Goal: Task Accomplishment & Management: Manage account settings

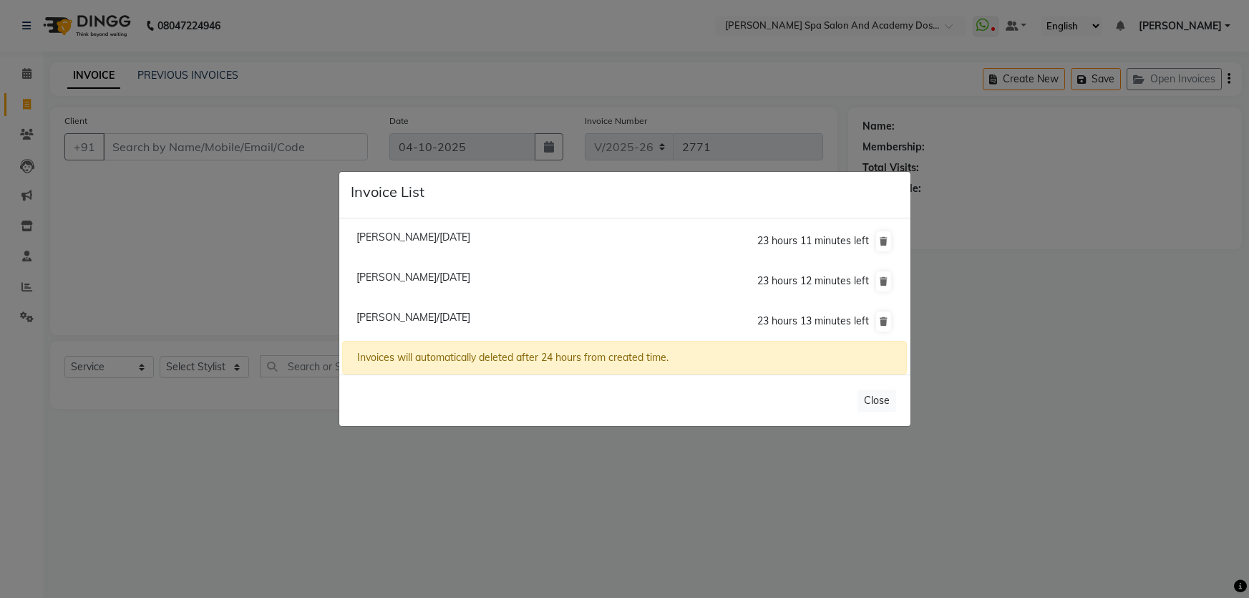
select select "6316"
select select "service"
click at [444, 282] on span "[PERSON_NAME]/[DATE]" at bounding box center [413, 277] width 114 height 13
type input "9999902302"
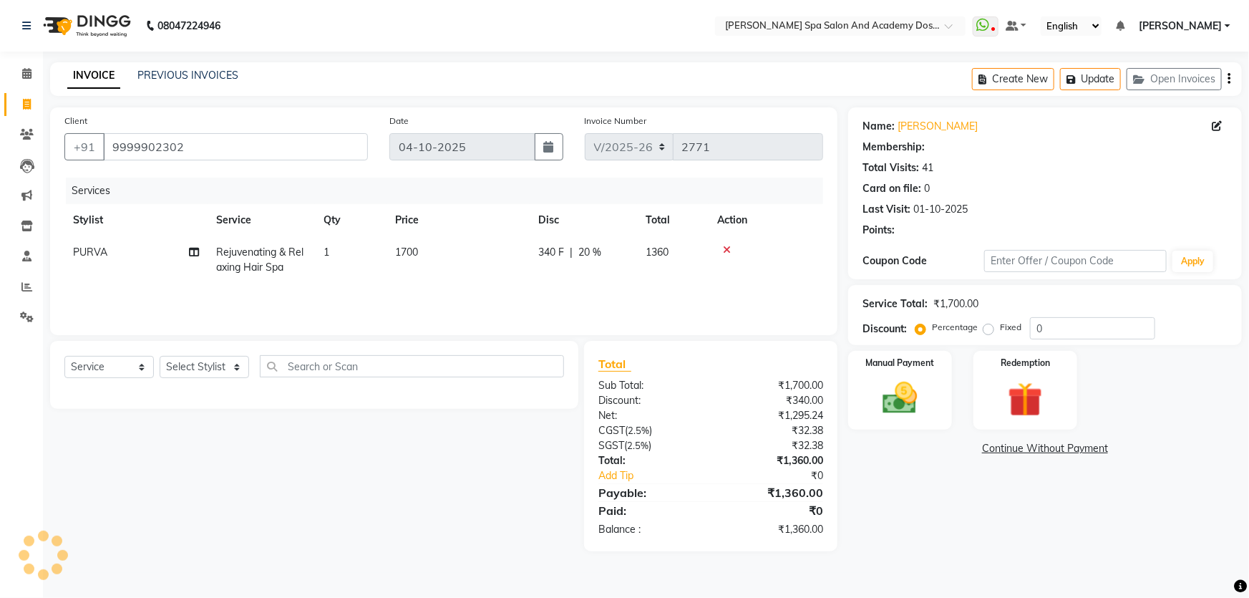
type input "20"
select select "2: Object"
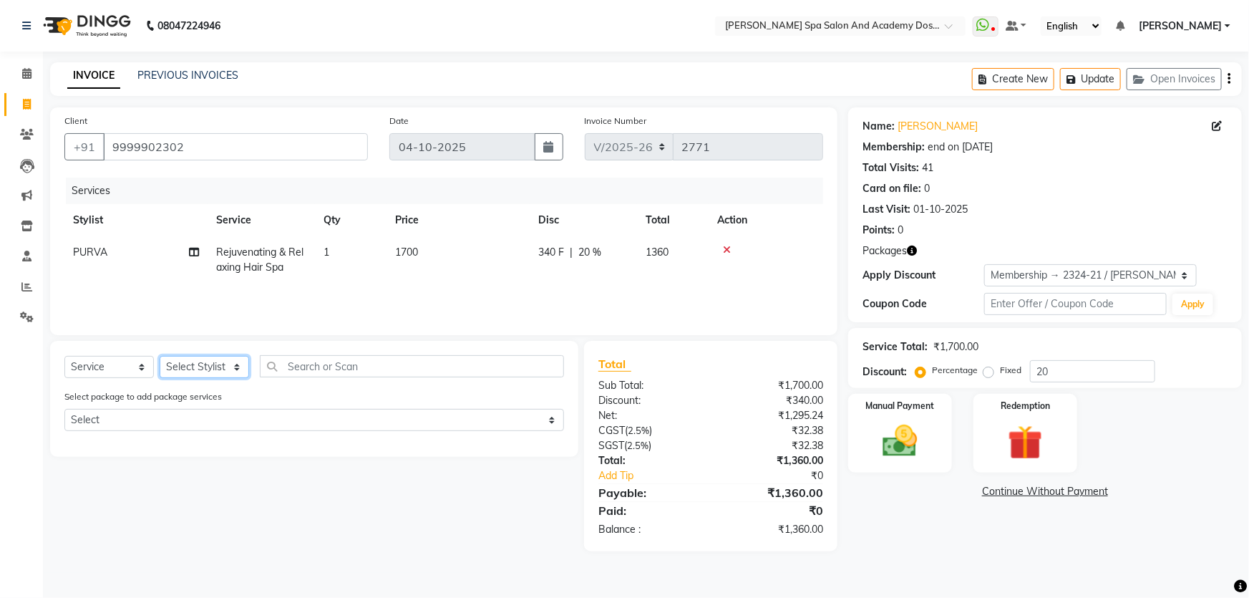
click at [234, 367] on select "Select Stylist Admin [PERSON_NAME] [PERSON_NAME] DIRECT 1 [PERSON_NAME] [PERSON…" at bounding box center [204, 367] width 89 height 22
select select "63504"
click at [160, 356] on select "Select Stylist Admin [PERSON_NAME] [PERSON_NAME] DIRECT 1 [PERSON_NAME] [PERSON…" at bounding box center [204, 367] width 89 height 22
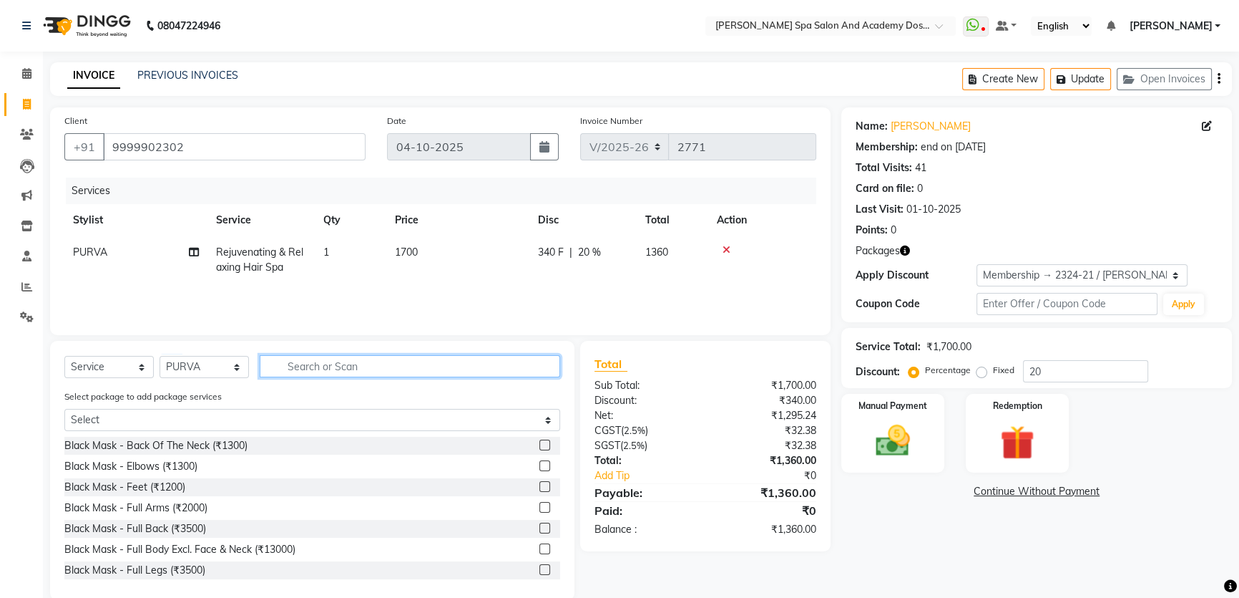
click at [343, 361] on input "text" at bounding box center [410, 366] width 301 height 22
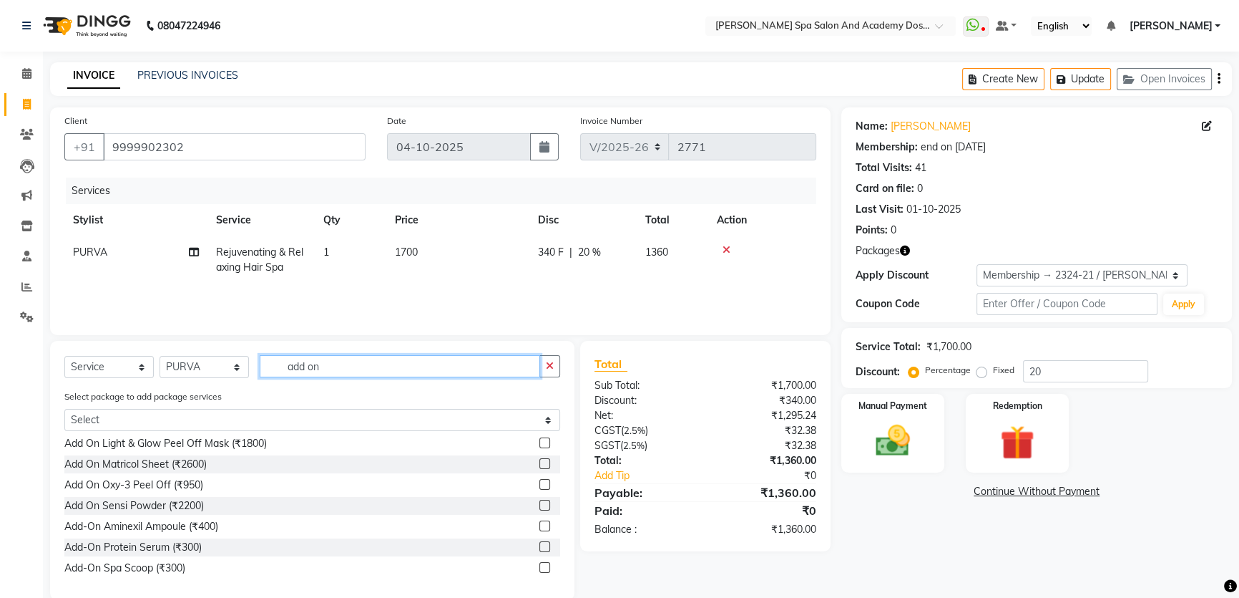
scroll to position [130, 0]
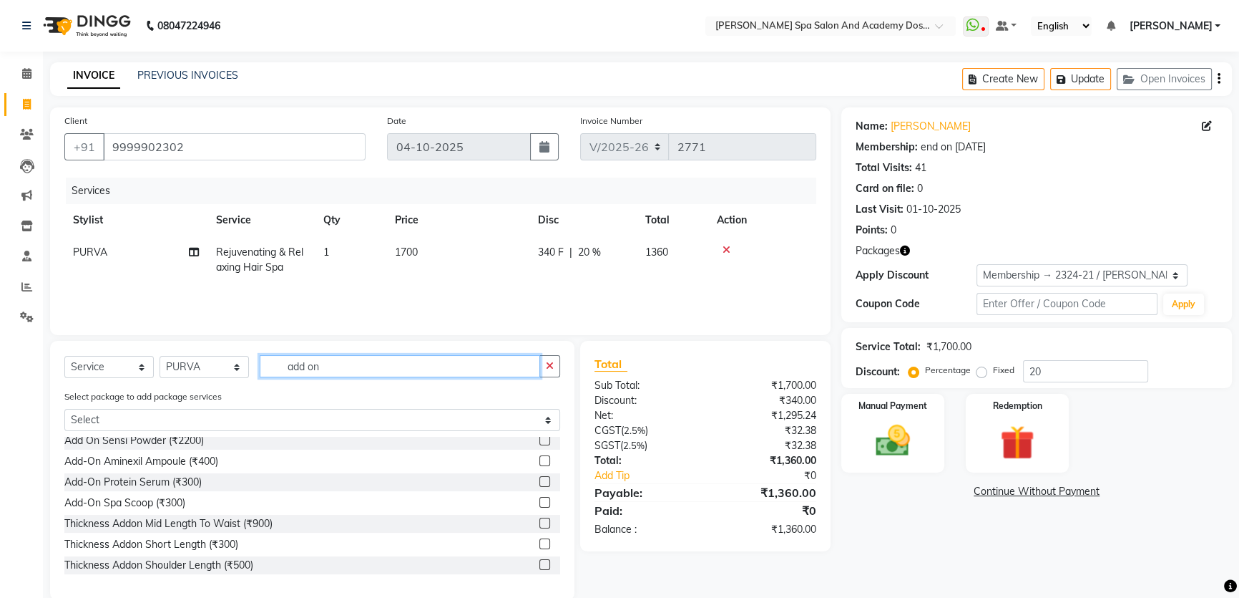
type input "add on"
click at [540, 502] on label at bounding box center [545, 502] width 11 height 11
click at [540, 502] on input "checkbox" at bounding box center [544, 502] width 9 height 9
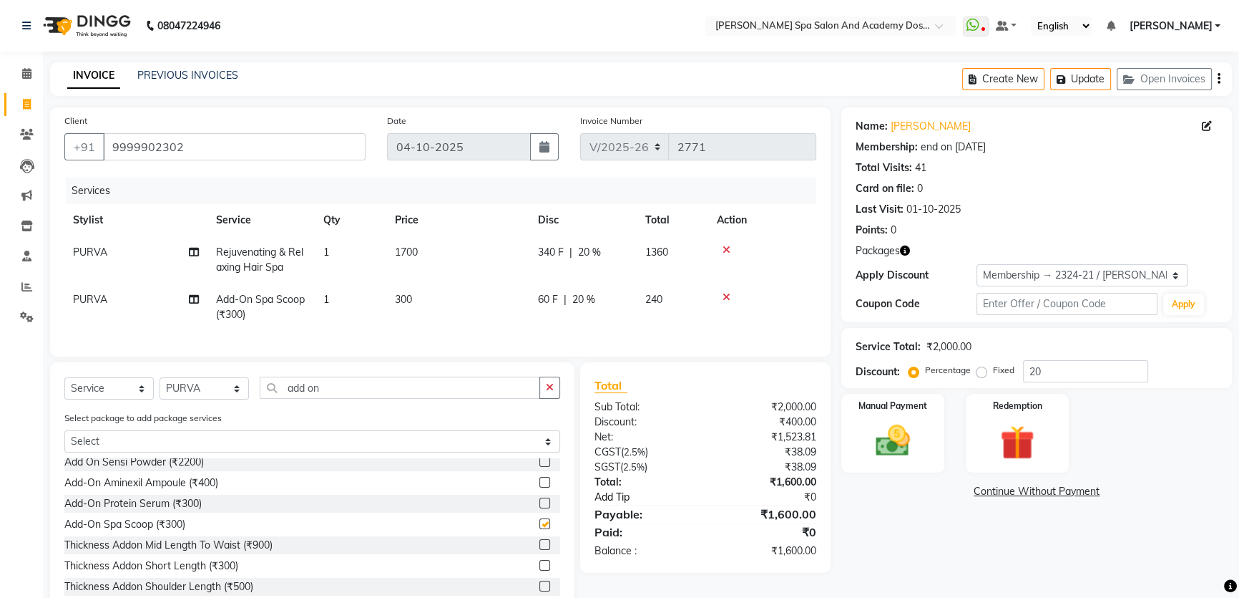
checkbox input "false"
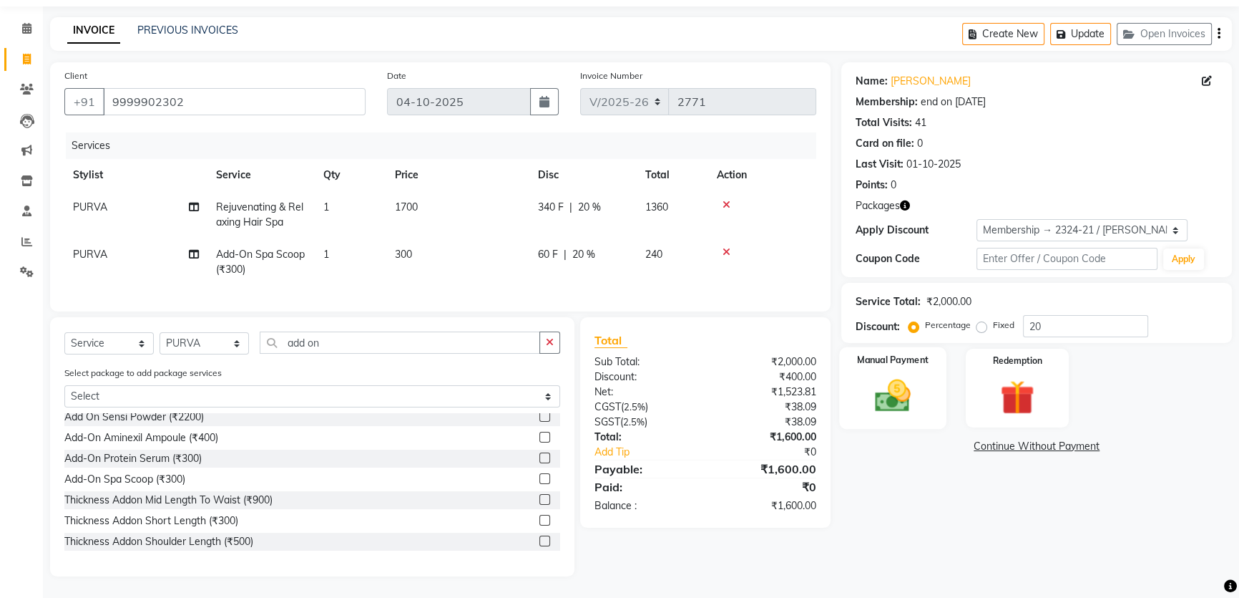
click at [874, 375] on img at bounding box center [893, 395] width 58 height 41
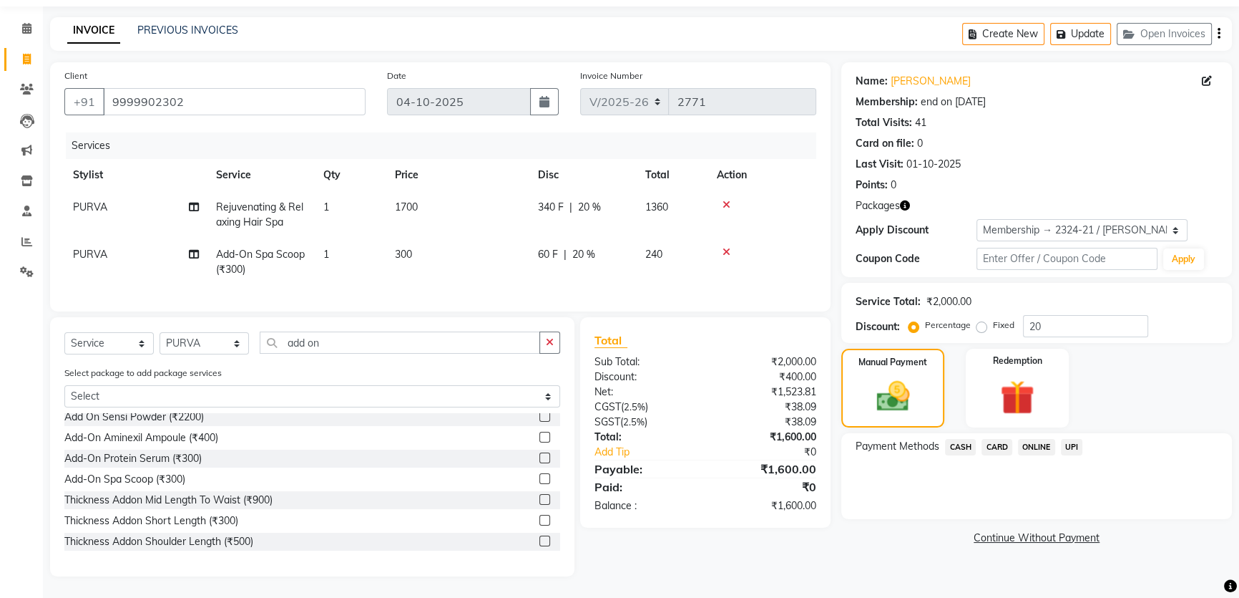
click at [995, 439] on span "CARD" at bounding box center [997, 447] width 31 height 16
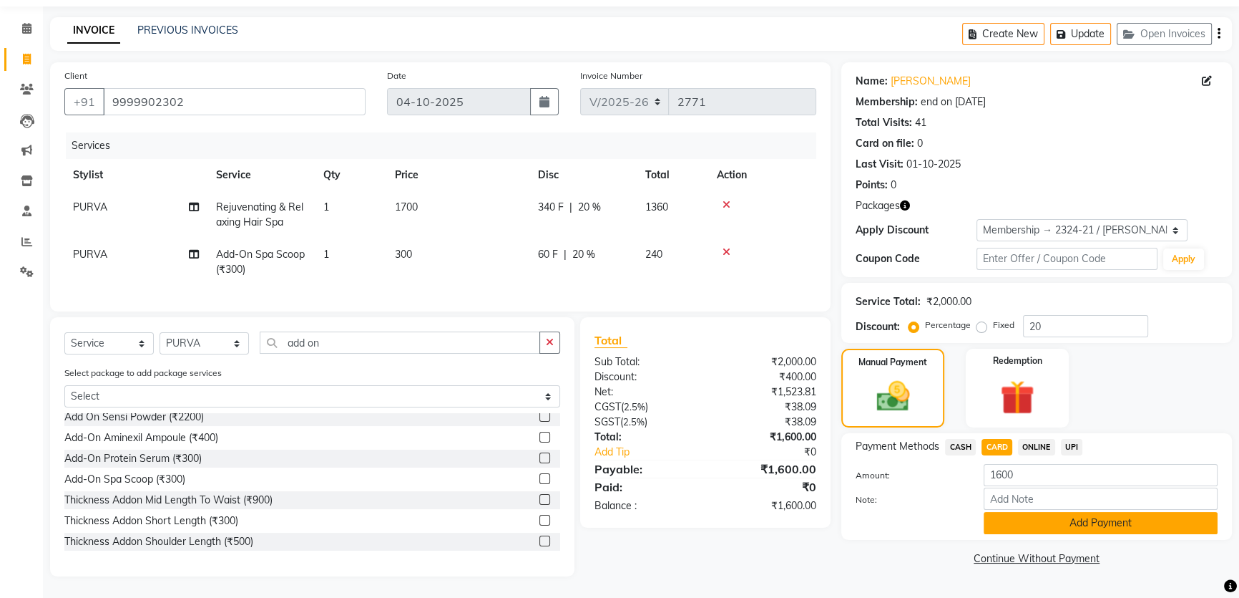
click at [1009, 512] on button "Add Payment" at bounding box center [1101, 523] width 234 height 22
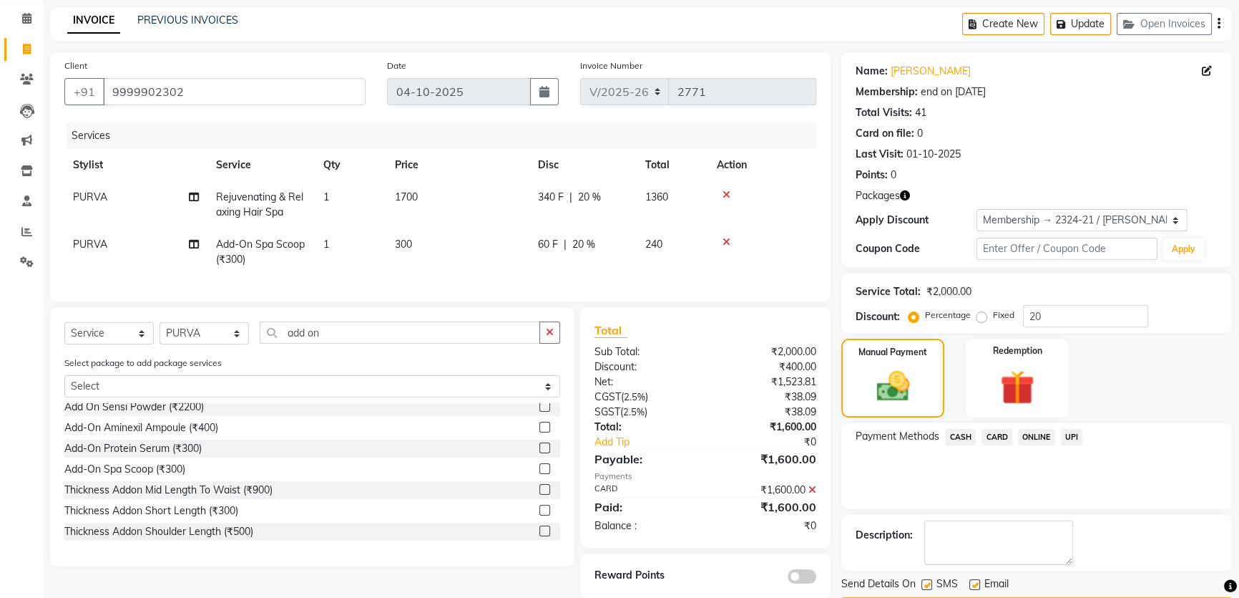
scroll to position [97, 0]
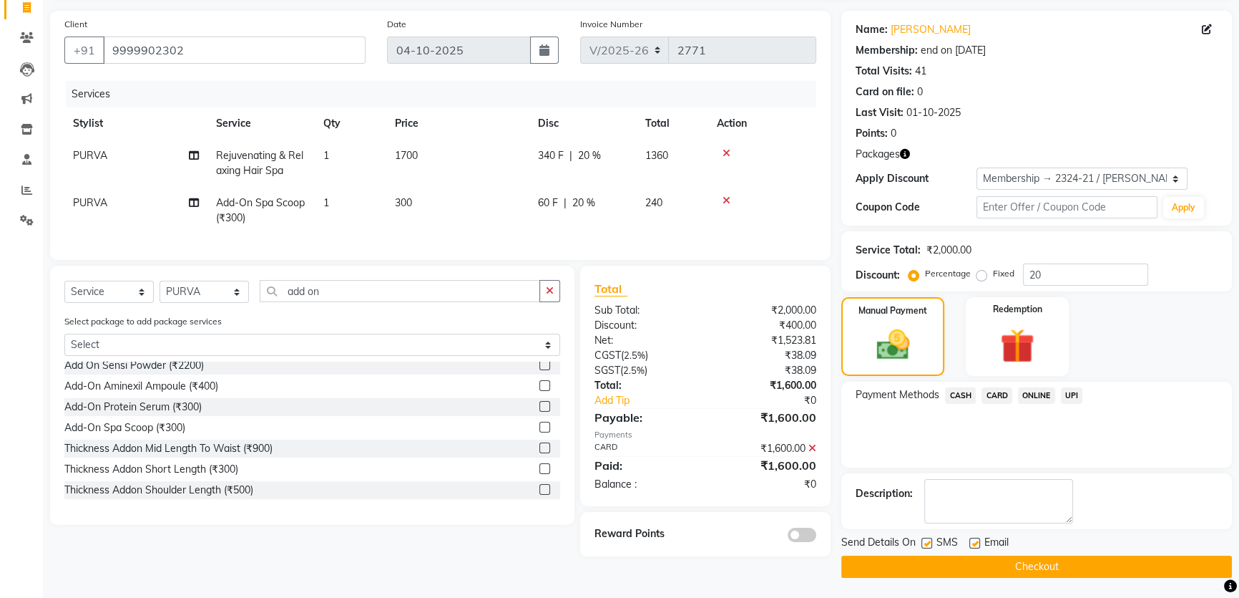
click at [985, 565] on button "Checkout" at bounding box center [1037, 566] width 391 height 22
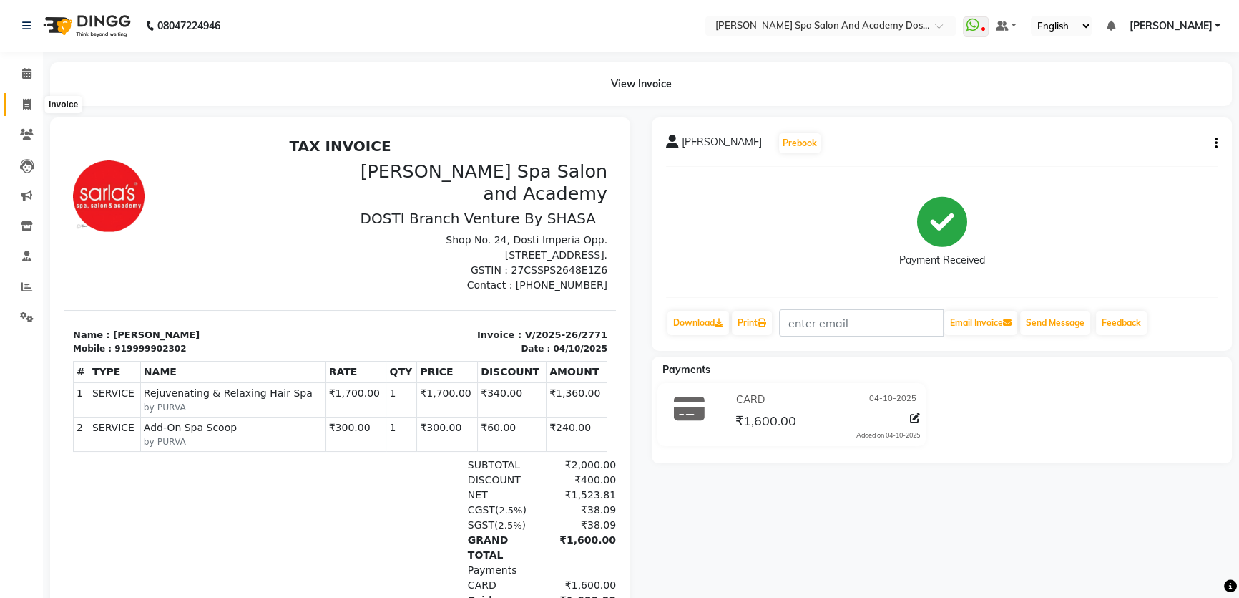
click at [23, 104] on icon at bounding box center [27, 104] width 8 height 11
select select "service"
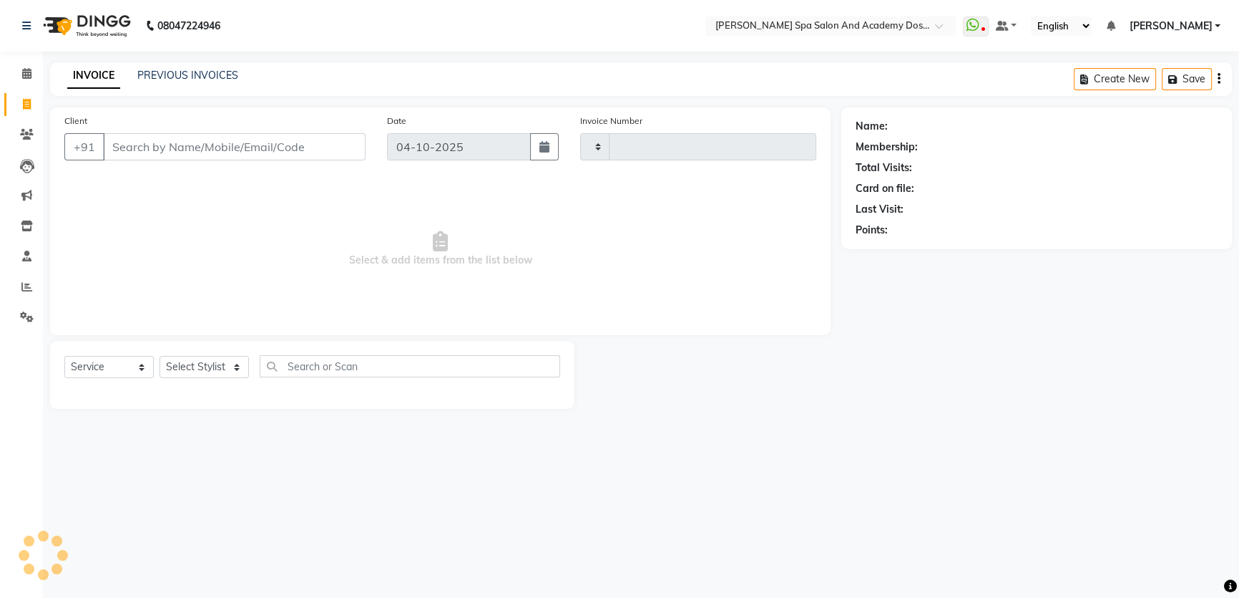
type input "2772"
select select "6316"
click at [186, 75] on link "PREVIOUS INVOICES" at bounding box center [187, 75] width 101 height 13
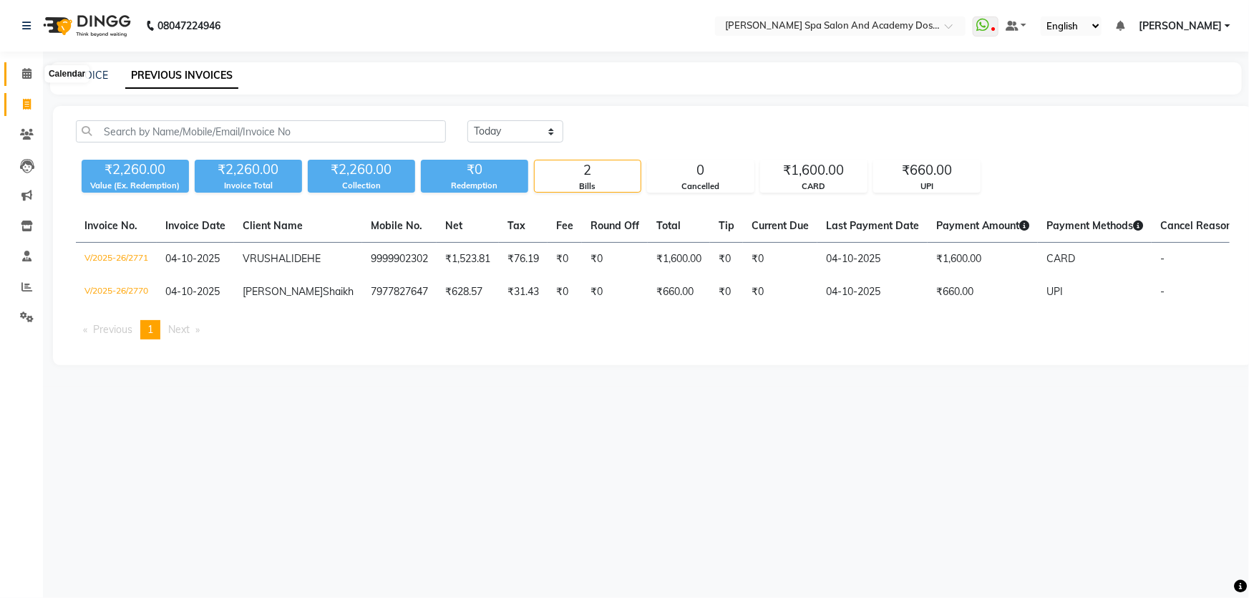
click at [29, 71] on icon at bounding box center [26, 73] width 9 height 11
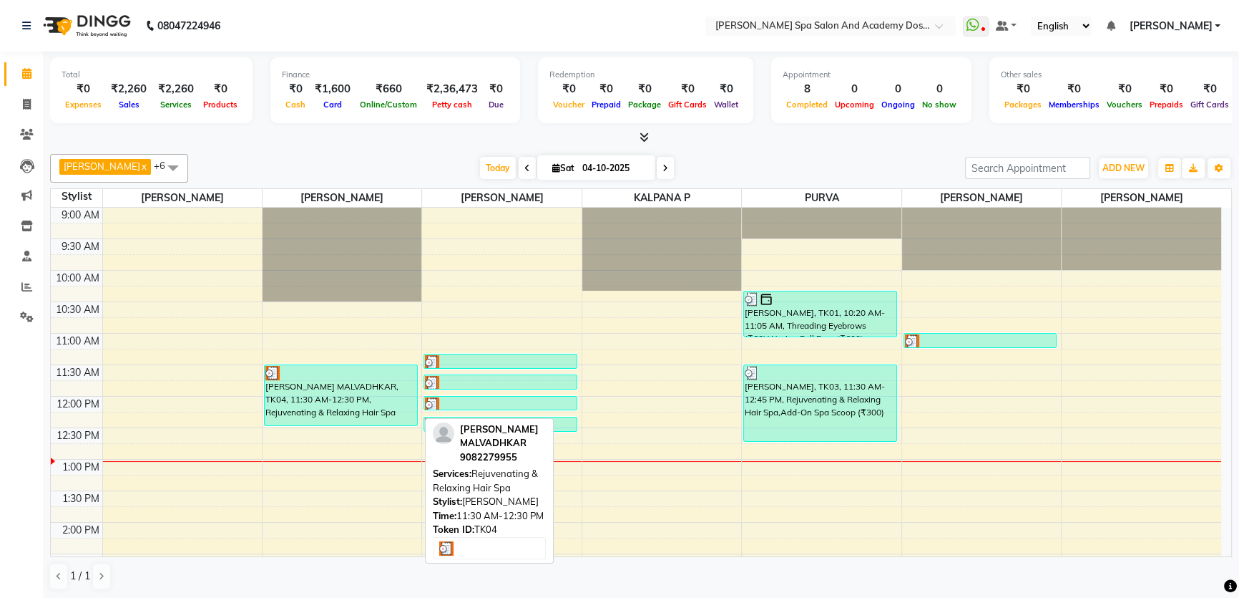
click at [313, 385] on div "[PERSON_NAME] MALVADHKAR, TK04, 11:30 AM-12:30 PM, Rejuvenating & Relaxing Hair…" at bounding box center [341, 395] width 152 height 60
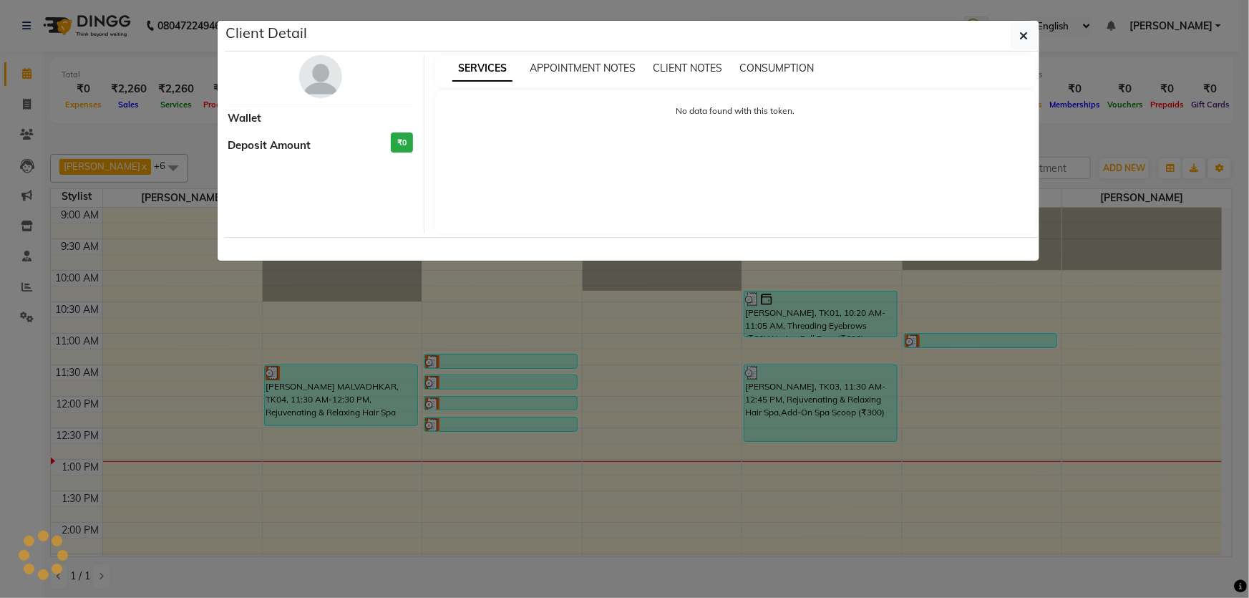
select select "3"
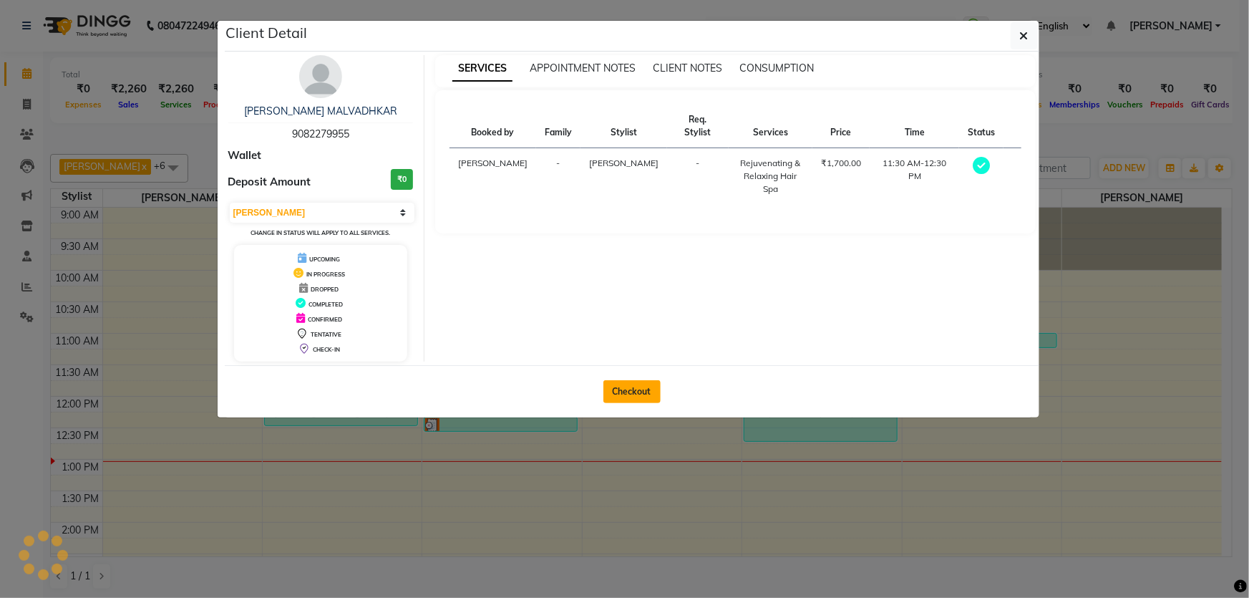
click at [629, 386] on button "Checkout" at bounding box center [631, 391] width 57 height 23
select select "service"
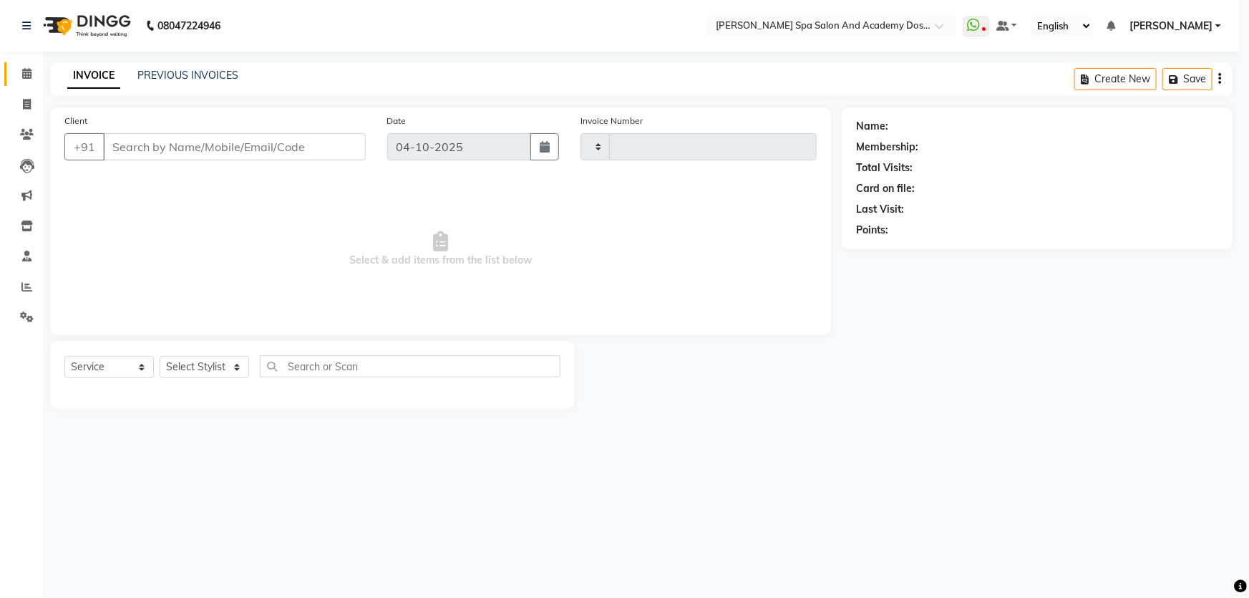
type input "2772"
select select "6316"
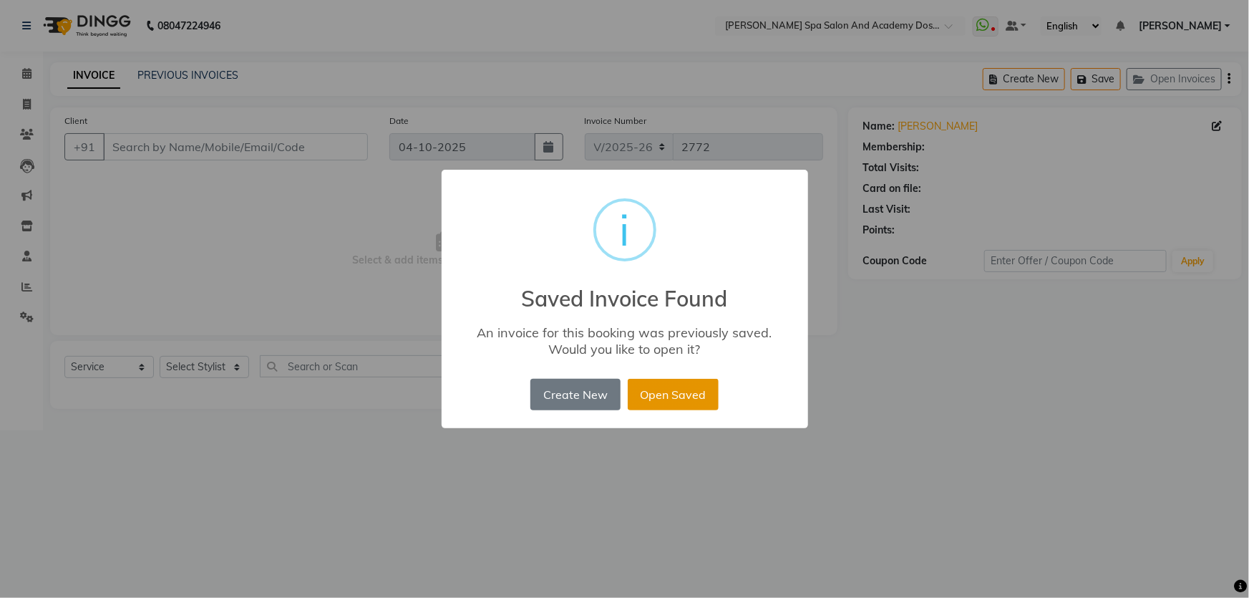
click at [686, 386] on button "Open Saved" at bounding box center [673, 394] width 91 height 31
type input "9082279955"
select select "1: Object"
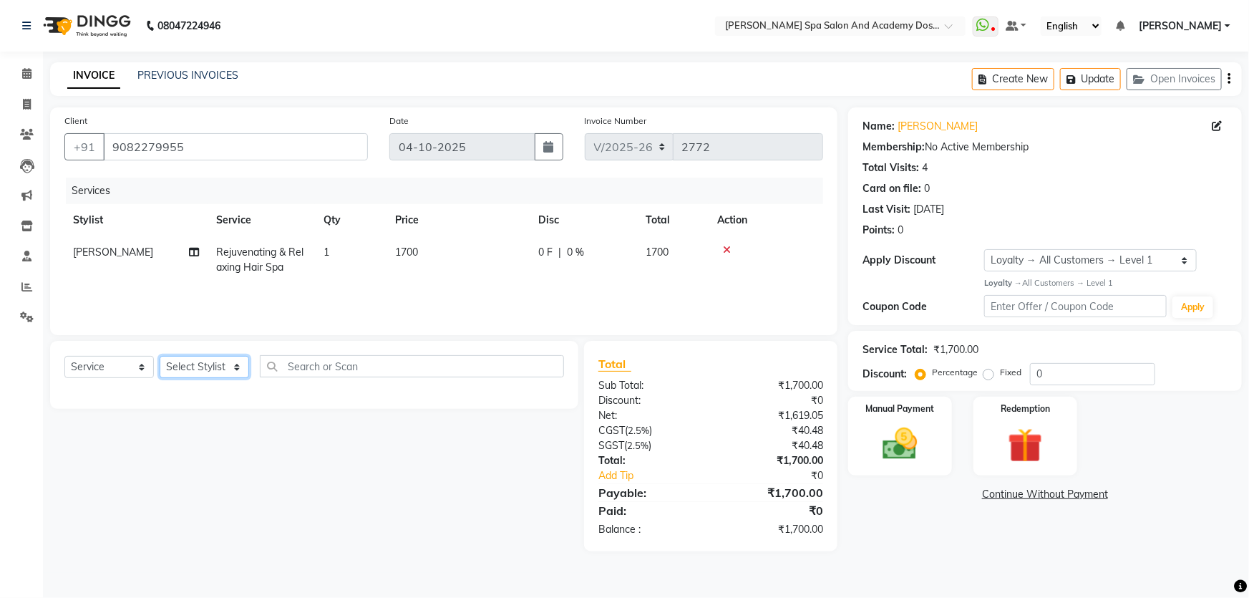
click at [236, 367] on select "Select Stylist Admin [PERSON_NAME] [PERSON_NAME] DIRECT 1 [PERSON_NAME] [PERSON…" at bounding box center [204, 367] width 89 height 22
select select "47355"
click at [160, 356] on select "Select Stylist Admin [PERSON_NAME] [PERSON_NAME] DIRECT 1 [PERSON_NAME] [PERSON…" at bounding box center [204, 367] width 89 height 22
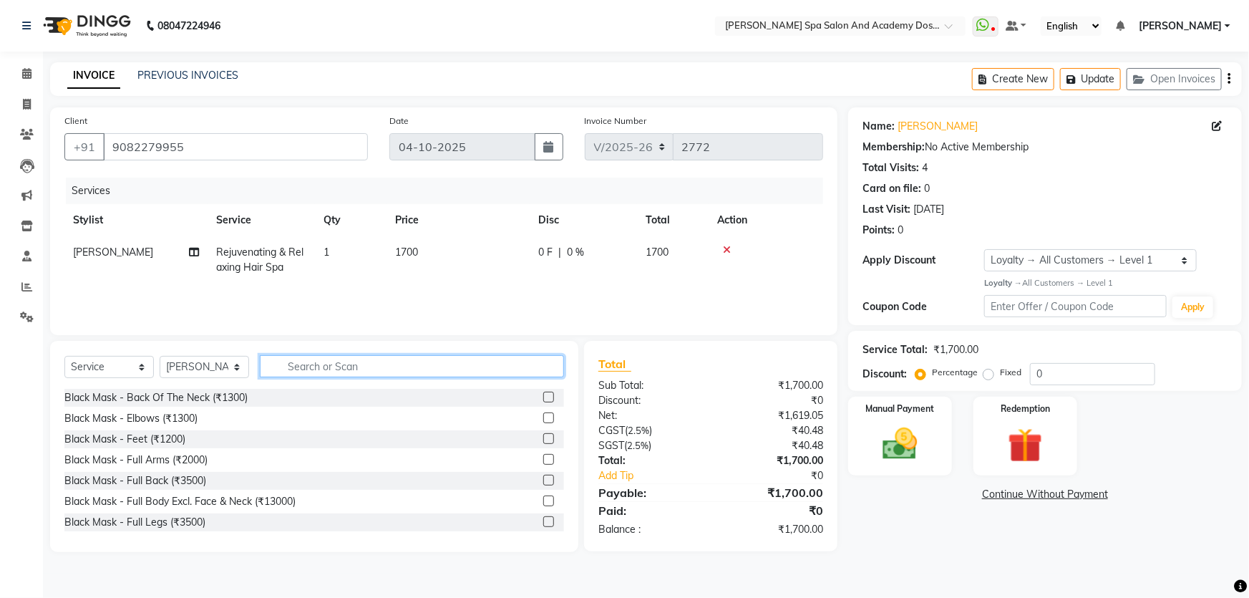
click at [292, 365] on input "text" at bounding box center [412, 366] width 304 height 22
type input "p"
click at [338, 374] on input "pedic" at bounding box center [402, 366] width 284 height 22
type input "p"
type input "a"
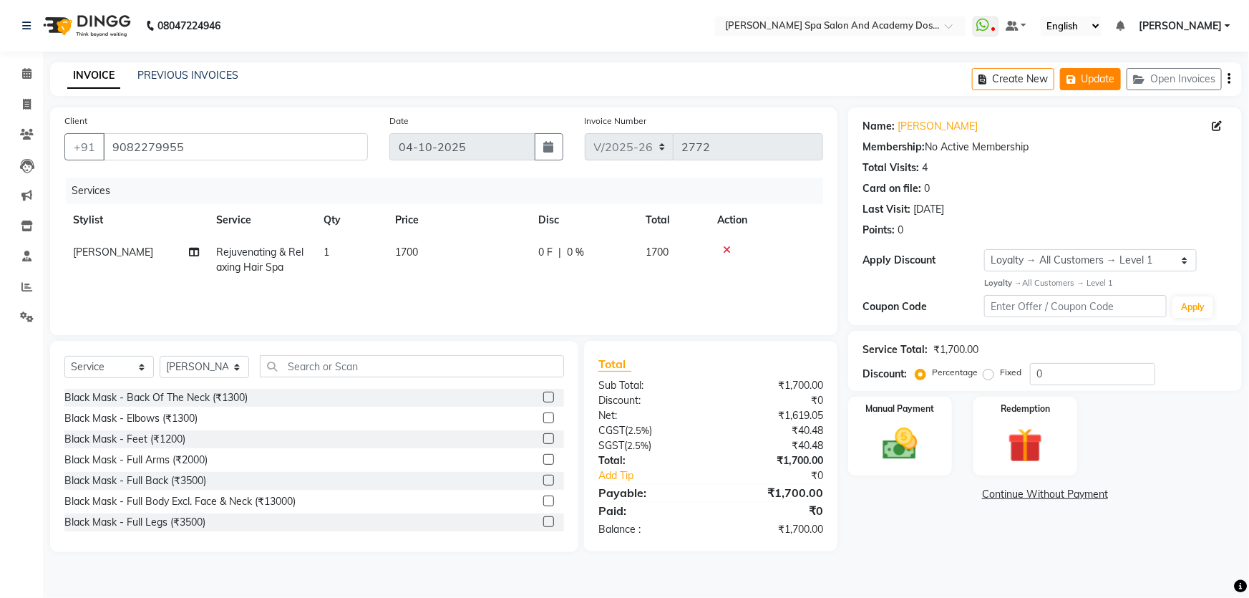
click at [1089, 83] on button "Update" at bounding box center [1090, 79] width 61 height 22
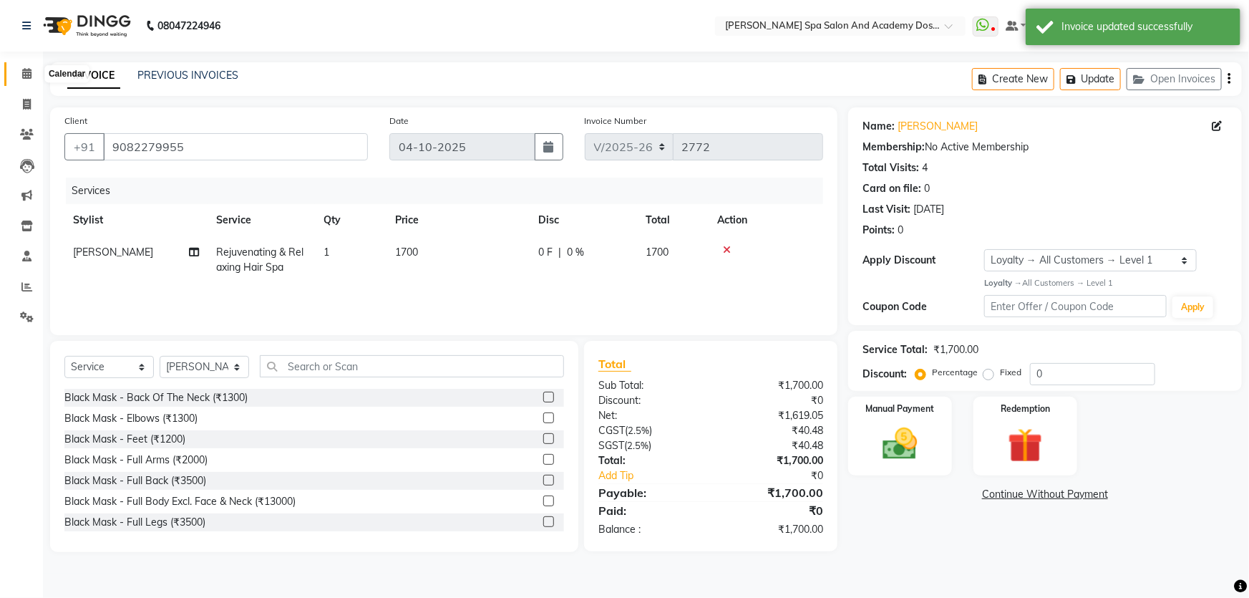
click at [28, 76] on icon at bounding box center [26, 73] width 9 height 11
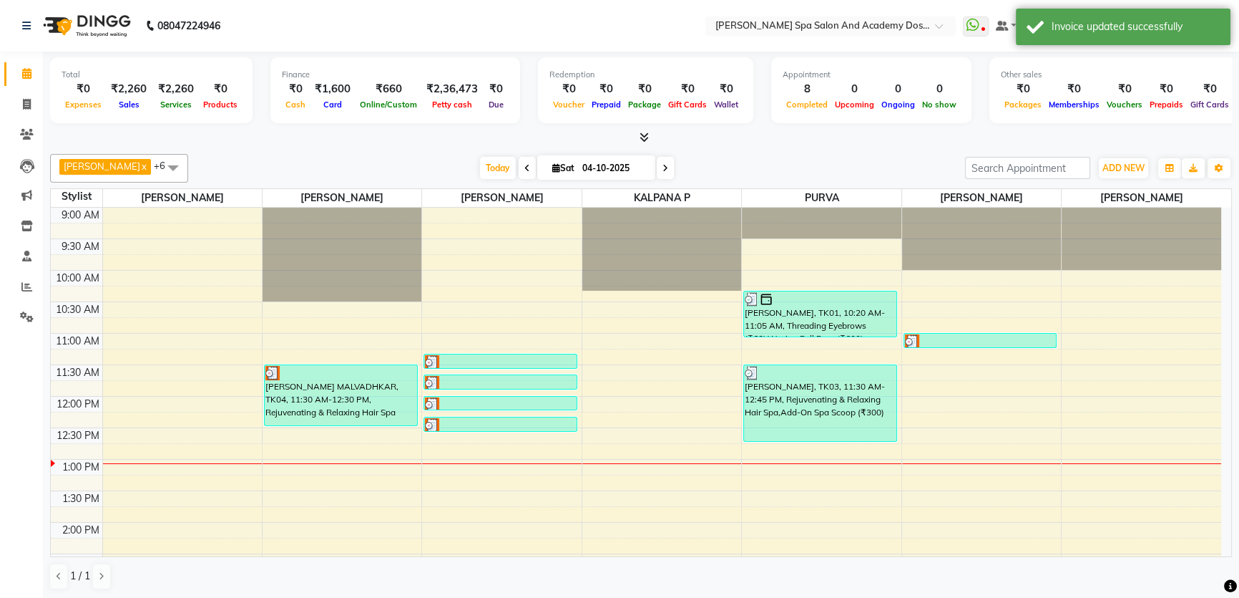
click at [115, 429] on div "9:00 AM 9:30 AM 10:00 AM 10:30 AM 11:00 AM 11:30 AM 12:00 PM 12:30 PM 1:00 PM 1…" at bounding box center [636, 585] width 1171 height 755
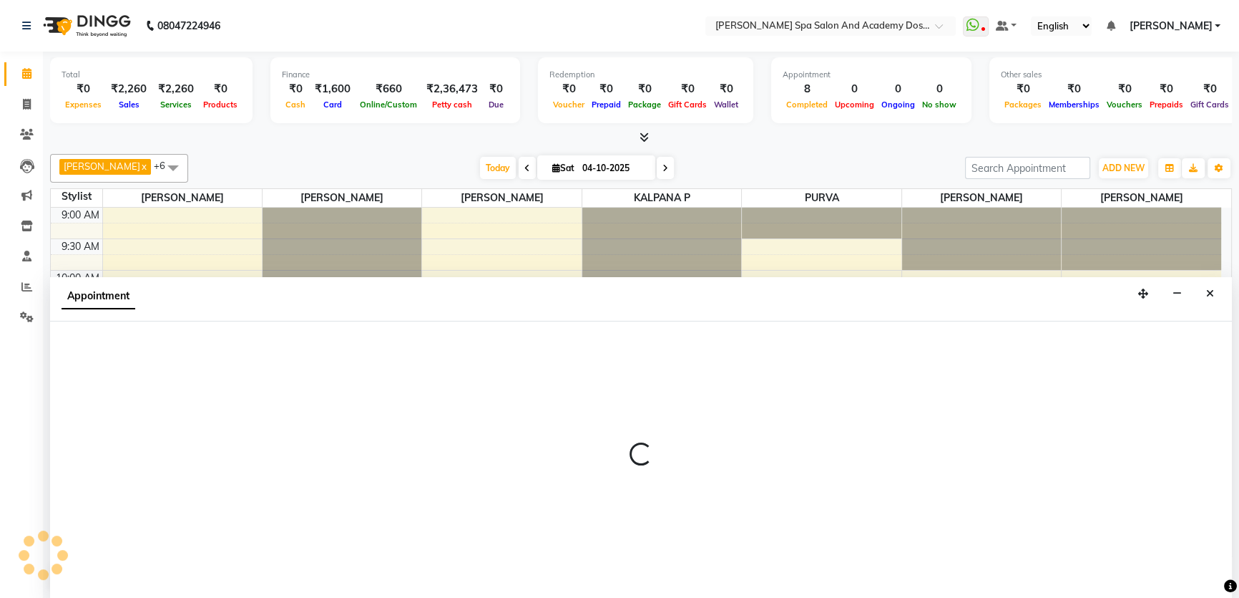
select select "47354"
select select "tentative"
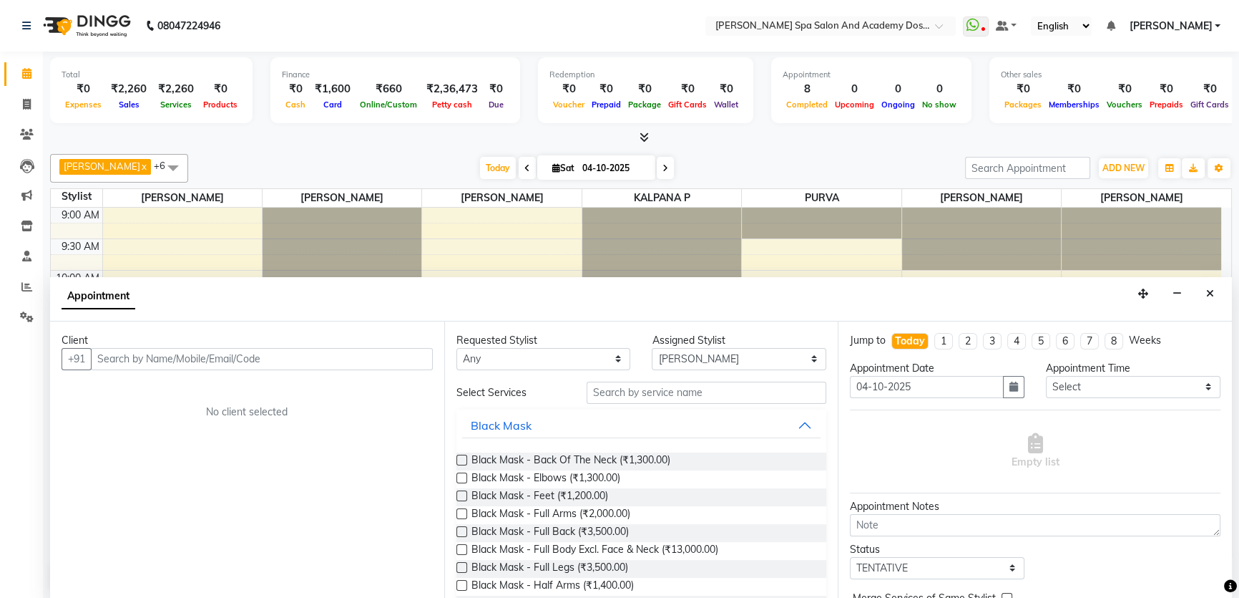
click at [198, 364] on input "text" at bounding box center [262, 359] width 342 height 22
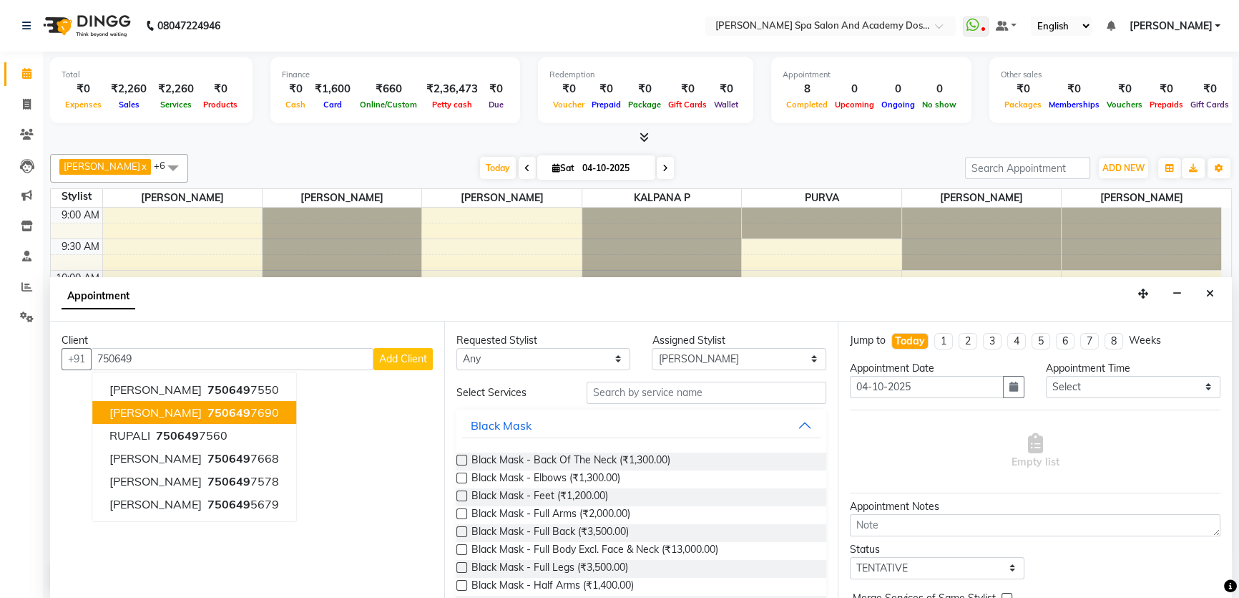
click at [208, 414] on span "750649" at bounding box center [229, 412] width 43 height 14
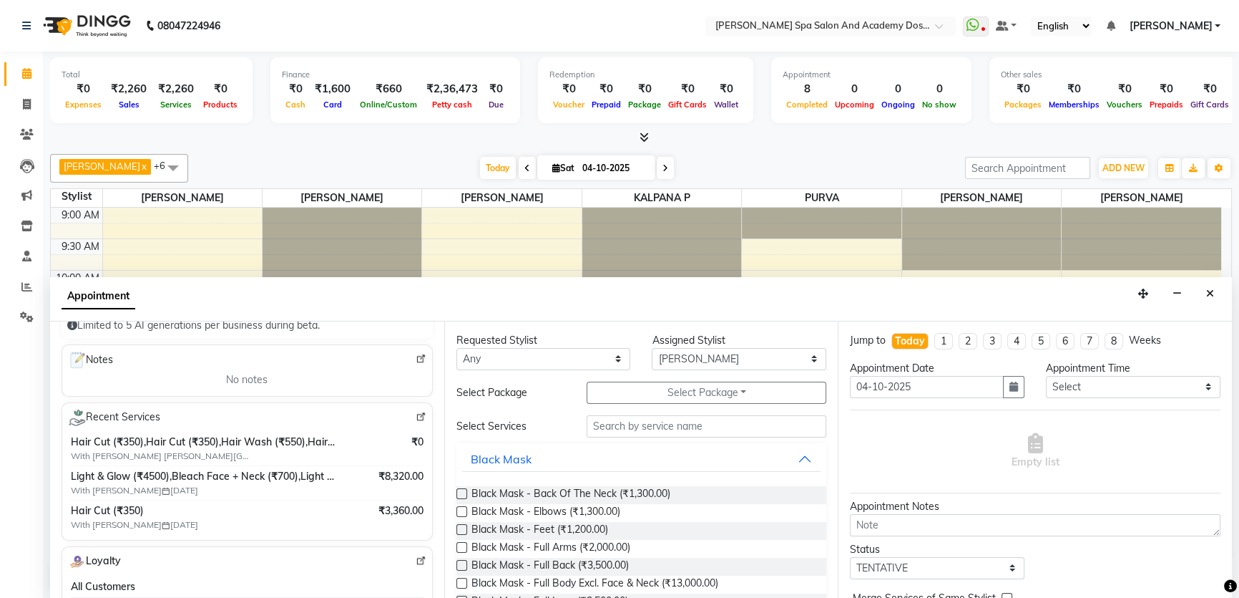
type input "7506497690"
click at [630, 427] on input "text" at bounding box center [707, 426] width 240 height 22
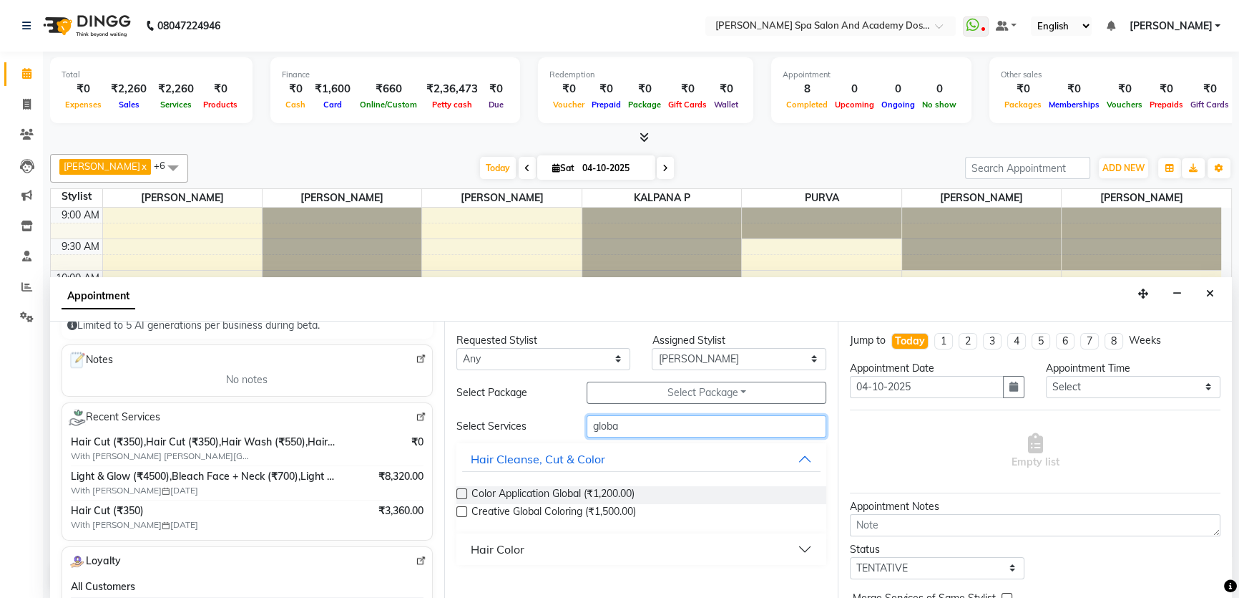
type input "globa"
click at [814, 549] on button "Hair Color" at bounding box center [641, 549] width 359 height 26
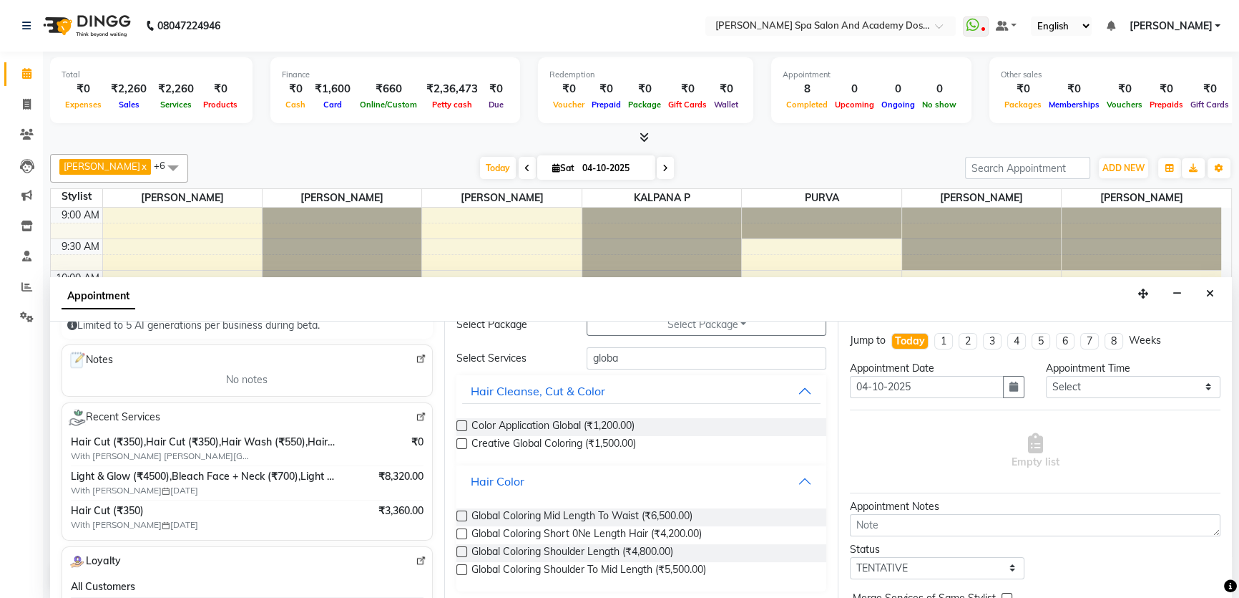
scroll to position [71, 0]
click at [465, 565] on label at bounding box center [462, 566] width 11 height 11
click at [465, 565] on input "checkbox" at bounding box center [461, 567] width 9 height 9
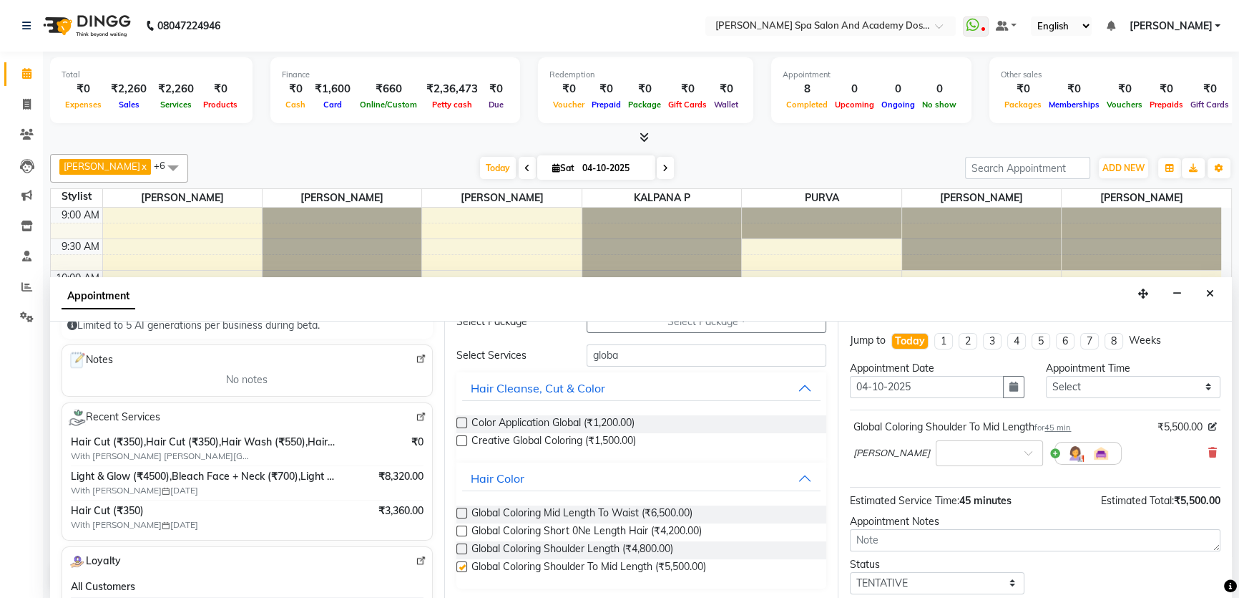
checkbox input "false"
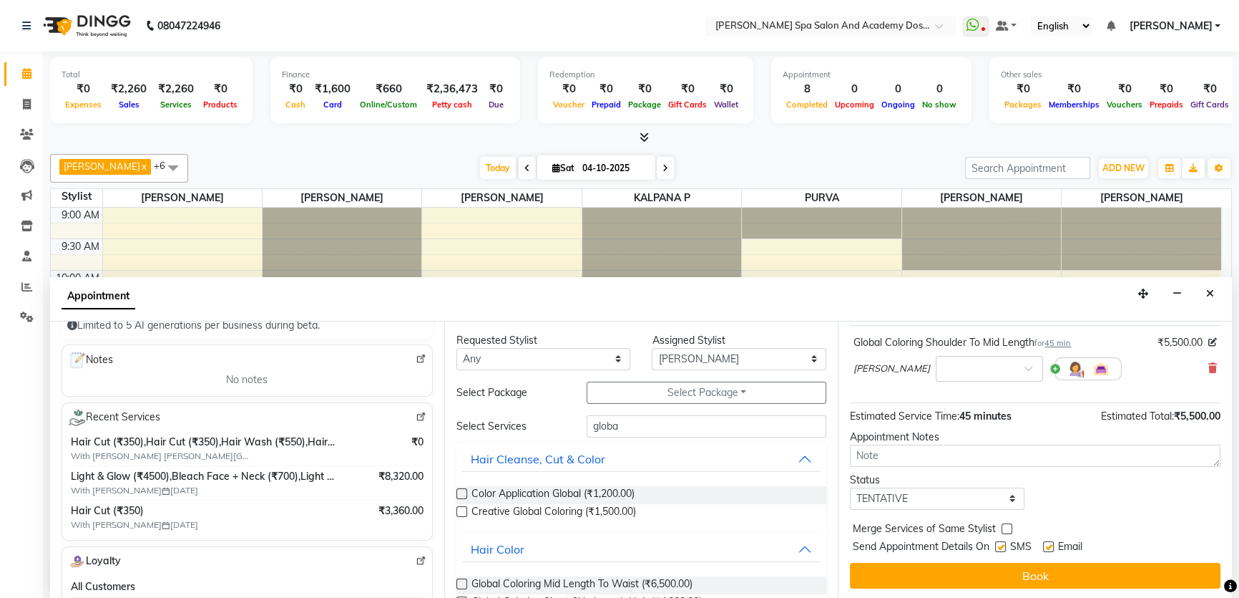
scroll to position [0, 0]
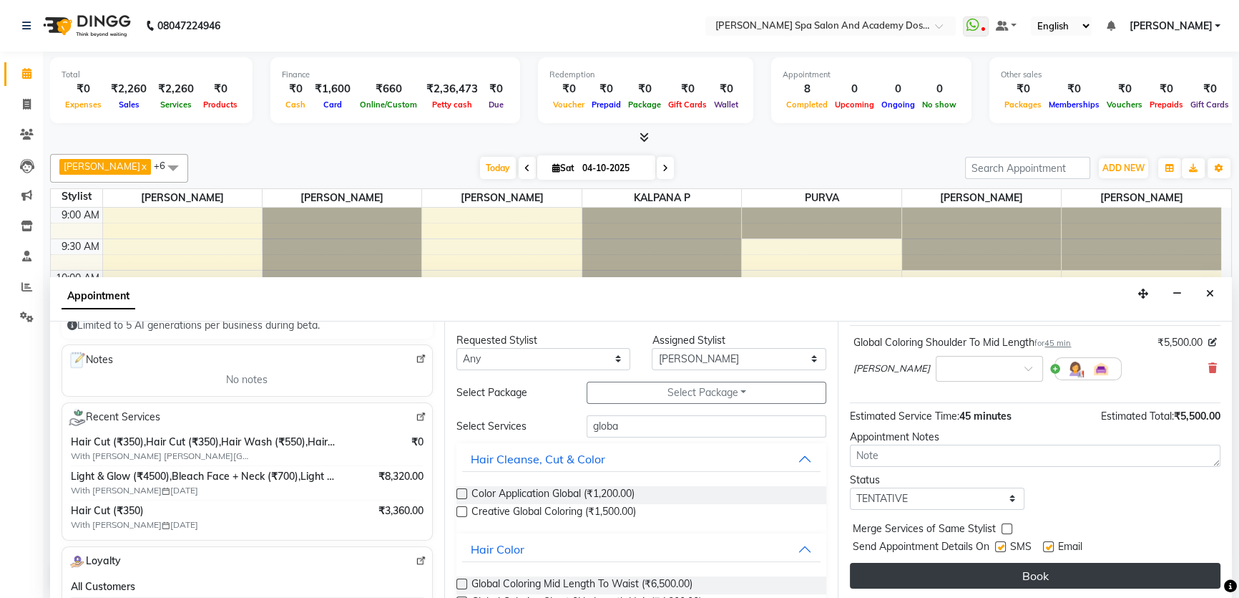
click at [1005, 570] on button "Book" at bounding box center [1035, 575] width 371 height 26
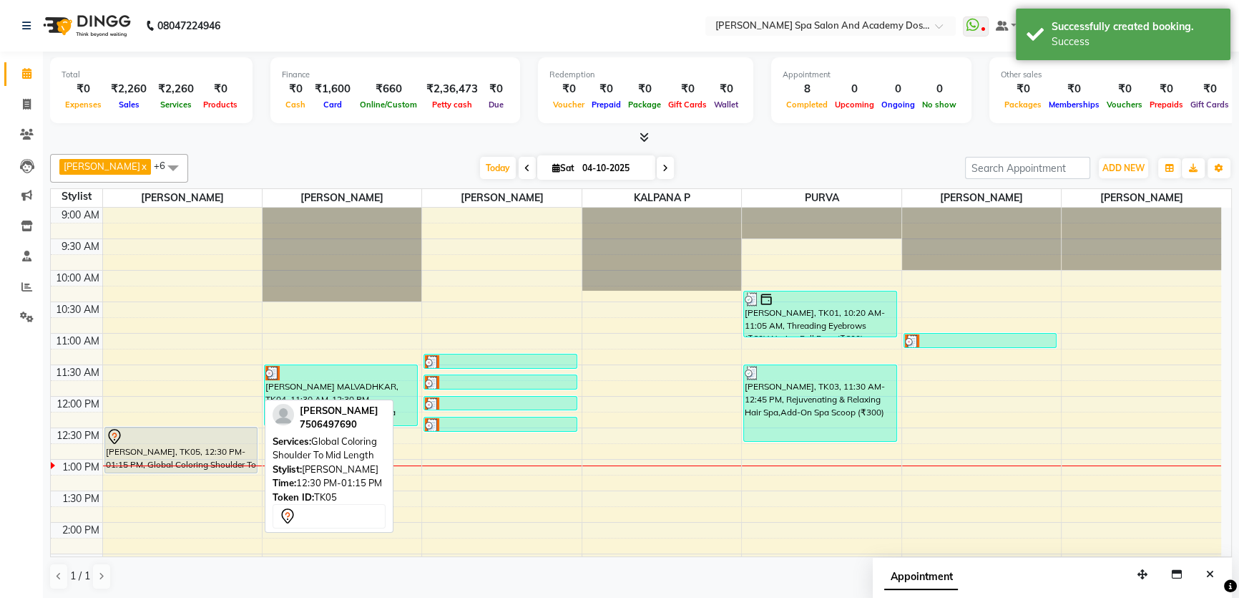
click at [146, 442] on div at bounding box center [181, 436] width 151 height 17
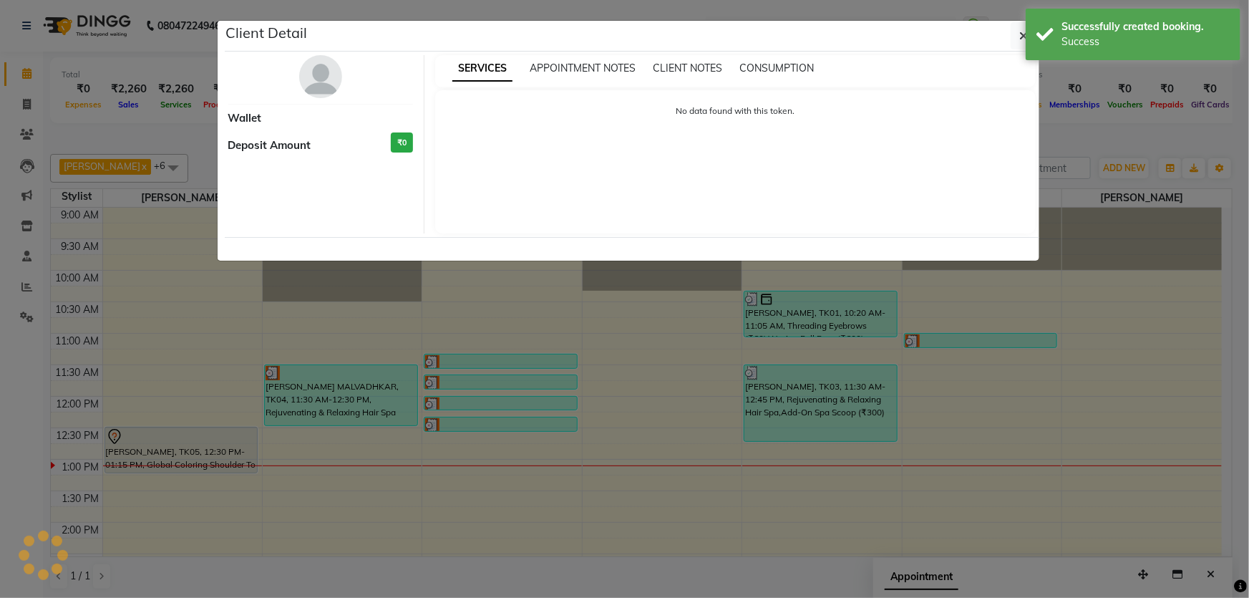
select select "7"
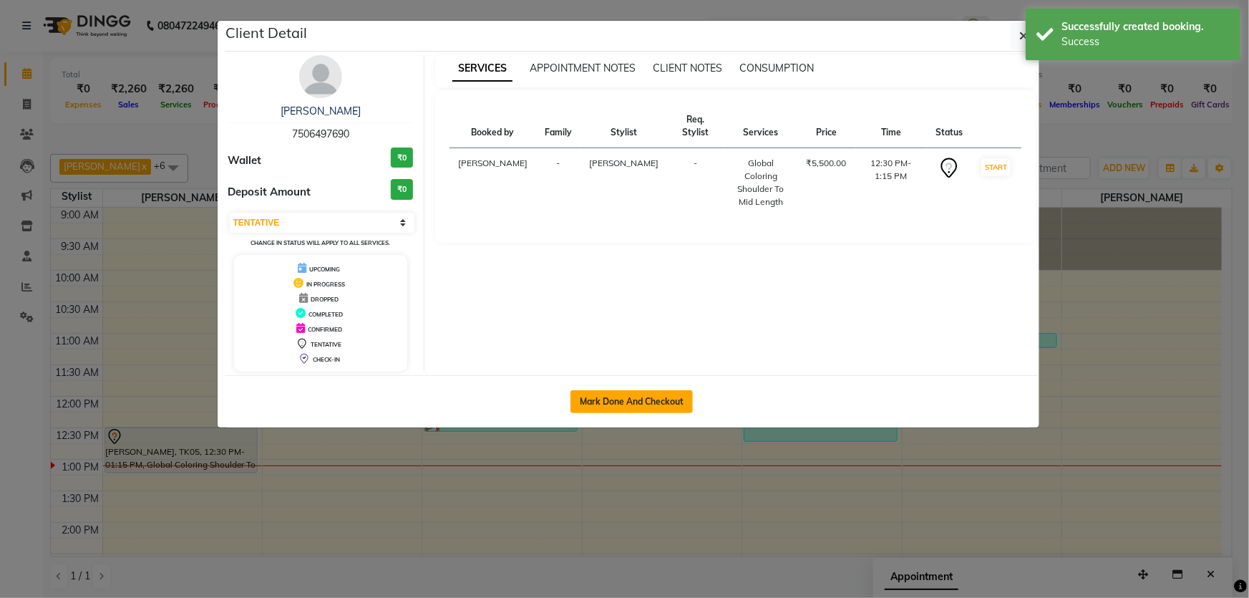
click at [628, 396] on button "Mark Done And Checkout" at bounding box center [631, 401] width 122 height 23
select select "service"
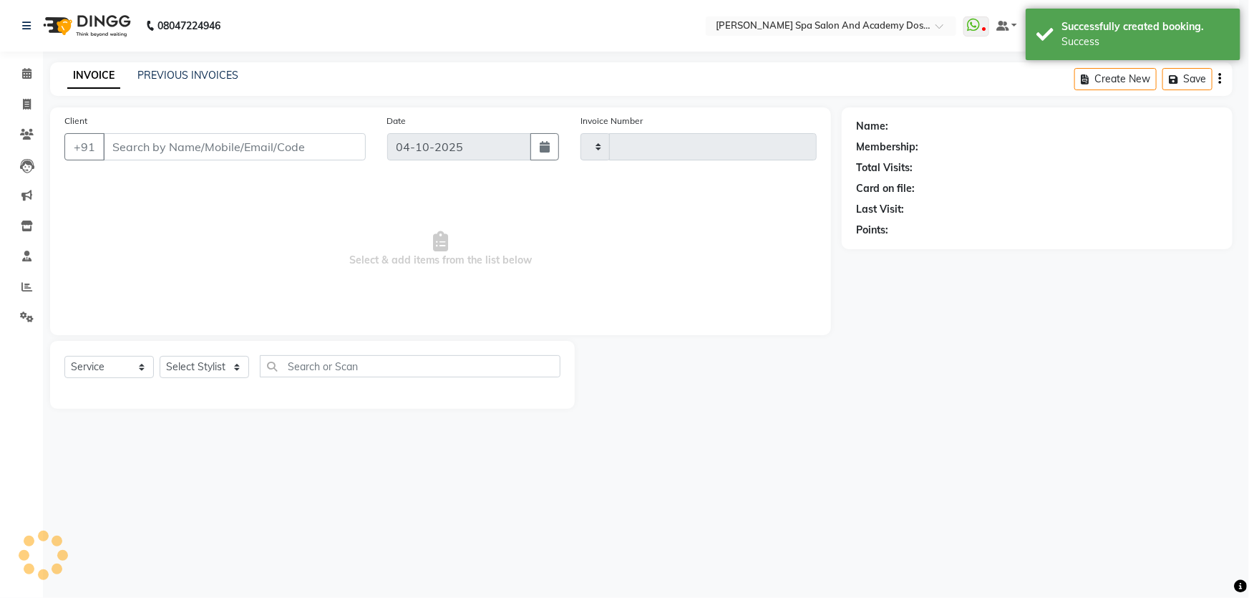
type input "2772"
select select "6316"
type input "7506497690"
select select "47354"
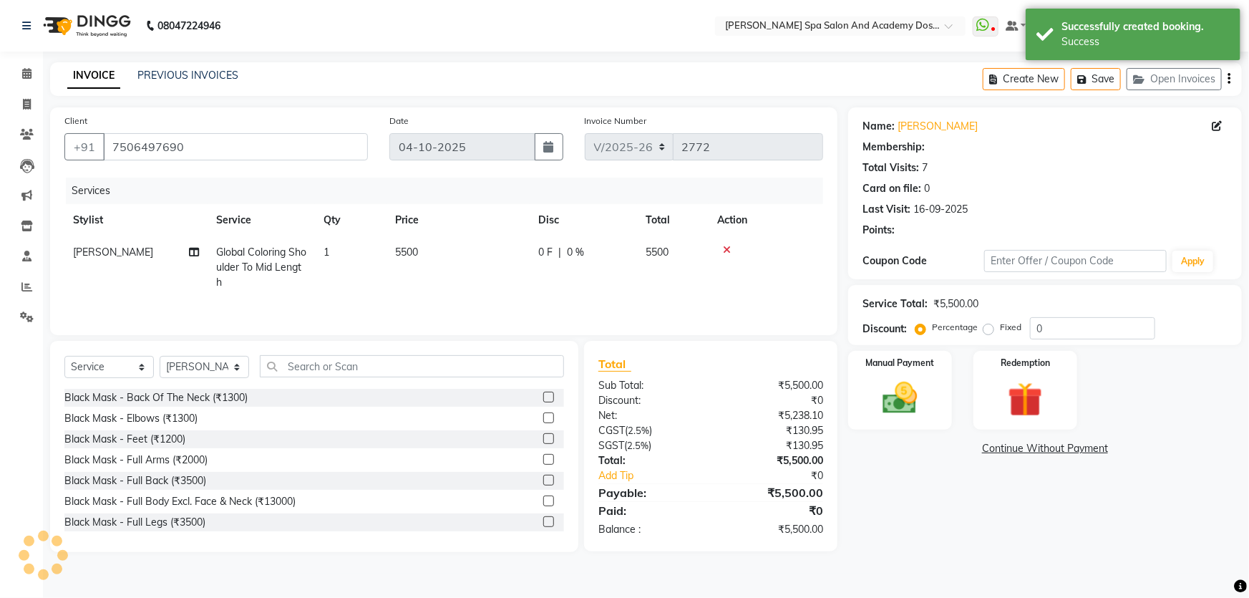
select select "2: Object"
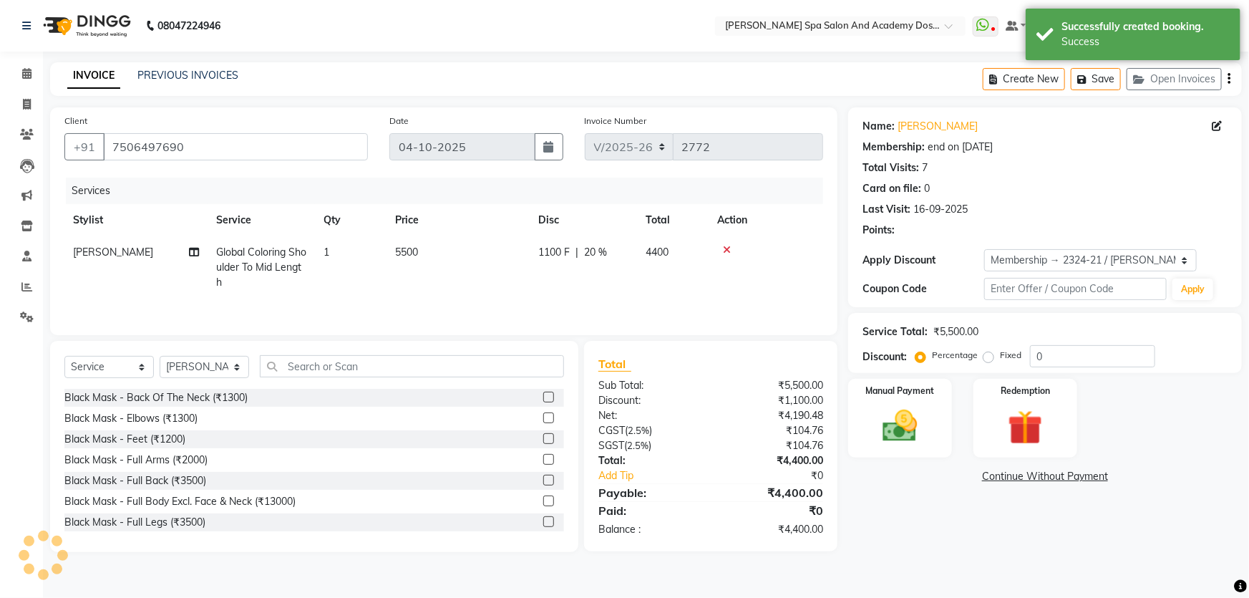
type input "20"
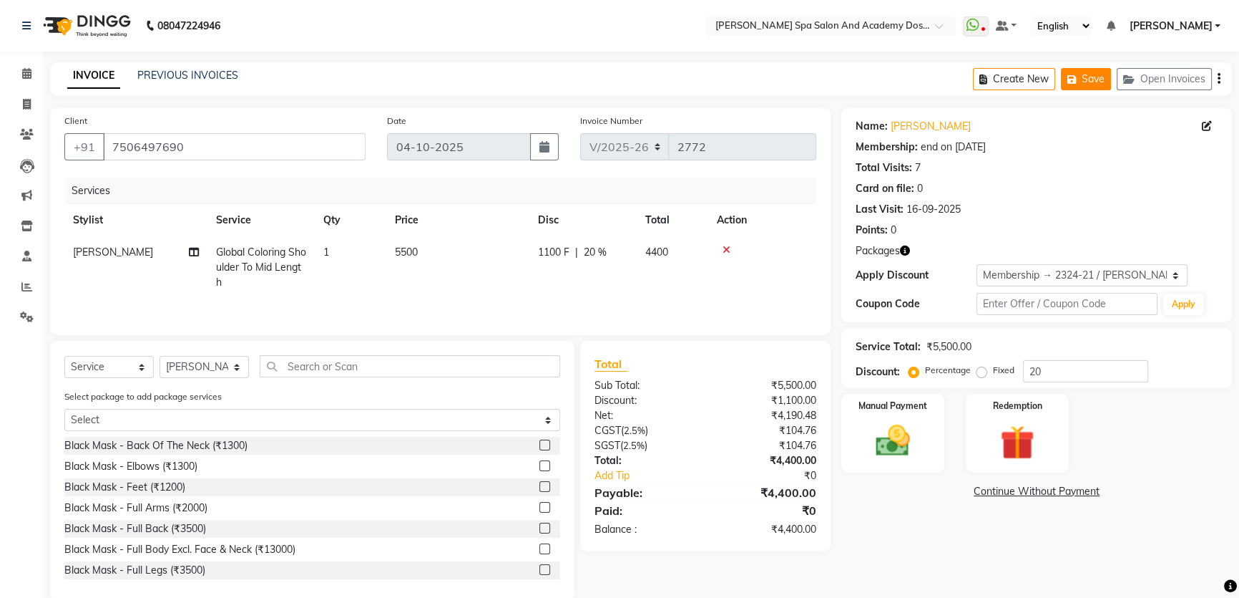
click at [1090, 77] on button "Save" at bounding box center [1086, 79] width 50 height 22
click at [31, 72] on icon at bounding box center [26, 73] width 9 height 11
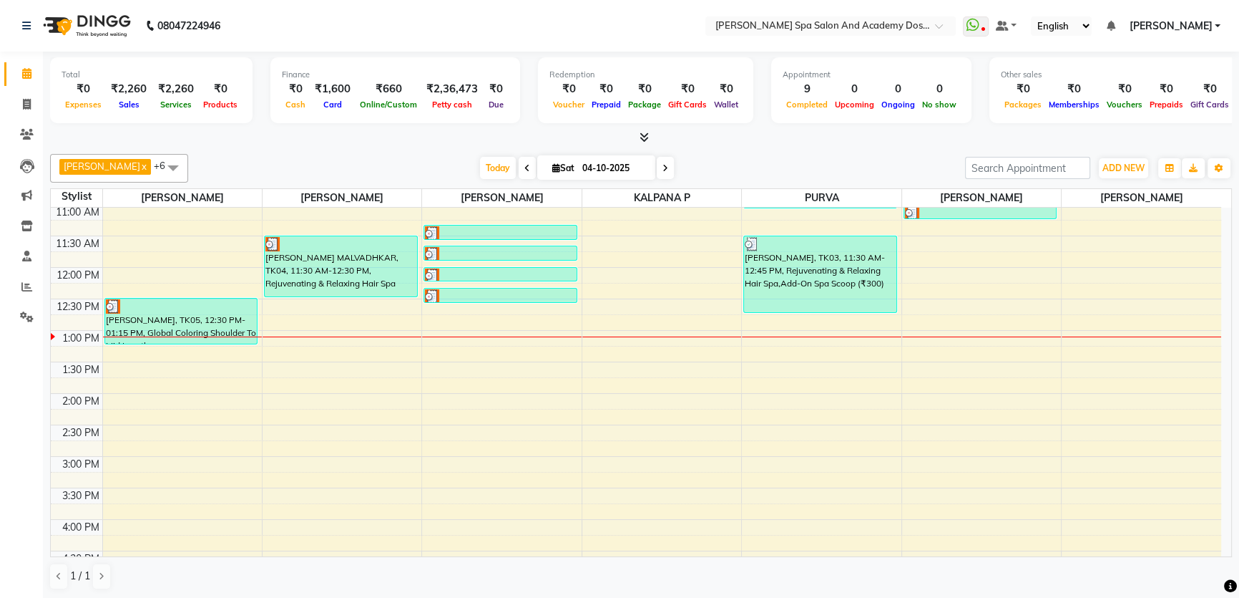
scroll to position [130, 0]
click at [107, 426] on div "9:00 AM 9:30 AM 10:00 AM 10:30 AM 11:00 AM 11:30 AM 12:00 PM 12:30 PM 1:00 PM 1…" at bounding box center [636, 455] width 1171 height 755
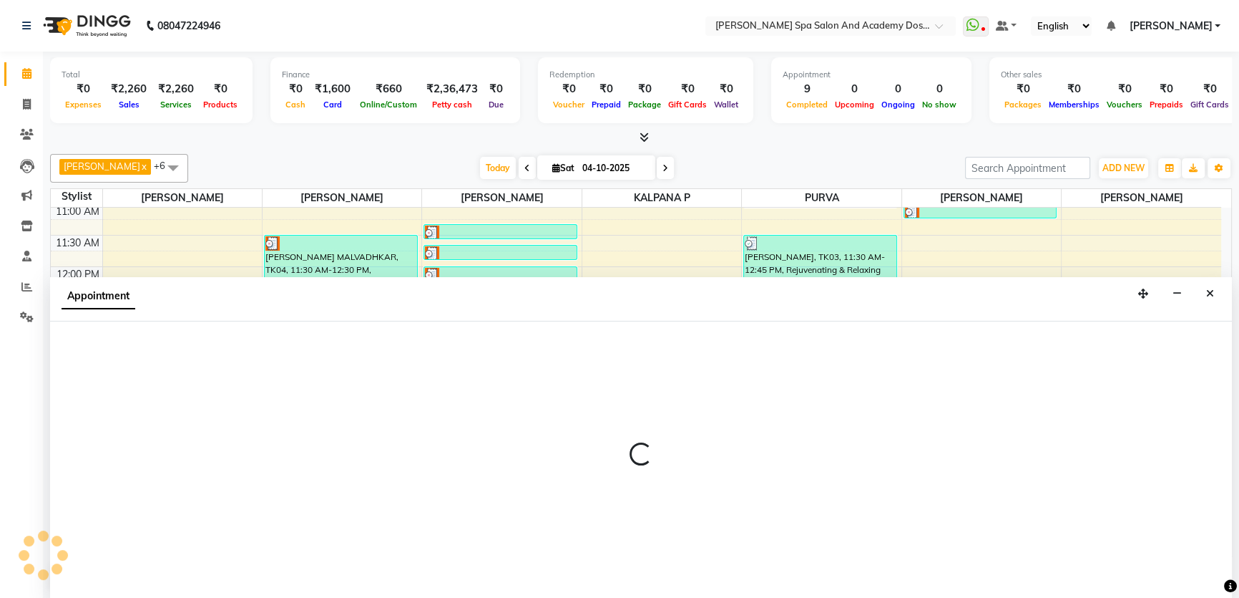
scroll to position [0, 0]
select select "47354"
select select "tentative"
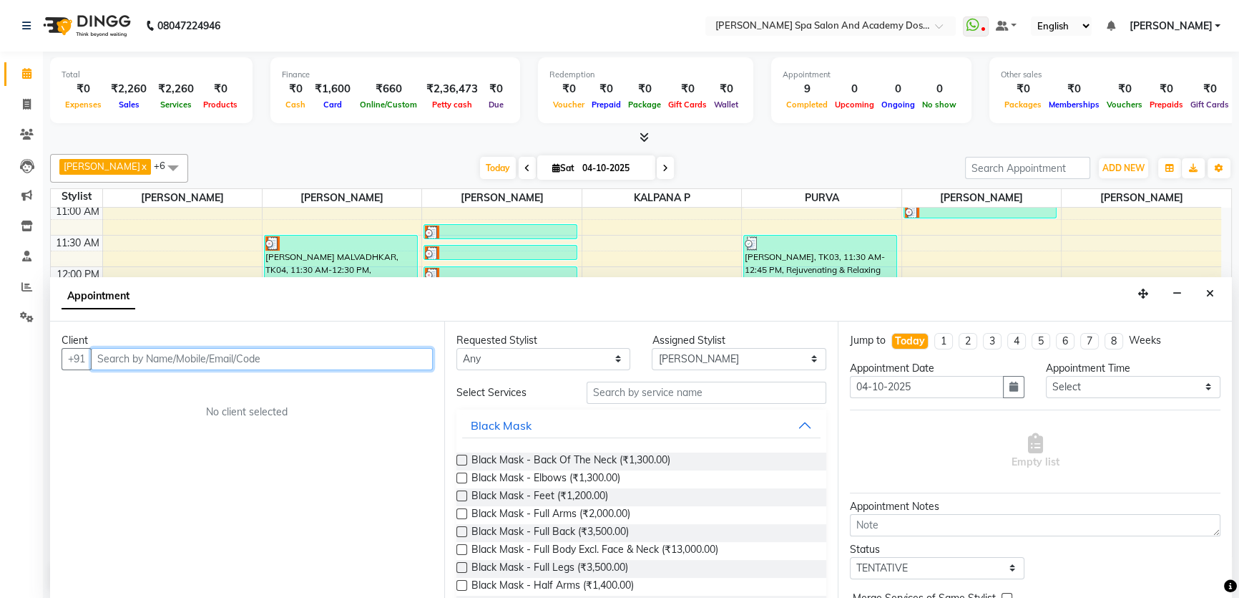
click at [141, 358] on input "text" at bounding box center [262, 359] width 342 height 22
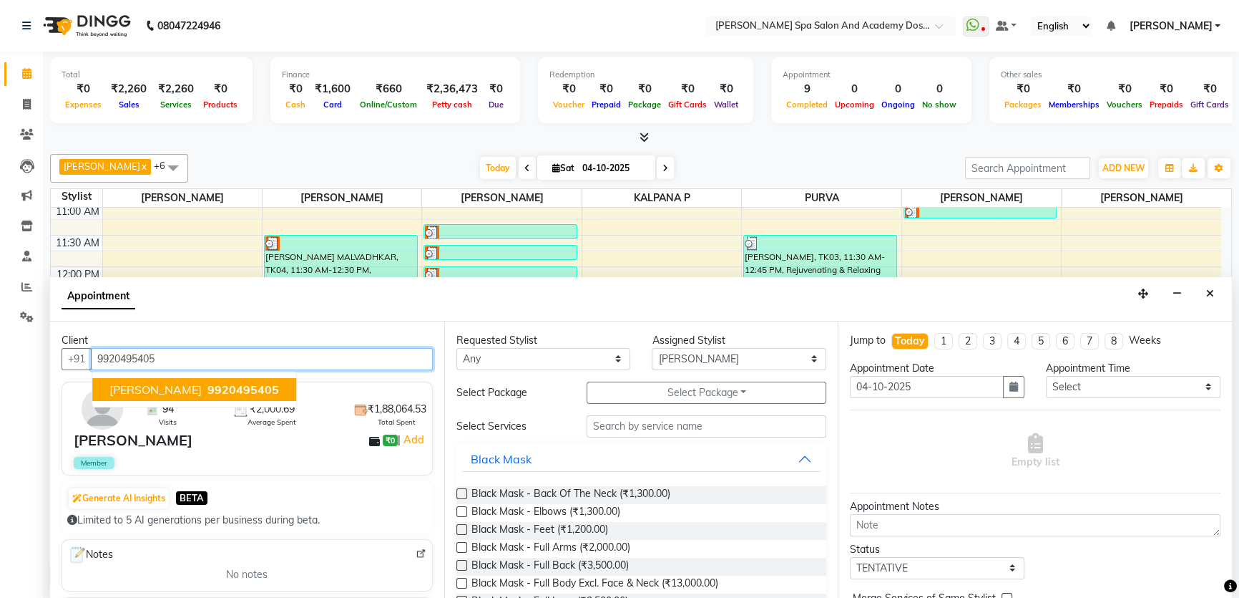
click at [143, 394] on button "JYOTIKA KUMAR 9920495405" at bounding box center [194, 389] width 204 height 23
type input "9920495405"
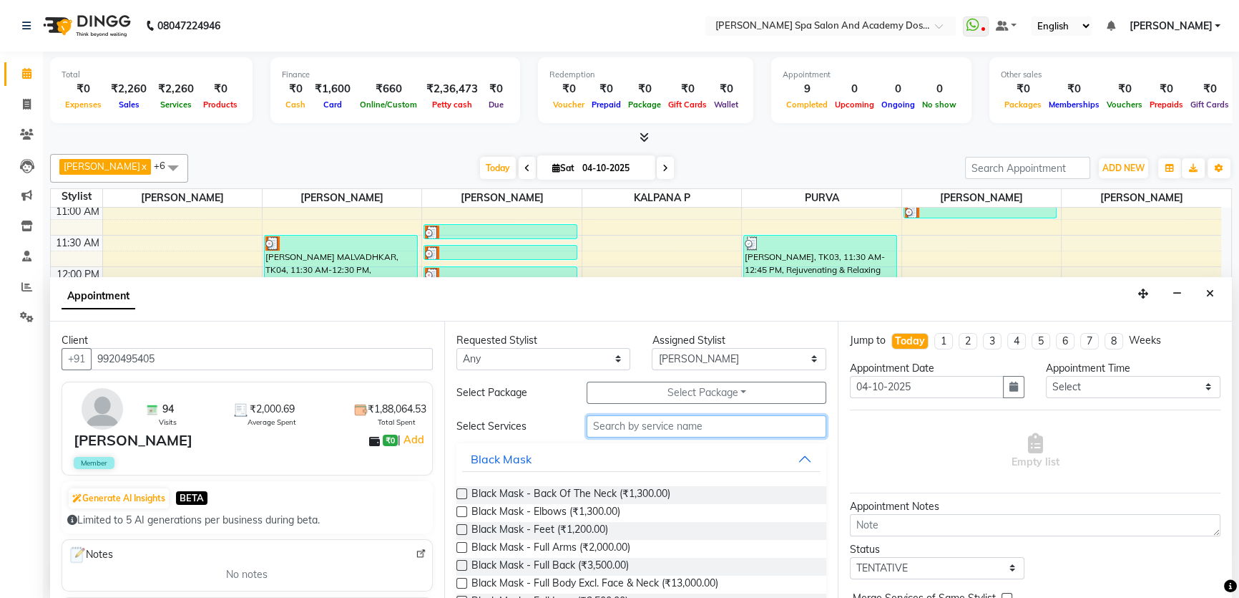
click at [630, 421] on input "text" at bounding box center [707, 426] width 240 height 22
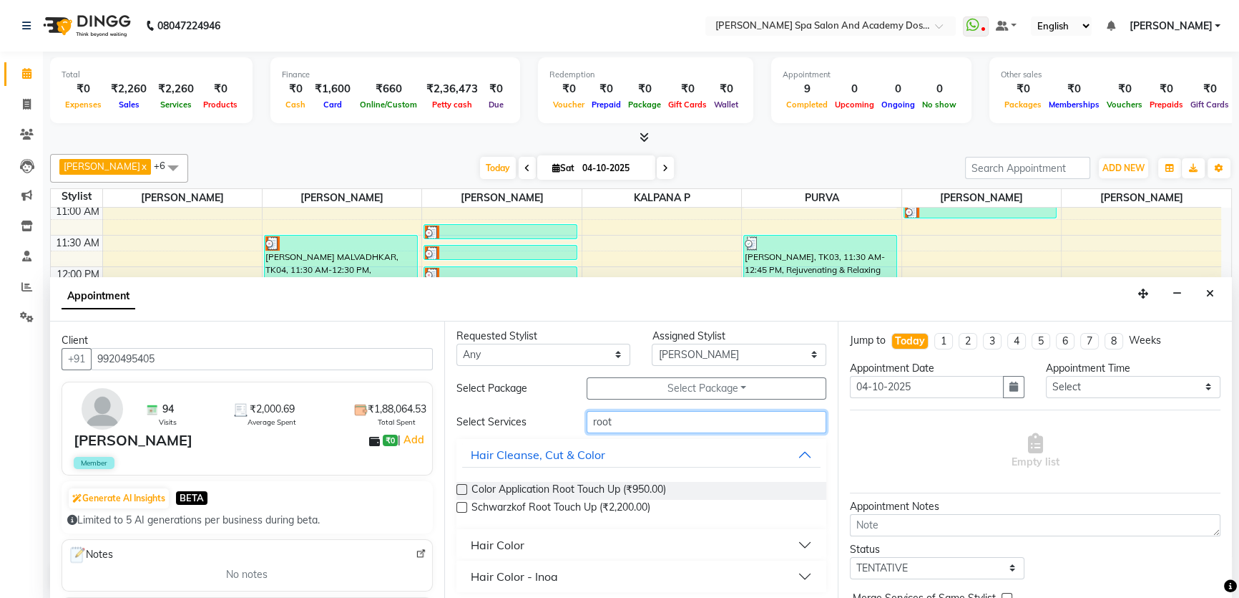
scroll to position [7, 0]
type input "root"
click at [796, 542] on button "Hair Color" at bounding box center [641, 542] width 359 height 26
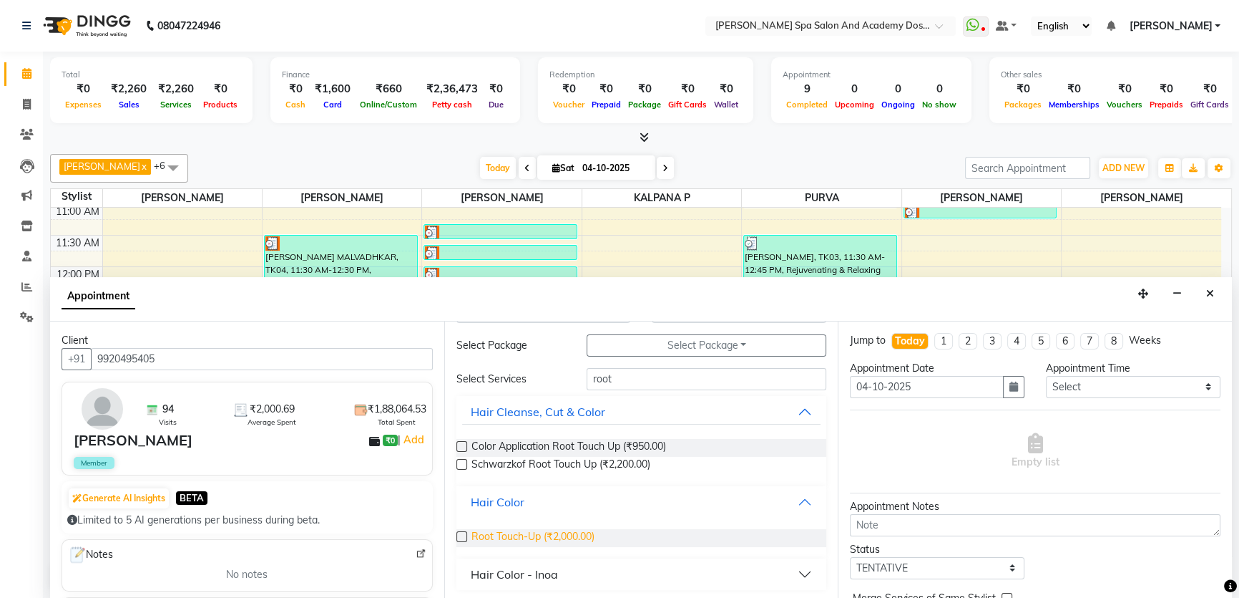
scroll to position [49, 0]
click at [465, 536] on label at bounding box center [462, 535] width 11 height 11
click at [465, 536] on input "checkbox" at bounding box center [461, 536] width 9 height 9
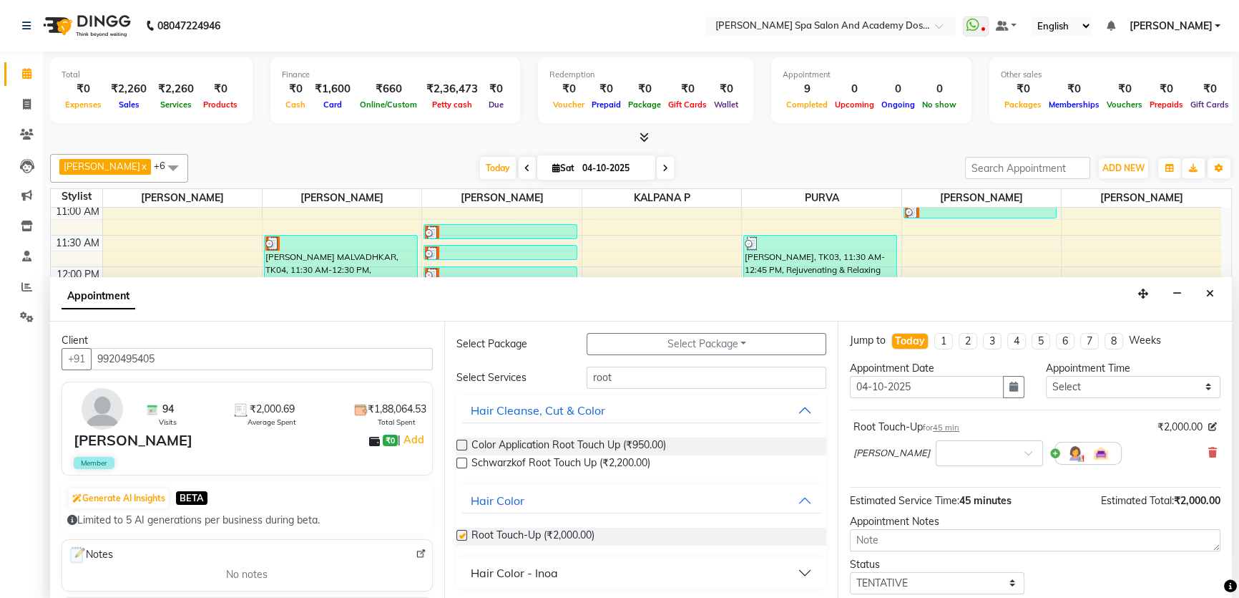
checkbox input "false"
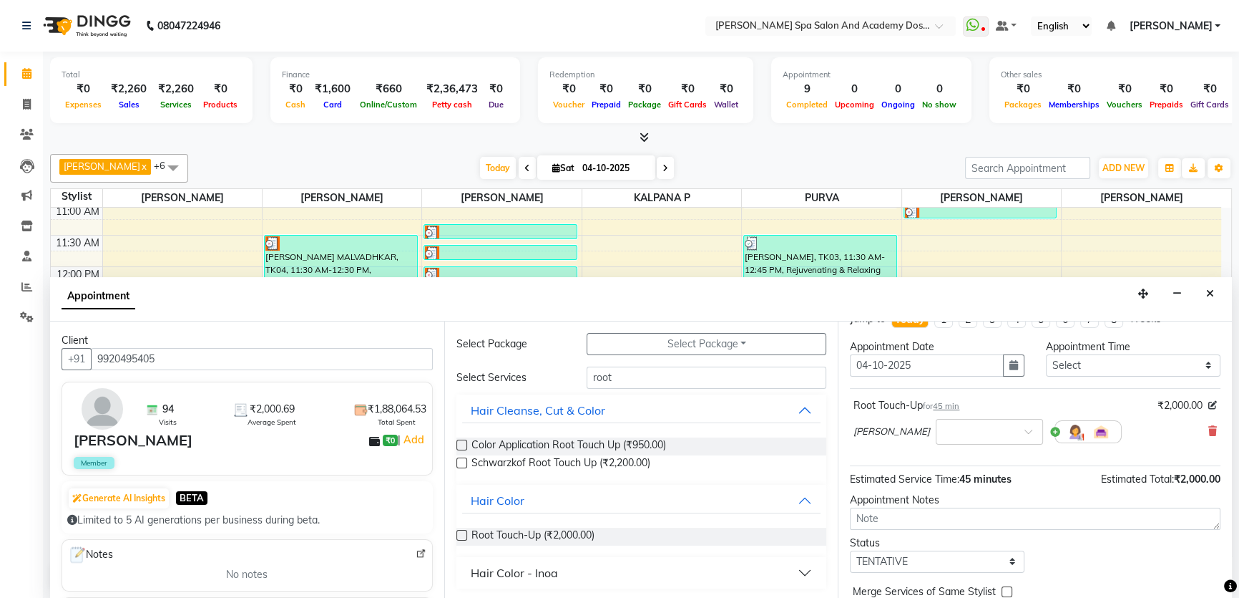
scroll to position [84, 0]
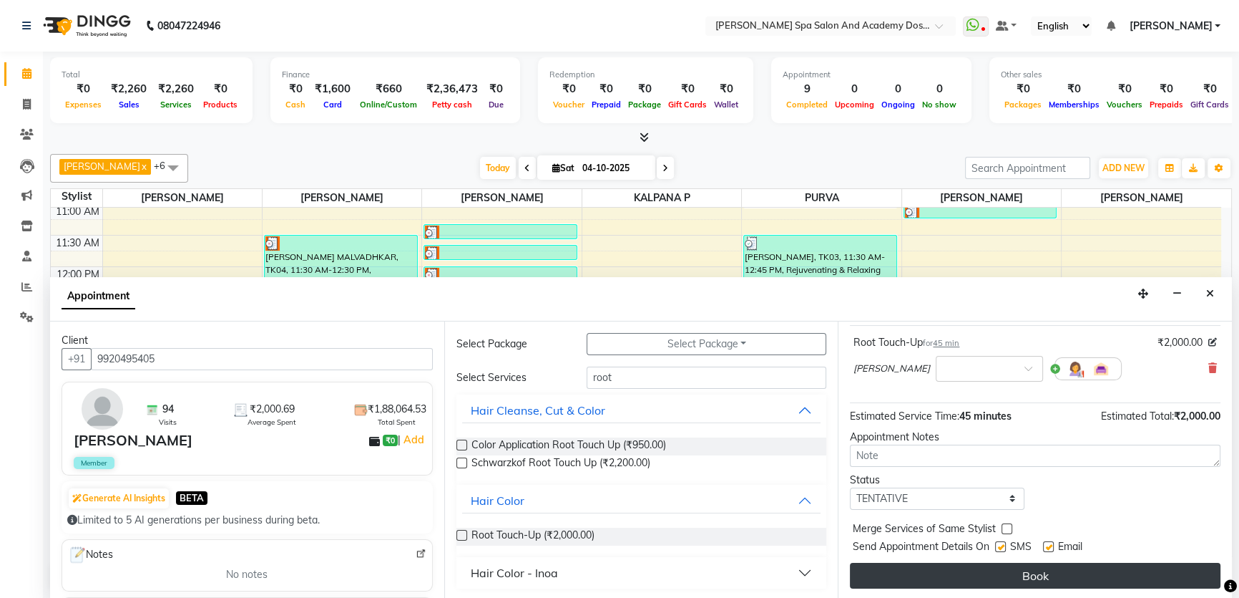
click at [1062, 580] on button "Book" at bounding box center [1035, 575] width 371 height 26
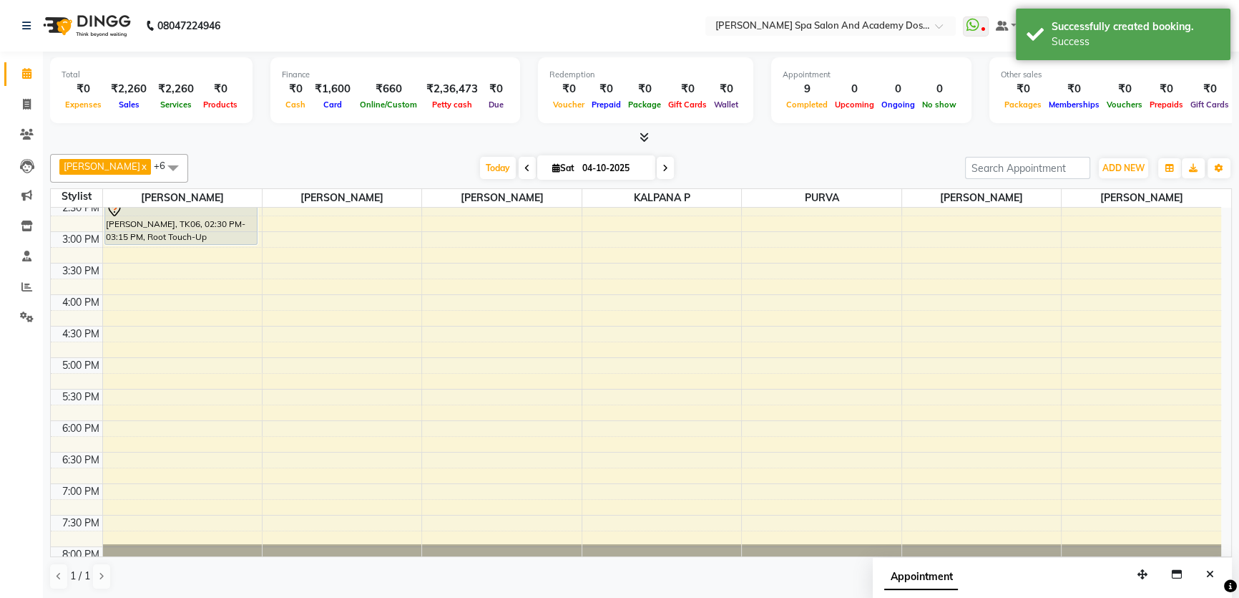
scroll to position [208, 0]
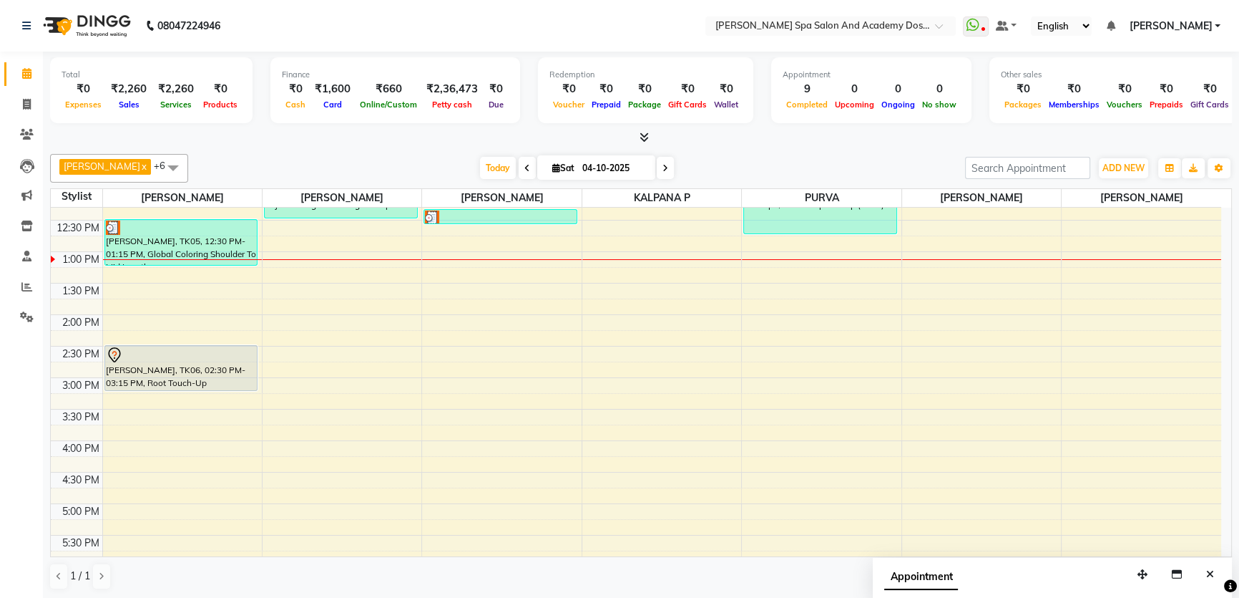
click at [117, 444] on div "9:00 AM 9:30 AM 10:00 AM 10:30 AM 11:00 AM 11:30 AM 12:00 PM 12:30 PM 1:00 PM 1…" at bounding box center [636, 377] width 1171 height 755
select select "47354"
select select "tentative"
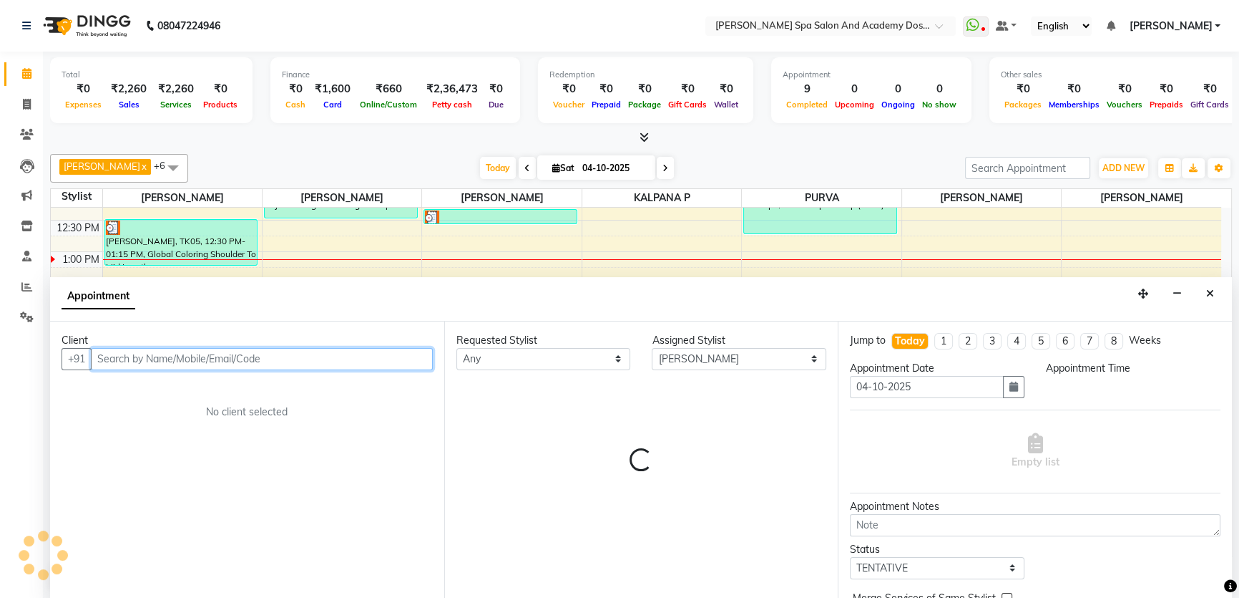
select select "960"
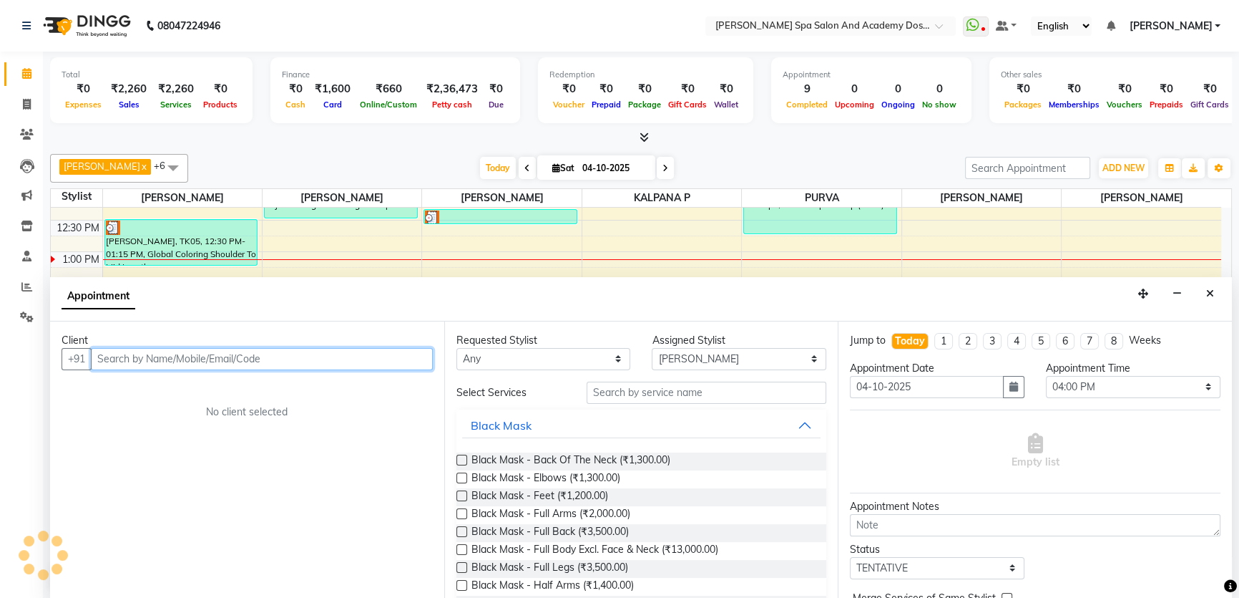
scroll to position [0, 0]
click at [130, 364] on input "text" at bounding box center [262, 359] width 342 height 22
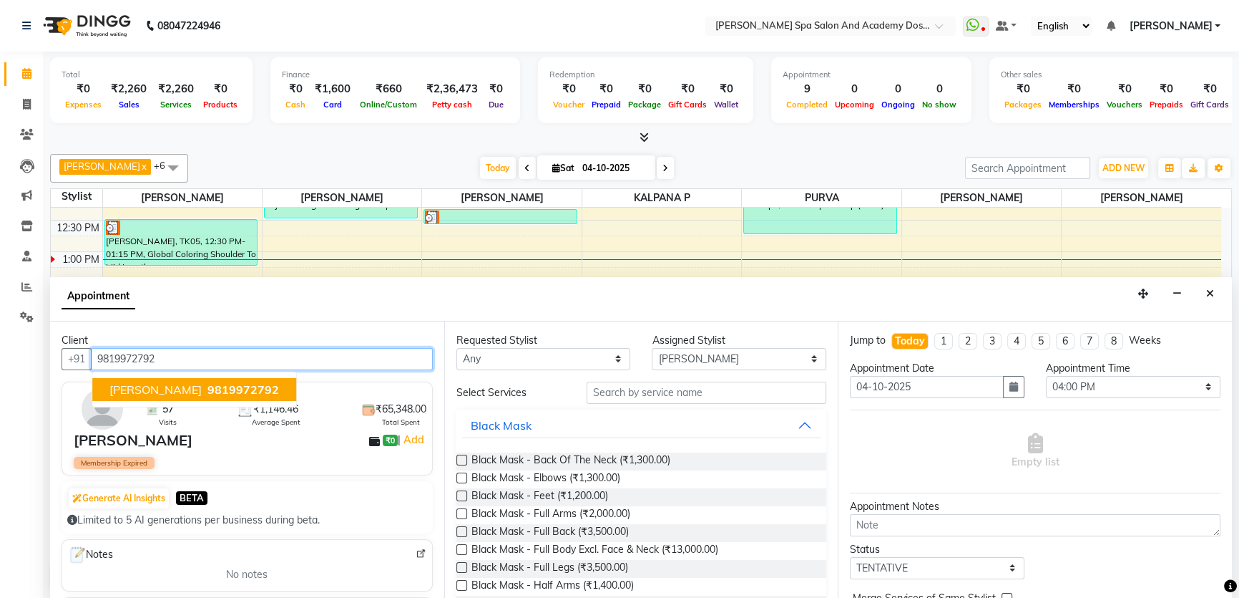
click at [185, 387] on span "SWAPNA JAHAGIRDAR" at bounding box center [155, 389] width 92 height 14
type input "9819972792"
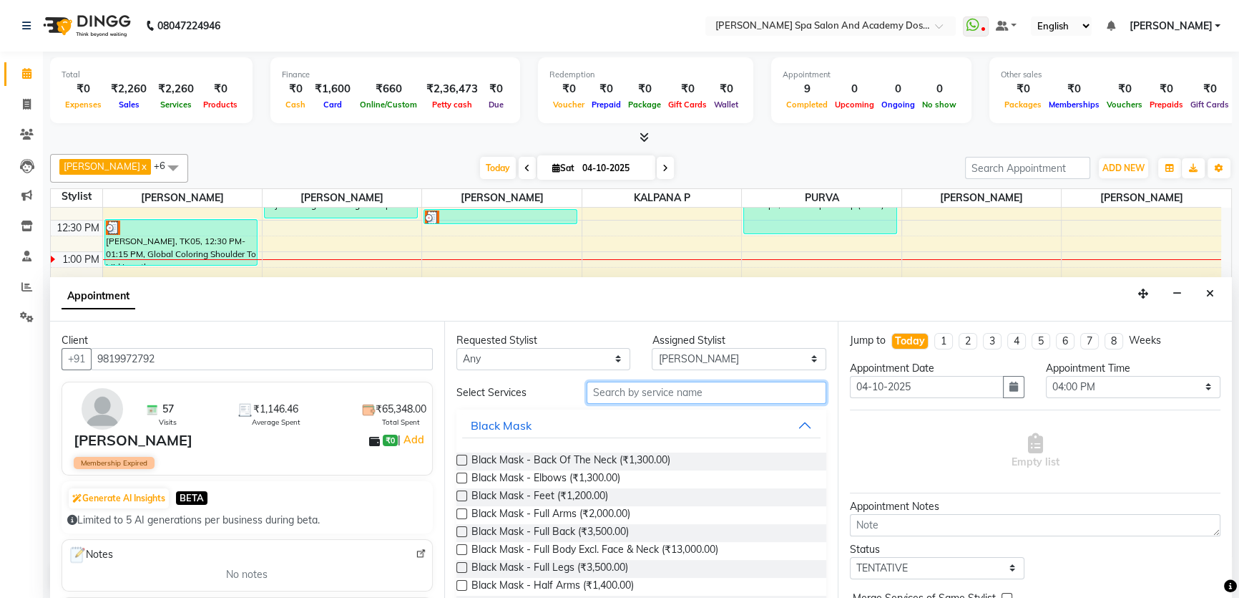
click at [630, 394] on input "text" at bounding box center [707, 392] width 240 height 22
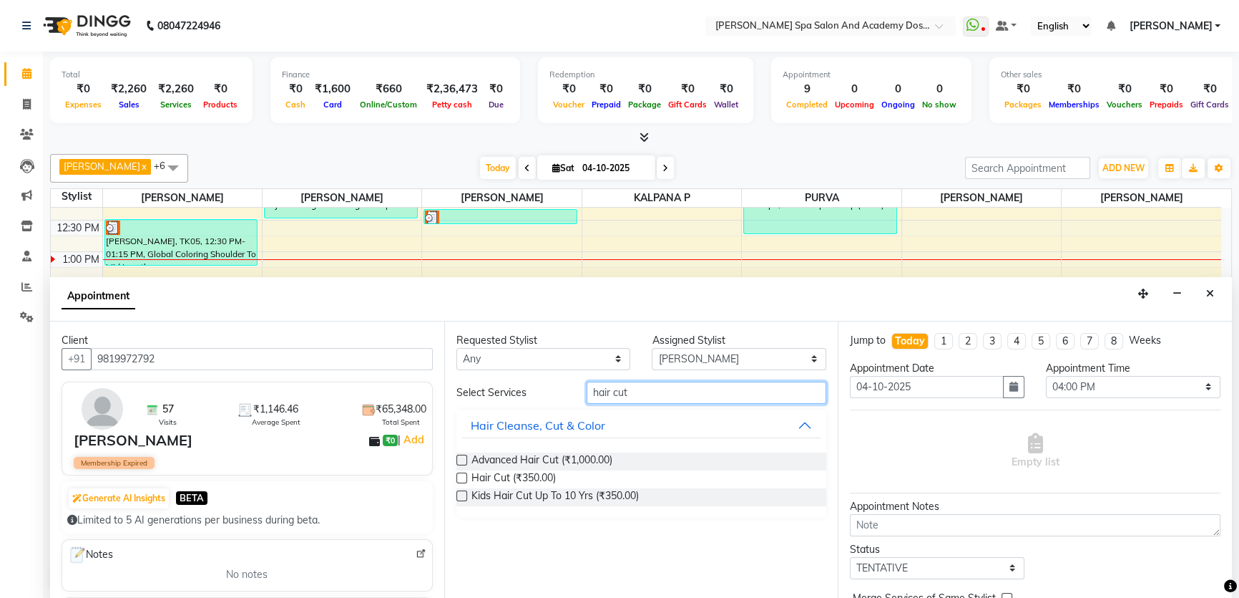
type input "hair cut"
click at [462, 454] on label at bounding box center [462, 459] width 11 height 11
click at [462, 457] on input "checkbox" at bounding box center [461, 461] width 9 height 9
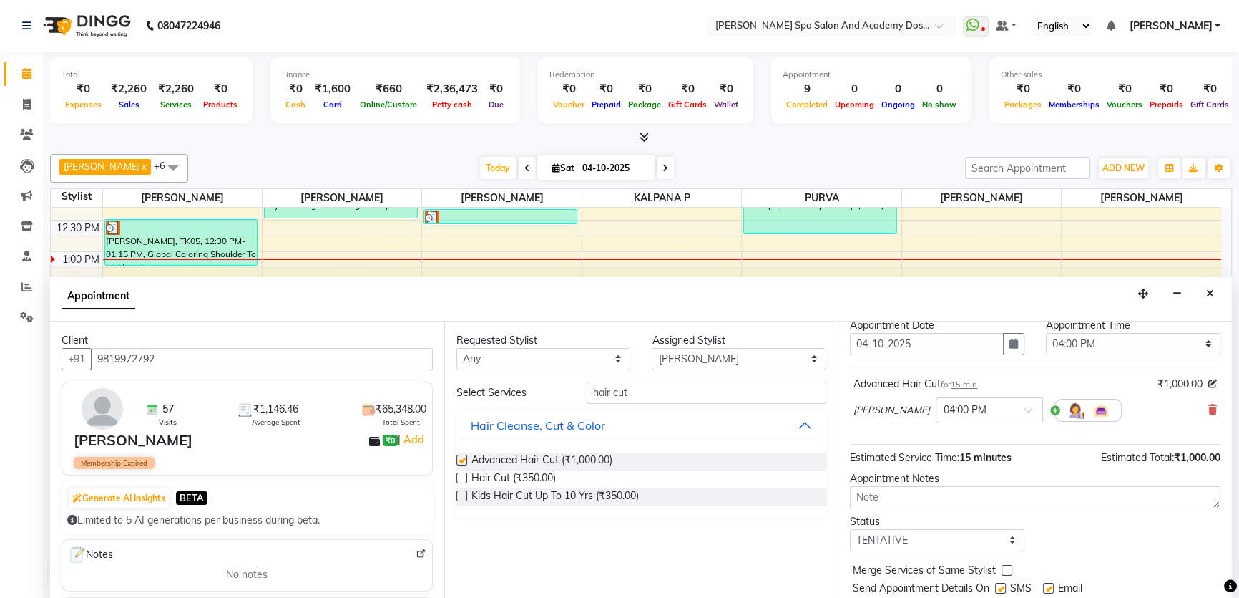
checkbox input "false"
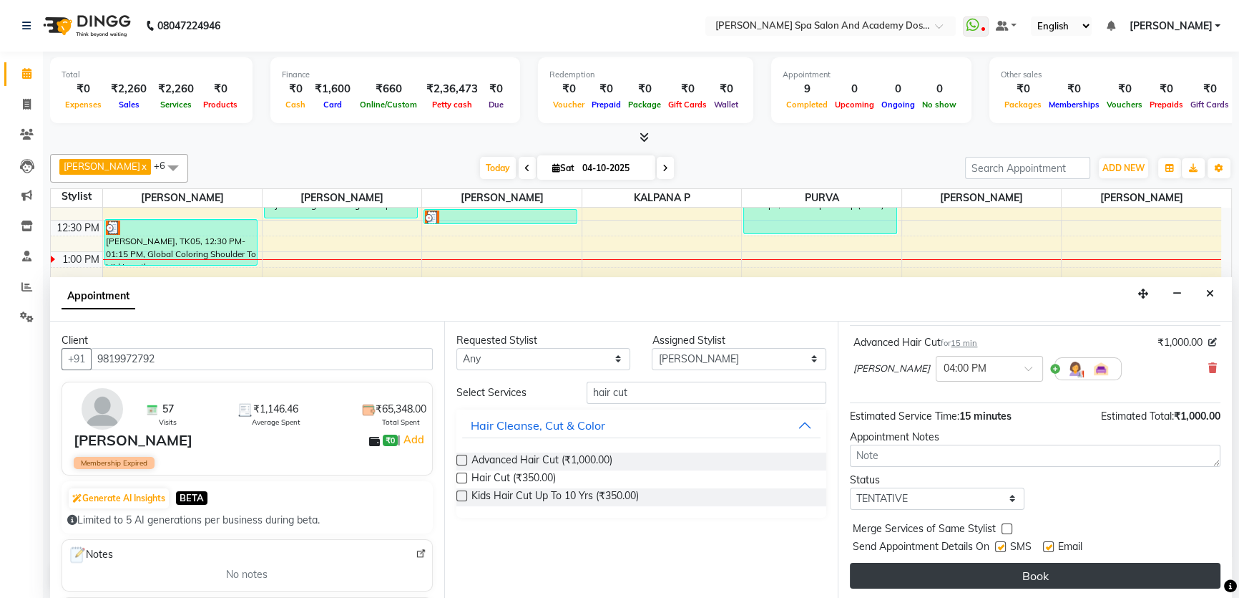
click at [1018, 569] on button "Book" at bounding box center [1035, 575] width 371 height 26
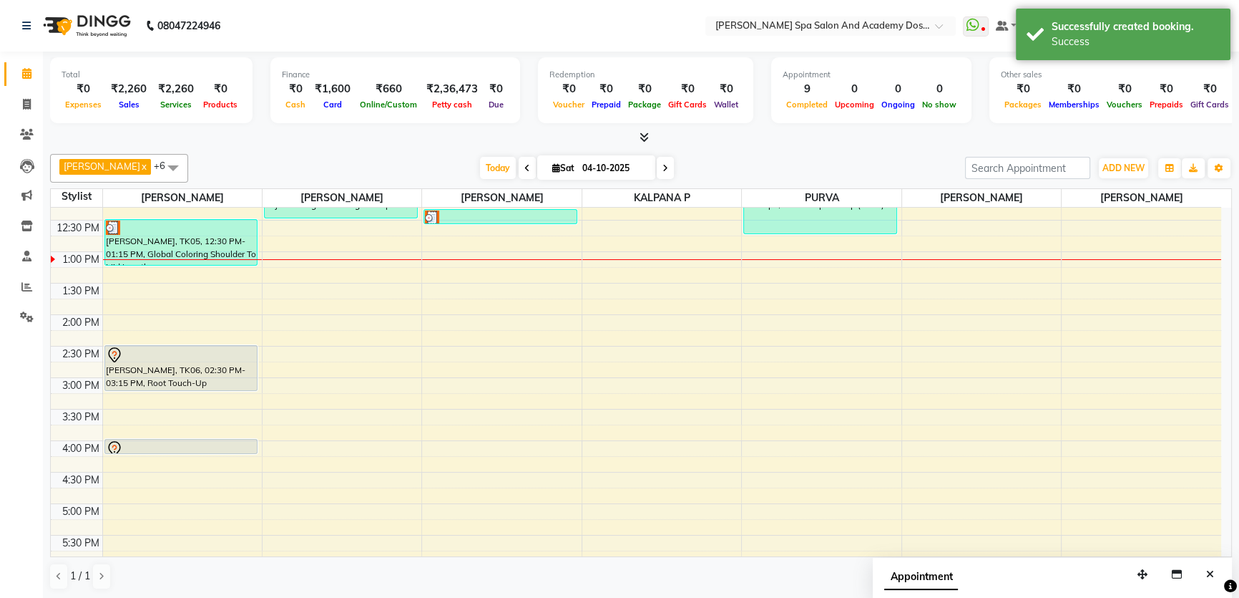
scroll to position [338, 0]
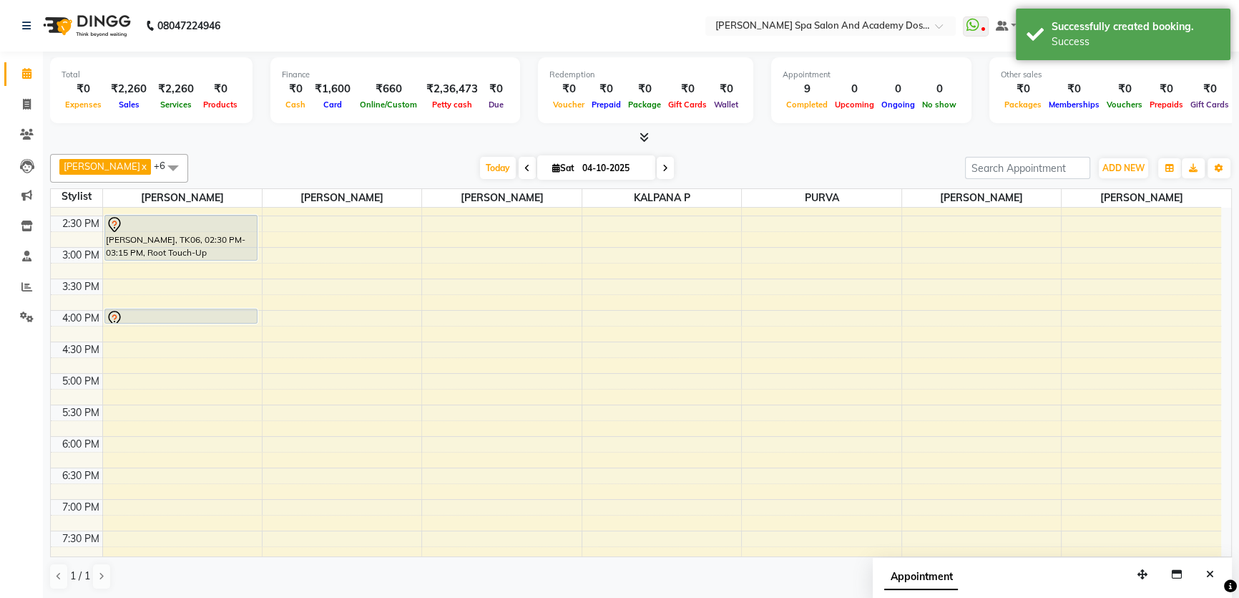
click at [104, 409] on div "9:00 AM 9:30 AM 10:00 AM 10:30 AM 11:00 AM 11:30 AM 12:00 PM 12:30 PM 1:00 PM 1…" at bounding box center [636, 247] width 1171 height 755
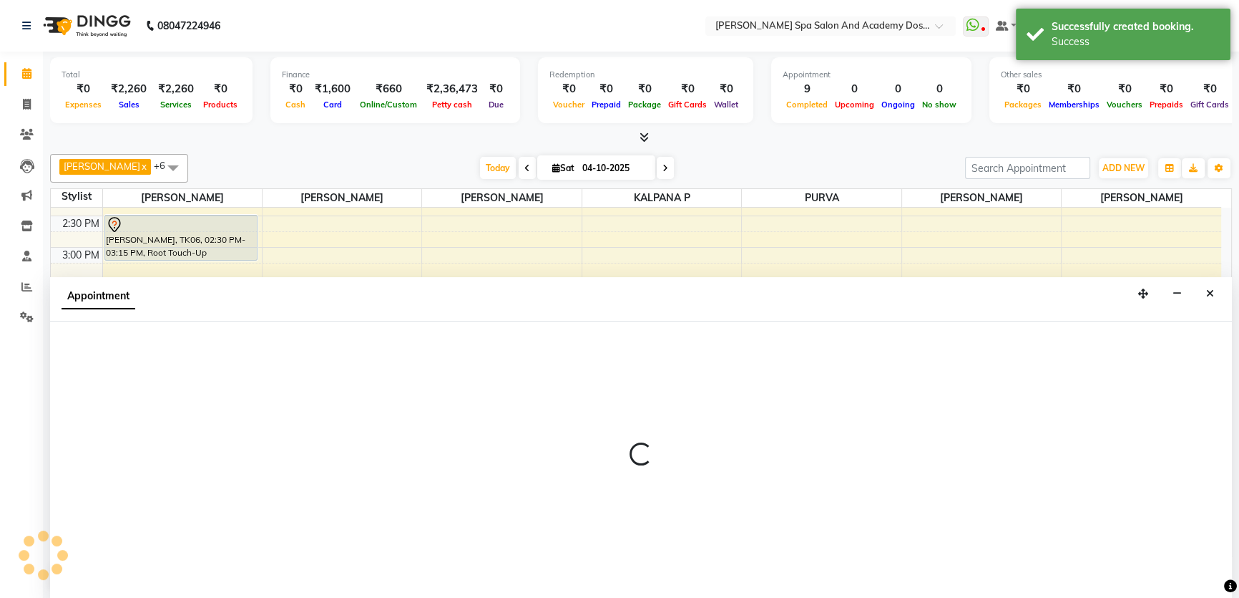
select select "47354"
select select "tentative"
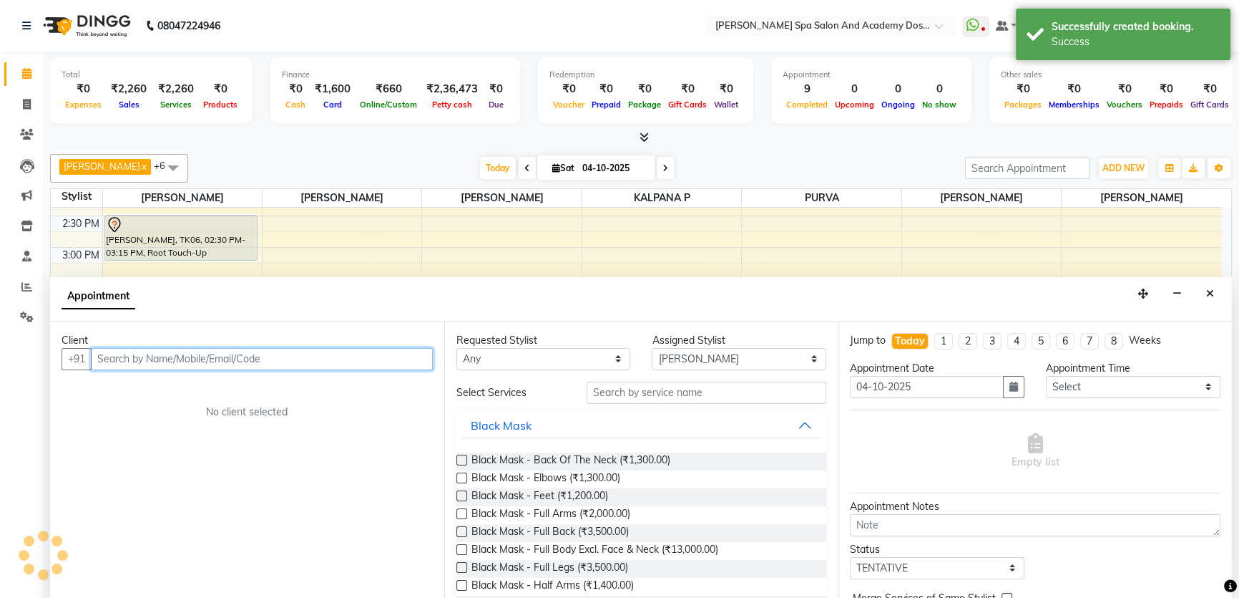
scroll to position [0, 0]
click at [125, 357] on input "text" at bounding box center [262, 359] width 342 height 22
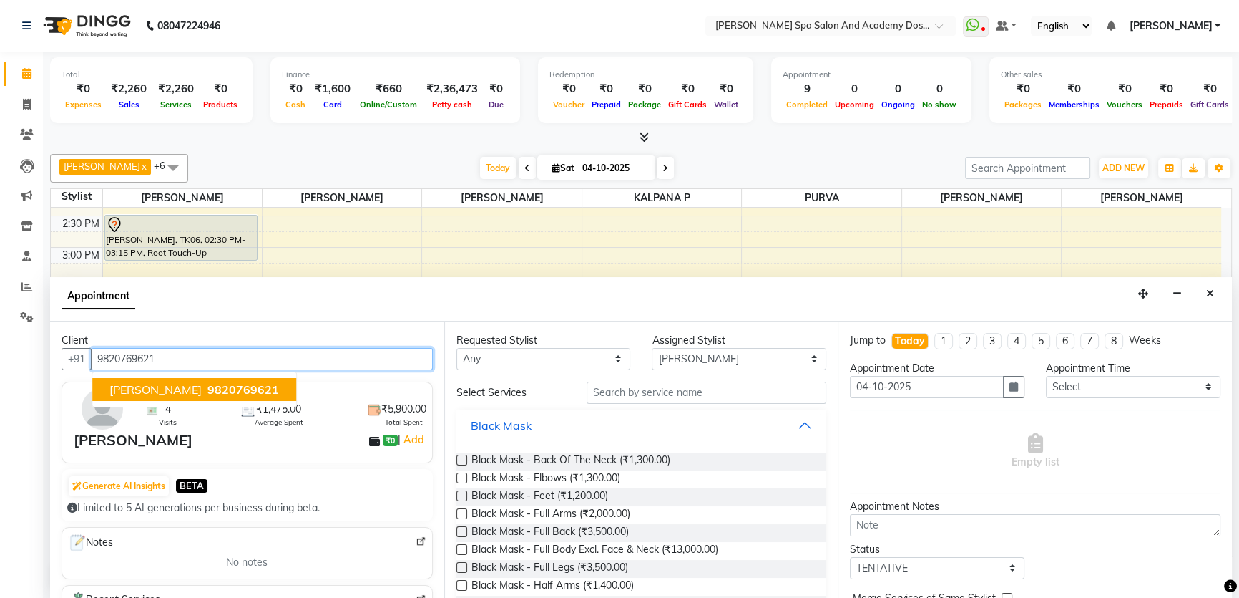
click at [157, 383] on span "ANKITA SAWANT" at bounding box center [155, 389] width 92 height 14
type input "9820769621"
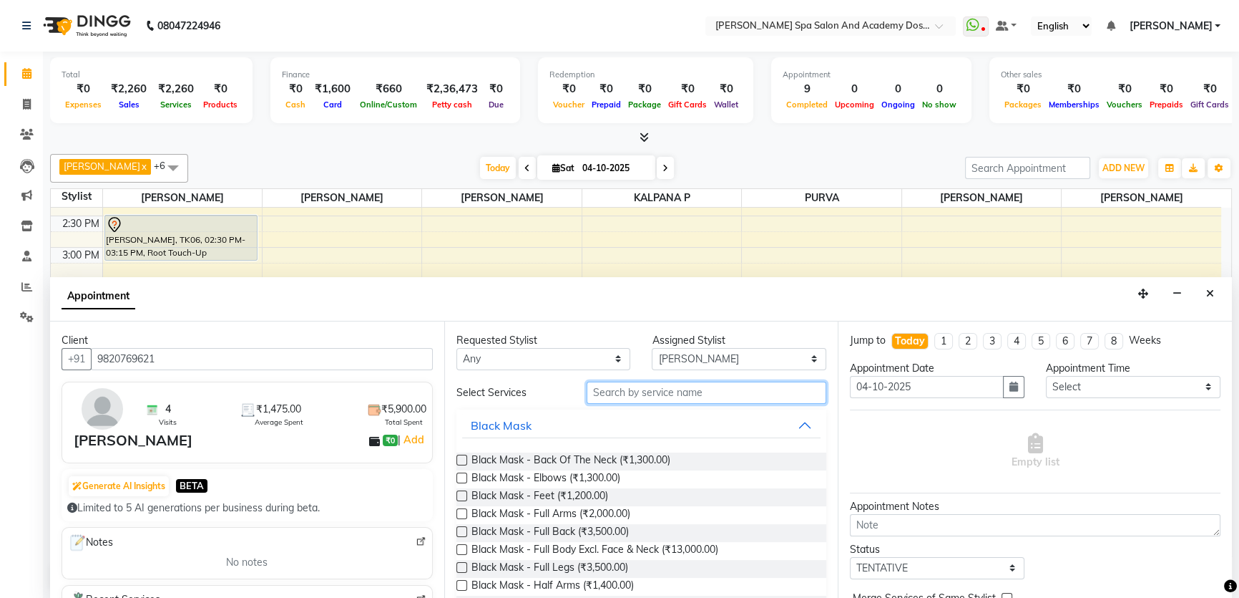
click at [612, 386] on input "text" at bounding box center [707, 392] width 240 height 22
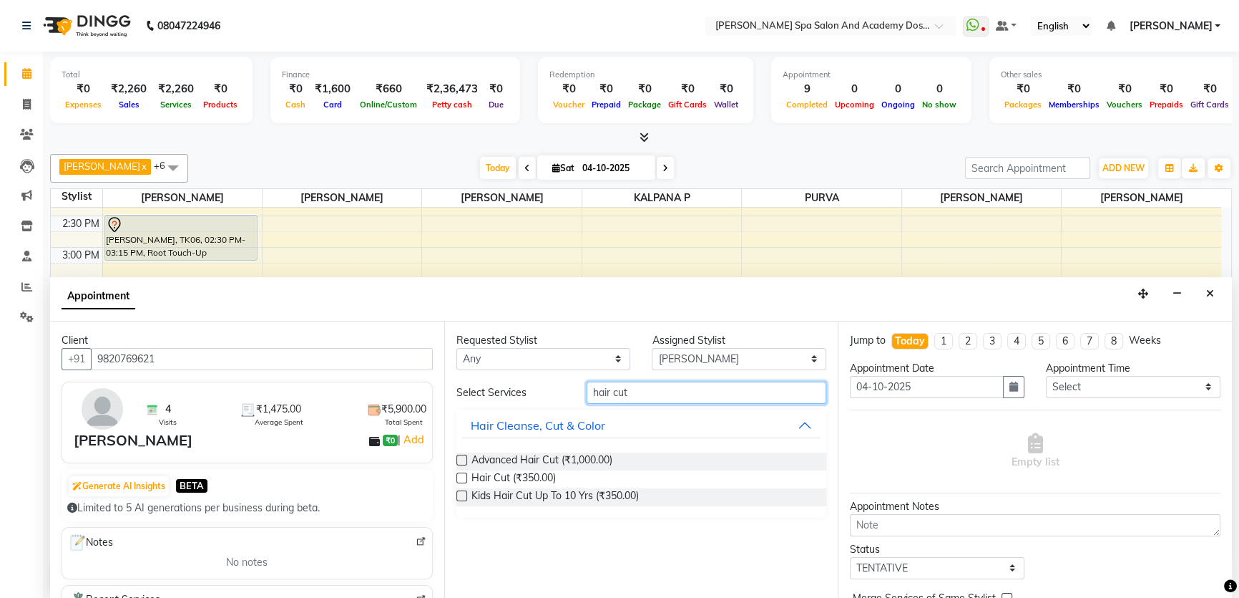
type input "hair cut"
click at [458, 457] on label at bounding box center [462, 459] width 11 height 11
click at [458, 457] on input "checkbox" at bounding box center [461, 461] width 9 height 9
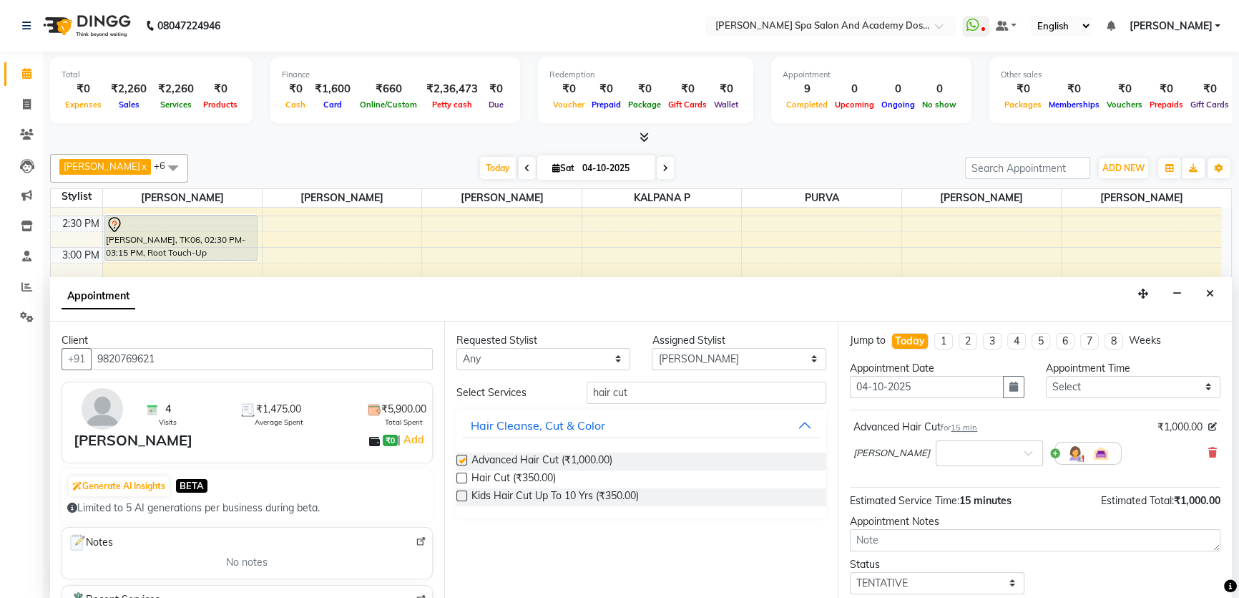
checkbox input "false"
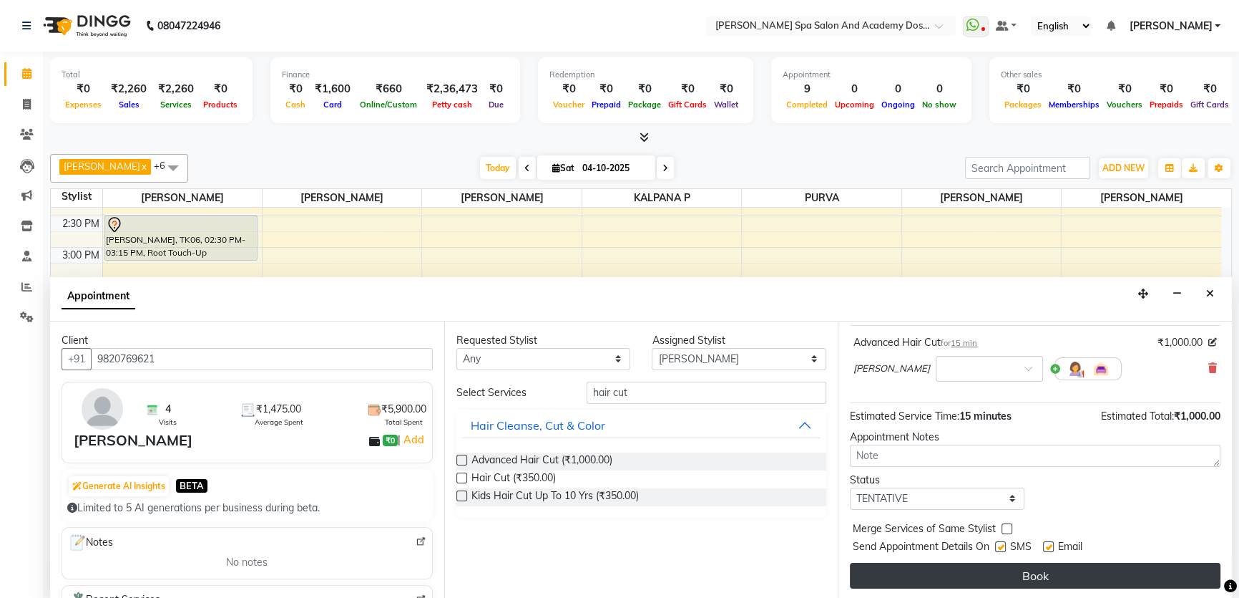
click at [1027, 581] on button "Book" at bounding box center [1035, 575] width 371 height 26
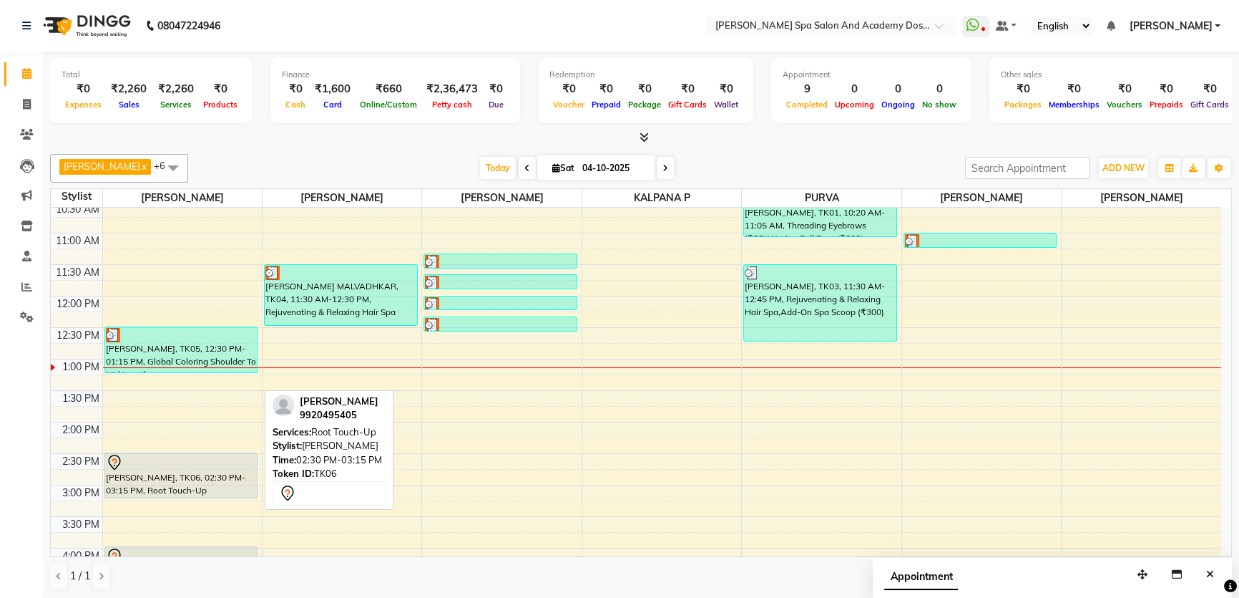
scroll to position [78, 0]
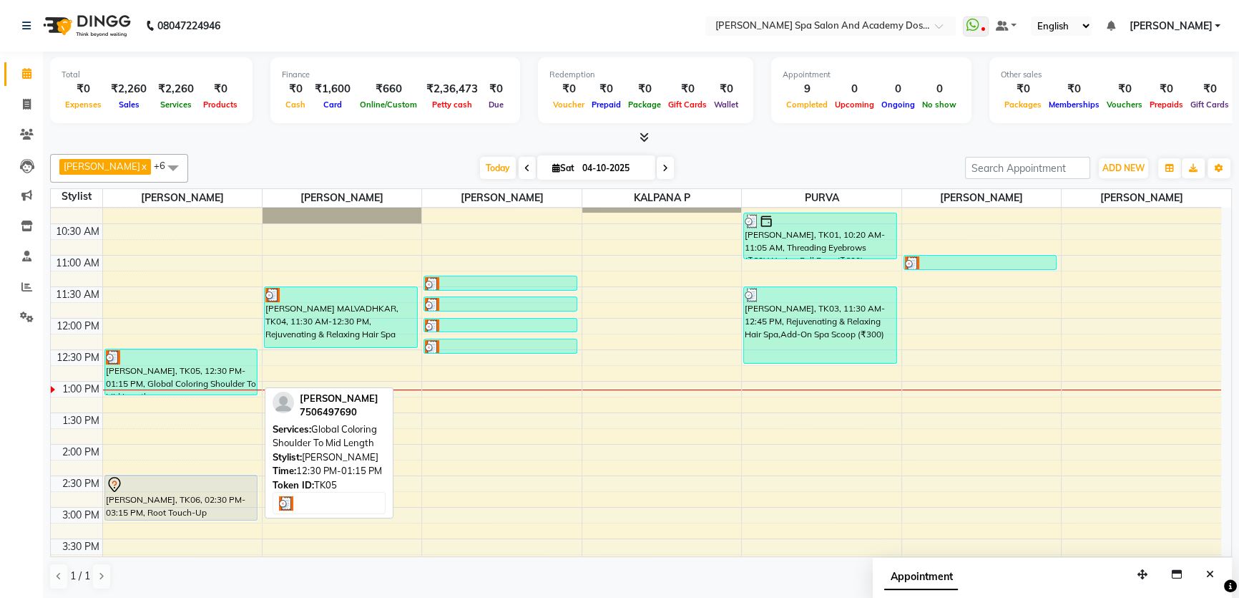
click at [135, 366] on div "[PERSON_NAME], TK05, 12:30 PM-01:15 PM, Global Coloring Shoulder To Mid Length" at bounding box center [181, 371] width 152 height 45
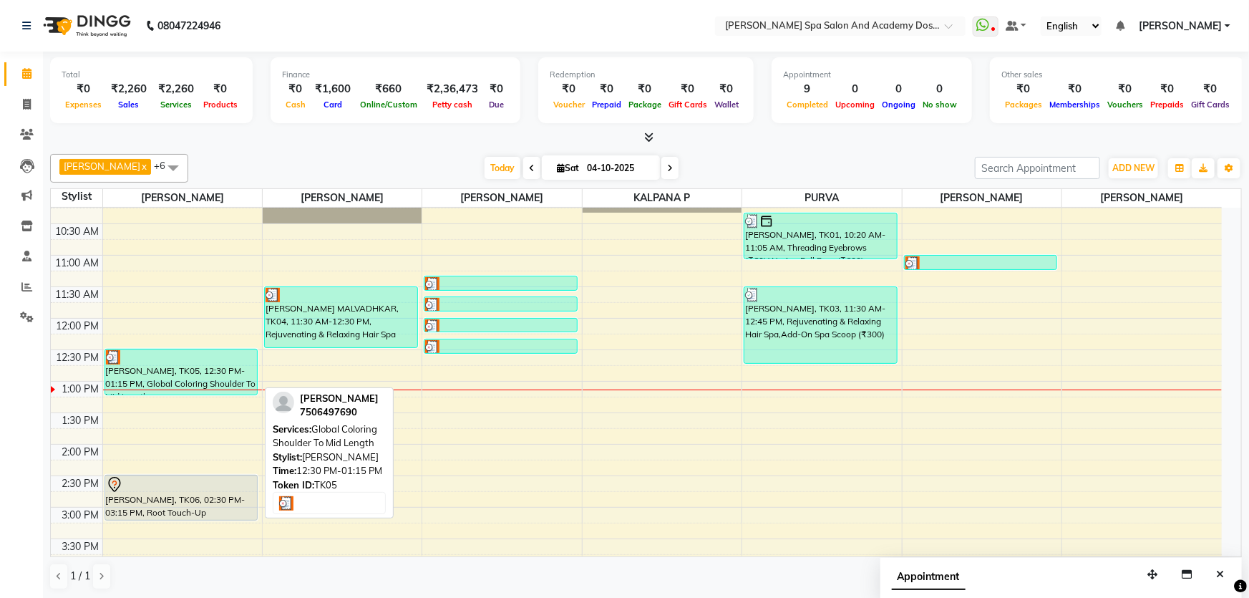
select select "3"
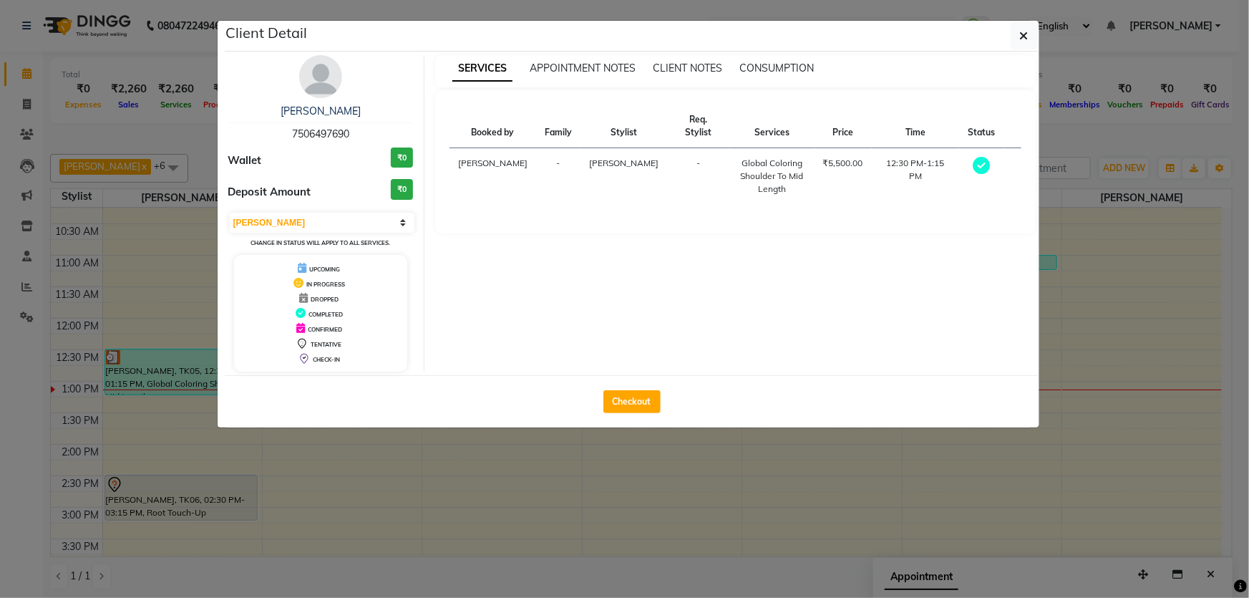
click at [649, 376] on div "Checkout" at bounding box center [632, 401] width 814 height 52
click at [630, 399] on button "Checkout" at bounding box center [631, 401] width 57 height 23
select select "6316"
select select "service"
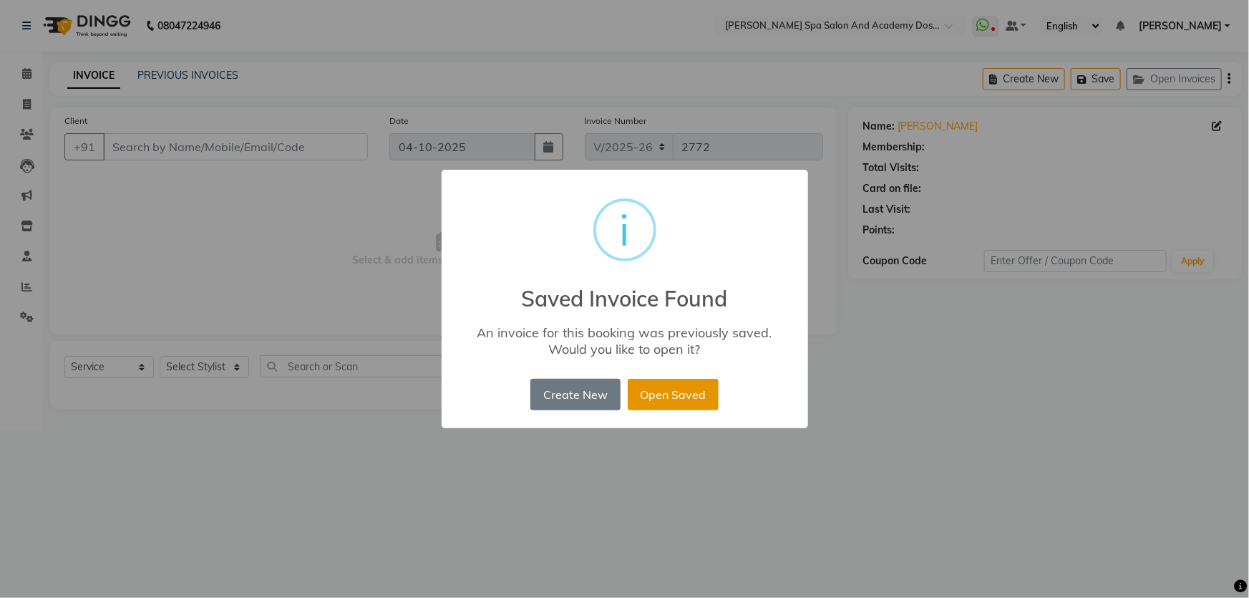
click at [686, 386] on button "Open Saved" at bounding box center [673, 394] width 91 height 31
type input "7506497690"
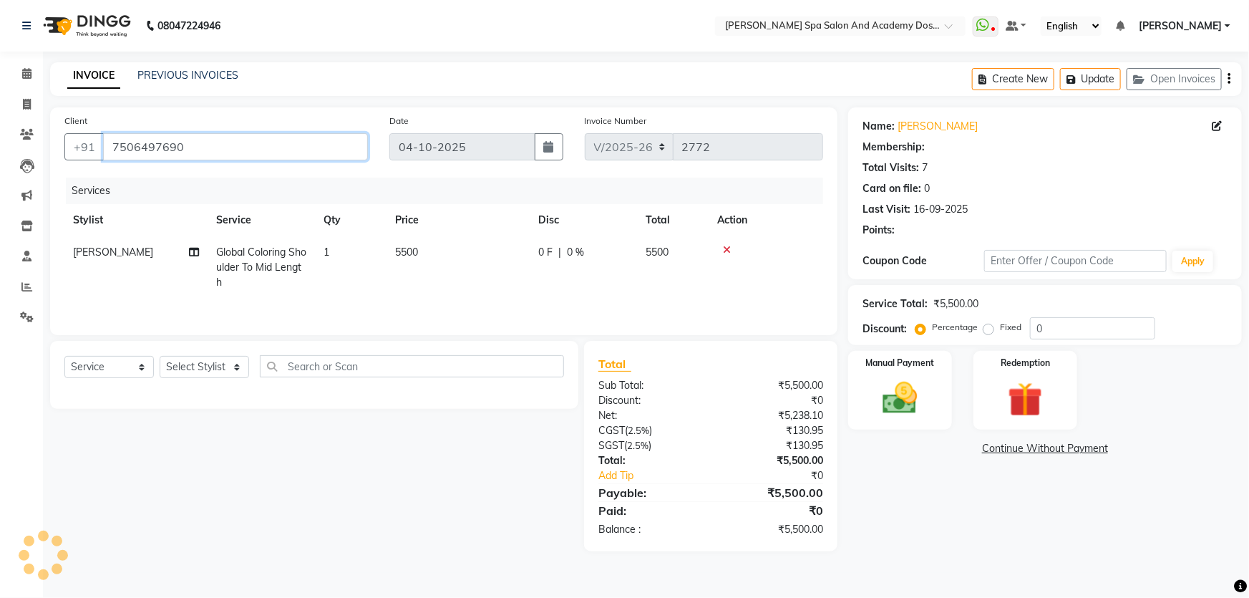
type input "20"
select select "2: Object"
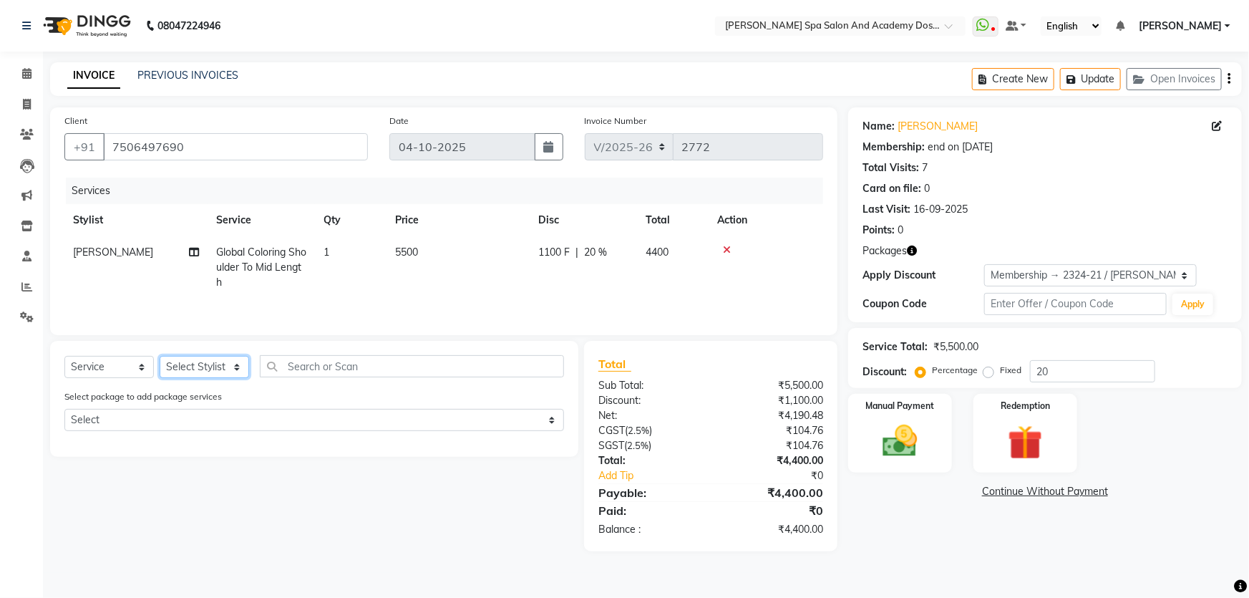
click at [236, 369] on select "Select Stylist Admin AKSHTA AMBRE ASAWARI PAWAR DIRECT 1 GAURI THAPA JIGNA SHAH…" at bounding box center [204, 367] width 89 height 22
select select "63504"
click at [160, 356] on select "Select Stylist Admin AKSHTA AMBRE ASAWARI PAWAR DIRECT 1 GAURI THAPA JIGNA SHAH…" at bounding box center [204, 367] width 89 height 22
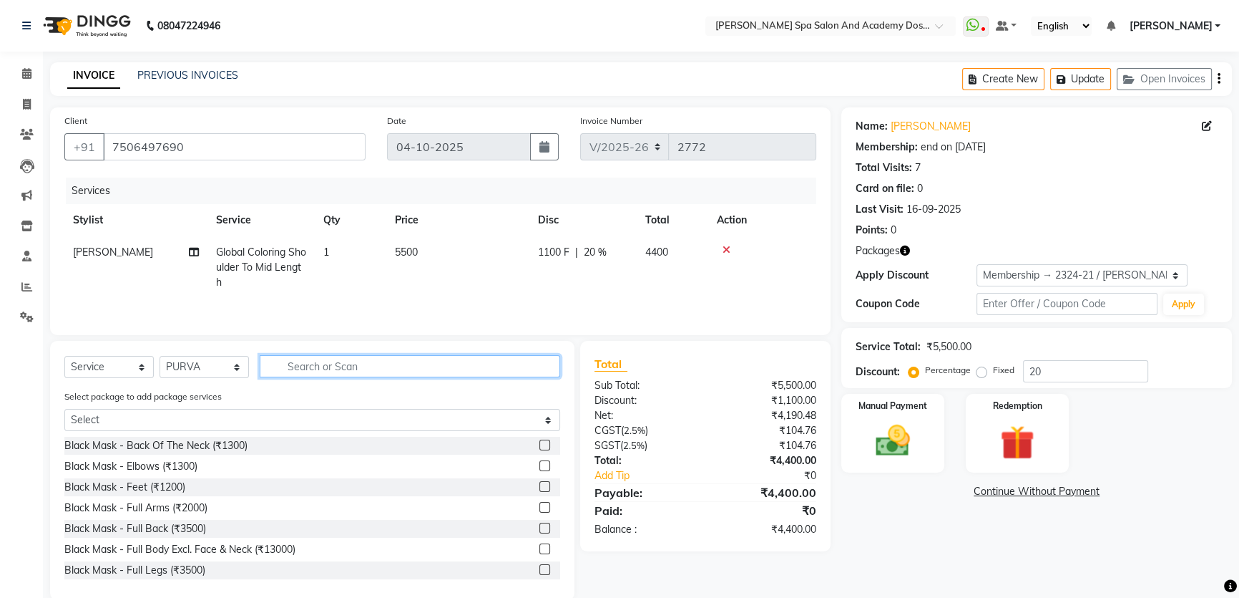
click at [303, 367] on input "text" at bounding box center [410, 366] width 301 height 22
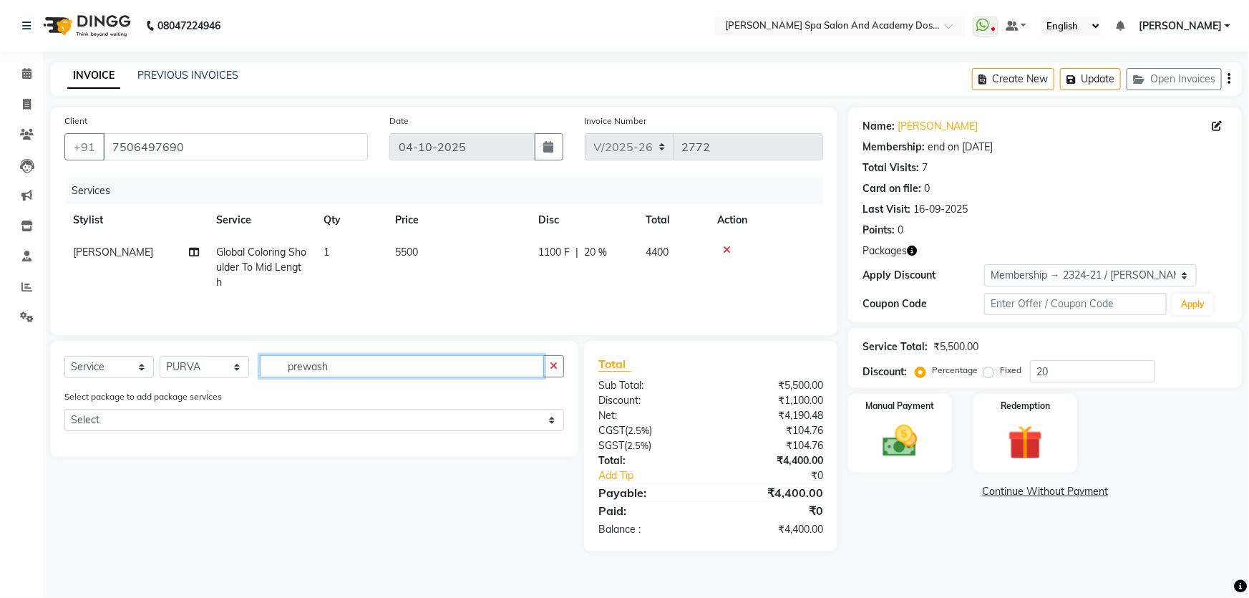
click at [336, 374] on input "prewash" at bounding box center [402, 366] width 284 height 22
click at [301, 368] on input "prewash" at bounding box center [402, 366] width 284 height 22
type input "pre wash"
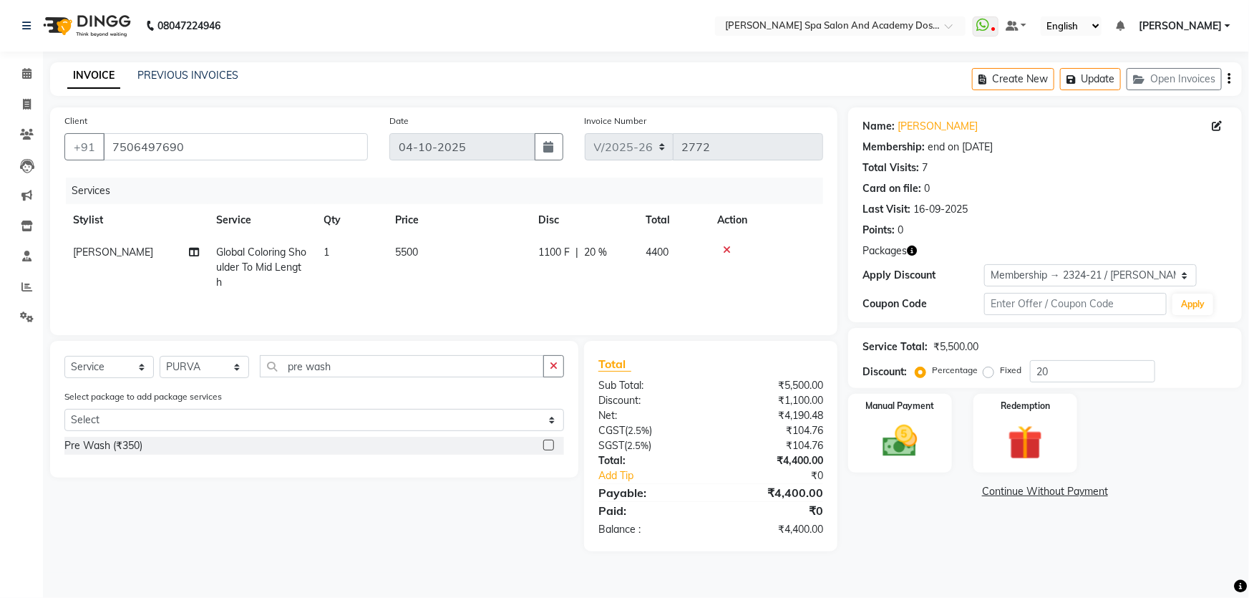
click at [549, 442] on label at bounding box center [548, 444] width 11 height 11
click at [549, 442] on input "checkbox" at bounding box center [547, 445] width 9 height 9
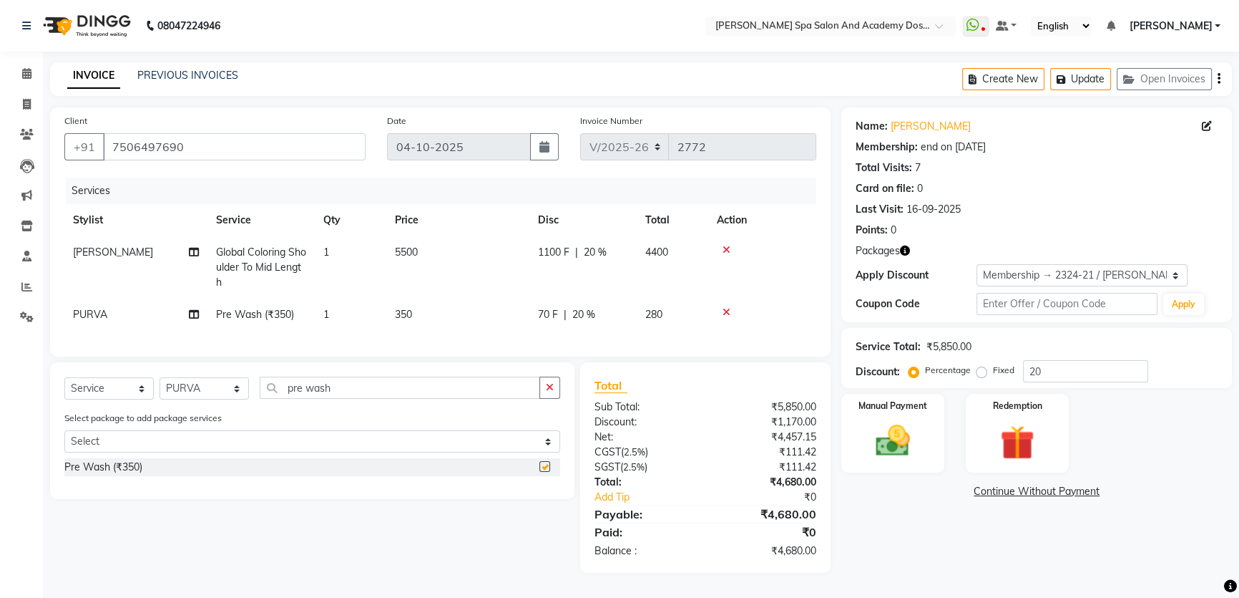
checkbox input "false"
click at [1066, 81] on icon "button" at bounding box center [1064, 79] width 14 height 10
click at [1070, 77] on icon "button" at bounding box center [1064, 79] width 14 height 10
click at [1072, 82] on button "Update" at bounding box center [1081, 79] width 61 height 22
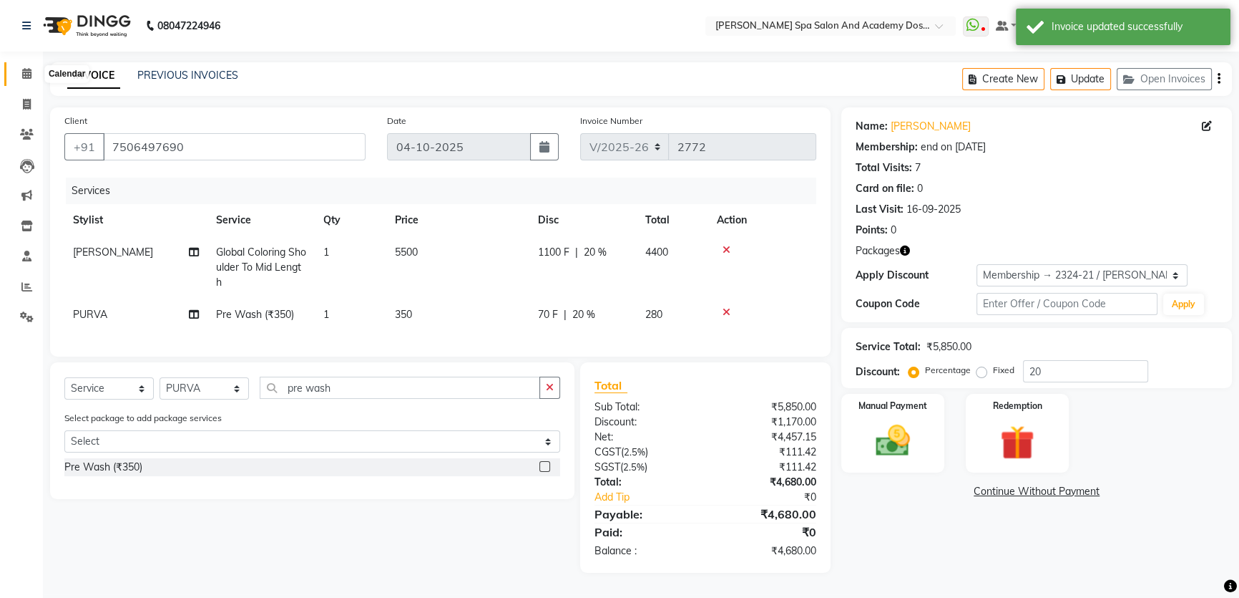
click at [23, 73] on icon at bounding box center [26, 73] width 9 height 11
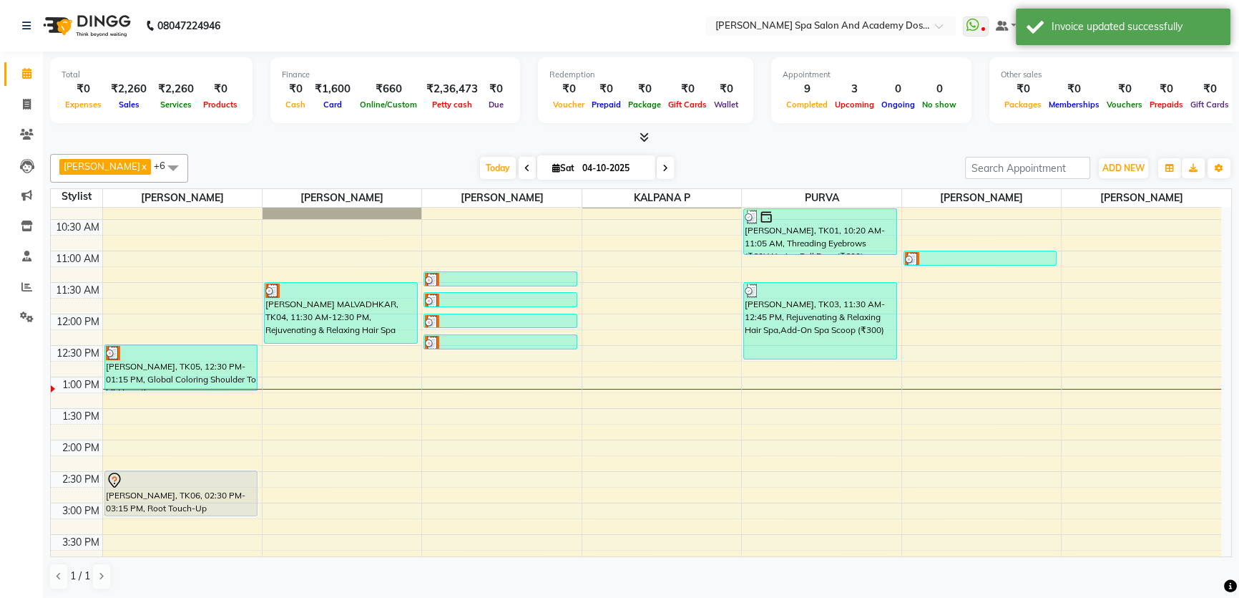
scroll to position [64, 0]
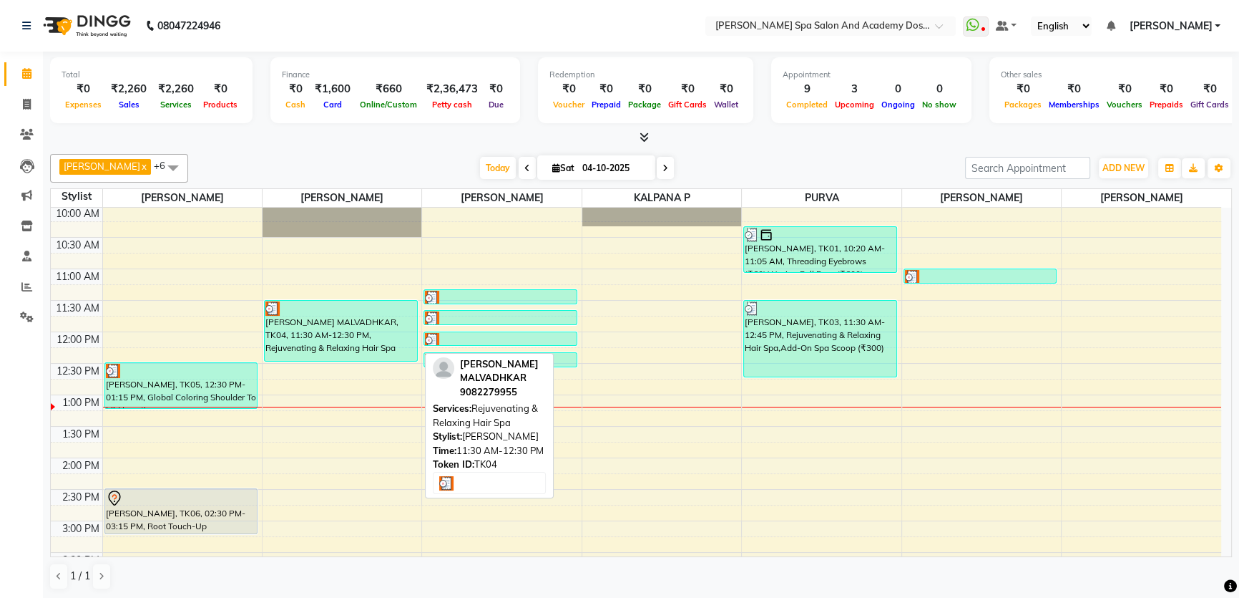
click at [315, 337] on div "[PERSON_NAME] MALVADHKAR, TK04, 11:30 AM-12:30 PM, Rejuvenating & Relaxing Hair…" at bounding box center [341, 331] width 152 height 60
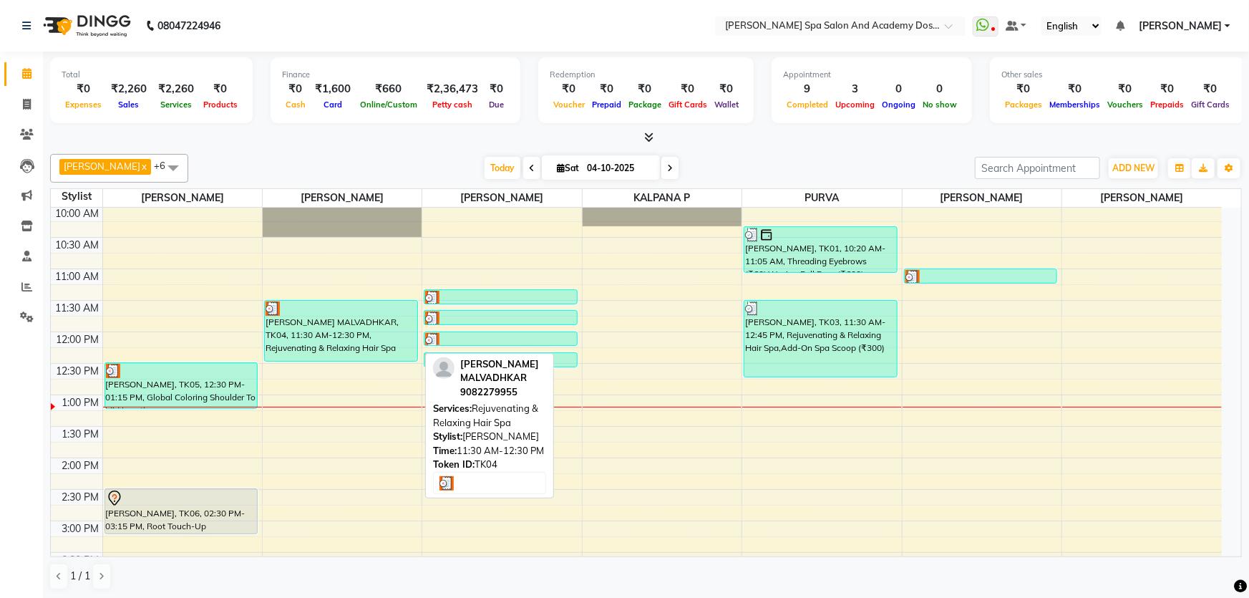
select select "3"
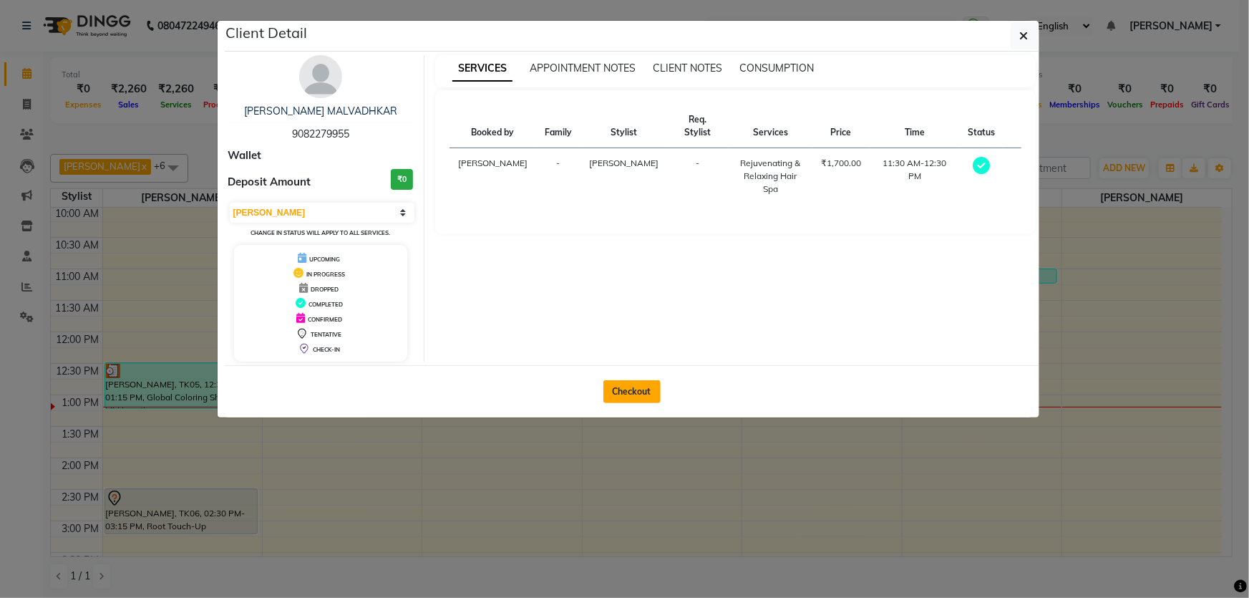
click at [636, 392] on button "Checkout" at bounding box center [631, 391] width 57 height 23
select select "6316"
select select "service"
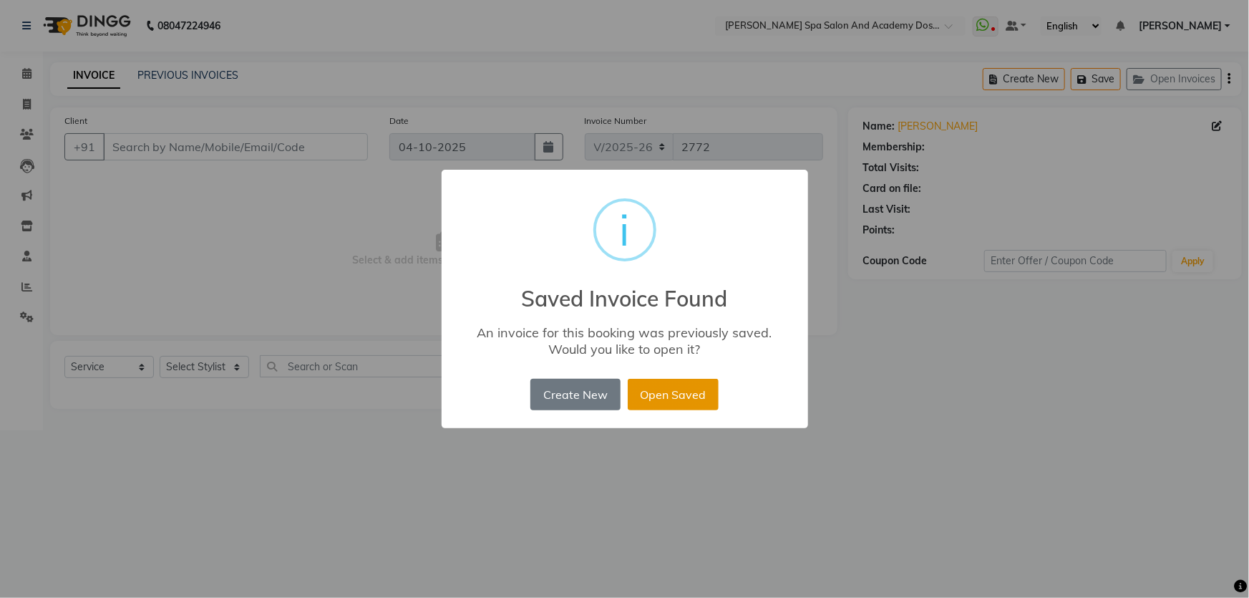
click at [681, 391] on button "Open Saved" at bounding box center [673, 394] width 91 height 31
type input "9082279955"
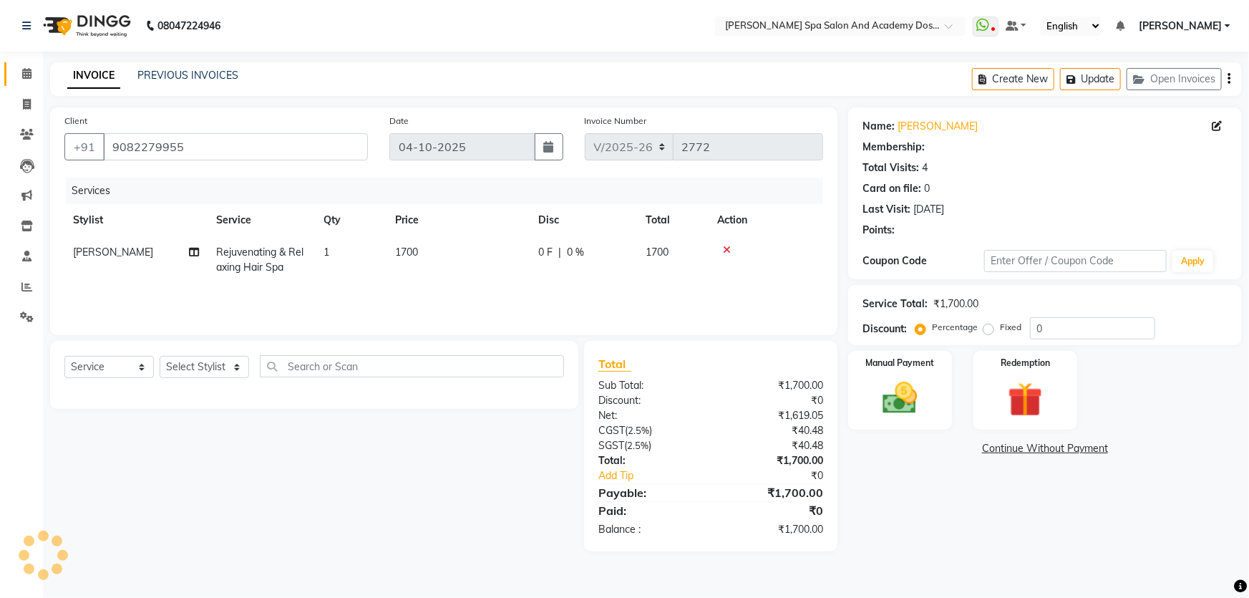
select select "1: Object"
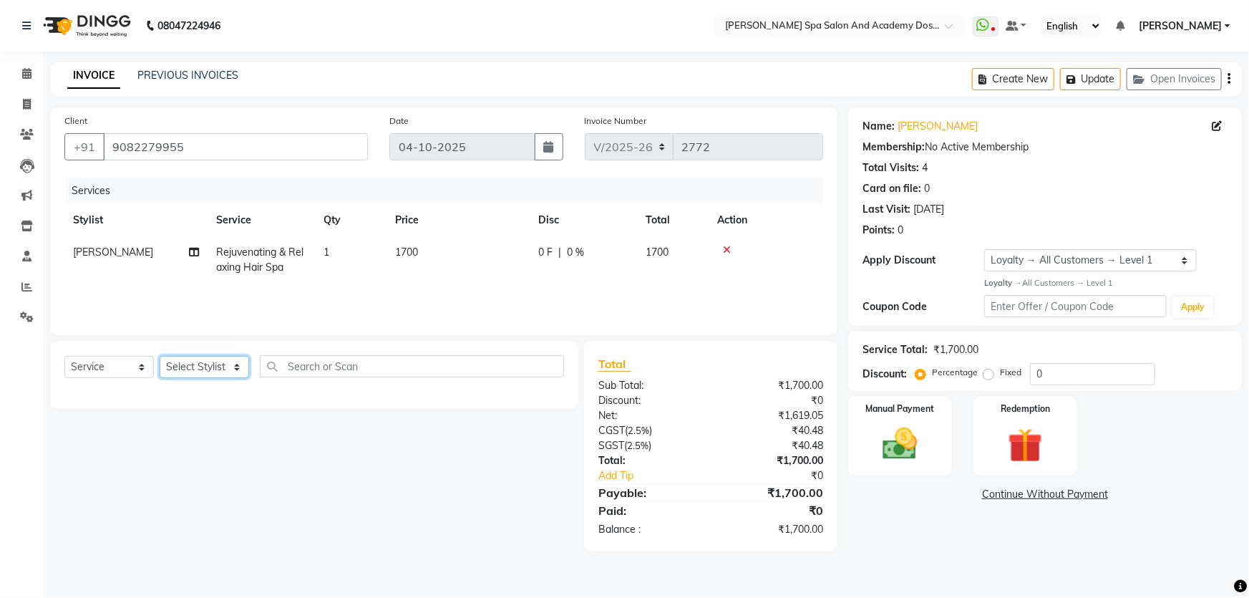
click at [238, 364] on select "Select Stylist Admin AKSHTA AMBRE ASAWARI PAWAR DIRECT 1 GAURI THAPA JIGNA SHAH…" at bounding box center [204, 367] width 89 height 22
click at [299, 459] on div "Select Service Product Membership Package Voucher Prepaid Gift Card Select Styl…" at bounding box center [308, 446] width 539 height 210
click at [1068, 74] on icon "button" at bounding box center [1073, 79] width 14 height 10
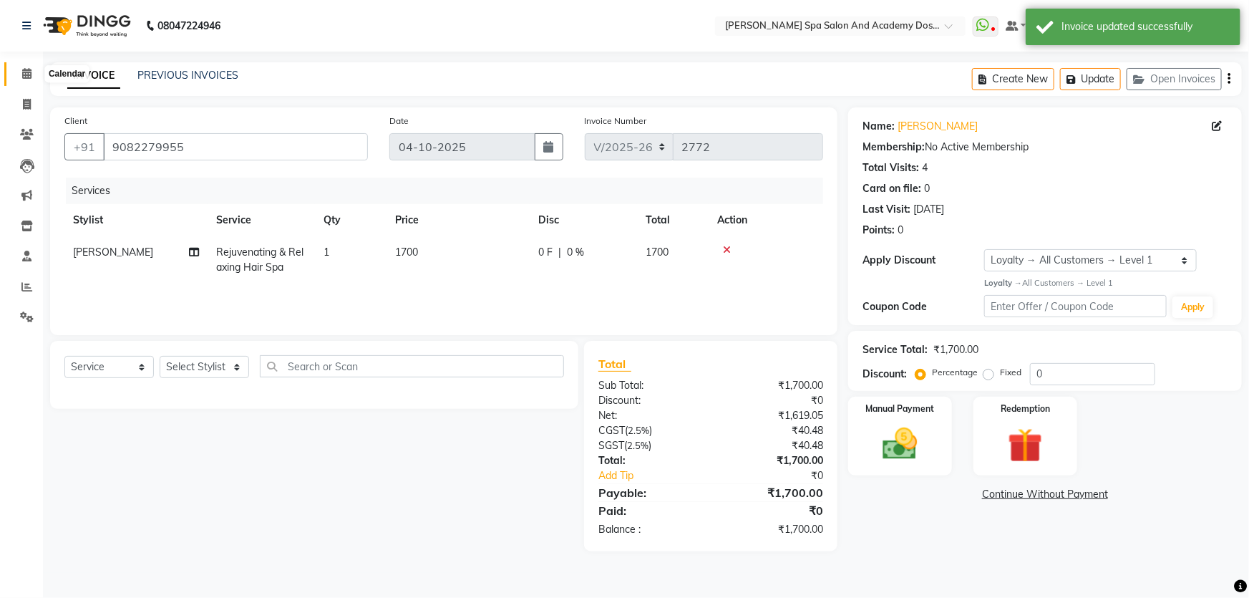
click at [29, 74] on icon at bounding box center [26, 73] width 9 height 11
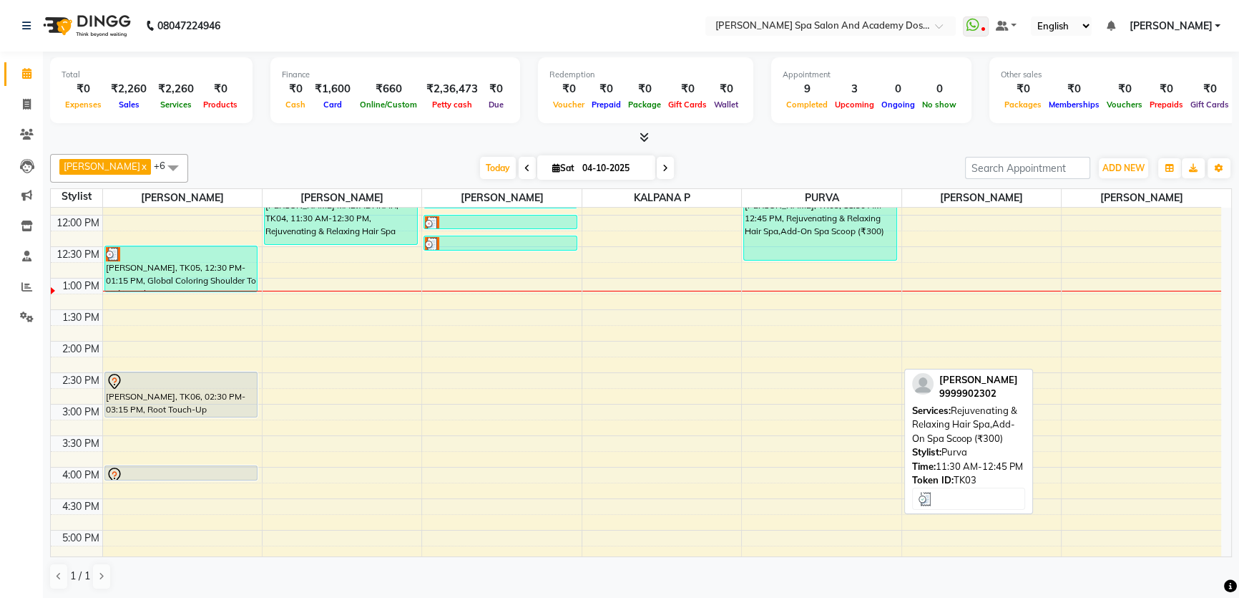
scroll to position [195, 0]
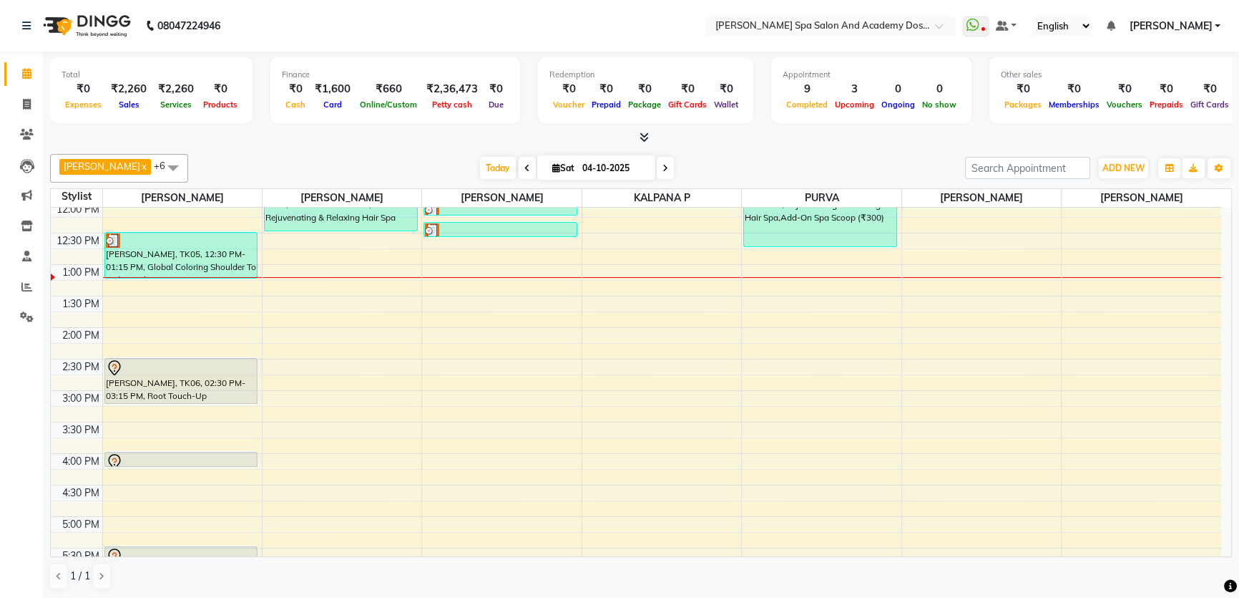
click at [770, 302] on div "9:00 AM 9:30 AM 10:00 AM 10:30 AM 11:00 AM 11:30 AM 12:00 PM 12:30 PM 1:00 PM 1…" at bounding box center [636, 390] width 1171 height 755
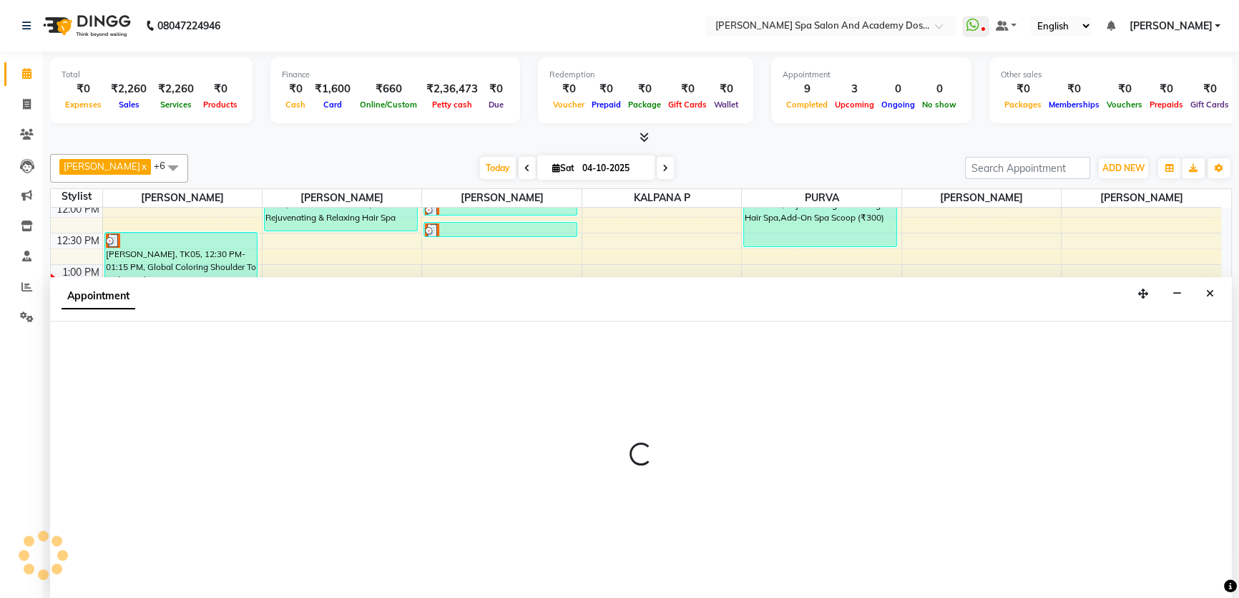
scroll to position [0, 0]
select select "63504"
select select "tentative"
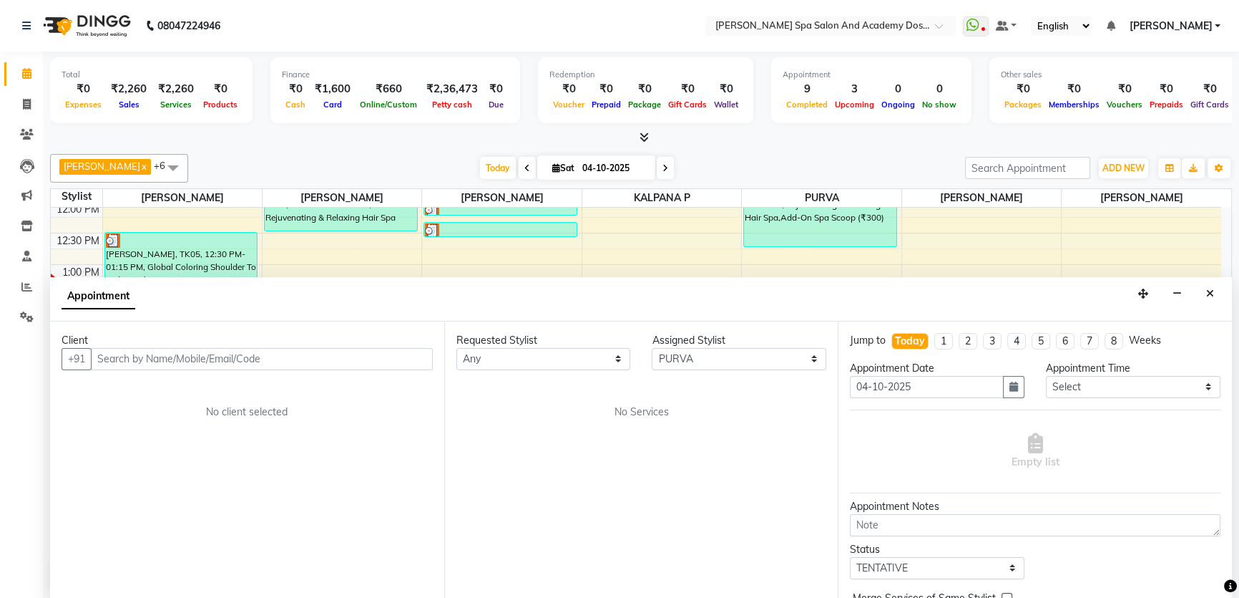
click at [147, 368] on input "text" at bounding box center [262, 359] width 342 height 22
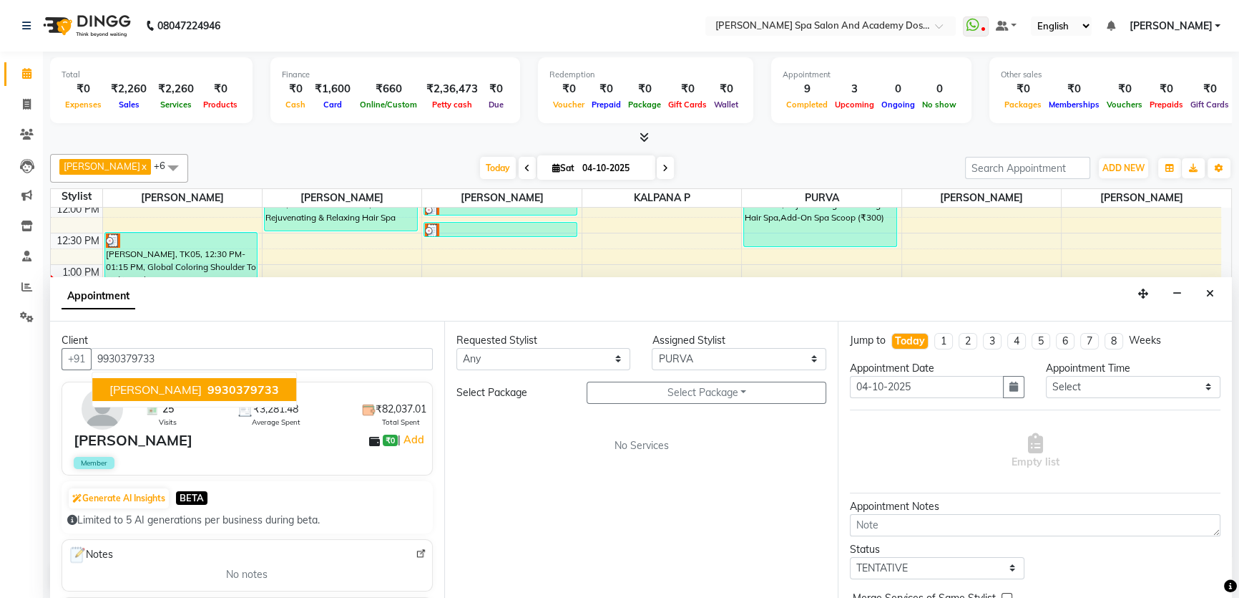
click at [156, 386] on span "MRUNAL SHAH" at bounding box center [155, 389] width 92 height 14
type input "9930379733"
click at [640, 439] on span "No Services" at bounding box center [641, 445] width 54 height 15
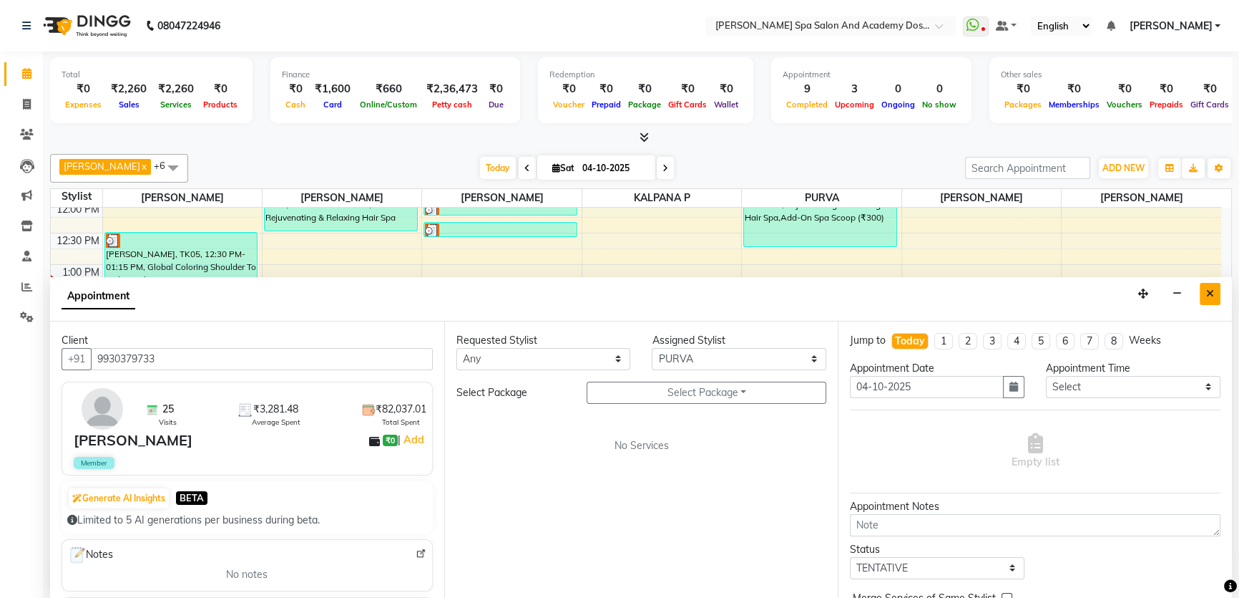
click at [1205, 293] on button "Close" at bounding box center [1210, 294] width 21 height 22
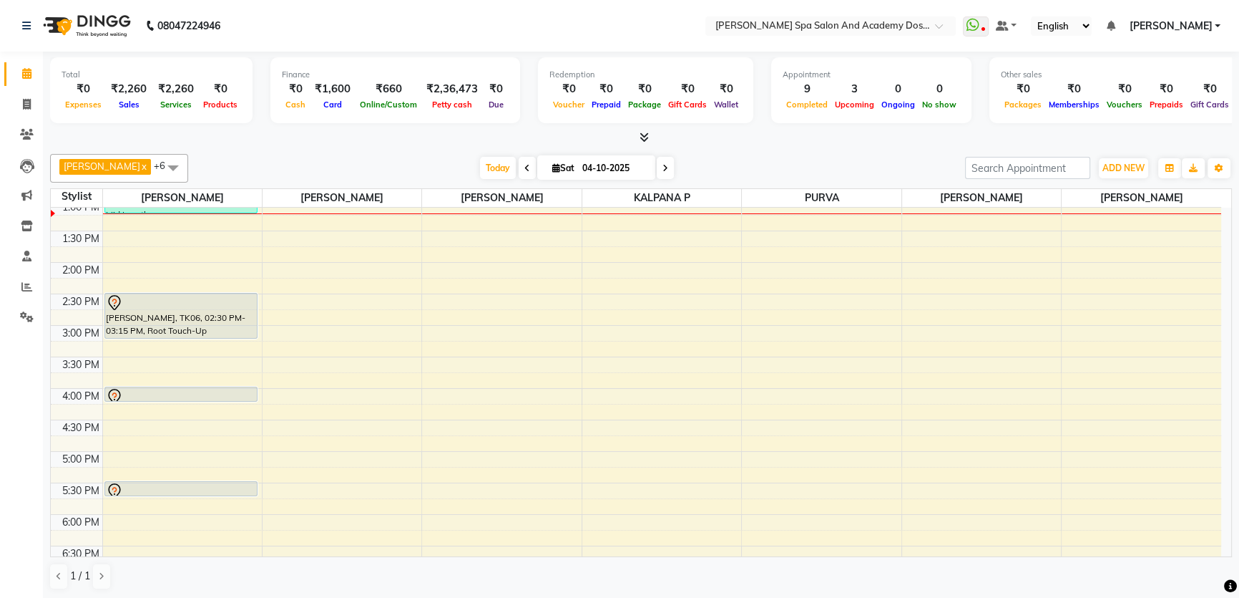
scroll to position [195, 0]
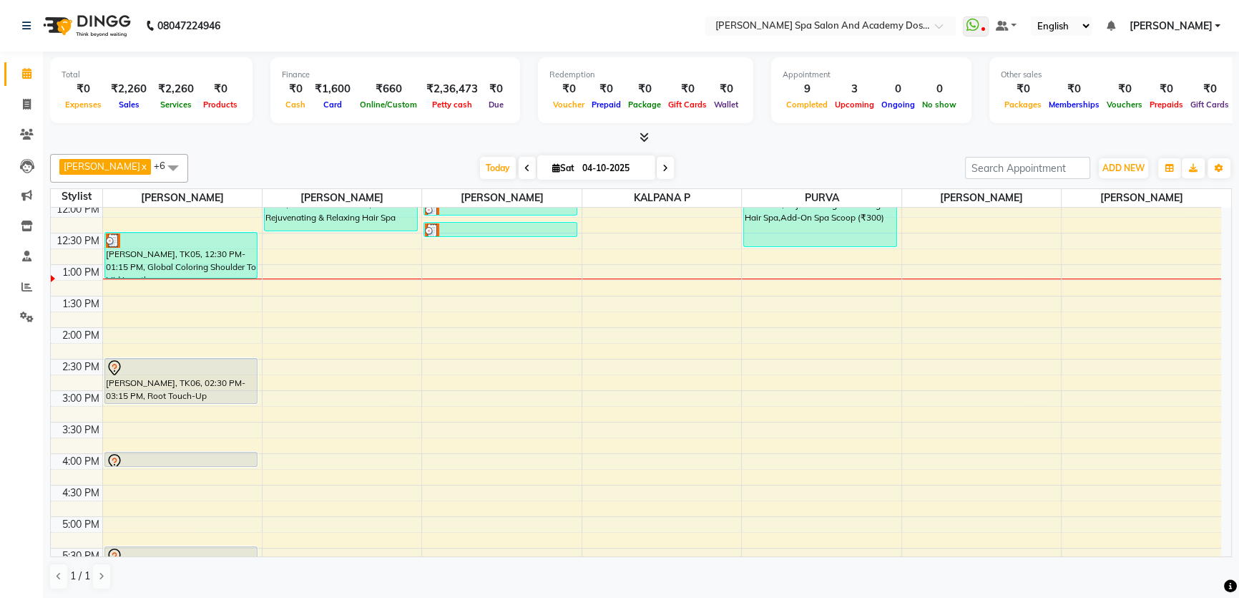
click at [745, 303] on div "9:00 AM 9:30 AM 10:00 AM 10:30 AM 11:00 AM 11:30 AM 12:00 PM 12:30 PM 1:00 PM 1…" at bounding box center [636, 390] width 1171 height 755
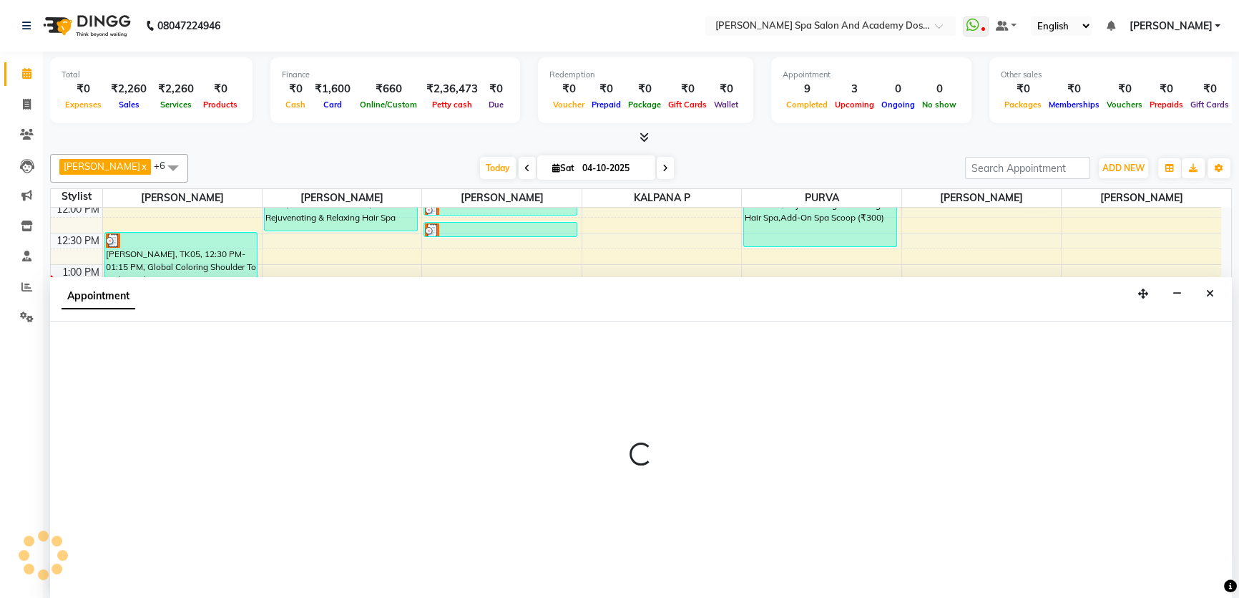
scroll to position [0, 0]
select select "63504"
select select "tentative"
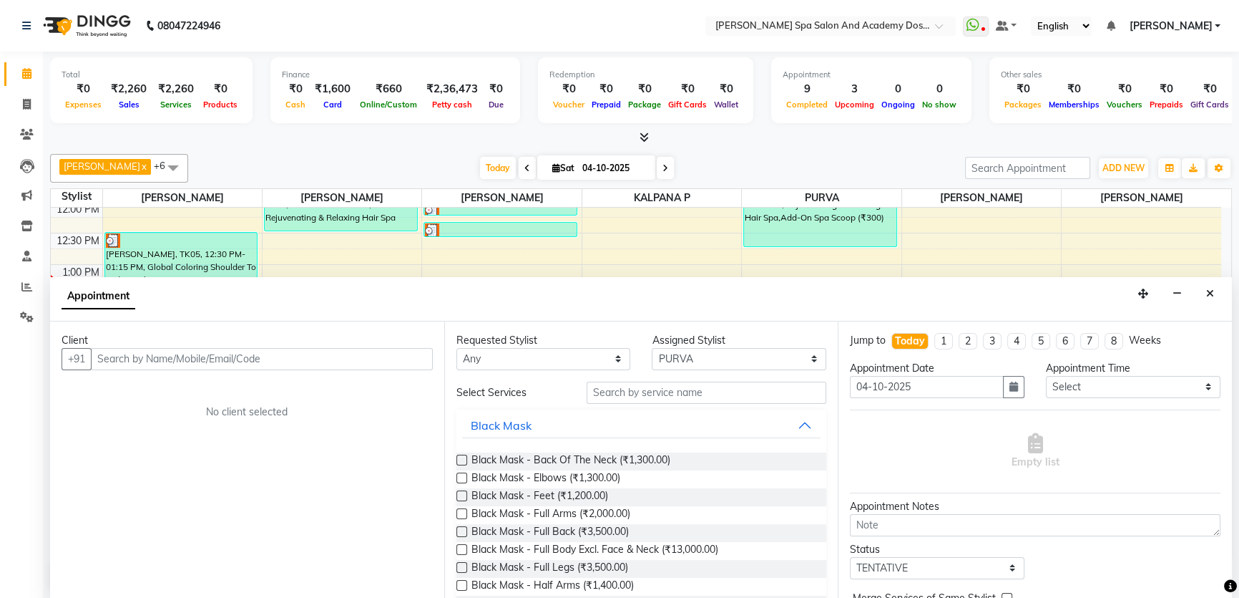
click at [148, 352] on input "text" at bounding box center [262, 359] width 342 height 22
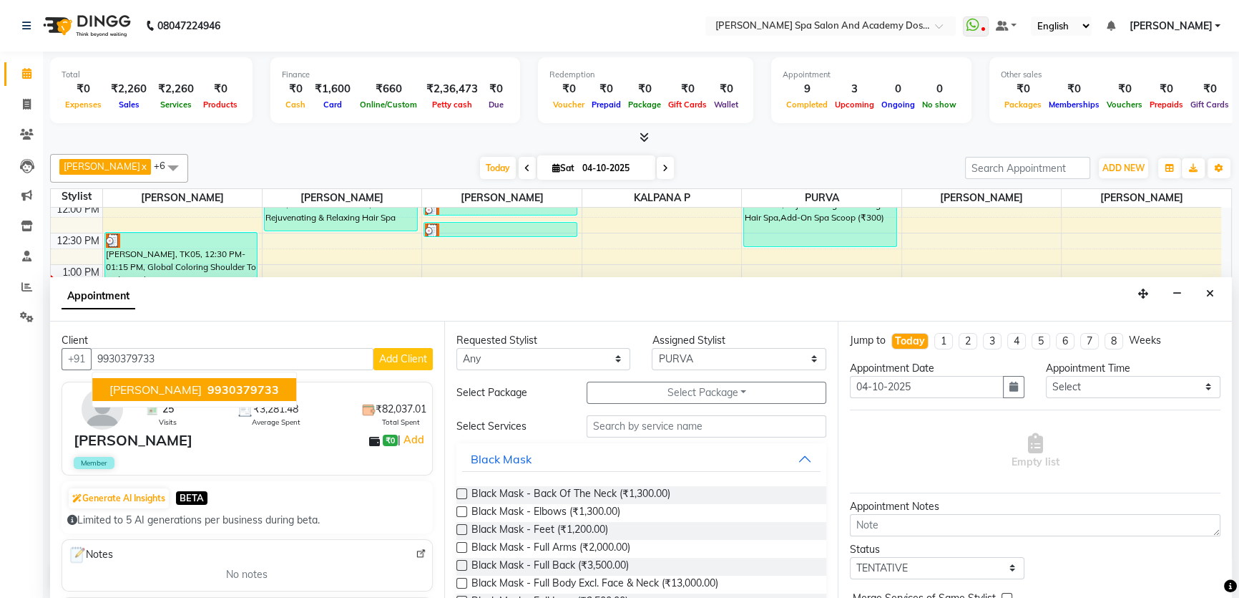
click at [164, 388] on span "MRUNAL SHAH" at bounding box center [155, 389] width 92 height 14
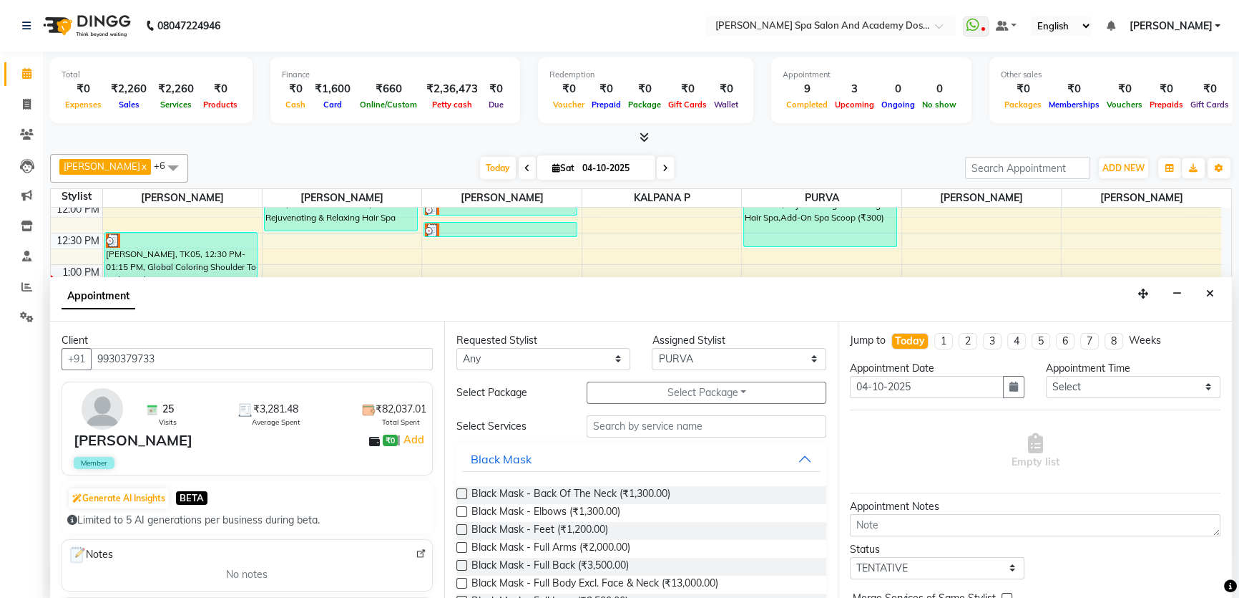
type input "9930379733"
click at [600, 429] on input "text" at bounding box center [707, 426] width 240 height 22
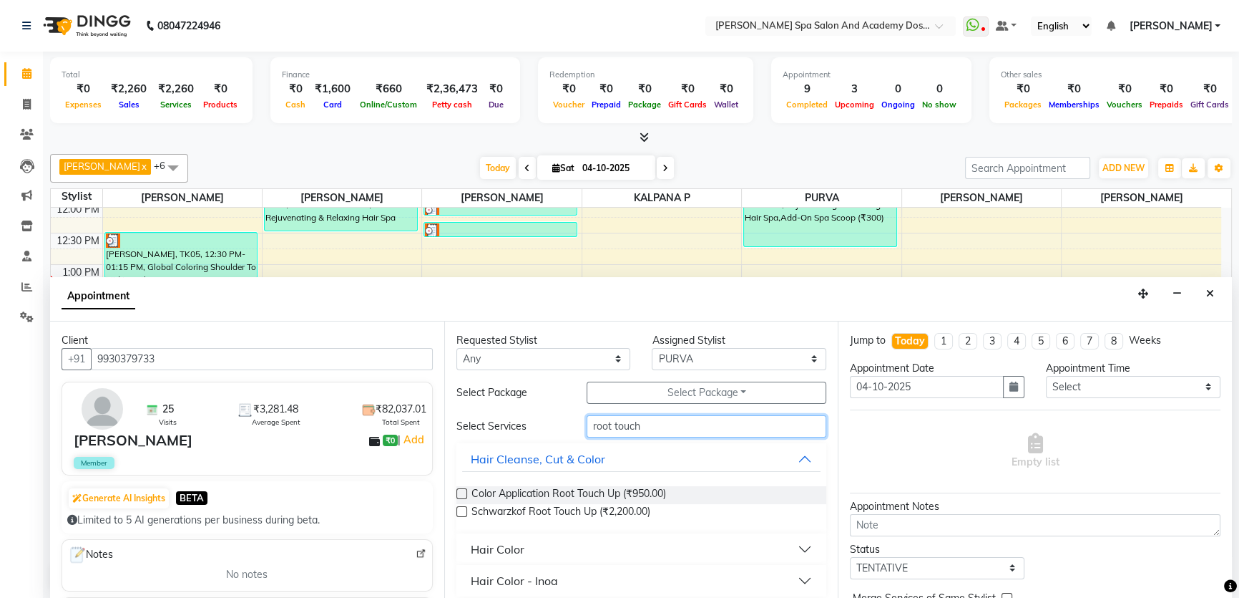
scroll to position [7, 0]
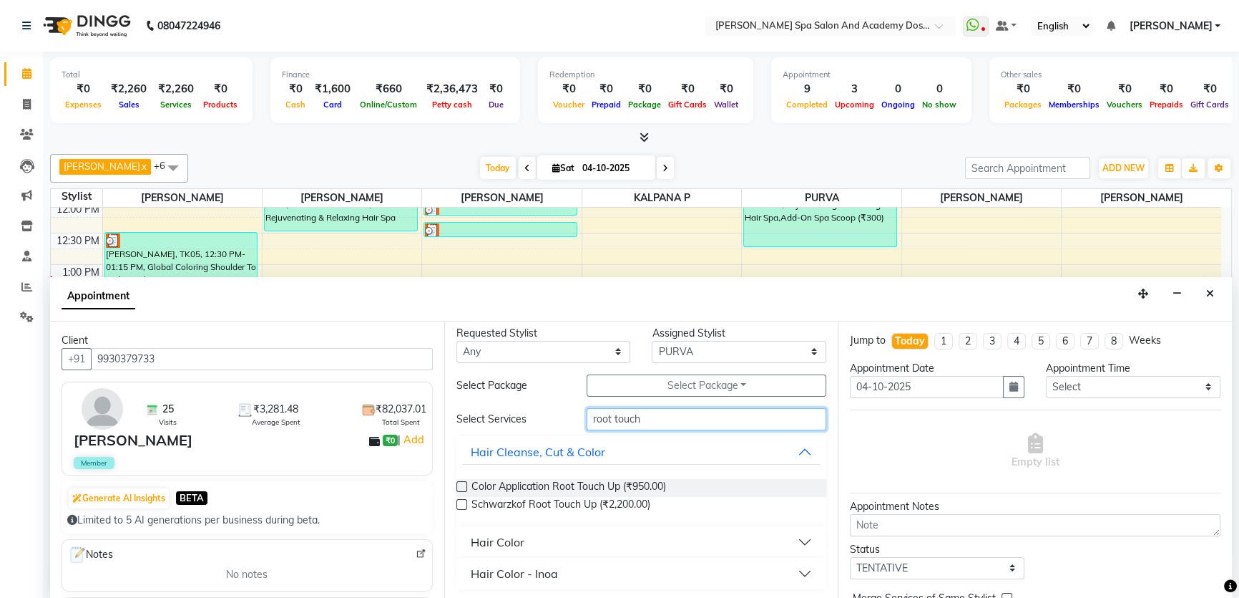
type input "root touch"
click at [510, 537] on div "Hair Color" at bounding box center [498, 541] width 54 height 17
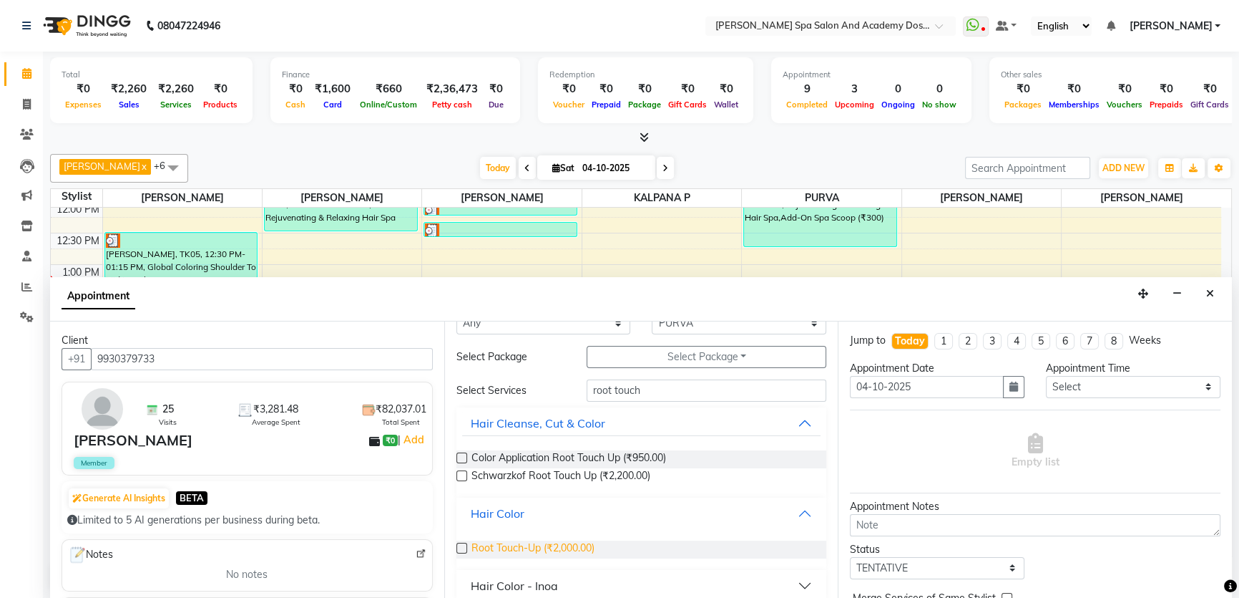
scroll to position [49, 0]
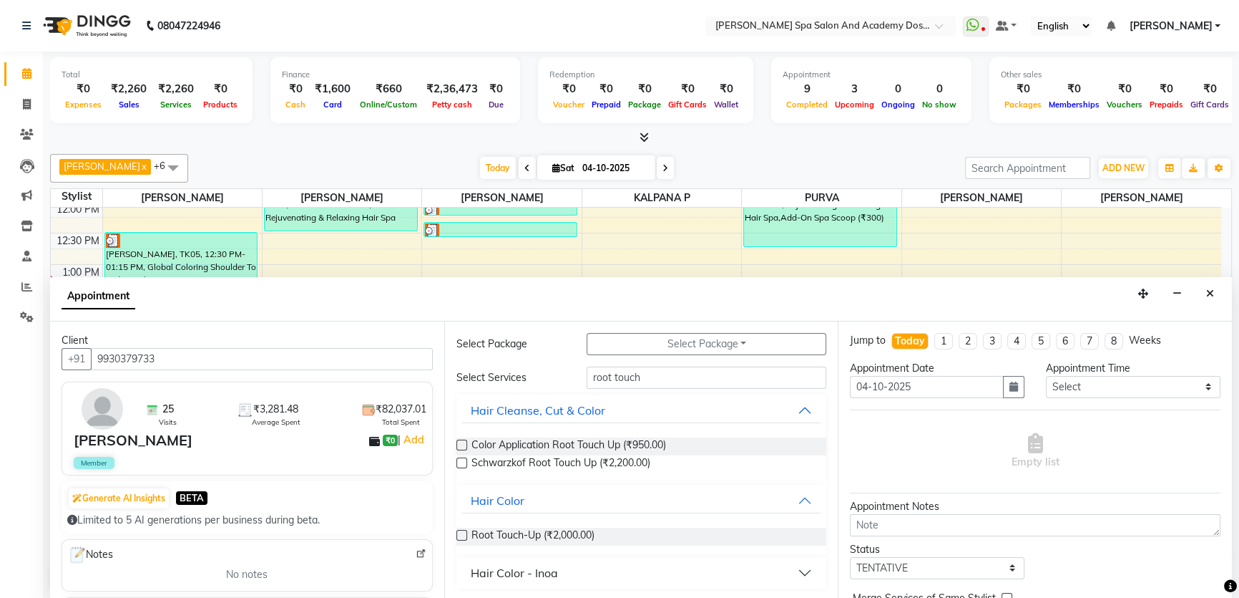
click at [464, 535] on label at bounding box center [462, 535] width 11 height 11
click at [464, 535] on input "checkbox" at bounding box center [461, 536] width 9 height 9
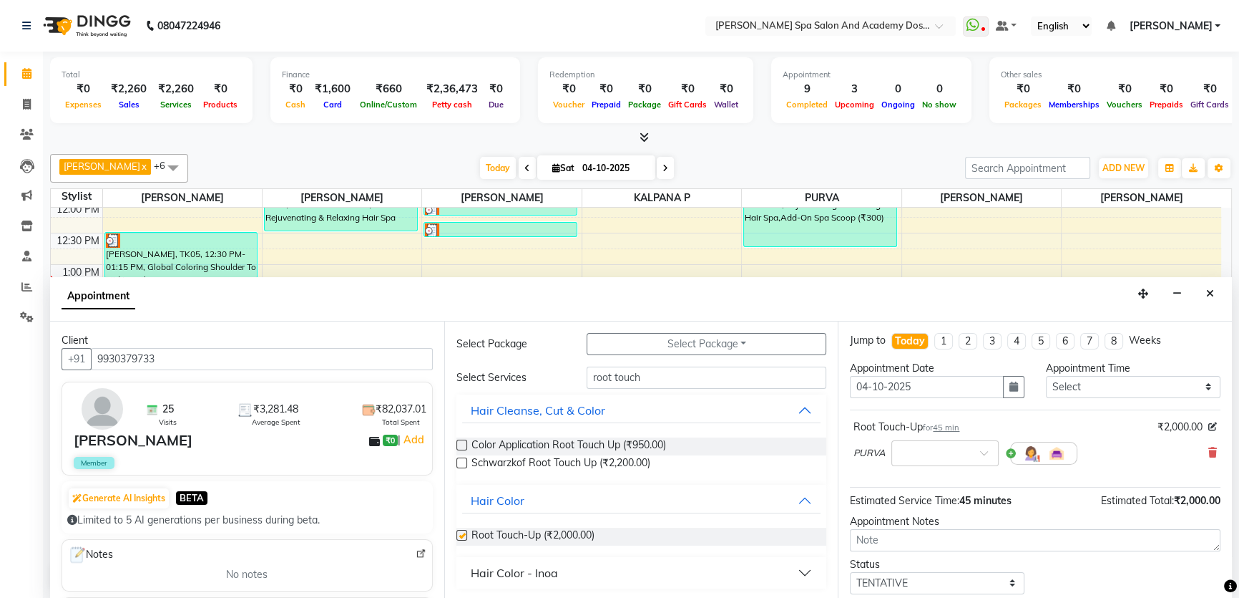
checkbox input "false"
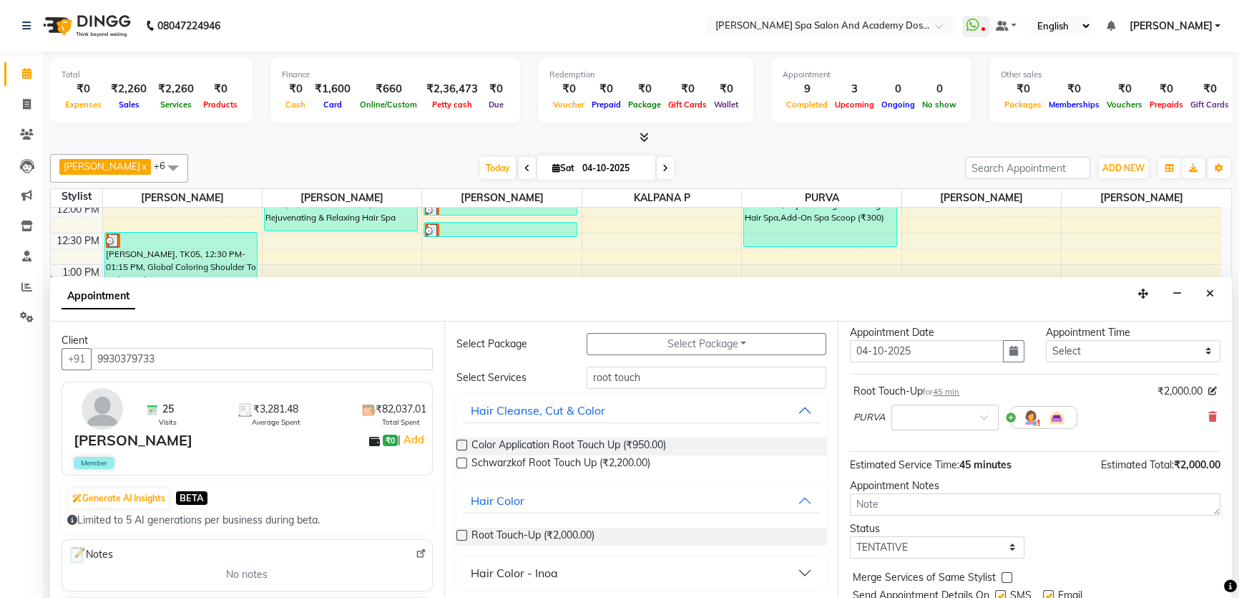
scroll to position [84, 0]
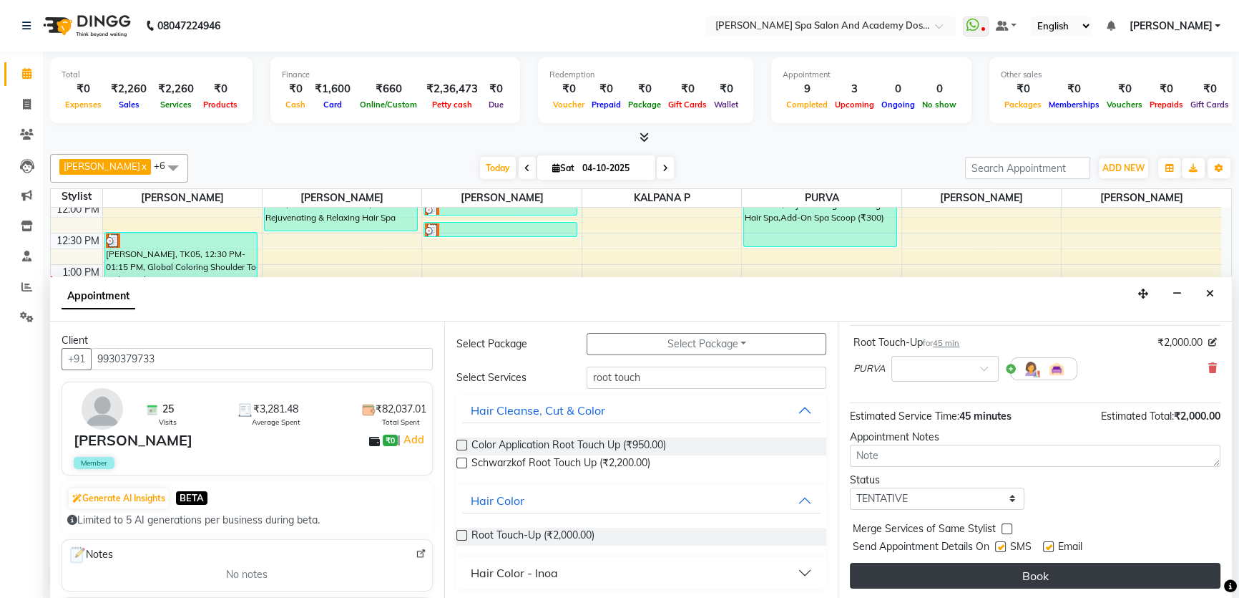
click at [1042, 580] on button "Book" at bounding box center [1035, 575] width 371 height 26
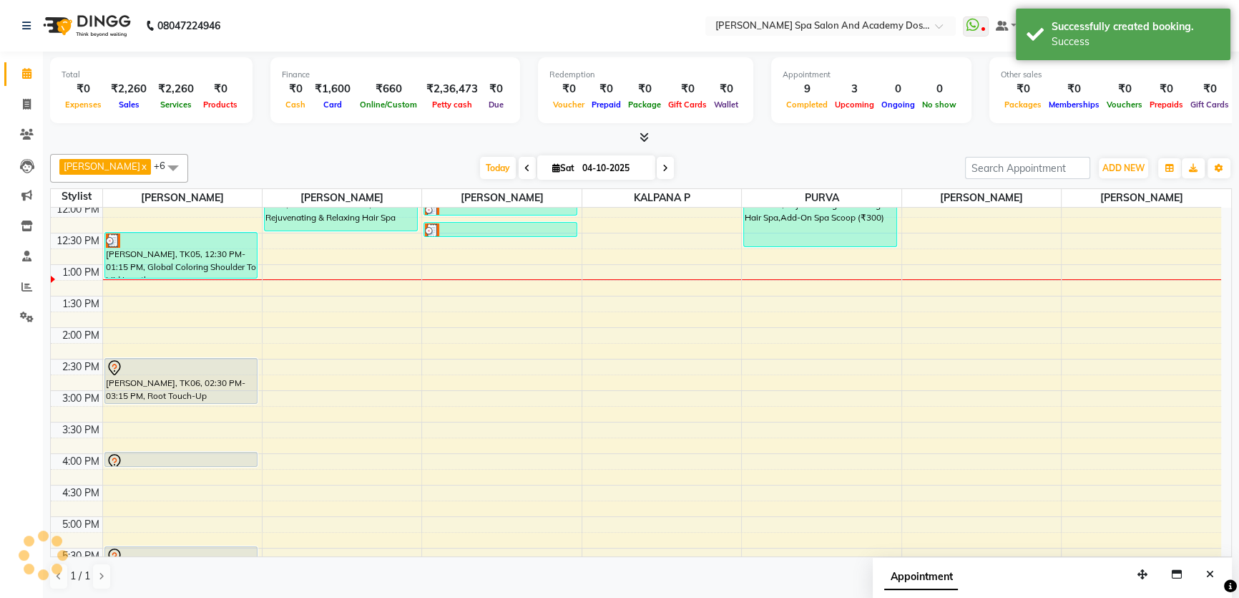
scroll to position [0, 0]
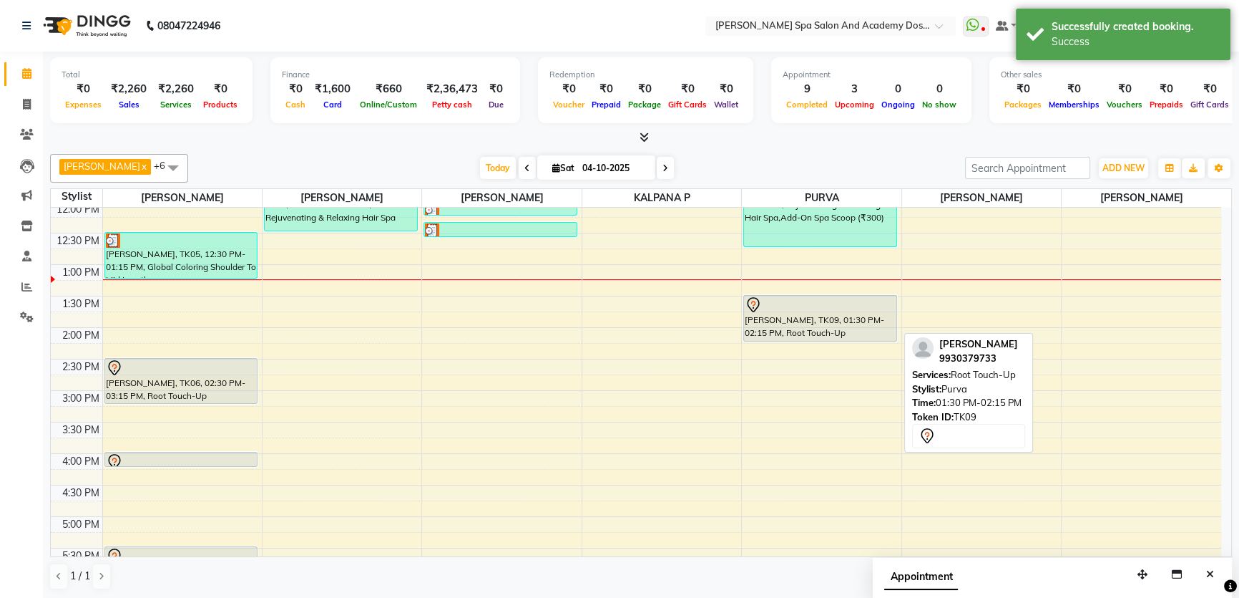
click at [766, 316] on div "[PERSON_NAME], TK09, 01:30 PM-02:15 PM, Root Touch-Up" at bounding box center [820, 318] width 152 height 45
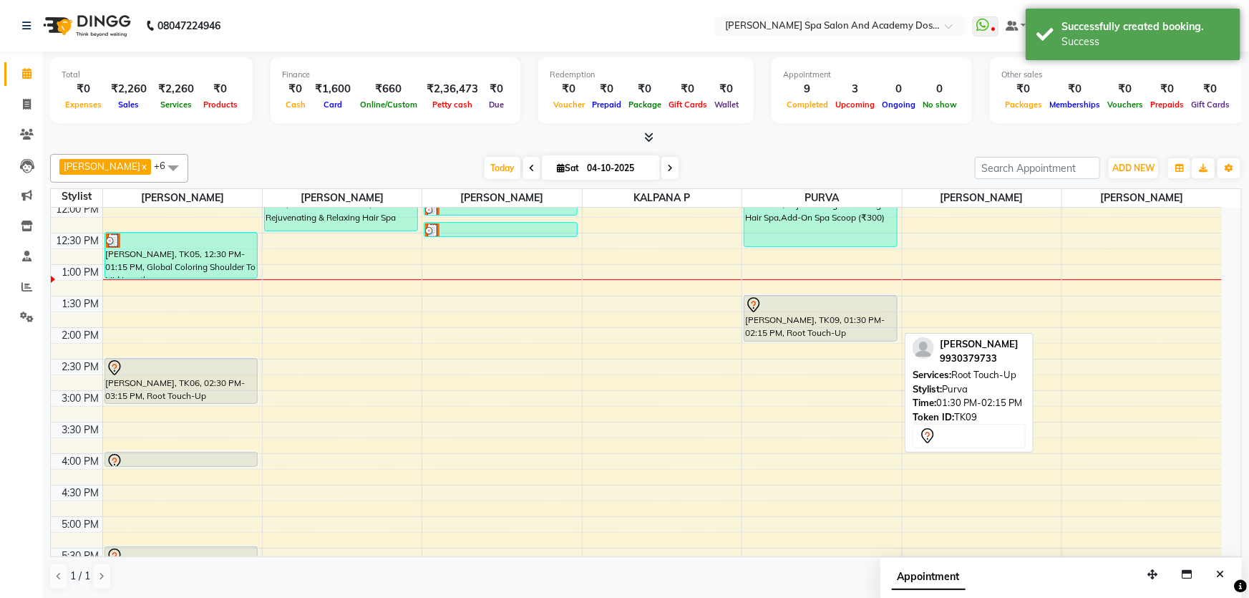
select select "7"
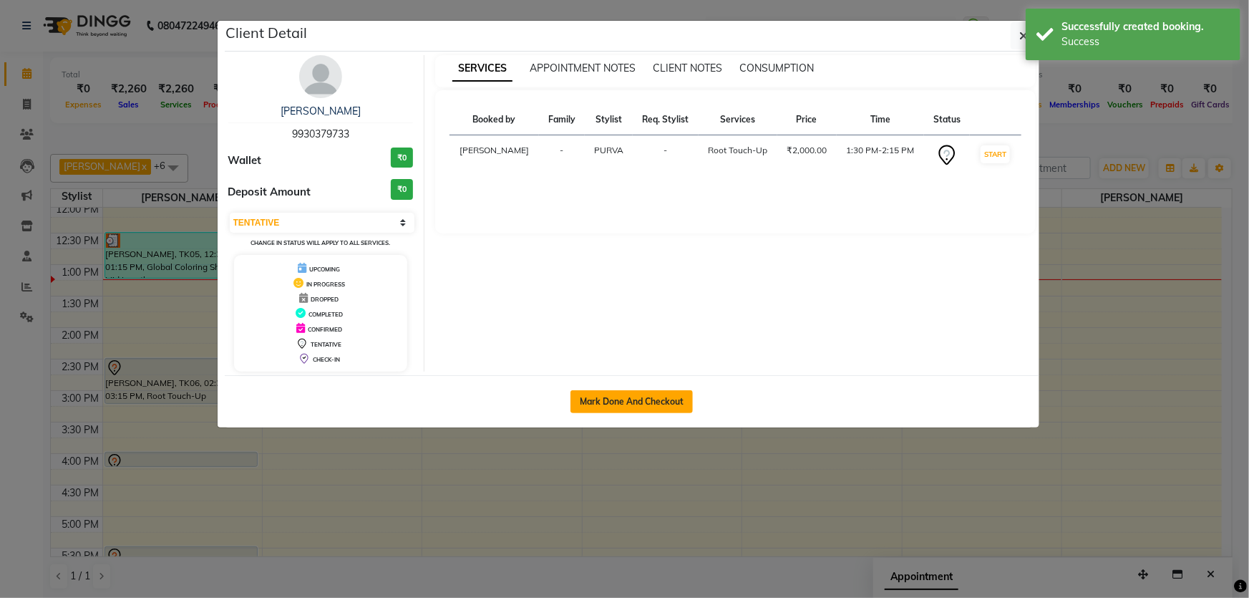
click at [623, 408] on button "Mark Done And Checkout" at bounding box center [631, 401] width 122 height 23
select select "6316"
select select "service"
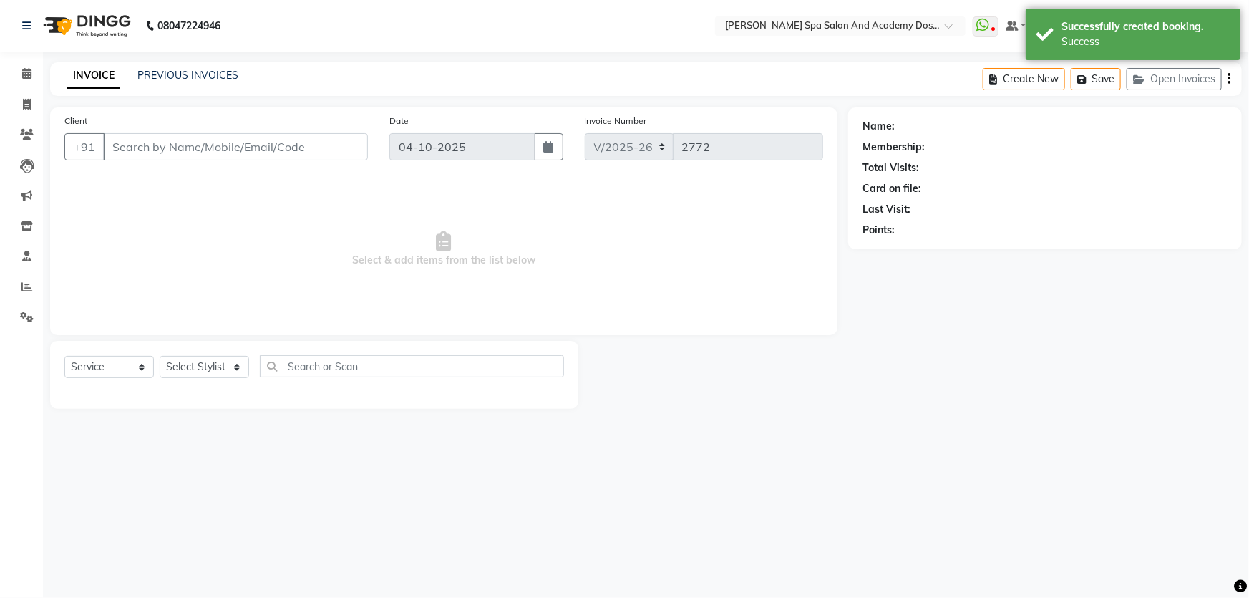
type input "9930379733"
select select "63504"
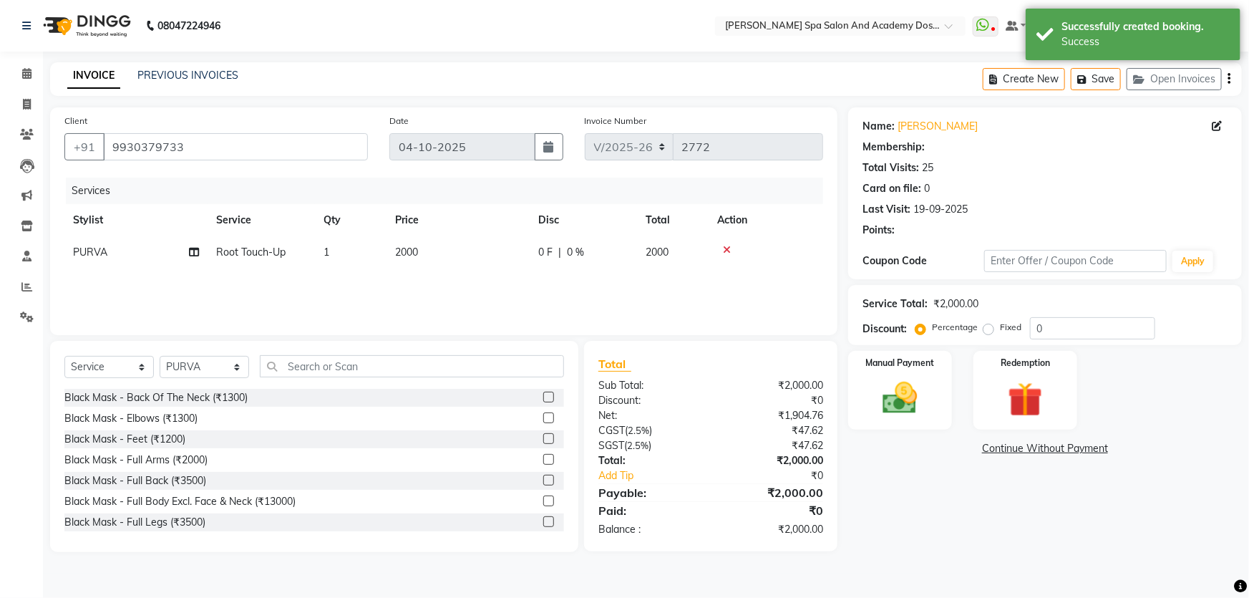
select select "2: Object"
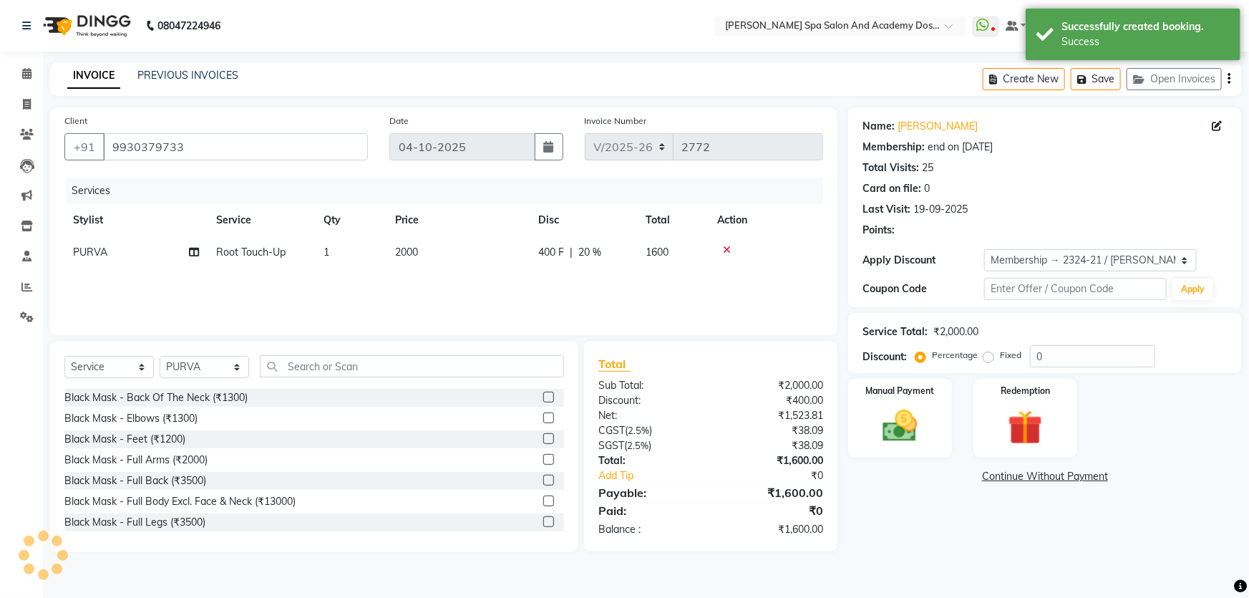
type input "20"
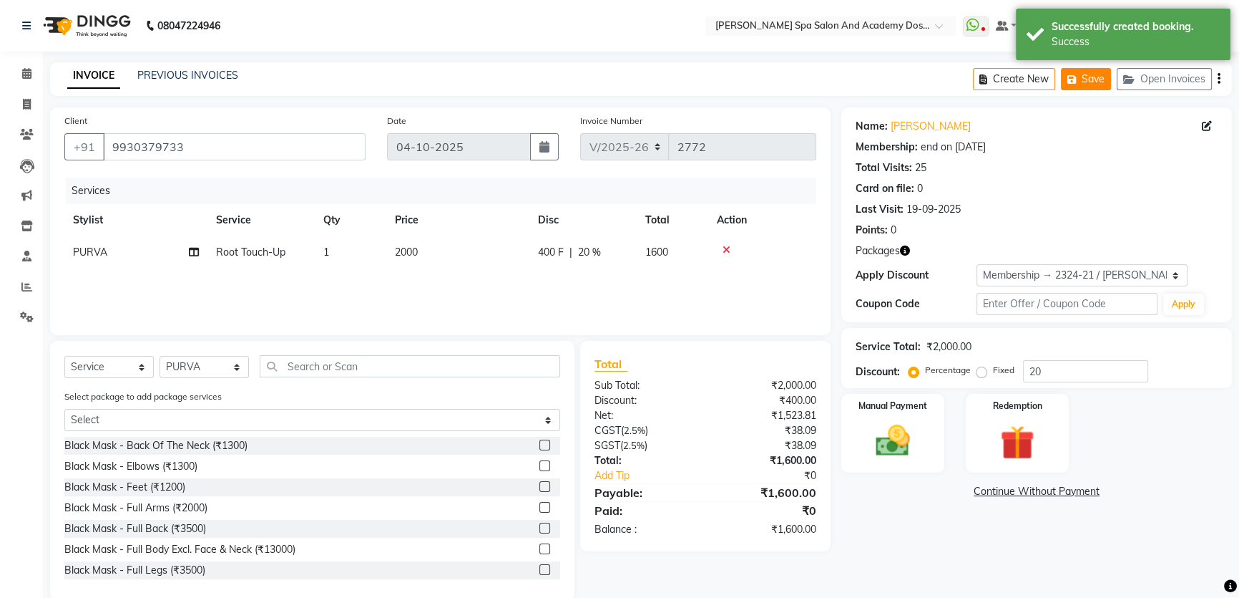
click at [1082, 74] on button "Save" at bounding box center [1086, 79] width 50 height 22
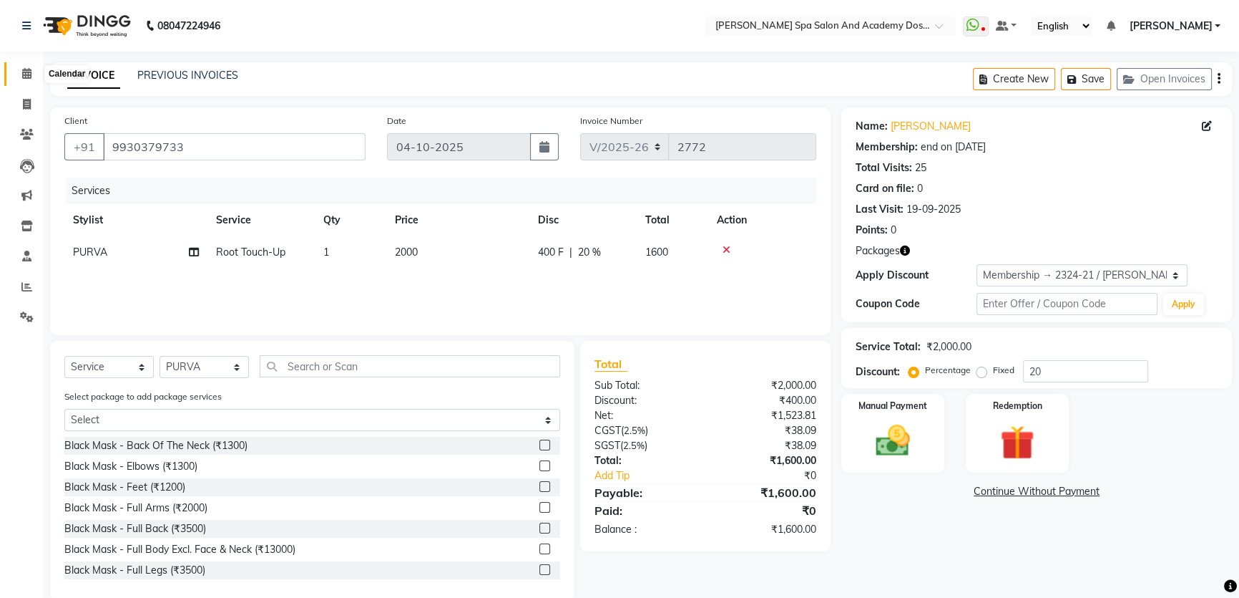
click at [21, 80] on span at bounding box center [26, 74] width 25 height 16
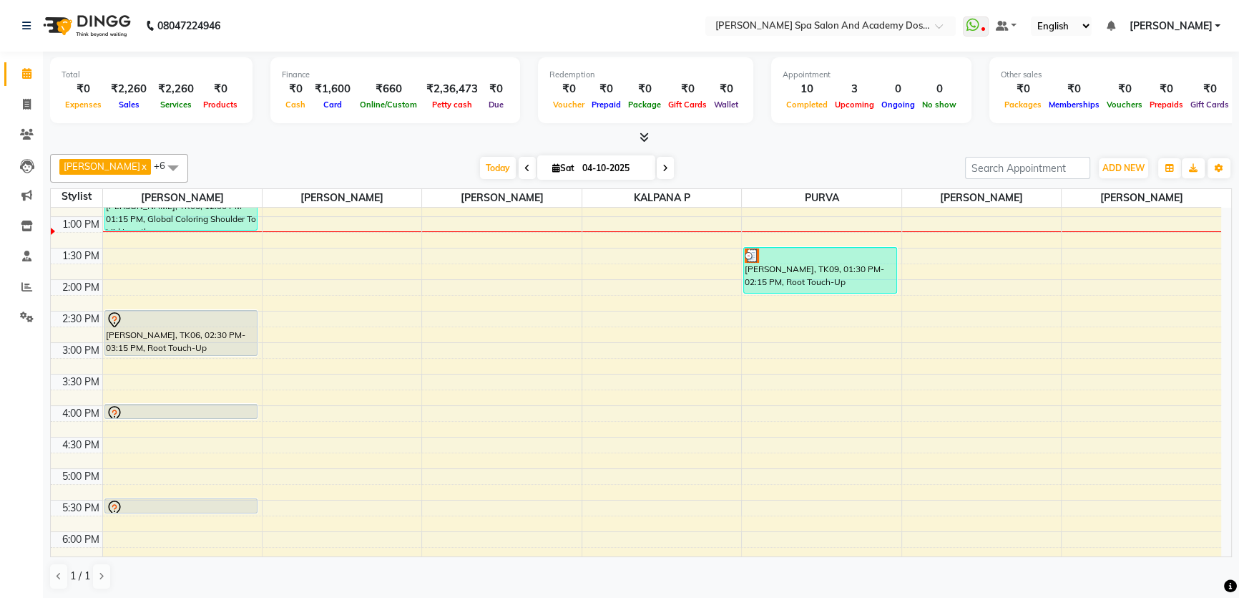
scroll to position [325, 0]
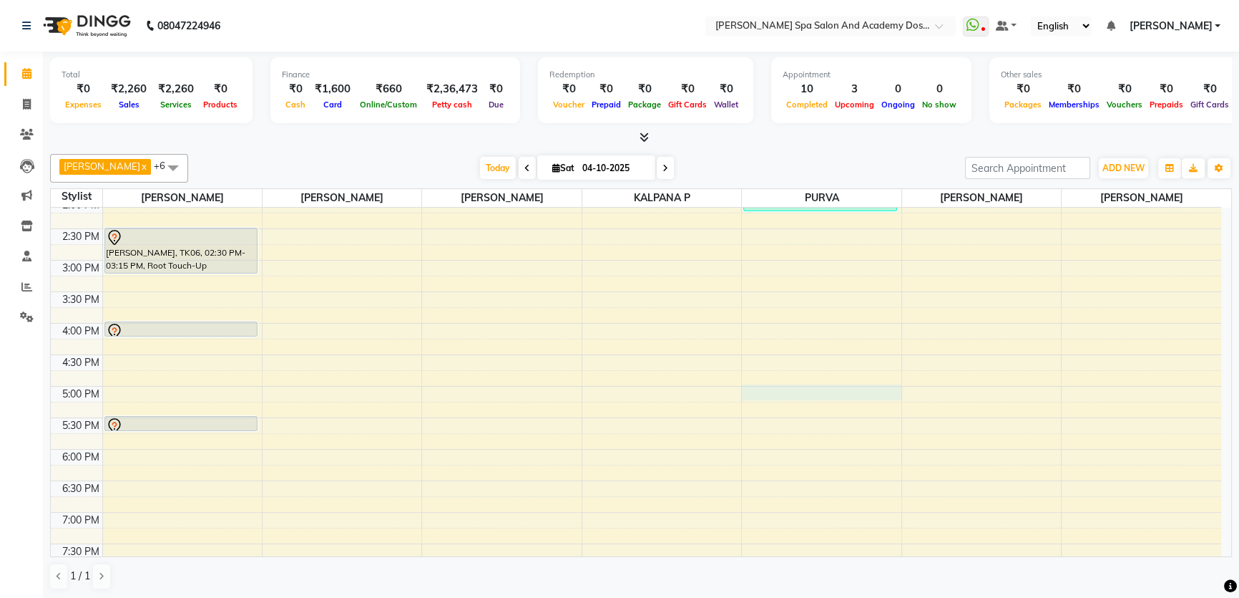
click at [759, 395] on div "9:00 AM 9:30 AM 10:00 AM 10:30 AM 11:00 AM 11:30 AM 12:00 PM 12:30 PM 1:00 PM 1…" at bounding box center [636, 260] width 1171 height 755
select select "63504"
select select "1020"
select select "tentative"
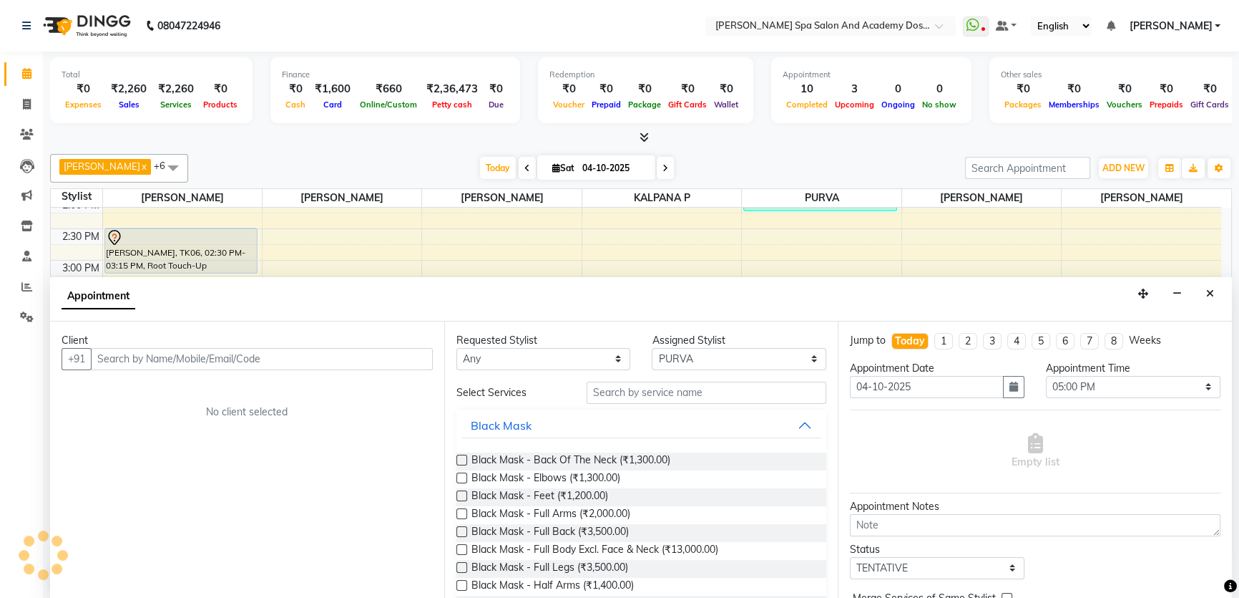
scroll to position [0, 0]
click at [173, 358] on input "text" at bounding box center [262, 359] width 342 height 22
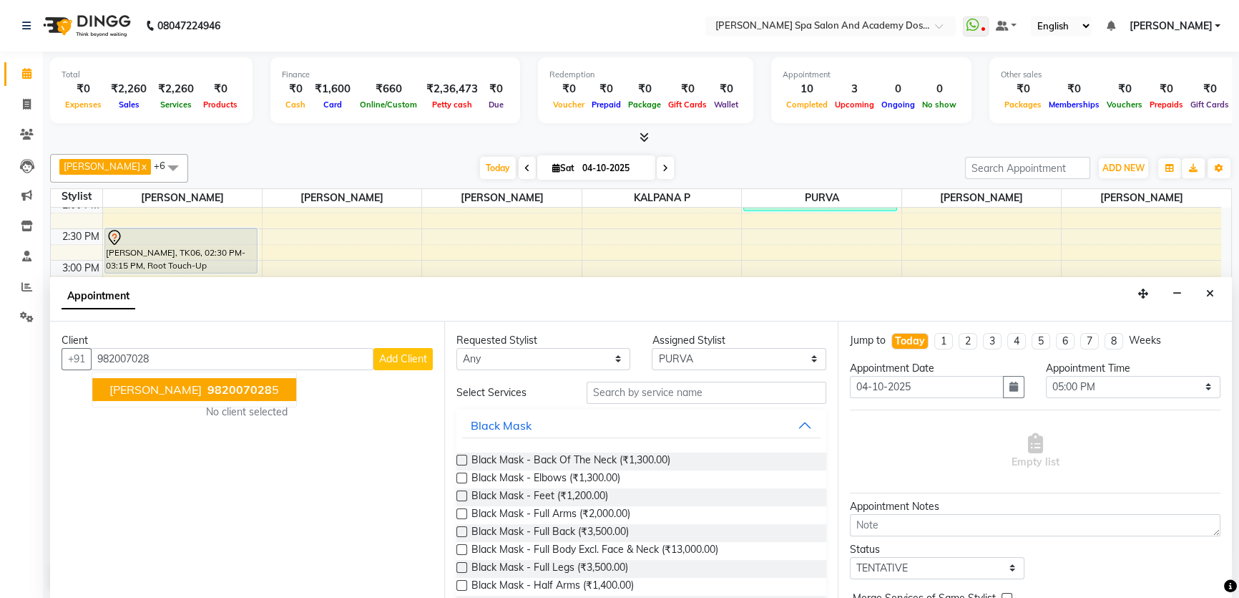
click at [158, 394] on button "Ashlesha ballikar 982007028 5" at bounding box center [194, 389] width 204 height 23
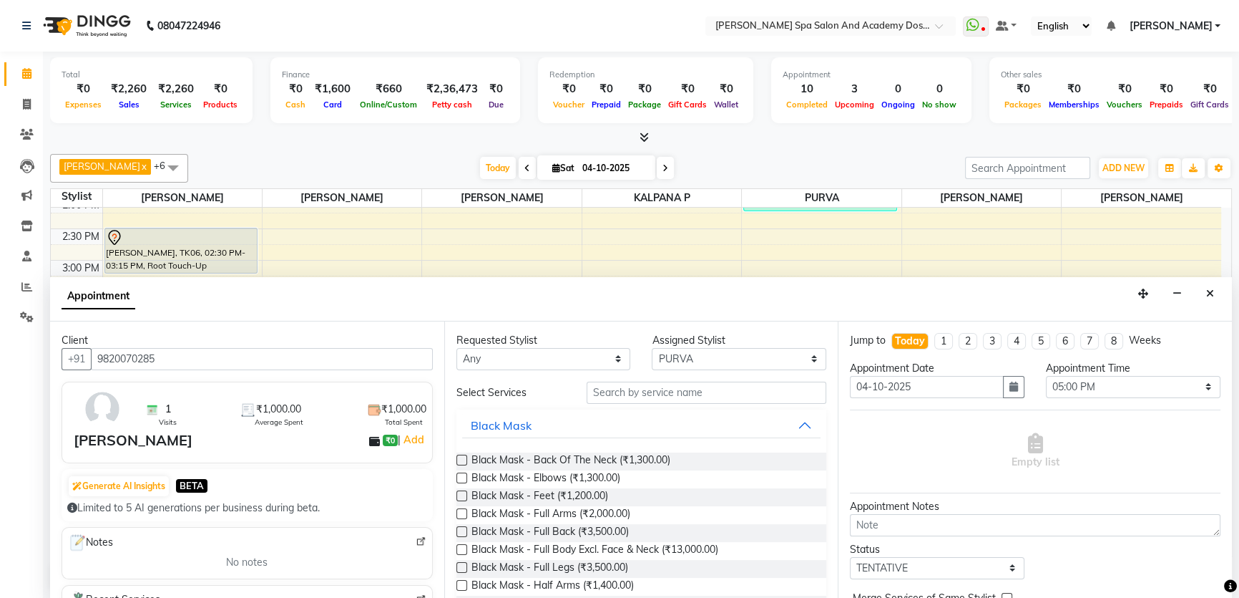
type input "9820070285"
click at [658, 396] on input "text" at bounding box center [707, 392] width 240 height 22
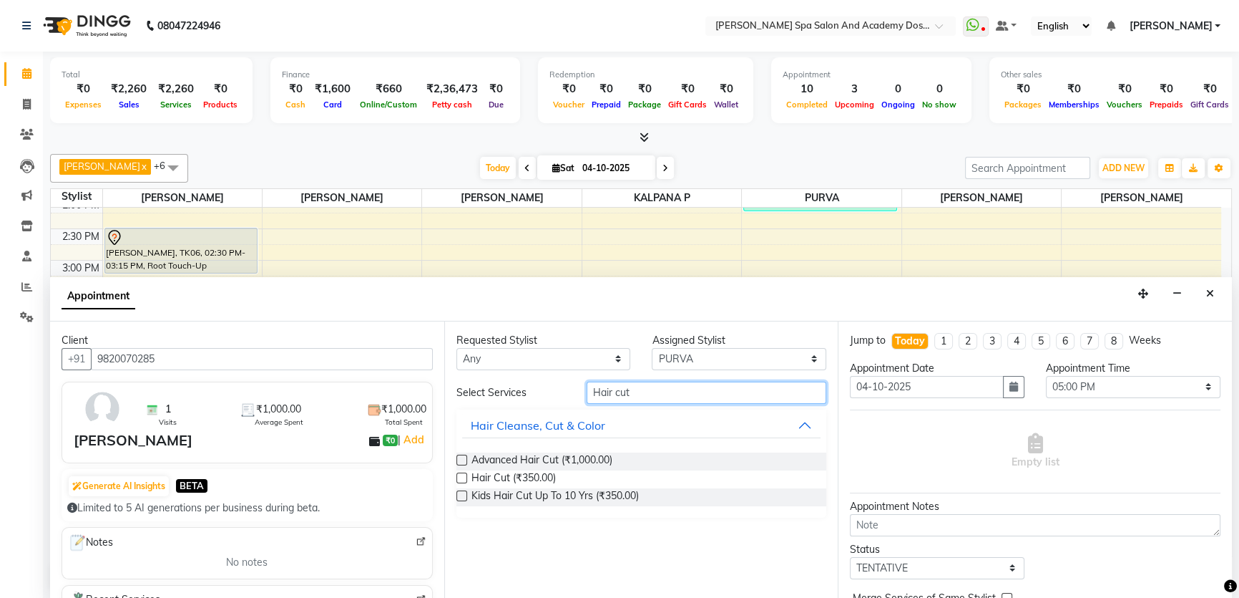
type input "Hair cut"
click at [460, 458] on label at bounding box center [462, 459] width 11 height 11
click at [460, 458] on input "checkbox" at bounding box center [461, 461] width 9 height 9
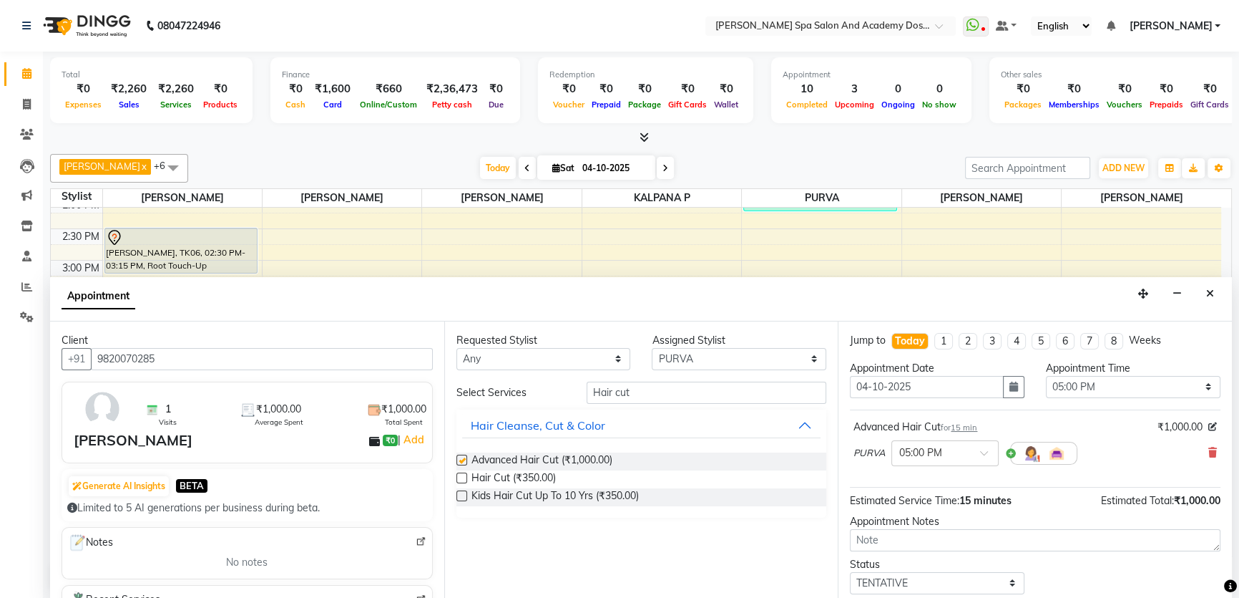
checkbox input "false"
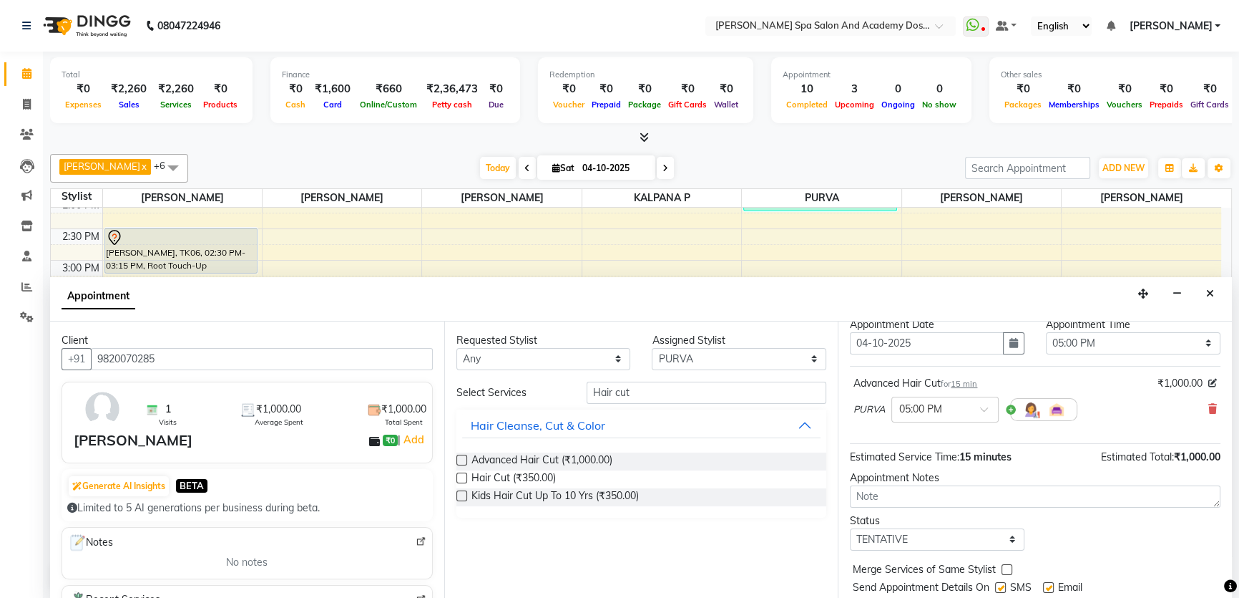
scroll to position [84, 0]
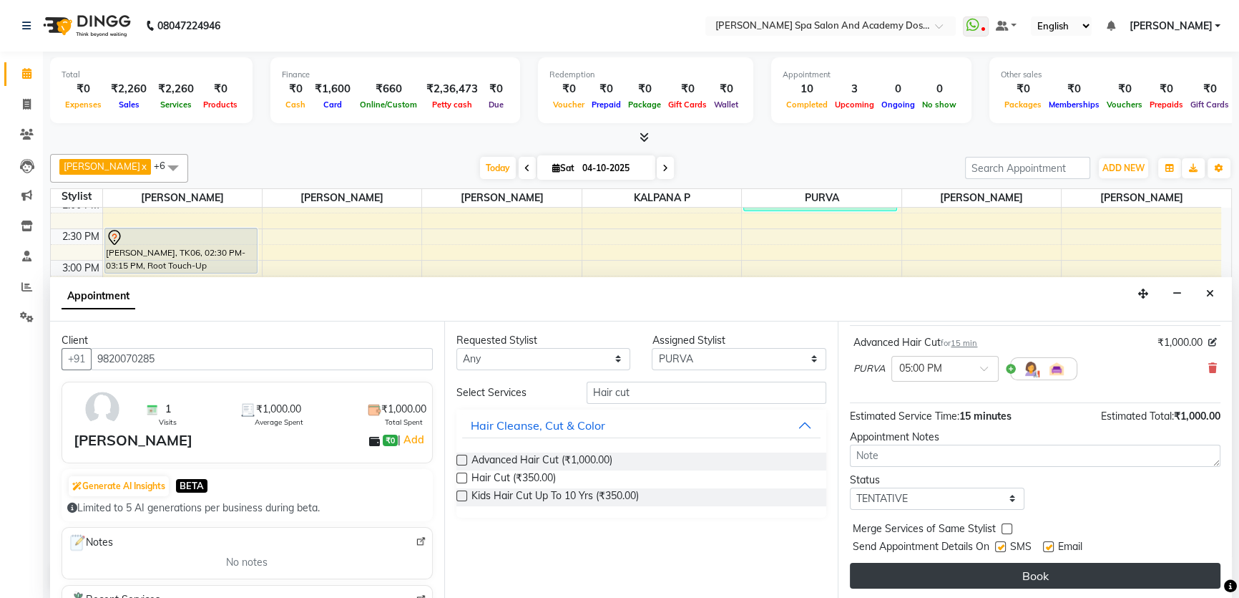
click at [975, 574] on button "Book" at bounding box center [1035, 575] width 371 height 26
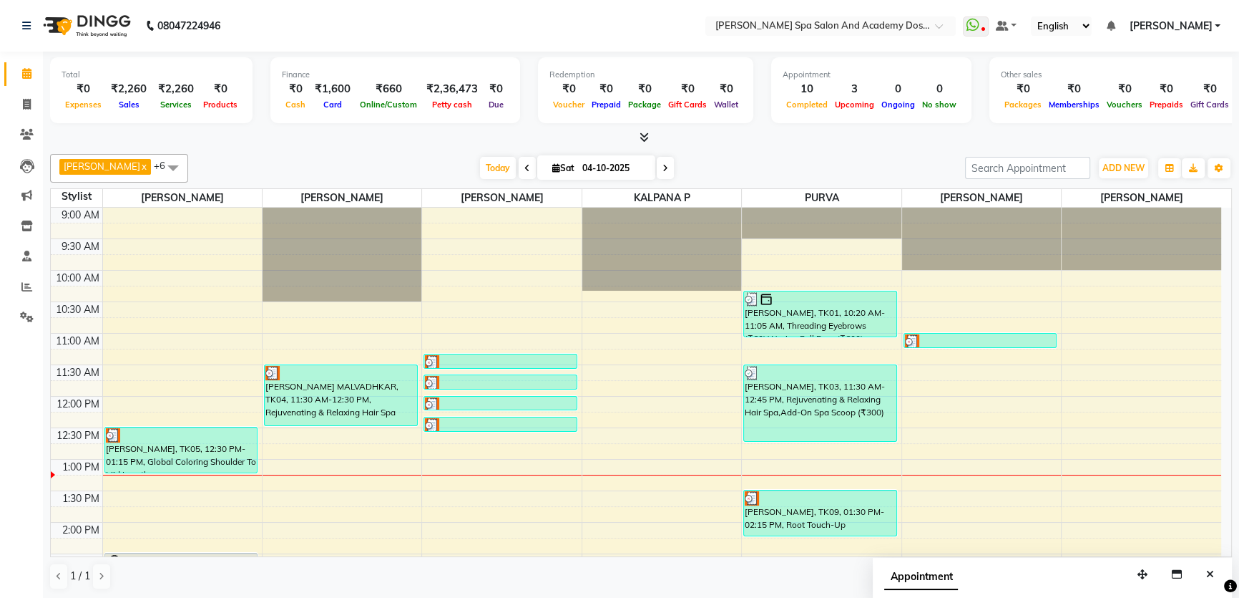
scroll to position [195, 0]
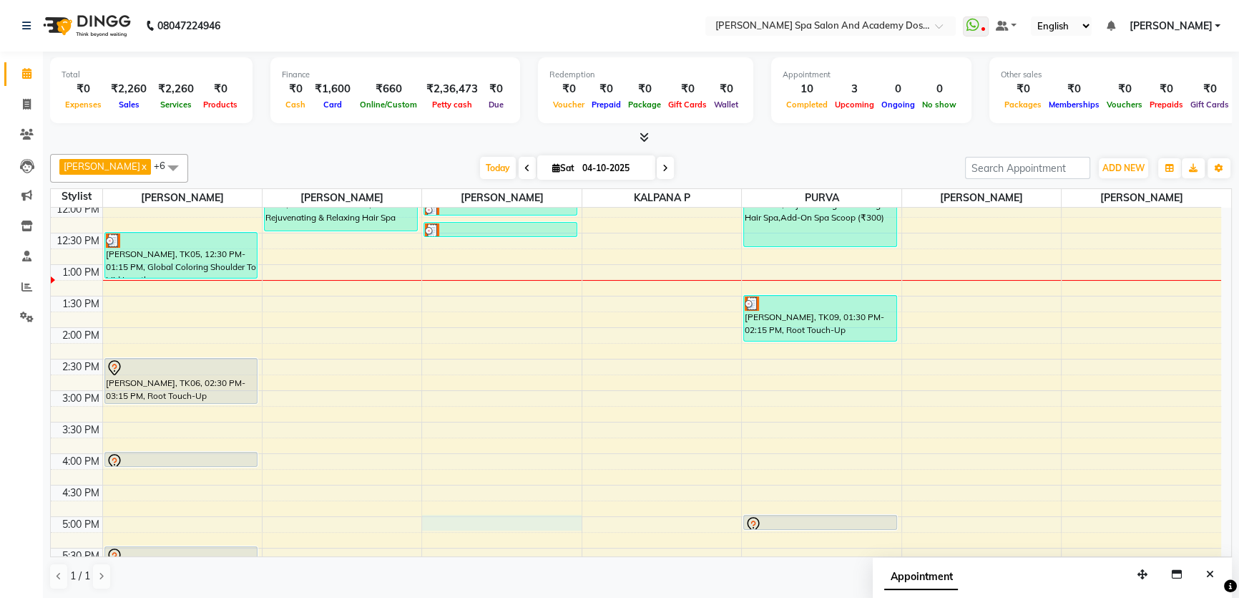
click at [436, 517] on div "9:00 AM 9:30 AM 10:00 AM 10:30 AM 11:00 AM 11:30 AM 12:00 PM 12:30 PM 1:00 PM 1…" at bounding box center [636, 390] width 1171 height 755
select select "47360"
select select "1020"
select select "tentative"
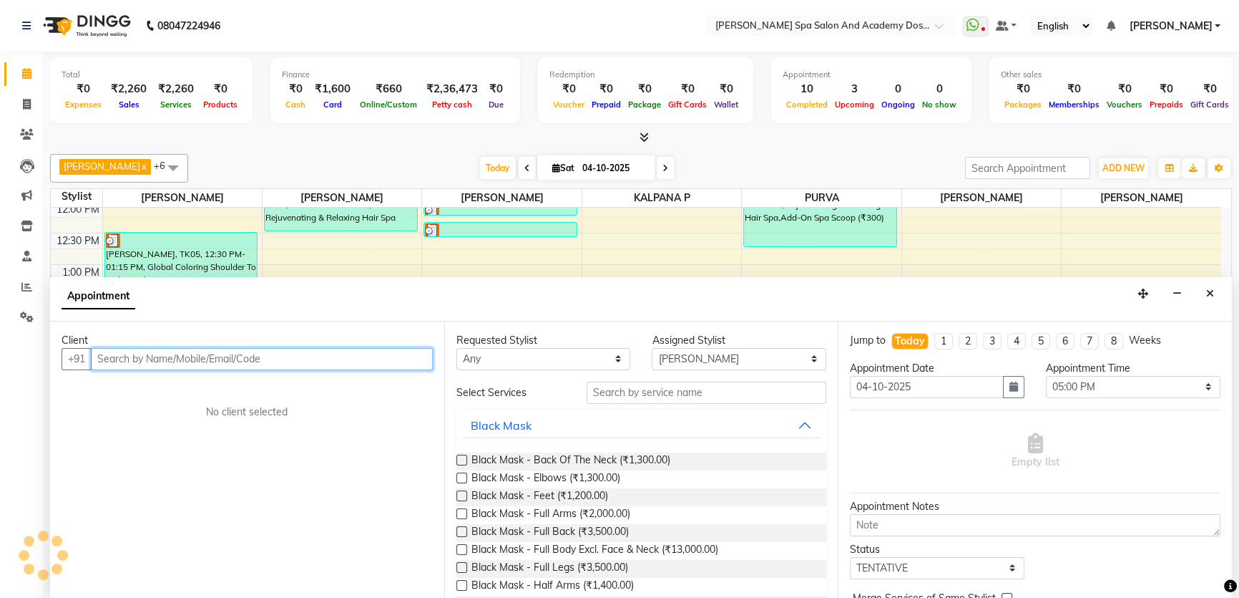
scroll to position [0, 0]
click at [110, 353] on input "text" at bounding box center [262, 359] width 342 height 22
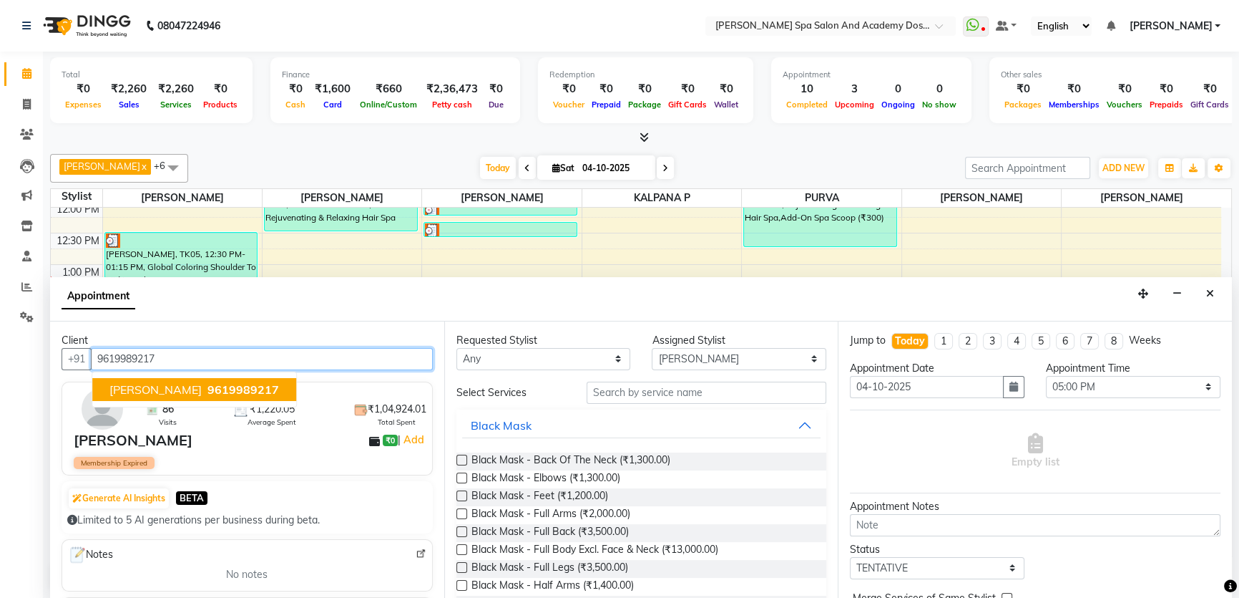
click at [132, 389] on span "[PERSON_NAME]" at bounding box center [155, 389] width 92 height 14
type input "9619989217"
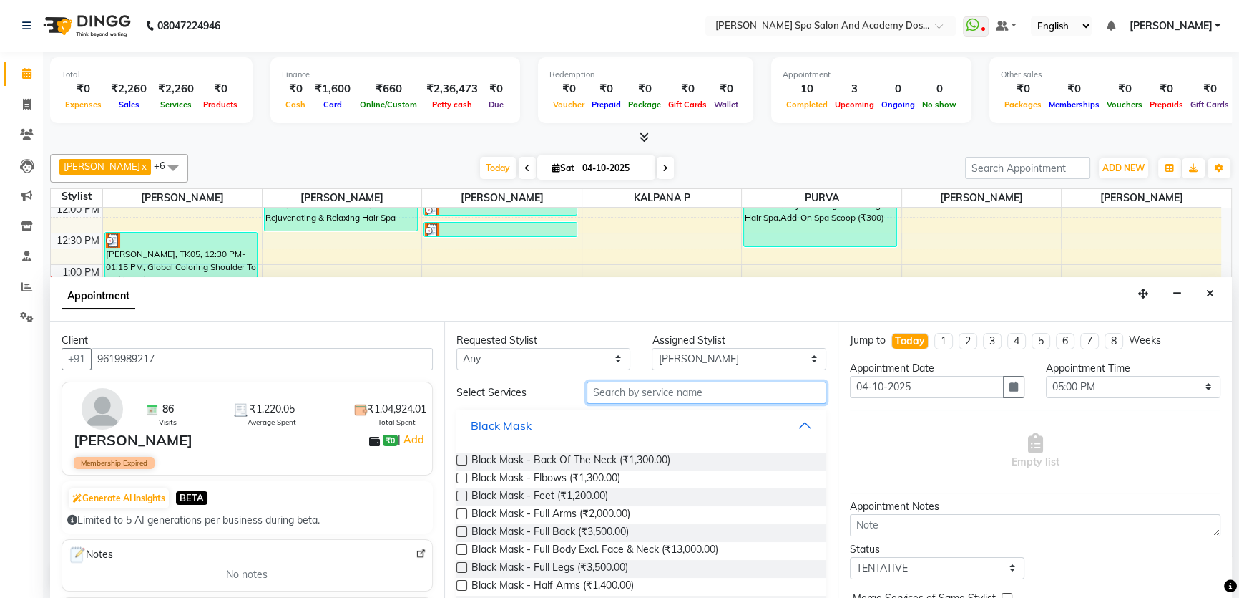
click at [594, 394] on input "text" at bounding box center [707, 392] width 240 height 22
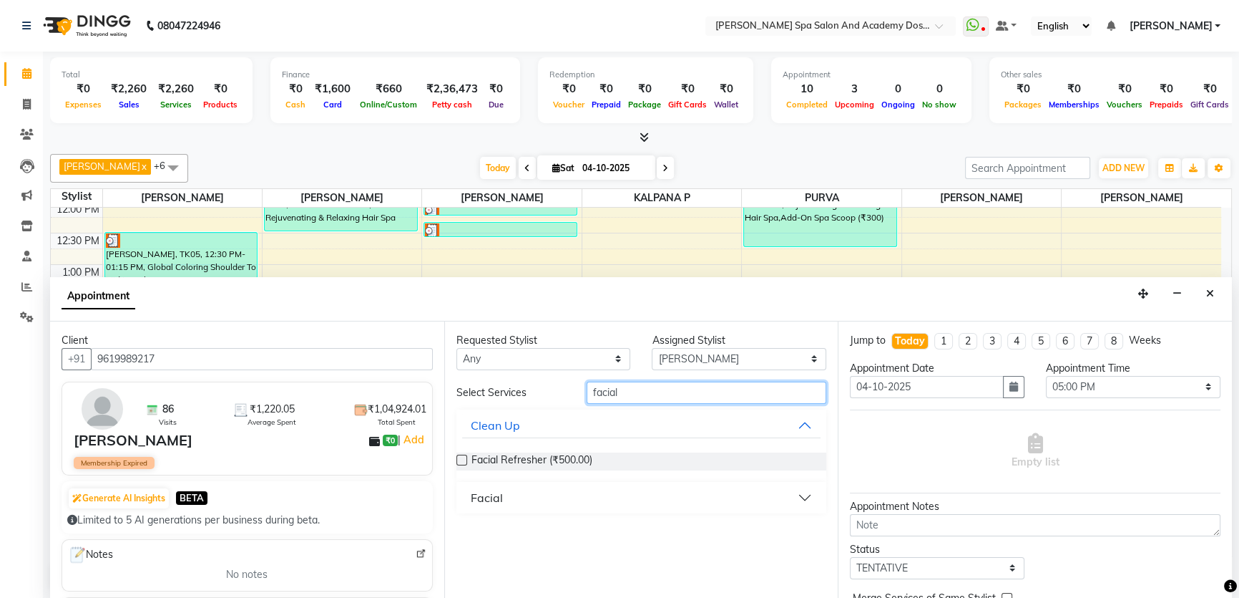
type input "facial"
click at [484, 491] on div "Facial" at bounding box center [487, 497] width 32 height 17
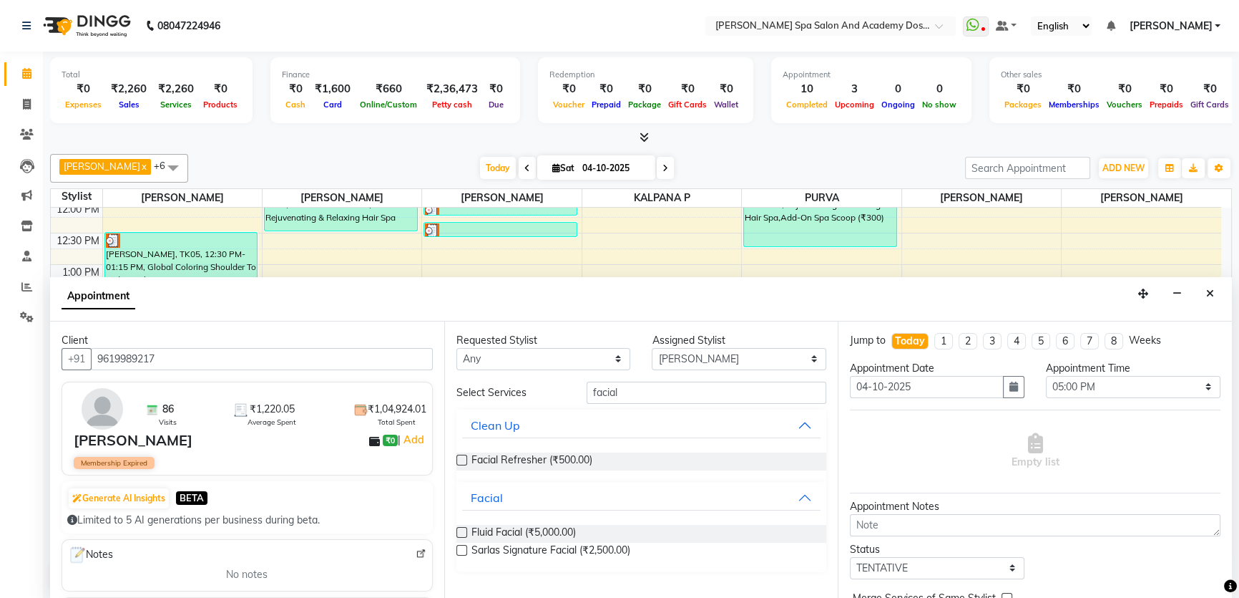
click at [464, 530] on label at bounding box center [462, 532] width 11 height 11
click at [464, 530] on input "checkbox" at bounding box center [461, 533] width 9 height 9
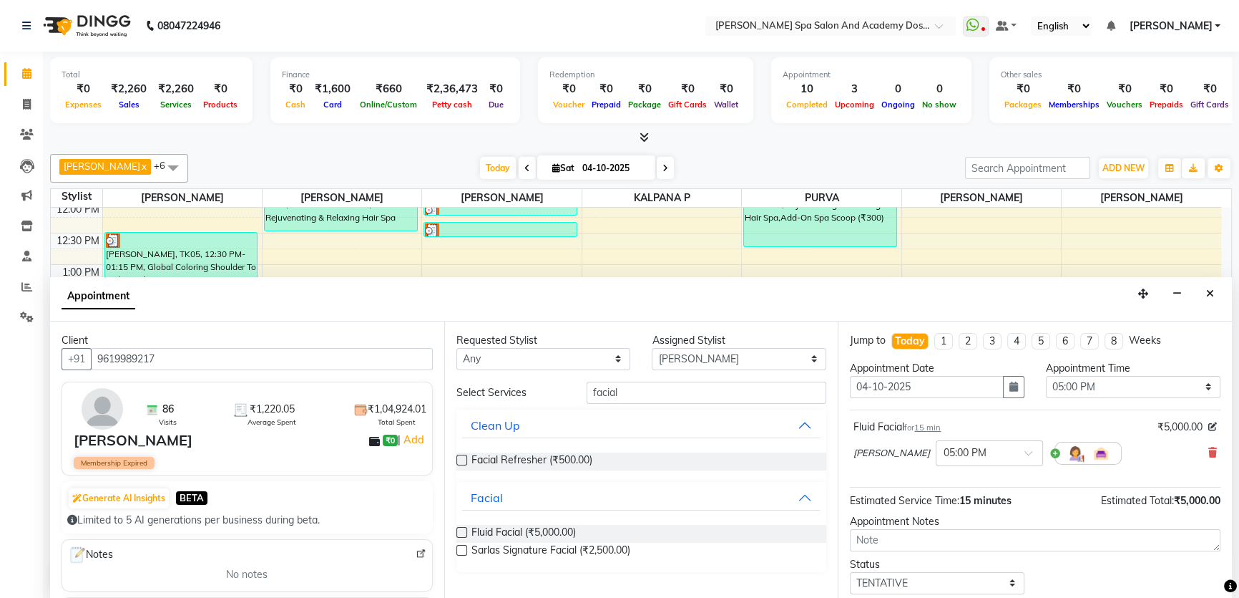
scroll to position [84, 0]
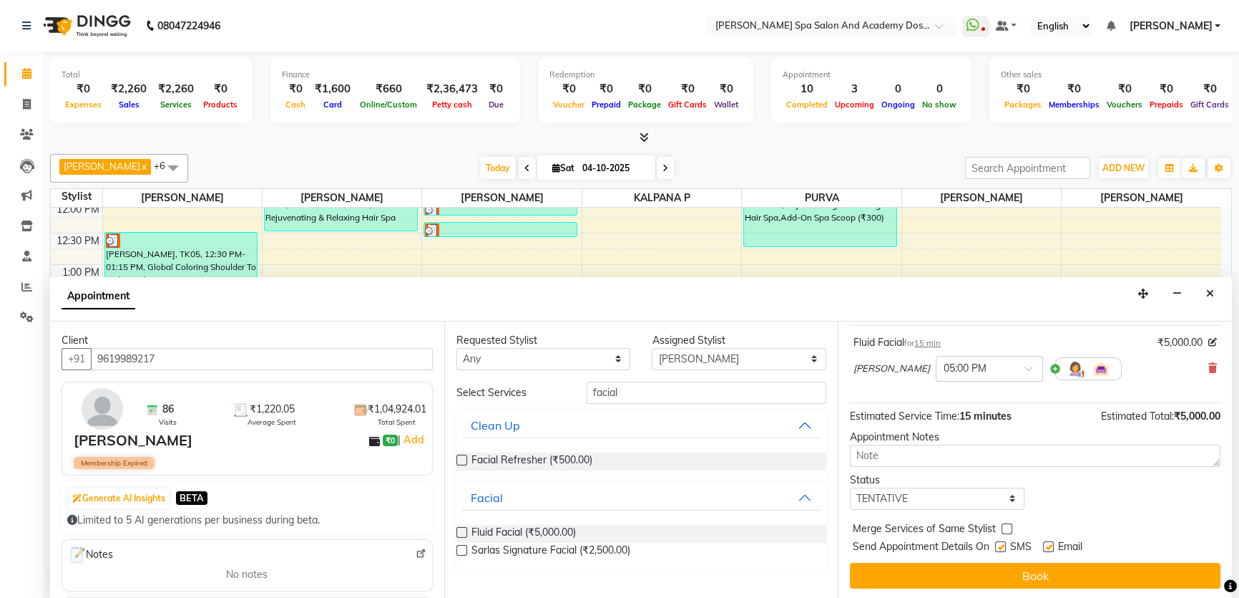
click at [969, 569] on button "Book" at bounding box center [1035, 575] width 371 height 26
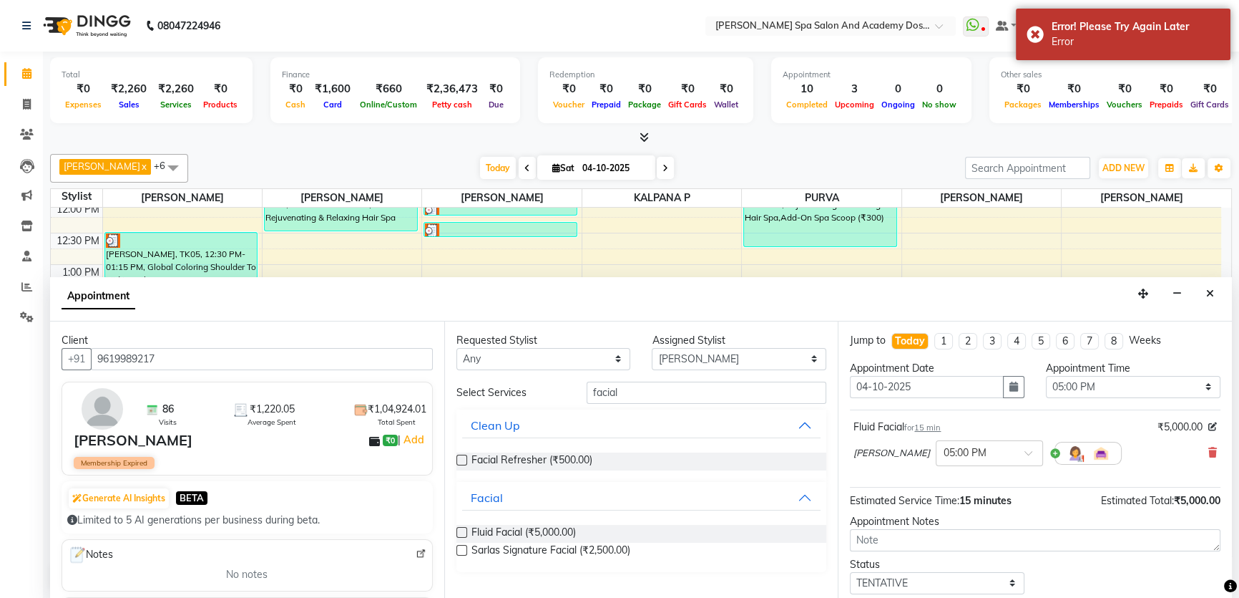
scroll to position [0, 0]
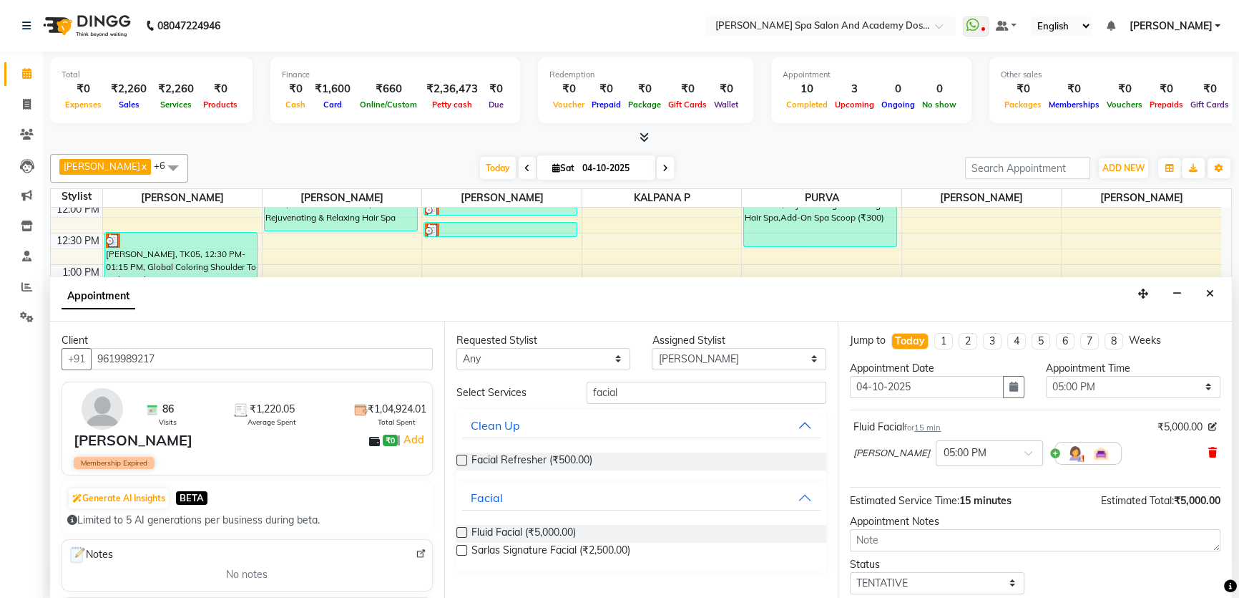
click at [1209, 454] on icon at bounding box center [1213, 452] width 9 height 10
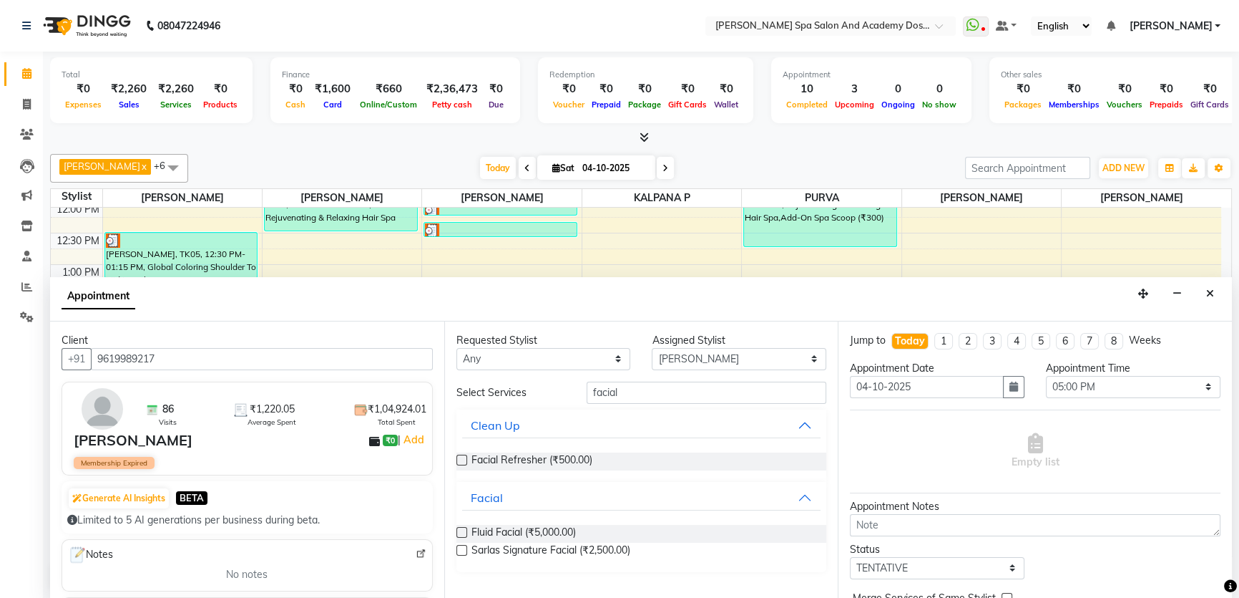
click at [463, 532] on label at bounding box center [462, 532] width 11 height 11
click at [463, 532] on input "checkbox" at bounding box center [461, 533] width 9 height 9
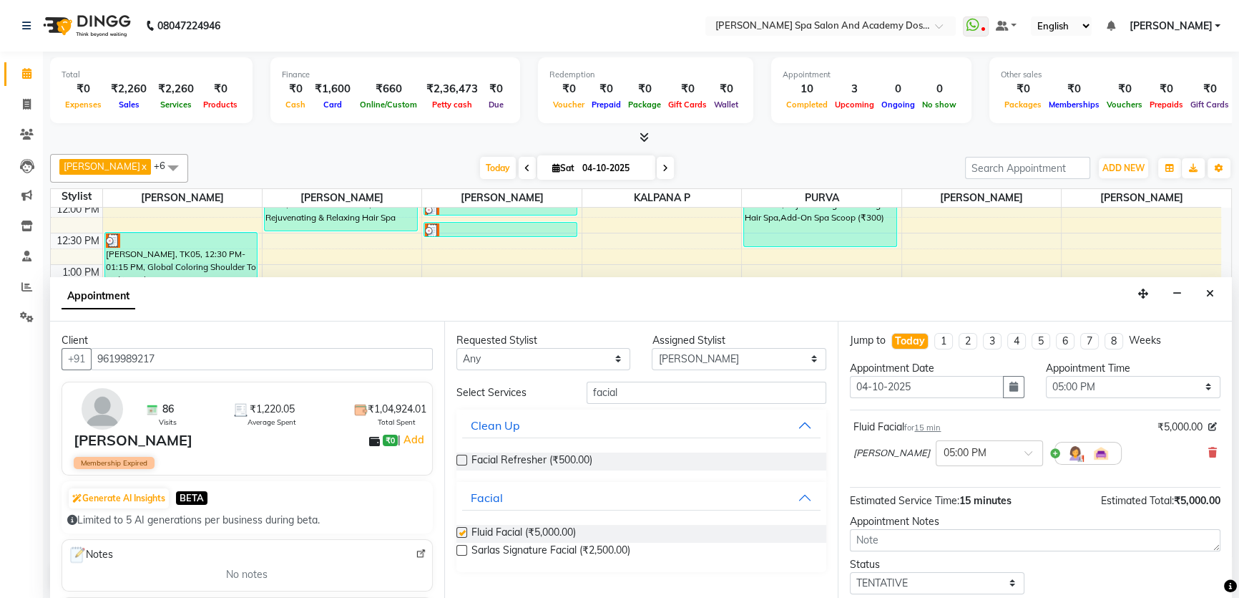
checkbox input "false"
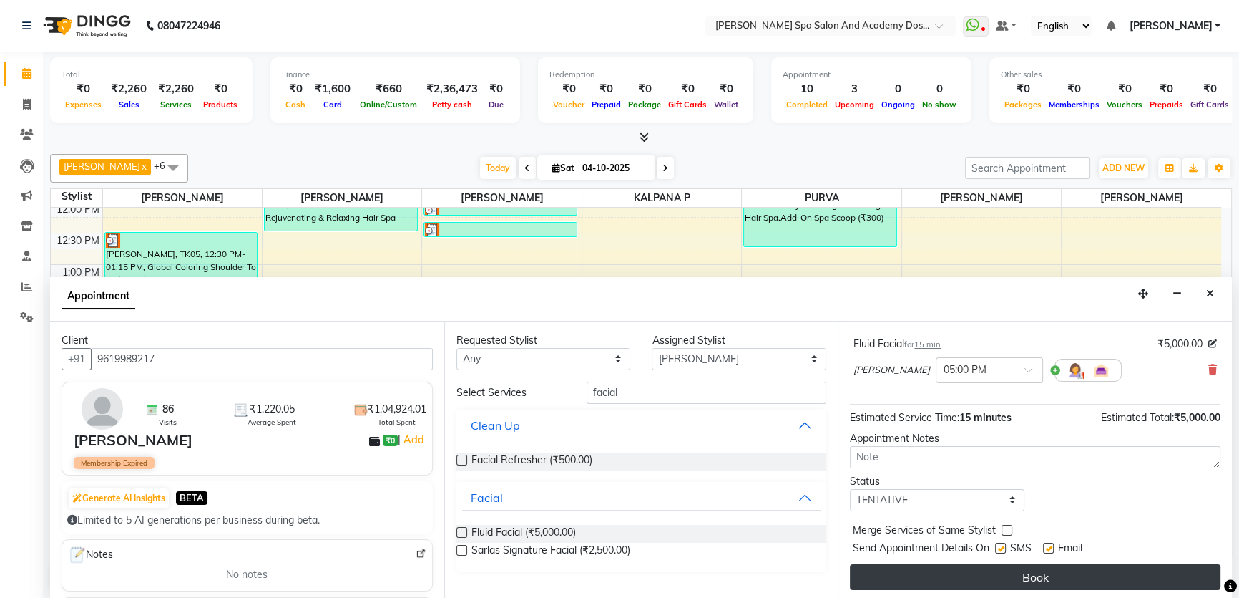
scroll to position [84, 0]
click at [1053, 568] on button "Book" at bounding box center [1035, 575] width 371 height 26
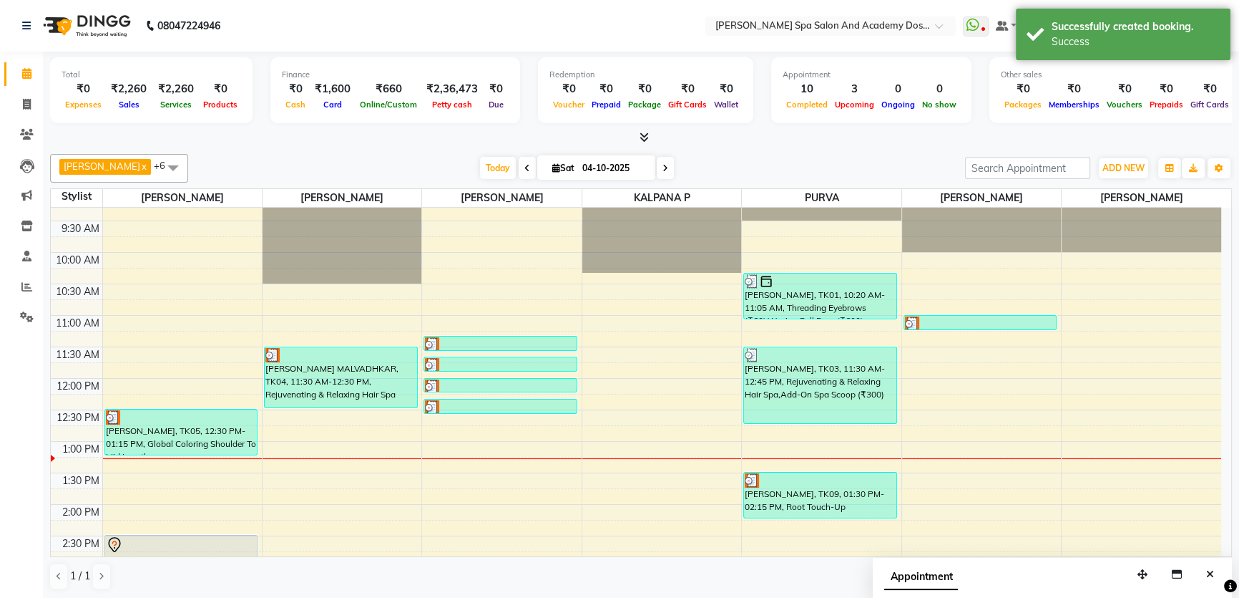
scroll to position [0, 0]
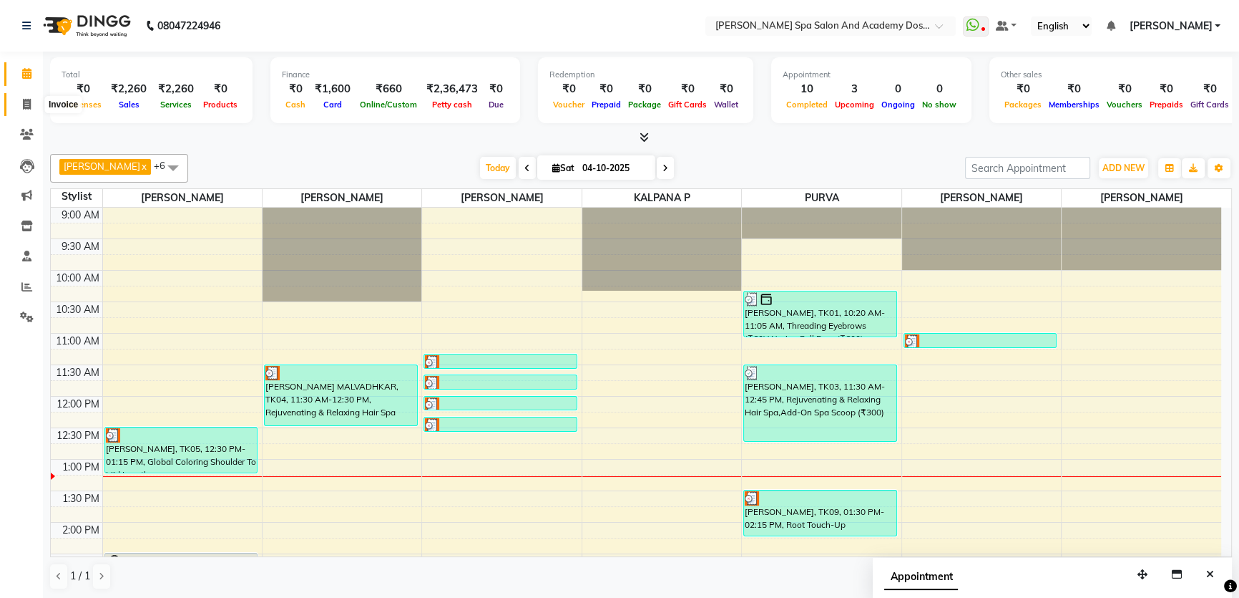
click at [21, 112] on span at bounding box center [26, 105] width 25 height 16
select select "service"
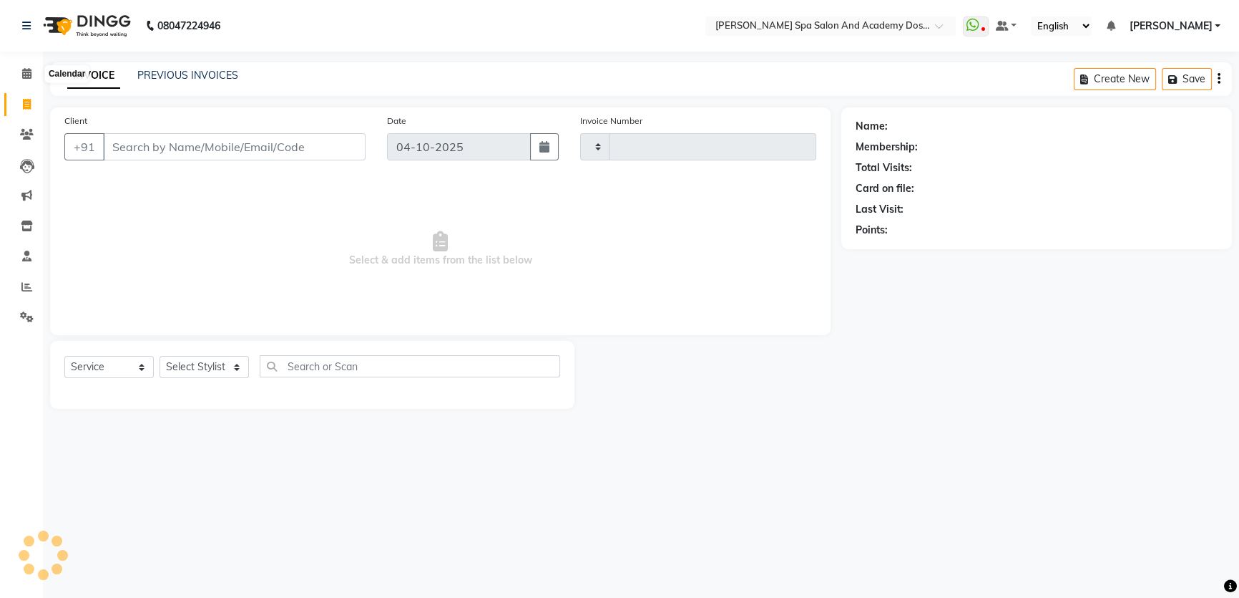
type input "2772"
select select "6316"
click at [189, 77] on link "PREVIOUS INVOICES" at bounding box center [187, 75] width 101 height 13
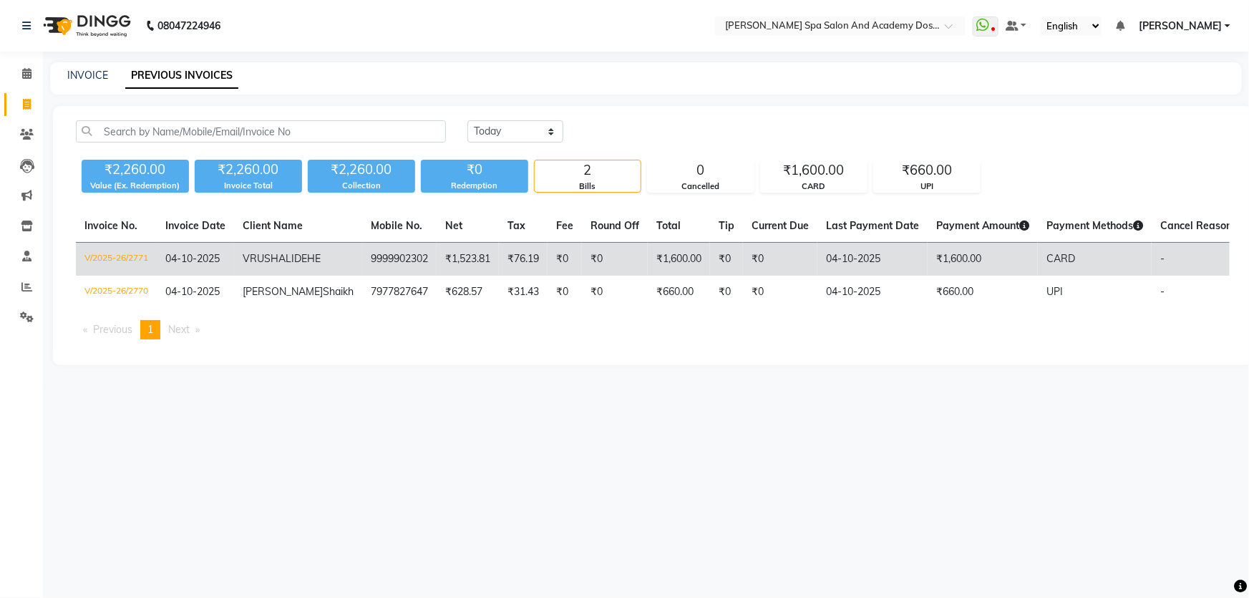
click at [437, 271] on td "₹1,523.81" at bounding box center [468, 260] width 62 height 34
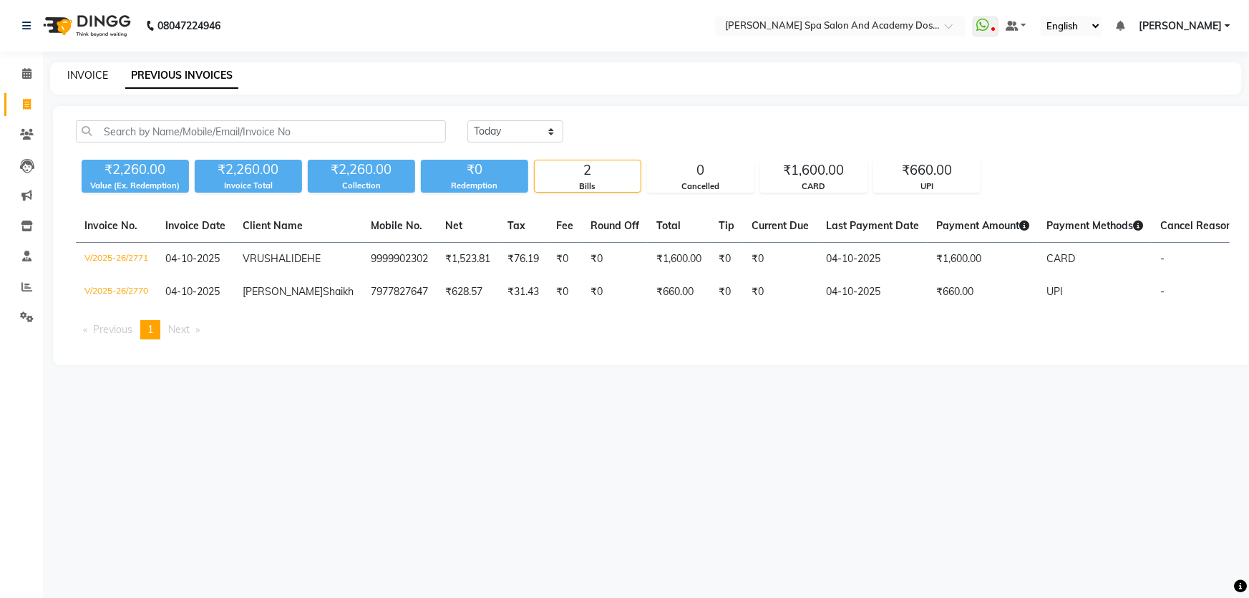
click at [78, 77] on link "INVOICE" at bounding box center [87, 75] width 41 height 13
select select "6316"
select select "service"
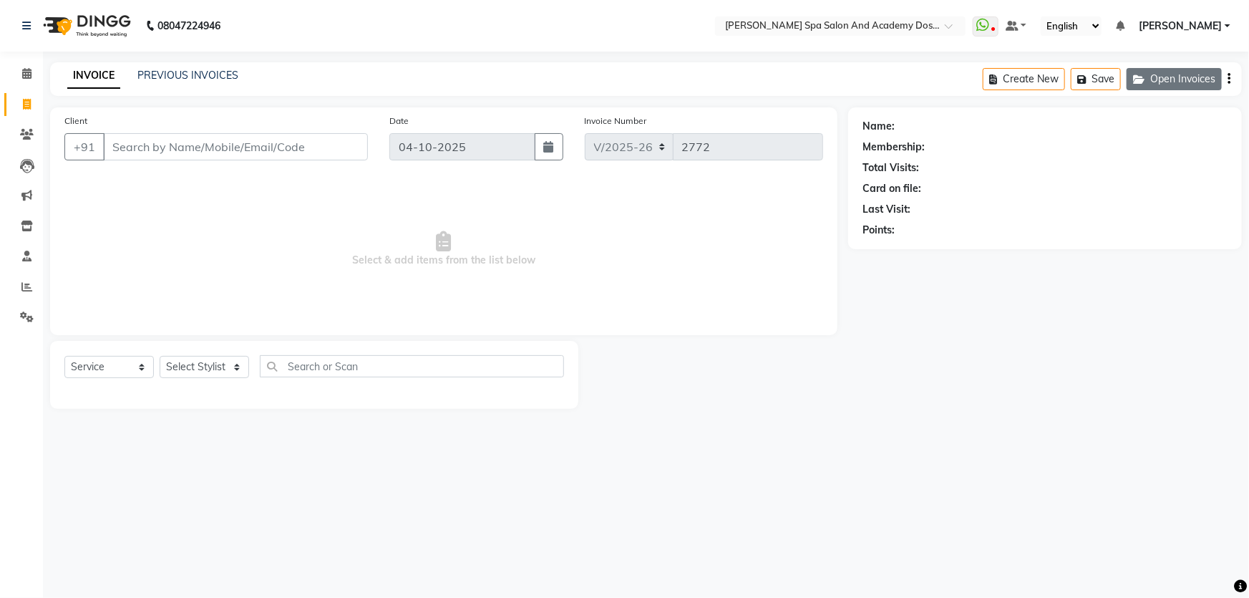
click at [1172, 80] on button "Open Invoices" at bounding box center [1173, 79] width 95 height 22
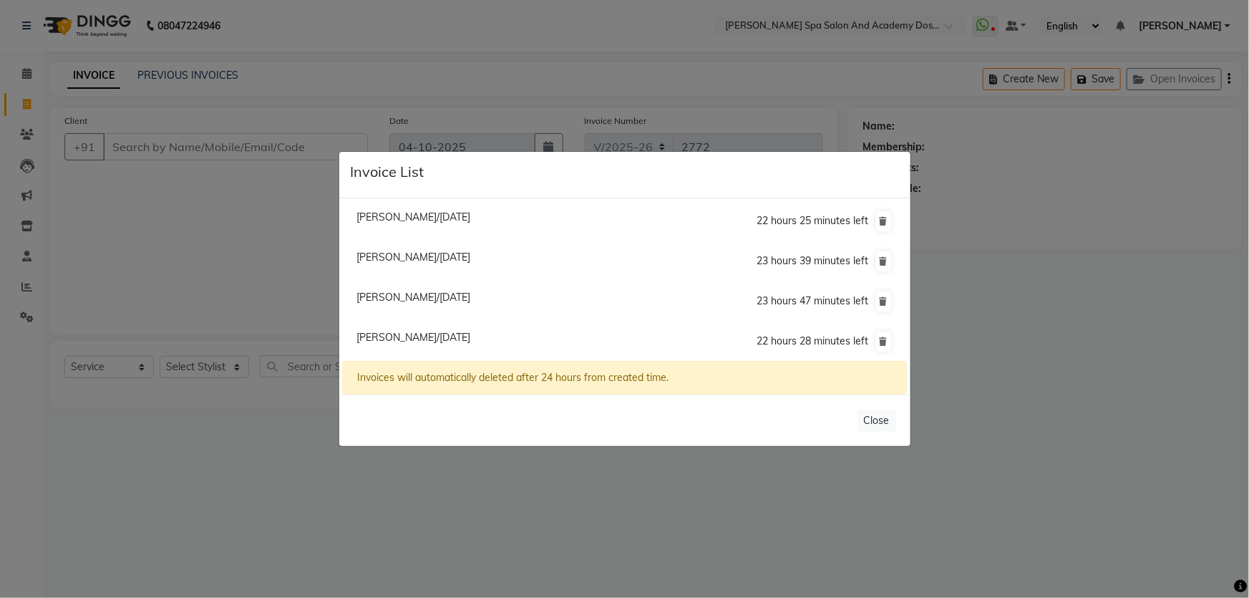
click at [389, 263] on span "Sonia Nimkar/04 October 2025" at bounding box center [413, 256] width 114 height 13
type input "7506497690"
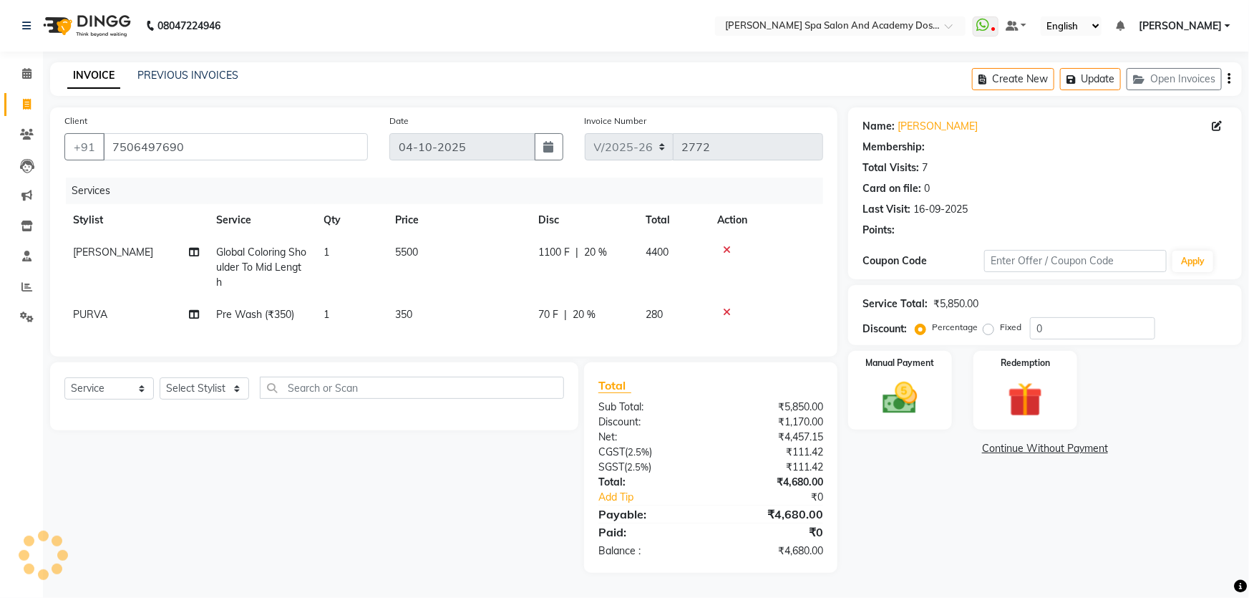
type input "20"
select select "2: Object"
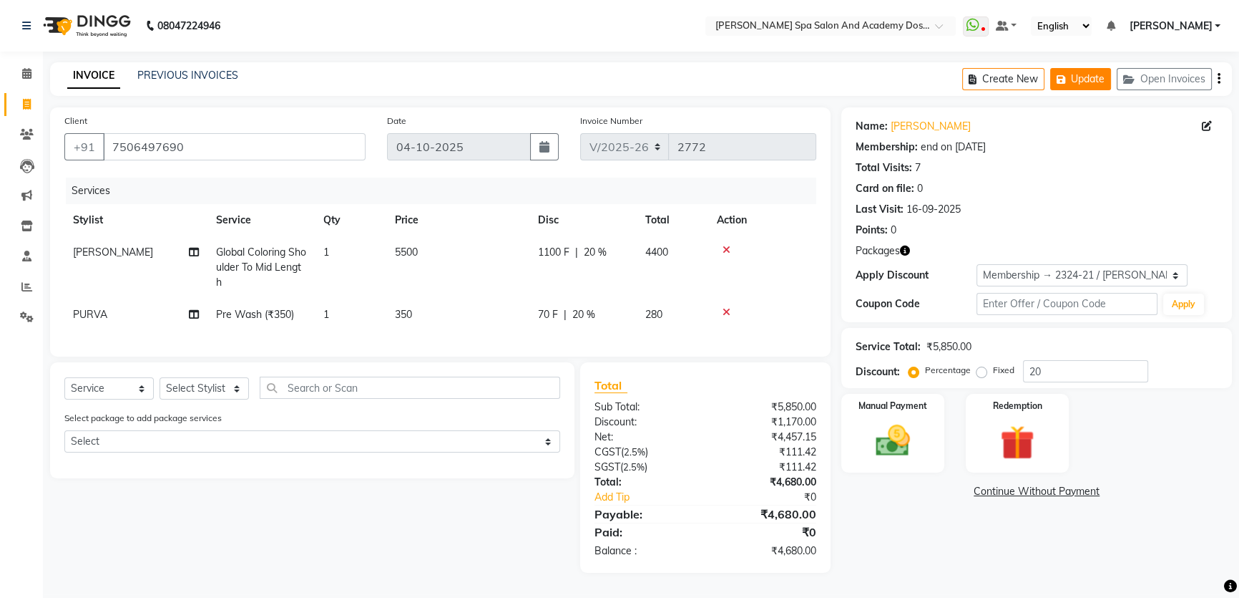
click at [1083, 84] on button "Update" at bounding box center [1081, 79] width 61 height 22
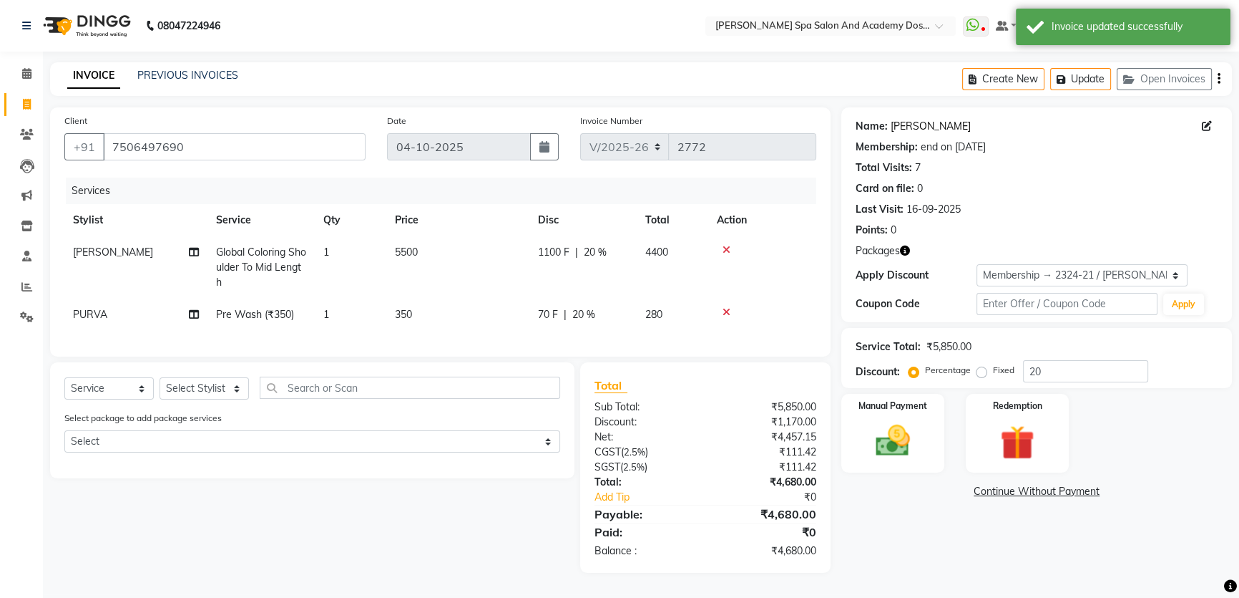
click at [910, 127] on link "Sonia Nimkar" at bounding box center [931, 126] width 80 height 15
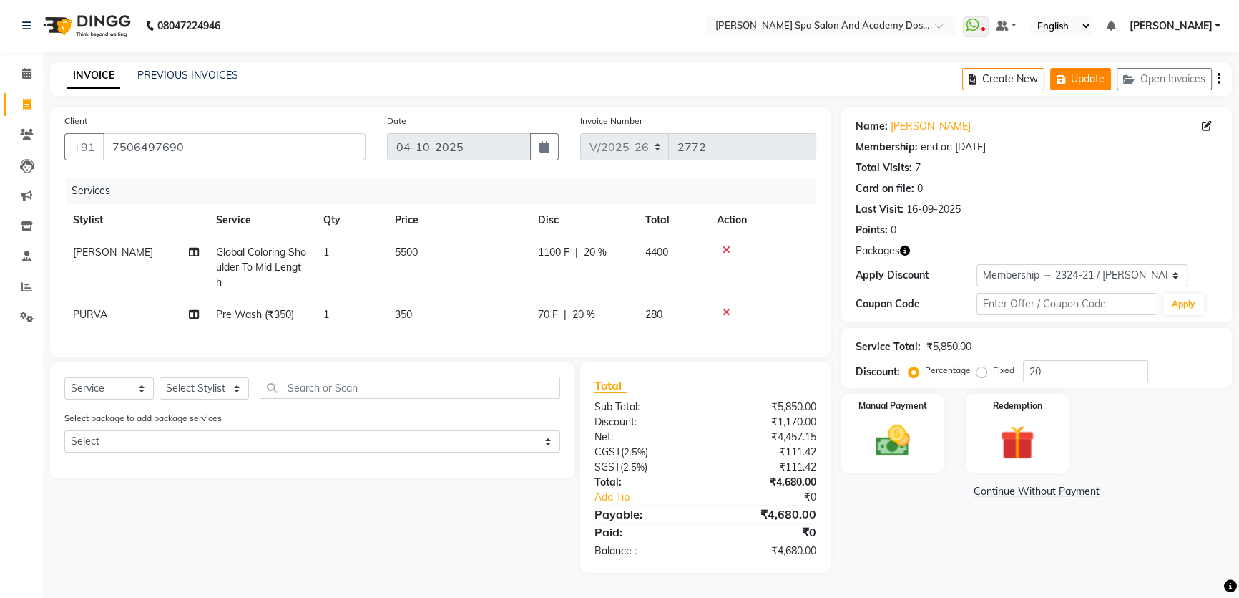
click at [1091, 70] on button "Update" at bounding box center [1081, 79] width 61 height 22
click at [24, 72] on icon at bounding box center [26, 73] width 9 height 11
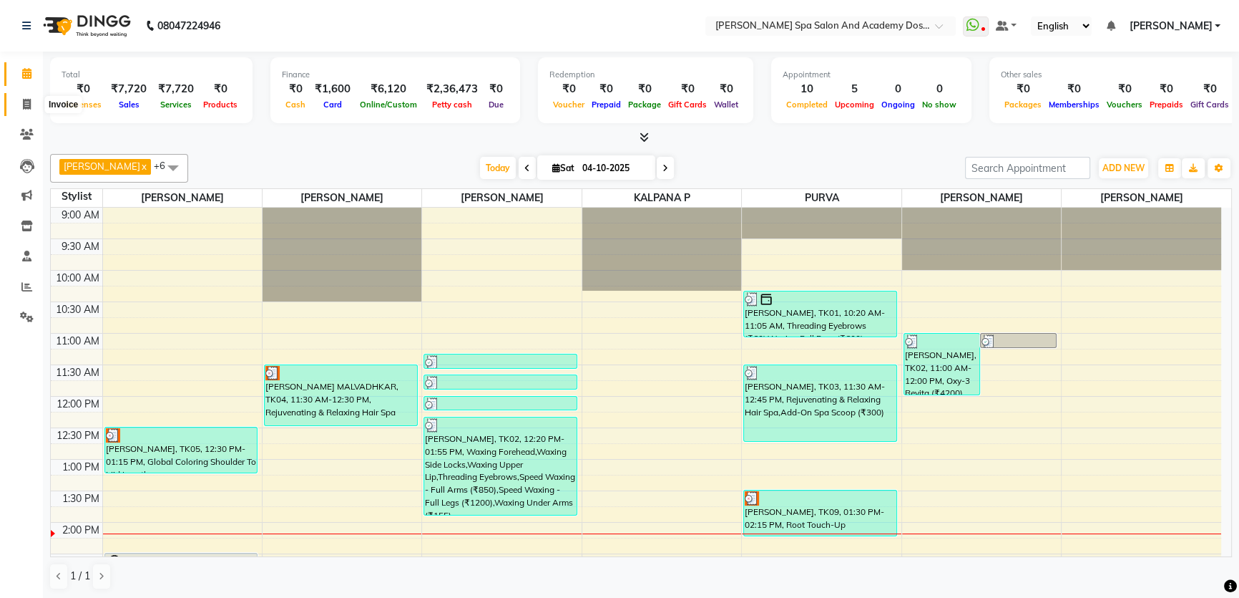
click at [21, 103] on span at bounding box center [26, 105] width 25 height 16
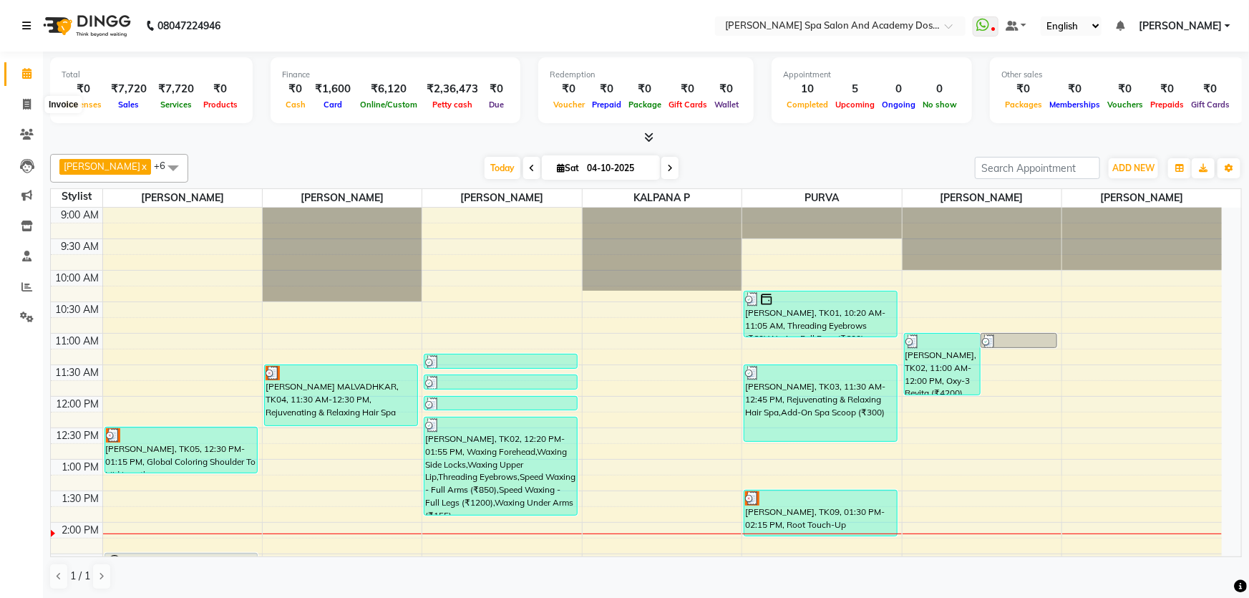
select select "6316"
select select "service"
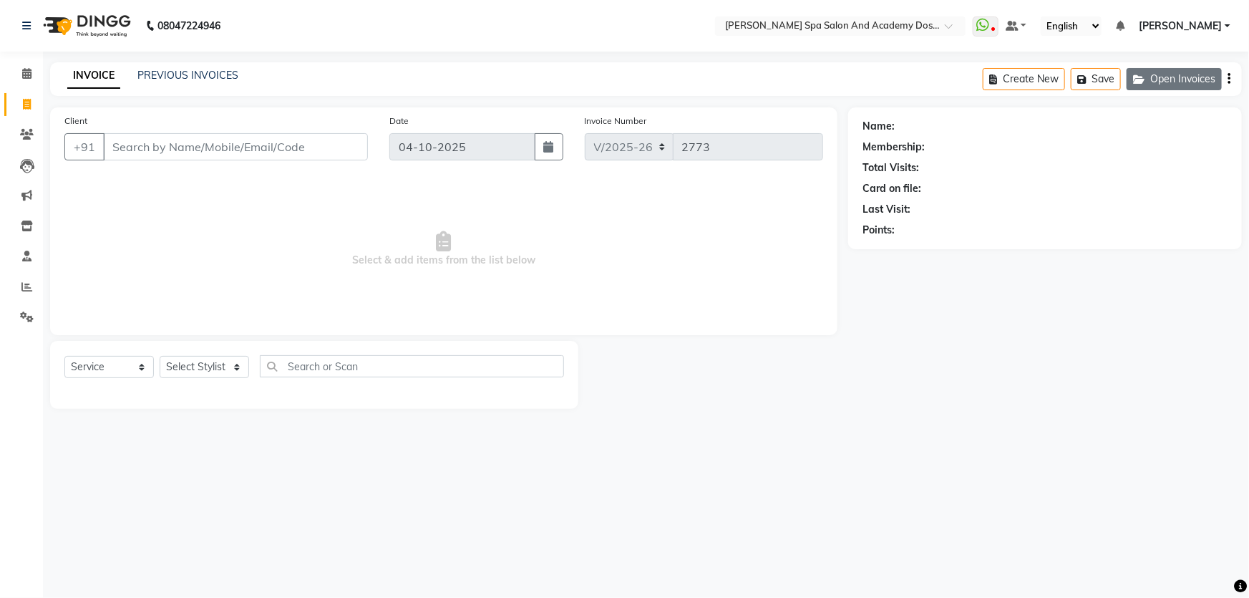
click at [1151, 79] on button "Open Invoices" at bounding box center [1173, 79] width 95 height 22
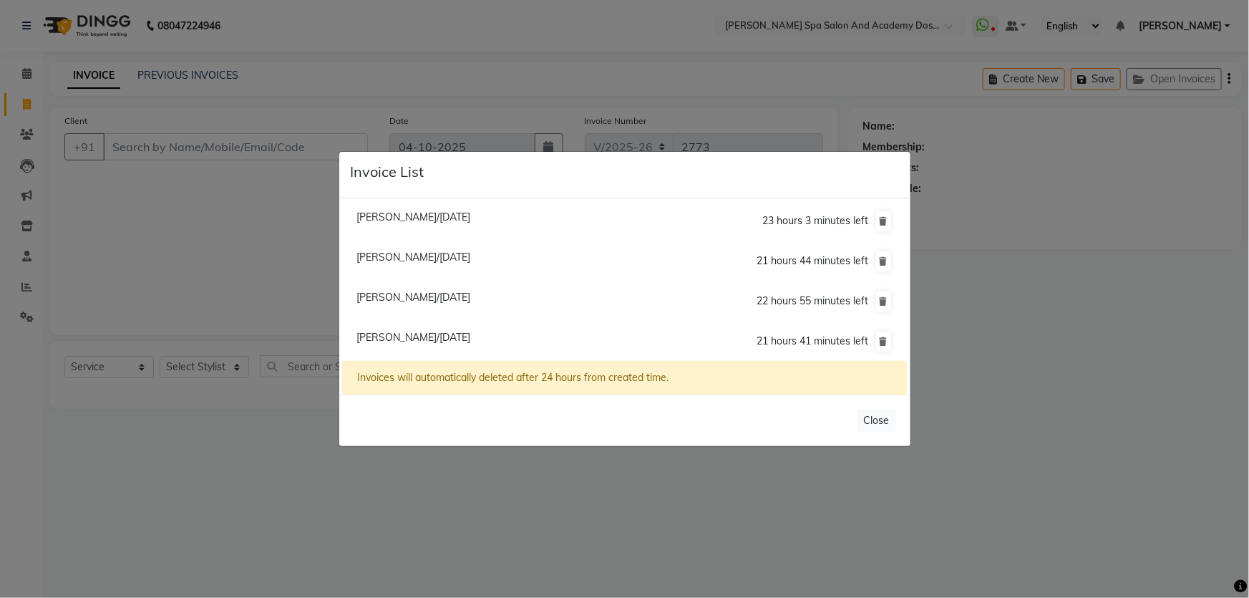
click at [384, 218] on span "[PERSON_NAME]/[DATE]" at bounding box center [413, 216] width 114 height 13
type input "9930379733"
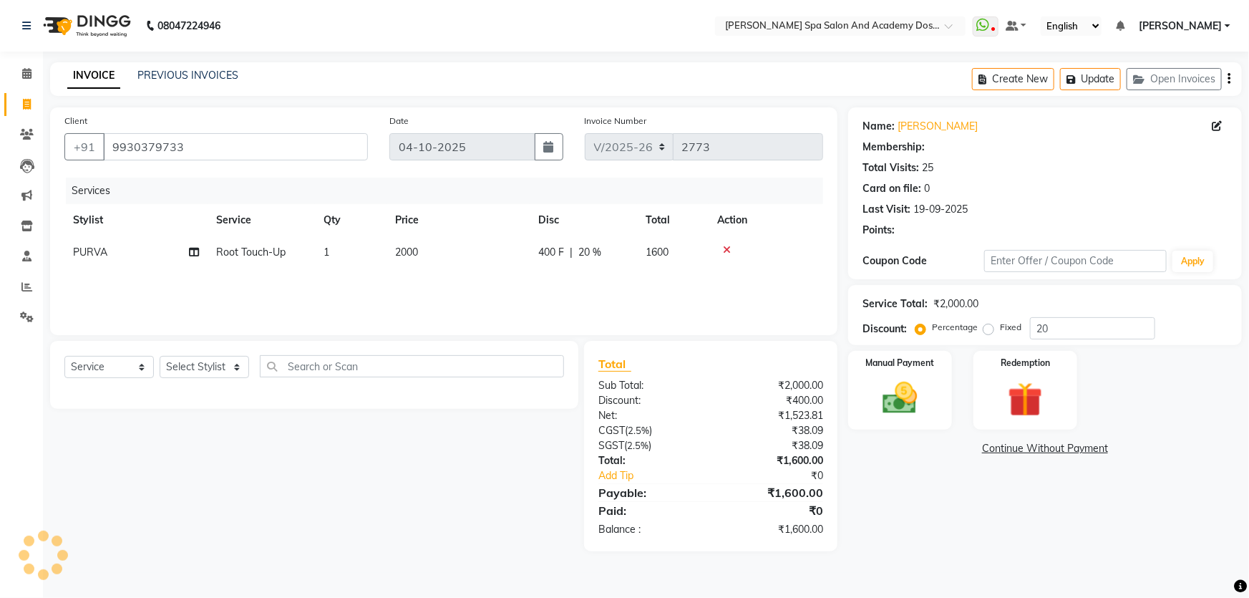
type input "0"
select select "2: Object"
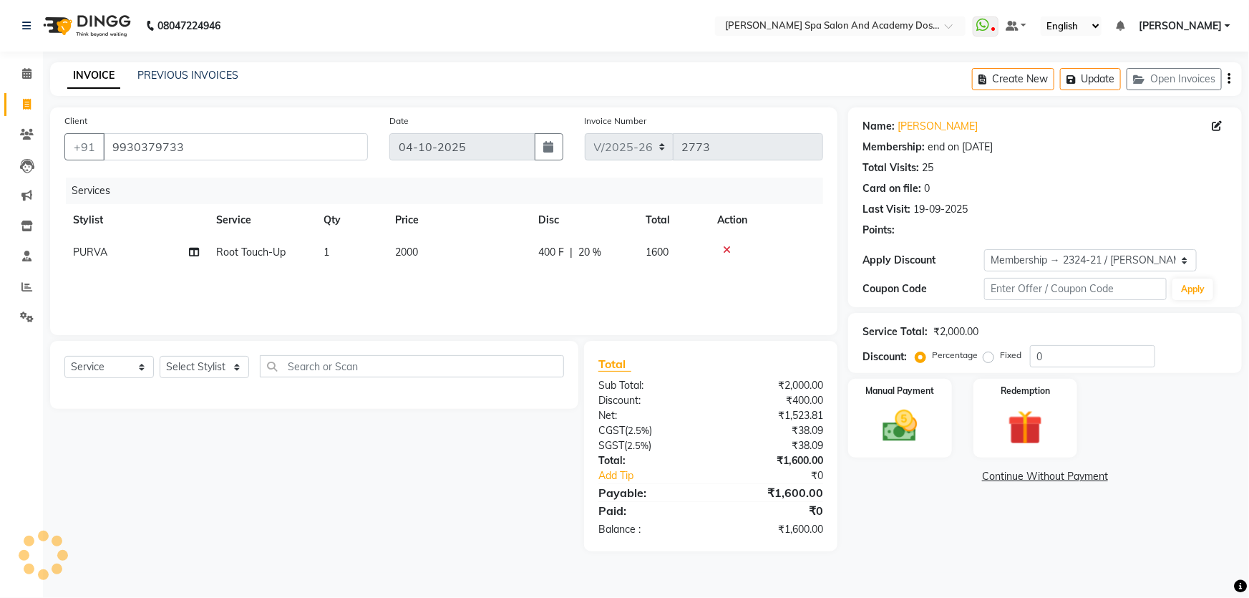
type input "20"
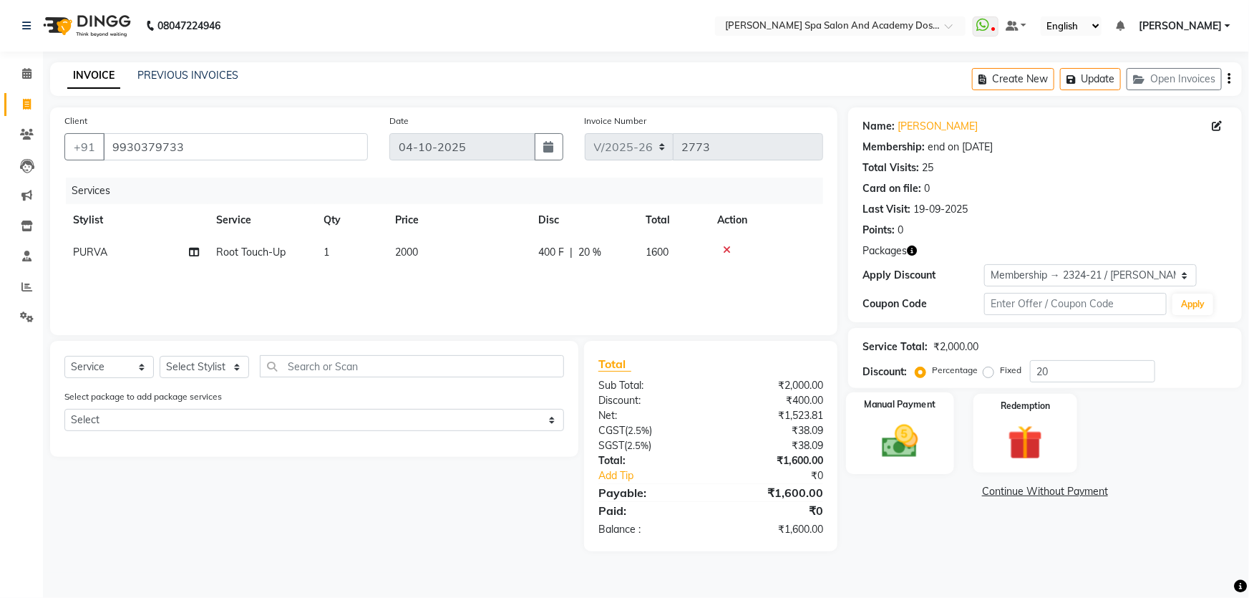
click at [909, 409] on label "Manual Payment" at bounding box center [900, 405] width 72 height 14
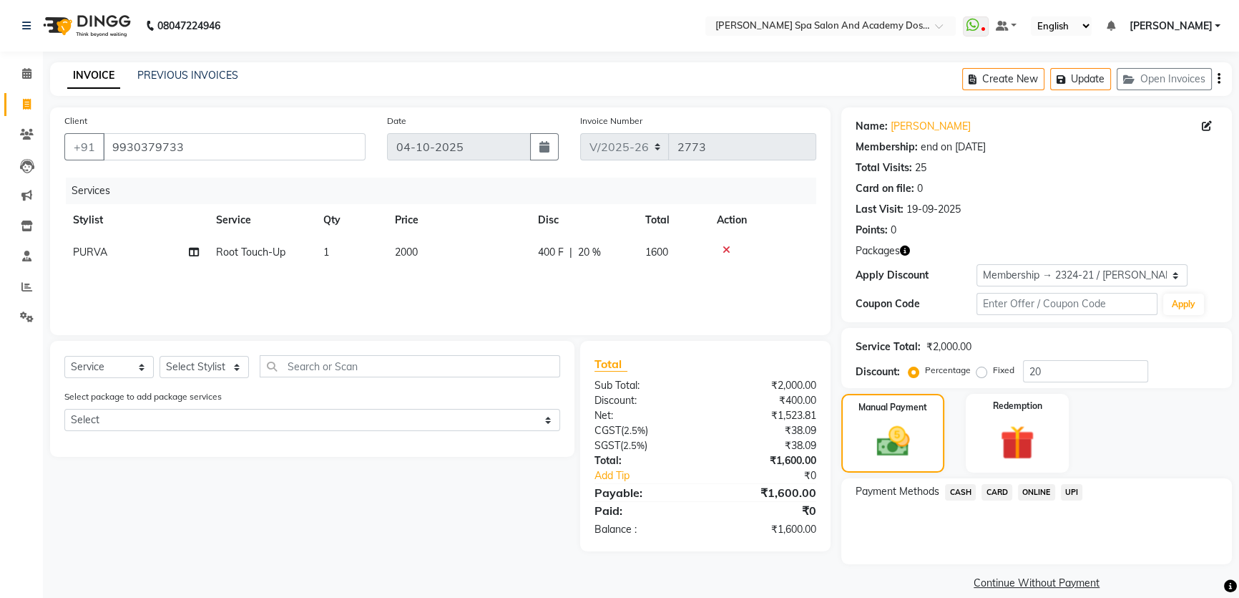
click at [964, 491] on span "CASH" at bounding box center [960, 492] width 31 height 16
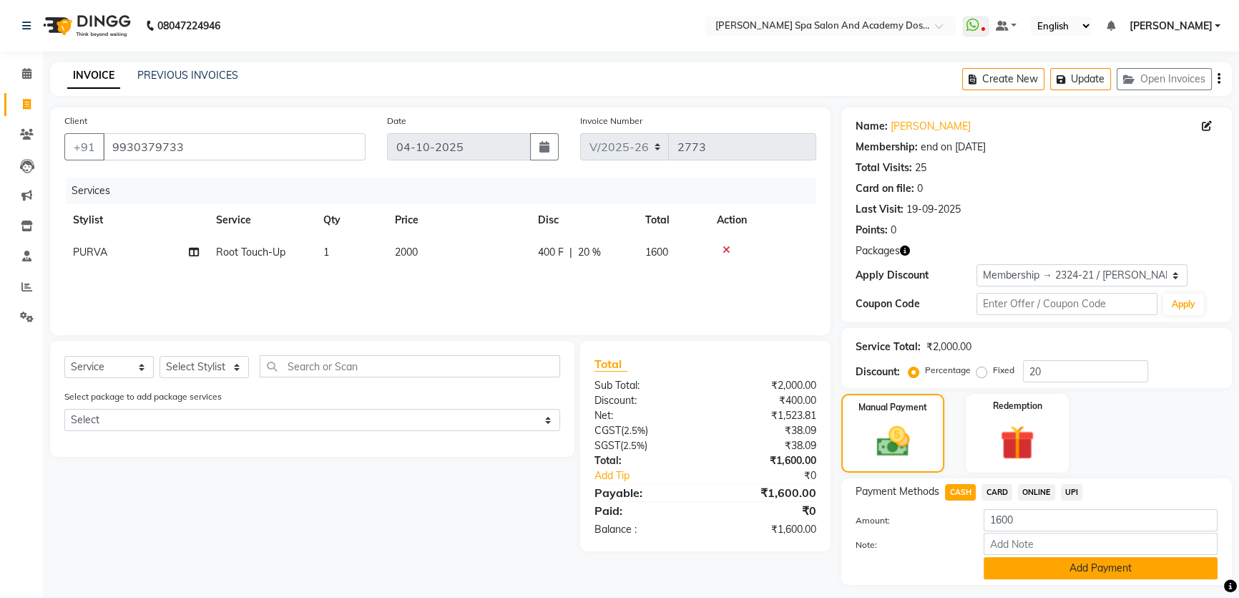
scroll to position [36, 0]
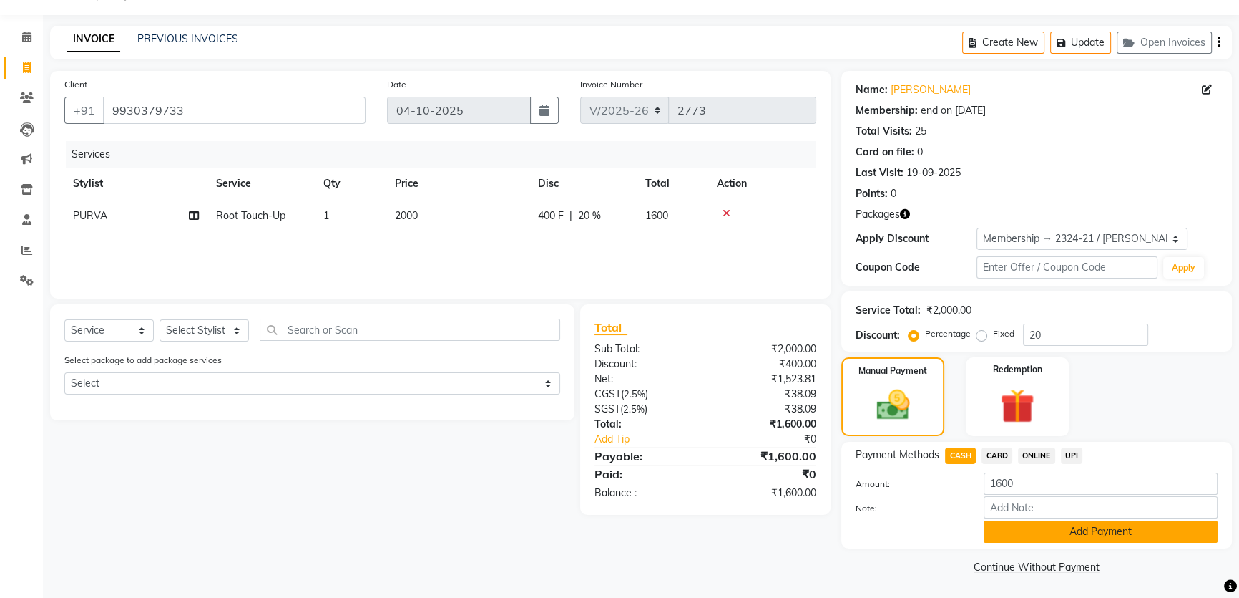
click at [1089, 533] on button "Add Payment" at bounding box center [1101, 531] width 234 height 22
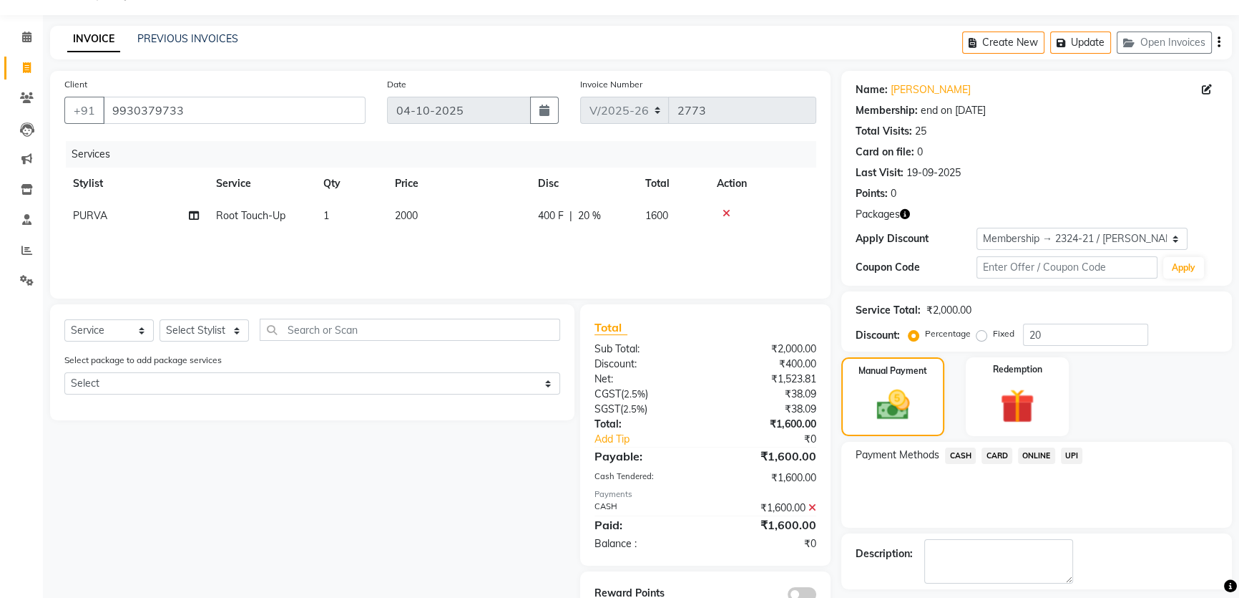
scroll to position [97, 0]
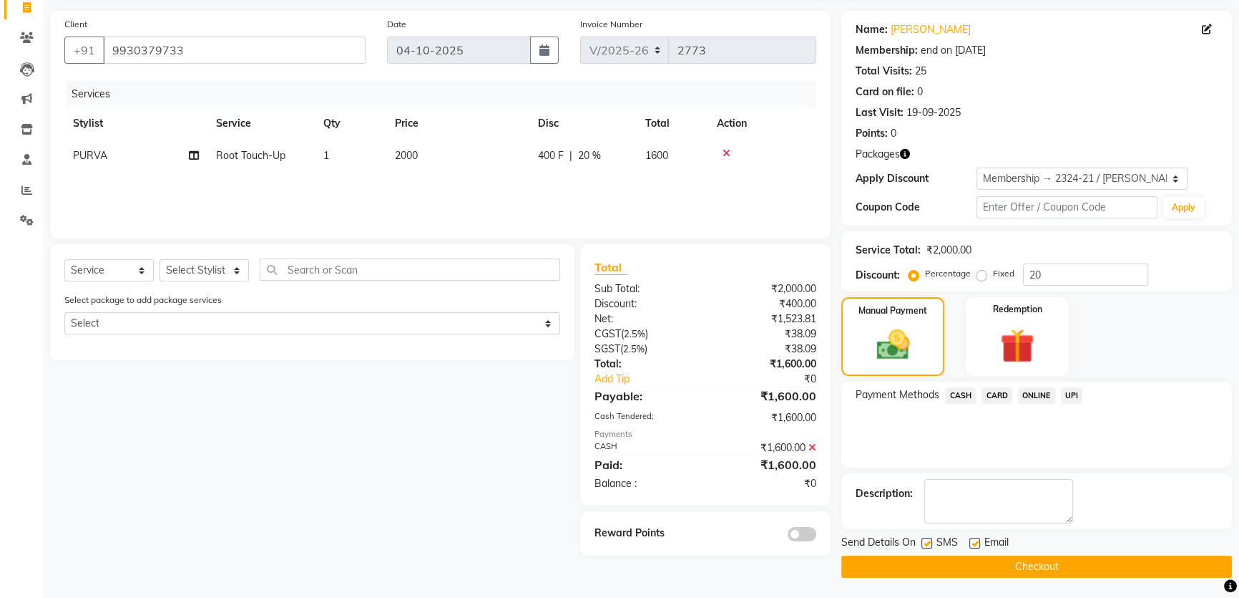
click at [1017, 567] on button "Checkout" at bounding box center [1037, 566] width 391 height 22
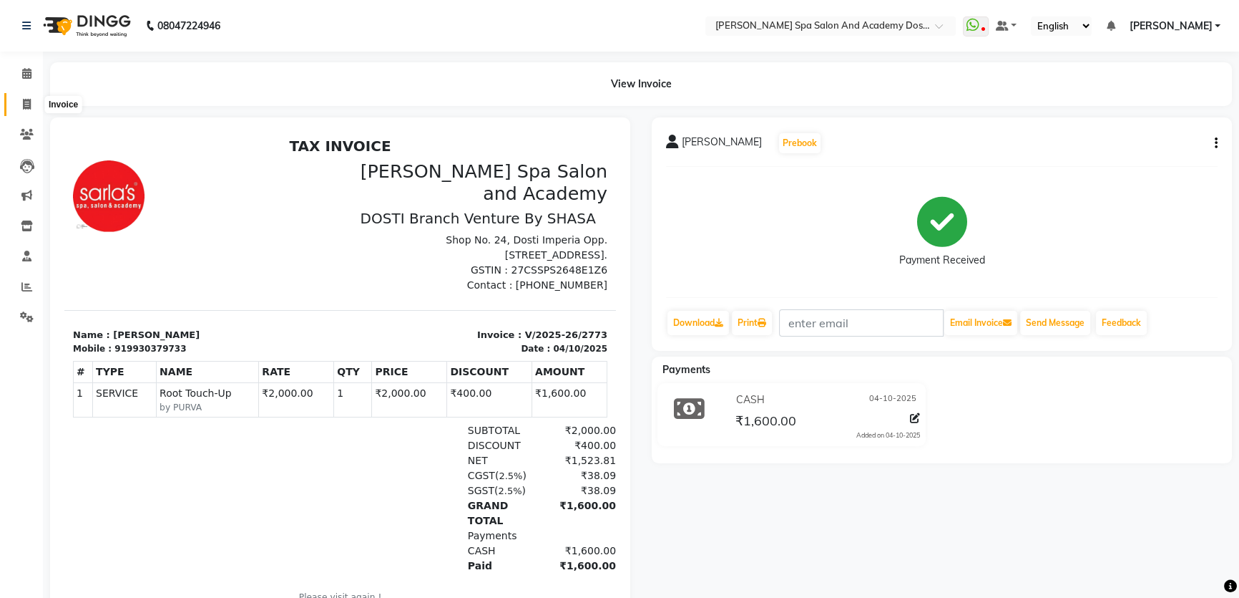
click at [21, 107] on span at bounding box center [26, 105] width 25 height 16
select select "service"
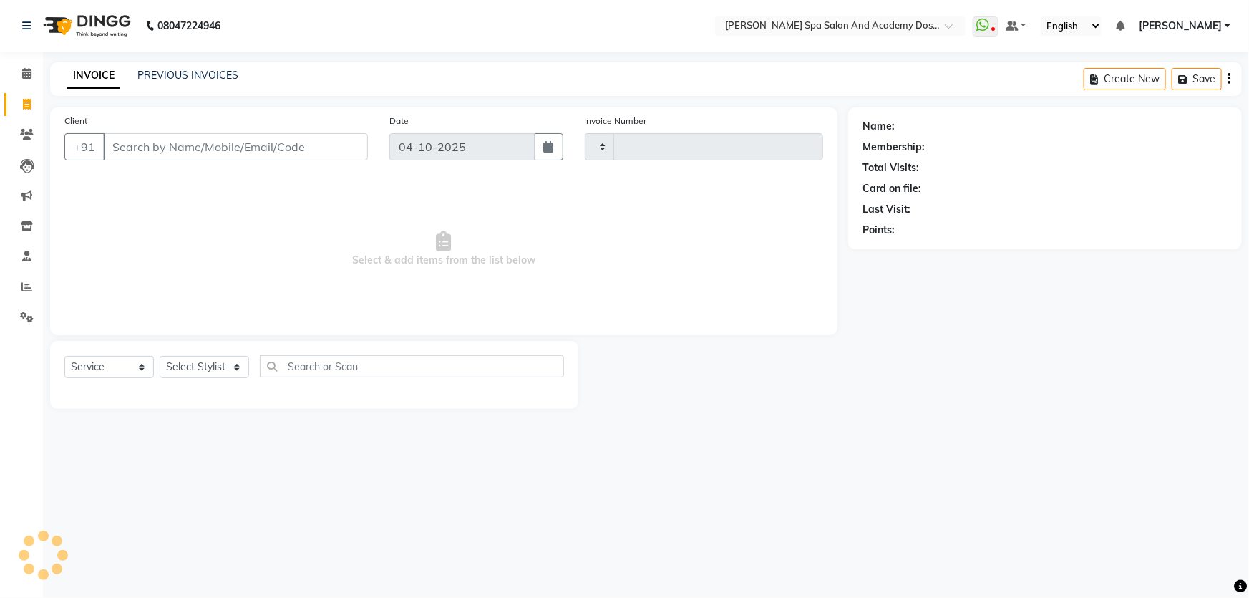
type input "2774"
select select "6316"
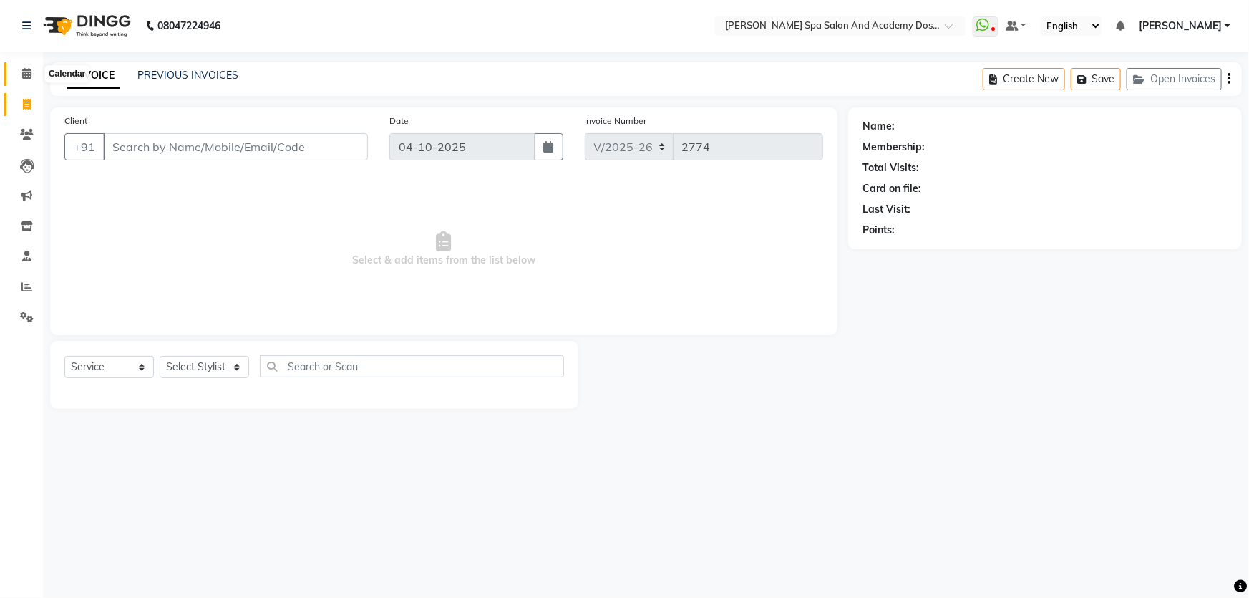
click at [23, 74] on icon at bounding box center [26, 73] width 9 height 11
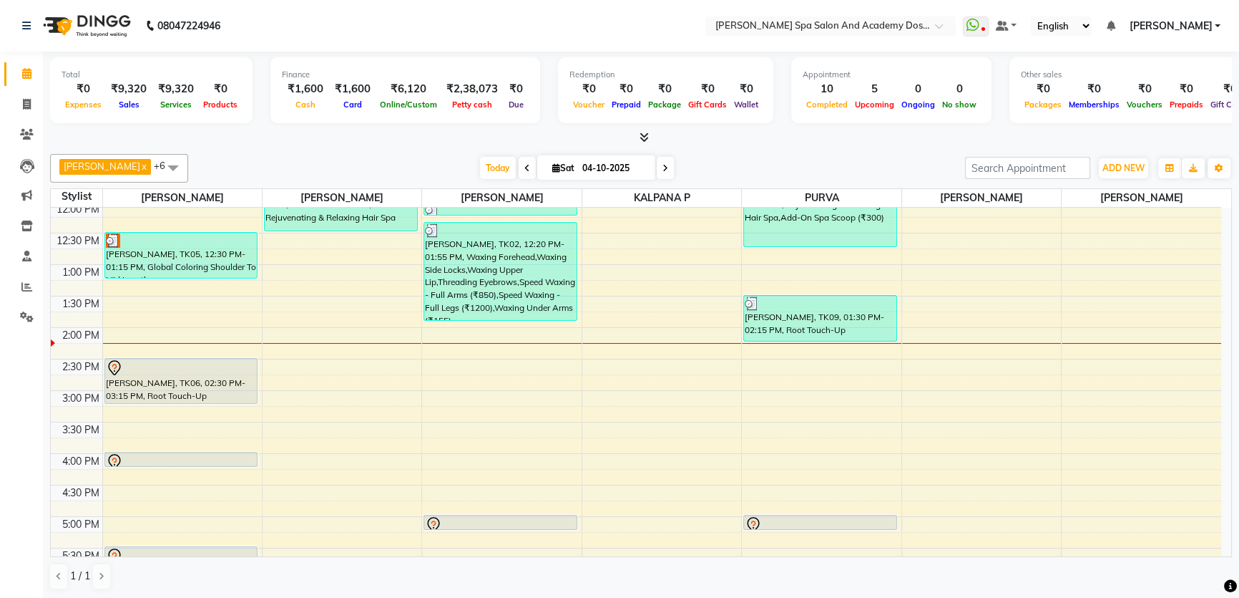
scroll to position [260, 0]
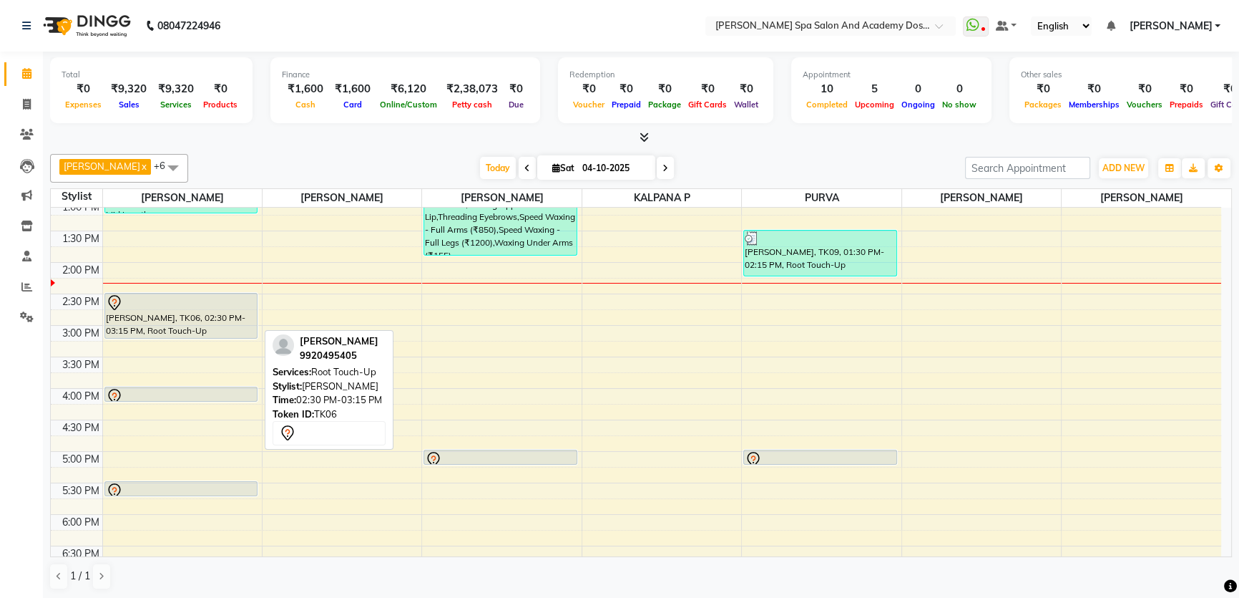
click at [149, 301] on div at bounding box center [181, 302] width 151 height 17
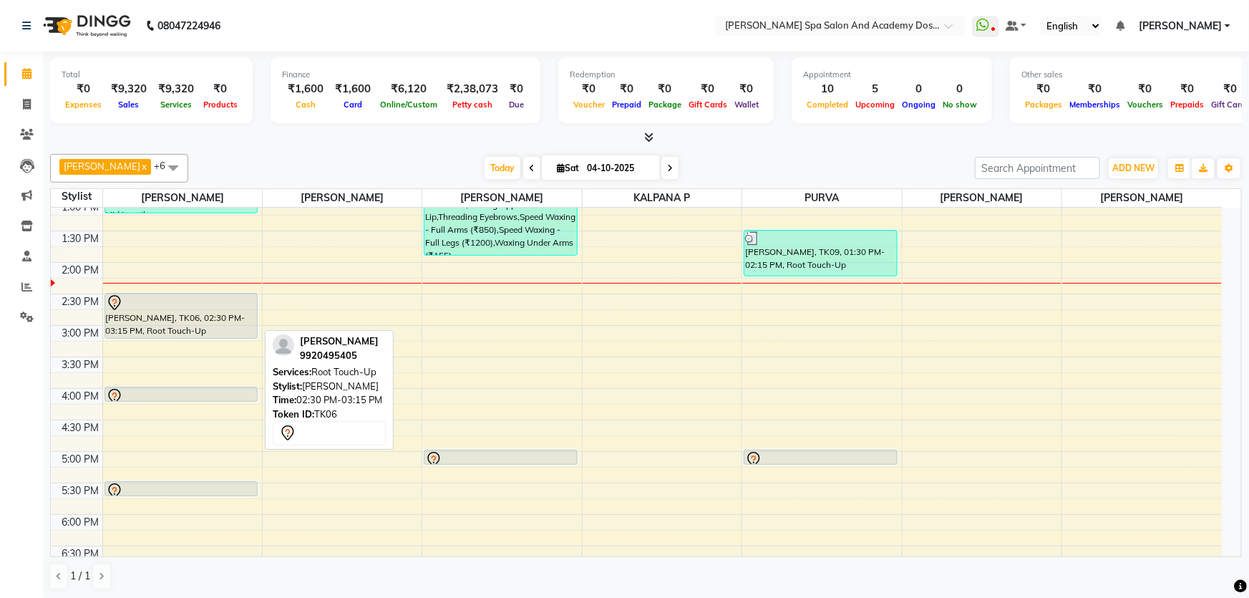
select select "7"
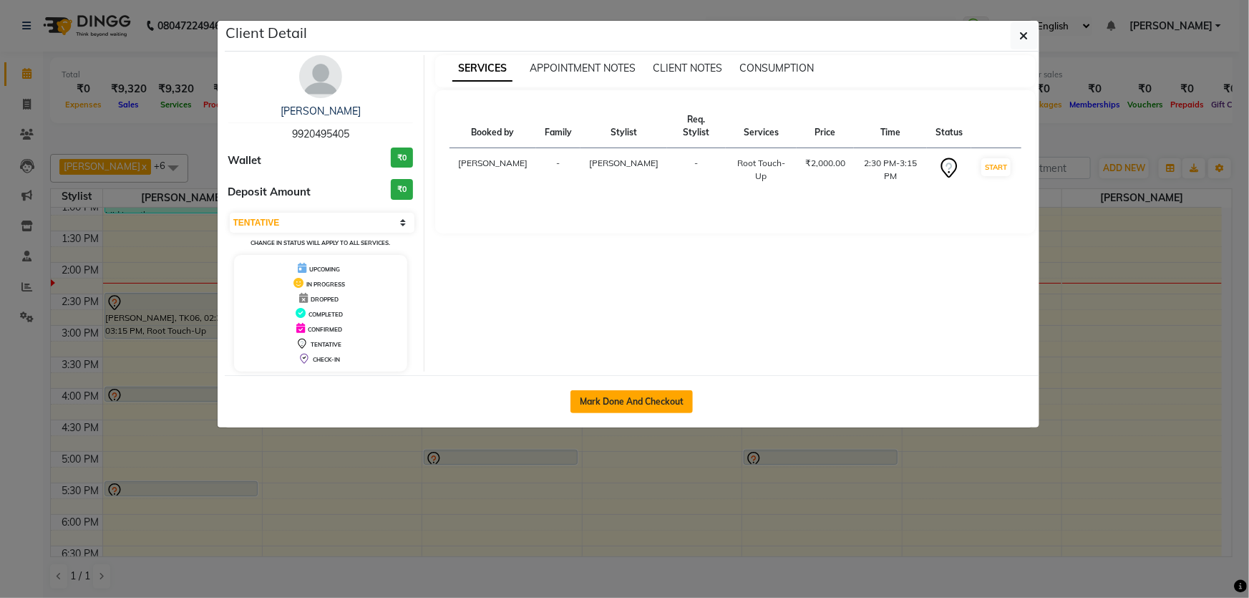
click at [630, 408] on button "Mark Done And Checkout" at bounding box center [631, 401] width 122 height 23
select select "6316"
select select "service"
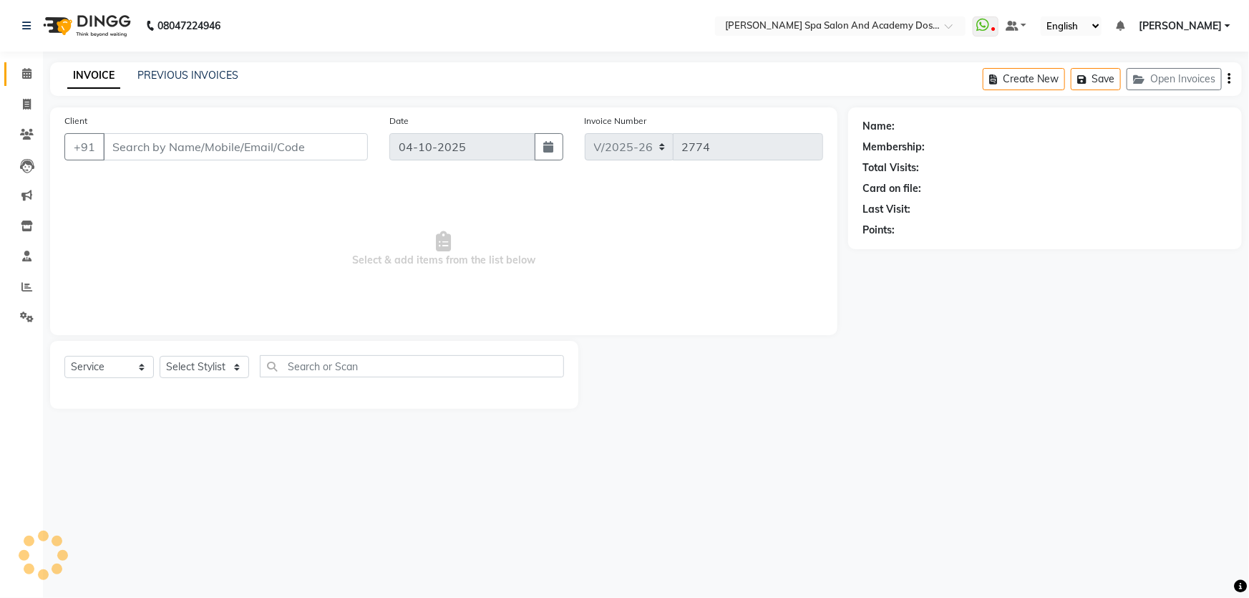
type input "9920495405"
select select "47354"
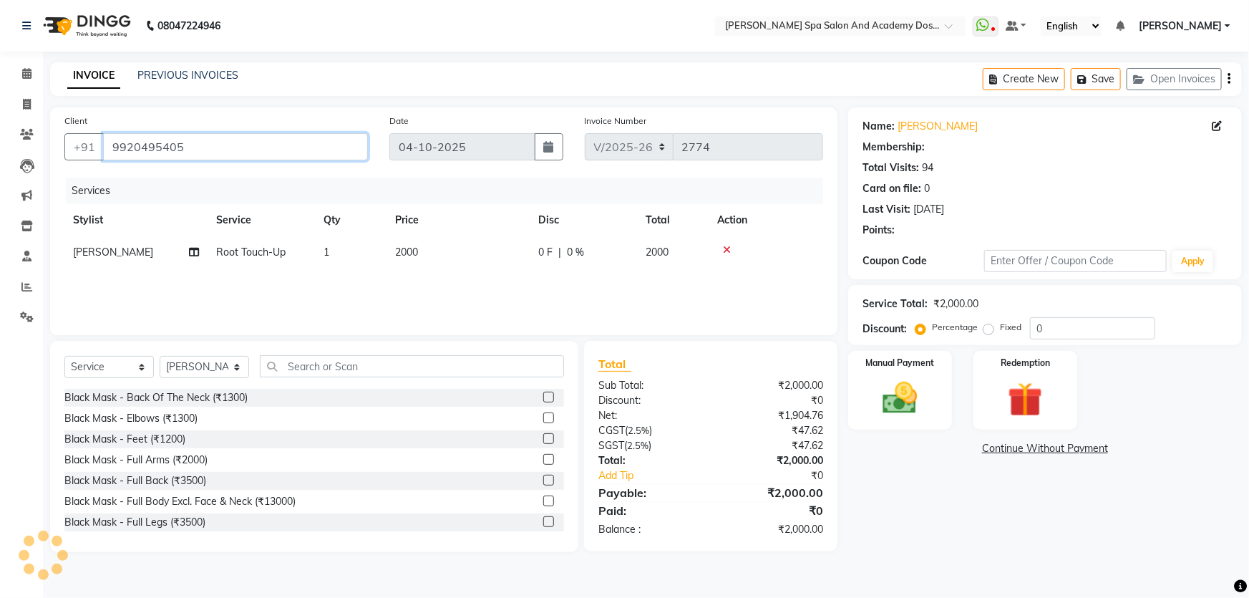
type input "20"
select select "2: Object"
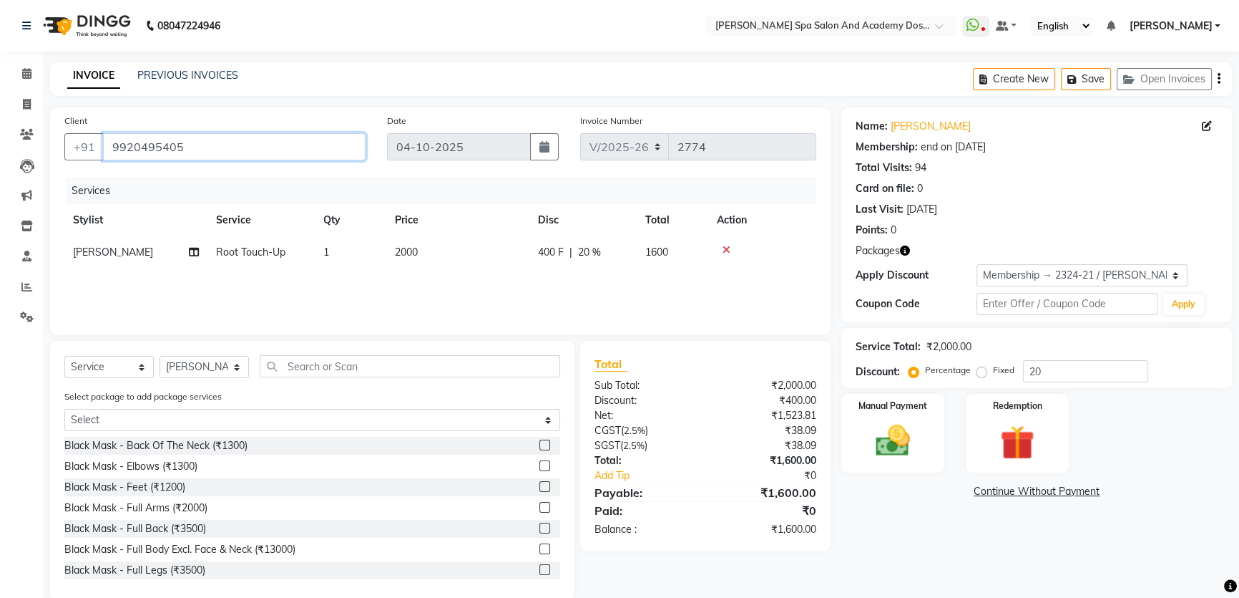
click at [160, 152] on input "9920495405" at bounding box center [234, 146] width 263 height 27
click at [238, 371] on select "Select Stylist Admin AKSHTA AMBRE ASAWARI PAWAR DIRECT 1 GAURI THAPA JIGNA SHAH…" at bounding box center [204, 367] width 89 height 22
select select "63504"
click at [160, 356] on select "Select Stylist Admin AKSHTA AMBRE ASAWARI PAWAR DIRECT 1 GAURI THAPA JIGNA SHAH…" at bounding box center [204, 367] width 89 height 22
click at [317, 371] on input "text" at bounding box center [410, 366] width 301 height 22
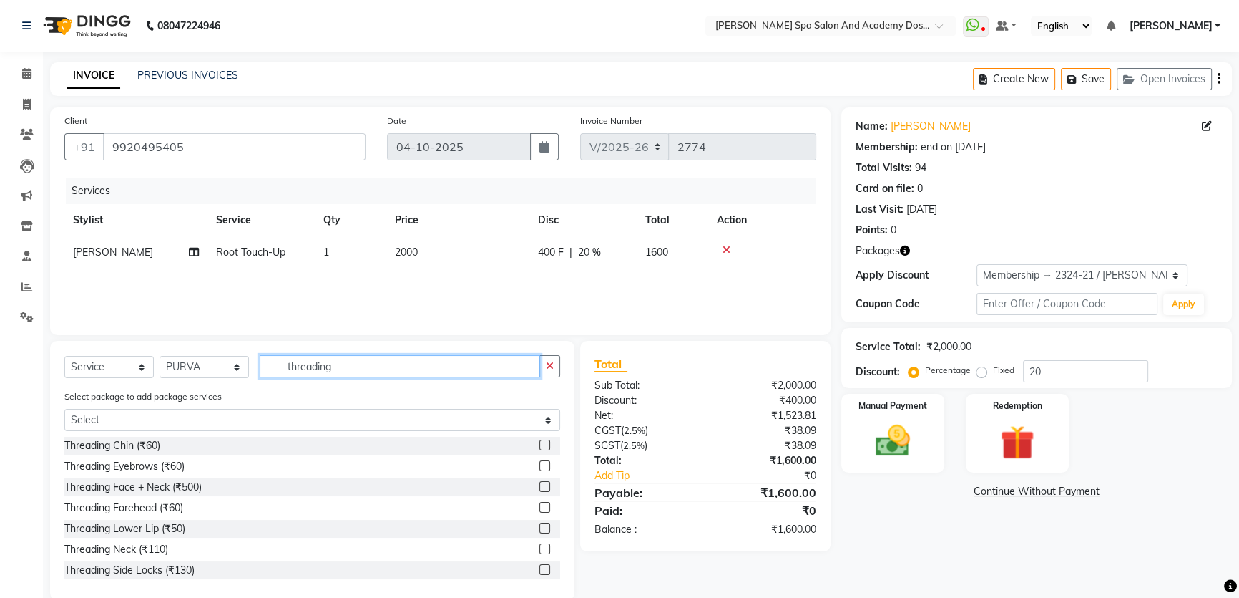
type input "threading"
click at [540, 466] on label at bounding box center [545, 465] width 11 height 11
click at [540, 466] on input "checkbox" at bounding box center [544, 466] width 9 height 9
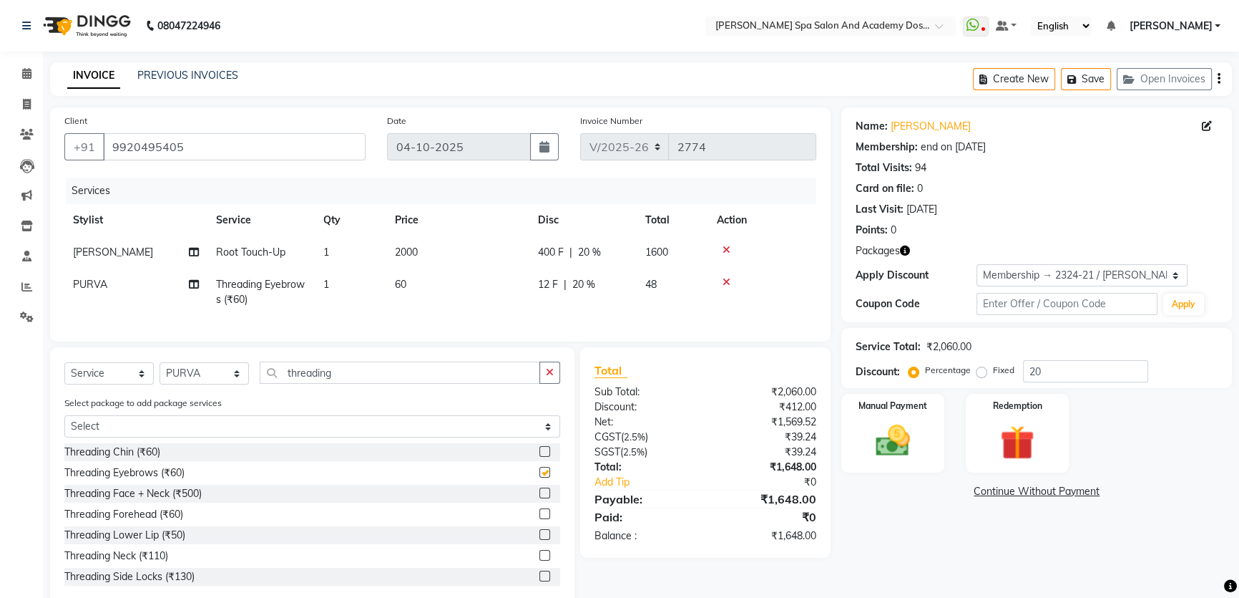
checkbox input "false"
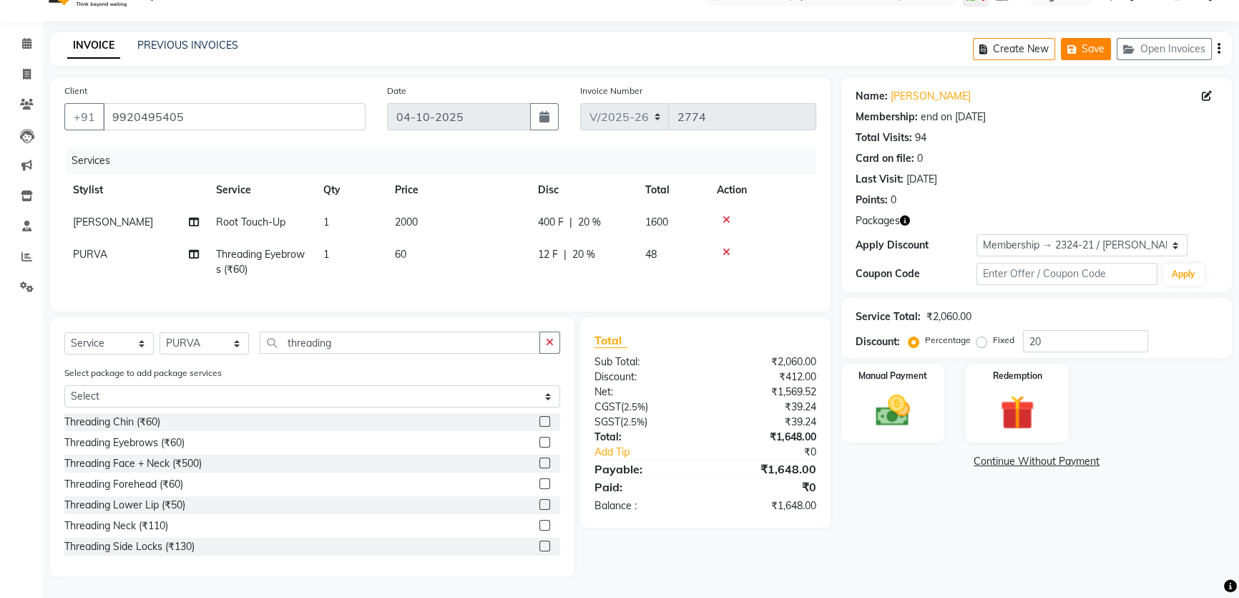
click at [1069, 44] on icon "button" at bounding box center [1075, 49] width 14 height 10
click at [1161, 38] on button "Open Invoices" at bounding box center [1164, 49] width 95 height 22
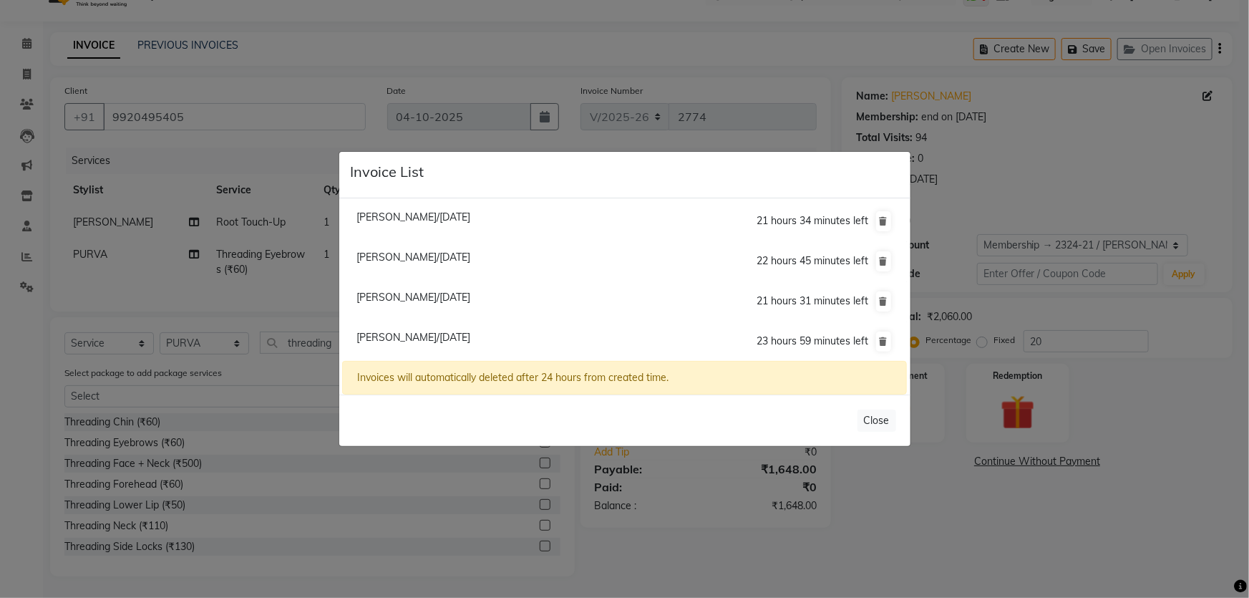
click at [1127, 106] on ngb-modal-window "Invoice List Akshata Malvadhkar/04 October 2025 21 hours 34 minutes left Sonia …" at bounding box center [624, 299] width 1249 height 598
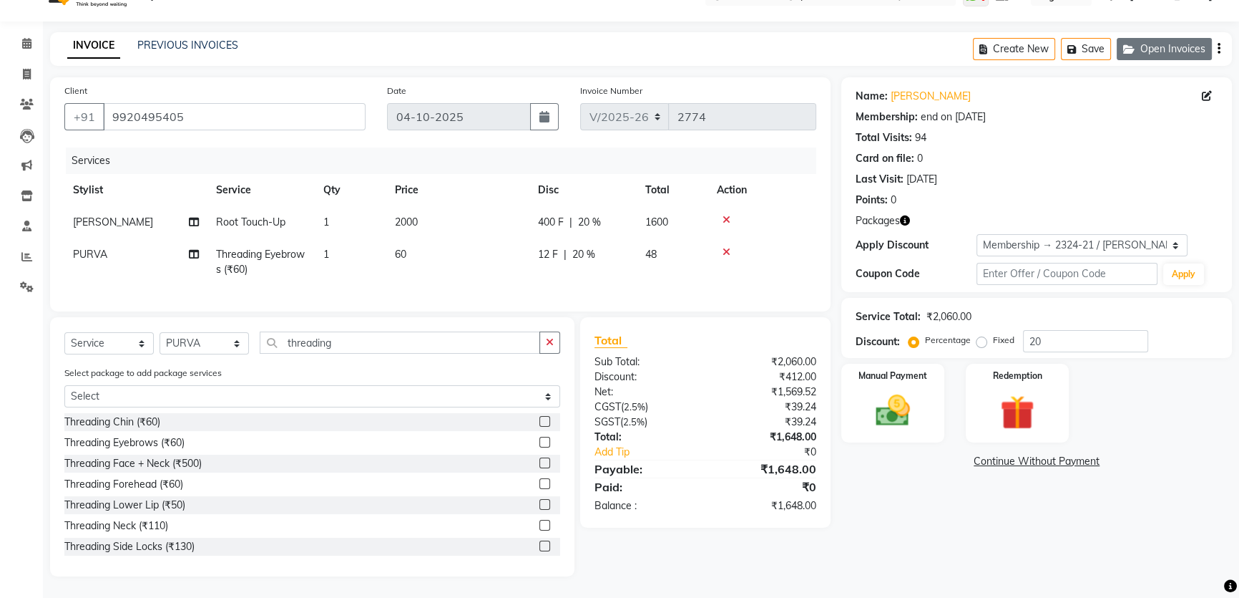
click at [1129, 38] on button "Open Invoices" at bounding box center [1164, 49] width 95 height 22
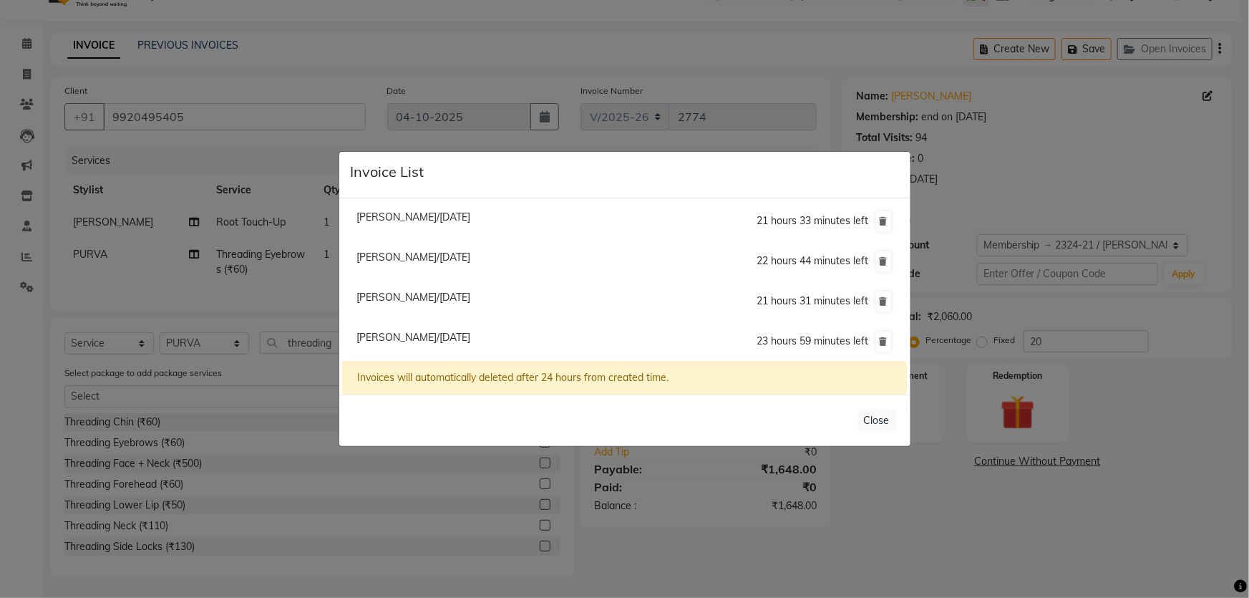
click at [394, 255] on span "Sonia Nimkar/04 October 2025" at bounding box center [413, 256] width 114 height 13
type input "7506497690"
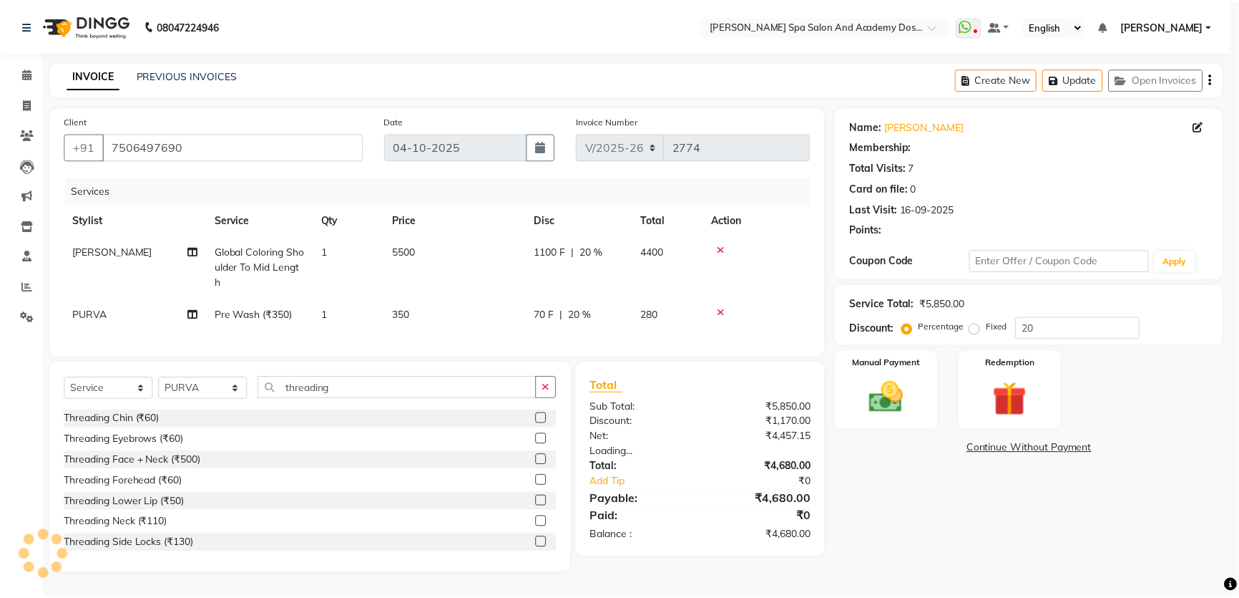
scroll to position [7, 0]
type input "0"
select select "2: Object"
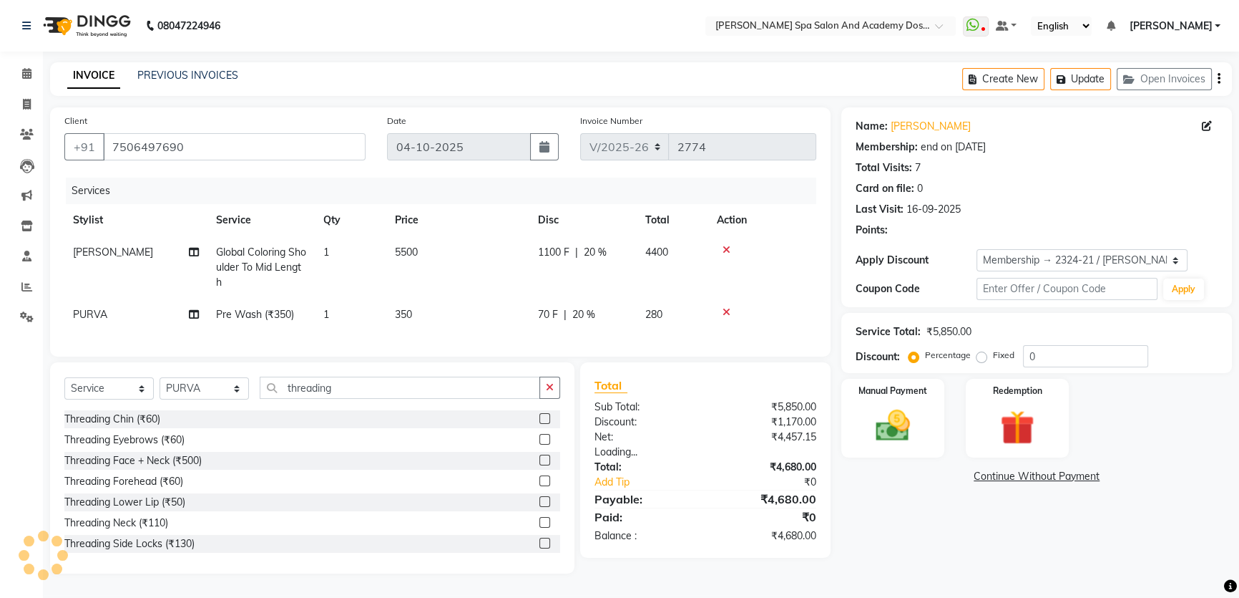
type input "20"
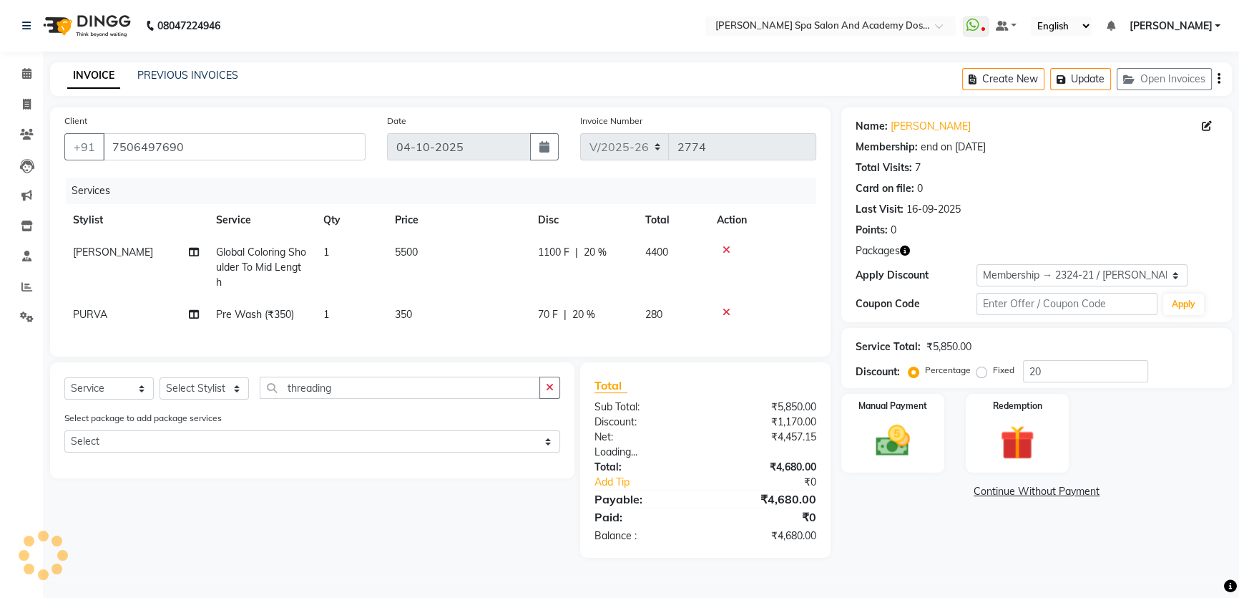
scroll to position [0, 0]
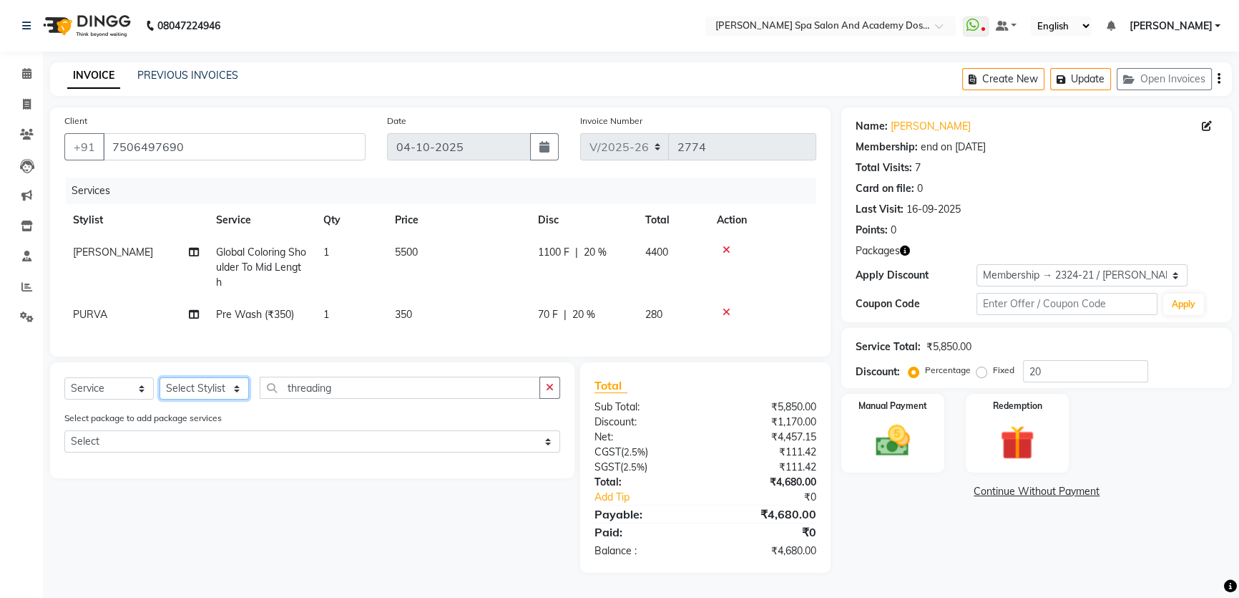
click at [238, 399] on select "Select Stylist Admin AKSHTA AMBRE ASAWARI PAWAR DIRECT 1 GAURI THAPA JIGNA SHAH…" at bounding box center [204, 388] width 89 height 22
select select "47354"
click at [160, 387] on select "Select Stylist Admin AKSHTA AMBRE ASAWARI PAWAR DIRECT 1 GAURI THAPA JIGNA SHAH…" at bounding box center [204, 388] width 89 height 22
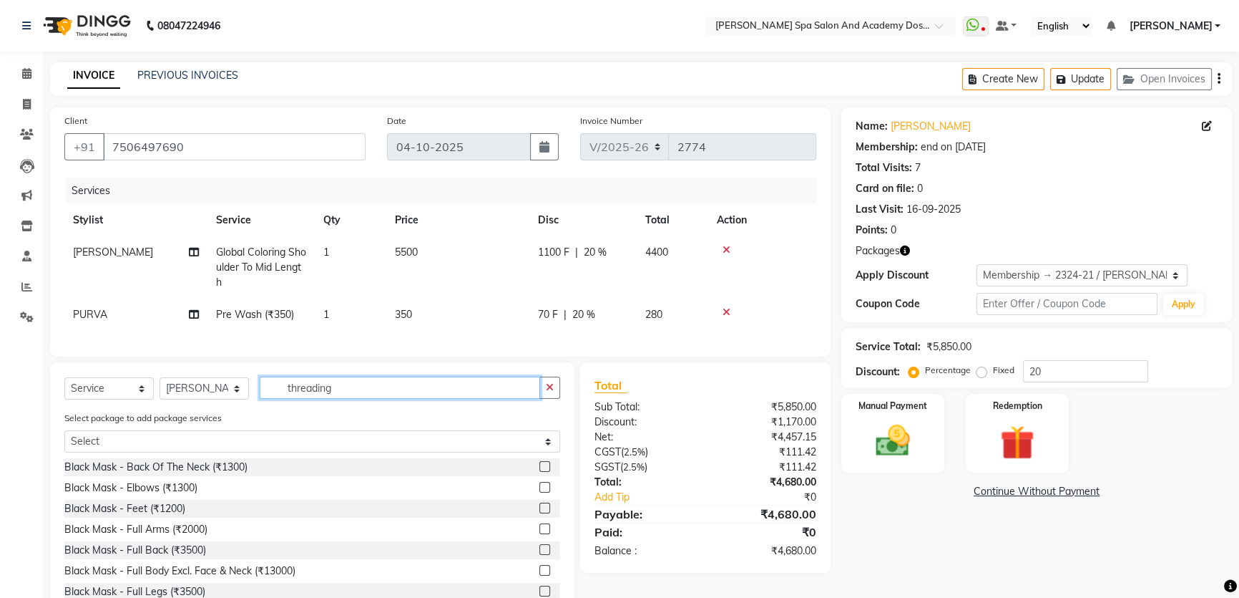
drag, startPoint x: 364, startPoint y: 404, endPoint x: 278, endPoint y: 404, distance: 85.9
click at [278, 399] on input "threading" at bounding box center [400, 387] width 281 height 22
click at [289, 399] on input "text" at bounding box center [410, 387] width 301 height 22
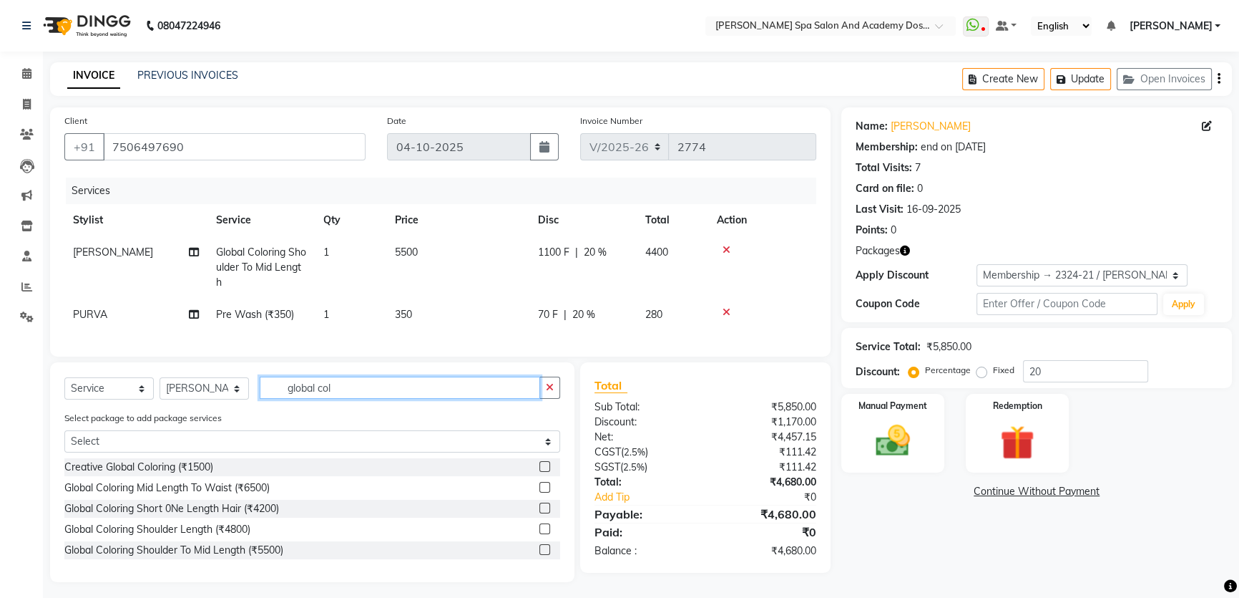
scroll to position [16, 0]
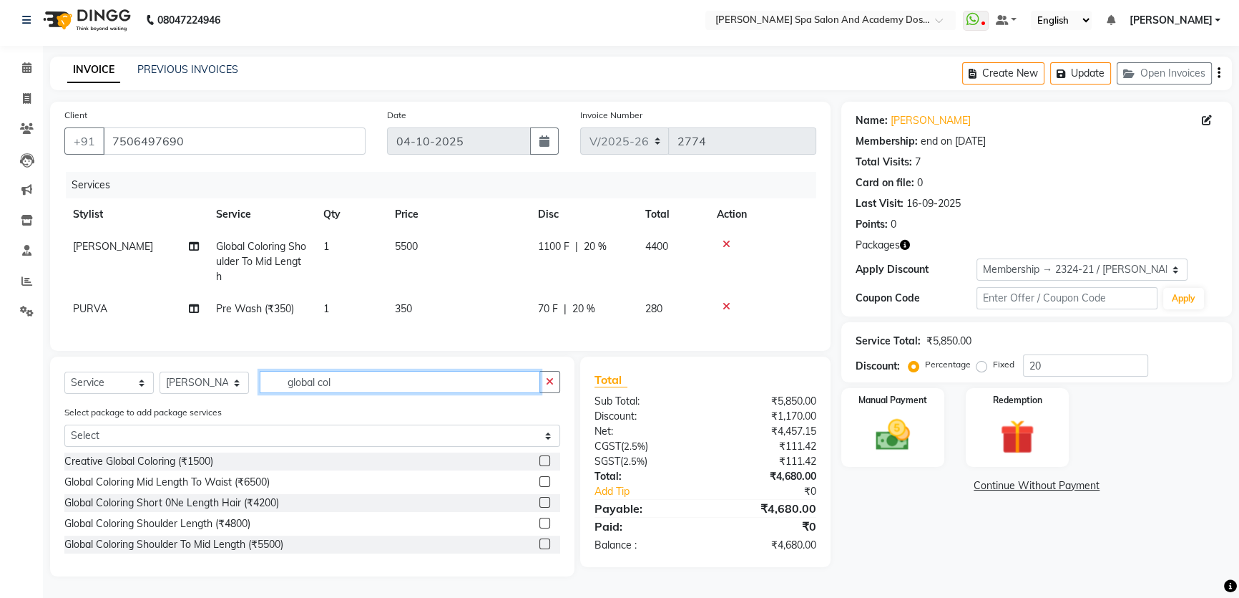
type input "global col"
click at [545, 523] on label at bounding box center [545, 522] width 11 height 11
click at [545, 523] on input "checkbox" at bounding box center [544, 523] width 9 height 9
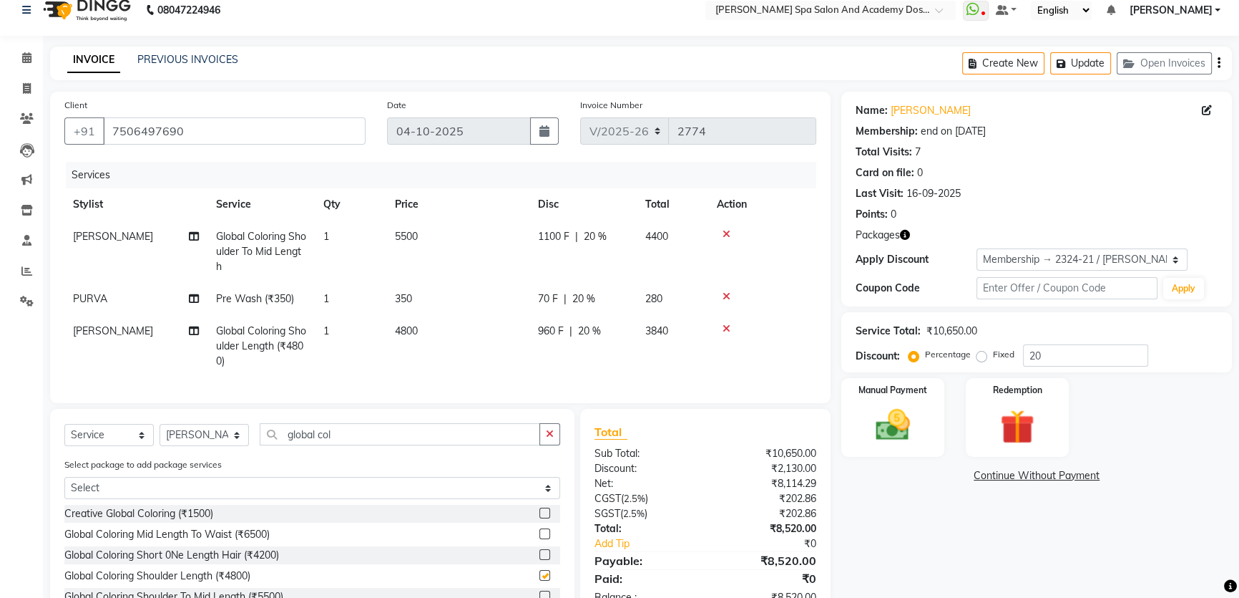
checkbox input "false"
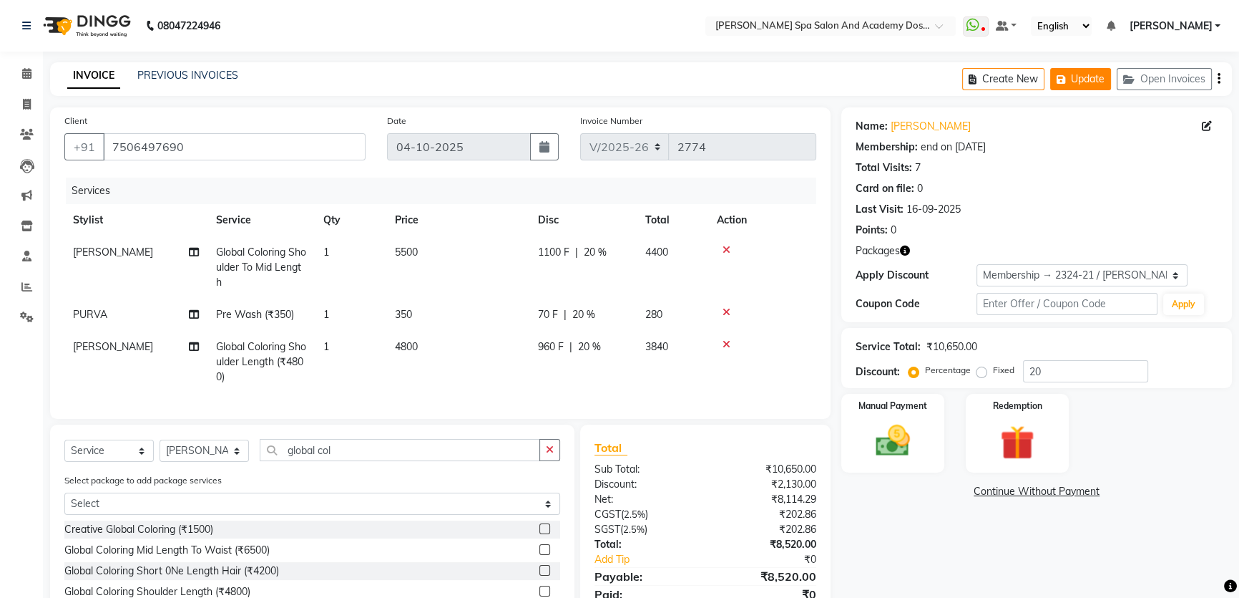
click at [1076, 87] on button "Update" at bounding box center [1081, 79] width 61 height 22
click at [1084, 81] on button "Update" at bounding box center [1081, 79] width 61 height 22
click at [31, 78] on icon at bounding box center [26, 73] width 9 height 11
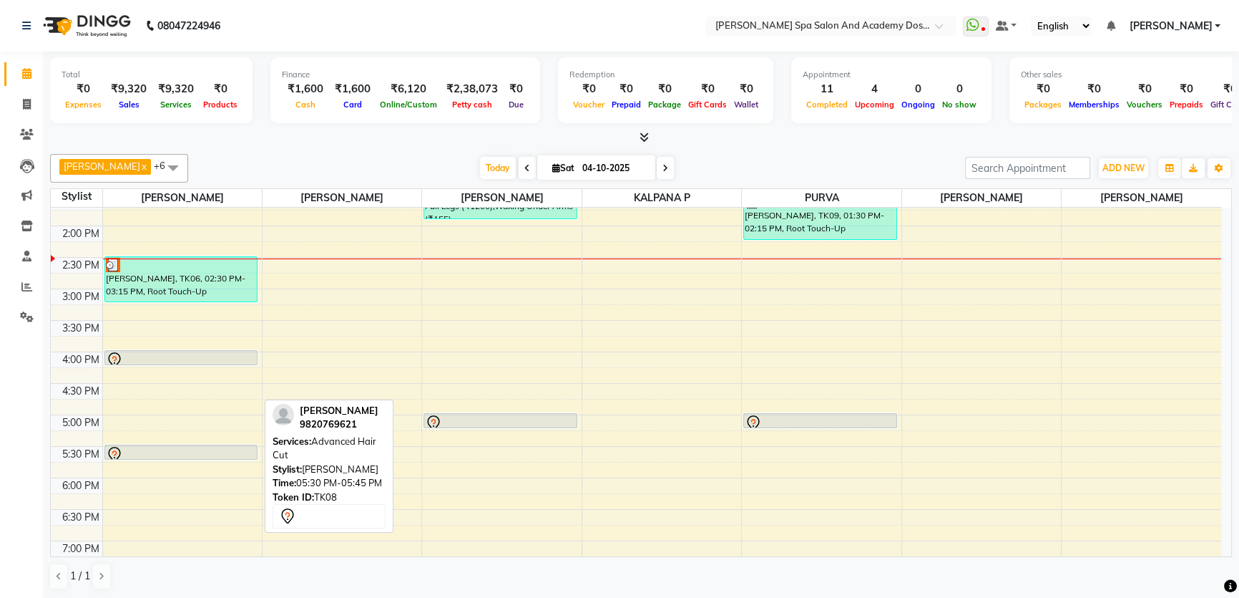
scroll to position [325, 0]
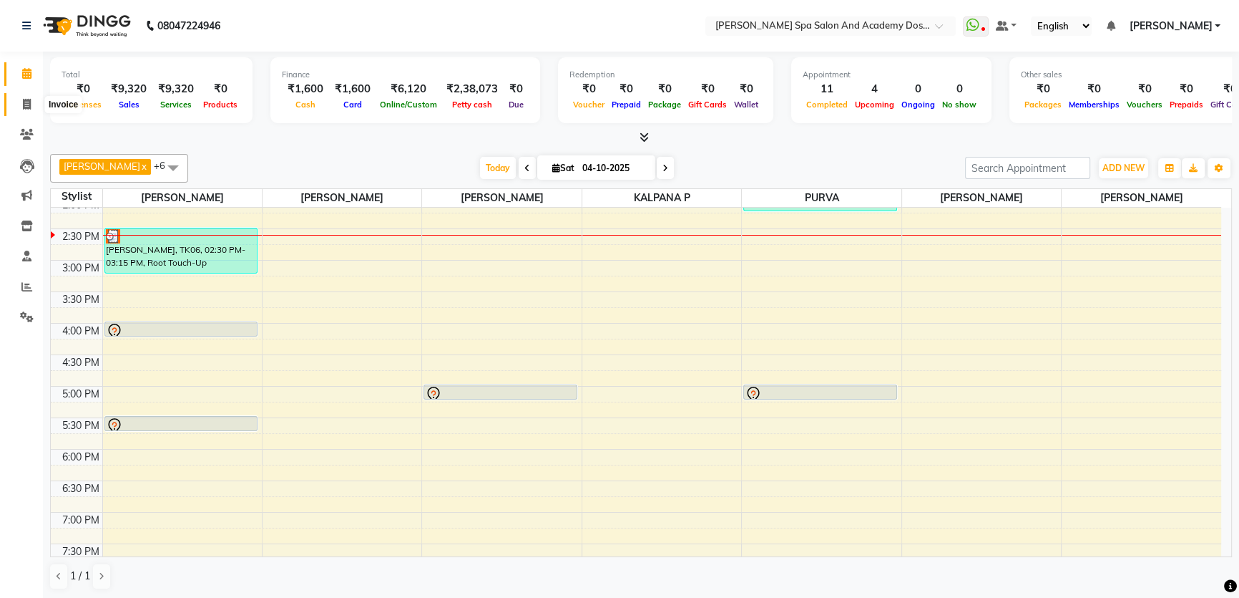
click at [18, 104] on span at bounding box center [26, 105] width 25 height 16
select select "6316"
select select "service"
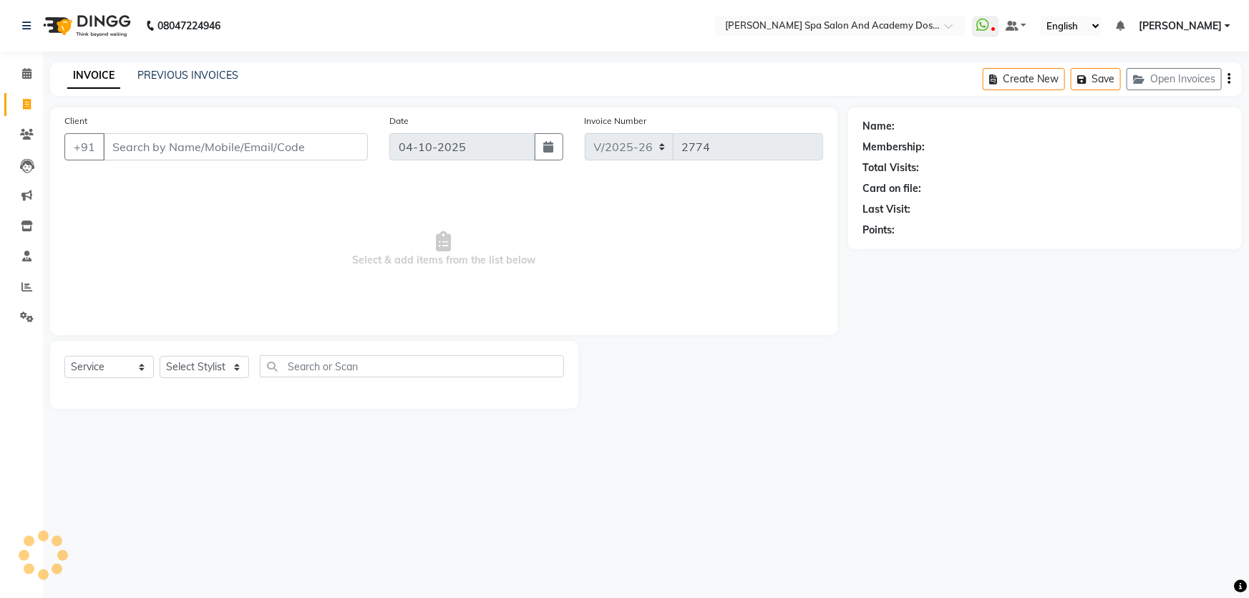
click at [215, 150] on input "Client" at bounding box center [235, 146] width 265 height 27
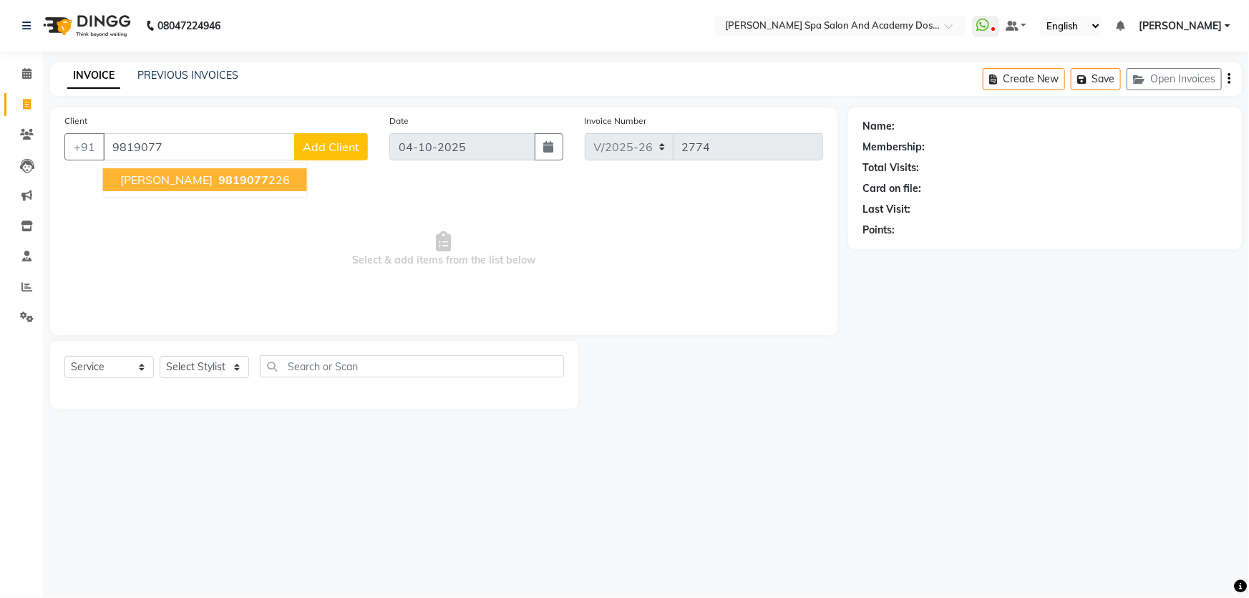
click at [134, 174] on span "VANDANA JOSHI" at bounding box center [166, 179] width 92 height 14
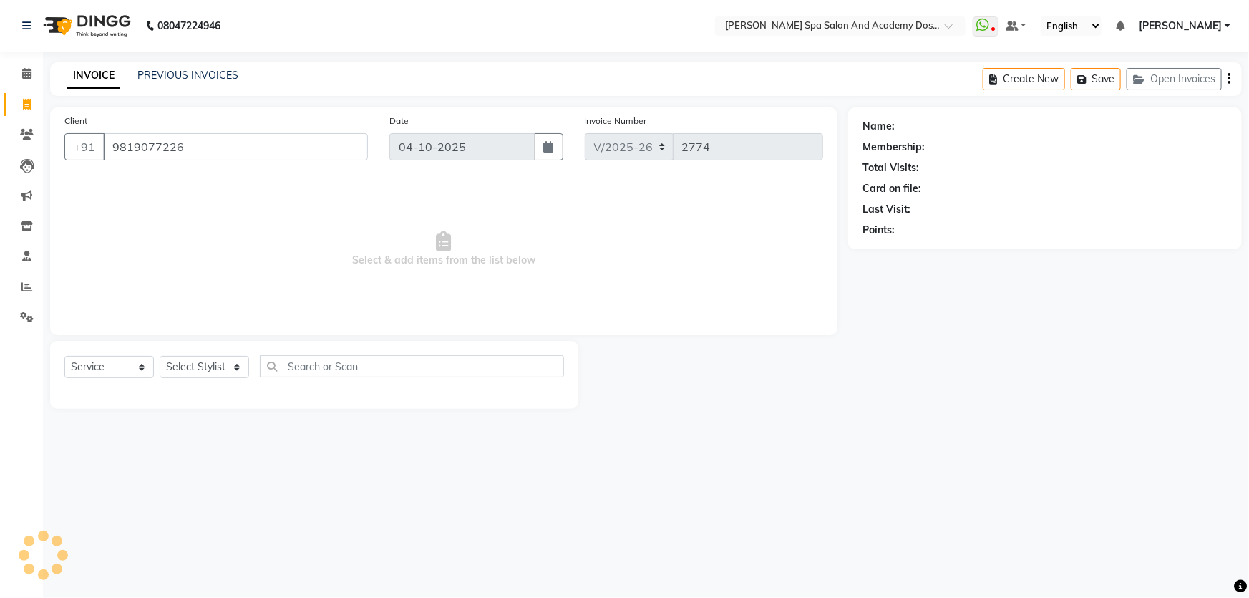
type input "9819077226"
select select "1: Object"
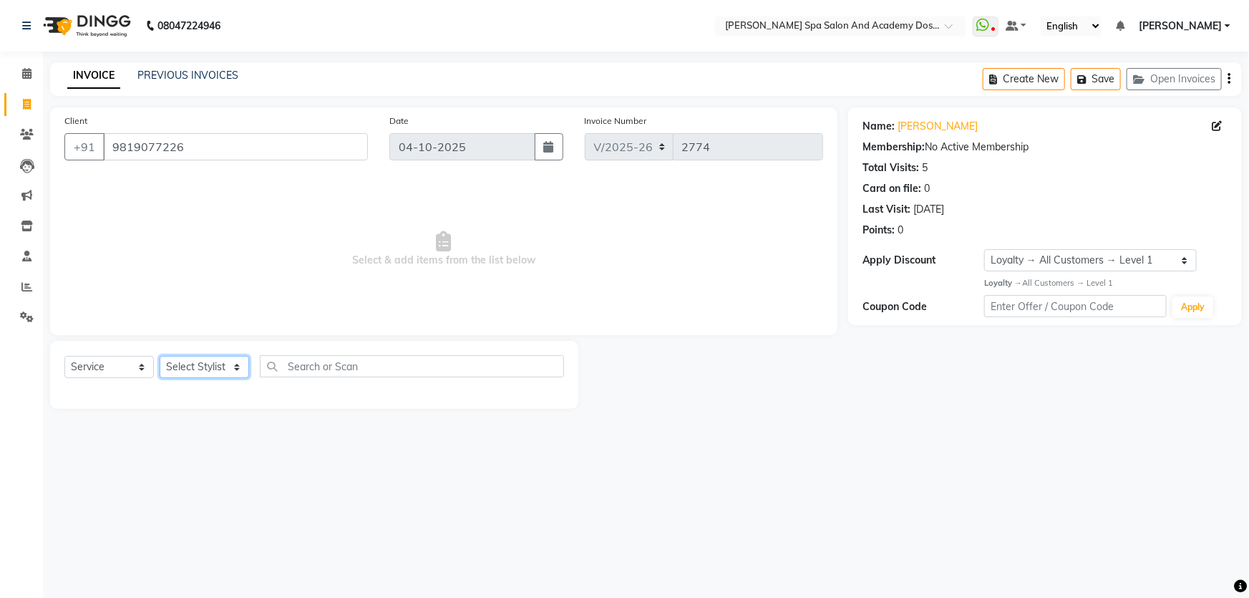
click at [231, 372] on select "Select Stylist Admin AKSHTA AMBRE ASAWARI PAWAR DIRECT 1 GAURI THAPA JIGNA SHAH…" at bounding box center [204, 367] width 89 height 22
select select "47360"
click at [160, 356] on select "Select Stylist Admin AKSHTA AMBRE ASAWARI PAWAR DIRECT 1 GAURI THAPA JIGNA SHAH…" at bounding box center [204, 367] width 89 height 22
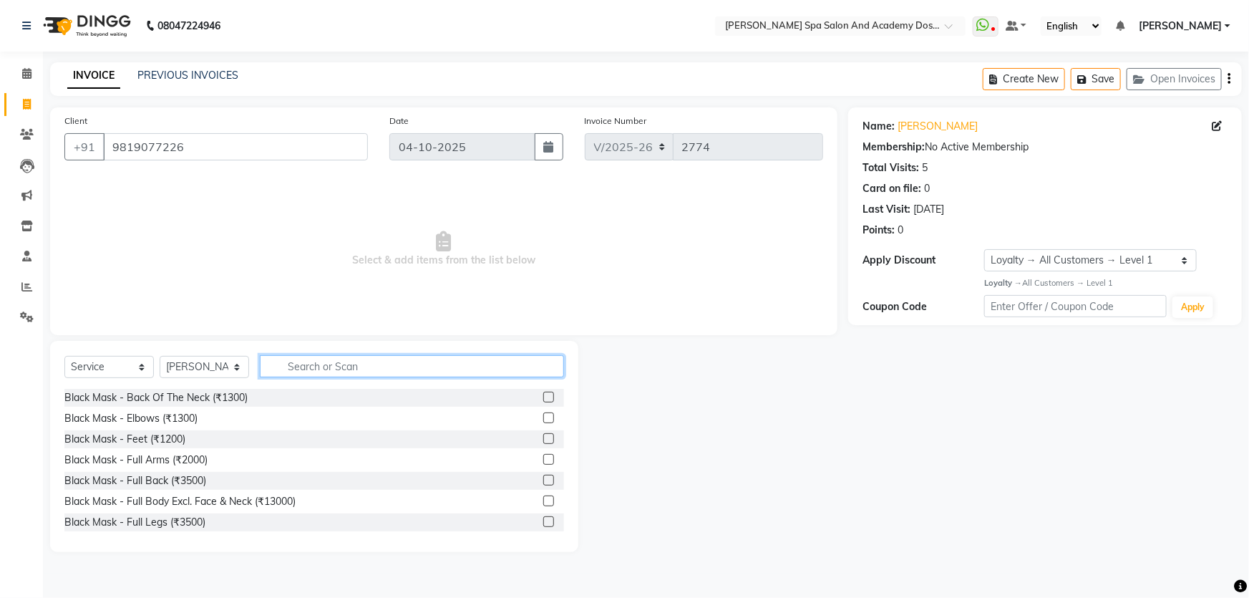
click at [297, 368] on input "text" at bounding box center [412, 366] width 304 height 22
type input "thre"
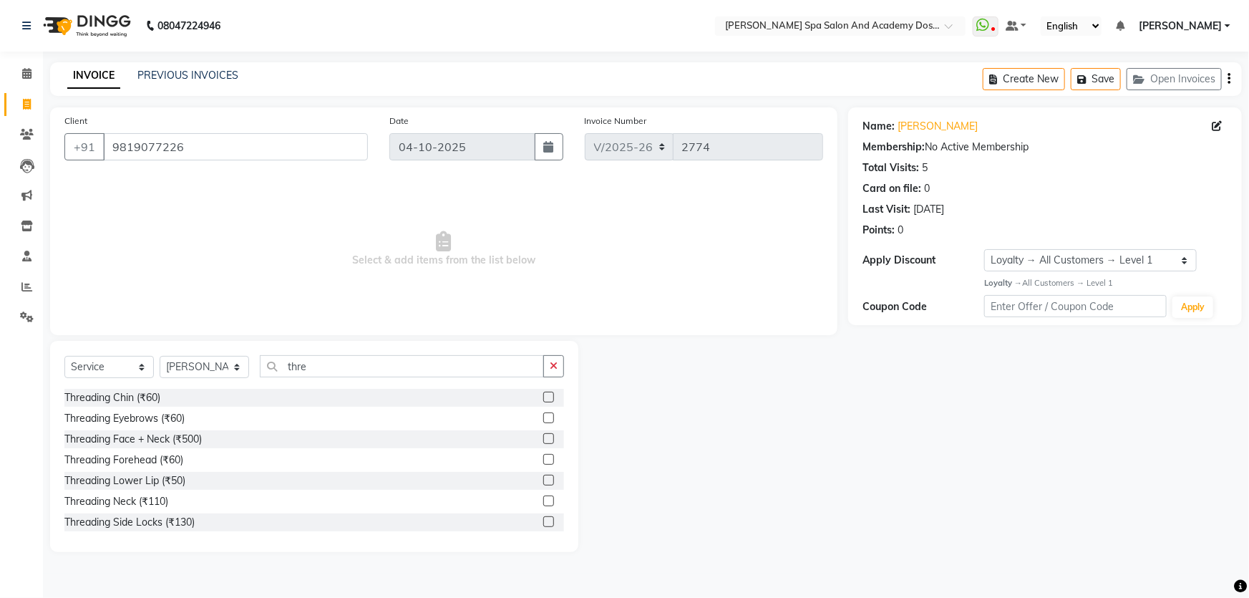
click at [543, 418] on label at bounding box center [548, 417] width 11 height 11
click at [543, 418] on input "checkbox" at bounding box center [547, 418] width 9 height 9
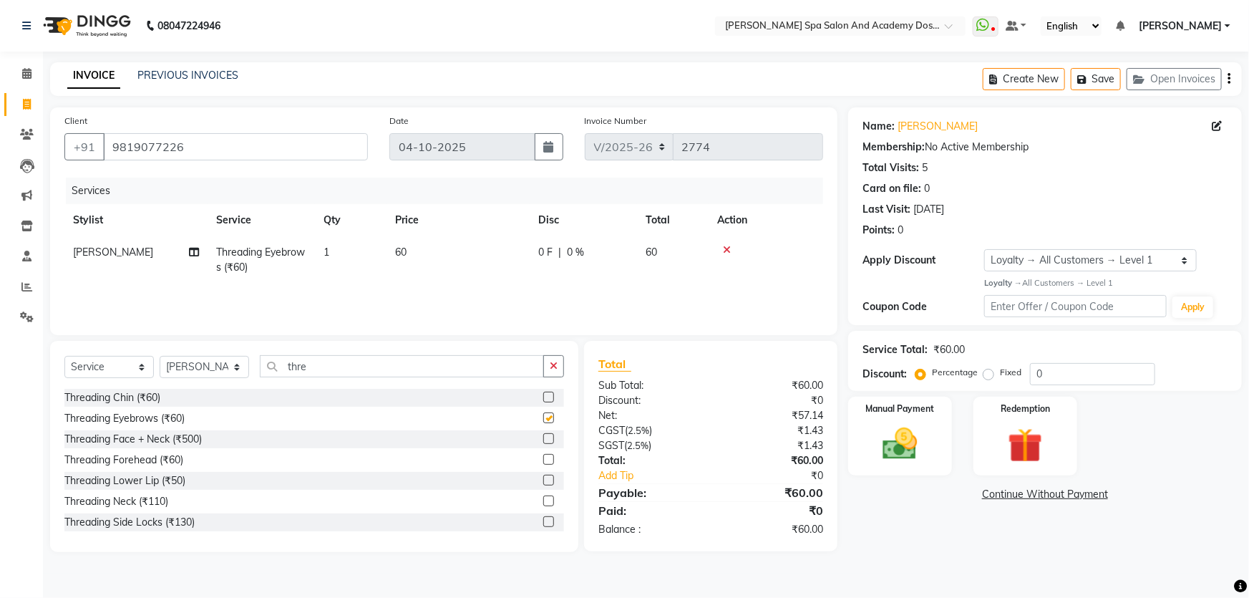
checkbox input "false"
click at [543, 401] on label at bounding box center [548, 396] width 11 height 11
click at [543, 401] on input "checkbox" at bounding box center [547, 397] width 9 height 9
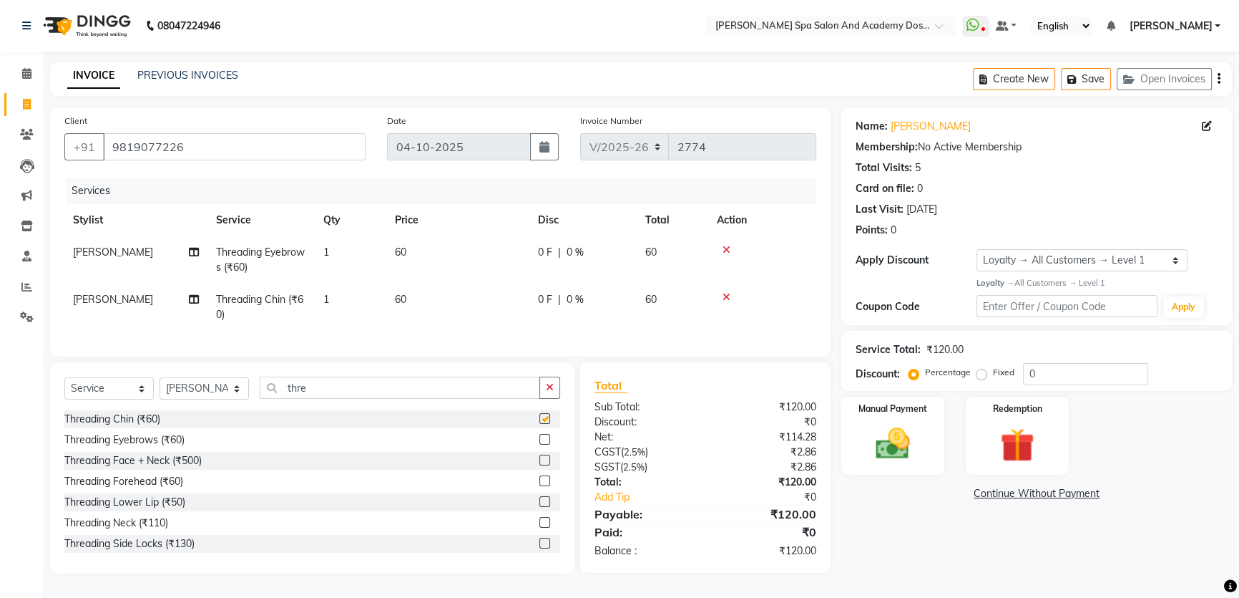
checkbox input "false"
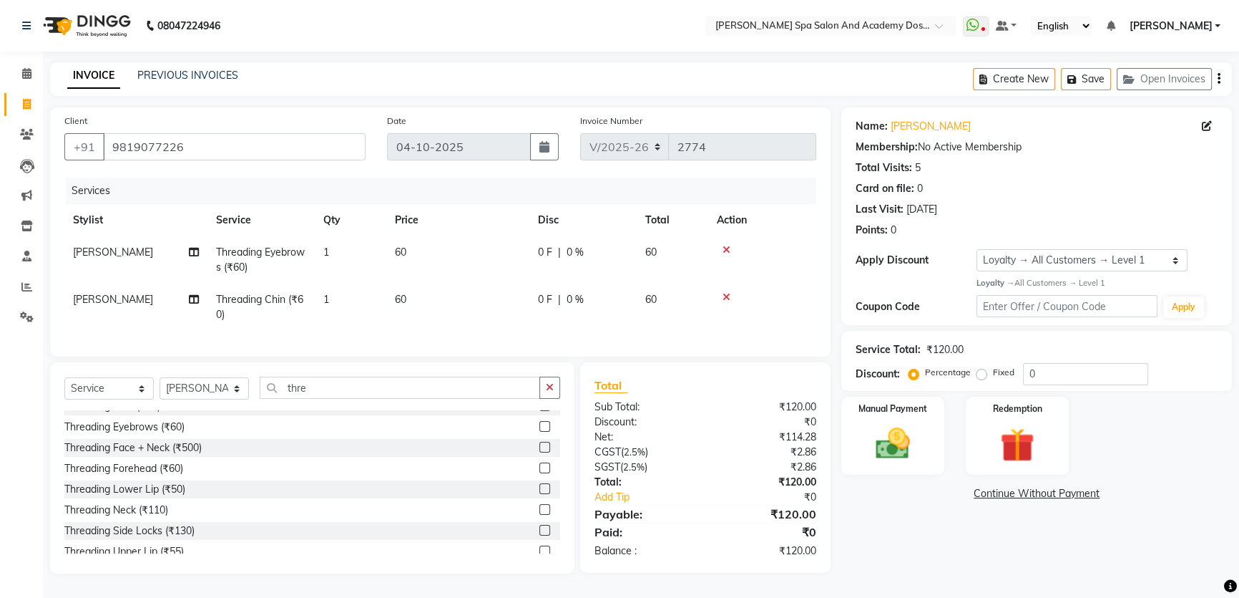
scroll to position [22, 0]
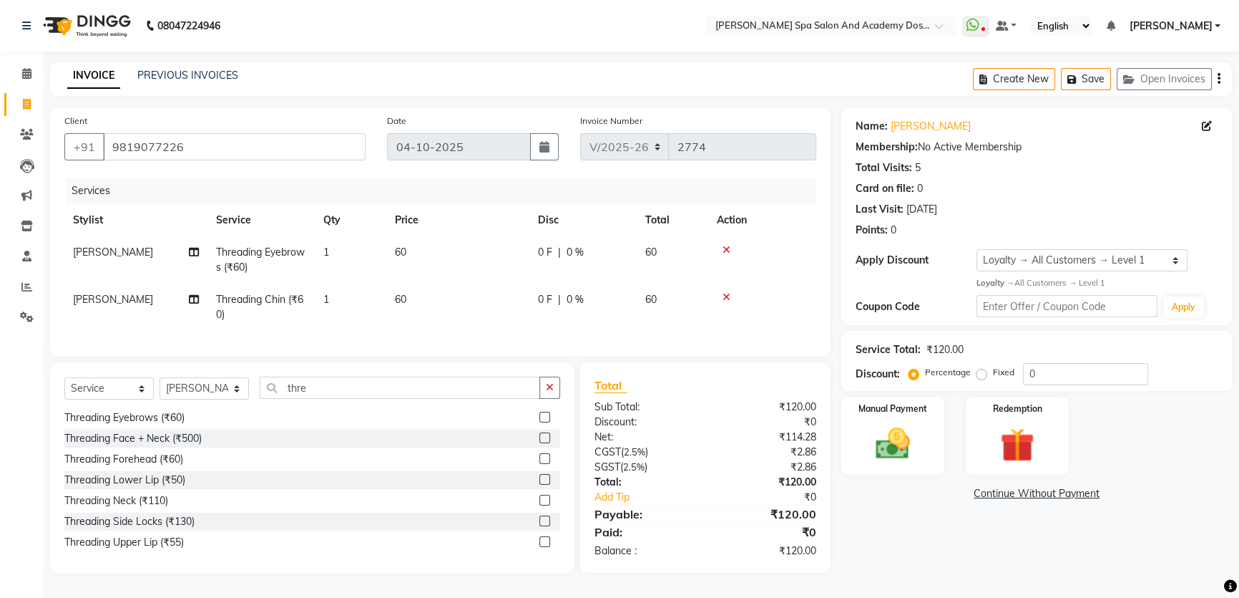
click at [540, 547] on label at bounding box center [545, 541] width 11 height 11
click at [540, 547] on input "checkbox" at bounding box center [544, 541] width 9 height 9
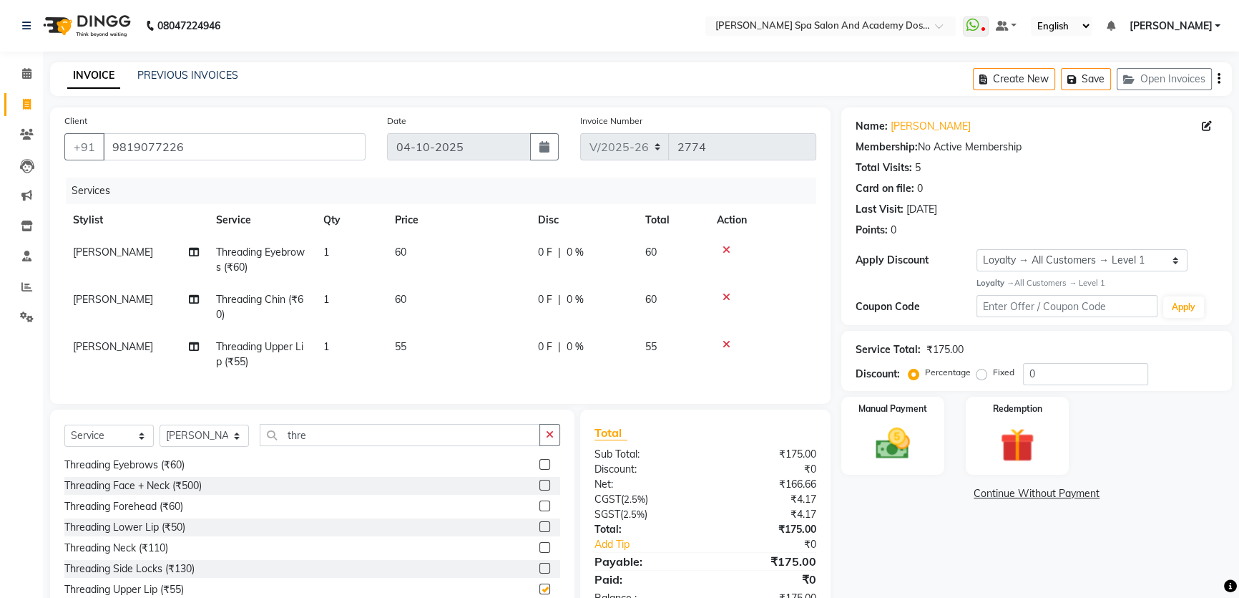
checkbox input "false"
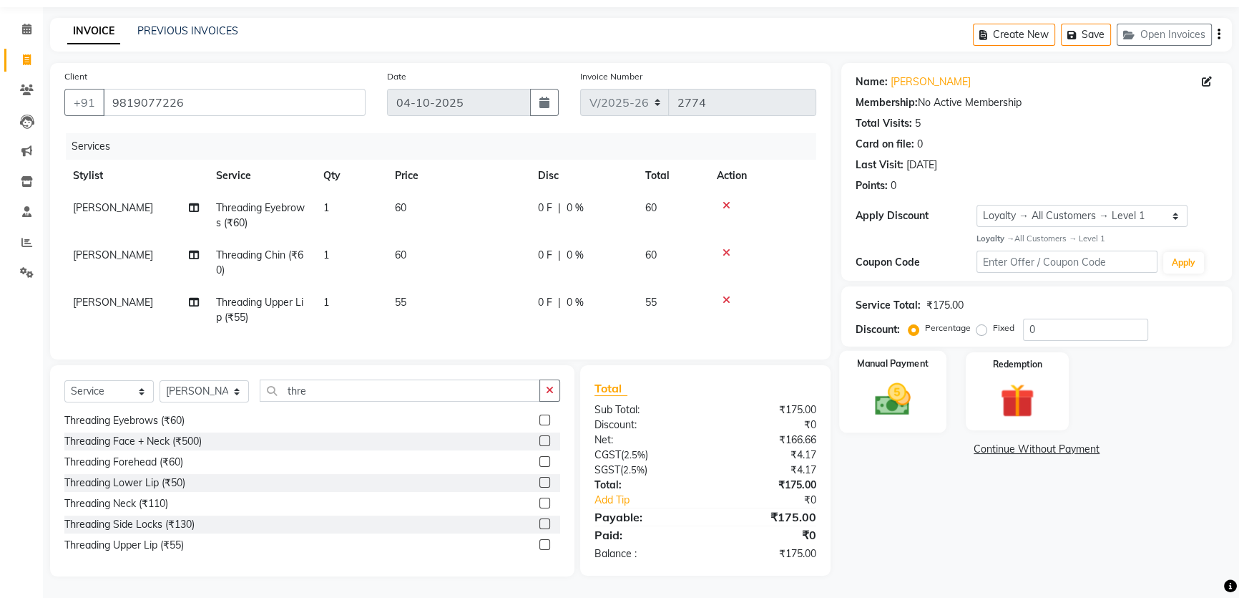
click at [895, 386] on img at bounding box center [893, 399] width 58 height 41
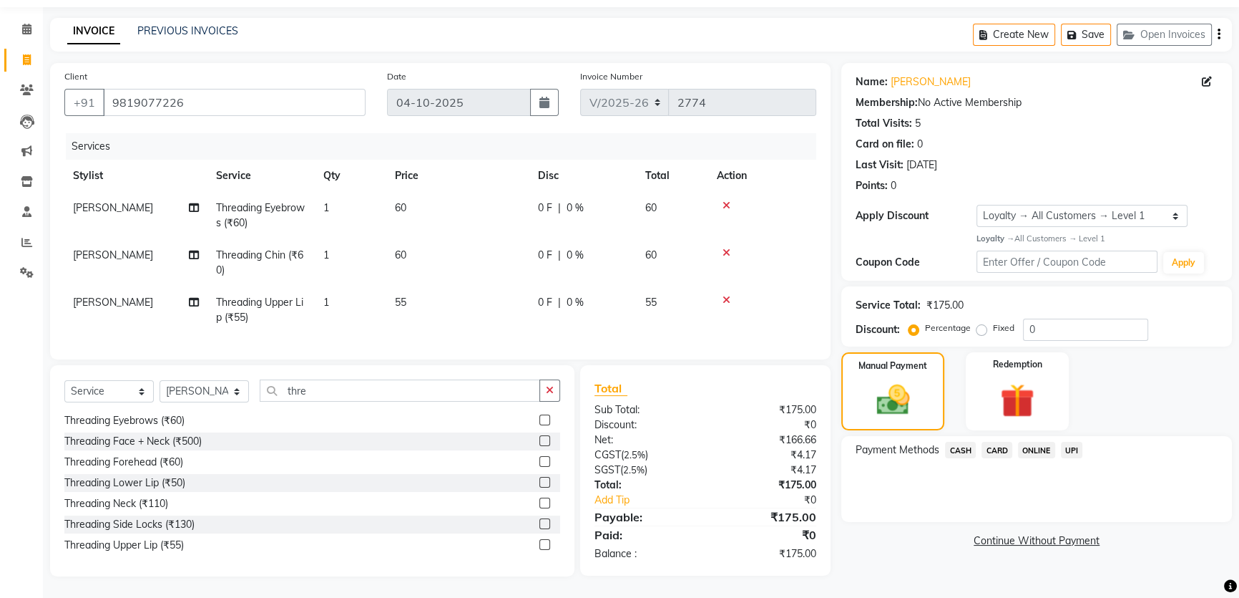
click at [1067, 442] on span "UPI" at bounding box center [1072, 450] width 22 height 16
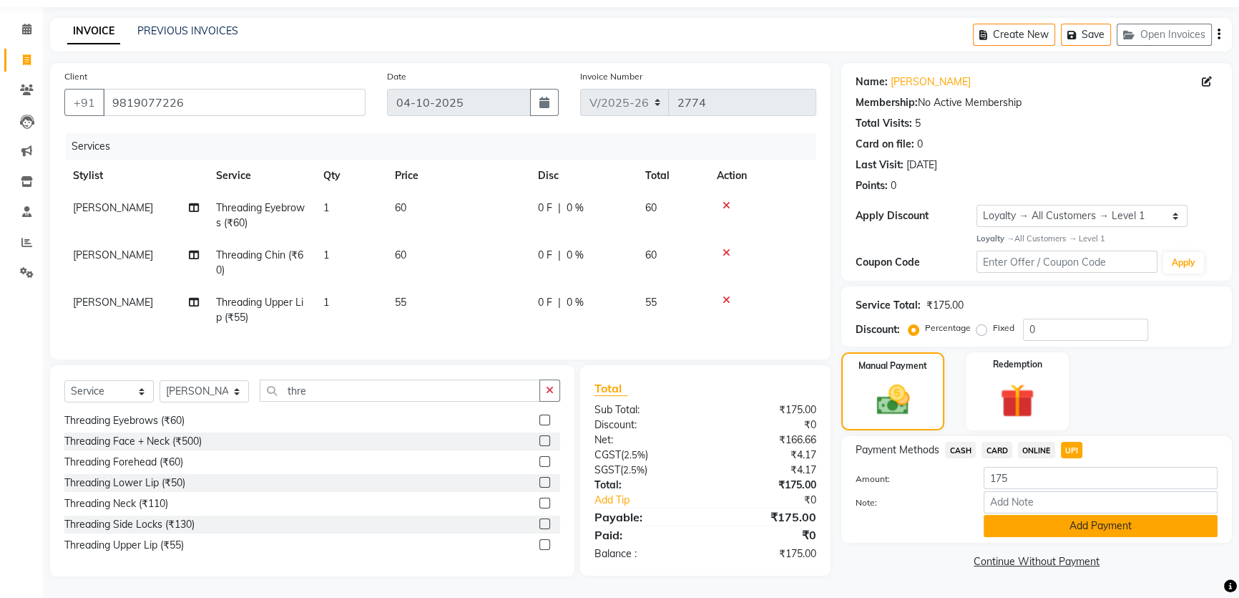
click at [1046, 515] on button "Add Payment" at bounding box center [1101, 526] width 234 height 22
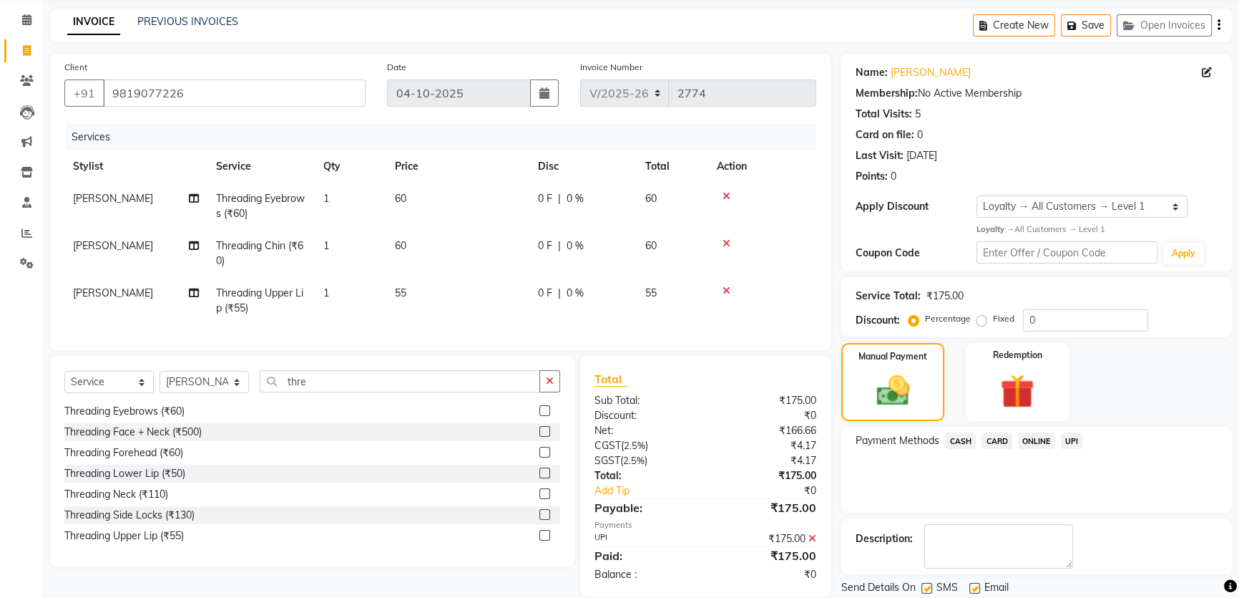
scroll to position [155, 0]
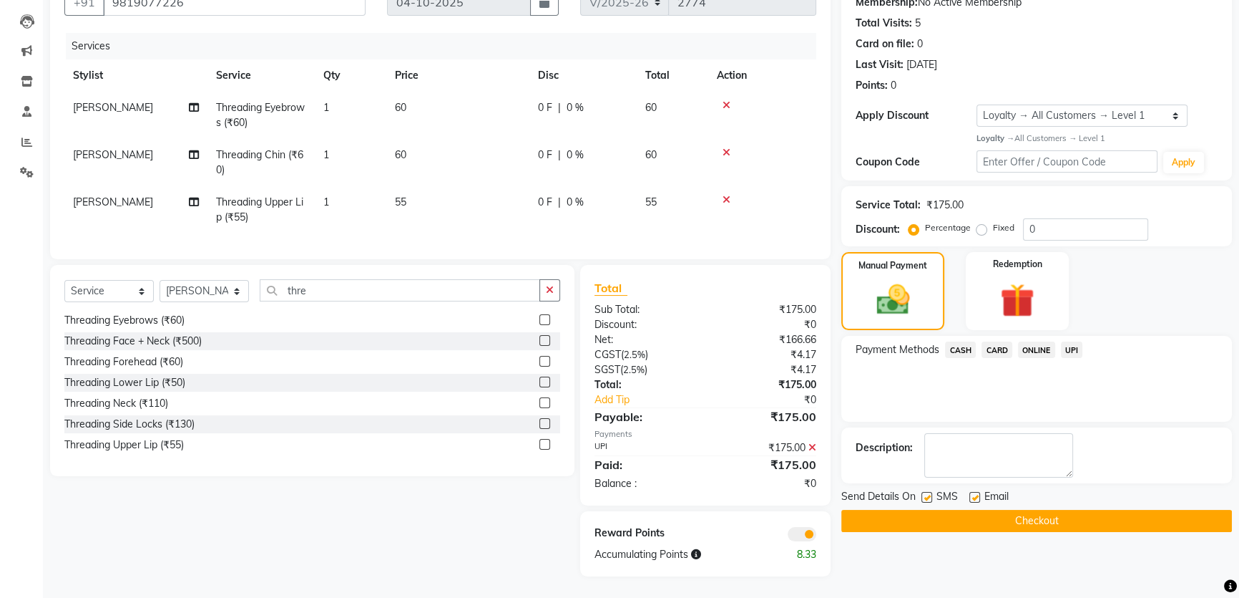
click at [1033, 510] on button "Checkout" at bounding box center [1037, 521] width 391 height 22
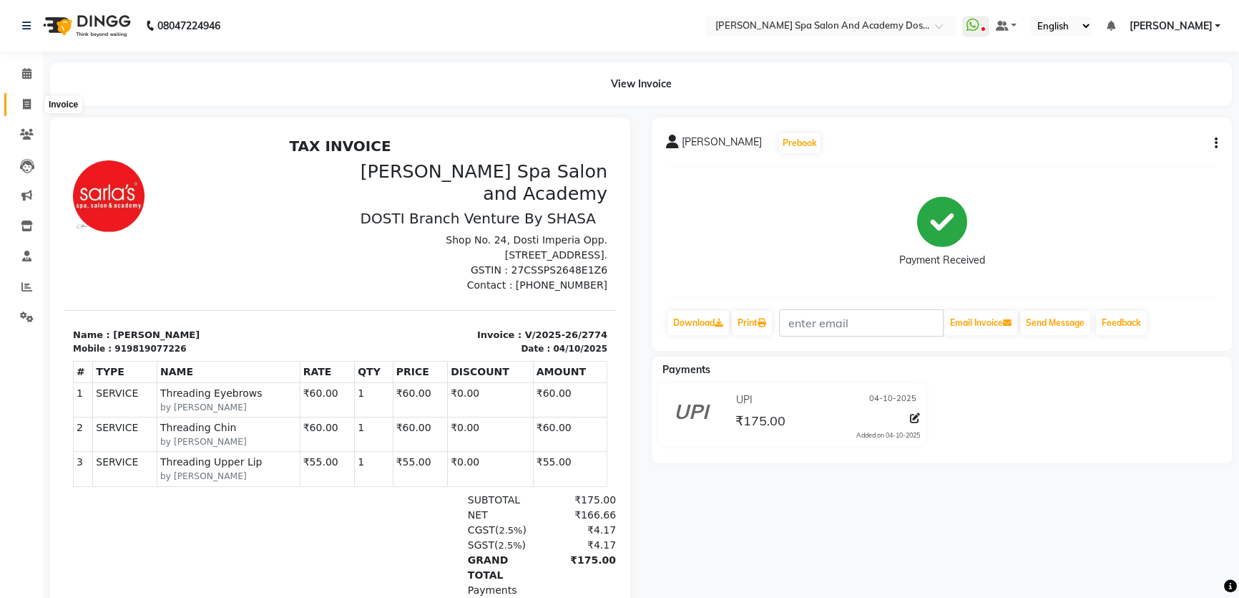
click at [25, 102] on icon at bounding box center [27, 104] width 8 height 11
select select "service"
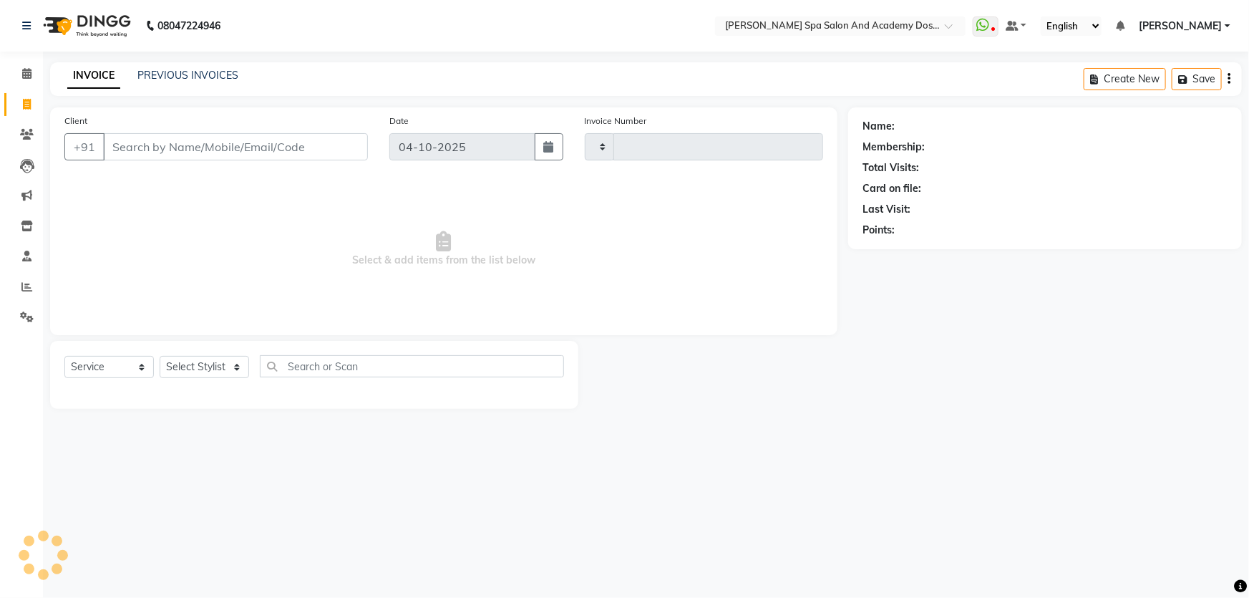
type input "2775"
select select "6316"
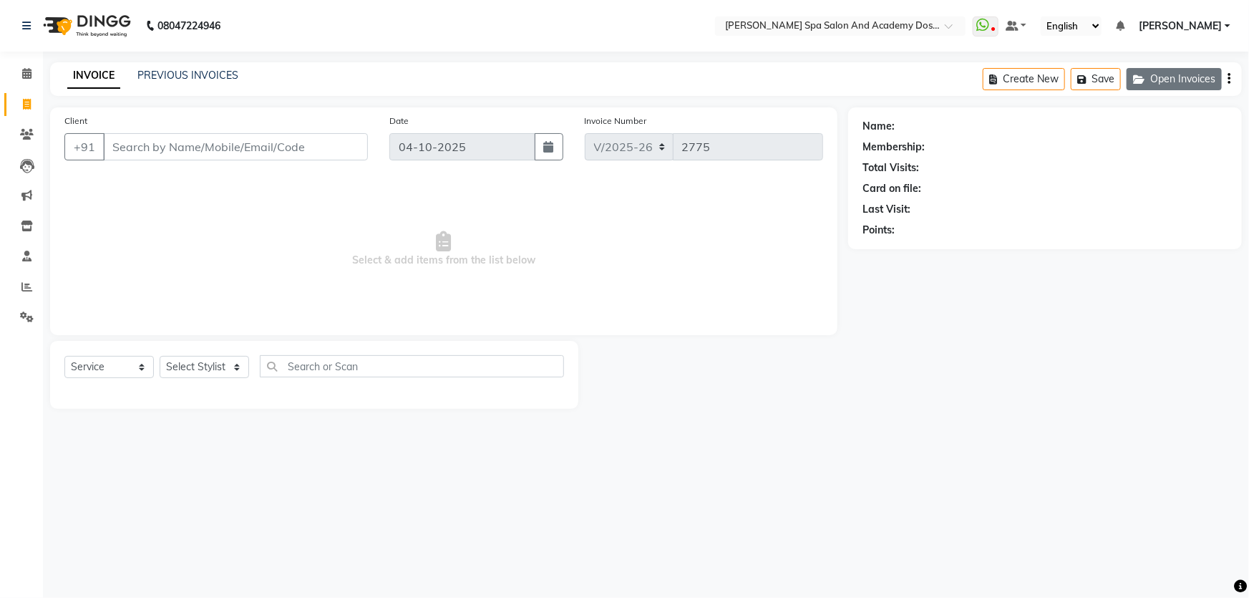
click at [1200, 77] on button "Open Invoices" at bounding box center [1173, 79] width 95 height 22
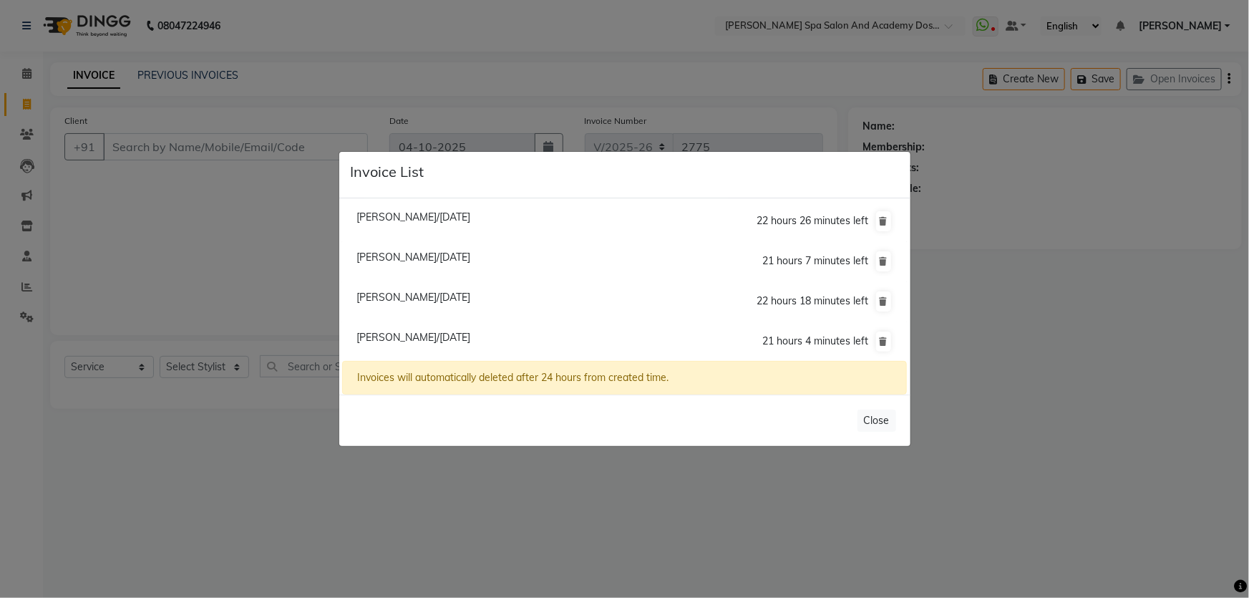
click at [422, 297] on span "Sonia Nimkar/04 October 2025" at bounding box center [413, 297] width 114 height 13
type input "7506497690"
select select "2: Object"
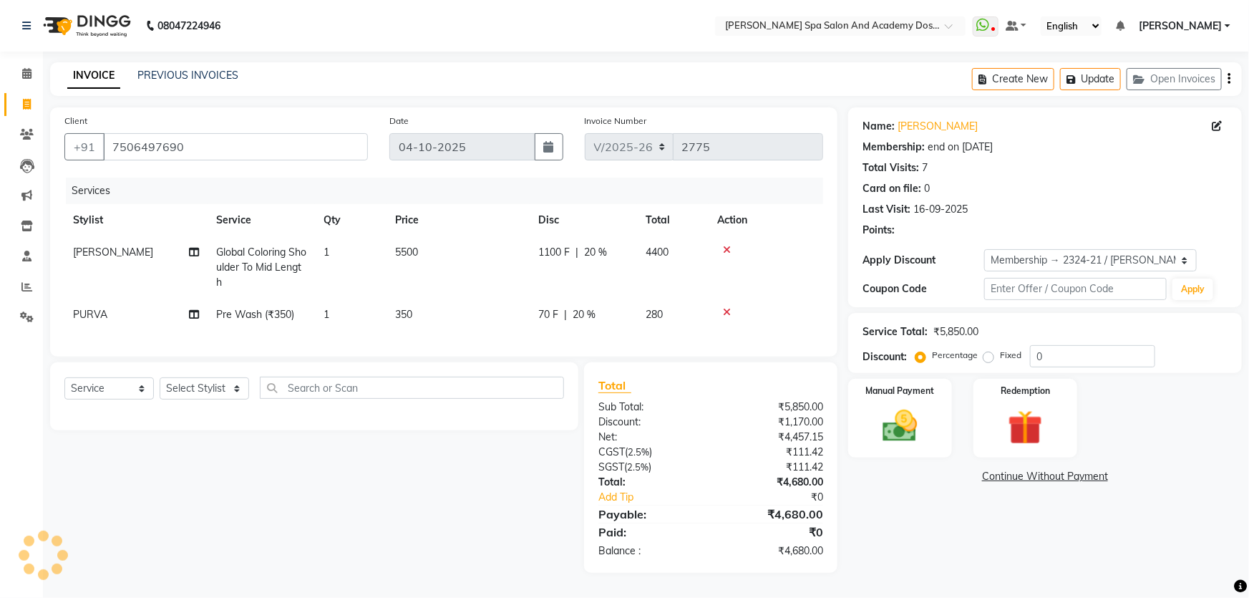
type input "20"
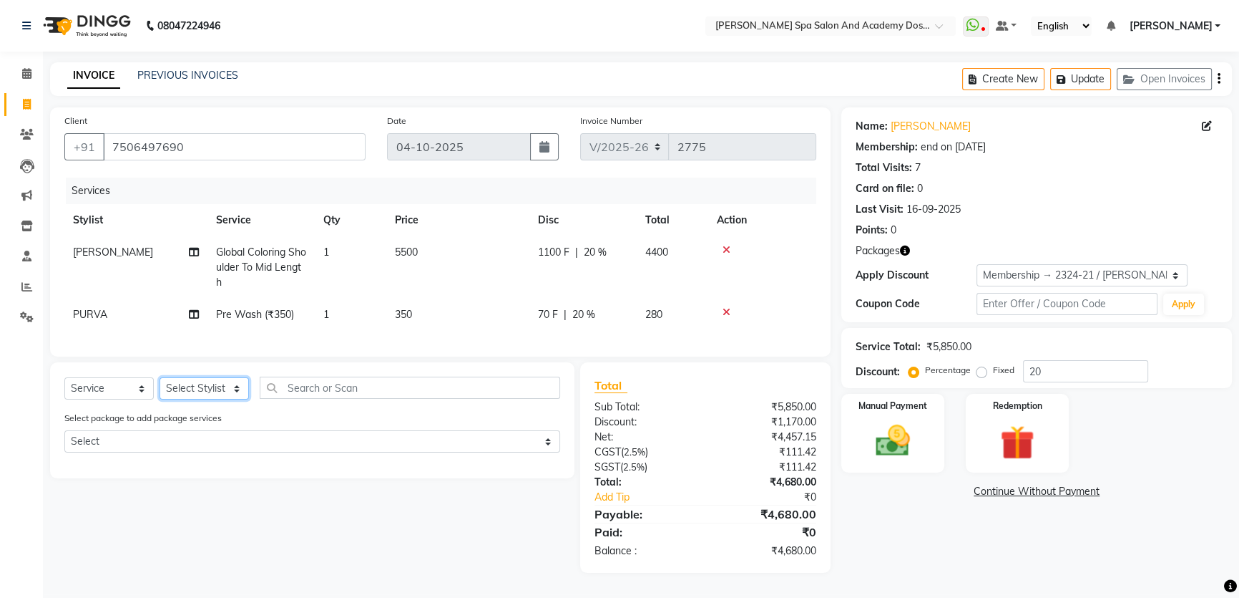
click at [188, 399] on select "Select Stylist Admin AKSHTA AMBRE ASAWARI PAWAR DIRECT 1 GAURI THAPA JIGNA SHAH…" at bounding box center [204, 388] width 89 height 22
select select "47354"
click at [160, 387] on select "Select Stylist Admin AKSHTA AMBRE ASAWARI PAWAR DIRECT 1 GAURI THAPA JIGNA SHAH…" at bounding box center [204, 388] width 89 height 22
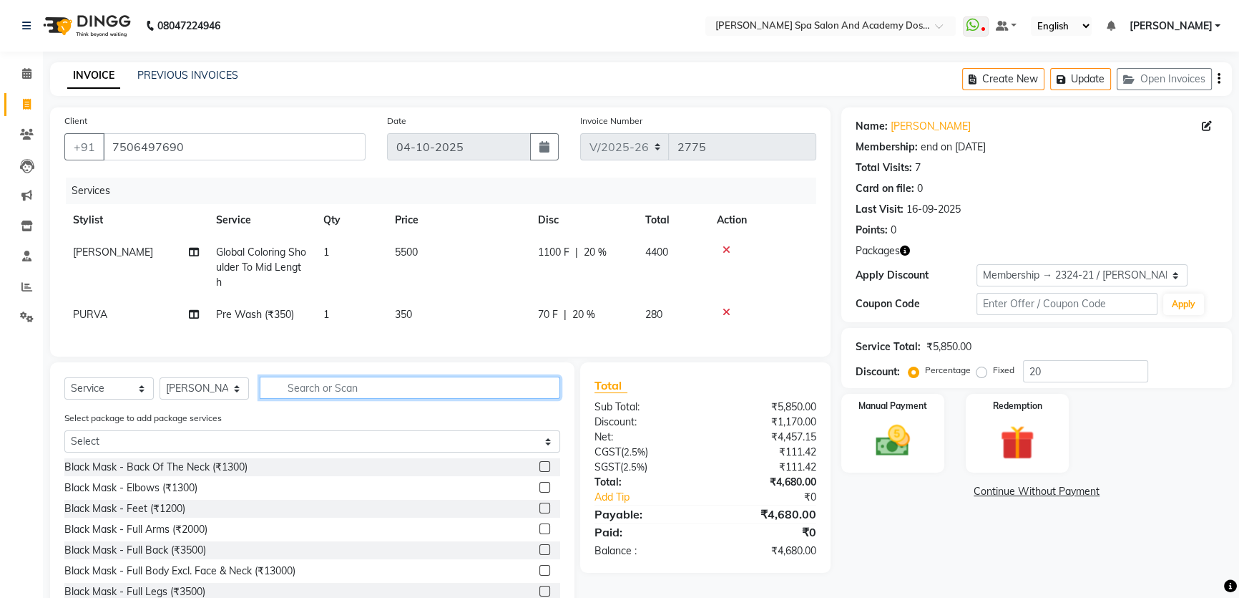
click at [292, 399] on input "text" at bounding box center [410, 387] width 301 height 22
click at [291, 399] on input "text" at bounding box center [410, 387] width 301 height 22
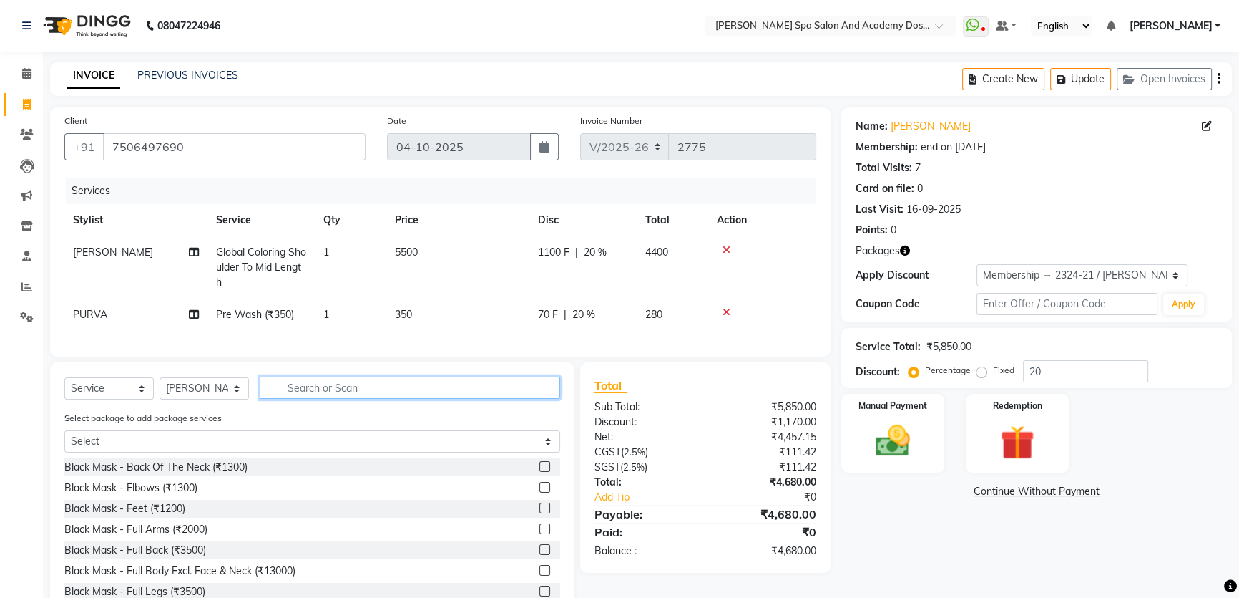
click at [291, 399] on input "text" at bounding box center [410, 387] width 301 height 22
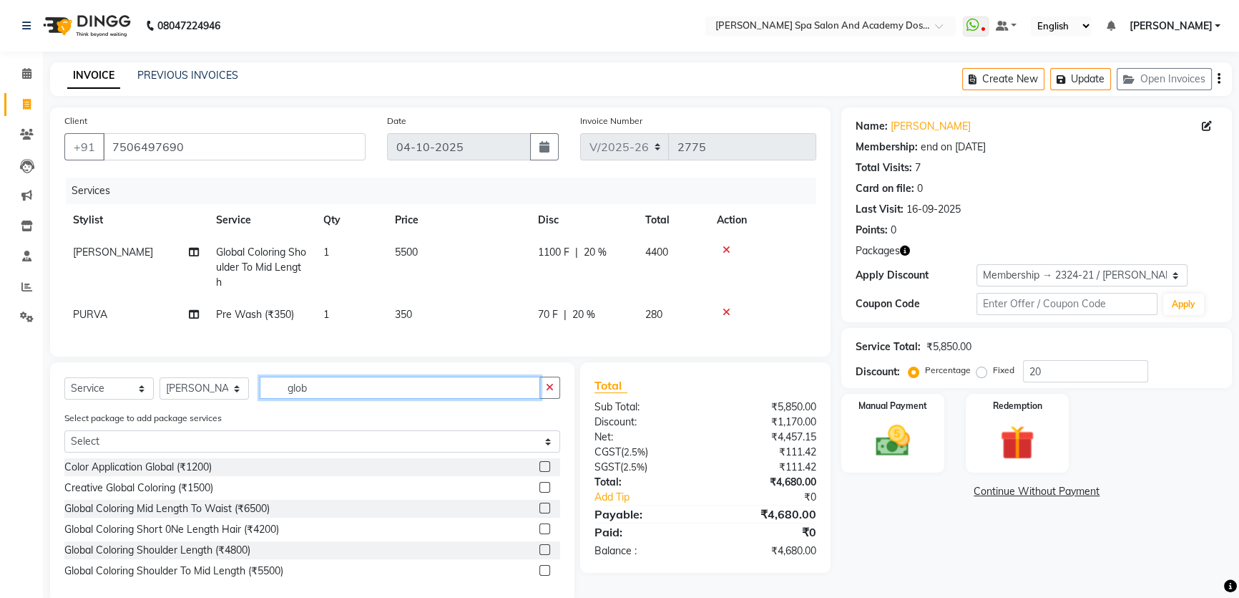
type input "glob"
click at [542, 575] on label at bounding box center [545, 570] width 11 height 11
click at [542, 575] on input "checkbox" at bounding box center [544, 570] width 9 height 9
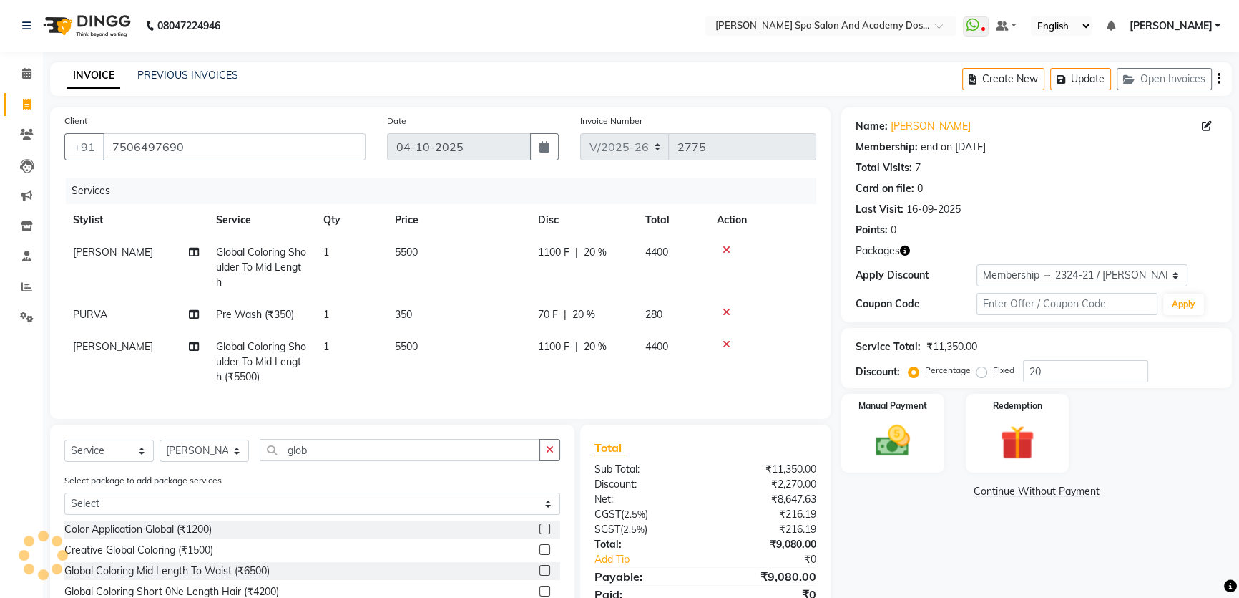
checkbox input "false"
click at [418, 351] on span "5500" at bounding box center [406, 346] width 23 height 13
select select "47354"
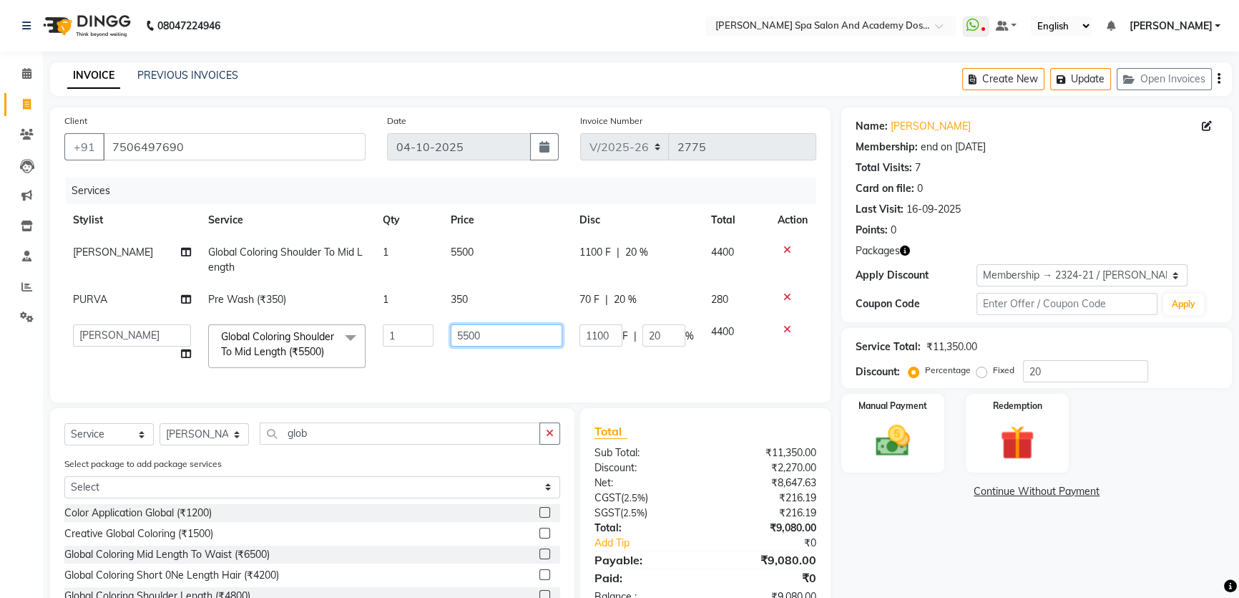
drag, startPoint x: 492, startPoint y: 336, endPoint x: 401, endPoint y: 333, distance: 90.9
click at [401, 333] on tr "Admin AKSHTA AMBRE ASAWARI PAWAR DIRECT 1 GAURI THAPA JIGNA SHAH KALPANA P Kanc…" at bounding box center [440, 346] width 752 height 61
type input "6000"
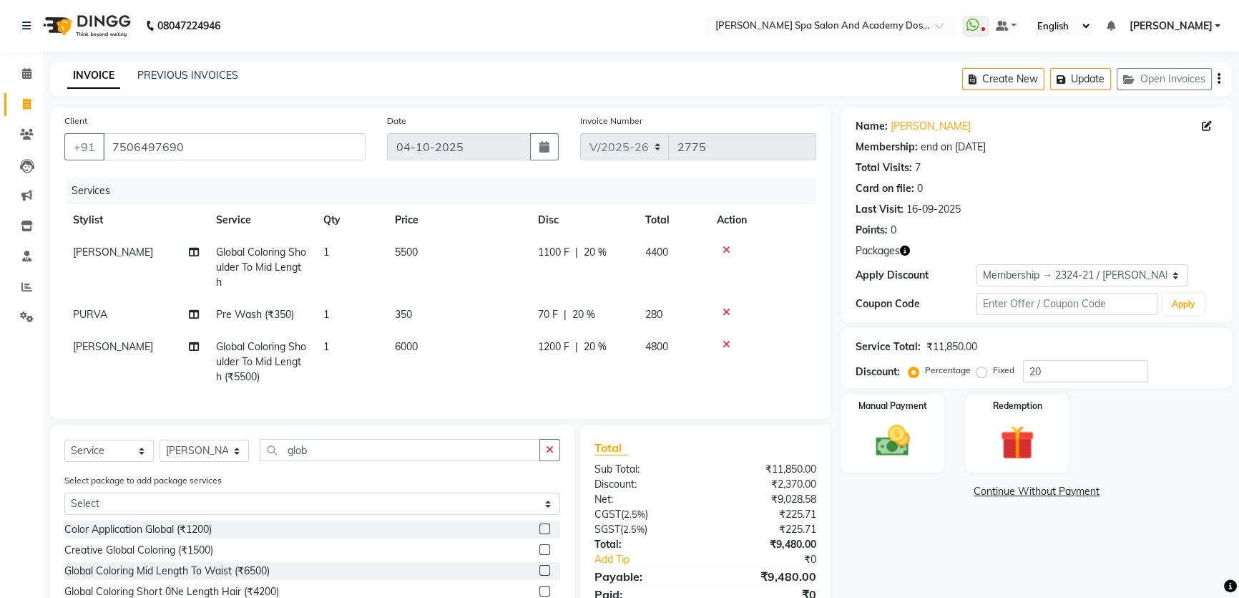
click at [410, 364] on tr "UJWALA Global Coloring Shoulder To Mid Length (₹5500) 1 6000 1200 F | 20 % 4800" at bounding box center [440, 362] width 752 height 62
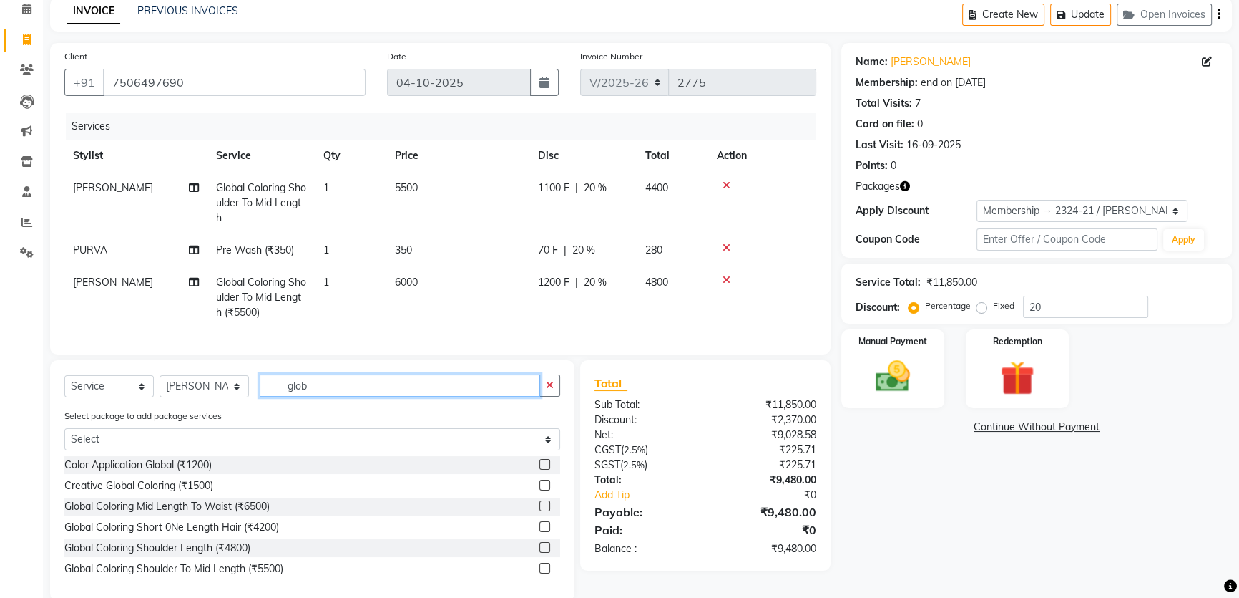
drag, startPoint x: 334, startPoint y: 394, endPoint x: 244, endPoint y: 390, distance: 90.3
click at [244, 390] on div "Select Service Product Membership Package Voucher Prepaid Gift Card Select Styl…" at bounding box center [312, 391] width 496 height 34
click at [1095, 16] on button "Update" at bounding box center [1081, 15] width 61 height 22
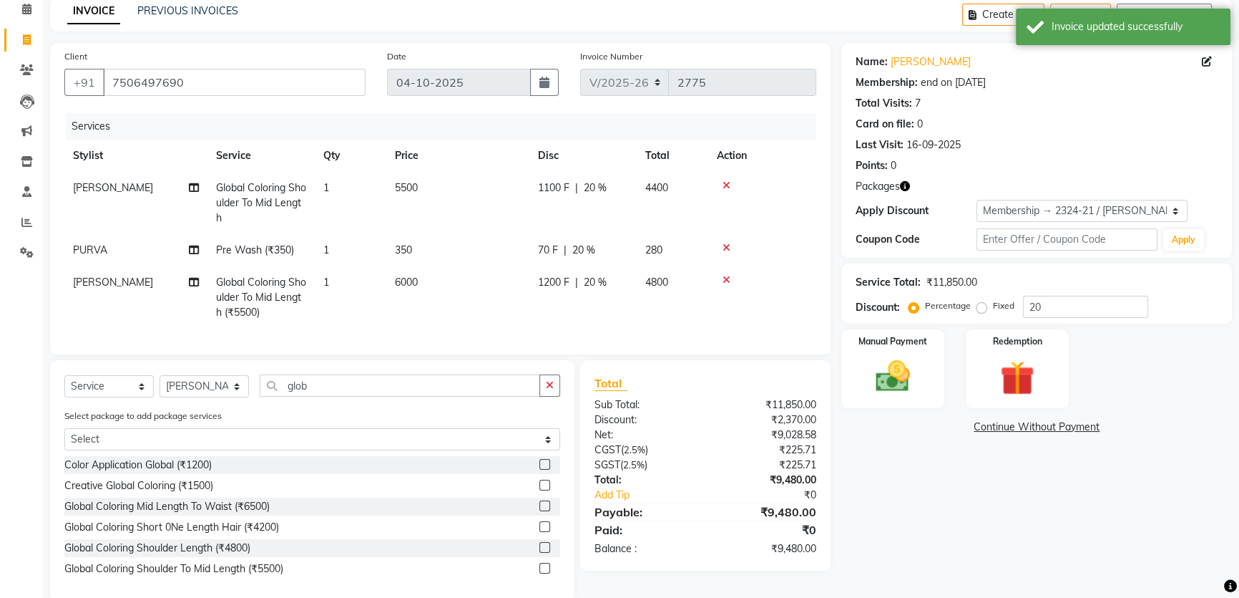
click at [1086, 127] on div "Card on file: 0" at bounding box center [1037, 124] width 362 height 15
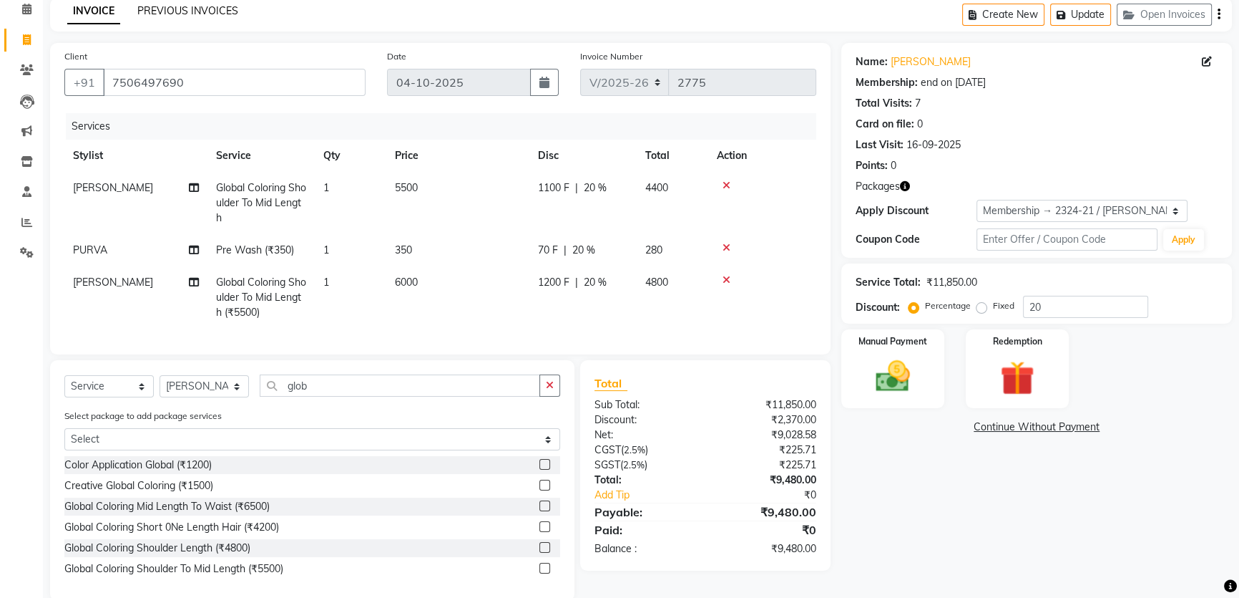
click at [178, 4] on link "PREVIOUS INVOICES" at bounding box center [187, 10] width 101 height 13
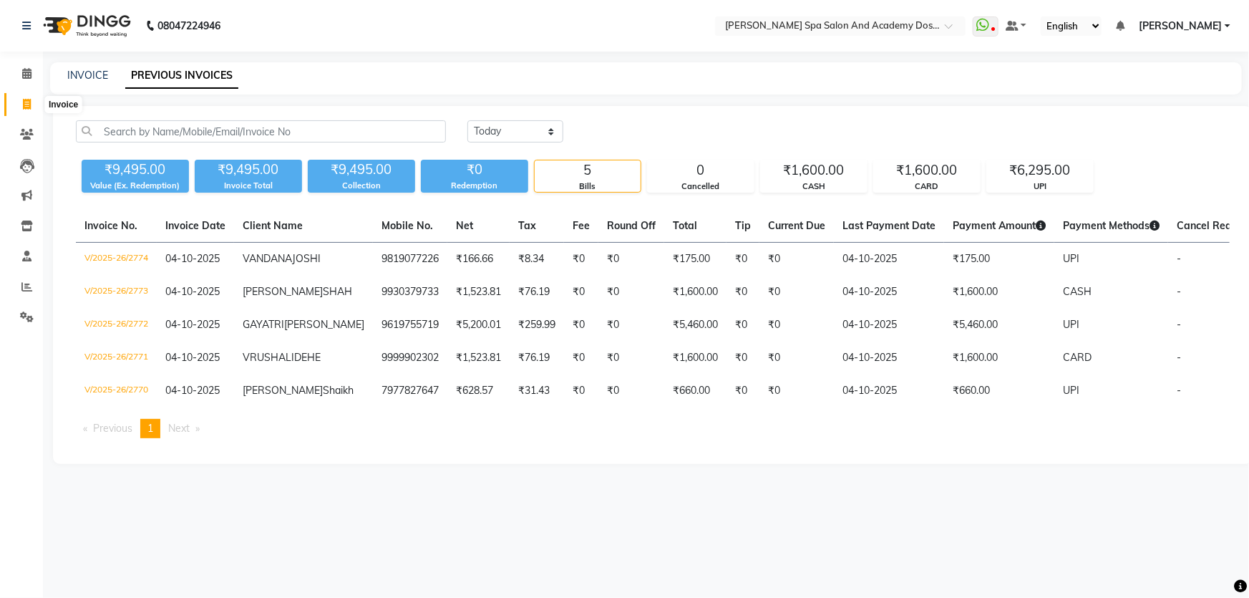
click at [30, 102] on icon at bounding box center [27, 104] width 8 height 11
select select "6316"
select select "service"
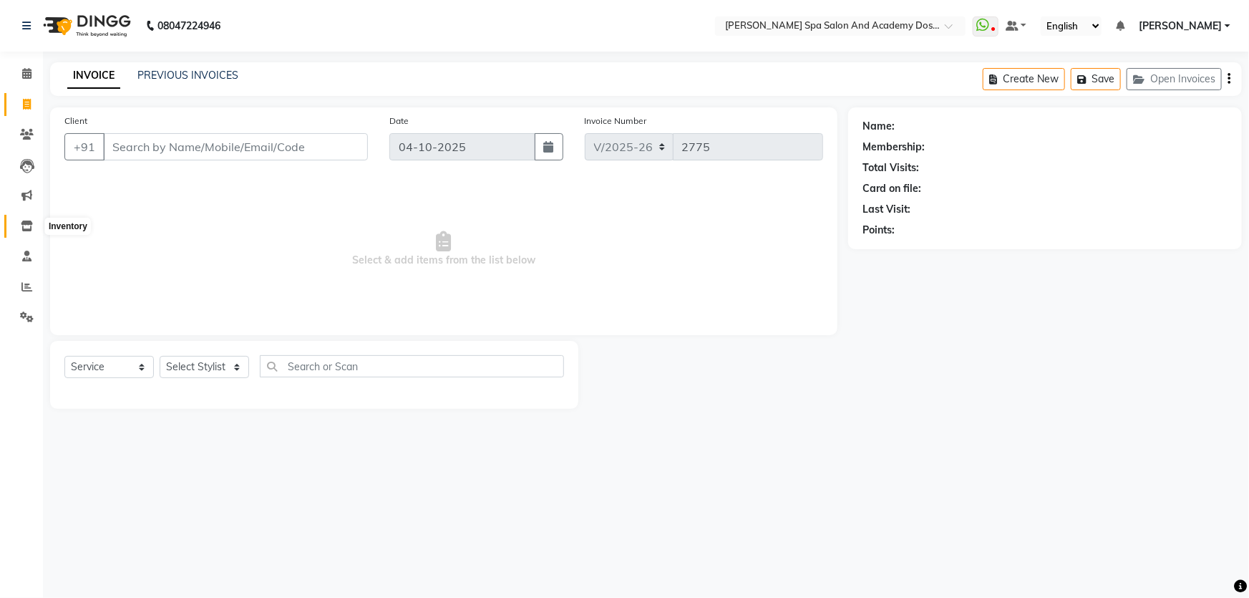
click at [21, 225] on icon at bounding box center [27, 225] width 12 height 11
select select
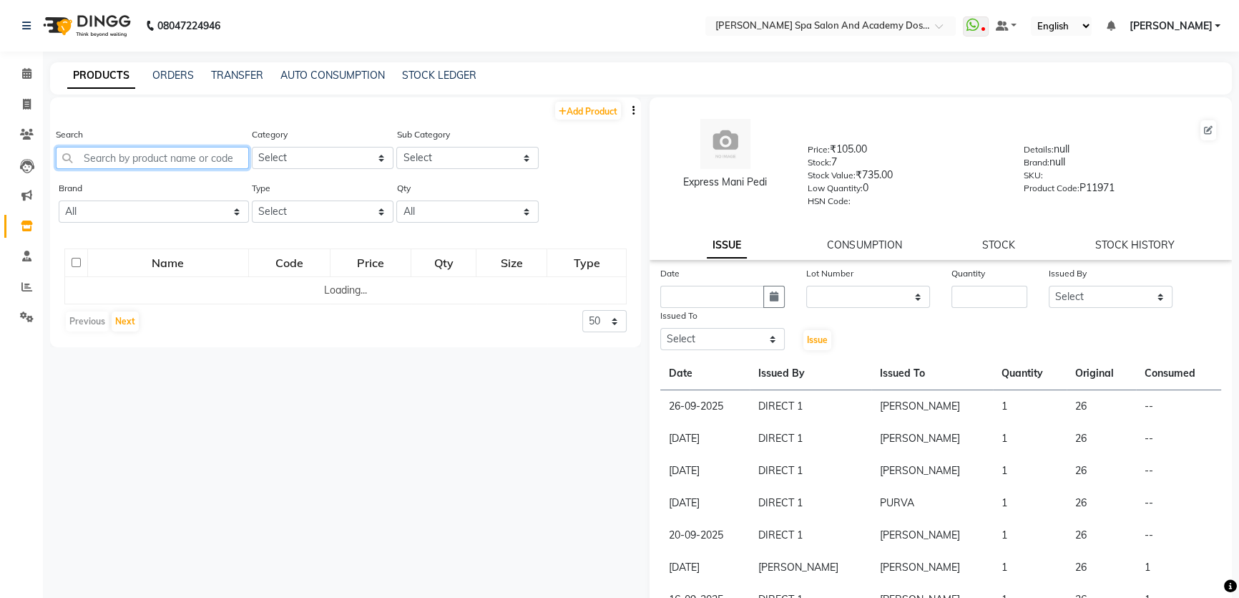
click at [109, 160] on input "text" at bounding box center [152, 158] width 193 height 22
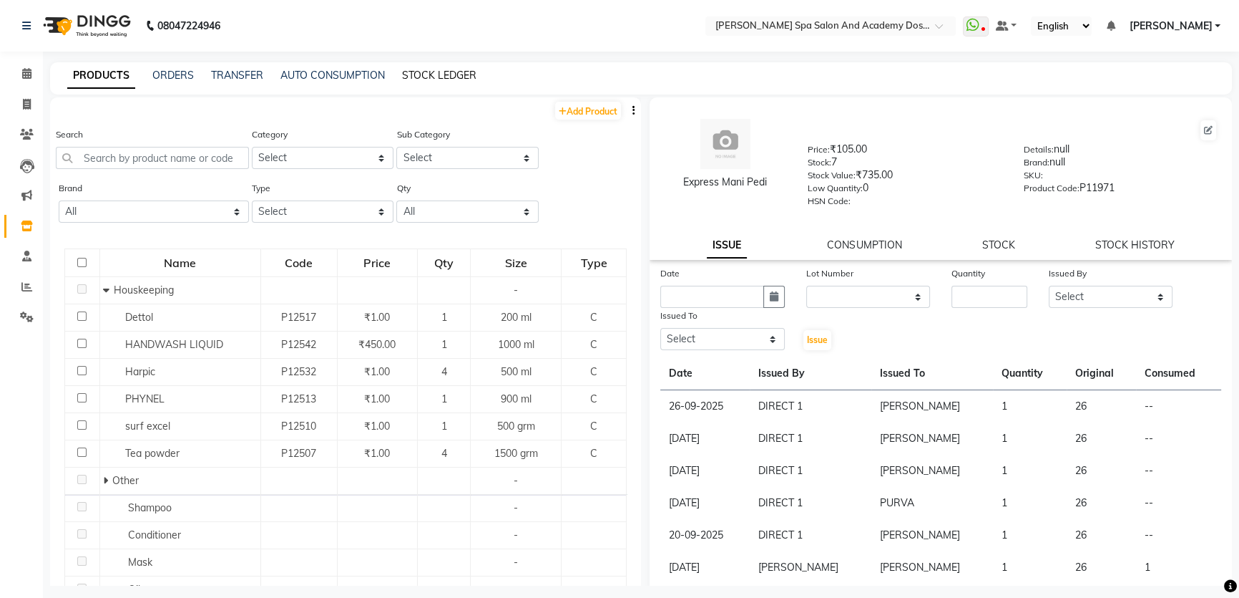
click at [418, 70] on link "STOCK LEDGER" at bounding box center [439, 75] width 74 height 13
select select "all"
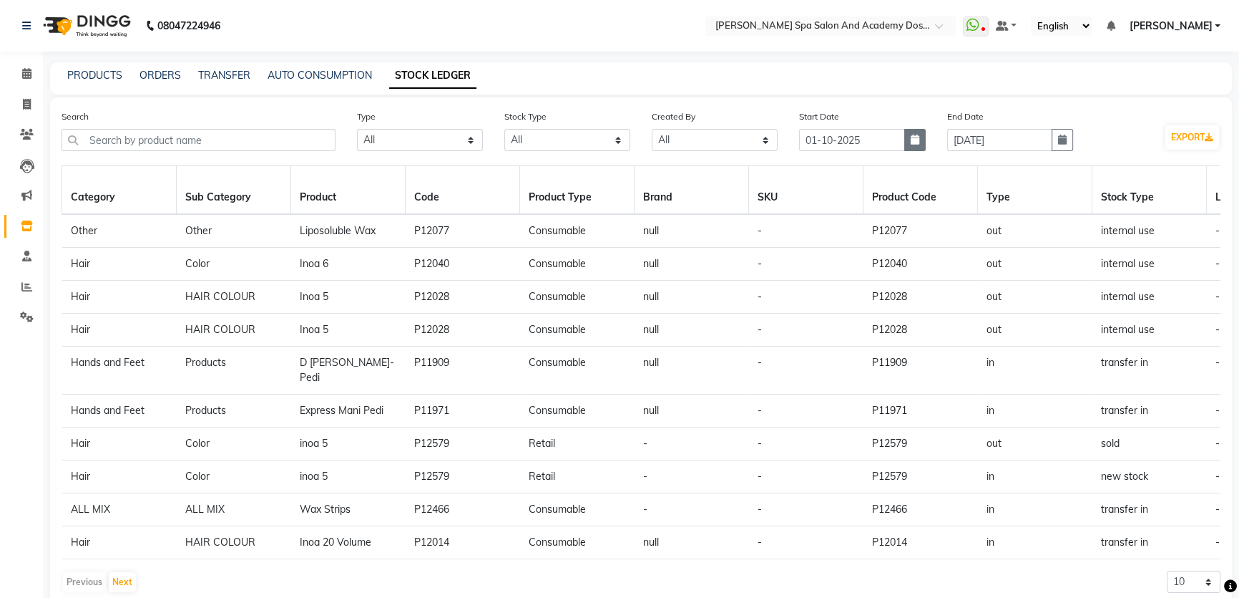
click at [916, 139] on icon "button" at bounding box center [915, 140] width 9 height 10
select select "10"
select select "2025"
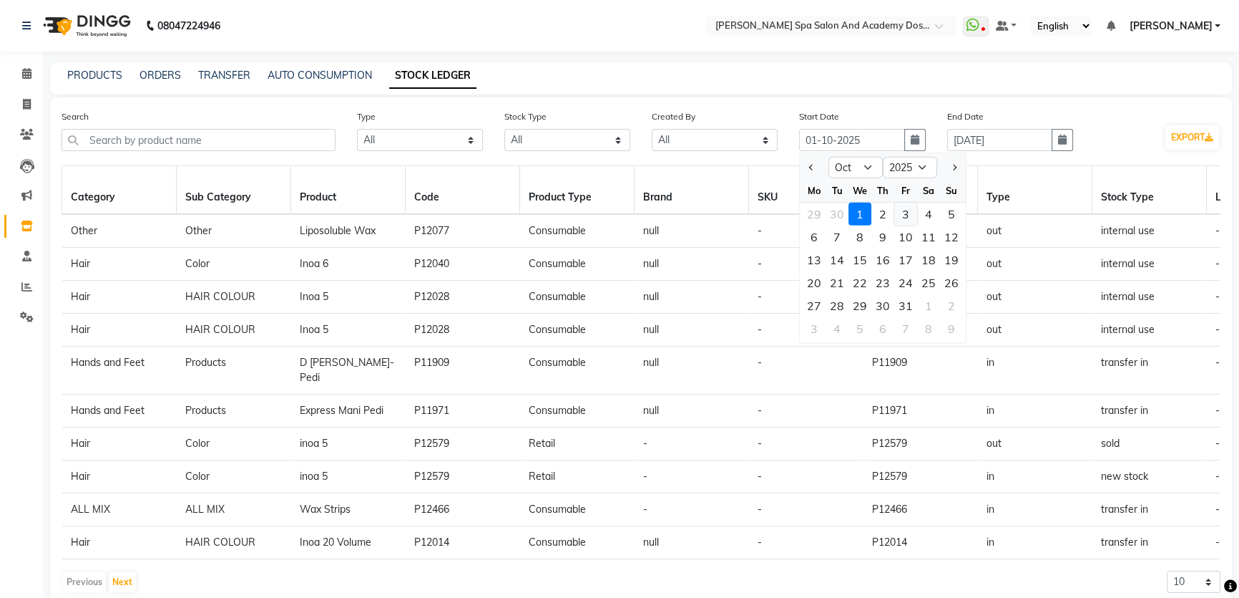
click at [906, 213] on div "3" at bounding box center [906, 214] width 23 height 23
type input "03-10-2025"
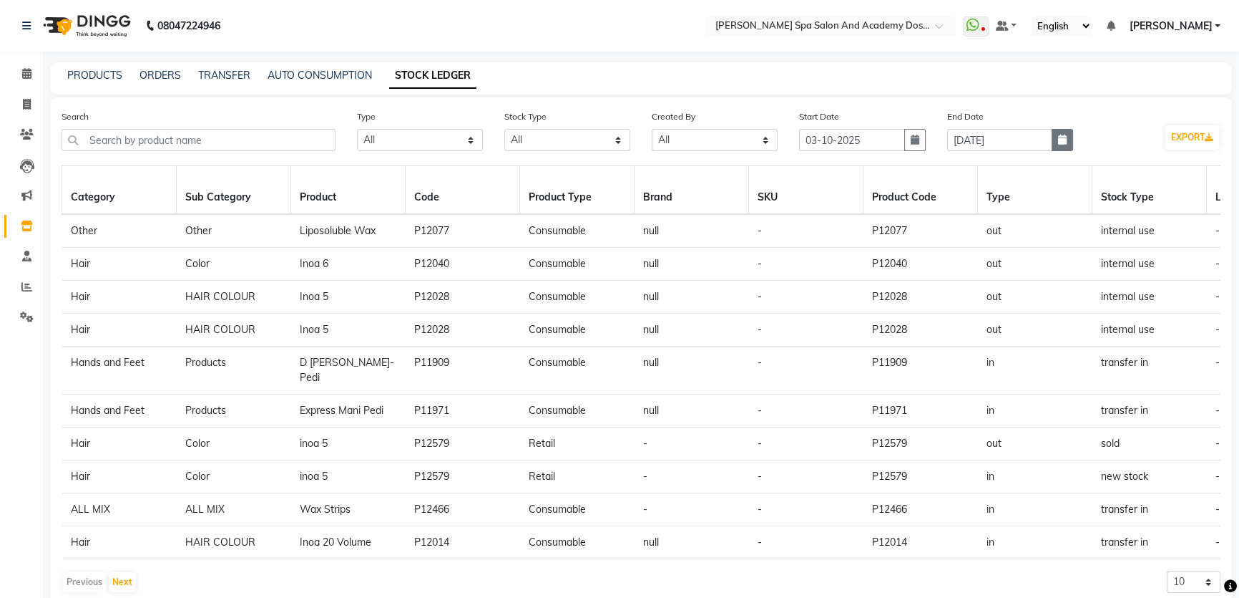
click at [1066, 140] on icon "button" at bounding box center [1062, 140] width 9 height 10
select select "10"
select select "2025"
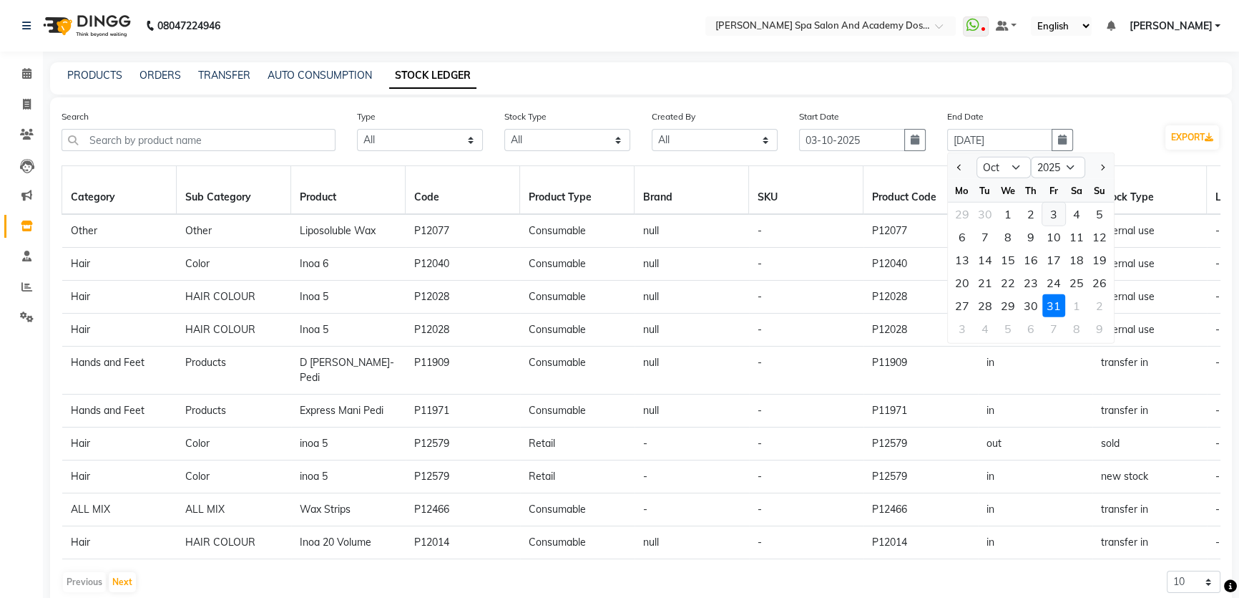
click at [1053, 212] on div "3" at bounding box center [1054, 214] width 23 height 23
type input "03-10-2025"
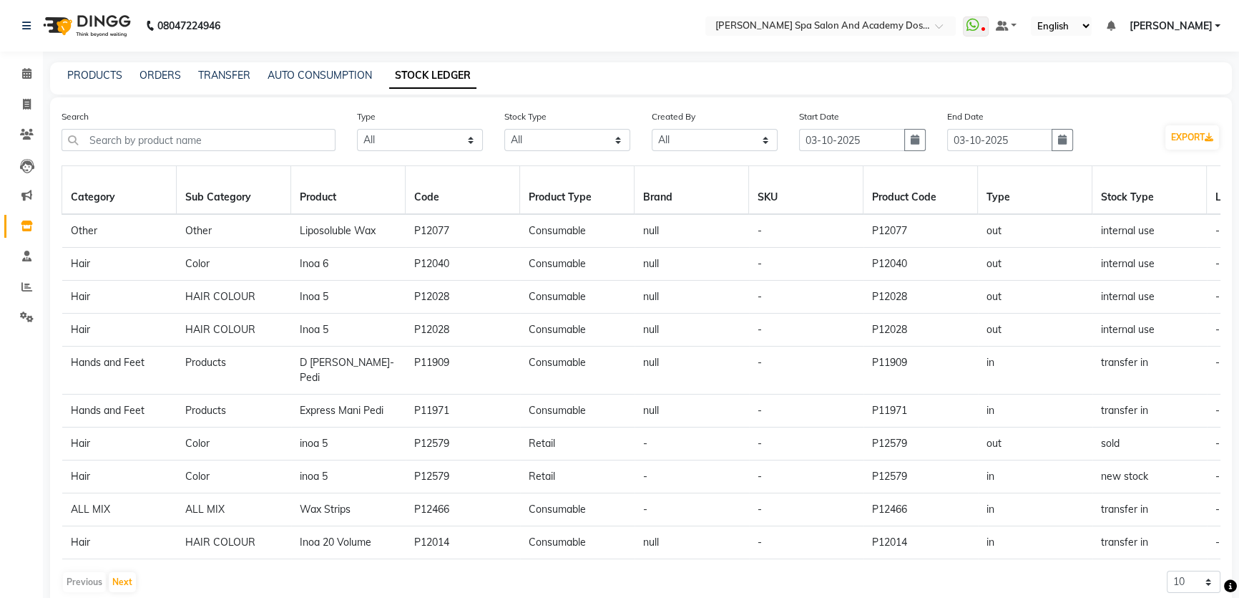
scroll to position [22, 0]
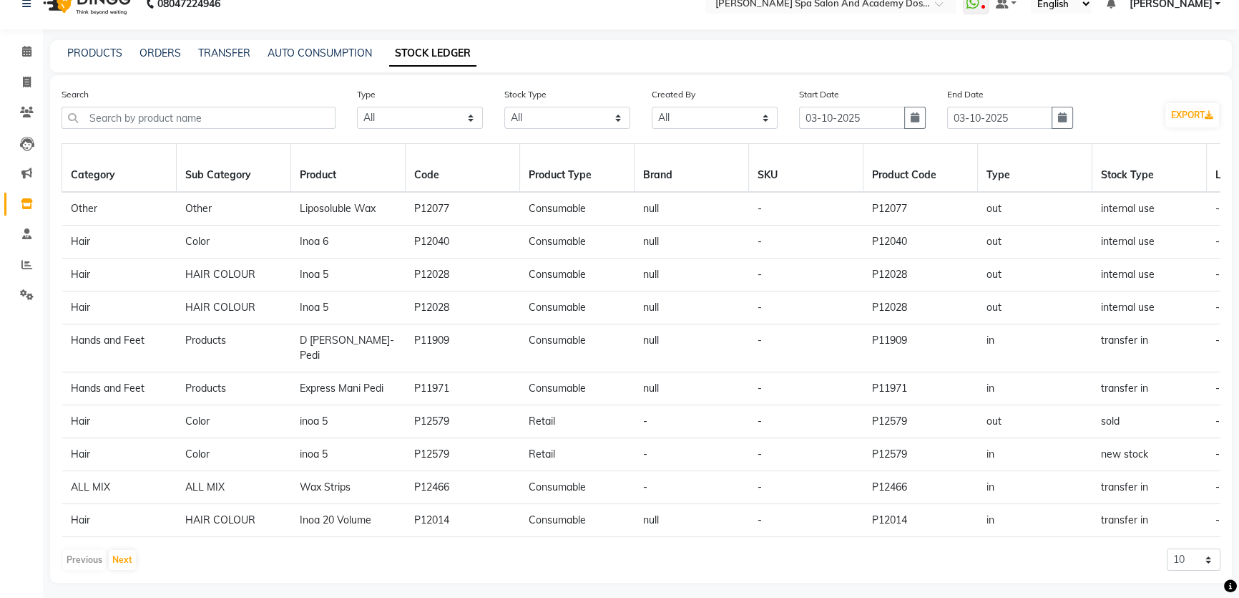
click at [1052, 107] on button "button" at bounding box center [1062, 118] width 21 height 22
select select "10"
select select "2025"
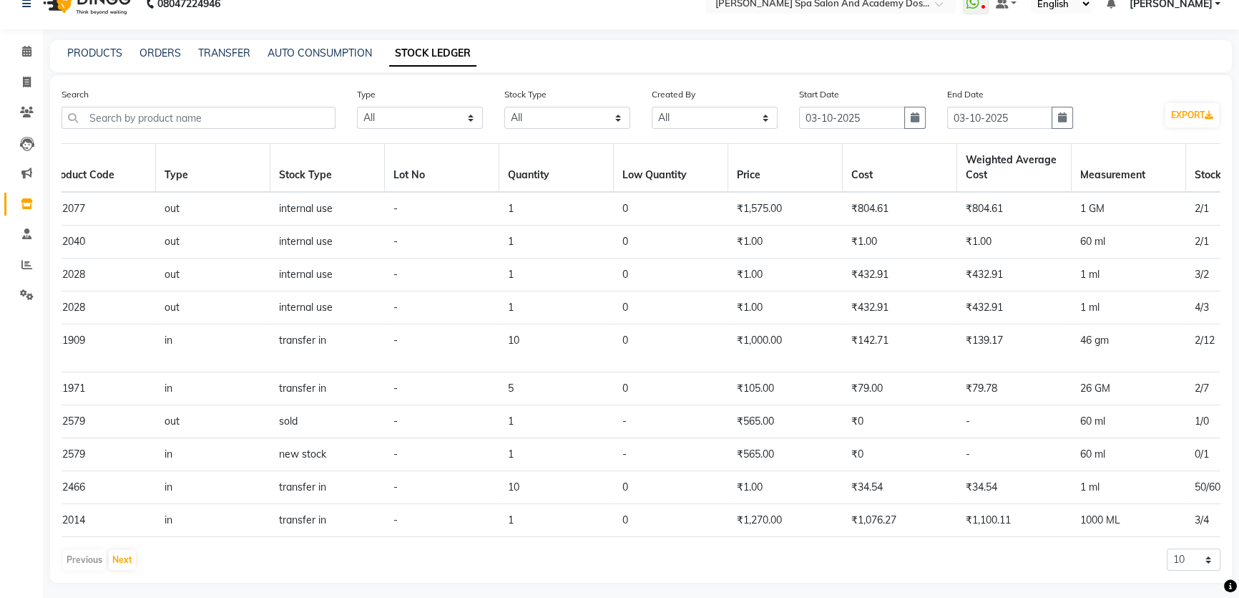
scroll to position [0, 1245]
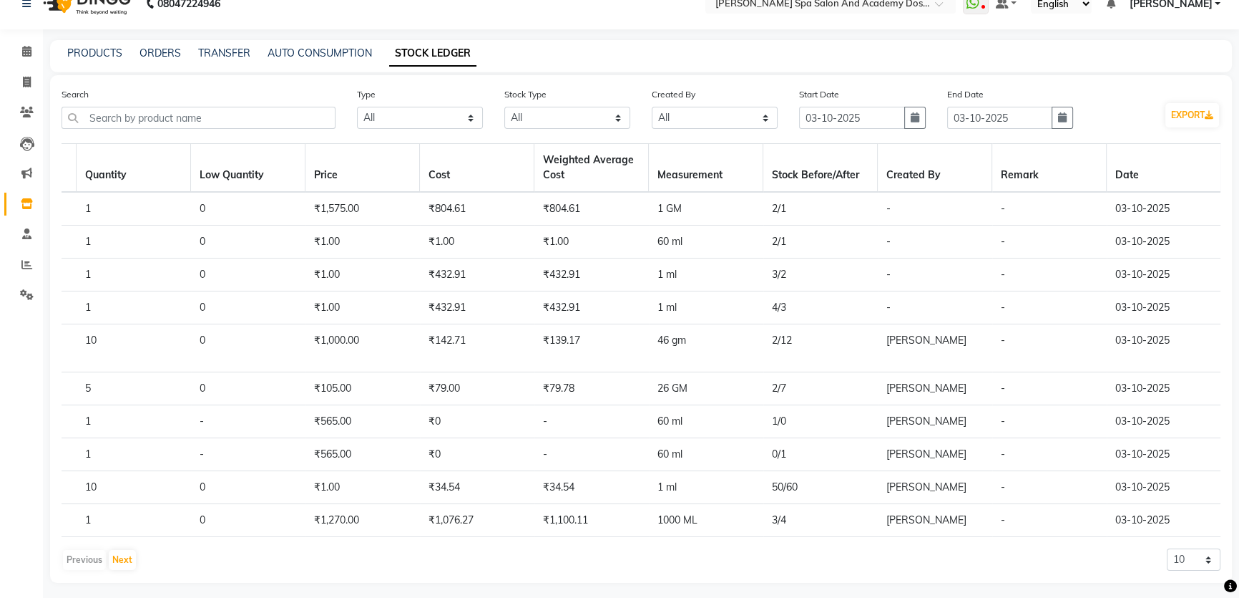
drag, startPoint x: 1156, startPoint y: 343, endPoint x: 1219, endPoint y: 383, distance: 74.6
click at [1232, 383] on main "PRODUCTS ORDERS TRANSFER AUTO CONSUMPTION STOCK LEDGER Search Type Select All I…" at bounding box center [641, 322] width 1197 height 564
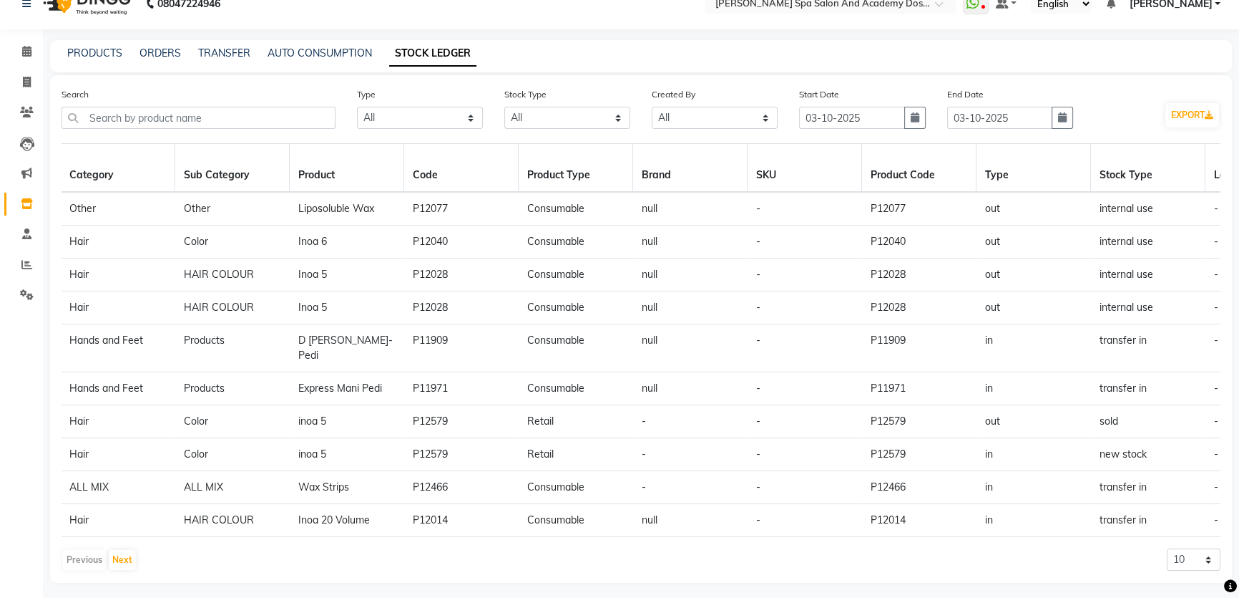
scroll to position [0, 0]
click at [25, 205] on icon at bounding box center [27, 203] width 12 height 11
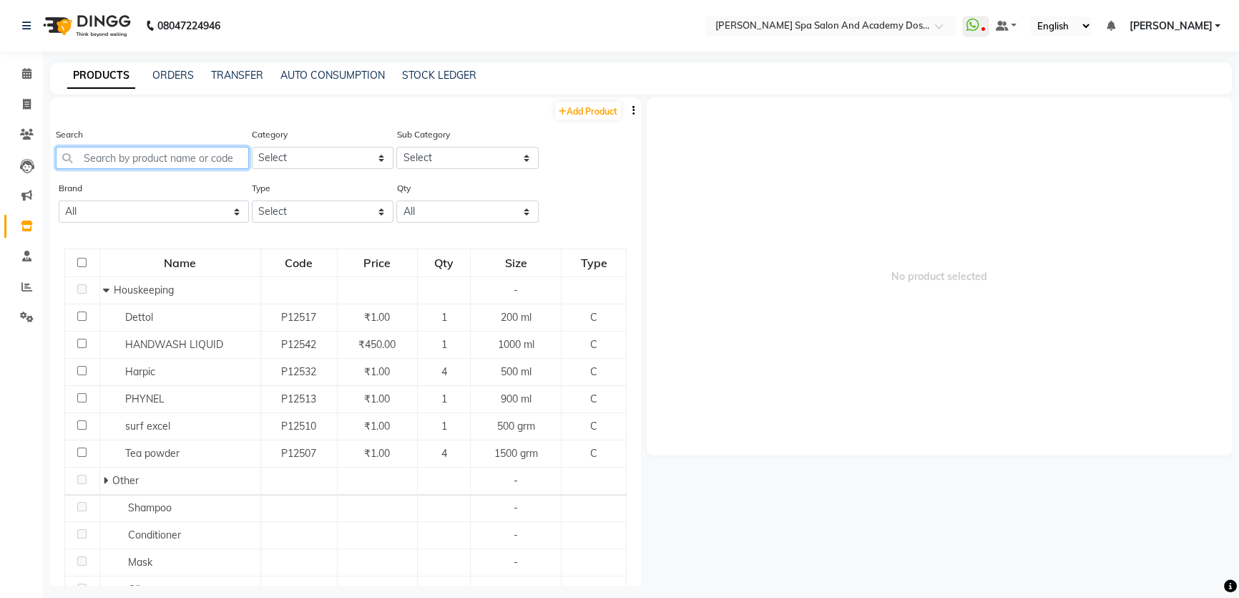
click at [107, 162] on input "text" at bounding box center [152, 158] width 193 height 22
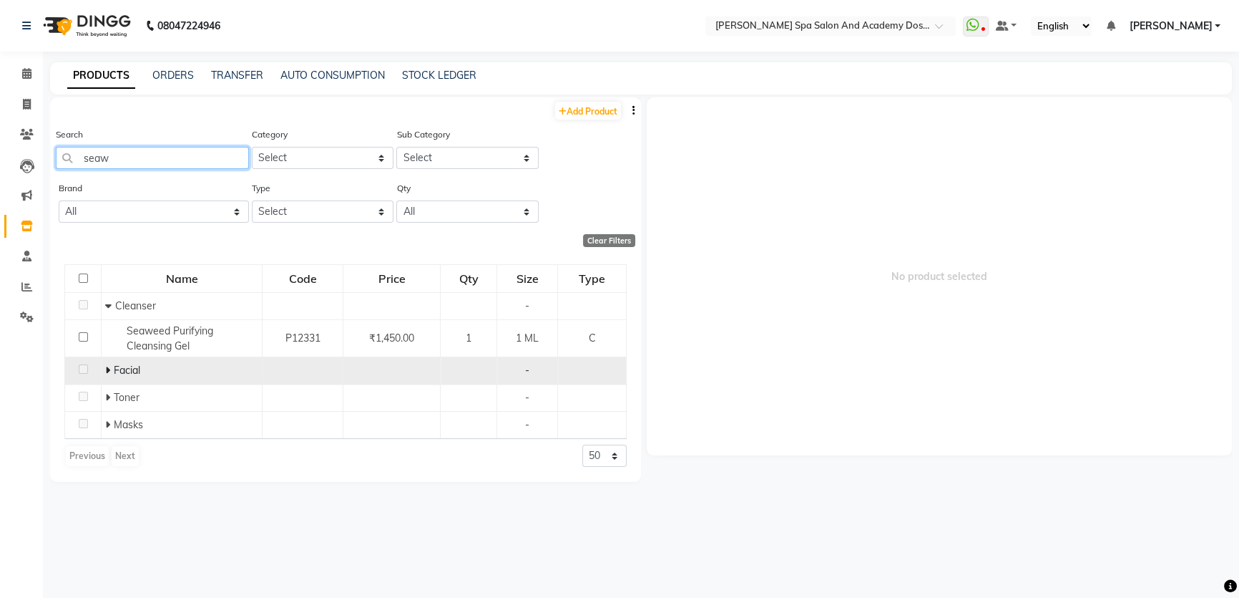
type input "seaw"
click at [107, 371] on icon at bounding box center [107, 370] width 5 height 10
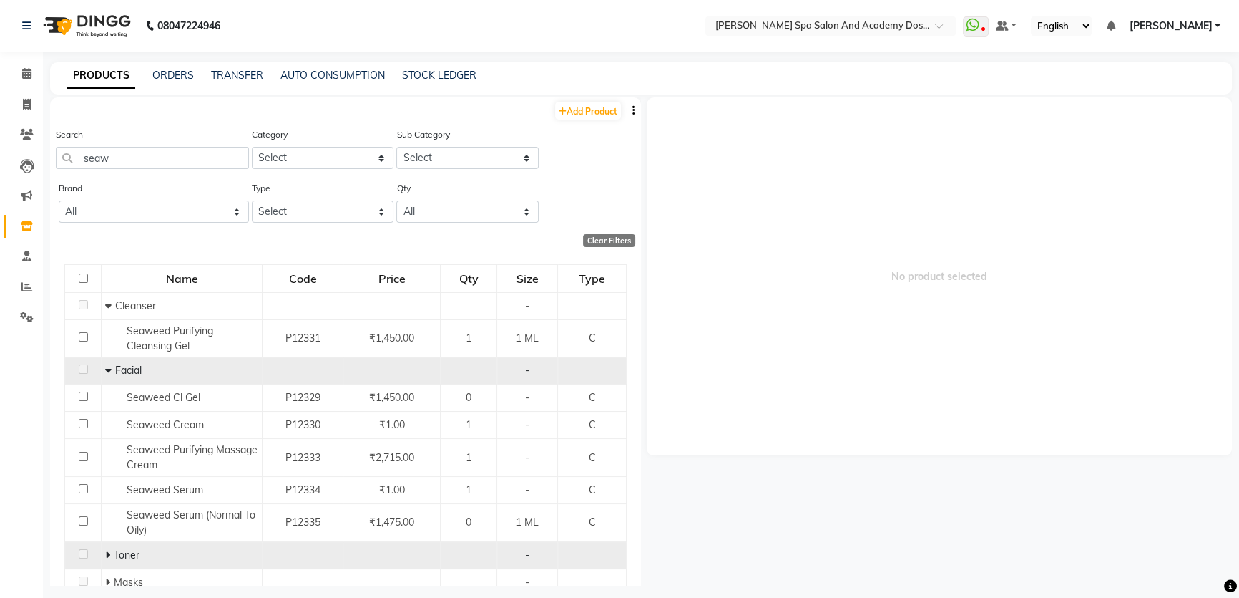
scroll to position [53, 0]
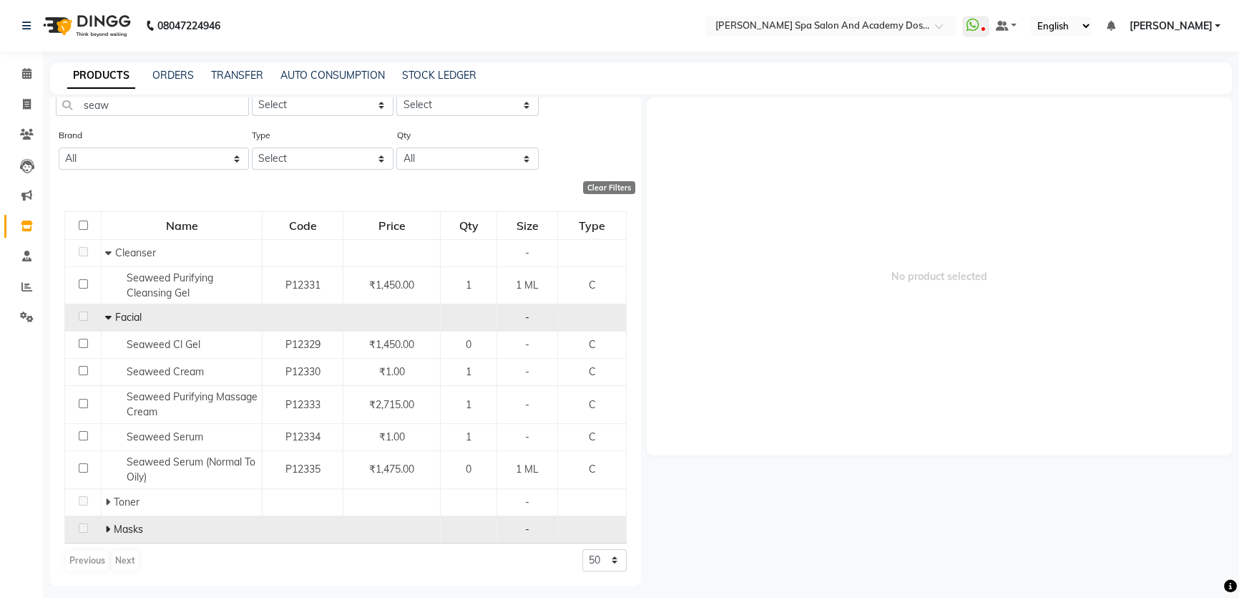
click at [107, 525] on icon at bounding box center [107, 529] width 5 height 10
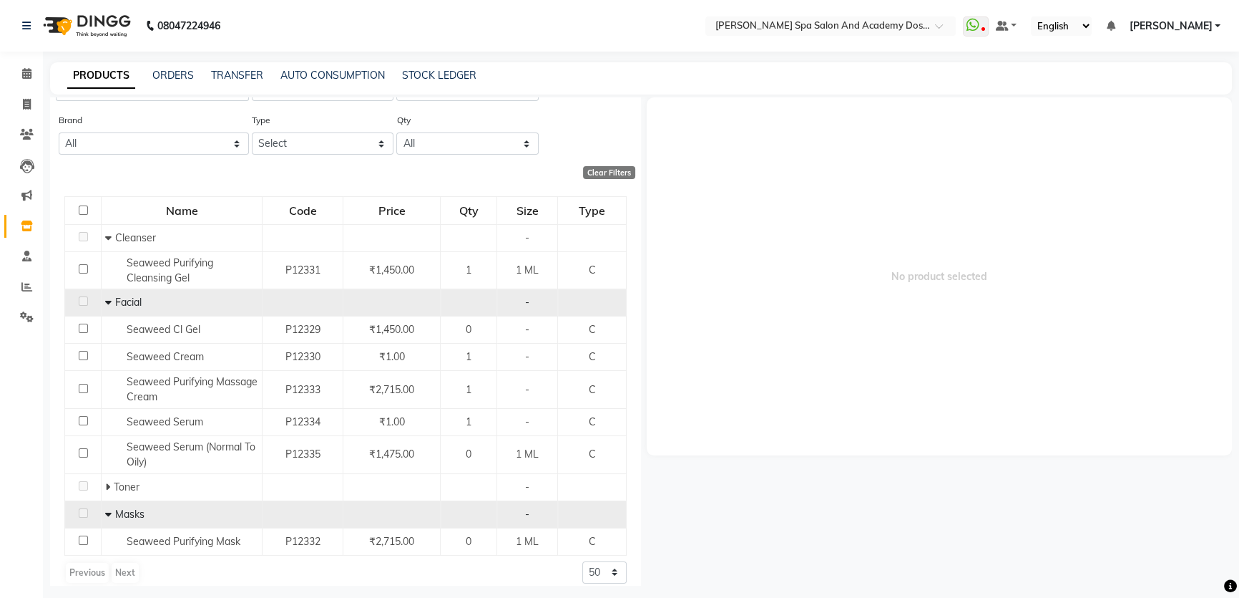
scroll to position [80, 0]
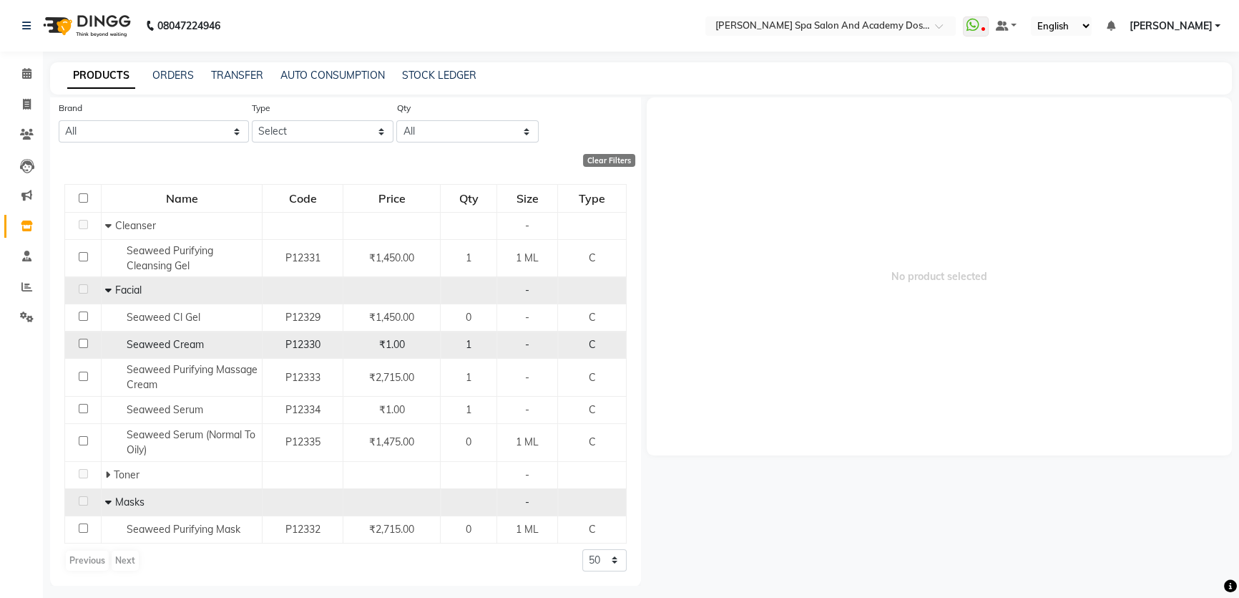
click at [180, 343] on span "Seaweed Cream" at bounding box center [165, 344] width 77 height 13
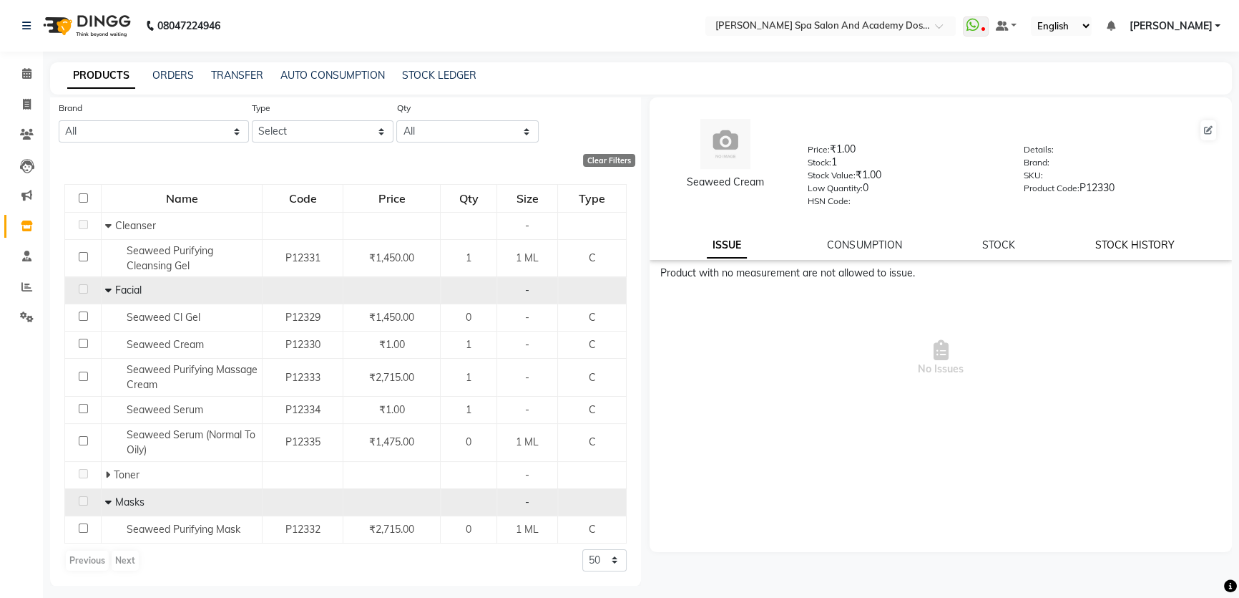
click at [1136, 248] on link "STOCK HISTORY" at bounding box center [1135, 244] width 79 height 13
select select "all"
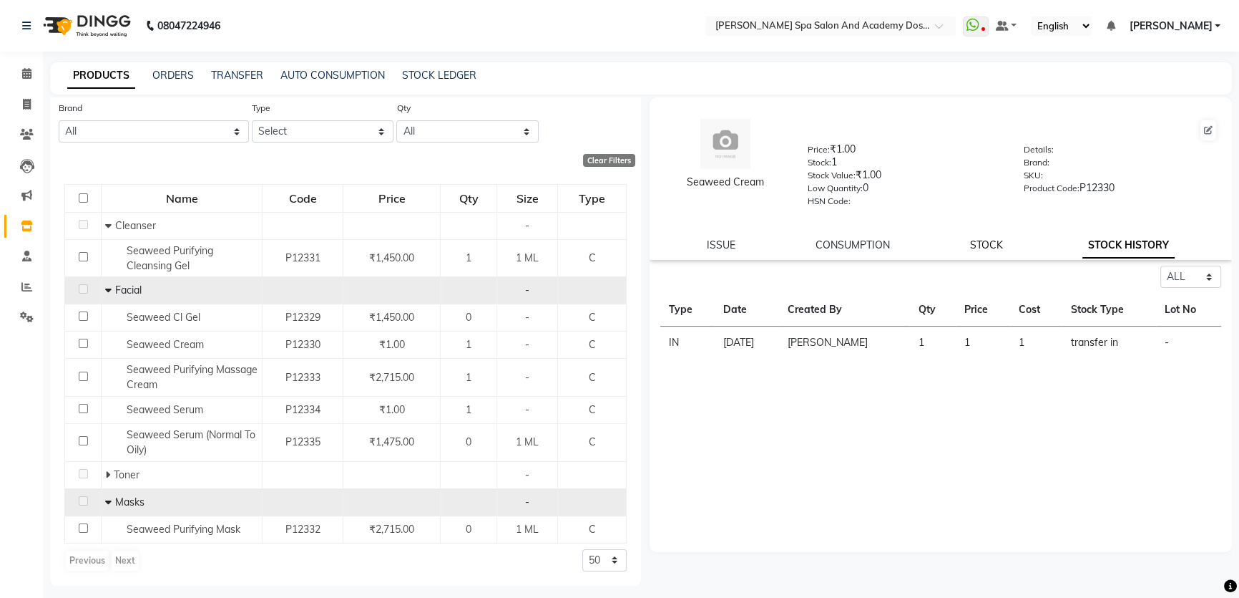
click at [988, 244] on link "STOCK" at bounding box center [986, 244] width 33 height 13
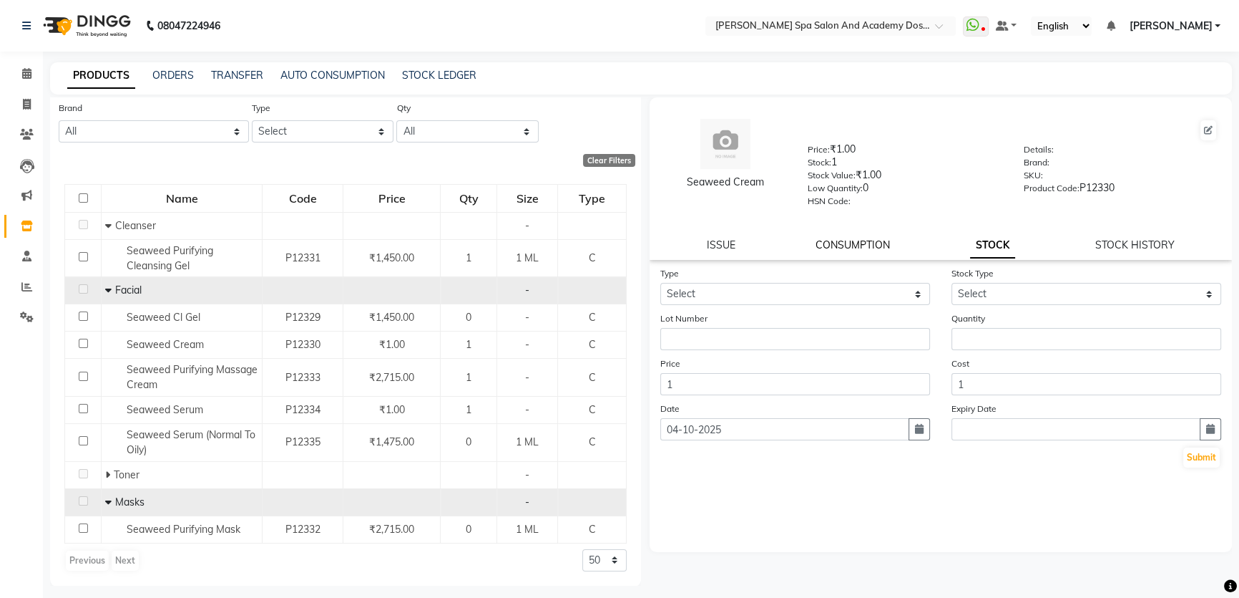
click at [864, 242] on link "CONSUMPTION" at bounding box center [853, 244] width 74 height 13
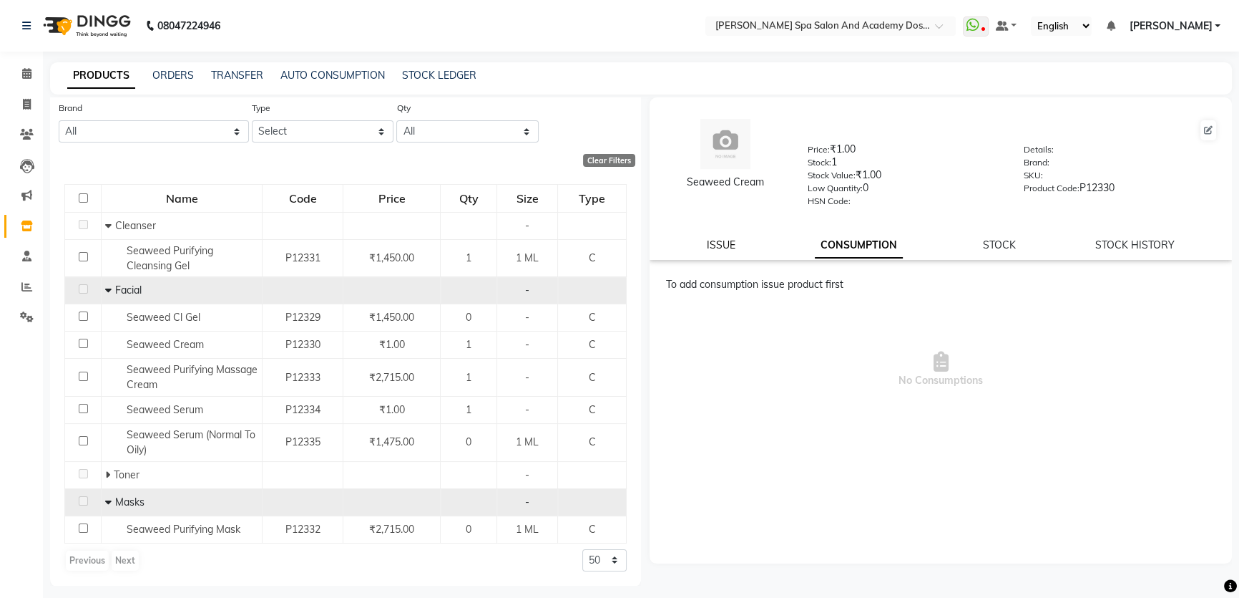
click at [720, 247] on link "ISSUE" at bounding box center [721, 244] width 29 height 13
click at [1204, 126] on icon at bounding box center [1208, 130] width 9 height 9
select select "C"
select select "1032901150"
select select "1032901152"
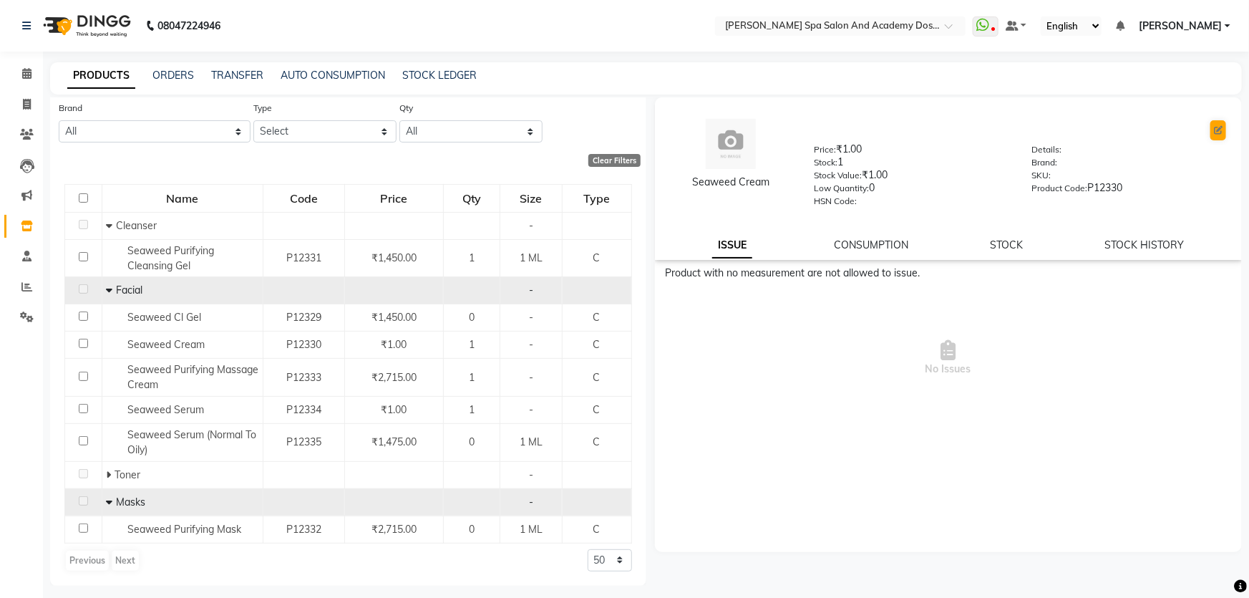
select select "true"
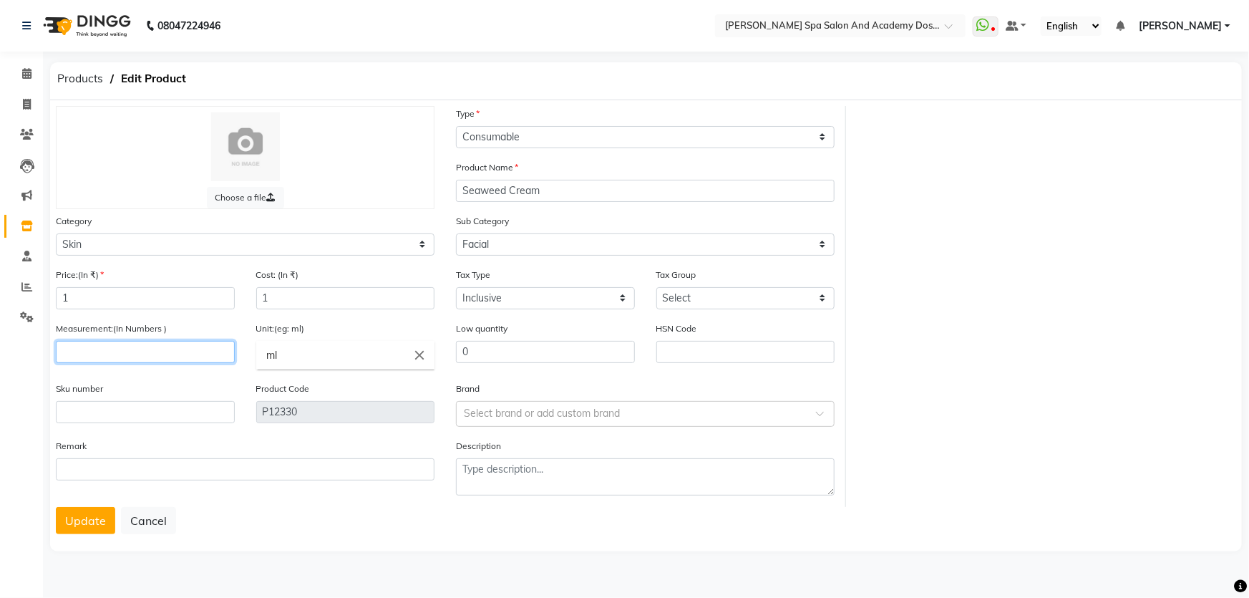
click at [104, 351] on input "number" at bounding box center [145, 352] width 179 height 22
type input "1"
click at [78, 520] on button "Update" at bounding box center [85, 520] width 59 height 27
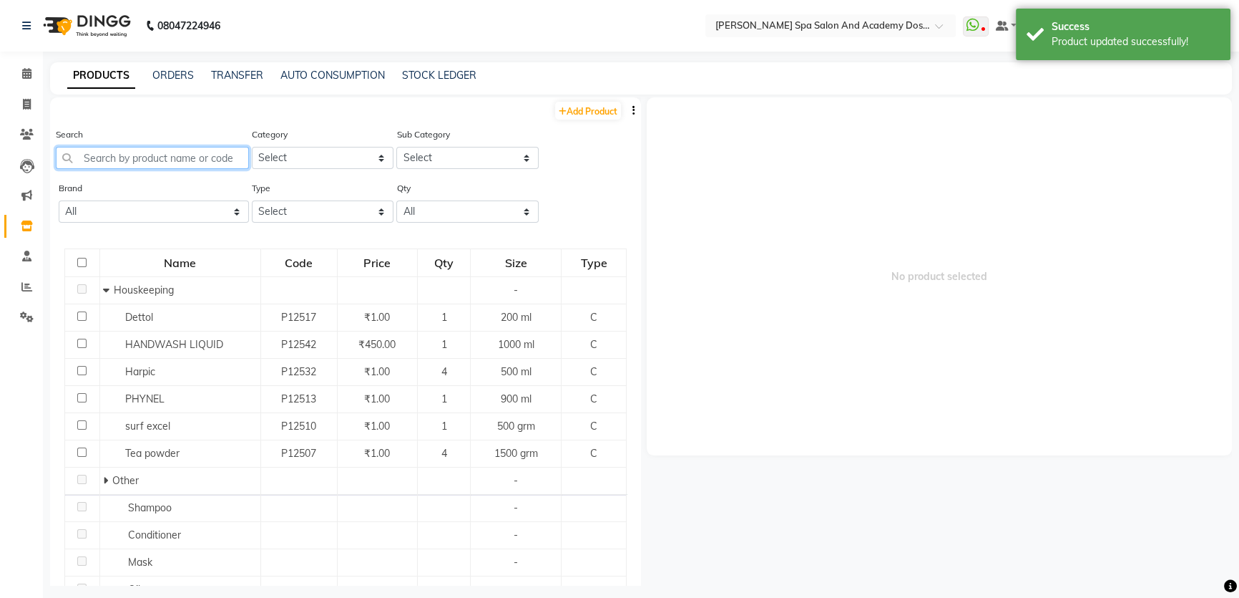
click at [117, 153] on input "text" at bounding box center [152, 158] width 193 height 22
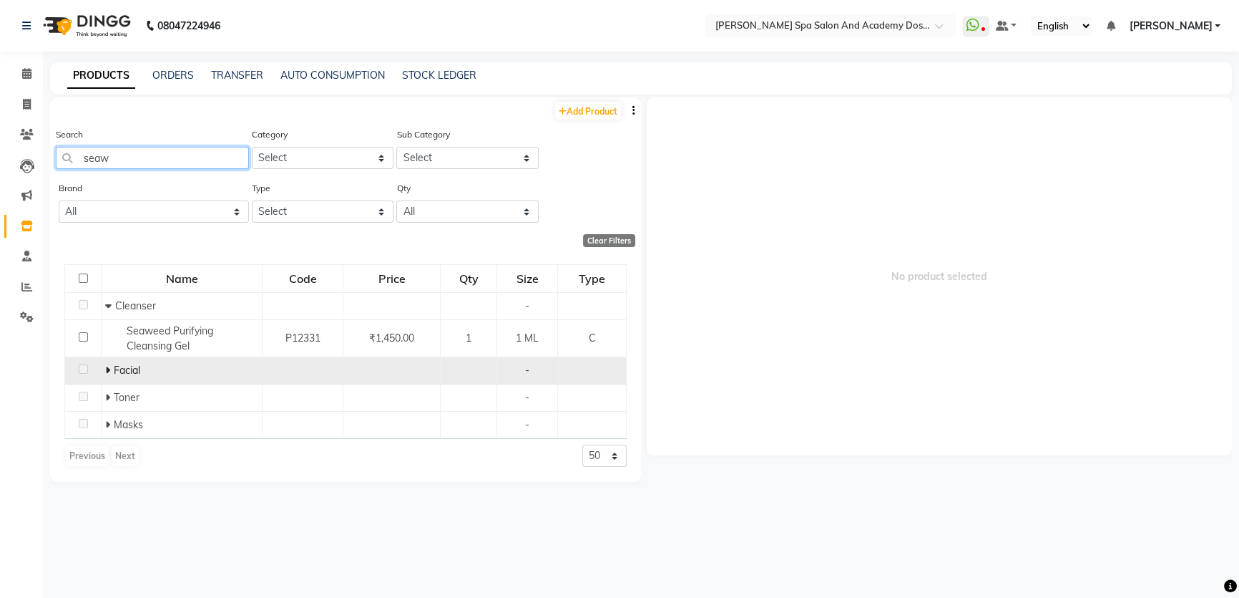
type input "seaw"
click at [107, 367] on icon at bounding box center [107, 370] width 5 height 10
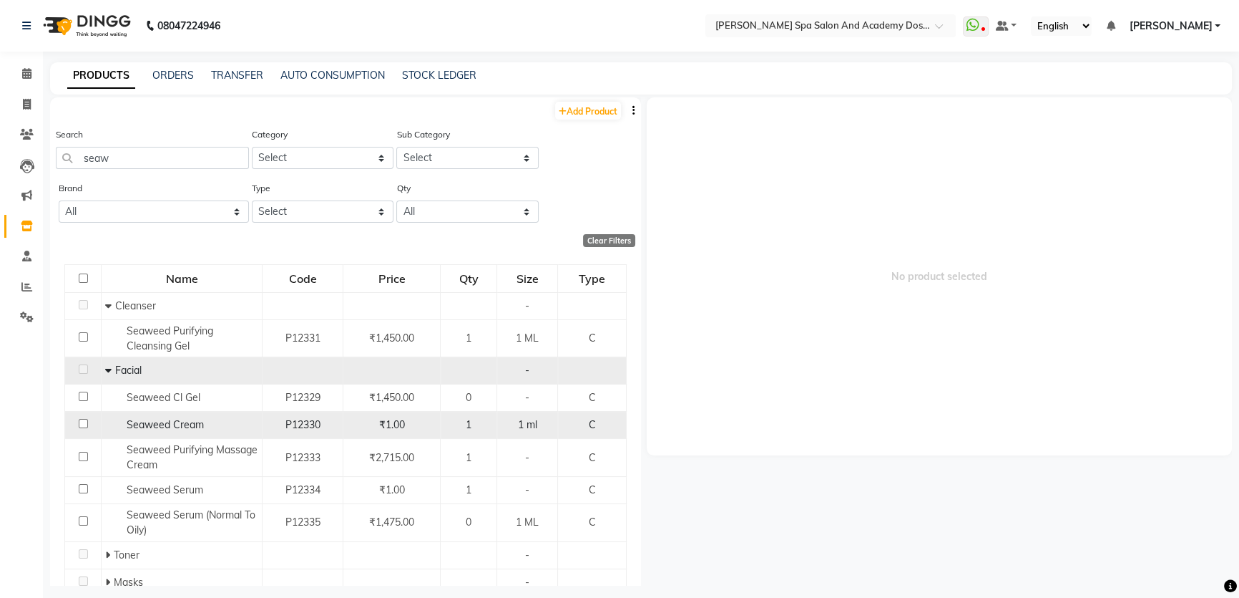
click at [197, 418] on div "Seaweed Cream" at bounding box center [181, 424] width 153 height 15
select select
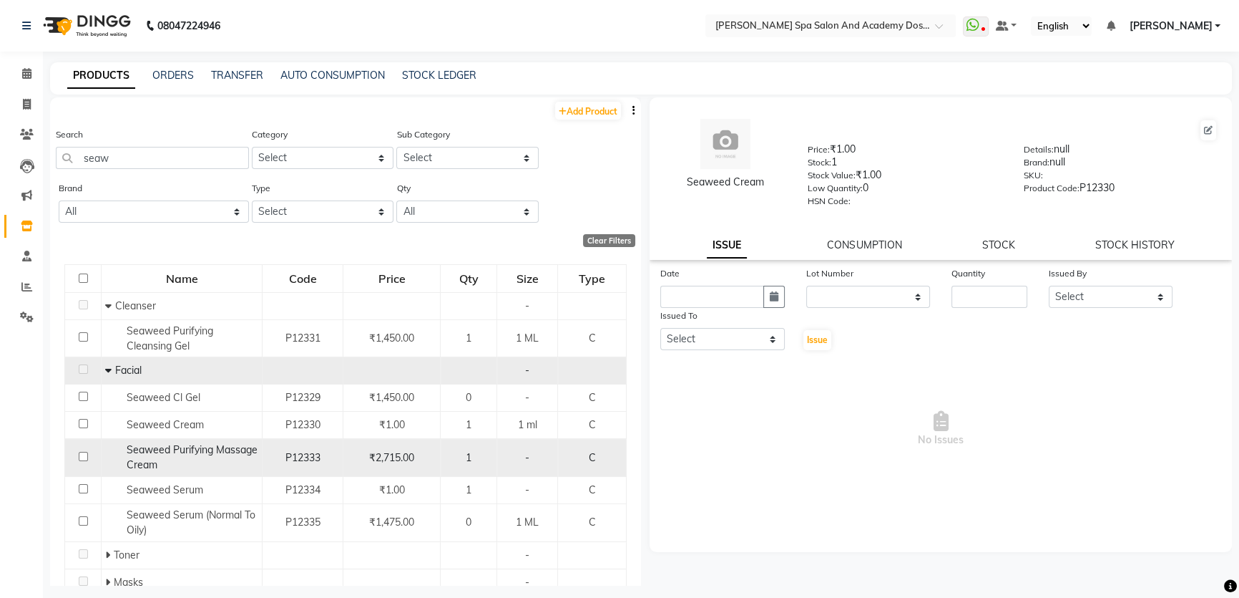
click at [186, 457] on div "Seaweed Purifying Massage Cream" at bounding box center [181, 457] width 153 height 30
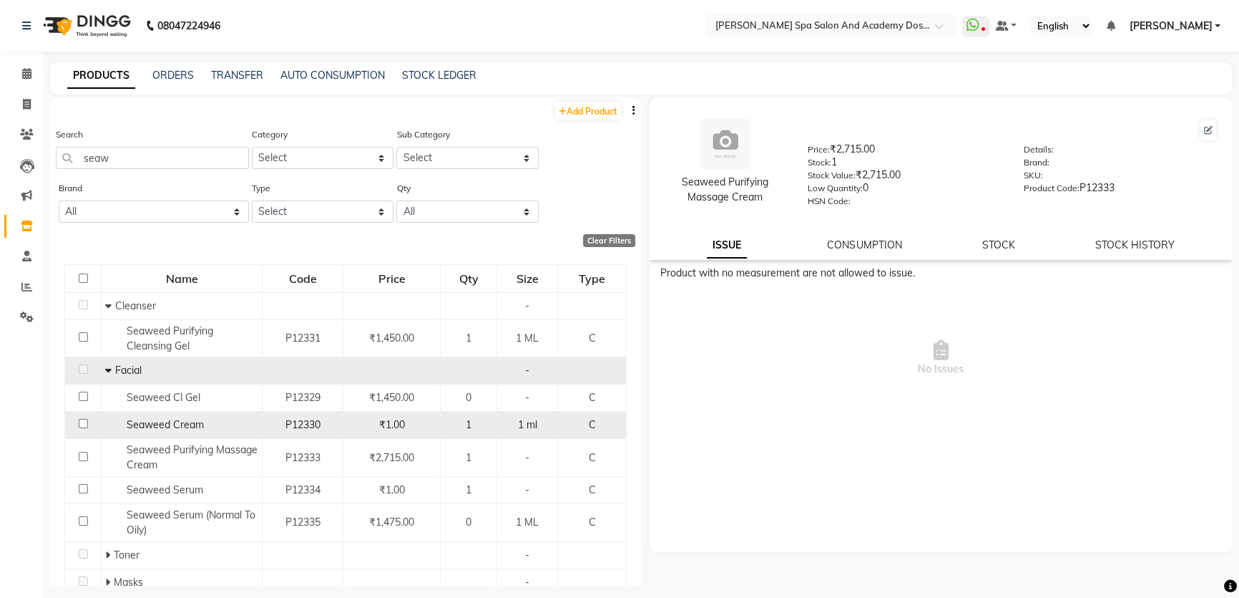
click at [219, 420] on div "Seaweed Cream" at bounding box center [181, 424] width 153 height 15
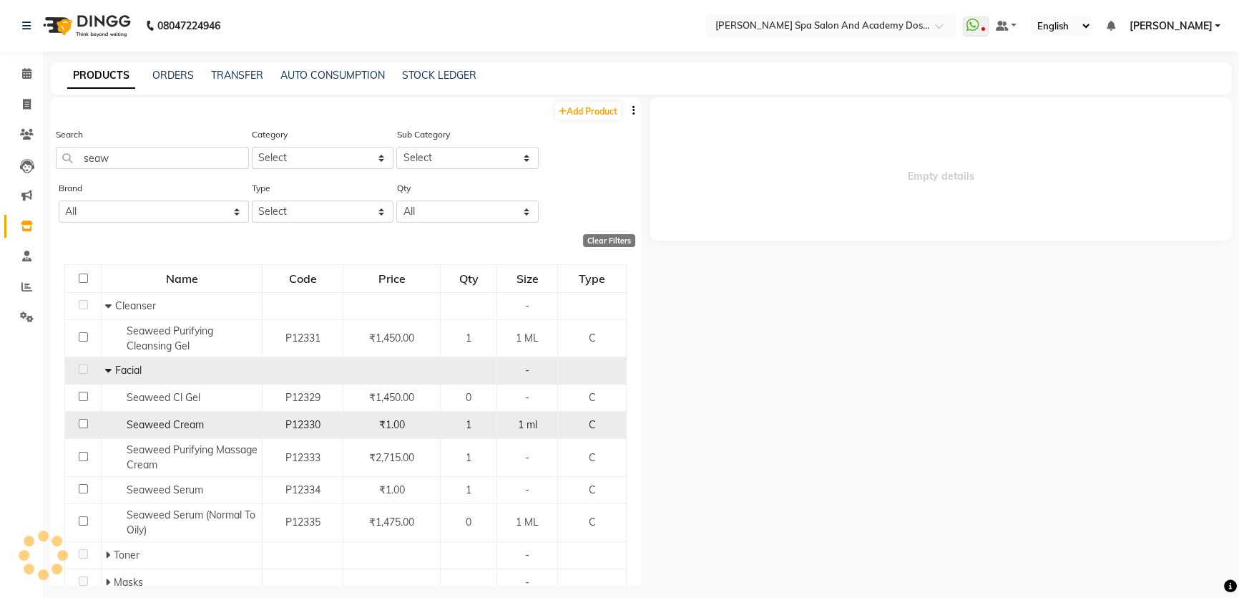
select select
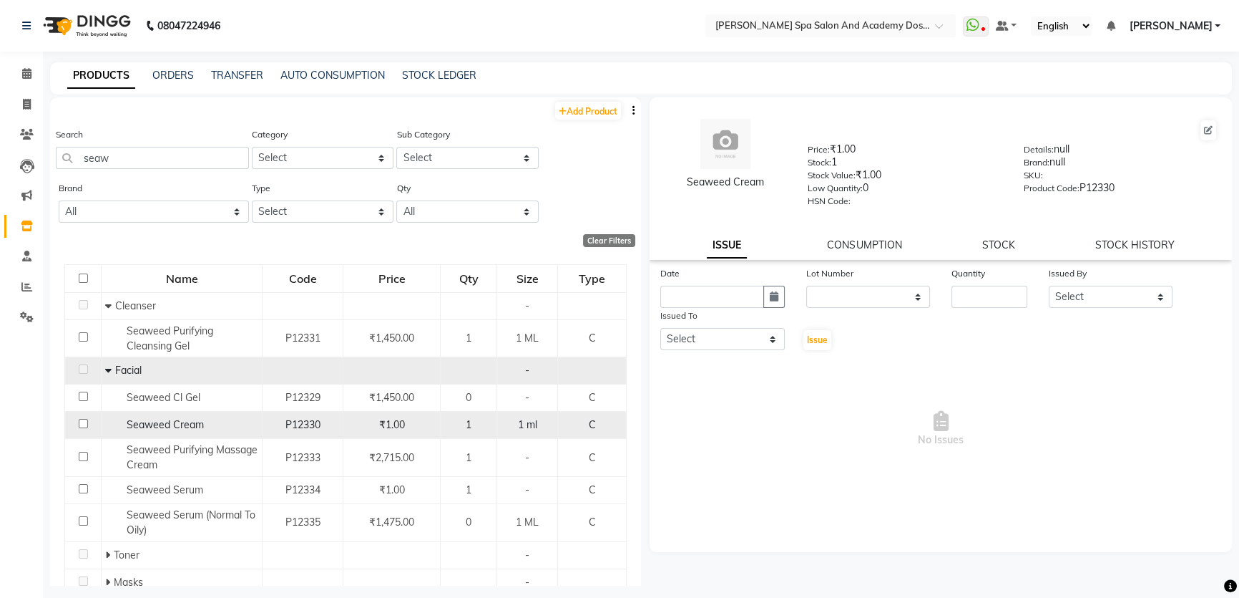
click at [155, 426] on span "Seaweed Cream" at bounding box center [165, 424] width 77 height 13
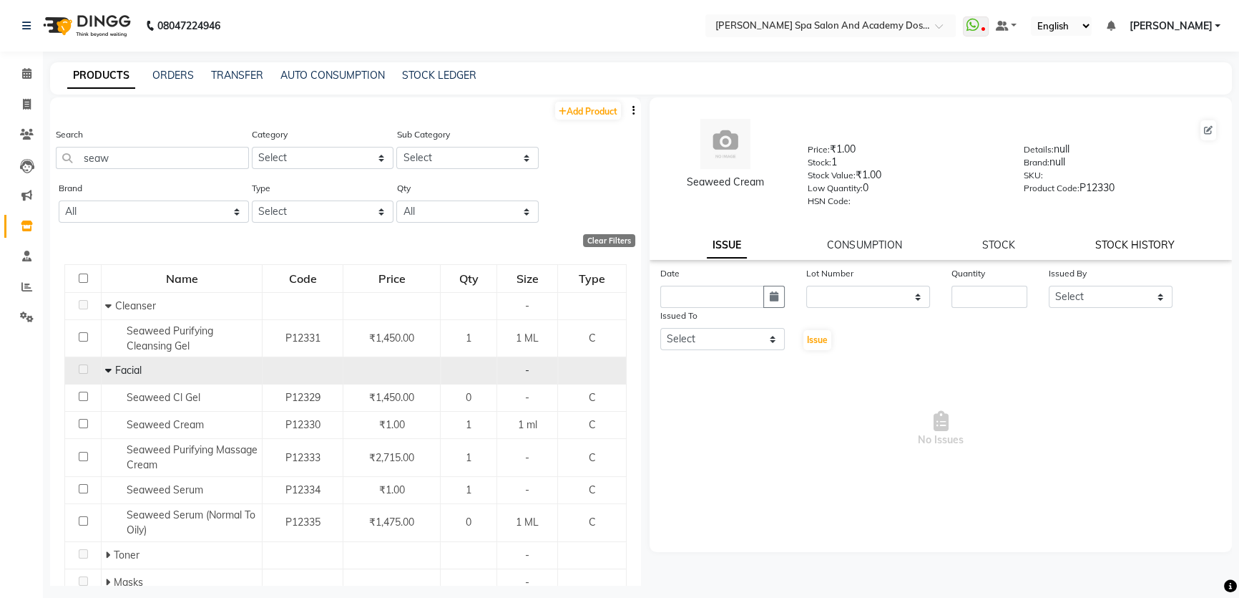
click at [1152, 243] on link "STOCK HISTORY" at bounding box center [1135, 244] width 79 height 13
select select "all"
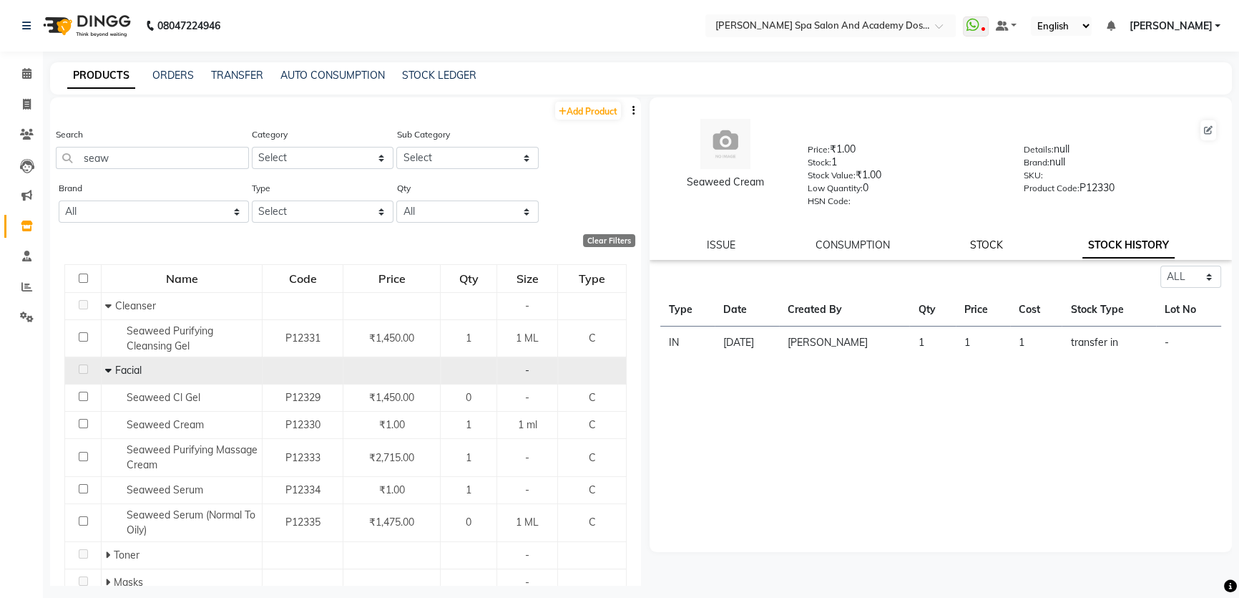
click at [975, 243] on link "STOCK" at bounding box center [986, 244] width 33 height 13
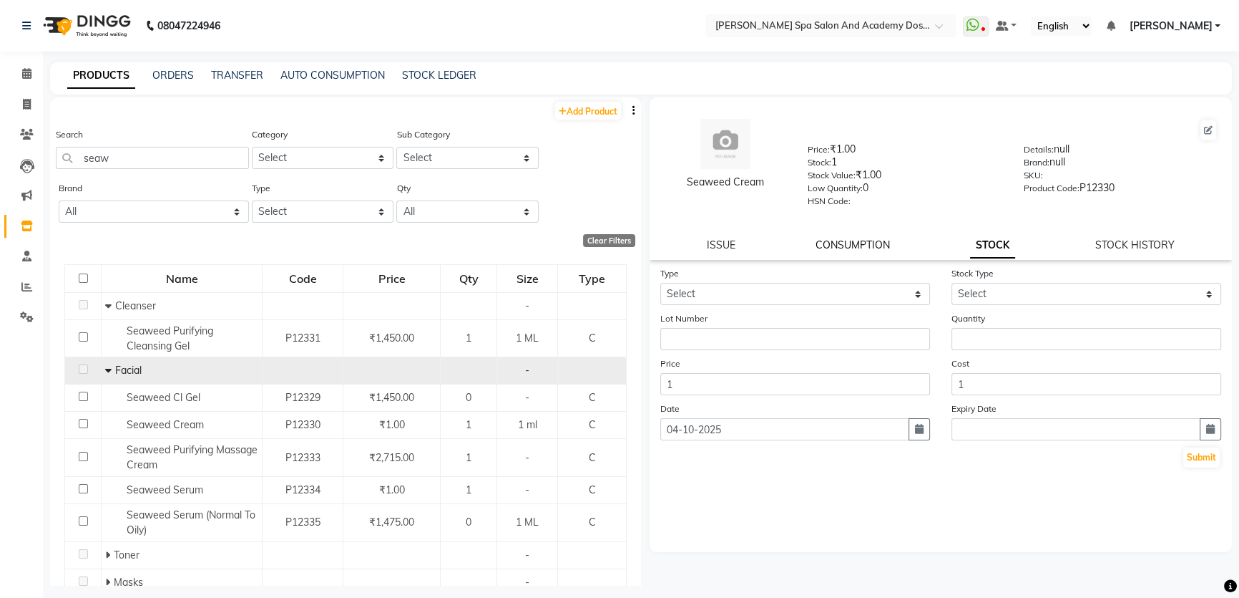
click at [827, 243] on link "CONSUMPTION" at bounding box center [853, 244] width 74 height 13
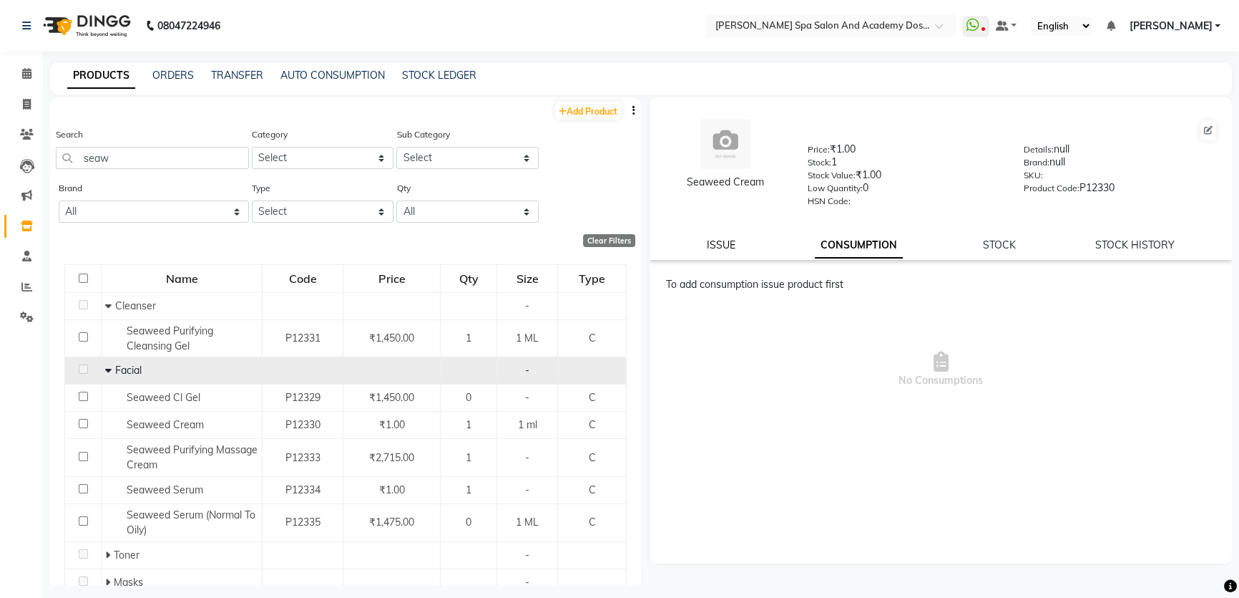
click at [714, 246] on link "ISSUE" at bounding box center [721, 244] width 29 height 13
select select
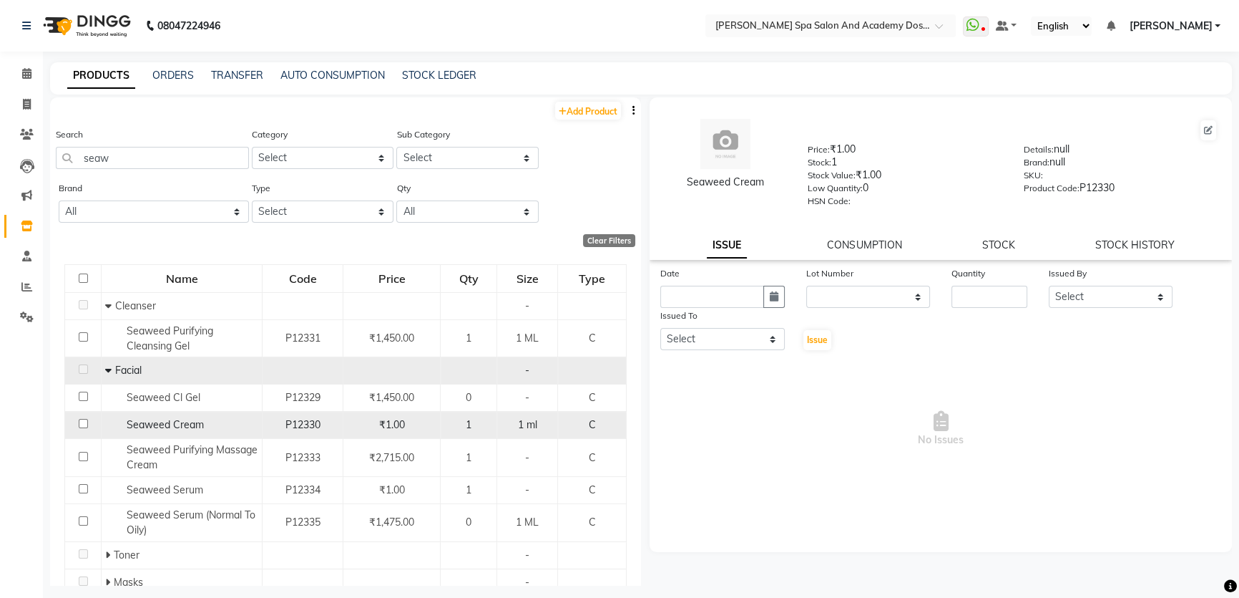
click at [181, 423] on span "Seaweed Cream" at bounding box center [165, 424] width 77 height 13
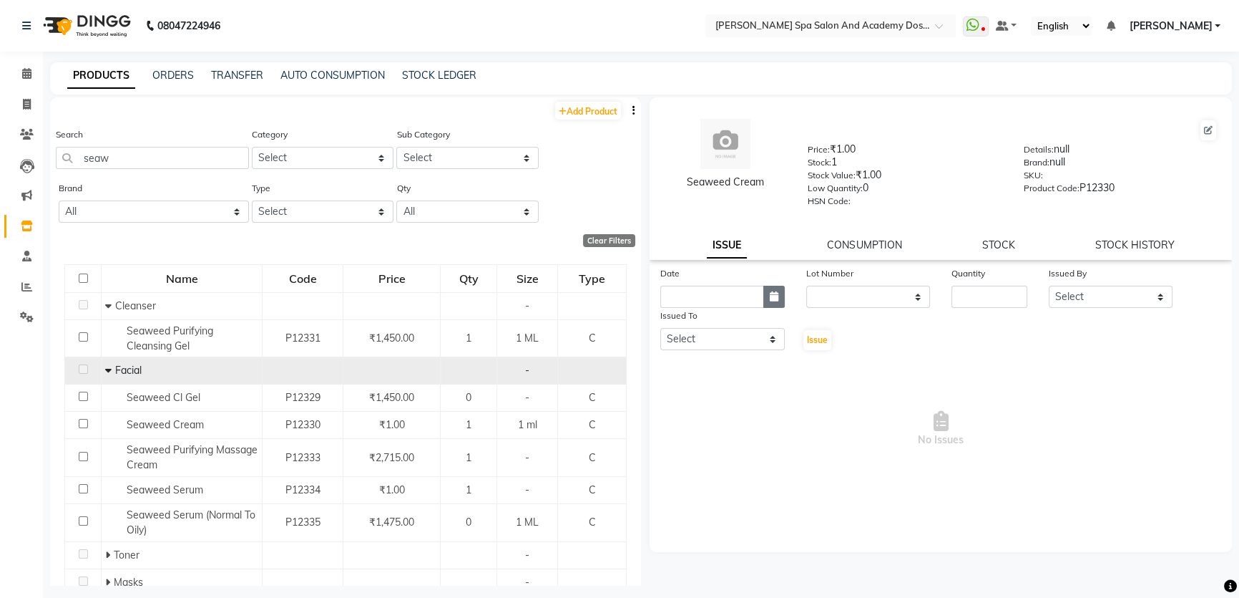
click at [773, 293] on button "button" at bounding box center [774, 297] width 21 height 22
select select "10"
select select "2025"
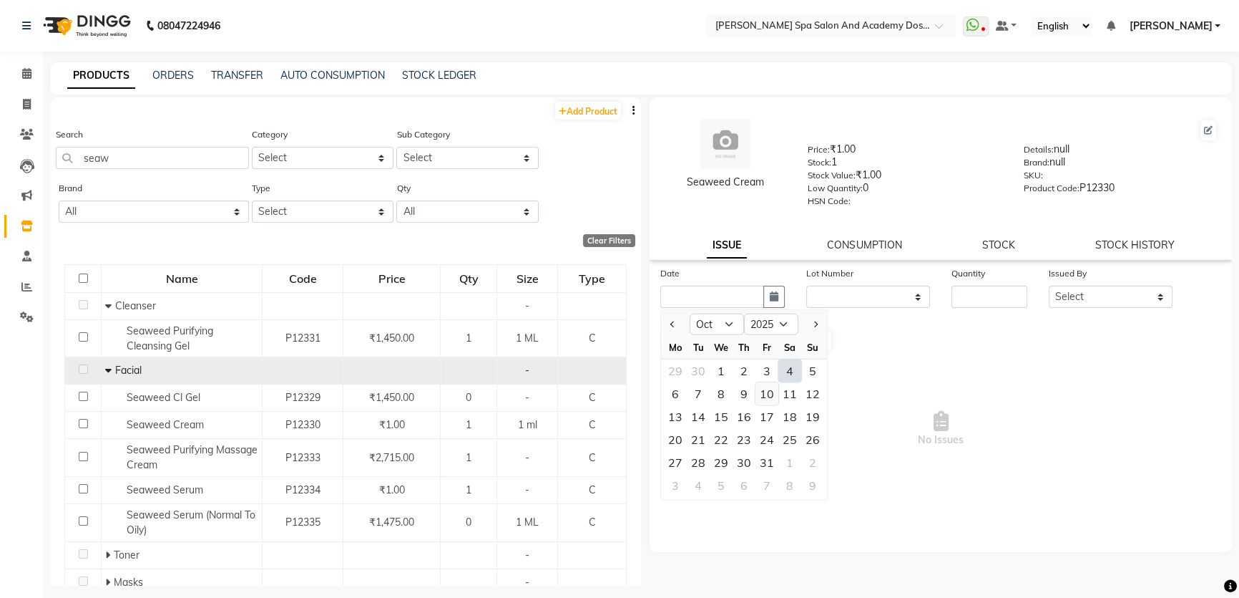
type input "04-10-2025"
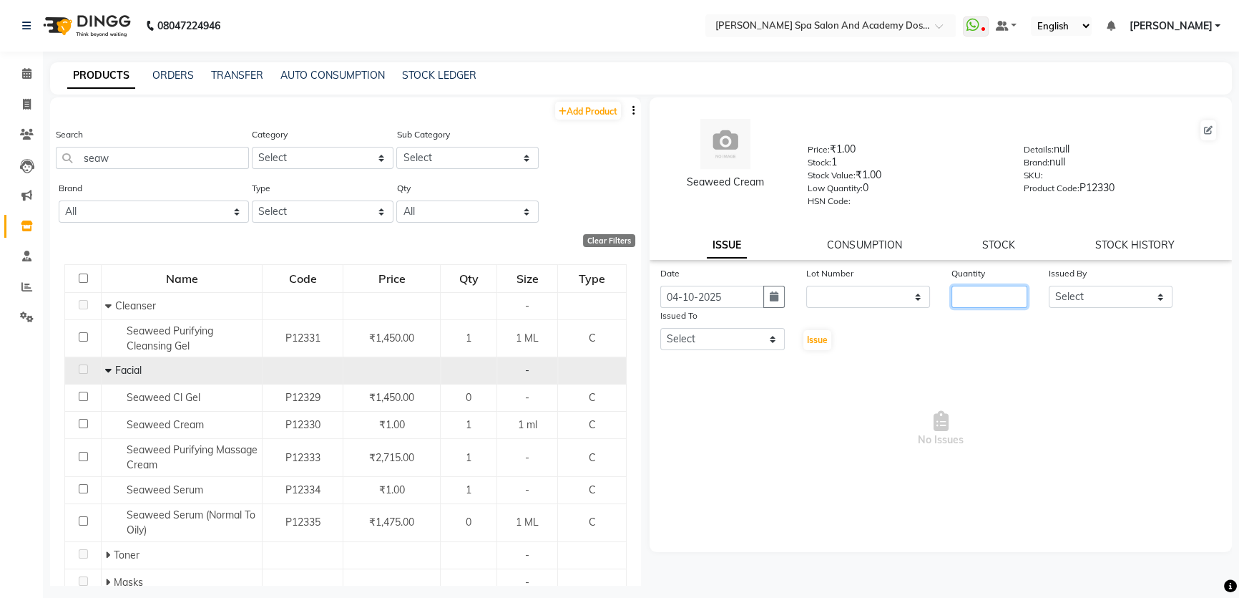
click at [988, 300] on input "number" at bounding box center [990, 297] width 76 height 22
type input "1"
click at [1114, 308] on select "Select Admin AKSHTA AMBRE ASAWARI PAWAR DIRECT 1 GAURI THAPA JIGNA SHAH KALPANA…" at bounding box center [1111, 297] width 125 height 22
select select "86422"
click at [1049, 288] on select "Select Admin AKSHTA AMBRE ASAWARI PAWAR DIRECT 1 GAURI THAPA JIGNA SHAH KALPANA…" at bounding box center [1111, 297] width 125 height 22
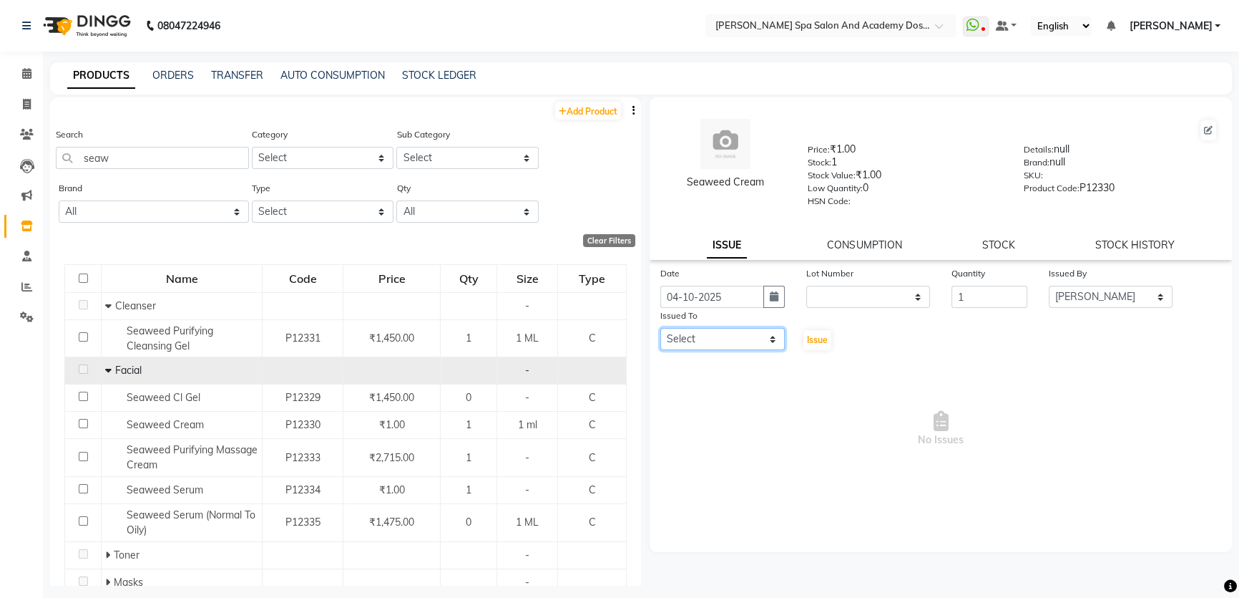
click at [693, 335] on select "Select Admin AKSHTA AMBRE ASAWARI PAWAR DIRECT 1 GAURI THAPA JIGNA SHAH KALPANA…" at bounding box center [723, 339] width 125 height 22
select select "47367"
click at [661, 331] on select "Select Admin AKSHTA AMBRE ASAWARI PAWAR DIRECT 1 GAURI THAPA JIGNA SHAH KALPANA…" at bounding box center [723, 339] width 125 height 22
click at [820, 338] on span "Issue" at bounding box center [817, 339] width 21 height 11
select select
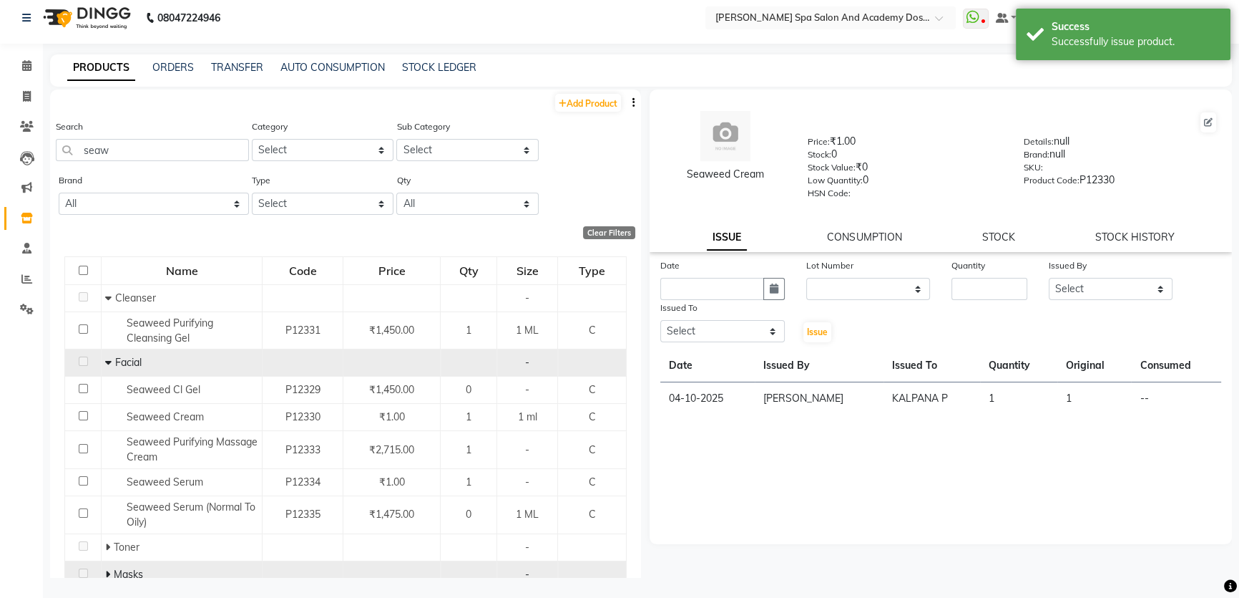
scroll to position [9, 0]
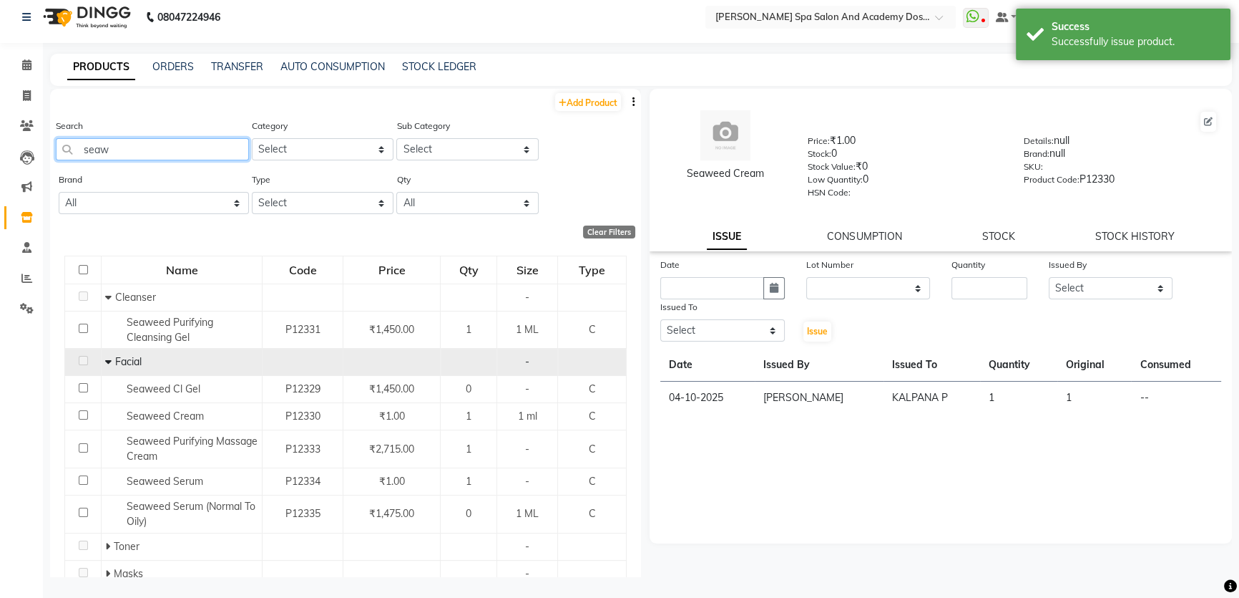
click at [155, 147] on input "seaw" at bounding box center [152, 149] width 193 height 22
drag, startPoint x: 155, startPoint y: 147, endPoint x: 0, endPoint y: 111, distance: 159.4
click at [0, 111] on app-home "08047224946 Select Location × Sarla's Spa Salon And Academy Dosti Branch Ventur…" at bounding box center [619, 294] width 1239 height 607
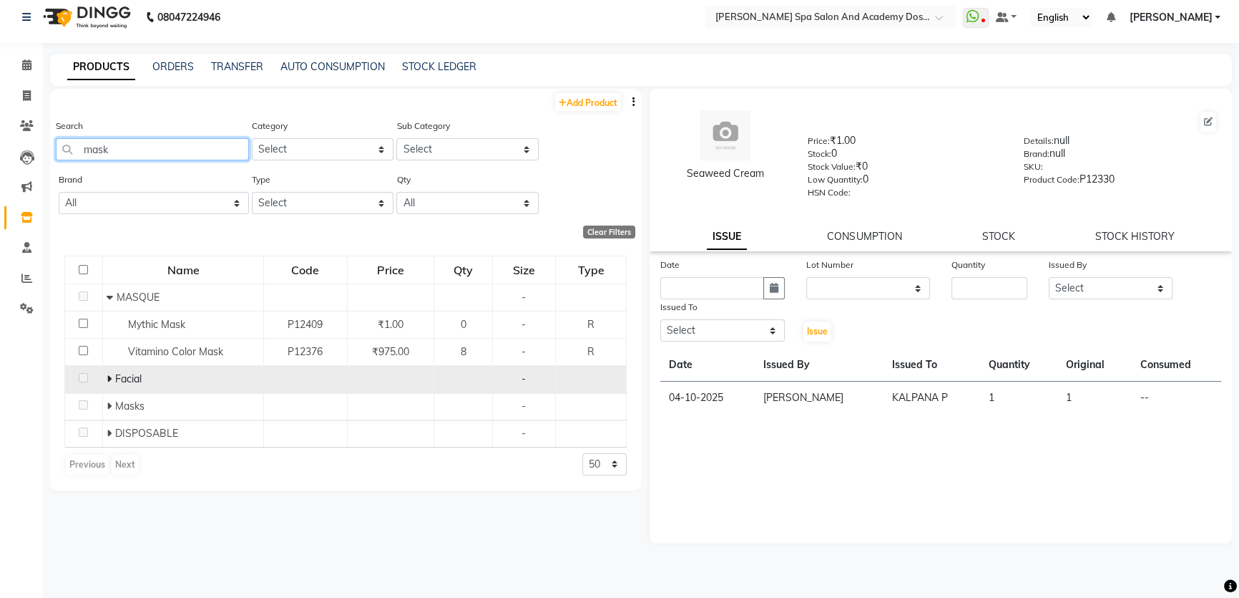
type input "mask"
click at [108, 374] on icon at bounding box center [109, 379] width 5 height 10
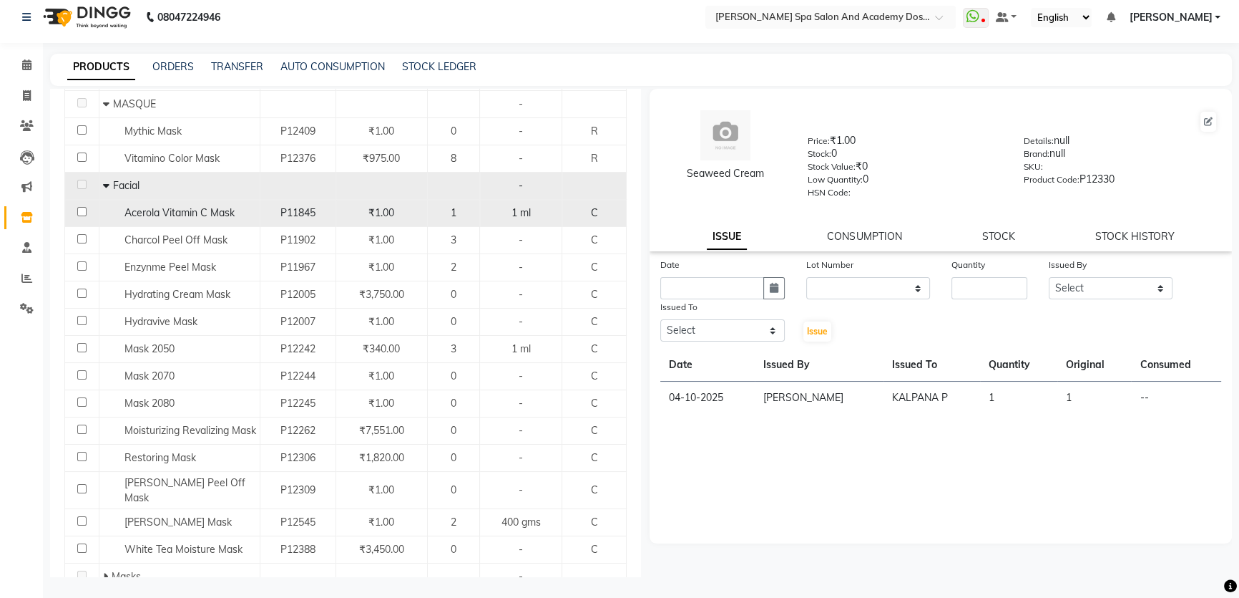
scroll to position [260, 0]
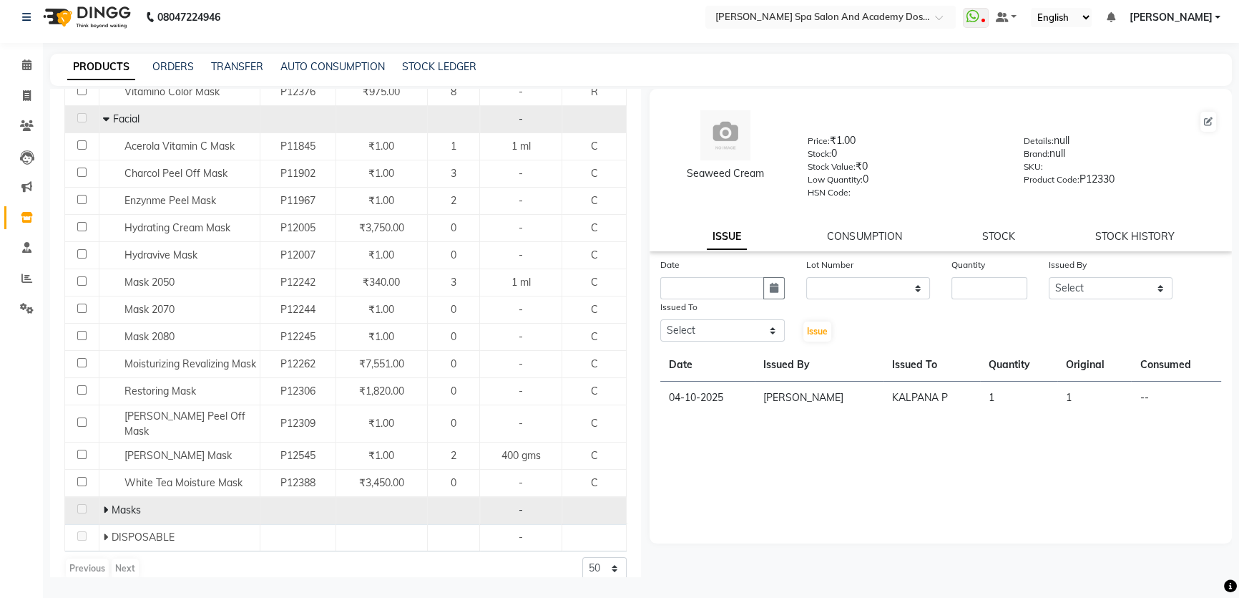
click at [103, 508] on icon at bounding box center [105, 510] width 5 height 10
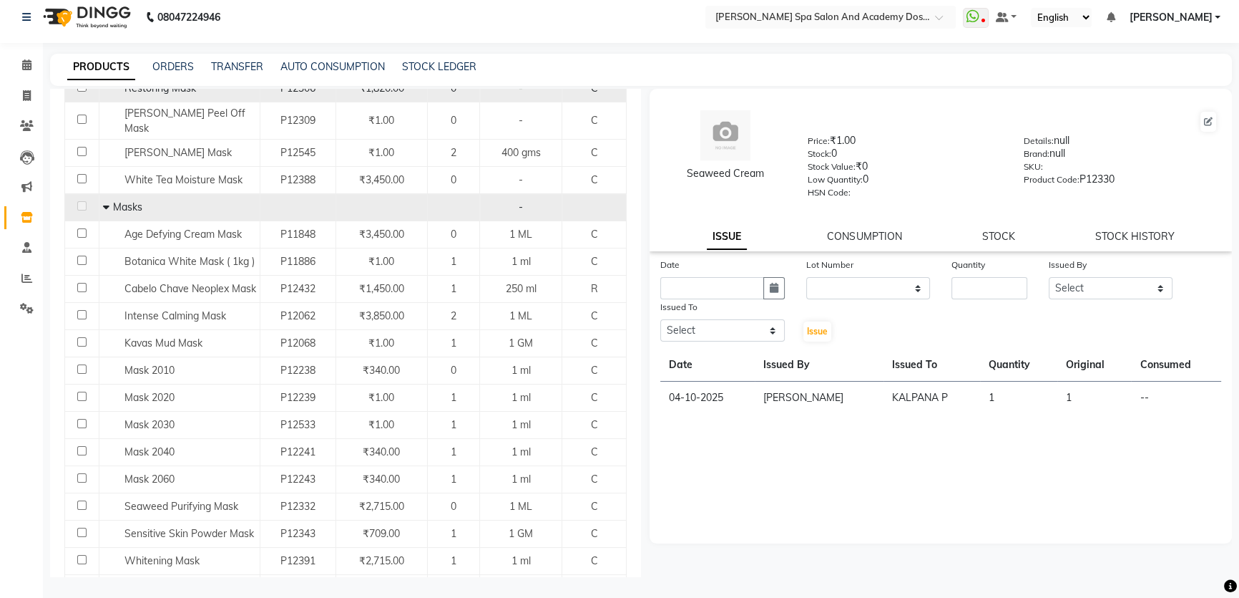
scroll to position [585, 0]
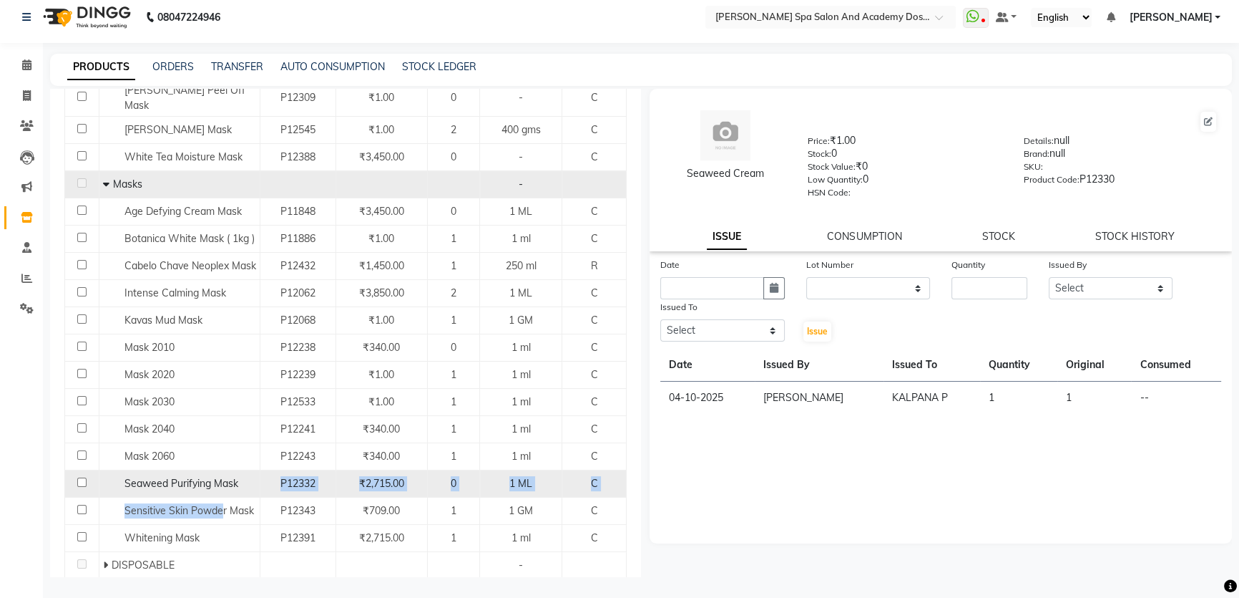
drag, startPoint x: 221, startPoint y: 513, endPoint x: 242, endPoint y: 498, distance: 25.6
click at [242, 498] on tbody "MASQUE - Mythic Mask P12409 ₹1.00 0 - R Vitamino Color Mask P12376 ₹975.00 8 - …" at bounding box center [346, 138] width 562 height 881
click at [233, 481] on td "Seaweed Purifying Mask" at bounding box center [179, 483] width 161 height 27
click at [145, 489] on span "Seaweed Purifying Mask" at bounding box center [182, 483] width 114 height 13
select select
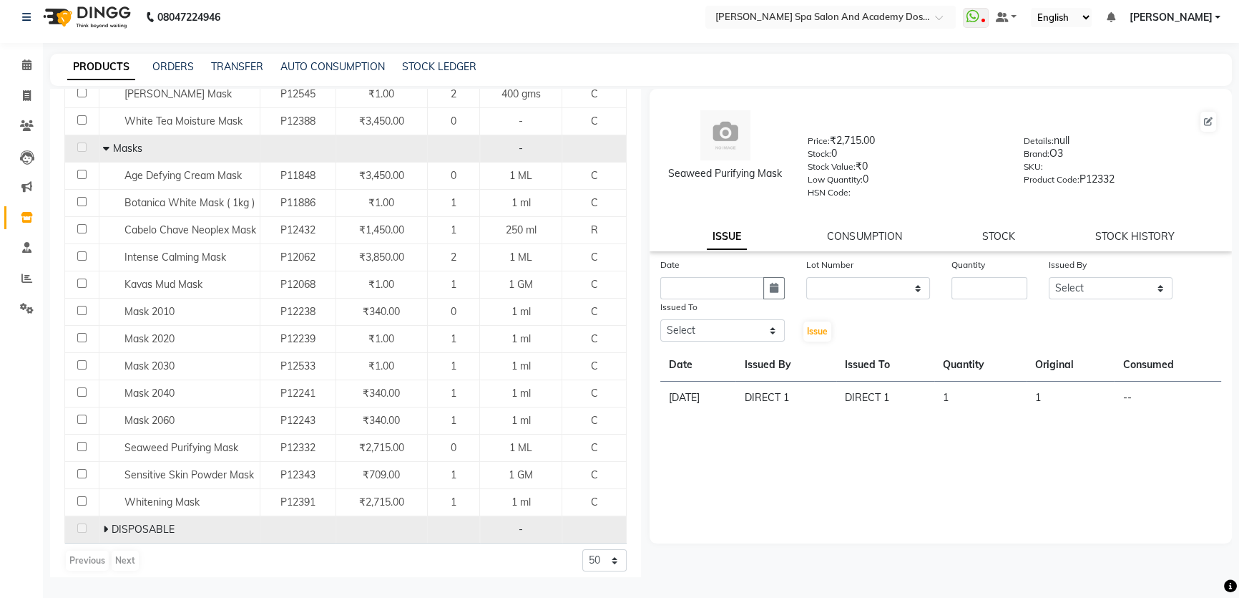
scroll to position [639, 0]
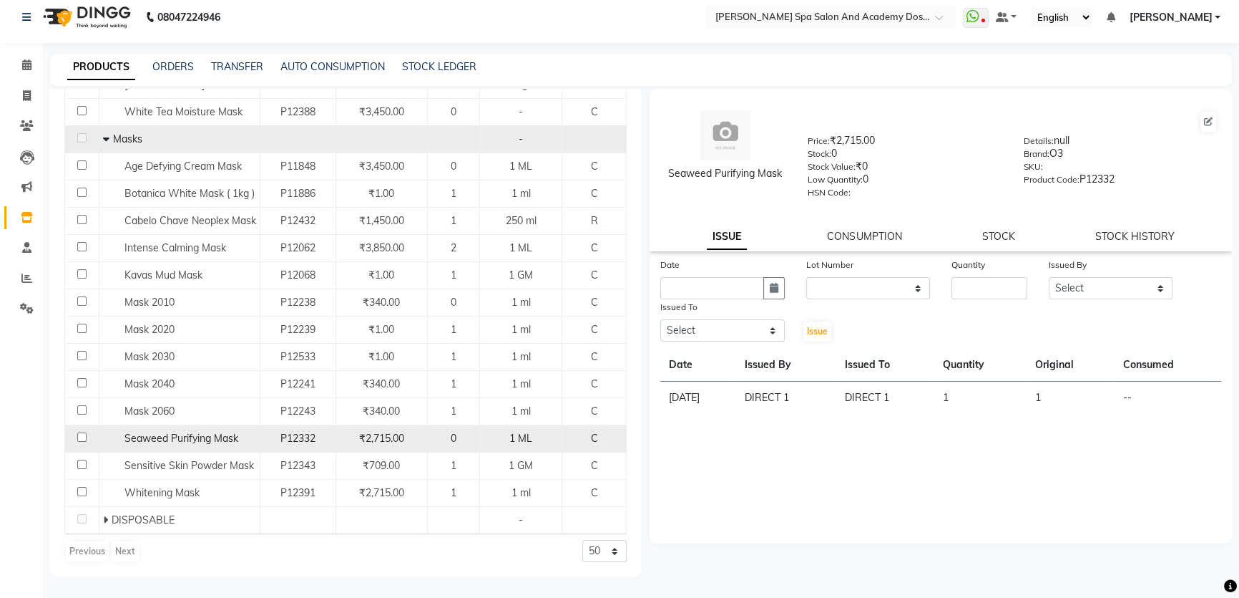
click at [162, 438] on span "Seaweed Purifying Mask" at bounding box center [182, 438] width 114 height 13
click at [229, 433] on span "Seaweed Purifying Mask" at bounding box center [182, 438] width 114 height 13
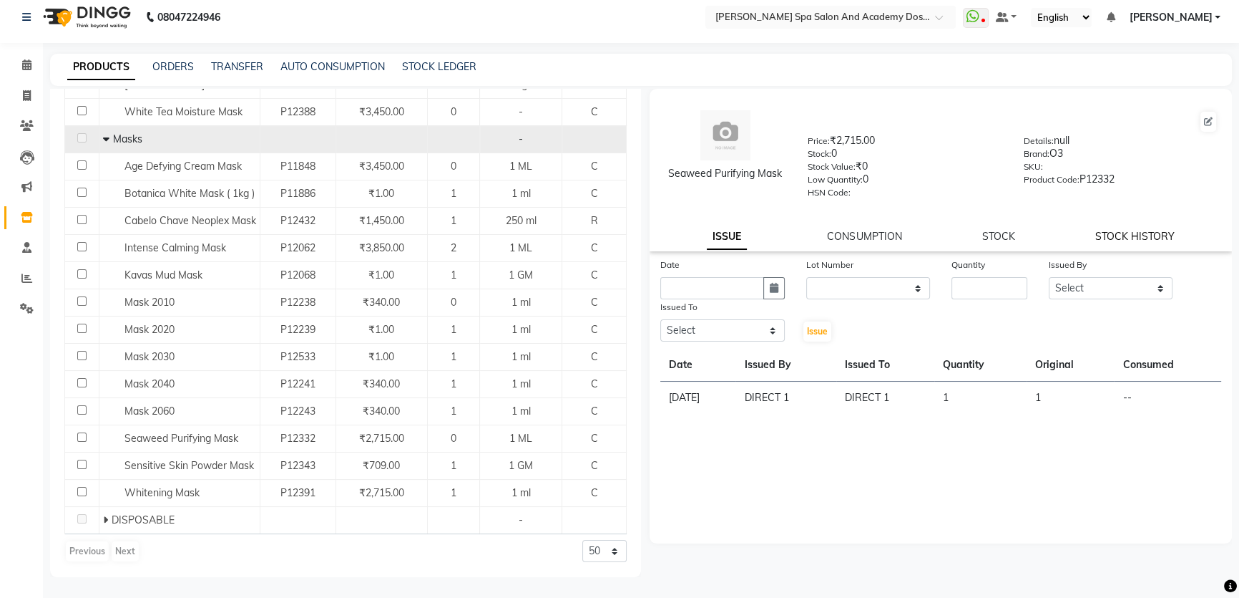
click at [1098, 239] on link "STOCK HISTORY" at bounding box center [1135, 236] width 79 height 13
select select "all"
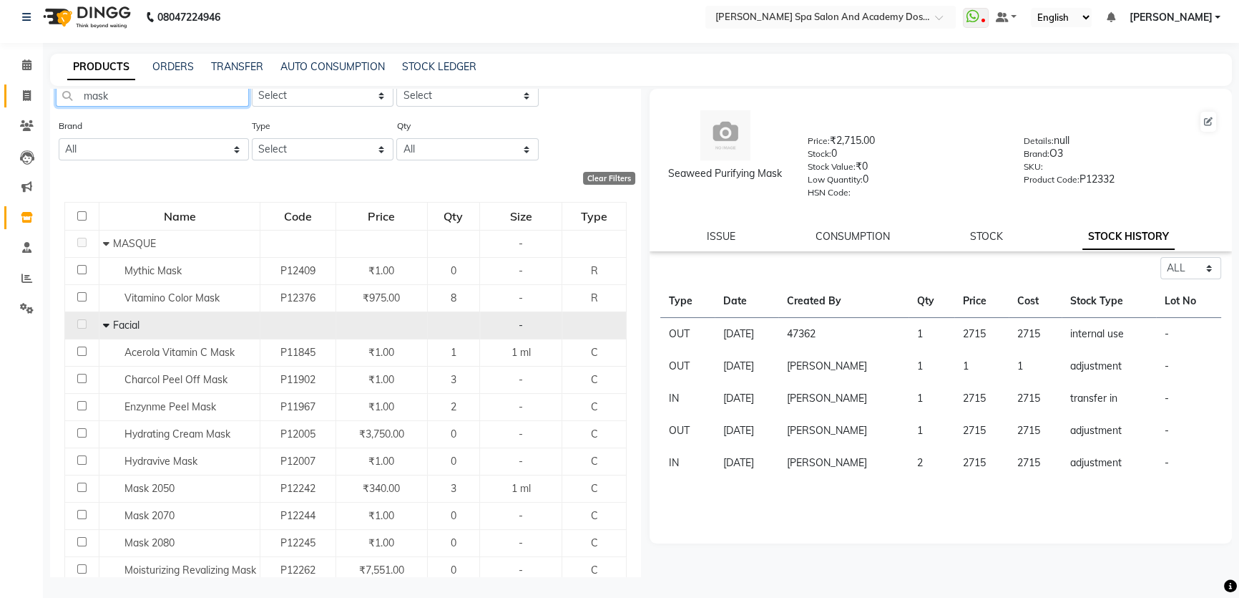
scroll to position [0, 0]
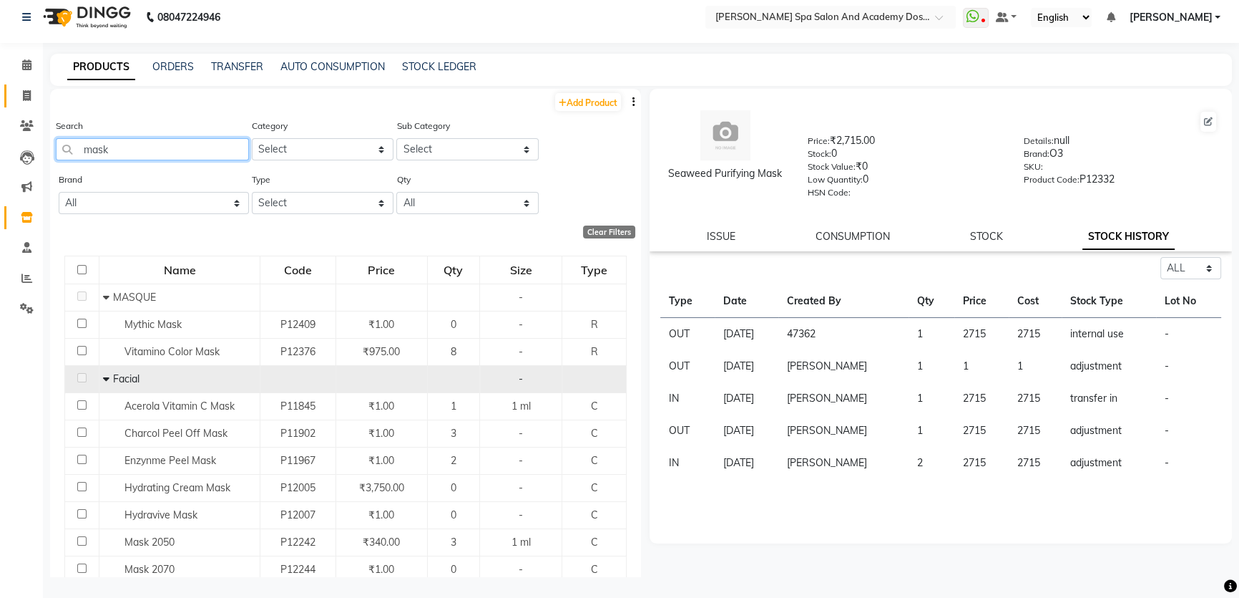
drag, startPoint x: 157, startPoint y: 102, endPoint x: 4, endPoint y: 88, distance: 154.5
click at [4, 88] on app-home "08047224946 Select Location × Sarla's Spa Salon And Academy Dosti Branch Ventur…" at bounding box center [619, 294] width 1239 height 607
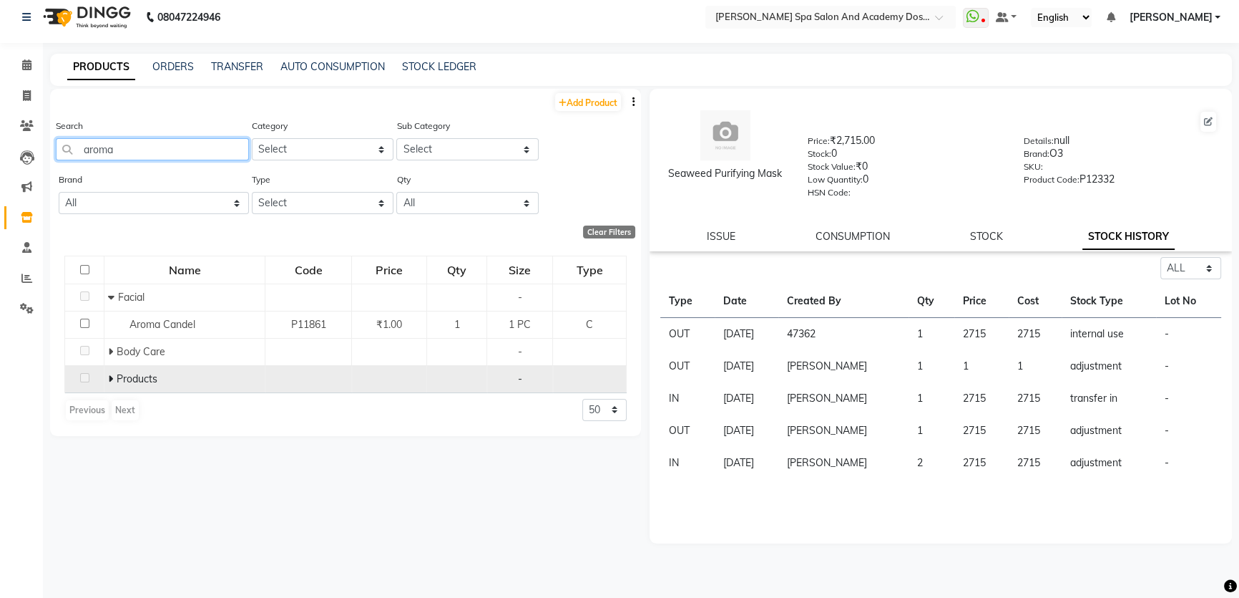
type input "aroma"
click at [108, 377] on icon at bounding box center [110, 379] width 5 height 10
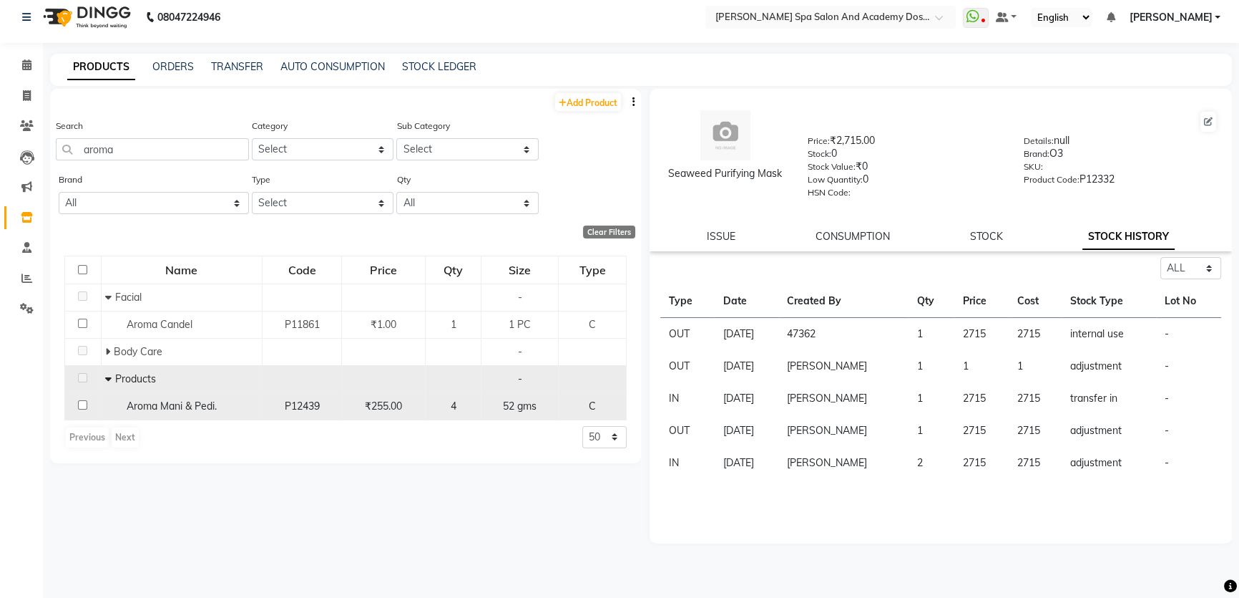
click at [130, 408] on span "Aroma Mani & Pedi." at bounding box center [172, 405] width 90 height 13
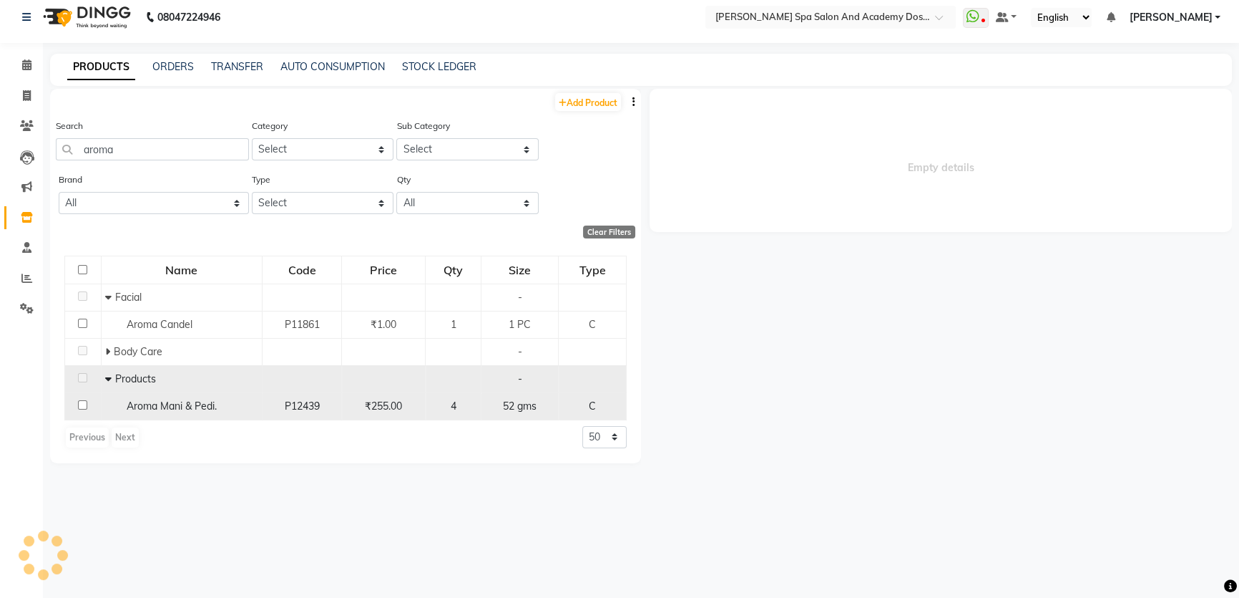
select select "all"
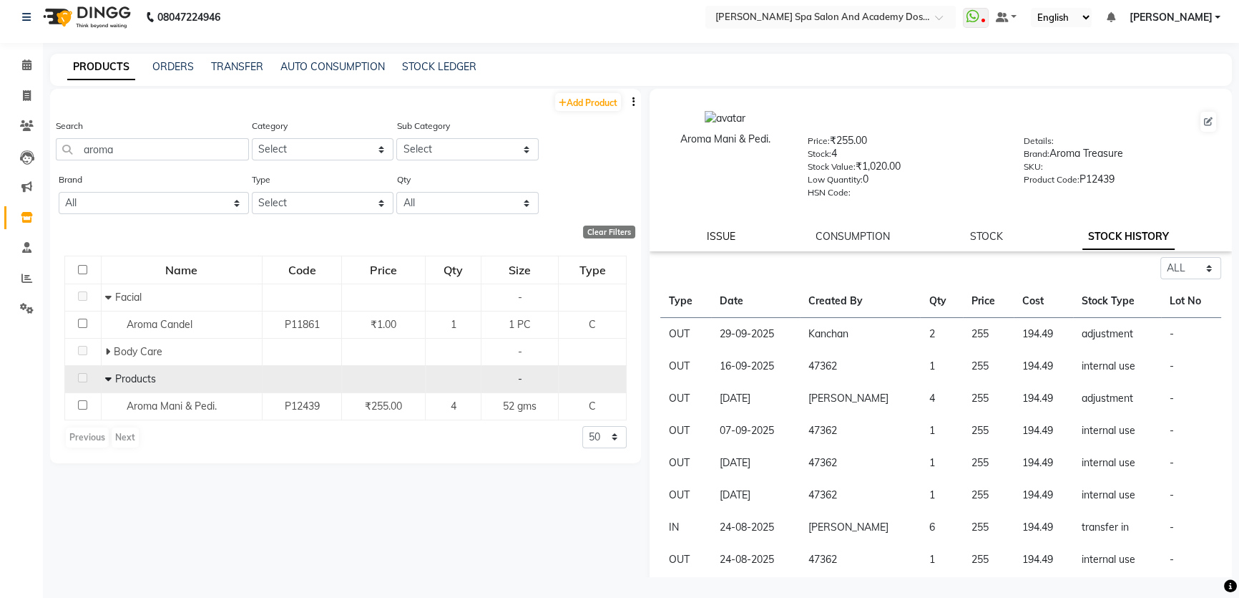
click at [722, 235] on link "ISSUE" at bounding box center [721, 236] width 29 height 13
select select
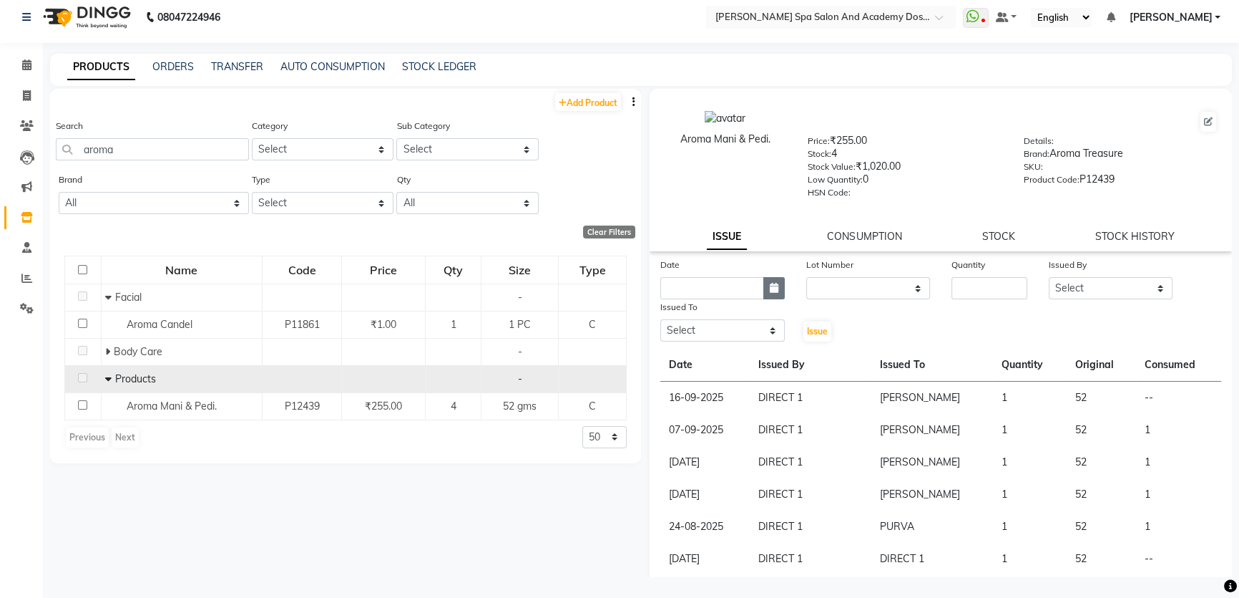
click at [774, 293] on icon "button" at bounding box center [774, 288] width 9 height 10
select select "10"
select select "2025"
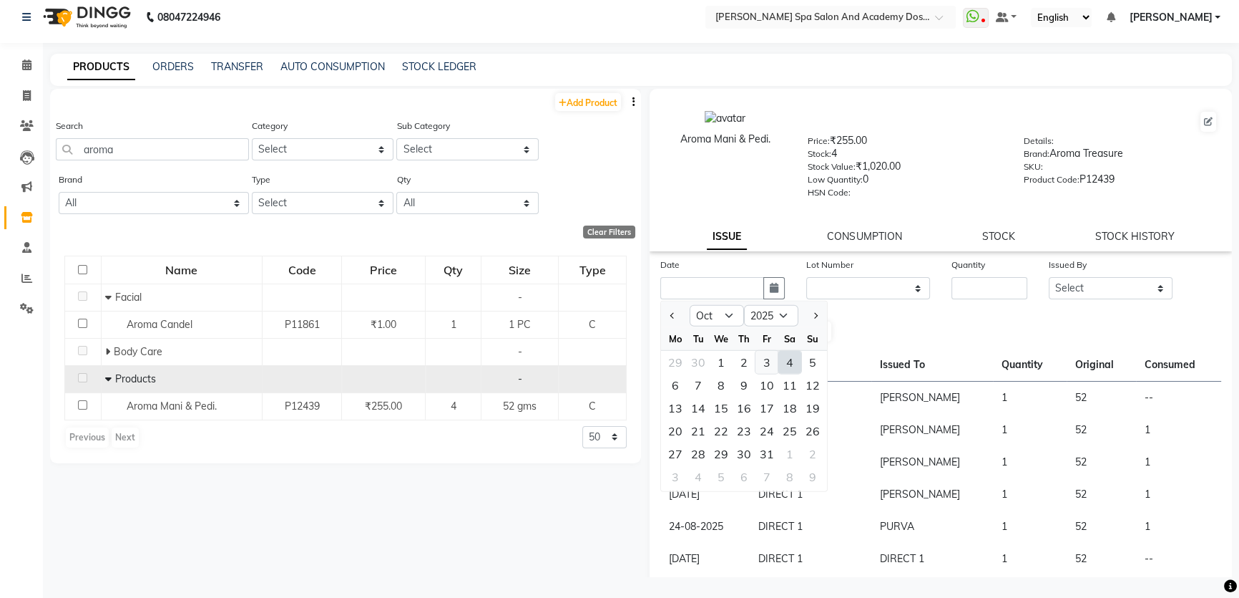
click at [772, 364] on div "3" at bounding box center [767, 362] width 23 height 23
type input "03-10-2025"
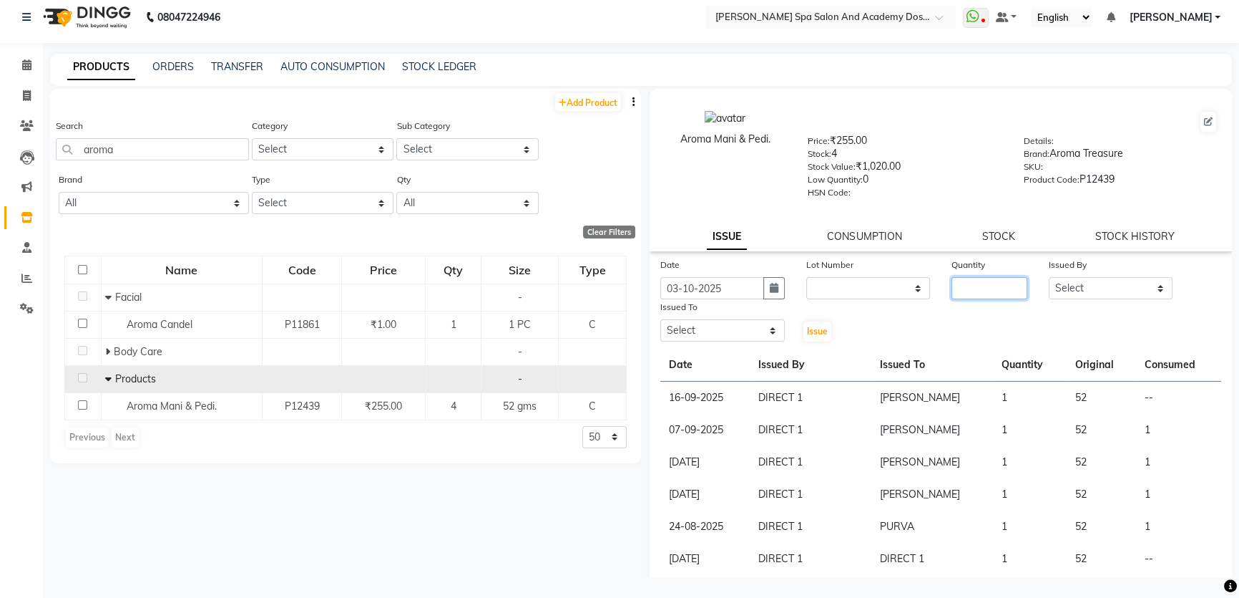
click at [1001, 283] on input "number" at bounding box center [990, 288] width 76 height 22
type input "1"
click at [1088, 288] on select "Select Admin AKSHTA AMBRE ASAWARI PAWAR DIRECT 1 GAURI THAPA JIGNA SHAH KALPANA…" at bounding box center [1111, 288] width 125 height 22
select select "86422"
click at [1049, 279] on select "Select Admin AKSHTA AMBRE ASAWARI PAWAR DIRECT 1 GAURI THAPA JIGNA SHAH KALPANA…" at bounding box center [1111, 288] width 125 height 22
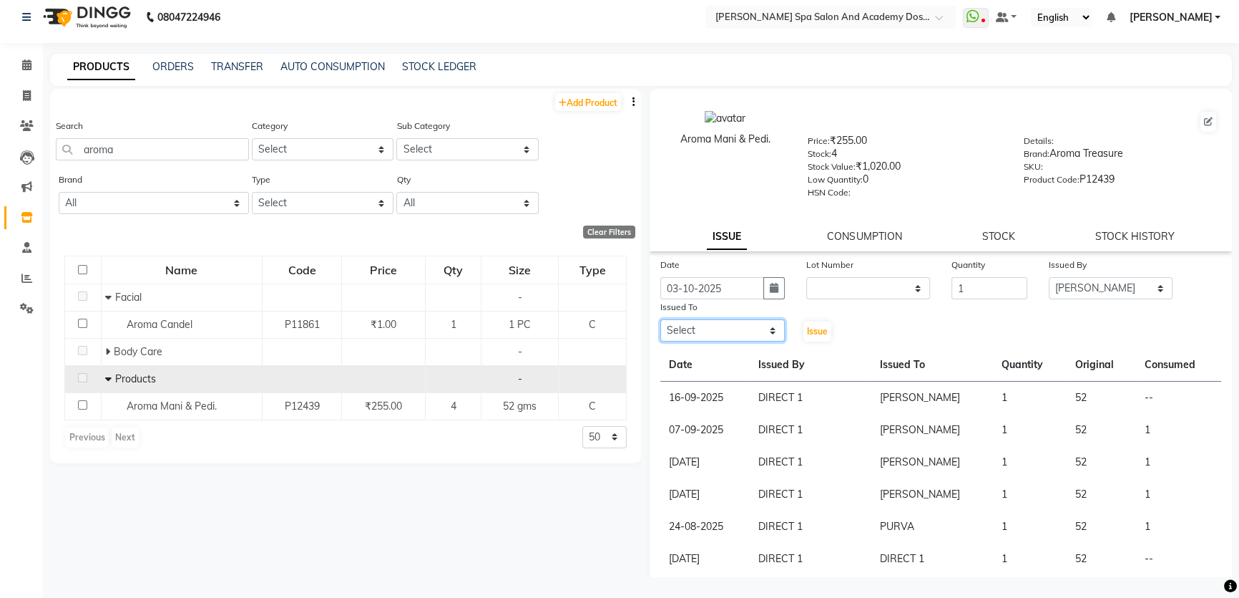
click at [732, 327] on select "Select Admin AKSHTA AMBRE ASAWARI PAWAR DIRECT 1 GAURI THAPA JIGNA SHAH KALPANA…" at bounding box center [723, 330] width 125 height 22
select select "63504"
click at [661, 322] on select "Select Admin AKSHTA AMBRE ASAWARI PAWAR DIRECT 1 GAURI THAPA JIGNA SHAH KALPANA…" at bounding box center [723, 330] width 125 height 22
click at [809, 333] on span "Issue" at bounding box center [817, 331] width 21 height 11
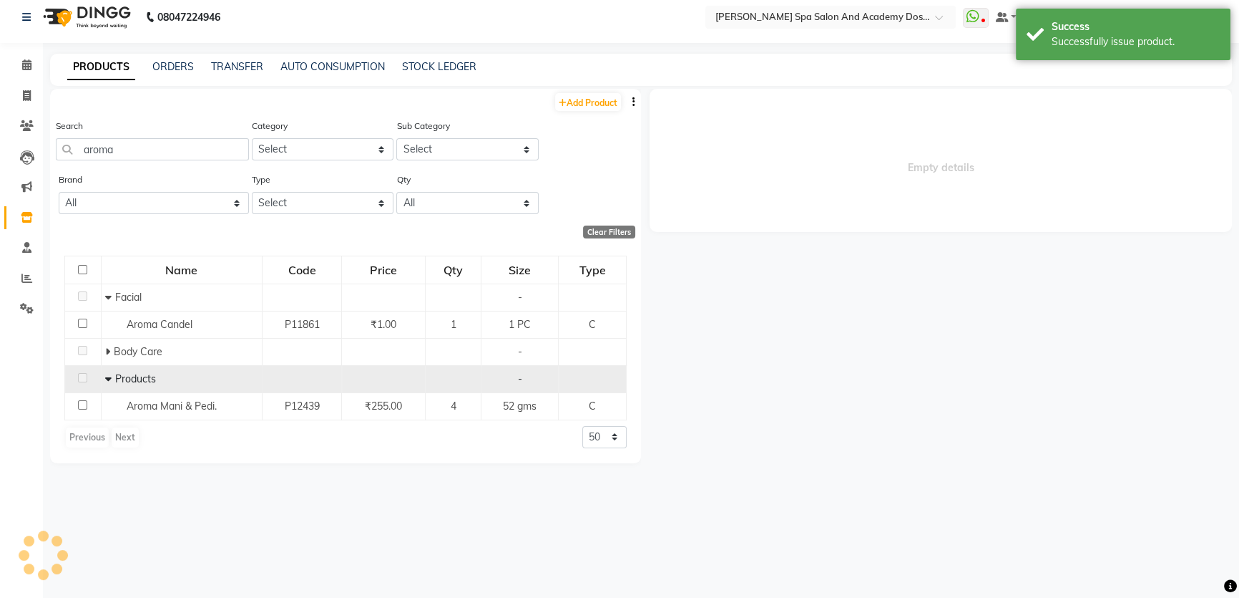
select select
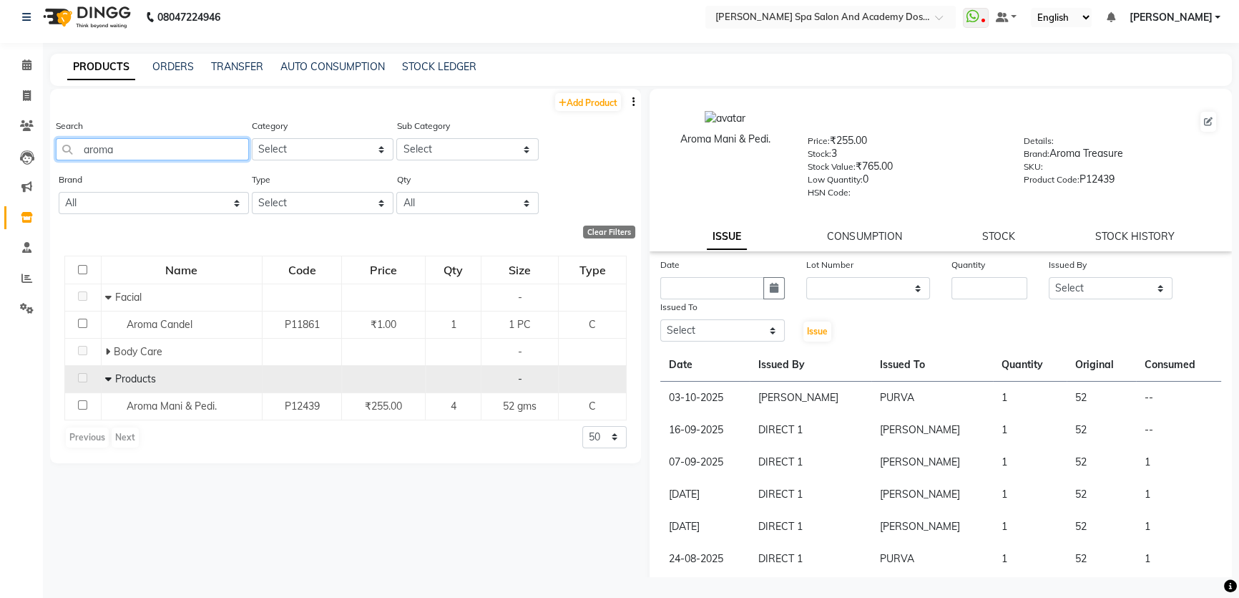
drag, startPoint x: 118, startPoint y: 146, endPoint x: 0, endPoint y: 133, distance: 118.8
click at [0, 133] on app-home "08047224946 Select Location × Sarla's Spa Salon And Academy Dosti Branch Ventur…" at bounding box center [619, 294] width 1239 height 607
click at [24, 92] on icon at bounding box center [27, 95] width 8 height 11
select select "6316"
select select "service"
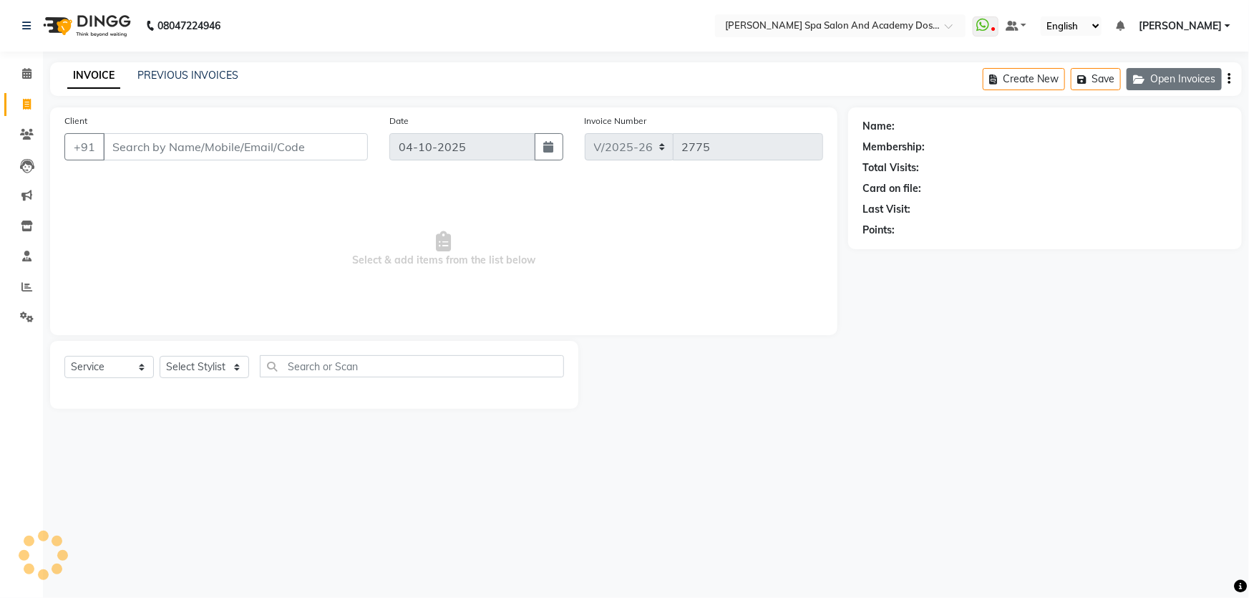
click at [1153, 77] on button "Open Invoices" at bounding box center [1173, 79] width 95 height 22
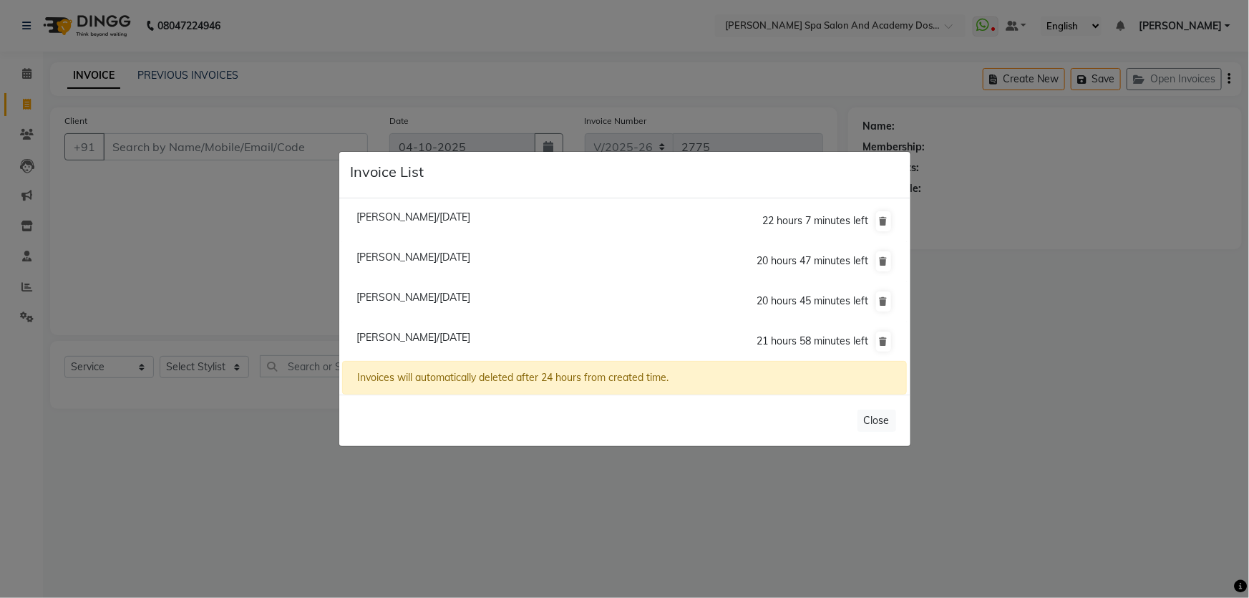
click at [411, 336] on span "Sonia Nimkar/04 October 2025" at bounding box center [413, 337] width 114 height 13
type input "7506497690"
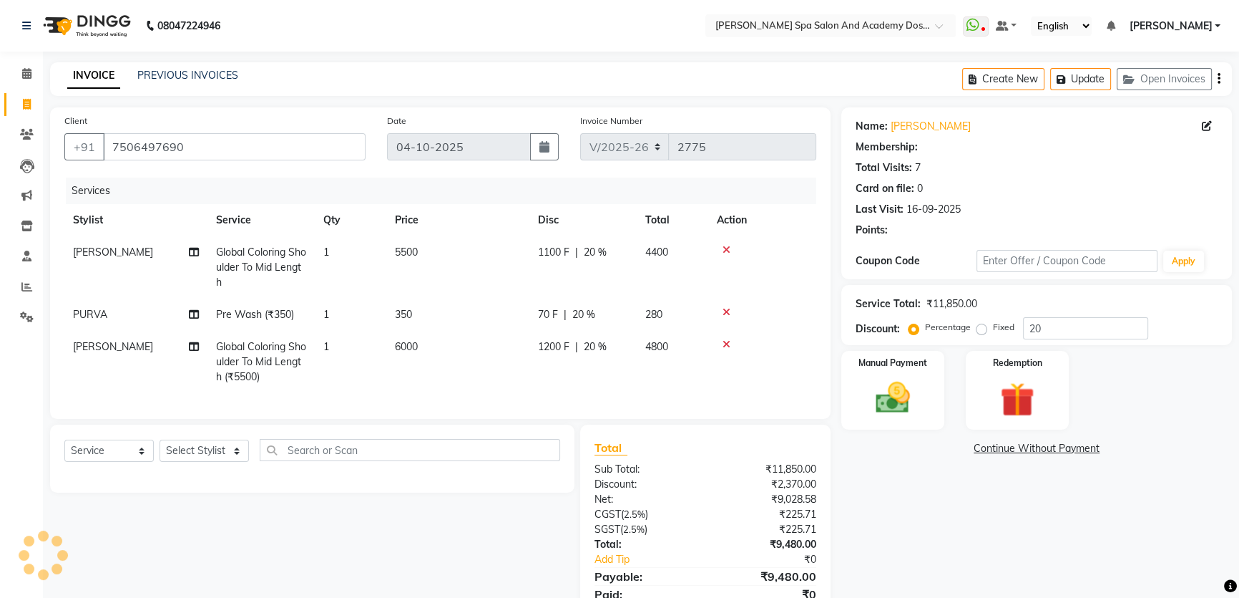
type input "0"
select select "2: Object"
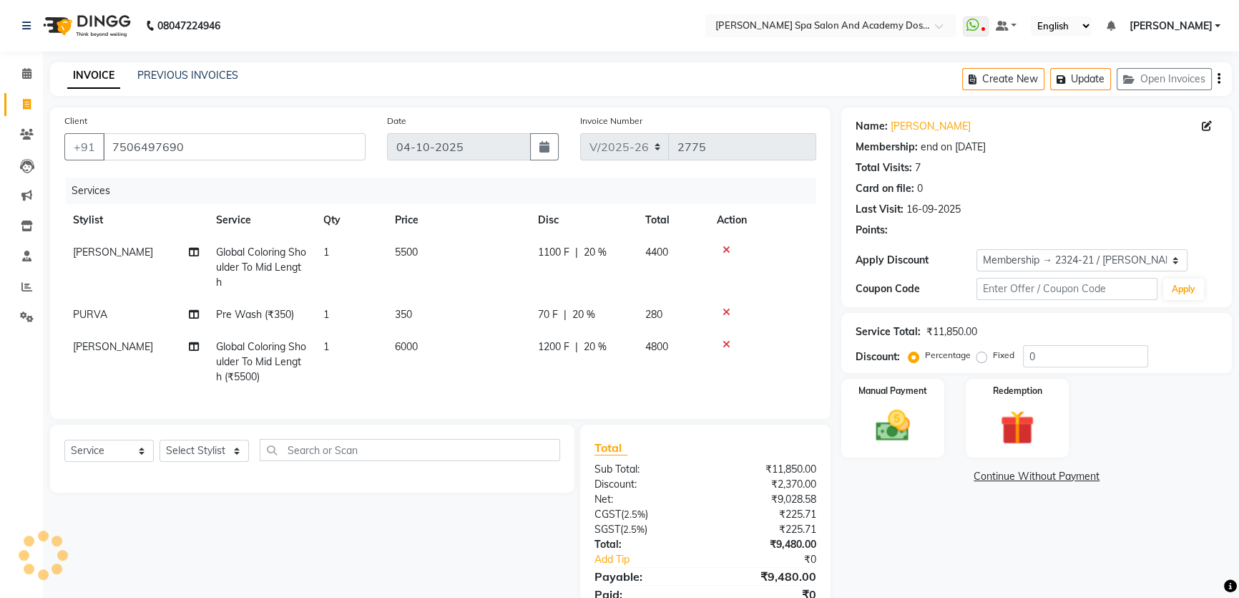
type input "20"
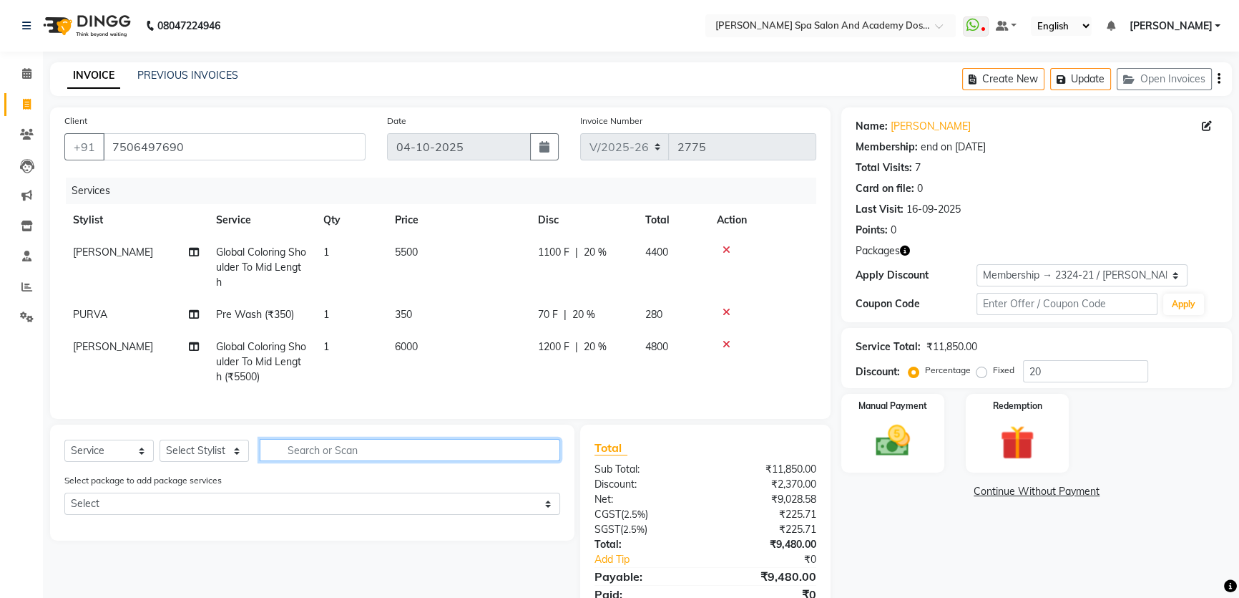
click at [306, 457] on input "text" at bounding box center [410, 450] width 301 height 22
click at [113, 462] on select "Select Service Product Membership Package Voucher Prepaid Gift Card" at bounding box center [108, 450] width 89 height 22
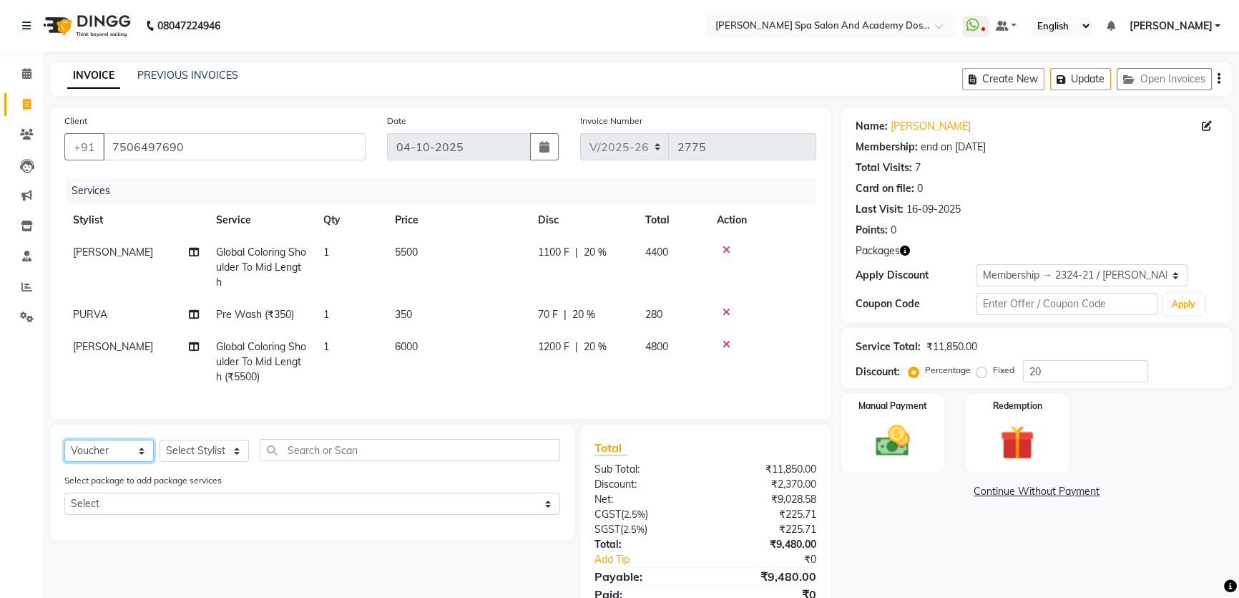
click at [64, 449] on select "Select Service Product Membership Package Voucher Prepaid Gift Card" at bounding box center [108, 450] width 89 height 22
click at [193, 459] on select "Select Stylist Admin AKSHTA AMBRE ASAWARI PAWAR DIRECT 1 GAURI THAPA JIGNA SHAH…" at bounding box center [204, 450] width 89 height 22
click at [113, 460] on select "Select Service Product Membership Package Voucher Prepaid Gift Card" at bounding box center [108, 450] width 89 height 22
click at [64, 449] on select "Select Service Product Membership Package Voucher Prepaid Gift Card" at bounding box center [108, 450] width 89 height 22
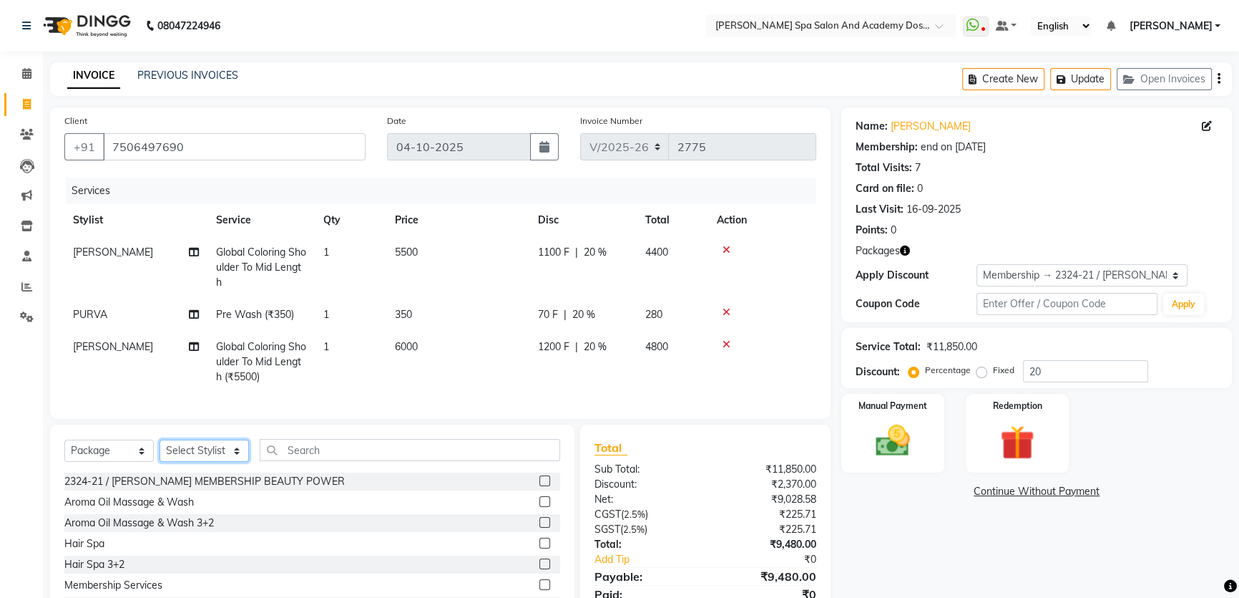
click at [195, 462] on select "Select Stylist Admin AKSHTA AMBRE ASAWARI PAWAR DIRECT 1 GAURI THAPA JIGNA SHAH…" at bounding box center [204, 450] width 89 height 22
drag, startPoint x: 478, startPoint y: 358, endPoint x: 425, endPoint y: 372, distance: 54.9
click at [474, 359] on td "6000" at bounding box center [457, 362] width 143 height 62
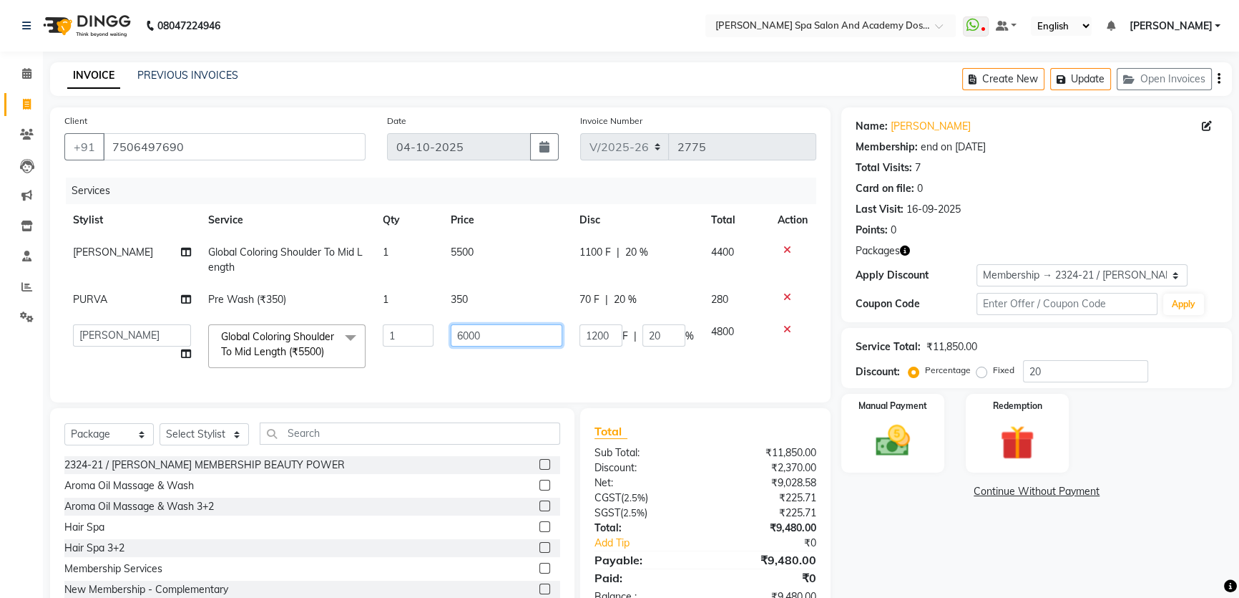
drag, startPoint x: 521, startPoint y: 337, endPoint x: 347, endPoint y: 353, distance: 174.6
click at [347, 353] on tr "Admin AKSHTA AMBRE ASAWARI PAWAR DIRECT 1 GAURI THAPA JIGNA SHAH KALPANA P Kanc…" at bounding box center [440, 346] width 752 height 61
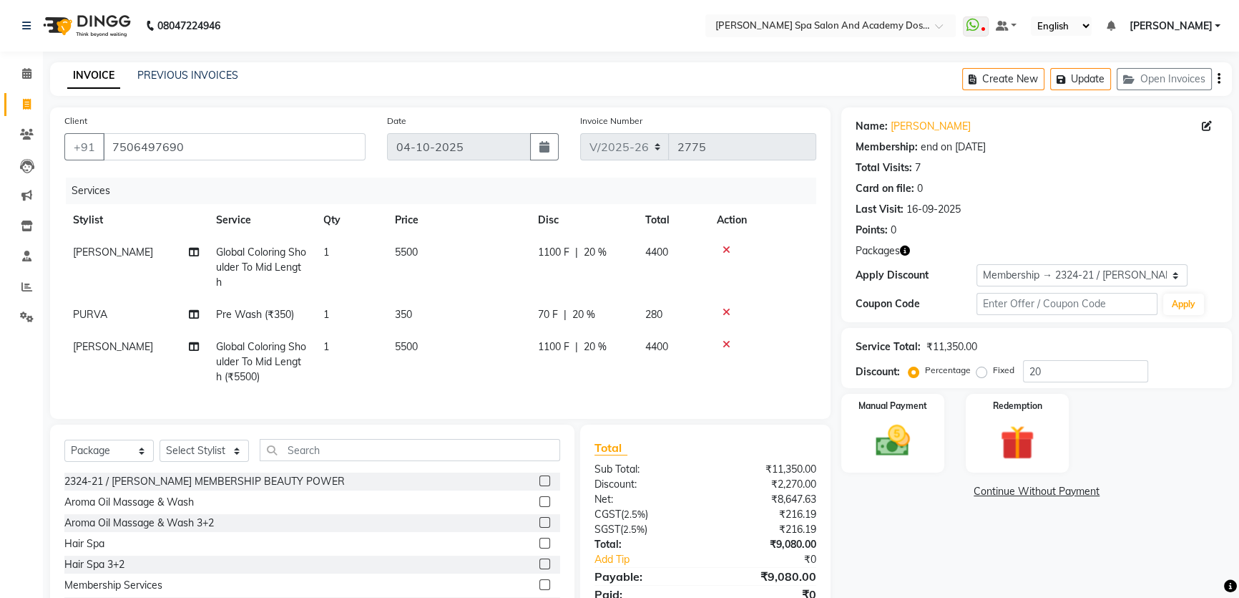
click at [429, 364] on tr "UJWALA Global Coloring Shoulder To Mid Length (₹5500) 1 5500 1100 F | 20 % 4400" at bounding box center [440, 362] width 752 height 62
click at [215, 457] on select "Select Stylist Admin AKSHTA AMBRE ASAWARI PAWAR DIRECT 1 GAURI THAPA JIGNA SHAH…" at bounding box center [204, 450] width 89 height 22
click at [160, 449] on select "Select Stylist Admin AKSHTA AMBRE ASAWARI PAWAR DIRECT 1 GAURI THAPA JIGNA SHAH…" at bounding box center [204, 450] width 89 height 22
click at [295, 451] on input "text" at bounding box center [410, 450] width 301 height 22
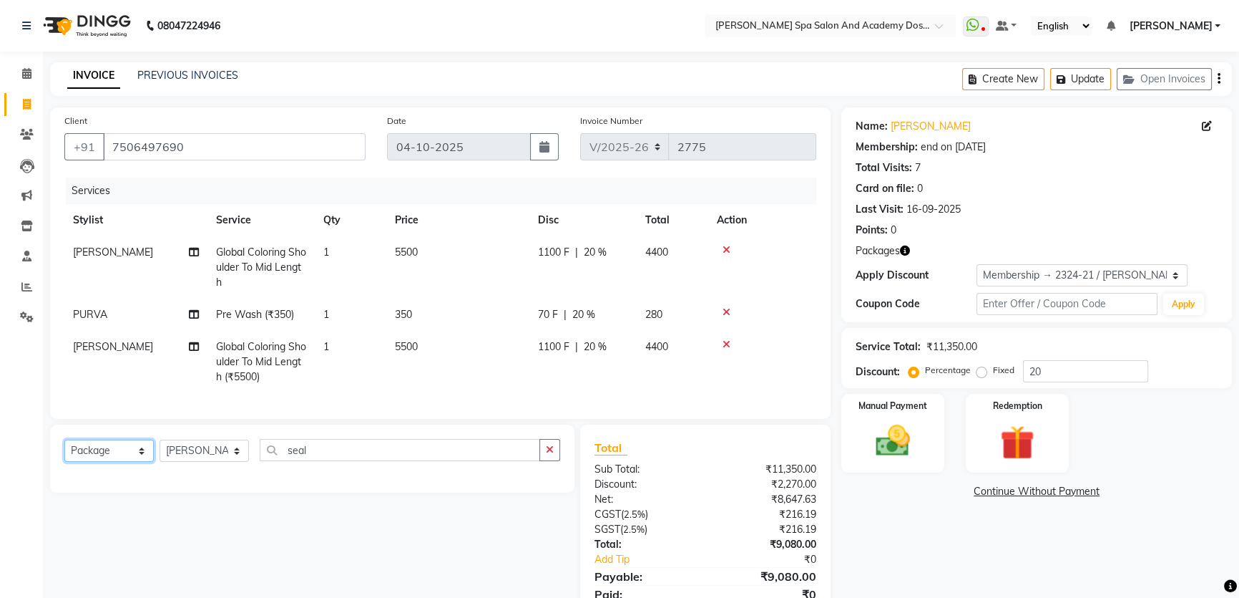
drag, startPoint x: 109, startPoint y: 464, endPoint x: 109, endPoint y: 457, distance: 7.9
click at [109, 462] on select "Select Service Product Membership Package Voucher Prepaid Gift Card" at bounding box center [108, 450] width 89 height 22
click at [64, 449] on select "Select Service Product Membership Package Voucher Prepaid Gift Card" at bounding box center [108, 450] width 89 height 22
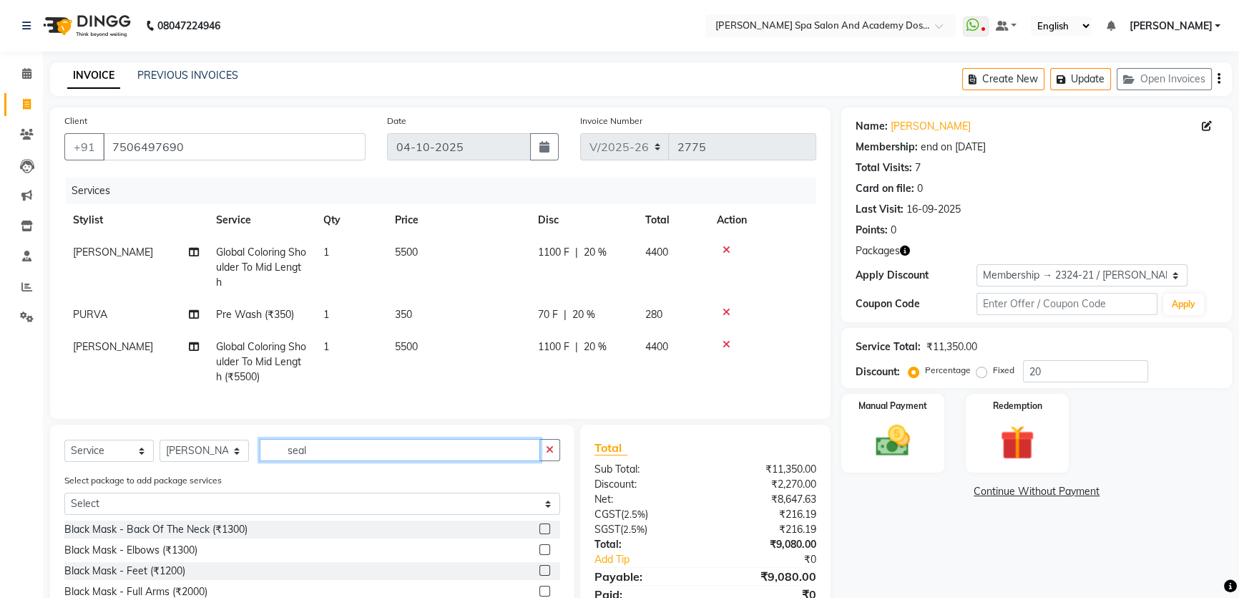
click at [315, 459] on input "seal" at bounding box center [400, 450] width 281 height 22
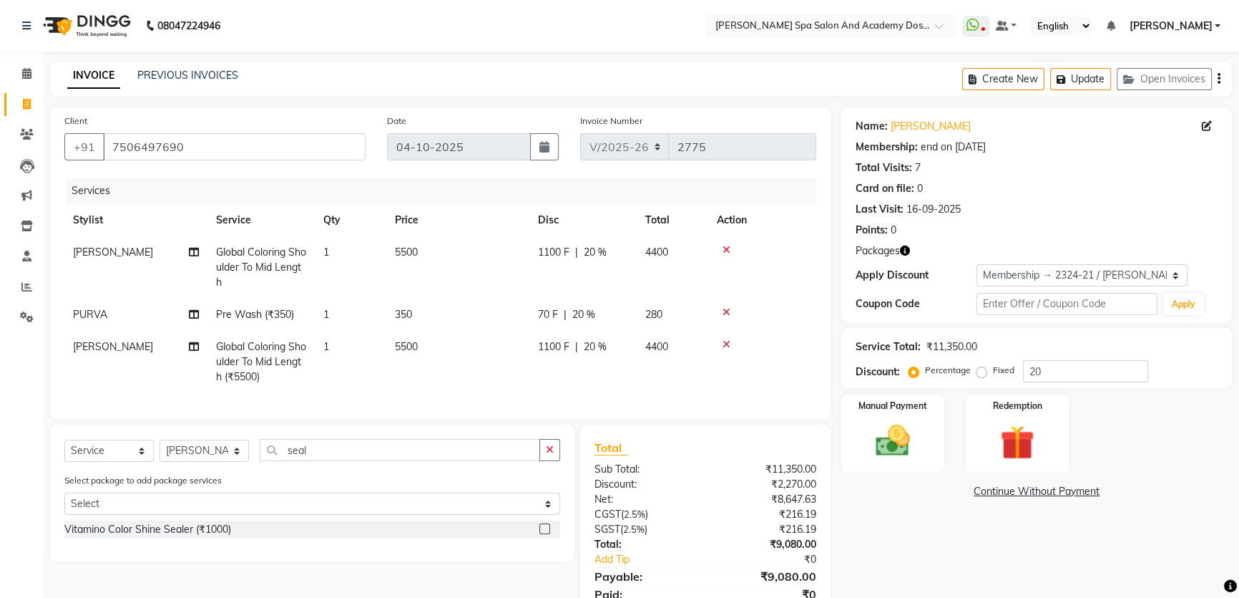
click at [545, 534] on label at bounding box center [545, 528] width 11 height 11
click at [545, 534] on input "checkbox" at bounding box center [544, 529] width 9 height 9
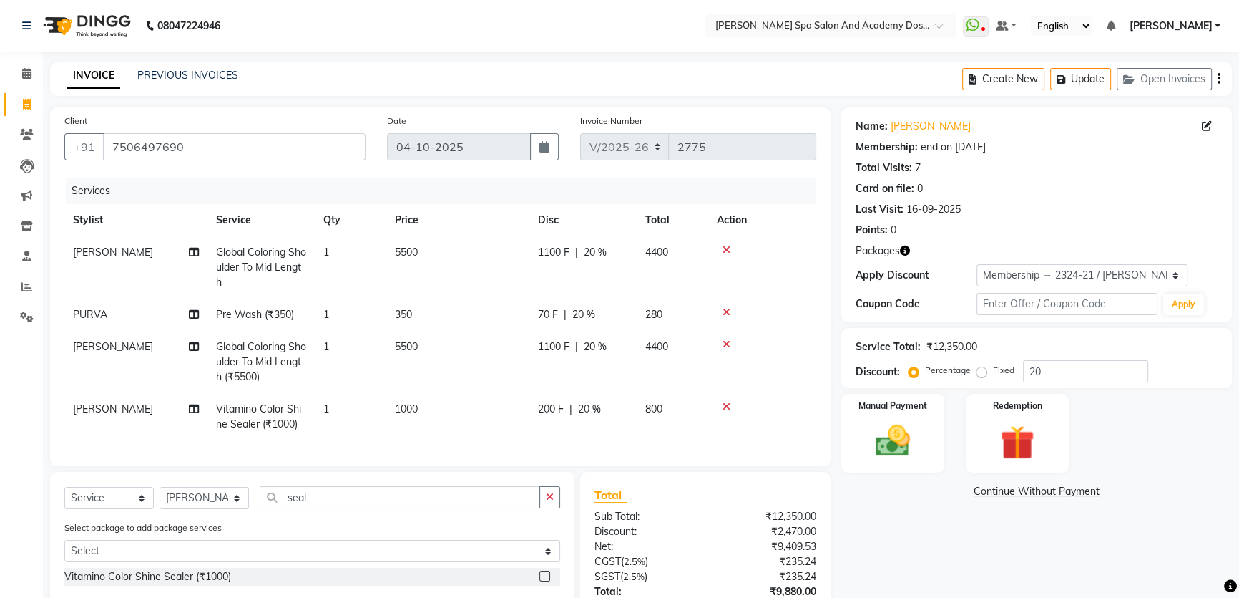
click at [344, 415] on td "1" at bounding box center [351, 416] width 72 height 47
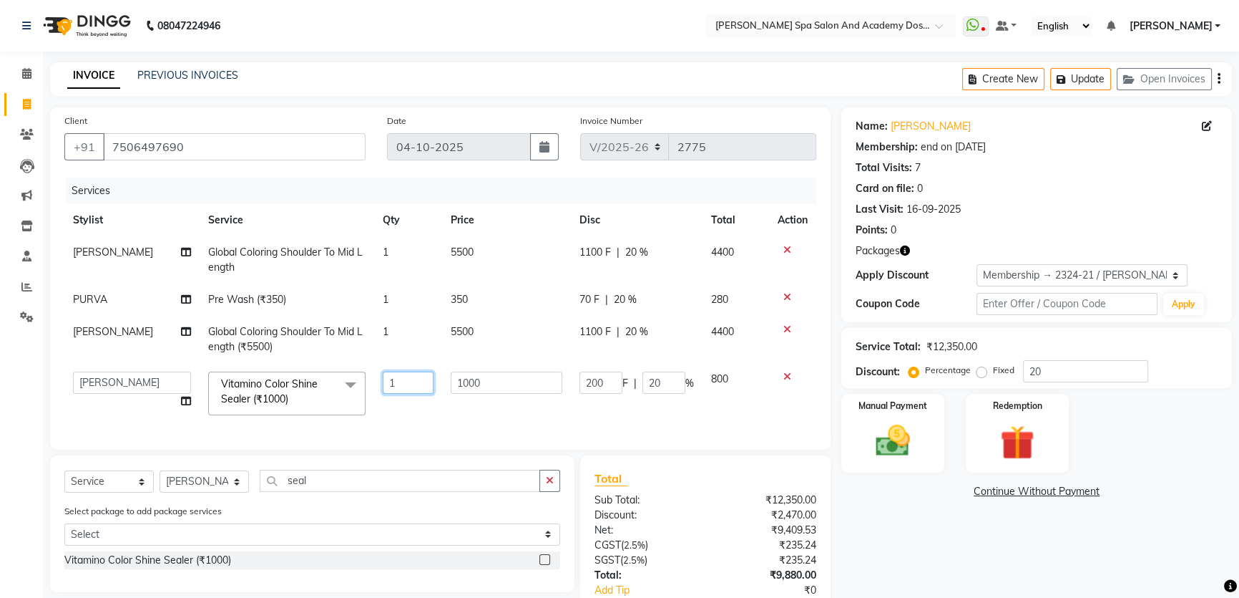
drag, startPoint x: 391, startPoint y: 383, endPoint x: 351, endPoint y: 390, distance: 40.7
click at [351, 390] on tr "Admin AKSHTA AMBRE ASAWARI PAWAR DIRECT 1 GAURI THAPA JIGNA SHAH KALPANA P Kanc…" at bounding box center [440, 393] width 752 height 61
click at [411, 408] on tr "Admin AKSHTA AMBRE ASAWARI PAWAR DIRECT 1 GAURI THAPA JIGNA SHAH KALPANA P Kanc…" at bounding box center [440, 393] width 752 height 61
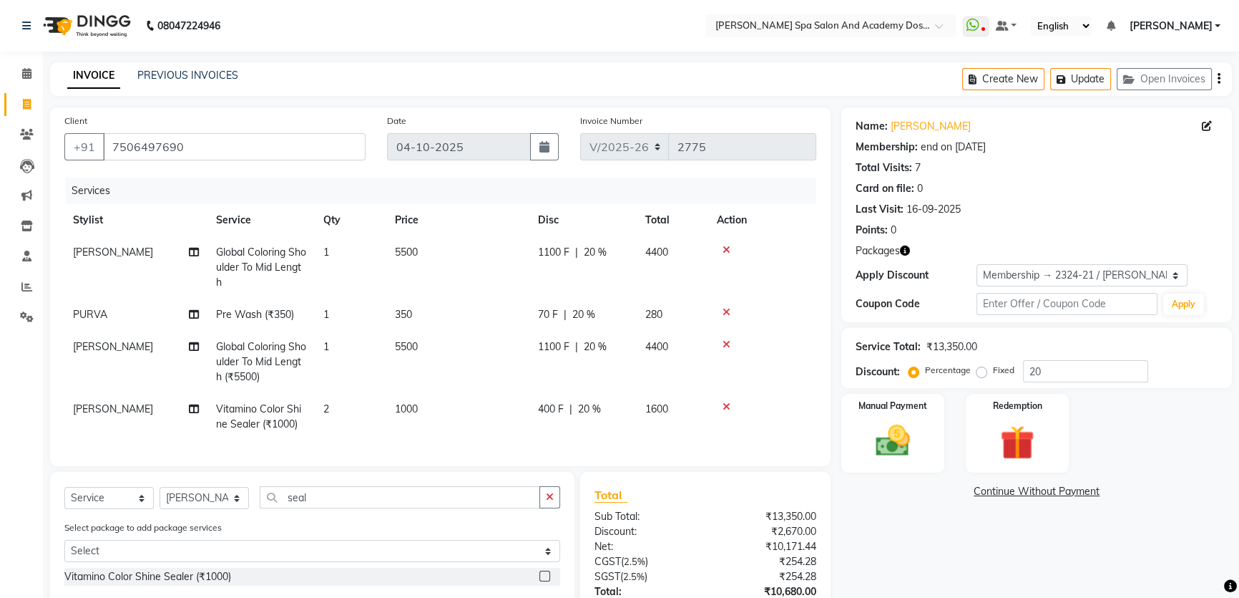
scroll to position [115, 0]
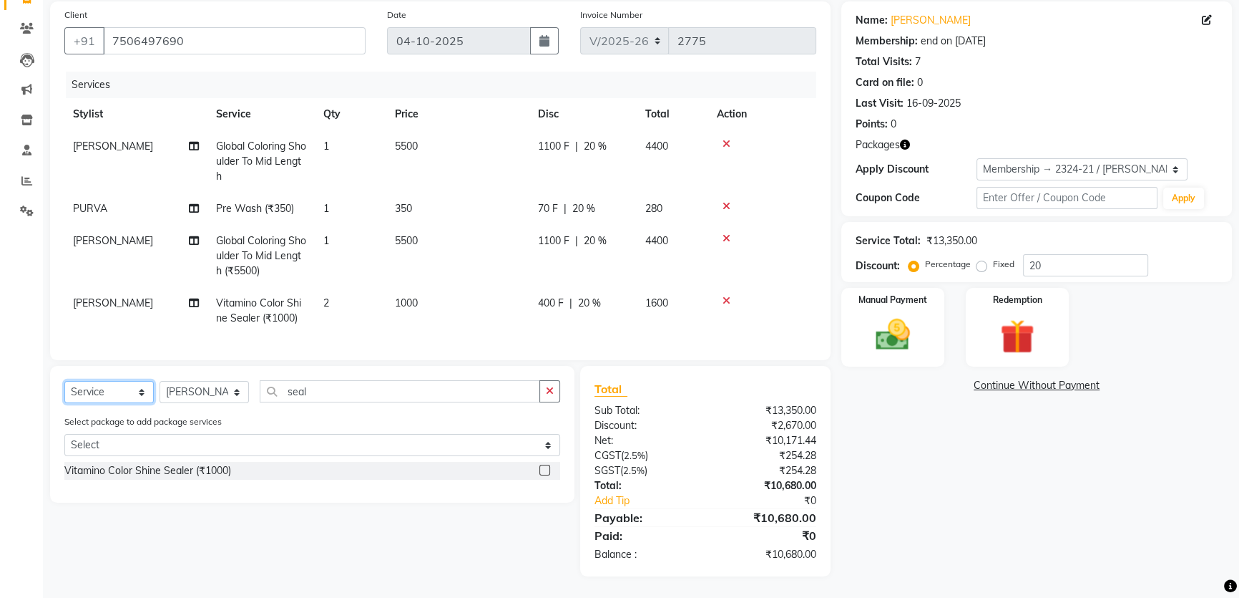
click at [114, 394] on select "Select Service Product Membership Package Voucher Prepaid Gift Card" at bounding box center [108, 392] width 89 height 22
click at [64, 381] on select "Select Service Product Membership Package Voucher Prepaid Gift Card" at bounding box center [108, 392] width 89 height 22
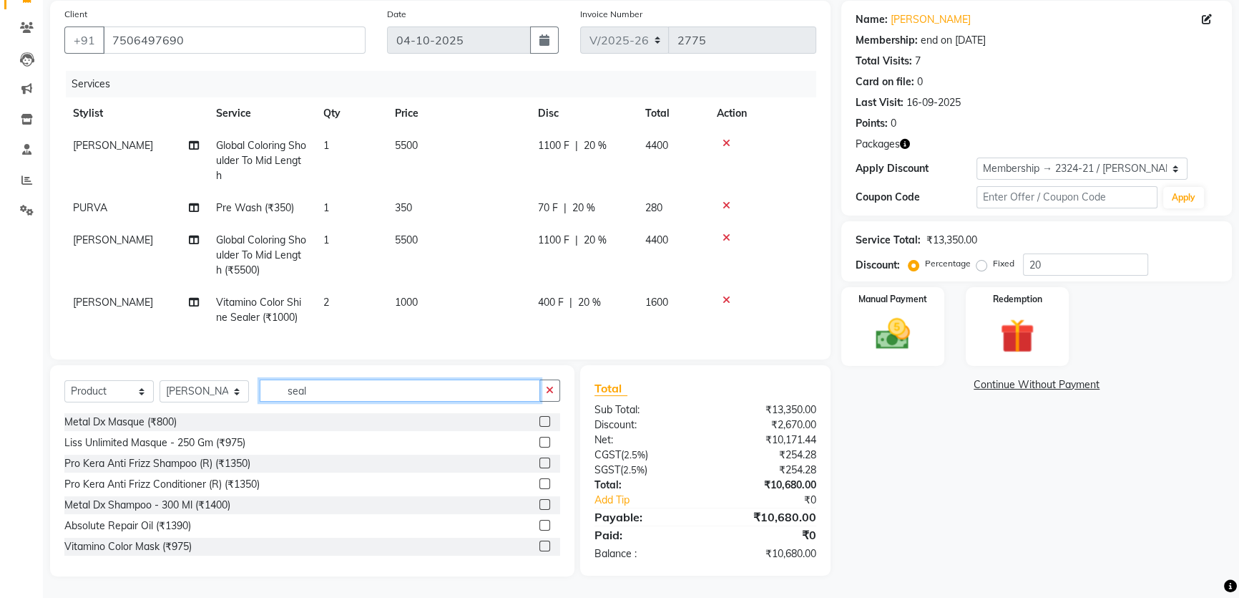
drag, startPoint x: 394, startPoint y: 396, endPoint x: 208, endPoint y: 415, distance: 187.8
click at [218, 406] on div "Select Service Product Membership Package Voucher Prepaid Gift Card Select Styl…" at bounding box center [312, 396] width 496 height 34
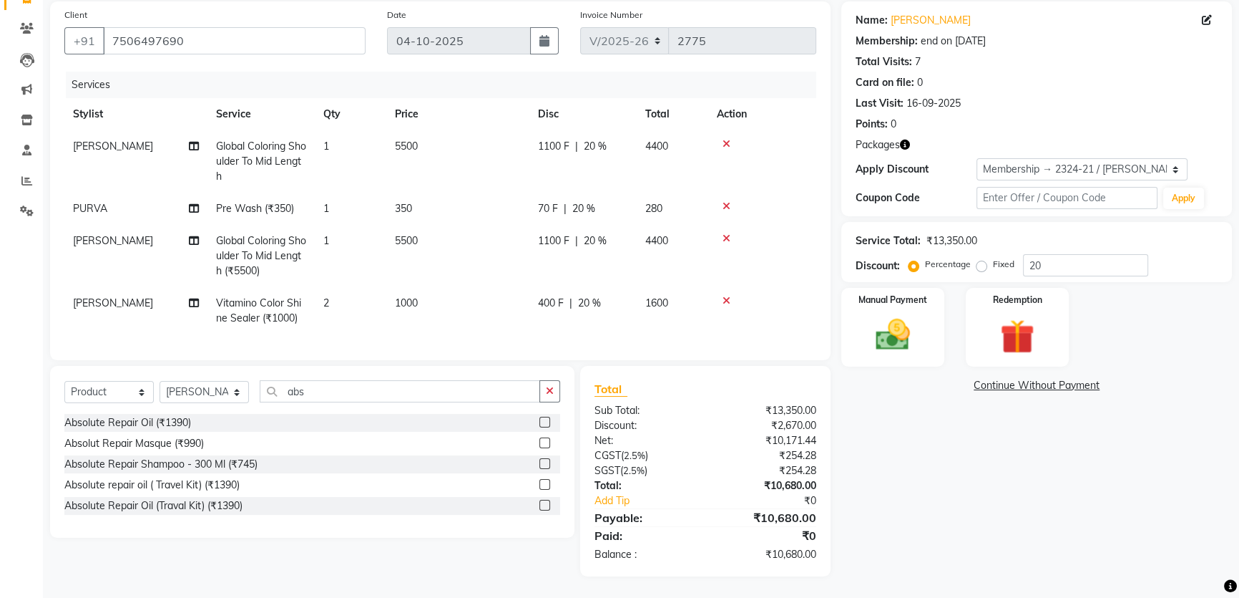
click at [542, 461] on label at bounding box center [545, 463] width 11 height 11
click at [542, 461] on input "checkbox" at bounding box center [544, 463] width 9 height 9
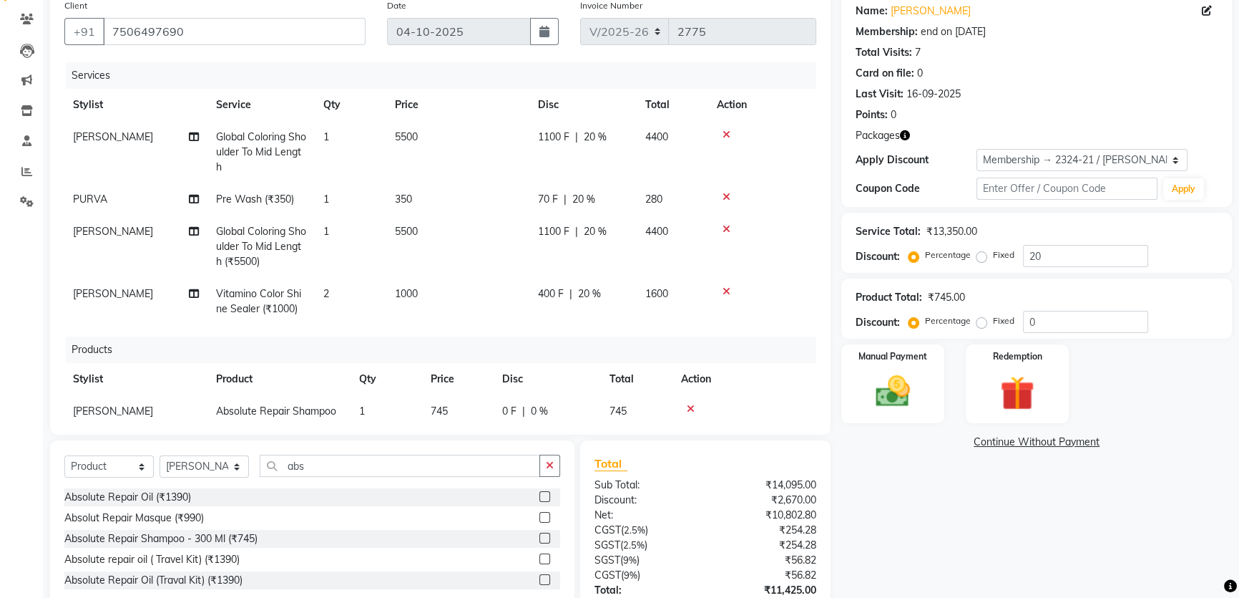
scroll to position [43, 0]
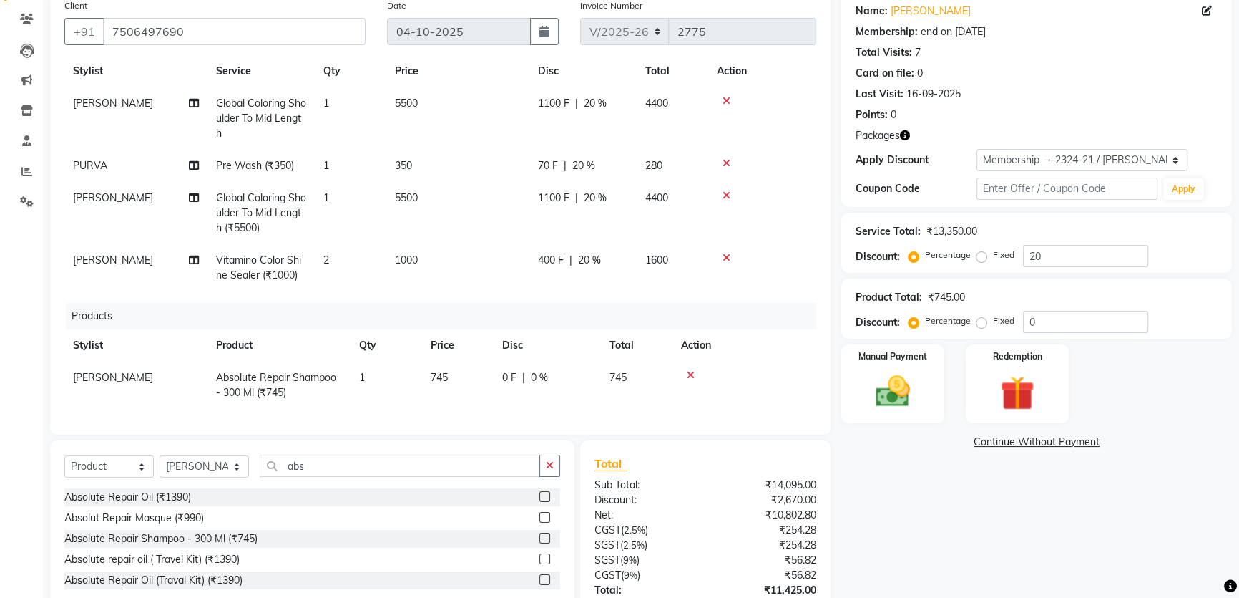
click at [446, 371] on span "745" at bounding box center [439, 377] width 17 height 13
drag, startPoint x: 484, startPoint y: 364, endPoint x: 399, endPoint y: 382, distance: 87.0
click at [399, 382] on tr "Admin AKSHTA AMBRE ASAWARI PAWAR DIRECT 1 GAURI THAPA JIGNA SHAH KALPANA P Kanc…" at bounding box center [440, 384] width 752 height 47
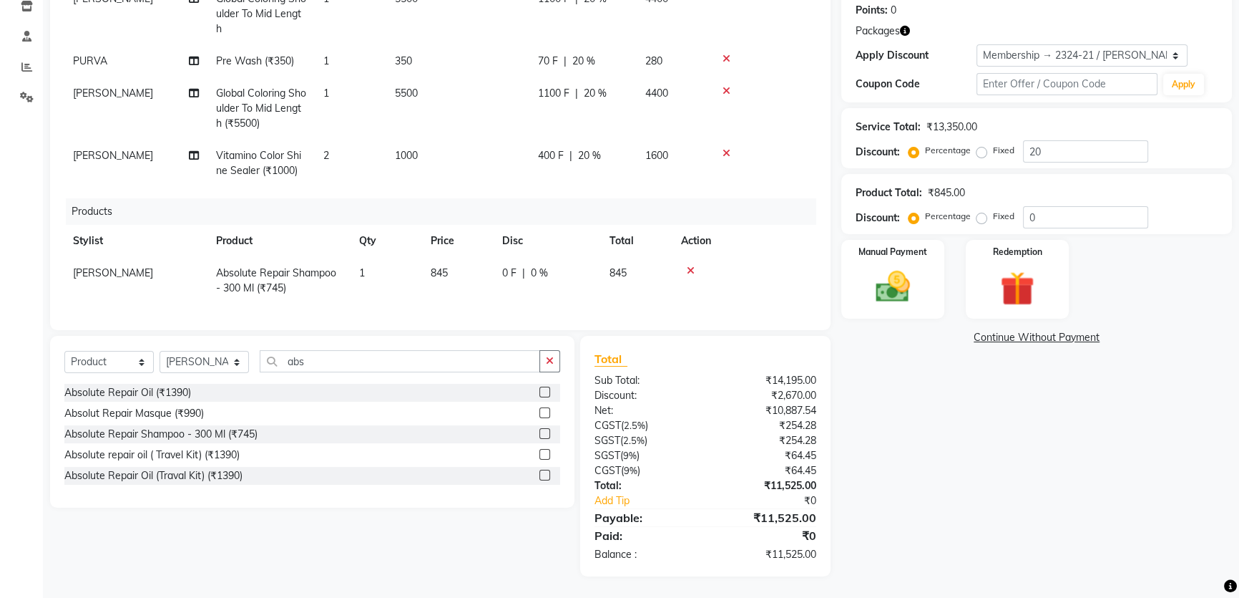
click at [542, 414] on label at bounding box center [545, 412] width 11 height 11
click at [542, 414] on input "checkbox" at bounding box center [544, 413] width 9 height 9
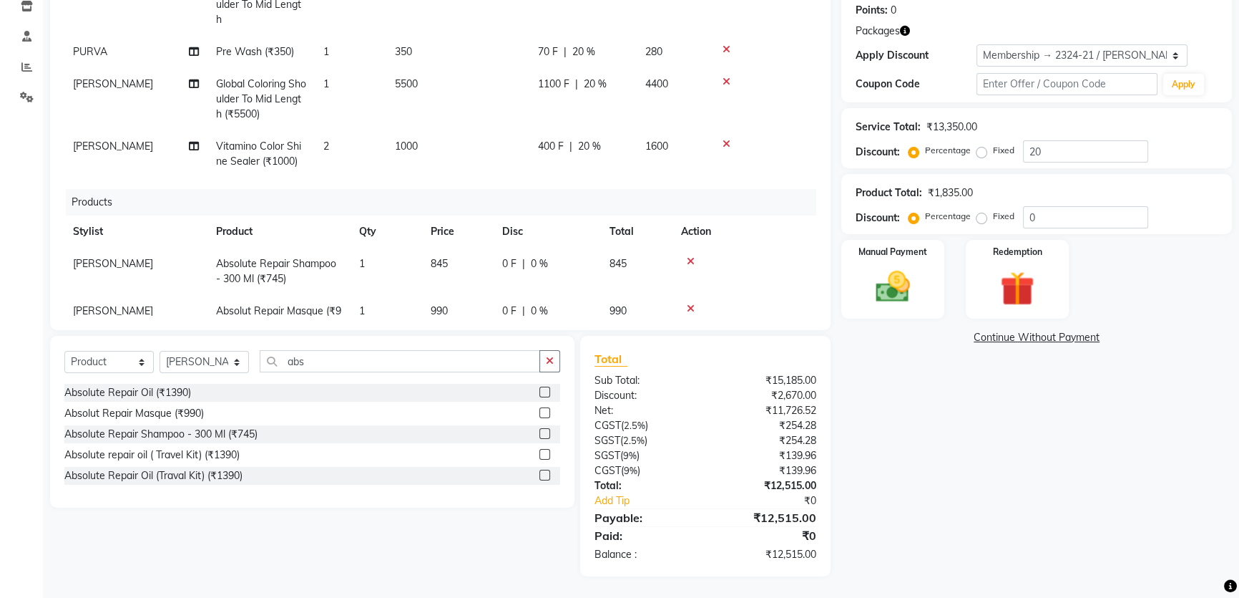
click at [544, 409] on label at bounding box center [545, 412] width 11 height 11
click at [544, 409] on input "checkbox" at bounding box center [544, 413] width 9 height 9
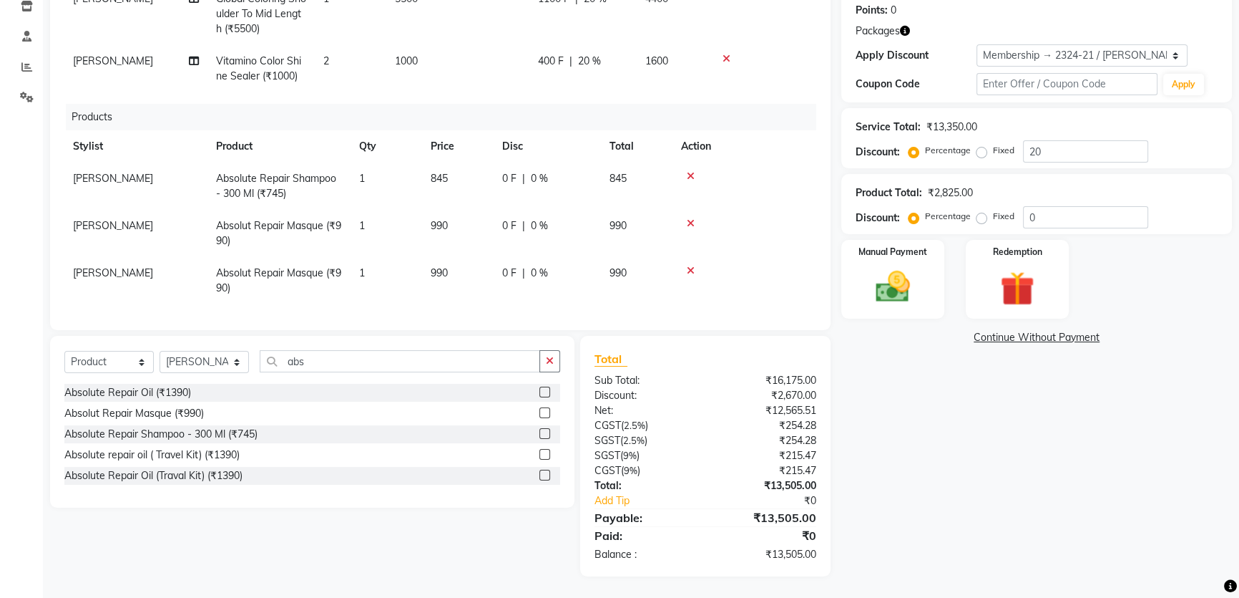
scroll to position [137, 0]
click at [691, 265] on icon at bounding box center [691, 270] width 8 height 10
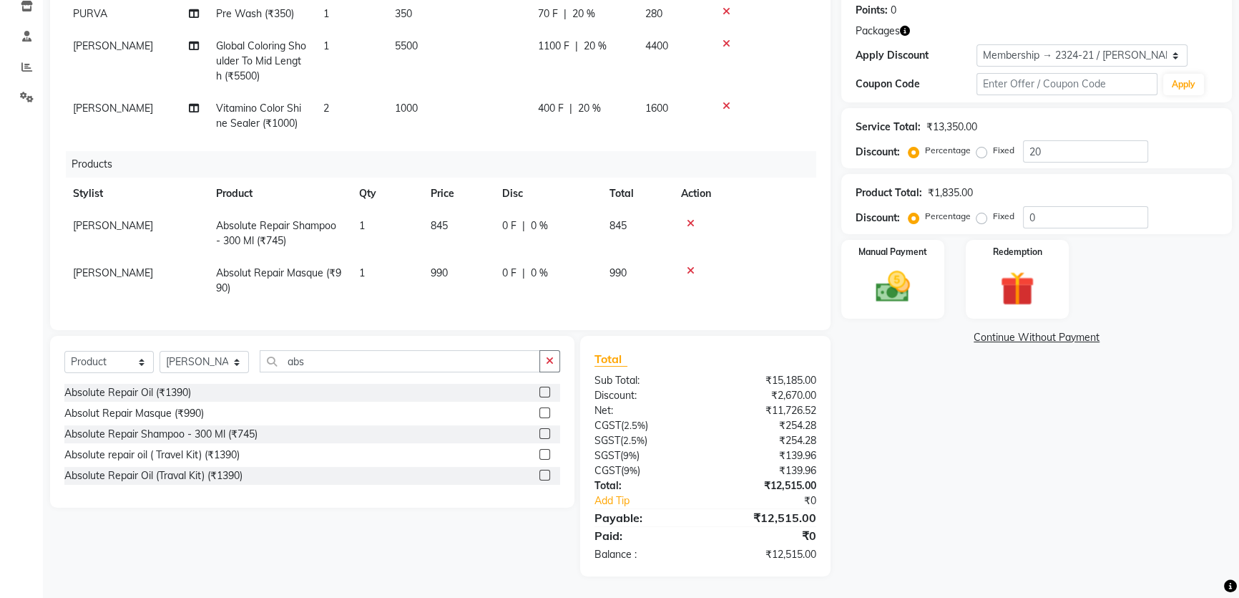
scroll to position [0, 0]
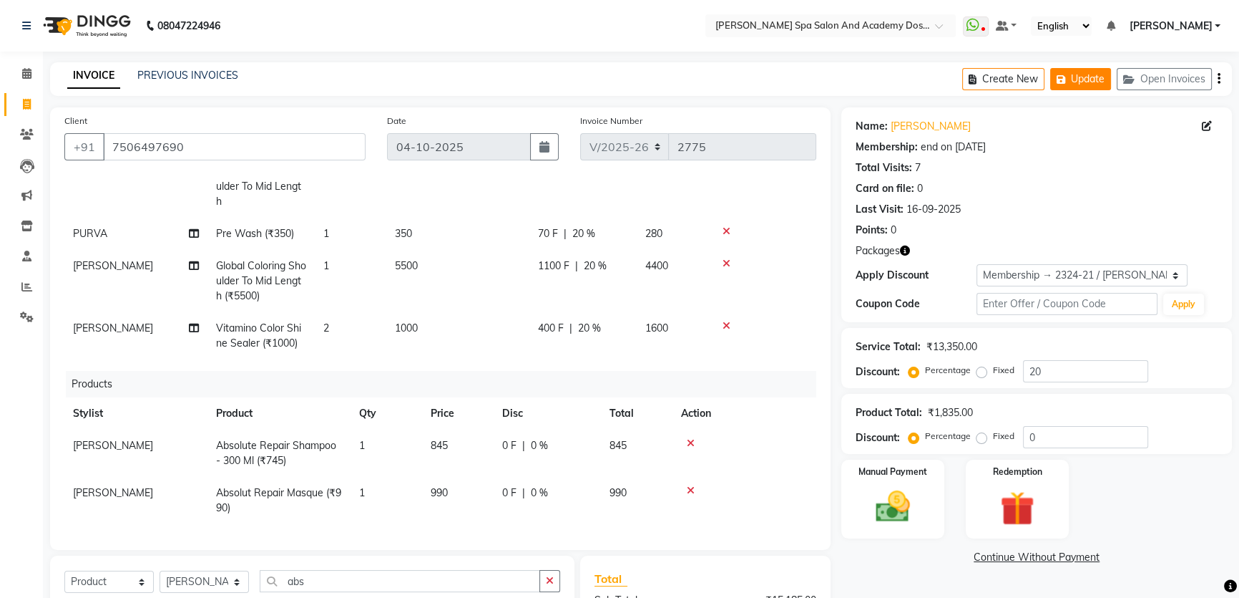
click at [1097, 76] on button "Update" at bounding box center [1081, 79] width 61 height 22
click at [26, 223] on icon at bounding box center [27, 225] width 12 height 11
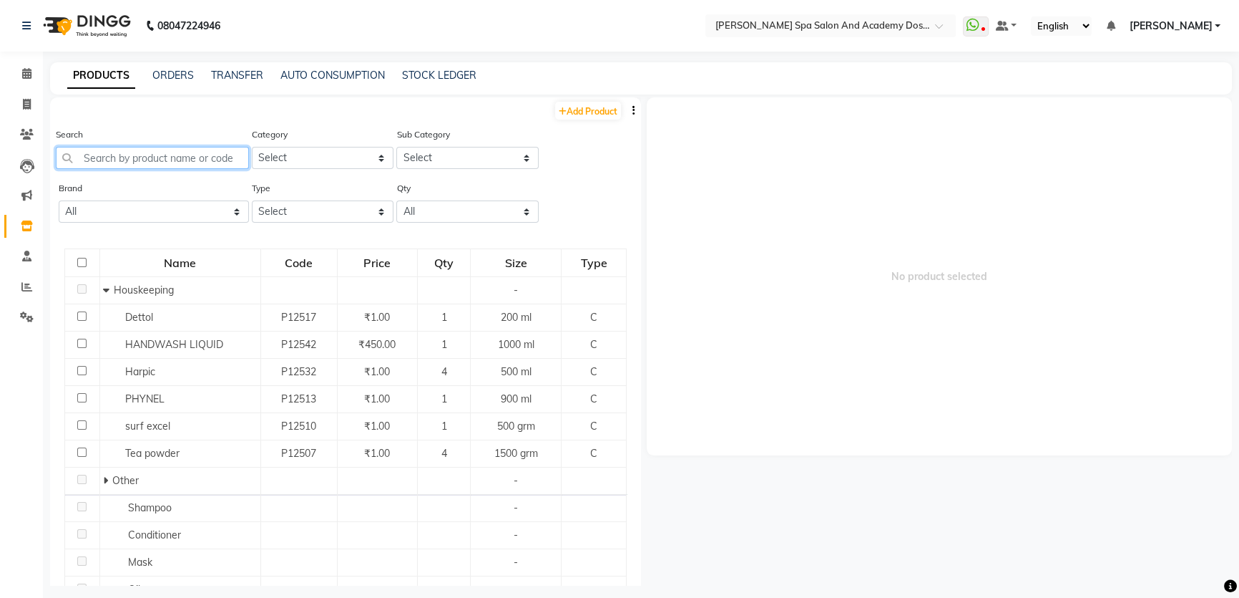
click at [95, 157] on input "text" at bounding box center [152, 158] width 193 height 22
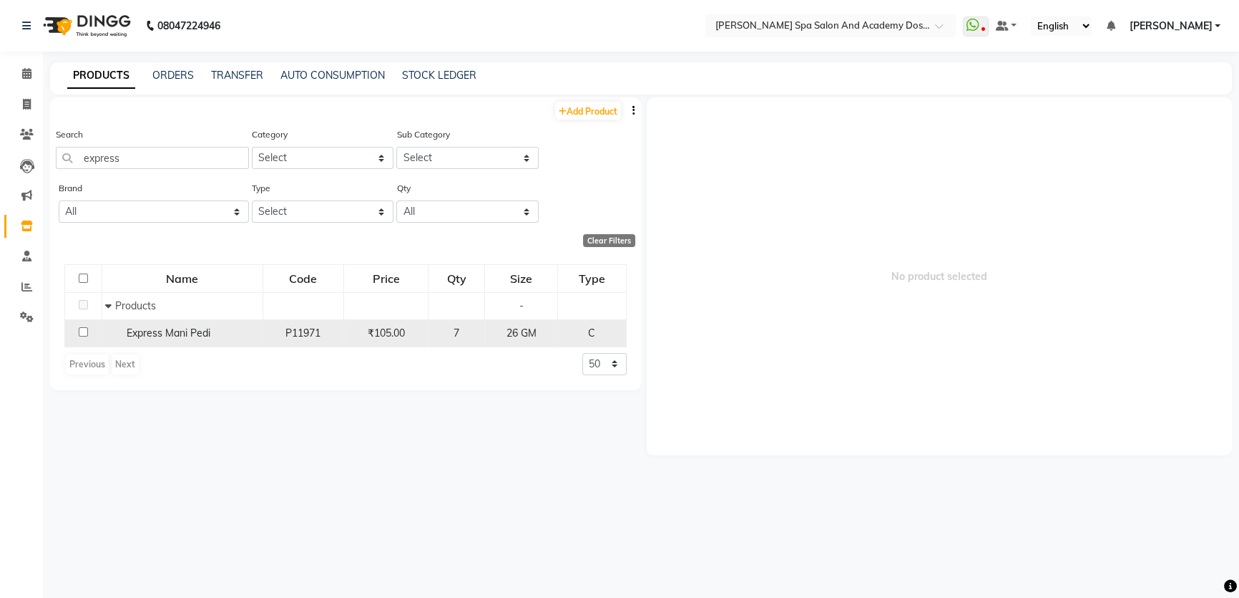
click at [147, 333] on span "Express Mani Pedi" at bounding box center [169, 332] width 84 height 13
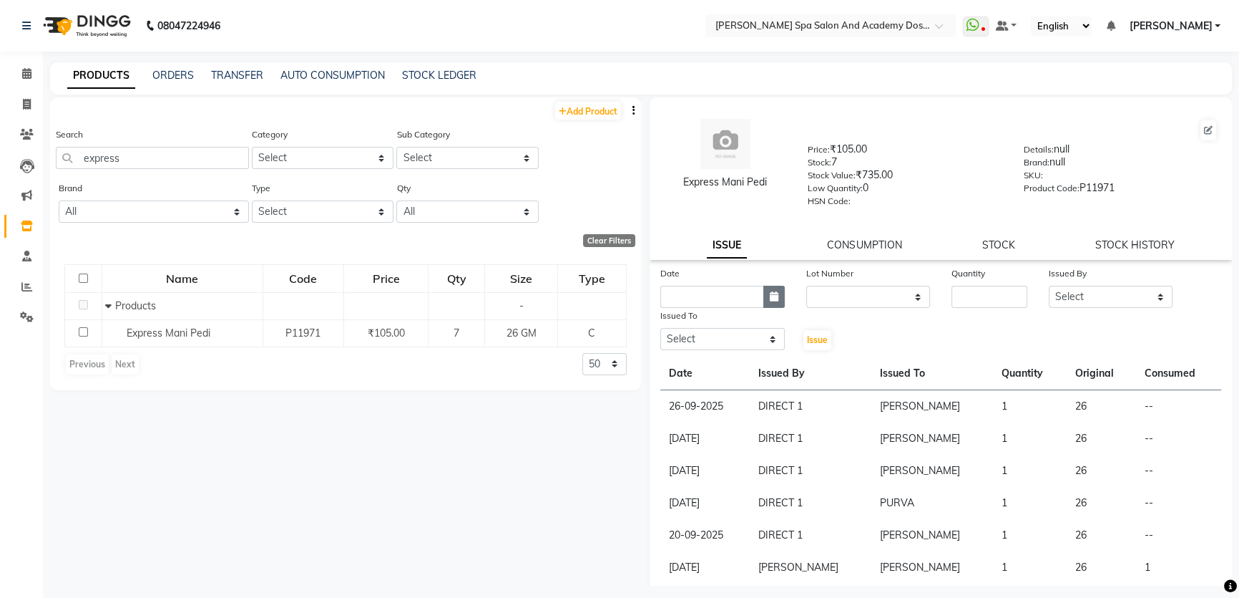
click at [778, 300] on button "button" at bounding box center [774, 297] width 21 height 22
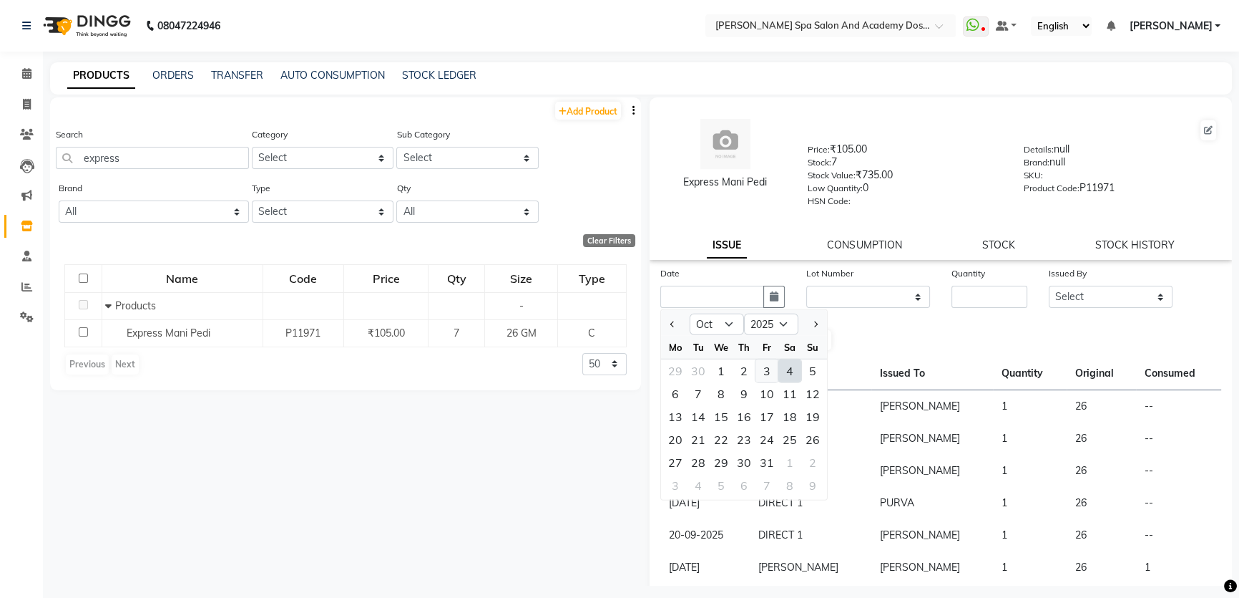
click at [769, 372] on div "3" at bounding box center [767, 370] width 23 height 23
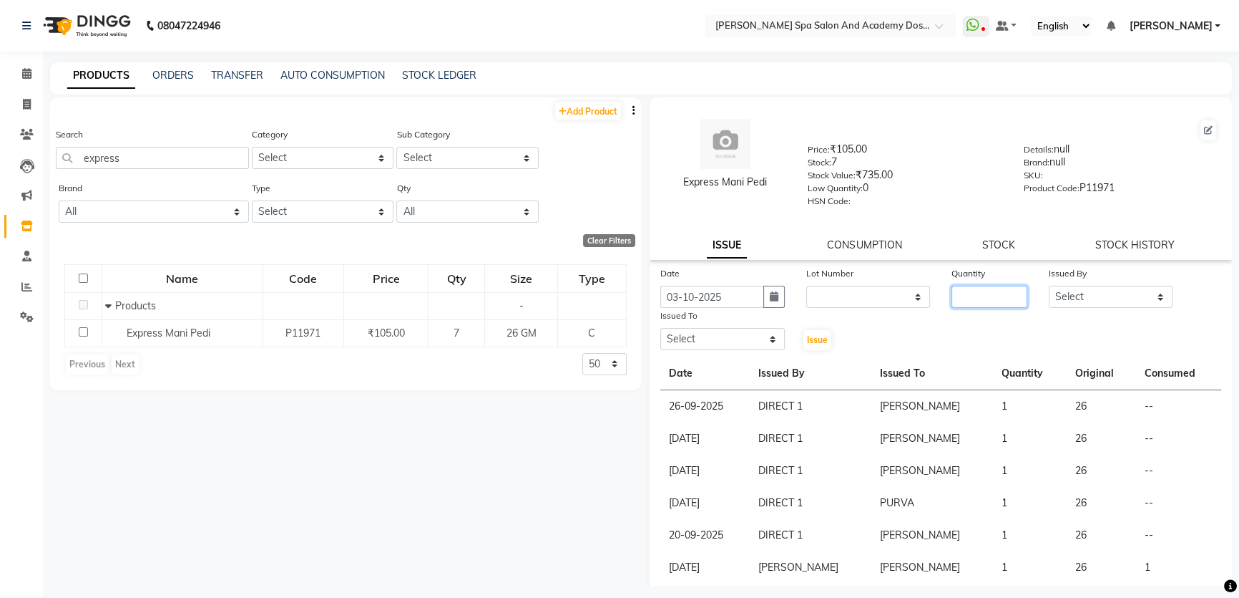
click at [952, 301] on input "number" at bounding box center [990, 297] width 76 height 22
click at [1060, 303] on select "Select Admin AKSHTA AMBRE ASAWARI PAWAR DIRECT 1 GAURI THAPA JIGNA SHAH KALPANA…" at bounding box center [1111, 297] width 125 height 22
click at [1049, 288] on select "Select Admin AKSHTA AMBRE ASAWARI PAWAR DIRECT 1 GAURI THAPA JIGNA SHAH KALPANA…" at bounding box center [1111, 297] width 125 height 22
click at [687, 344] on select "Select Admin AKSHTA AMBRE ASAWARI PAWAR DIRECT 1 GAURI THAPA JIGNA SHAH KALPANA…" at bounding box center [723, 339] width 125 height 22
click at [661, 331] on select "Select Admin AKSHTA AMBRE ASAWARI PAWAR DIRECT 1 GAURI THAPA JIGNA SHAH KALPANA…" at bounding box center [723, 339] width 125 height 22
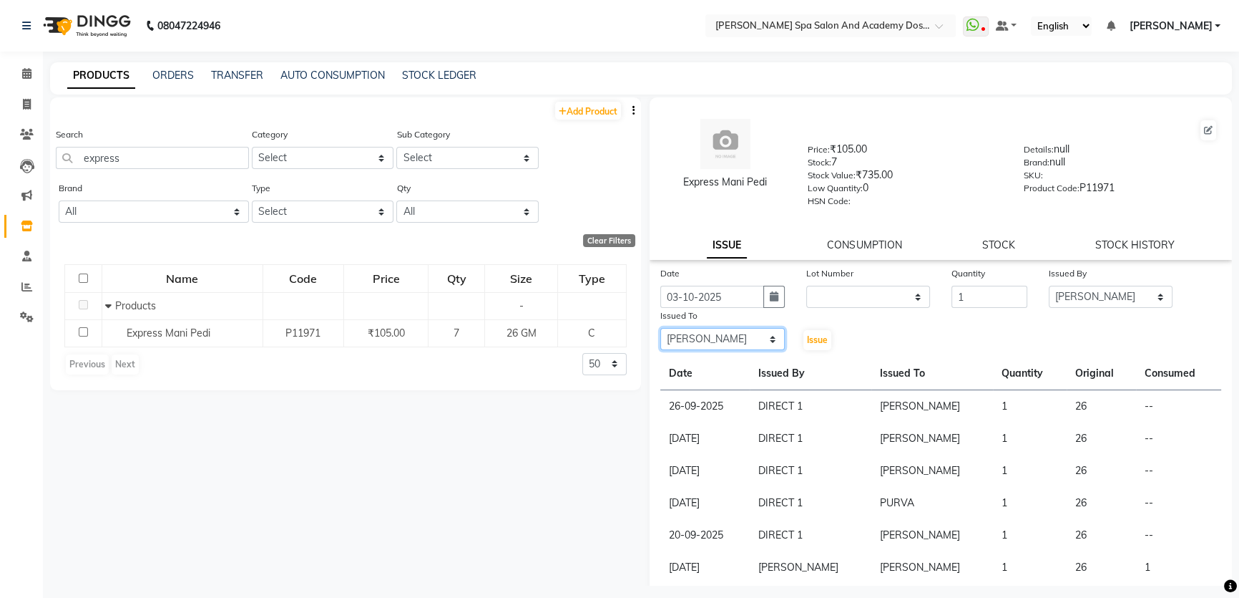
click at [715, 343] on select "Select Admin AKSHTA AMBRE ASAWARI PAWAR DIRECT 1 GAURI THAPA JIGNA SHAH KALPANA…" at bounding box center [723, 339] width 125 height 22
click at [661, 331] on select "Select Admin AKSHTA AMBRE ASAWARI PAWAR DIRECT 1 GAURI THAPA JIGNA SHAH KALPANA…" at bounding box center [723, 339] width 125 height 22
click at [812, 338] on span "Issue" at bounding box center [817, 339] width 21 height 11
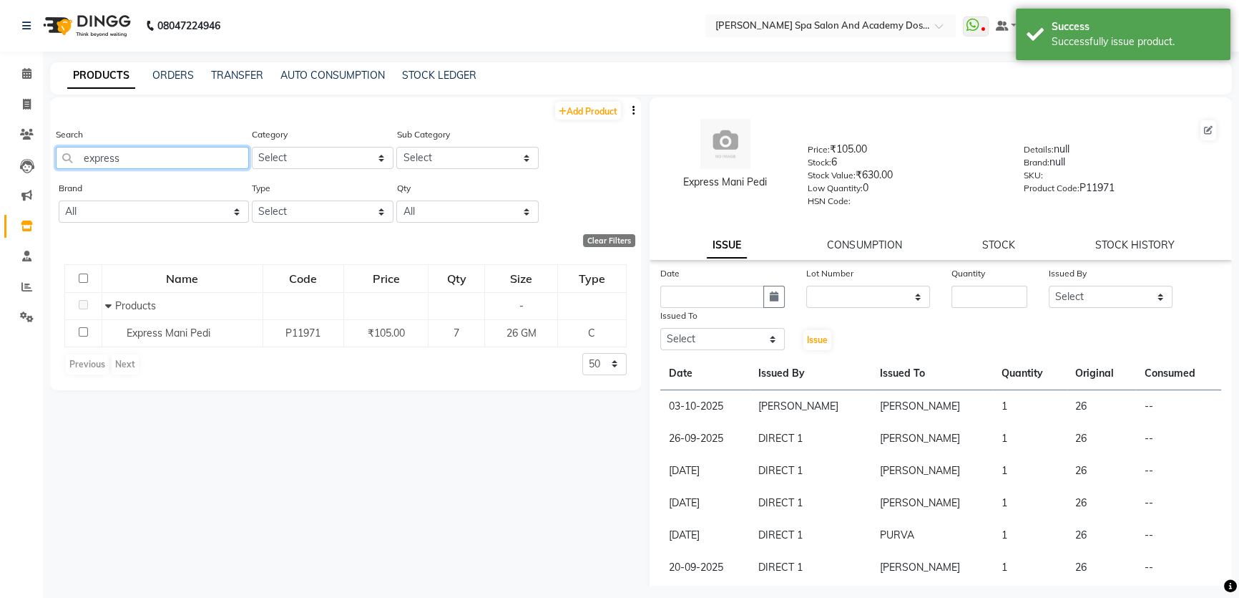
drag, startPoint x: 202, startPoint y: 160, endPoint x: 0, endPoint y: 150, distance: 202.1
click at [0, 150] on app-home "08047224946 Select Location × Sarla's Spa Salon And Academy Dosti Branch Ventur…" at bounding box center [619, 303] width 1239 height 607
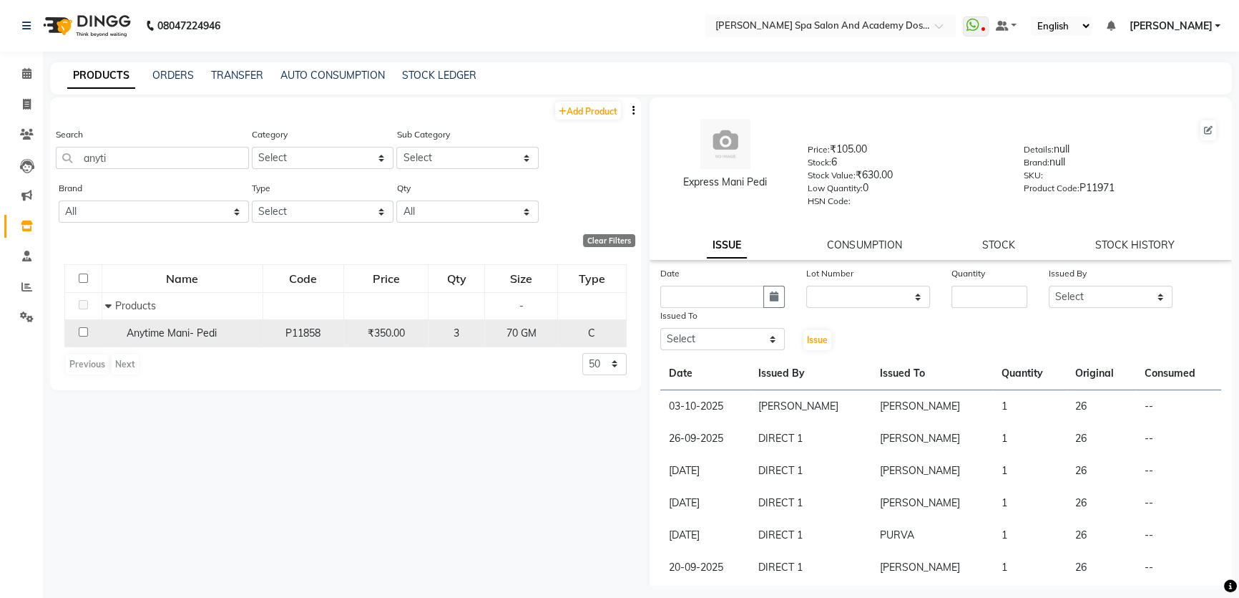
click at [189, 333] on span "Anytime Mani- Pedi" at bounding box center [172, 332] width 90 height 13
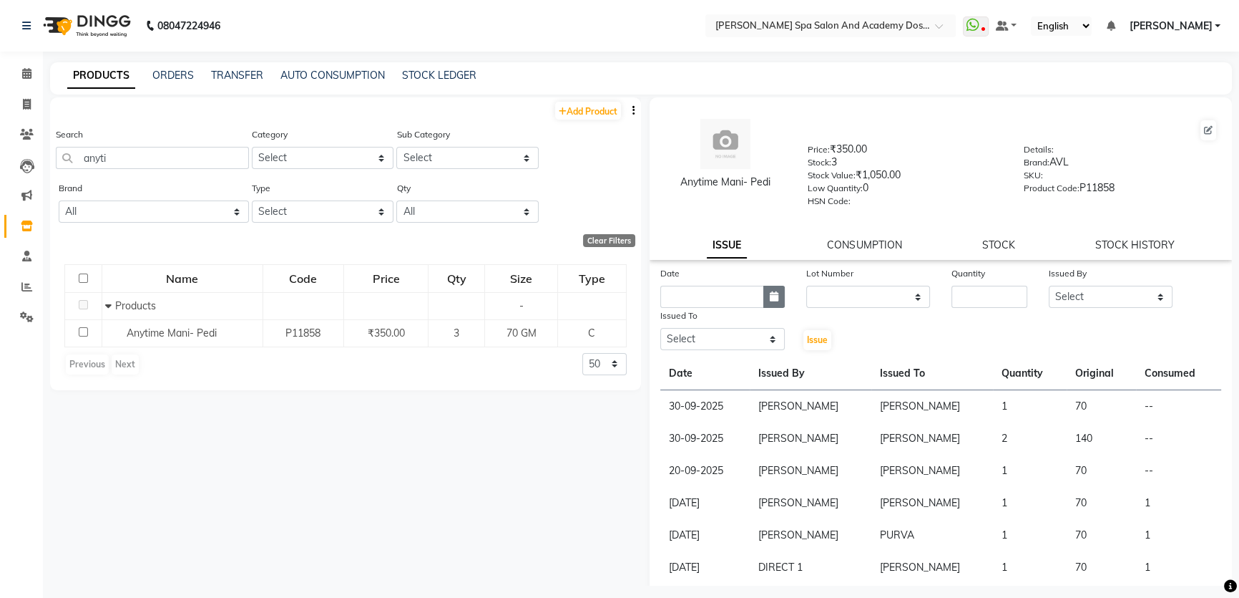
click at [764, 296] on button "button" at bounding box center [774, 297] width 21 height 22
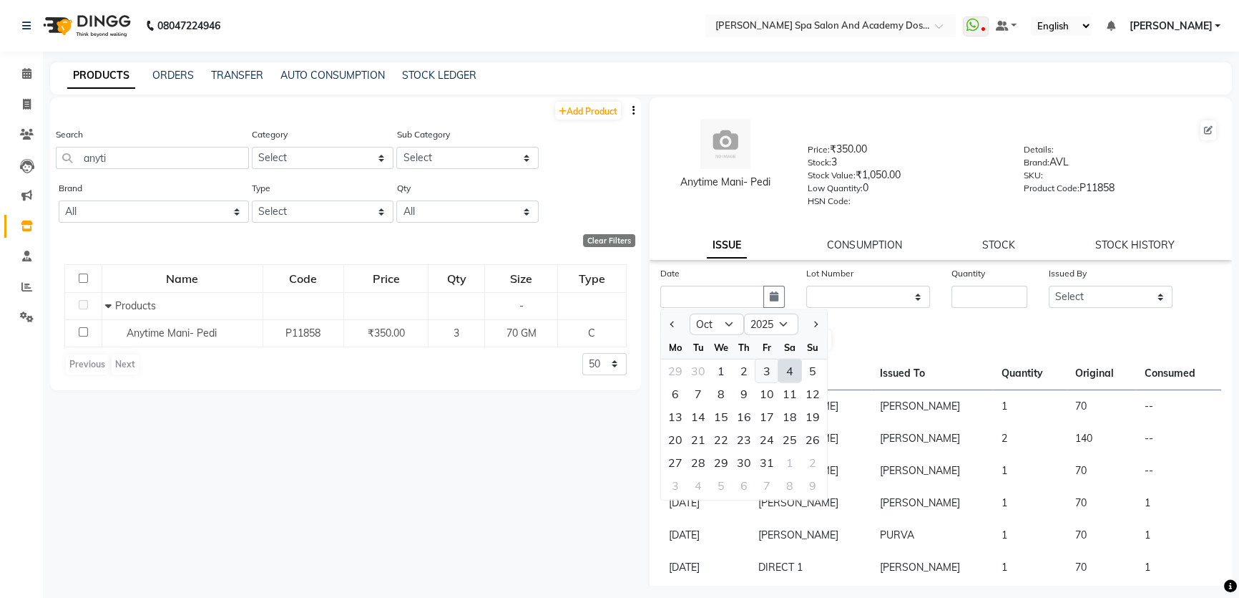
click at [769, 369] on div "3" at bounding box center [767, 370] width 23 height 23
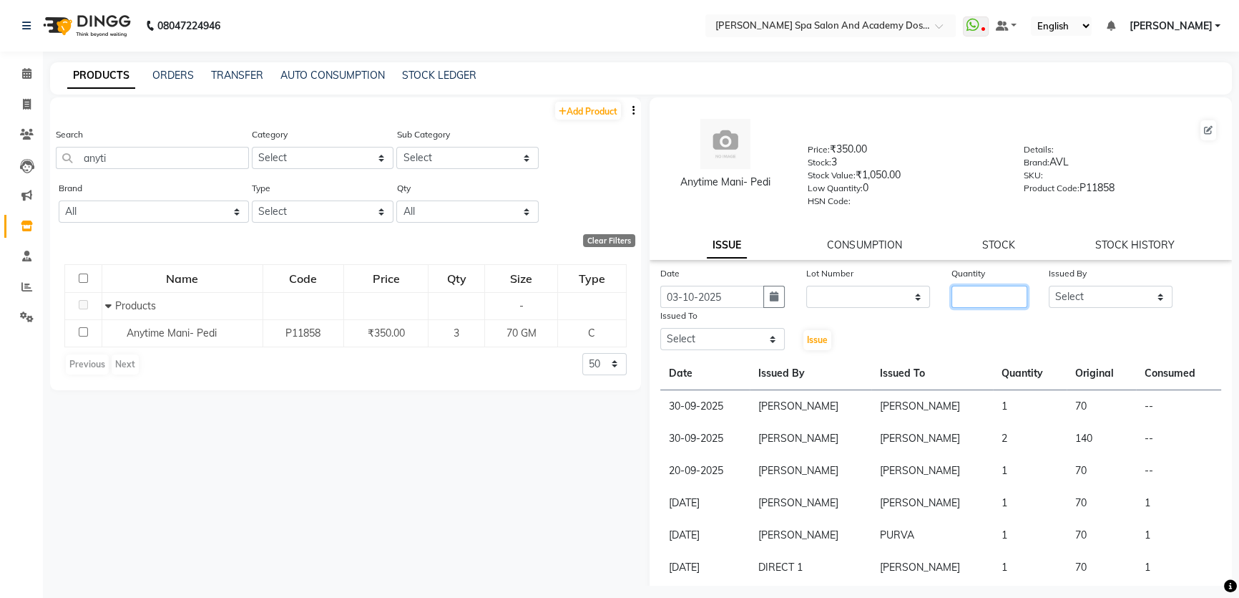
click at [953, 303] on input "number" at bounding box center [990, 297] width 76 height 22
click at [1068, 293] on select "Select Admin AKSHTA AMBRE ASAWARI PAWAR DIRECT 1 GAURI THAPA JIGNA SHAH KALPANA…" at bounding box center [1111, 297] width 125 height 22
click at [1049, 288] on select "Select Admin AKSHTA AMBRE ASAWARI PAWAR DIRECT 1 GAURI THAPA JIGNA SHAH KALPANA…" at bounding box center [1111, 297] width 125 height 22
click at [726, 344] on select "Select Admin AKSHTA AMBRE ASAWARI PAWAR DIRECT 1 GAURI THAPA JIGNA SHAH KALPANA…" at bounding box center [723, 339] width 125 height 22
click at [661, 331] on select "Select Admin AKSHTA AMBRE ASAWARI PAWAR DIRECT 1 GAURI THAPA JIGNA SHAH KALPANA…" at bounding box center [723, 339] width 125 height 22
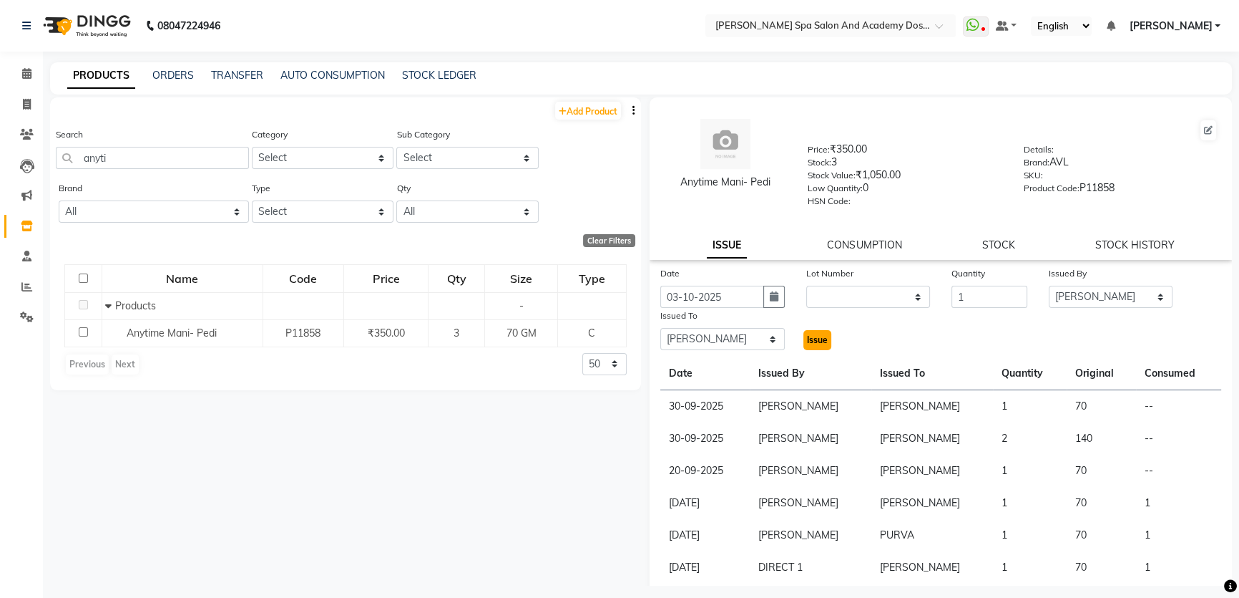
click at [819, 344] on span "Issue" at bounding box center [817, 339] width 21 height 11
click at [23, 103] on icon at bounding box center [27, 104] width 8 height 11
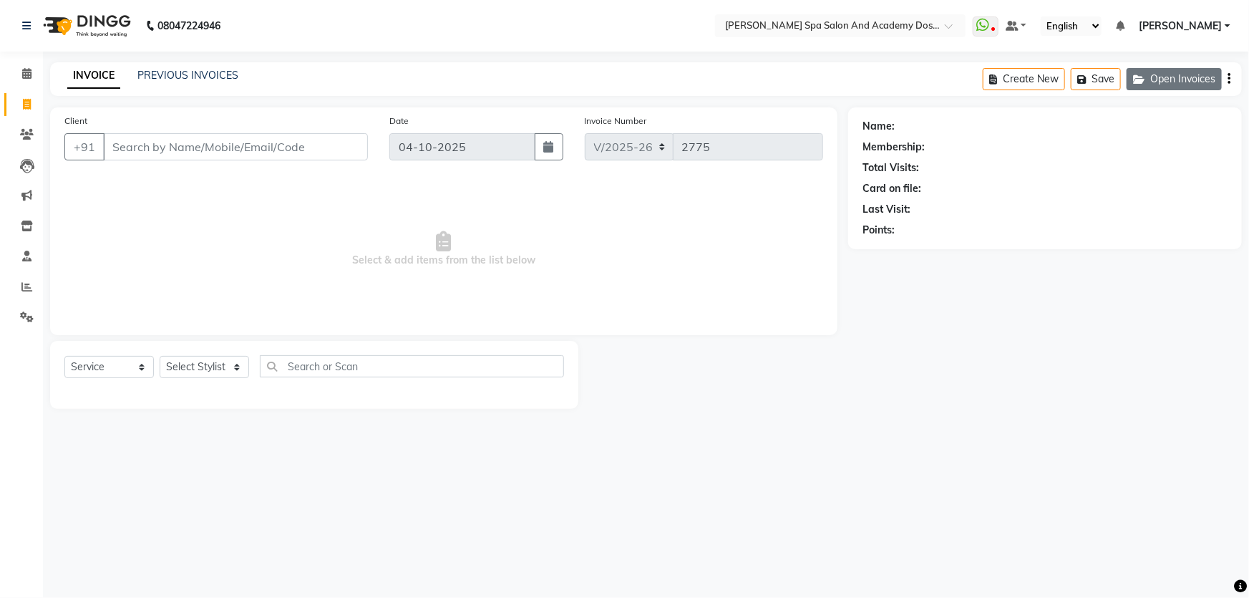
click at [1160, 77] on button "Open Invoices" at bounding box center [1173, 79] width 95 height 22
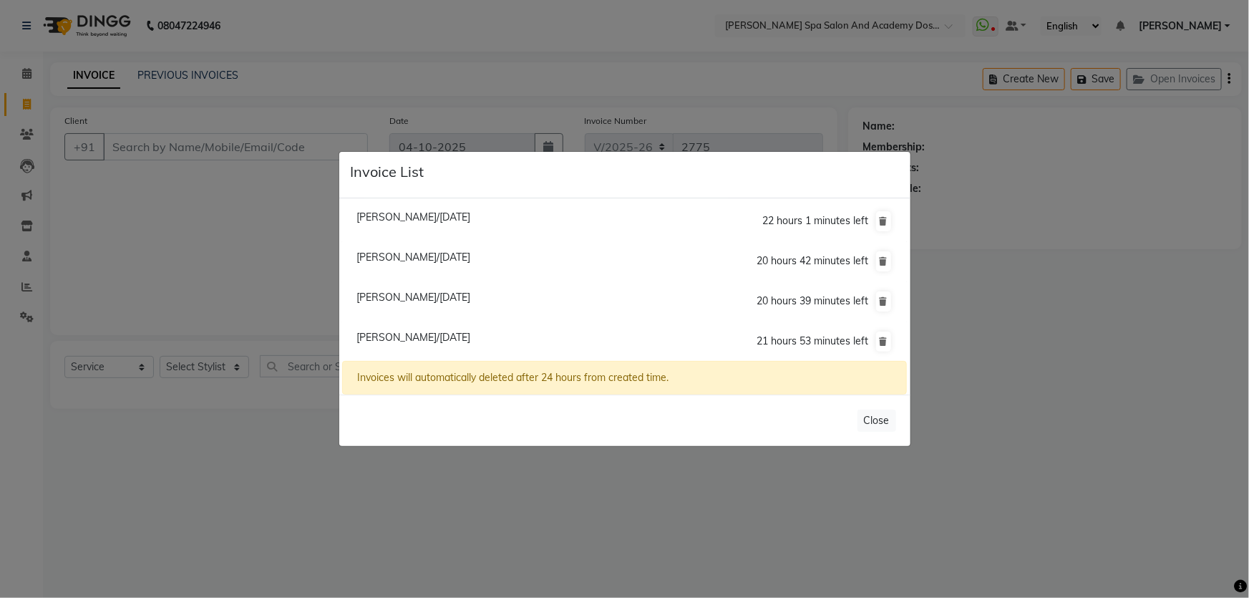
click at [405, 215] on span "[PERSON_NAME]/[DATE]" at bounding box center [413, 216] width 114 height 13
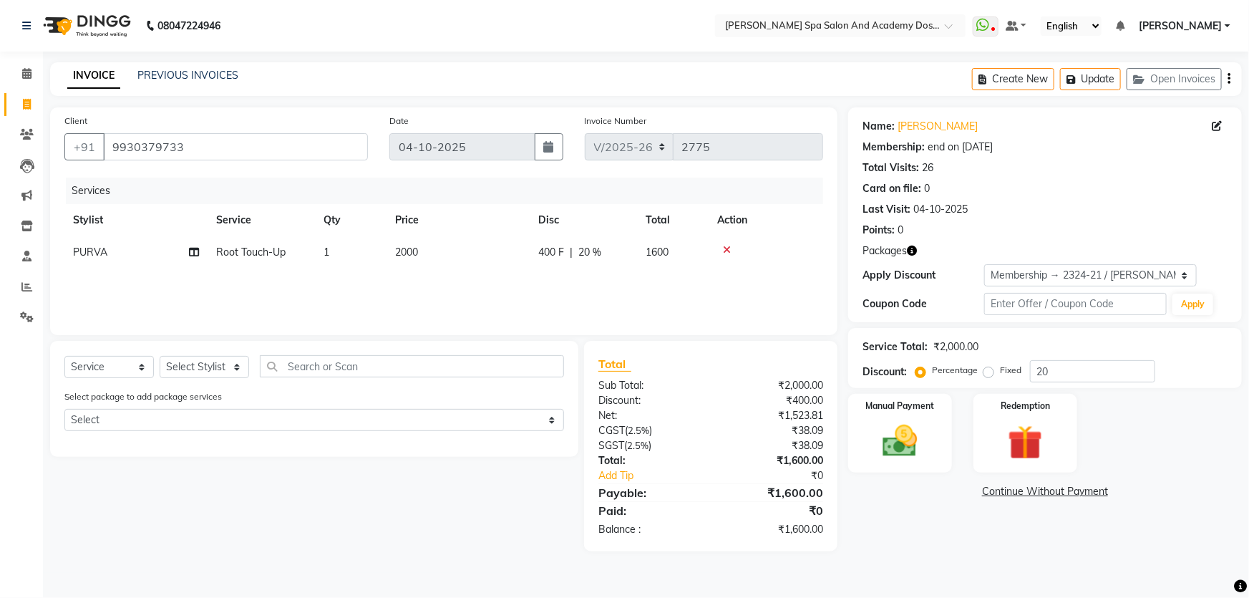
click at [31, 101] on span at bounding box center [26, 105] width 25 height 16
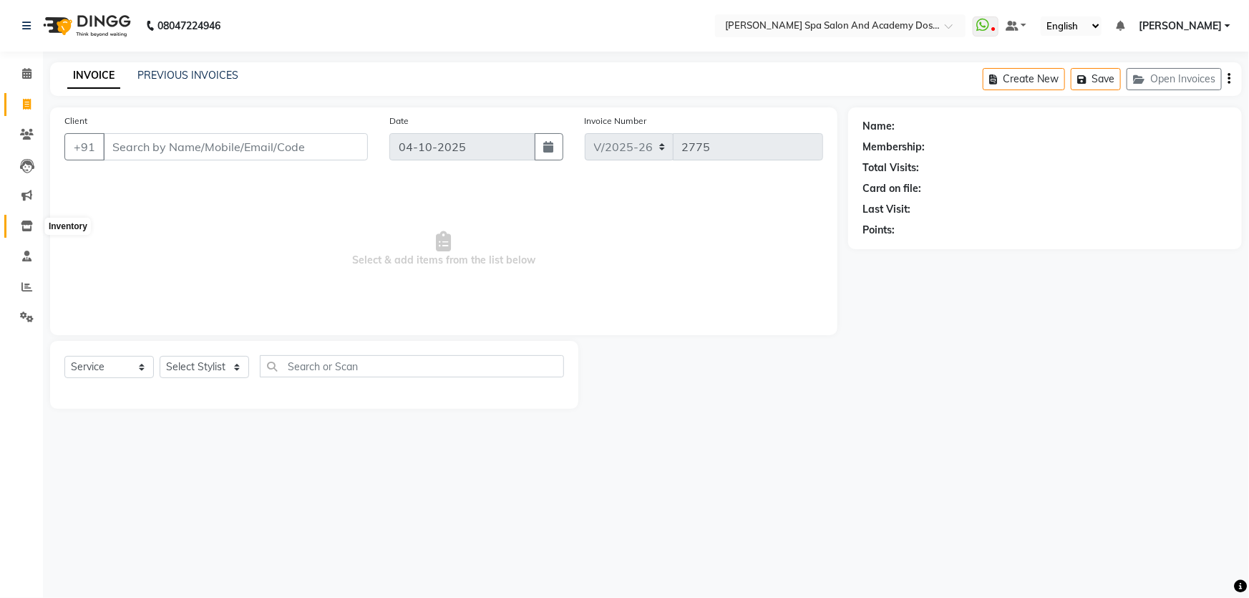
click at [23, 227] on icon at bounding box center [27, 225] width 12 height 11
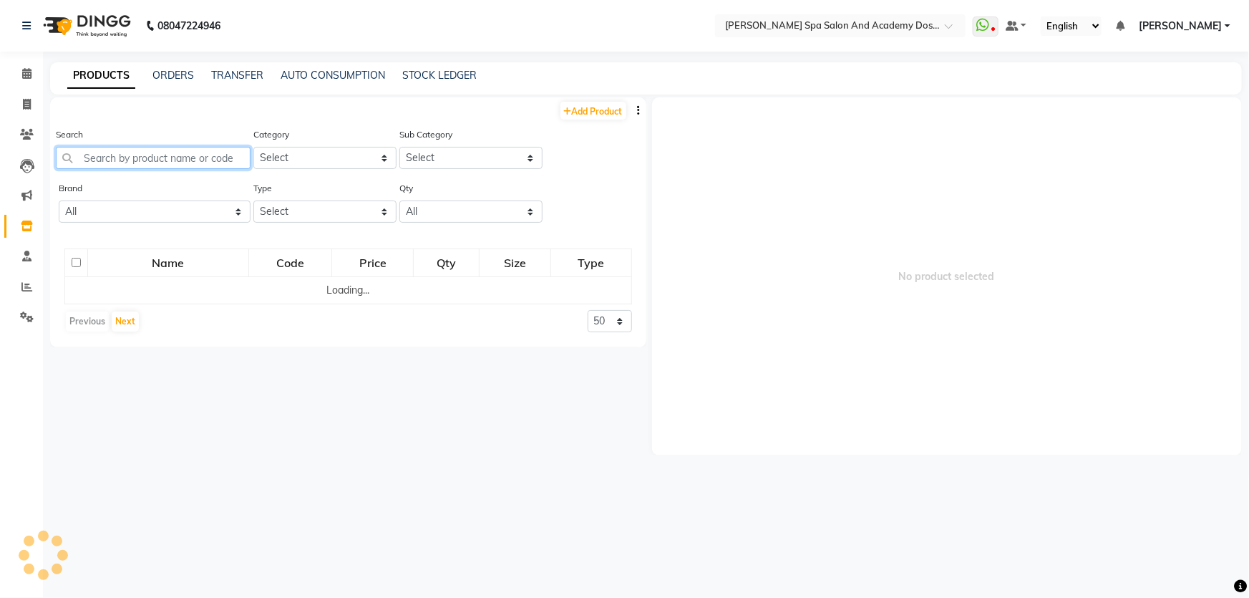
click at [91, 168] on input "text" at bounding box center [153, 158] width 195 height 22
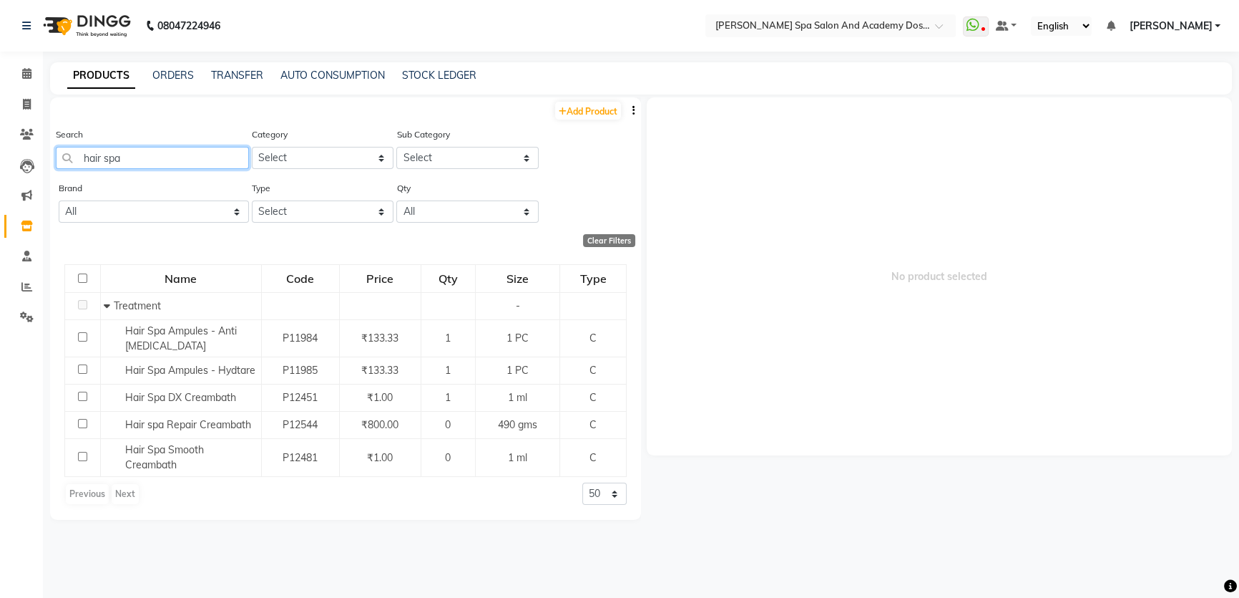
drag, startPoint x: 135, startPoint y: 158, endPoint x: 0, endPoint y: 162, distance: 135.3
click at [0, 153] on app-home "08047224946 Select Location × Sarla's Spa Salon And Academy Dosti Branch Ventur…" at bounding box center [619, 303] width 1239 height 607
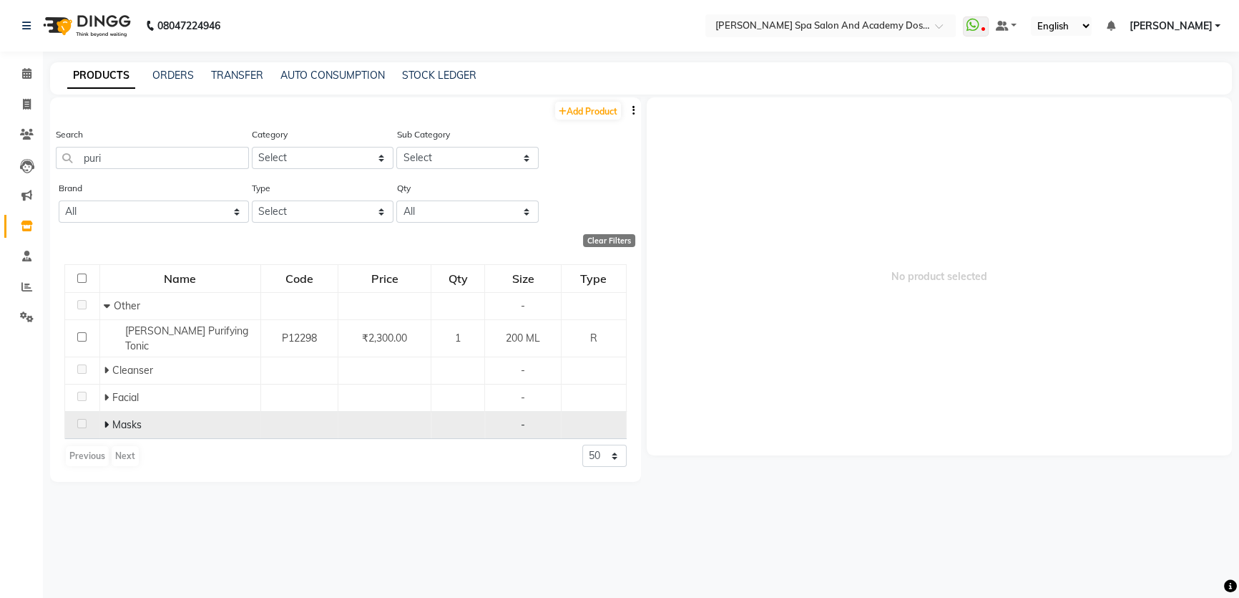
click at [107, 419] on icon at bounding box center [106, 424] width 5 height 10
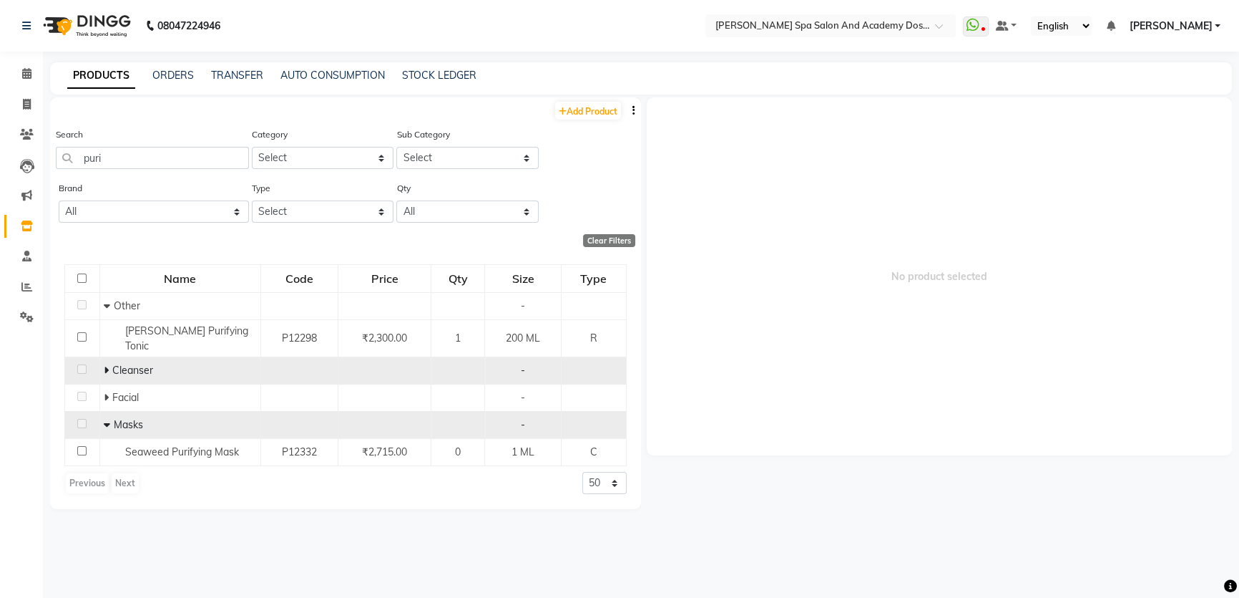
click at [109, 364] on span at bounding box center [108, 370] width 9 height 13
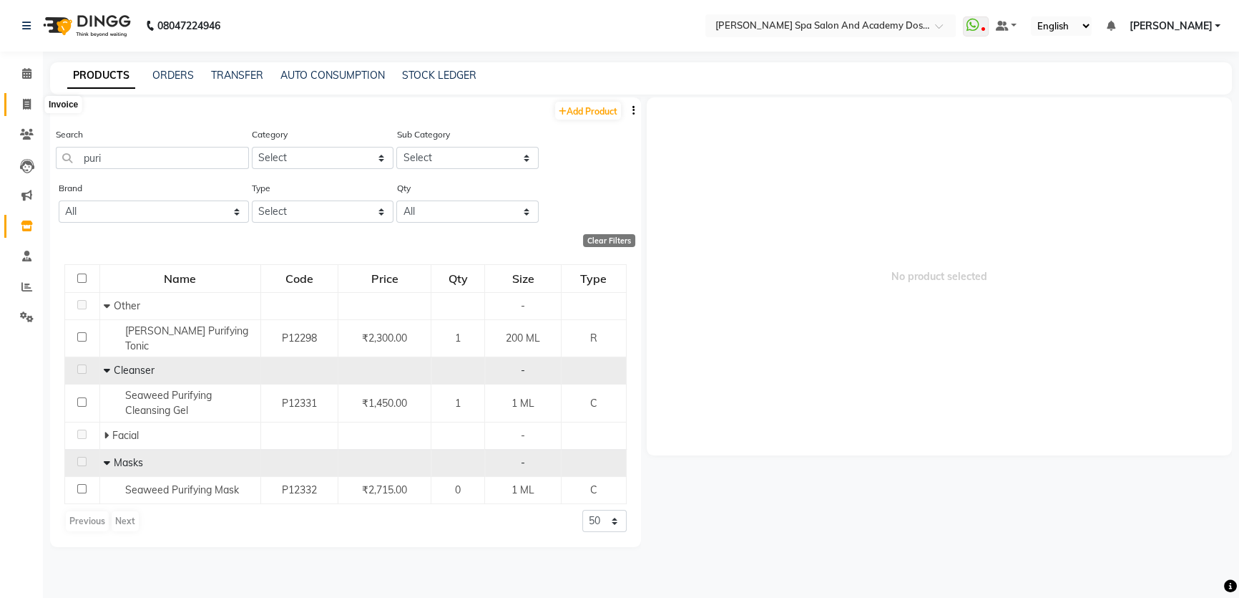
click at [28, 99] on icon at bounding box center [27, 104] width 8 height 11
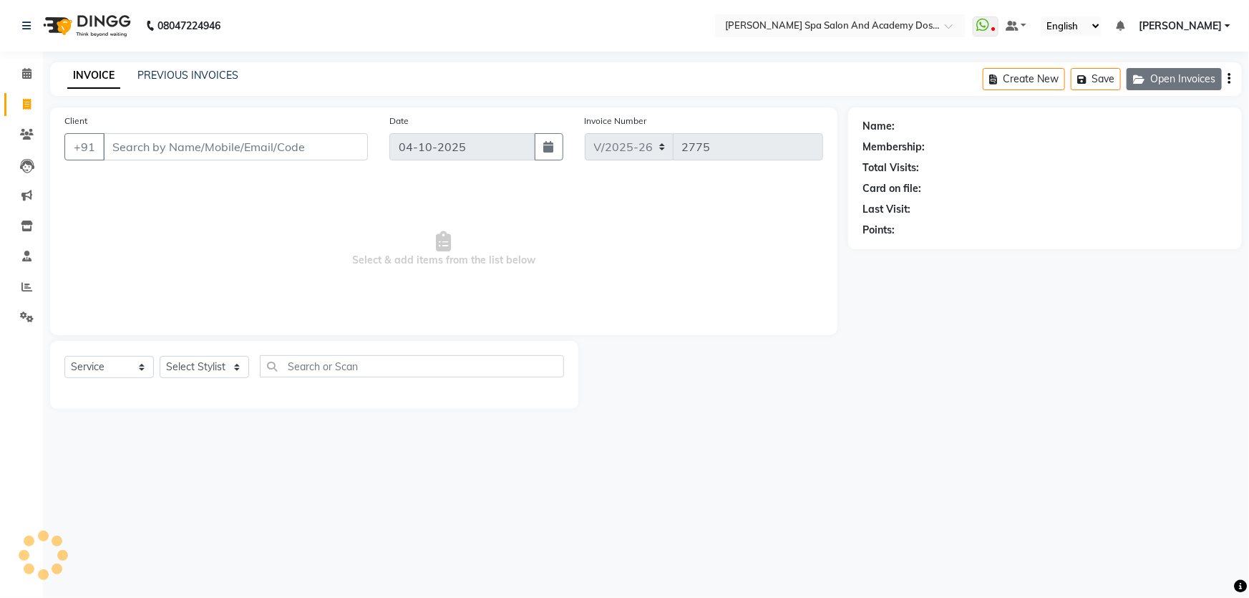
click at [1171, 75] on button "Open Invoices" at bounding box center [1173, 79] width 95 height 22
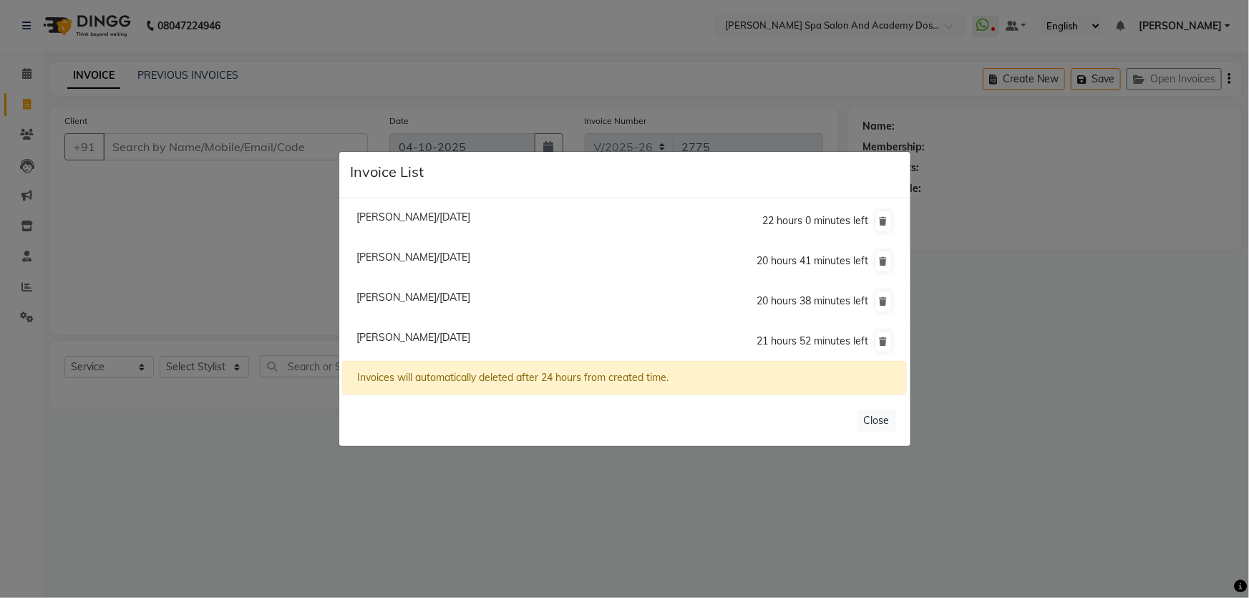
click at [433, 260] on span "Akshata Malvadhkar/04 October 2025" at bounding box center [413, 256] width 114 height 13
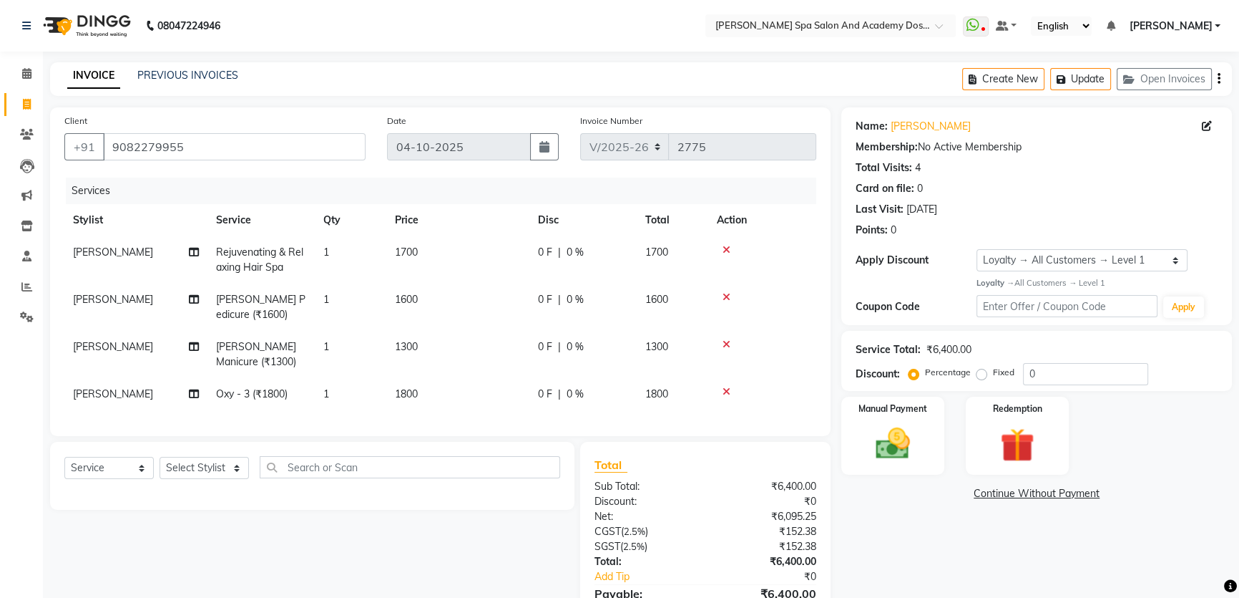
scroll to position [86, 0]
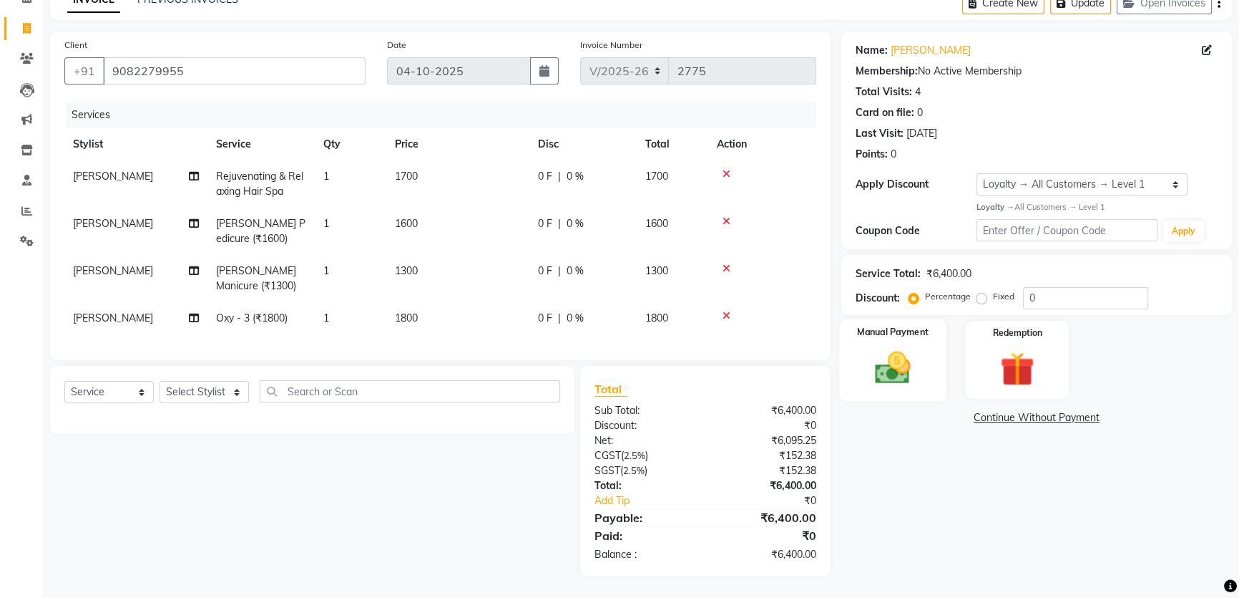
click at [925, 354] on div "Manual Payment" at bounding box center [892, 360] width 107 height 82
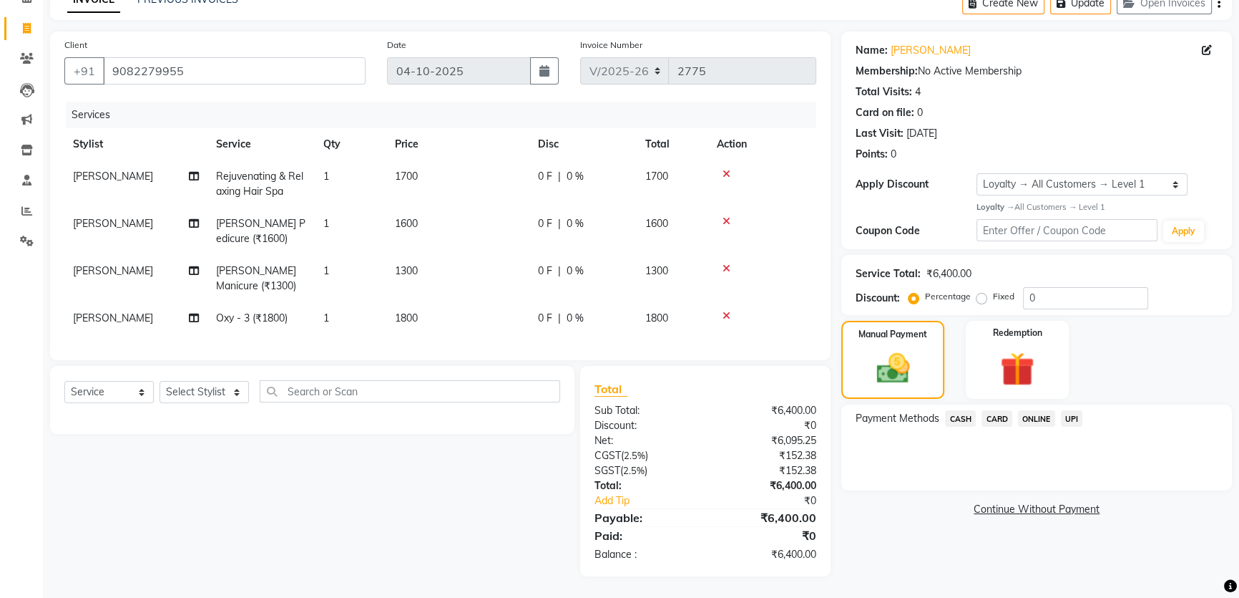
click at [1078, 410] on span "UPI" at bounding box center [1072, 418] width 22 height 16
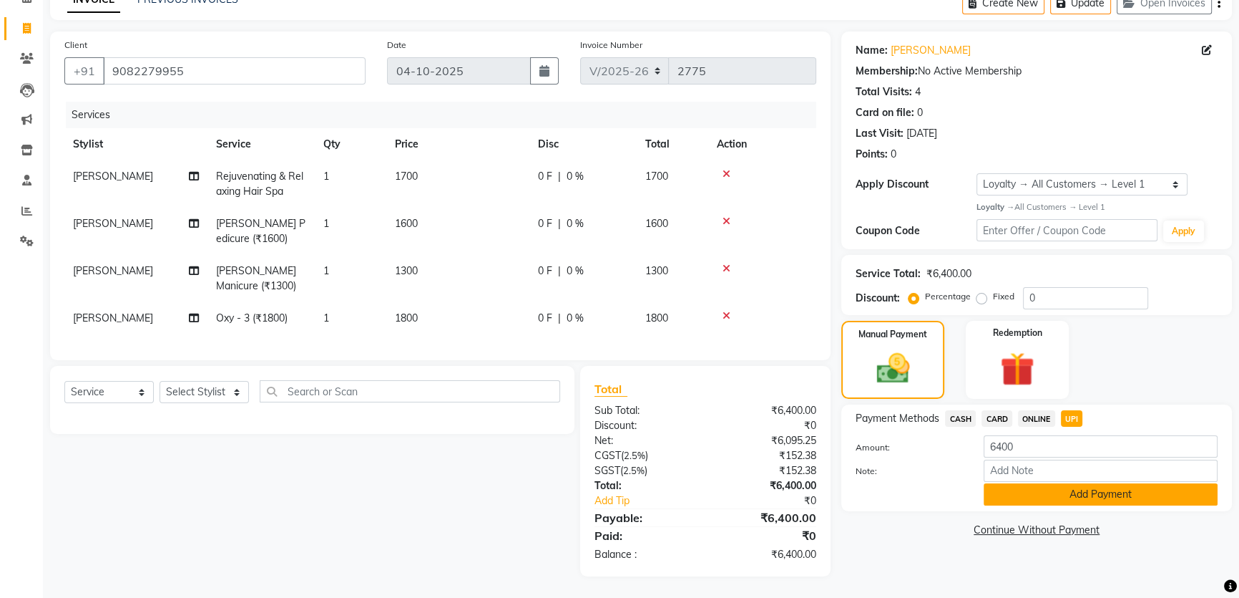
click at [1092, 483] on button "Add Payment" at bounding box center [1101, 494] width 234 height 22
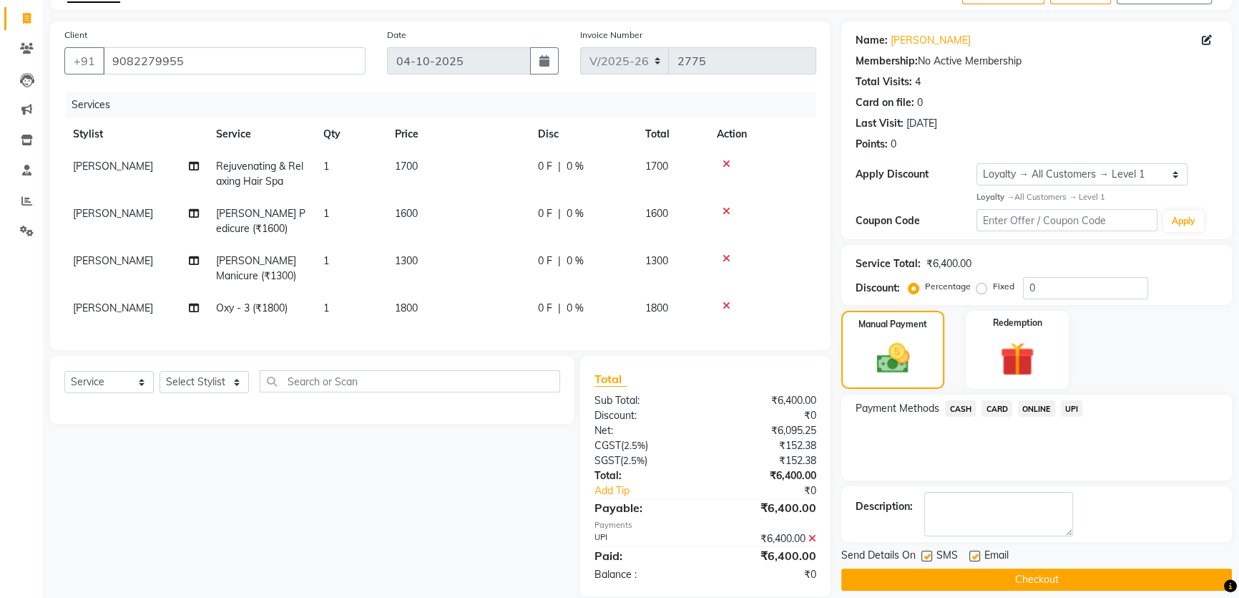
click at [879, 579] on button "Checkout" at bounding box center [1037, 579] width 391 height 22
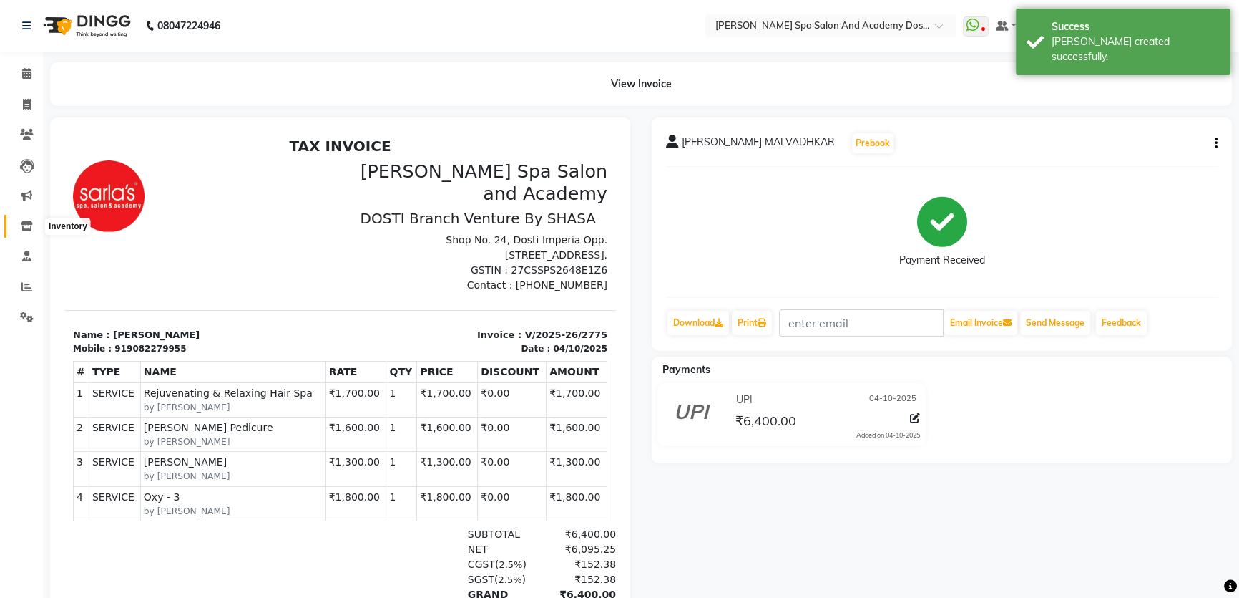
click at [24, 225] on icon at bounding box center [27, 225] width 12 height 11
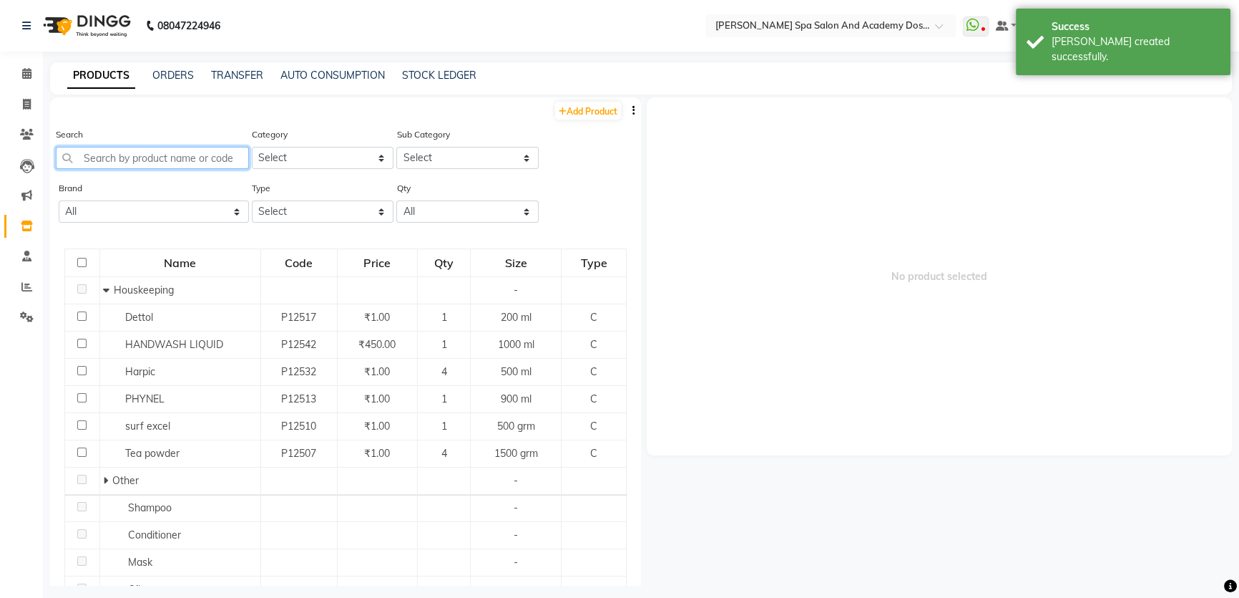
click at [82, 165] on input "text" at bounding box center [152, 158] width 193 height 22
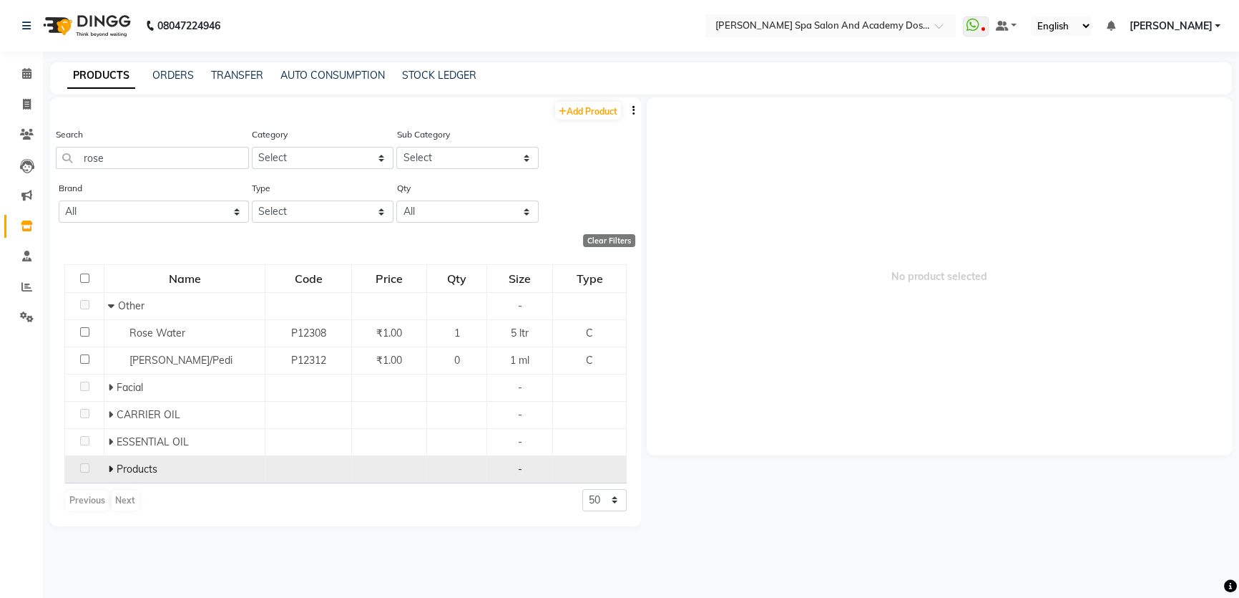
click at [111, 467] on icon at bounding box center [110, 469] width 5 height 10
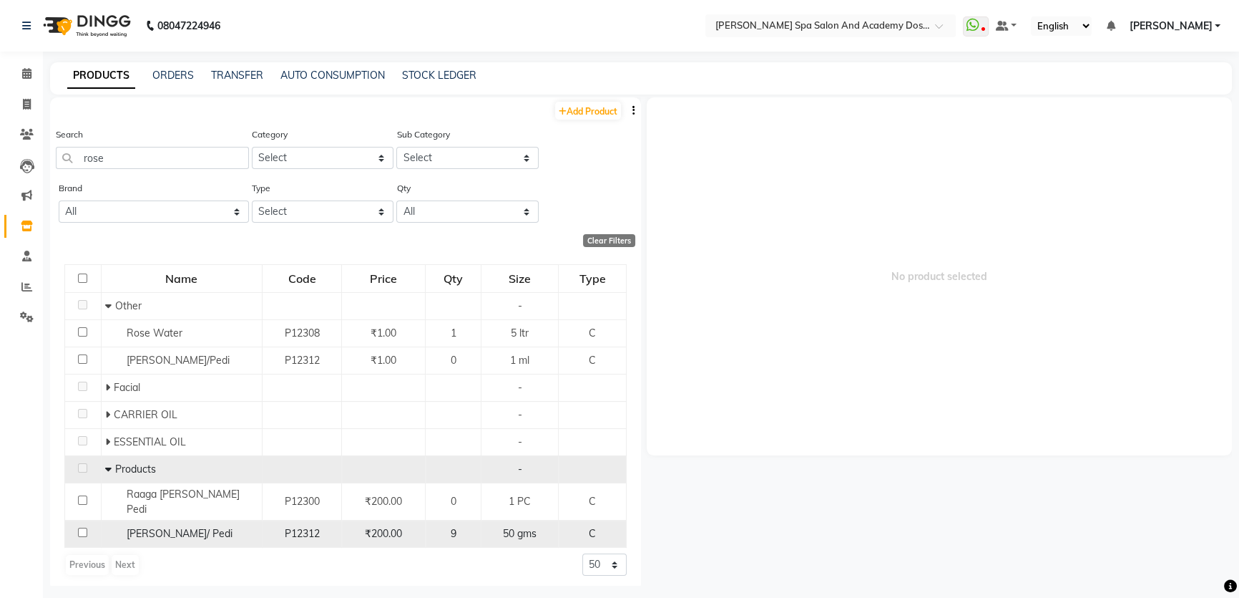
click at [165, 527] on span "Sara Rose Mani./ Pedi" at bounding box center [180, 533] width 106 height 13
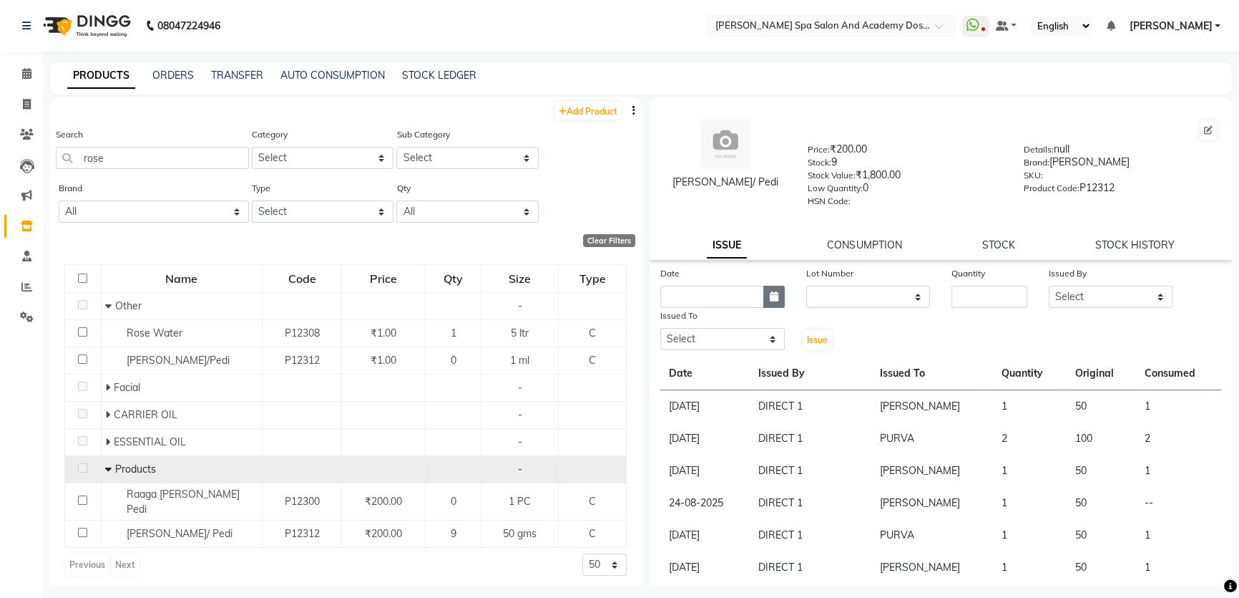
click at [775, 293] on button "button" at bounding box center [774, 297] width 21 height 22
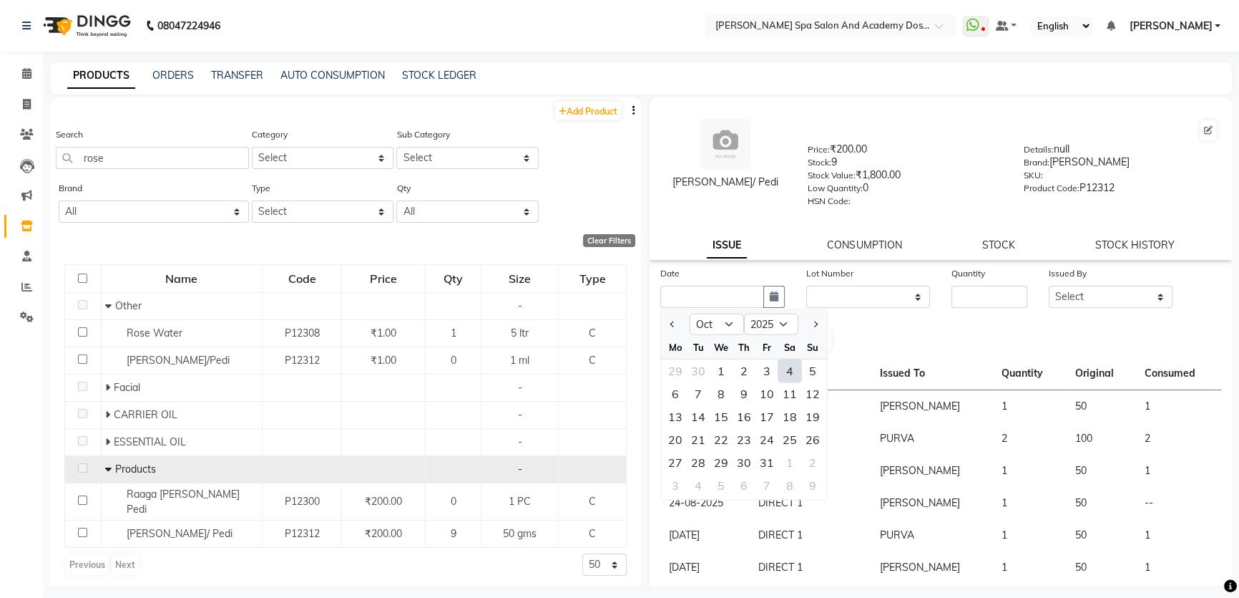
click at [791, 377] on div "4" at bounding box center [790, 370] width 23 height 23
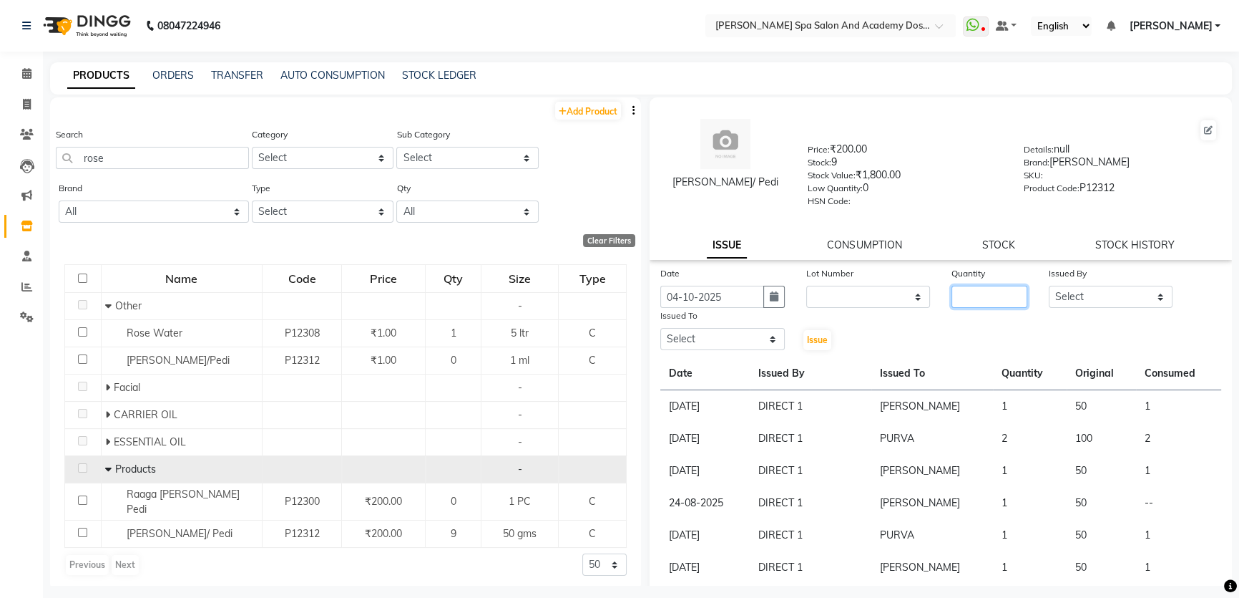
drag, startPoint x: 963, startPoint y: 293, endPoint x: 964, endPoint y: 301, distance: 8.0
click at [963, 293] on input "number" at bounding box center [990, 297] width 76 height 22
click at [1073, 296] on select "Select Admin AKSHTA AMBRE ASAWARI PAWAR DIRECT 1 GAURI THAPA JIGNA SHAH KALPANA…" at bounding box center [1111, 297] width 125 height 22
click at [1049, 288] on select "Select Admin AKSHTA AMBRE ASAWARI PAWAR DIRECT 1 GAURI THAPA JIGNA SHAH KALPANA…" at bounding box center [1111, 297] width 125 height 22
click at [740, 341] on select "Select Admin AKSHTA AMBRE ASAWARI PAWAR DIRECT 1 GAURI THAPA JIGNA SHAH KALPANA…" at bounding box center [723, 339] width 125 height 22
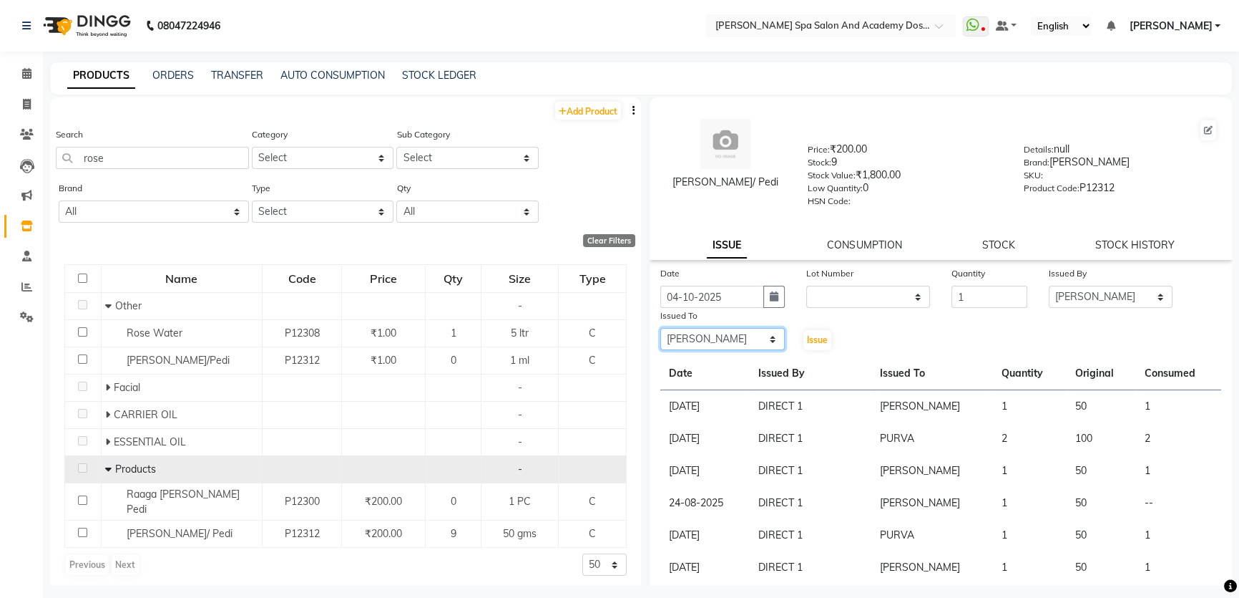
click at [661, 331] on select "Select Admin AKSHTA AMBRE ASAWARI PAWAR DIRECT 1 GAURI THAPA JIGNA SHAH KALPANA…" at bounding box center [723, 339] width 125 height 22
click at [807, 336] on button "Issue" at bounding box center [818, 340] width 28 height 20
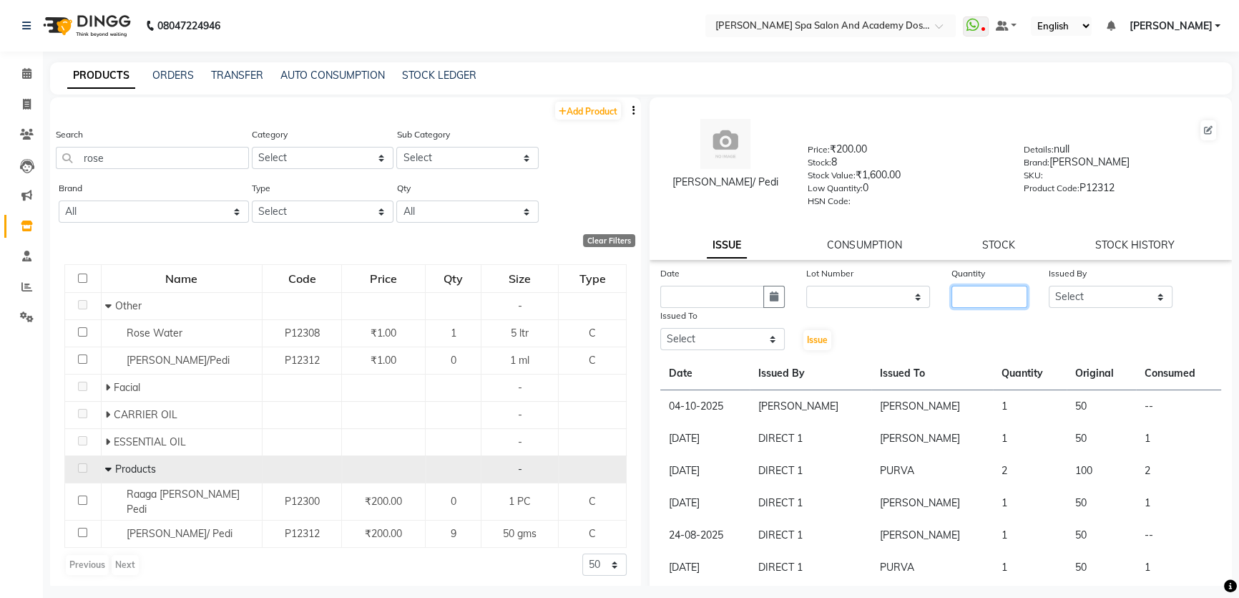
click at [982, 296] on input "number" at bounding box center [990, 297] width 76 height 22
click at [1053, 301] on select "Select Admin AKSHTA AMBRE ASAWARI PAWAR DIRECT 1 GAURI THAPA JIGNA SHAH KALPANA…" at bounding box center [1111, 297] width 125 height 22
click at [1049, 288] on select "Select Admin AKSHTA AMBRE ASAWARI PAWAR DIRECT 1 GAURI THAPA JIGNA SHAH KALPANA…" at bounding box center [1111, 297] width 125 height 22
click at [697, 341] on select "Select Admin AKSHTA AMBRE ASAWARI PAWAR DIRECT 1 GAURI THAPA JIGNA SHAH KALPANA…" at bounding box center [723, 339] width 125 height 22
click at [661, 331] on select "Select Admin AKSHTA AMBRE ASAWARI PAWAR DIRECT 1 GAURI THAPA JIGNA SHAH KALPANA…" at bounding box center [723, 339] width 125 height 22
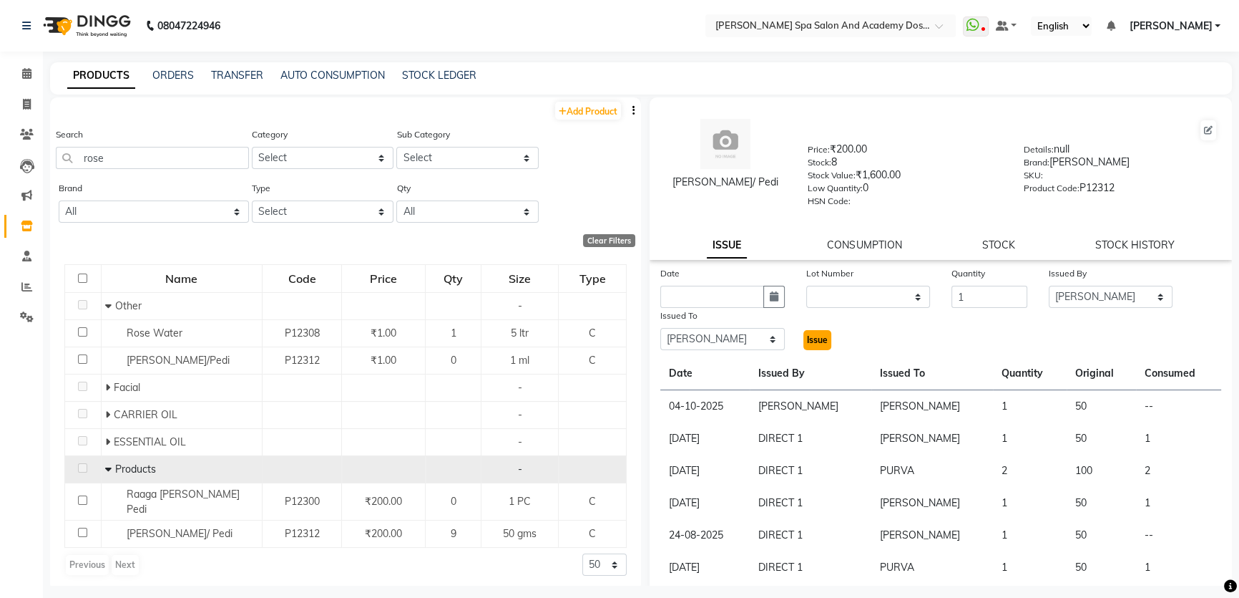
click at [808, 340] on span "Issue" at bounding box center [817, 339] width 21 height 11
click at [818, 336] on button "Issue" at bounding box center [818, 340] width 28 height 20
click at [815, 338] on span "Issue" at bounding box center [817, 339] width 21 height 11
click at [835, 286] on div "Lot Number" at bounding box center [869, 275] width 125 height 20
click at [770, 298] on icon "button" at bounding box center [774, 296] width 9 height 10
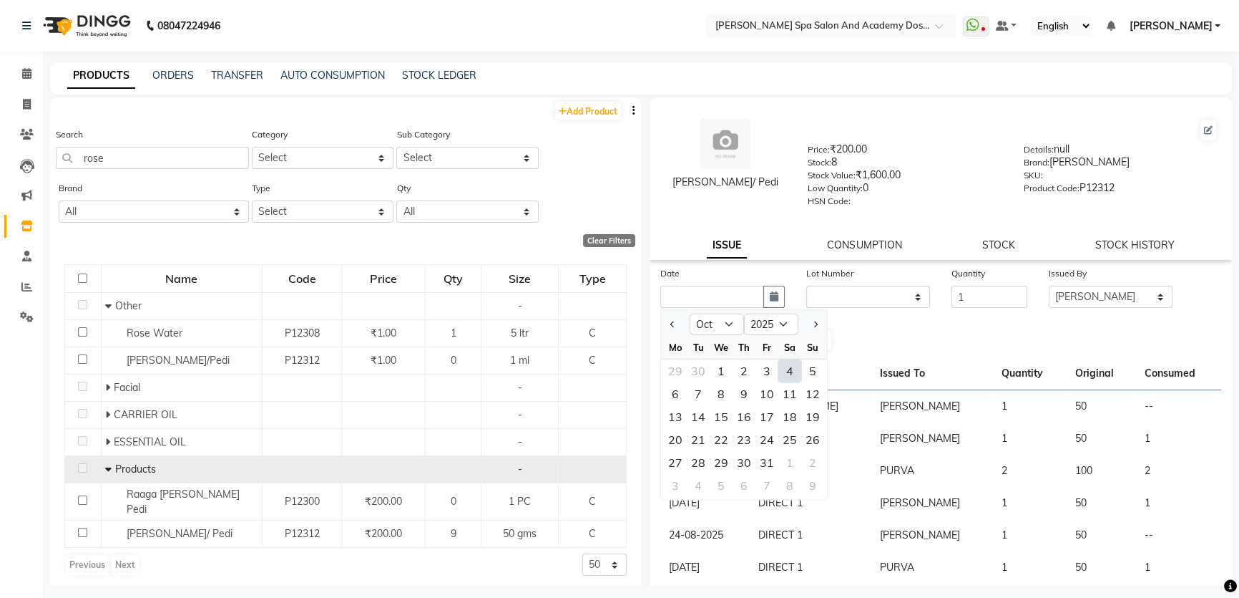
click at [791, 366] on div "4" at bounding box center [790, 370] width 23 height 23
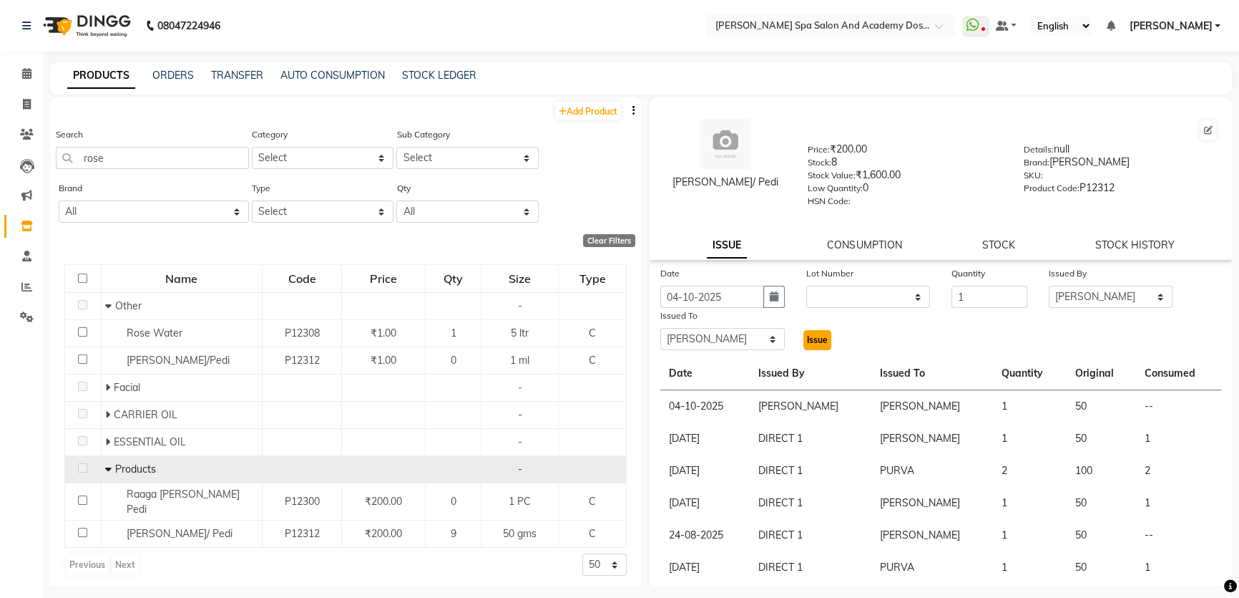
click at [809, 341] on span "Issue" at bounding box center [817, 339] width 21 height 11
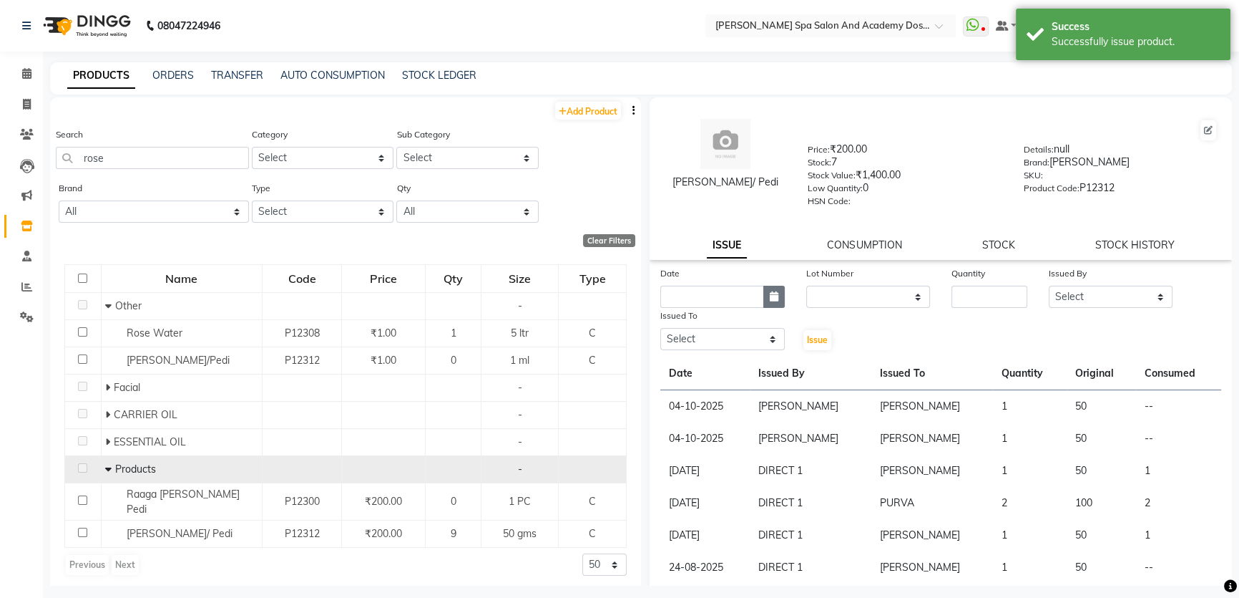
click at [770, 297] on icon "button" at bounding box center [774, 296] width 9 height 10
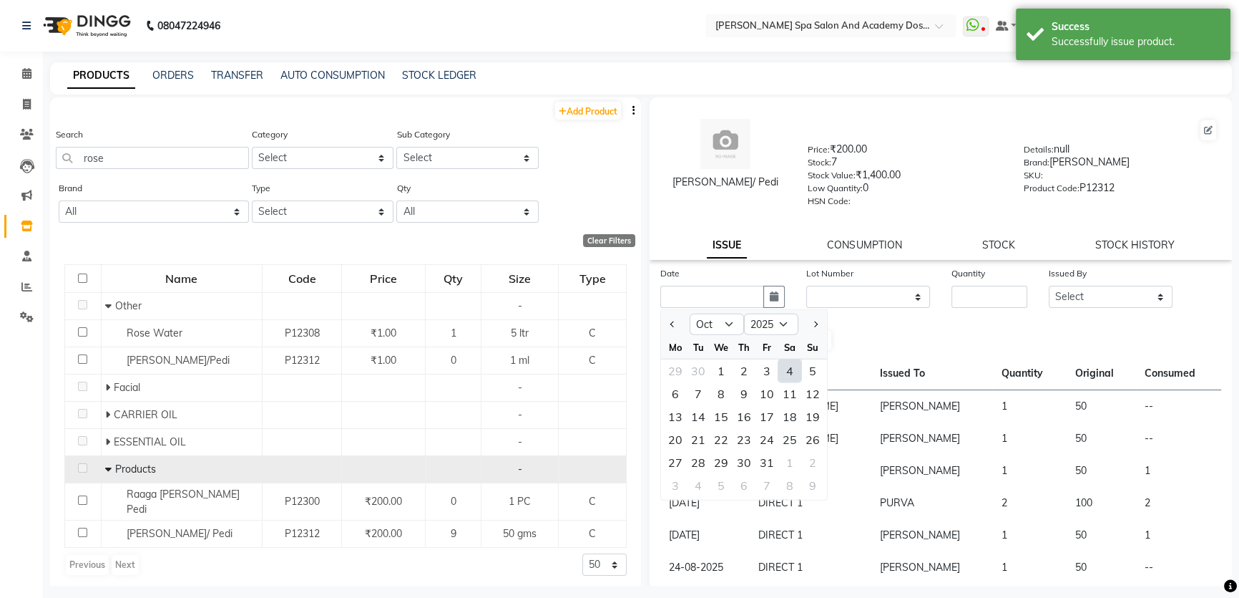
drag, startPoint x: 786, startPoint y: 374, endPoint x: 808, endPoint y: 372, distance: 21.5
click at [787, 374] on div "4" at bounding box center [790, 370] width 23 height 23
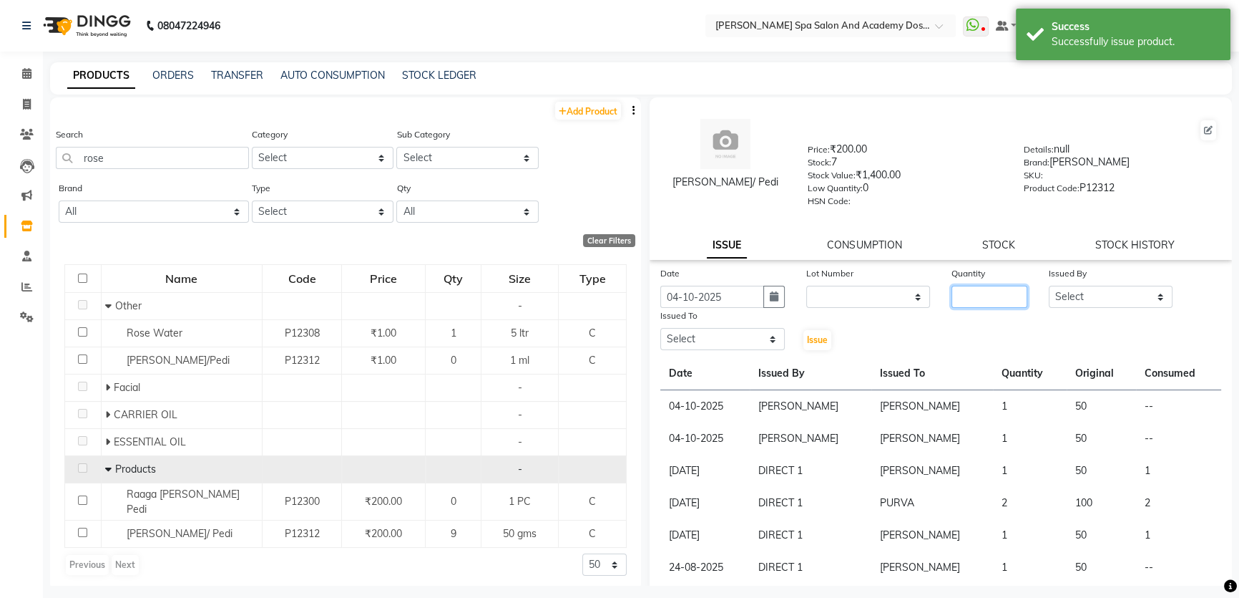
click at [1001, 307] on input "number" at bounding box center [990, 297] width 76 height 22
drag, startPoint x: 118, startPoint y: 165, endPoint x: 11, endPoint y: 161, distance: 107.4
click at [11, 161] on app-home "08047224946 Select Location × Sarla's Spa Salon And Academy Dosti Branch Ventur…" at bounding box center [619, 303] width 1239 height 607
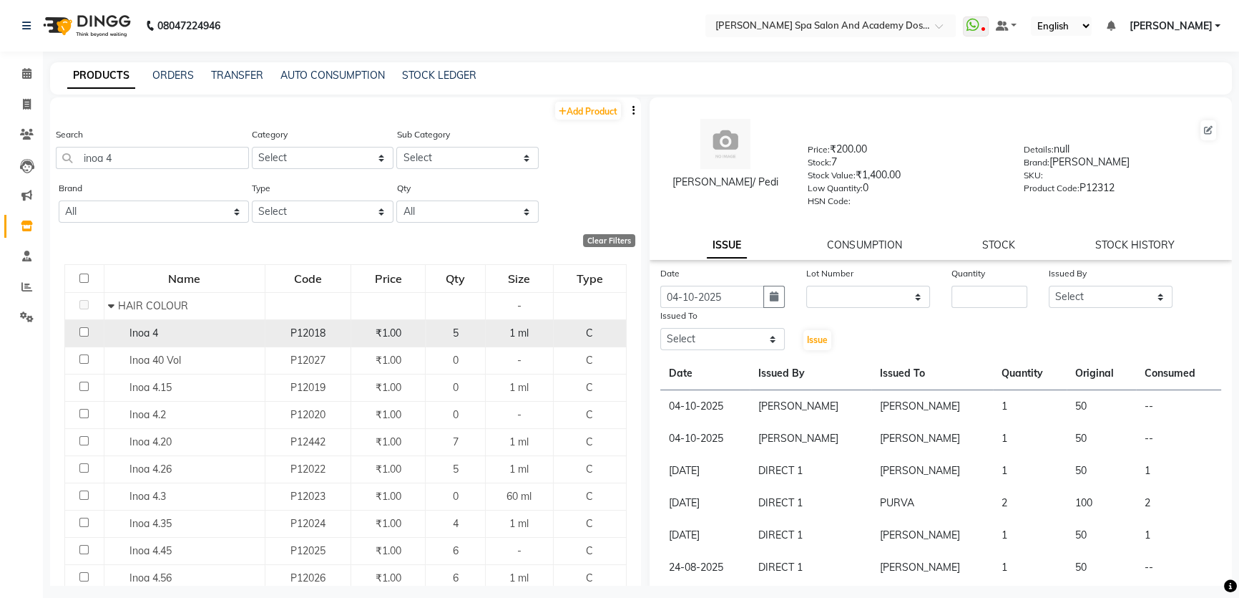
click at [139, 336] on span "Inoa 4" at bounding box center [144, 332] width 29 height 13
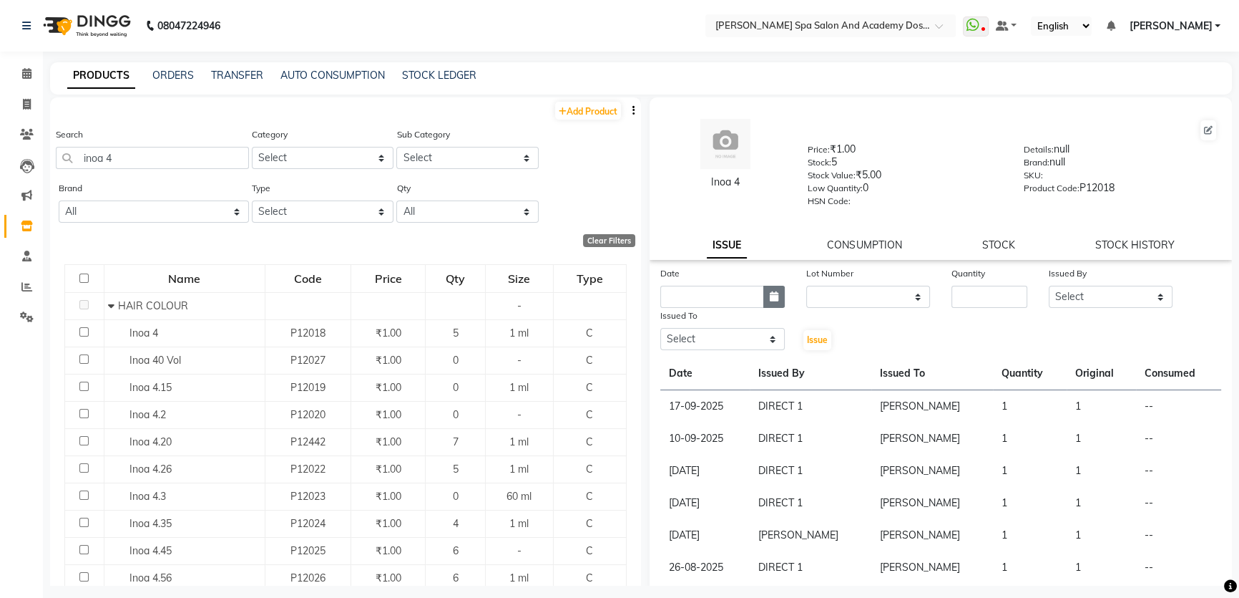
click at [771, 300] on icon "button" at bounding box center [774, 296] width 9 height 10
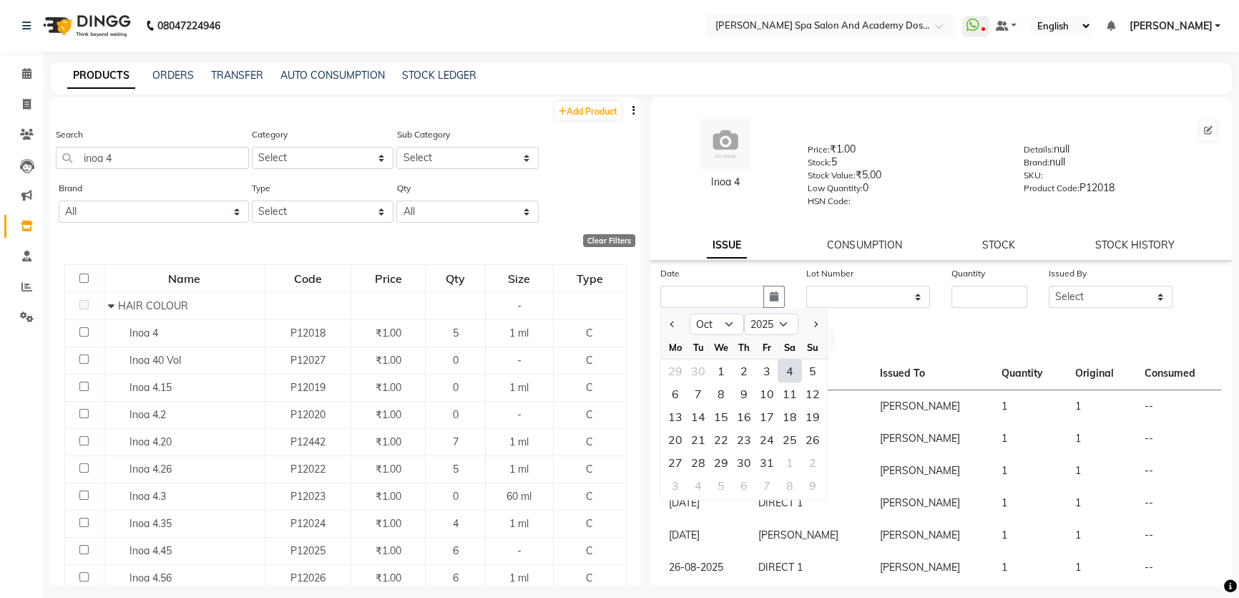
click at [790, 374] on div "4" at bounding box center [790, 370] width 23 height 23
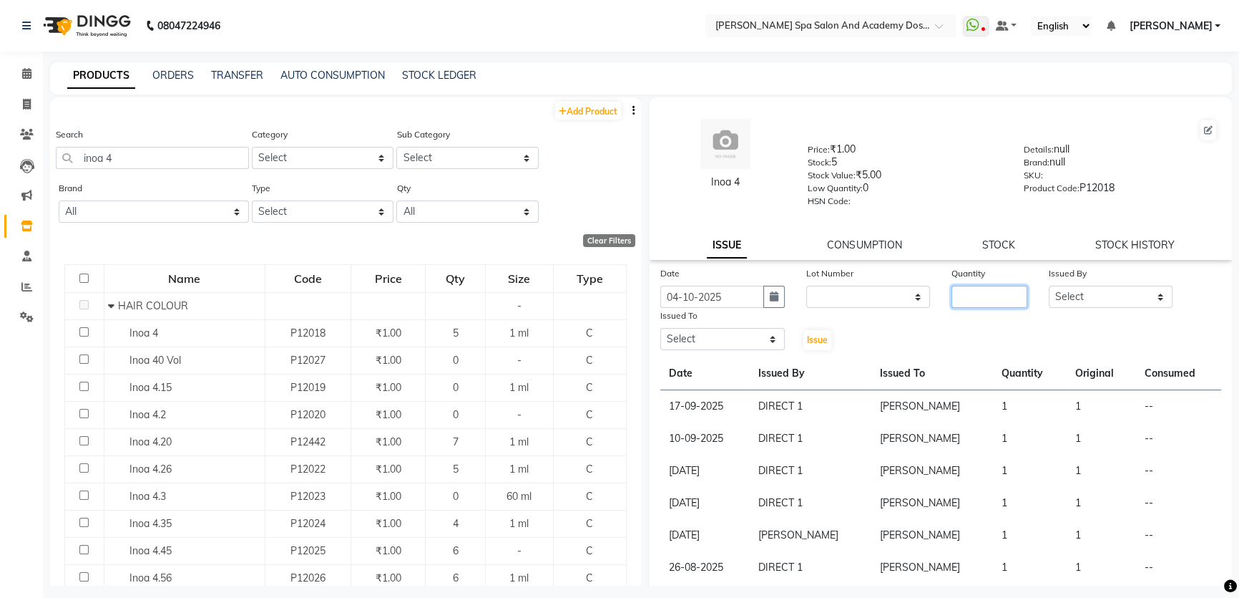
click at [959, 293] on input "number" at bounding box center [990, 297] width 76 height 22
click at [1150, 302] on select "Select Admin AKSHTA AMBRE ASAWARI PAWAR DIRECT 1 GAURI THAPA JIGNA SHAH KALPANA…" at bounding box center [1111, 297] width 125 height 22
click at [1049, 288] on select "Select Admin AKSHTA AMBRE ASAWARI PAWAR DIRECT 1 GAURI THAPA JIGNA SHAH KALPANA…" at bounding box center [1111, 297] width 125 height 22
click at [751, 334] on select "Select Admin AKSHTA AMBRE ASAWARI PAWAR DIRECT 1 GAURI THAPA JIGNA SHAH KALPANA…" at bounding box center [723, 339] width 125 height 22
click at [661, 331] on select "Select Admin AKSHTA AMBRE ASAWARI PAWAR DIRECT 1 GAURI THAPA JIGNA SHAH KALPANA…" at bounding box center [723, 339] width 125 height 22
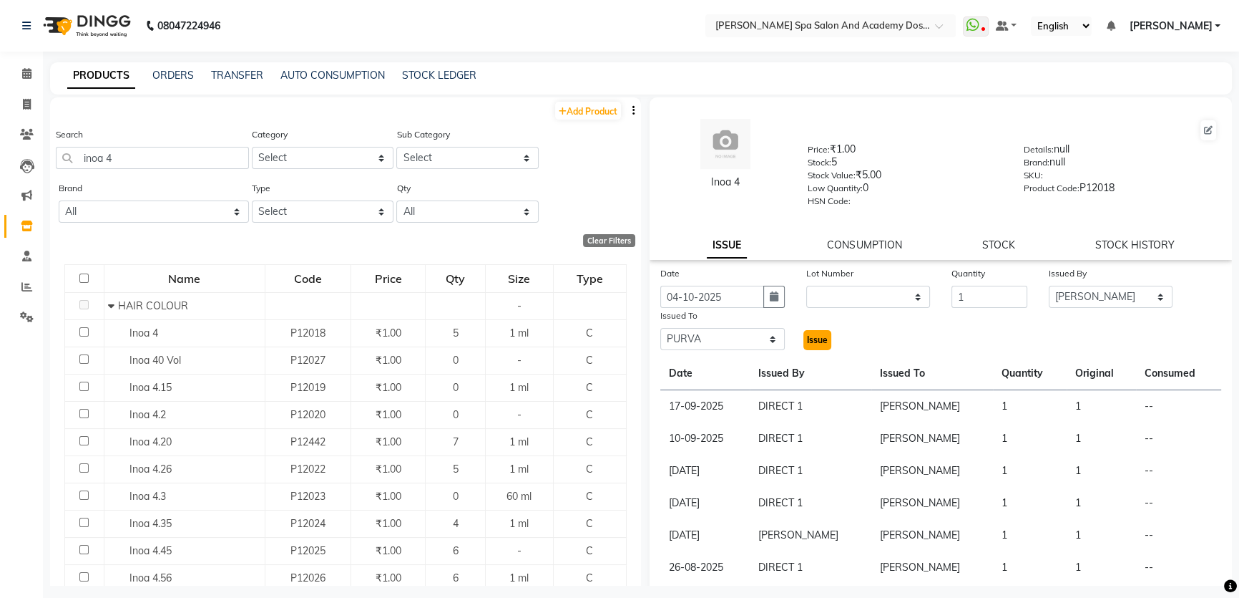
click at [810, 338] on span "Issue" at bounding box center [817, 339] width 21 height 11
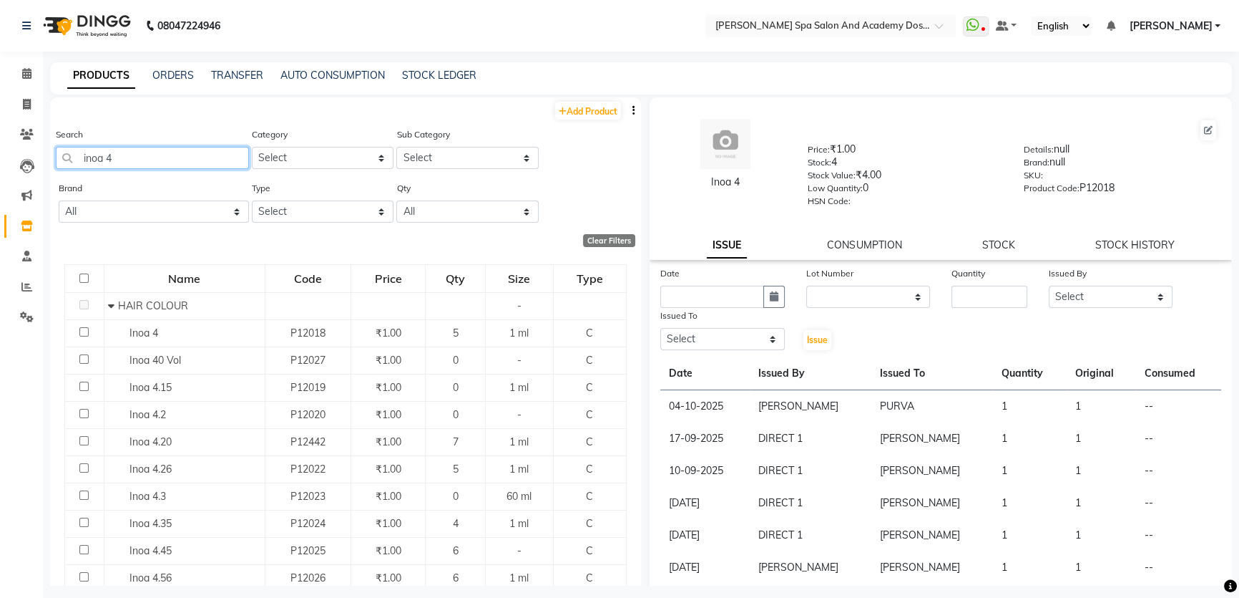
click at [136, 157] on input "inoa 4" at bounding box center [152, 158] width 193 height 22
click at [31, 97] on span at bounding box center [26, 105] width 25 height 16
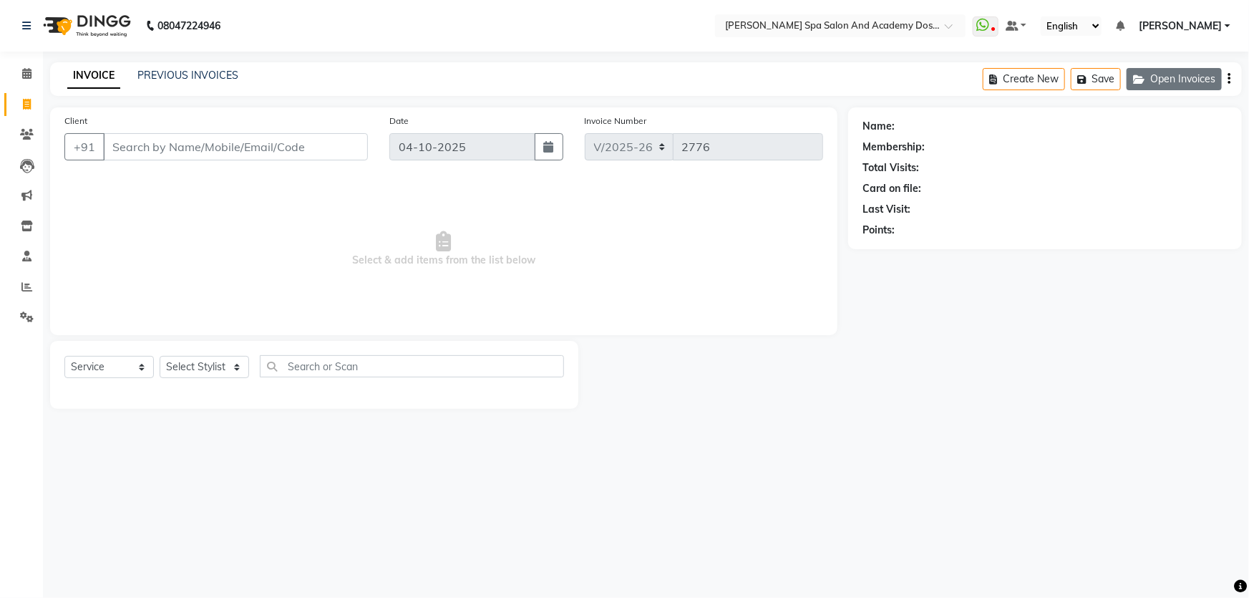
click at [1197, 79] on button "Open Invoices" at bounding box center [1173, 79] width 95 height 22
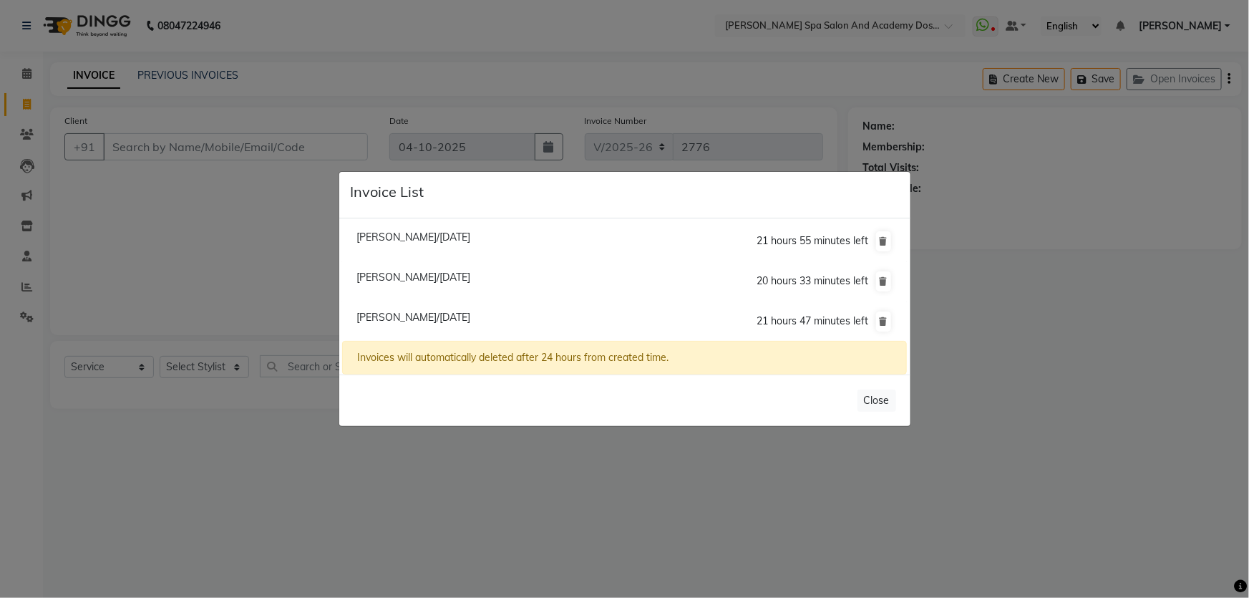
click at [458, 316] on span "Sonia Nimkar/04 October 2025" at bounding box center [413, 317] width 114 height 13
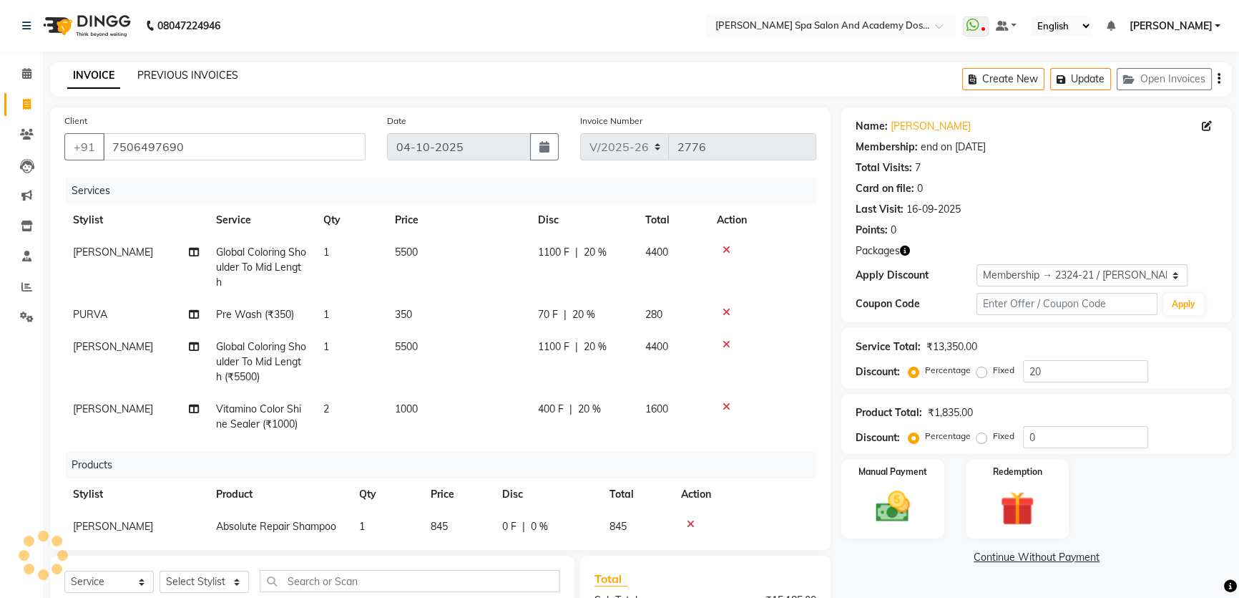
click at [193, 74] on link "PREVIOUS INVOICES" at bounding box center [187, 75] width 101 height 13
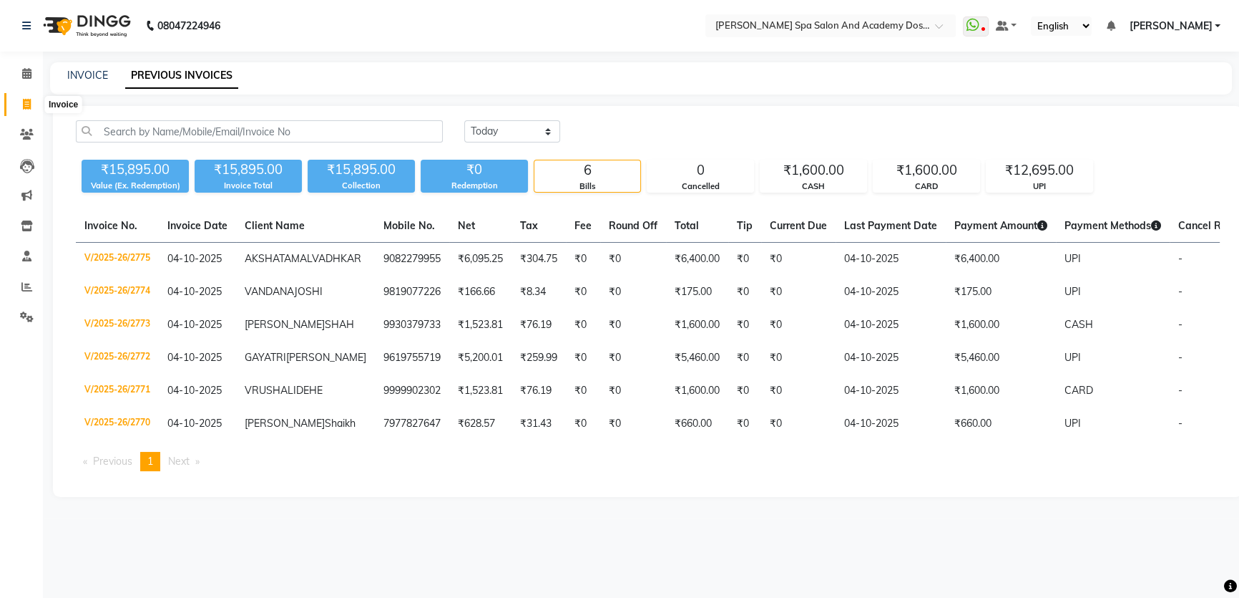
click at [26, 102] on icon at bounding box center [27, 104] width 8 height 11
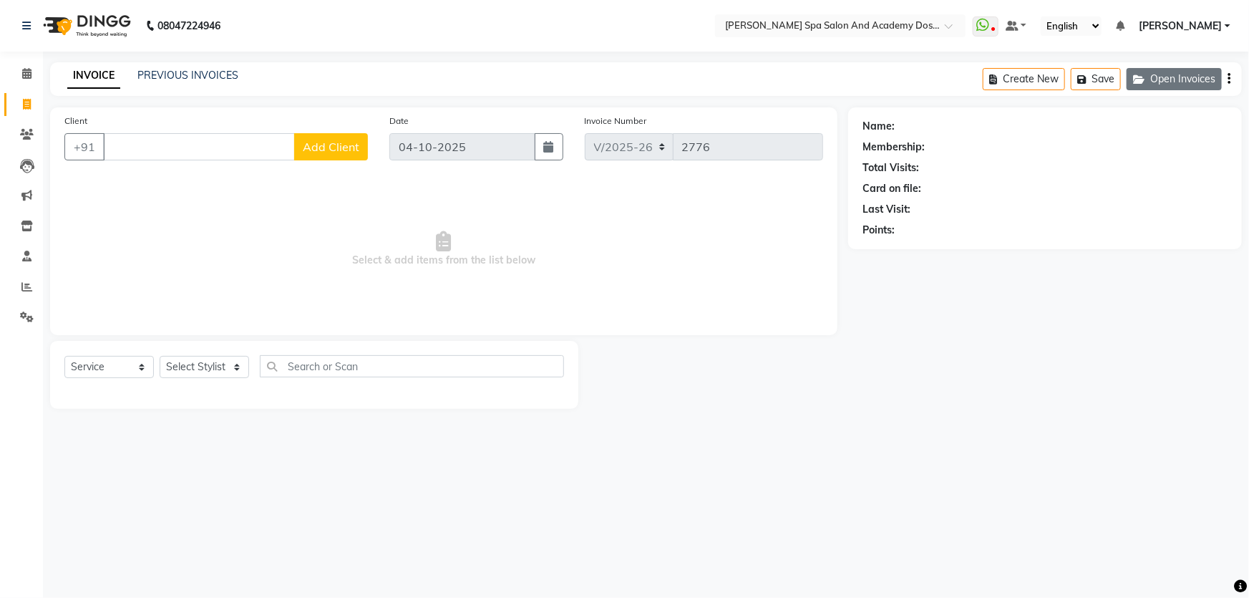
click at [1156, 79] on button "Open Invoices" at bounding box center [1173, 79] width 95 height 22
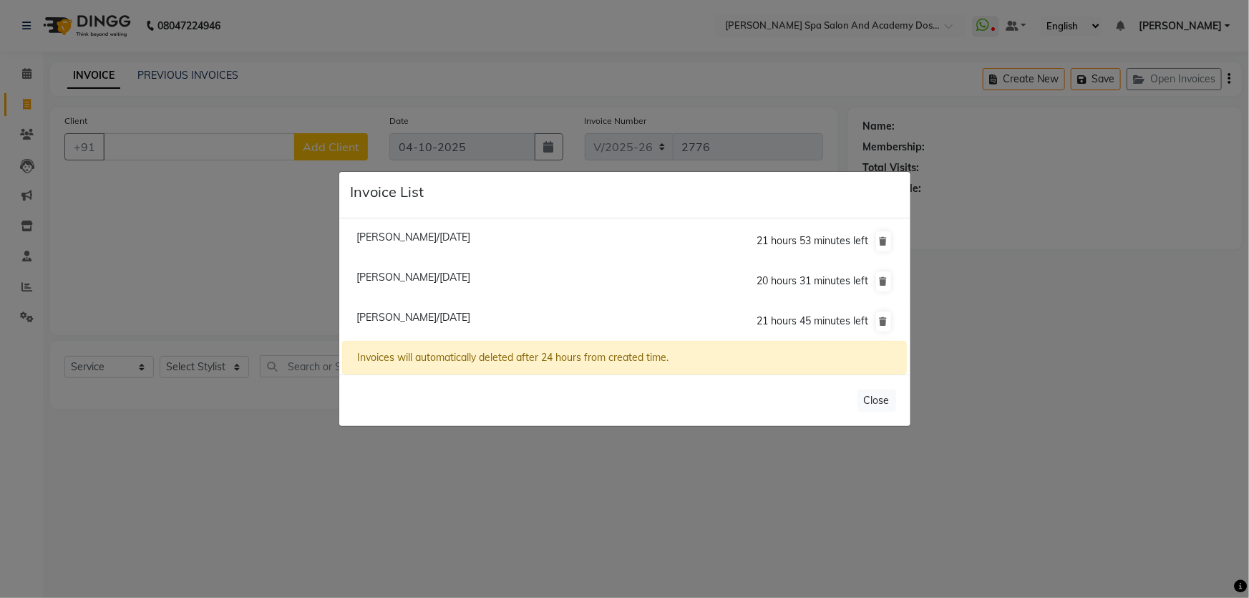
click at [400, 307] on li "Sonia Nimkar/04 October 2025 21 hours 45 minutes left" at bounding box center [624, 321] width 564 height 40
click at [399, 314] on span "Sonia Nimkar/04 October 2025" at bounding box center [413, 317] width 114 height 13
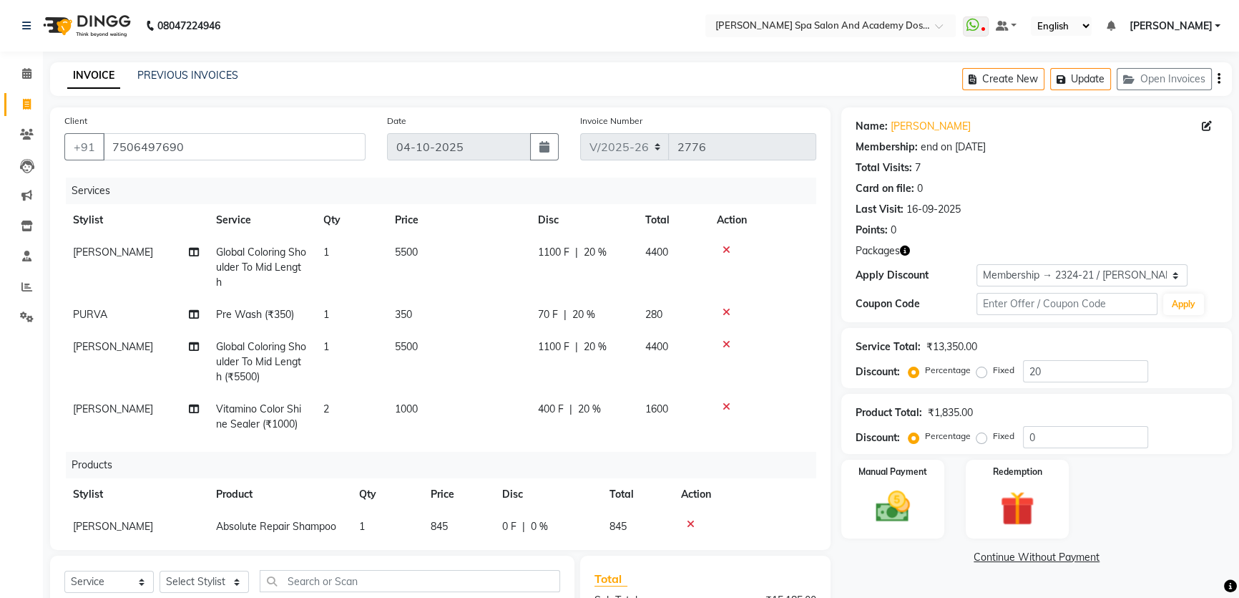
scroll to position [90, 0]
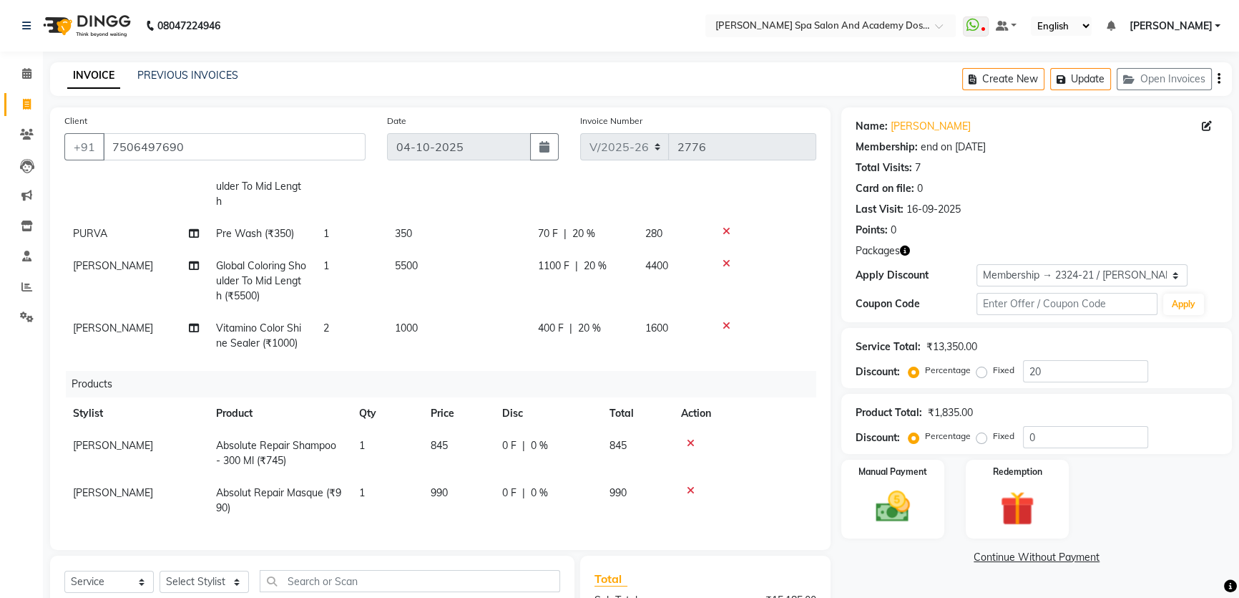
click at [688, 438] on icon at bounding box center [691, 443] width 8 height 10
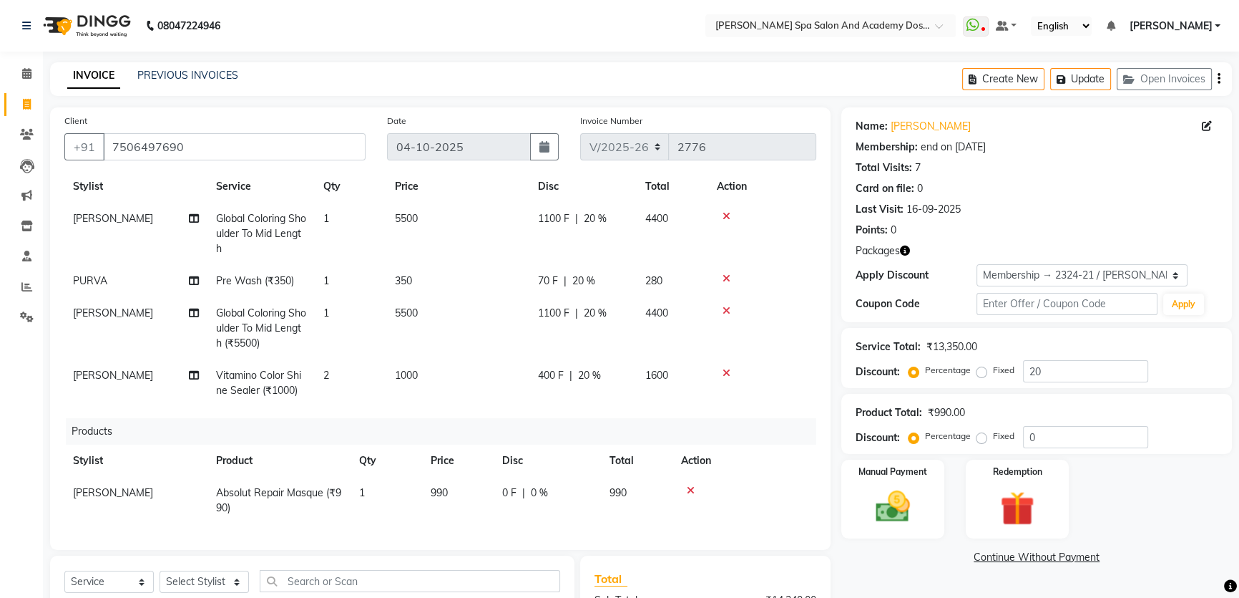
click at [692, 485] on icon at bounding box center [691, 490] width 8 height 10
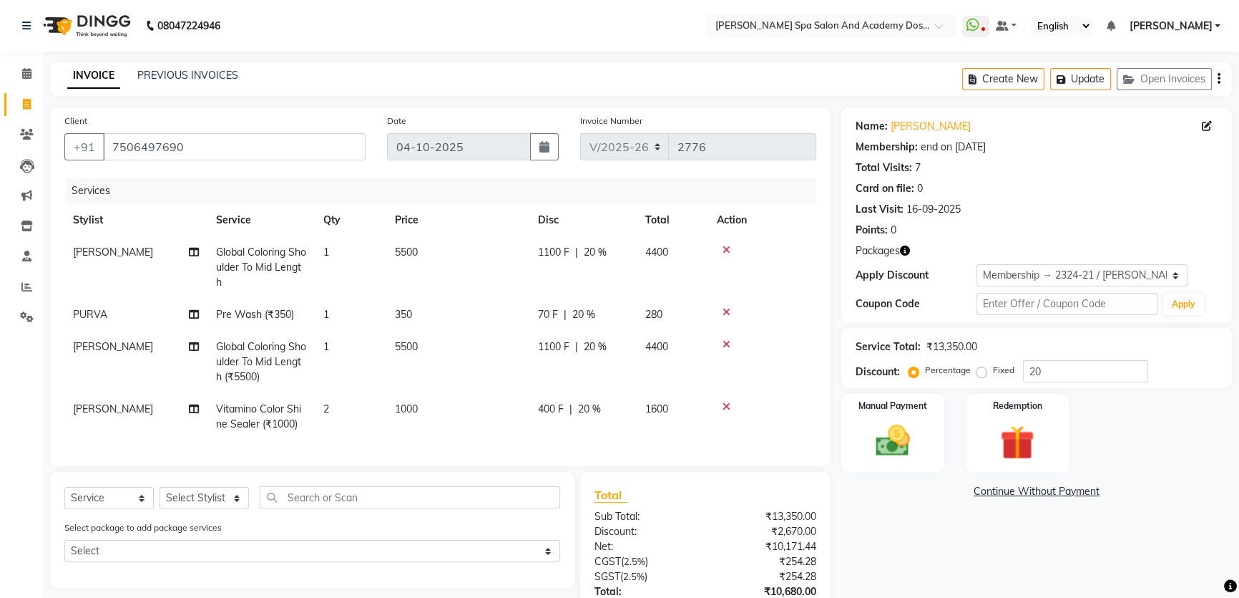
scroll to position [115, 0]
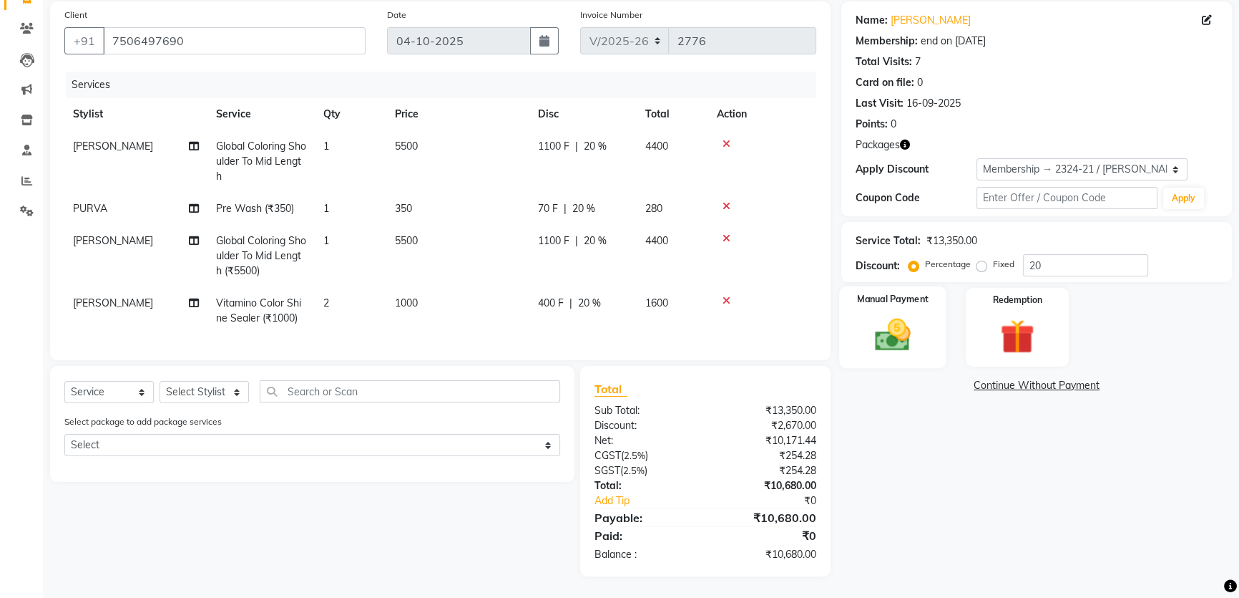
click at [887, 340] on img at bounding box center [893, 334] width 58 height 41
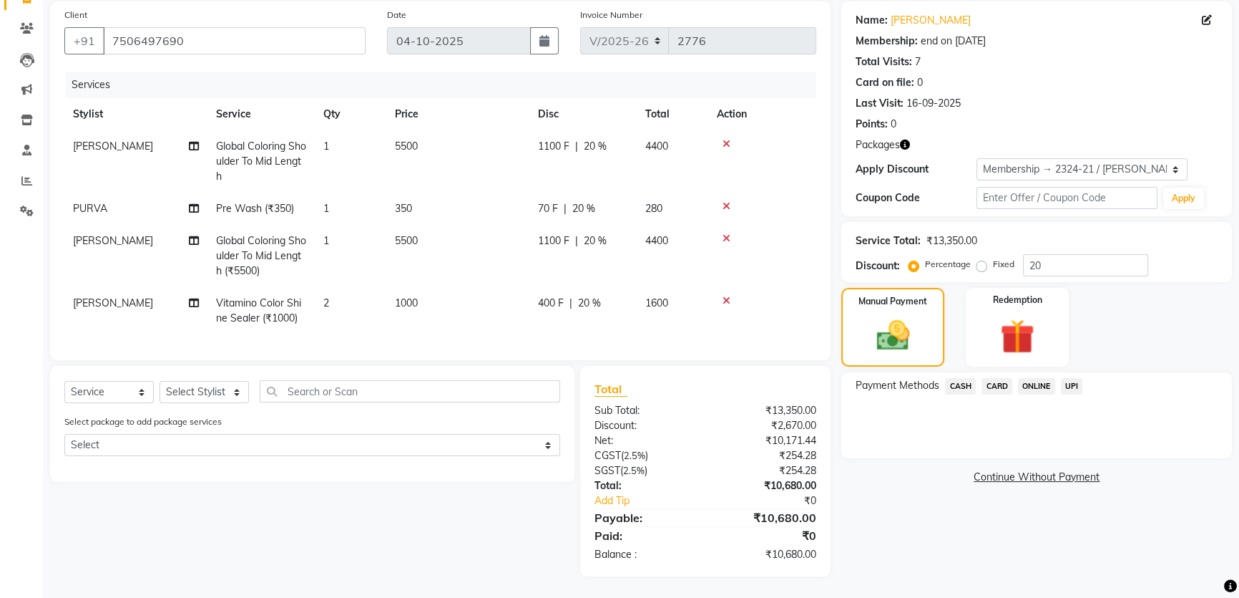
click at [964, 378] on span "CASH" at bounding box center [960, 386] width 31 height 16
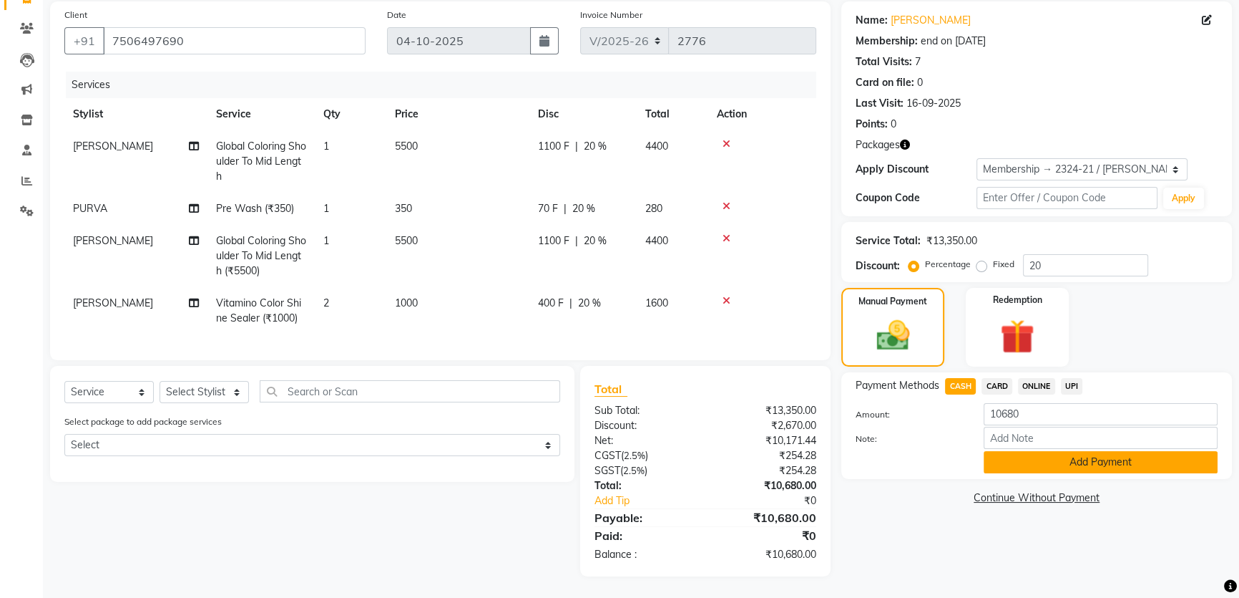
click at [1037, 451] on button "Add Payment" at bounding box center [1101, 462] width 234 height 22
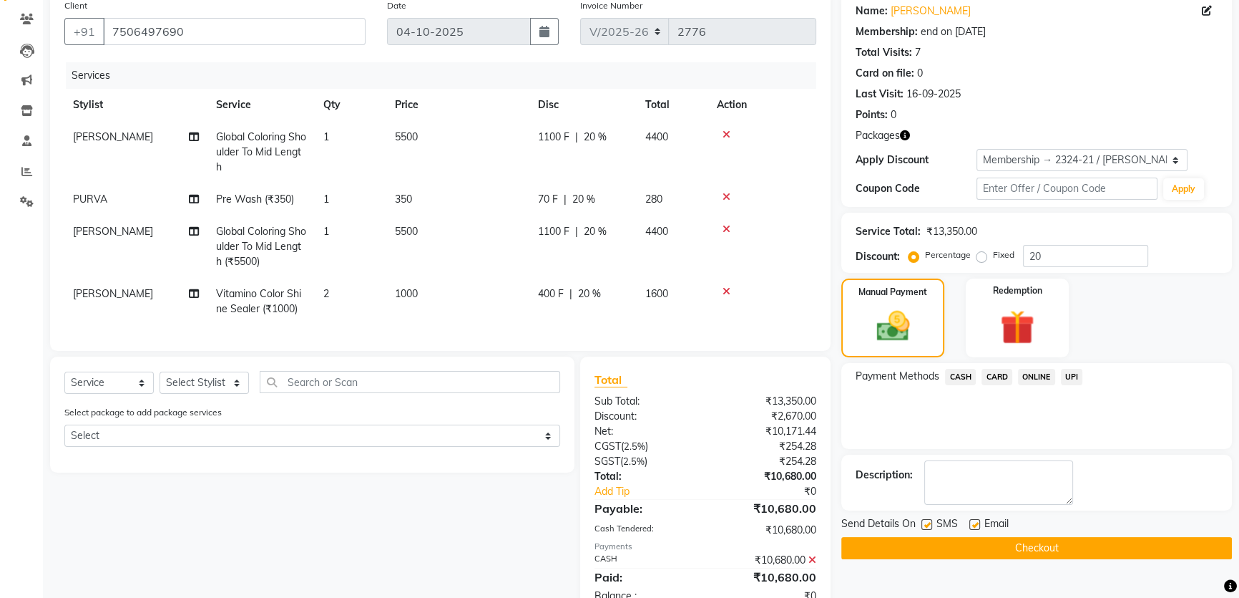
scroll to position [217, 0]
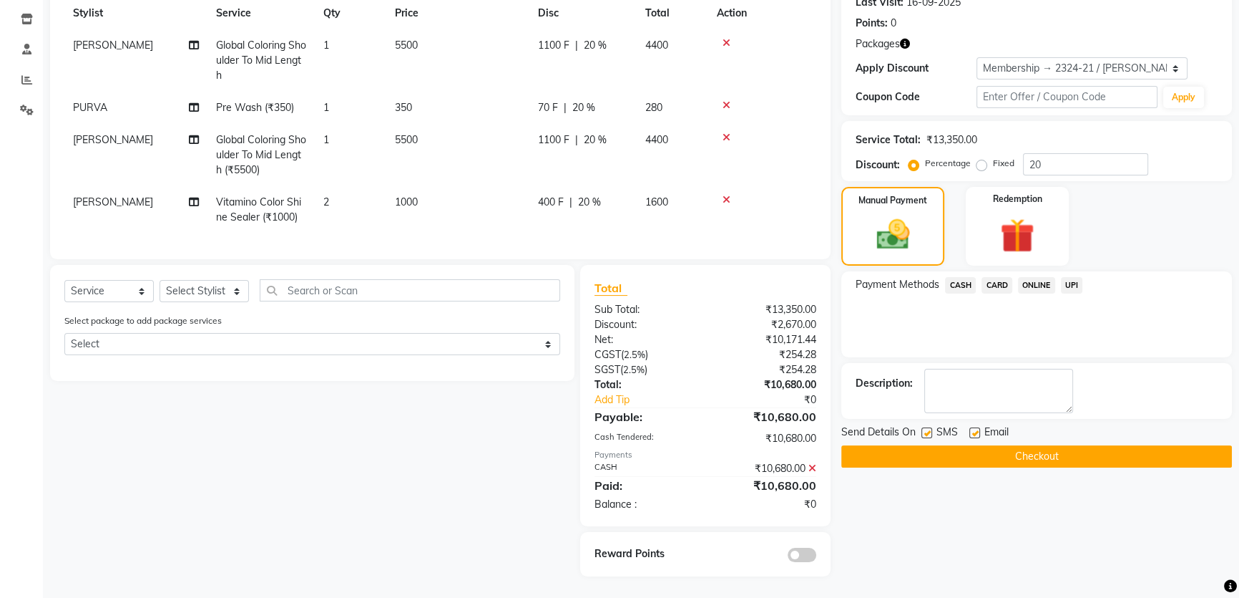
click at [975, 445] on button "Checkout" at bounding box center [1037, 456] width 391 height 22
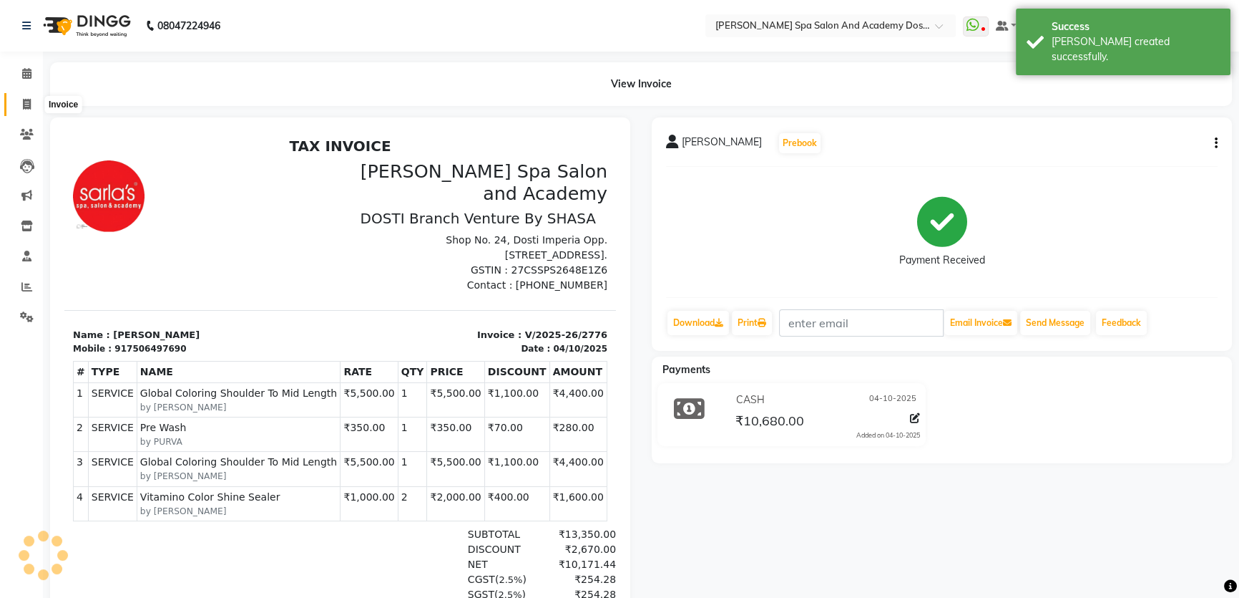
click at [27, 99] on icon at bounding box center [27, 104] width 8 height 11
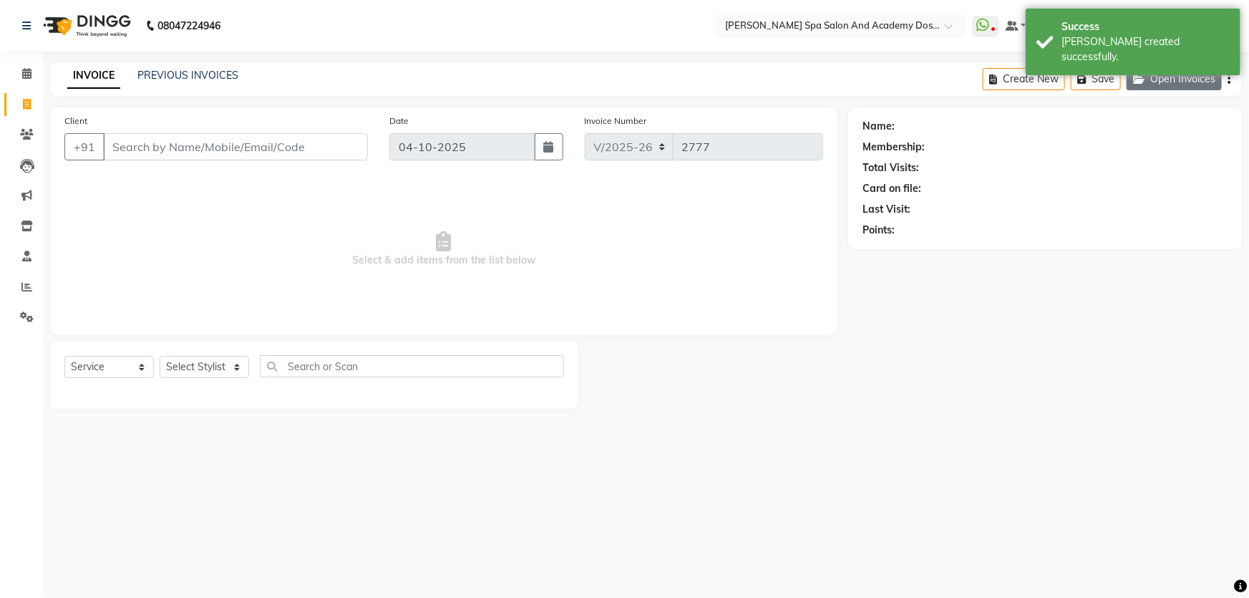
click at [1161, 78] on button "Open Invoices" at bounding box center [1173, 79] width 95 height 22
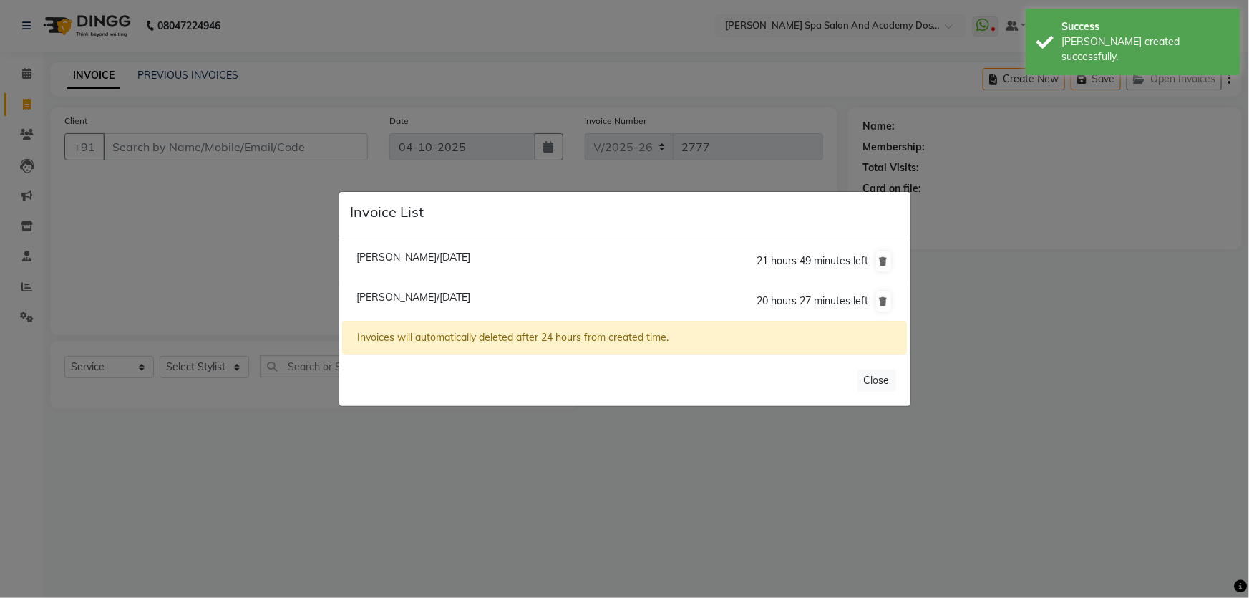
click at [28, 99] on ngb-modal-window "Invoice List Mrunal Shah/04 October 2025 21 hours 49 minutes left Gayatri Karul…" at bounding box center [624, 299] width 1249 height 598
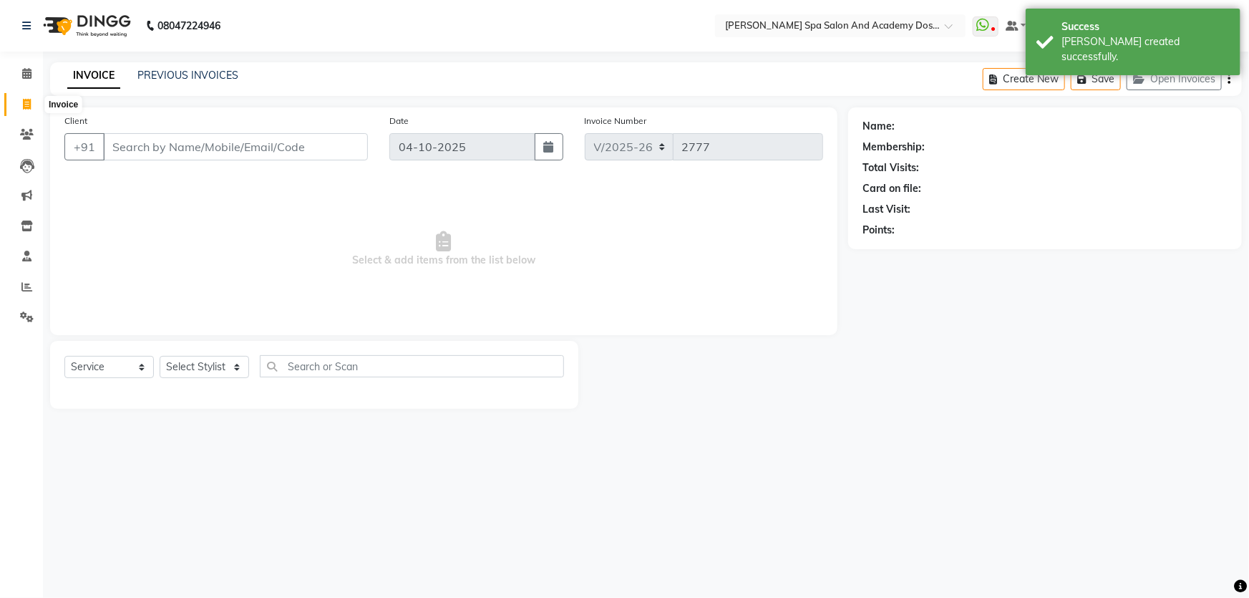
click at [28, 99] on icon at bounding box center [27, 104] width 8 height 11
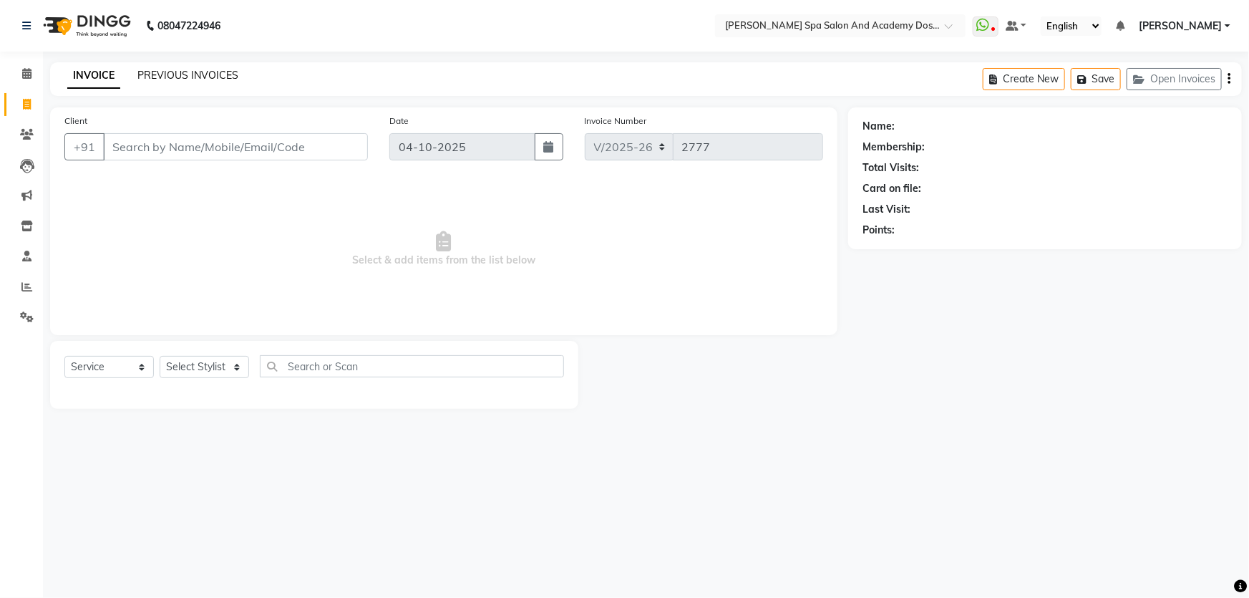
click at [166, 72] on link "PREVIOUS INVOICES" at bounding box center [187, 75] width 101 height 13
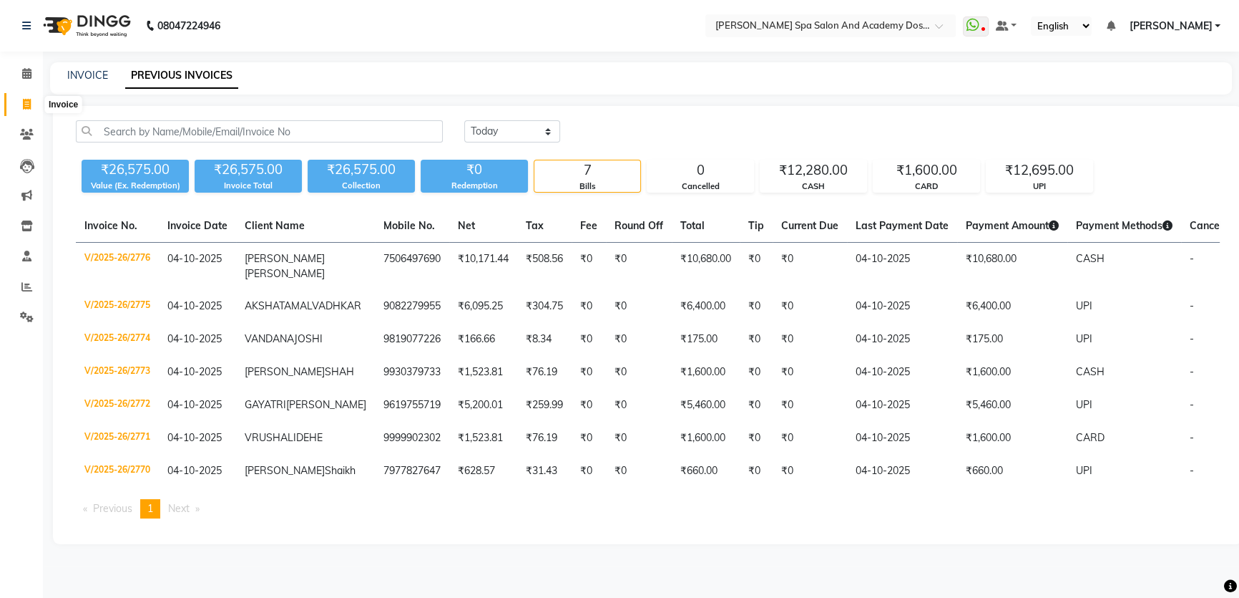
click at [26, 106] on icon at bounding box center [27, 104] width 8 height 11
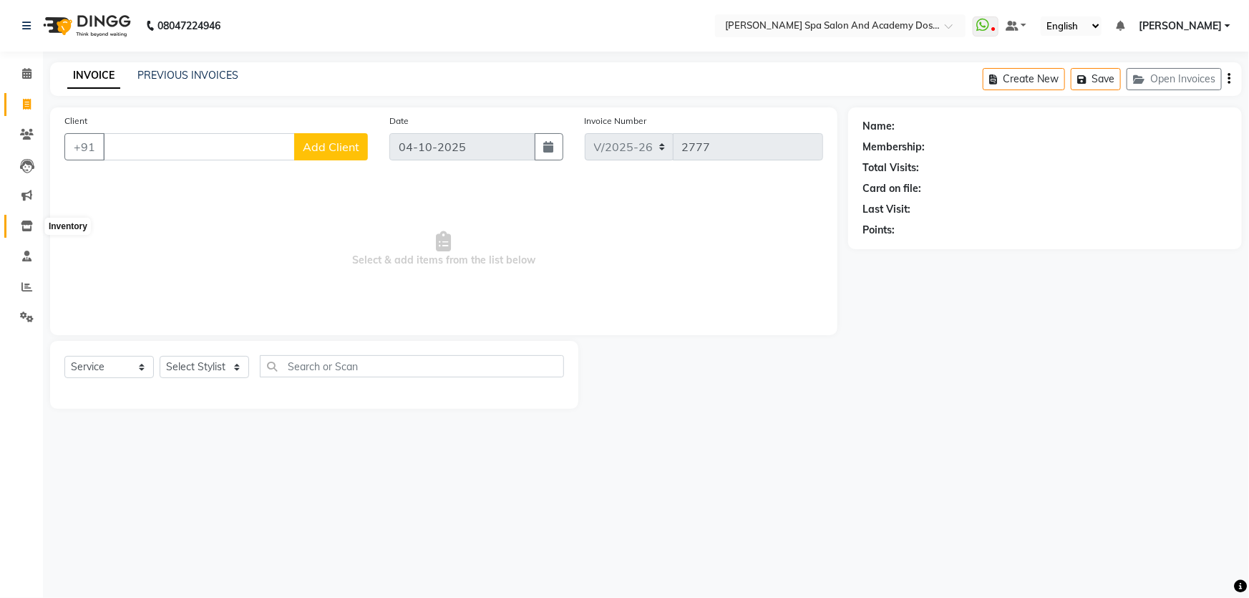
click at [21, 225] on icon at bounding box center [27, 225] width 12 height 11
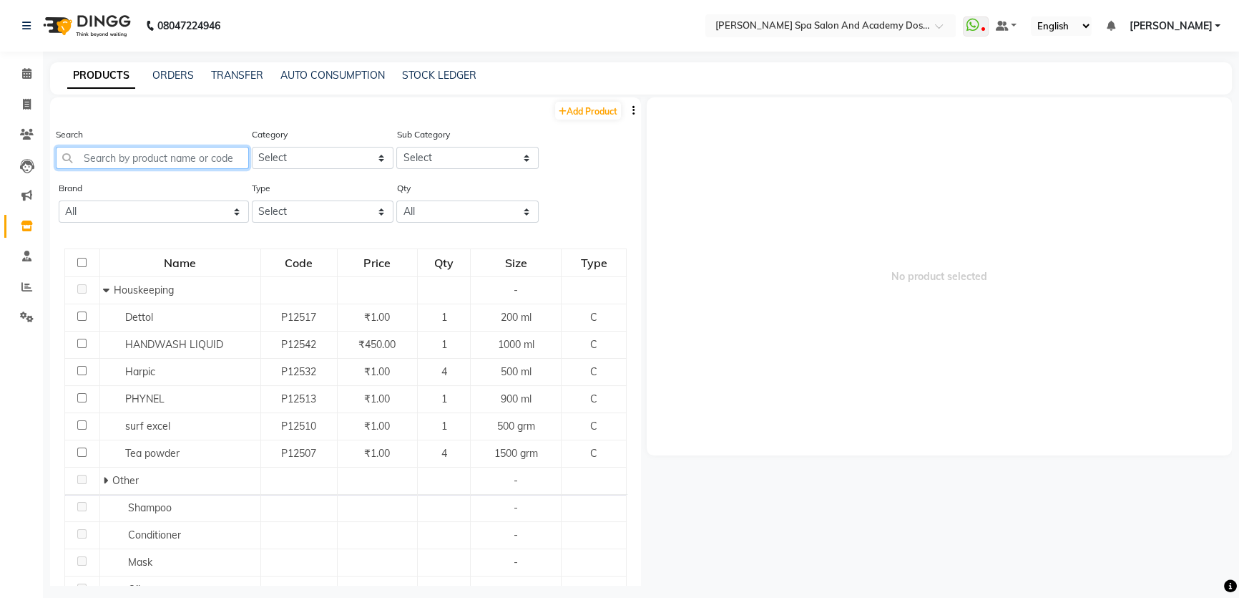
click at [152, 158] on input "text" at bounding box center [152, 158] width 193 height 22
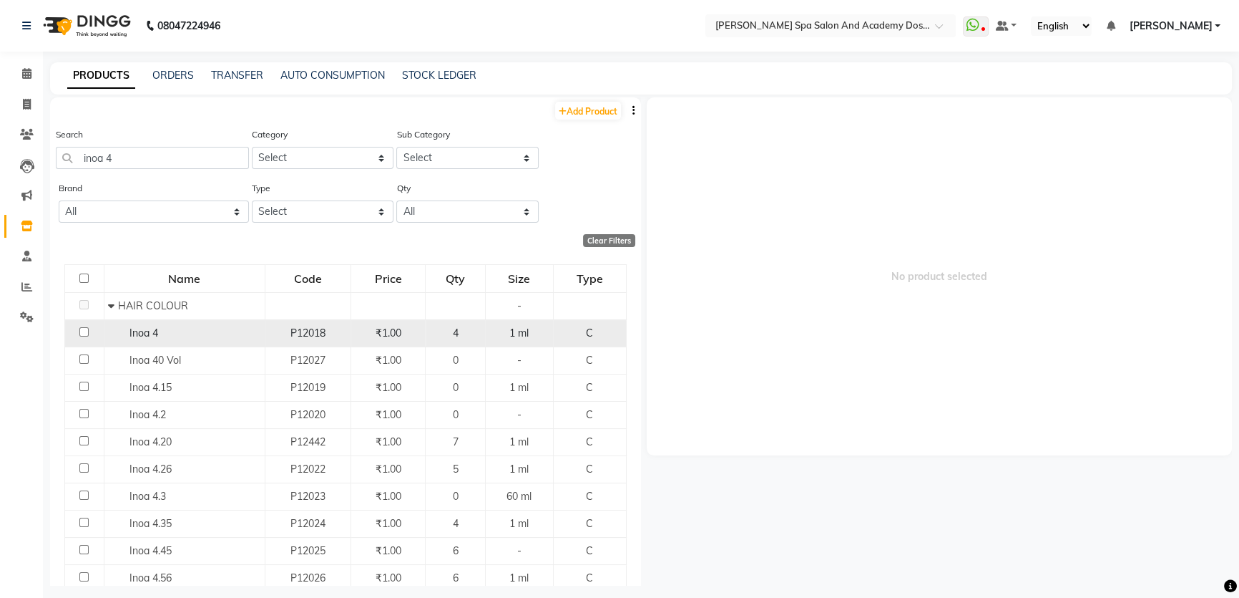
click at [202, 338] on div "Inoa 4" at bounding box center [184, 333] width 153 height 15
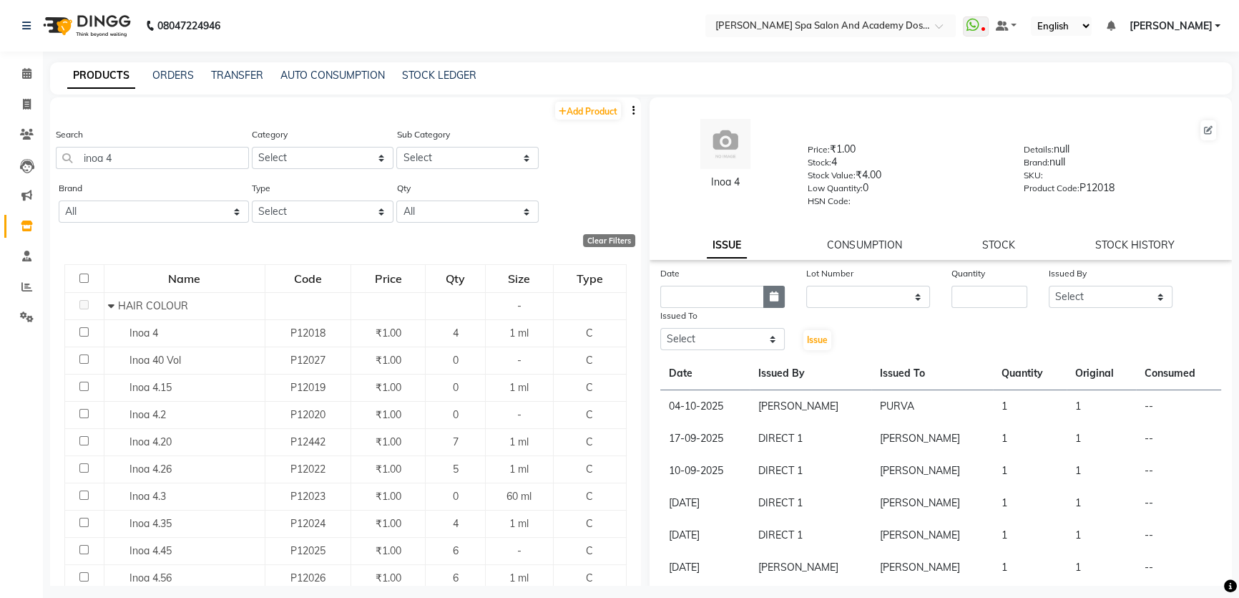
click at [773, 296] on icon "button" at bounding box center [774, 296] width 9 height 10
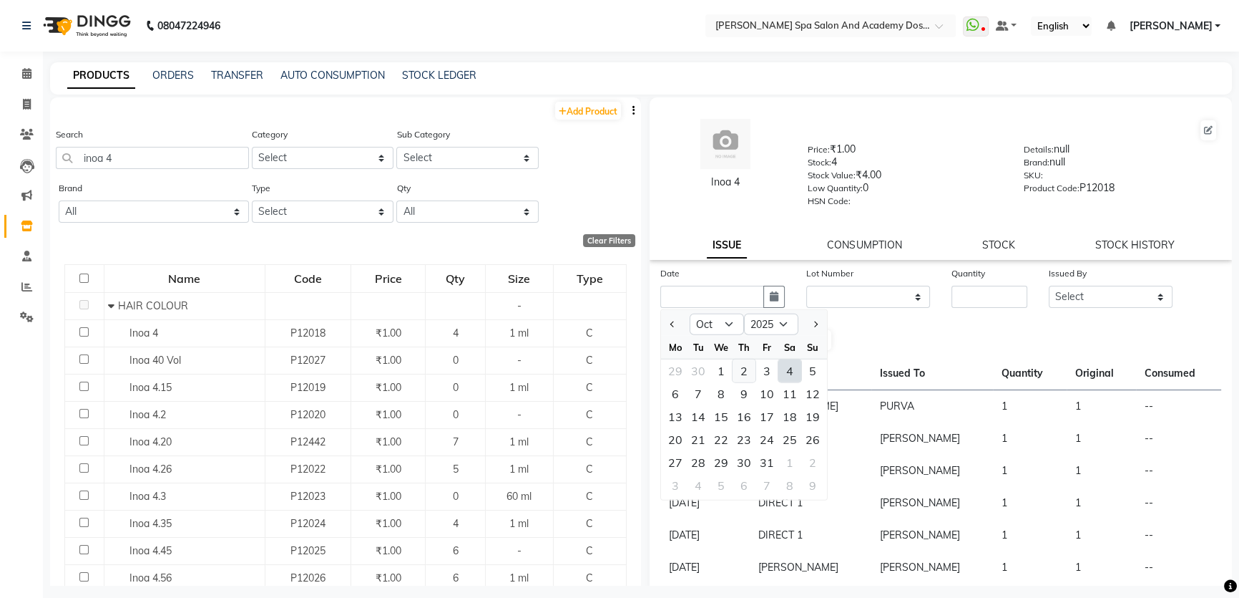
click at [743, 367] on div "2" at bounding box center [744, 370] width 23 height 23
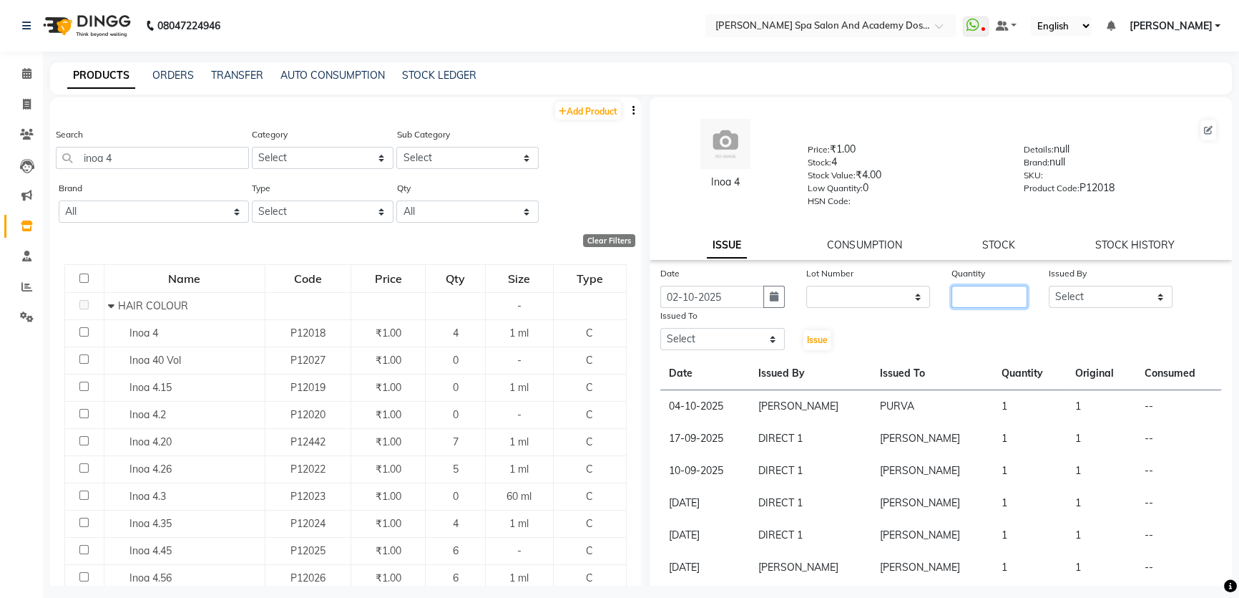
click at [980, 304] on input "number" at bounding box center [990, 297] width 76 height 22
click at [1141, 301] on select "Select Admin AKSHTA AMBRE ASAWARI PAWAR DIRECT 1 GAURI THAPA JIGNA SHAH KALPANA…" at bounding box center [1111, 297] width 125 height 22
click at [1049, 288] on select "Select Admin AKSHTA AMBRE ASAWARI PAWAR DIRECT 1 GAURI THAPA JIGNA SHAH KALPANA…" at bounding box center [1111, 297] width 125 height 22
click at [741, 345] on select "Select Admin AKSHTA AMBRE ASAWARI PAWAR DIRECT 1 GAURI THAPA JIGNA SHAH KALPANA…" at bounding box center [723, 339] width 125 height 22
click at [661, 331] on select "Select Admin AKSHTA AMBRE ASAWARI PAWAR DIRECT 1 GAURI THAPA JIGNA SHAH KALPANA…" at bounding box center [723, 339] width 125 height 22
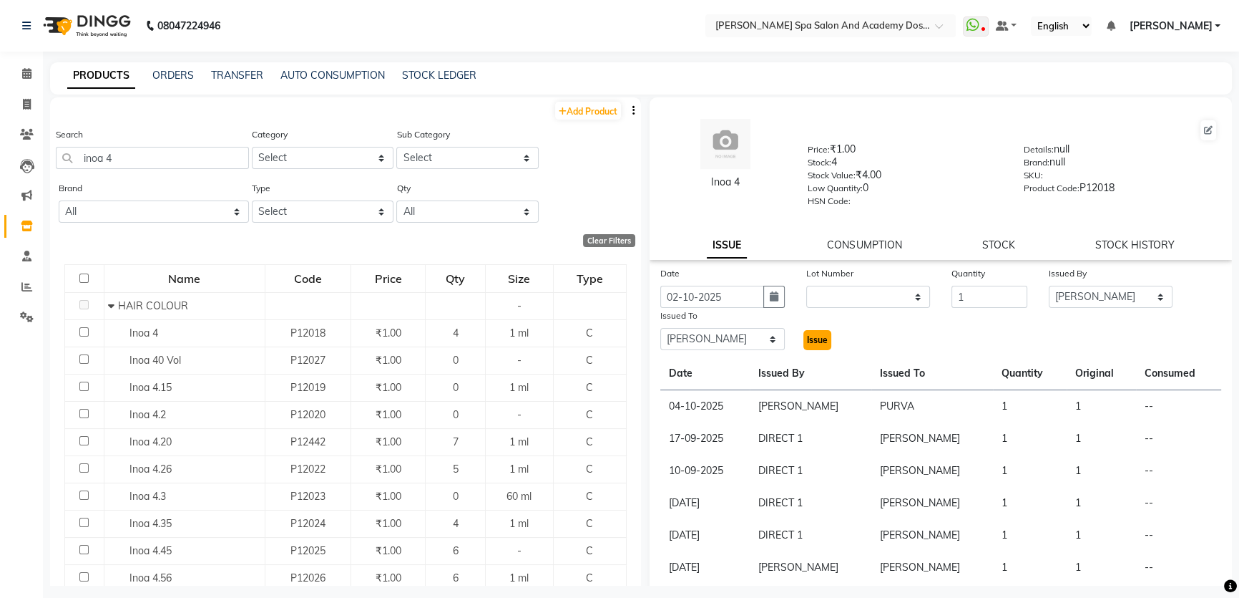
click at [807, 343] on span "Issue" at bounding box center [817, 339] width 21 height 11
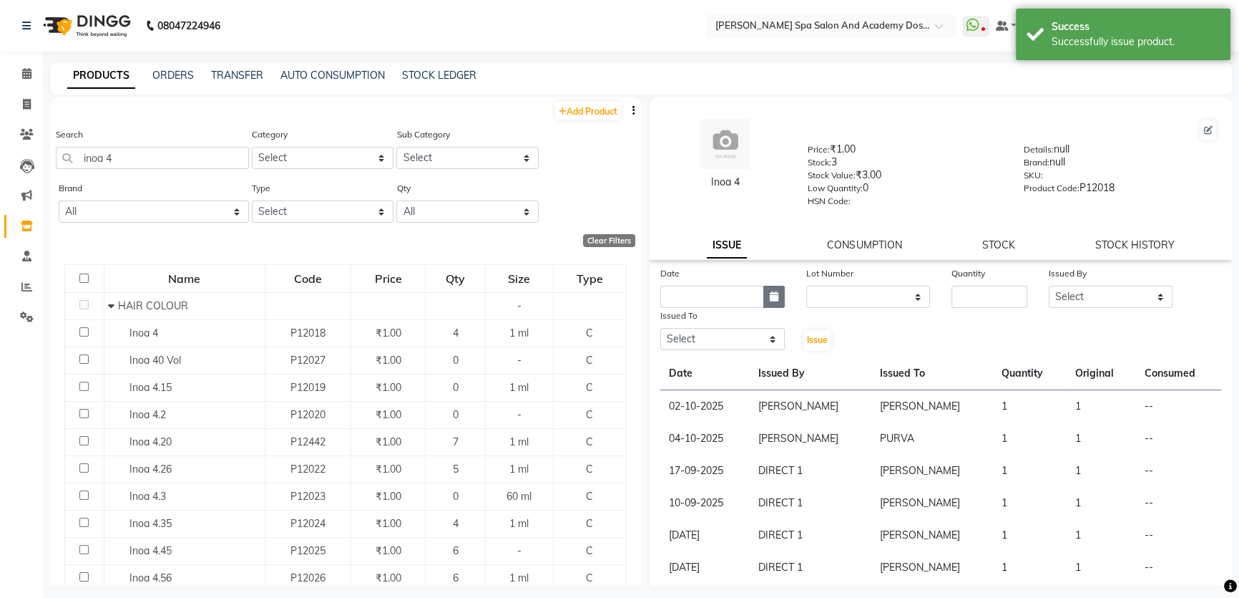
click at [770, 300] on icon "button" at bounding box center [774, 296] width 9 height 10
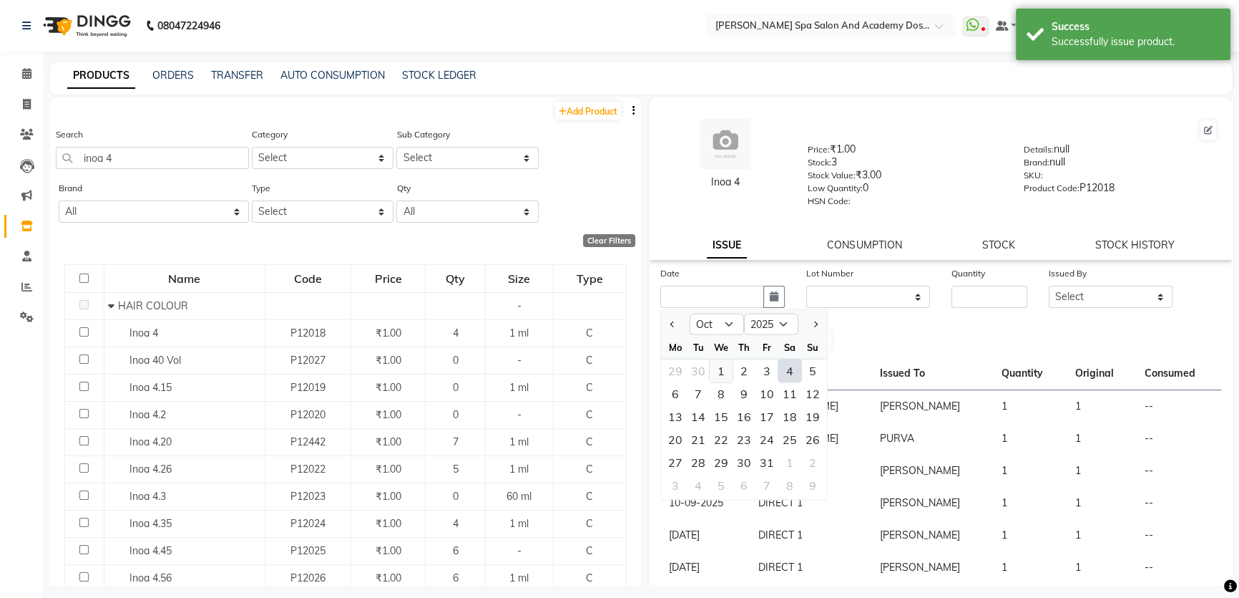
click at [724, 370] on div "1" at bounding box center [721, 370] width 23 height 23
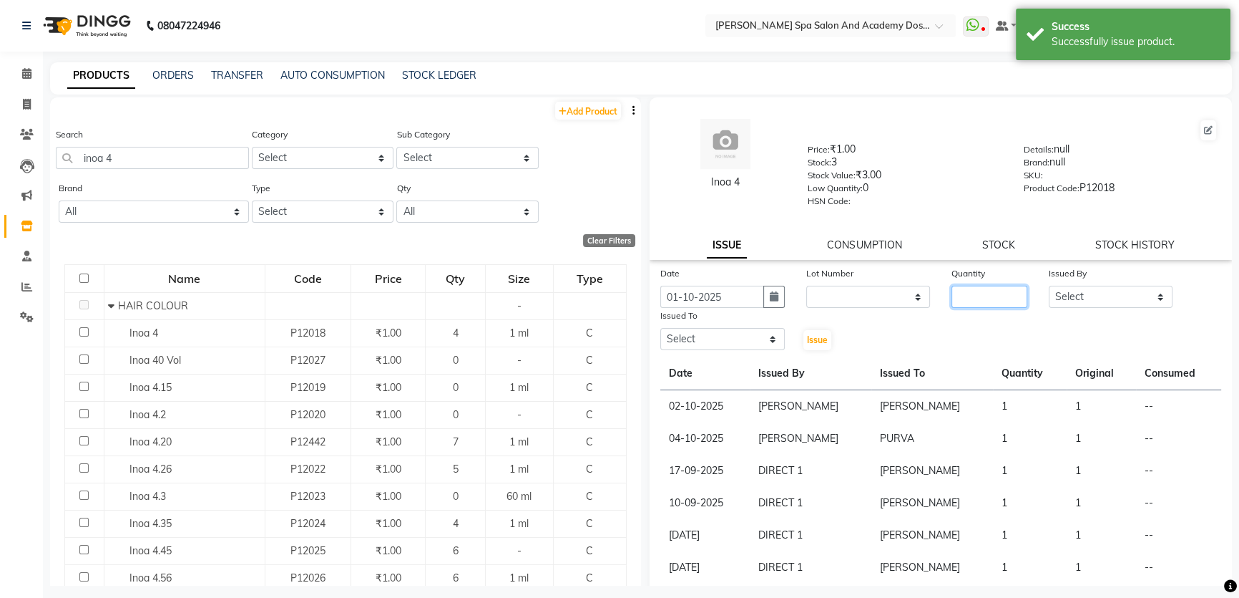
click at [963, 301] on input "number" at bounding box center [990, 297] width 76 height 22
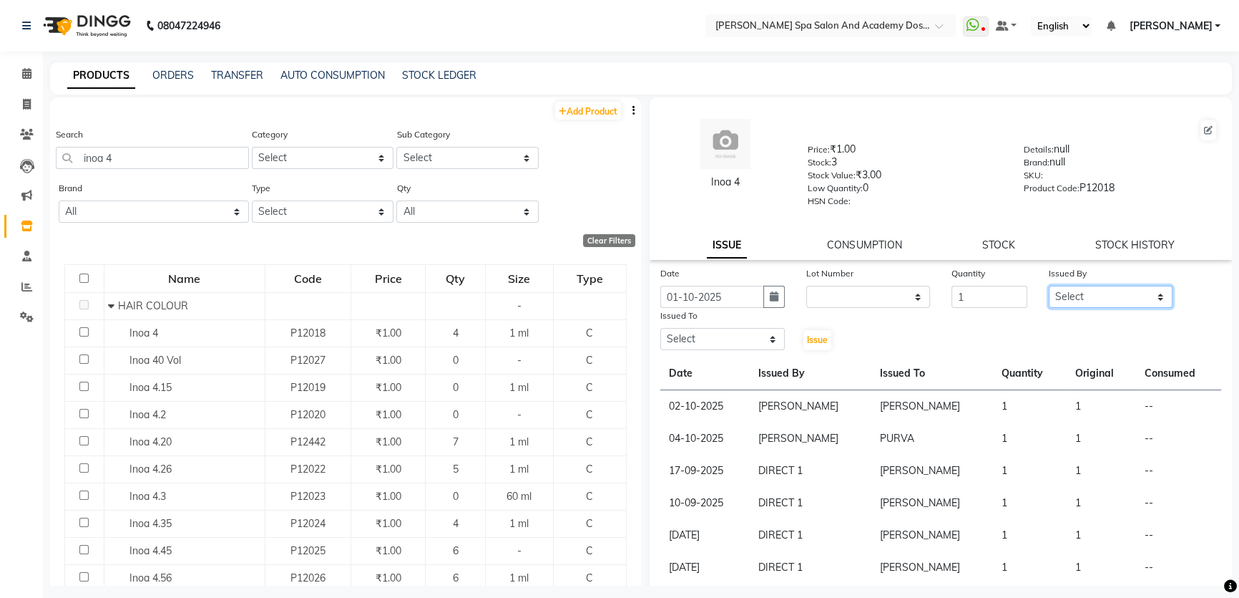
click at [1112, 298] on select "Select Admin AKSHTA AMBRE ASAWARI PAWAR DIRECT 1 GAURI THAPA JIGNA SHAH KALPANA…" at bounding box center [1111, 297] width 125 height 22
click at [1049, 288] on select "Select Admin AKSHTA AMBRE ASAWARI PAWAR DIRECT 1 GAURI THAPA JIGNA SHAH KALPANA…" at bounding box center [1111, 297] width 125 height 22
click at [724, 343] on select "Select Admin AKSHTA AMBRE ASAWARI PAWAR DIRECT 1 GAURI THAPA JIGNA SHAH KALPANA…" at bounding box center [723, 339] width 125 height 22
click at [661, 331] on select "Select Admin AKSHTA AMBRE ASAWARI PAWAR DIRECT 1 GAURI THAPA JIGNA SHAH KALPANA…" at bounding box center [723, 339] width 125 height 22
click at [809, 345] on span "Issue" at bounding box center [817, 339] width 21 height 11
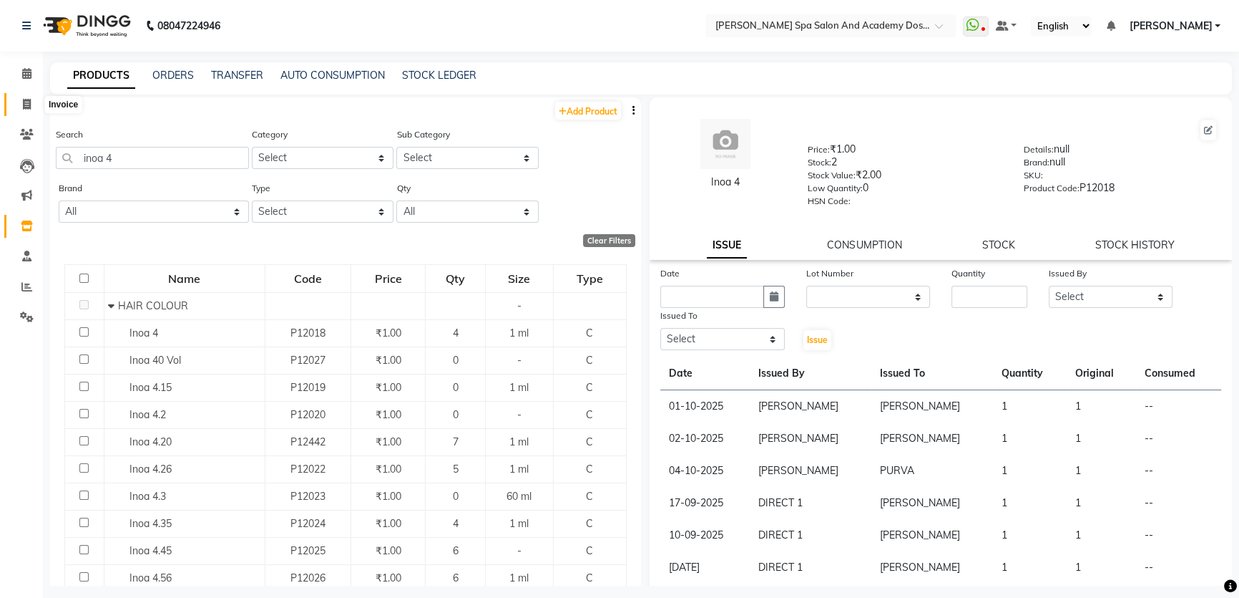
click at [25, 100] on icon at bounding box center [27, 104] width 8 height 11
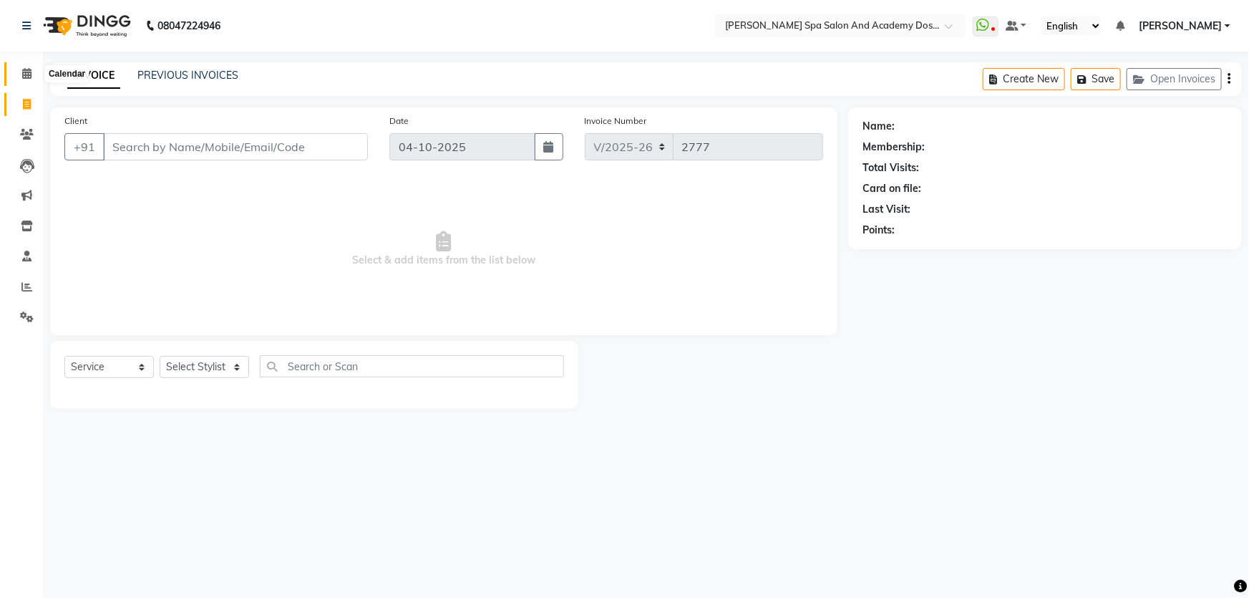
click at [28, 70] on icon at bounding box center [26, 73] width 9 height 11
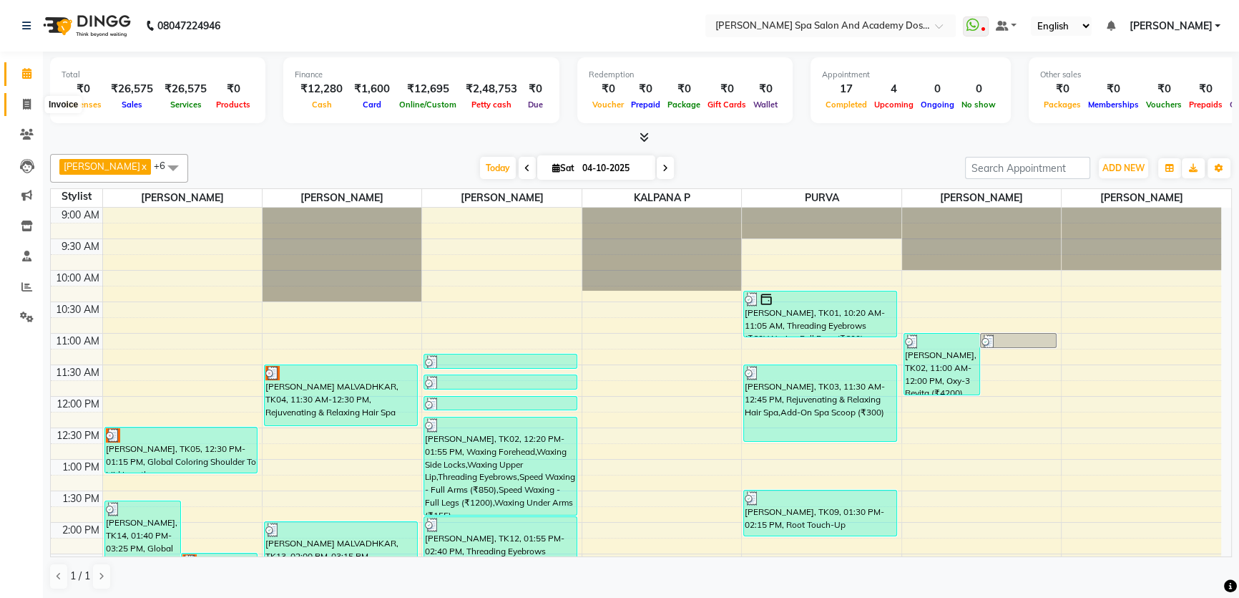
click at [27, 97] on span at bounding box center [26, 105] width 25 height 16
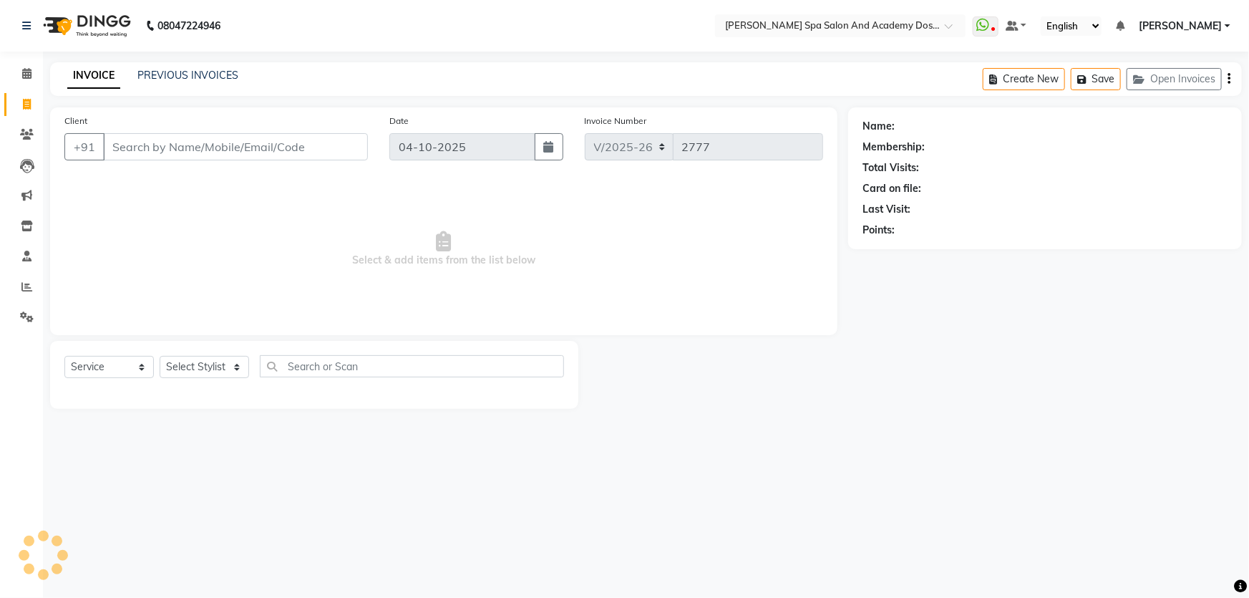
click at [182, 145] on input "Client" at bounding box center [235, 146] width 265 height 27
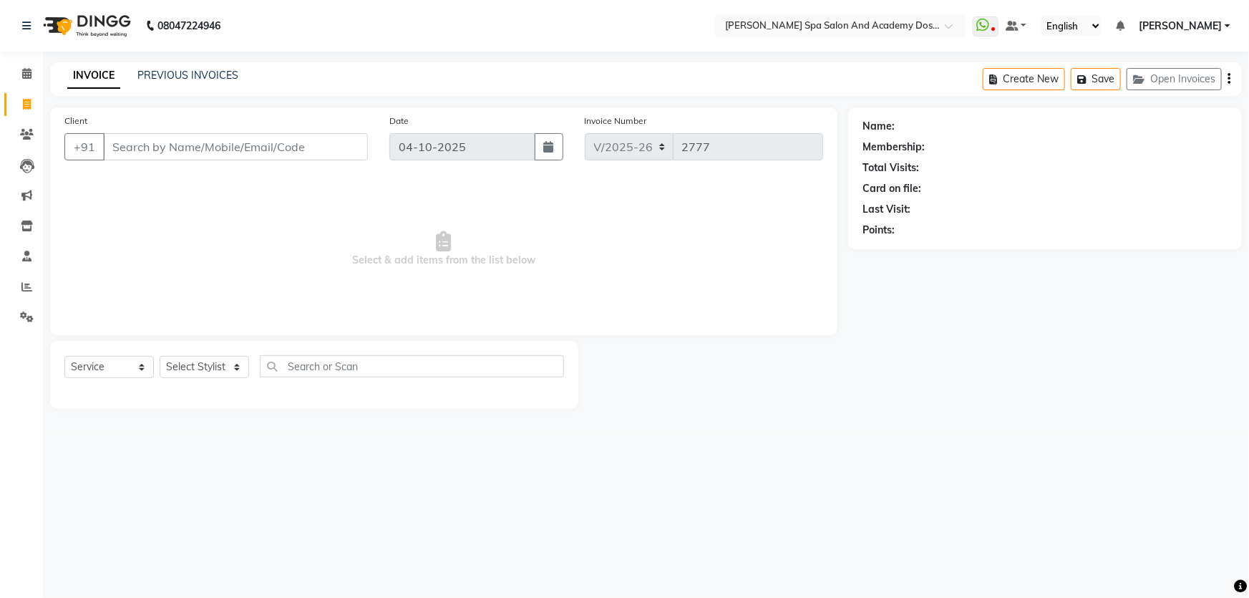
click at [197, 137] on input "Client" at bounding box center [235, 146] width 265 height 27
click at [139, 150] on input "Client" at bounding box center [235, 146] width 265 height 27
click at [26, 68] on icon at bounding box center [26, 73] width 9 height 11
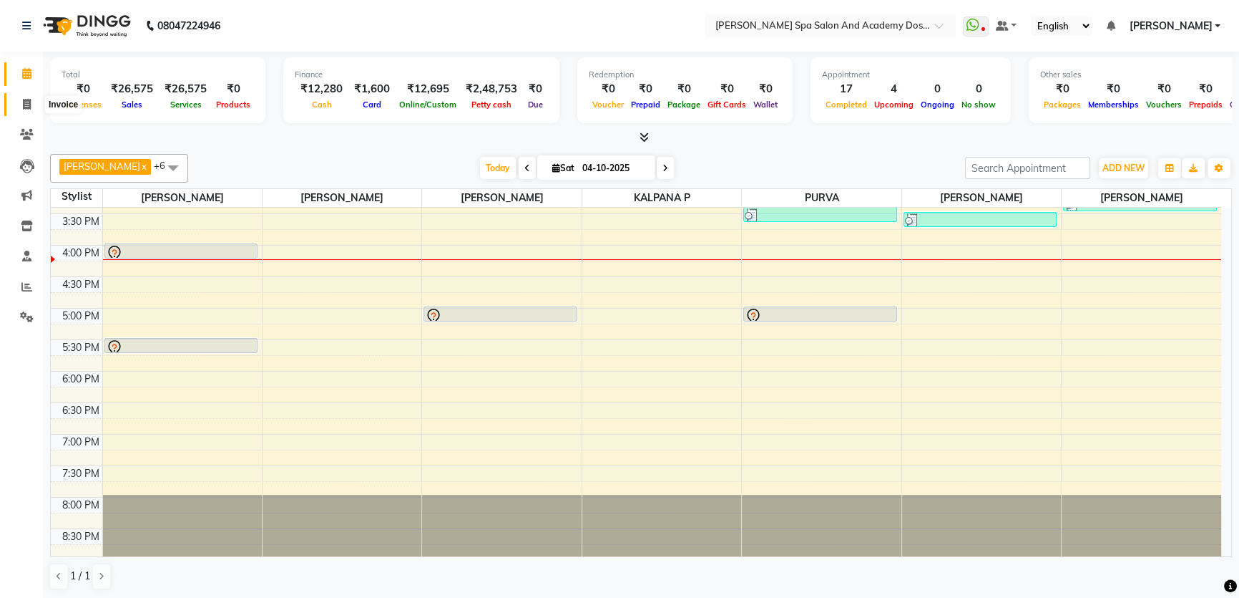
click at [29, 102] on icon at bounding box center [27, 104] width 8 height 11
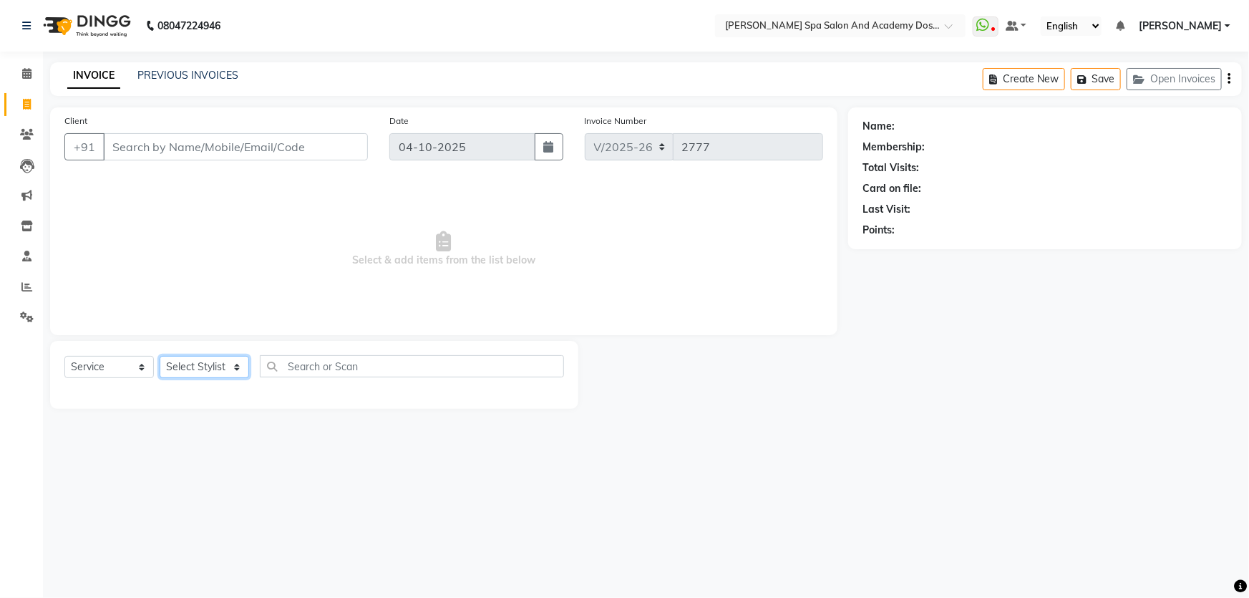
click at [234, 364] on select "Select Stylist Admin AKSHTA AMBRE ASAWARI PAWAR DIRECT 1 GAURI THAPA JIGNA SHAH…" at bounding box center [204, 367] width 89 height 22
click at [160, 356] on select "Select Stylist Admin AKSHTA AMBRE ASAWARI PAWAR DIRECT 1 GAURI THAPA JIGNA SHAH…" at bounding box center [204, 367] width 89 height 22
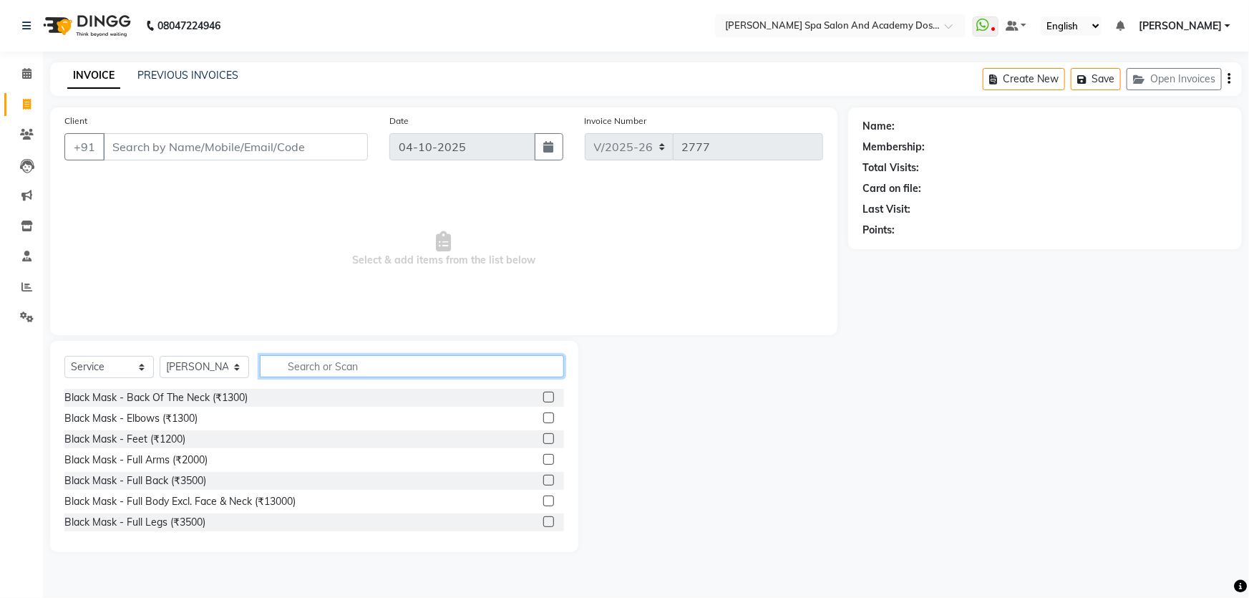
click at [288, 369] on input "text" at bounding box center [412, 366] width 304 height 22
click at [307, 373] on input "text" at bounding box center [412, 366] width 304 height 22
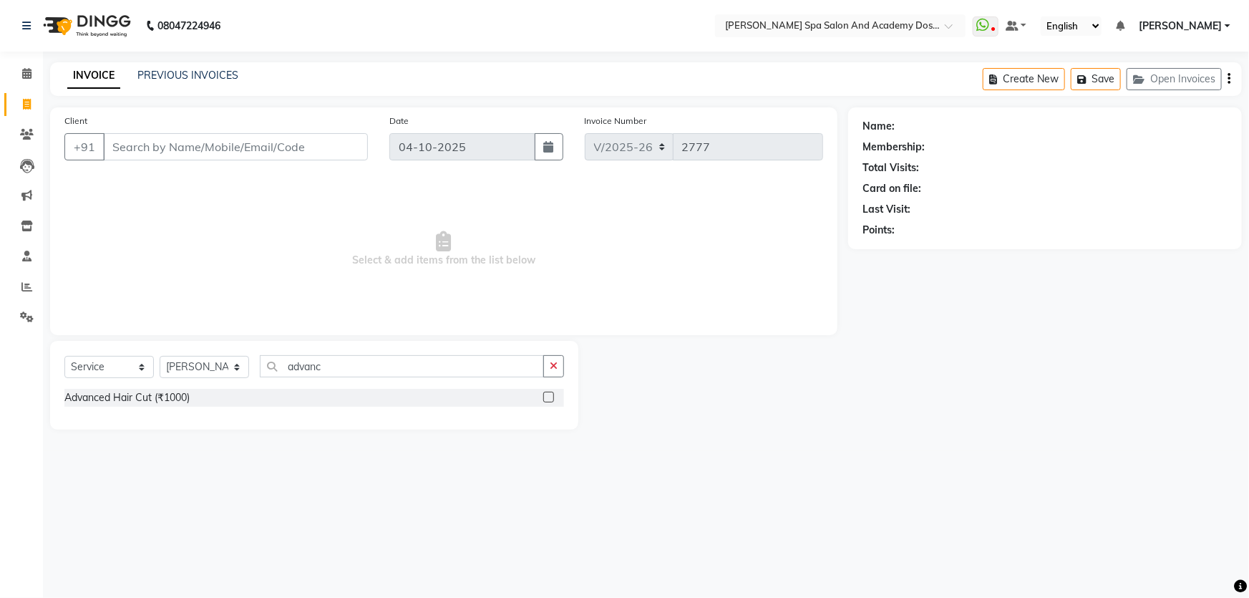
click at [547, 396] on label at bounding box center [548, 396] width 11 height 11
click at [547, 396] on input "checkbox" at bounding box center [547, 397] width 9 height 9
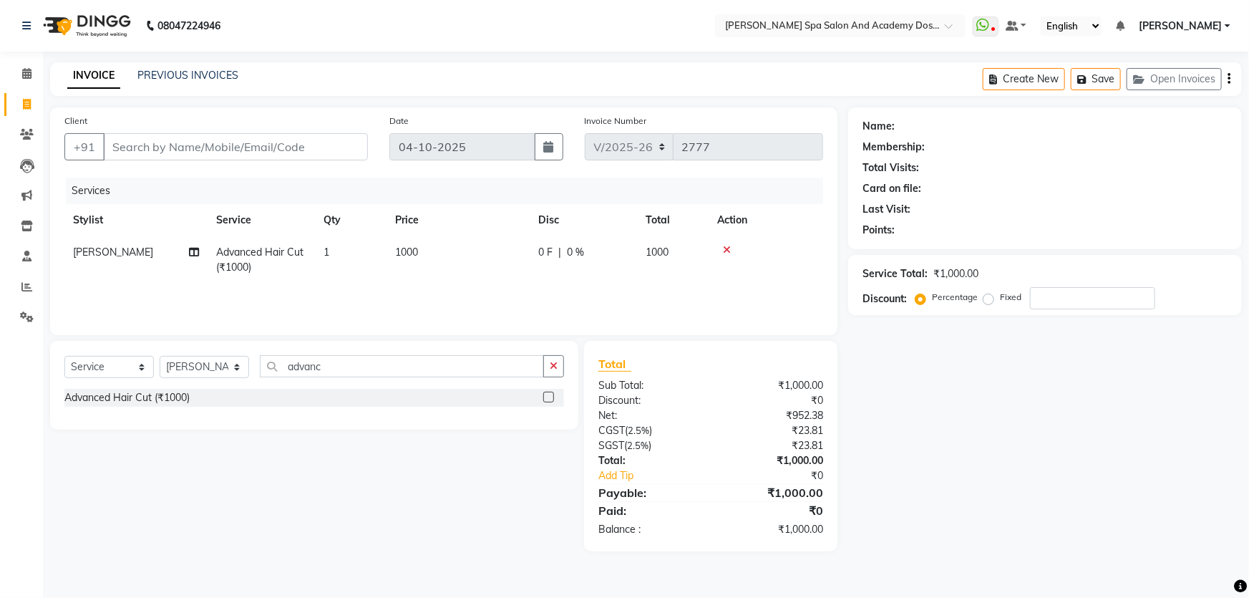
click at [405, 248] on span "1000" at bounding box center [406, 251] width 23 height 13
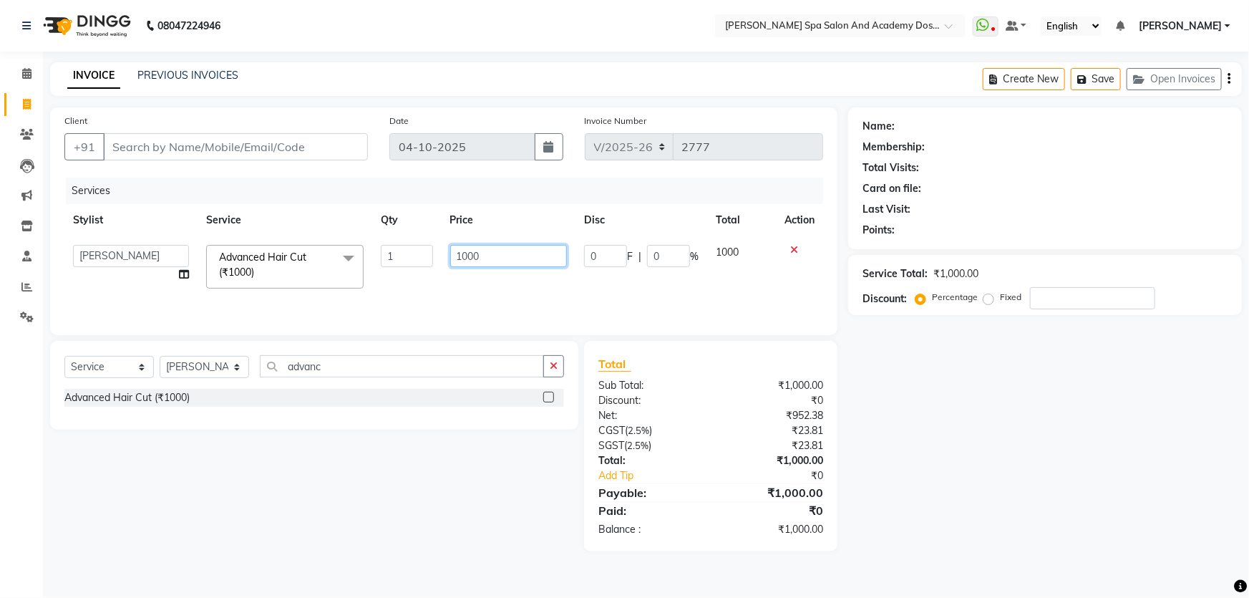
click at [467, 258] on input "1000" at bounding box center [508, 256] width 117 height 22
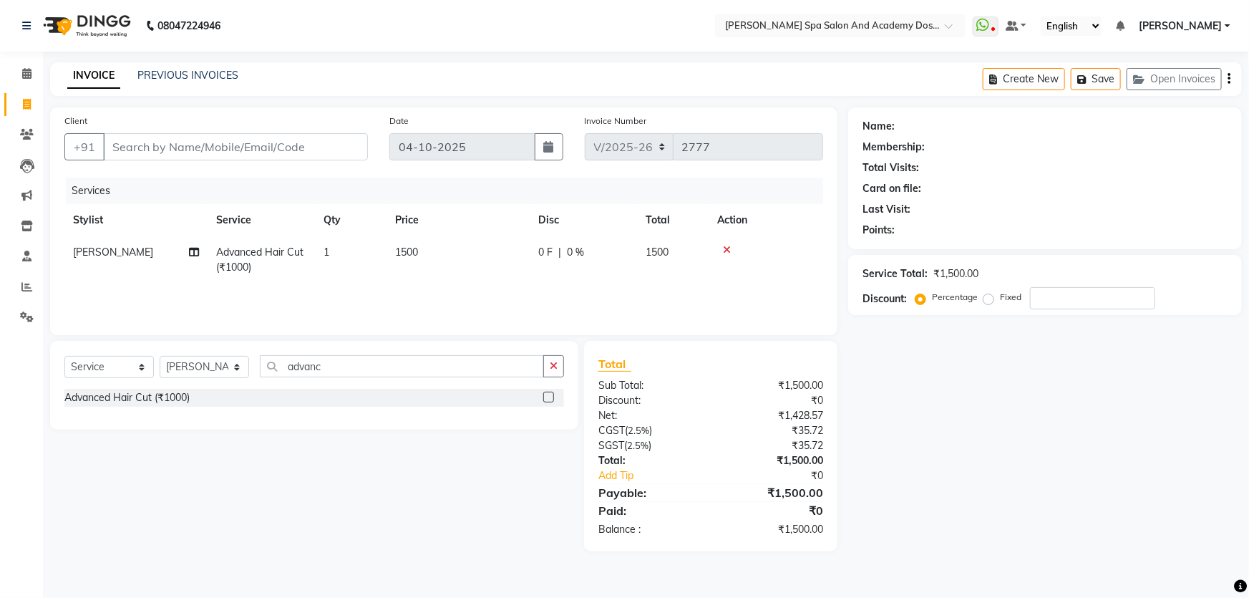
click at [383, 424] on div "Select Service Product Membership Package Voucher Prepaid Gift Card Select Styl…" at bounding box center [314, 385] width 528 height 89
drag, startPoint x: 328, startPoint y: 369, endPoint x: 275, endPoint y: 371, distance: 53.7
click at [275, 371] on input "advanc" at bounding box center [402, 366] width 284 height 22
click at [306, 368] on input "hairwash" at bounding box center [402, 366] width 284 height 22
click at [547, 423] on div at bounding box center [547, 419] width 9 height 15
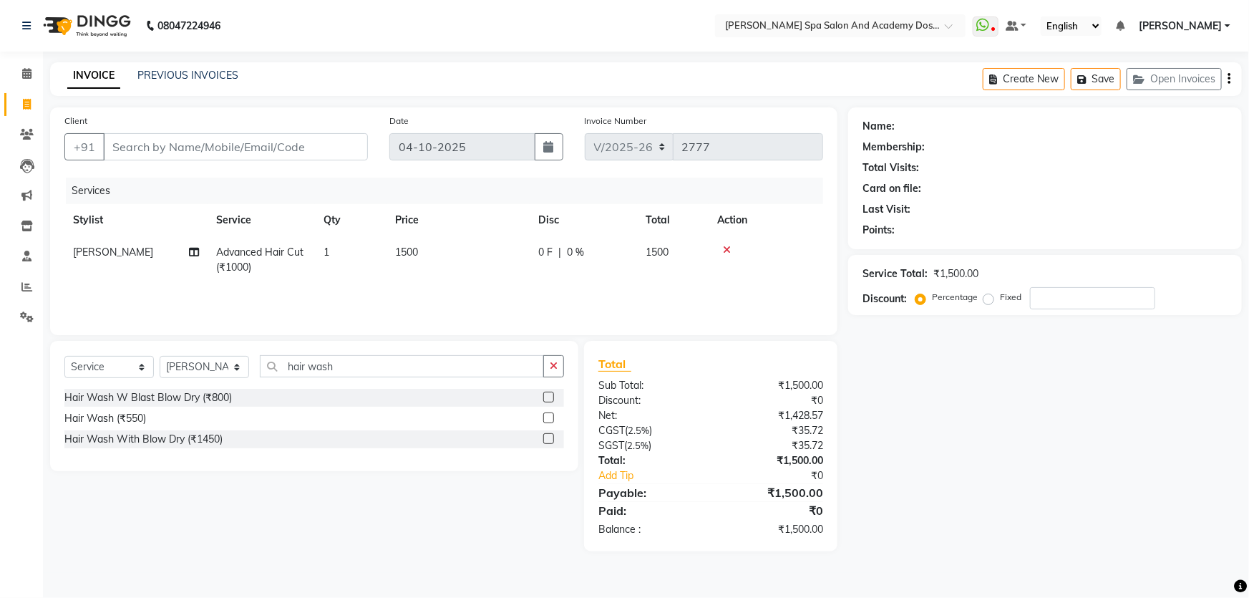
click at [550, 415] on label at bounding box center [548, 417] width 11 height 11
click at [550, 415] on input "checkbox" at bounding box center [547, 418] width 9 height 9
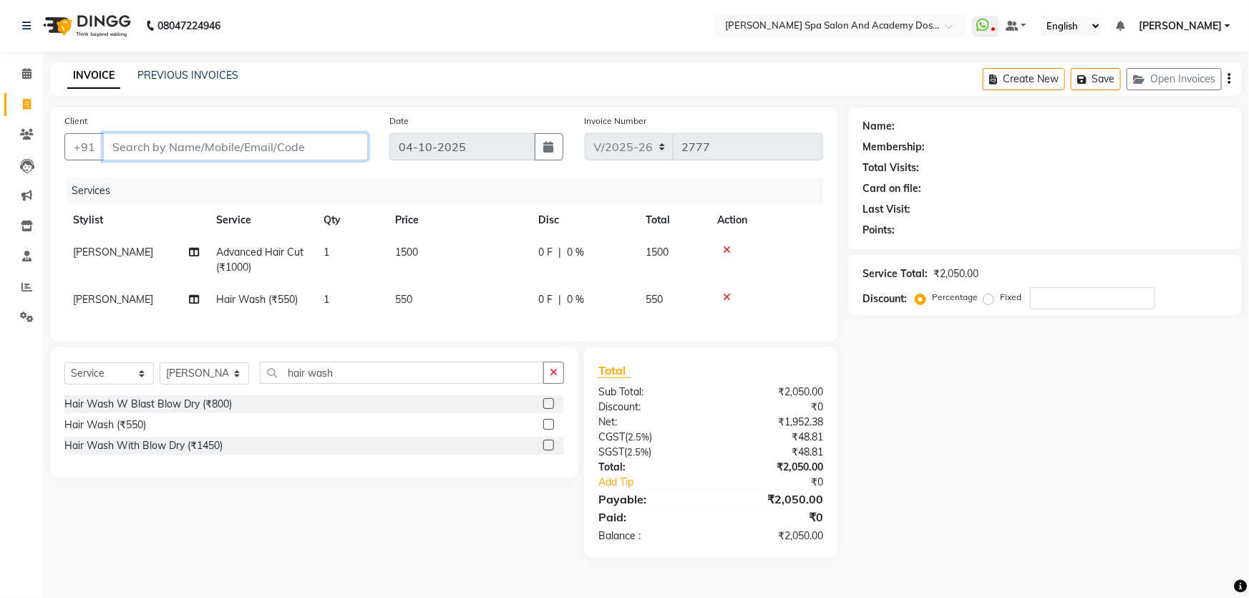
click at [257, 143] on input "Client" at bounding box center [235, 146] width 265 height 27
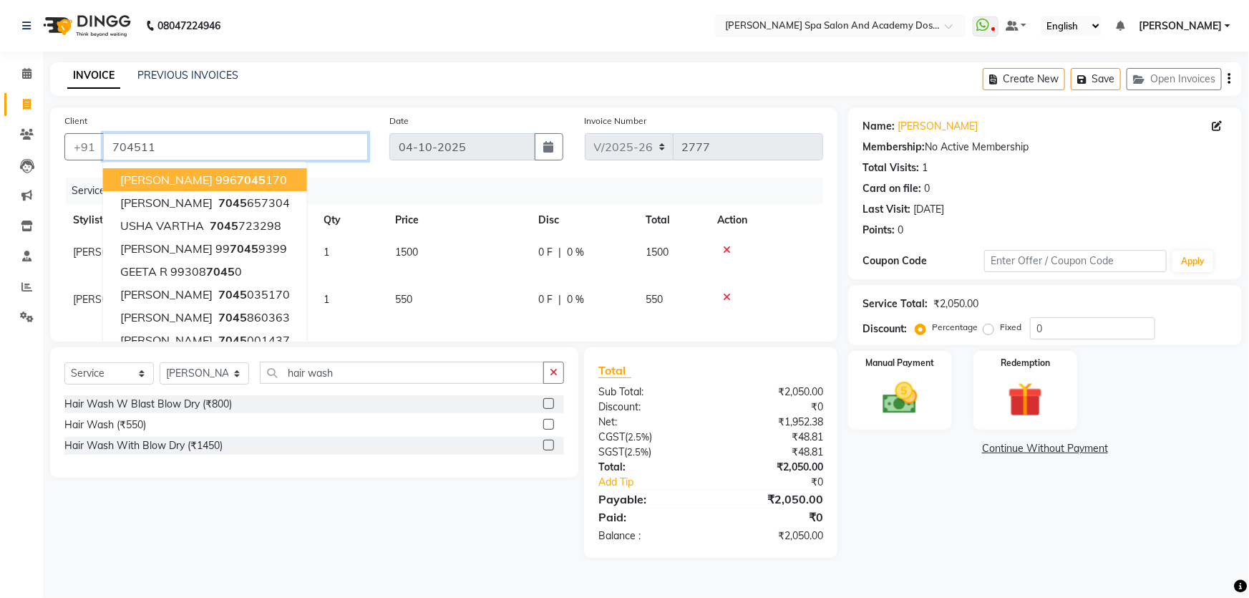
click at [155, 151] on input "704511" at bounding box center [235, 146] width 265 height 27
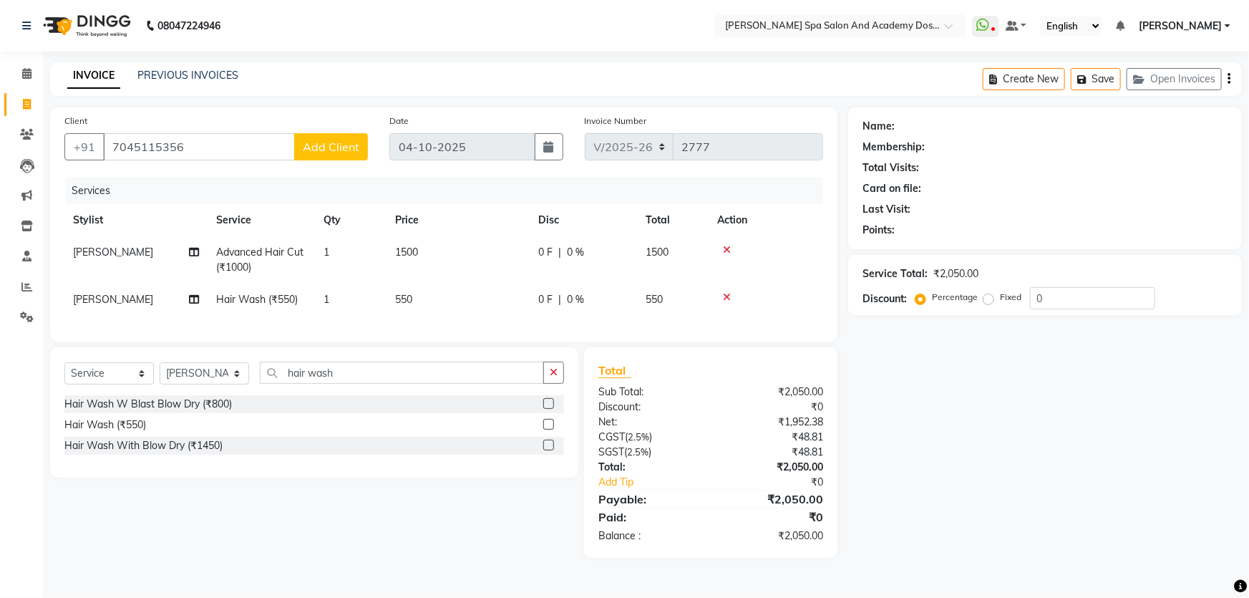
click at [328, 147] on span "Add Client" at bounding box center [331, 147] width 57 height 14
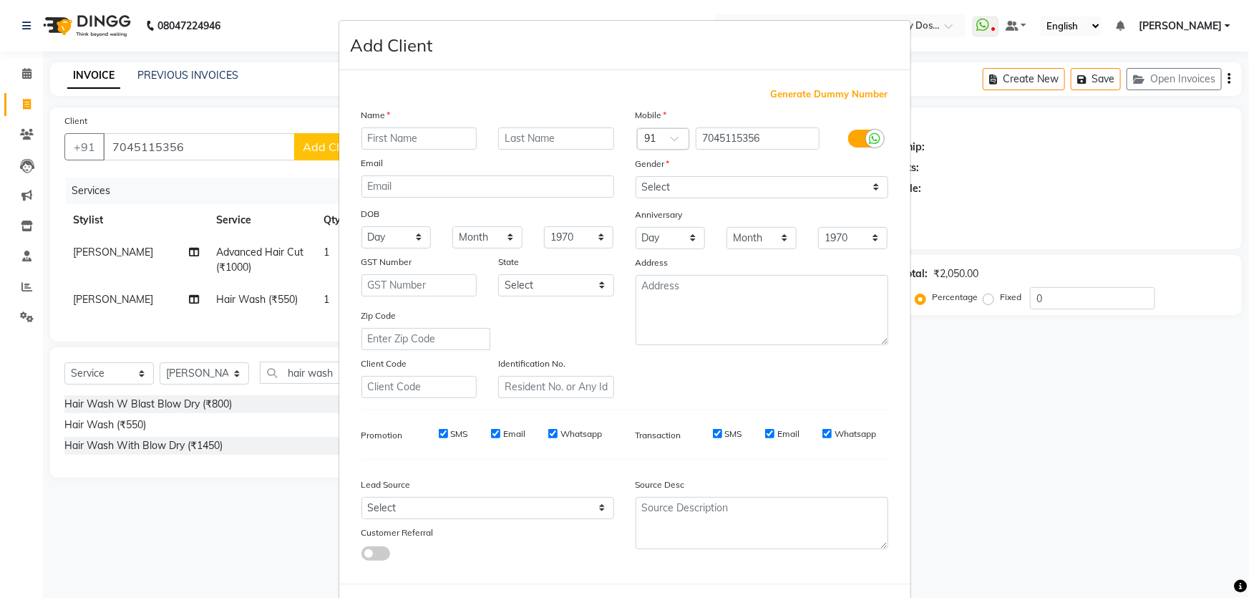
click at [442, 136] on input "text" at bounding box center [419, 138] width 116 height 22
click at [742, 187] on select "Select Male Female Other Prefer Not To Say" at bounding box center [761, 187] width 253 height 22
click at [635, 176] on select "Select Male Female Other Prefer Not To Say" at bounding box center [761, 187] width 253 height 22
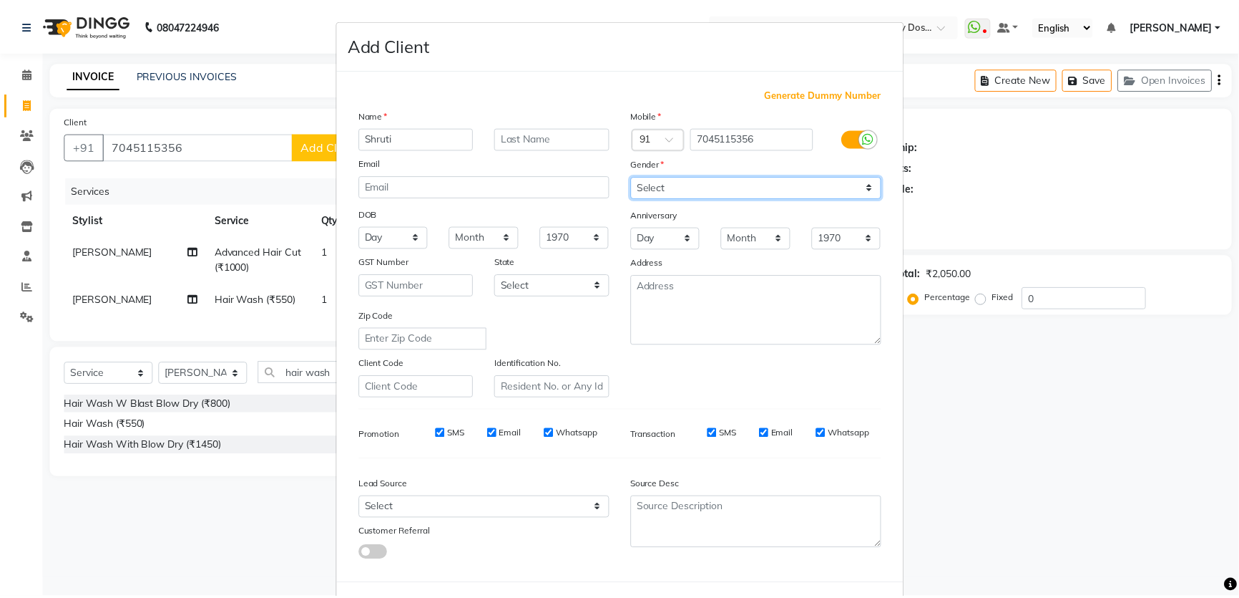
scroll to position [67, 0]
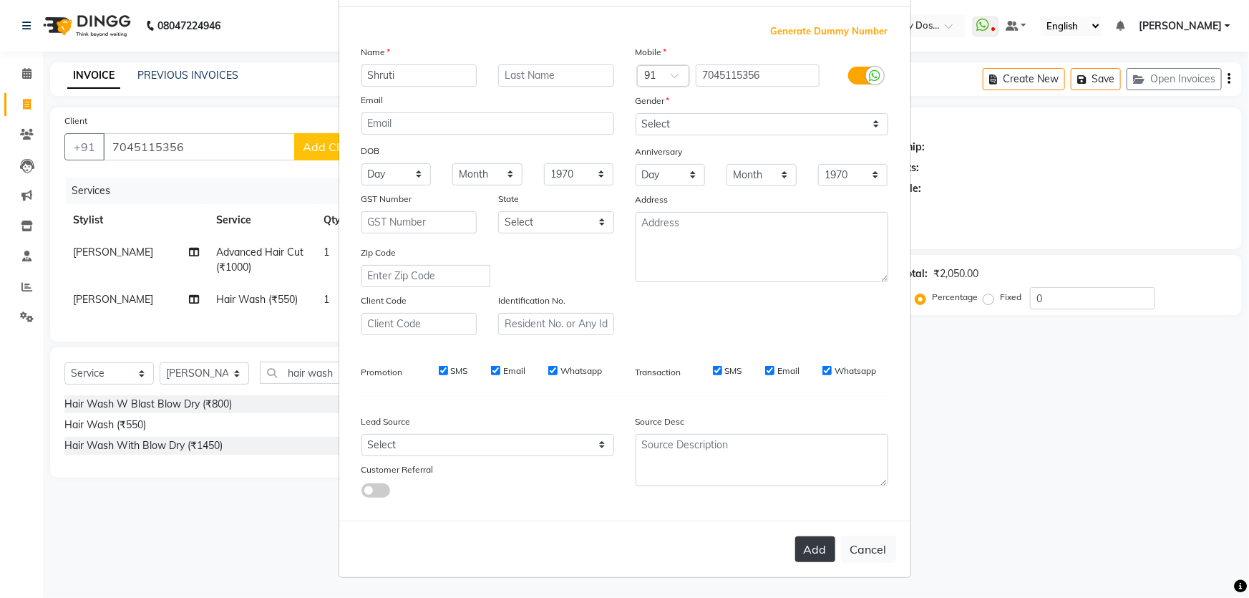
click at [805, 546] on button "Add" at bounding box center [815, 549] width 40 height 26
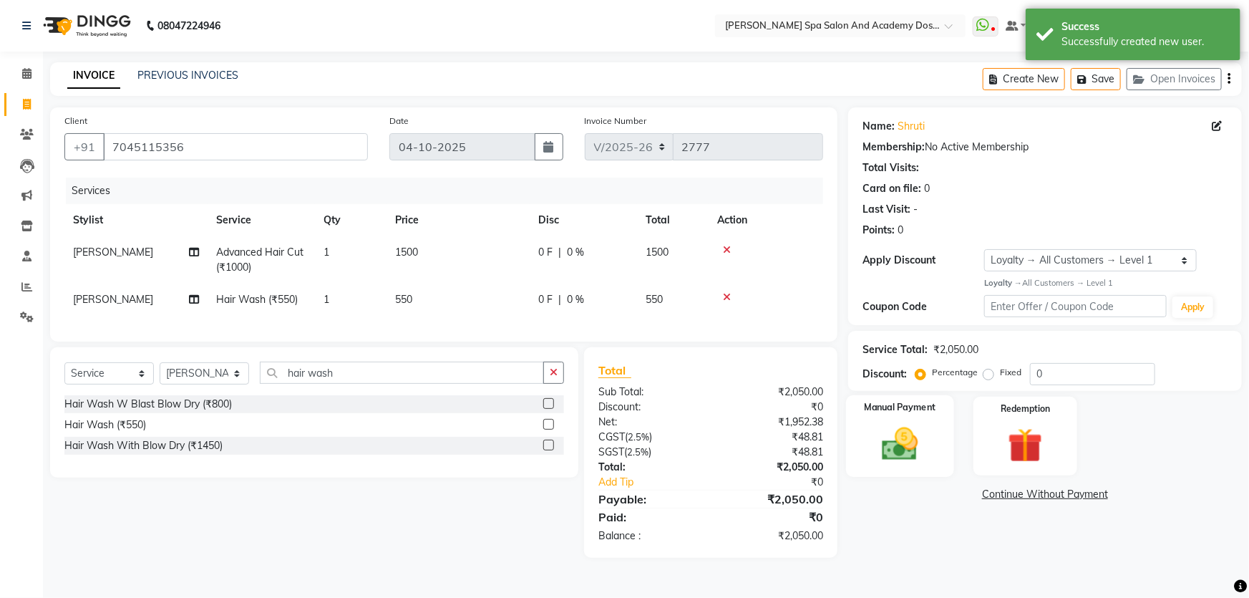
click at [895, 434] on img at bounding box center [900, 444] width 59 height 42
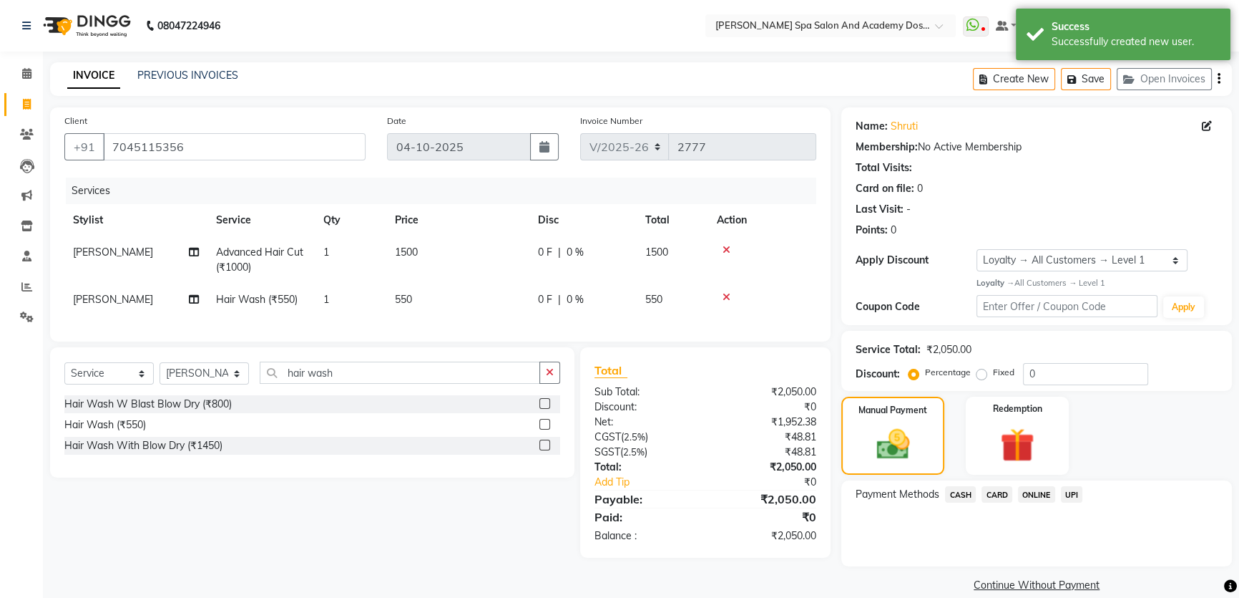
click at [970, 497] on span "CASH" at bounding box center [960, 494] width 31 height 16
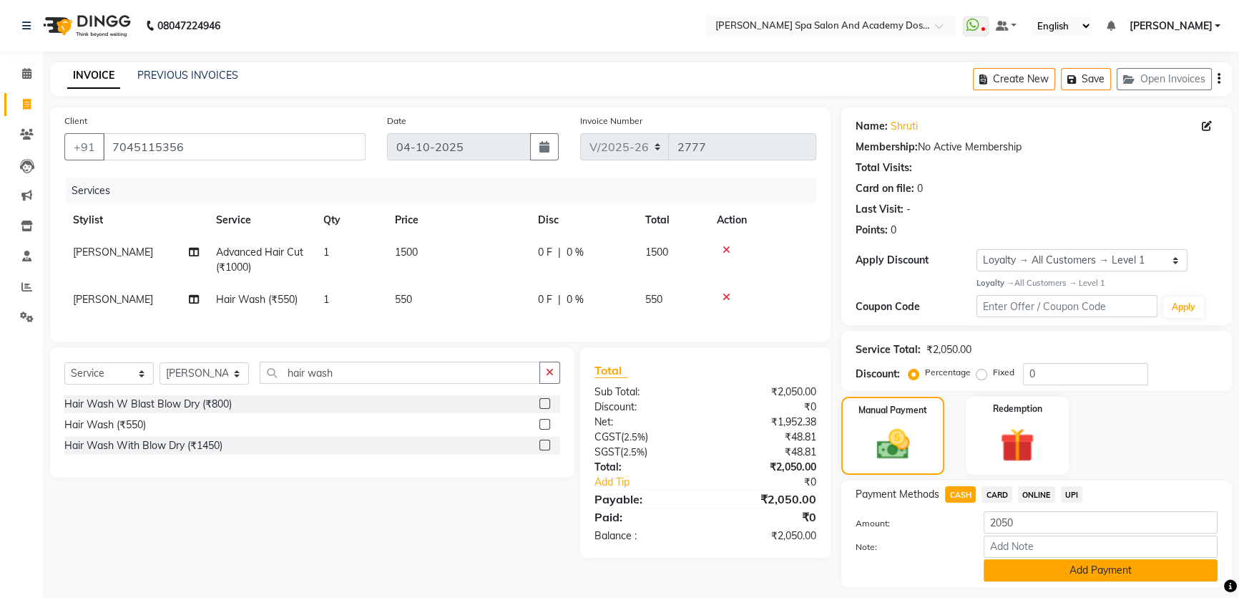
scroll to position [40, 0]
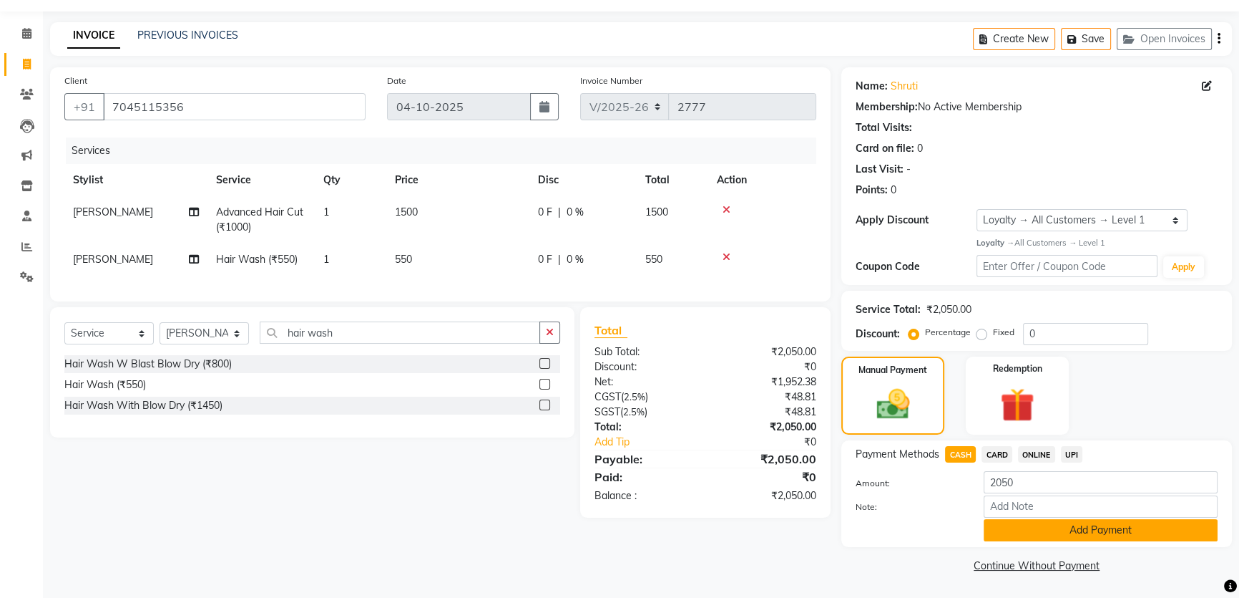
click at [1101, 532] on button "Add Payment" at bounding box center [1101, 530] width 234 height 22
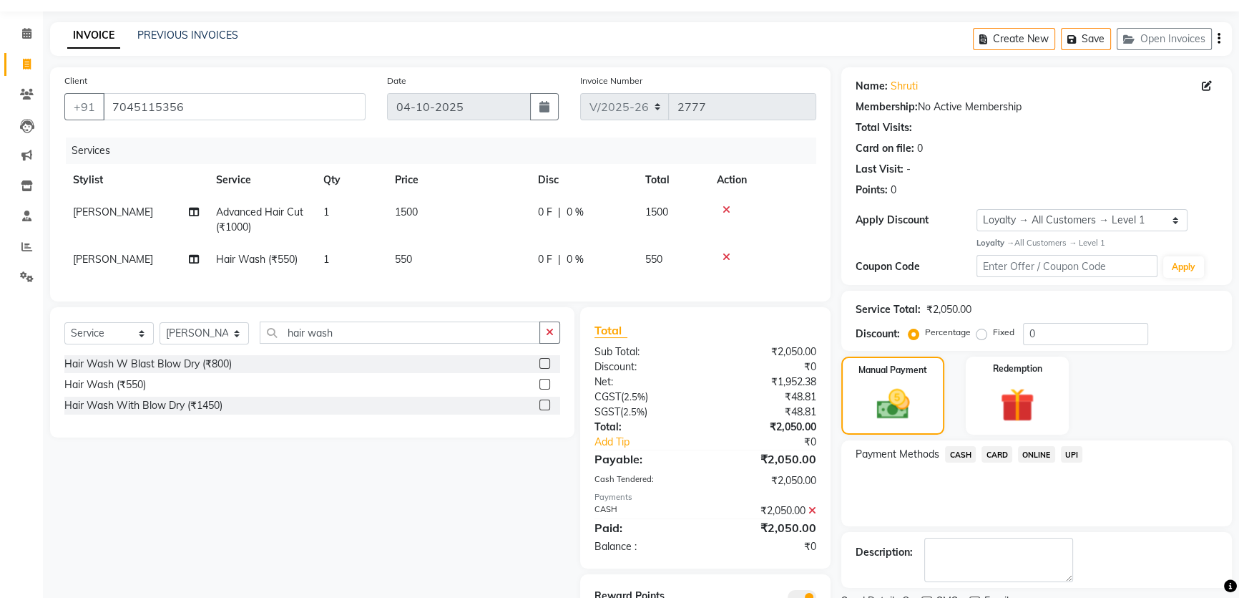
scroll to position [113, 0]
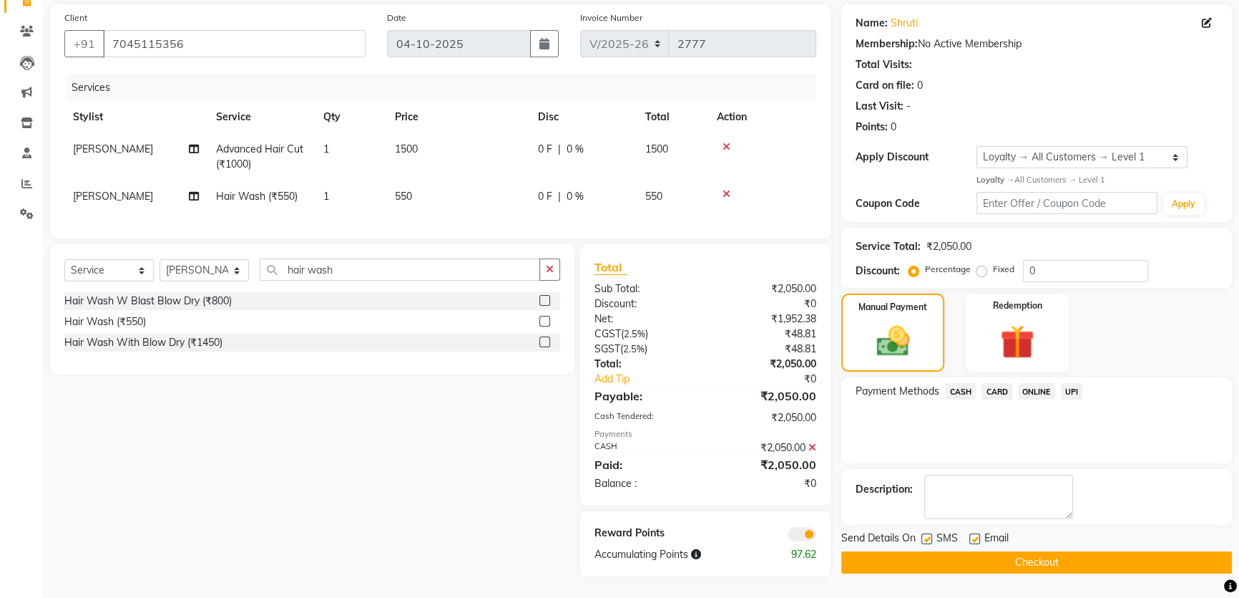
click at [980, 551] on button "Checkout" at bounding box center [1037, 562] width 391 height 22
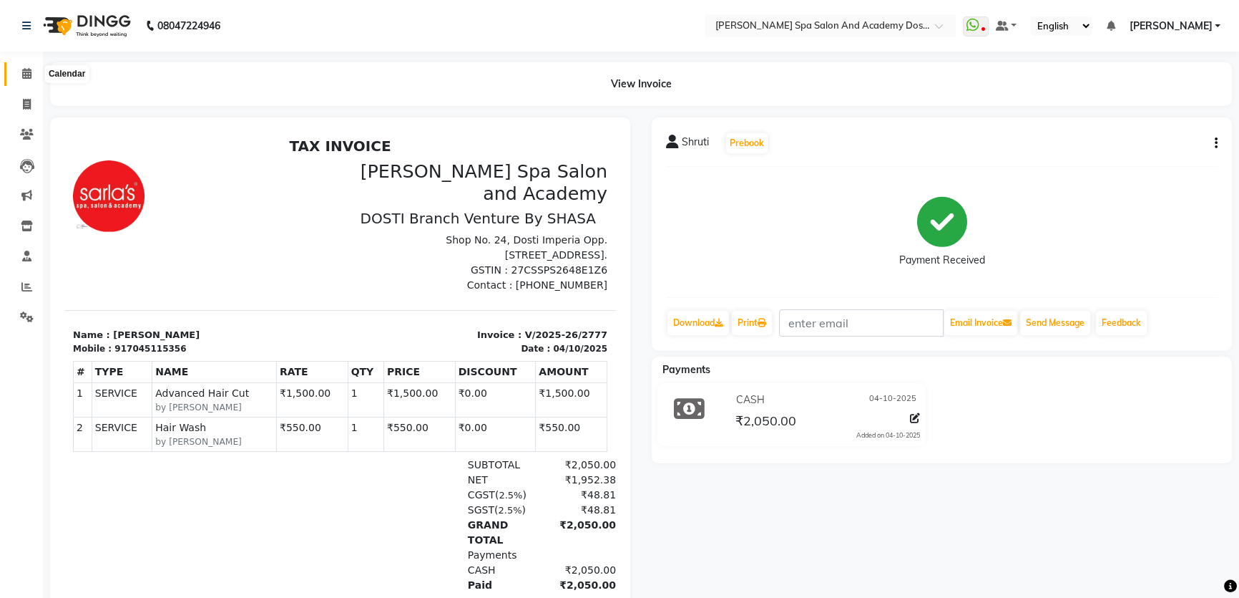
click at [27, 75] on icon at bounding box center [26, 73] width 9 height 11
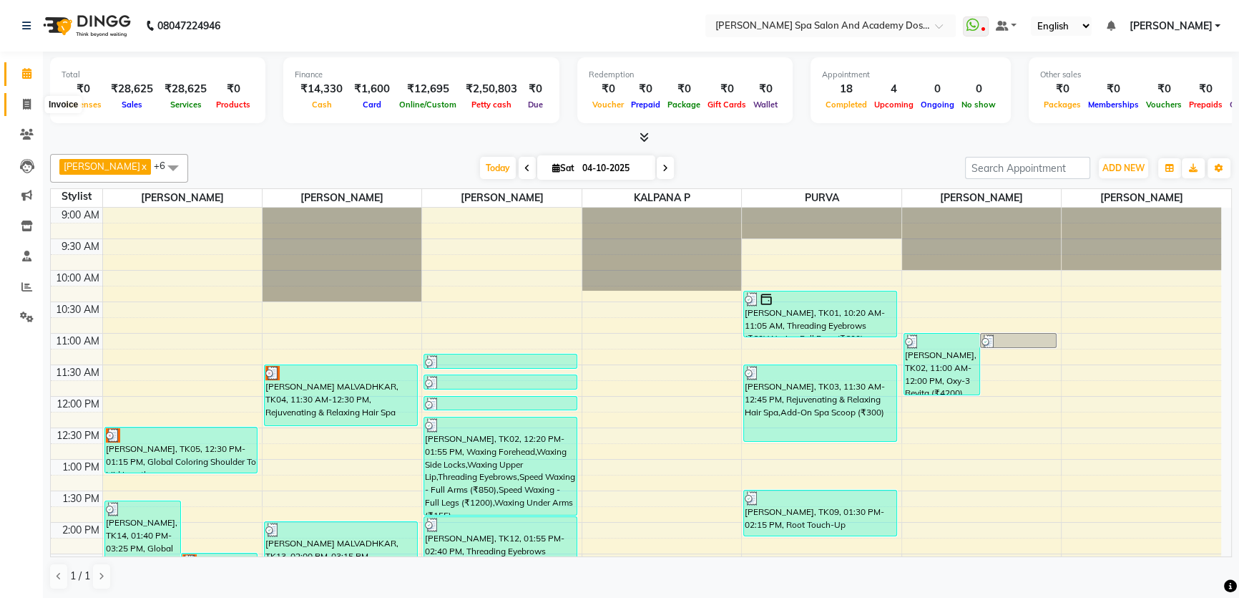
click at [29, 104] on icon at bounding box center [27, 104] width 8 height 11
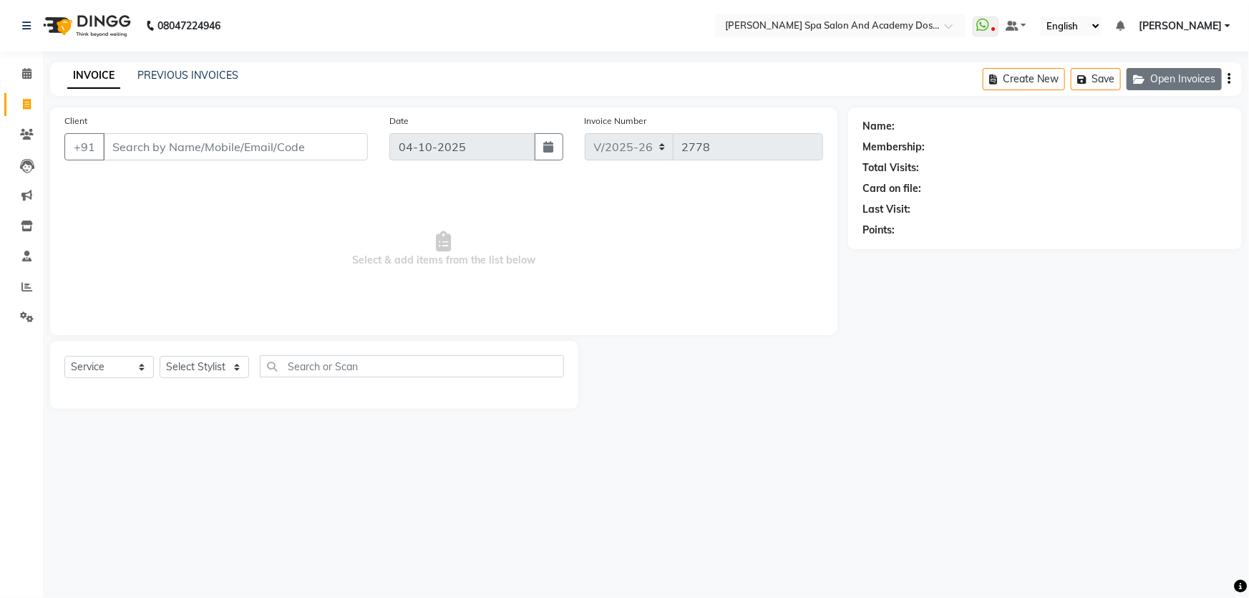
click at [1139, 82] on icon "button" at bounding box center [1141, 79] width 17 height 10
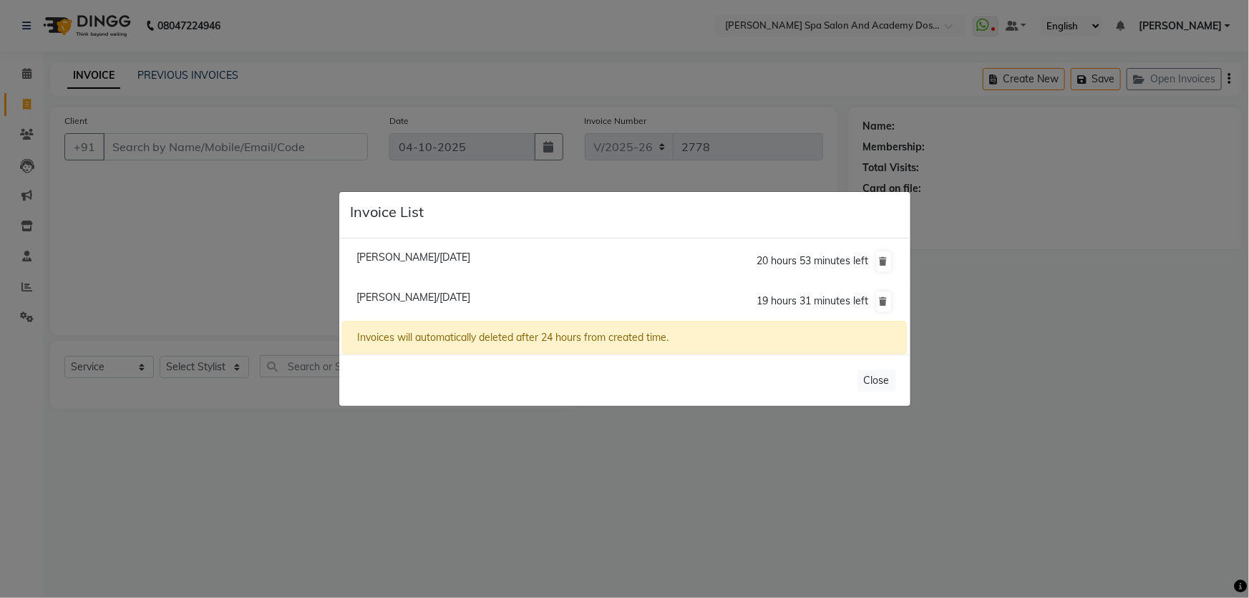
click at [23, 72] on ngb-modal-window "Invoice List Mrunal Shah/04 October 2025 20 hours 53 minutes left Gayatri Karul…" at bounding box center [624, 299] width 1249 height 598
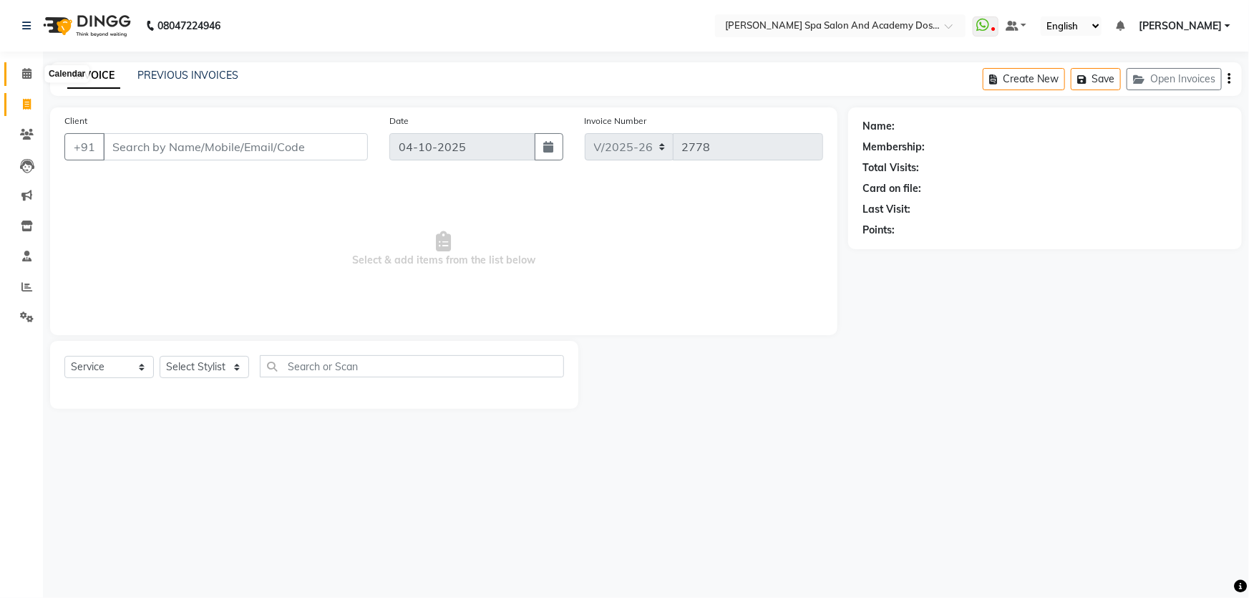
click at [29, 78] on icon at bounding box center [26, 73] width 9 height 11
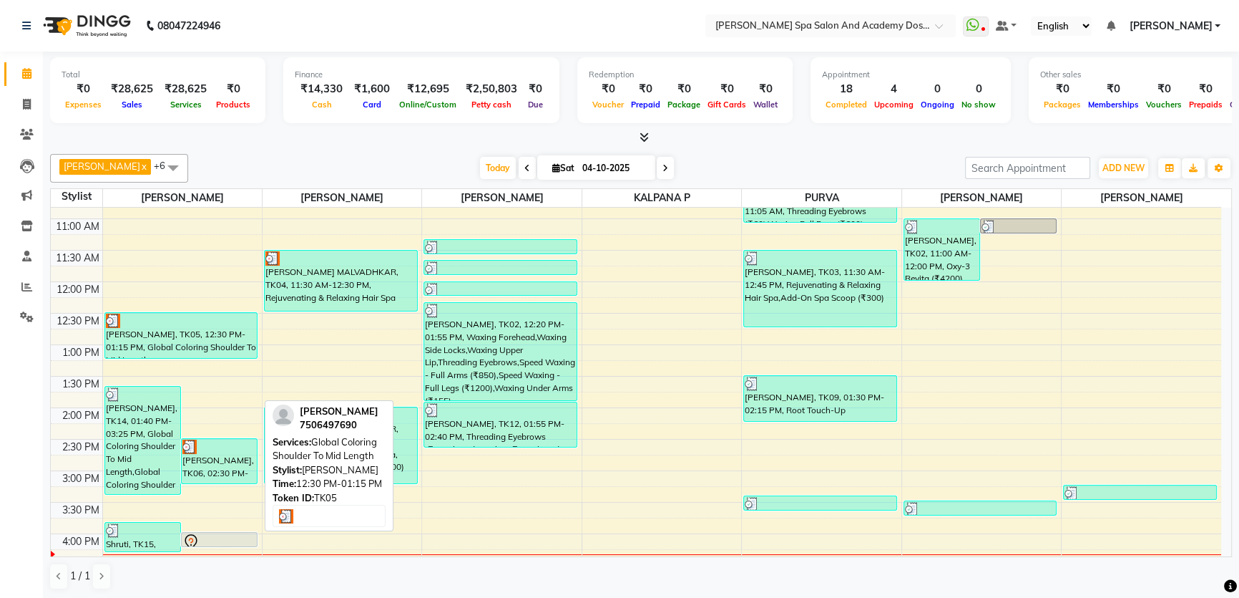
scroll to position [195, 0]
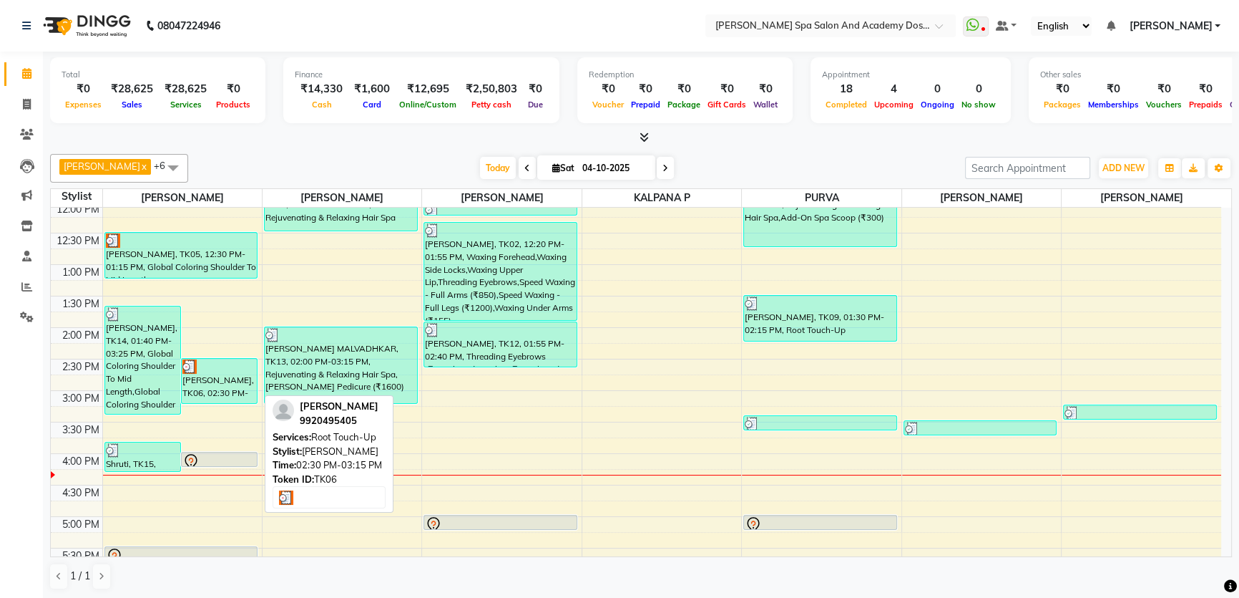
click at [214, 387] on div "[PERSON_NAME], TK06, 02:30 PM-03:15 PM, Root Touch-Up" at bounding box center [219, 381] width 75 height 44
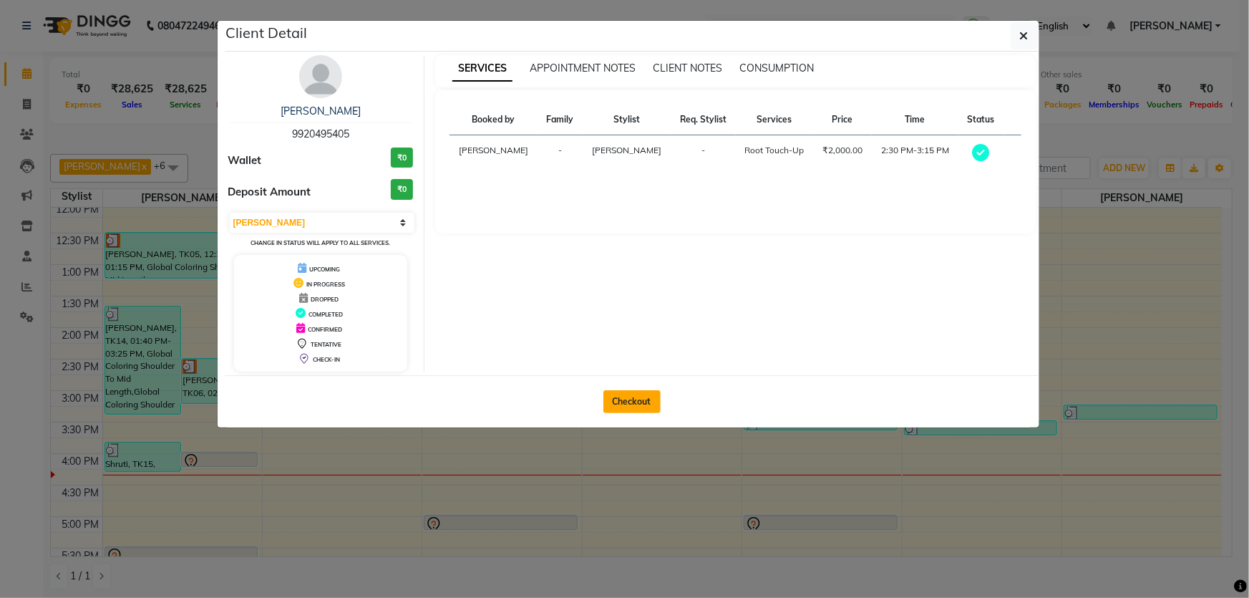
click at [640, 398] on button "Checkout" at bounding box center [631, 401] width 57 height 23
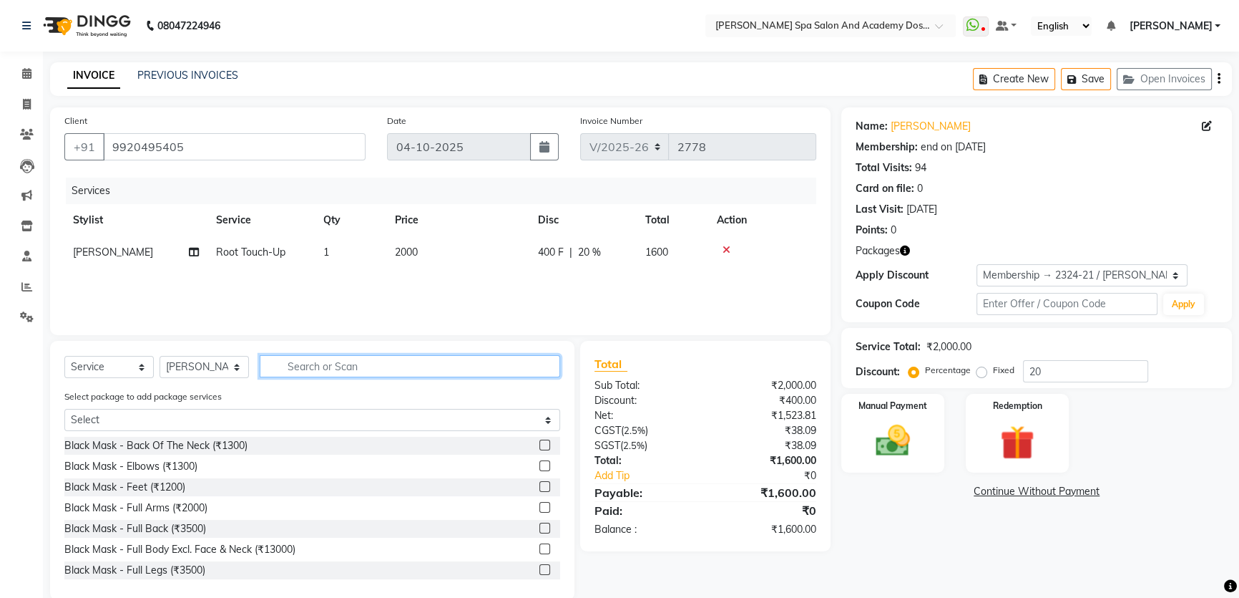
click at [281, 364] on input "text" at bounding box center [410, 366] width 301 height 22
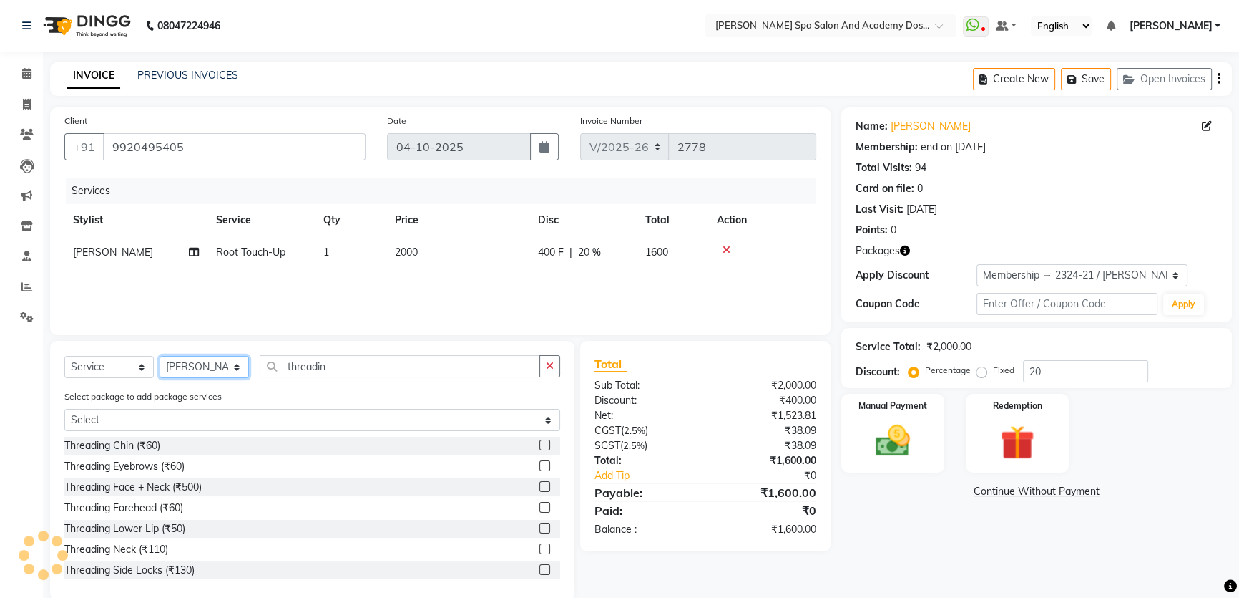
click at [229, 373] on select "Select Stylist Admin AKSHTA AMBRE ASAWARI PAWAR DIRECT 1 GAURI THAPA JIGNA SHAH…" at bounding box center [204, 367] width 89 height 22
click at [160, 356] on select "Select Stylist Admin AKSHTA AMBRE ASAWARI PAWAR DIRECT 1 GAURI THAPA JIGNA SHAH…" at bounding box center [204, 367] width 89 height 22
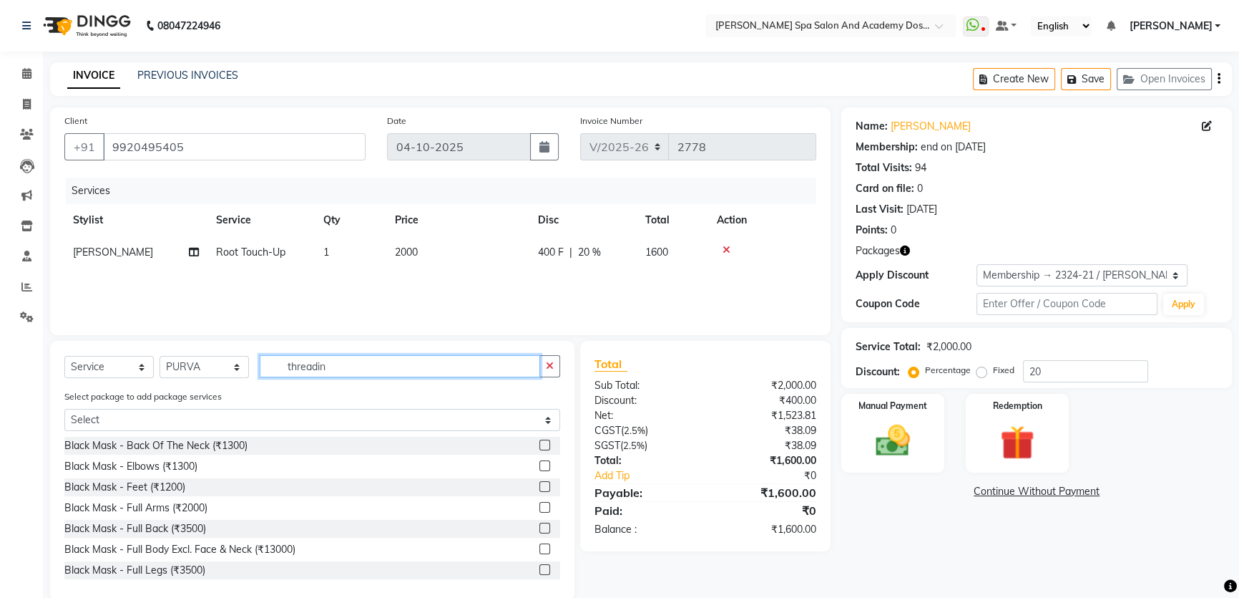
click at [329, 369] on input "threadin" at bounding box center [400, 366] width 281 height 22
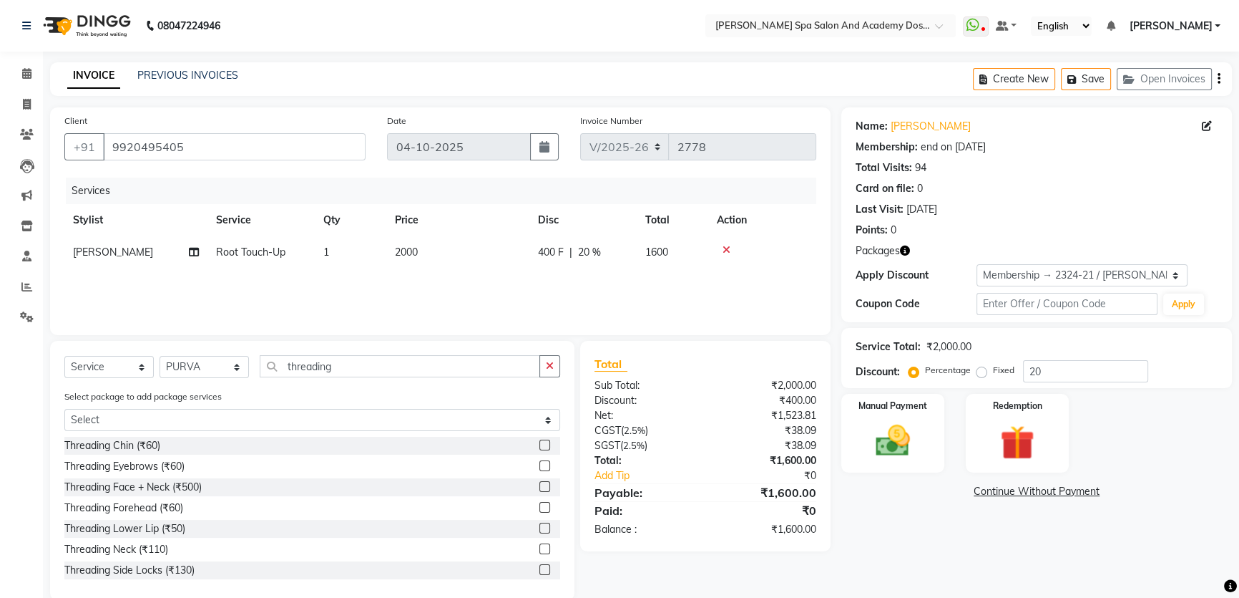
click at [540, 466] on label at bounding box center [545, 465] width 11 height 11
click at [540, 466] on input "checkbox" at bounding box center [544, 466] width 9 height 9
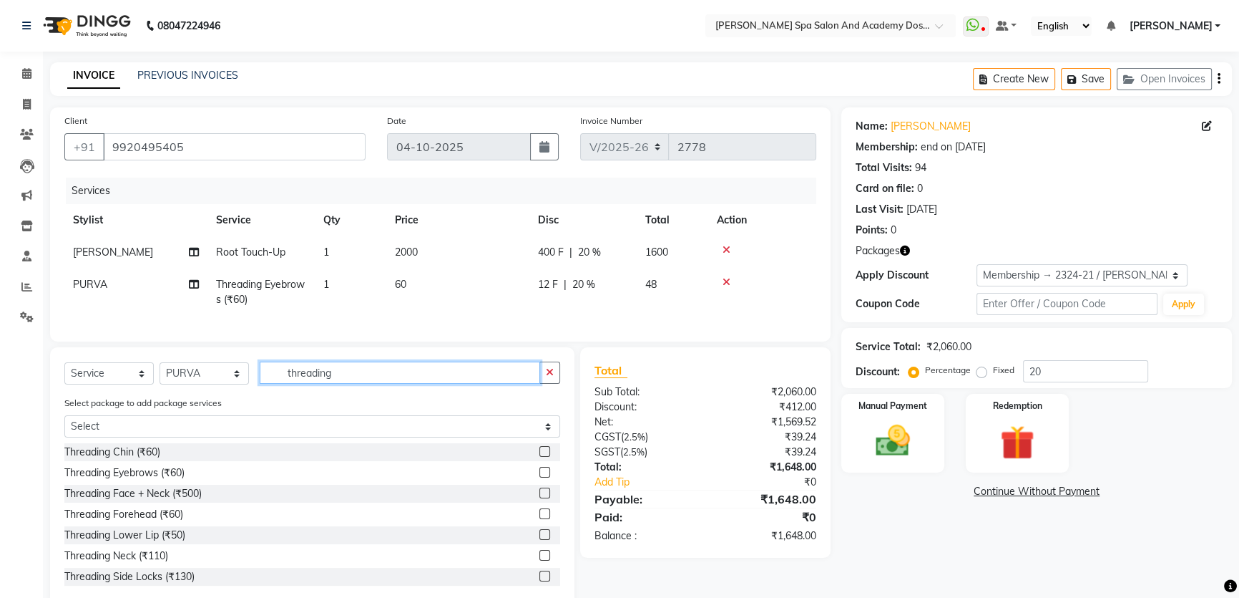
drag, startPoint x: 351, startPoint y: 378, endPoint x: 267, endPoint y: 384, distance: 84.0
click at [267, 384] on input "threading" at bounding box center [400, 372] width 281 height 22
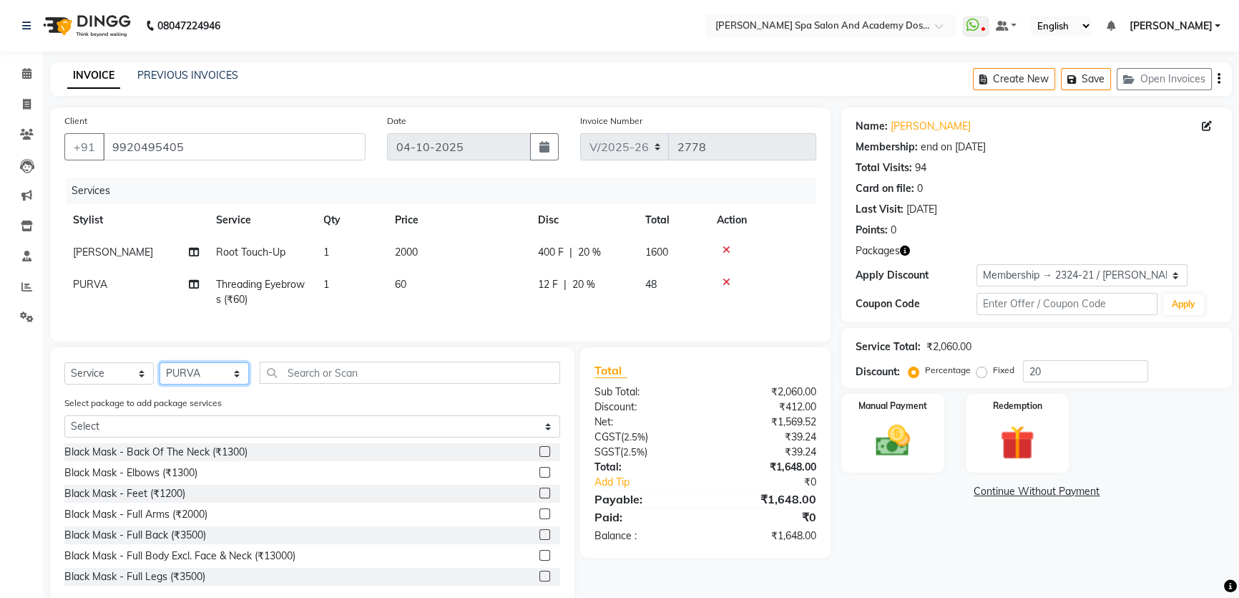
click at [235, 384] on select "Select Stylist Admin AKSHTA AMBRE ASAWARI PAWAR DIRECT 1 GAURI THAPA JIGNA SHAH…" at bounding box center [204, 373] width 89 height 22
click at [160, 372] on select "Select Stylist Admin AKSHTA AMBRE ASAWARI PAWAR DIRECT 1 GAURI THAPA JIGNA SHAH…" at bounding box center [204, 373] width 89 height 22
click at [301, 381] on input "text" at bounding box center [410, 372] width 301 height 22
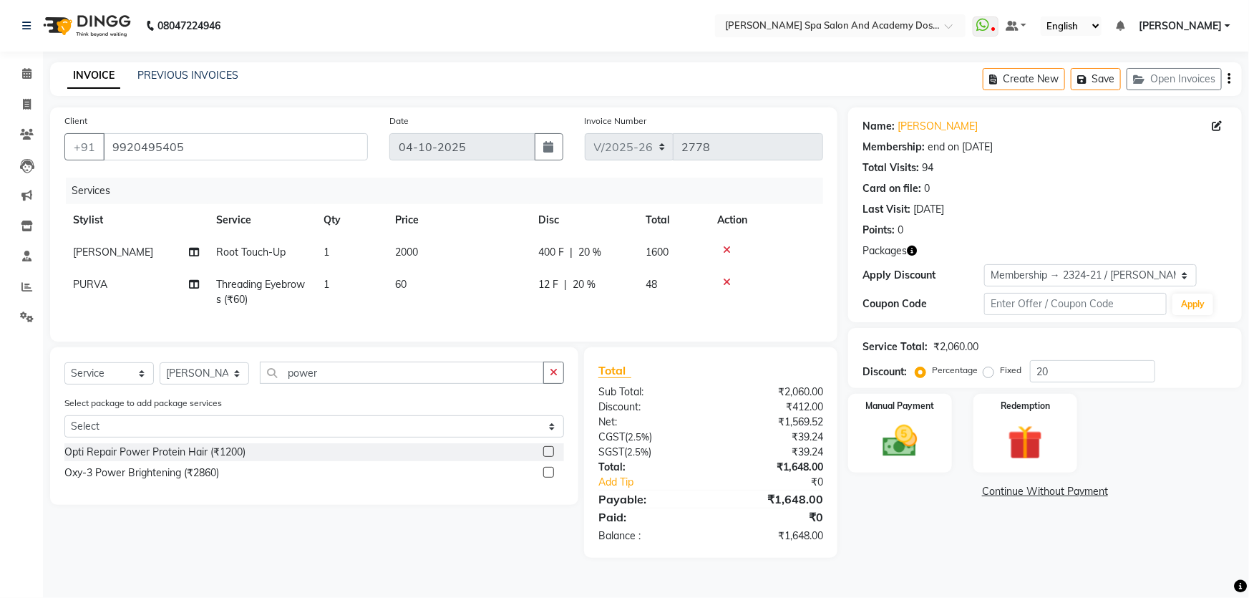
click at [546, 457] on label at bounding box center [548, 451] width 11 height 11
click at [546, 457] on input "checkbox" at bounding box center [547, 451] width 9 height 9
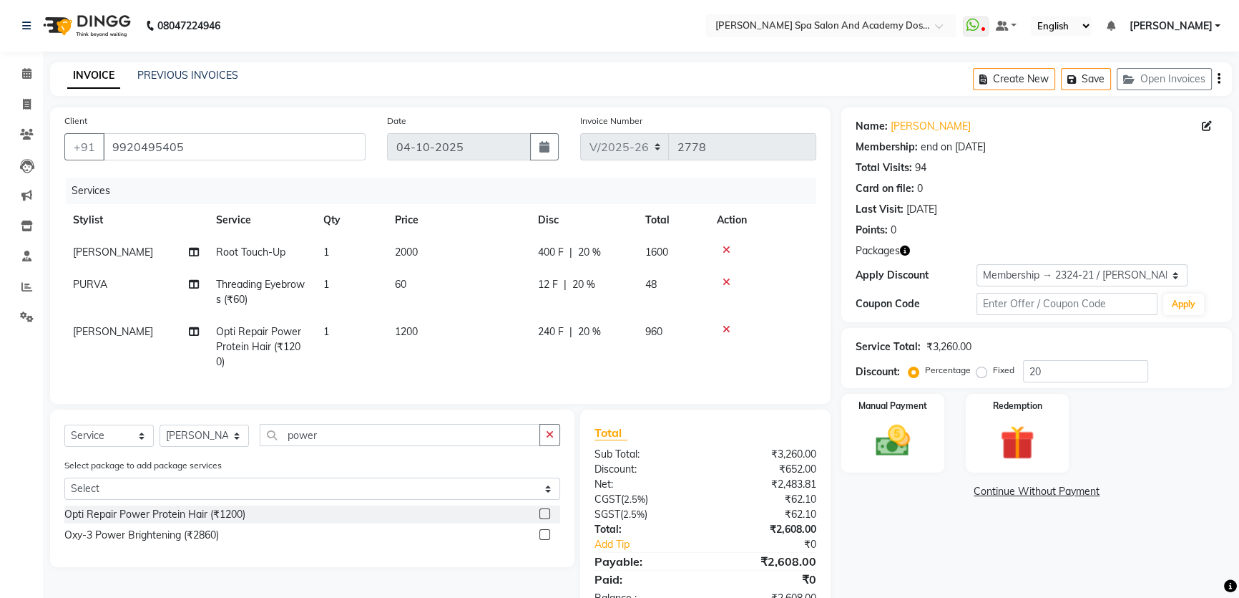
scroll to position [54, 0]
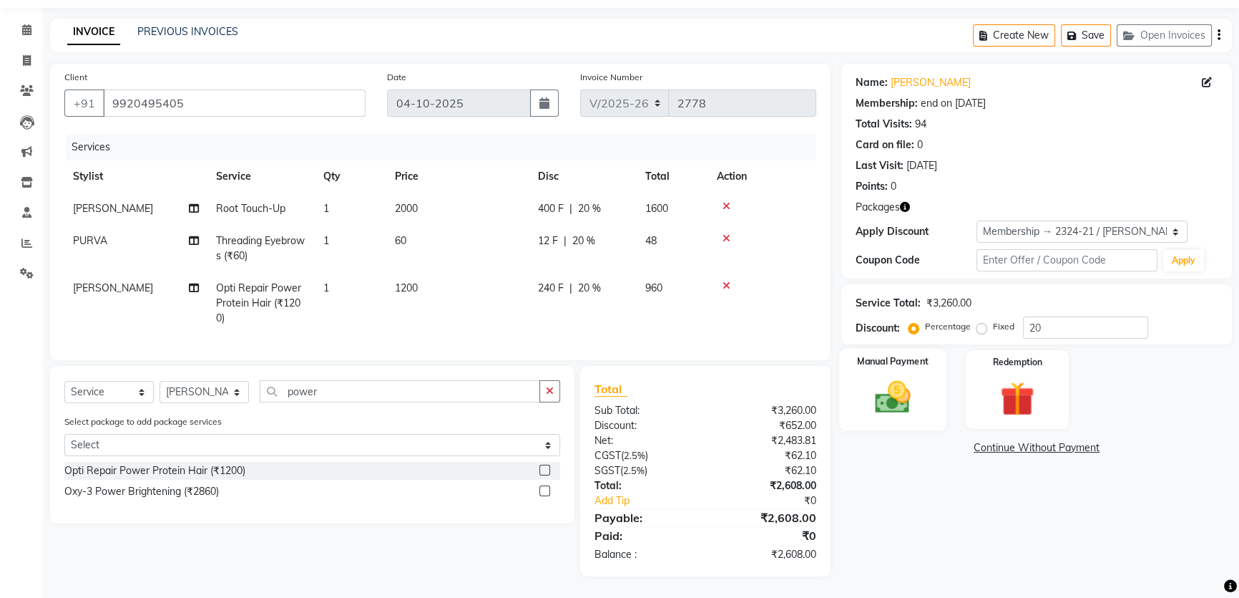
click at [880, 376] on img at bounding box center [893, 396] width 58 height 41
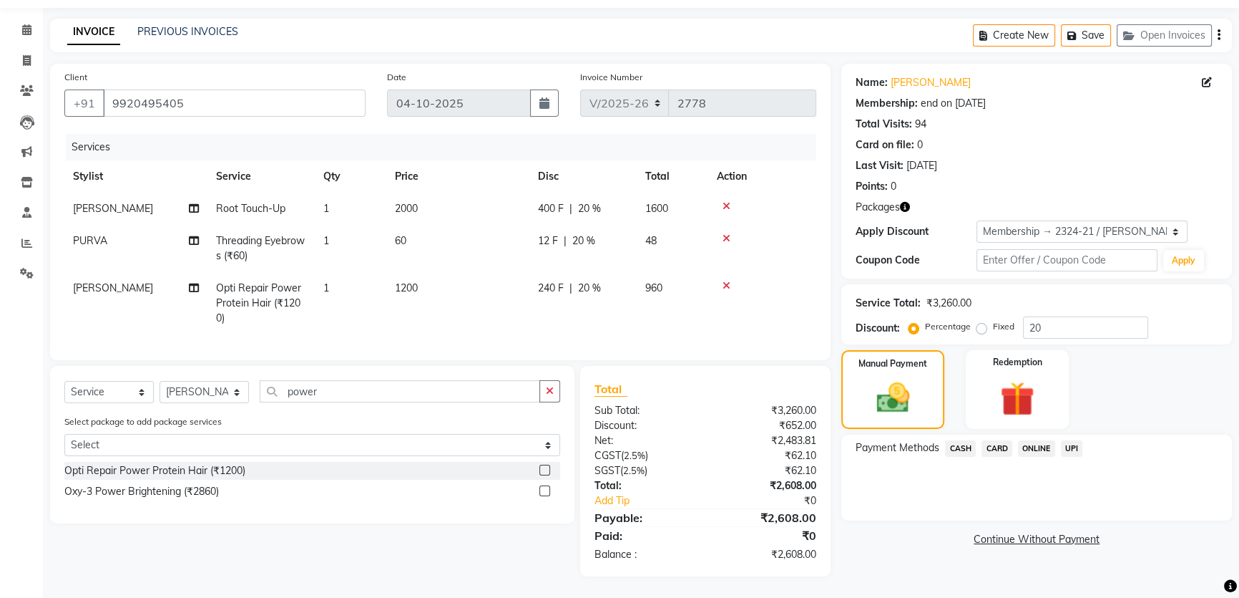
click at [995, 440] on span "CARD" at bounding box center [997, 448] width 31 height 16
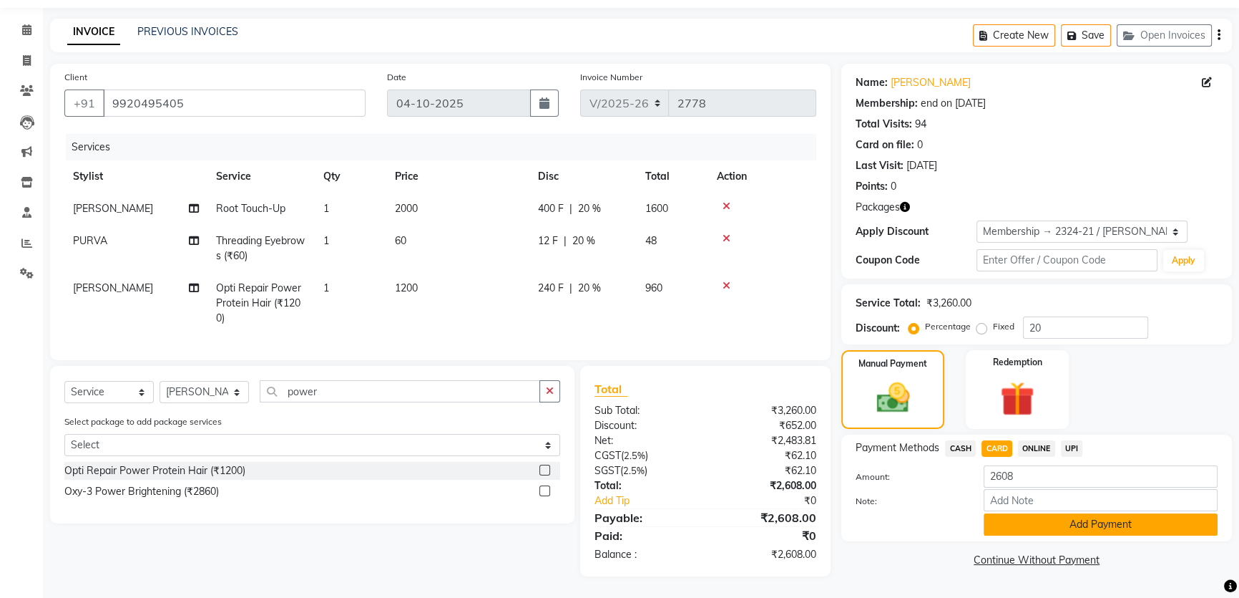
click at [1088, 519] on button "Add Payment" at bounding box center [1101, 524] width 234 height 22
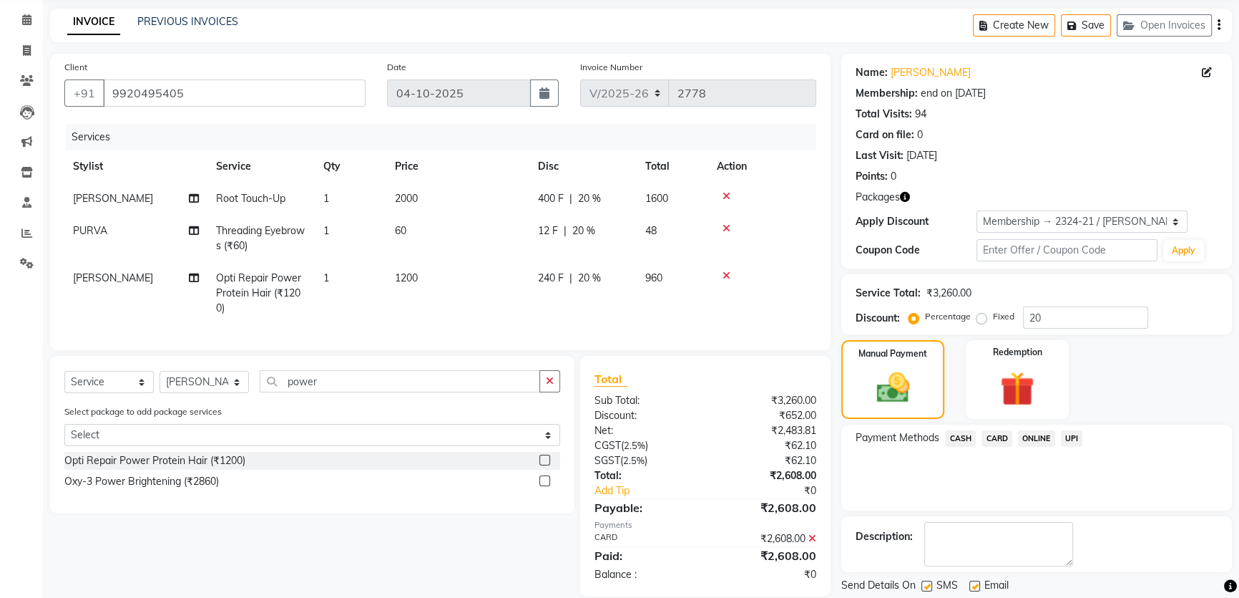
scroll to position [134, 0]
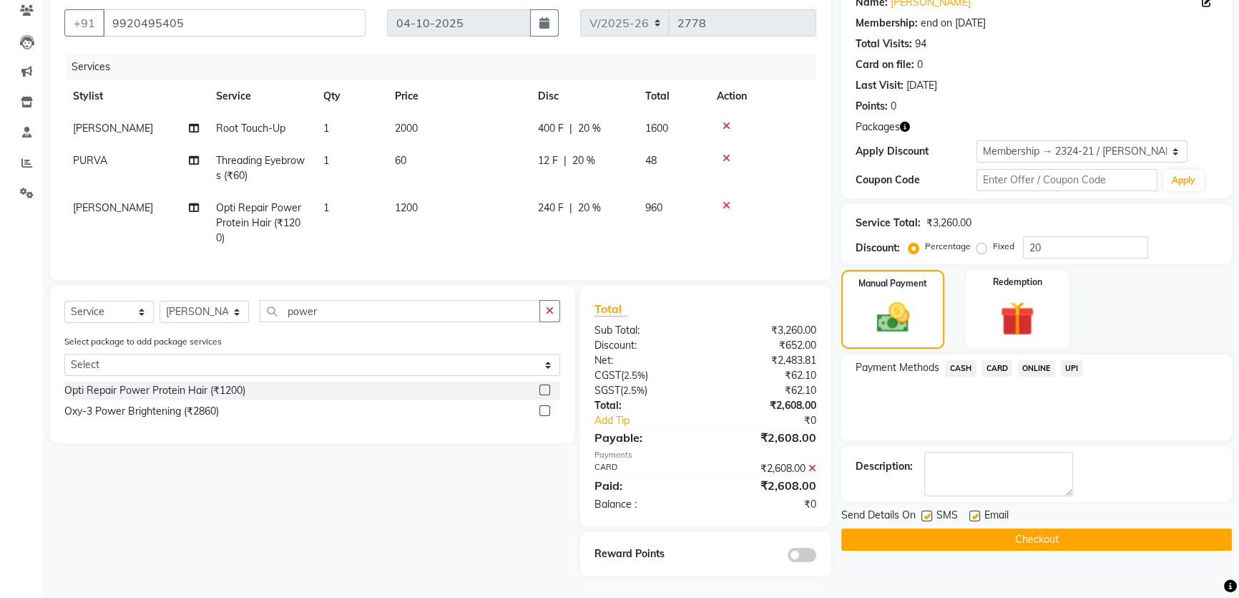
click at [1003, 532] on button "Checkout" at bounding box center [1037, 539] width 391 height 22
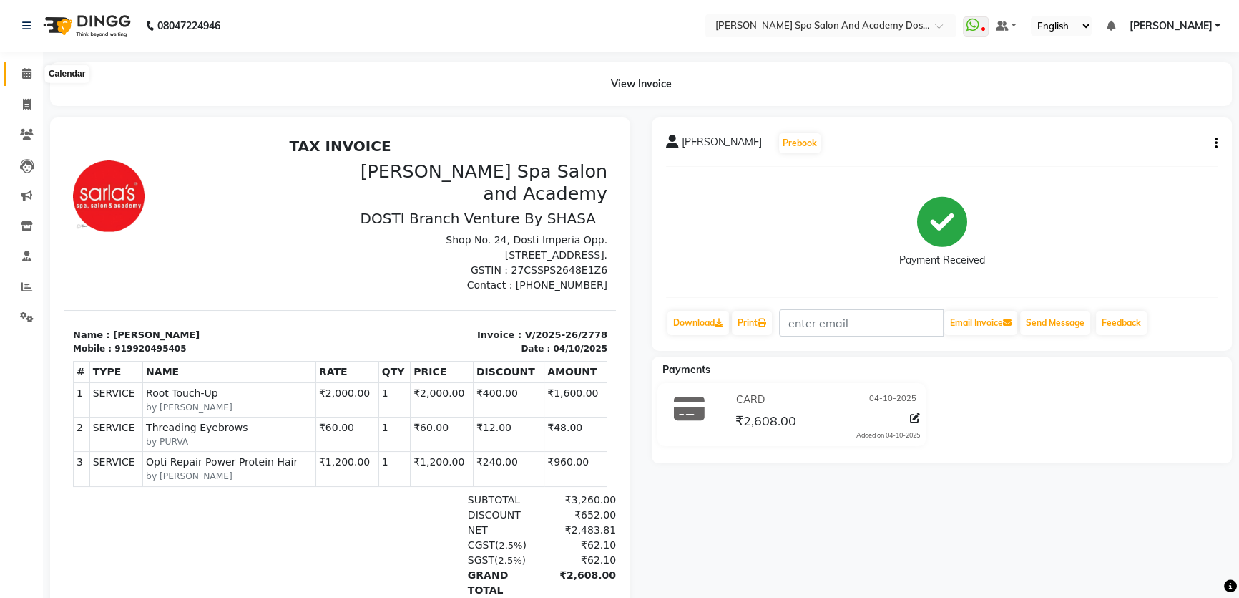
click at [26, 72] on icon at bounding box center [26, 73] width 9 height 11
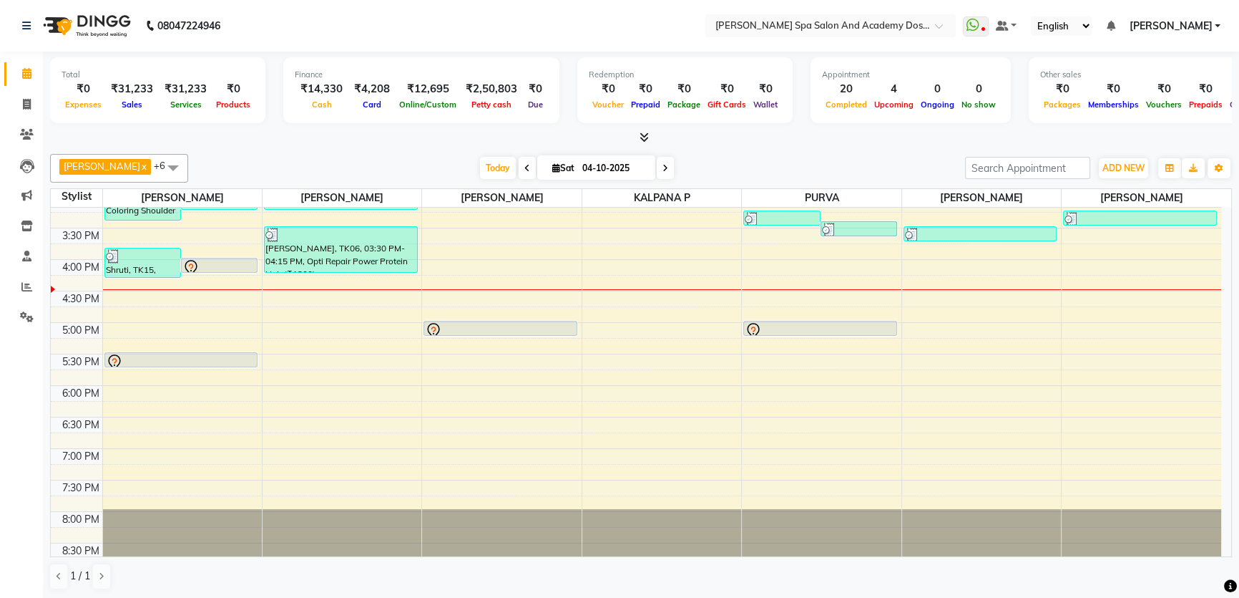
scroll to position [390, 0]
click at [605, 301] on div "9:00 AM 9:30 AM 10:00 AM 10:30 AM 11:00 AM 11:30 AM 12:00 PM 12:30 PM 1:00 PM 1…" at bounding box center [636, 195] width 1171 height 755
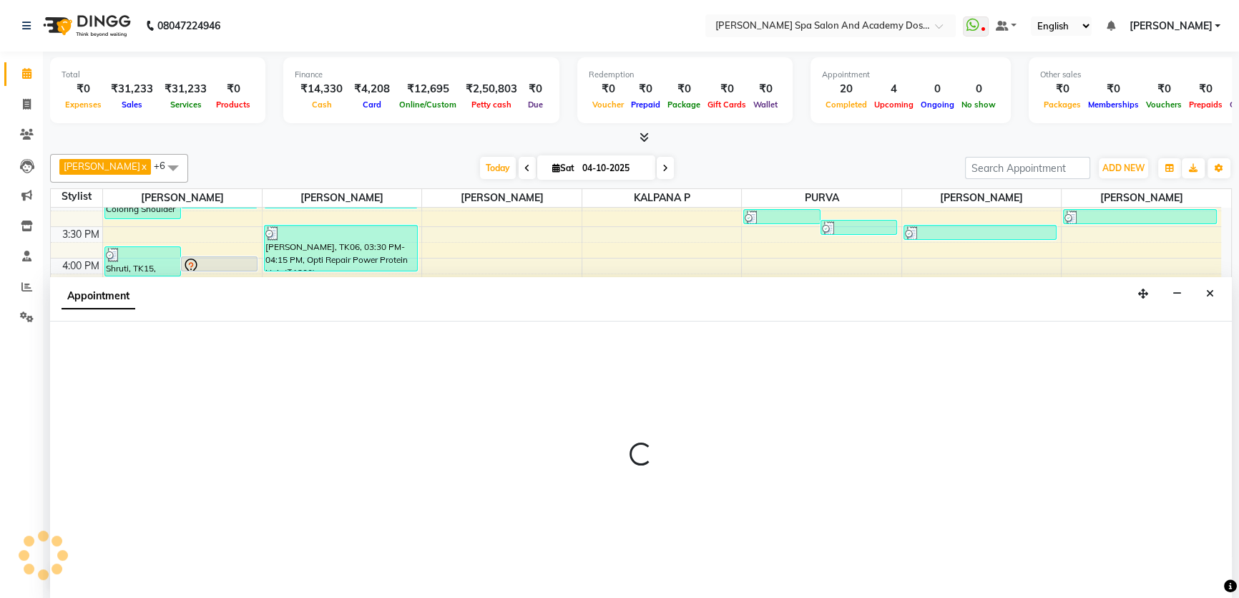
scroll to position [0, 0]
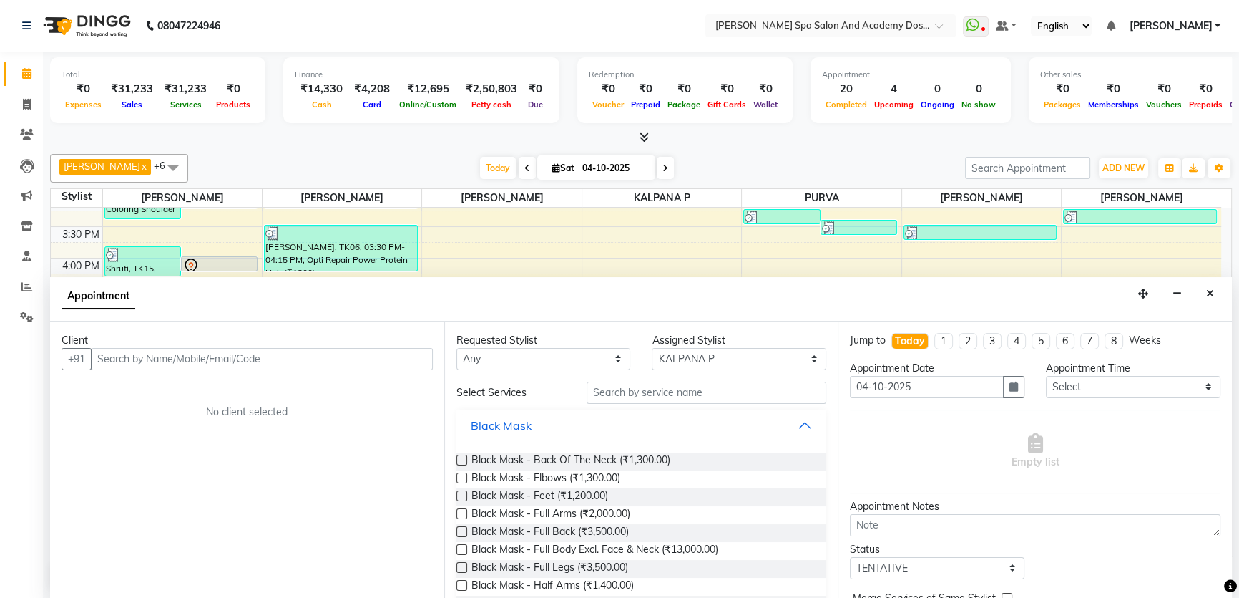
click at [122, 365] on input "text" at bounding box center [262, 359] width 342 height 22
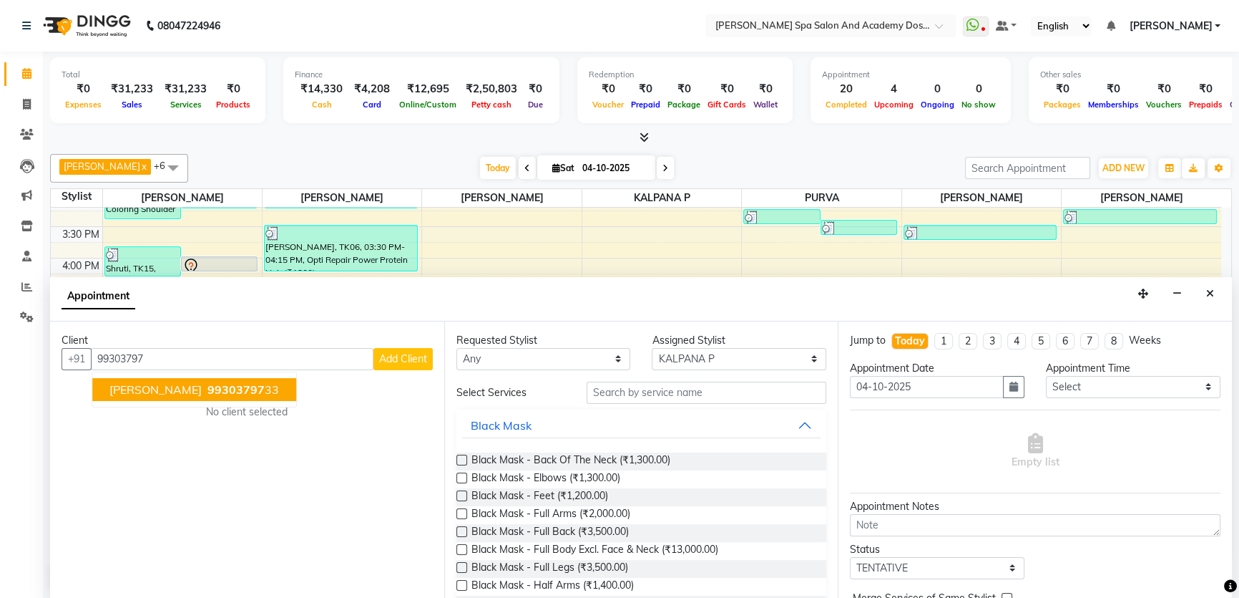
click at [148, 385] on span "MRUNAL SHAH" at bounding box center [155, 389] width 92 height 14
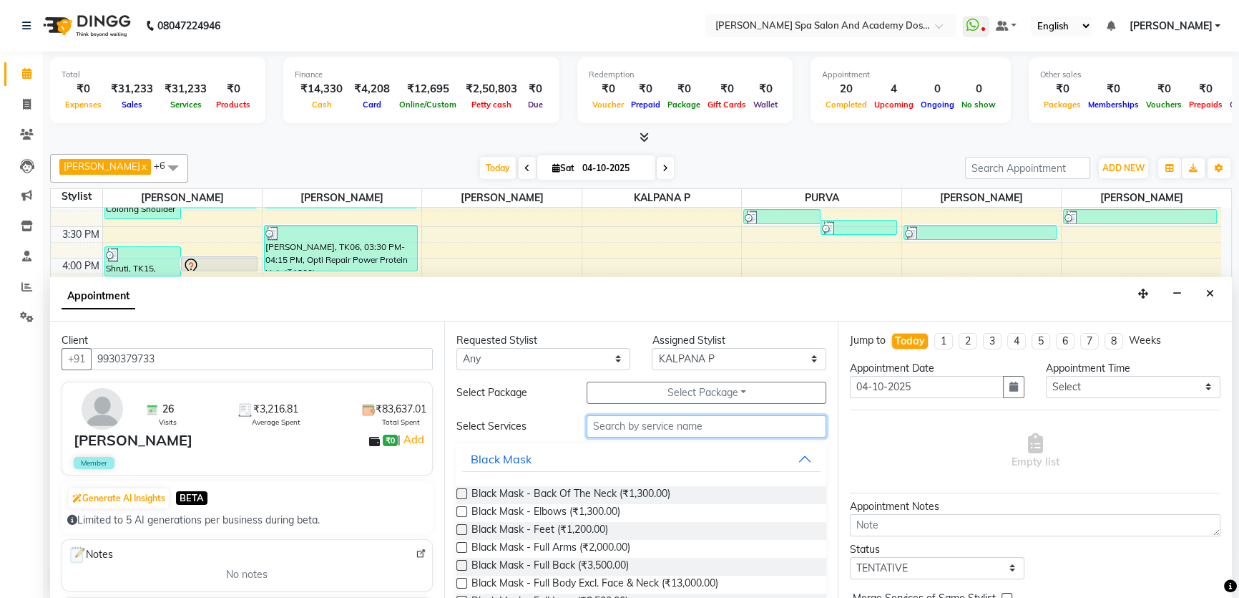
click at [632, 420] on input "text" at bounding box center [707, 426] width 240 height 22
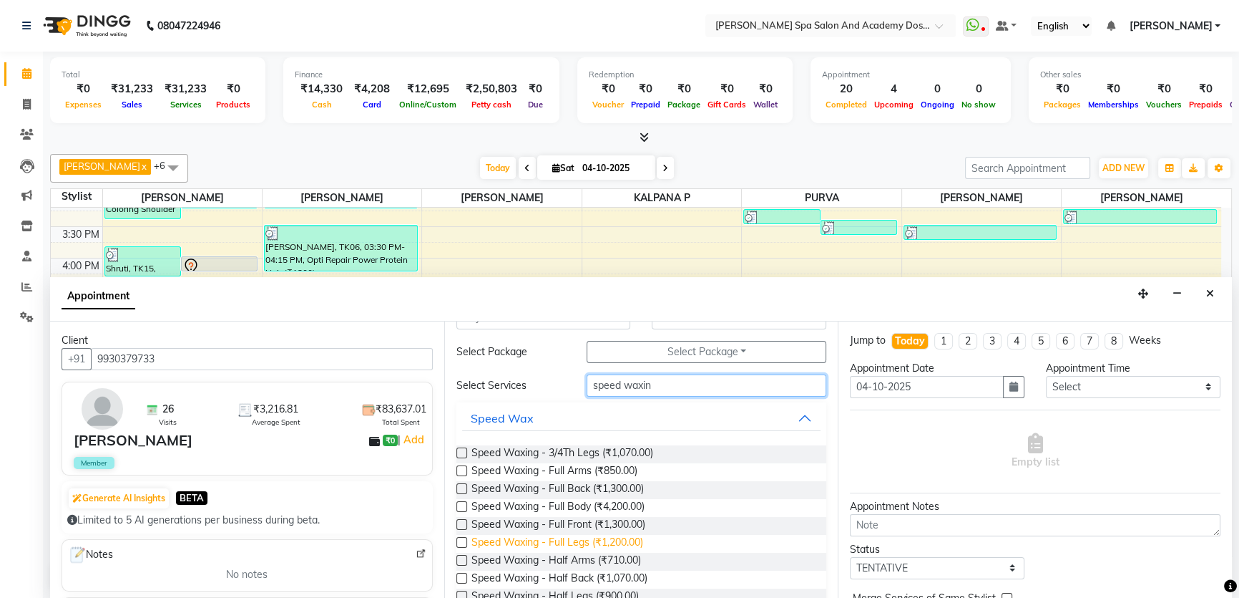
scroll to position [106, 0]
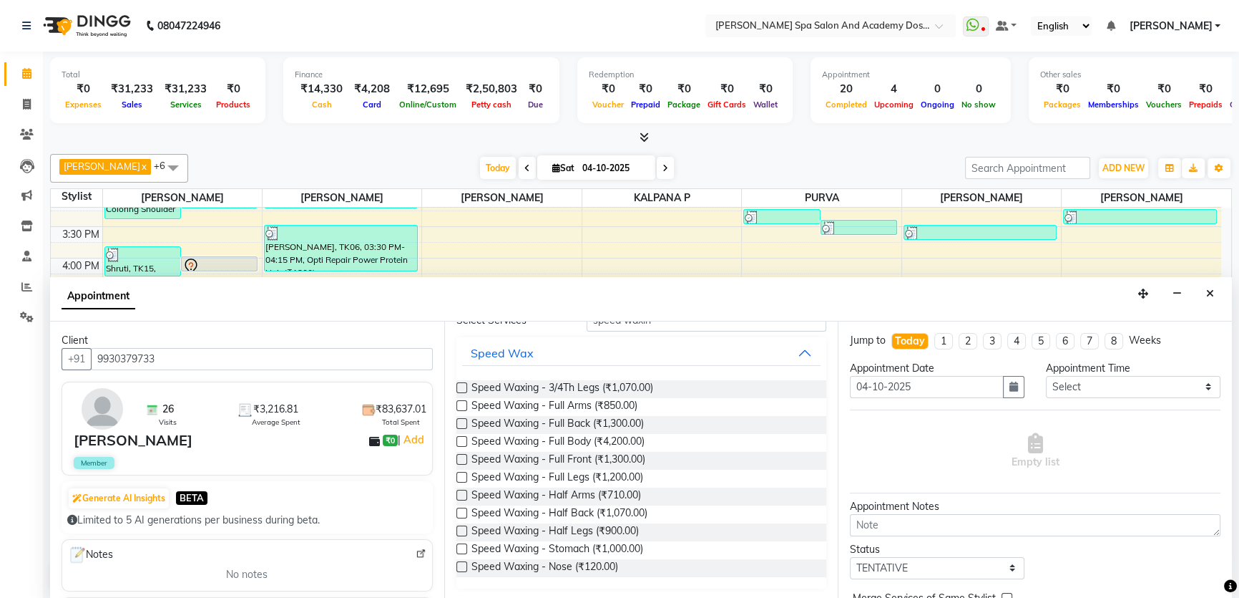
click at [460, 534] on label at bounding box center [462, 530] width 11 height 11
click at [460, 534] on input "checkbox" at bounding box center [461, 531] width 9 height 9
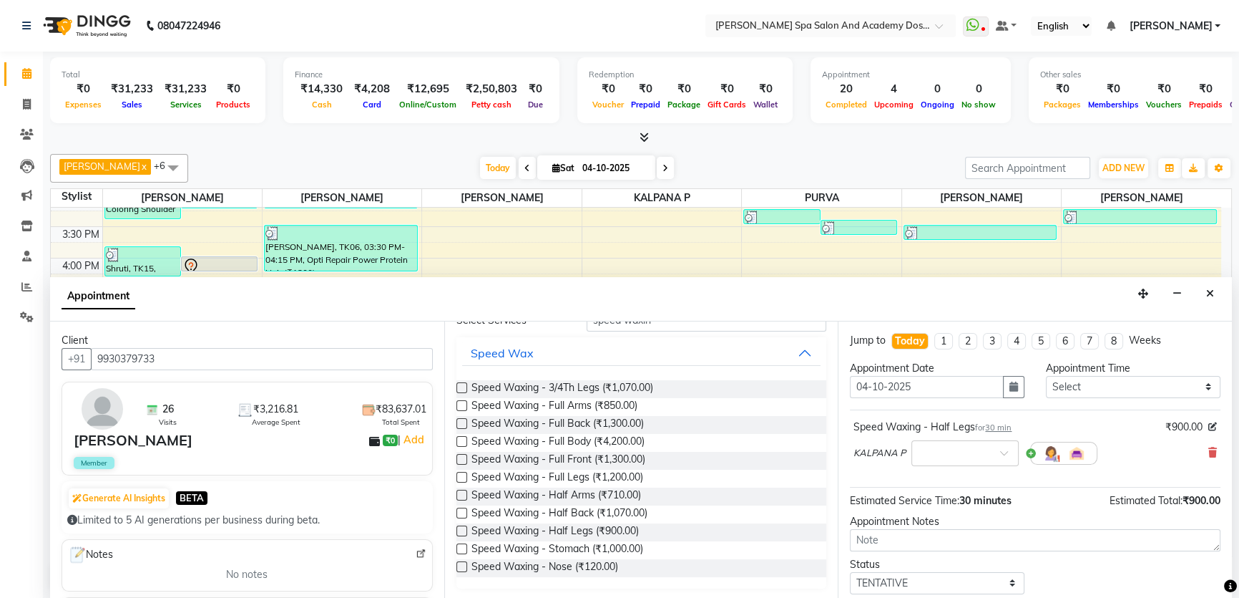
click at [463, 402] on label at bounding box center [462, 405] width 11 height 11
click at [463, 402] on input "checkbox" at bounding box center [461, 406] width 9 height 9
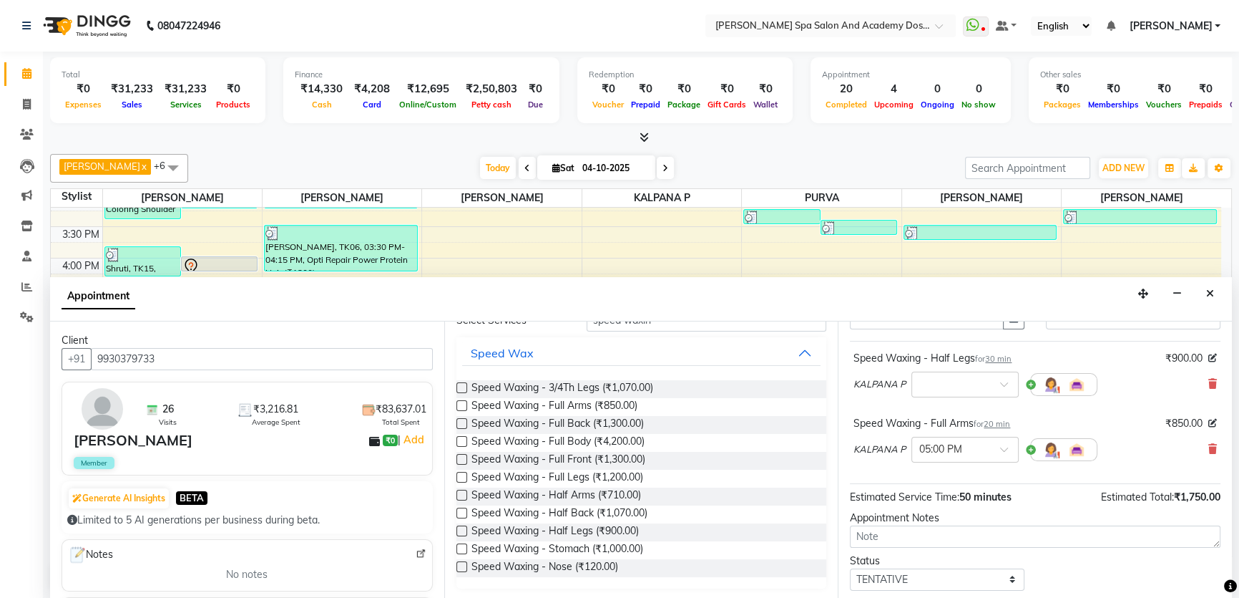
scroll to position [150, 0]
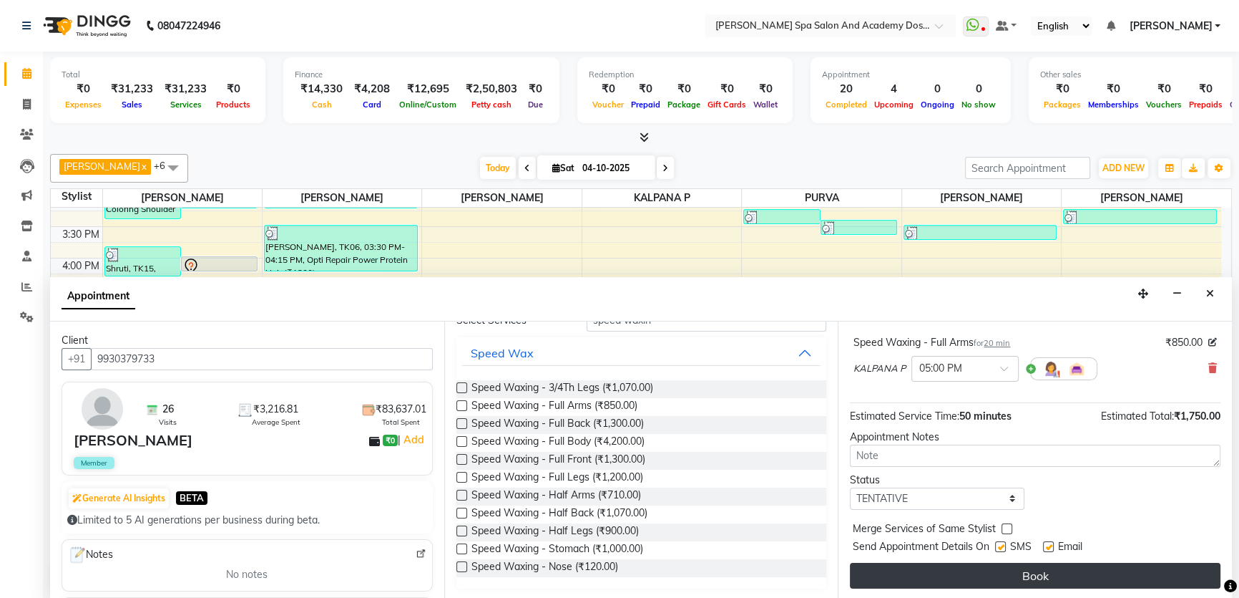
click at [1012, 579] on button "Book" at bounding box center [1035, 575] width 371 height 26
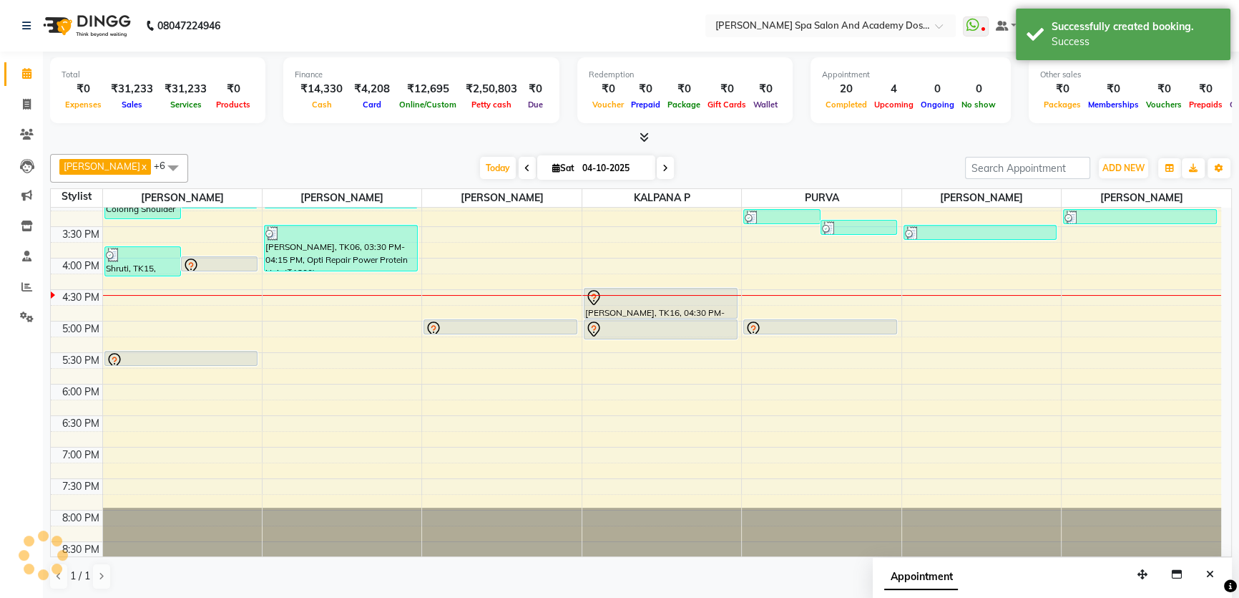
scroll to position [0, 0]
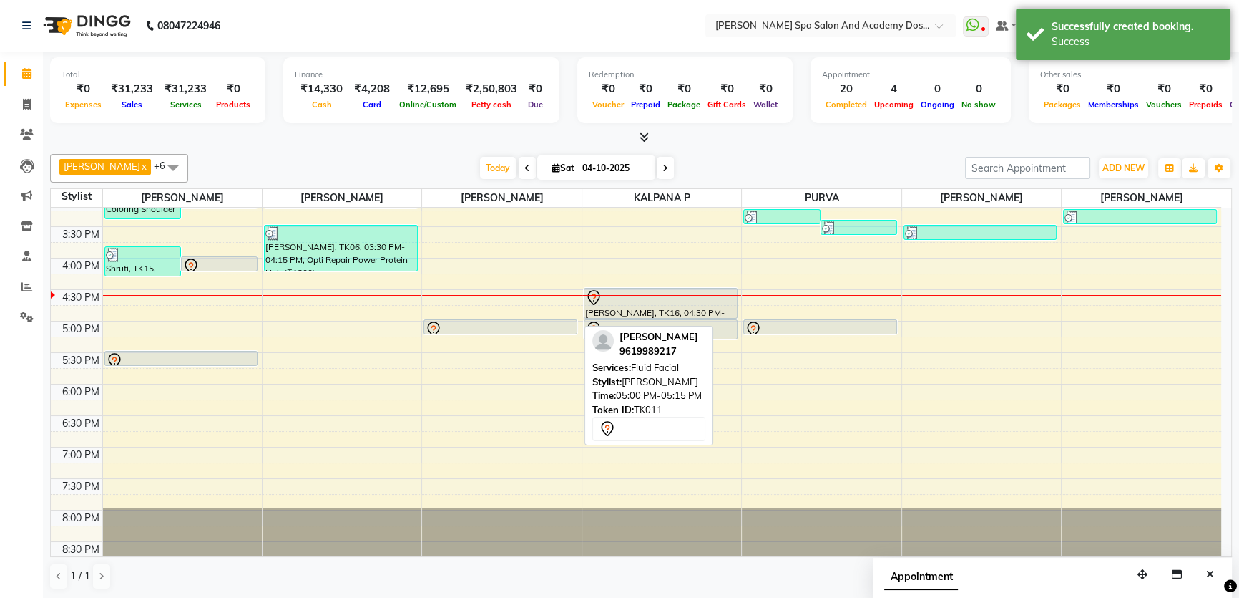
click at [494, 323] on div at bounding box center [500, 329] width 151 height 17
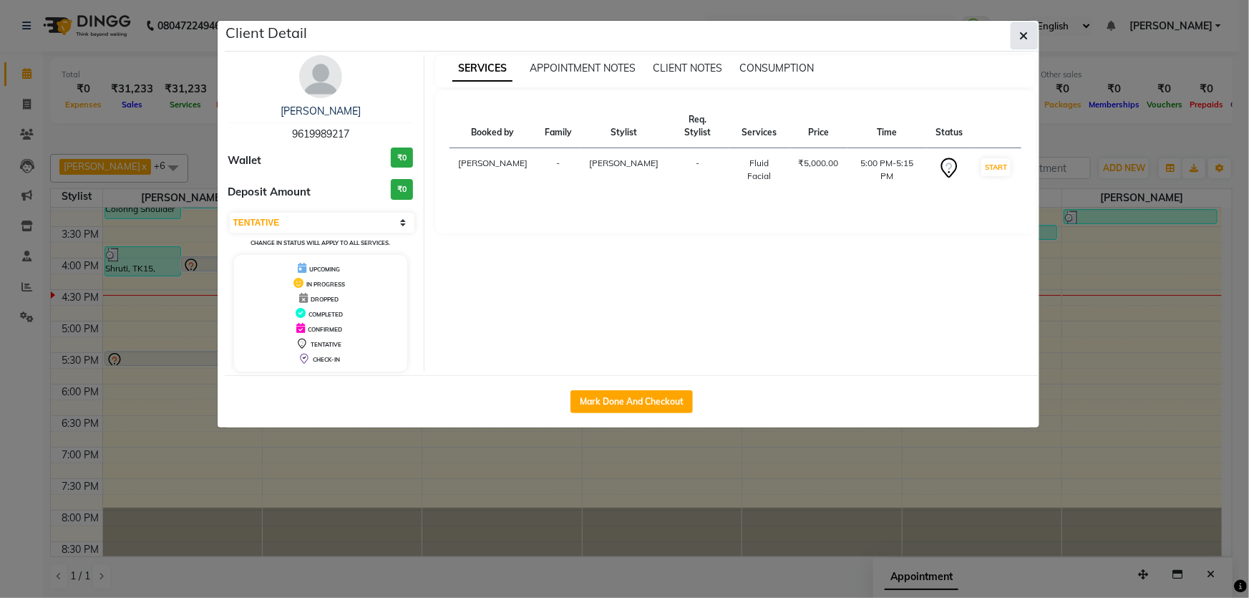
click at [1023, 31] on icon "button" at bounding box center [1024, 35] width 9 height 11
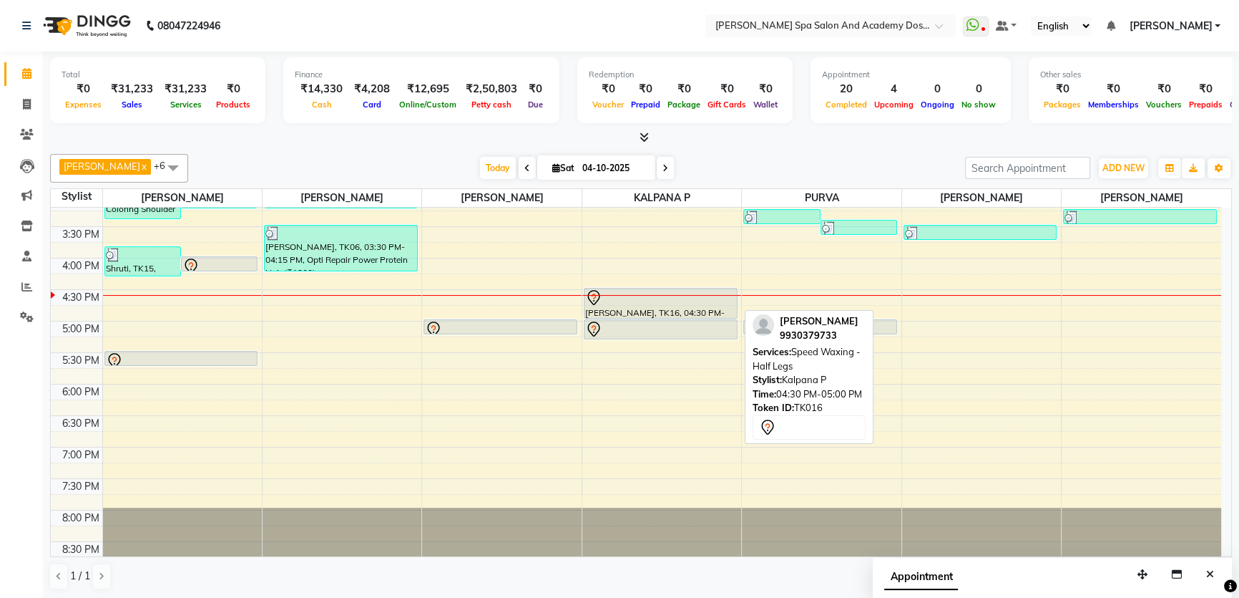
click at [650, 302] on div at bounding box center [660, 297] width 151 height 17
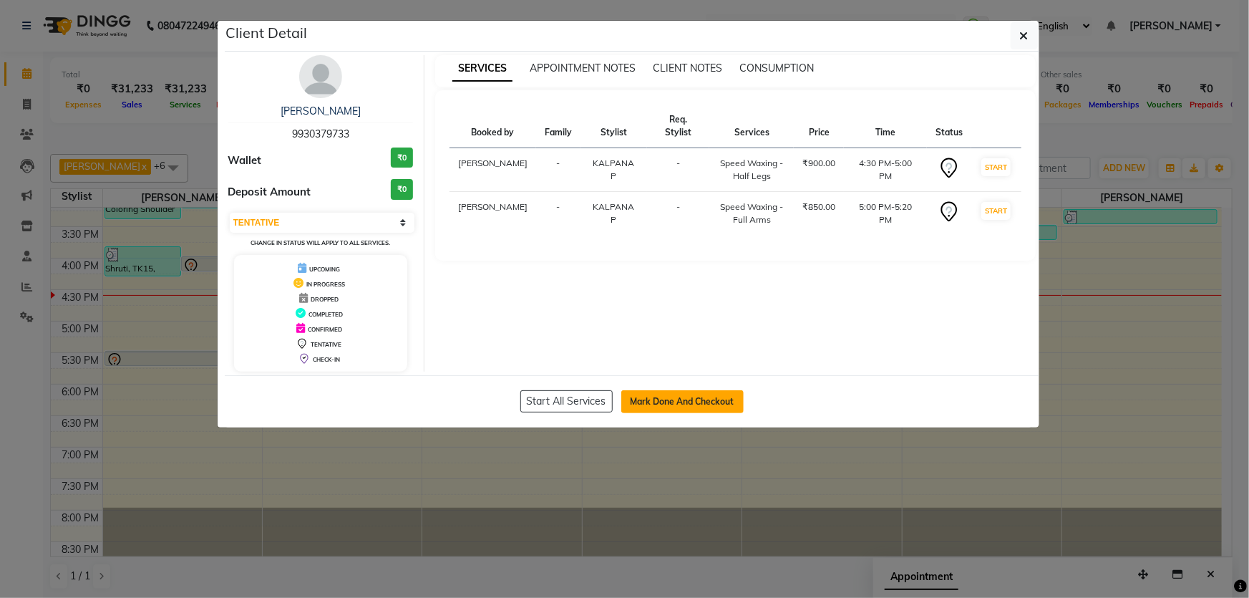
click at [693, 401] on button "Mark Done And Checkout" at bounding box center [682, 401] width 122 height 23
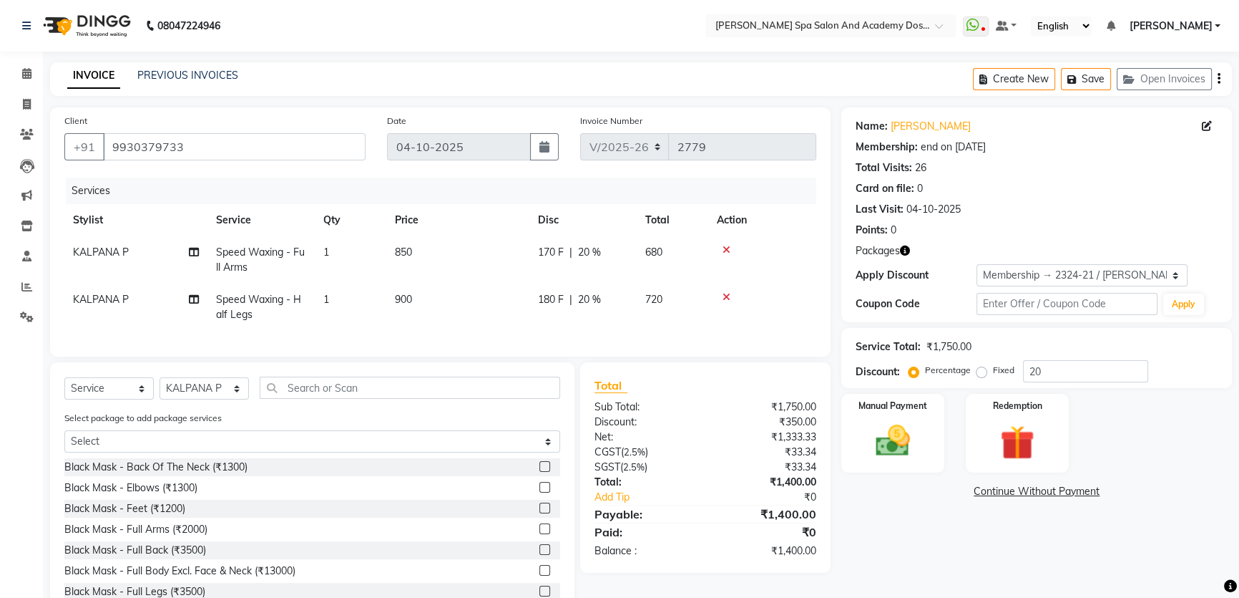
scroll to position [55, 0]
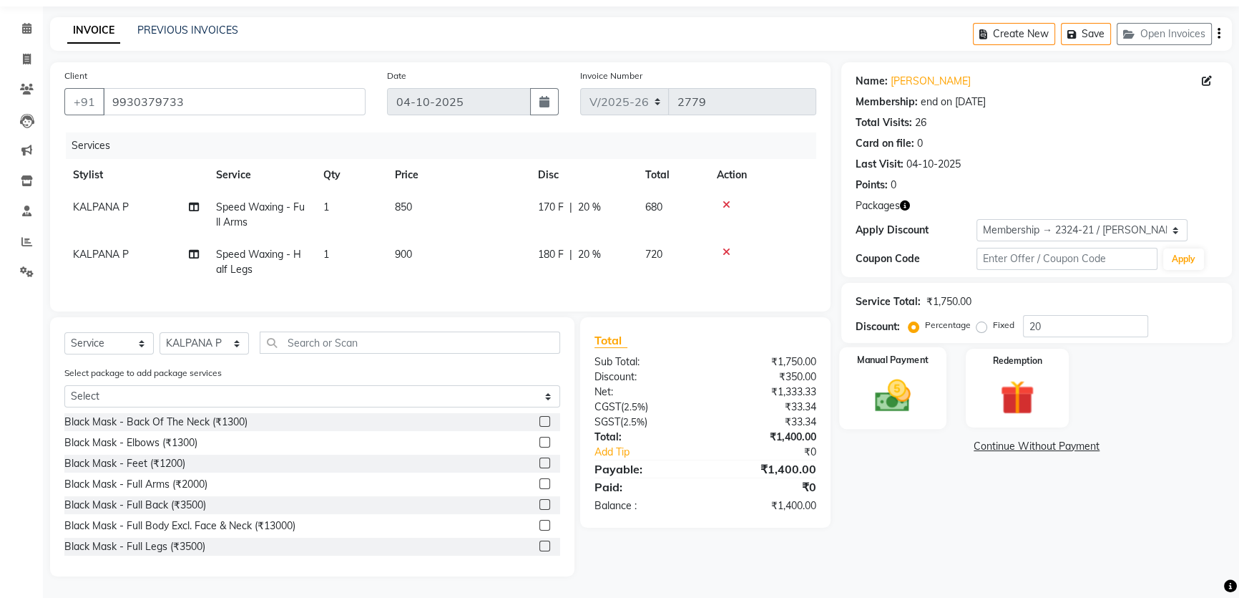
click at [896, 375] on img at bounding box center [893, 395] width 58 height 41
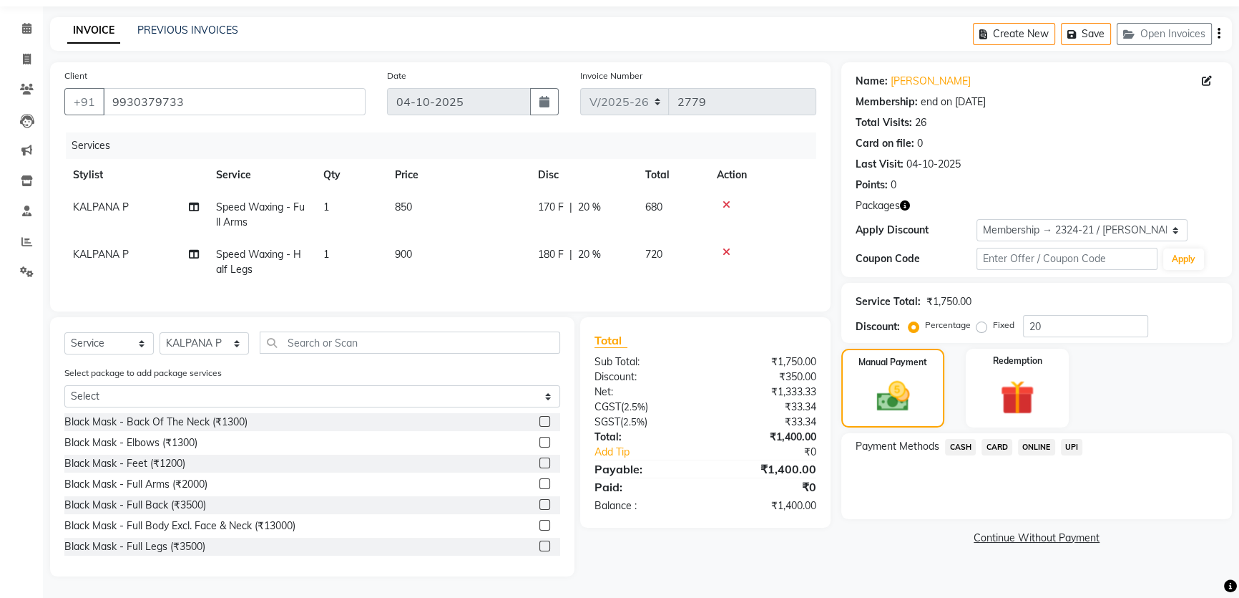
click at [962, 439] on span "CASH" at bounding box center [960, 447] width 31 height 16
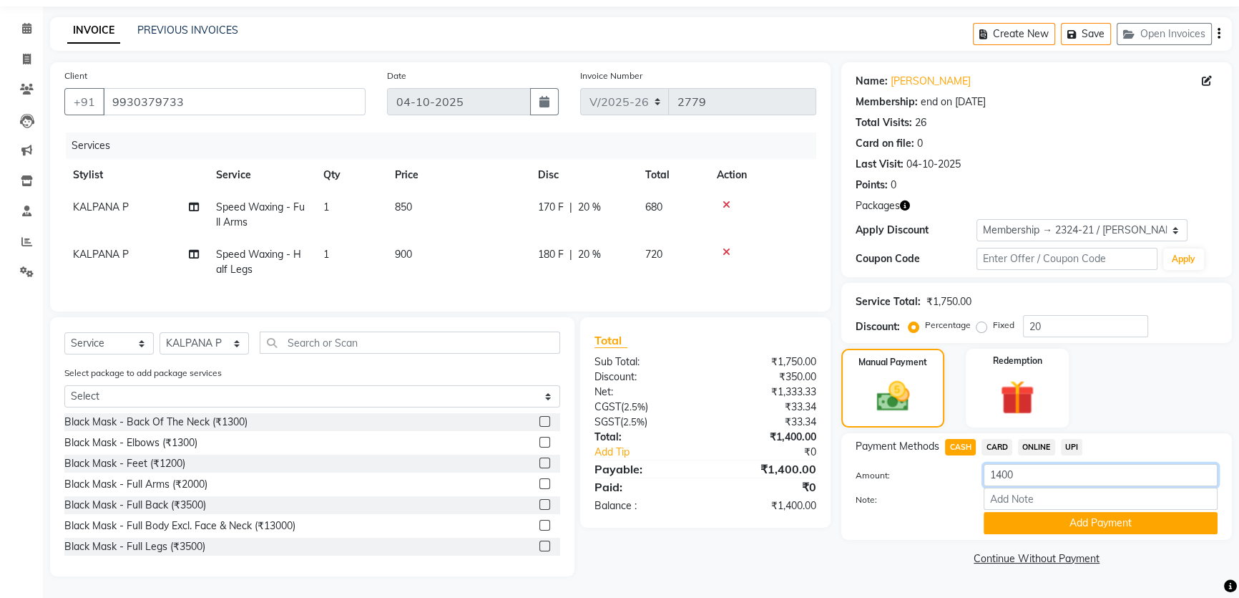
click at [1027, 467] on input "1400" at bounding box center [1101, 475] width 234 height 22
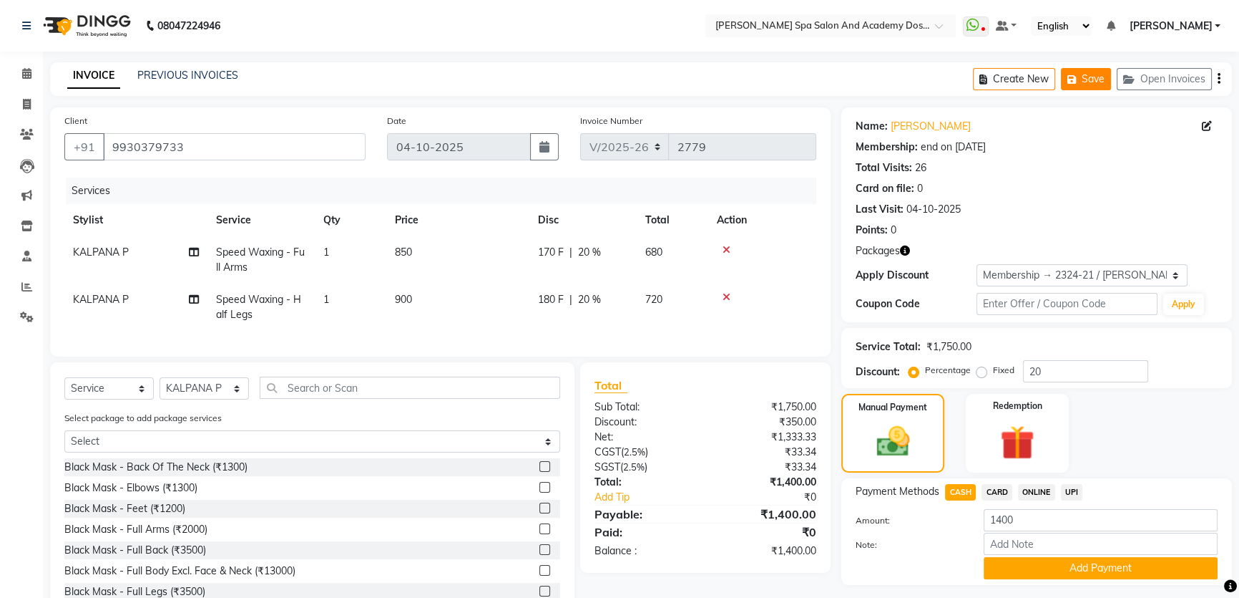
click at [1085, 80] on button "Save" at bounding box center [1086, 79] width 50 height 22
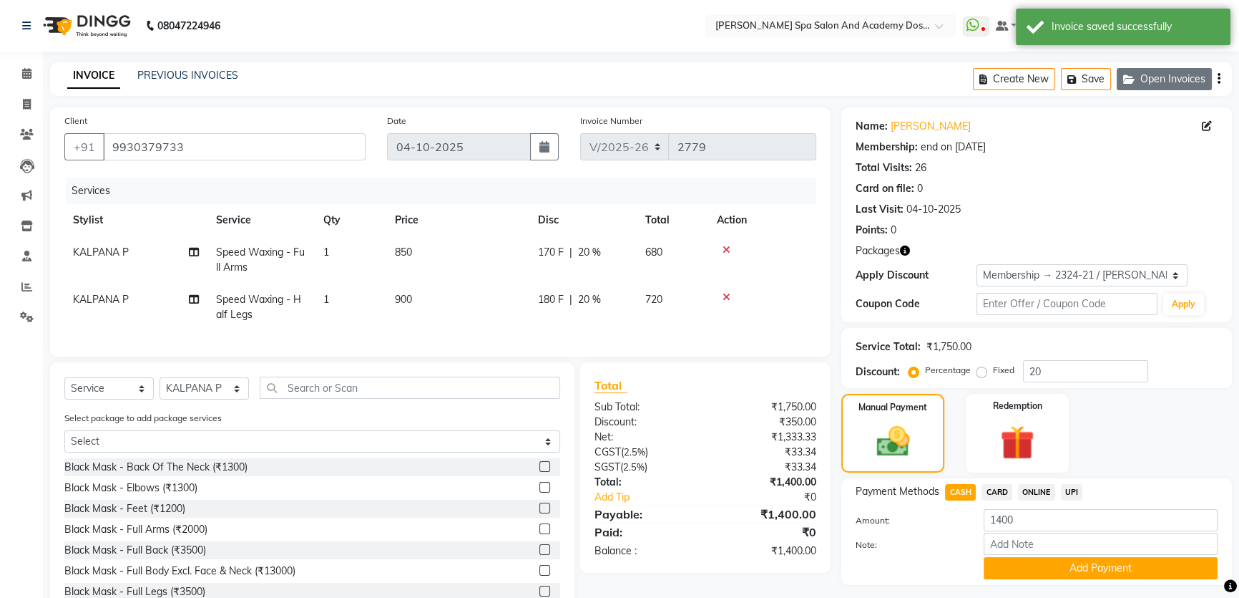
click at [1150, 81] on button "Open Invoices" at bounding box center [1164, 79] width 95 height 22
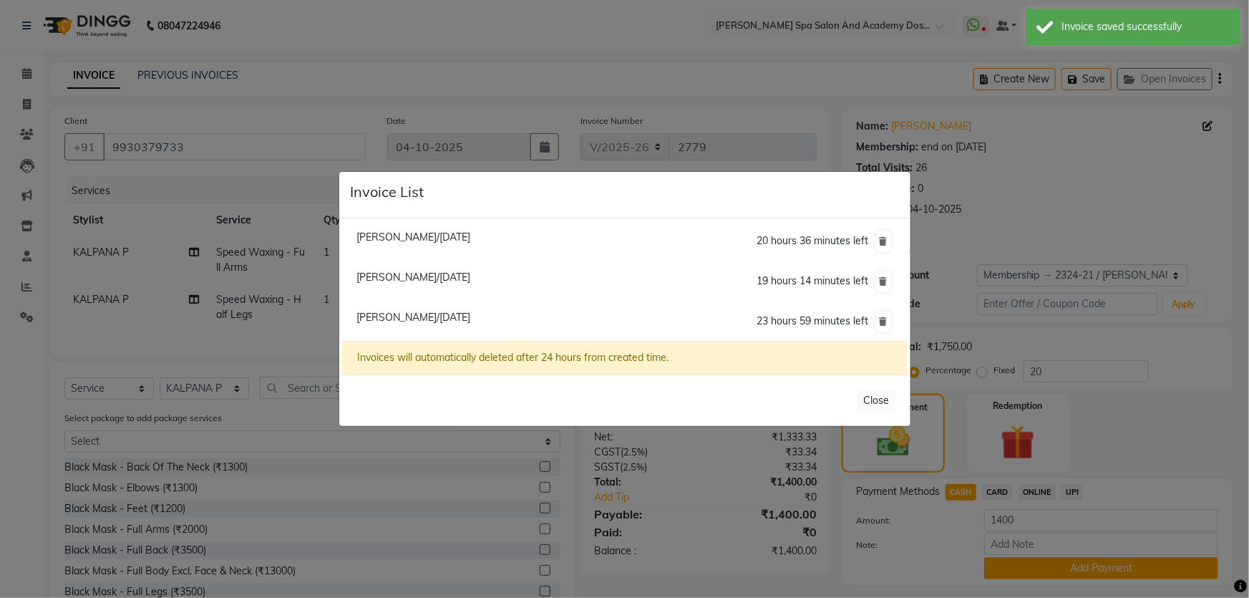
click at [606, 112] on ngb-modal-window "Invoice List Mrunal Shah/04 October 2025 20 hours 36 minutes left Gayatri Karul…" at bounding box center [624, 299] width 1249 height 598
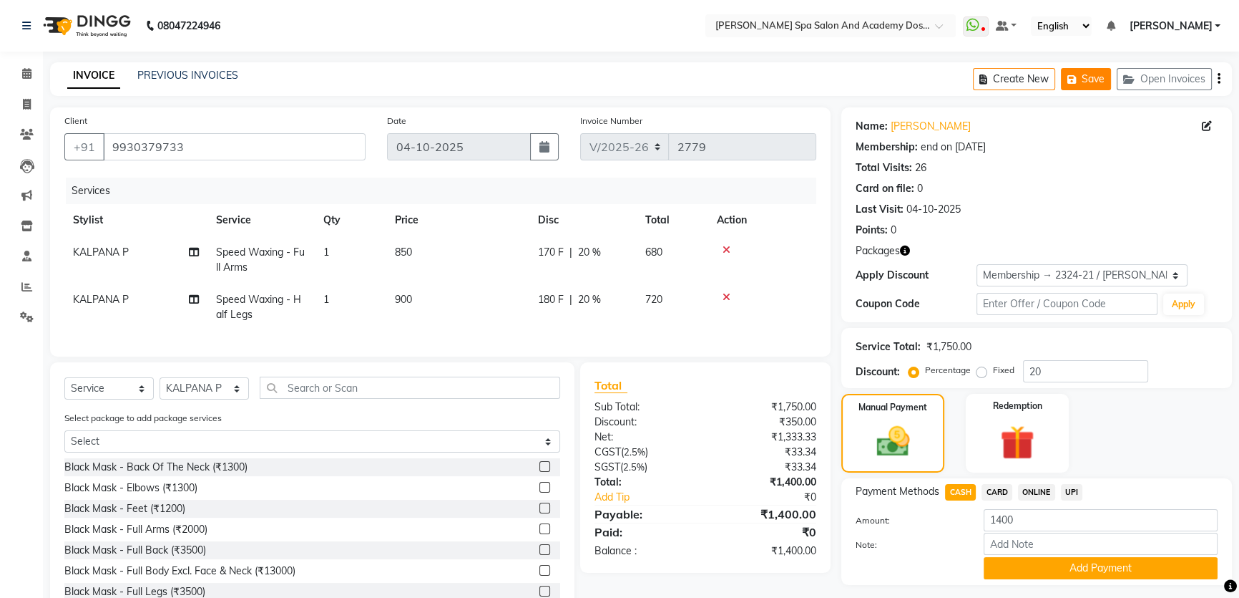
click at [1084, 79] on button "Save" at bounding box center [1086, 79] width 50 height 22
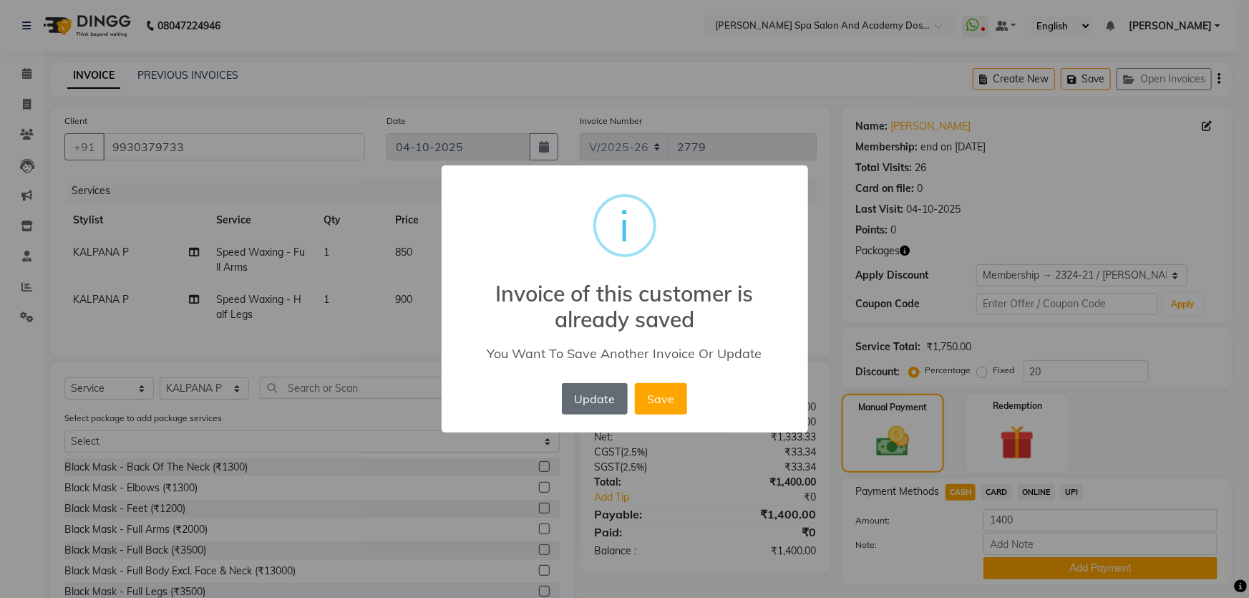
click at [589, 397] on button "Update" at bounding box center [595, 398] width 66 height 31
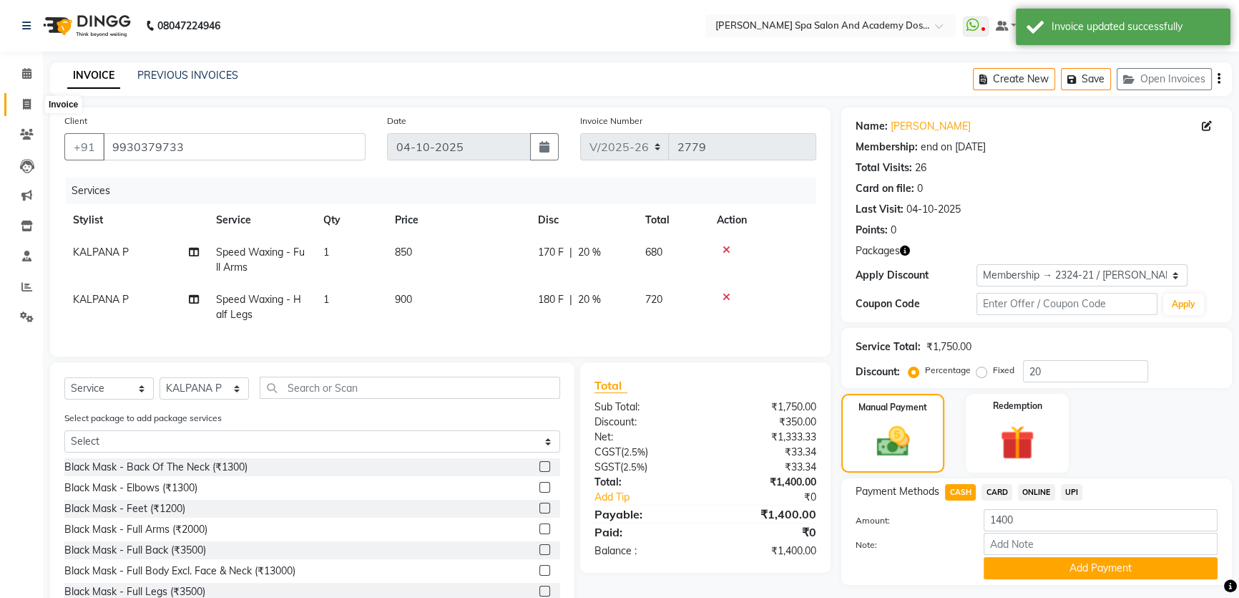
click at [24, 104] on icon at bounding box center [27, 104] width 8 height 11
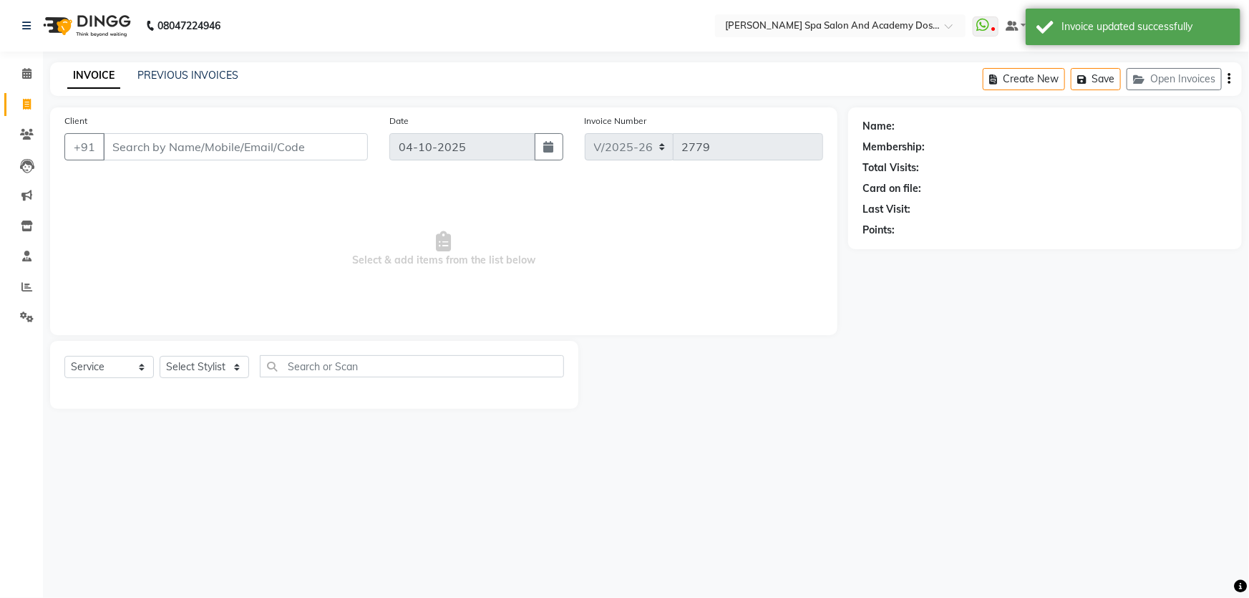
click at [130, 150] on input "Client" at bounding box center [235, 146] width 265 height 27
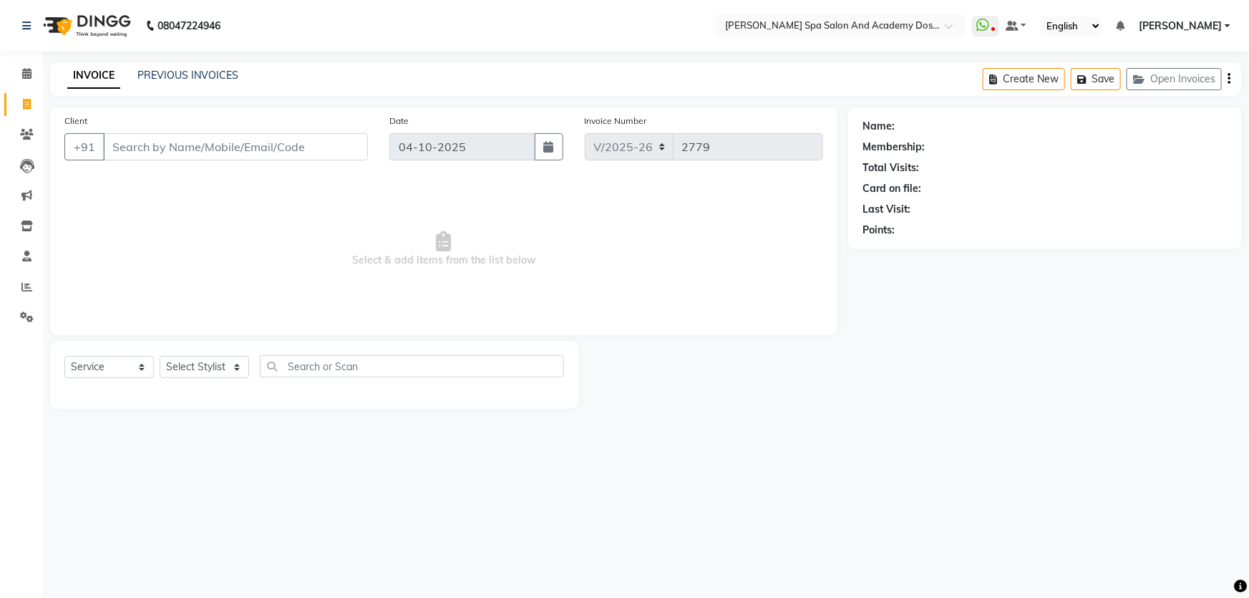
click at [125, 151] on input "Client" at bounding box center [235, 146] width 265 height 27
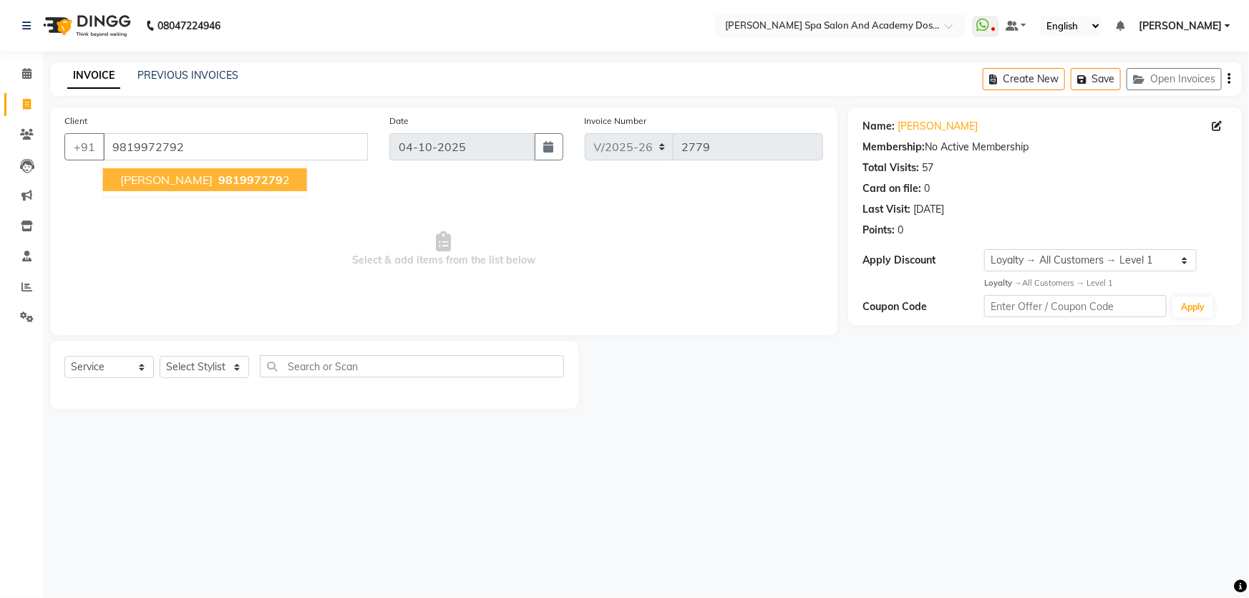
click at [152, 177] on span "SWAPNA JAHAGIRDAR" at bounding box center [166, 179] width 92 height 14
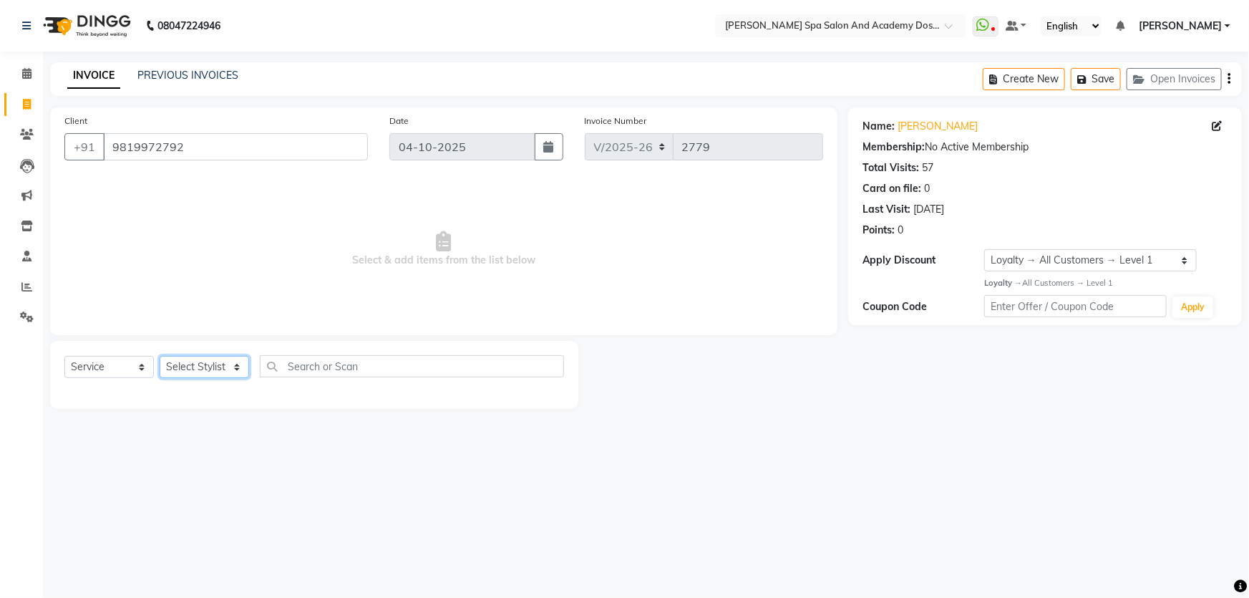
click at [239, 374] on select "Select Stylist Admin AKSHTA AMBRE ASAWARI PAWAR DIRECT 1 GAURI THAPA JIGNA SHAH…" at bounding box center [204, 367] width 89 height 22
click at [160, 356] on select "Select Stylist Admin AKSHTA AMBRE ASAWARI PAWAR DIRECT 1 GAURI THAPA JIGNA SHAH…" at bounding box center [204, 367] width 89 height 22
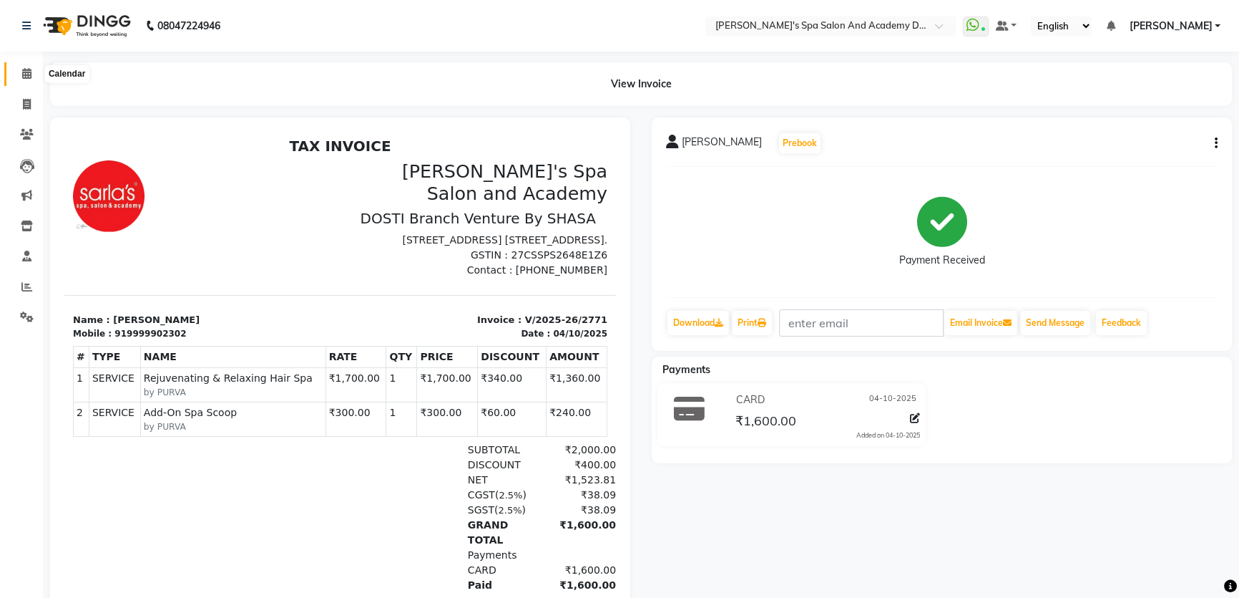
click at [26, 72] on icon at bounding box center [26, 73] width 9 height 11
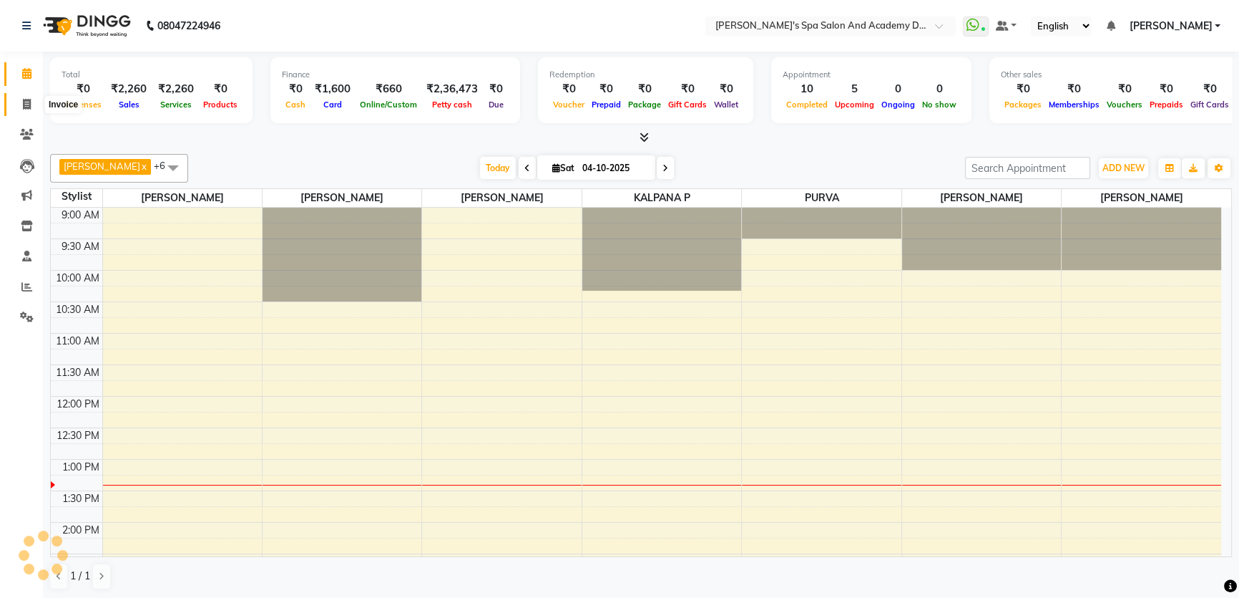
click at [25, 108] on icon at bounding box center [27, 104] width 8 height 11
select select "service"
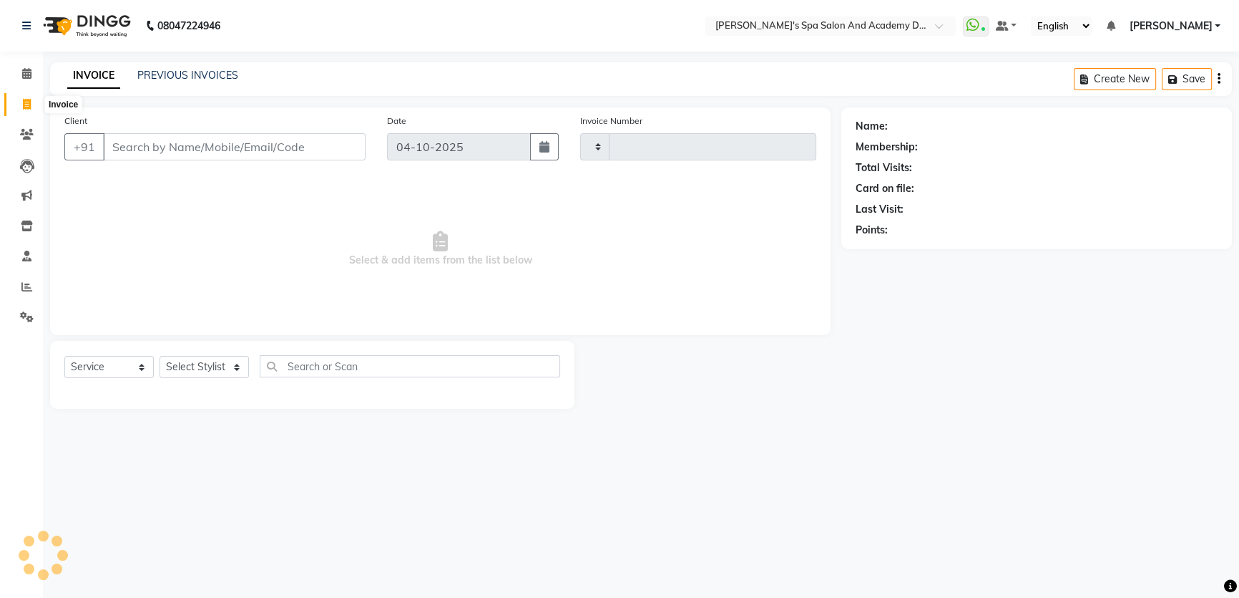
type input "2772"
select select "6316"
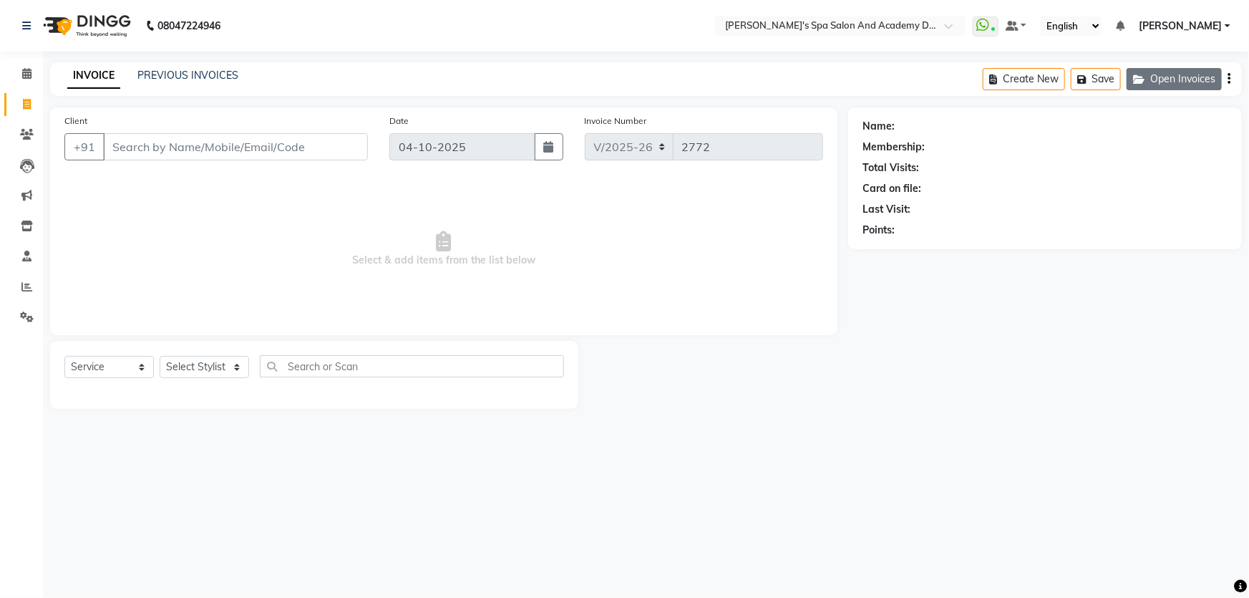
click at [1153, 79] on button "Open Invoices" at bounding box center [1173, 79] width 95 height 22
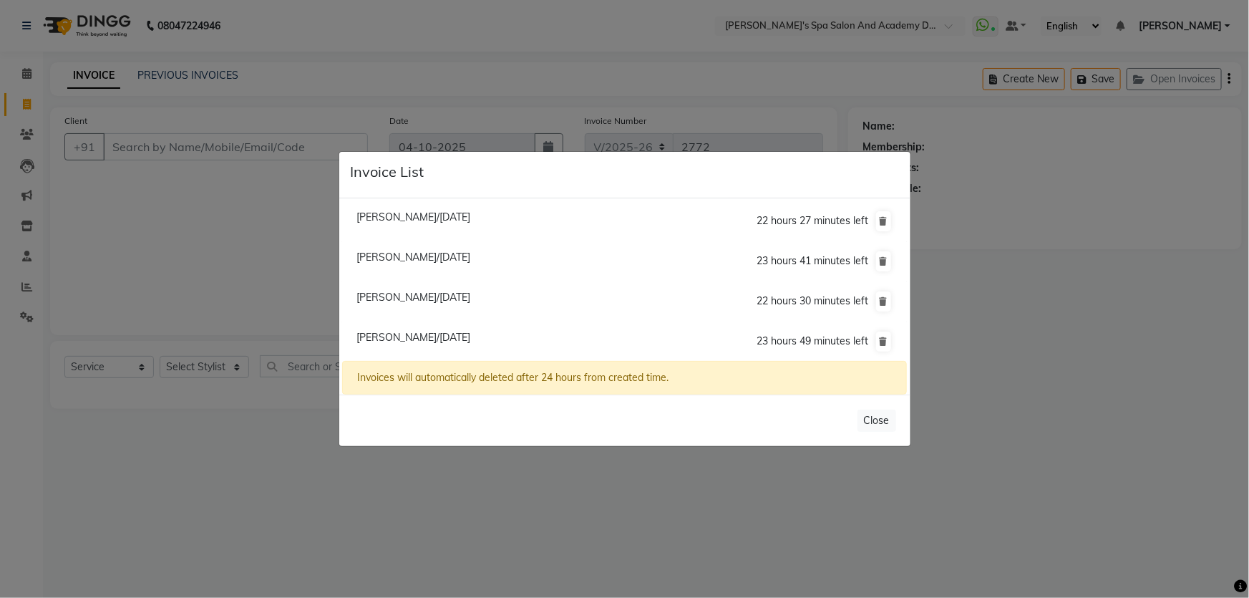
click at [408, 298] on span "Akshata Malvadhkar/04 October 2025" at bounding box center [413, 297] width 114 height 13
type input "9082279955"
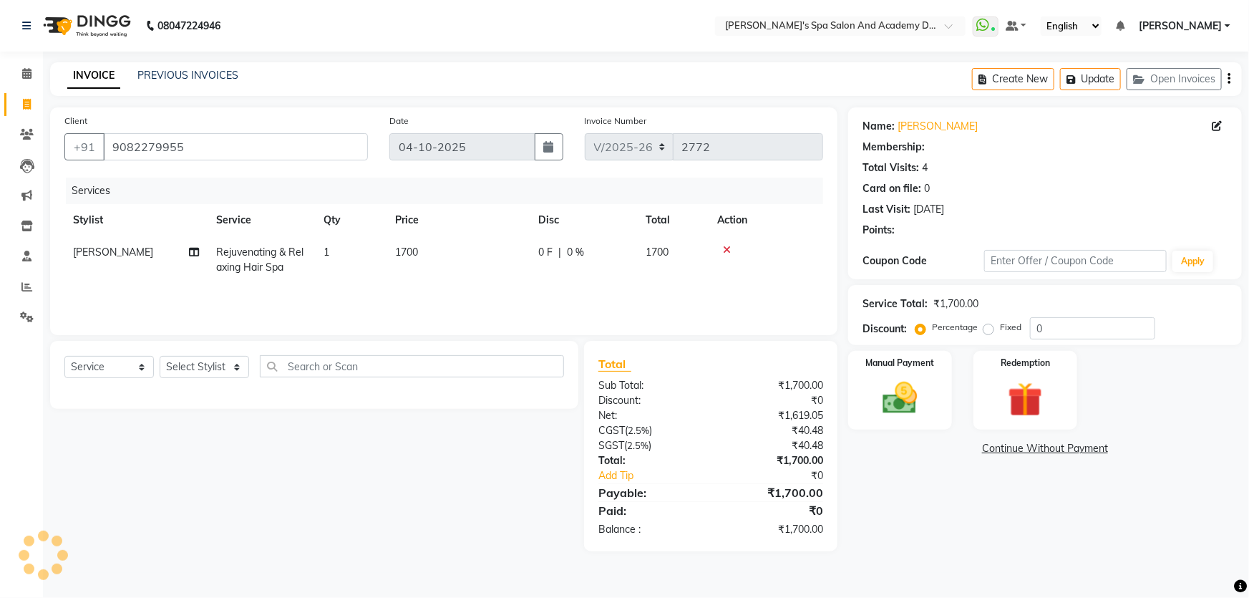
select select "1: Object"
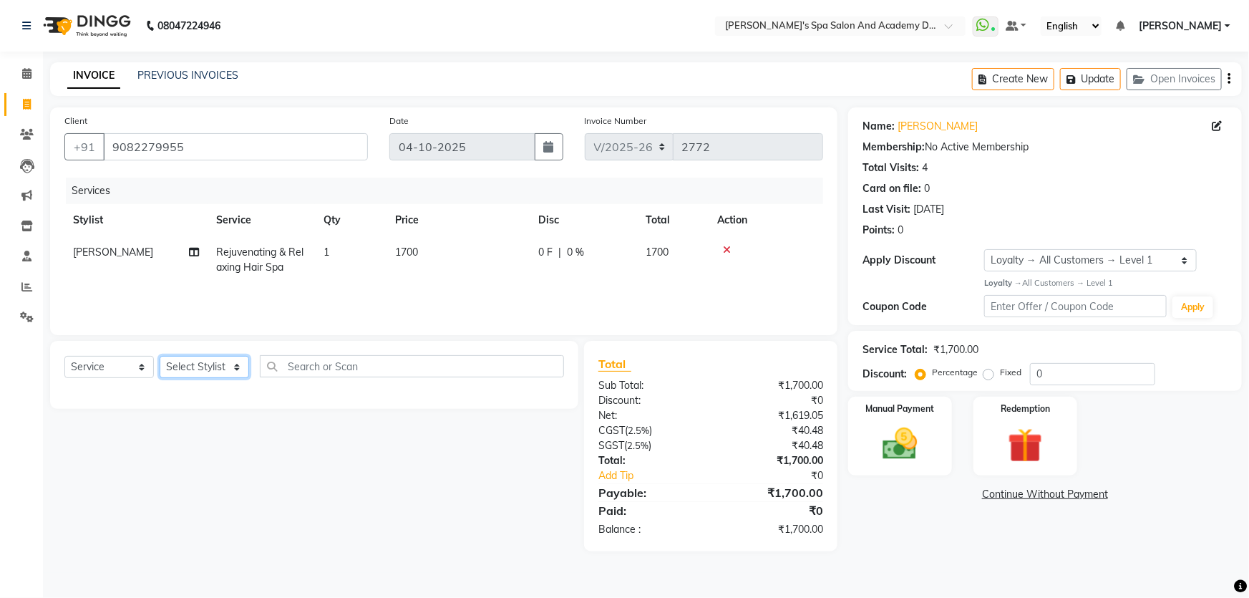
click at [230, 364] on select "Select Stylist Admin [PERSON_NAME] [PERSON_NAME] DIRECT 1 [PERSON_NAME] [PERSON…" at bounding box center [204, 367] width 89 height 22
select select "47355"
click at [160, 356] on select "Select Stylist Admin [PERSON_NAME] [PERSON_NAME] DIRECT 1 [PERSON_NAME] [PERSON…" at bounding box center [204, 367] width 89 height 22
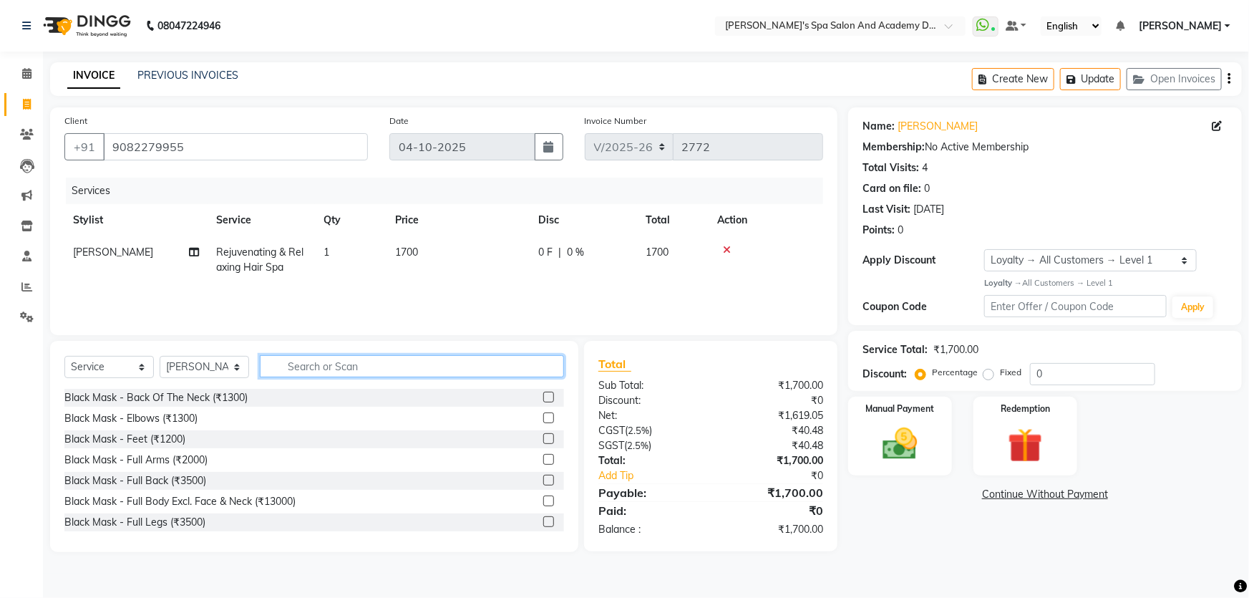
click at [313, 368] on input "text" at bounding box center [412, 366] width 304 height 22
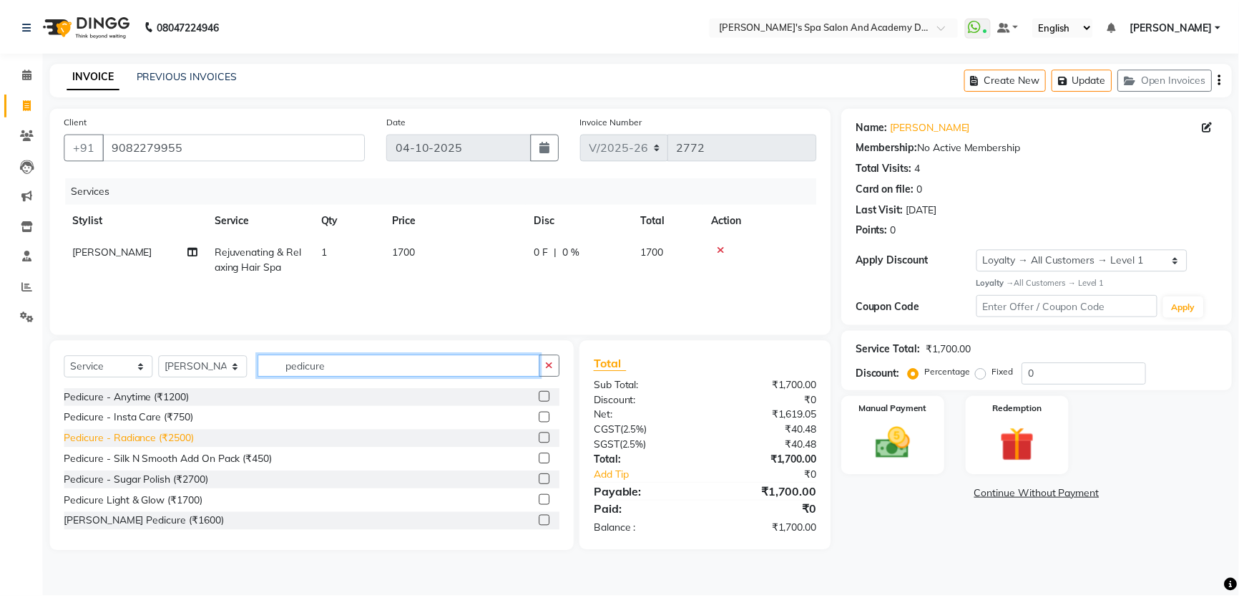
scroll to position [64, 0]
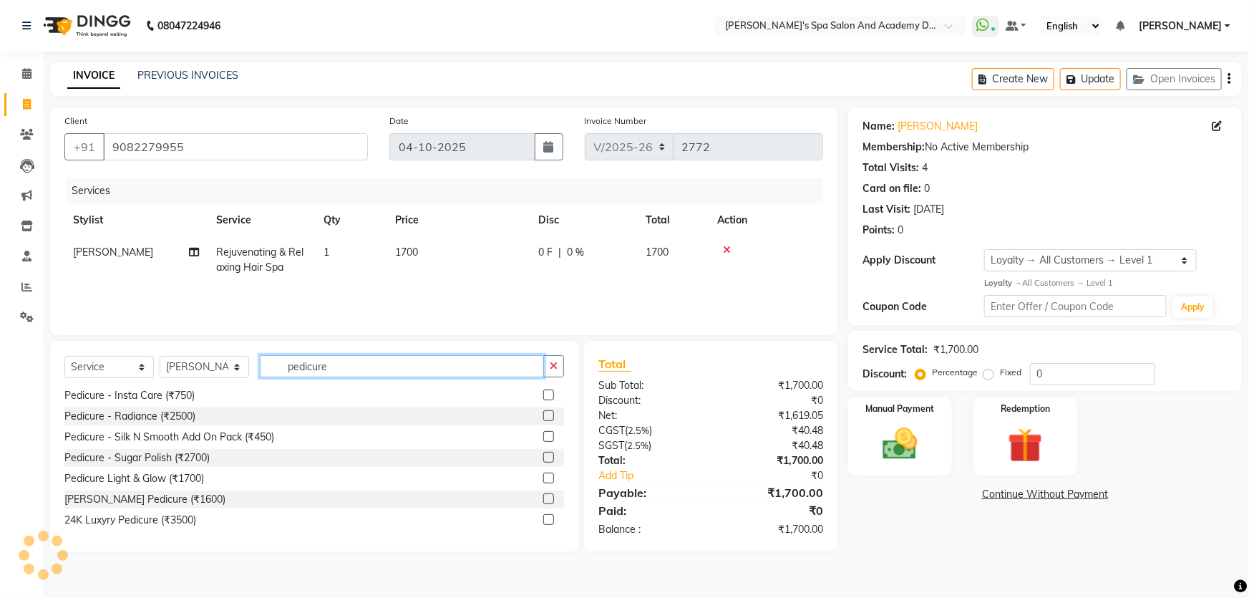
type input "pedicure"
click at [543, 497] on label at bounding box center [548, 498] width 11 height 11
click at [543, 497] on input "checkbox" at bounding box center [547, 498] width 9 height 9
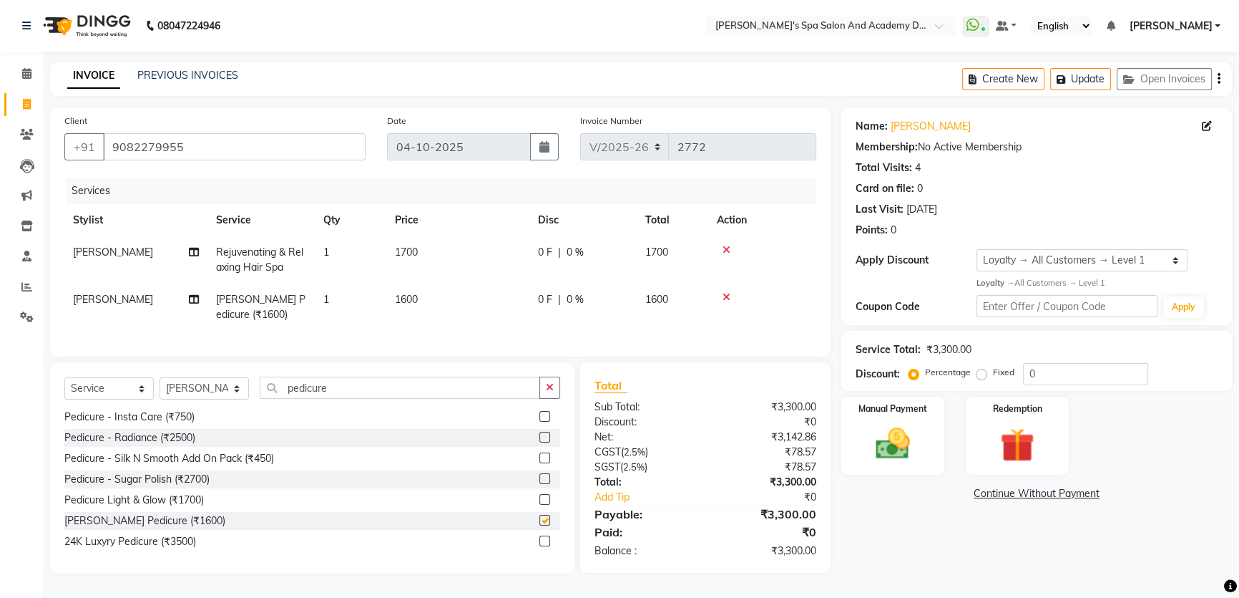
checkbox input "false"
drag, startPoint x: 333, startPoint y: 404, endPoint x: 283, endPoint y: 398, distance: 51.1
click at [283, 398] on input "pedicure" at bounding box center [400, 387] width 281 height 22
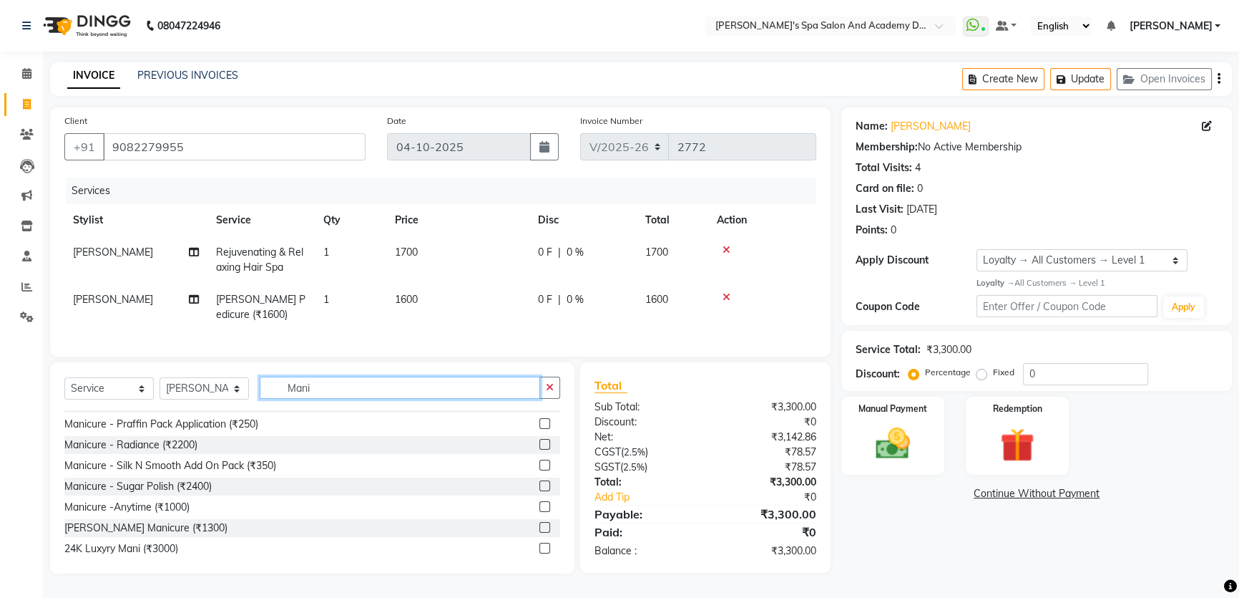
scroll to position [85, 0]
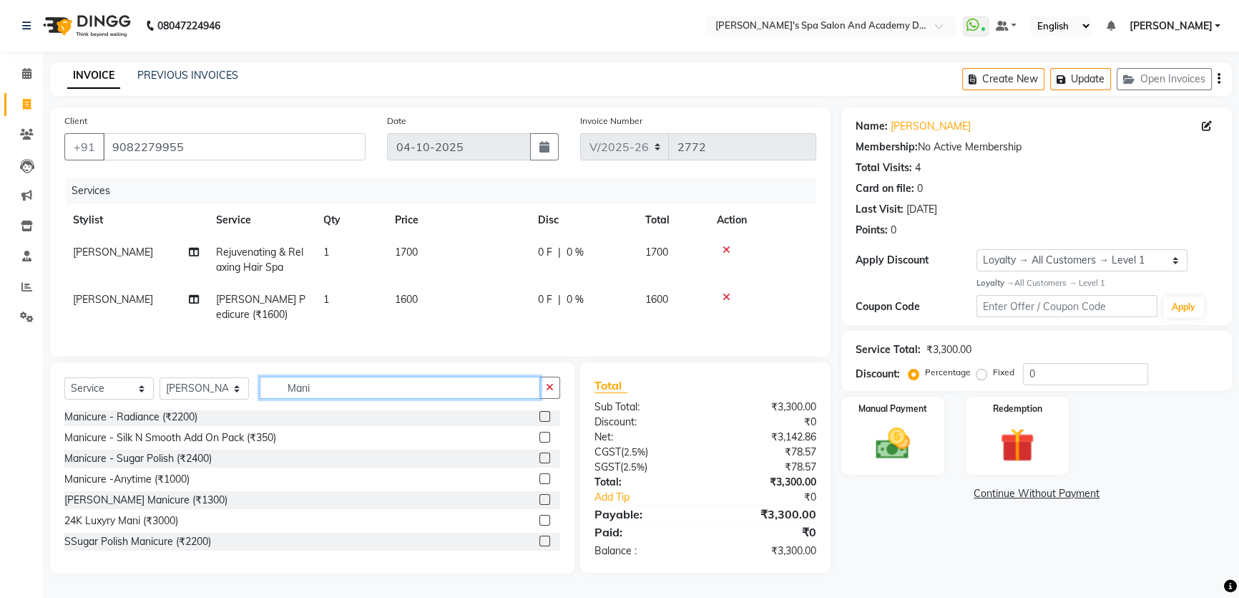
type input "Mani"
click at [237, 396] on select "Select Stylist Admin [PERSON_NAME] [PERSON_NAME] DIRECT 1 [PERSON_NAME] [PERSON…" at bounding box center [204, 388] width 89 height 22
click at [160, 387] on select "Select Stylist Admin [PERSON_NAME] [PERSON_NAME] DIRECT 1 [PERSON_NAME] [PERSON…" at bounding box center [204, 388] width 89 height 22
click at [227, 175] on div "Client +91 9082279955 Date 04-10-2025 Invoice Number V/2025 V/2025-26 2772 Serv…" at bounding box center [440, 231] width 781 height 249
click at [238, 397] on select "Select Stylist Admin [PERSON_NAME] [PERSON_NAME] DIRECT 1 [PERSON_NAME] [PERSON…" at bounding box center [204, 388] width 89 height 22
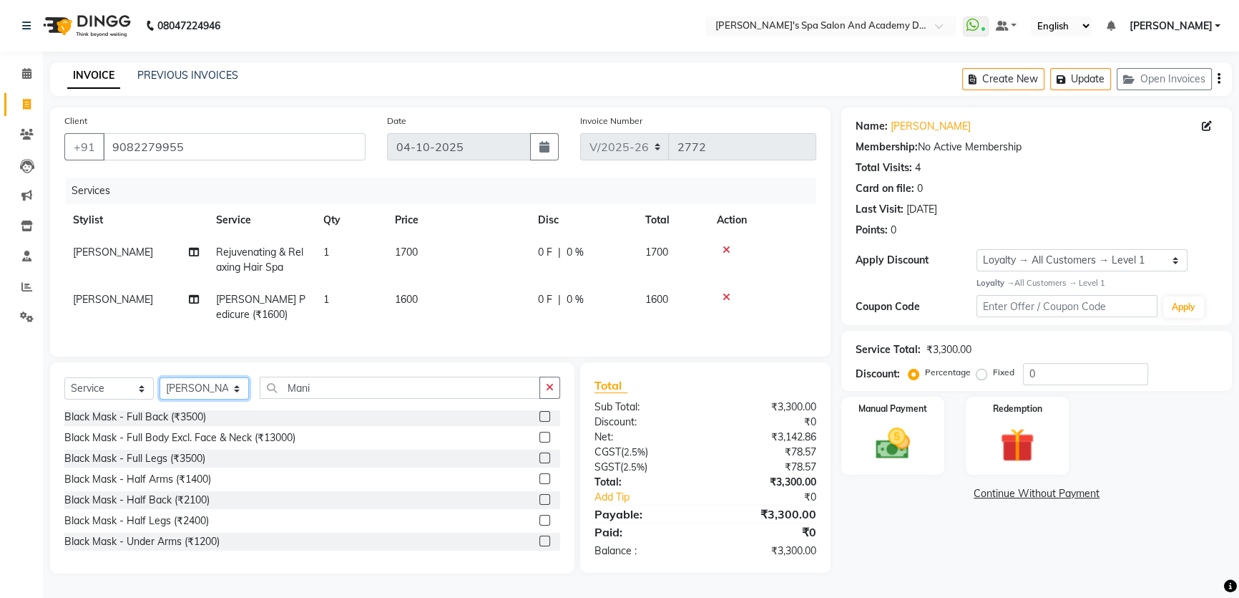
select select "84108"
click at [160, 387] on select "Select Stylist Admin [PERSON_NAME] [PERSON_NAME] DIRECT 1 [PERSON_NAME] [PERSON…" at bounding box center [204, 388] width 89 height 22
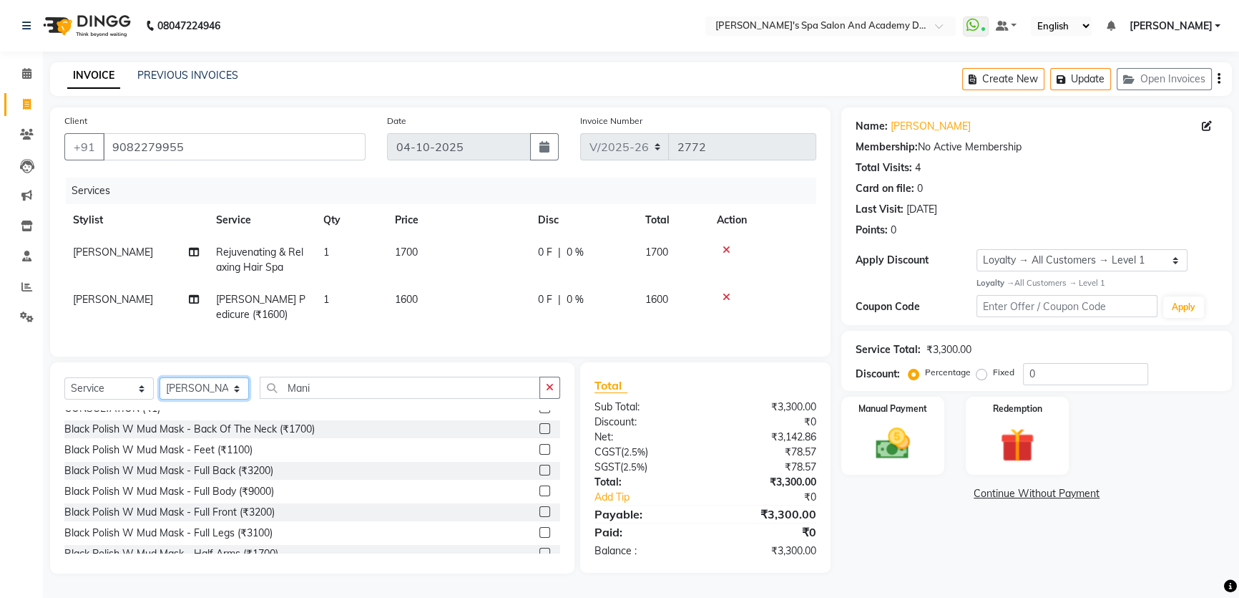
scroll to position [150, 0]
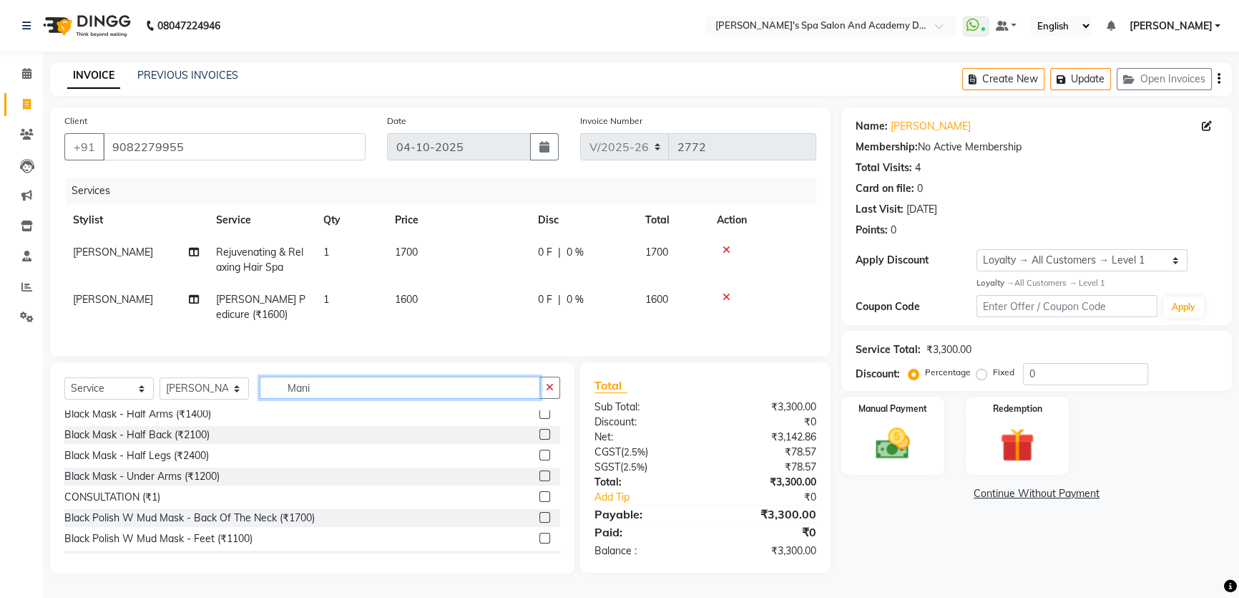
click at [321, 399] on input "Mani" at bounding box center [400, 387] width 281 height 22
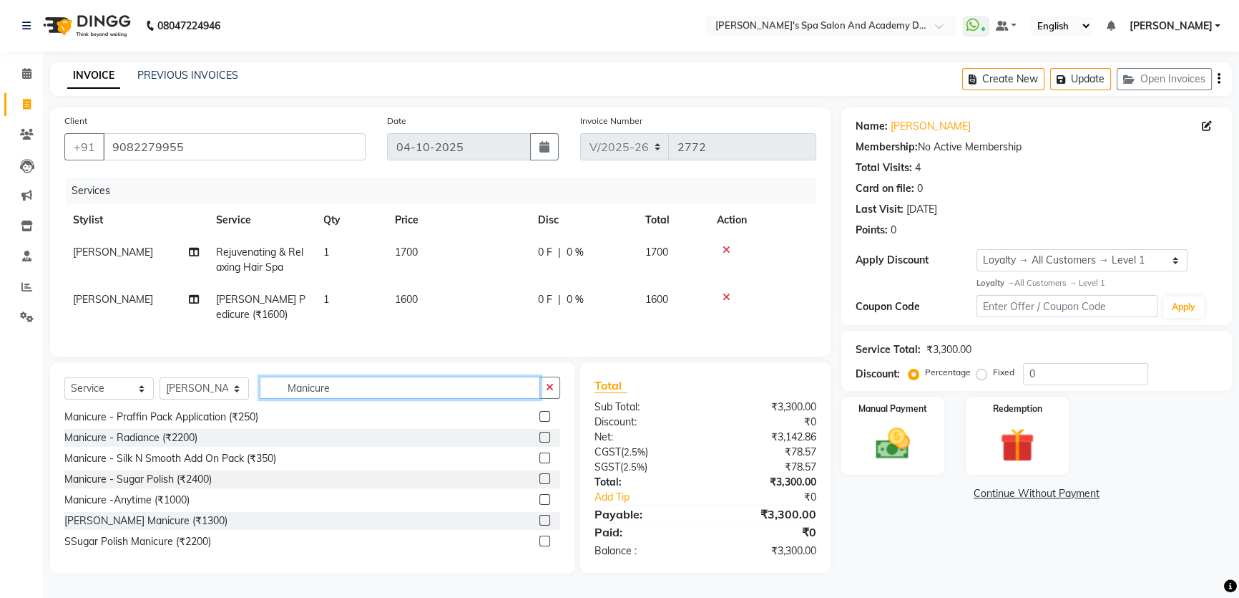
type input "Manicure"
click at [540, 525] on label at bounding box center [545, 520] width 11 height 11
click at [540, 525] on input "checkbox" at bounding box center [544, 520] width 9 height 9
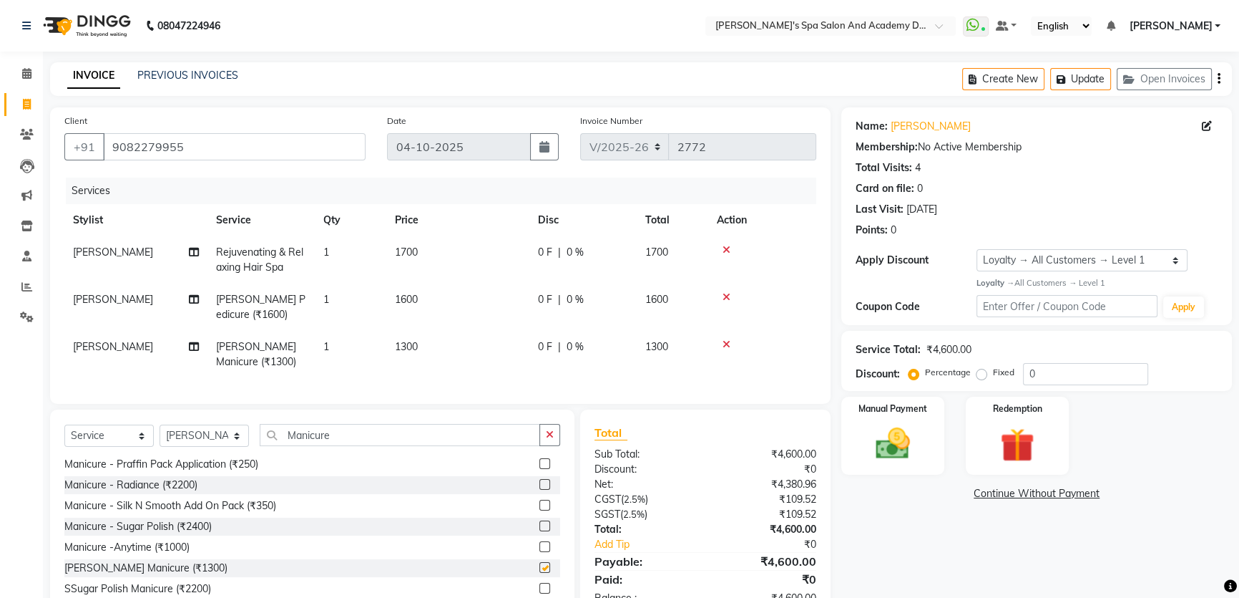
checkbox input "false"
click at [237, 447] on select "Select Stylist Admin [PERSON_NAME] [PERSON_NAME] DIRECT 1 [PERSON_NAME] [PERSON…" at bounding box center [204, 435] width 89 height 22
select select "72494"
click at [160, 434] on select "Select Stylist Admin AKSHTA AMBRE ASAWARI PAWAR DIRECT 1 GAURI THAPA JIGNA SHAH…" at bounding box center [204, 435] width 89 height 22
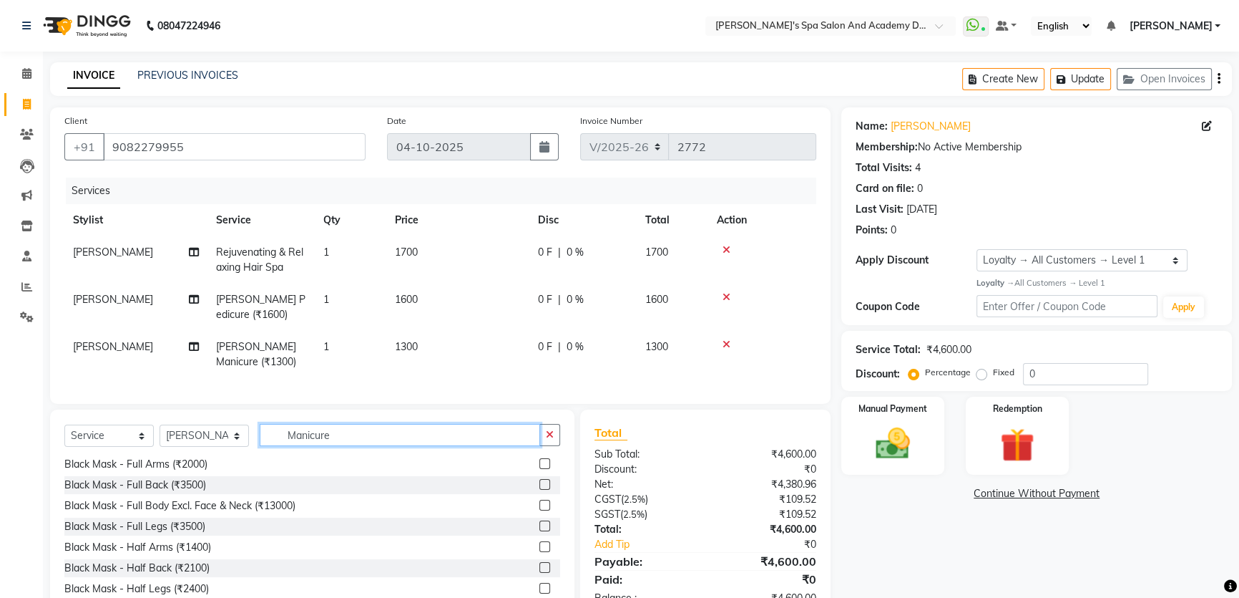
drag, startPoint x: 359, startPoint y: 447, endPoint x: 258, endPoint y: 437, distance: 100.8
click at [258, 437] on div "Select Service Product Membership Package Voucher Prepaid Gift Card Select Styl…" at bounding box center [312, 441] width 496 height 34
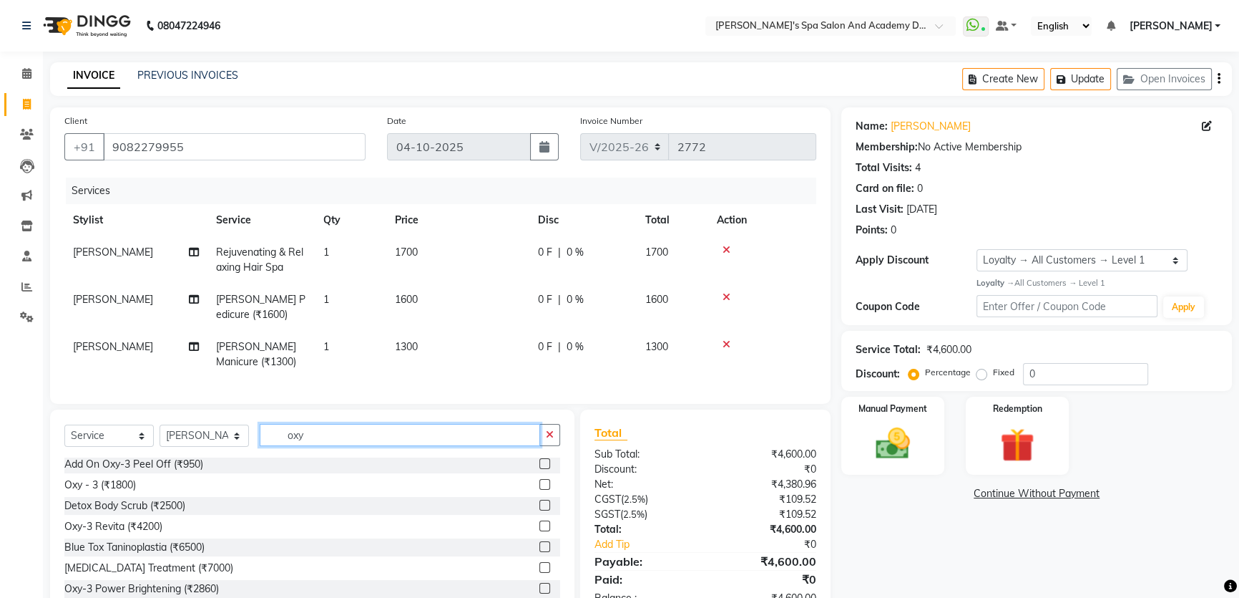
scroll to position [0, 0]
type input "oxy"
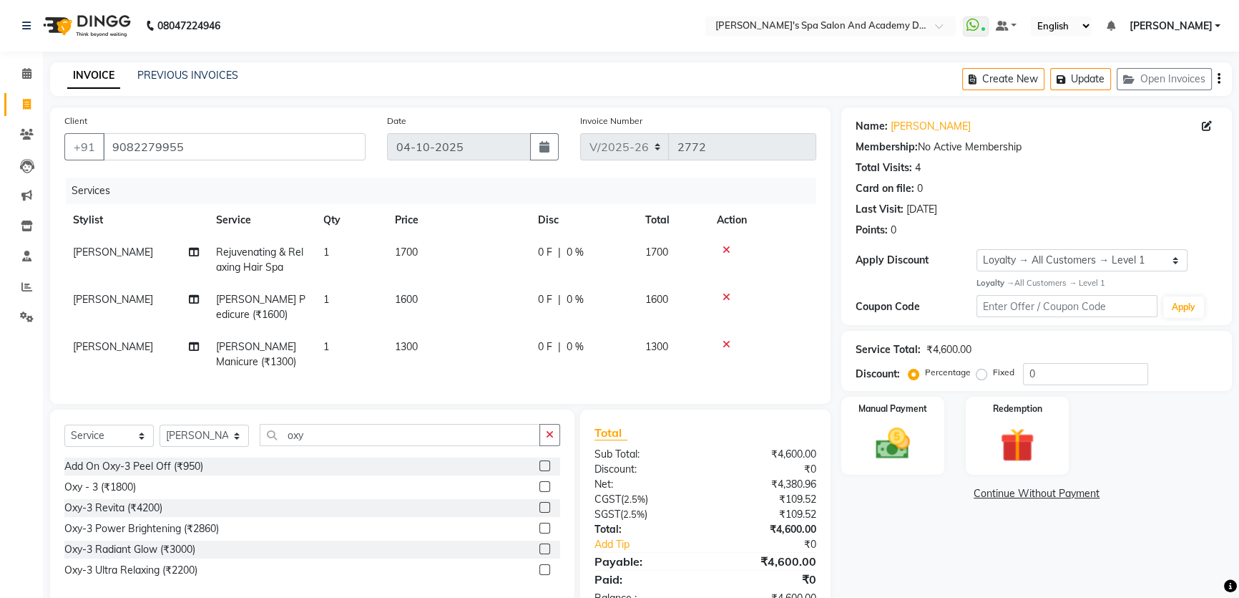
click at [540, 492] on label at bounding box center [545, 486] width 11 height 11
click at [540, 492] on input "checkbox" at bounding box center [544, 486] width 9 height 9
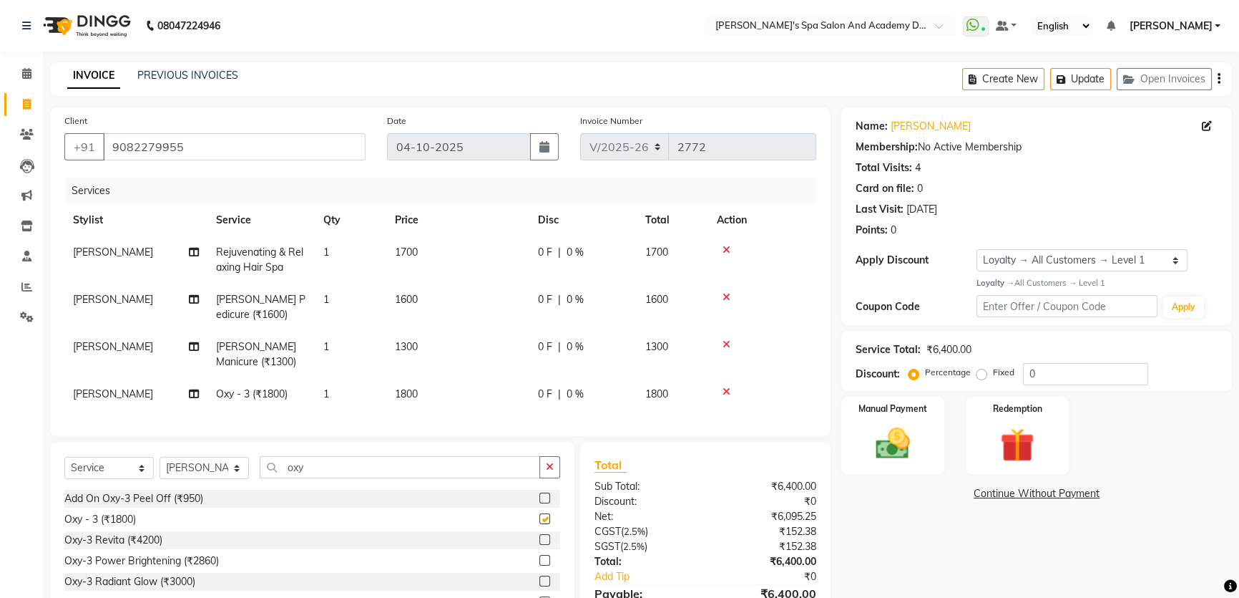
checkbox input "false"
click at [1091, 79] on button "Update" at bounding box center [1081, 79] width 61 height 22
click at [1081, 81] on button "Update" at bounding box center [1081, 79] width 61 height 22
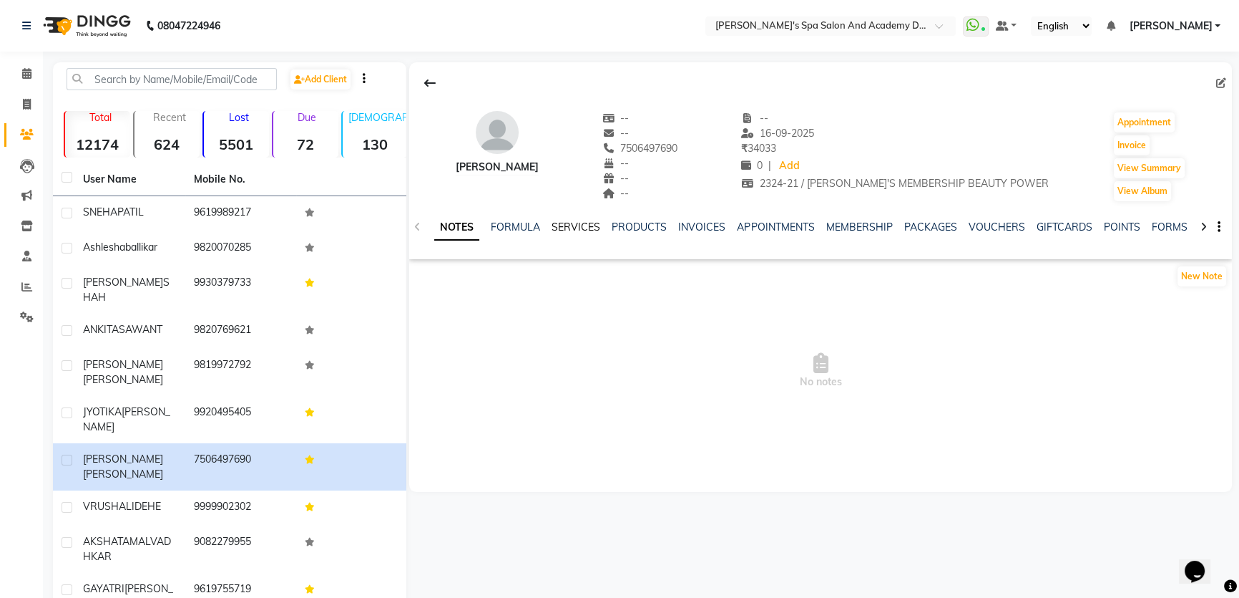
click at [553, 222] on link "SERVICES" at bounding box center [576, 226] width 49 height 13
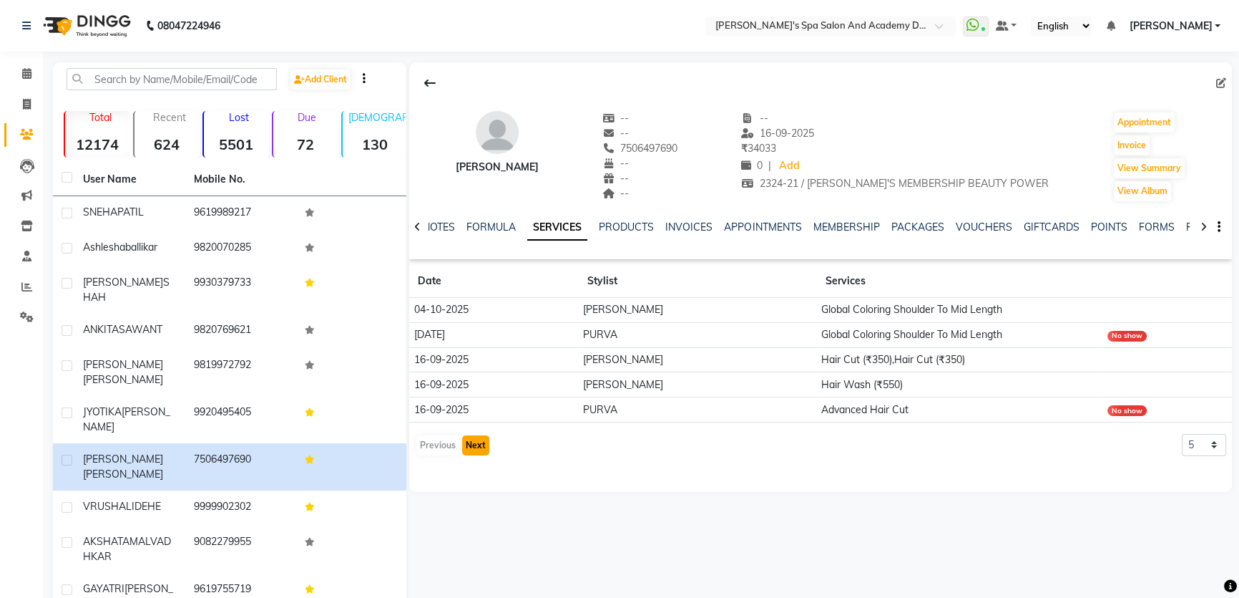
click at [472, 441] on button "Next" at bounding box center [475, 445] width 27 height 20
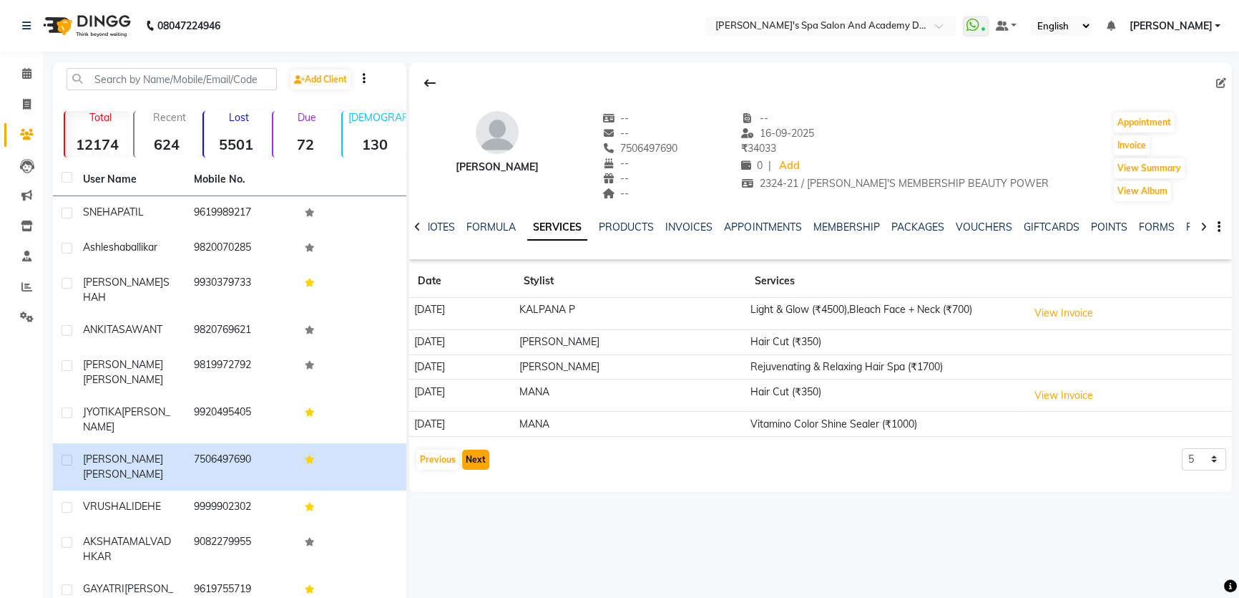
click at [470, 462] on button "Next" at bounding box center [475, 459] width 27 height 20
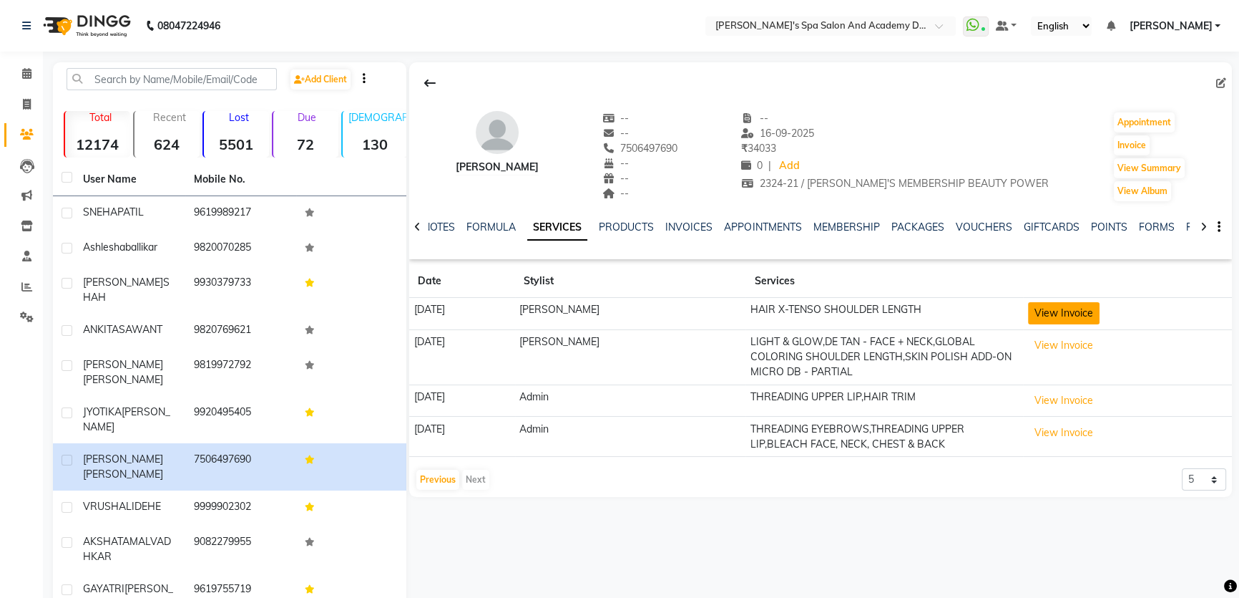
click at [1056, 318] on button "View Invoice" at bounding box center [1064, 313] width 72 height 22
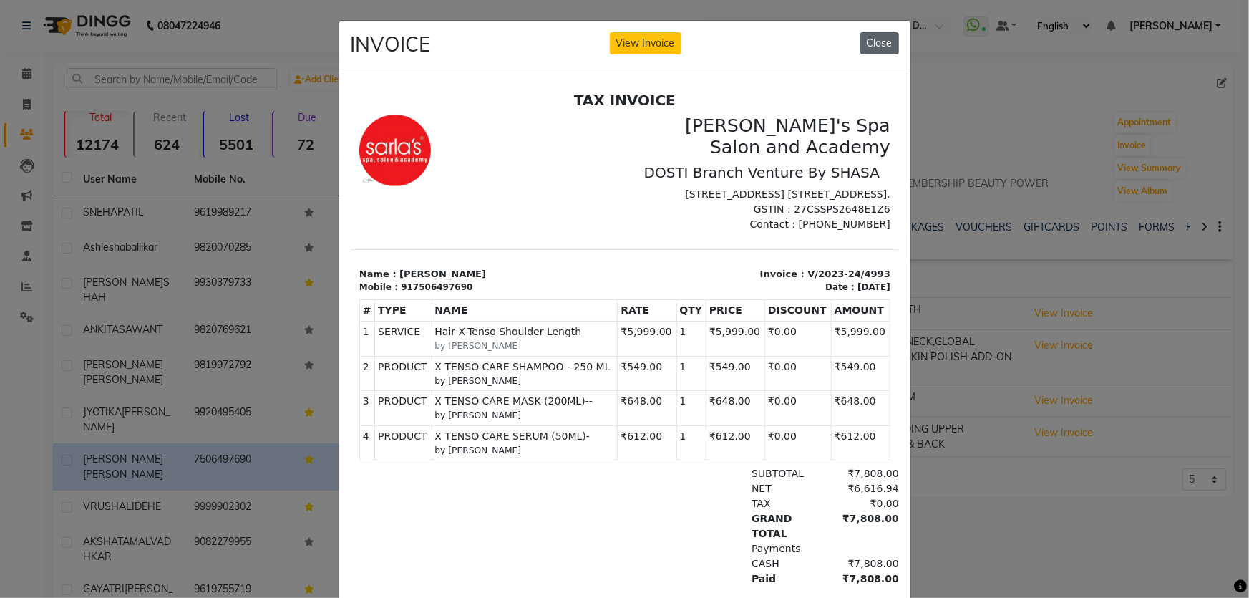
drag, startPoint x: 877, startPoint y: 45, endPoint x: 443, endPoint y: 24, distance: 434.2
click at [877, 45] on button "Close" at bounding box center [879, 43] width 39 height 22
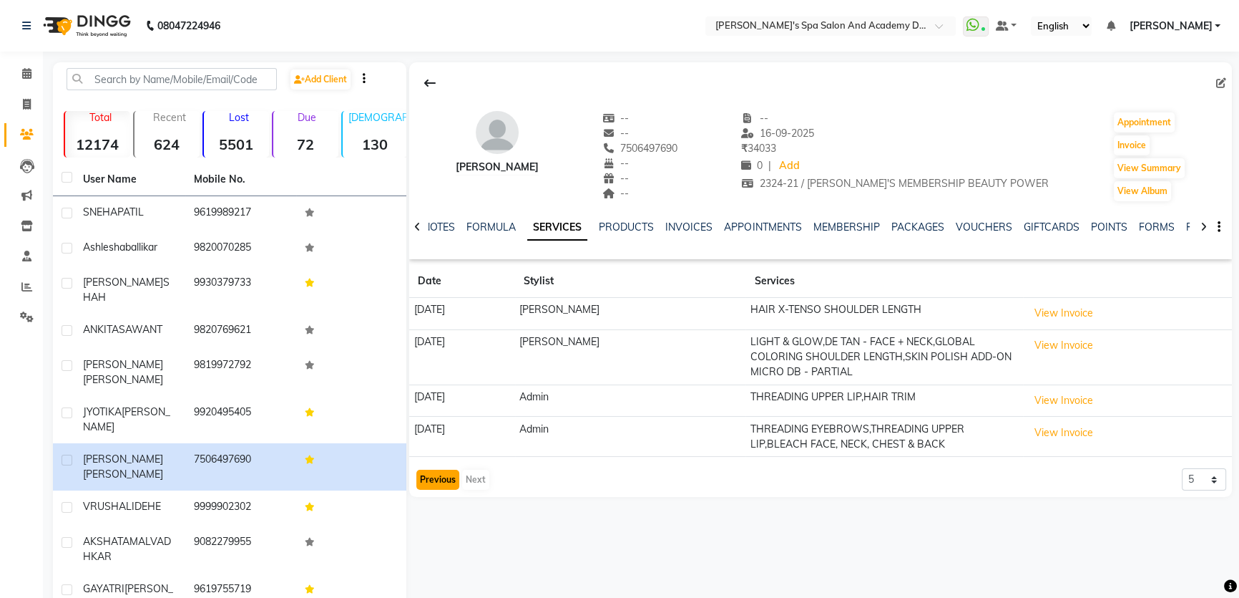
click at [437, 477] on button "Previous" at bounding box center [437, 479] width 43 height 20
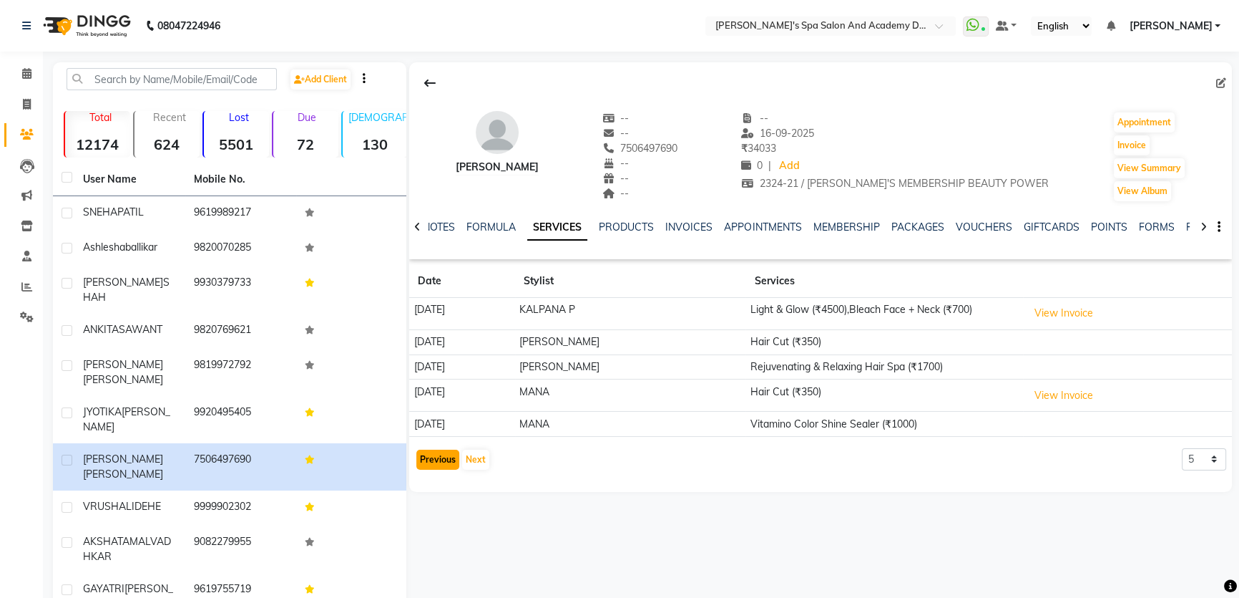
click at [441, 461] on button "Previous" at bounding box center [437, 459] width 43 height 20
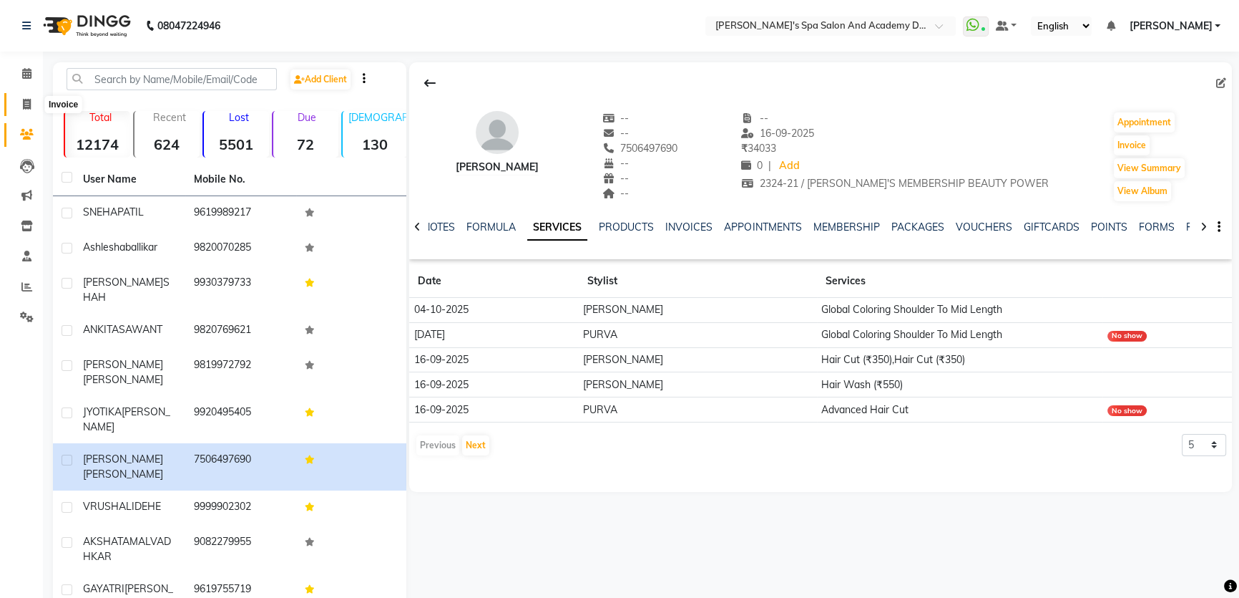
click at [28, 104] on icon at bounding box center [27, 104] width 8 height 11
select select "6316"
select select "service"
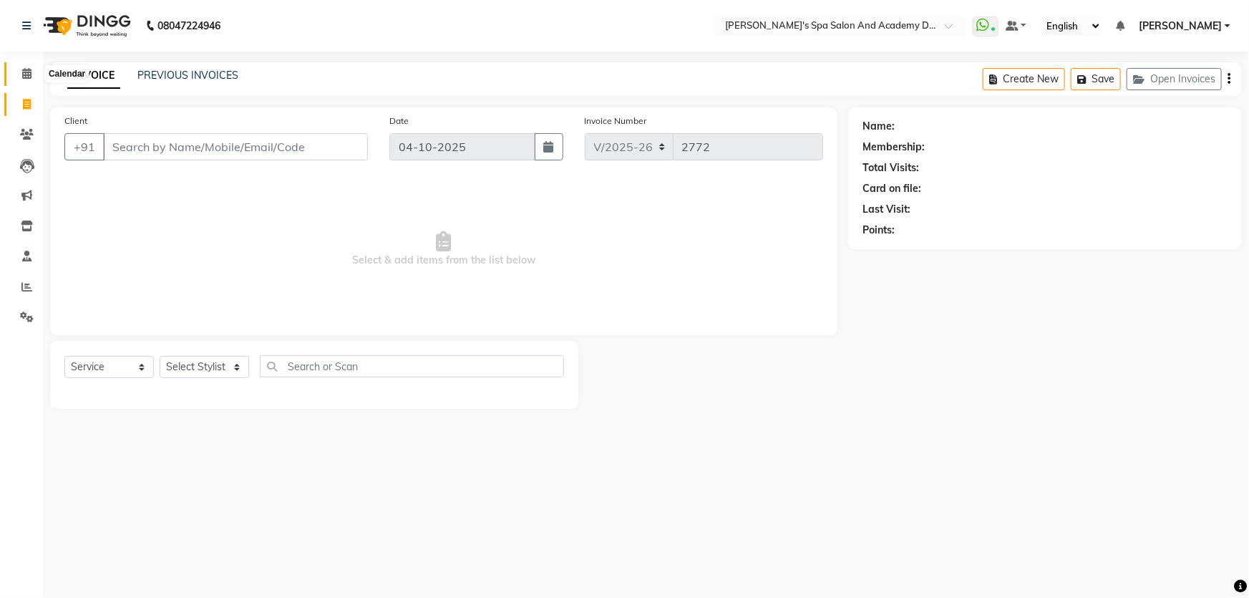
click at [26, 79] on span at bounding box center [26, 74] width 25 height 16
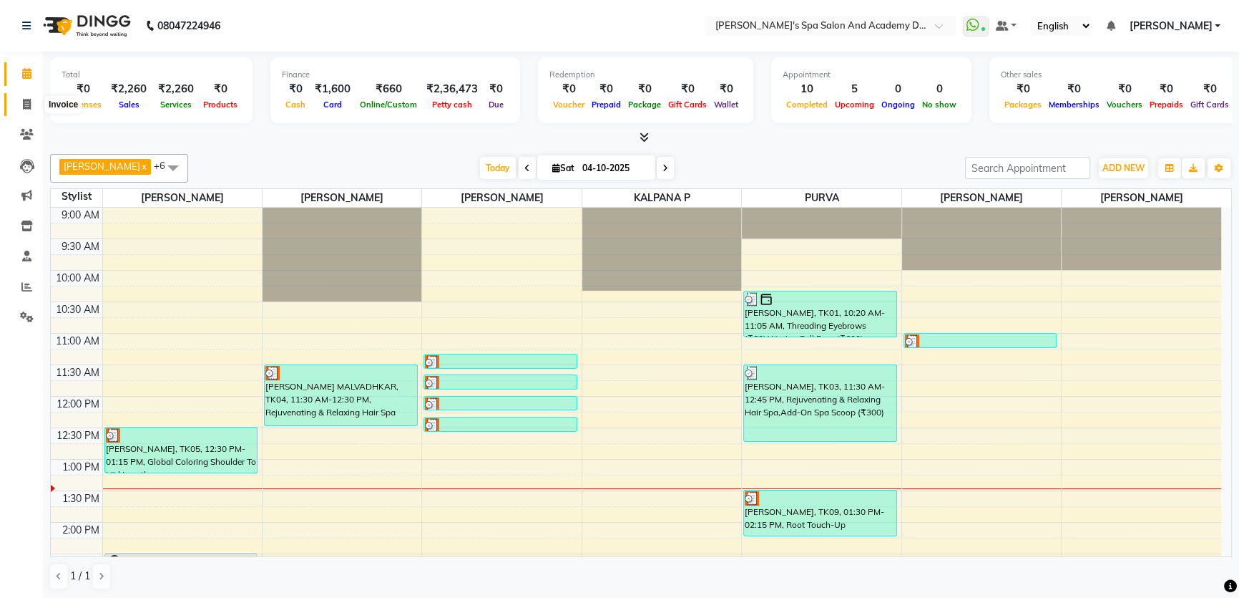
click at [28, 108] on icon at bounding box center [27, 104] width 8 height 11
select select "service"
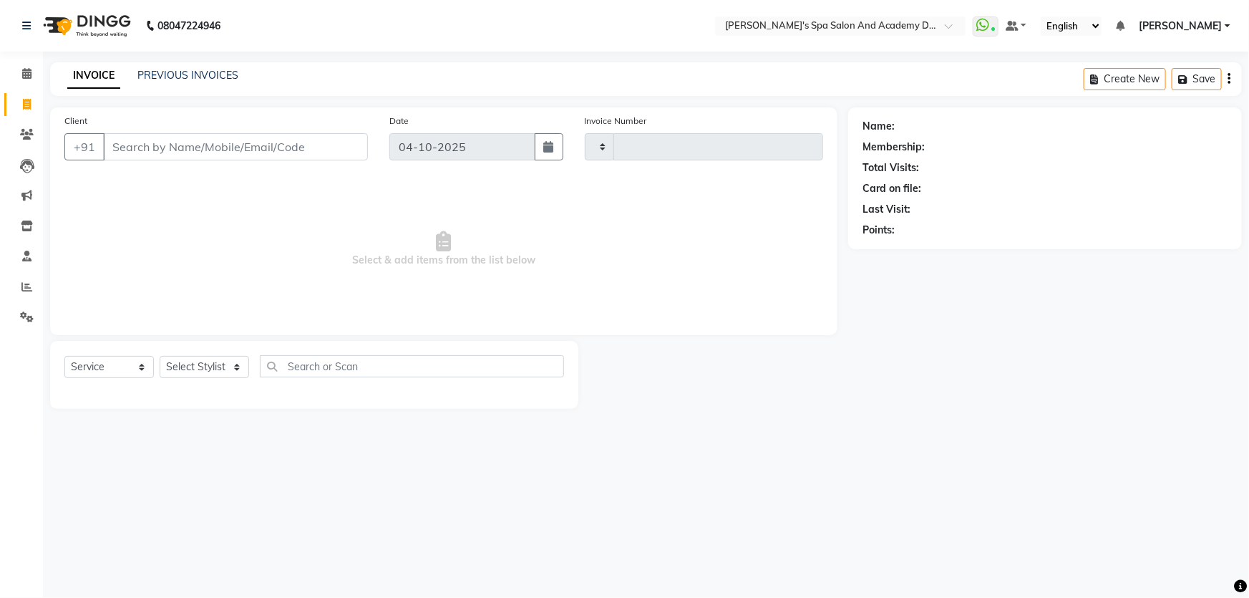
type input "2772"
select select "6316"
click at [1159, 68] on button "Open Invoices" at bounding box center [1173, 79] width 95 height 22
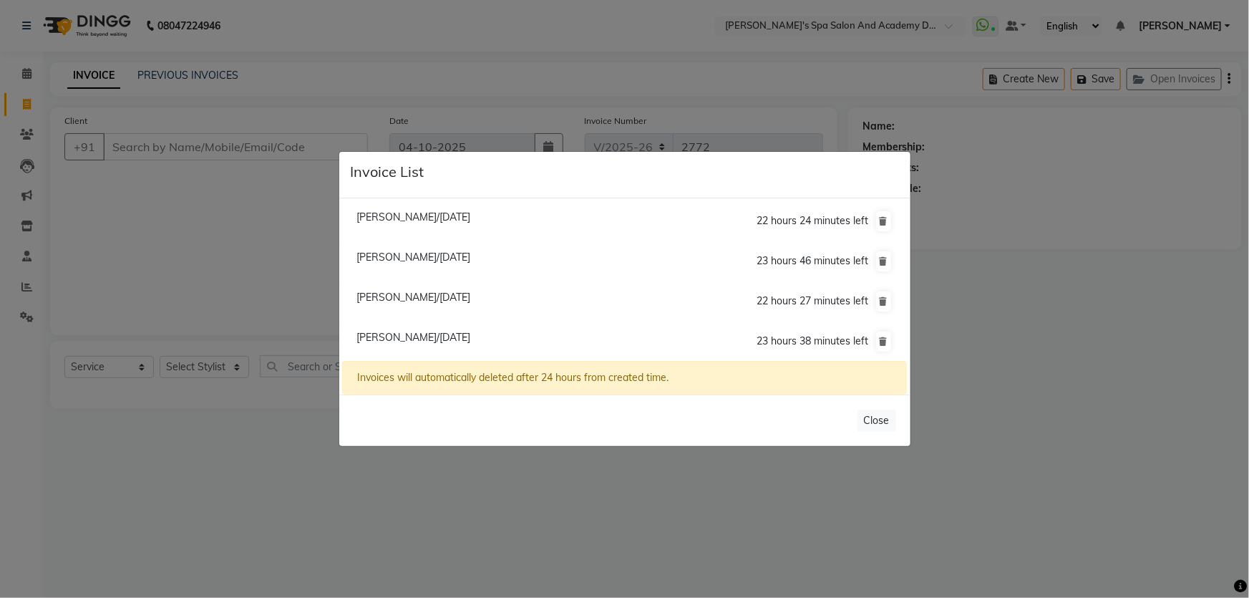
click at [386, 336] on span "Sonia Nimkar/04 October 2025" at bounding box center [413, 337] width 114 height 13
type input "7506497690"
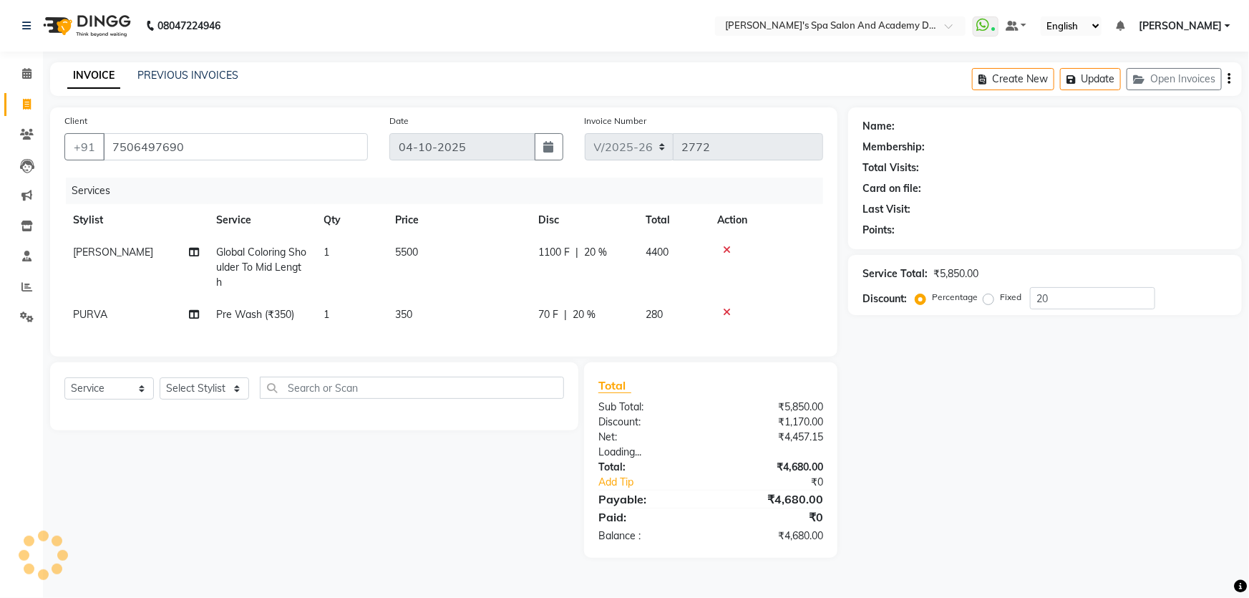
type input "0"
select select "2: Object"
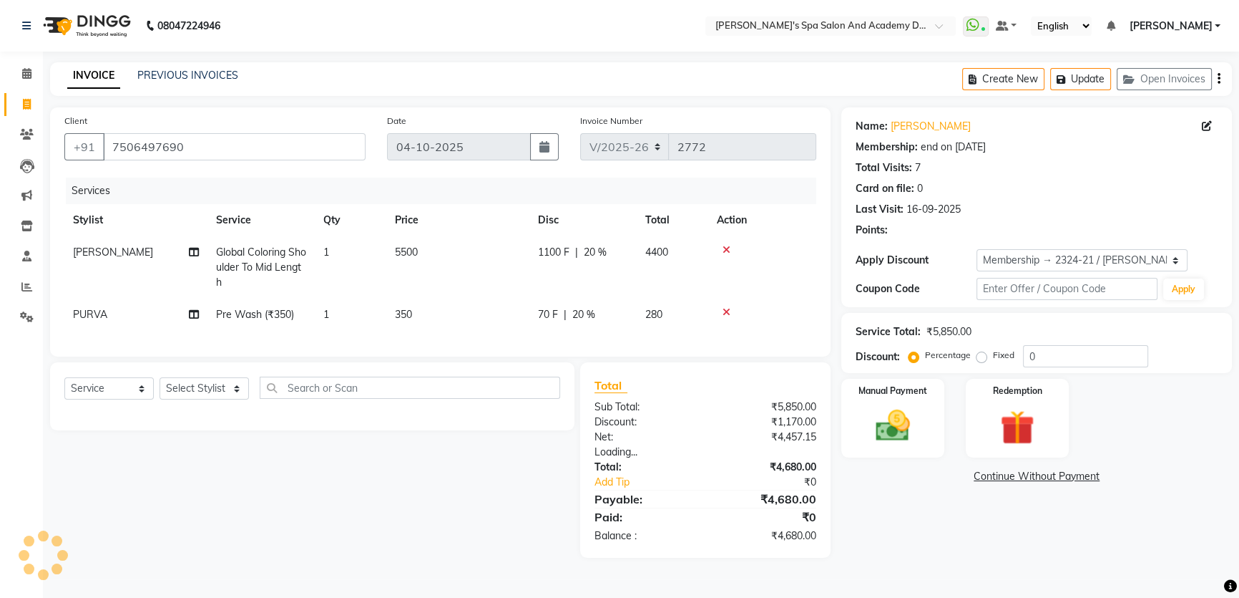
type input "20"
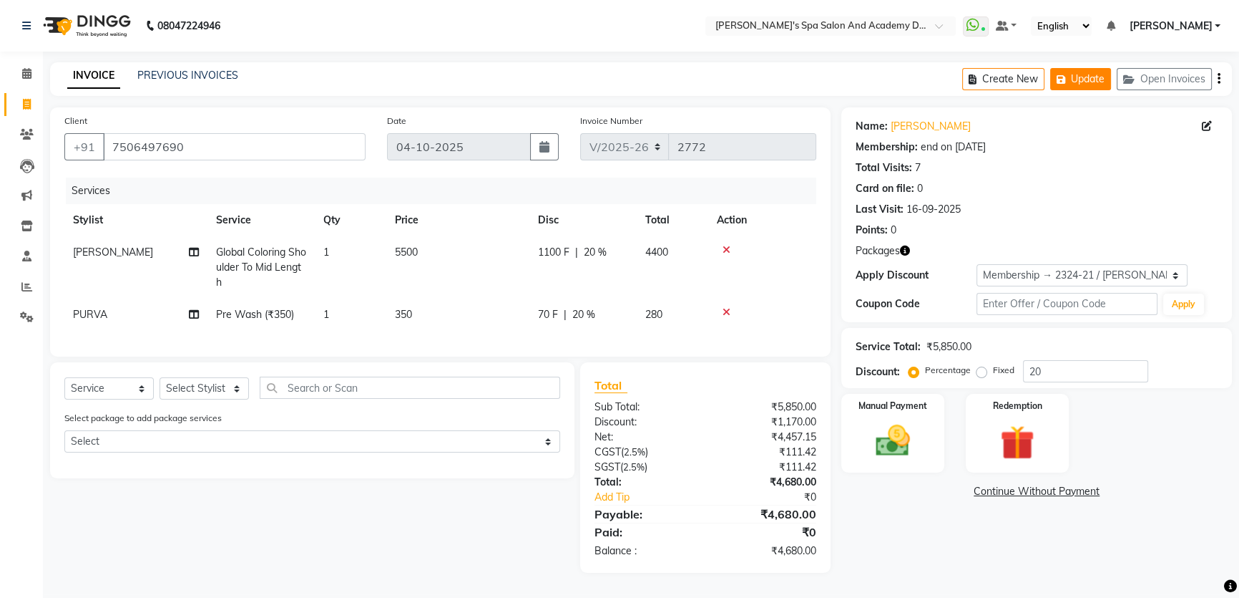
click at [1051, 79] on button "Update" at bounding box center [1081, 79] width 61 height 22
click at [1146, 87] on button "Open Invoices" at bounding box center [1164, 79] width 95 height 22
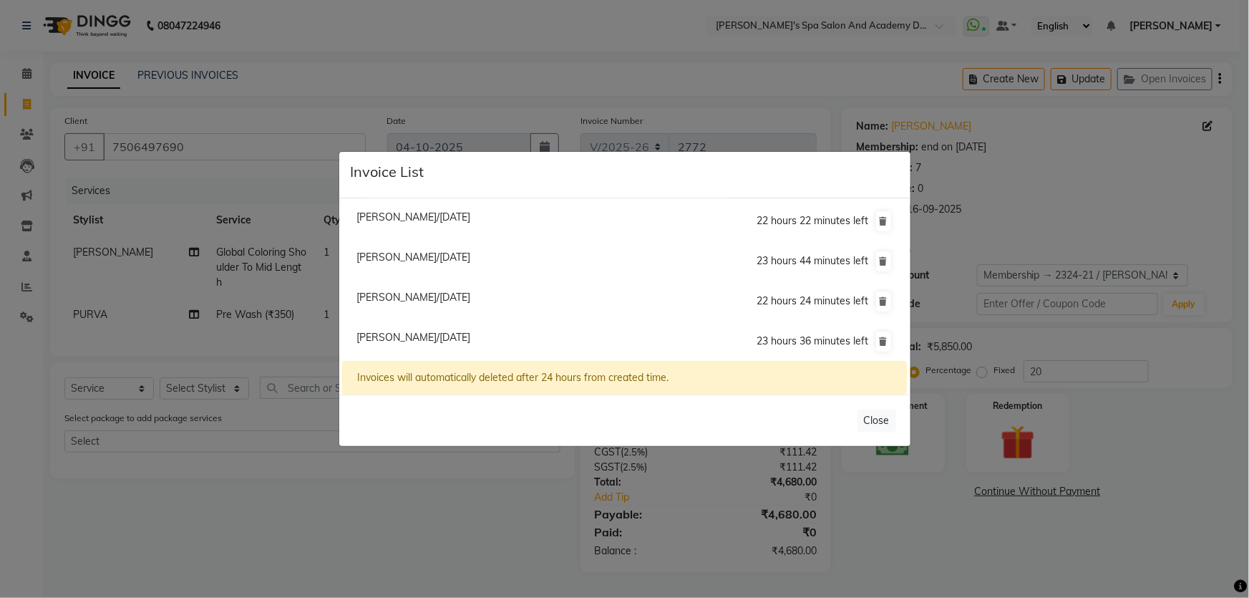
click at [452, 215] on span "[PERSON_NAME]/[DATE]" at bounding box center [413, 216] width 114 height 13
type input "9619755719"
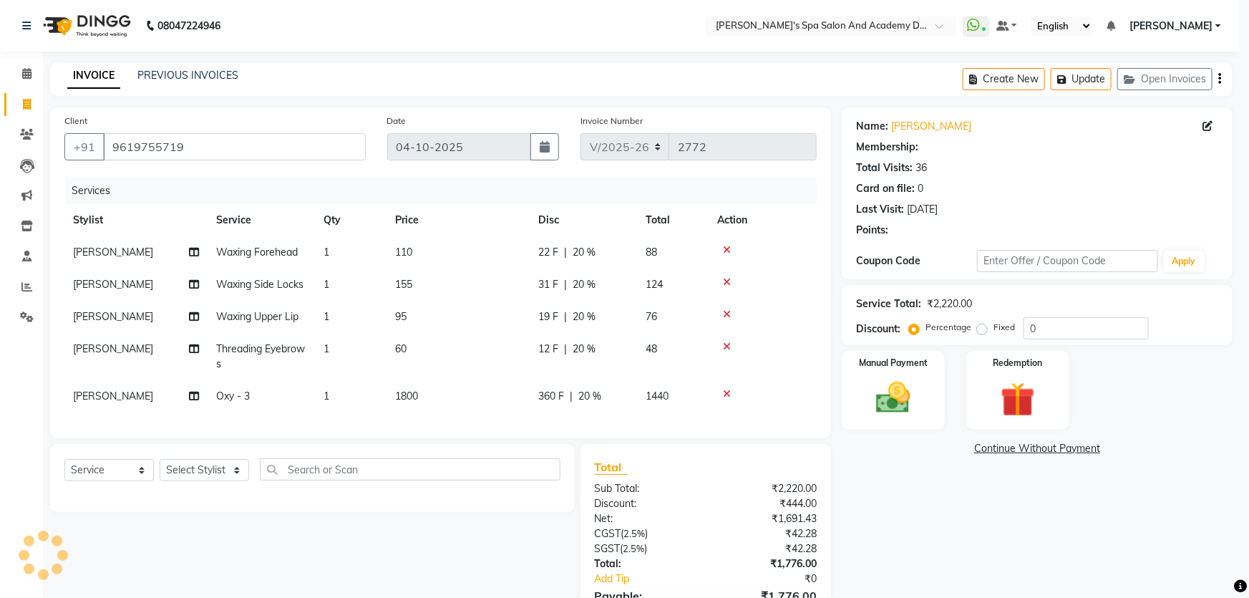
type input "20"
select select "2: Object"
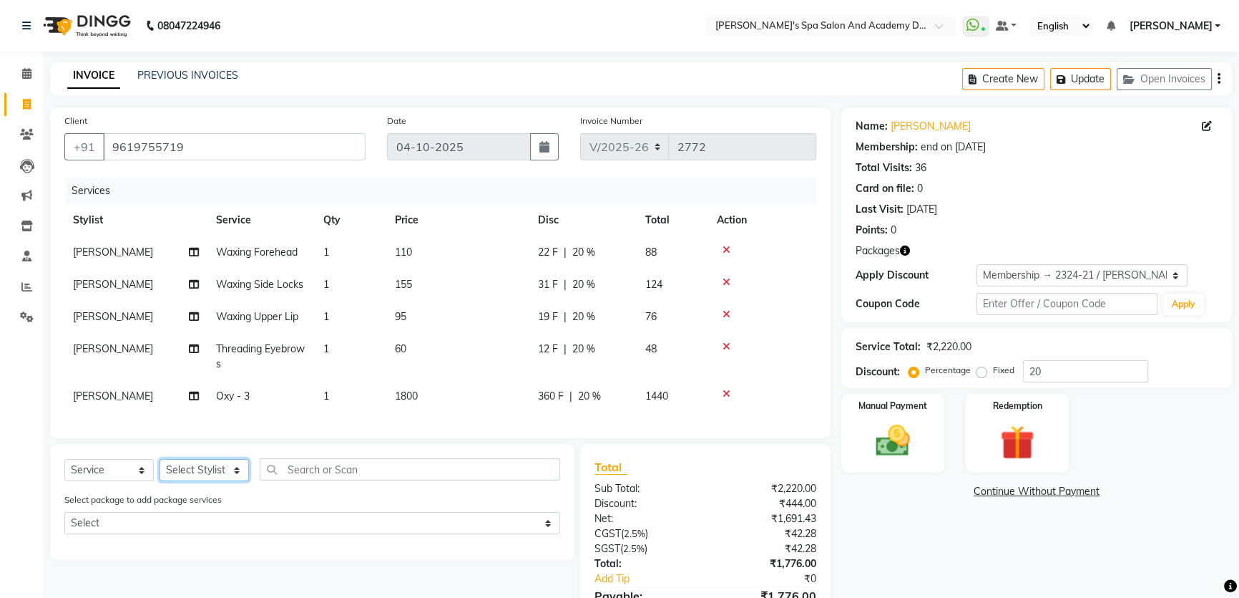
click at [238, 481] on select "Select Stylist Admin [PERSON_NAME] [PERSON_NAME] DIRECT 1 [PERSON_NAME] [PERSON…" at bounding box center [204, 470] width 89 height 22
select select "47360"
click at [160, 469] on select "Select Stylist Admin [PERSON_NAME] [PERSON_NAME] DIRECT 1 [PERSON_NAME] [PERSON…" at bounding box center [204, 470] width 89 height 22
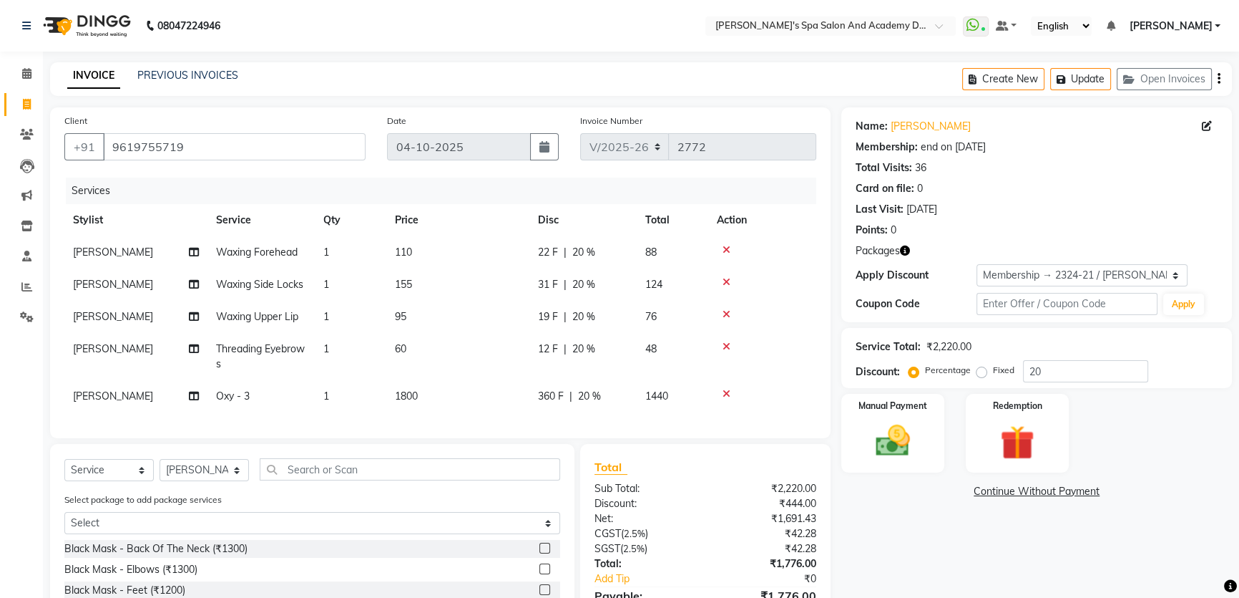
click at [731, 391] on div at bounding box center [762, 394] width 91 height 10
click at [723, 396] on icon at bounding box center [727, 394] width 8 height 10
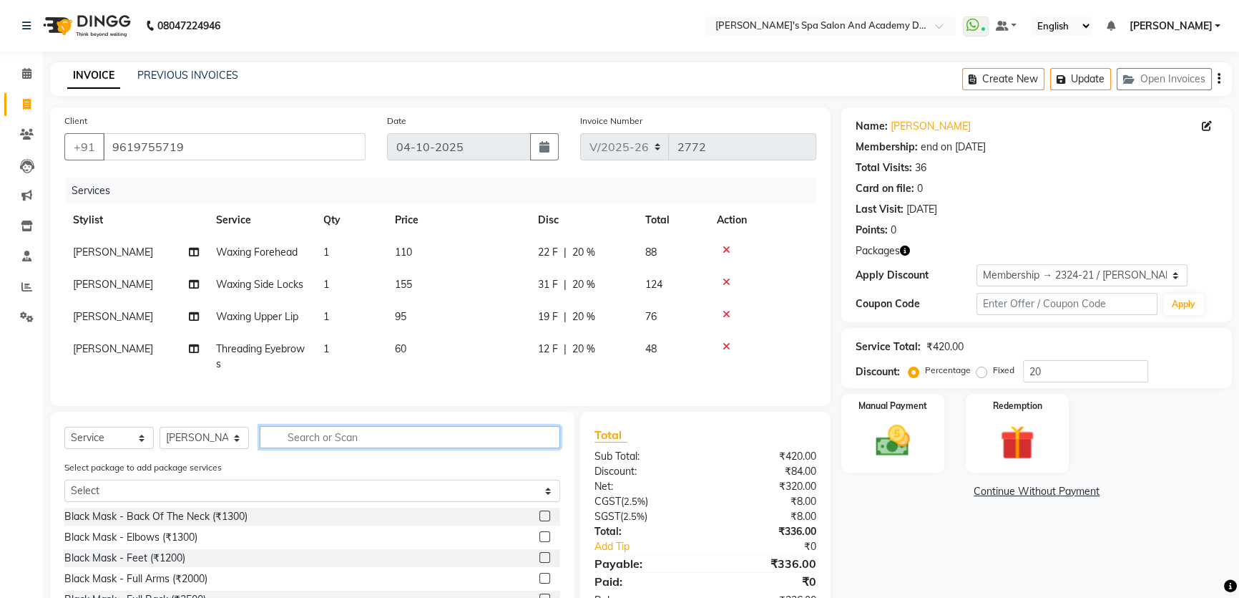
click at [316, 448] on input "text" at bounding box center [410, 437] width 301 height 22
click at [314, 445] on input "text" at bounding box center [410, 437] width 301 height 22
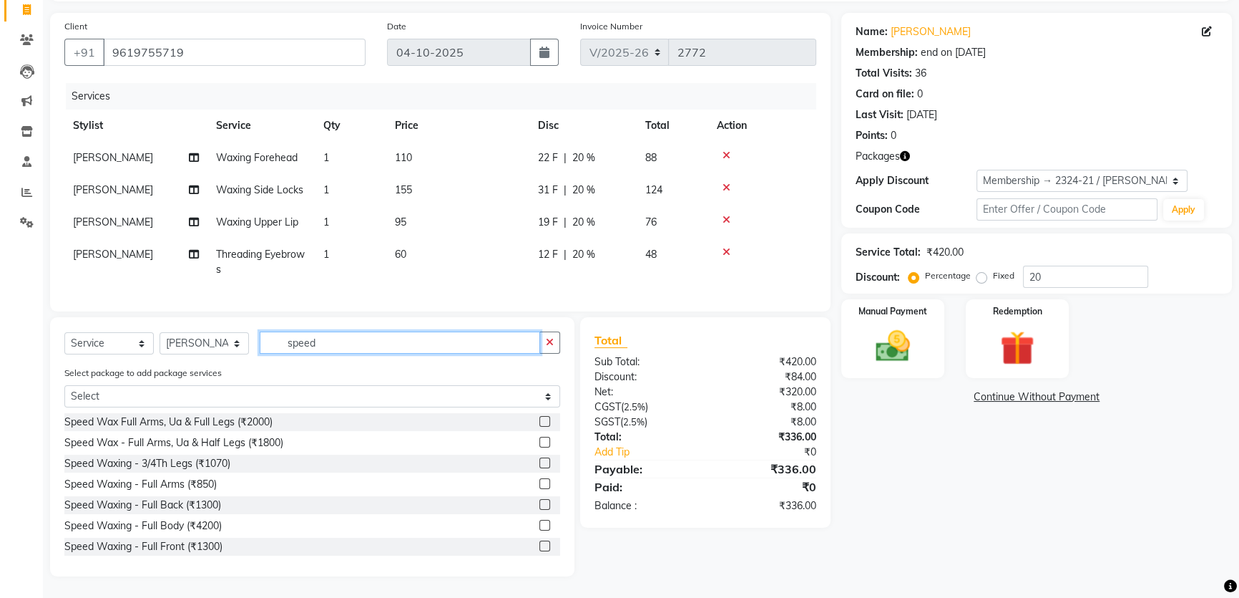
scroll to position [104, 0]
type input "speed"
click at [540, 480] on label at bounding box center [545, 483] width 11 height 11
click at [540, 480] on input "checkbox" at bounding box center [544, 483] width 9 height 9
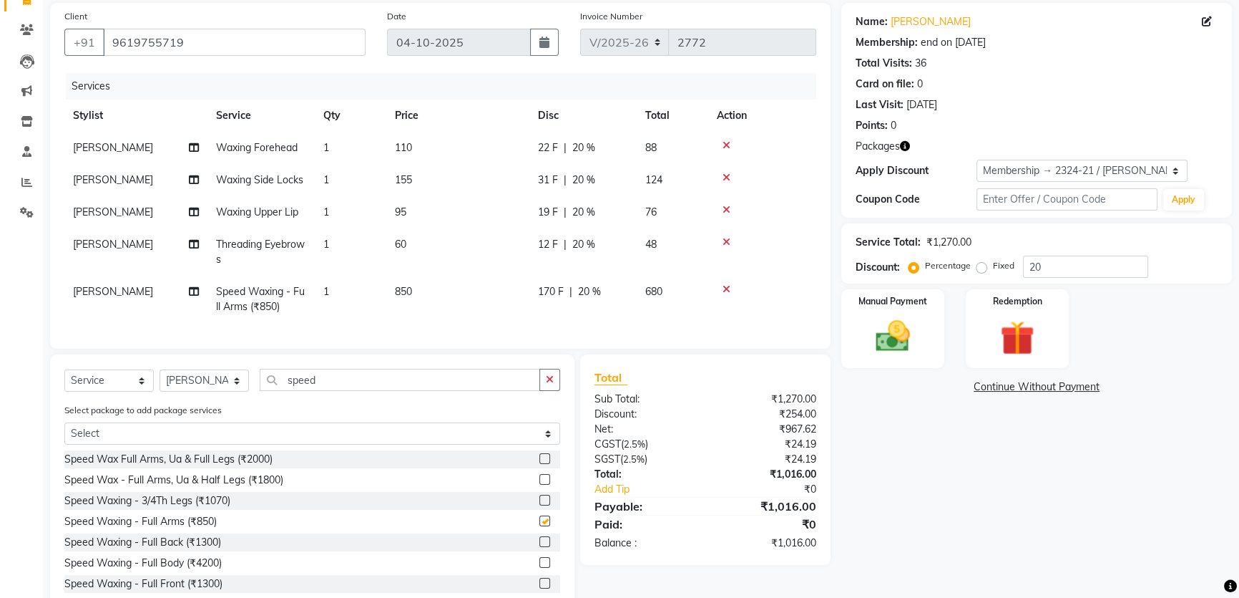
checkbox input "false"
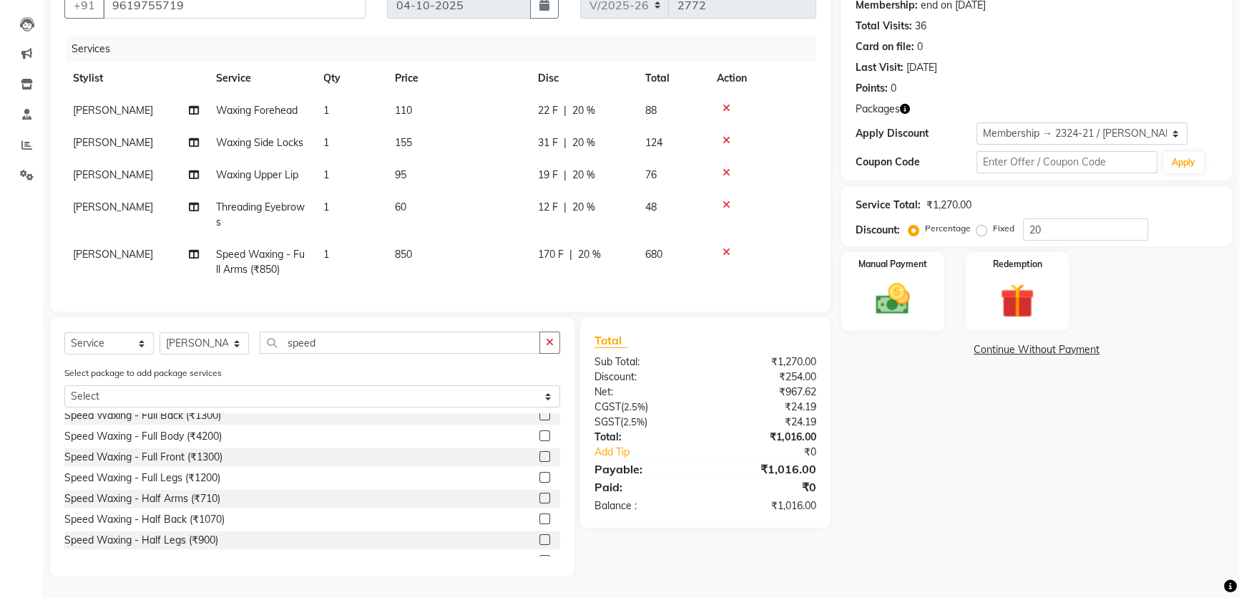
scroll to position [61, 0]
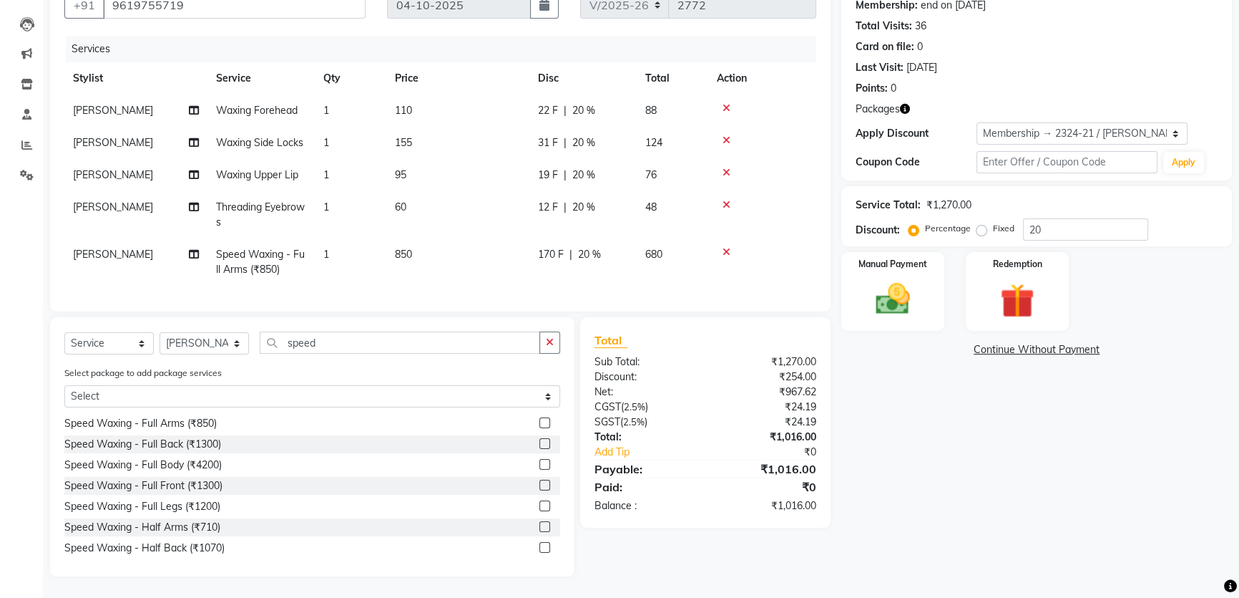
click at [540, 506] on label at bounding box center [545, 505] width 11 height 11
click at [540, 506] on input "checkbox" at bounding box center [544, 506] width 9 height 9
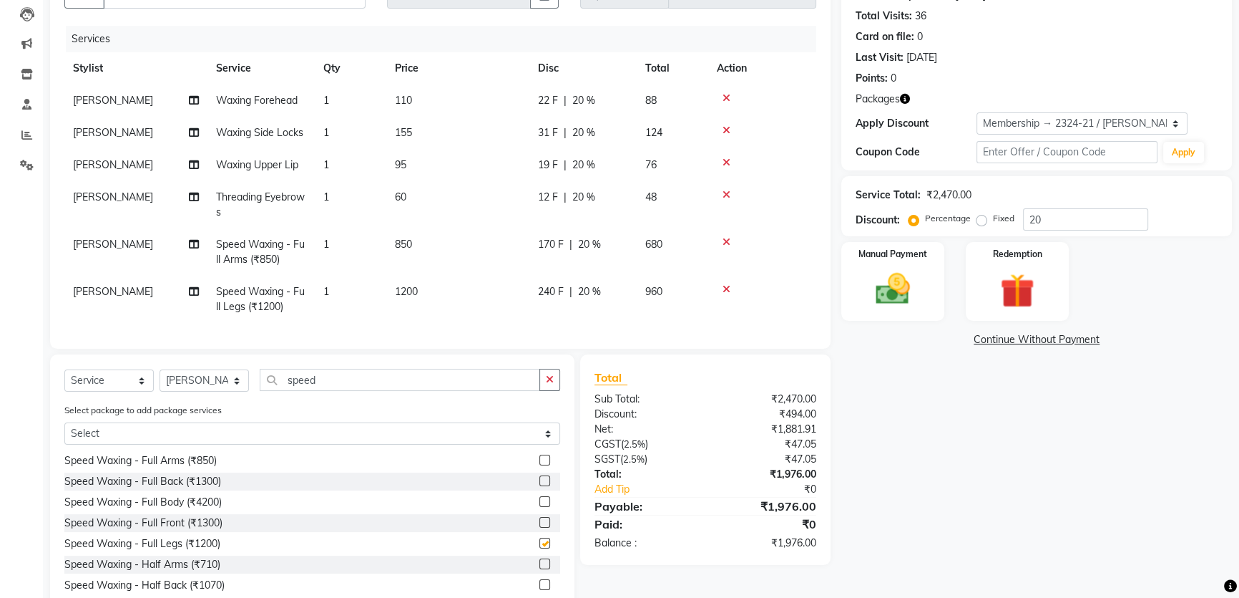
checkbox input "false"
drag, startPoint x: 321, startPoint y: 385, endPoint x: 272, endPoint y: 386, distance: 49.4
click at [272, 386] on input "speed" at bounding box center [400, 380] width 281 height 22
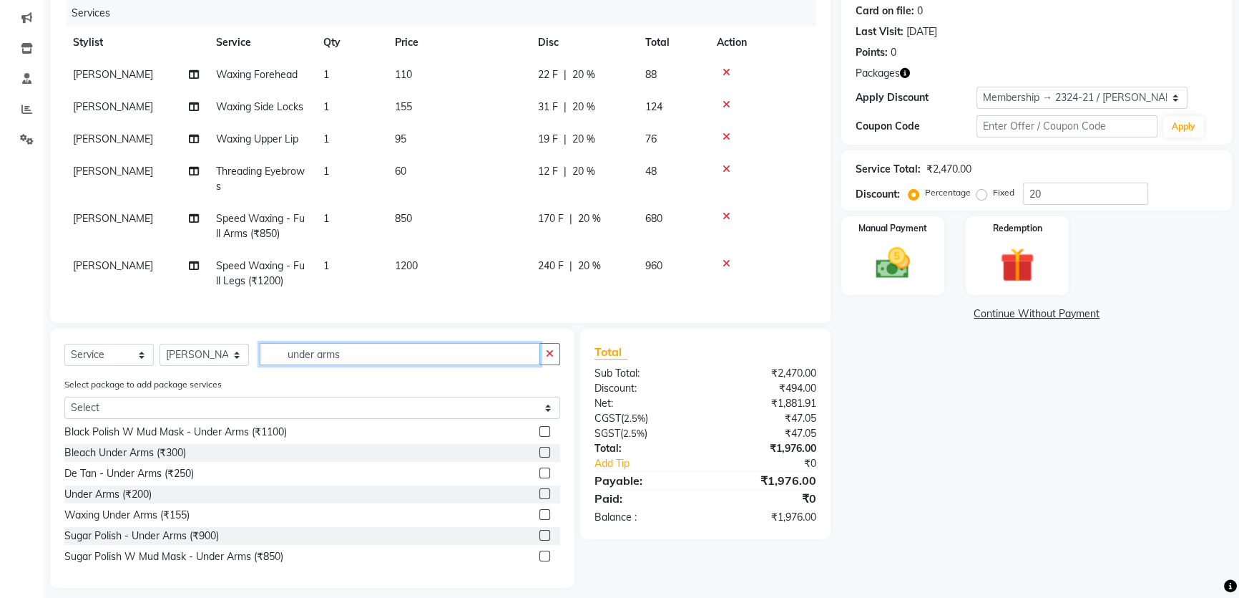
scroll to position [199, 0]
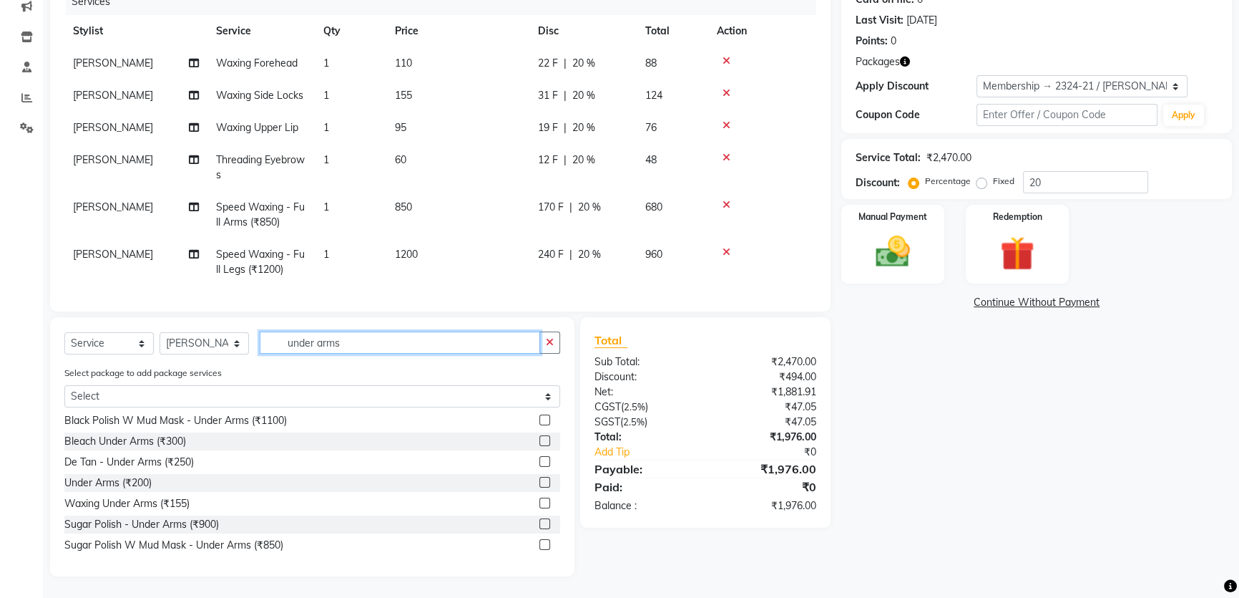
type input "under arms"
click at [540, 502] on label at bounding box center [545, 502] width 11 height 11
click at [540, 502] on input "checkbox" at bounding box center [544, 503] width 9 height 9
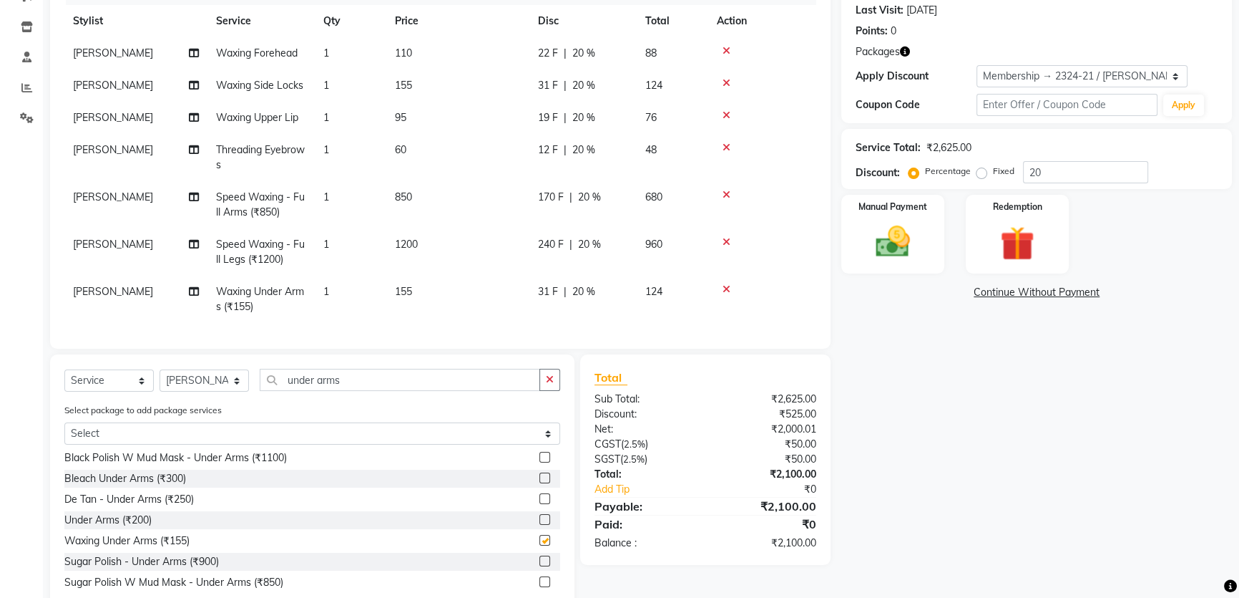
checkbox input "false"
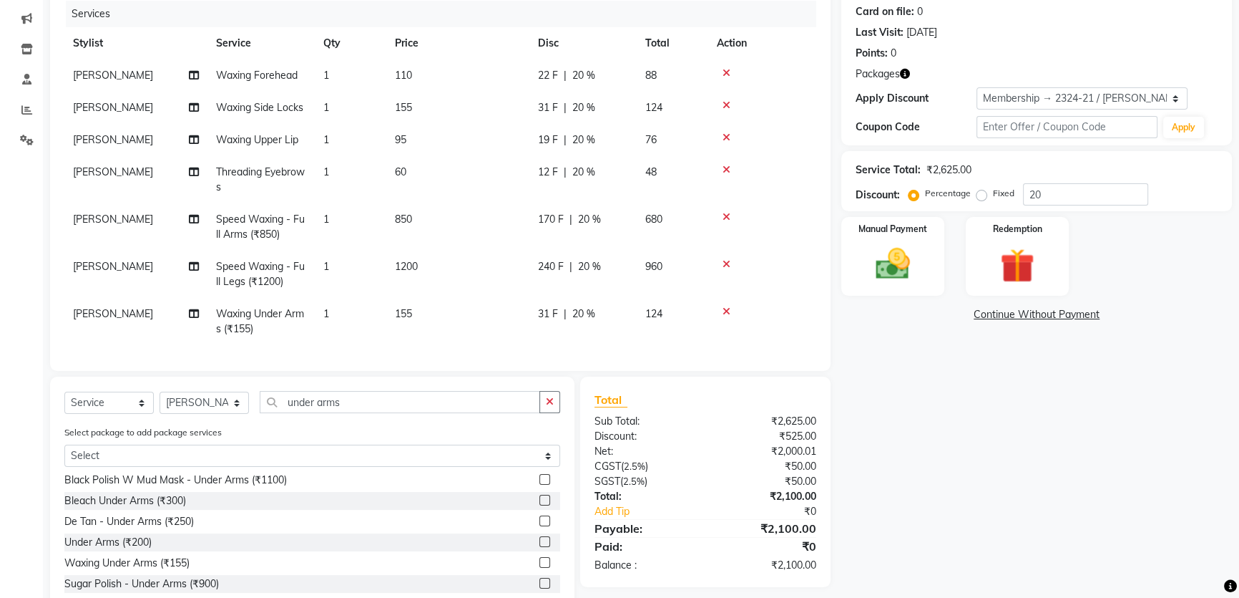
scroll to position [195, 0]
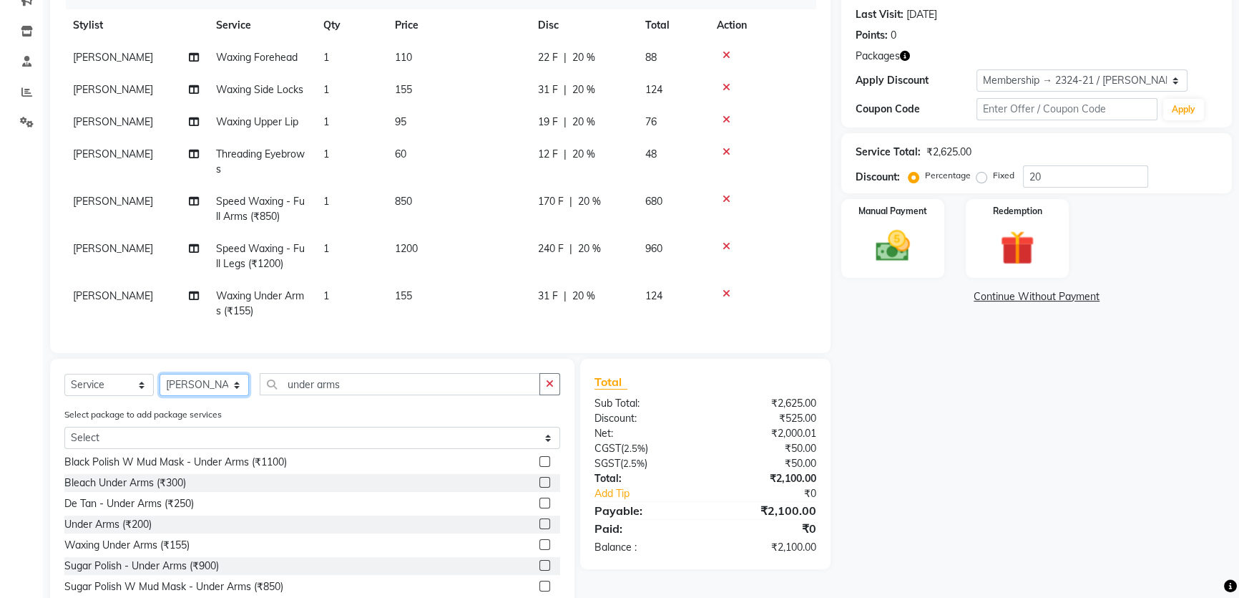
click at [236, 390] on select "Select Stylist Admin [PERSON_NAME] [PERSON_NAME] DIRECT 1 [PERSON_NAME] [PERSON…" at bounding box center [204, 385] width 89 height 22
select select "72494"
click at [160, 376] on select "Select Stylist Admin [PERSON_NAME] [PERSON_NAME] DIRECT 1 [PERSON_NAME] [PERSON…" at bounding box center [204, 385] width 89 height 22
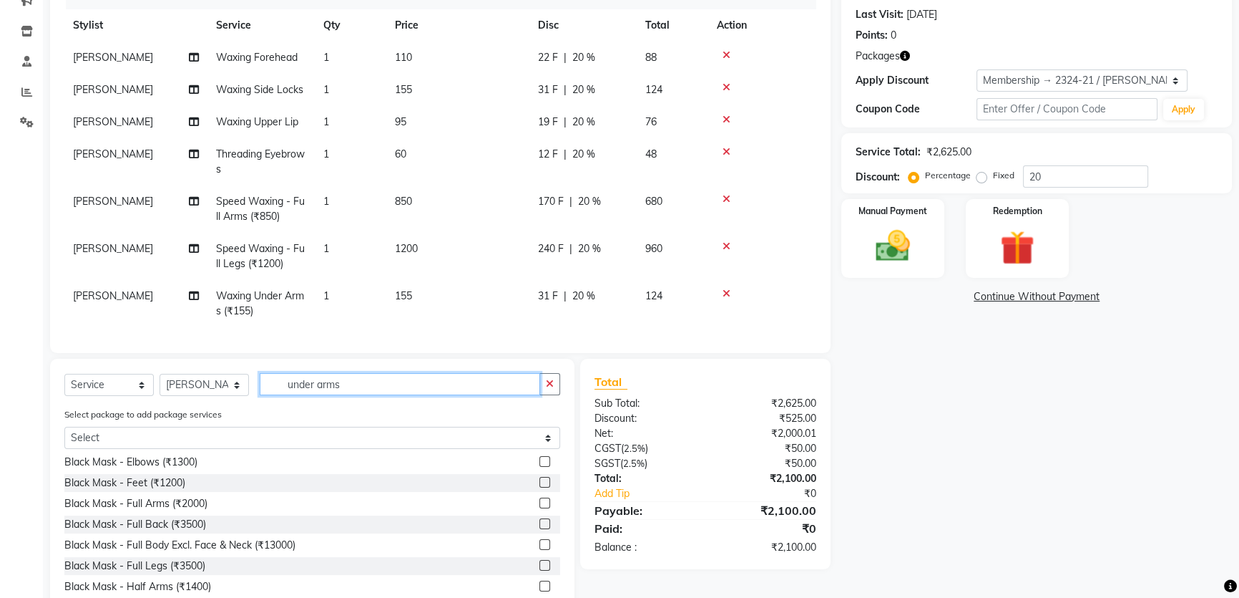
drag, startPoint x: 347, startPoint y: 388, endPoint x: 265, endPoint y: 375, distance: 82.6
click at [265, 375] on input "under arms" at bounding box center [400, 384] width 281 height 22
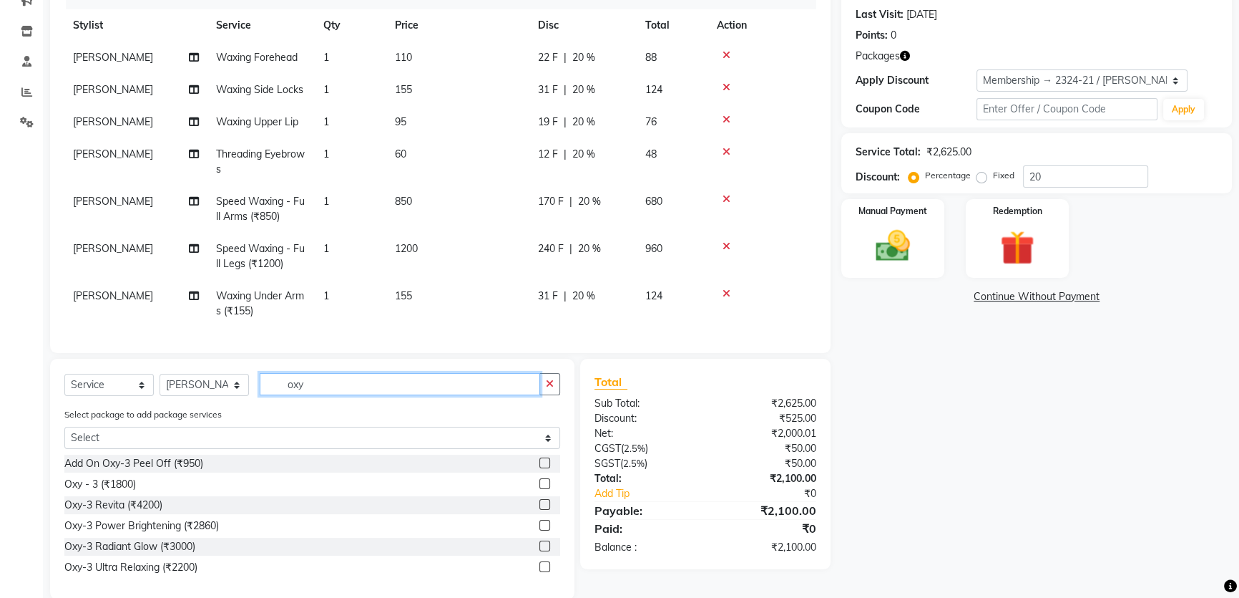
type input "oxy"
click at [543, 504] on label at bounding box center [545, 504] width 11 height 11
click at [543, 504] on input "checkbox" at bounding box center [544, 504] width 9 height 9
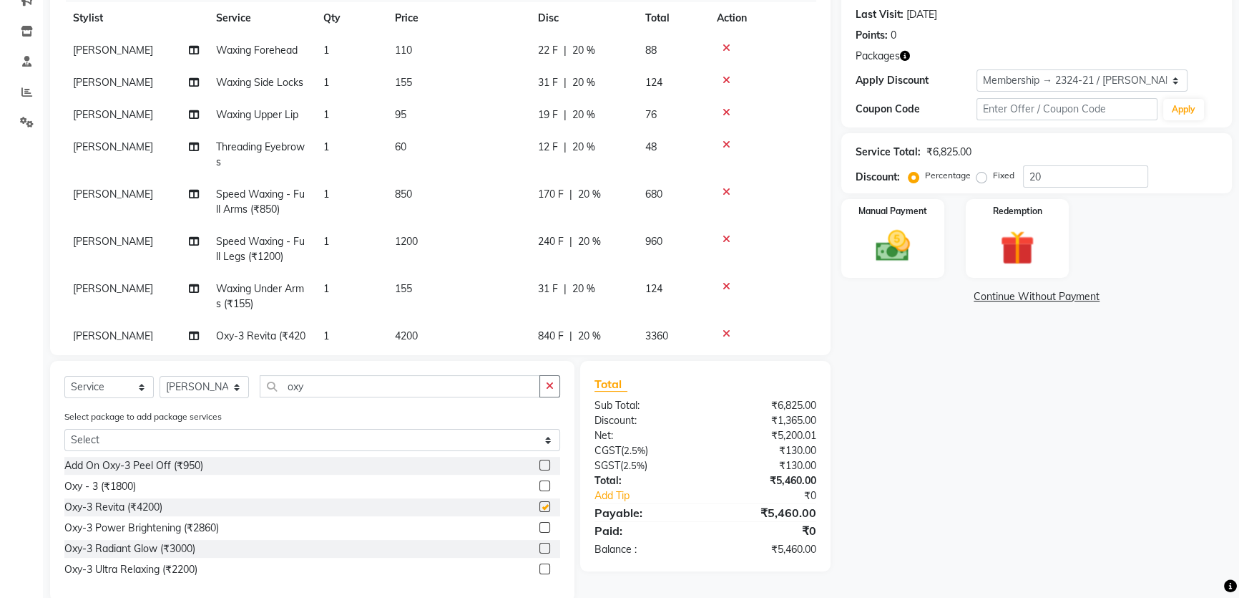
checkbox input "false"
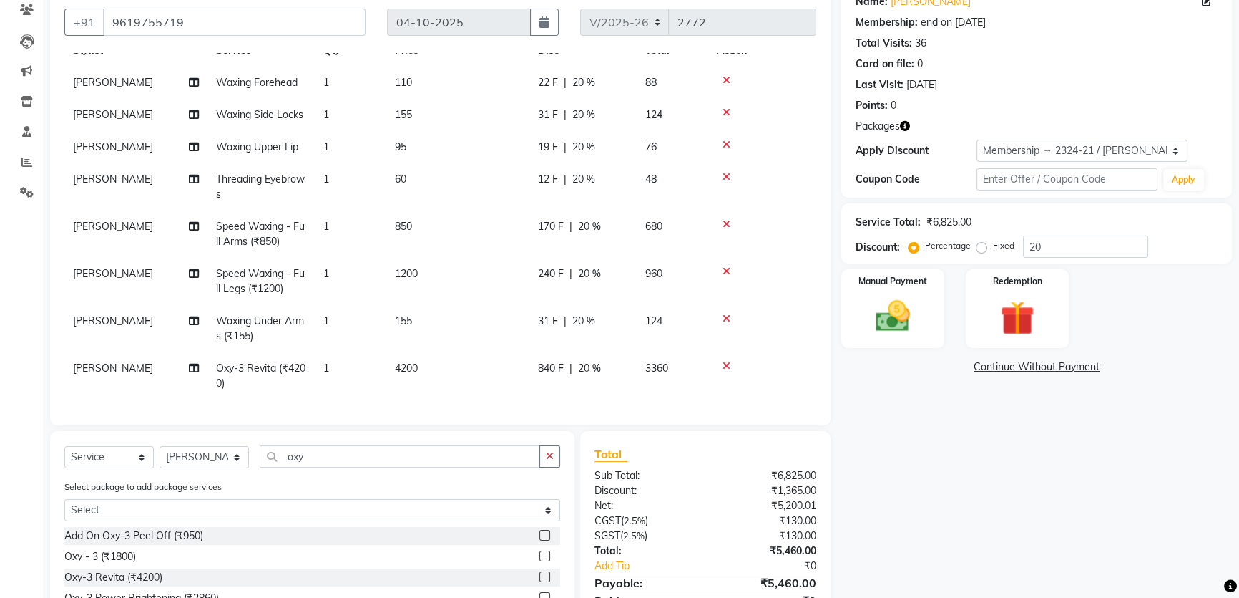
scroll to position [220, 0]
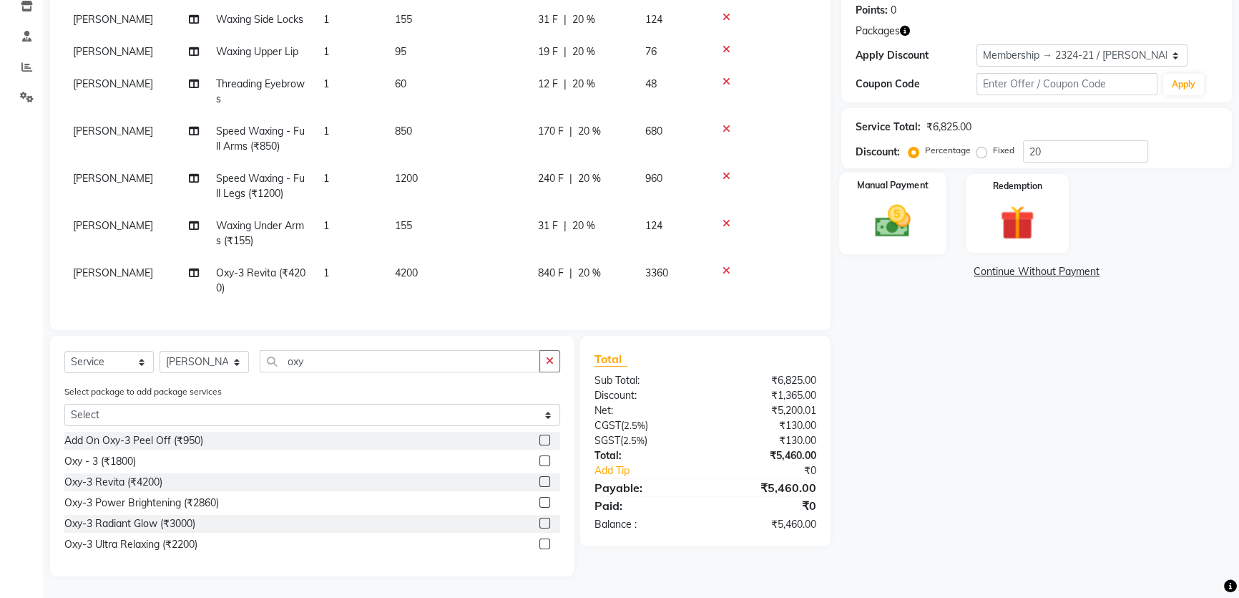
click at [854, 209] on div "Manual Payment" at bounding box center [892, 213] width 107 height 82
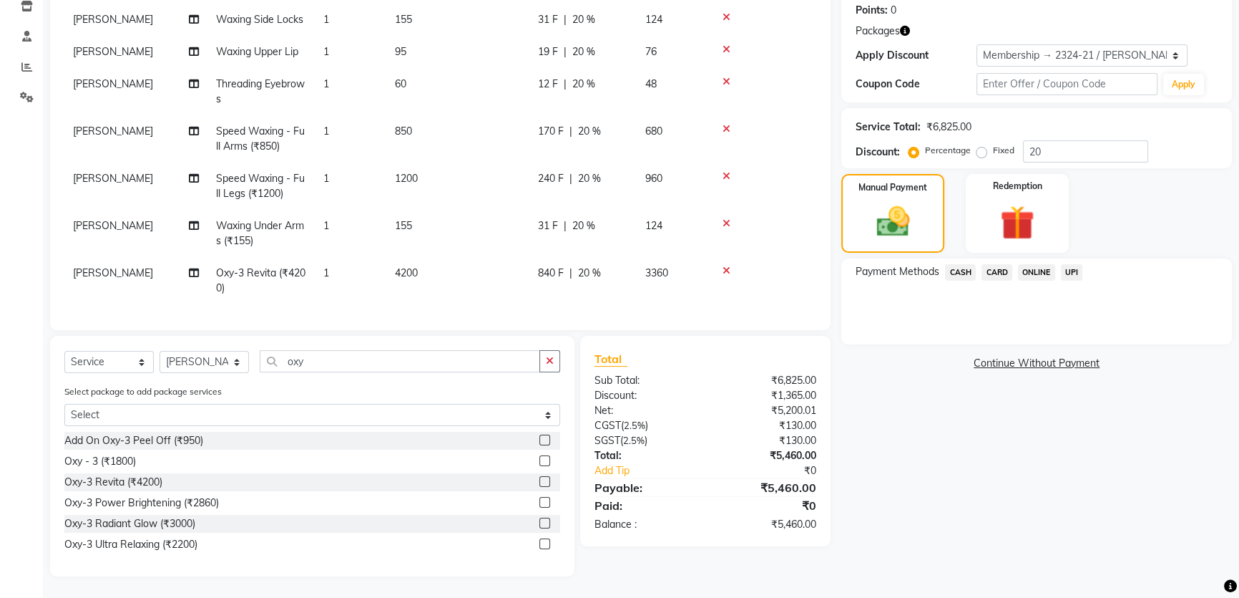
click at [1075, 270] on span "UPI" at bounding box center [1072, 272] width 22 height 16
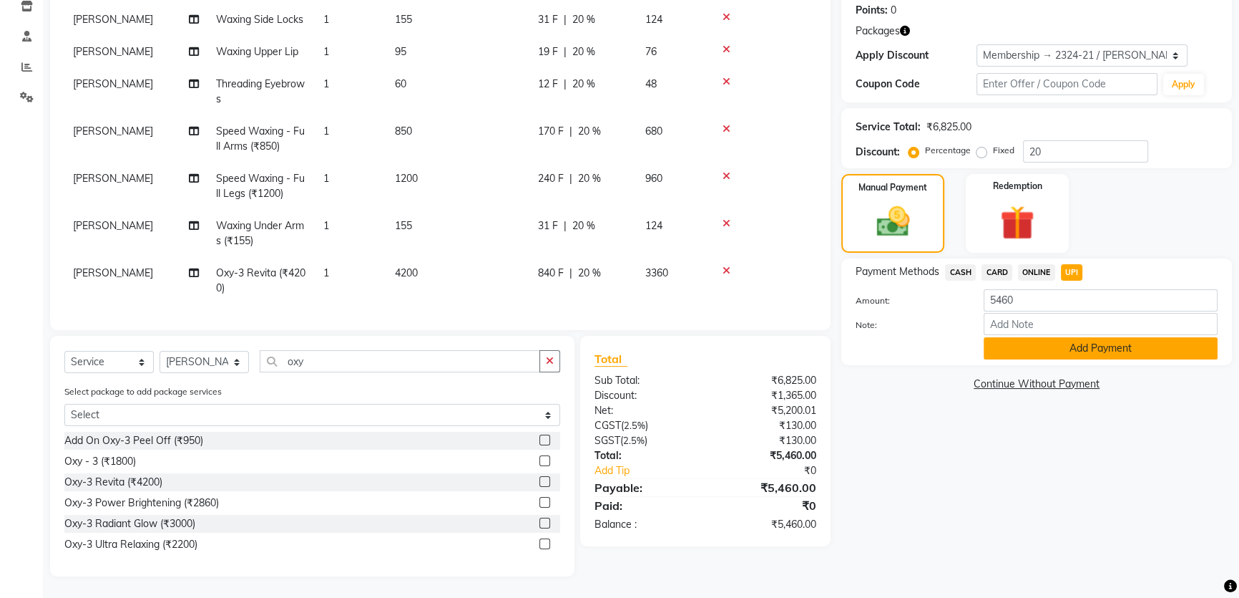
click at [1073, 353] on button "Add Payment" at bounding box center [1101, 348] width 234 height 22
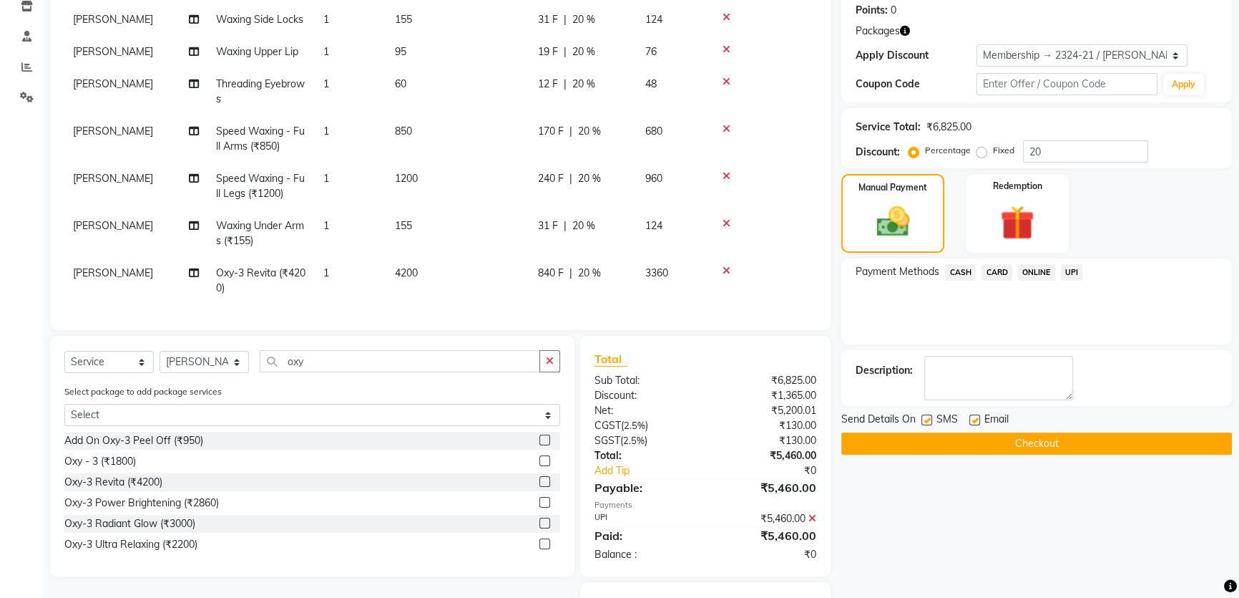
click at [1051, 442] on button "Checkout" at bounding box center [1037, 443] width 391 height 22
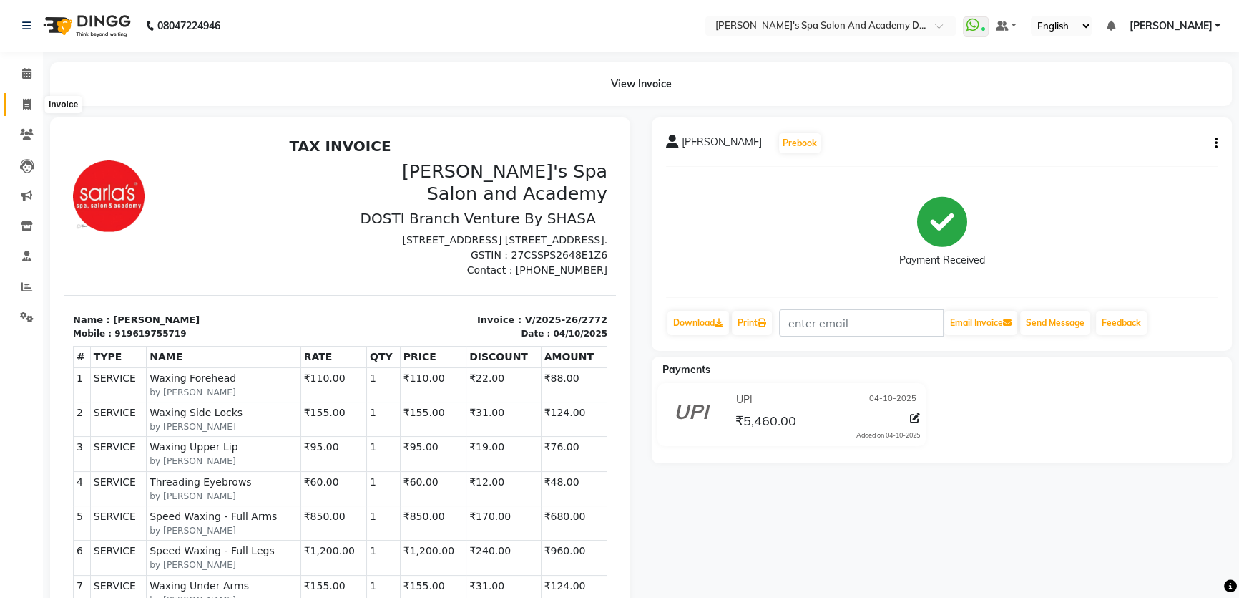
click at [24, 100] on icon at bounding box center [27, 104] width 8 height 11
select select "6316"
select select "service"
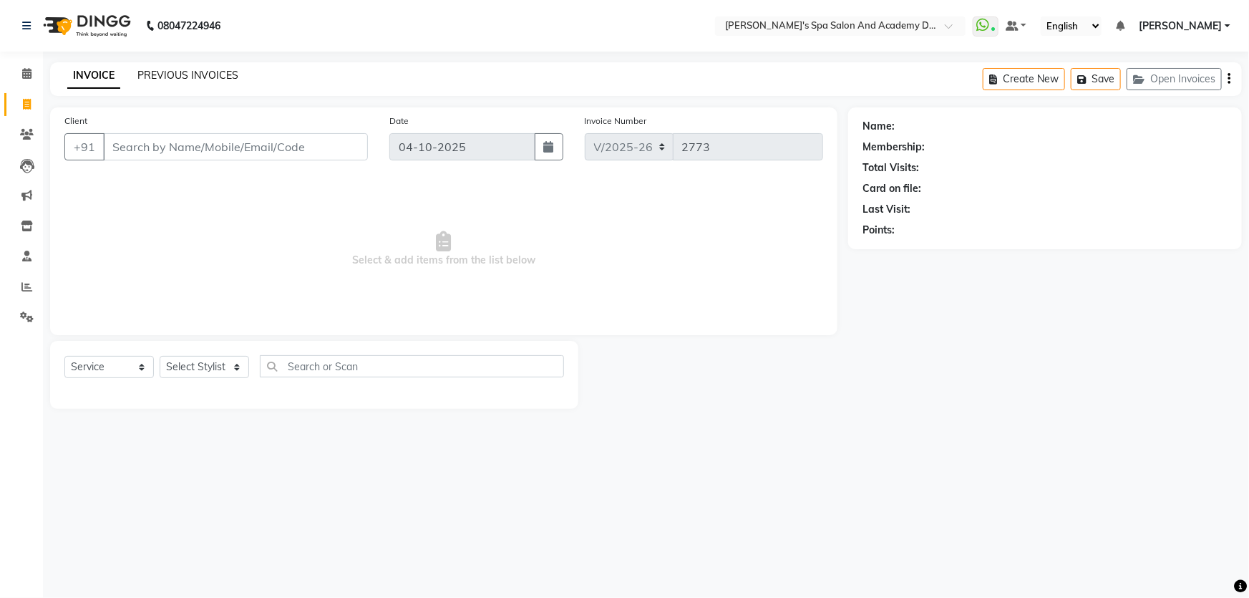
click at [170, 75] on link "PREVIOUS INVOICES" at bounding box center [187, 75] width 101 height 13
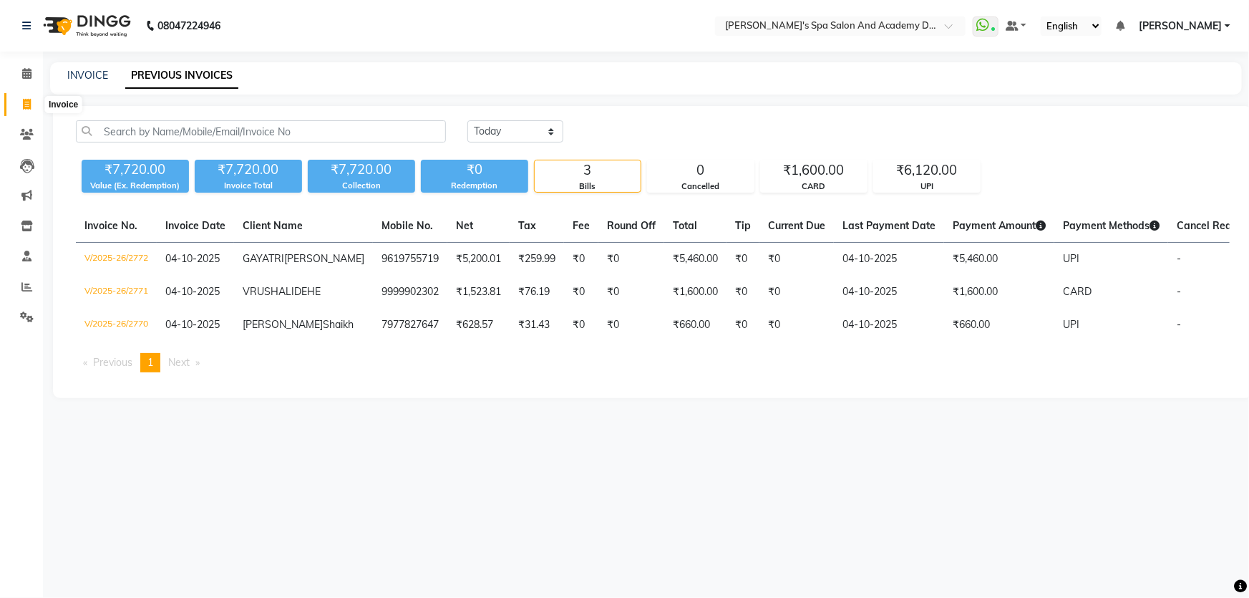
click at [29, 99] on icon at bounding box center [27, 104] width 8 height 11
select select "service"
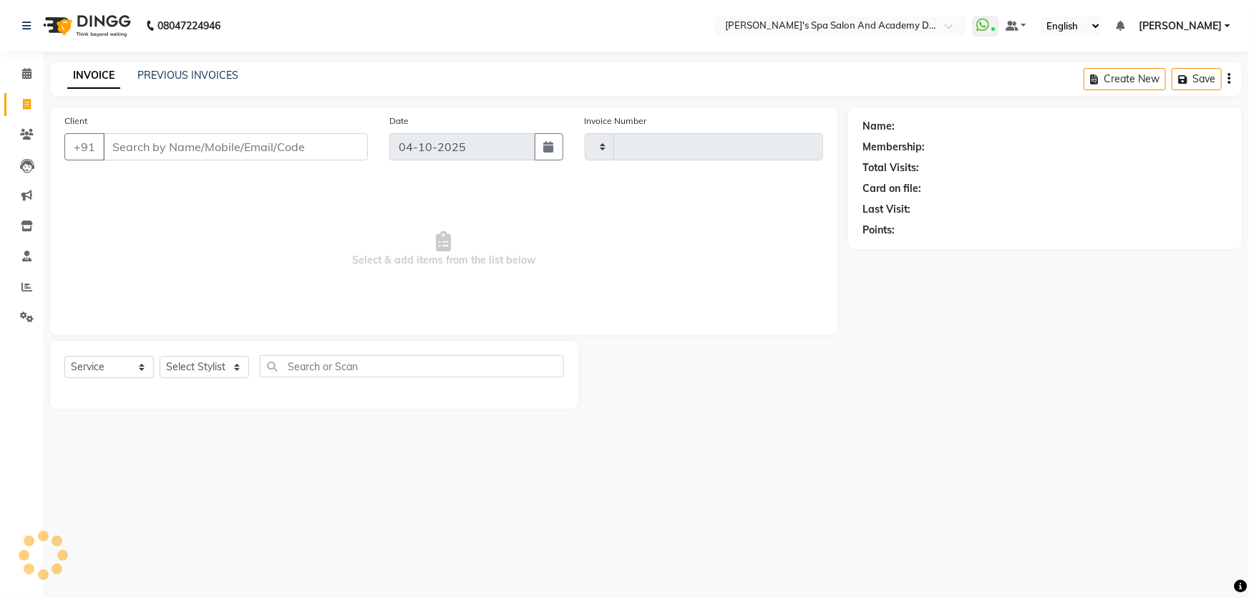
type input "2773"
select select "6316"
click at [169, 64] on div "INVOICE PREVIOUS INVOICES Create New Save Open Invoices" at bounding box center [646, 79] width 1192 height 34
click at [169, 81] on link "PREVIOUS INVOICES" at bounding box center [187, 75] width 101 height 13
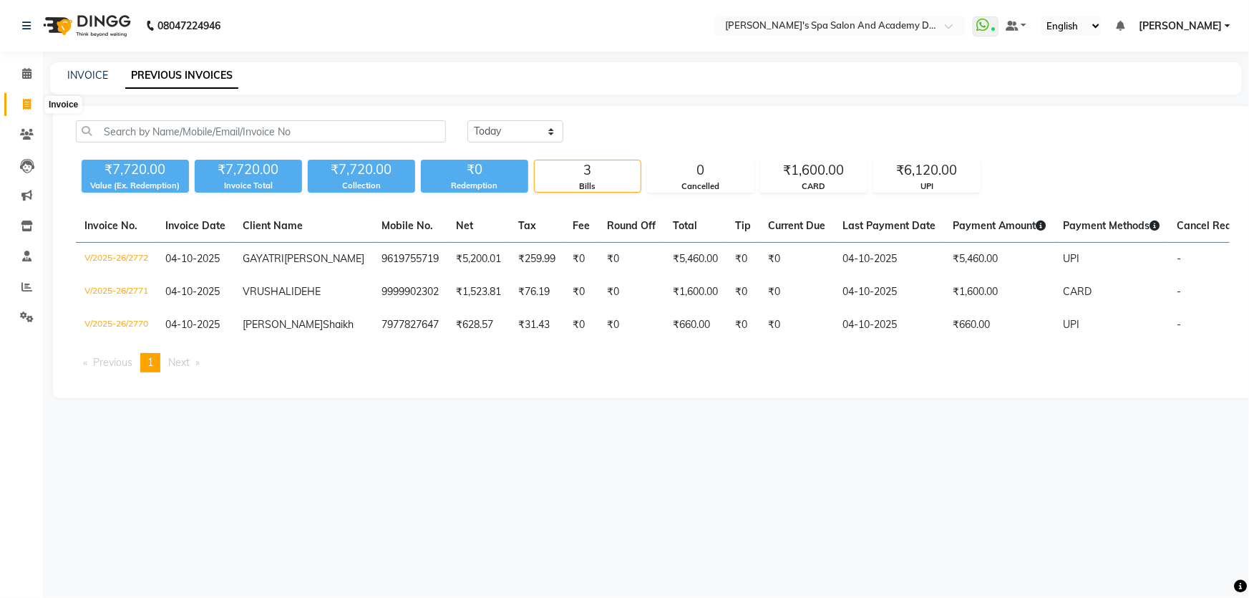
click at [24, 105] on icon at bounding box center [27, 104] width 8 height 11
select select "service"
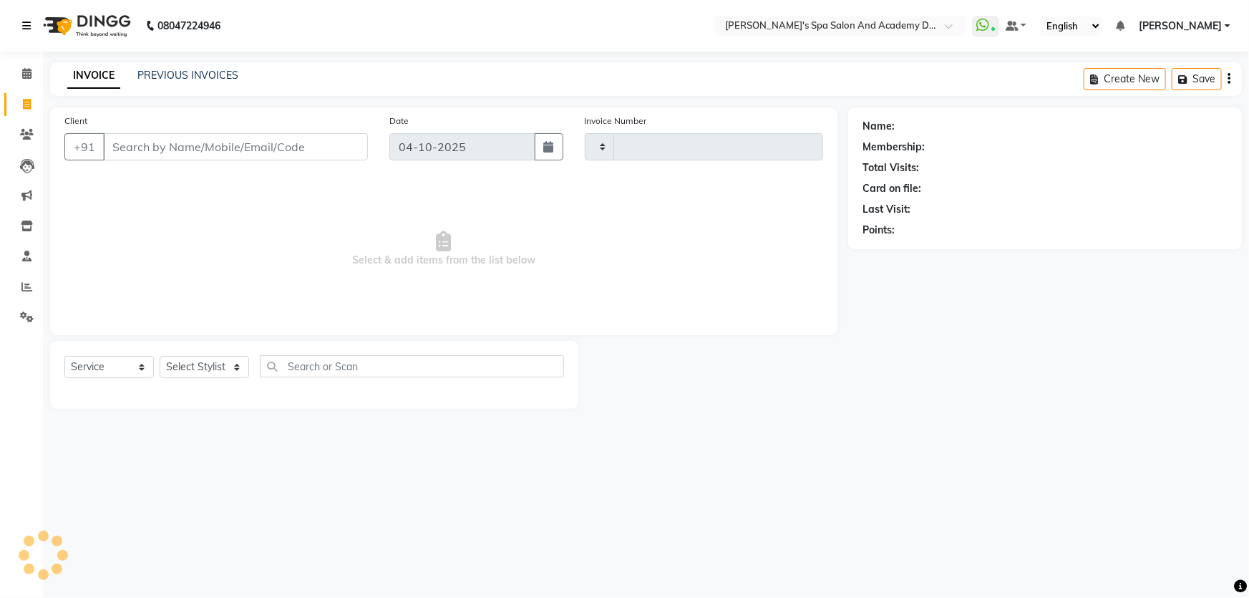
type input "2773"
select select "6316"
click at [1156, 78] on button "Open Invoices" at bounding box center [1173, 79] width 95 height 22
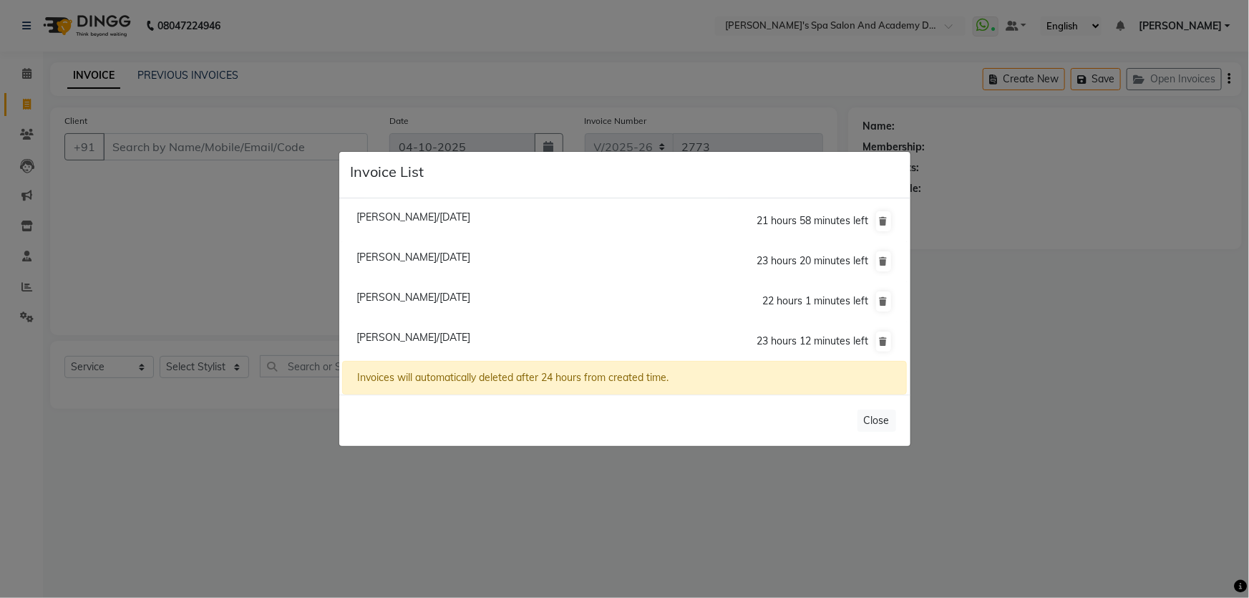
click at [421, 218] on span "[PERSON_NAME]/[DATE]" at bounding box center [413, 216] width 114 height 13
type input "9619755719"
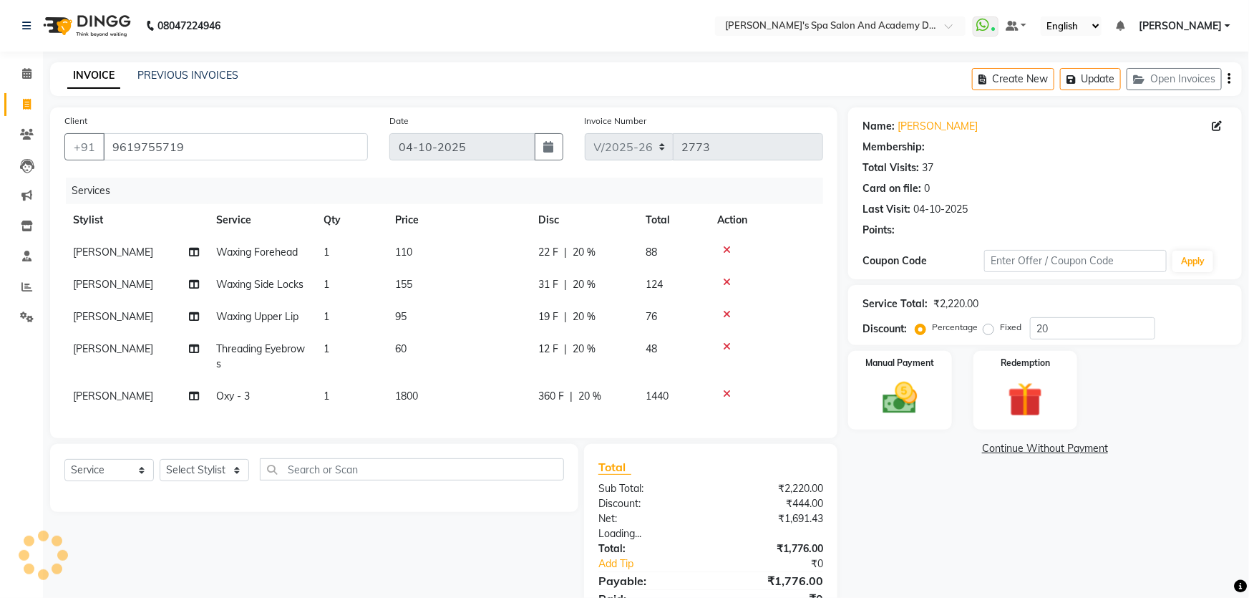
type input "0"
select select "2: Object"
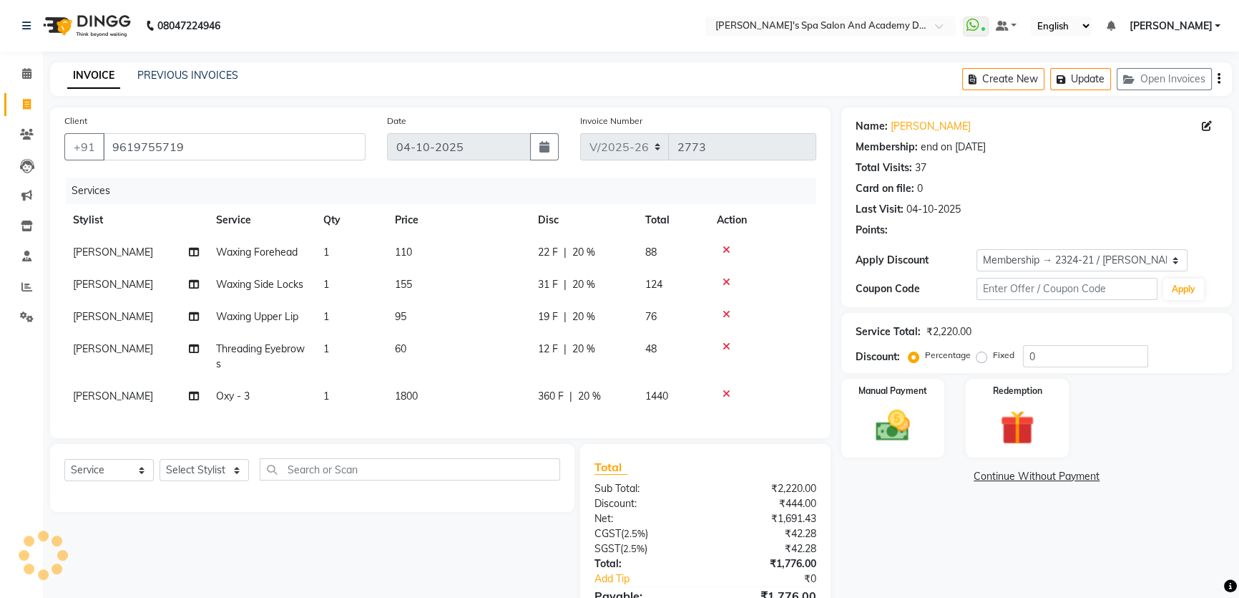
type input "20"
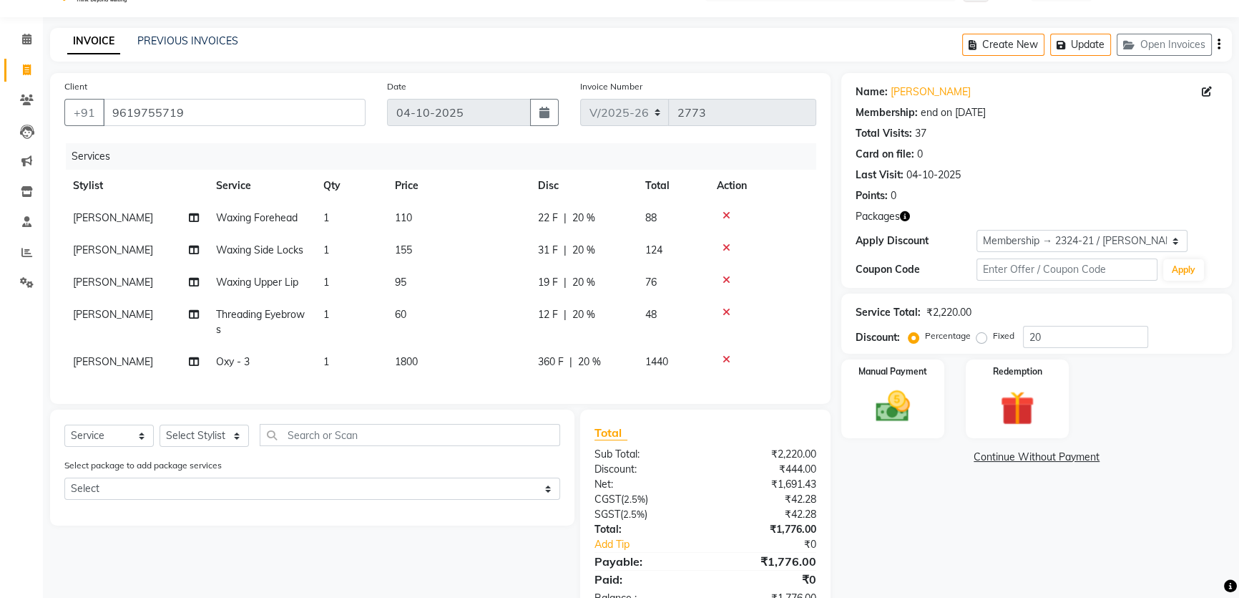
scroll to position [64, 0]
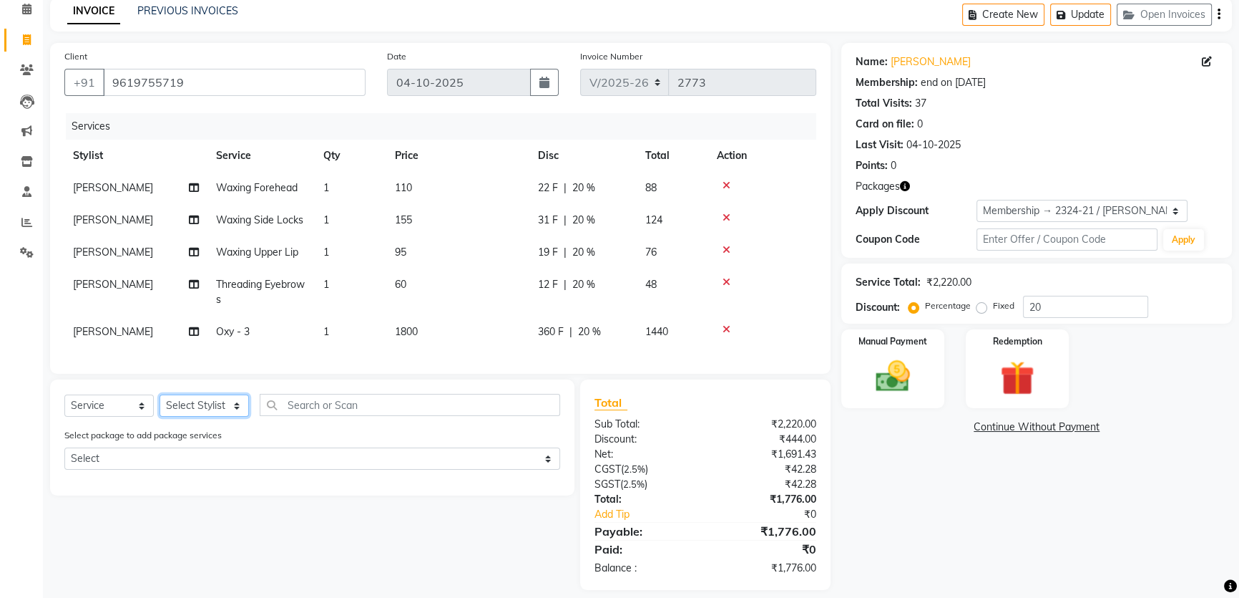
click at [240, 416] on select "Select Stylist Admin [PERSON_NAME] [PERSON_NAME] DIRECT 1 [PERSON_NAME] [PERSON…" at bounding box center [204, 405] width 89 height 22
select select "72494"
click at [160, 404] on select "Select Stylist Admin [PERSON_NAME] [PERSON_NAME] DIRECT 1 [PERSON_NAME] [PERSON…" at bounding box center [204, 405] width 89 height 22
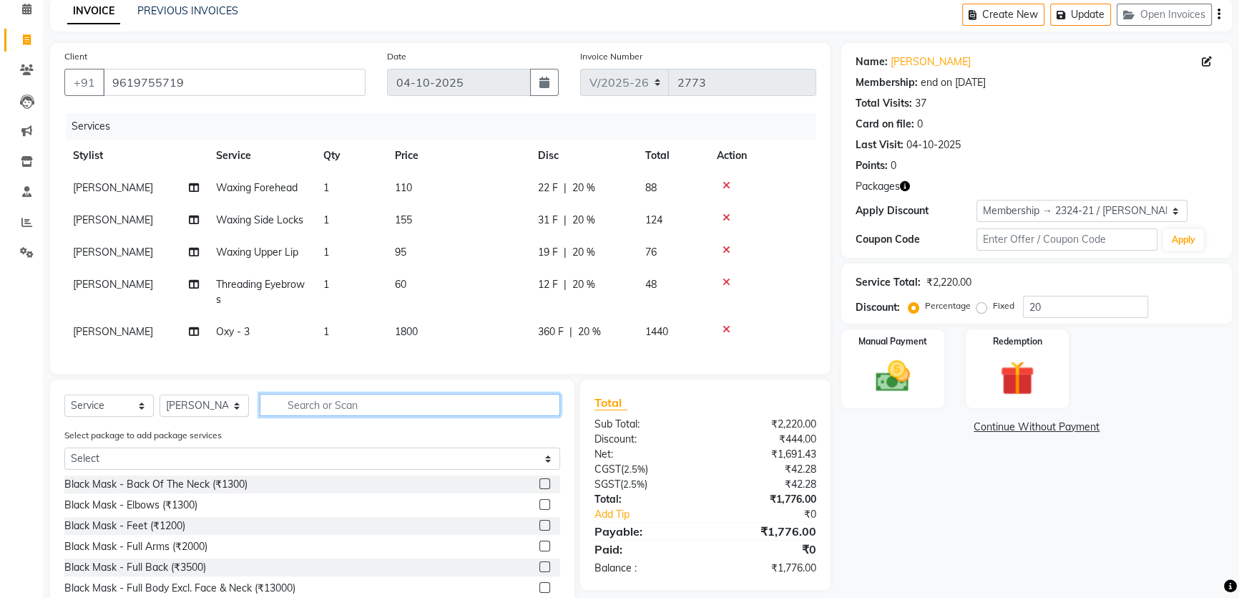
click at [327, 416] on input "text" at bounding box center [410, 405] width 301 height 22
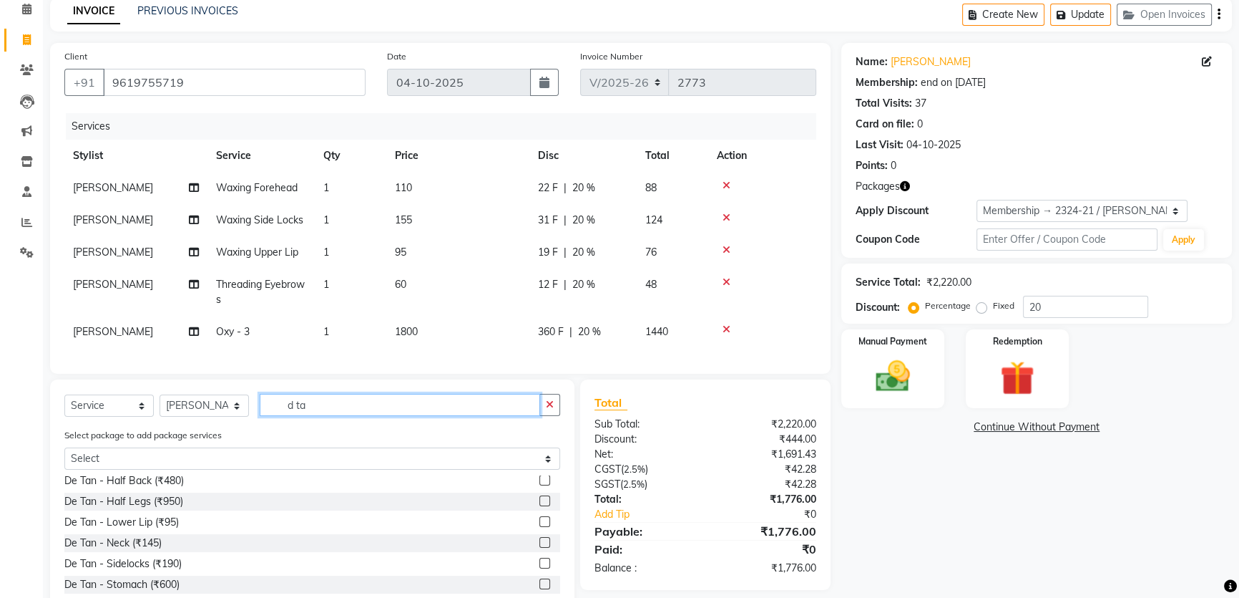
scroll to position [325, 0]
click at [314, 416] on input "d ta" at bounding box center [400, 405] width 281 height 22
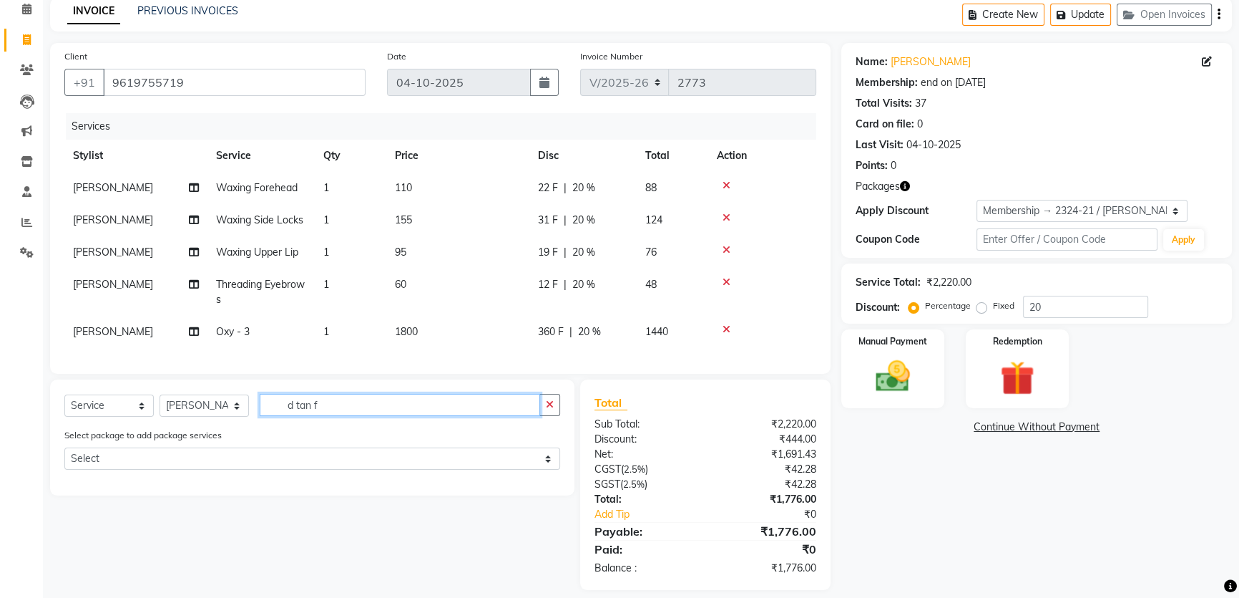
scroll to position [0, 0]
click at [293, 416] on input "d tan f" at bounding box center [400, 405] width 281 height 22
click at [334, 416] on input "de tan f" at bounding box center [400, 405] width 281 height 22
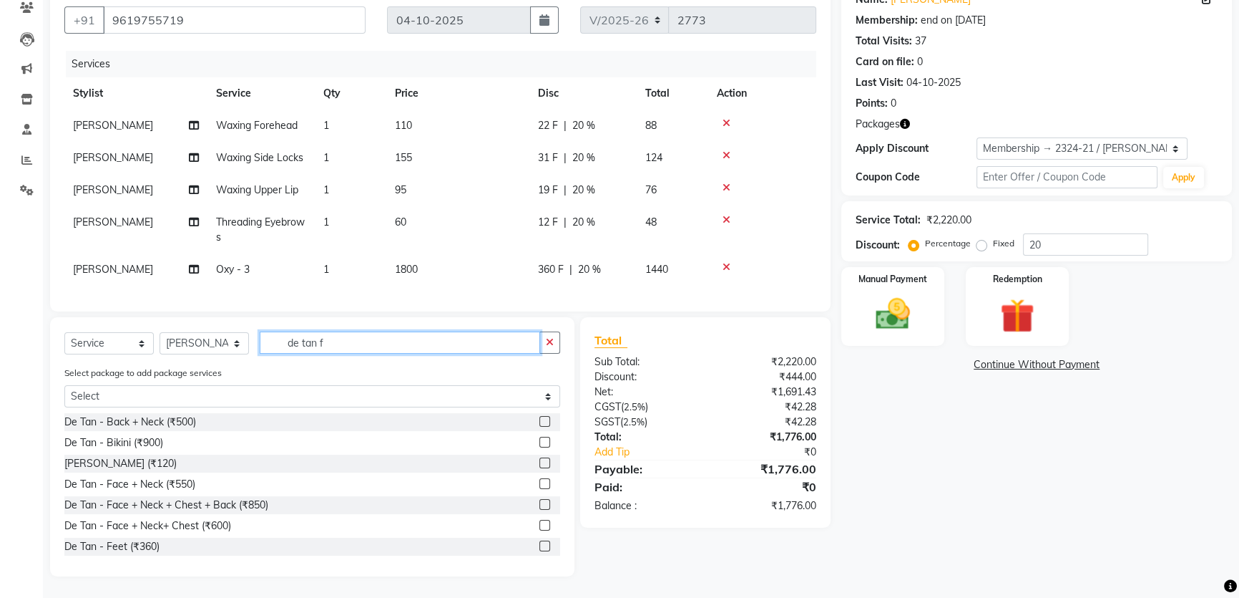
scroll to position [87, 0]
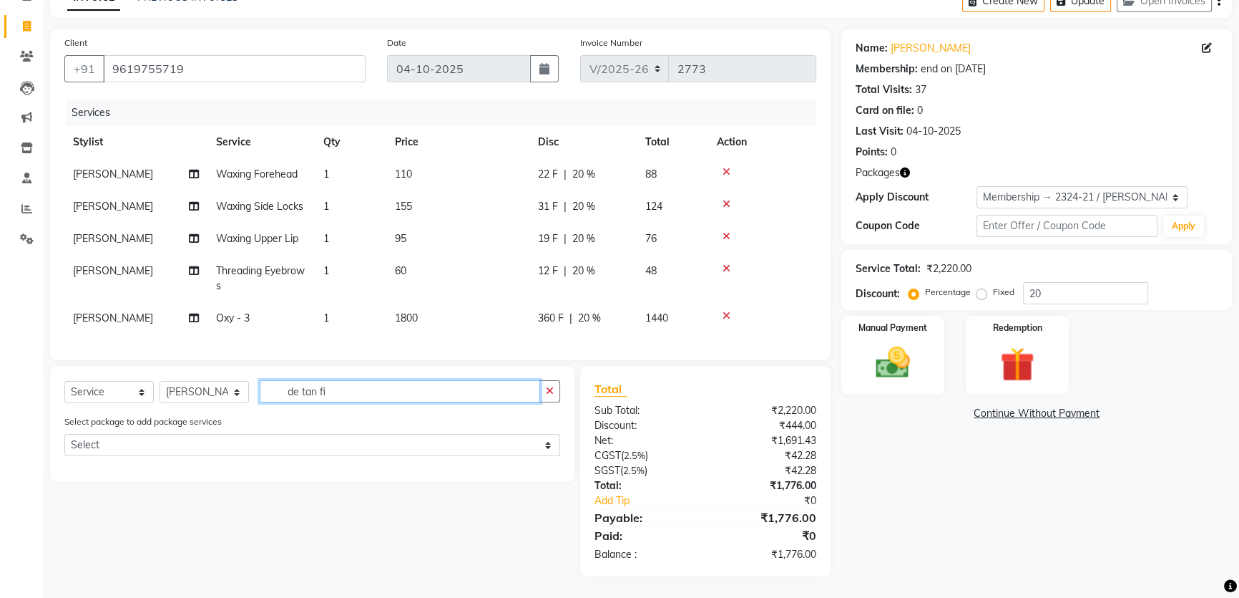
type input "de tan fii"
drag, startPoint x: 362, startPoint y: 393, endPoint x: 283, endPoint y: 391, distance: 78.7
click at [283, 391] on input "de tan fii" at bounding box center [400, 391] width 281 height 22
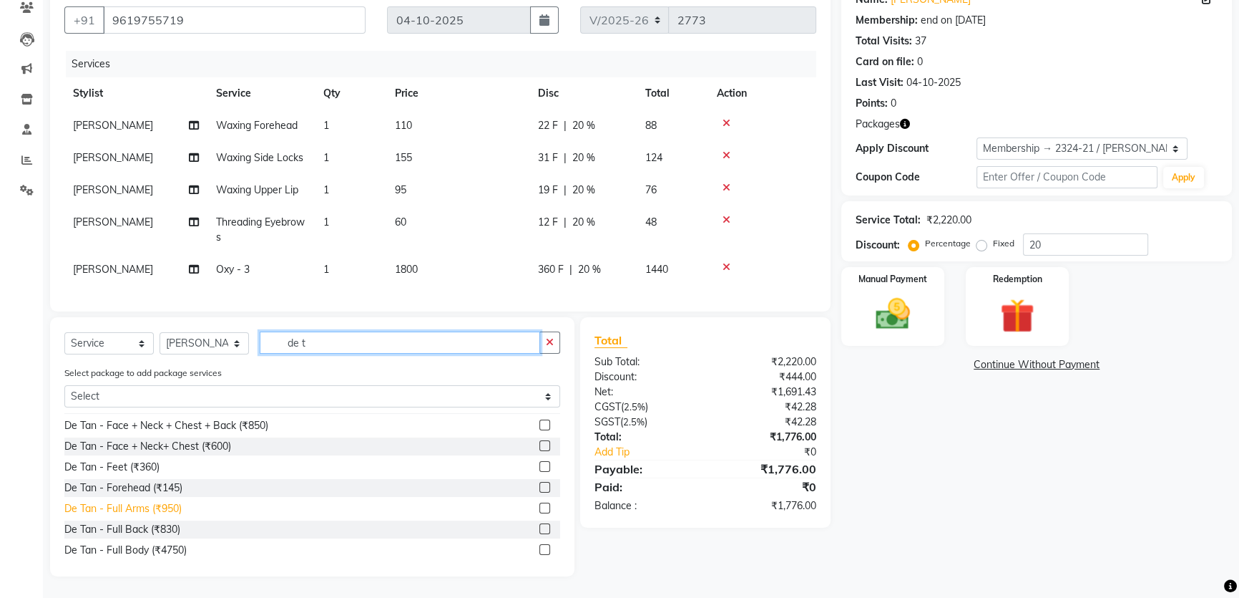
scroll to position [130, 0]
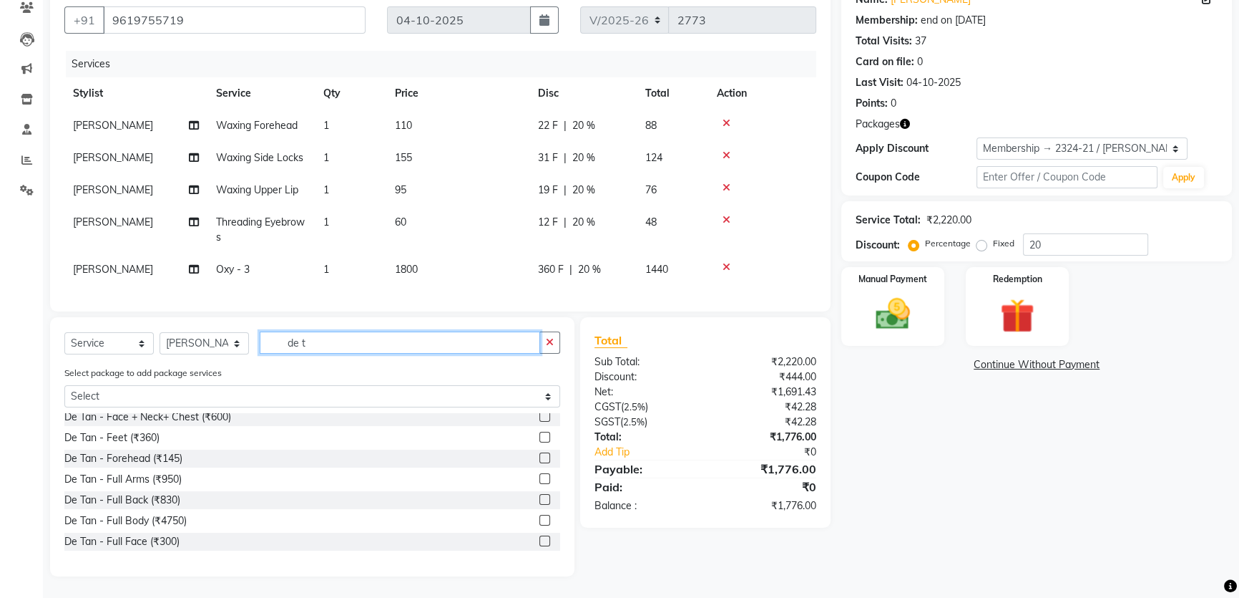
type input "de t"
click at [540, 541] on label at bounding box center [545, 540] width 11 height 11
click at [540, 541] on input "checkbox" at bounding box center [544, 541] width 9 height 9
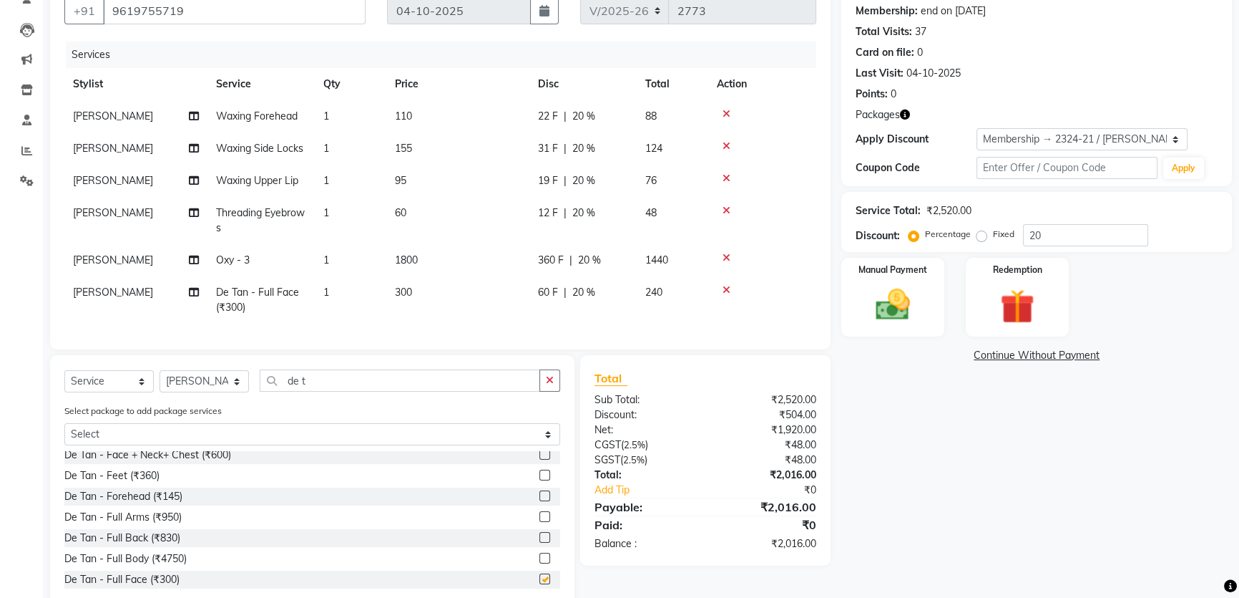
checkbox input "false"
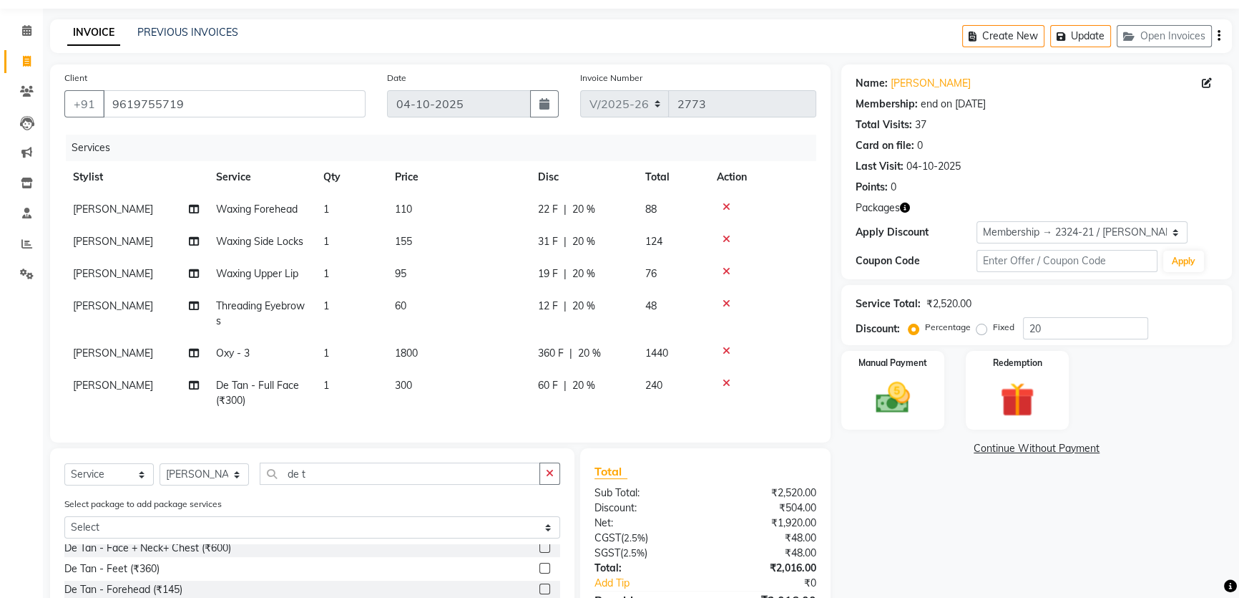
scroll to position [6, 0]
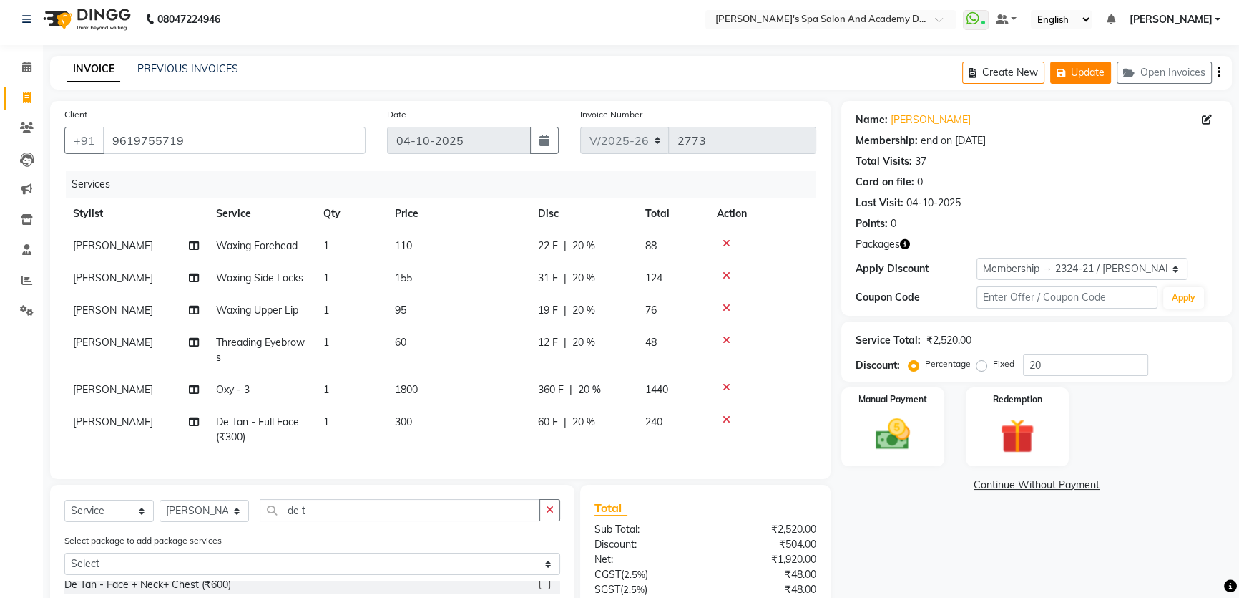
click at [1058, 64] on button "Update" at bounding box center [1081, 73] width 61 height 22
click at [1076, 79] on button "Update" at bounding box center [1081, 73] width 61 height 22
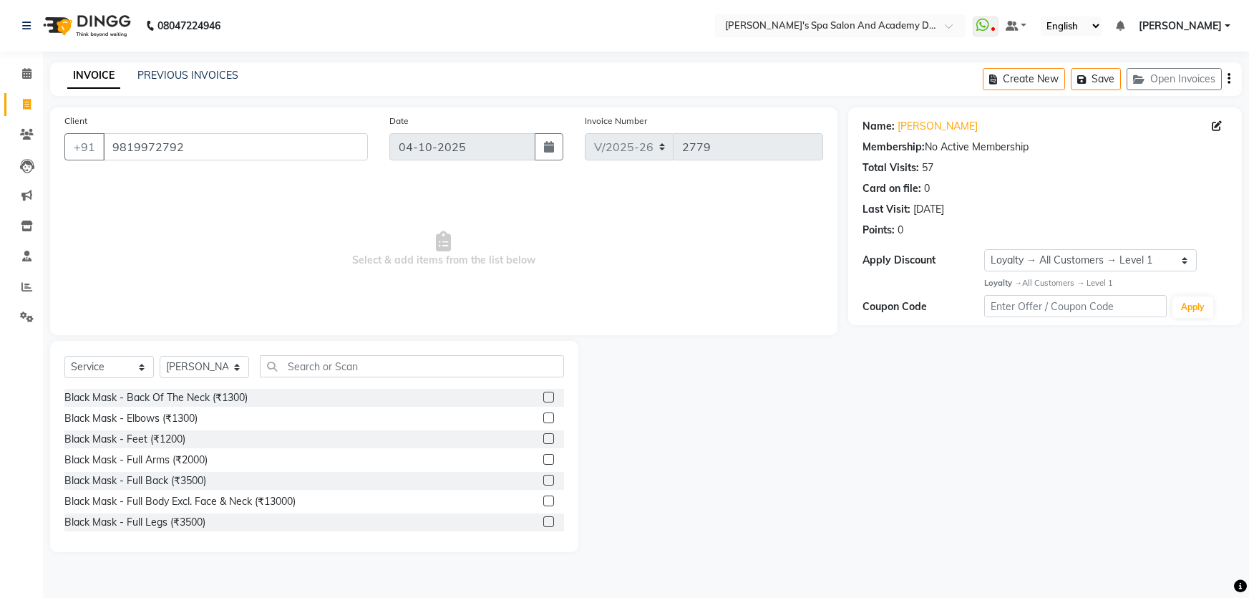
select select "6316"
select select "service"
select select "47354"
select select "1: Object"
click at [290, 368] on input "text" at bounding box center [412, 366] width 304 height 22
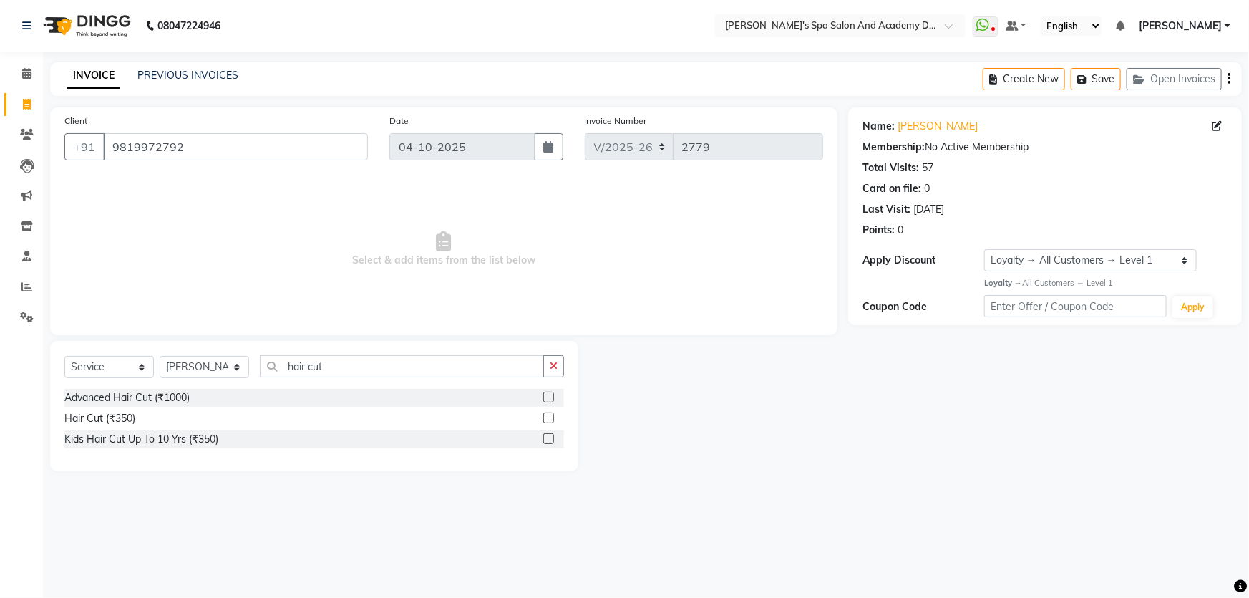
type input "hair cut"
click at [545, 396] on label at bounding box center [548, 396] width 11 height 11
click at [545, 396] on input "checkbox" at bounding box center [547, 397] width 9 height 9
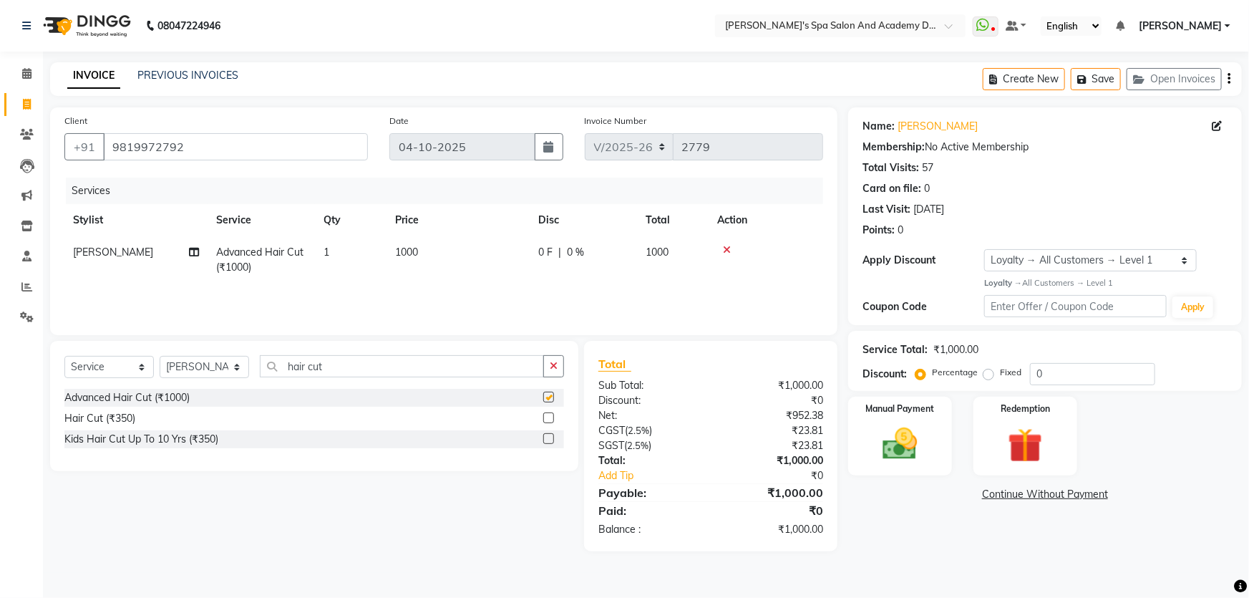
checkbox input "false"
drag, startPoint x: 351, startPoint y: 373, endPoint x: 270, endPoint y: 372, distance: 81.6
click at [270, 372] on input "hair cut" at bounding box center [402, 366] width 284 height 22
click at [243, 367] on select "Select Stylist Admin [PERSON_NAME] [PERSON_NAME] DIRECT 1 [PERSON_NAME] [PERSON…" at bounding box center [204, 367] width 89 height 22
select select "47367"
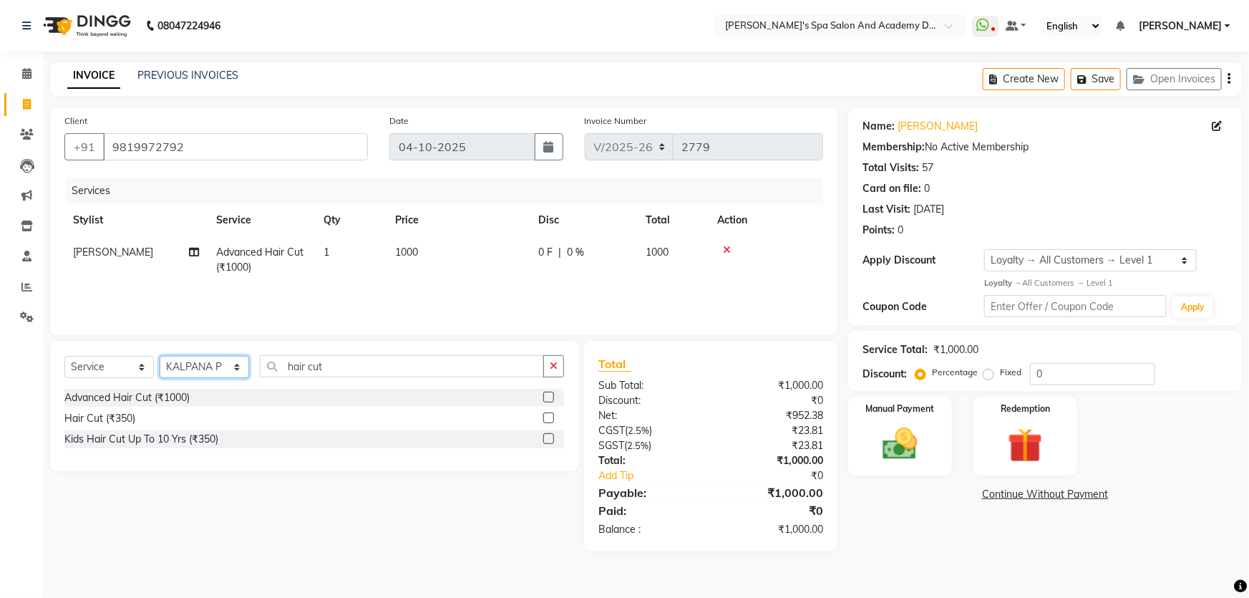
click at [160, 356] on select "Select Stylist Admin [PERSON_NAME] [PERSON_NAME] DIRECT 1 [PERSON_NAME] [PERSON…" at bounding box center [204, 367] width 89 height 22
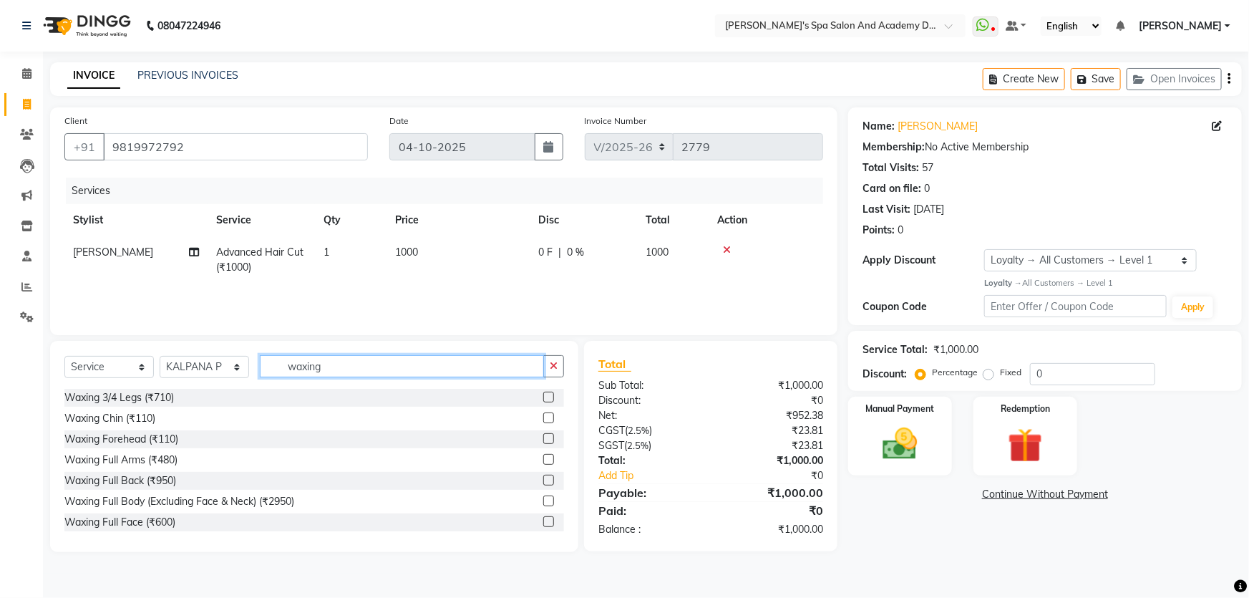
type input "waxing"
click at [543, 459] on label at bounding box center [548, 459] width 11 height 11
click at [543, 459] on input "checkbox" at bounding box center [547, 459] width 9 height 9
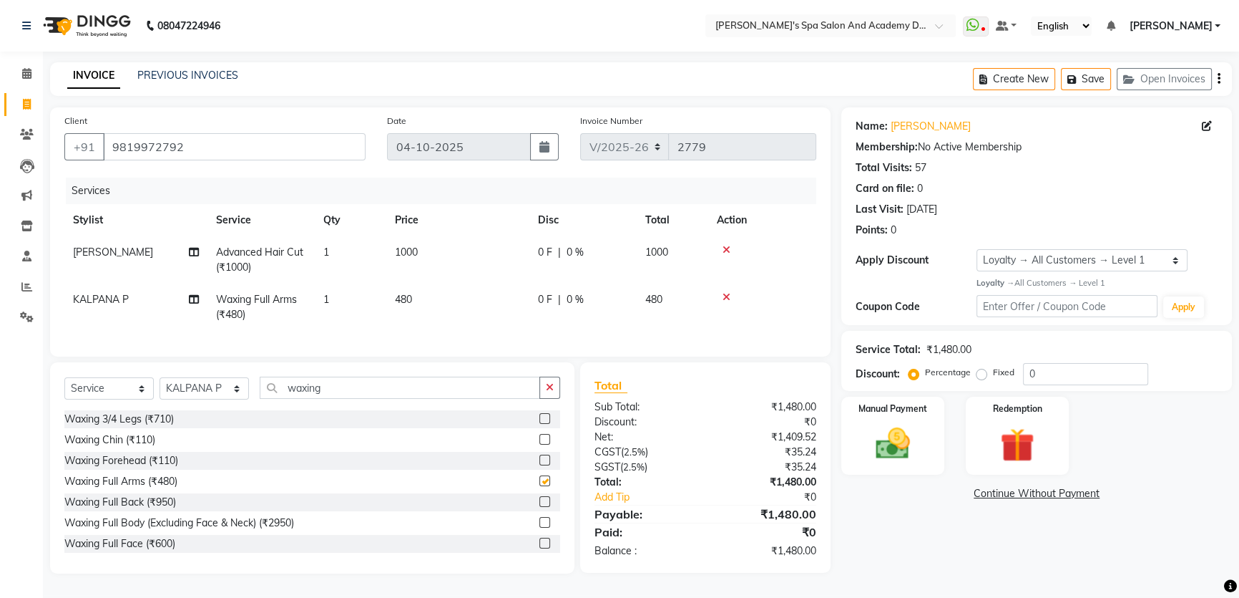
checkbox input "false"
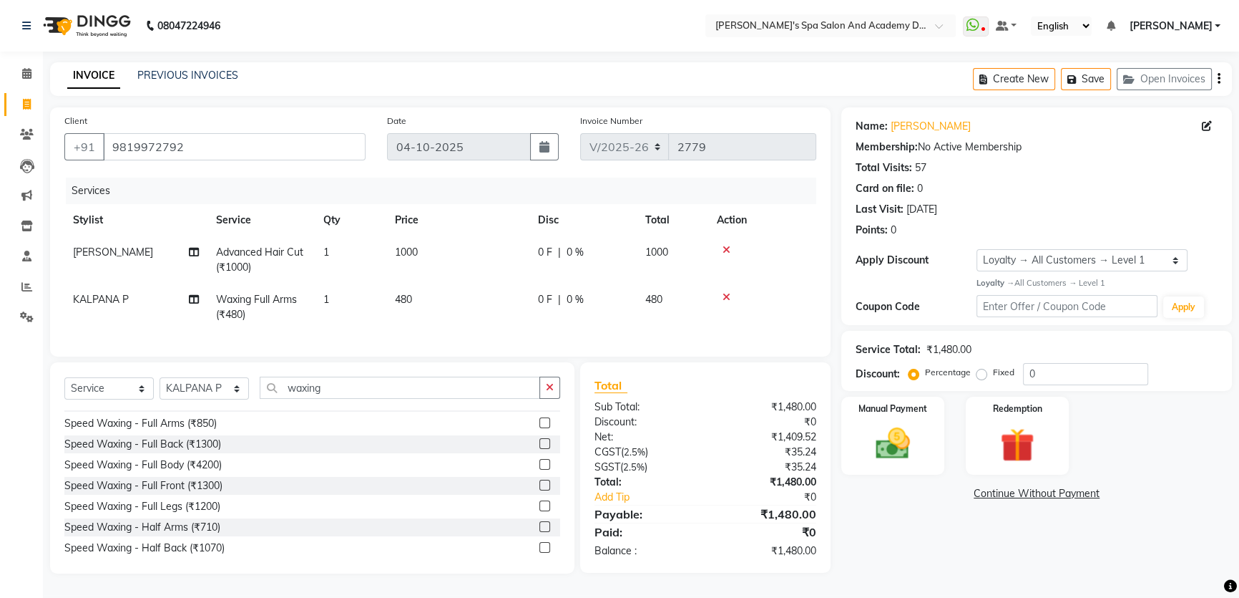
scroll to position [195, 0]
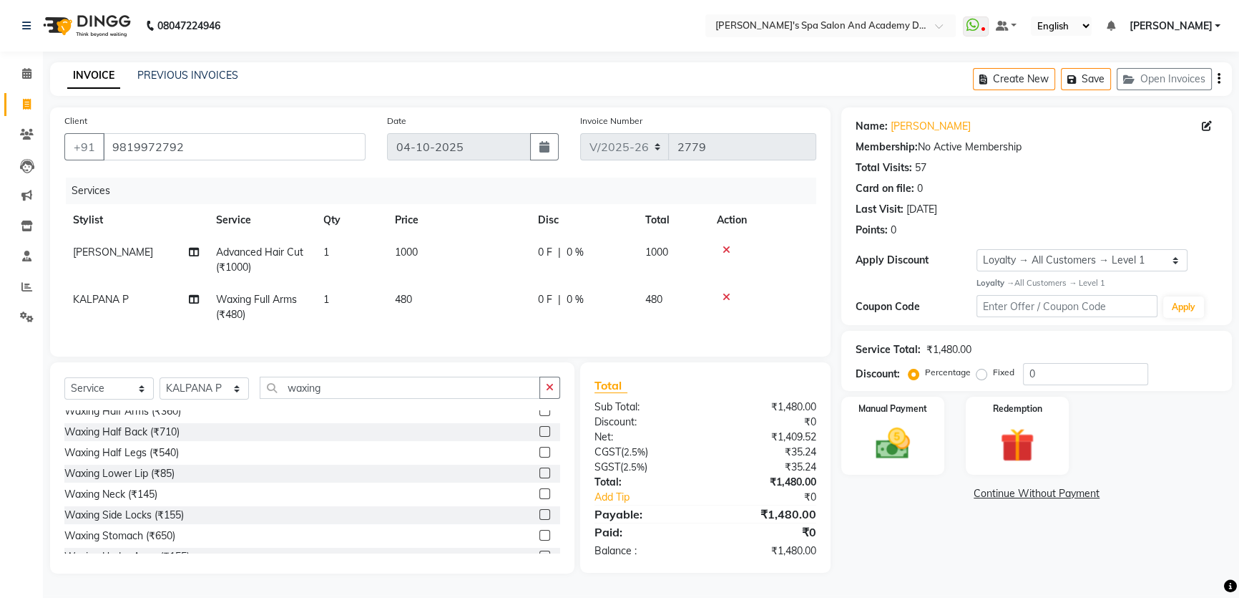
click at [540, 457] on label at bounding box center [545, 452] width 11 height 11
click at [540, 457] on input "checkbox" at bounding box center [544, 452] width 9 height 9
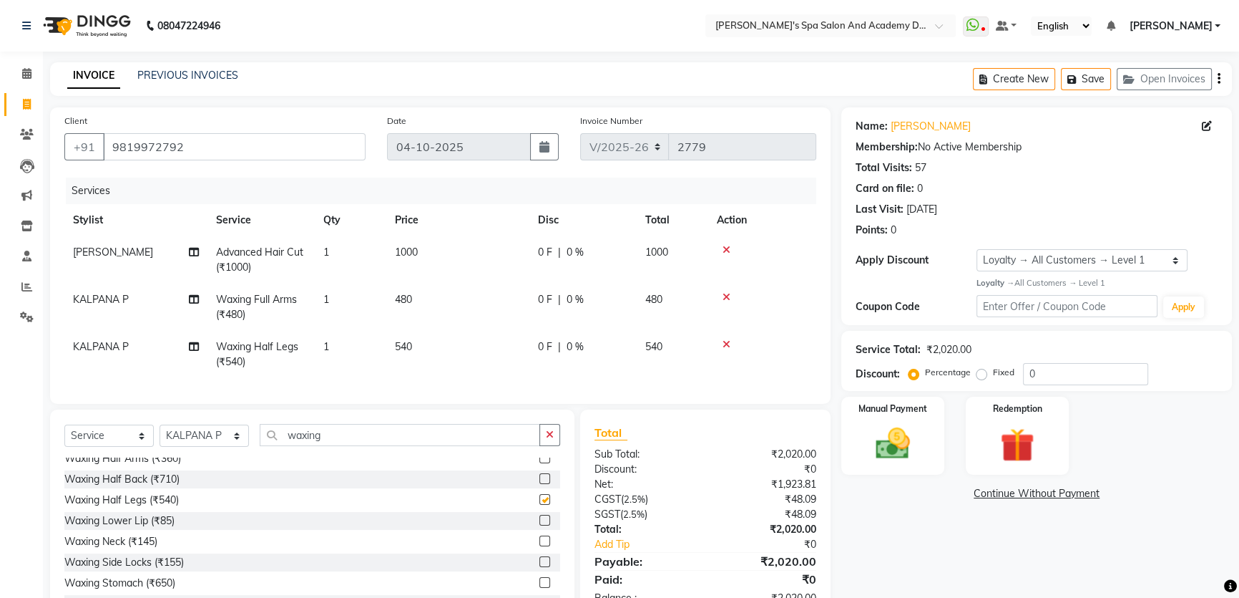
checkbox input "false"
click at [354, 446] on input "waxing" at bounding box center [400, 435] width 281 height 22
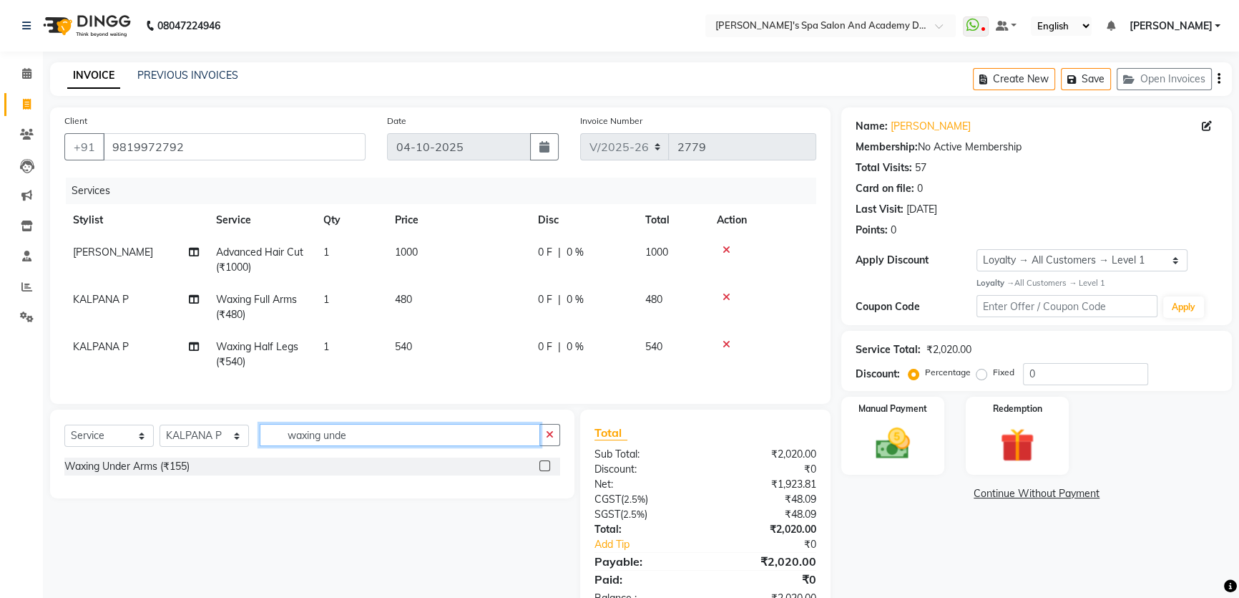
type input "waxing unde"
click at [542, 471] on label at bounding box center [545, 465] width 11 height 11
click at [542, 471] on input "checkbox" at bounding box center [544, 466] width 9 height 9
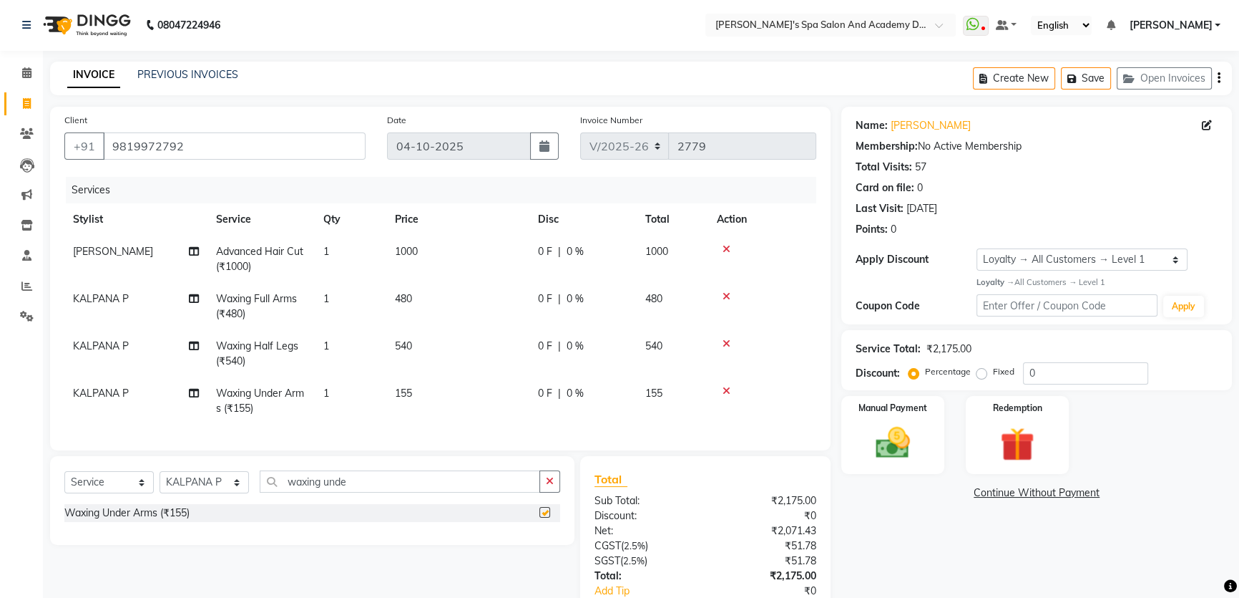
checkbox input "false"
click at [1085, 78] on button "Save" at bounding box center [1086, 79] width 50 height 22
click at [1076, 77] on icon "button" at bounding box center [1075, 79] width 14 height 10
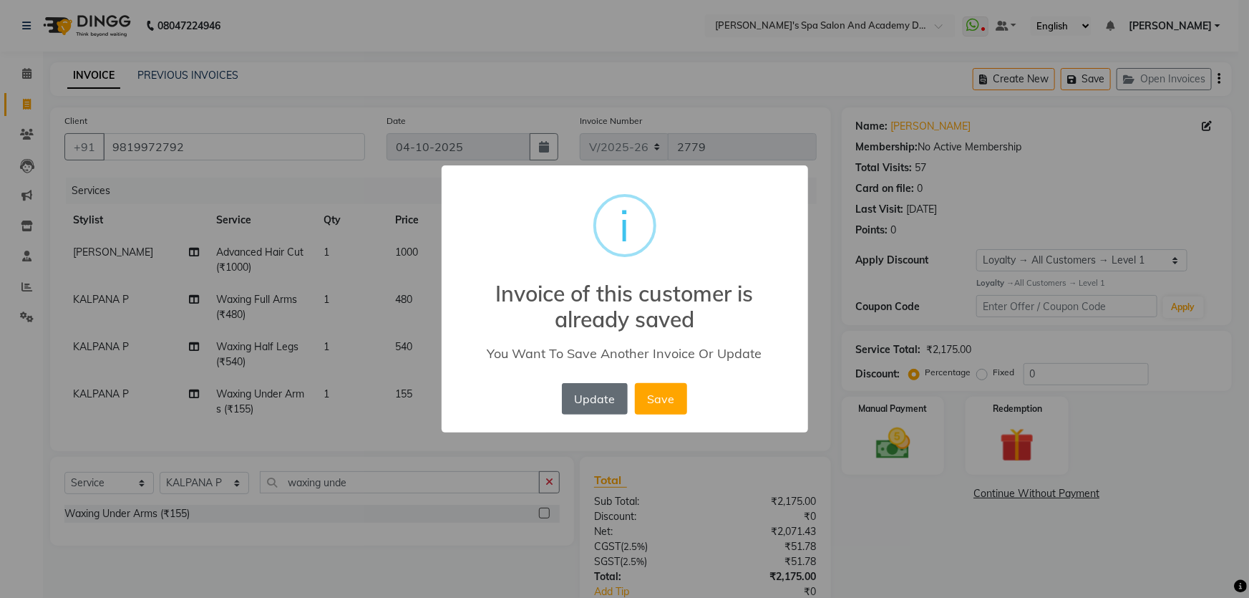
click at [578, 391] on button "Update" at bounding box center [595, 398] width 66 height 31
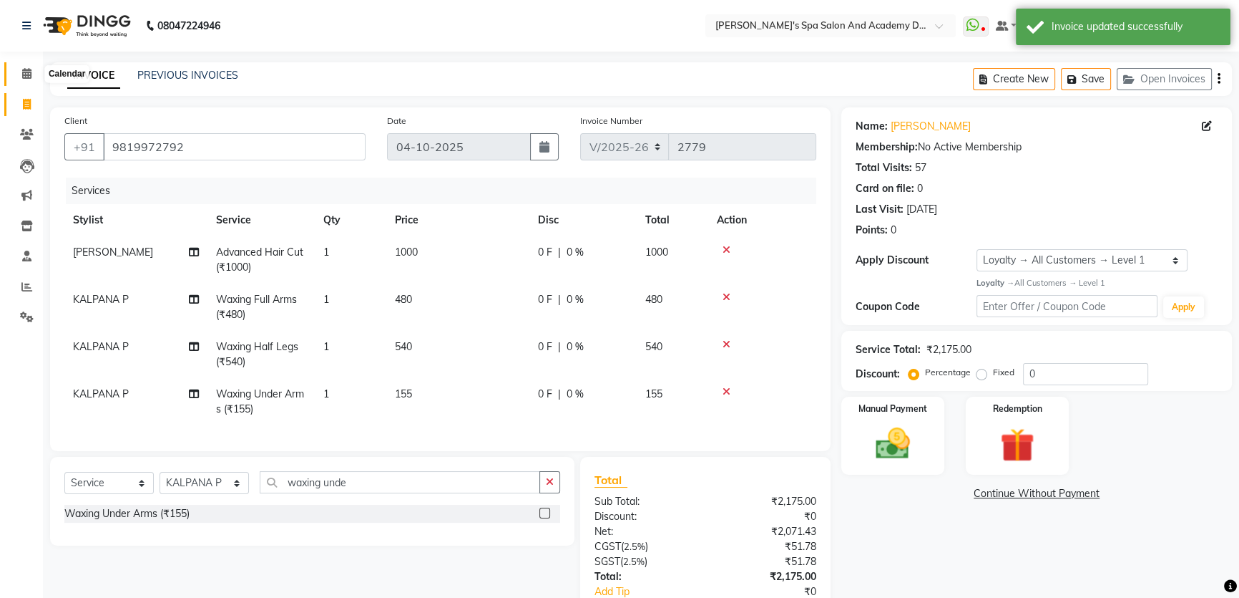
click at [34, 77] on span at bounding box center [26, 74] width 25 height 16
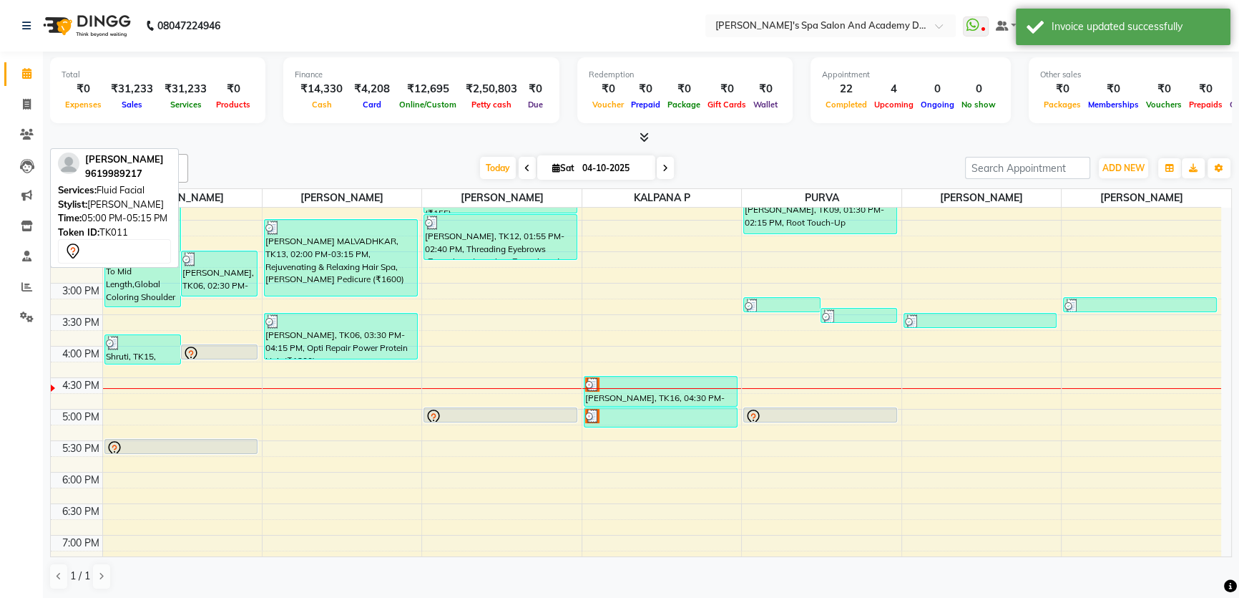
scroll to position [325, 0]
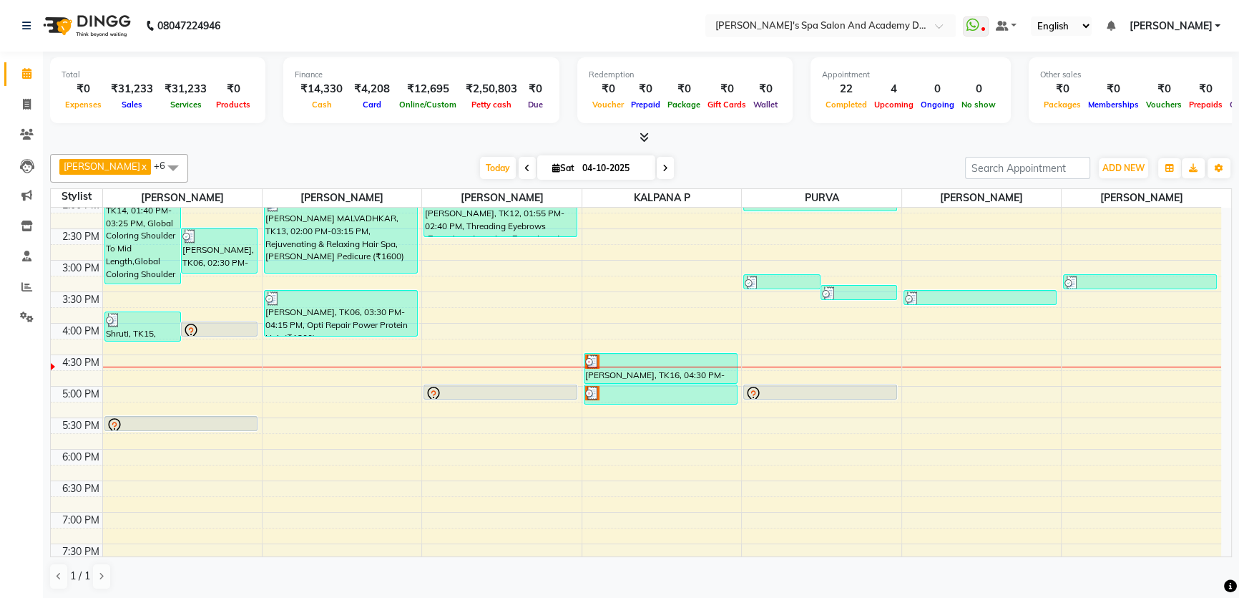
click at [321, 394] on div "9:00 AM 9:30 AM 10:00 AM 10:30 AM 11:00 AM 11:30 AM 12:00 PM 12:30 PM 1:00 PM 1…" at bounding box center [636, 260] width 1171 height 755
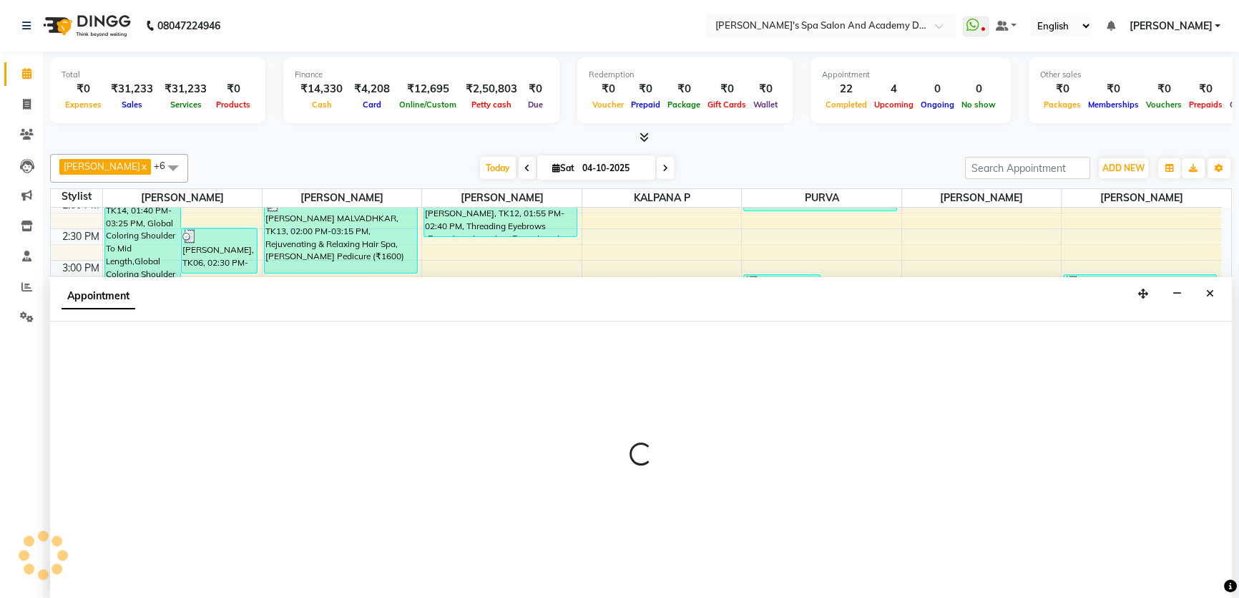
scroll to position [0, 0]
select select "47355"
select select "tentative"
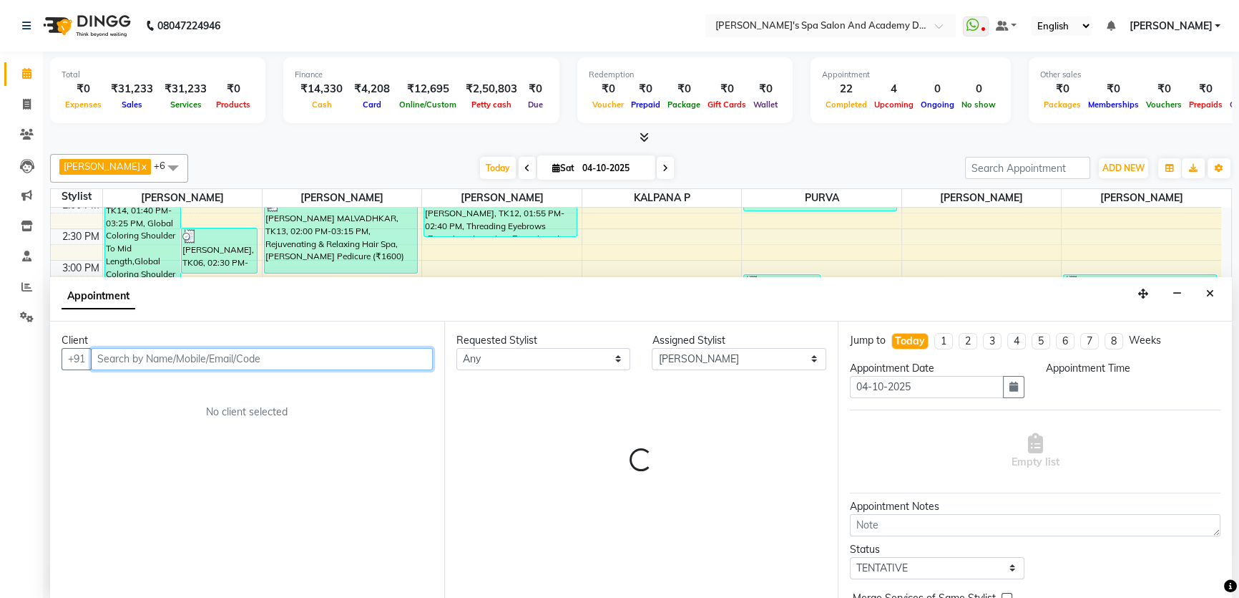
select select "1020"
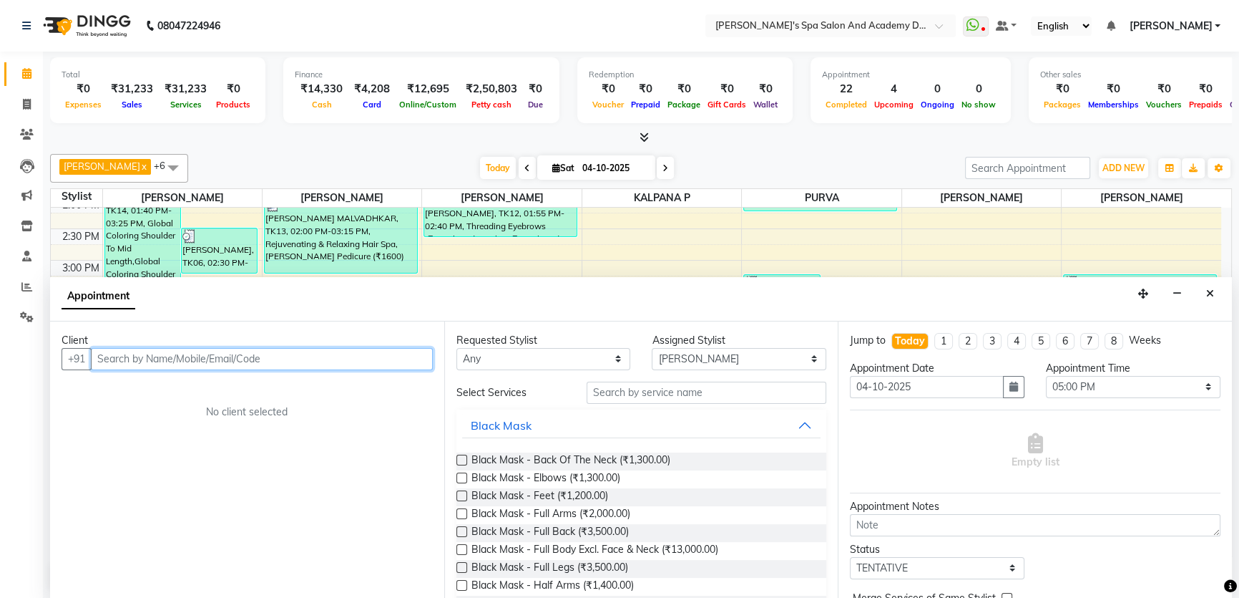
click at [173, 360] on input "text" at bounding box center [262, 359] width 342 height 22
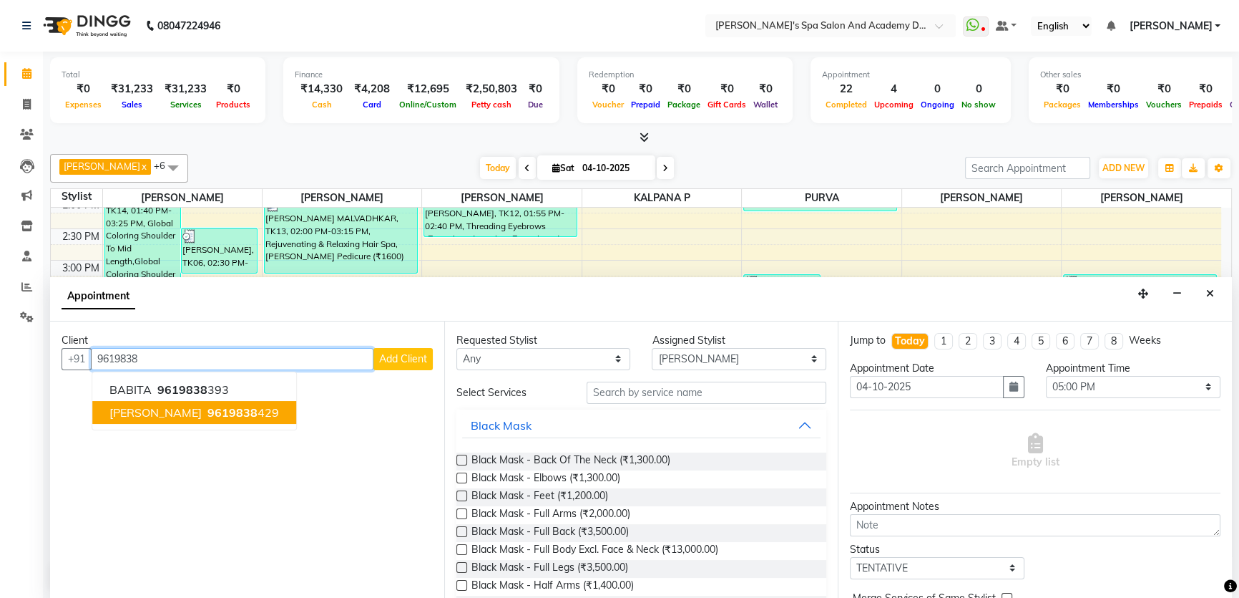
click at [178, 406] on span "[PERSON_NAME]" at bounding box center [155, 412] width 92 height 14
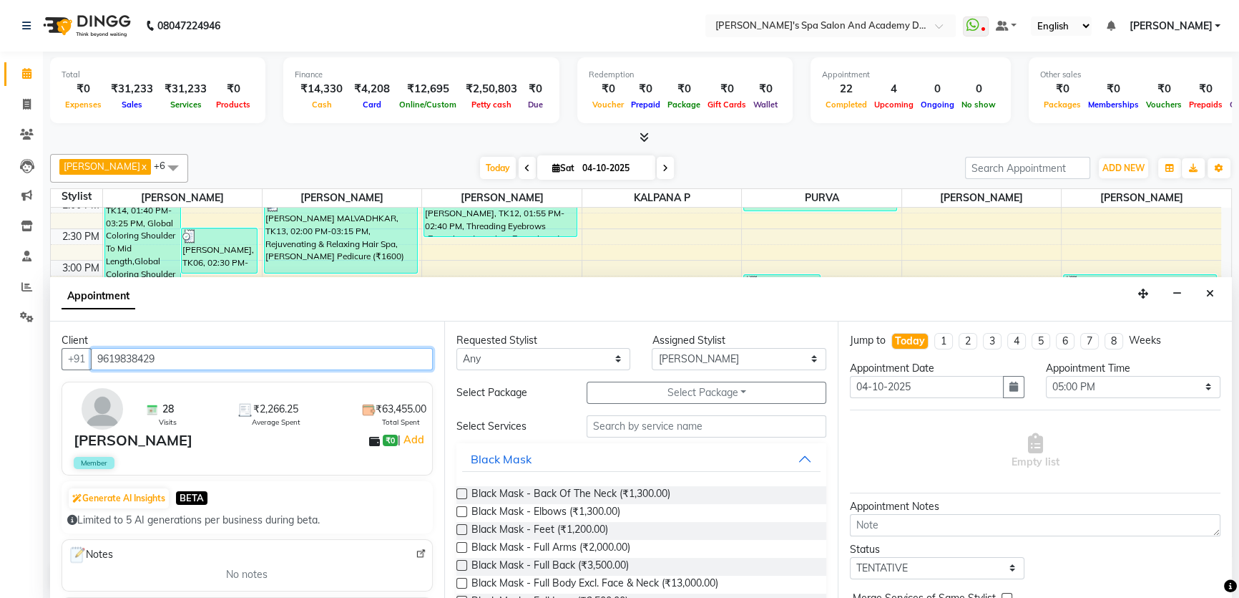
type input "9619838429"
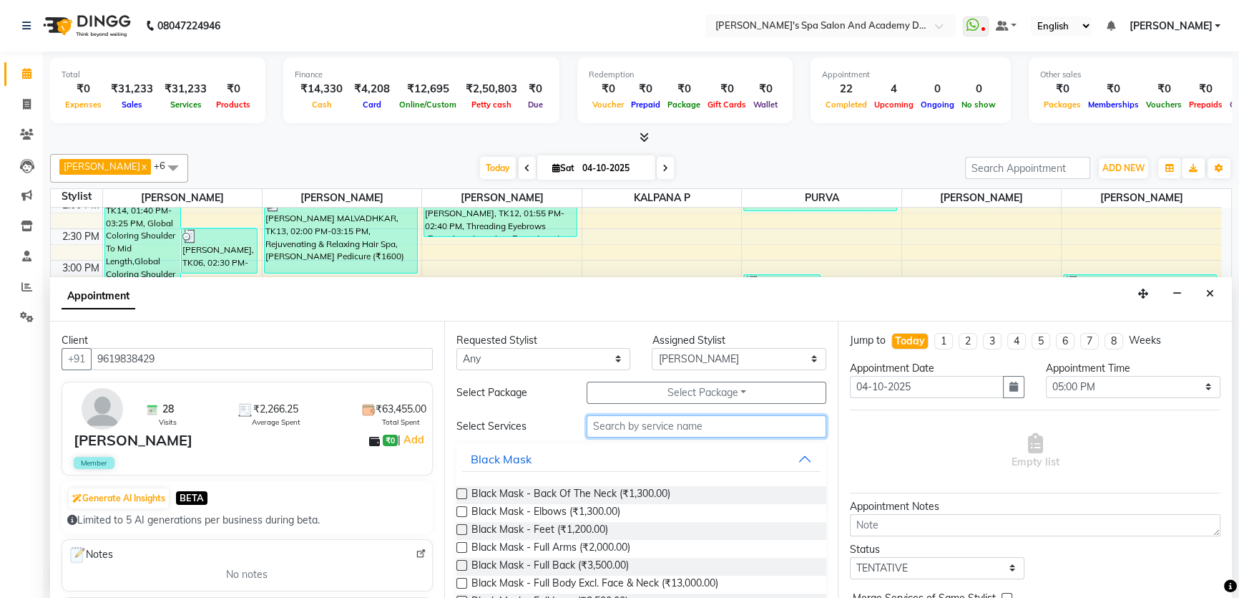
click at [623, 427] on input "text" at bounding box center [707, 426] width 240 height 22
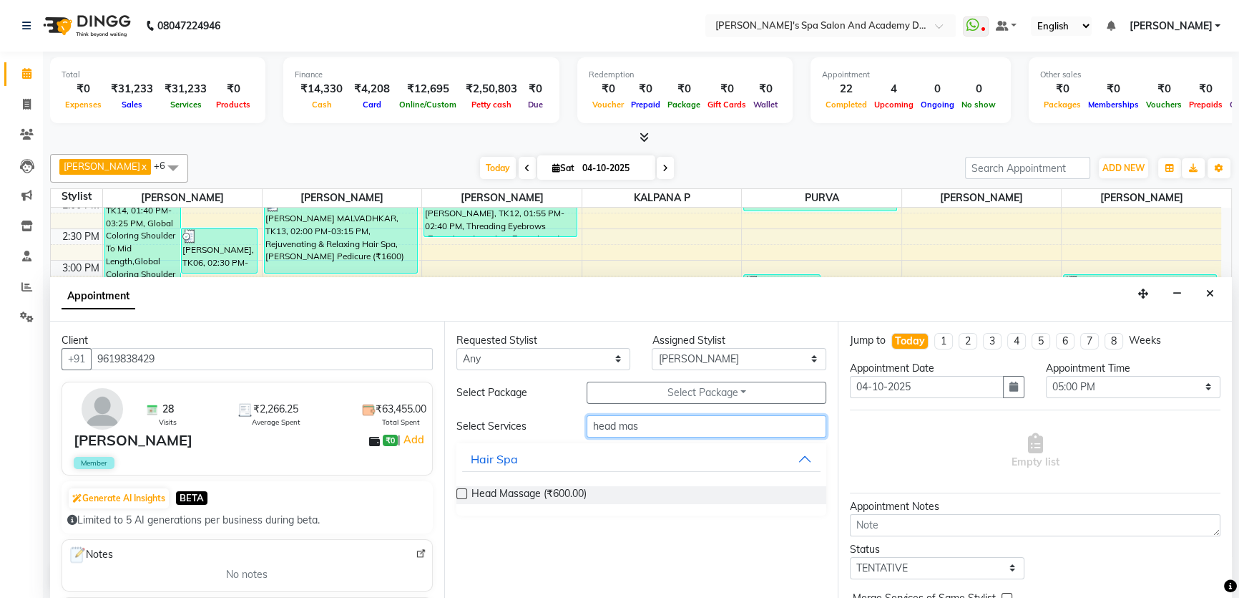
type input "head mass"
drag, startPoint x: 668, startPoint y: 432, endPoint x: 586, endPoint y: 428, distance: 81.7
click at [586, 428] on div "head mass" at bounding box center [706, 426] width 261 height 22
type input "head mas"
click at [459, 493] on label at bounding box center [462, 493] width 11 height 11
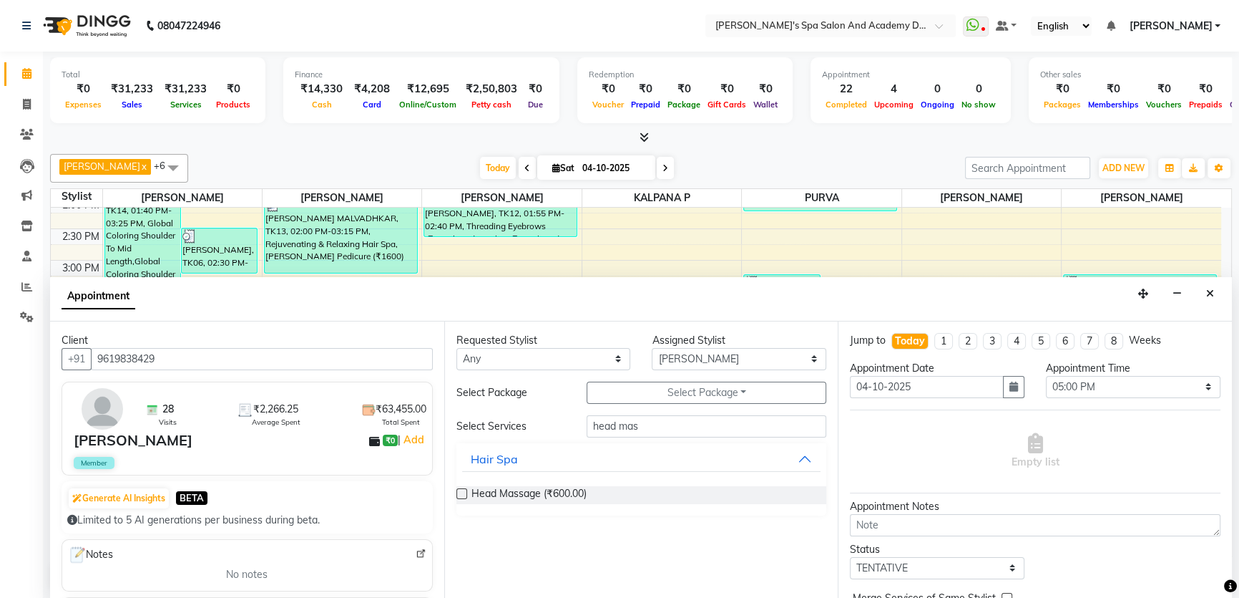
click at [459, 493] on input "checkbox" at bounding box center [461, 494] width 9 height 9
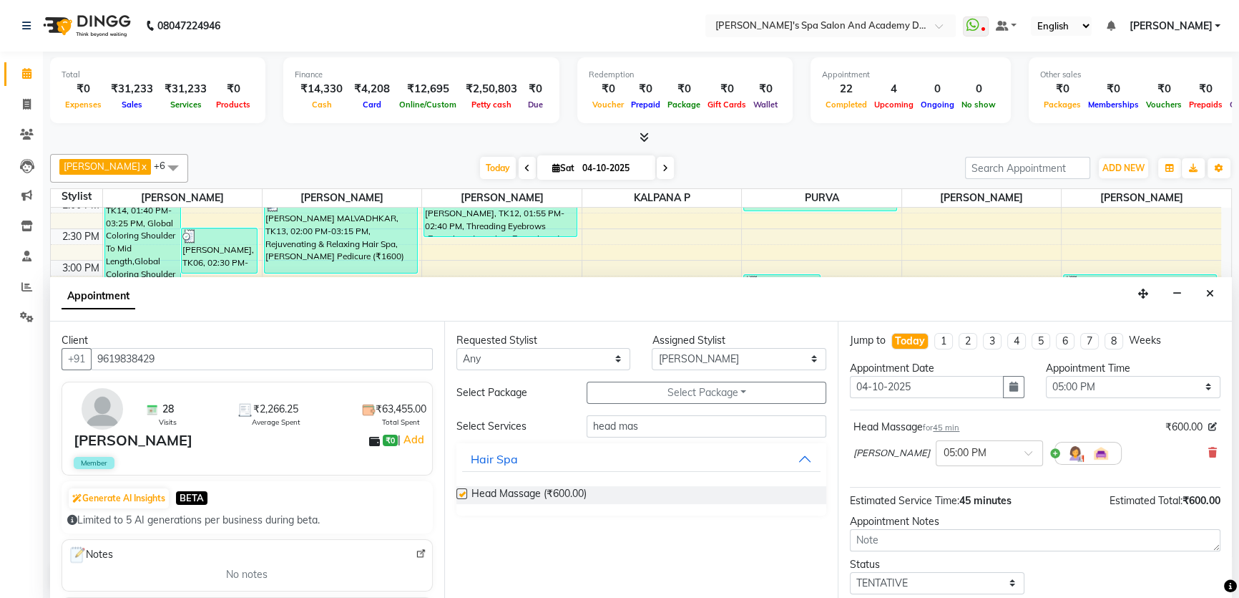
checkbox input "false"
drag, startPoint x: 661, startPoint y: 432, endPoint x: 535, endPoint y: 416, distance: 126.1
click at [535, 416] on div "Select Services head mas" at bounding box center [642, 426] width 392 height 22
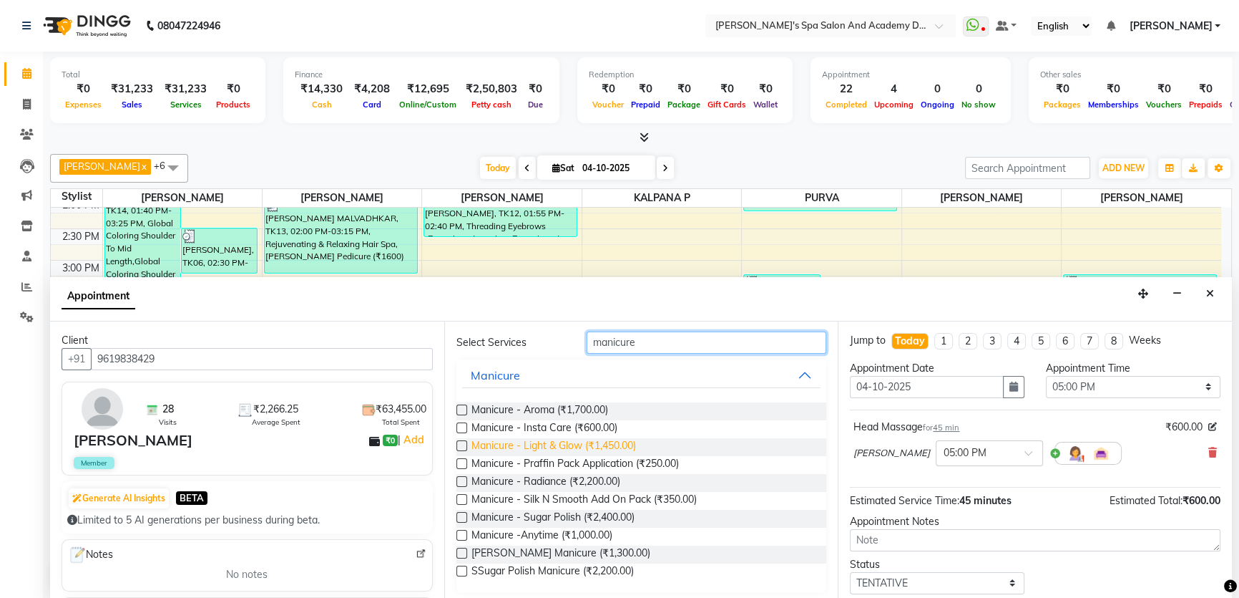
scroll to position [88, 0]
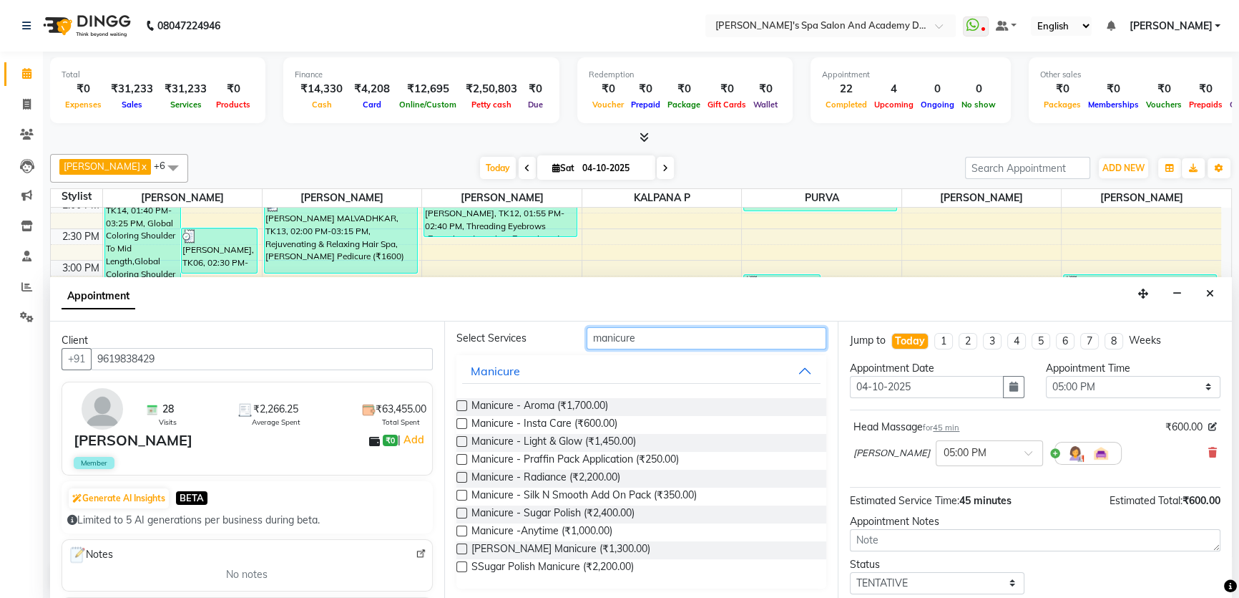
type input "manicure"
click at [459, 529] on label at bounding box center [462, 530] width 11 height 11
click at [459, 529] on input "checkbox" at bounding box center [461, 531] width 9 height 9
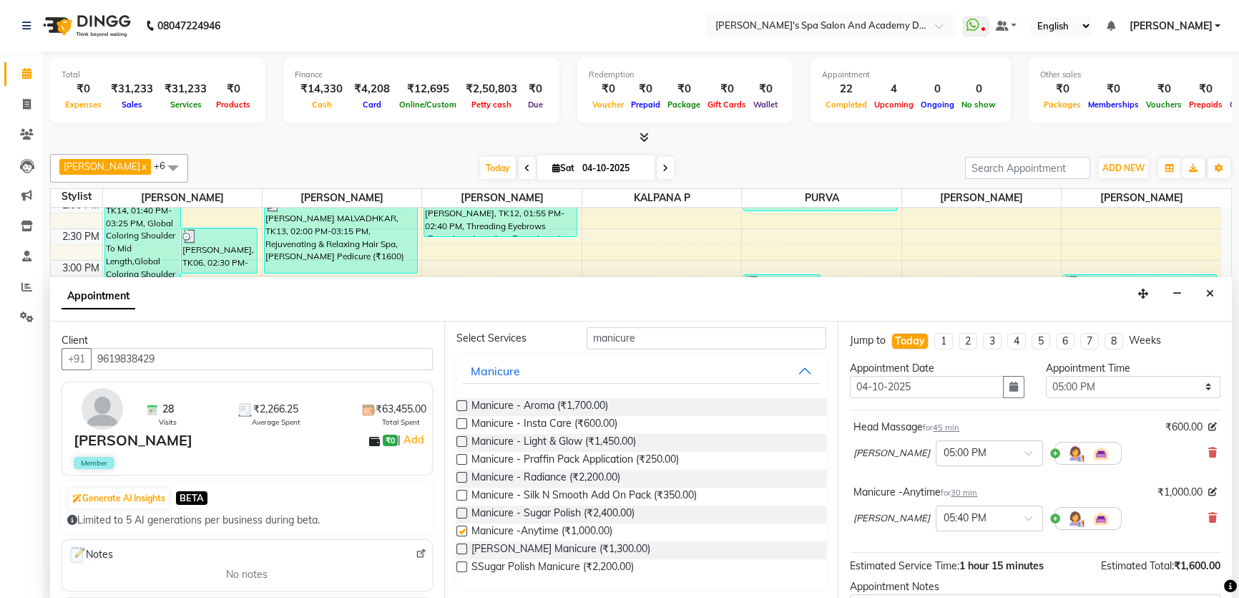
checkbox input "false"
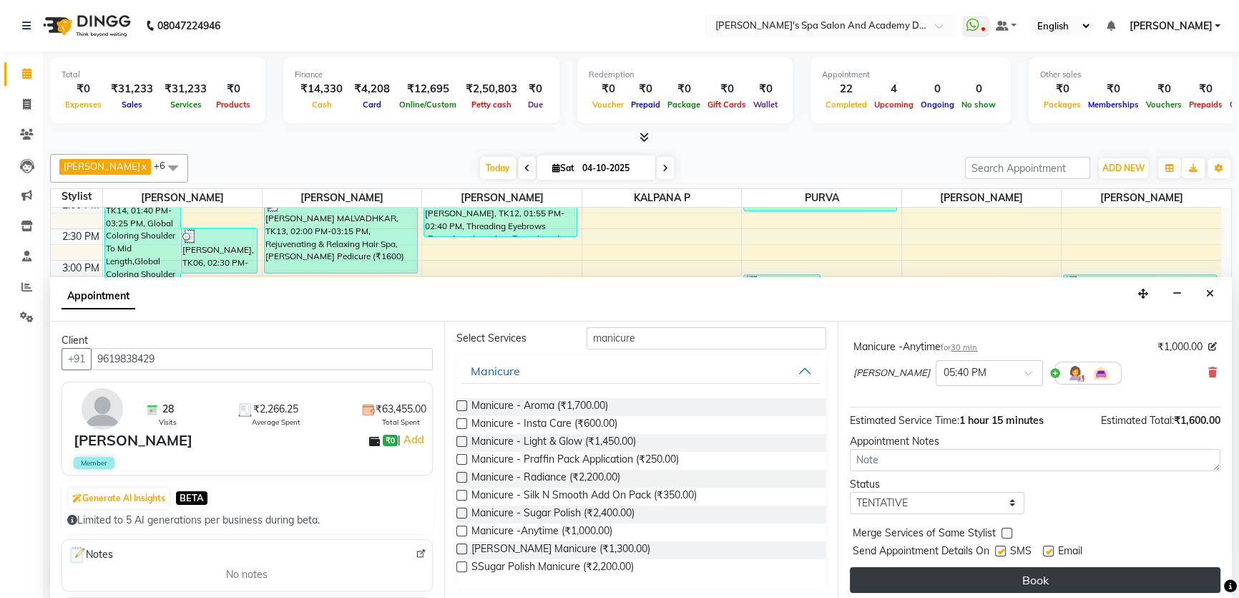
scroll to position [150, 0]
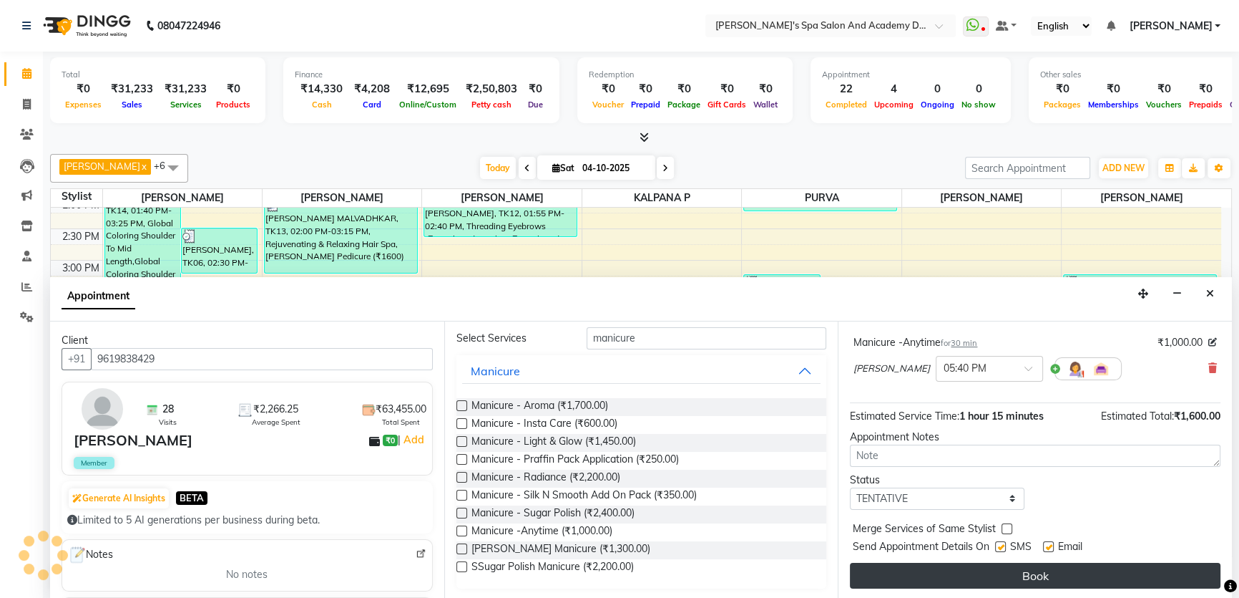
click at [1010, 578] on button "Book" at bounding box center [1035, 575] width 371 height 26
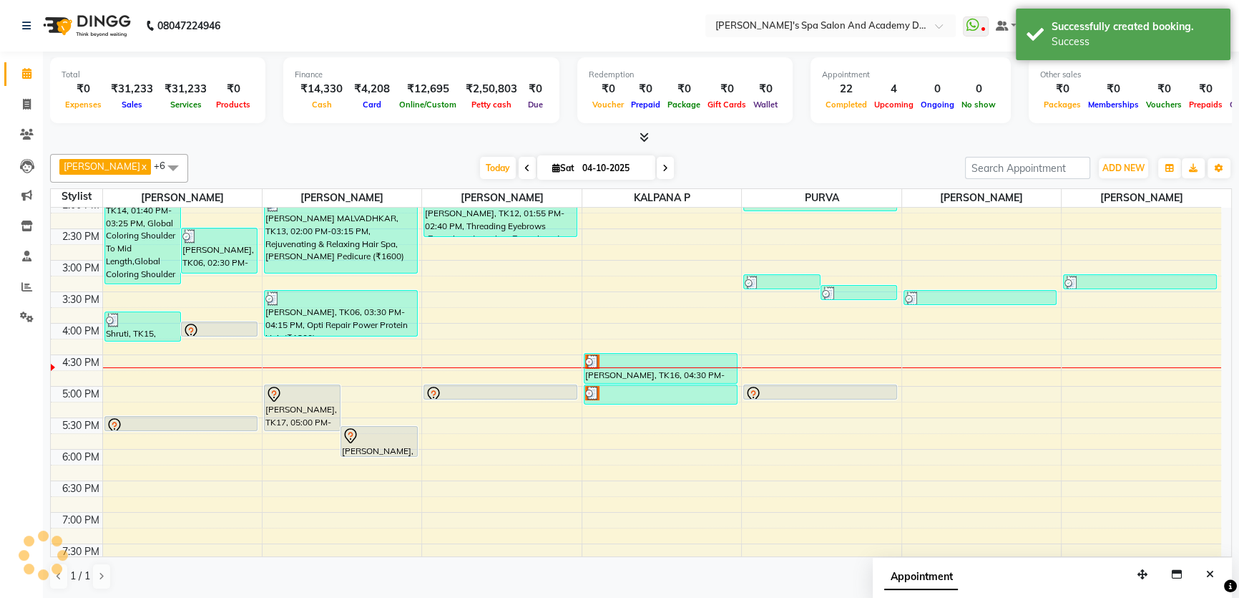
scroll to position [0, 0]
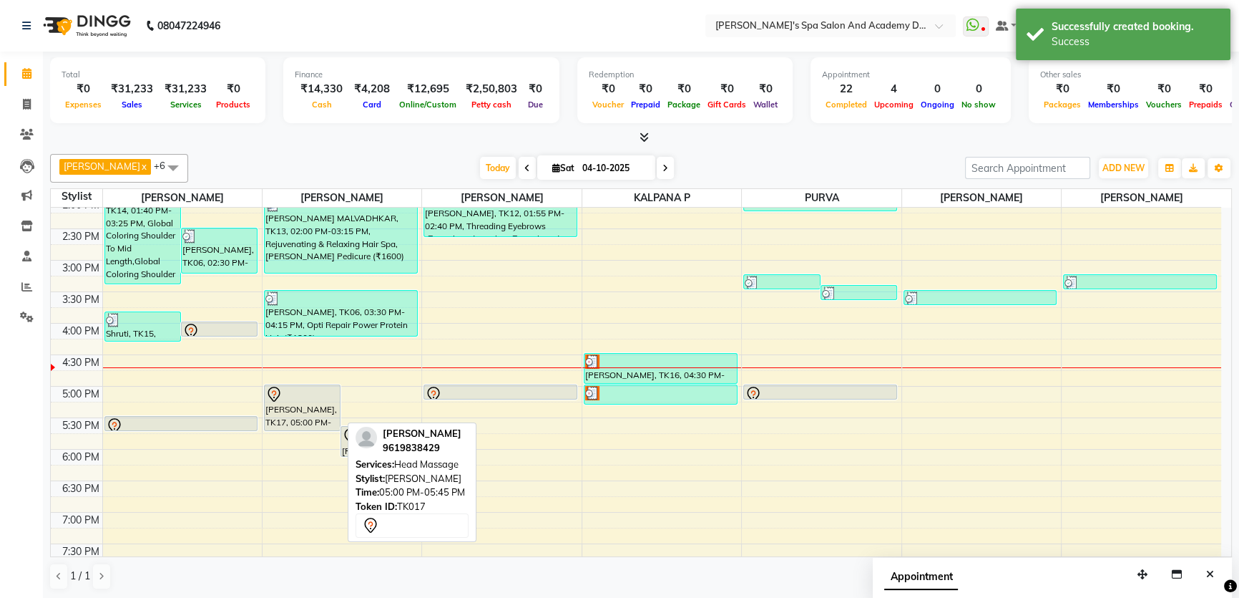
click at [279, 407] on div "[PERSON_NAME], TK17, 05:00 PM-05:45 PM, Head Massage" at bounding box center [302, 407] width 75 height 45
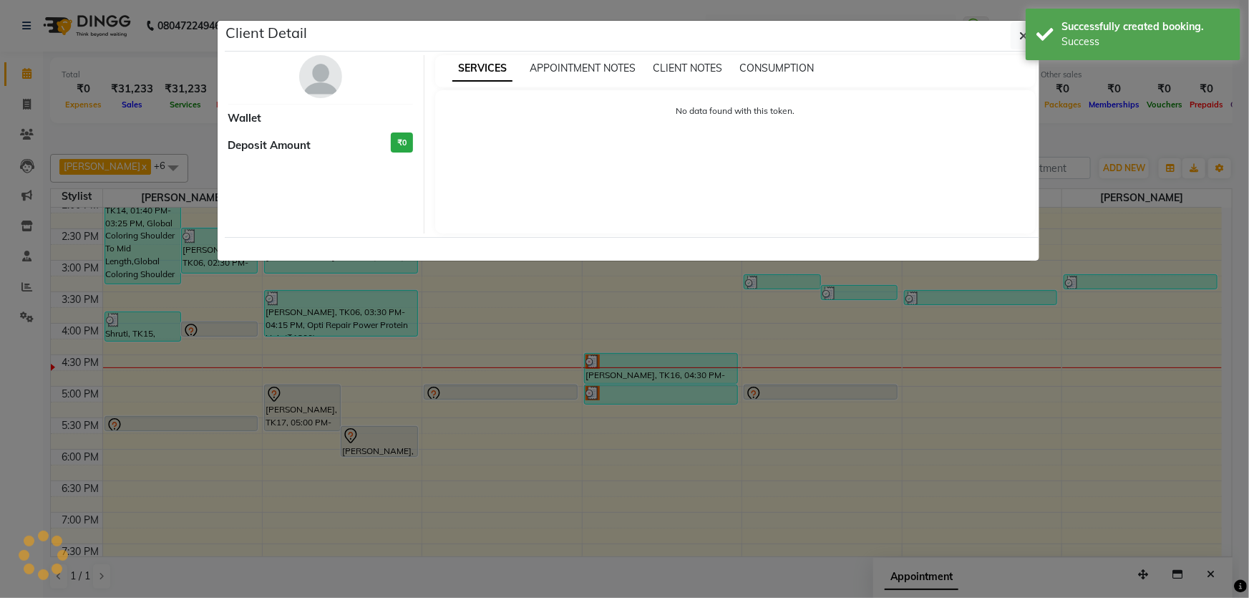
select select "7"
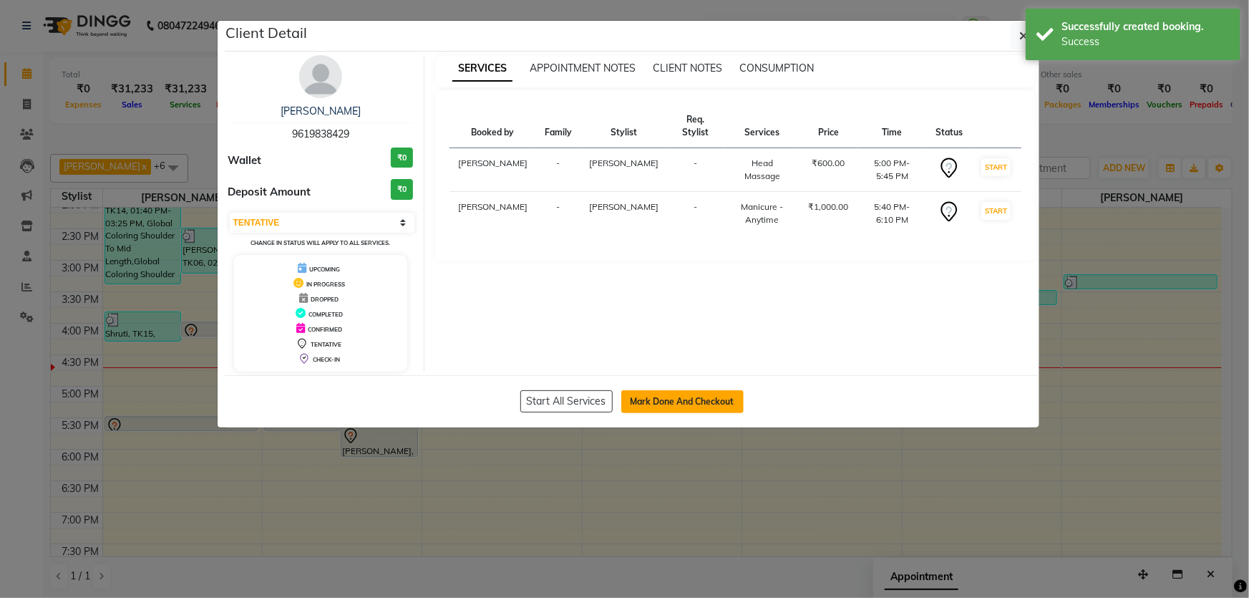
click at [658, 395] on button "Mark Done And Checkout" at bounding box center [682, 401] width 122 height 23
select select "service"
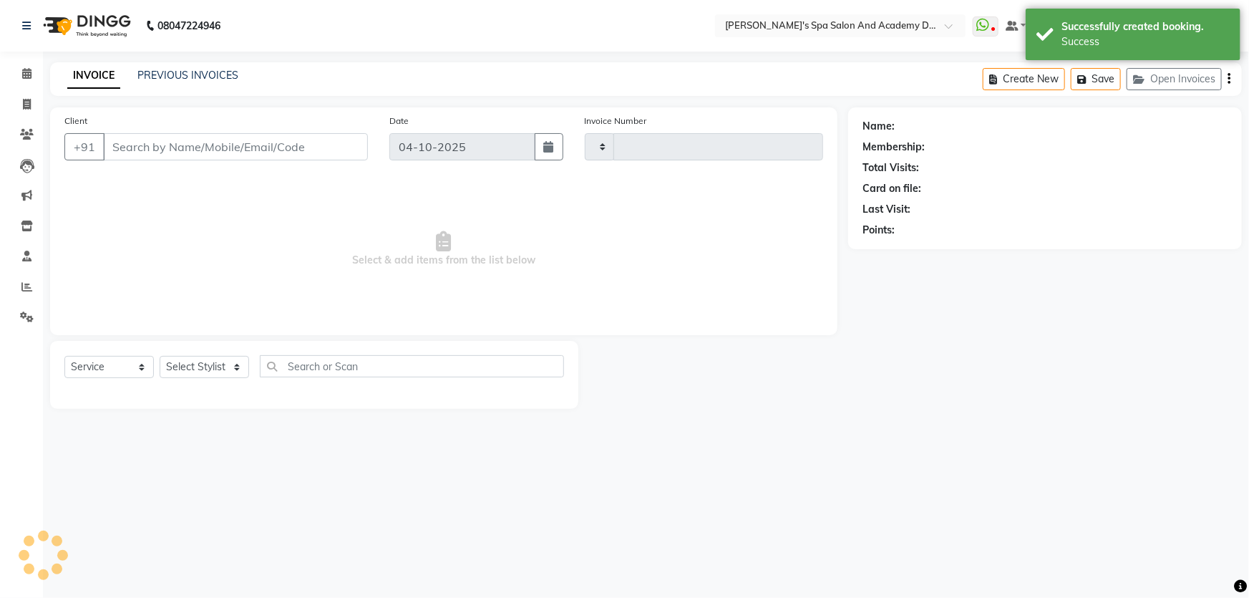
type input "2779"
select select "6316"
type input "9619838429"
select select "47355"
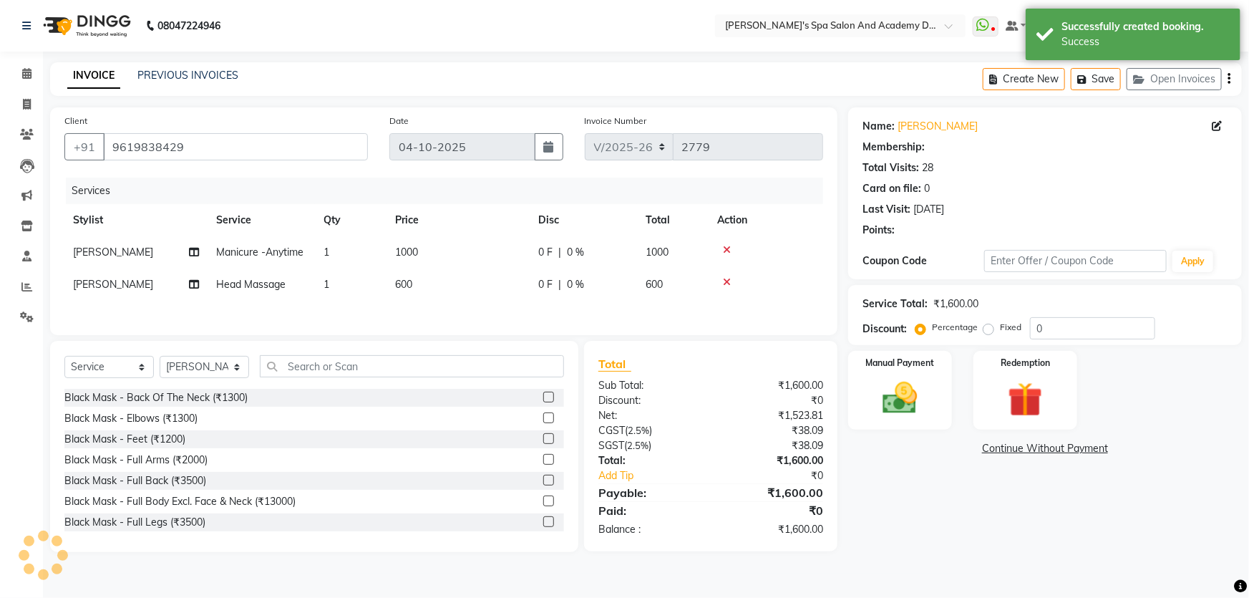
type input "20"
select select "2: Object"
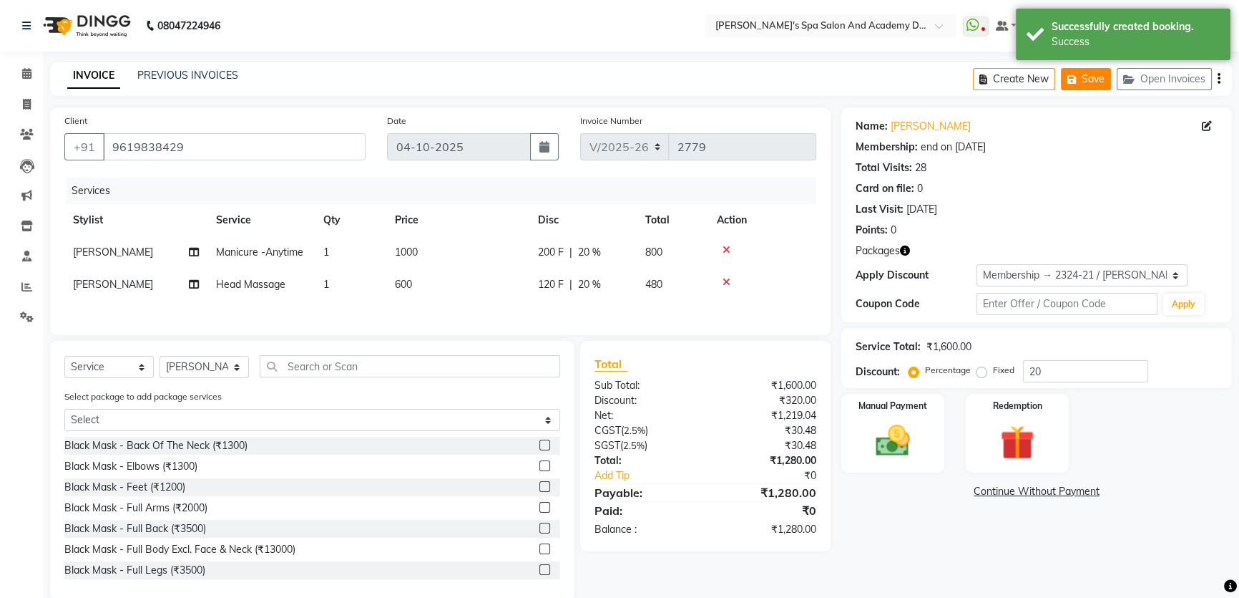
click at [1092, 76] on button "Save" at bounding box center [1086, 79] width 50 height 22
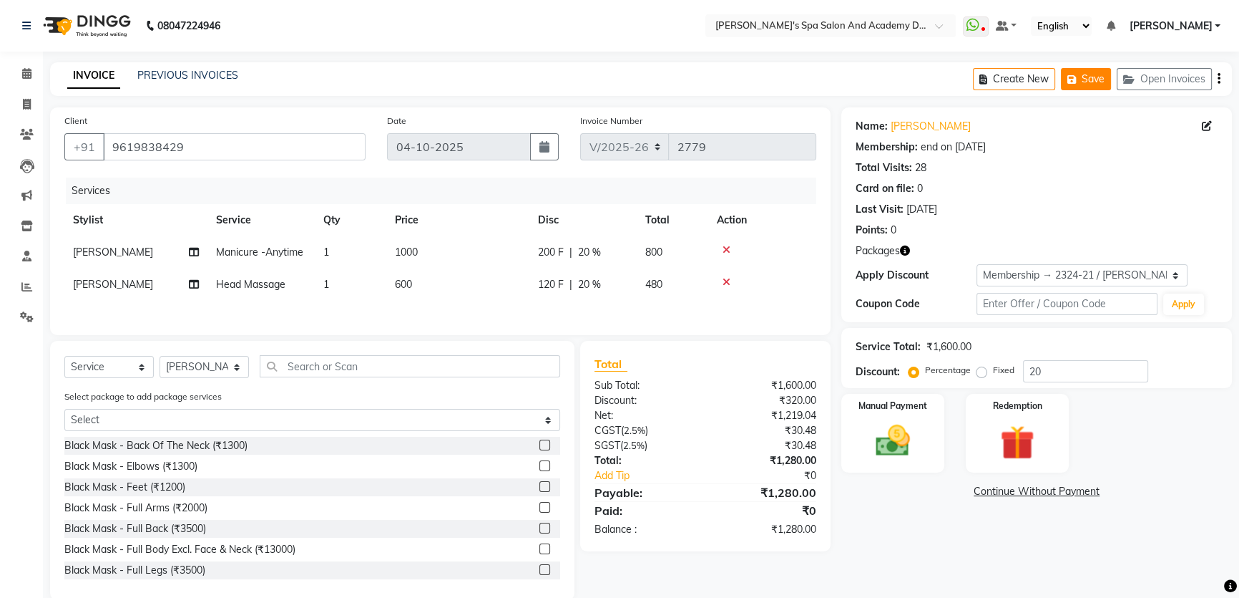
click at [1093, 85] on button "Save" at bounding box center [1086, 79] width 50 height 22
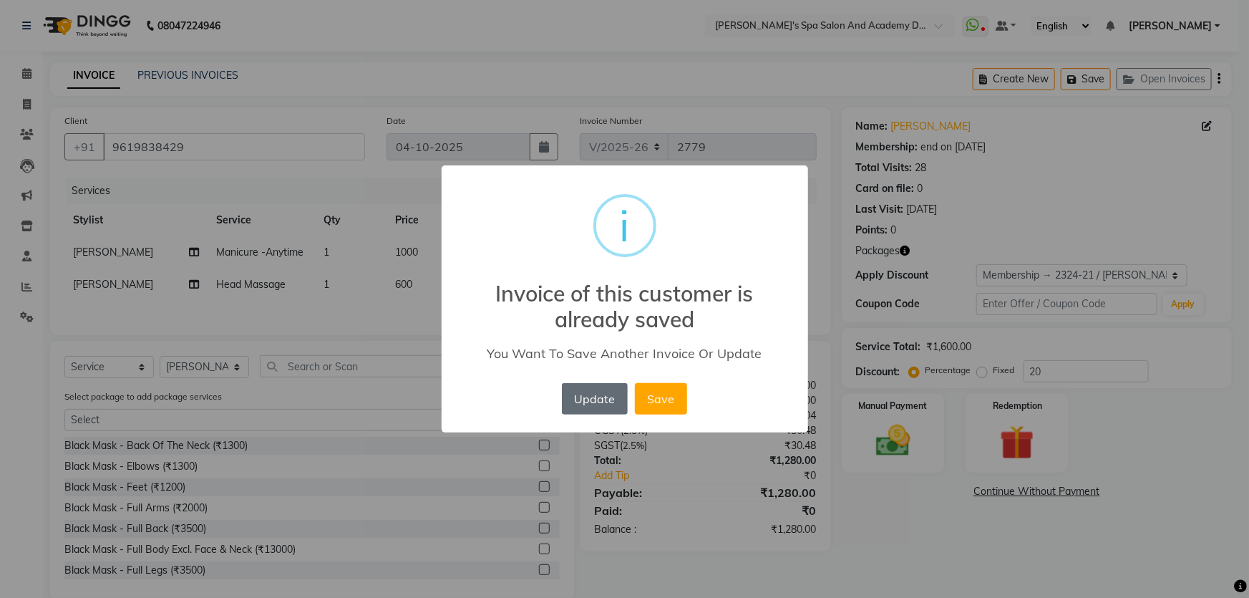
click at [610, 386] on button "Update" at bounding box center [595, 398] width 66 height 31
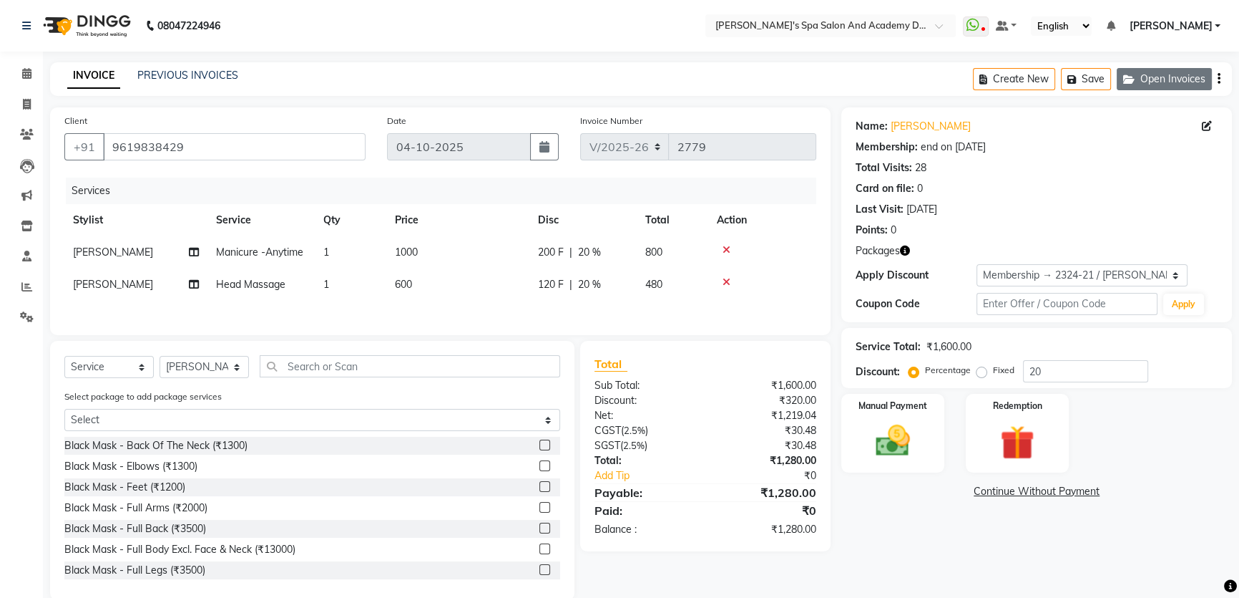
click at [1142, 78] on button "Open Invoices" at bounding box center [1164, 79] width 95 height 22
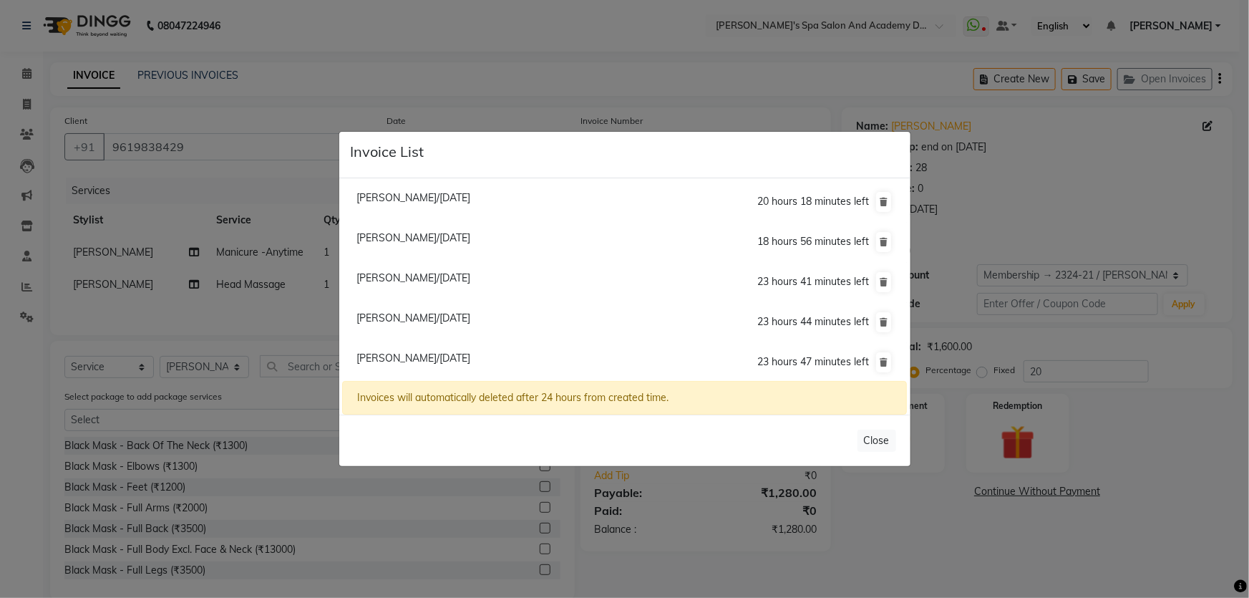
click at [400, 278] on span "[PERSON_NAME]/[DATE]" at bounding box center [413, 277] width 114 height 13
type input "9930379733"
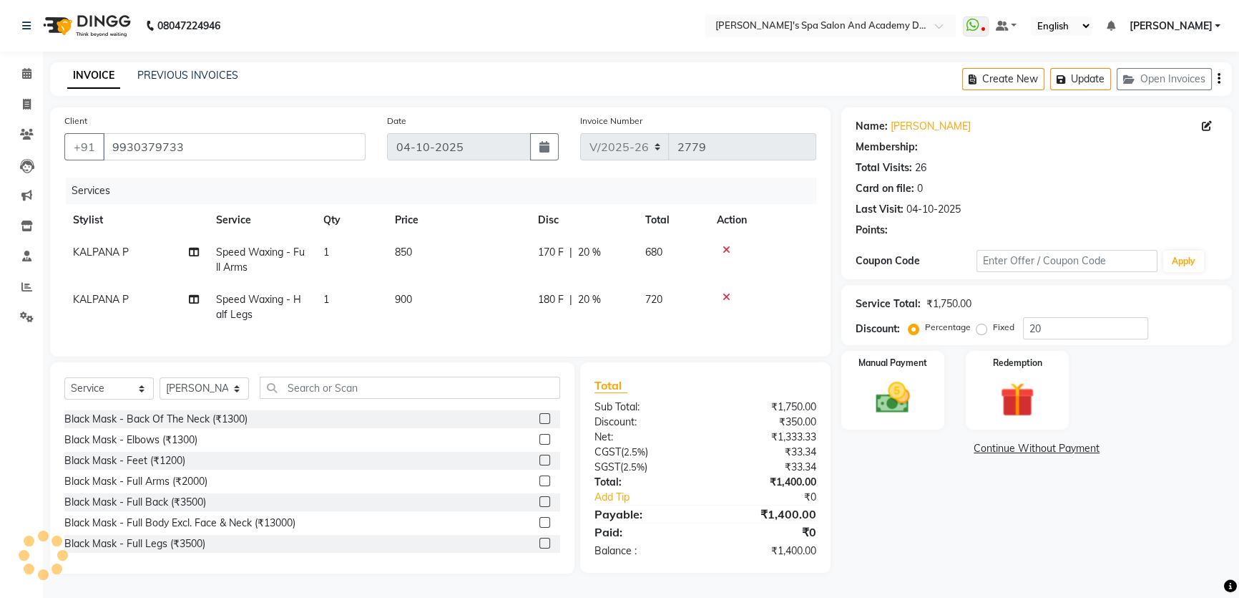
type input "0"
select select "2: Object"
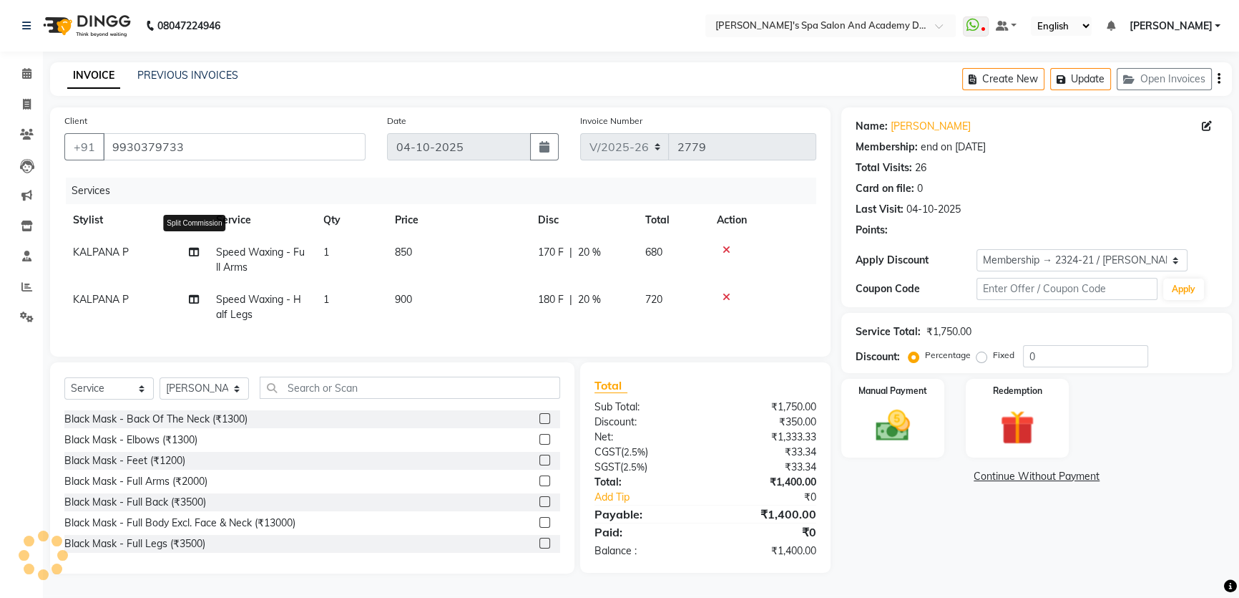
type input "20"
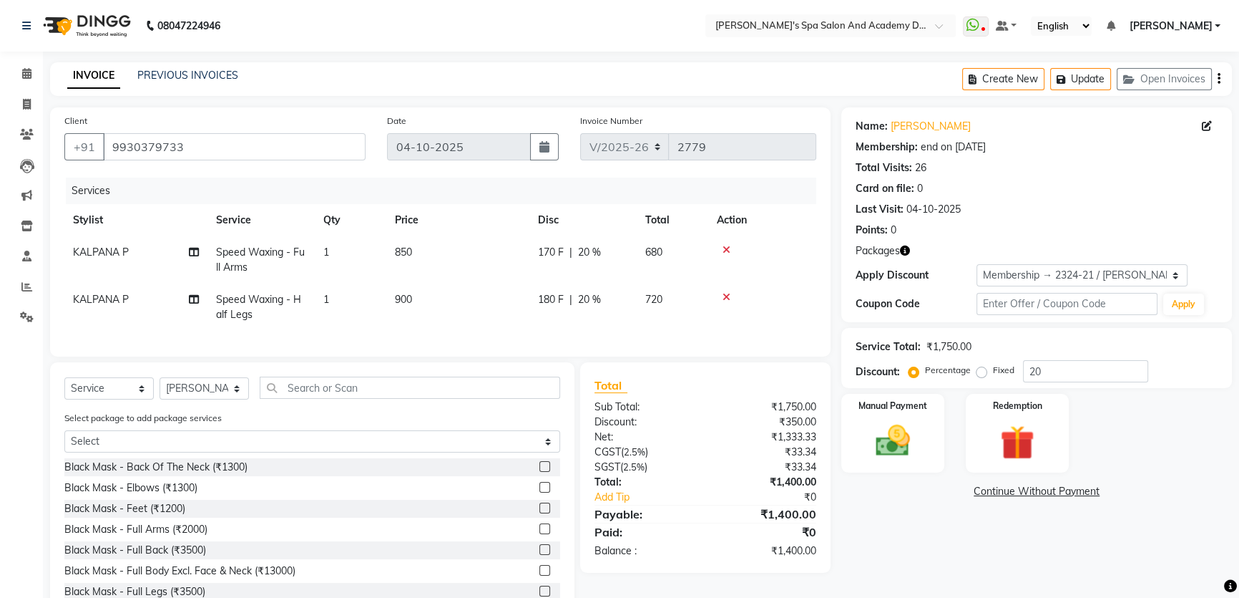
select select
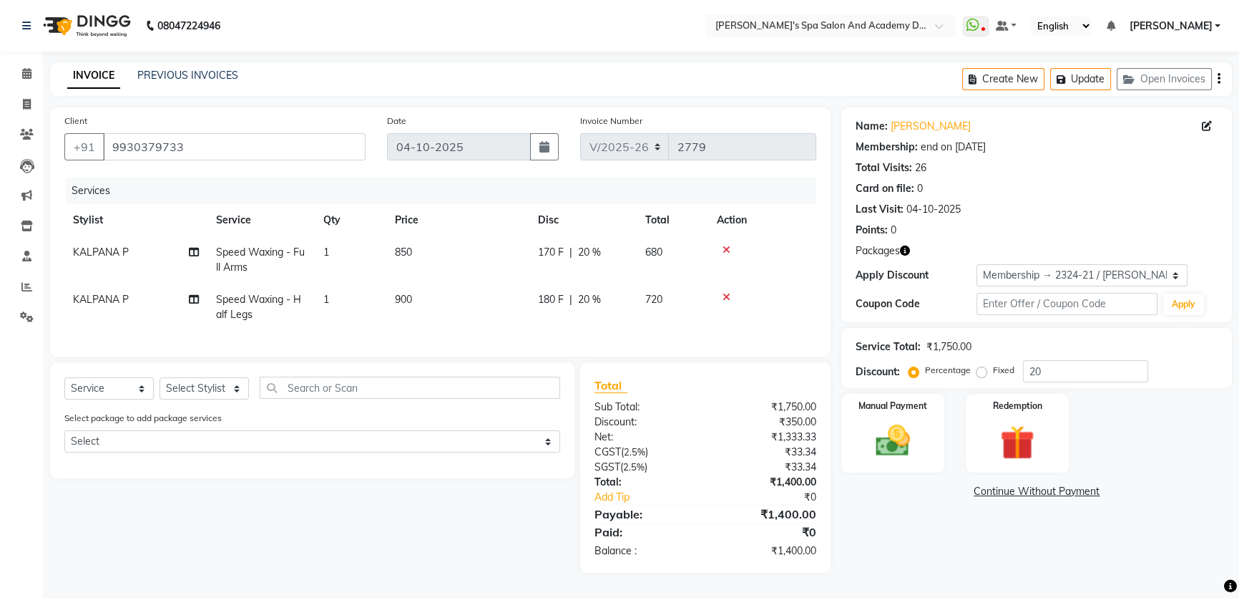
scroll to position [6, 0]
click at [885, 421] on img at bounding box center [893, 440] width 58 height 41
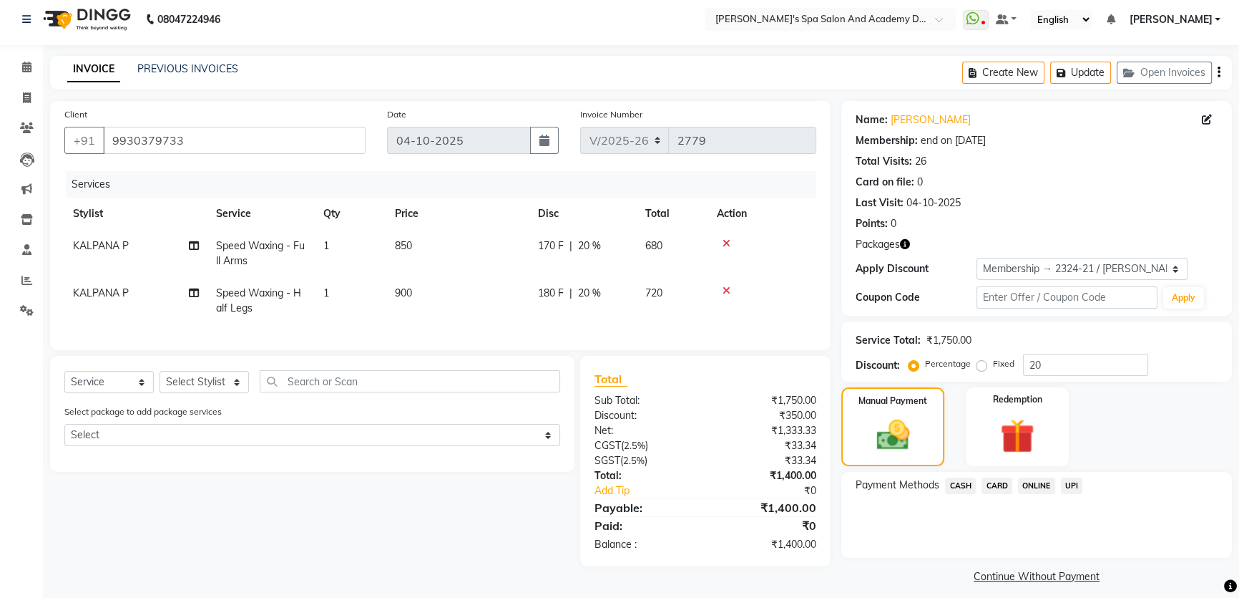
click at [952, 486] on span "CASH" at bounding box center [960, 485] width 31 height 16
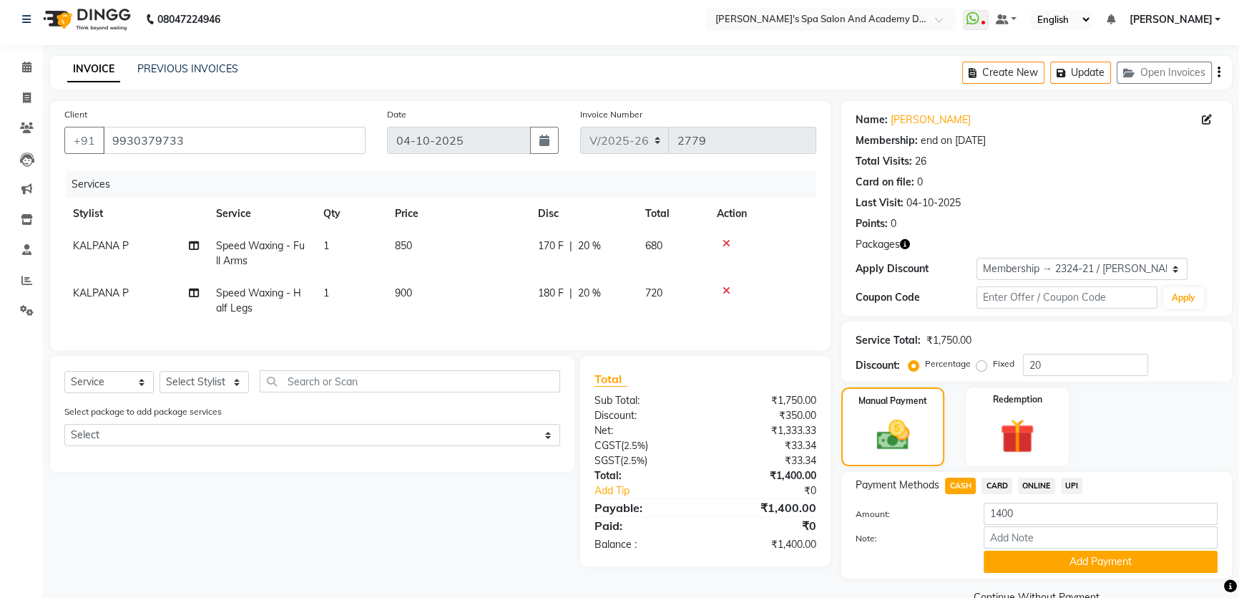
scroll to position [36, 0]
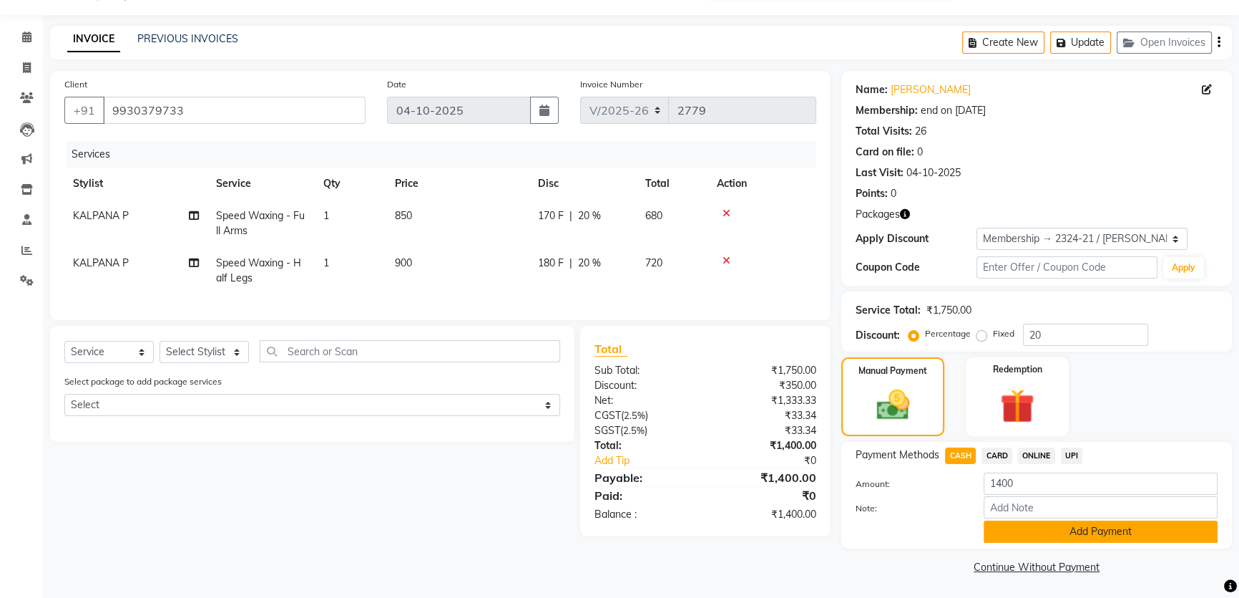
click at [1077, 537] on button "Add Payment" at bounding box center [1101, 531] width 234 height 22
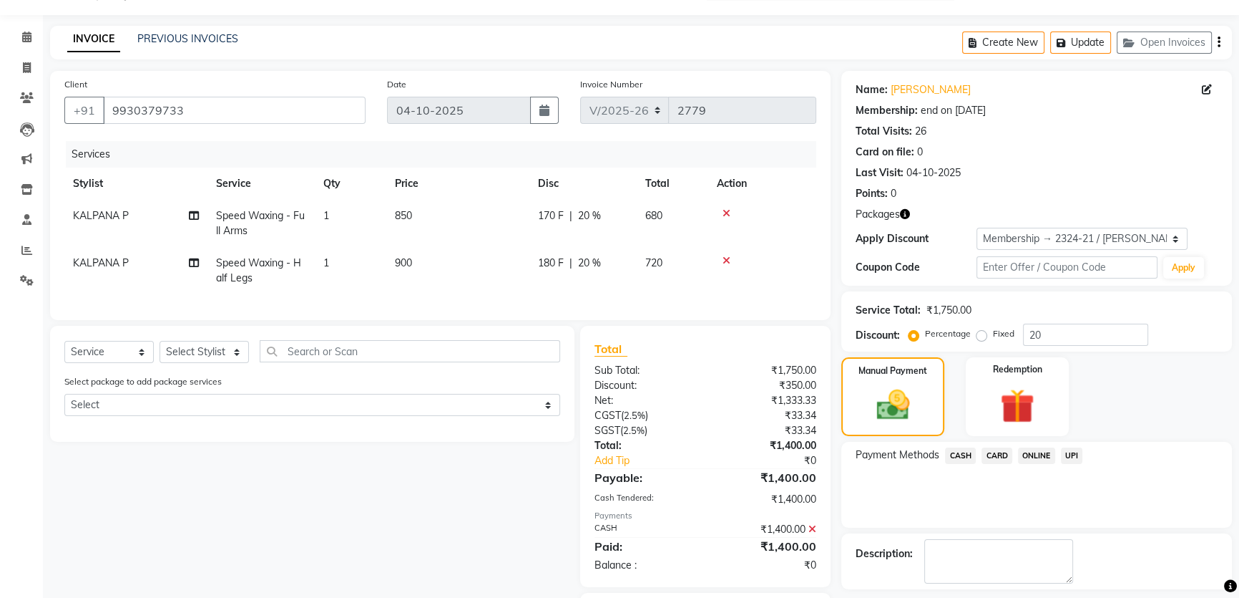
scroll to position [107, 0]
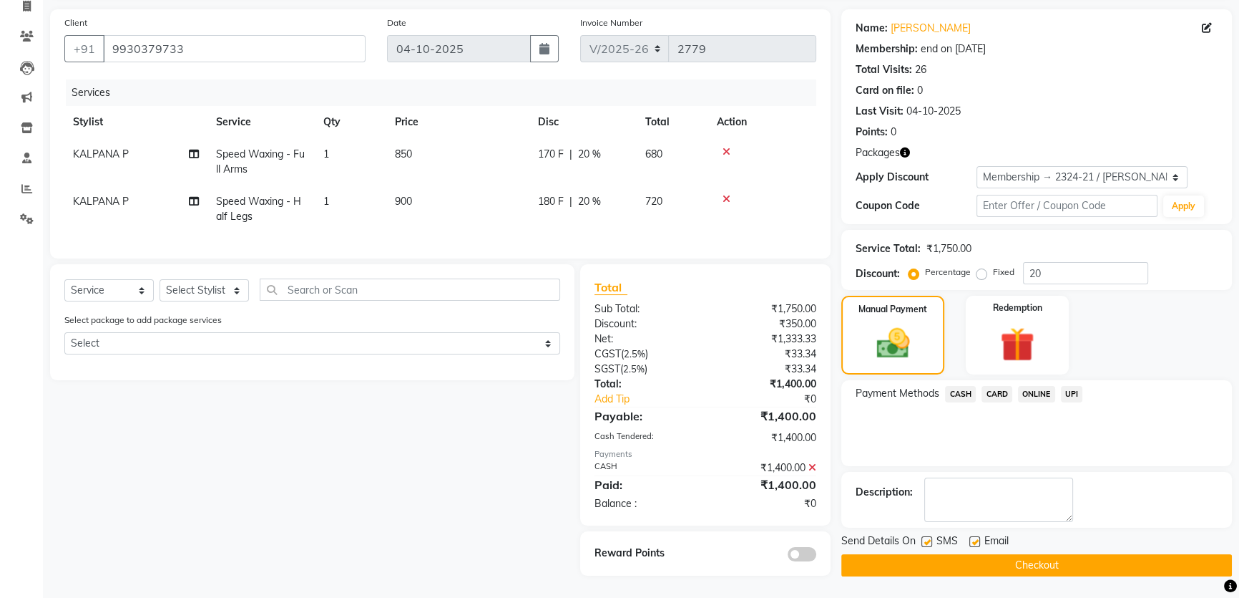
click at [996, 554] on button "Checkout" at bounding box center [1037, 565] width 391 height 22
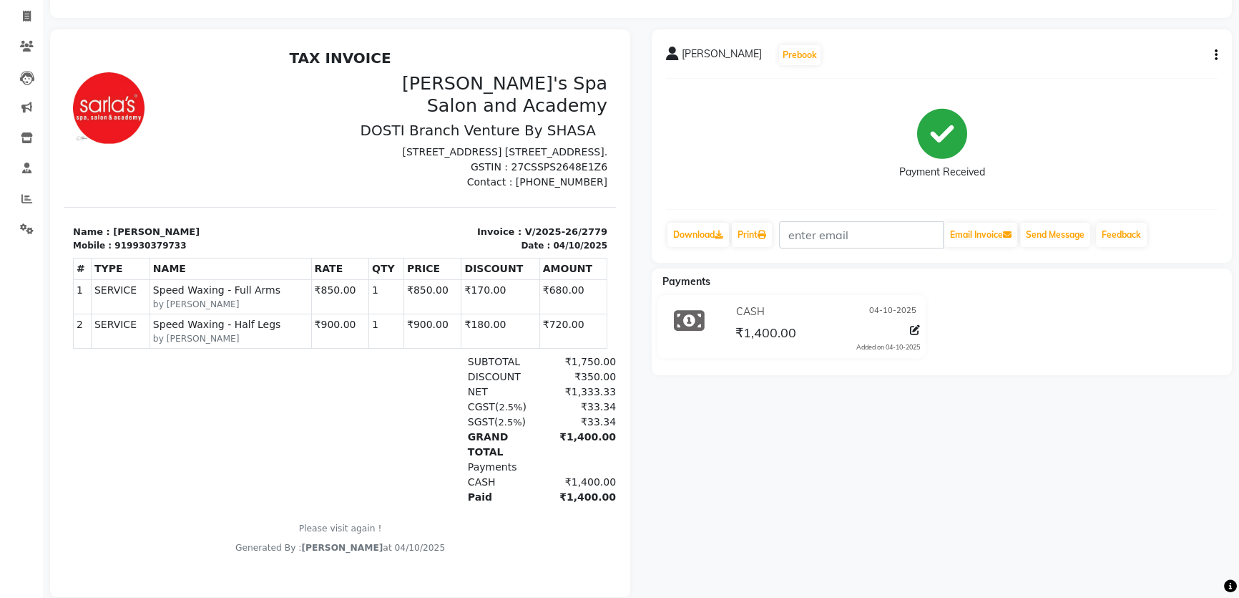
scroll to position [117, 0]
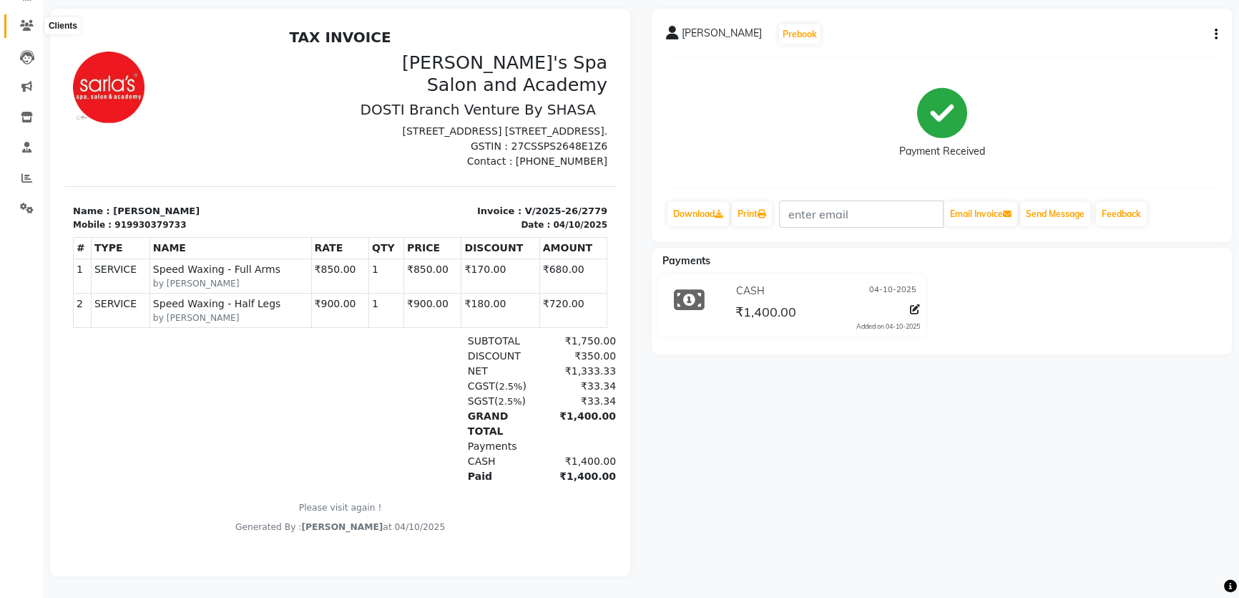
click at [30, 18] on span at bounding box center [26, 26] width 25 height 16
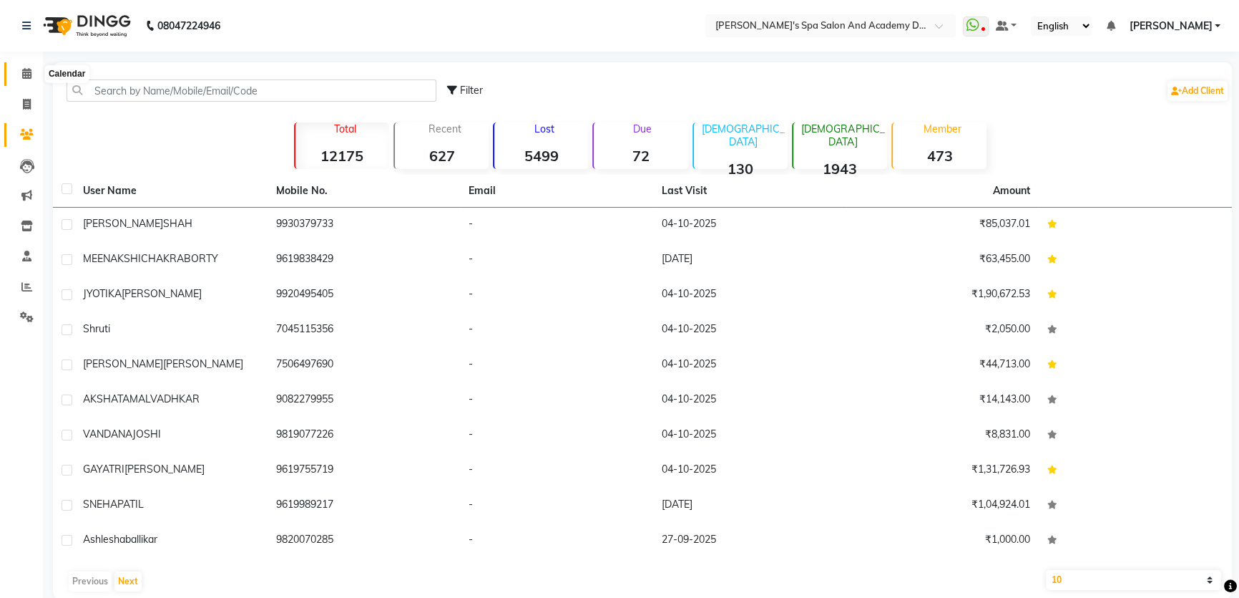
click at [29, 72] on icon at bounding box center [26, 73] width 9 height 11
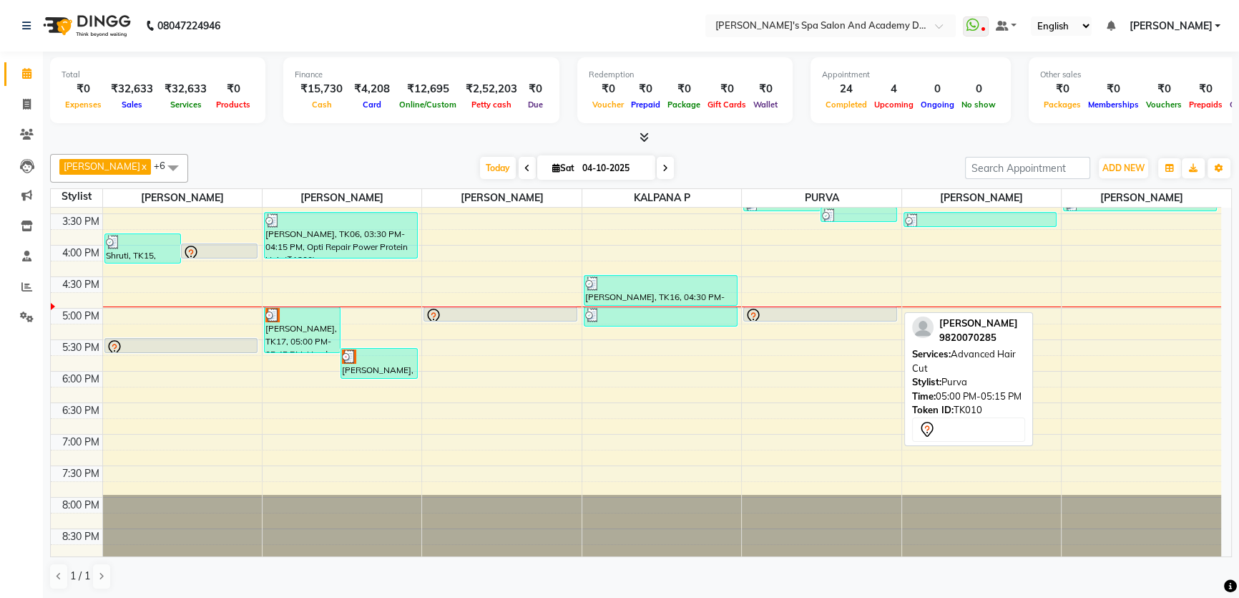
click at [798, 308] on div at bounding box center [820, 316] width 151 height 17
select select "7"
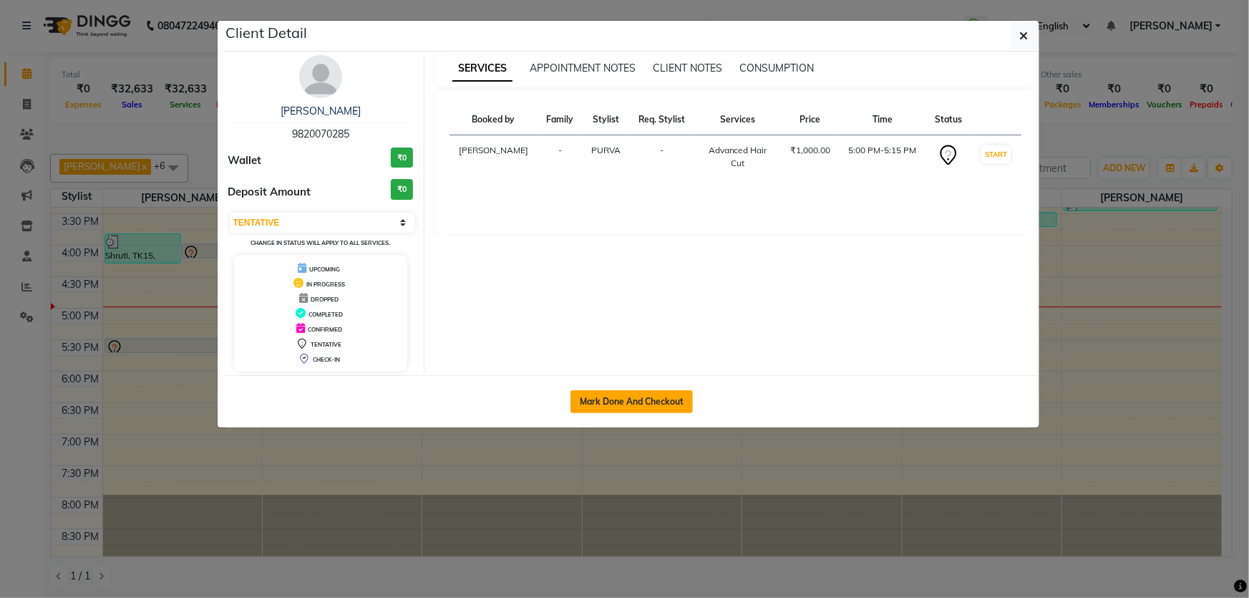
click at [615, 402] on button "Mark Done And Checkout" at bounding box center [631, 401] width 122 height 23
select select "6316"
select select "service"
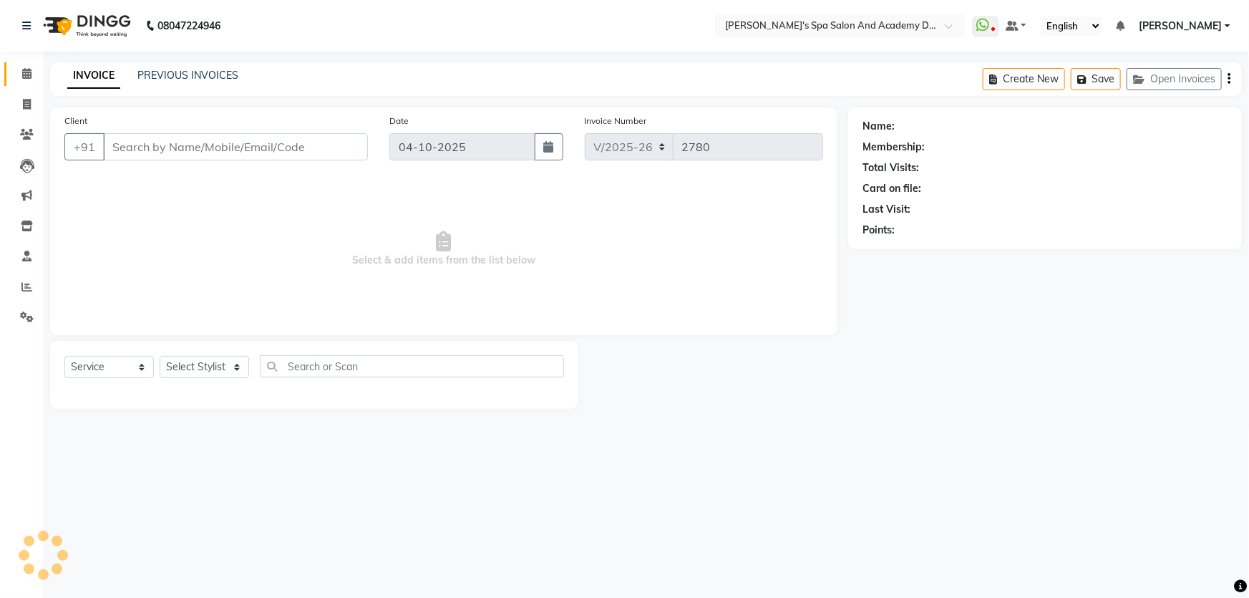
type input "9820070285"
select select "63504"
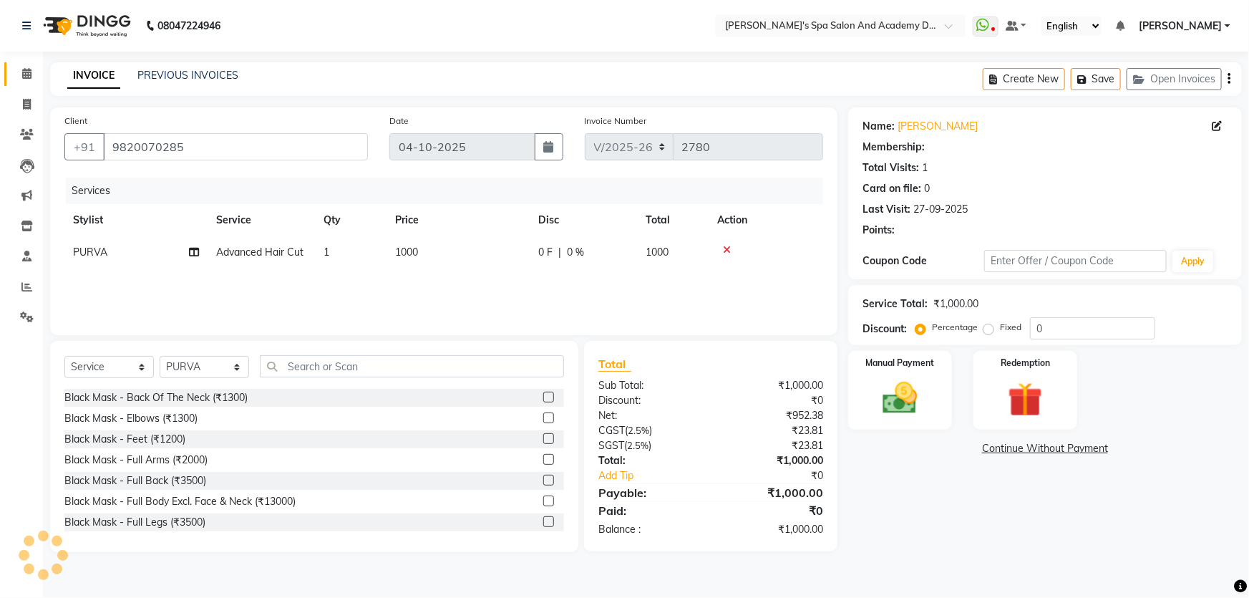
select select "1: Object"
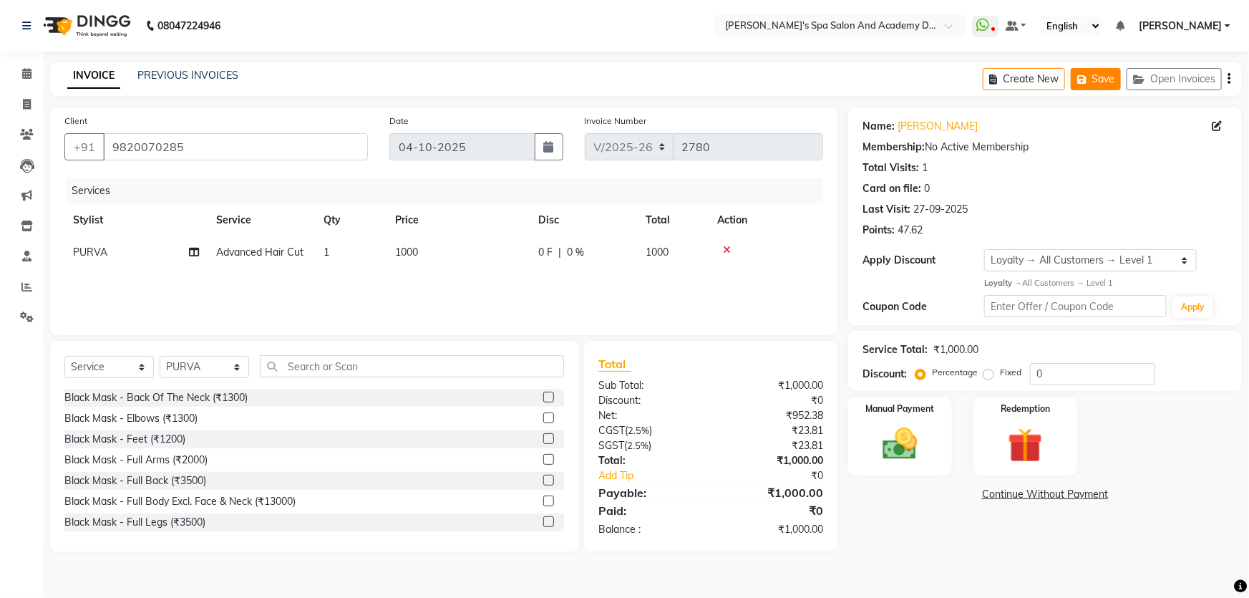
click at [1083, 82] on icon "button" at bounding box center [1084, 79] width 14 height 10
click at [1098, 79] on button "Save" at bounding box center [1096, 79] width 50 height 22
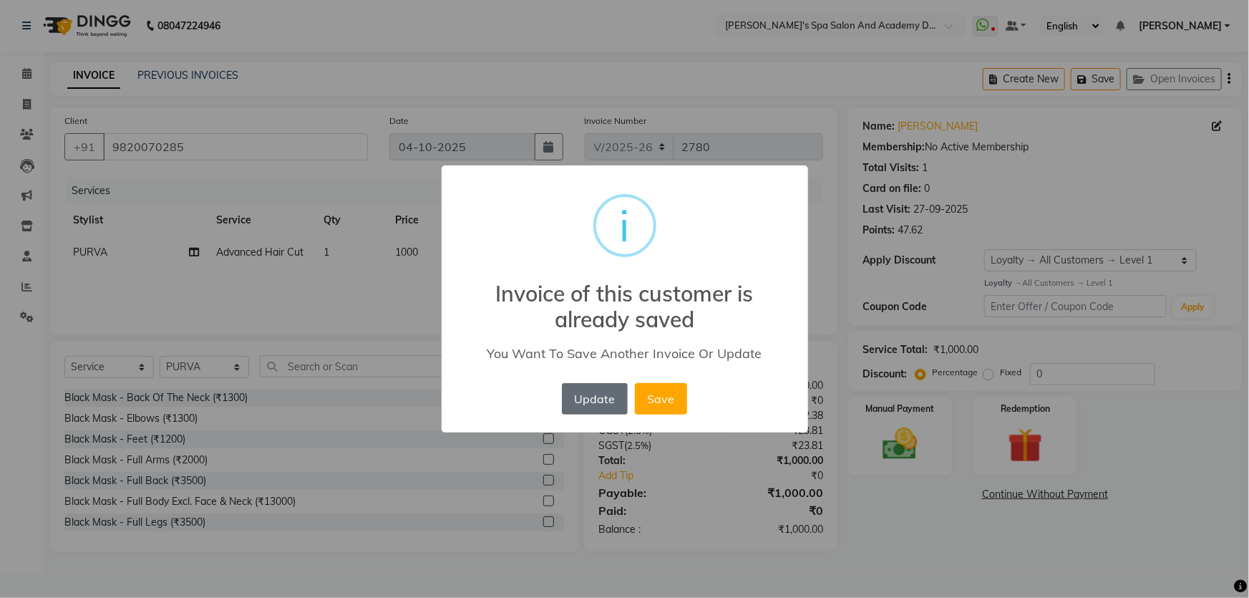
drag, startPoint x: 608, startPoint y: 403, endPoint x: 576, endPoint y: 399, distance: 32.4
click at [605, 403] on button "Update" at bounding box center [595, 398] width 66 height 31
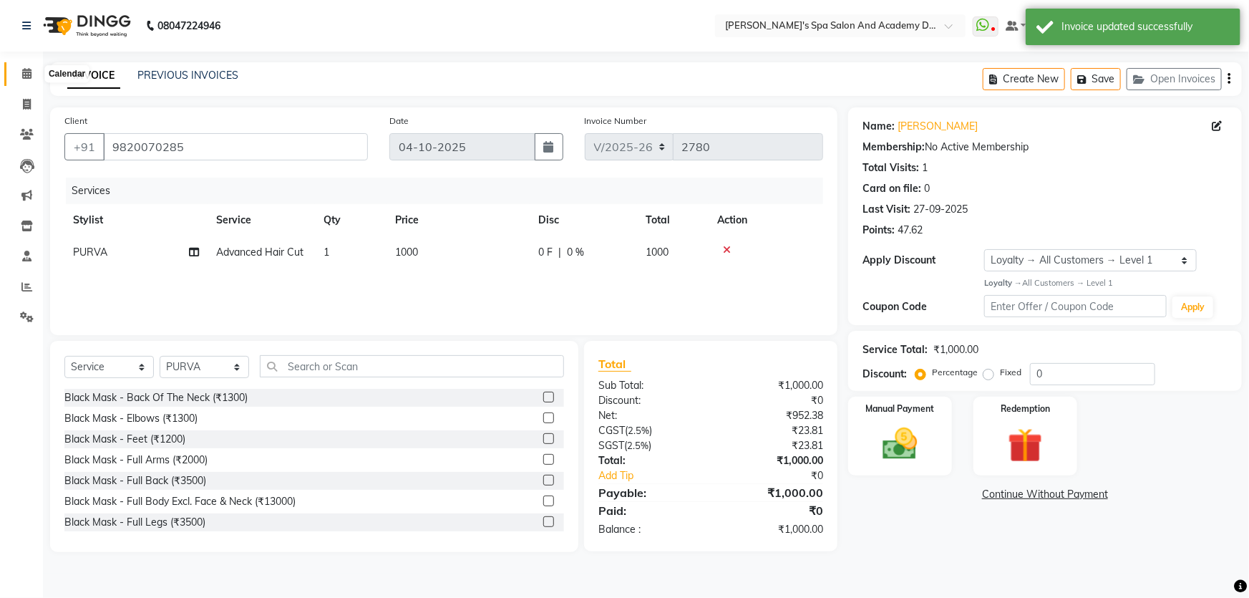
click at [36, 76] on span at bounding box center [26, 74] width 25 height 16
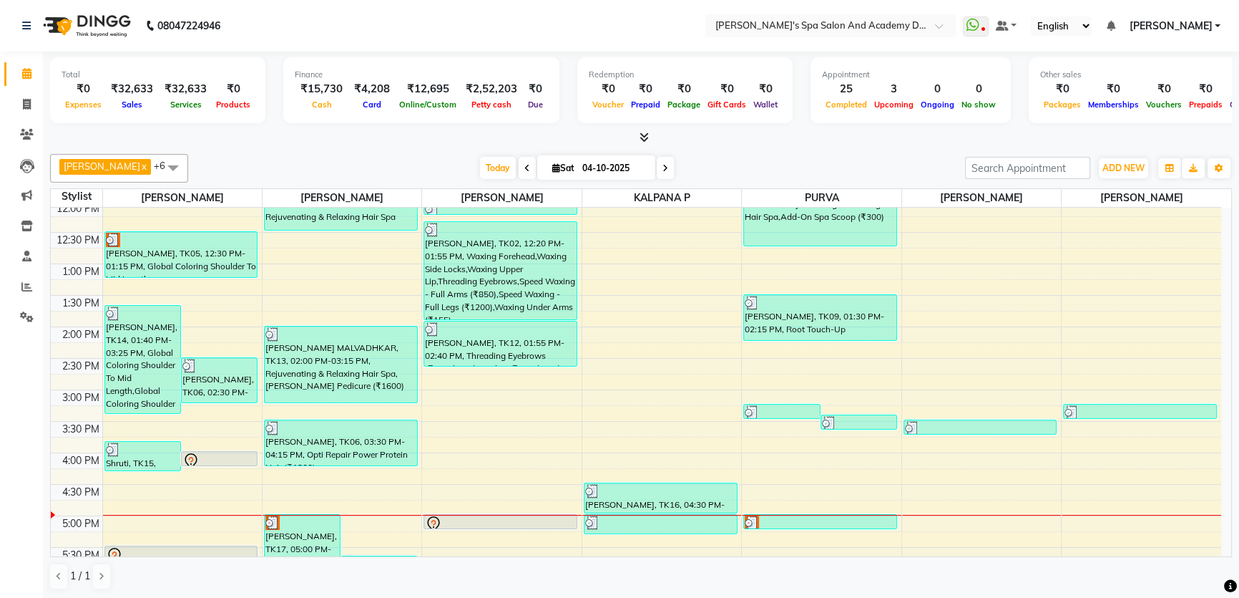
scroll to position [325, 0]
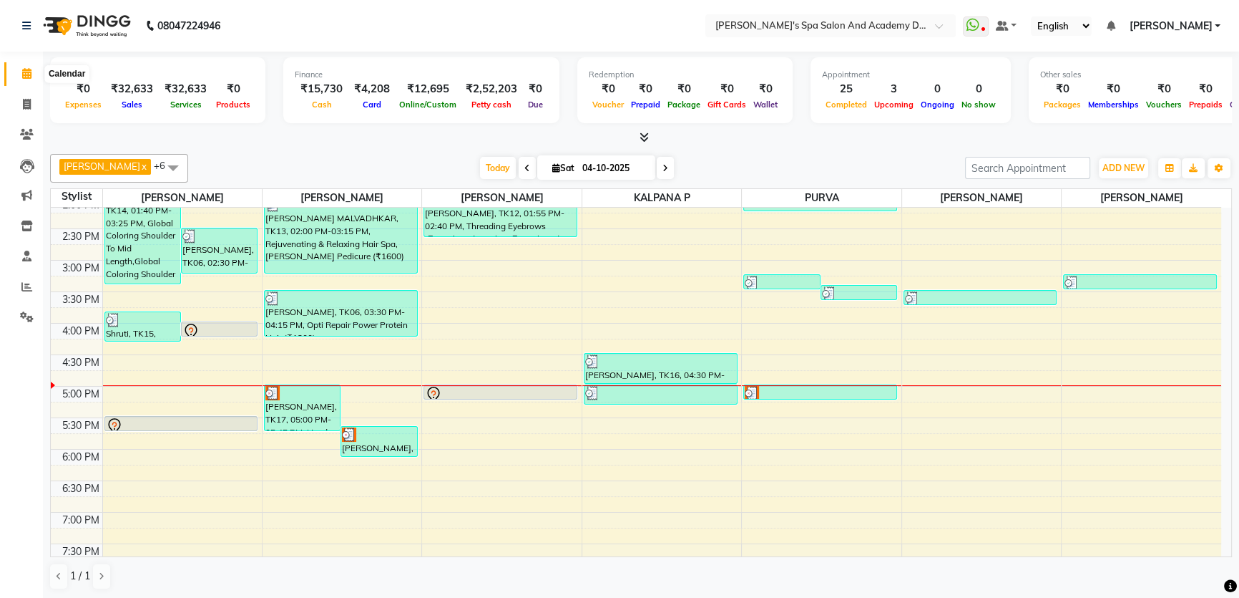
click at [22, 77] on icon at bounding box center [26, 73] width 9 height 11
click at [21, 107] on span at bounding box center [26, 105] width 25 height 16
select select "service"
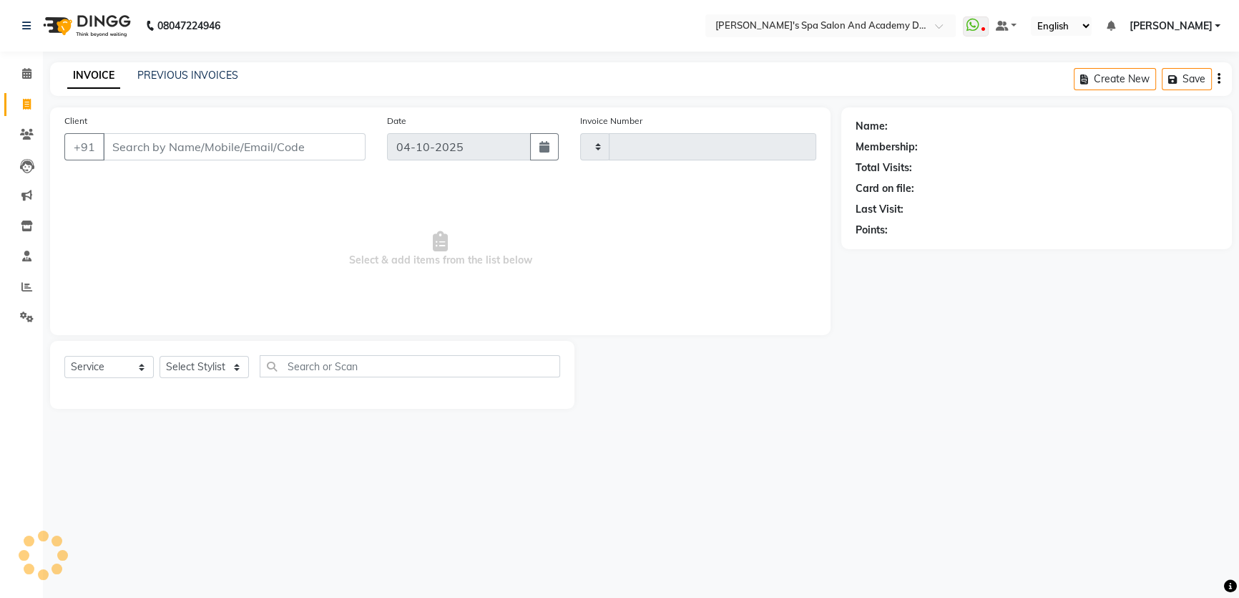
type input "2780"
select select "6316"
click at [200, 77] on link "PREVIOUS INVOICES" at bounding box center [187, 75] width 101 height 13
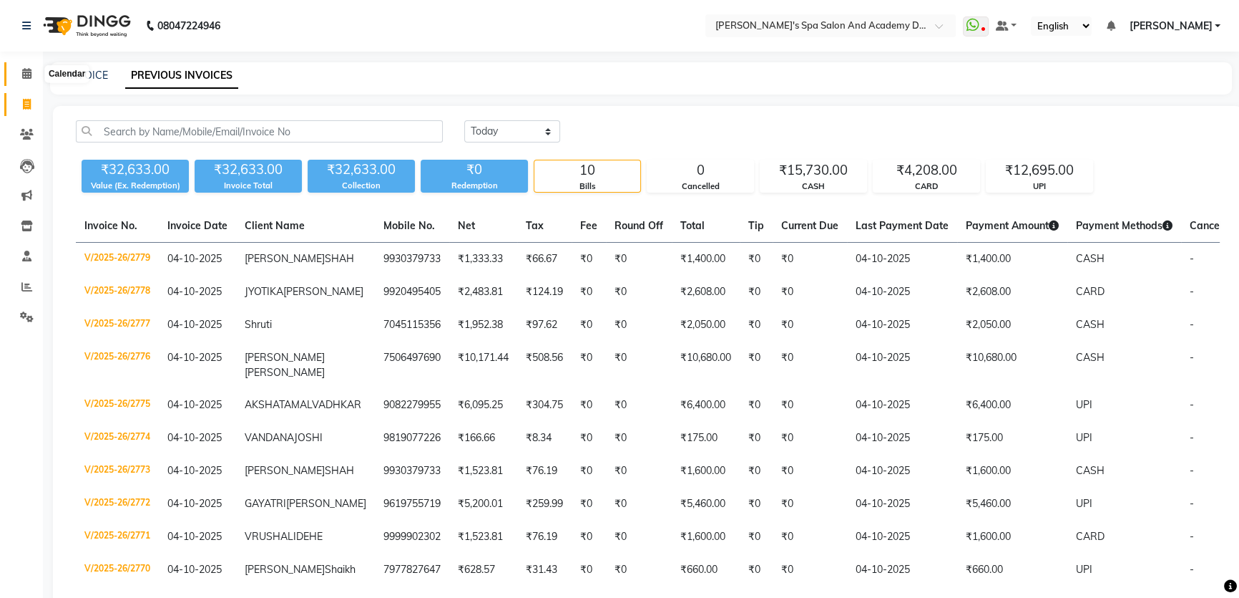
click at [26, 74] on icon at bounding box center [26, 73] width 9 height 11
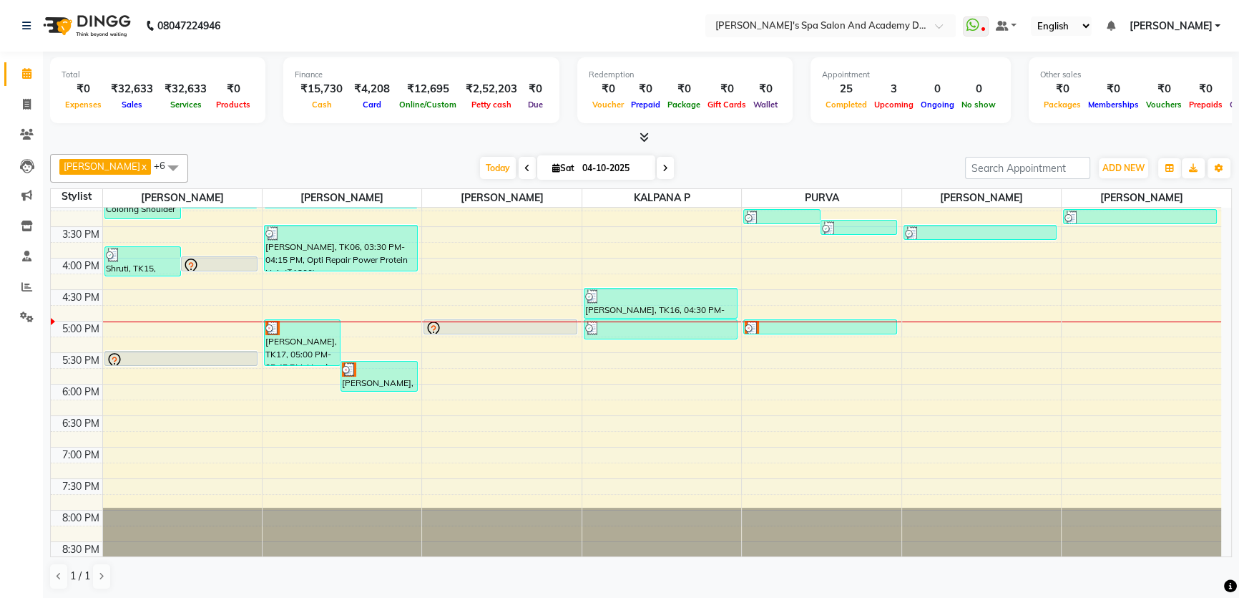
scroll to position [403, 0]
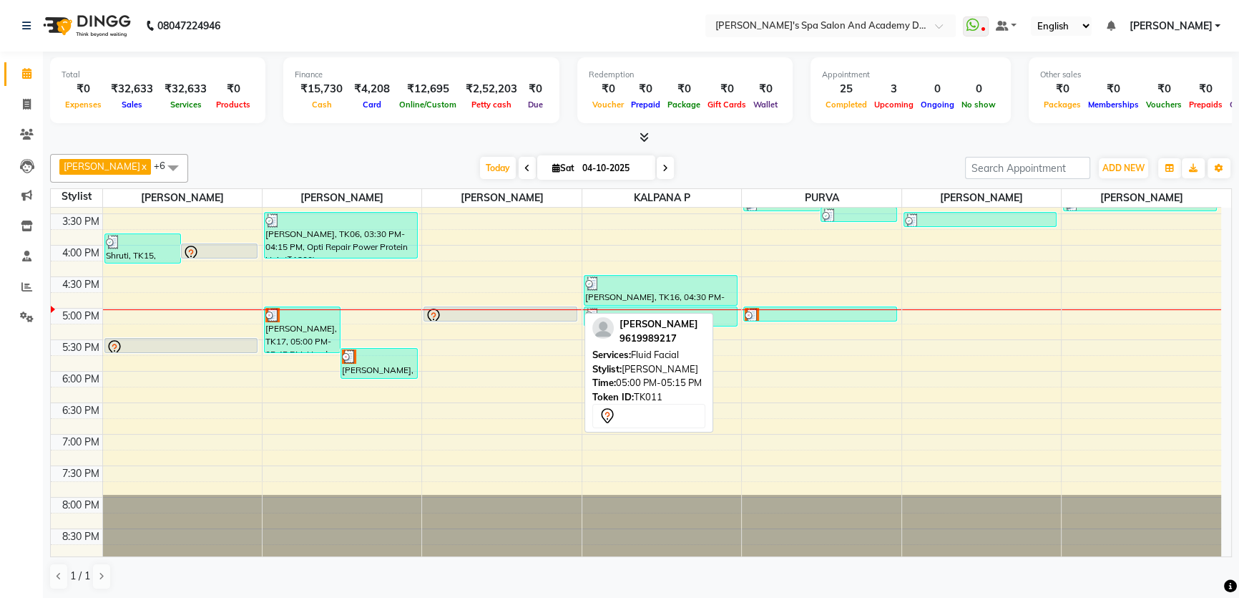
click at [454, 313] on div at bounding box center [500, 316] width 151 height 17
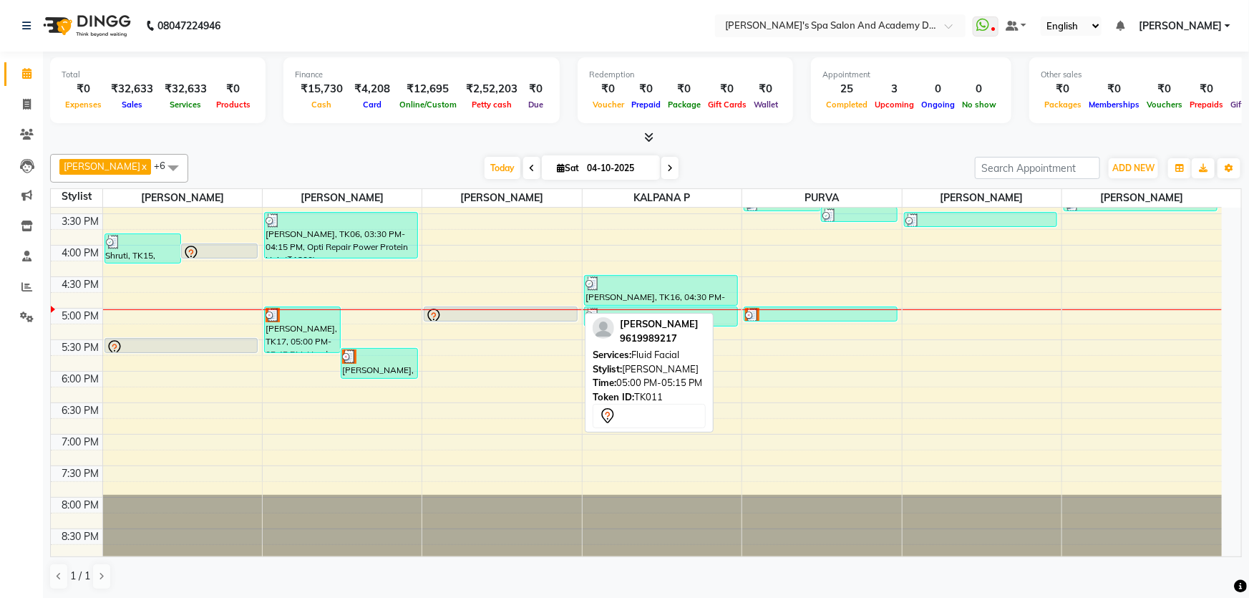
select select "7"
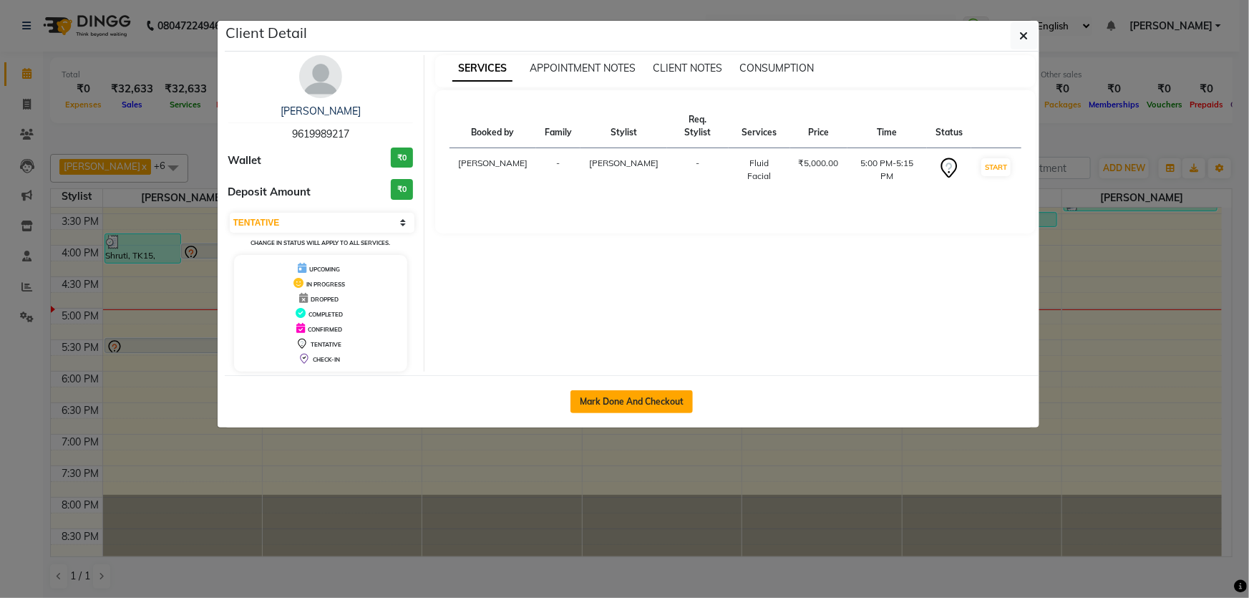
click at [596, 399] on button "Mark Done And Checkout" at bounding box center [631, 401] width 122 height 23
select select "6316"
select select "service"
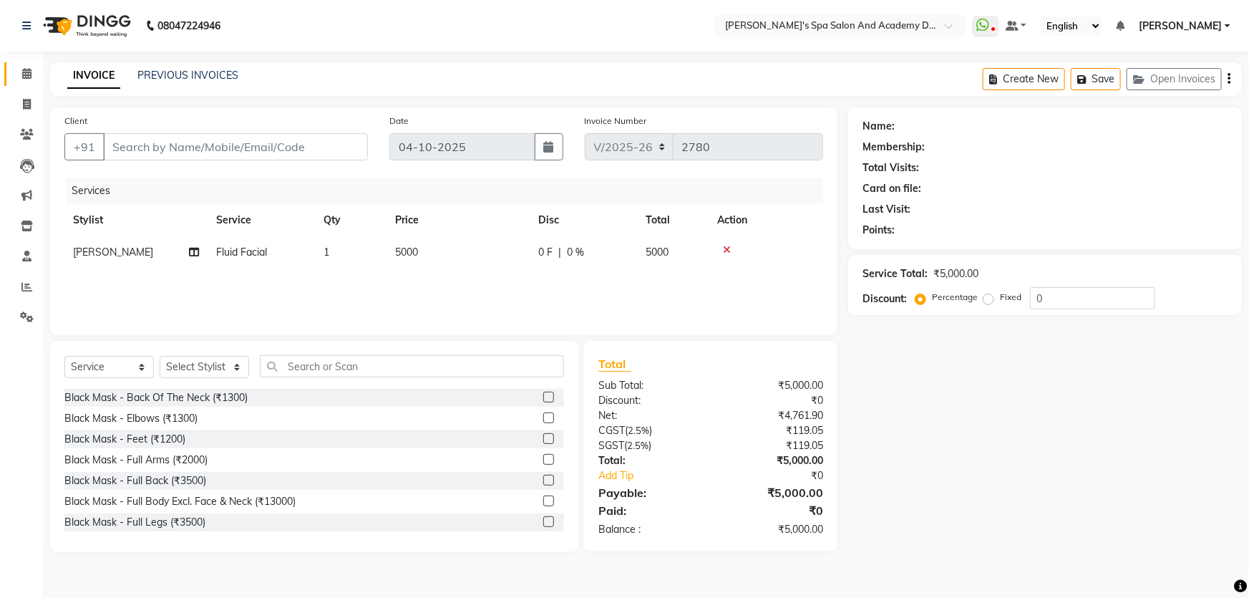
type input "9619989217"
select select "47360"
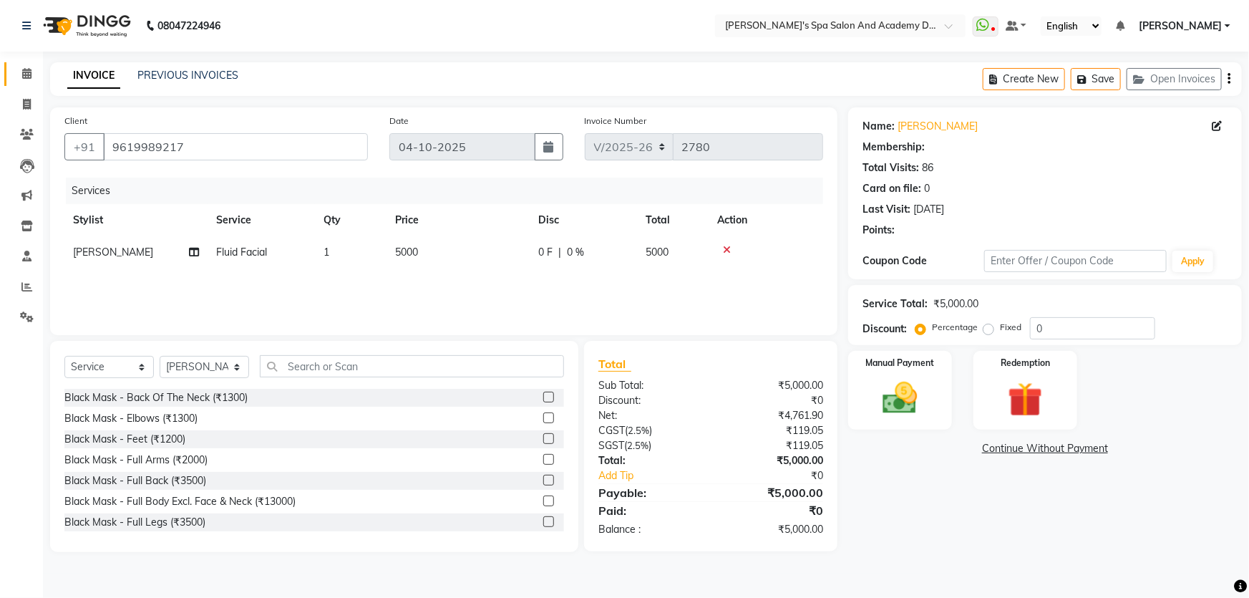
select select "1: Object"
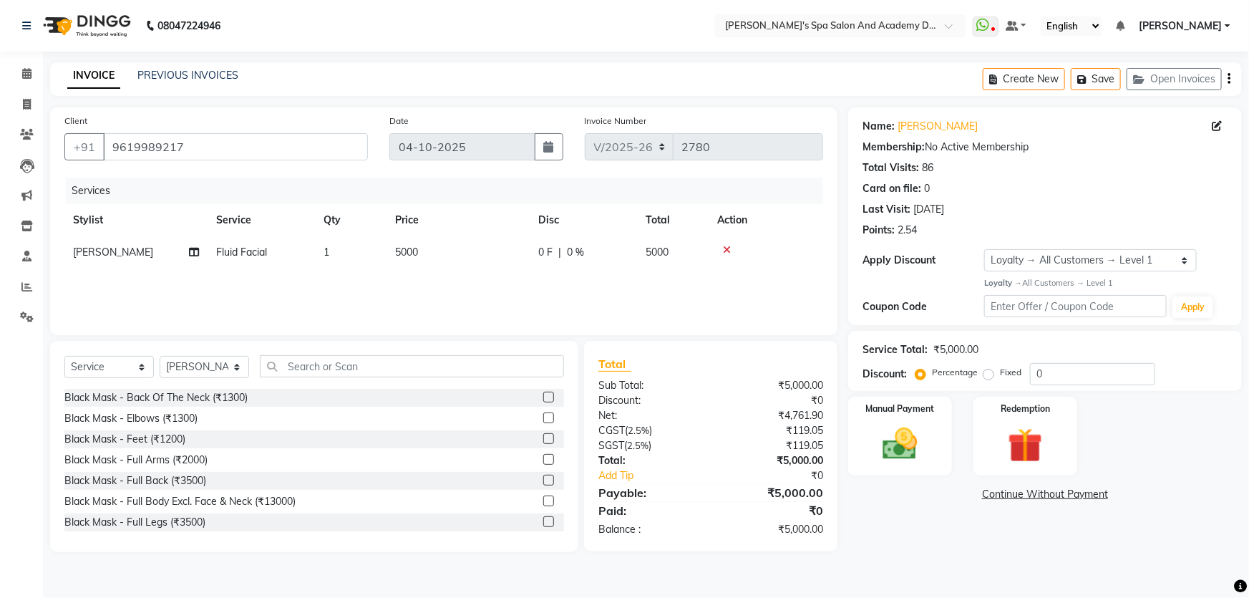
click at [726, 250] on icon at bounding box center [727, 250] width 8 height 10
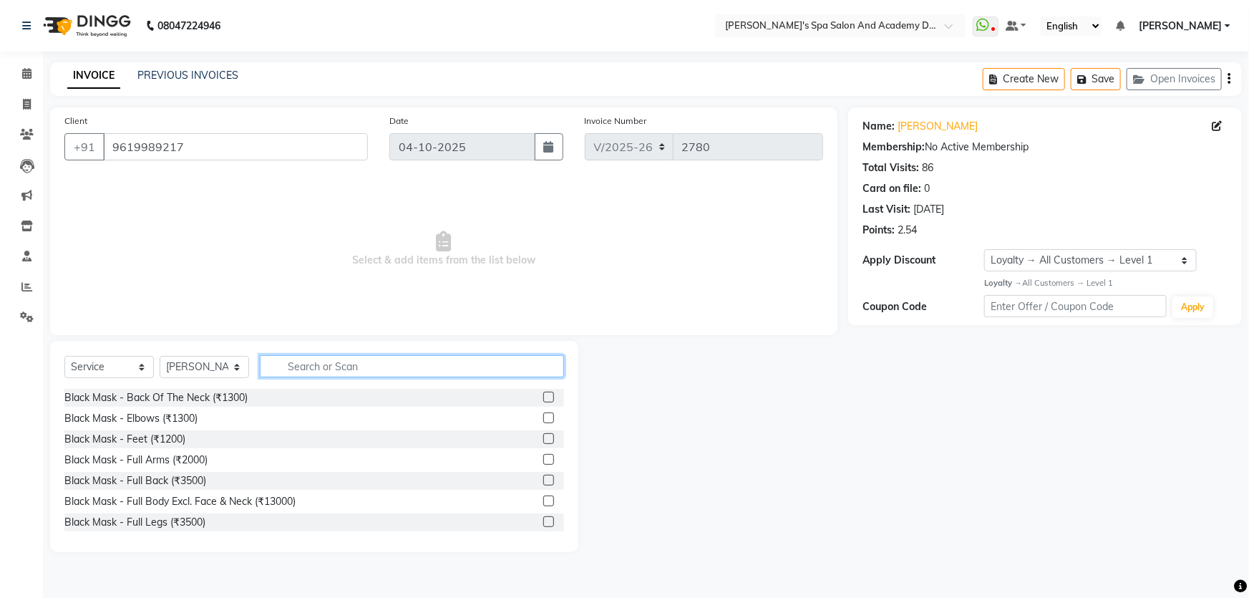
click at [311, 375] on input "text" at bounding box center [412, 366] width 304 height 22
type input "threading e"
click at [543, 394] on label at bounding box center [548, 396] width 11 height 11
click at [543, 394] on input "checkbox" at bounding box center [547, 397] width 9 height 9
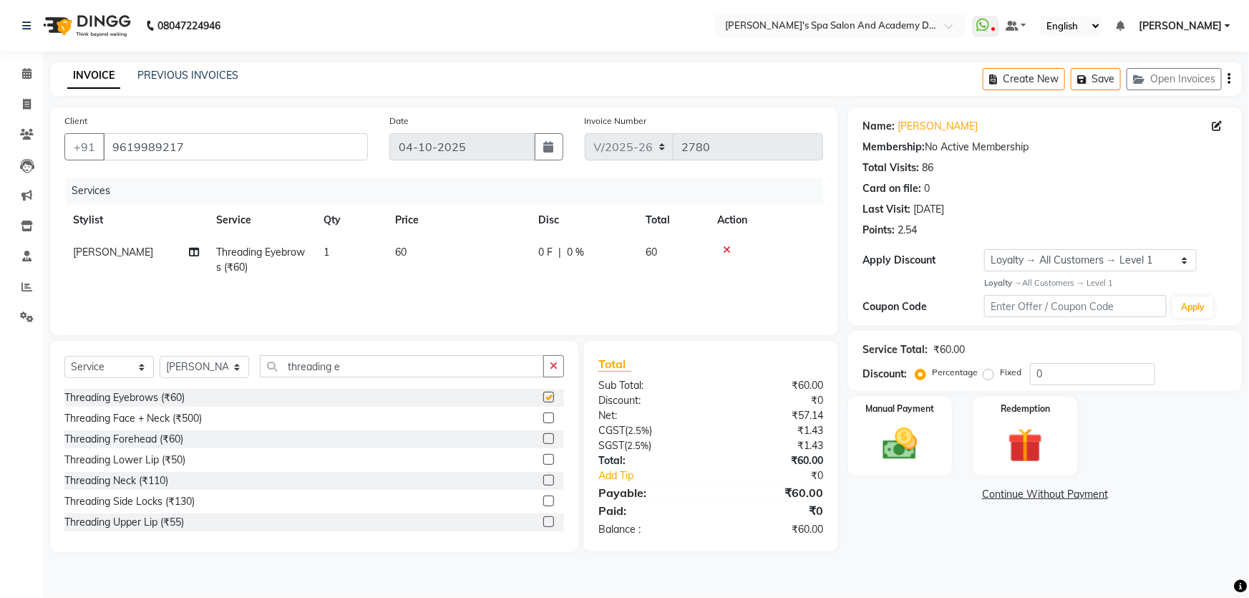
checkbox input "false"
click at [1088, 72] on button "Save" at bounding box center [1096, 79] width 50 height 22
click at [1165, 79] on button "Open Invoices" at bounding box center [1173, 79] width 95 height 22
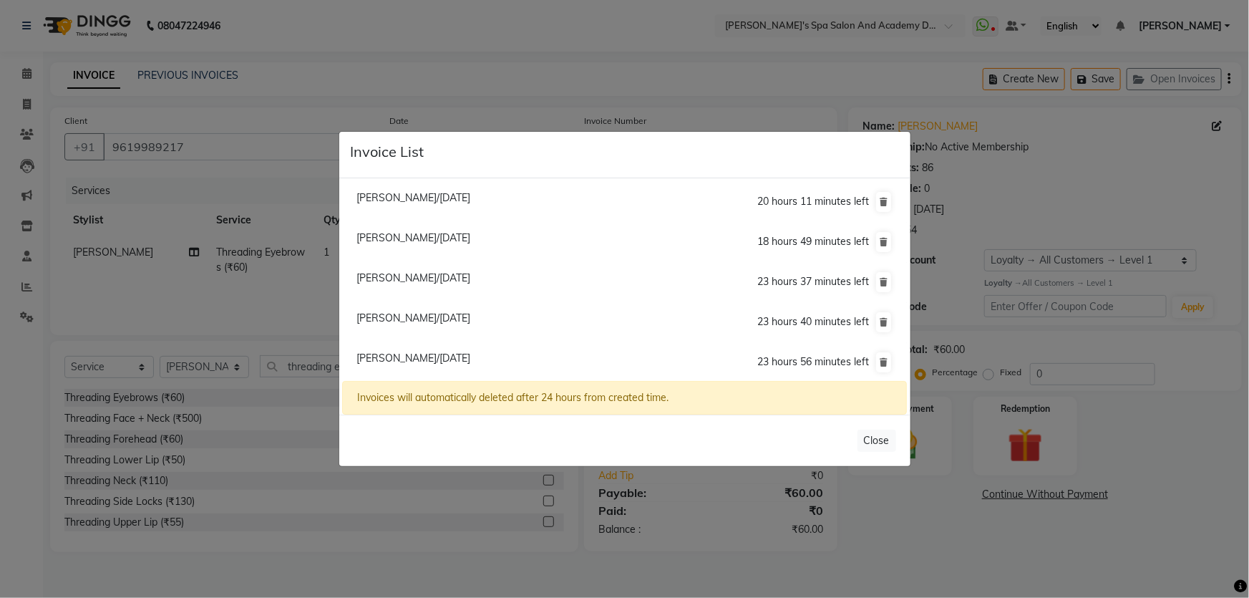
click at [414, 235] on span "[PERSON_NAME]/[DATE]" at bounding box center [413, 237] width 114 height 13
type input "9619755719"
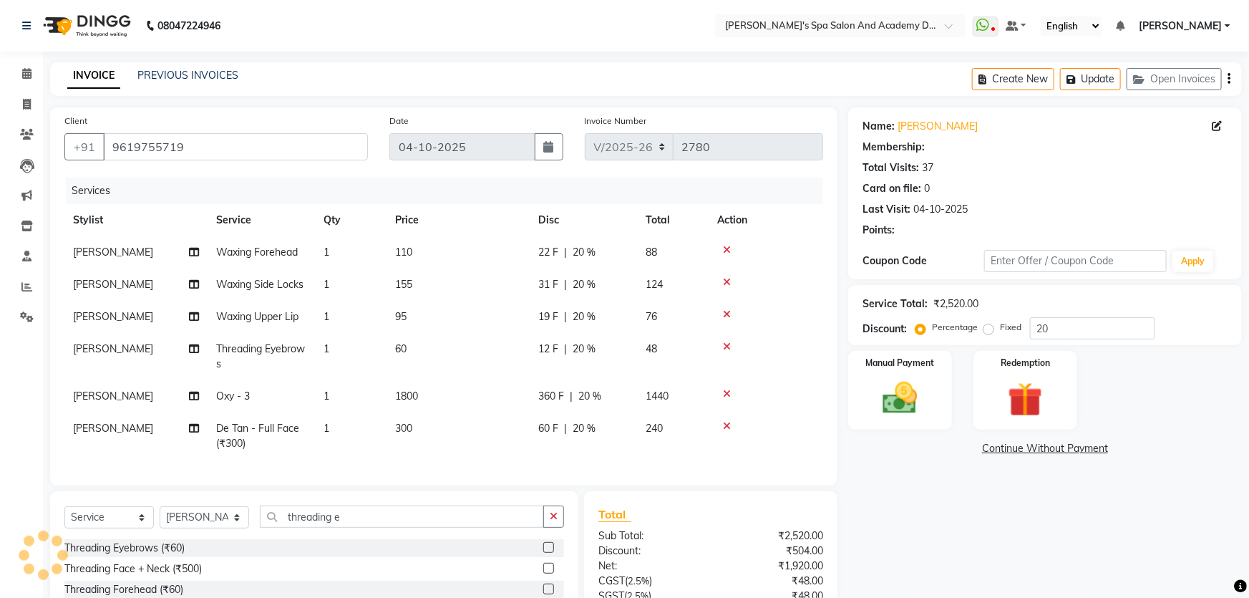
type input "0"
select select "2: Object"
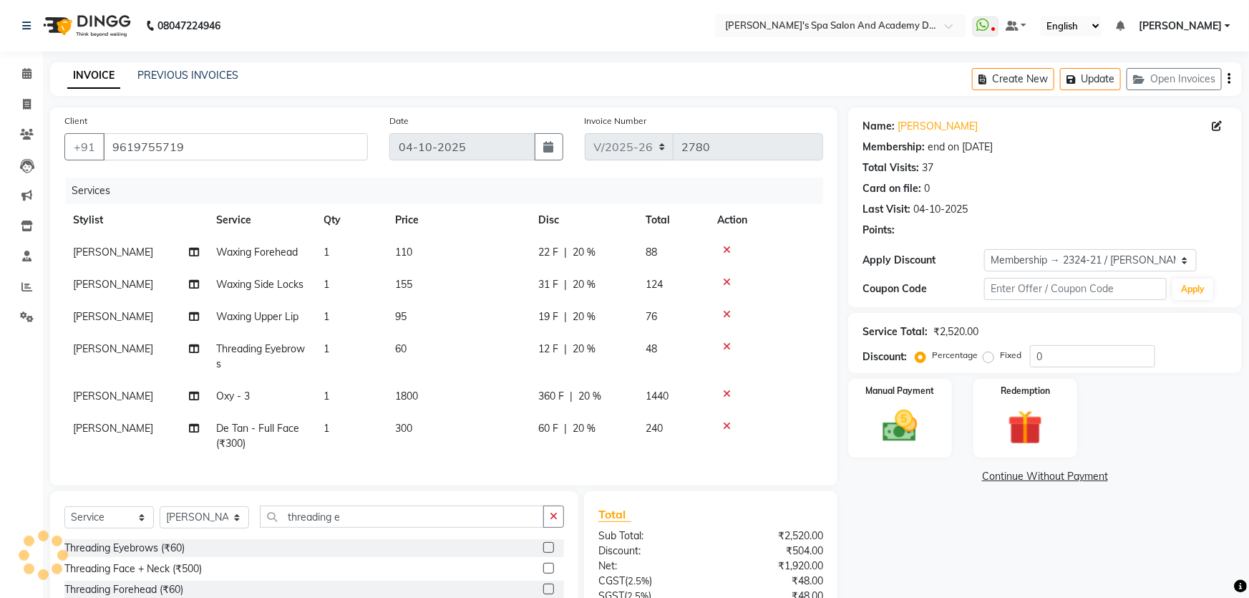
type input "20"
select select
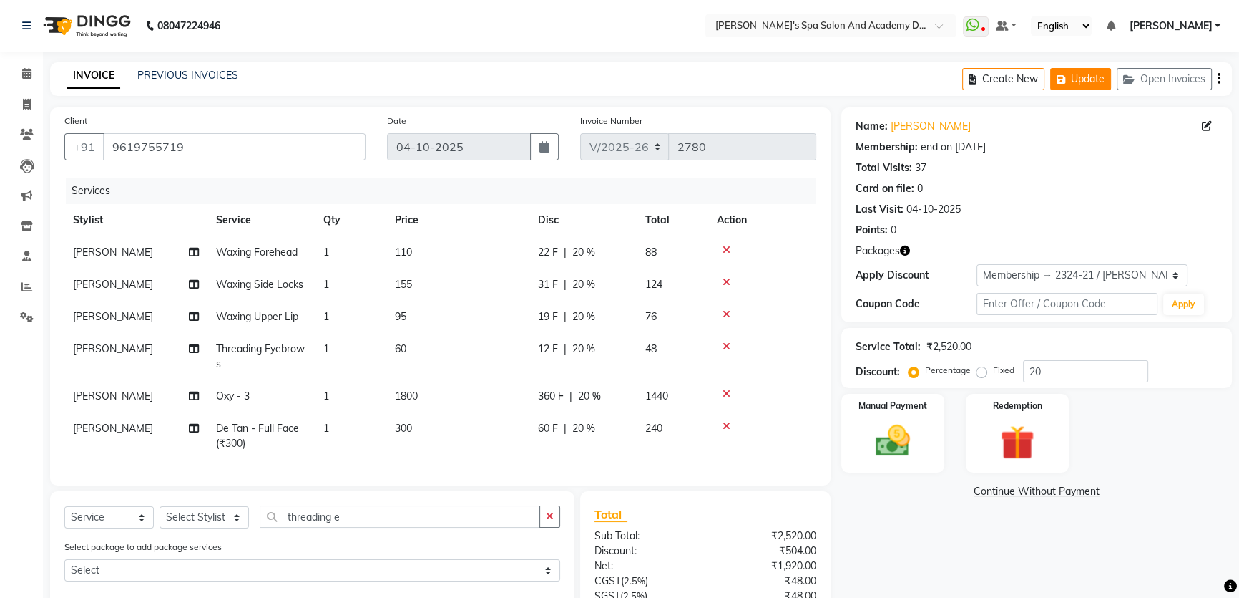
click at [1059, 74] on icon "button" at bounding box center [1064, 79] width 14 height 10
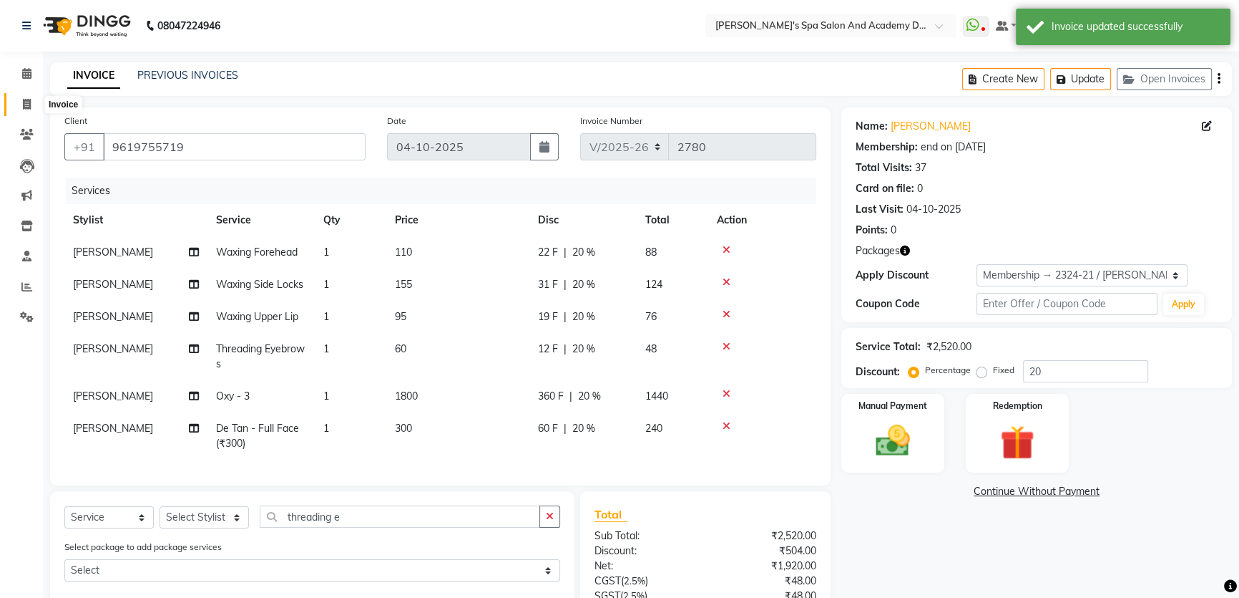
click at [30, 101] on icon at bounding box center [27, 104] width 8 height 11
select select "6316"
select select "service"
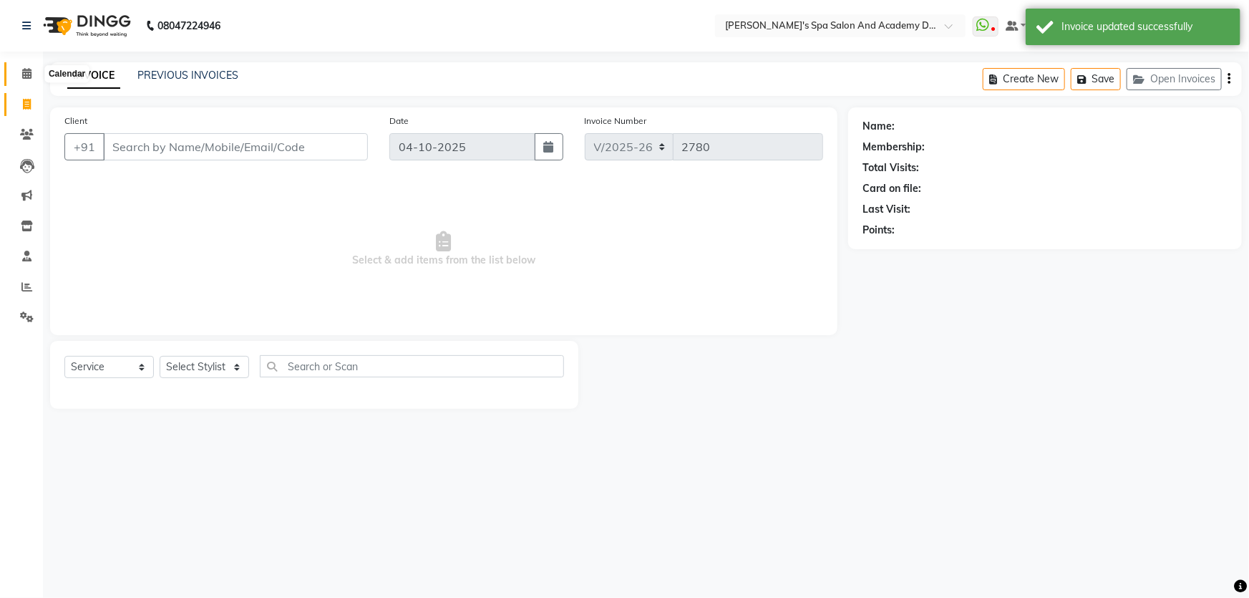
click at [24, 75] on icon at bounding box center [26, 73] width 9 height 11
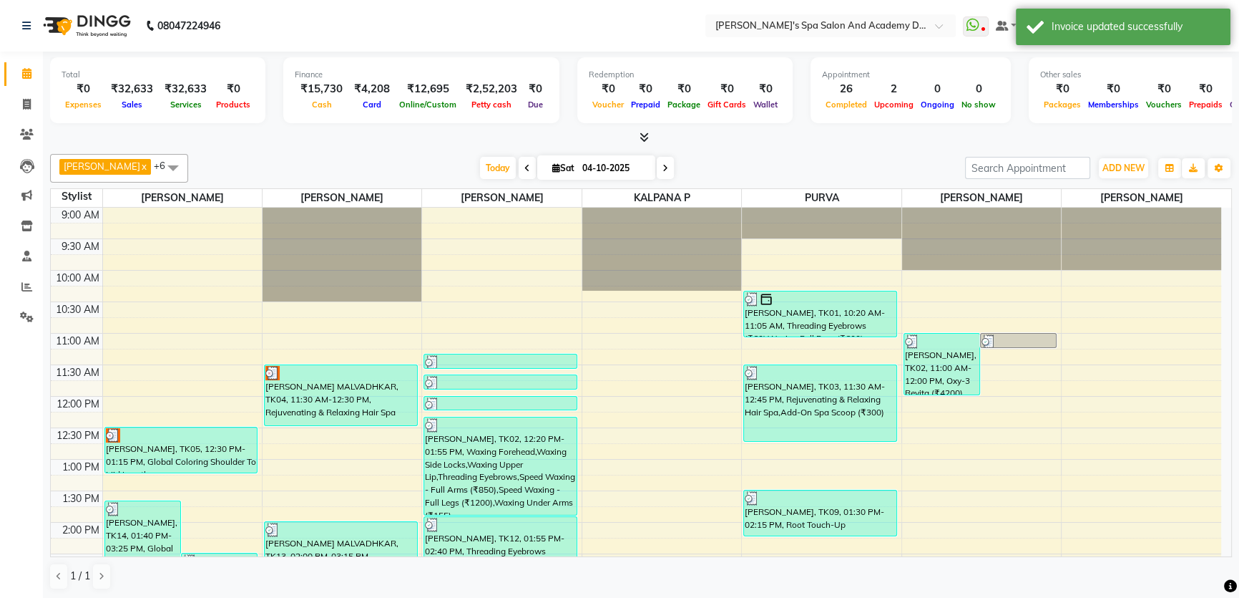
scroll to position [376, 0]
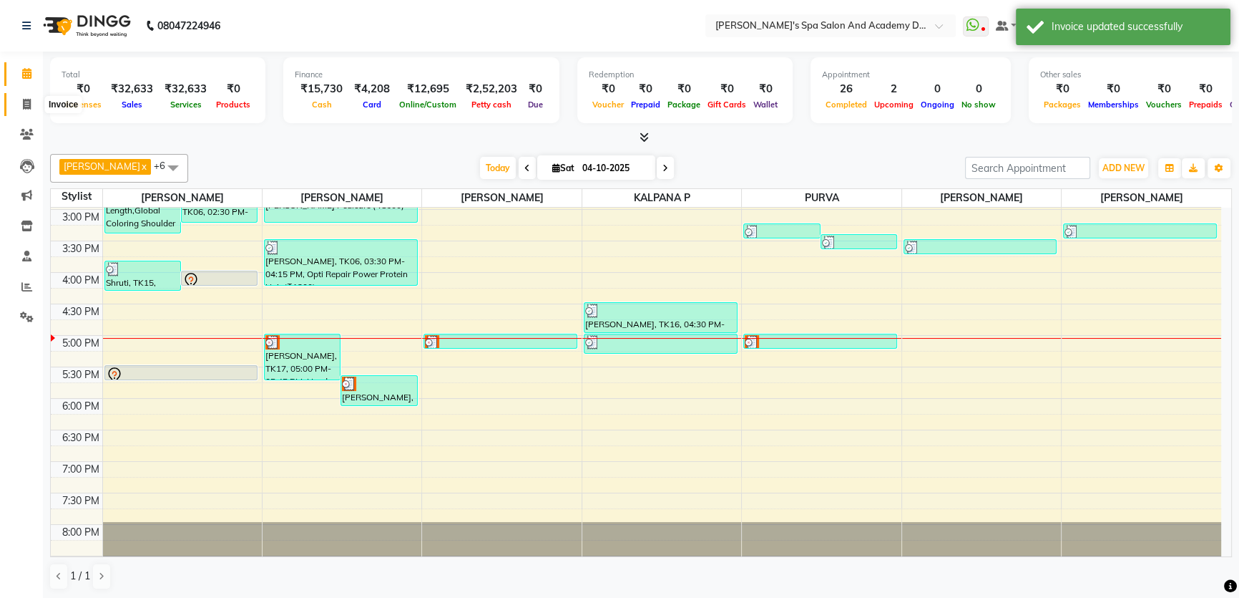
click at [26, 109] on icon at bounding box center [27, 104] width 8 height 11
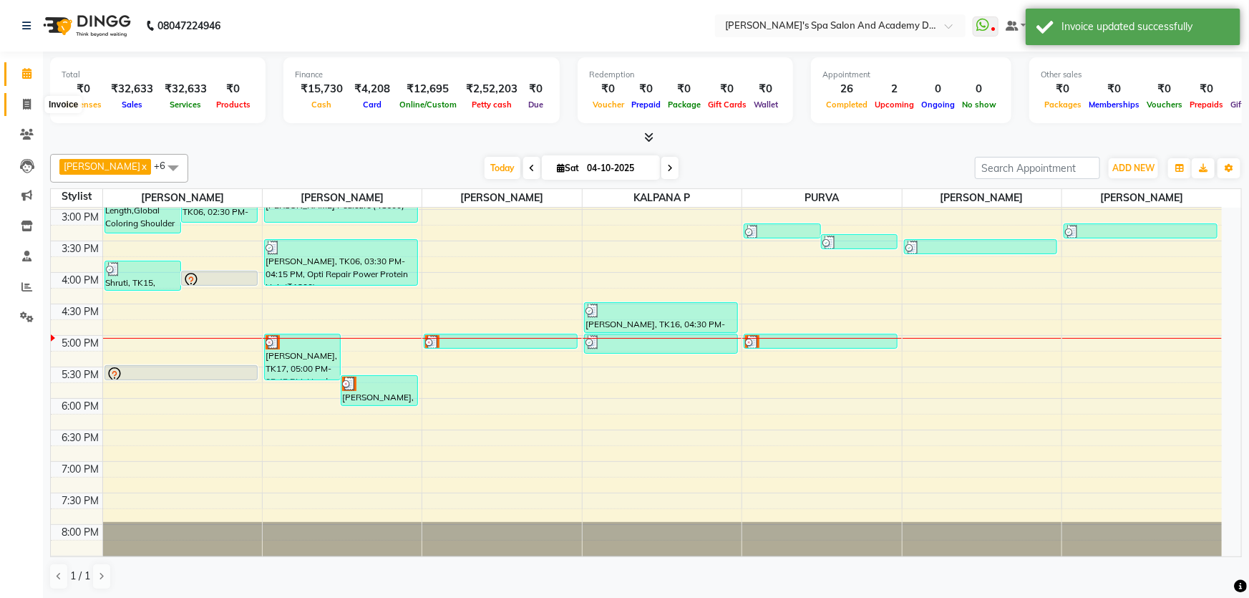
select select "6316"
select select "service"
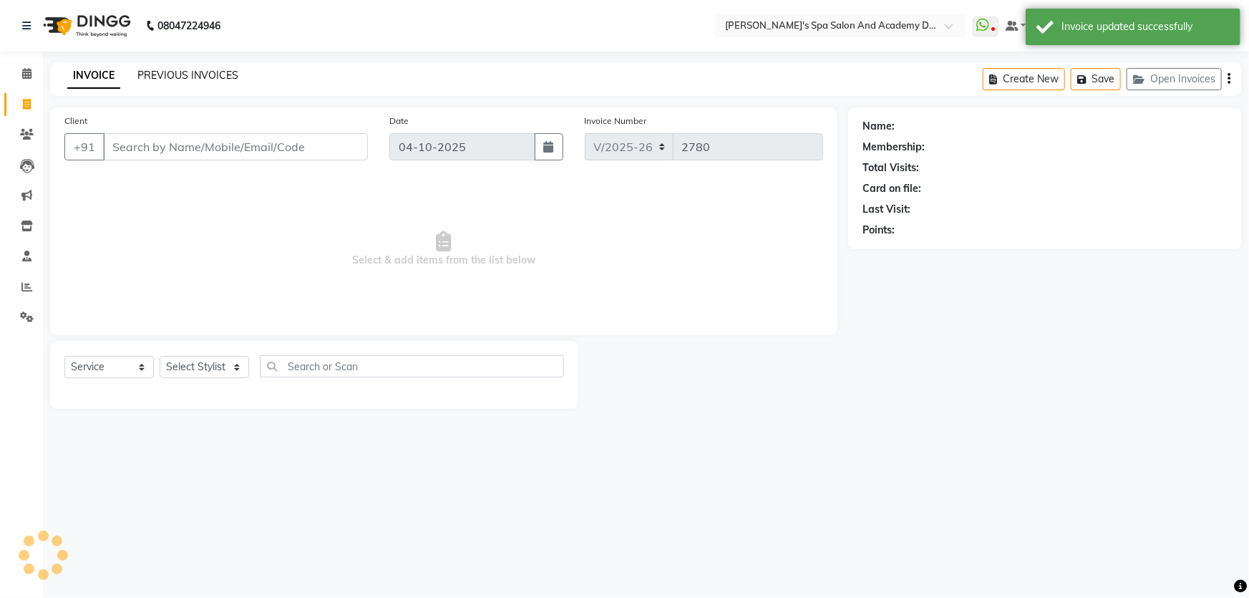
click at [182, 70] on link "PREVIOUS INVOICES" at bounding box center [187, 75] width 101 height 13
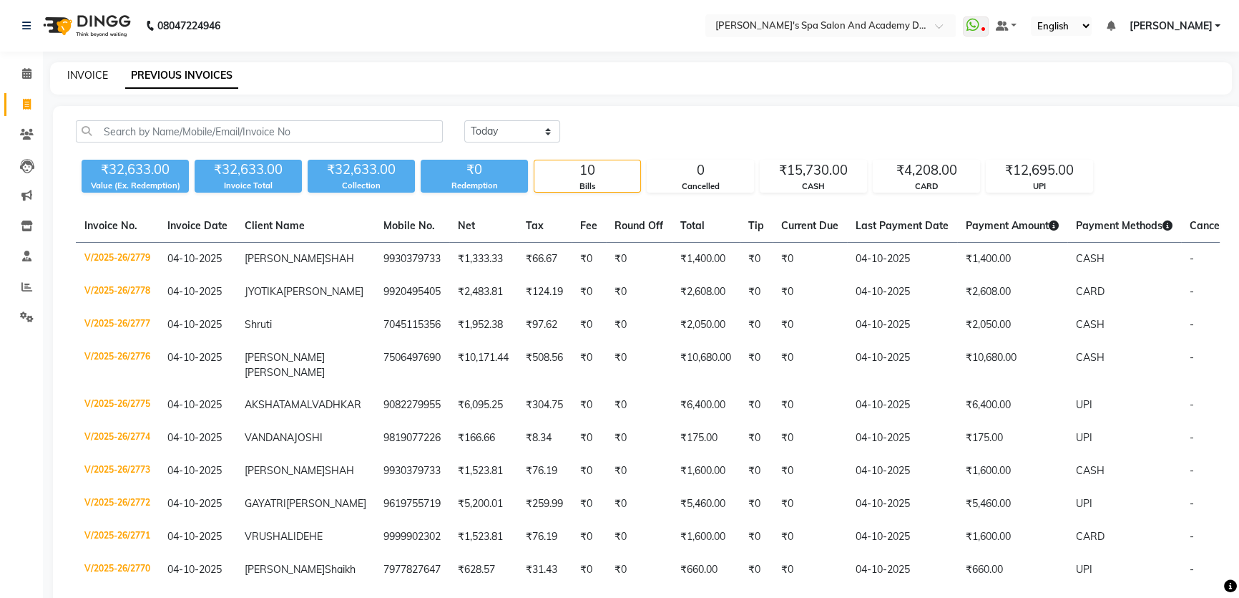
click at [78, 72] on link "INVOICE" at bounding box center [87, 75] width 41 height 13
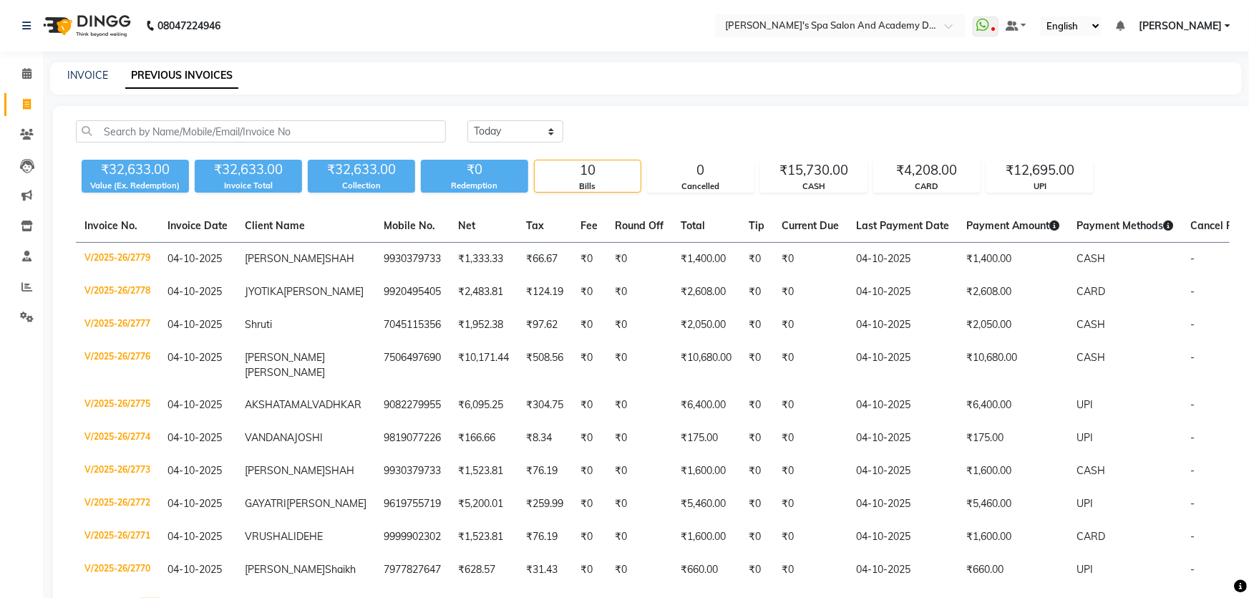
select select "6316"
select select "service"
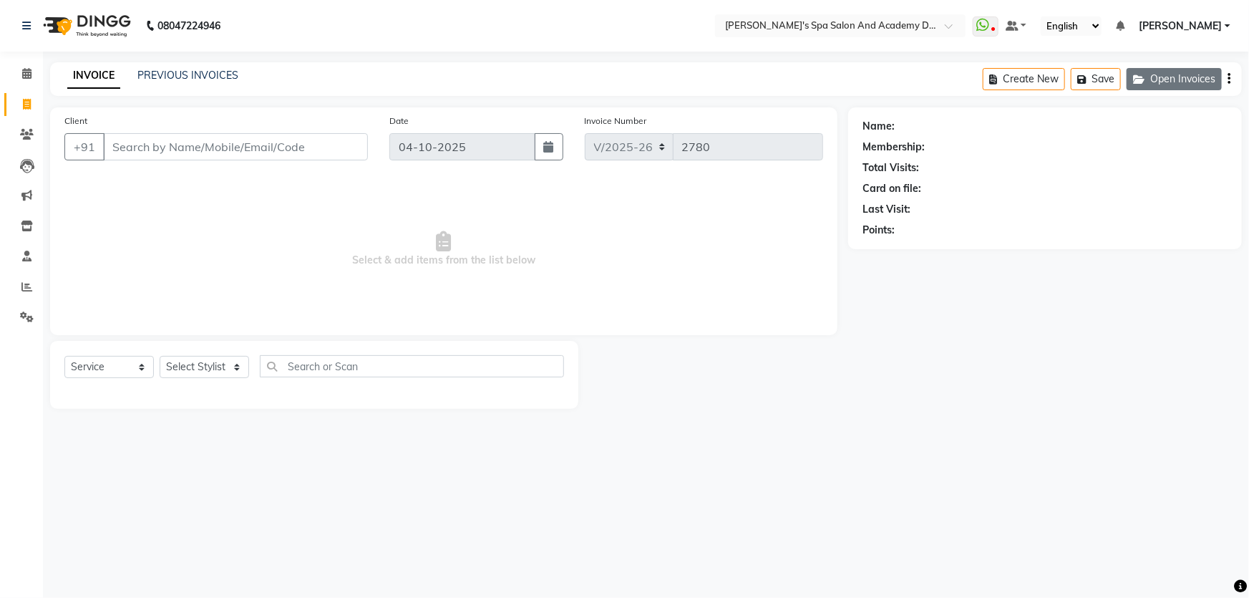
click at [1153, 76] on button "Open Invoices" at bounding box center [1173, 79] width 95 height 22
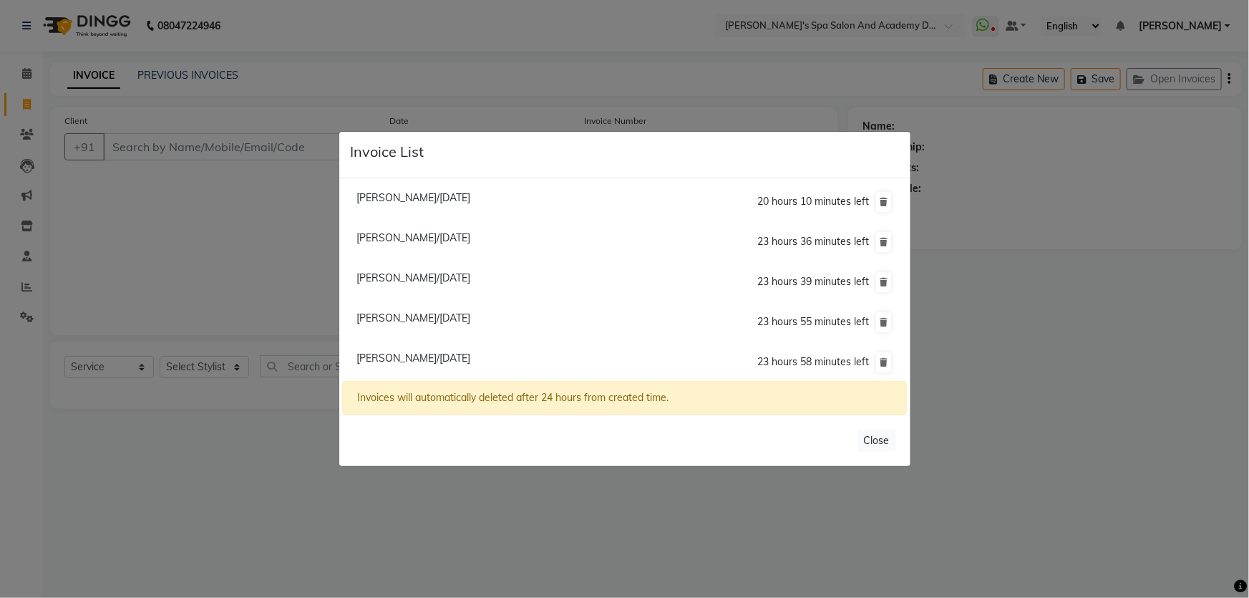
click at [414, 235] on span "[PERSON_NAME]/[DATE]" at bounding box center [413, 237] width 114 height 13
type input "9819972792"
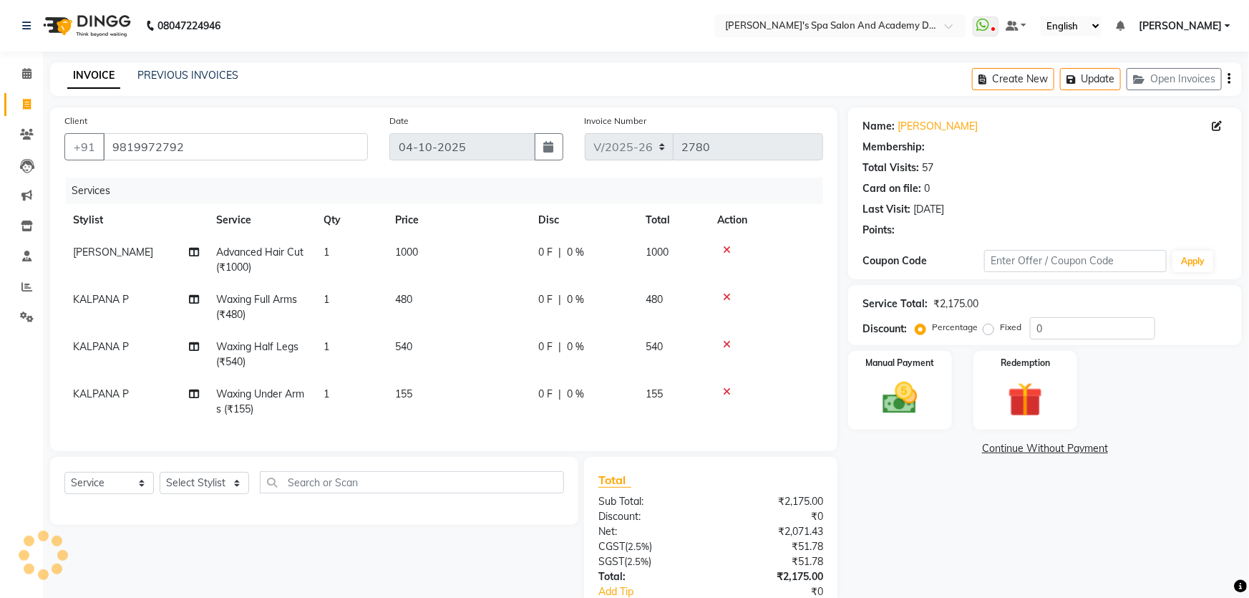
select select "1: Object"
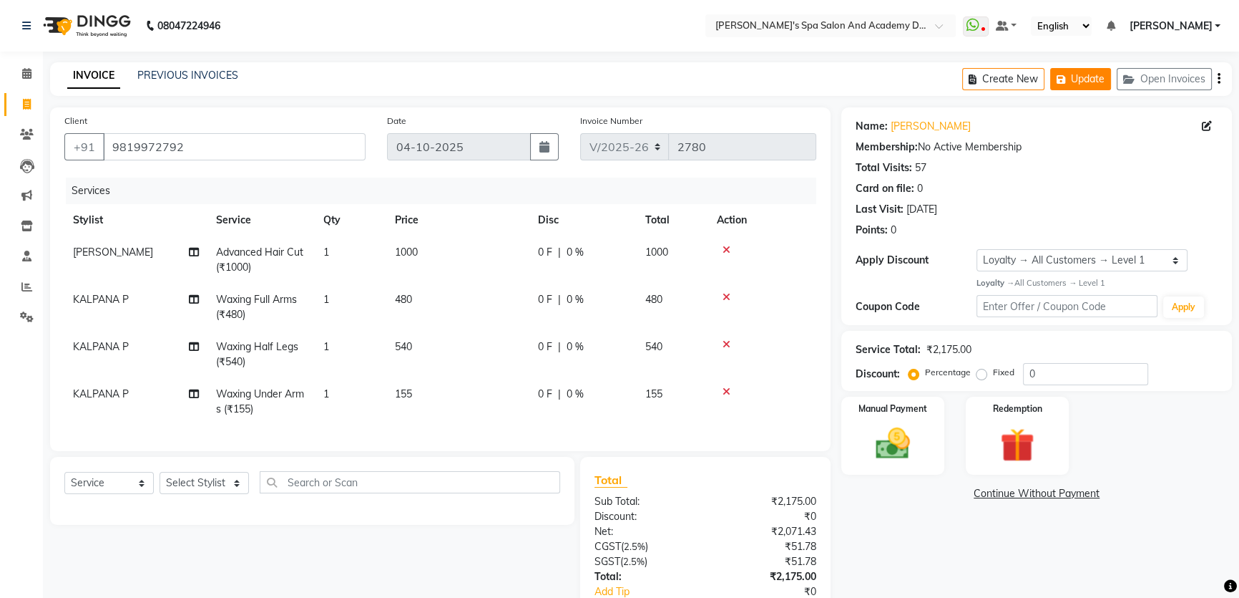
click at [1073, 78] on button "Update" at bounding box center [1081, 79] width 61 height 22
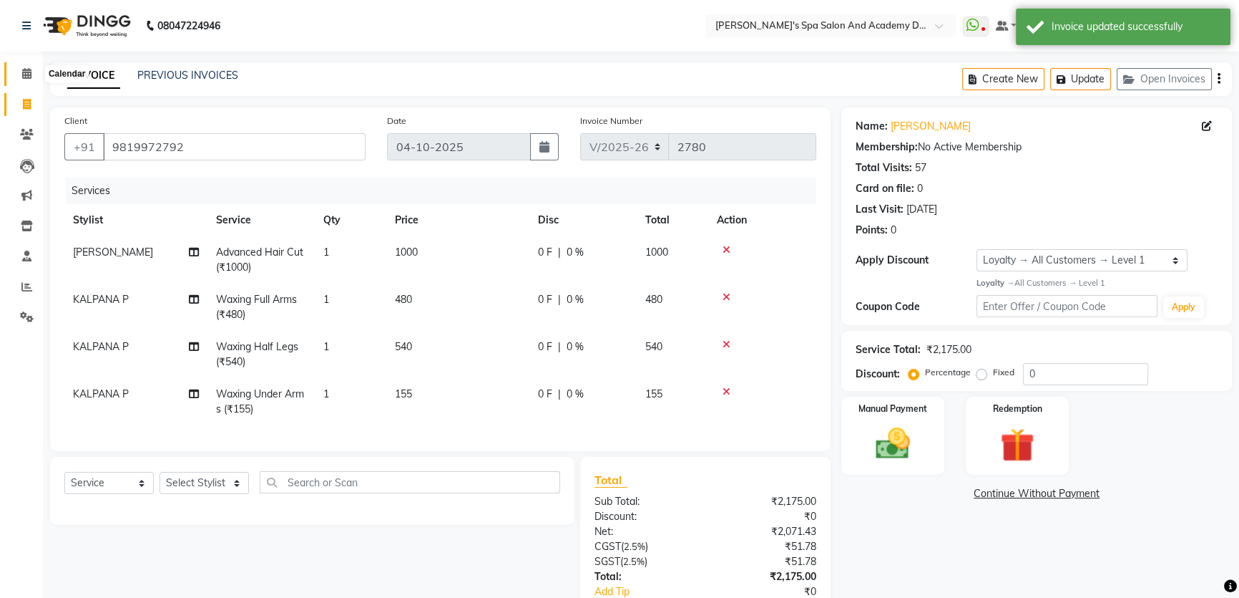
click at [29, 72] on icon at bounding box center [26, 73] width 9 height 11
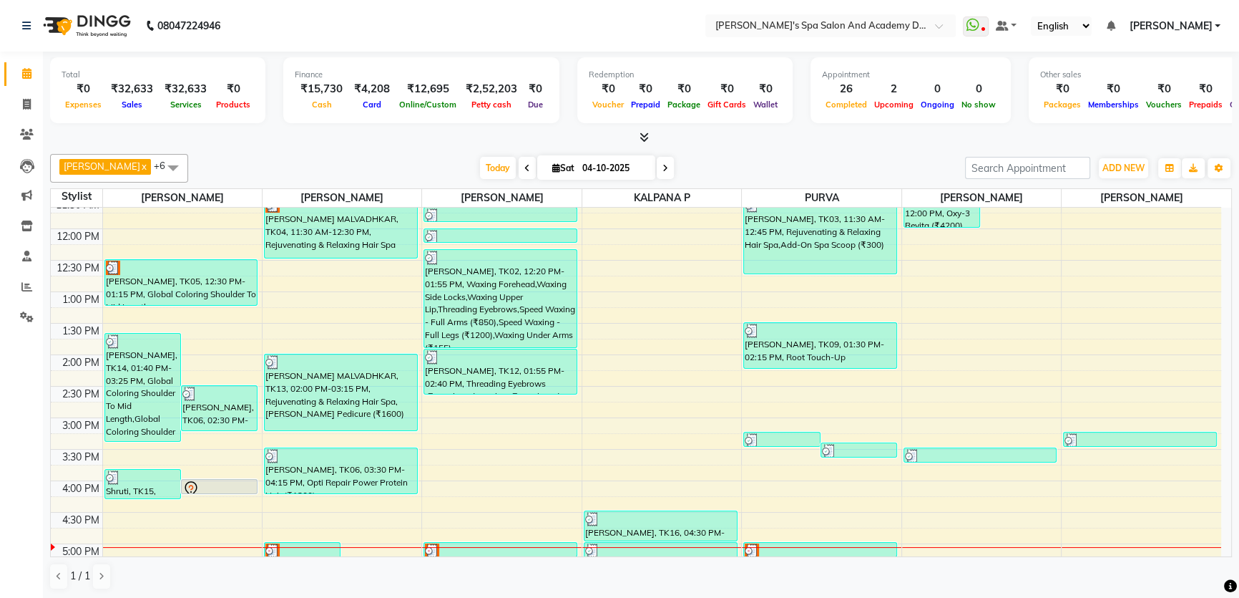
scroll to position [325, 0]
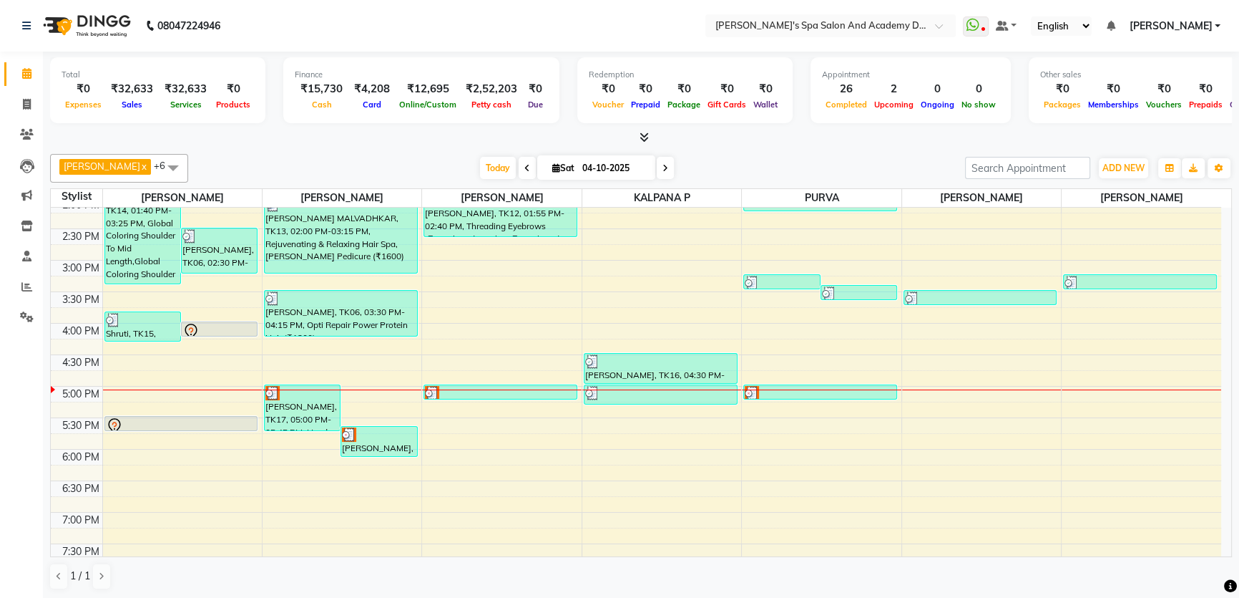
click at [920, 396] on div "9:00 AM 9:30 AM 10:00 AM 10:30 AM 11:00 AM 11:30 AM 12:00 PM 12:30 PM 1:00 PM 1…" at bounding box center [636, 260] width 1171 height 755
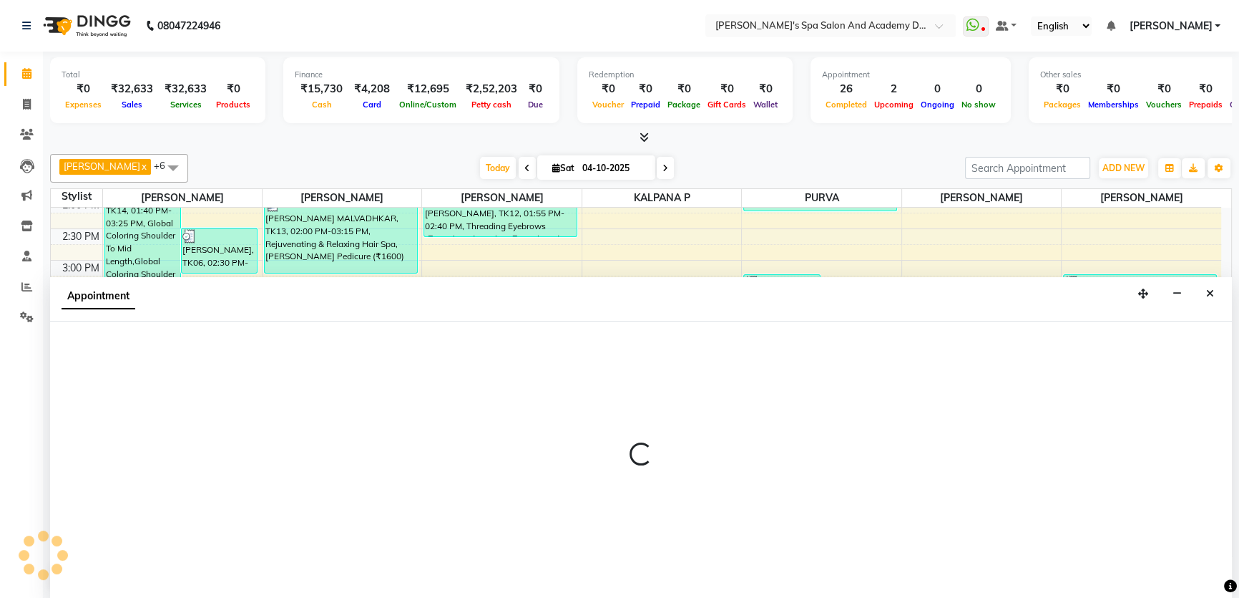
scroll to position [0, 0]
select select "72494"
select select "1020"
select select "tentative"
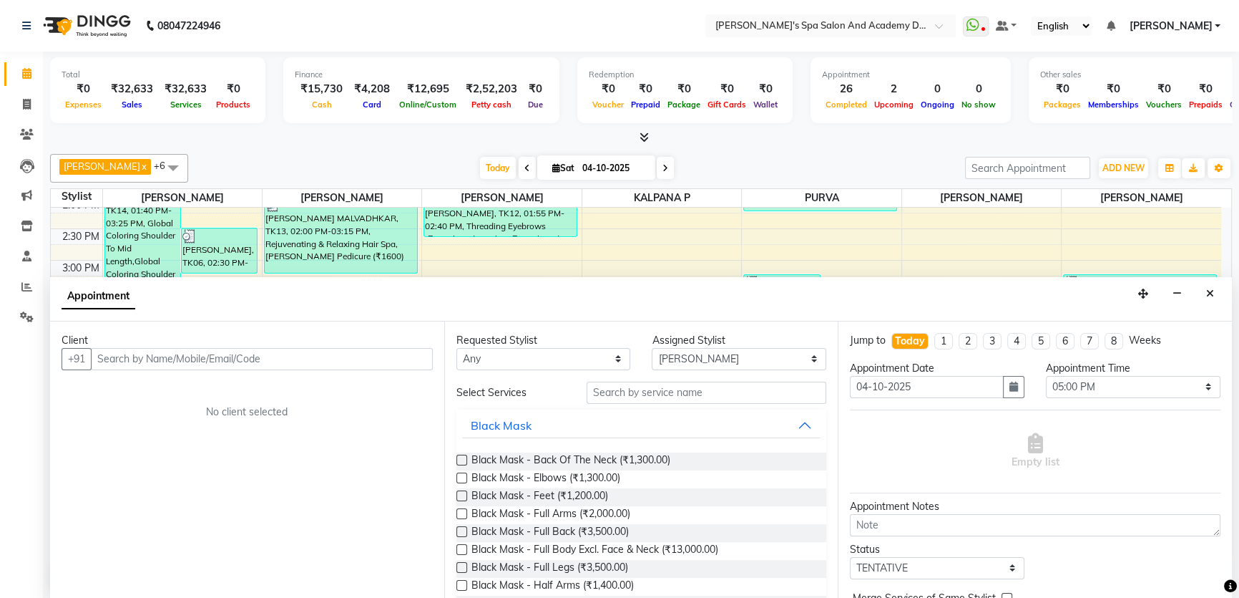
click at [143, 364] on input "text" at bounding box center [262, 359] width 342 height 22
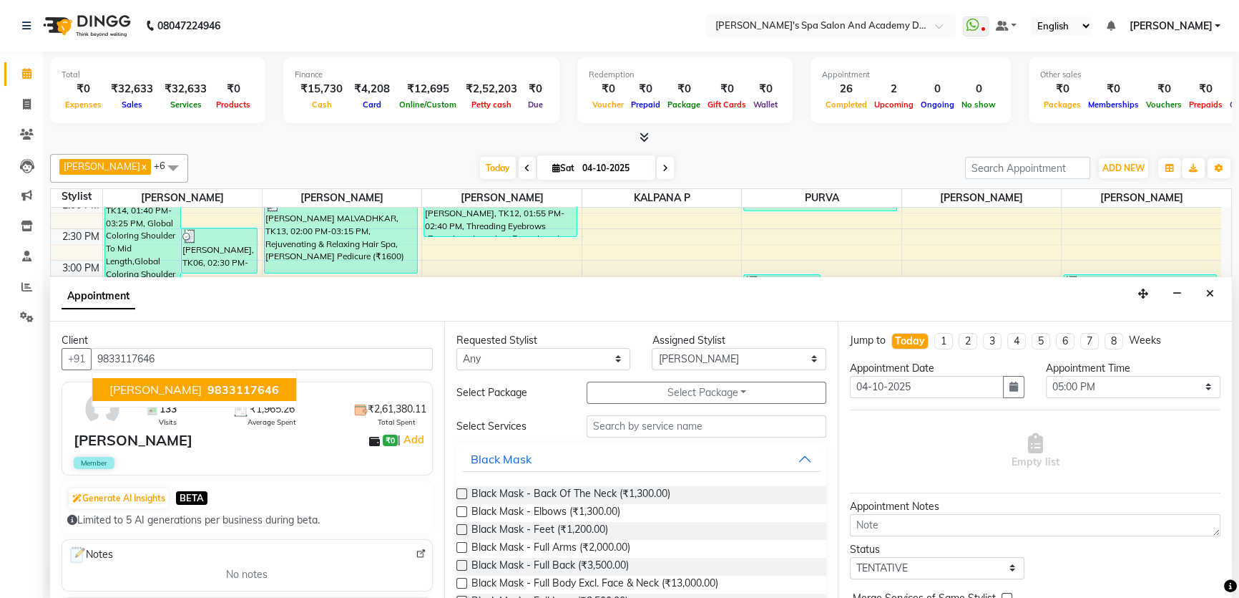
click at [160, 389] on span "APARNA YEOLE" at bounding box center [155, 389] width 92 height 14
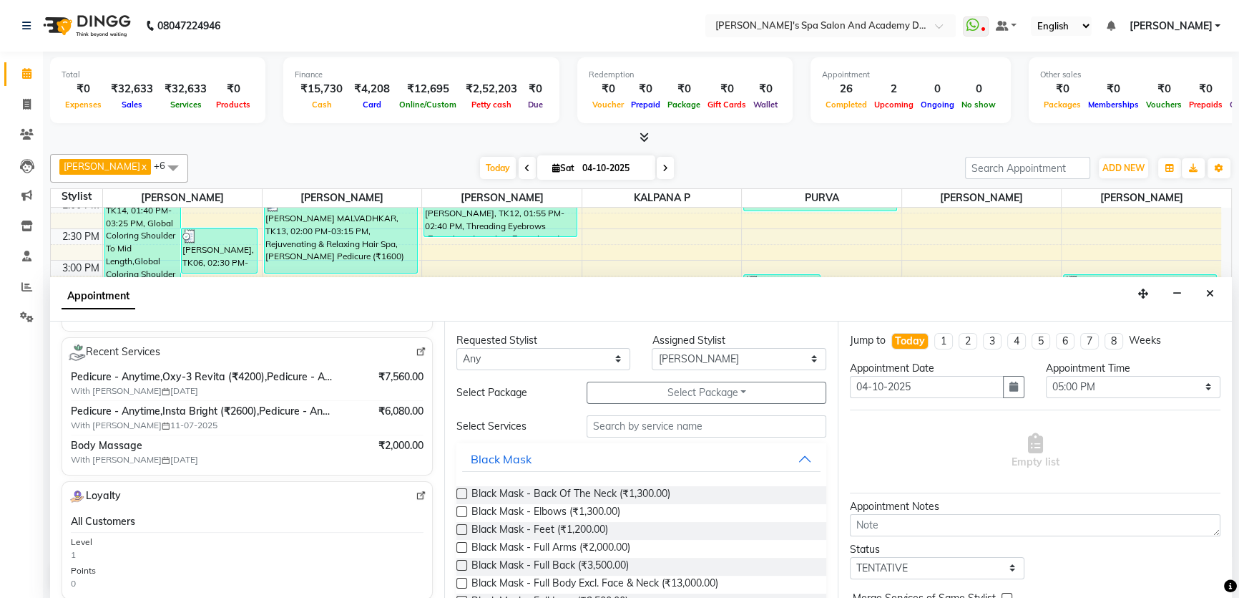
type input "9833117646"
click at [633, 429] on input "text" at bounding box center [707, 426] width 240 height 22
click at [612, 419] on input "text" at bounding box center [707, 426] width 240 height 22
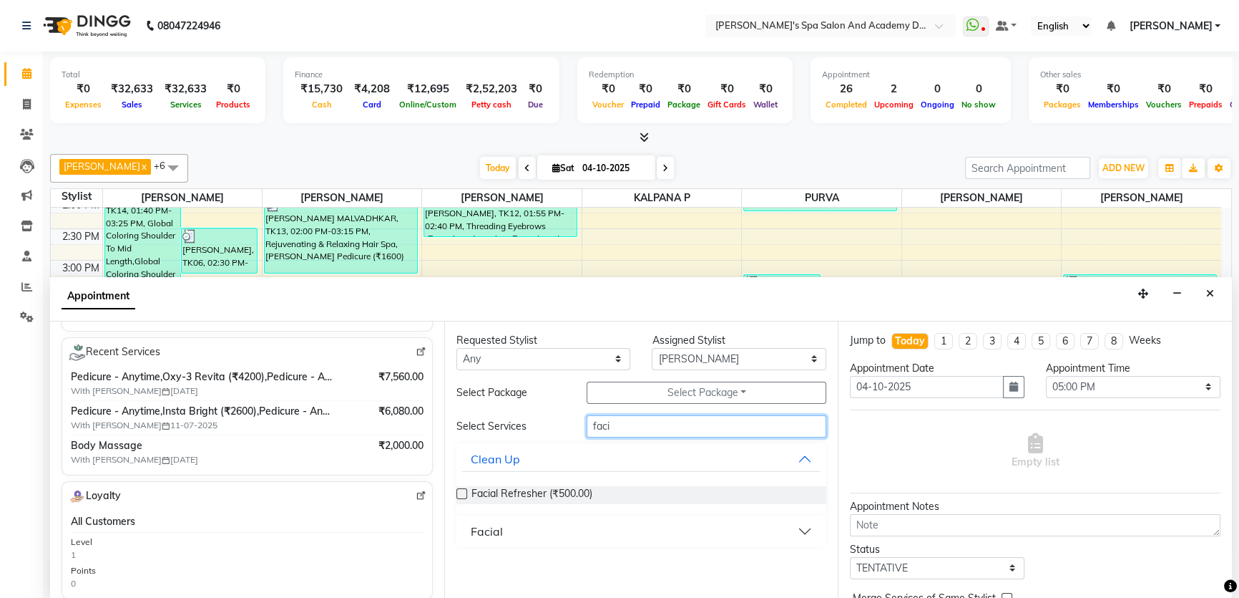
type input "faci"
click at [808, 530] on button "Facial" at bounding box center [641, 531] width 359 height 26
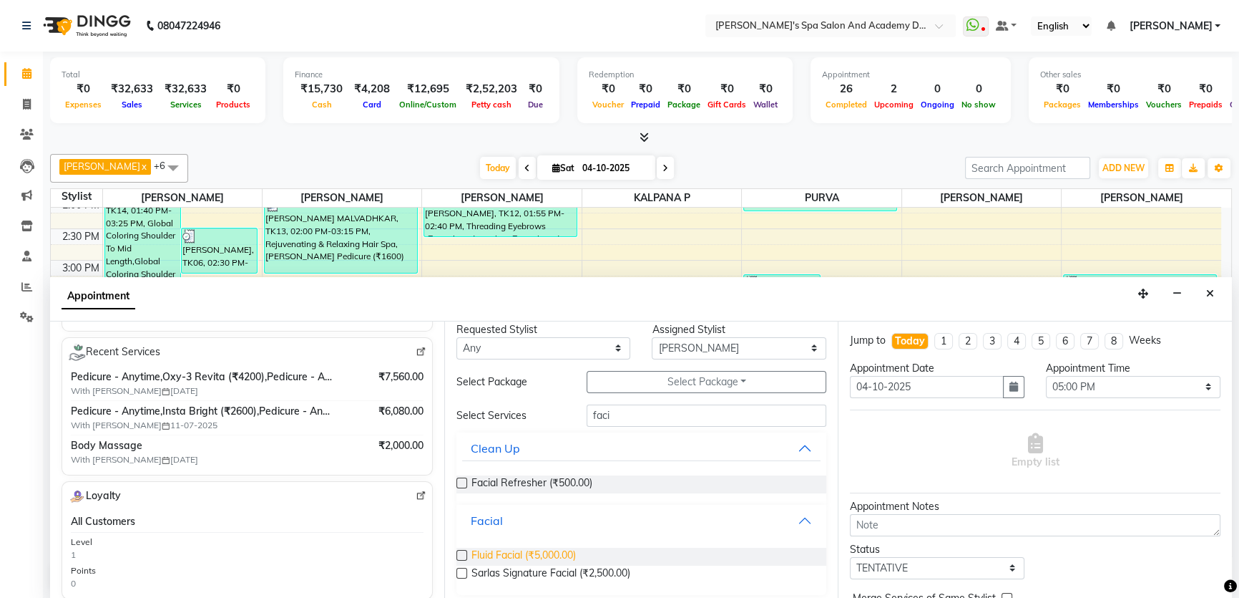
scroll to position [17, 0]
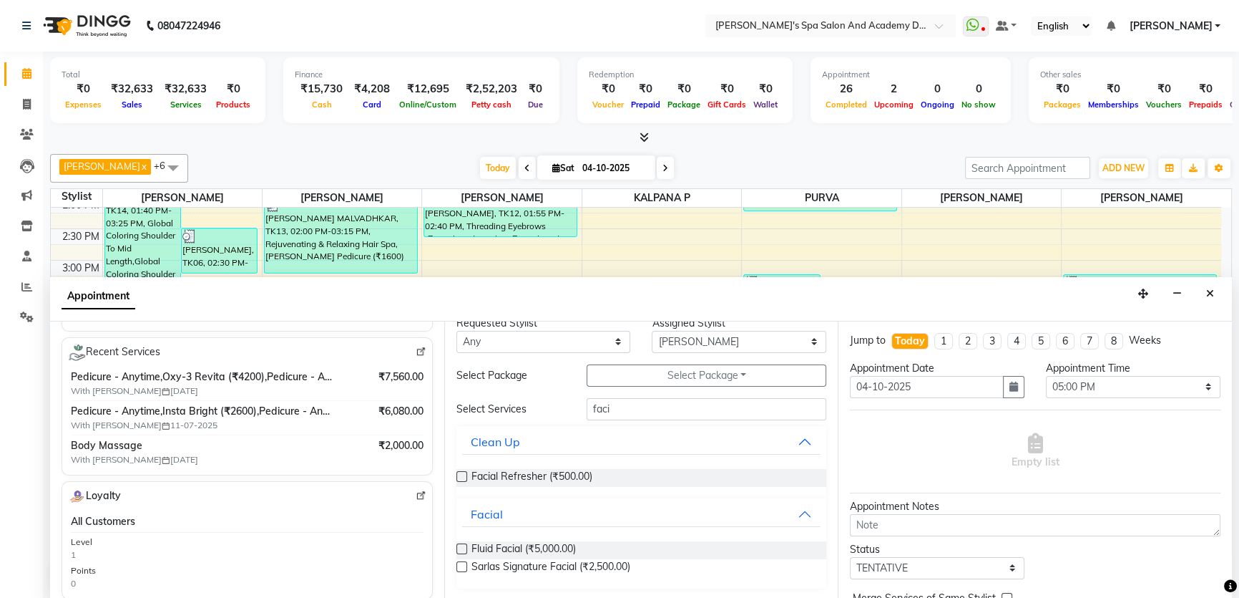
click at [461, 543] on label at bounding box center [462, 548] width 11 height 11
click at [461, 545] on input "checkbox" at bounding box center [461, 549] width 9 height 9
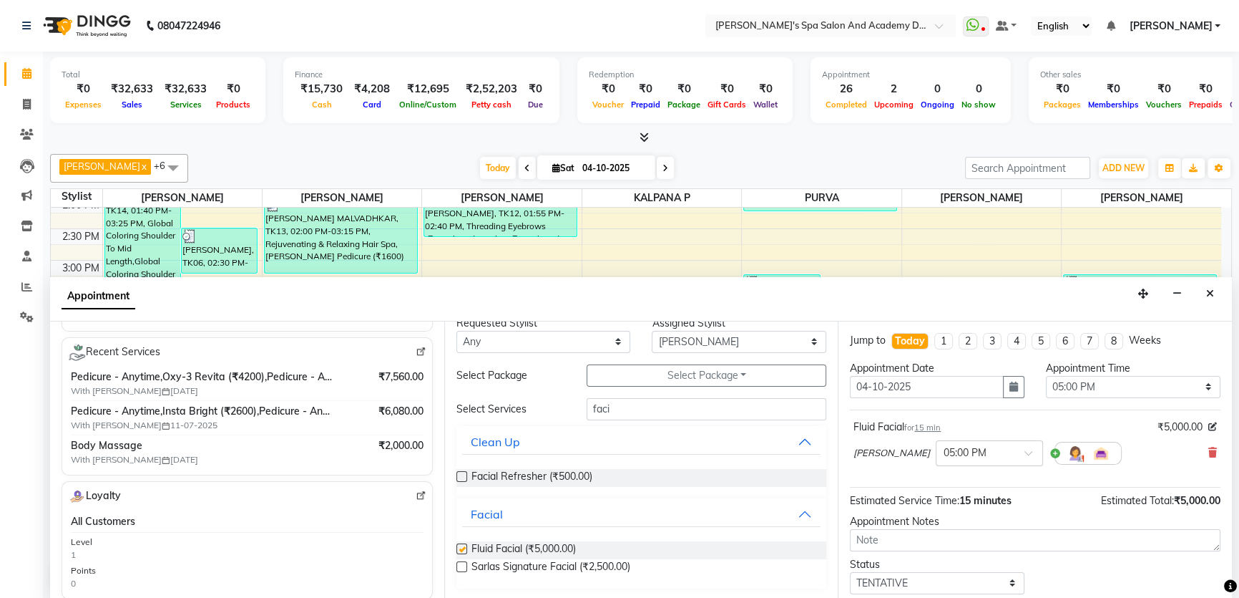
checkbox input "false"
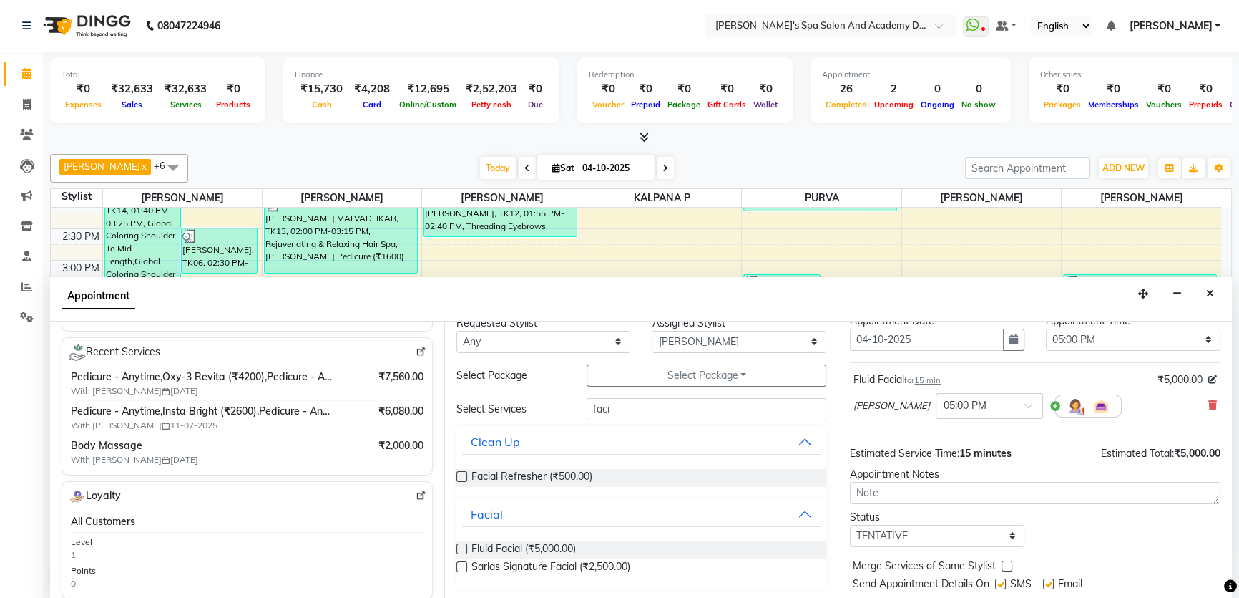
scroll to position [84, 0]
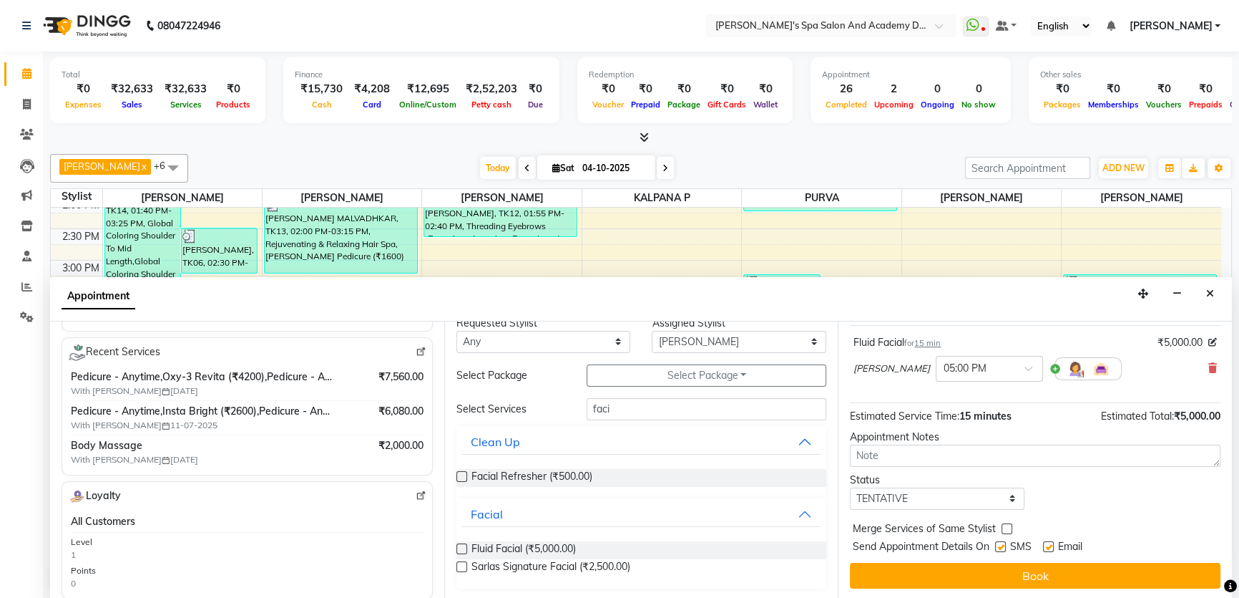
click at [995, 573] on button "Book" at bounding box center [1035, 575] width 371 height 26
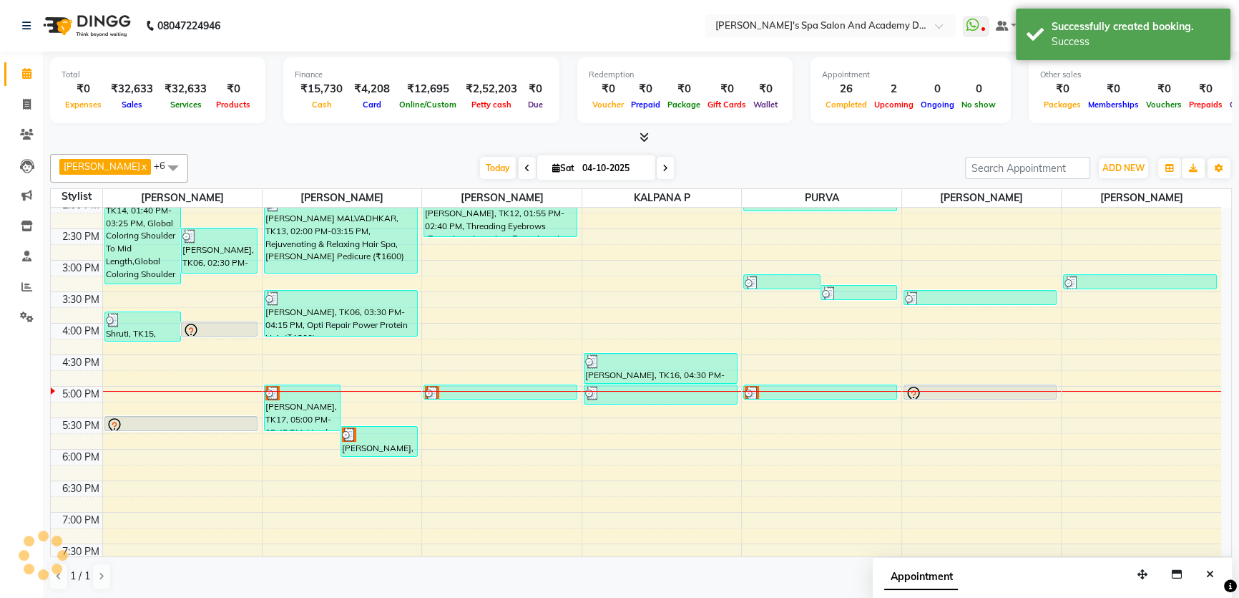
scroll to position [0, 0]
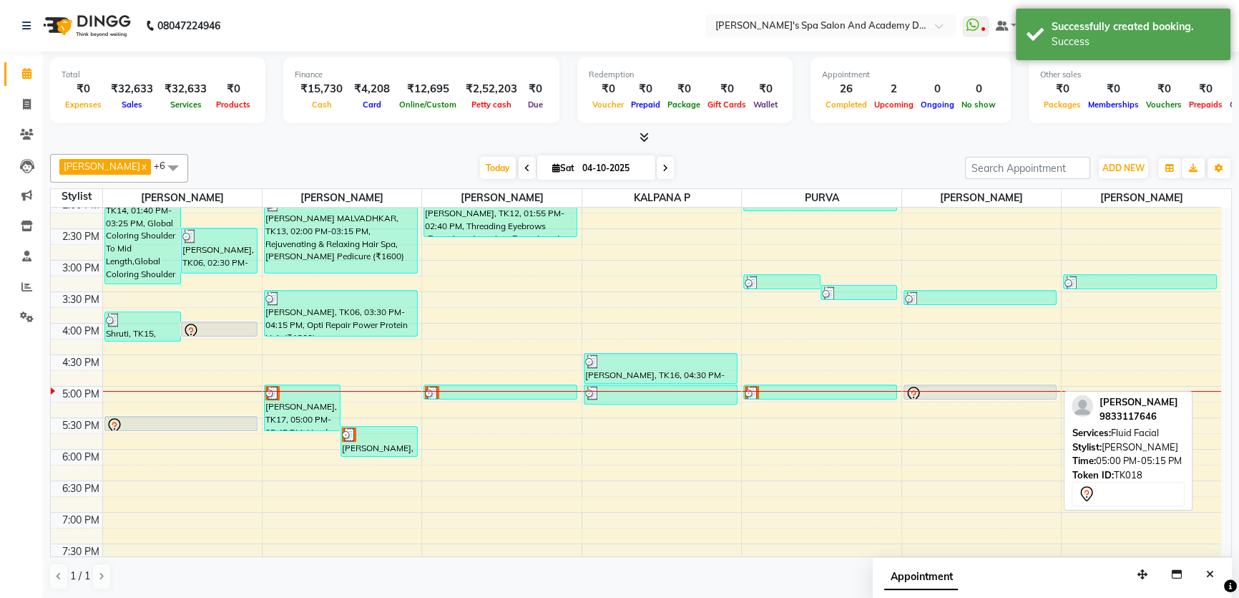
click at [940, 394] on div at bounding box center [980, 394] width 151 height 17
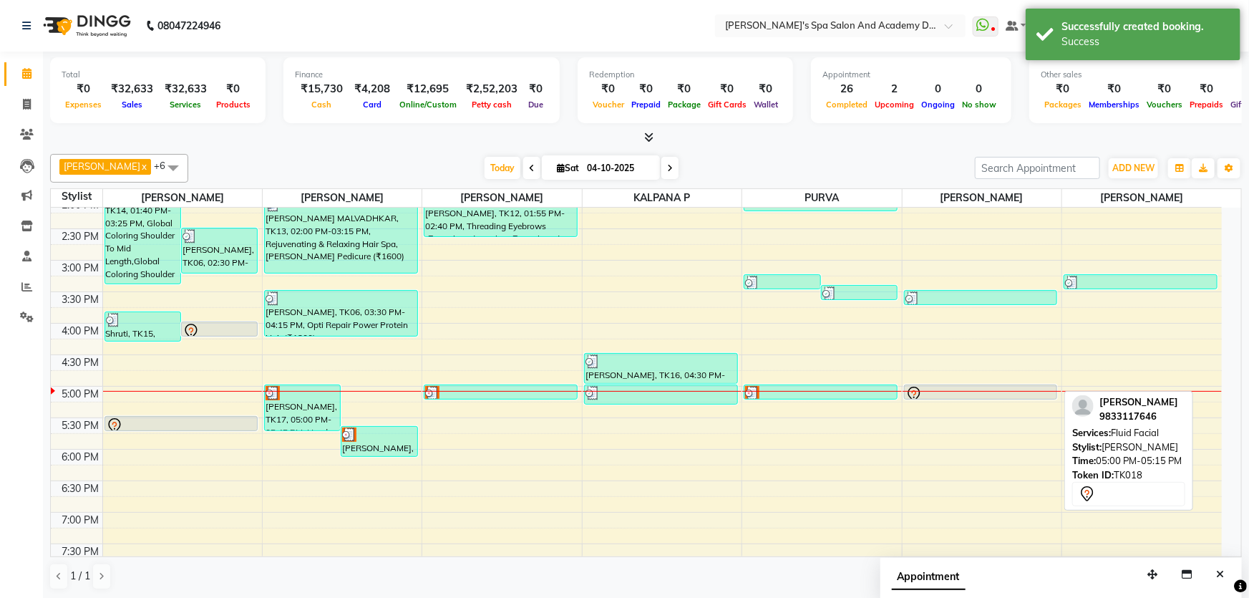
select select "7"
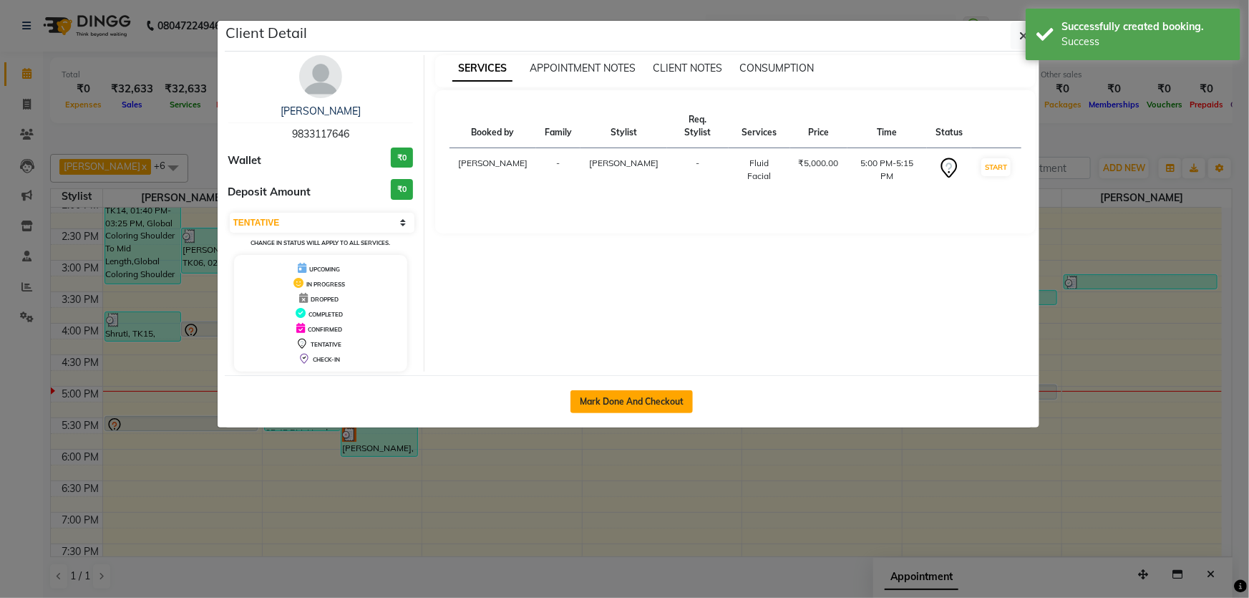
click at [661, 393] on button "Mark Done And Checkout" at bounding box center [631, 401] width 122 height 23
select select "service"
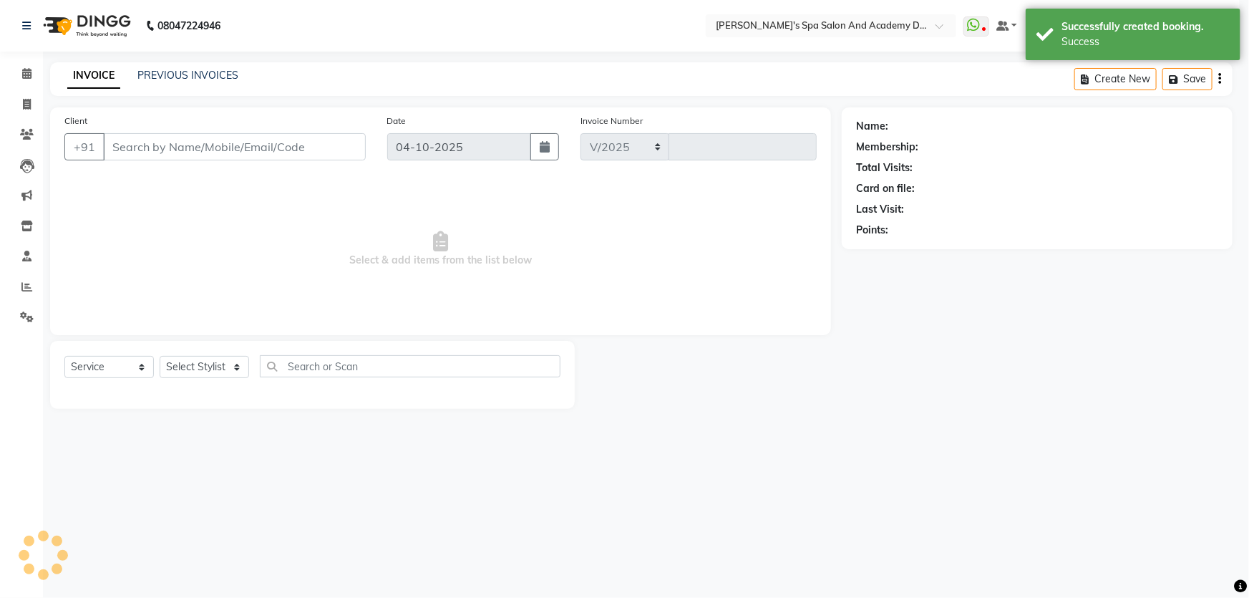
select select "6316"
type input "2780"
type input "9833117646"
select select "72494"
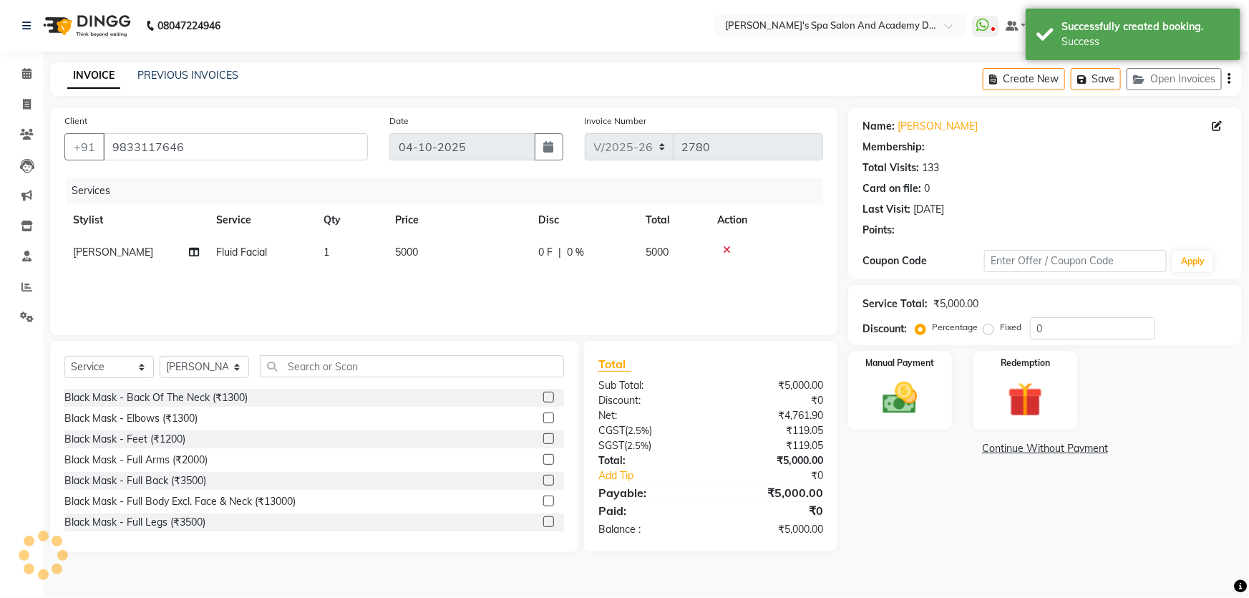
select select "2: Object"
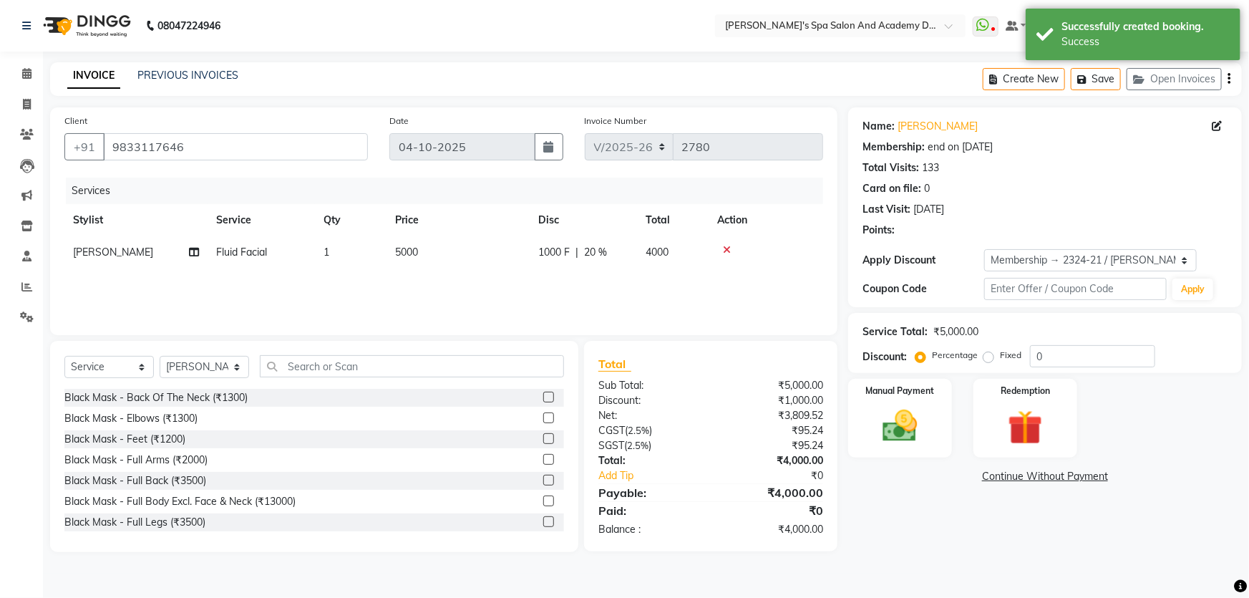
type input "20"
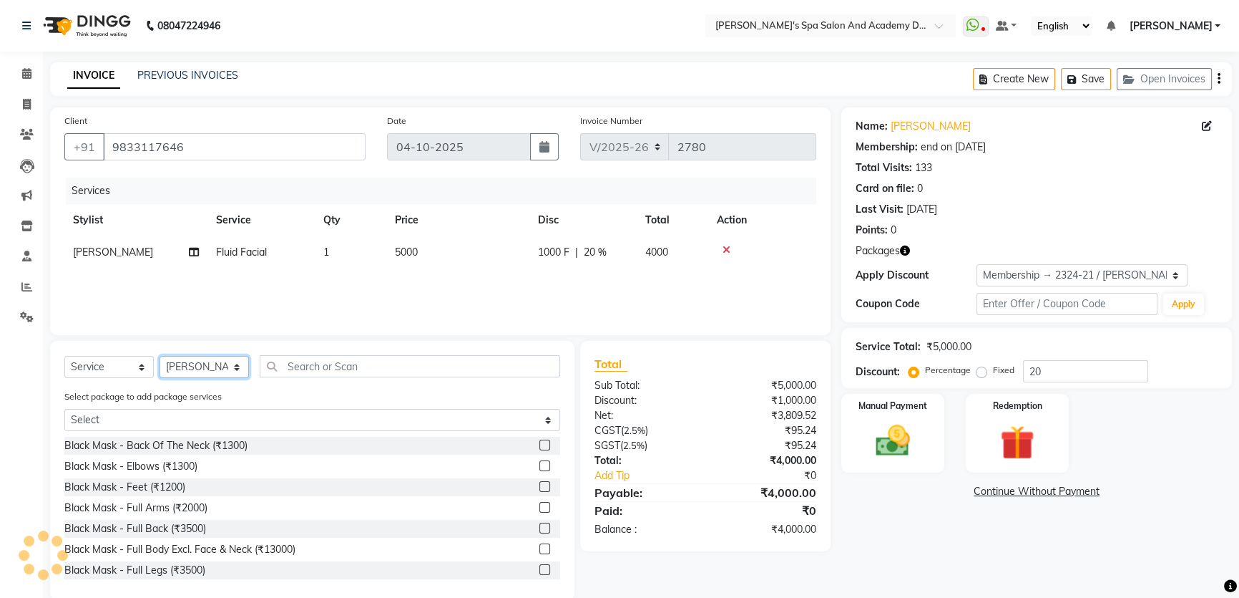
click at [239, 369] on select "Select Stylist Admin AKSHTA AMBRE ASAWARI PAWAR DIRECT 1 GAURI THAPA JIGNA SHAH…" at bounding box center [204, 367] width 89 height 22
click at [515, 265] on td "5000" at bounding box center [457, 252] width 143 height 32
select select "72494"
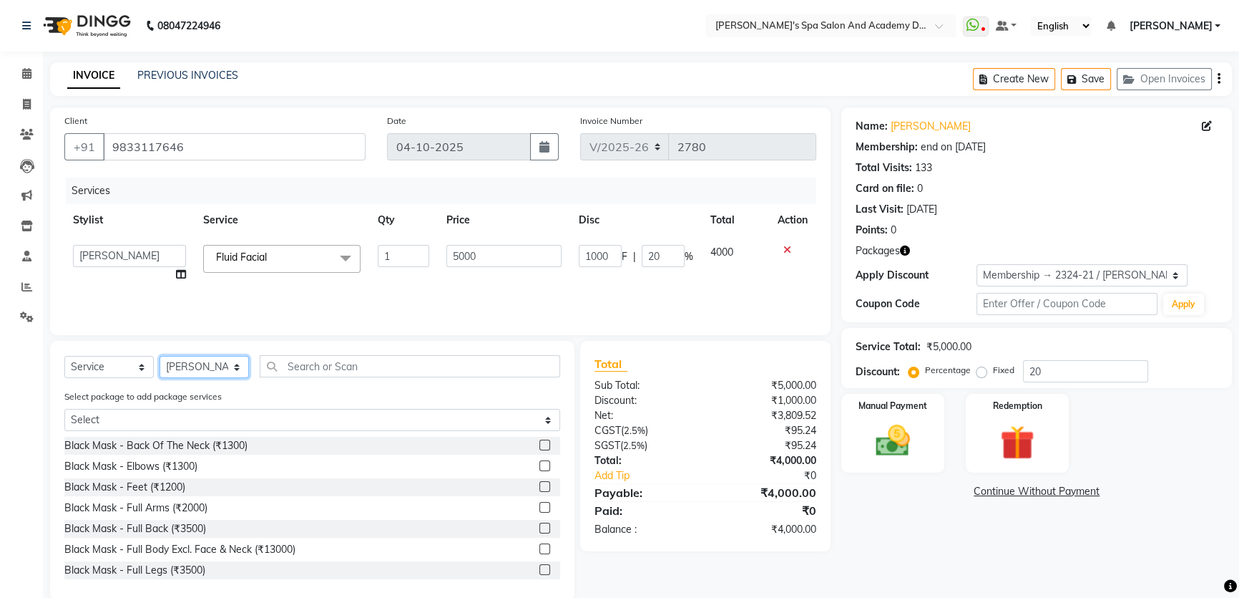
click at [236, 366] on select "Select Stylist Admin AKSHTA AMBRE ASAWARI PAWAR DIRECT 1 GAURI THAPA JIGNA SHAH…" at bounding box center [204, 367] width 89 height 22
select select "47360"
click at [160, 356] on select "Select Stylist Admin AKSHTA AMBRE ASAWARI PAWAR DIRECT 1 GAURI THAPA JIGNA SHAH…" at bounding box center [204, 367] width 89 height 22
click at [291, 359] on input "text" at bounding box center [410, 366] width 301 height 22
click at [293, 371] on input "text" at bounding box center [410, 366] width 301 height 22
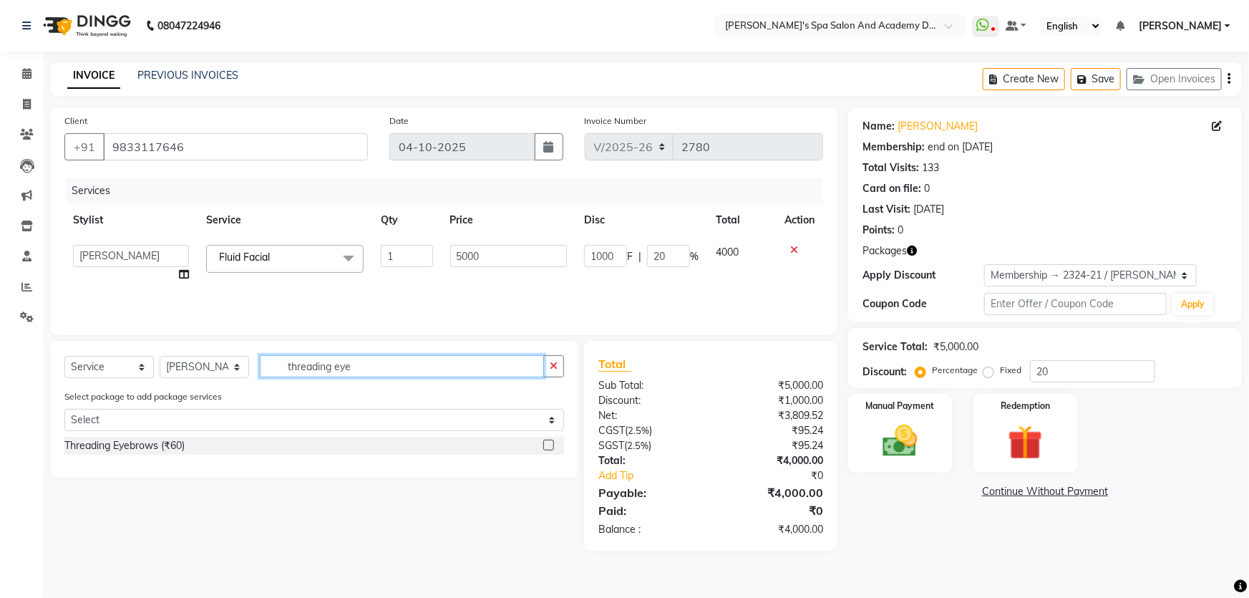
type input "threading eye"
click at [552, 448] on label at bounding box center [548, 444] width 11 height 11
click at [552, 448] on input "checkbox" at bounding box center [547, 445] width 9 height 9
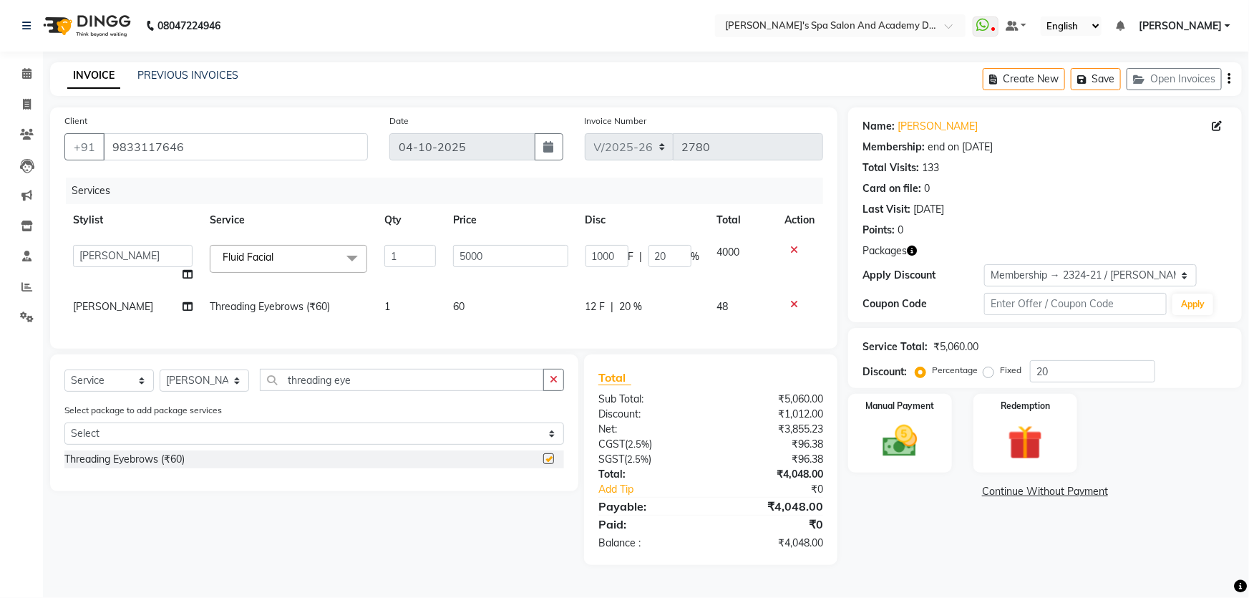
checkbox input "false"
drag, startPoint x: 371, startPoint y: 394, endPoint x: 286, endPoint y: 394, distance: 85.9
click at [286, 391] on input "threading eye" at bounding box center [402, 380] width 284 height 22
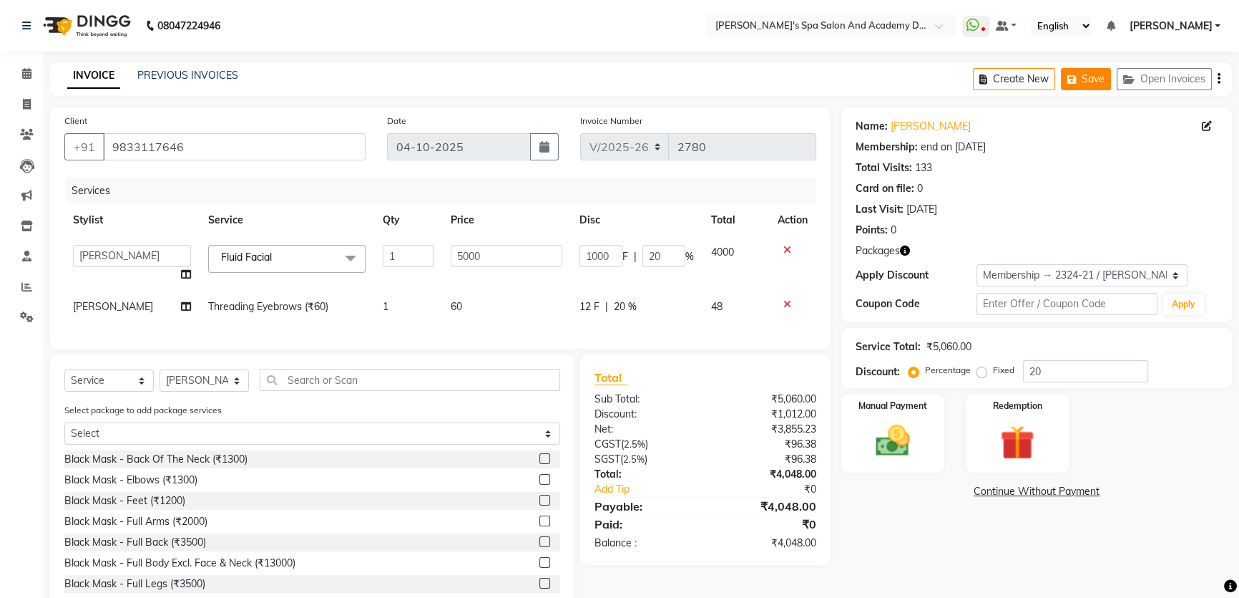
click at [1067, 72] on button "Save" at bounding box center [1086, 79] width 50 height 22
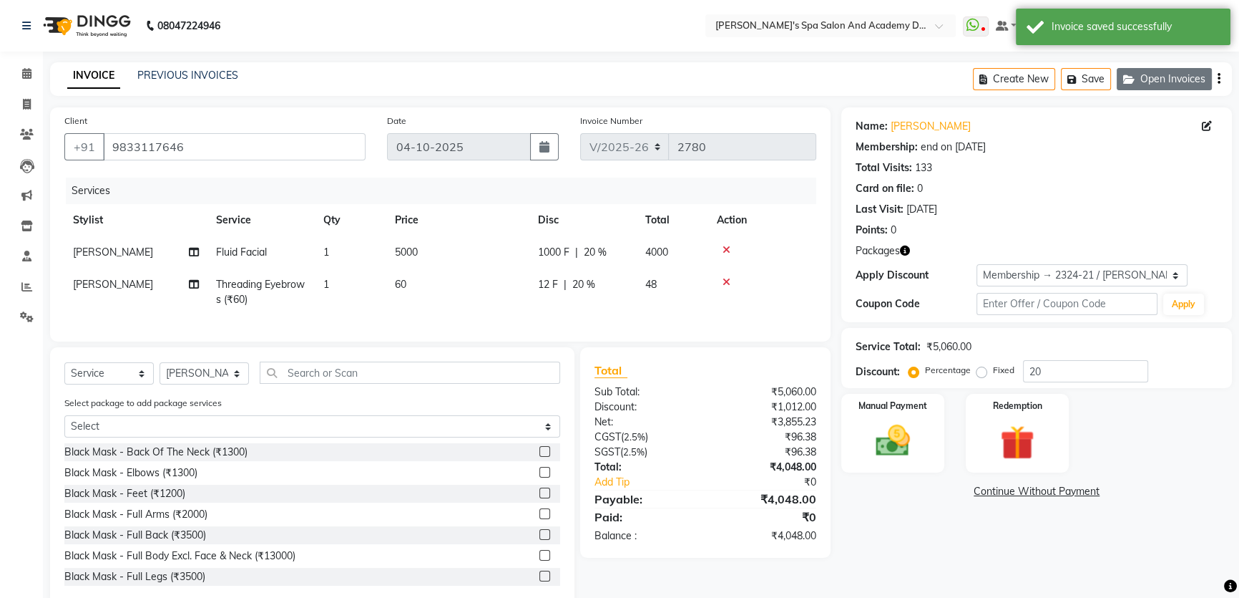
click at [1131, 74] on icon "button" at bounding box center [1132, 79] width 17 height 10
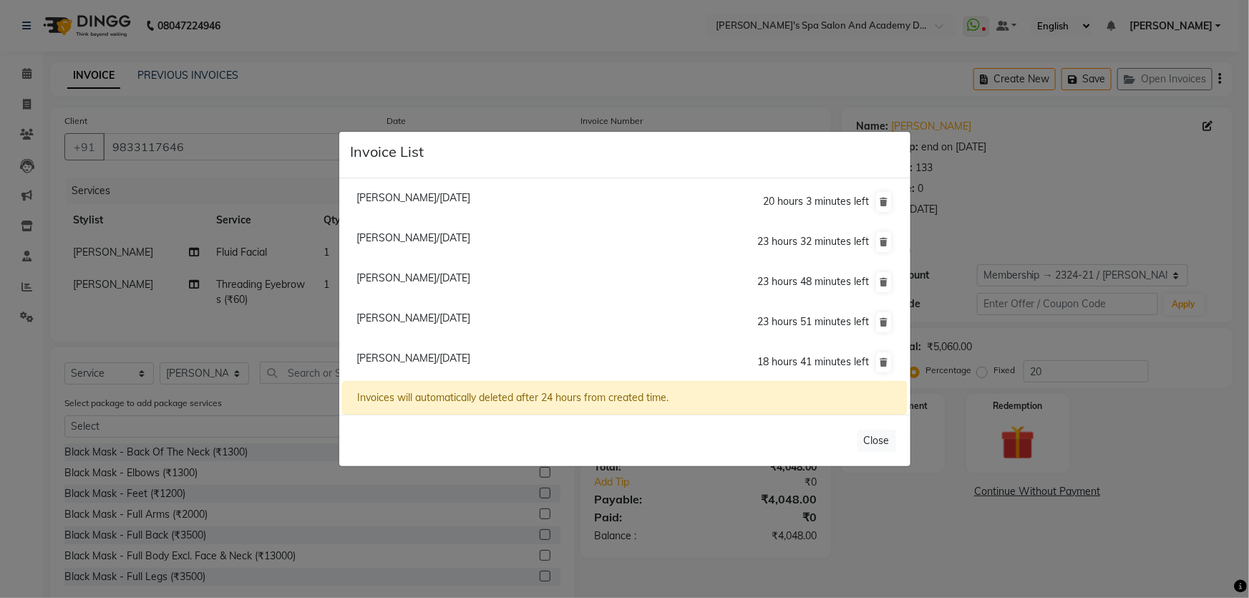
click at [454, 67] on ngb-modal-window "Invoice List Mrunal Shah/04 October 2025 20 hours 3 minutes left Meenakshi Chak…" at bounding box center [624, 299] width 1249 height 598
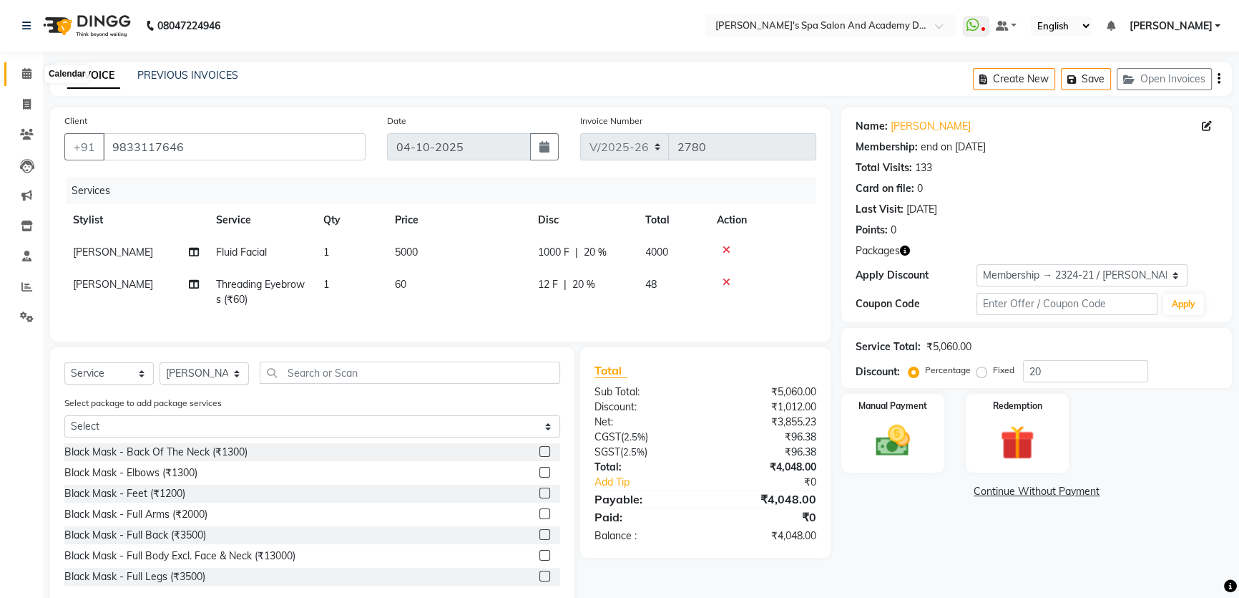
click at [22, 72] on icon at bounding box center [26, 73] width 9 height 11
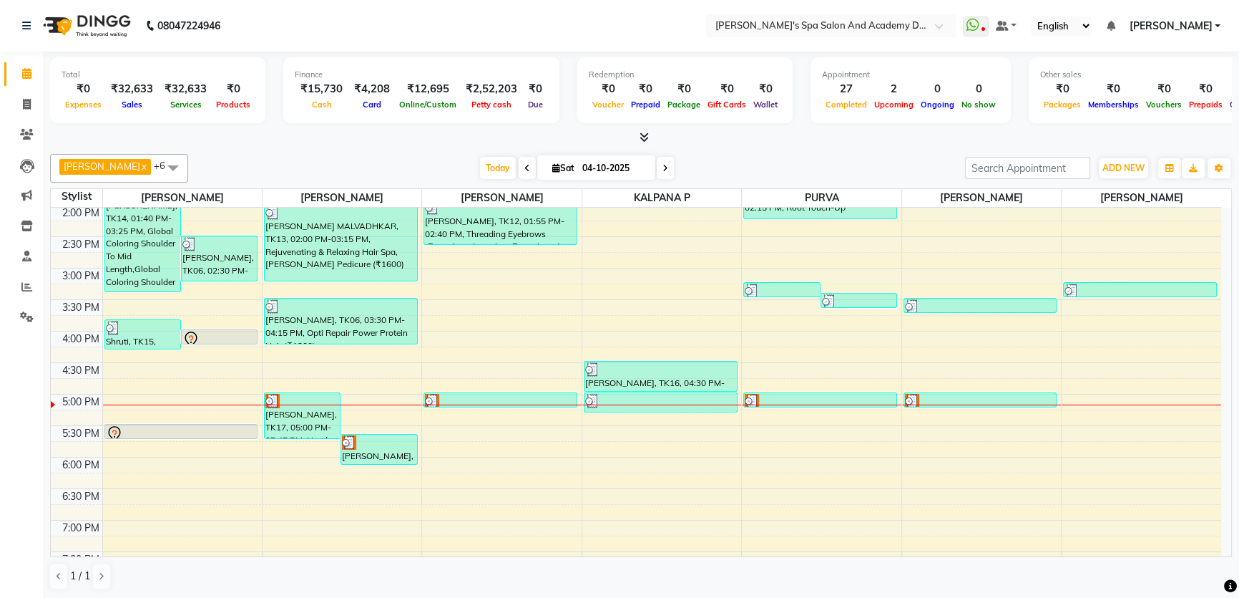
scroll to position [325, 0]
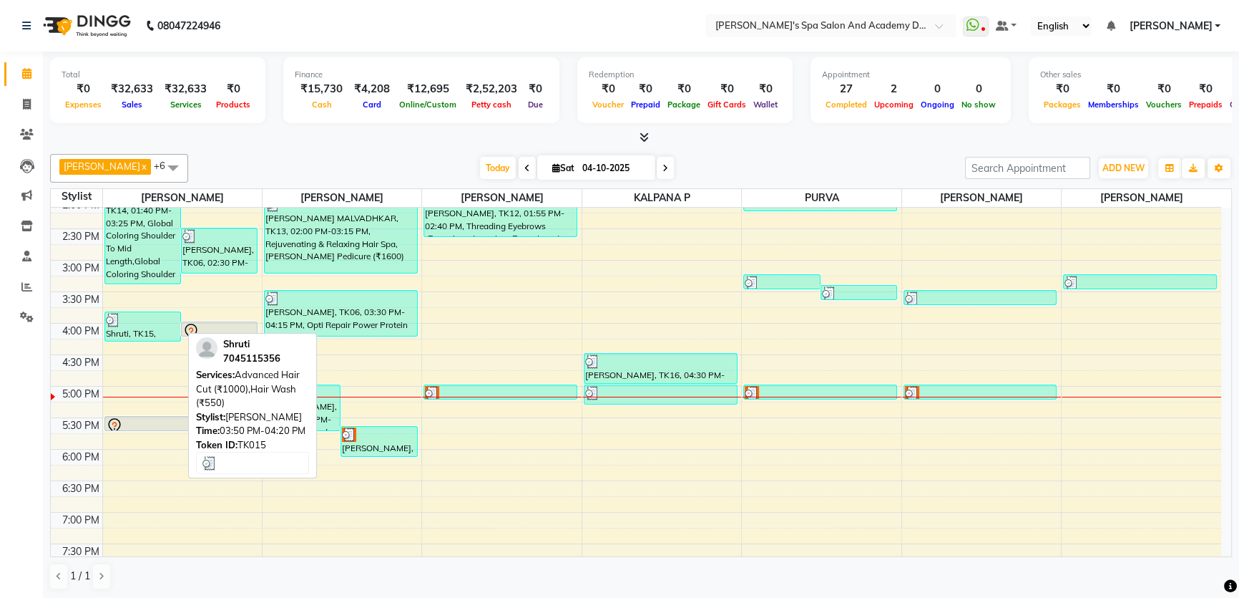
click at [138, 329] on div "Shruti, TK15, 03:50 PM-04:20 PM, Advanced Hair Cut (₹1000),Hair Wash (₹550)" at bounding box center [142, 326] width 75 height 29
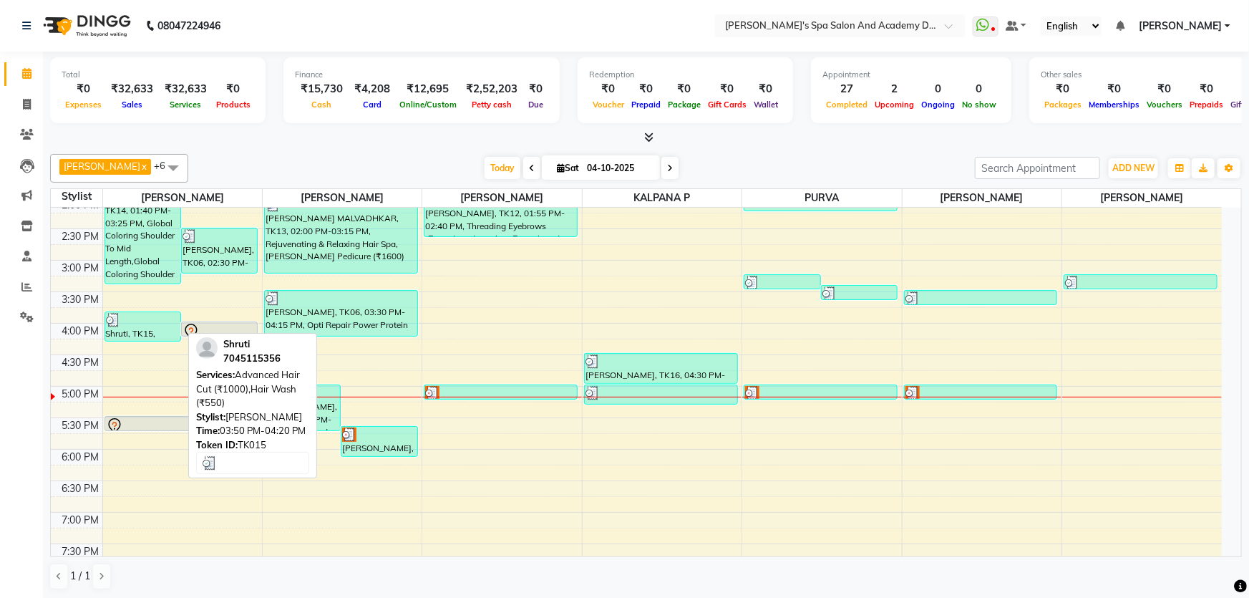
select select "3"
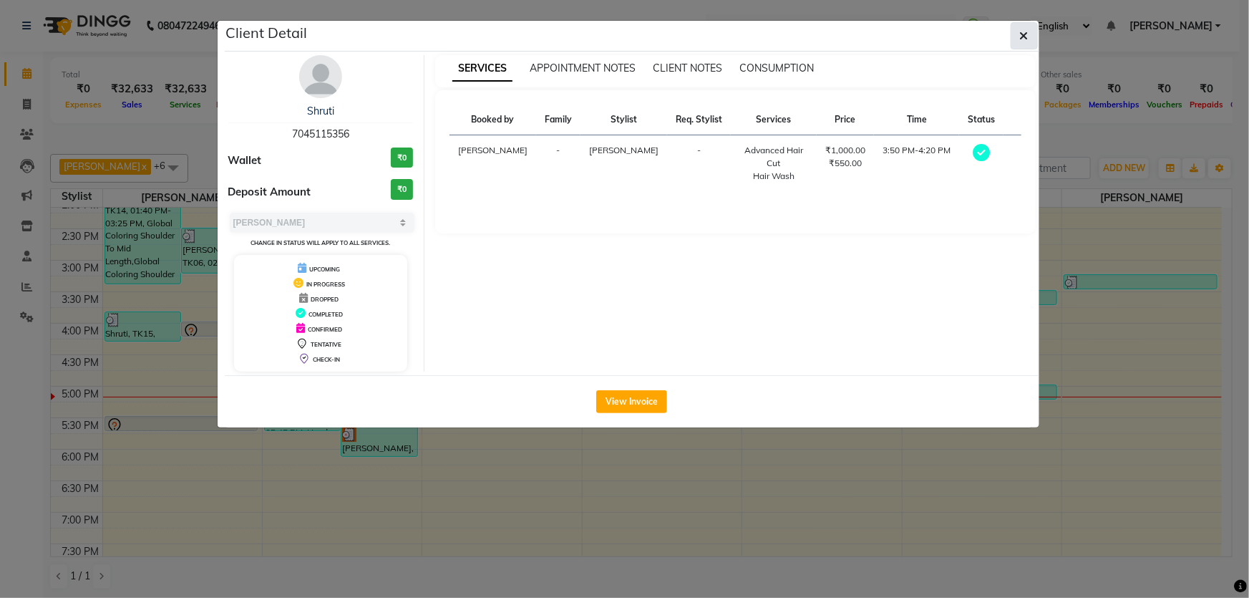
click at [1023, 30] on icon "button" at bounding box center [1024, 35] width 9 height 11
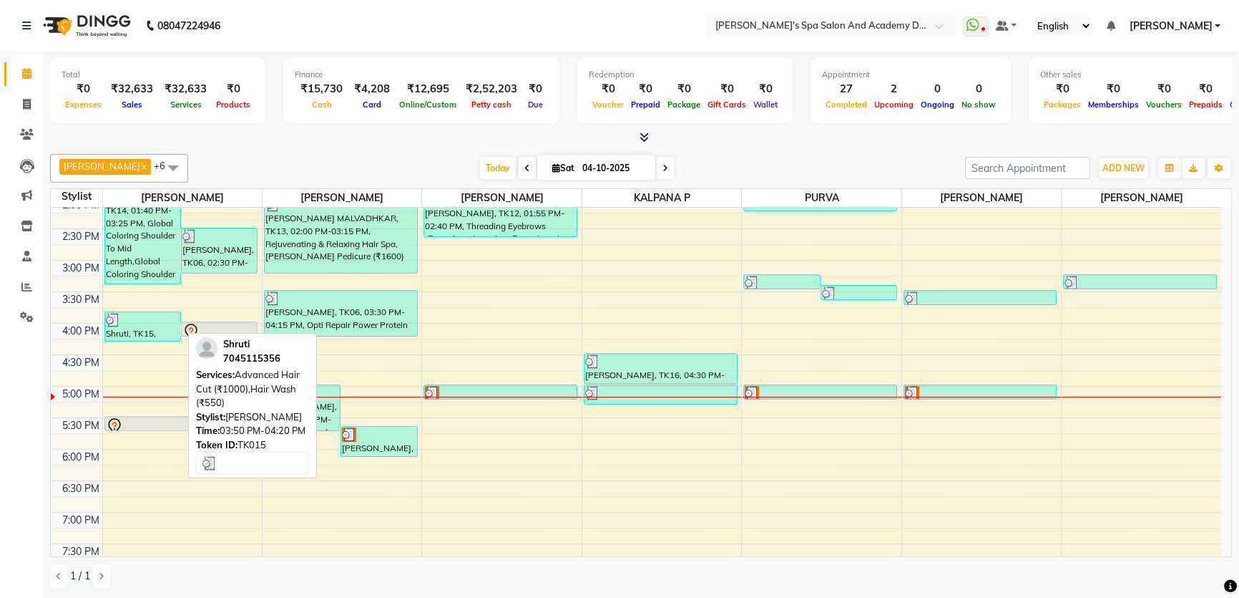
click at [147, 325] on div "Shruti, TK15, 03:50 PM-04:20 PM, Advanced Hair Cut (₹1000),Hair Wash (₹550)" at bounding box center [142, 326] width 75 height 29
select select "3"
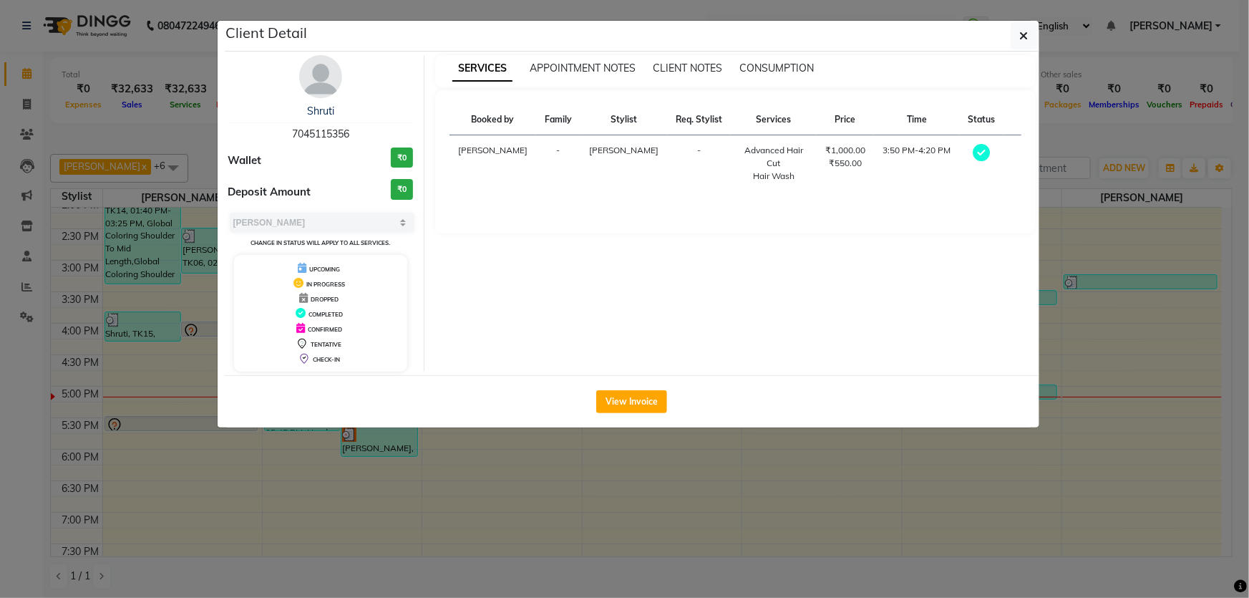
click at [1021, 35] on icon "button" at bounding box center [1024, 35] width 9 height 11
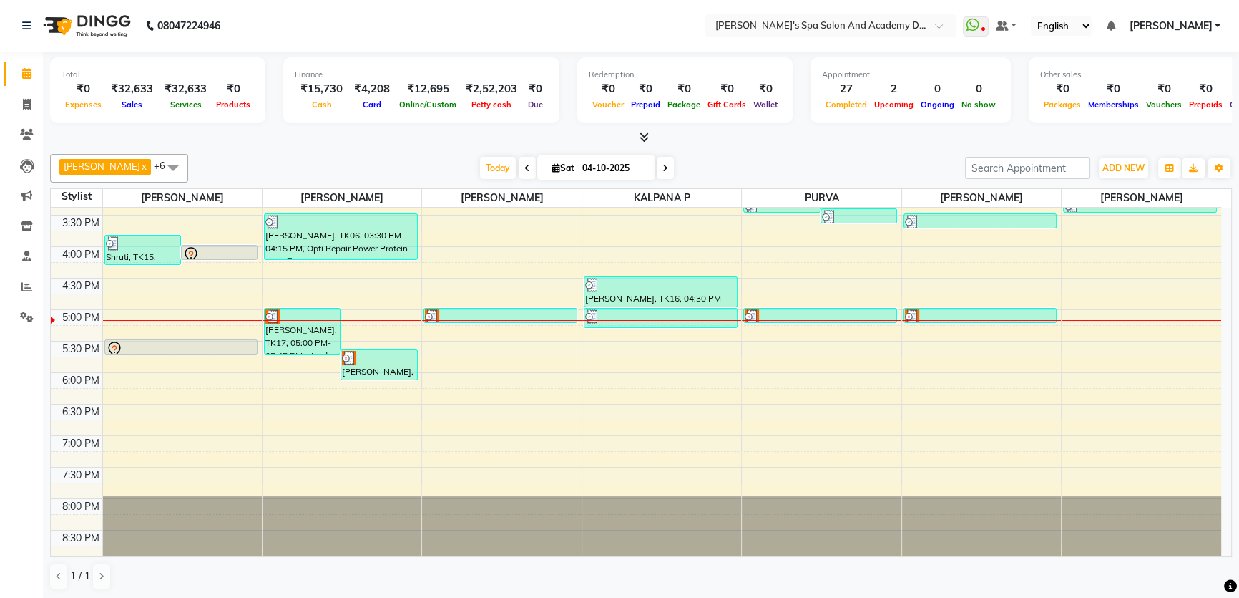
scroll to position [403, 0]
click at [122, 308] on div "9:00 AM 9:30 AM 10:00 AM 10:30 AM 11:00 AM 11:30 AM 12:00 PM 12:30 PM 1:00 PM 1…" at bounding box center [636, 182] width 1171 height 755
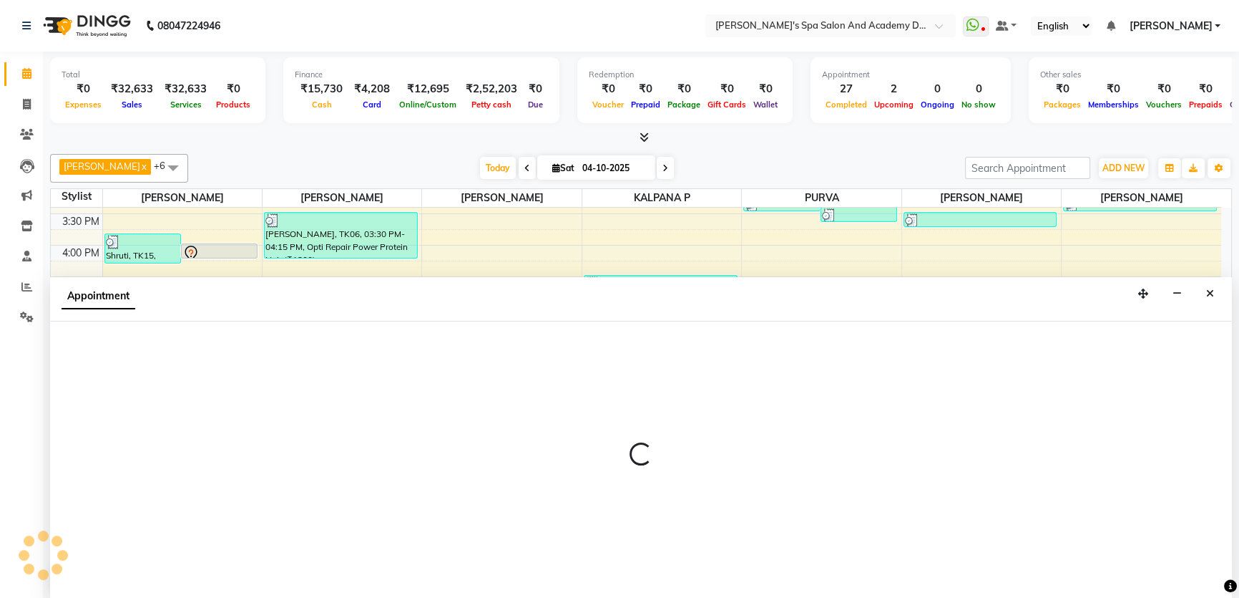
scroll to position [0, 0]
select select "47354"
select select "1020"
select select "tentative"
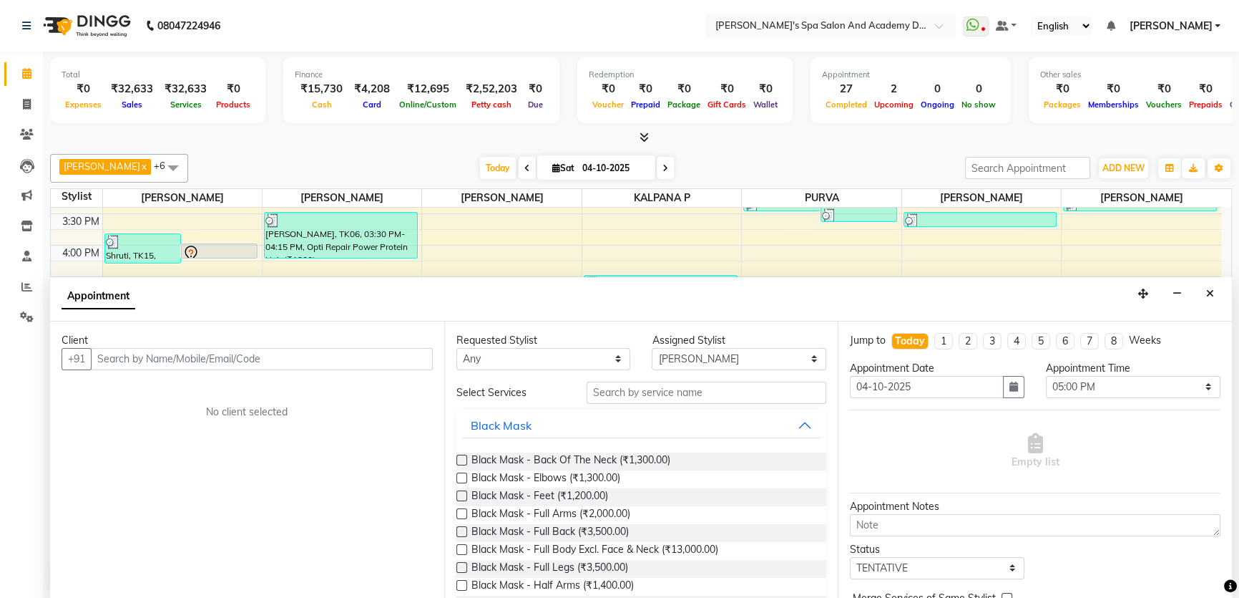
click at [157, 366] on input "text" at bounding box center [262, 359] width 342 height 22
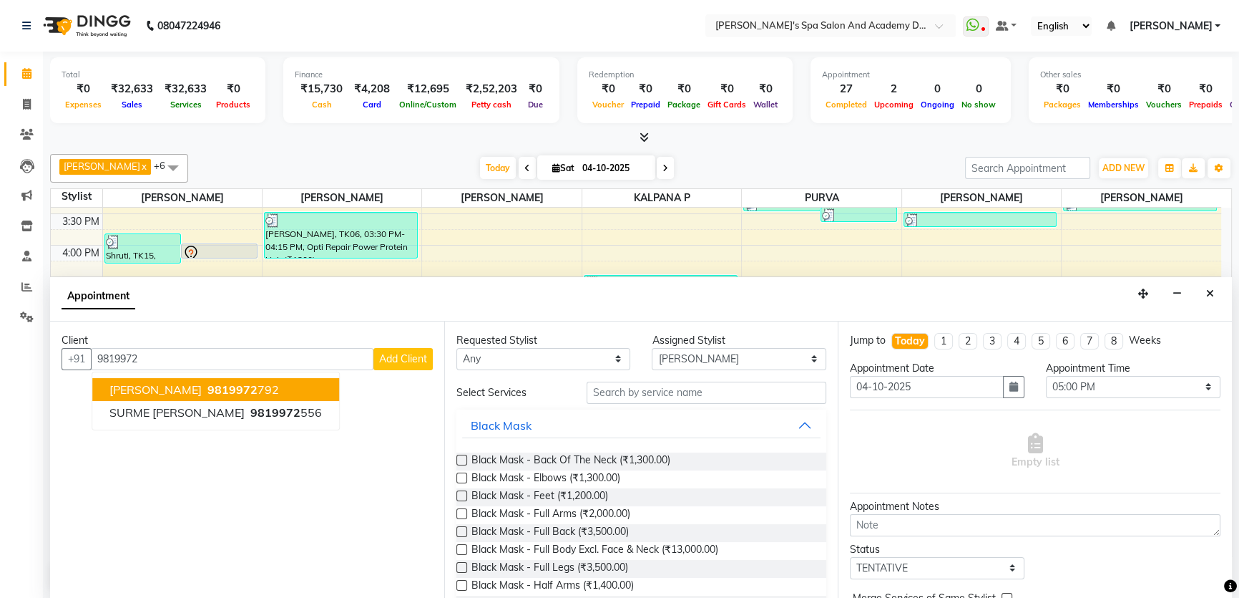
click at [179, 389] on span "SWAPNA JAHAGIRDAR" at bounding box center [155, 389] width 92 height 14
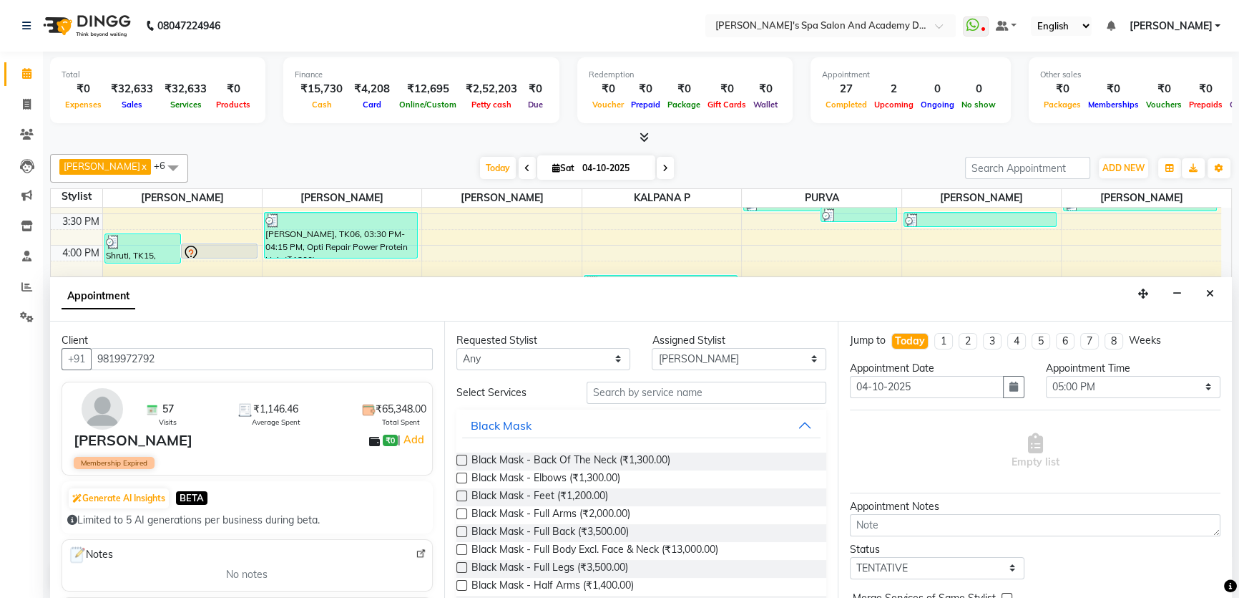
type input "9819972792"
click at [640, 395] on input "text" at bounding box center [707, 392] width 240 height 22
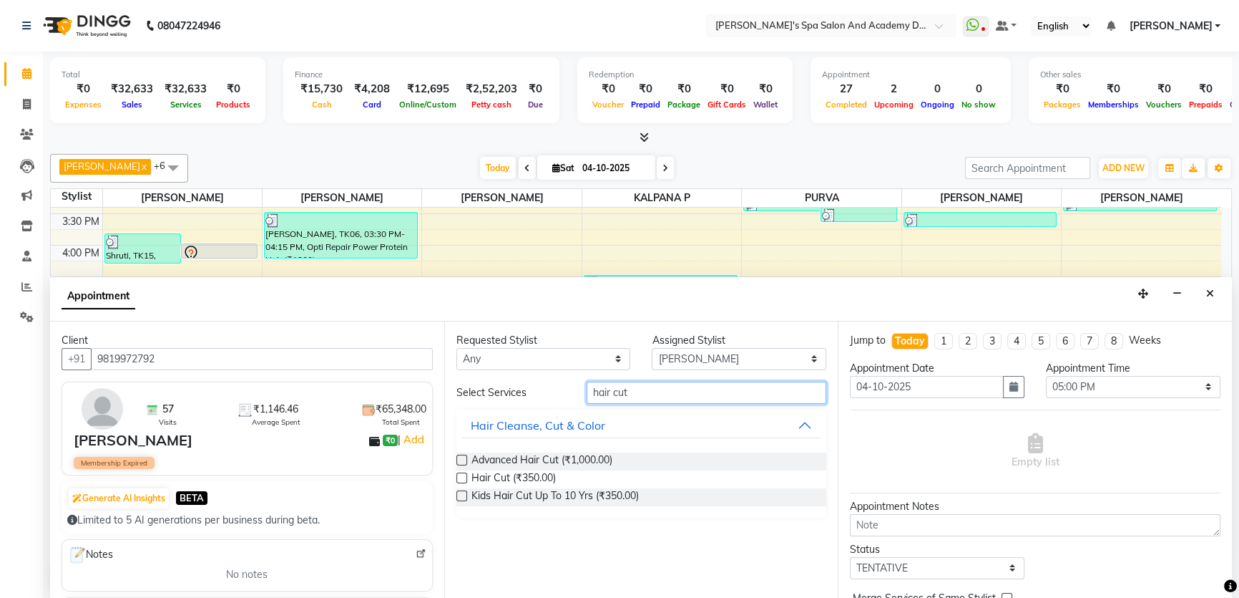
type input "hair cut"
click at [463, 459] on label at bounding box center [462, 459] width 11 height 11
click at [463, 459] on input "checkbox" at bounding box center [461, 461] width 9 height 9
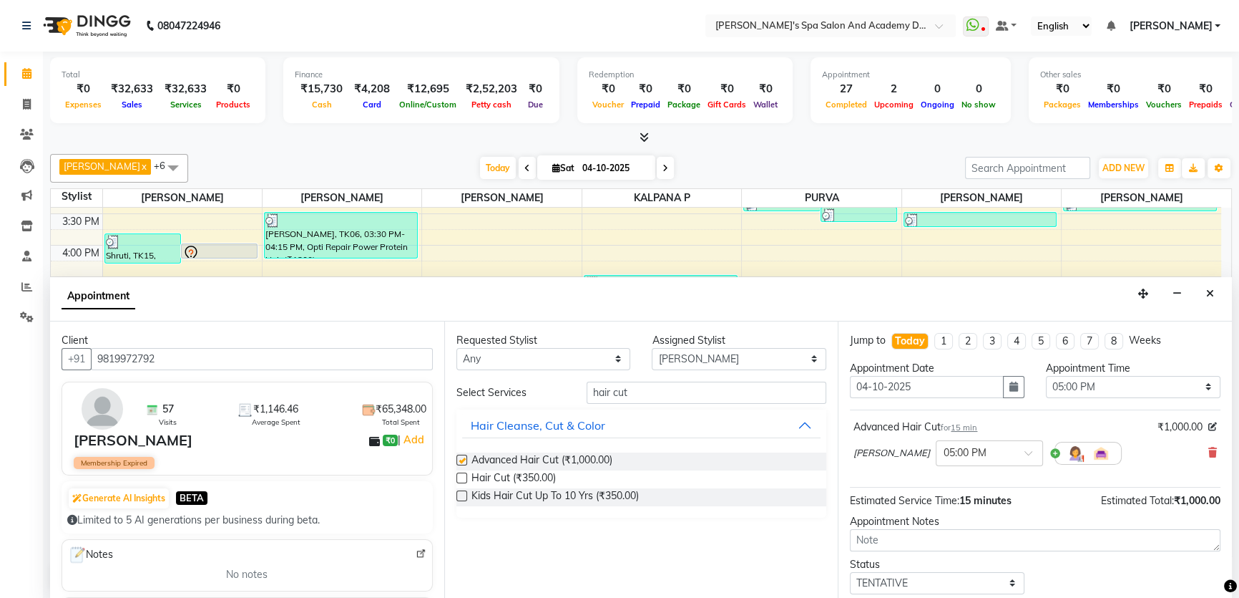
checkbox input "false"
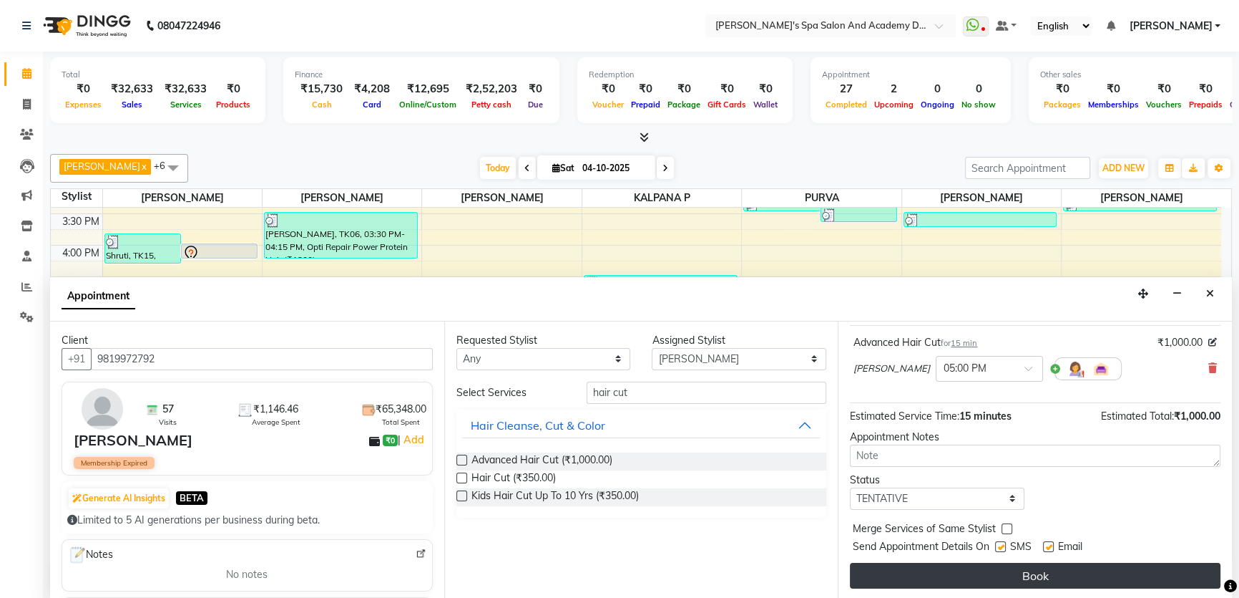
click at [1010, 575] on button "Book" at bounding box center [1035, 575] width 371 height 26
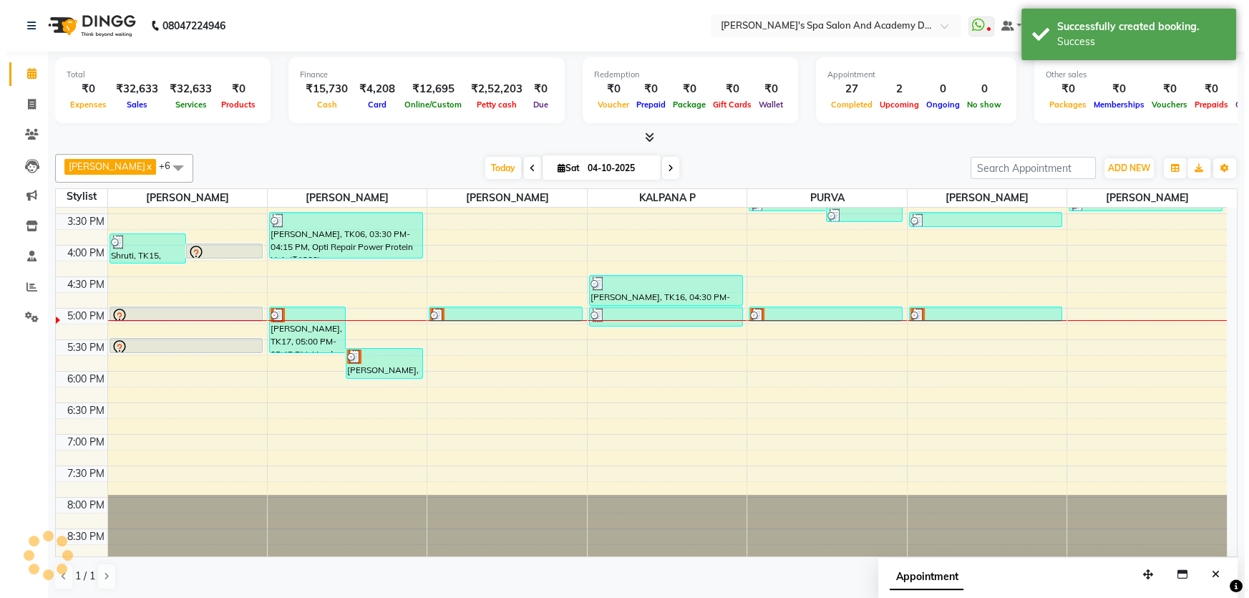
scroll to position [0, 0]
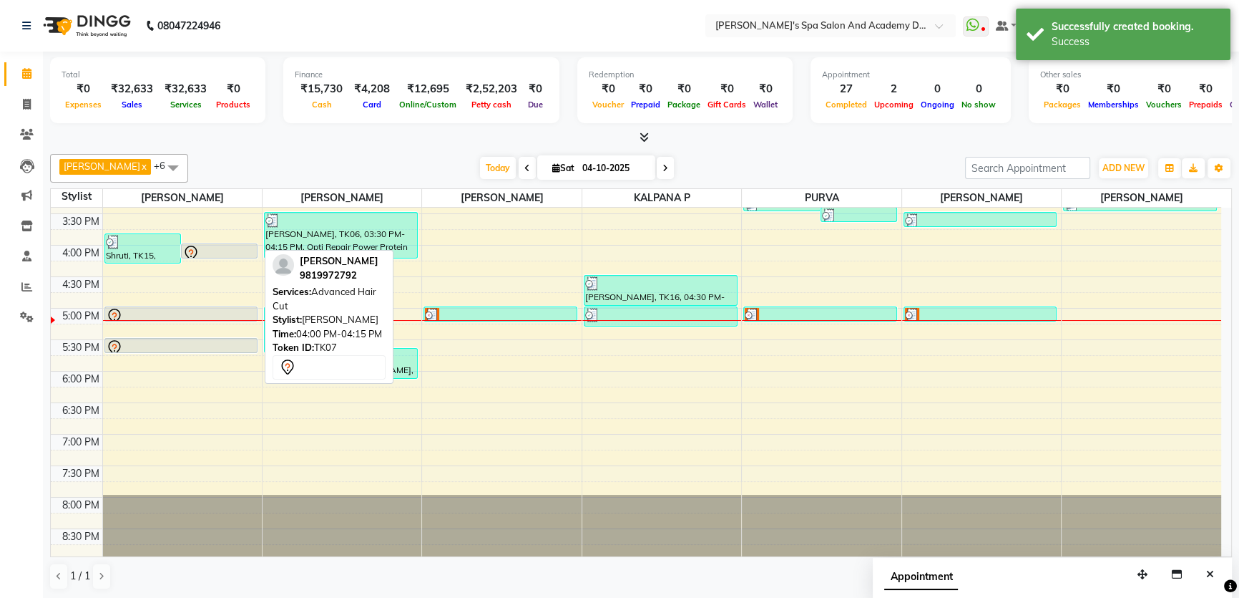
click at [190, 252] on icon at bounding box center [190, 253] width 17 height 17
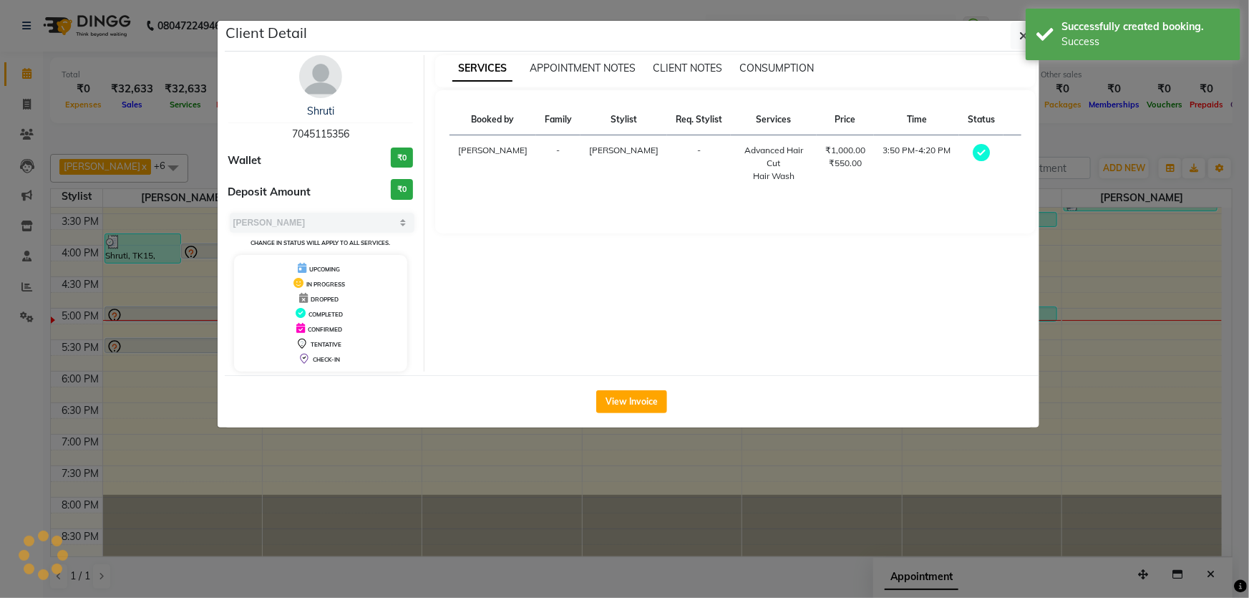
select select "7"
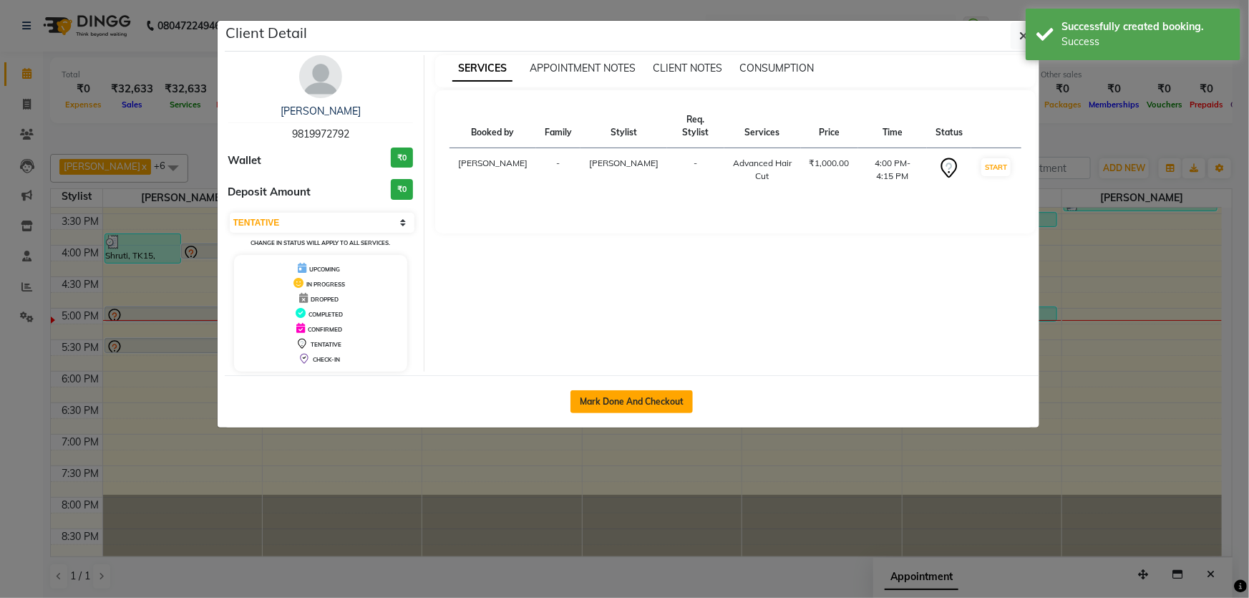
click at [629, 395] on button "Mark Done And Checkout" at bounding box center [631, 401] width 122 height 23
select select "service"
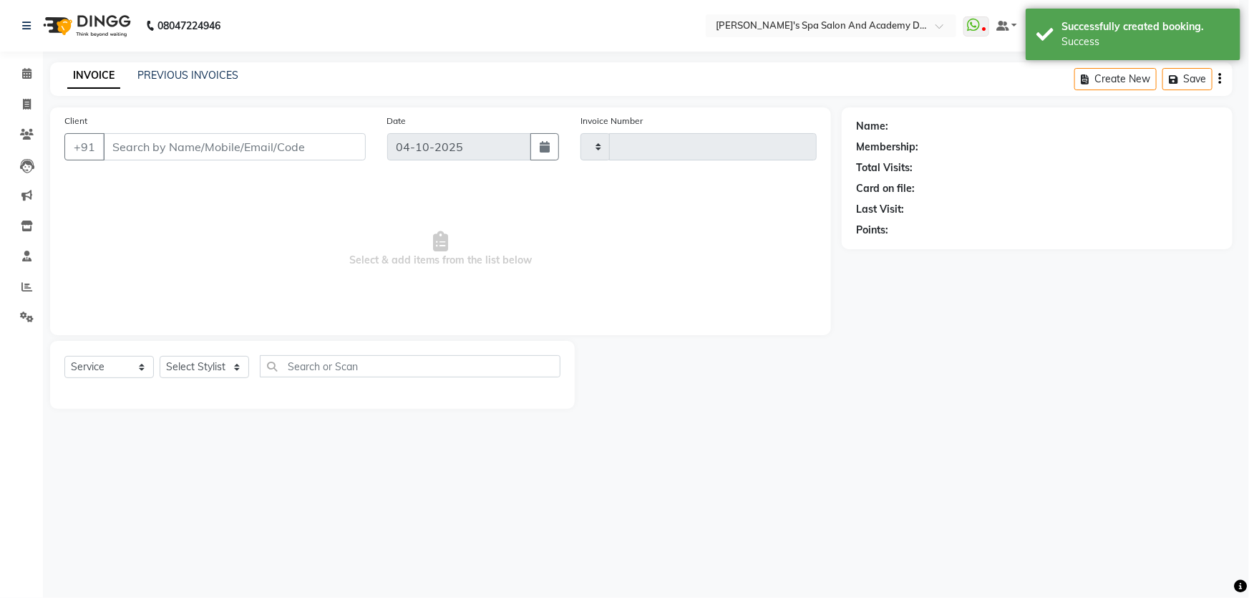
type input "2780"
select select "6316"
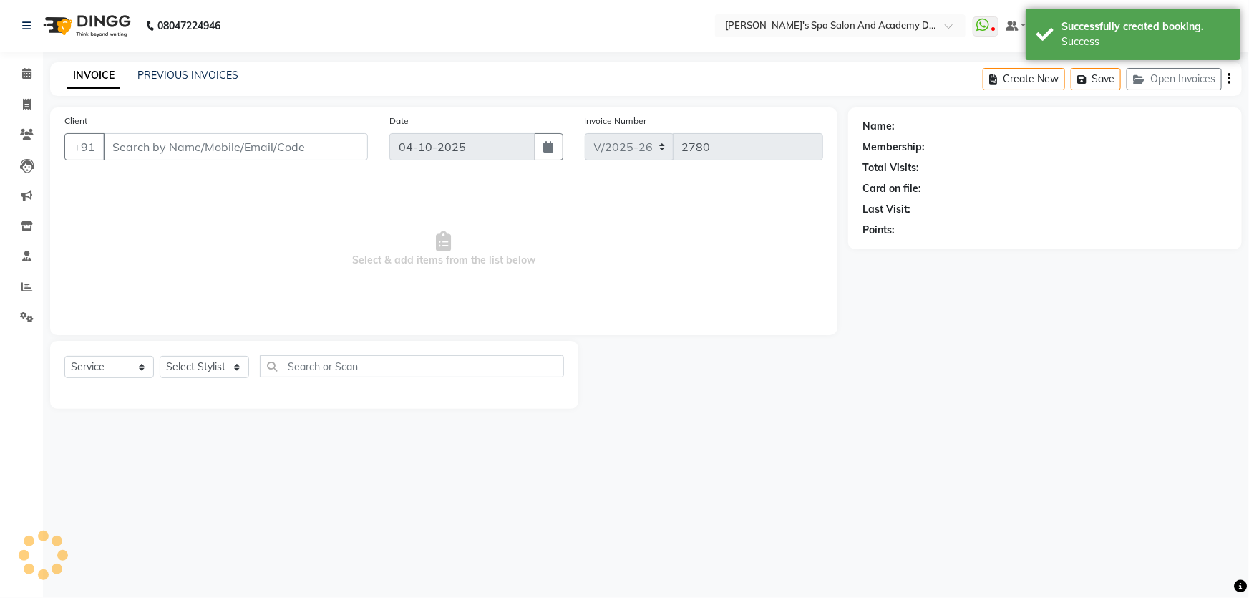
type input "9819972792"
select select "47354"
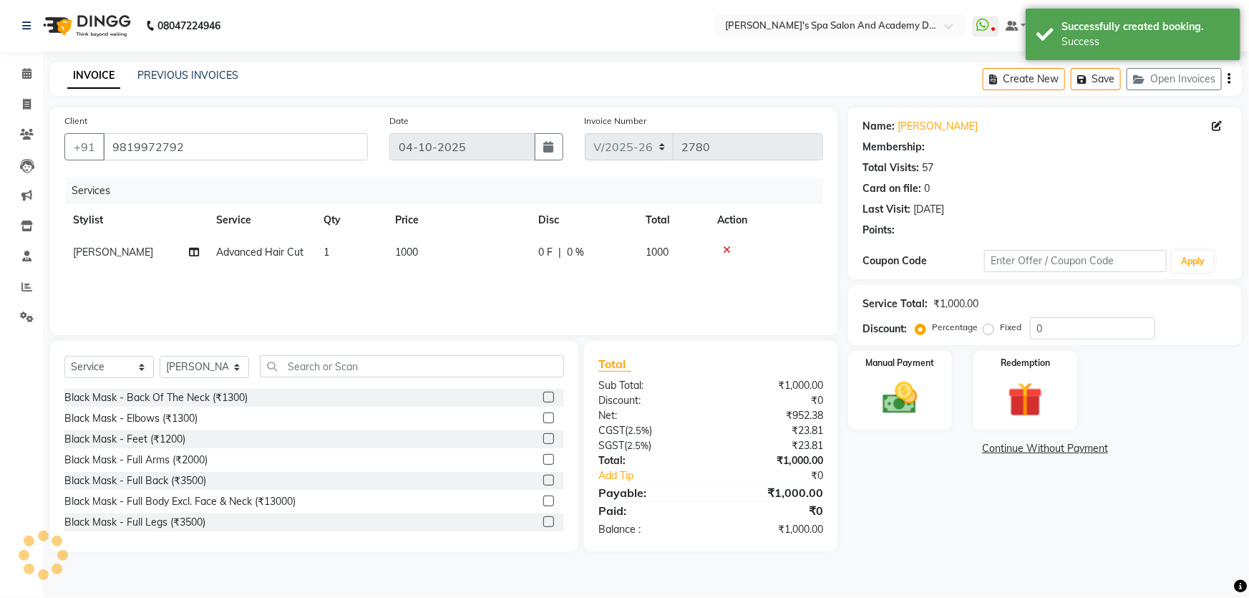
select select "1: Object"
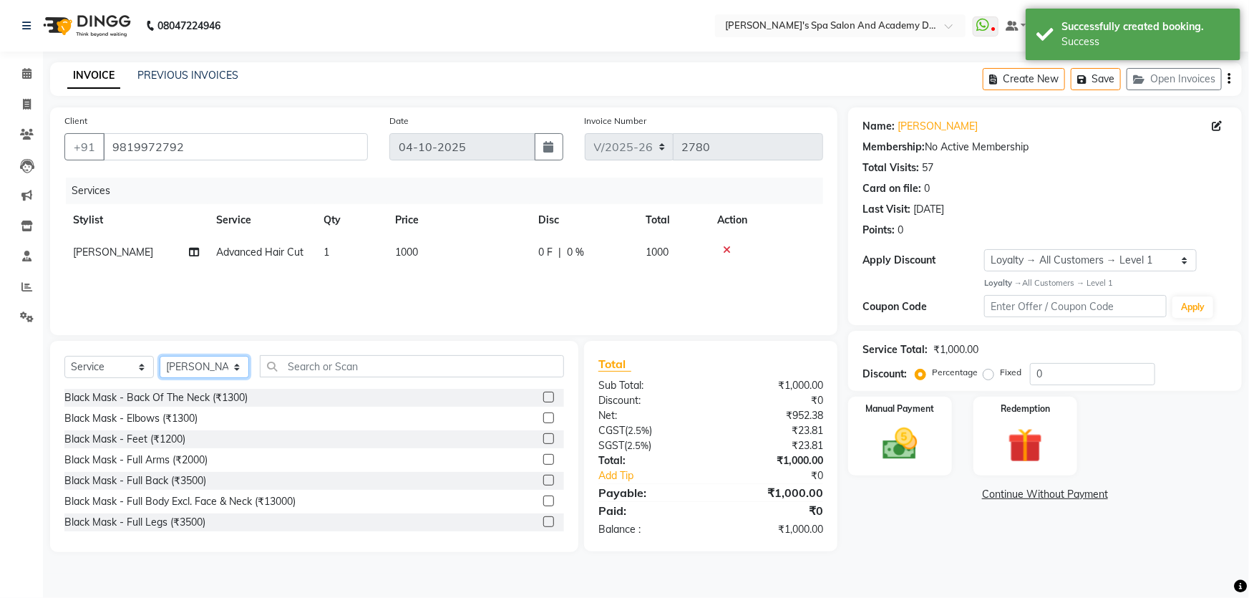
click at [239, 364] on select "Select Stylist Admin AKSHTA AMBRE ASAWARI PAWAR DIRECT 1 GAURI THAPA JIGNA SHAH…" at bounding box center [204, 367] width 89 height 22
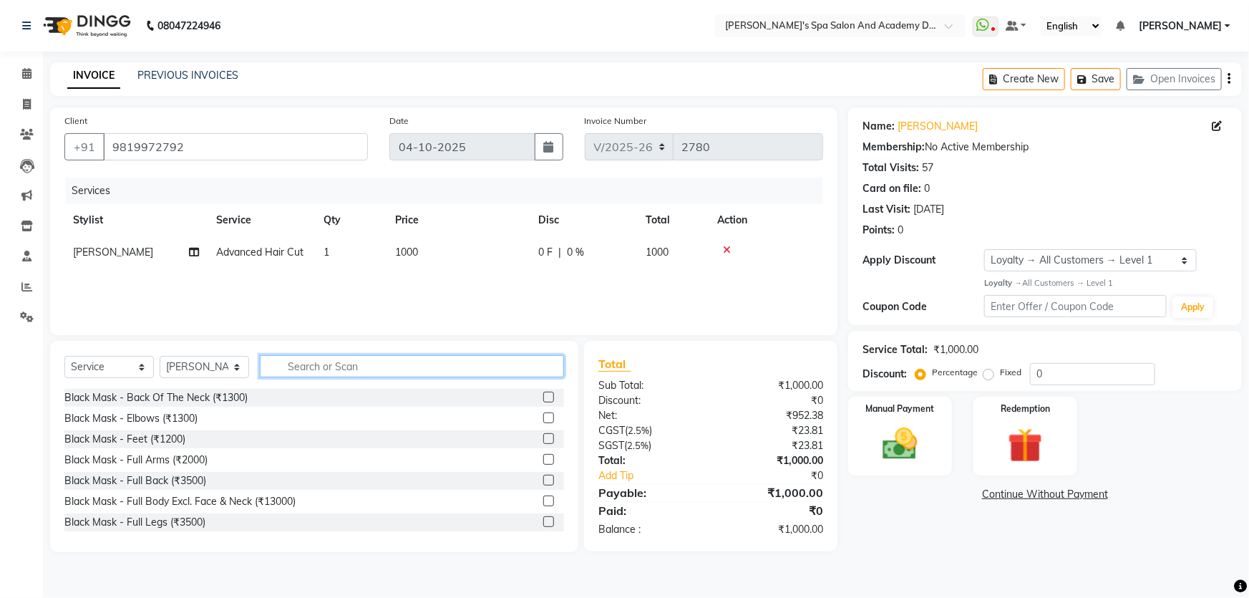
click at [302, 371] on input "text" at bounding box center [412, 366] width 304 height 22
click at [239, 367] on select "Select Stylist Admin AKSHTA AMBRE ASAWARI PAWAR DIRECT 1 GAURI THAPA JIGNA SHAH…" at bounding box center [204, 367] width 89 height 22
select select "47367"
click at [160, 356] on select "Select Stylist Admin AKSHTA AMBRE ASAWARI PAWAR DIRECT 1 GAURI THAPA JIGNA SHAH…" at bounding box center [204, 367] width 89 height 22
click at [343, 368] on input "text" at bounding box center [412, 366] width 304 height 22
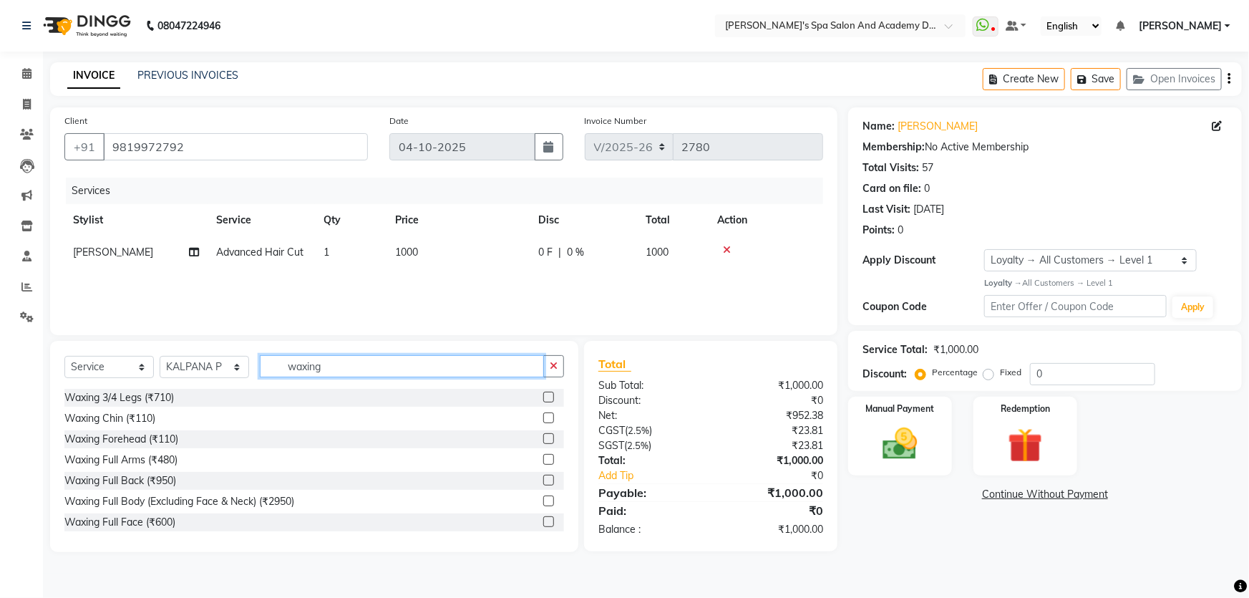
type input "waxing"
click at [543, 457] on label at bounding box center [548, 459] width 11 height 11
click at [543, 457] on input "checkbox" at bounding box center [547, 459] width 9 height 9
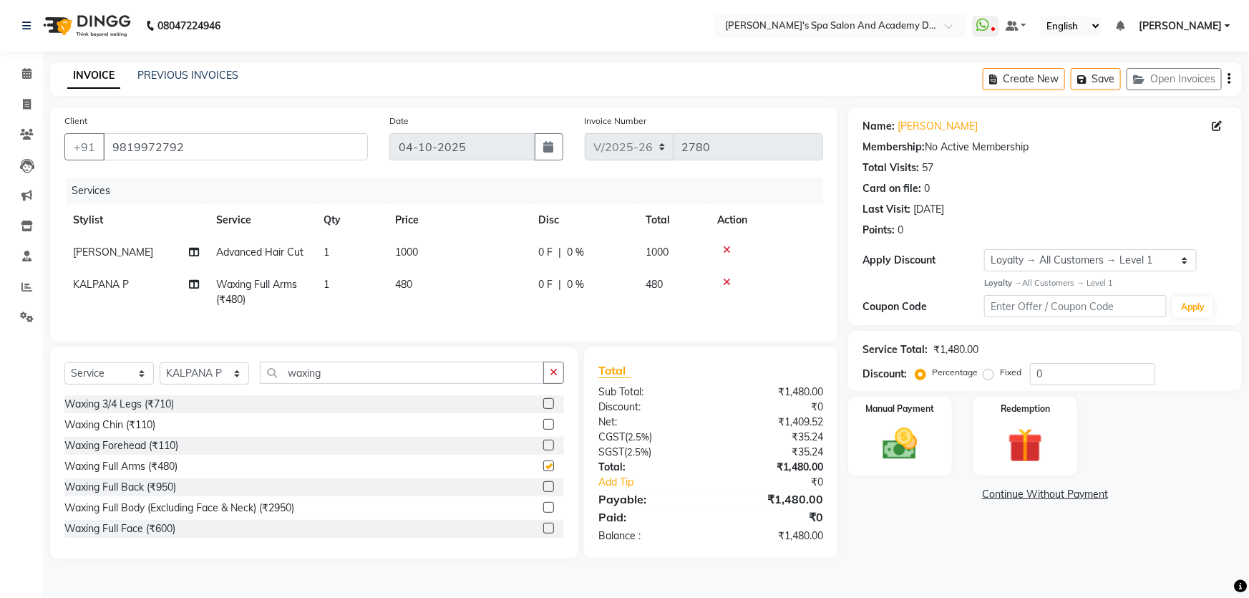
checkbox input "false"
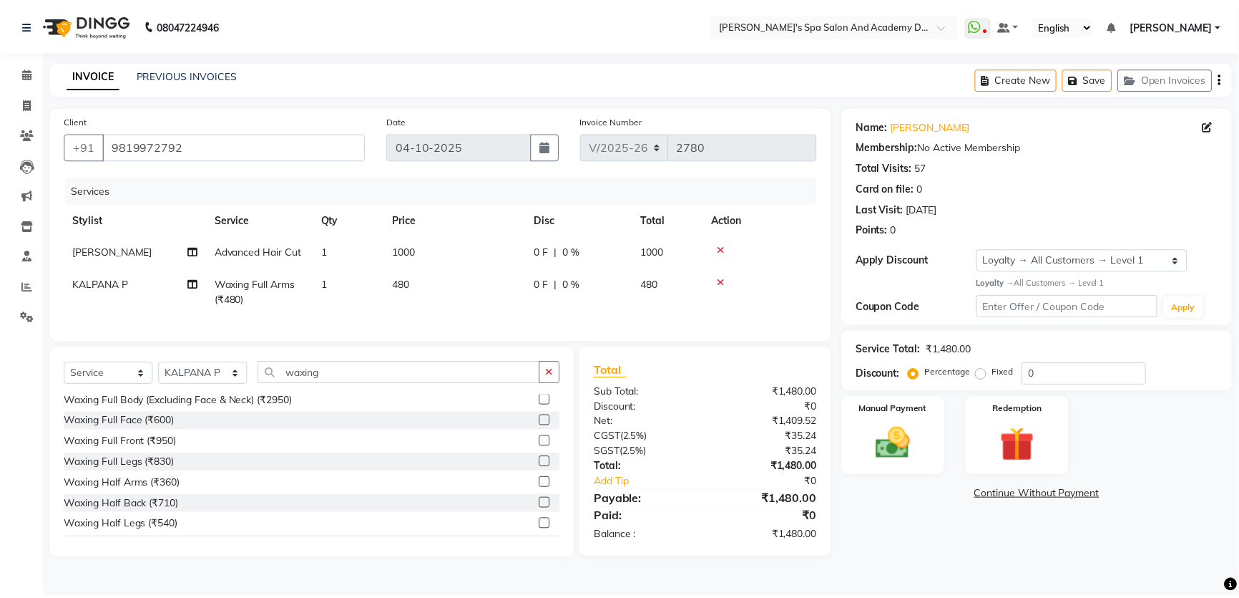
scroll to position [130, 0]
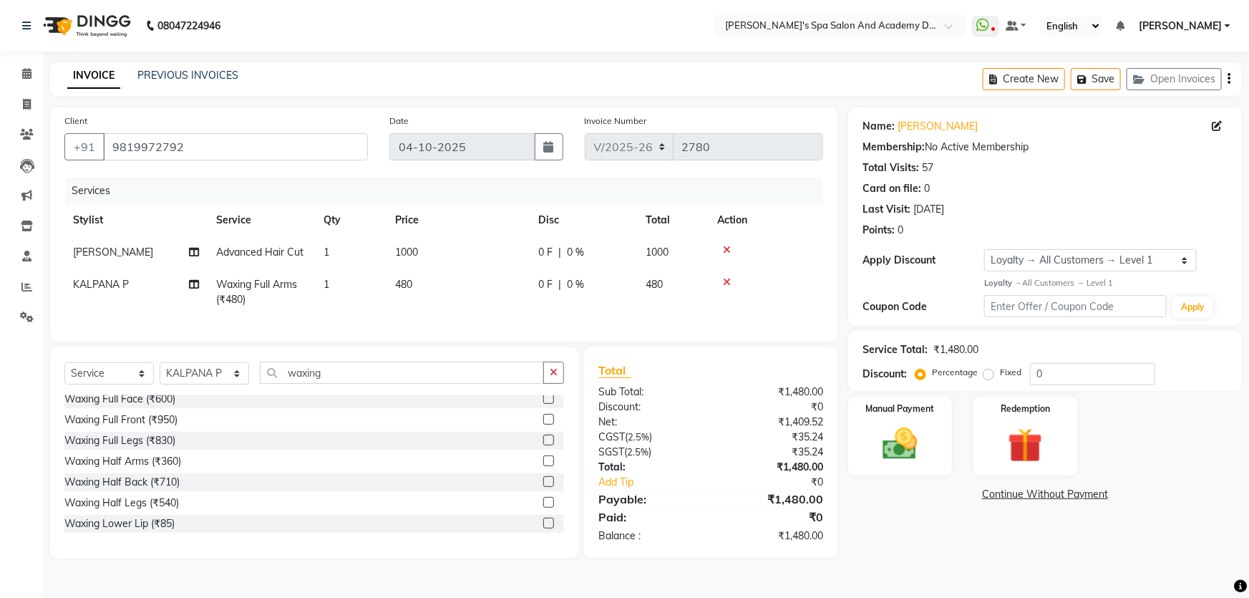
click at [543, 507] on label at bounding box center [548, 502] width 11 height 11
click at [543, 507] on input "checkbox" at bounding box center [547, 502] width 9 height 9
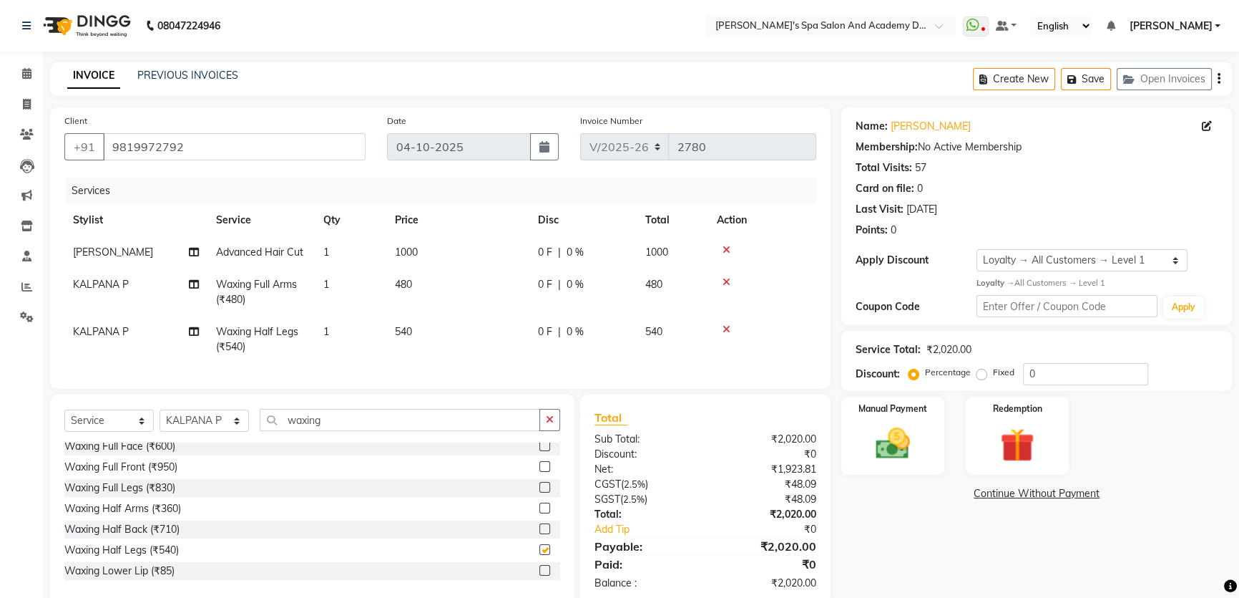
checkbox input "false"
drag, startPoint x: 323, startPoint y: 429, endPoint x: 268, endPoint y: 429, distance: 55.1
click at [268, 429] on input "waxing" at bounding box center [400, 420] width 281 height 22
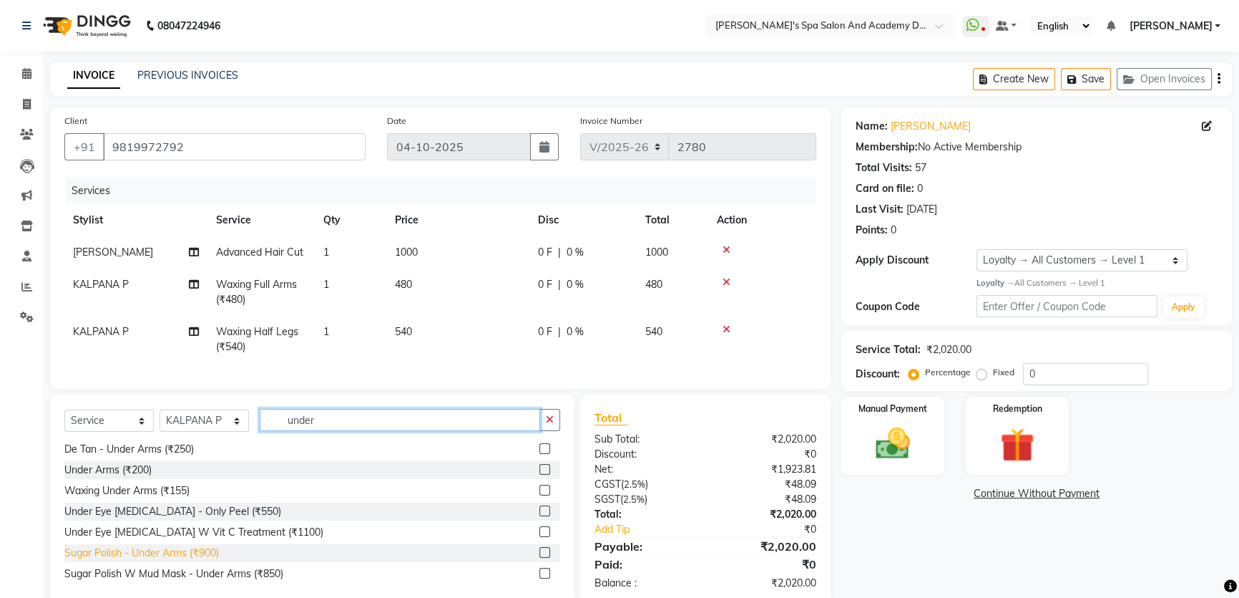
scroll to position [39, 0]
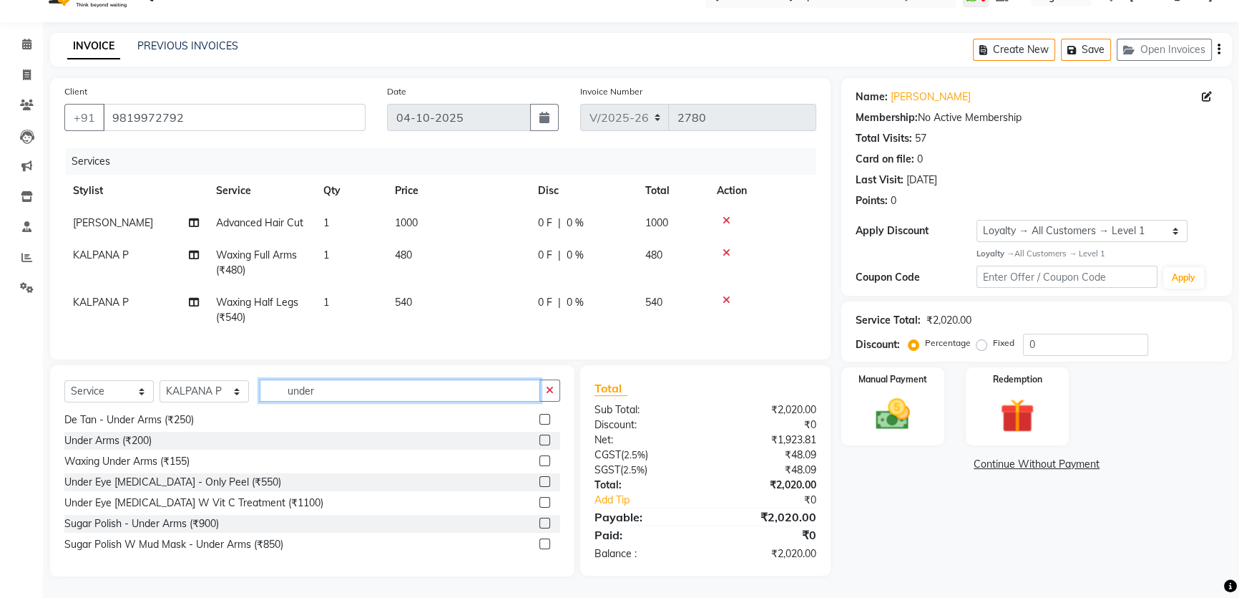
type input "under"
click at [540, 462] on label at bounding box center [545, 460] width 11 height 11
click at [540, 462] on input "checkbox" at bounding box center [544, 461] width 9 height 9
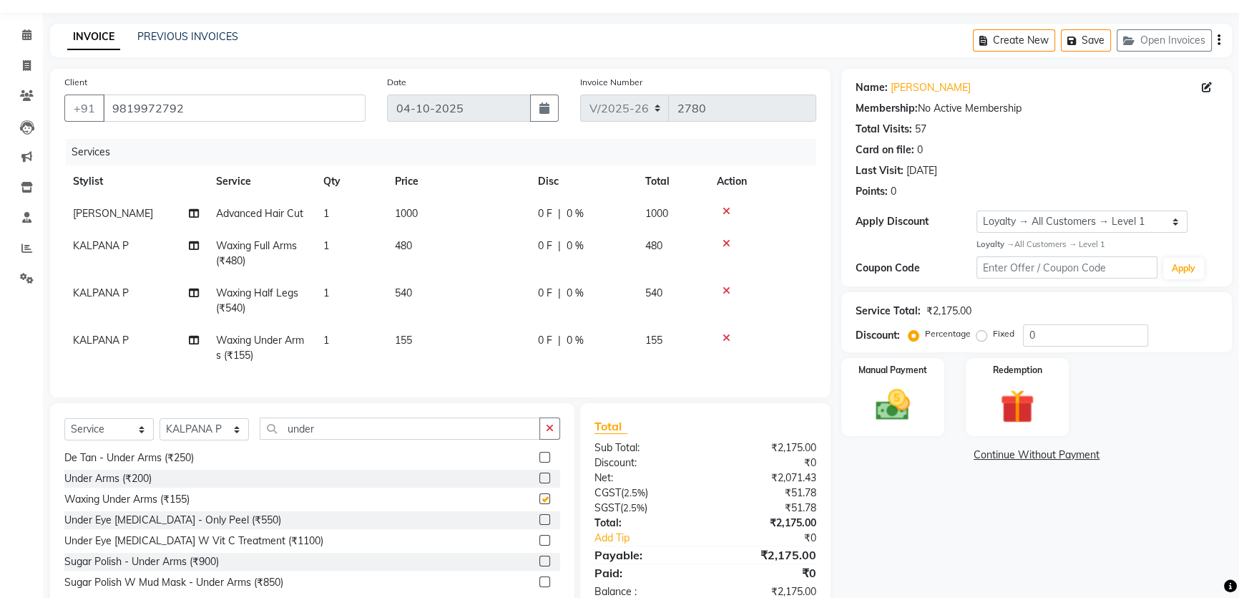
checkbox input "false"
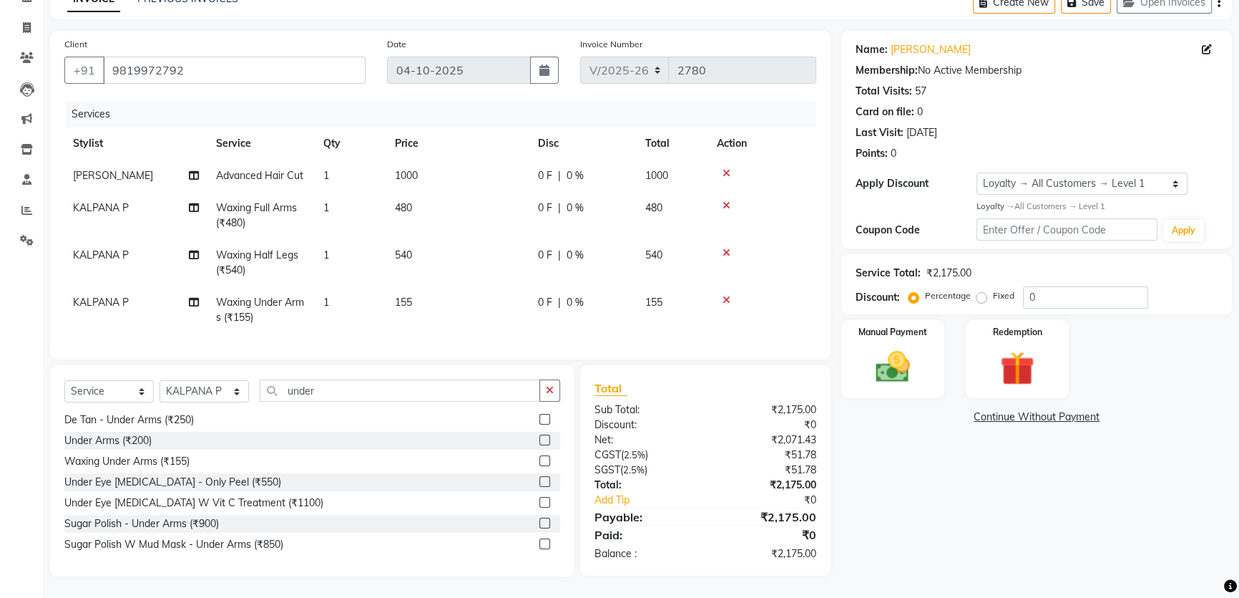
scroll to position [0, 0]
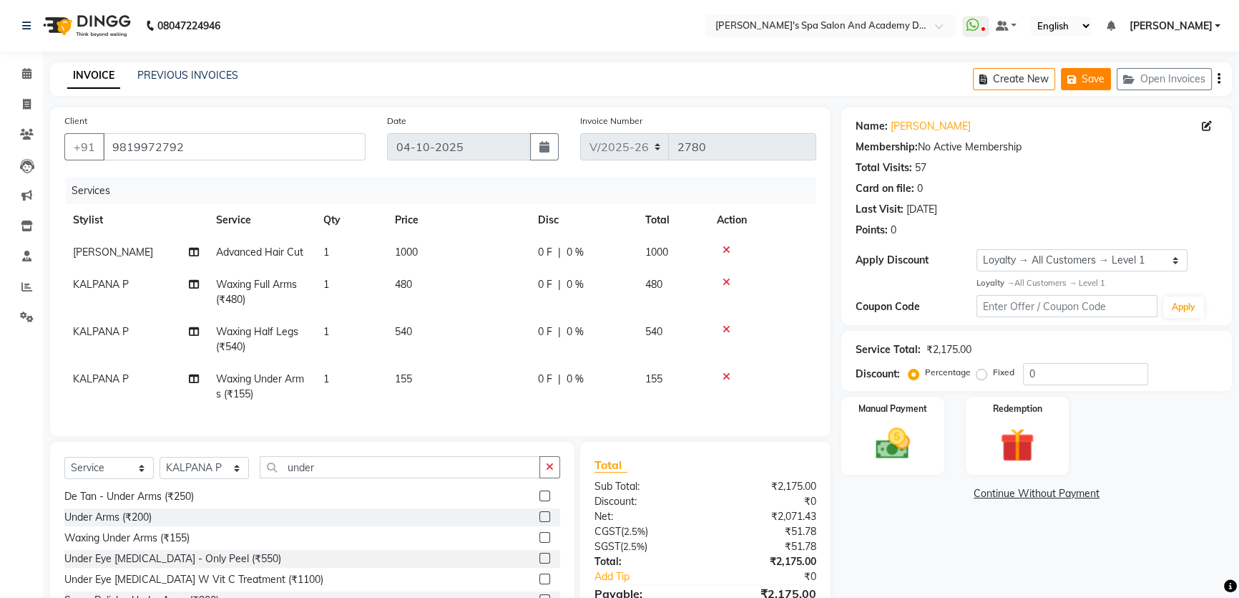
click at [1086, 81] on button "Save" at bounding box center [1086, 79] width 50 height 22
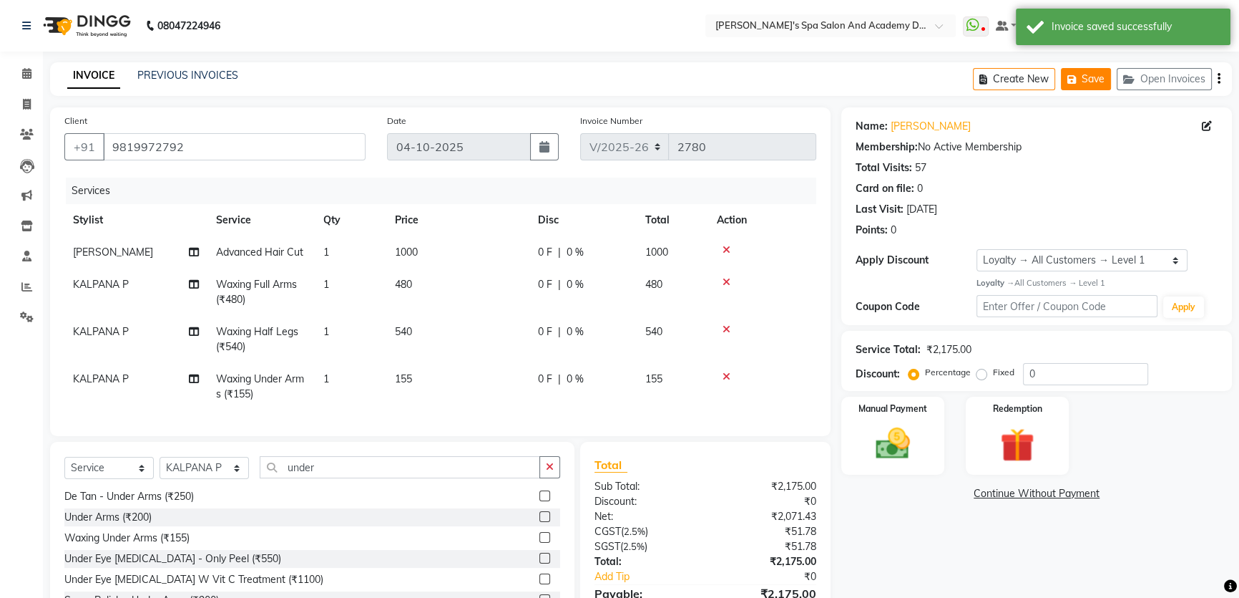
click at [1102, 84] on button "Save" at bounding box center [1086, 79] width 50 height 22
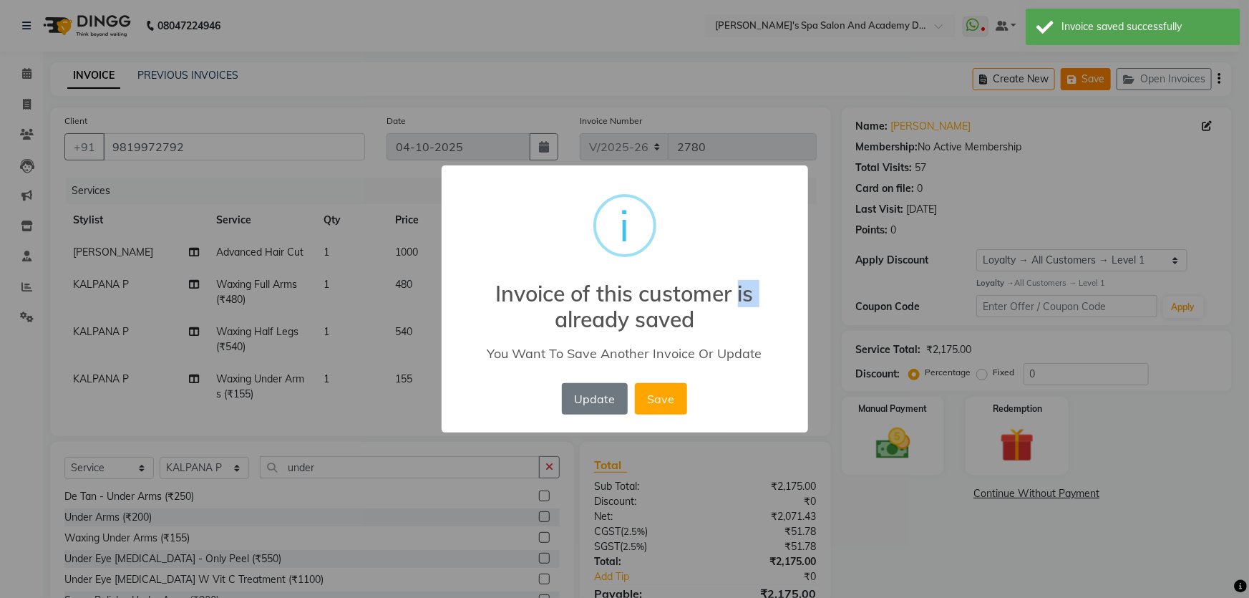
click at [1102, 84] on div "× i Invoice of this customer is already saved You Want To Save Another Invoice …" at bounding box center [624, 299] width 1249 height 598
click at [594, 392] on button "Update" at bounding box center [595, 398] width 66 height 31
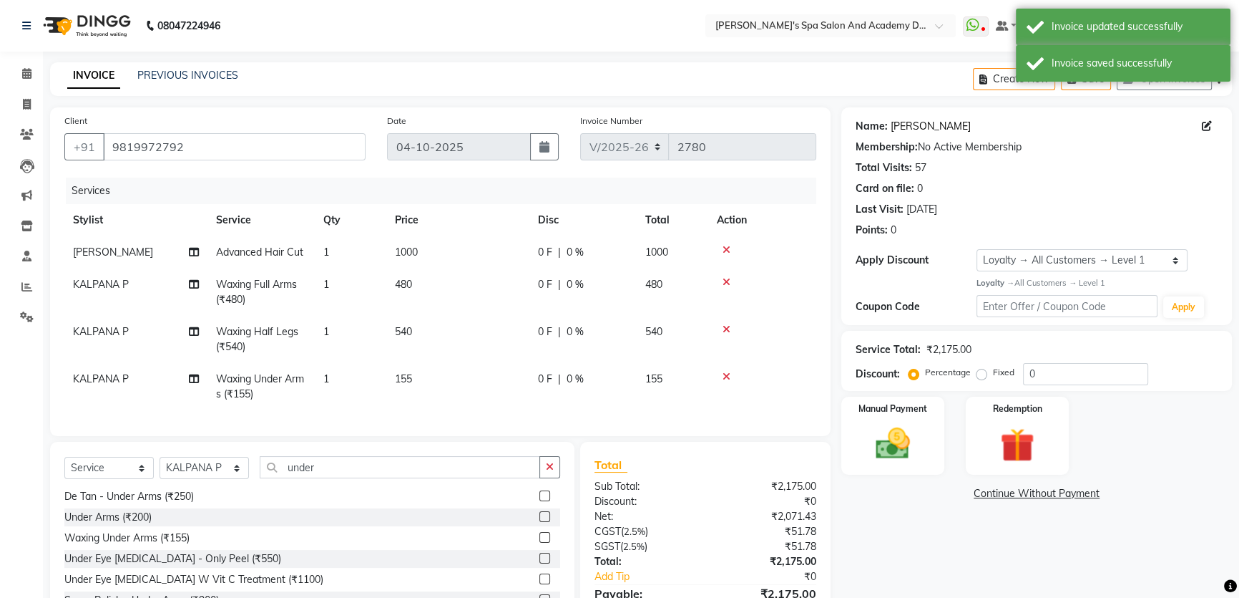
click at [952, 120] on link "Swapna Jahagirdar" at bounding box center [931, 126] width 80 height 15
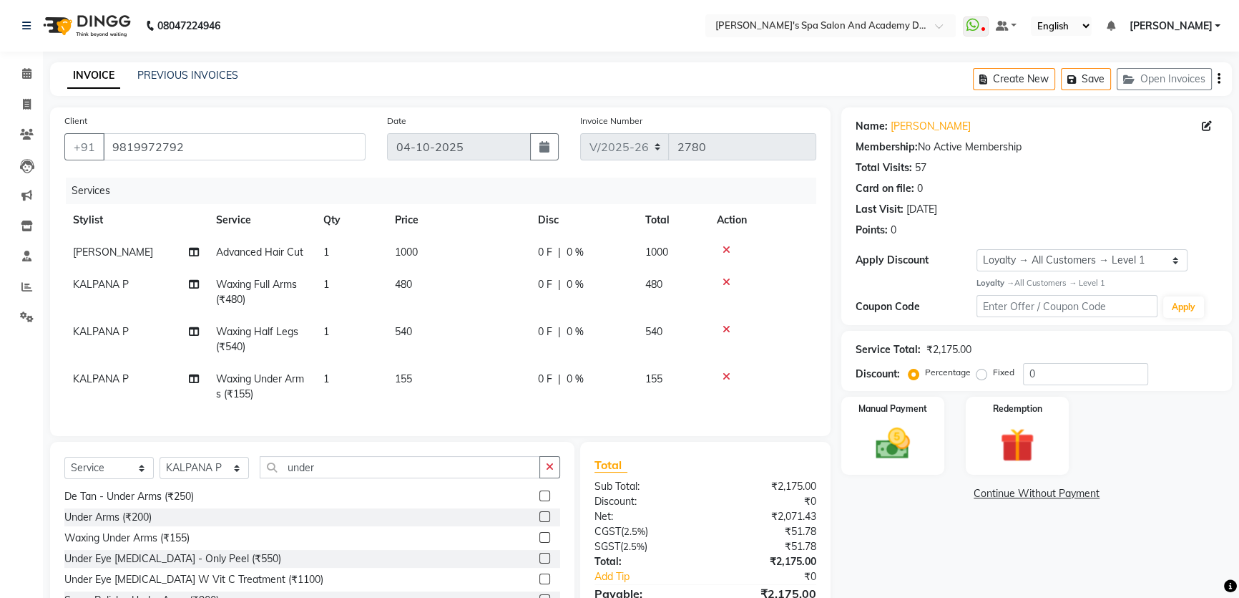
scroll to position [86, 0]
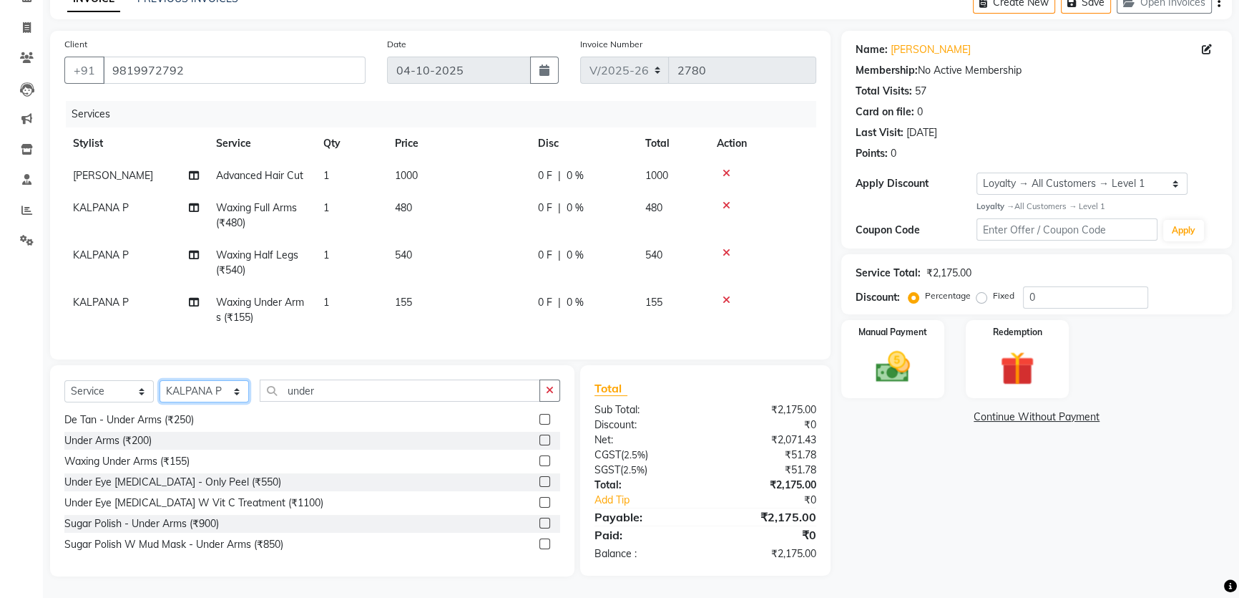
click at [235, 394] on select "Select Stylist Admin AKSHTA AMBRE ASAWARI PAWAR DIRECT 1 GAURI THAPA JIGNA SHAH…" at bounding box center [204, 391] width 89 height 22
select select "90723"
click at [160, 380] on select "Select Stylist Admin AKSHTA AMBRE ASAWARI PAWAR DIRECT 1 GAURI THAPA JIGNA SHAH…" at bounding box center [204, 391] width 89 height 22
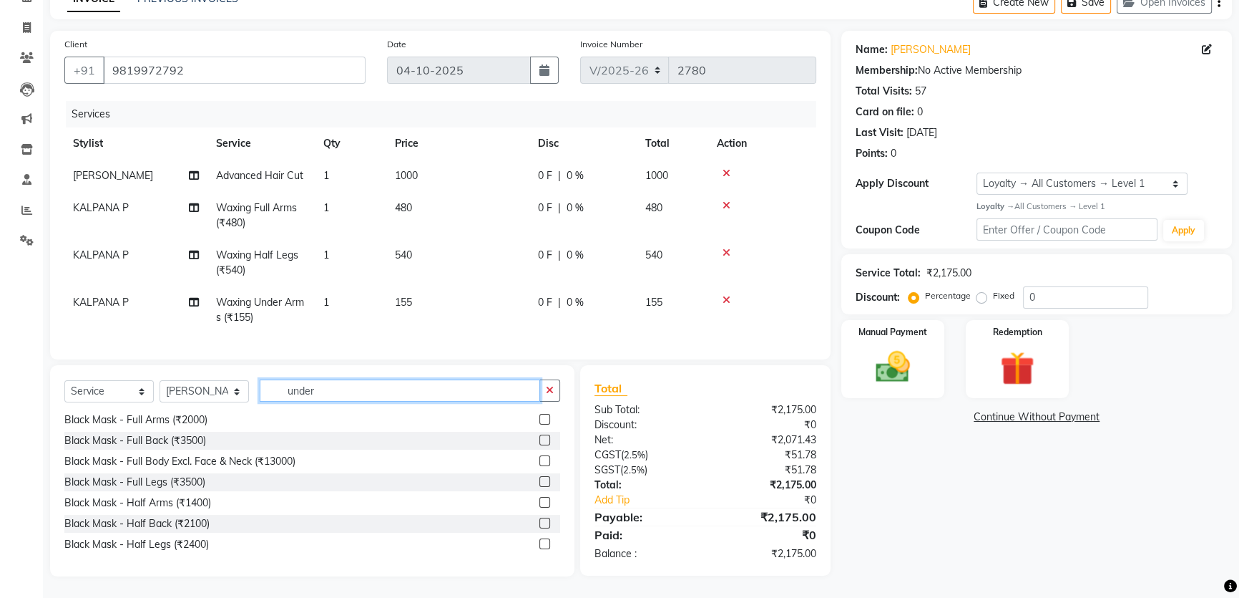
drag, startPoint x: 301, startPoint y: 390, endPoint x: 278, endPoint y: 386, distance: 23.9
click at [278, 386] on input "under" at bounding box center [400, 390] width 281 height 22
click at [143, 391] on select "Select Service Product Membership Package Voucher Prepaid Gift Card" at bounding box center [108, 391] width 89 height 22
click at [64, 381] on select "Select Service Product Membership Package Voucher Prepaid Gift Card" at bounding box center [108, 391] width 89 height 22
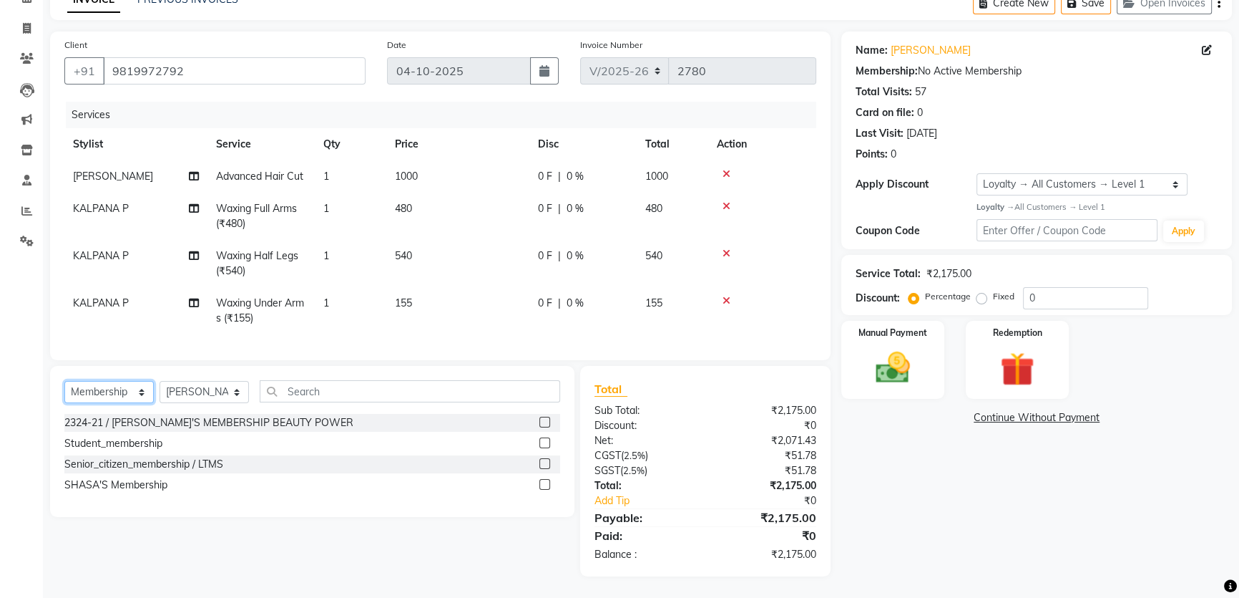
scroll to position [0, 0]
click at [139, 487] on div "SHASA'S Membership" at bounding box center [115, 484] width 103 height 15
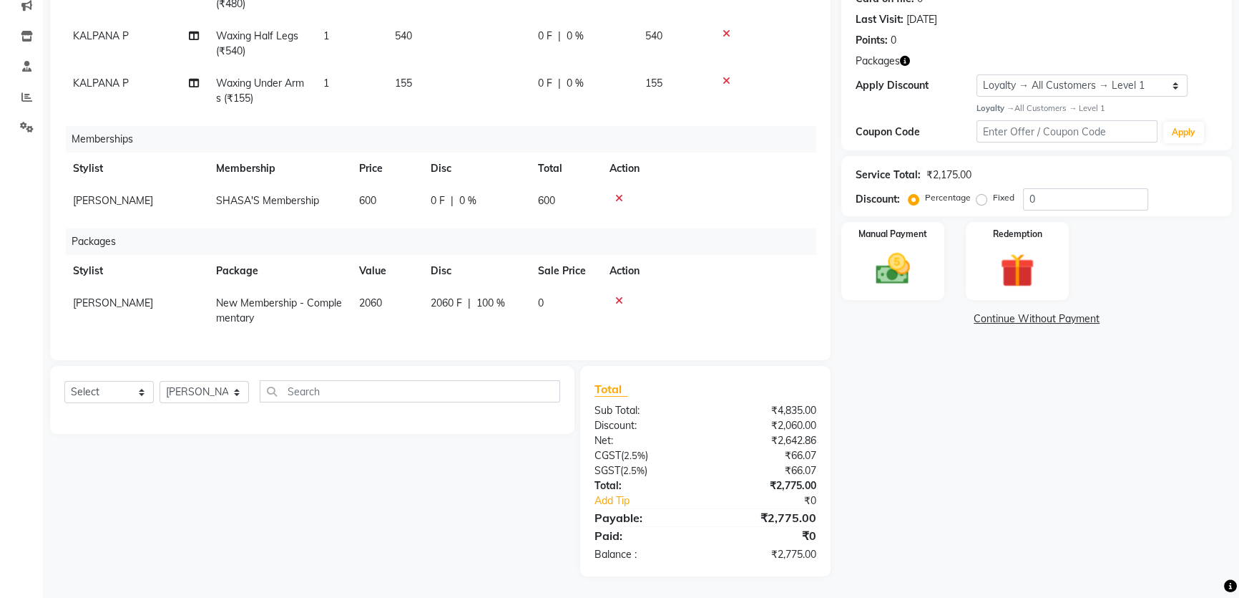
scroll to position [115, 0]
click at [618, 193] on icon at bounding box center [619, 198] width 8 height 10
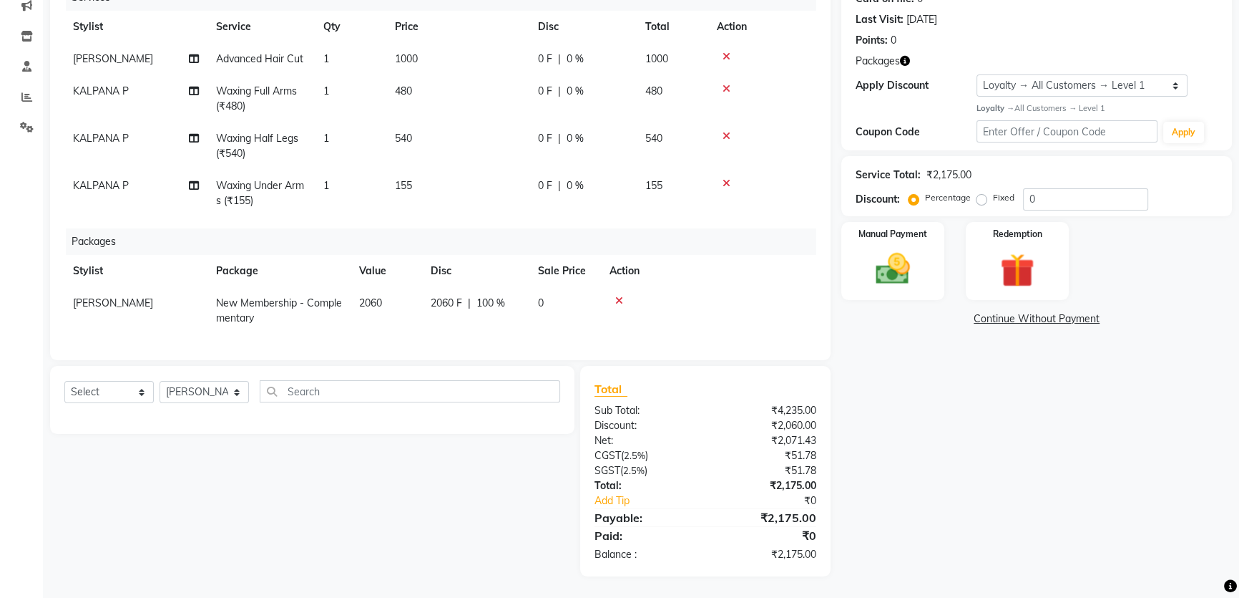
scroll to position [13, 0]
click at [618, 296] on icon at bounding box center [619, 301] width 8 height 10
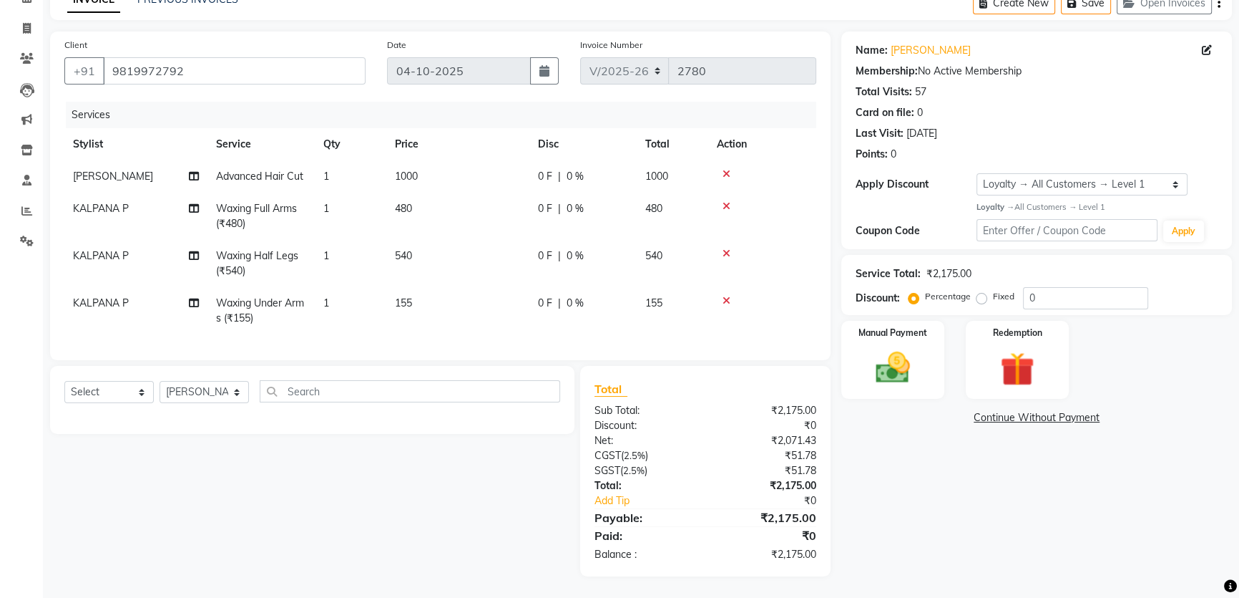
scroll to position [86, 0]
click at [141, 396] on select "Select Service Product Membership Package Voucher Prepaid Gift Card" at bounding box center [108, 392] width 89 height 22
click at [64, 381] on select "Select Service Product Membership Package Voucher Prepaid Gift Card" at bounding box center [108, 392] width 89 height 22
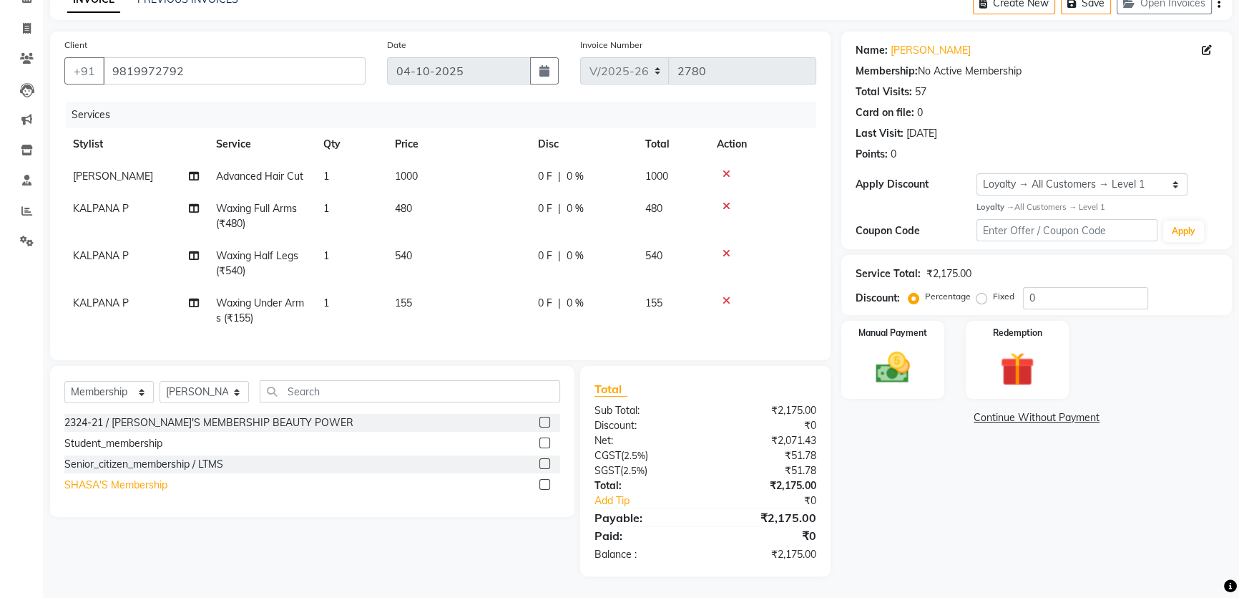
click at [121, 487] on div "SHASA'S Membership" at bounding box center [115, 484] width 103 height 15
select select "select"
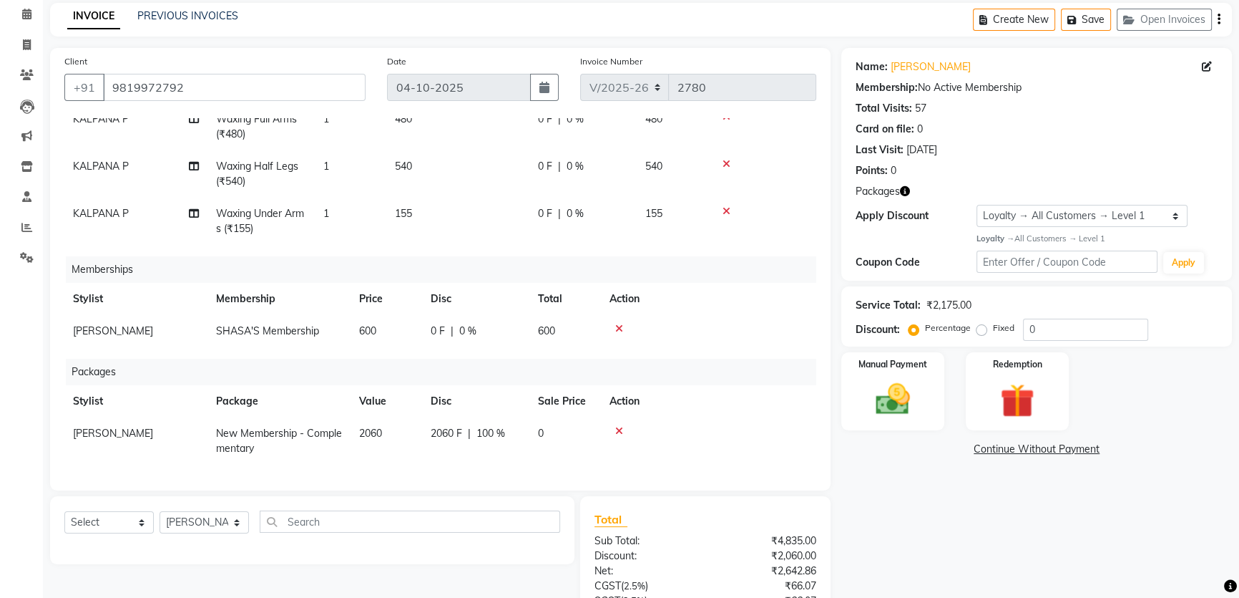
scroll to position [190, 0]
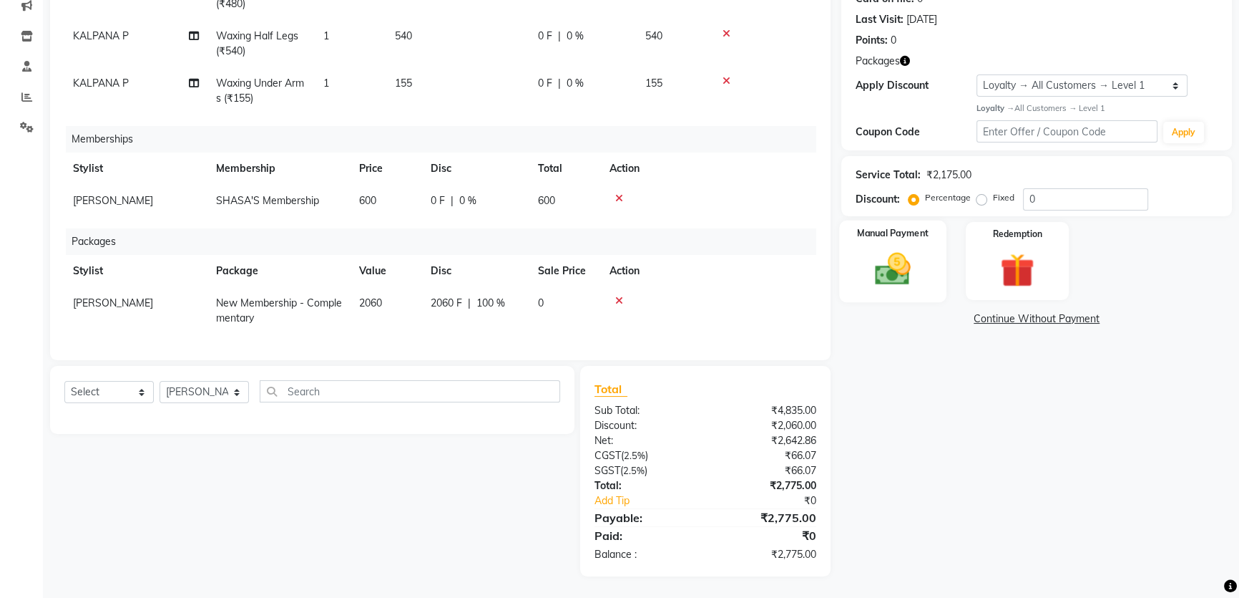
click at [892, 267] on img at bounding box center [893, 268] width 58 height 41
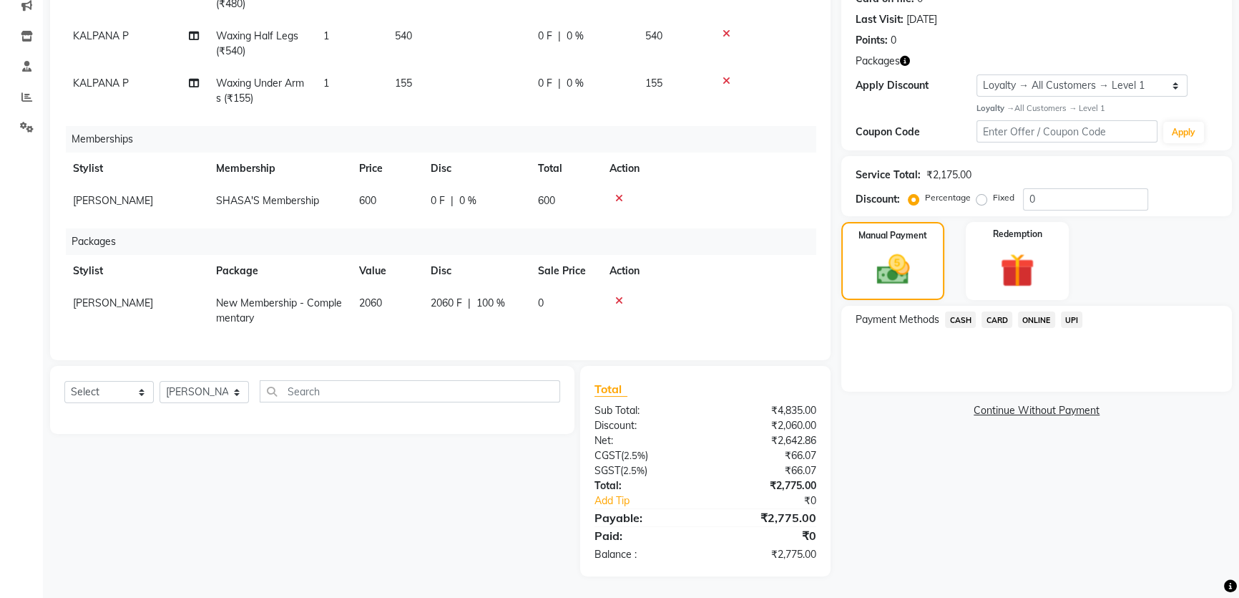
click at [1071, 313] on span "UPI" at bounding box center [1072, 319] width 22 height 16
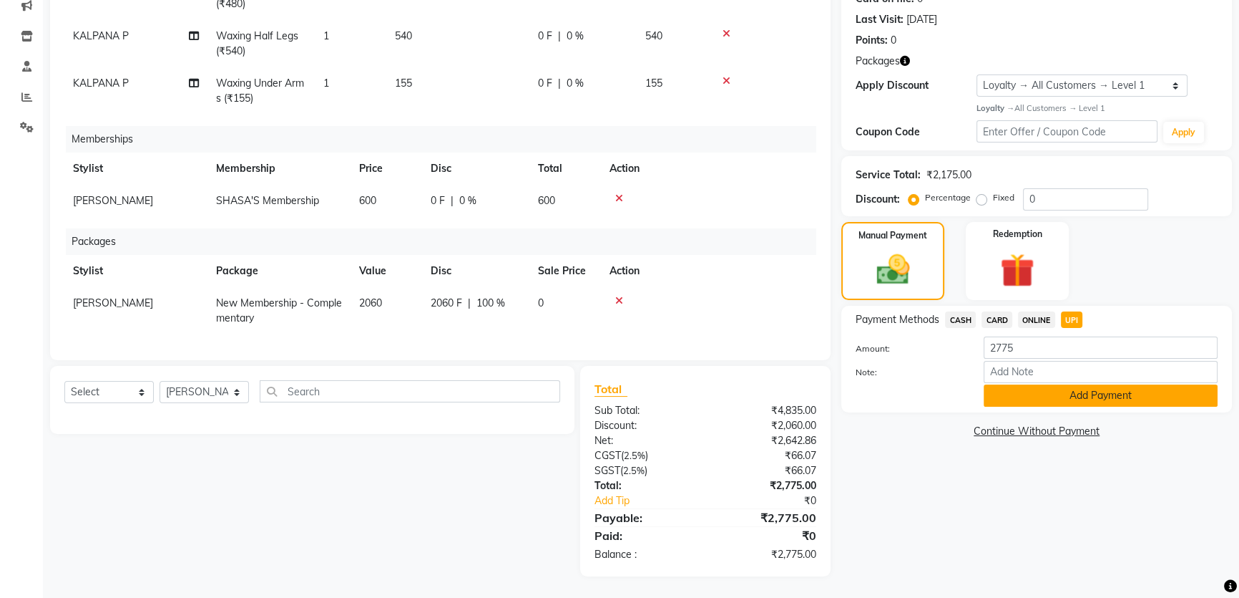
click at [1075, 394] on button "Add Payment" at bounding box center [1101, 395] width 234 height 22
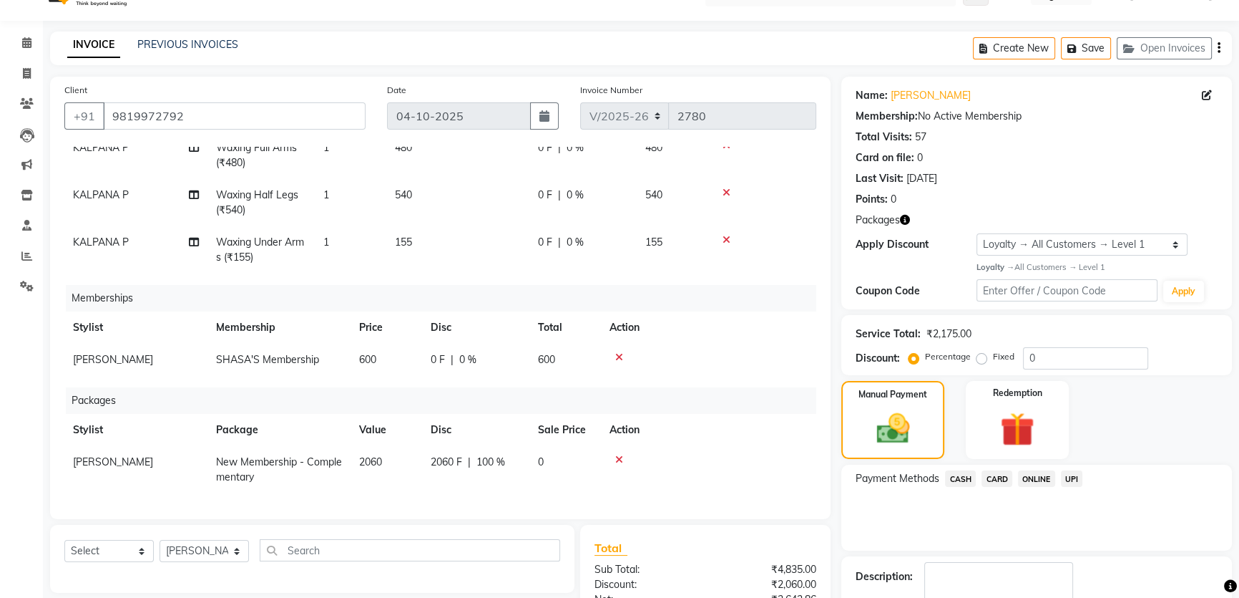
scroll to position [291, 0]
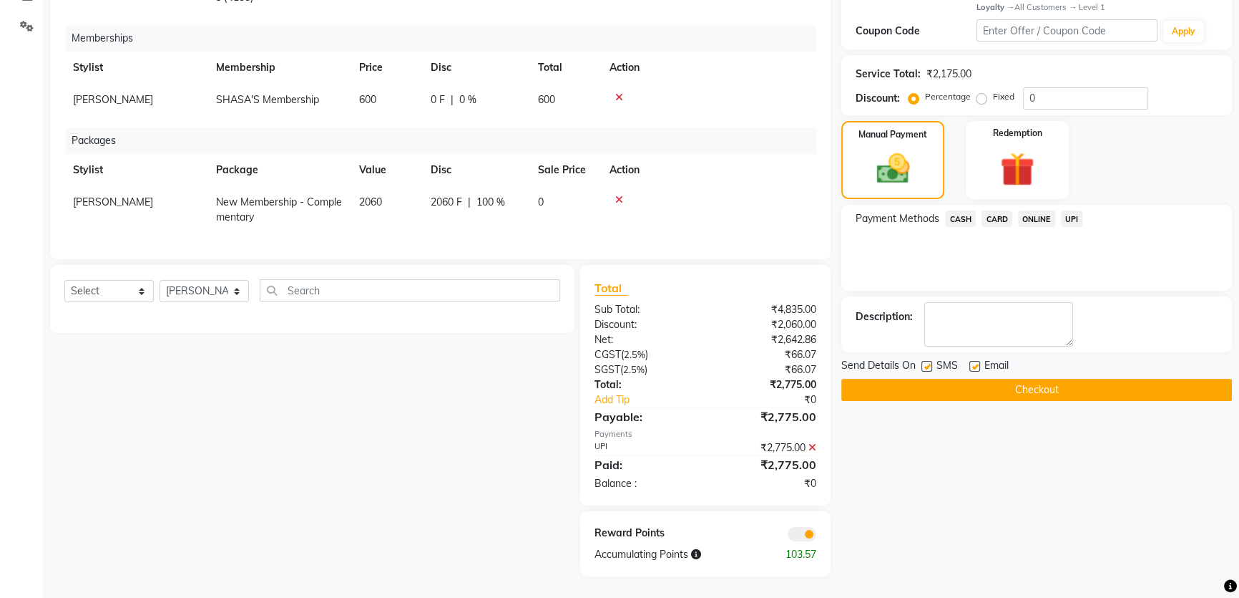
click at [1028, 381] on button "Checkout" at bounding box center [1037, 390] width 391 height 22
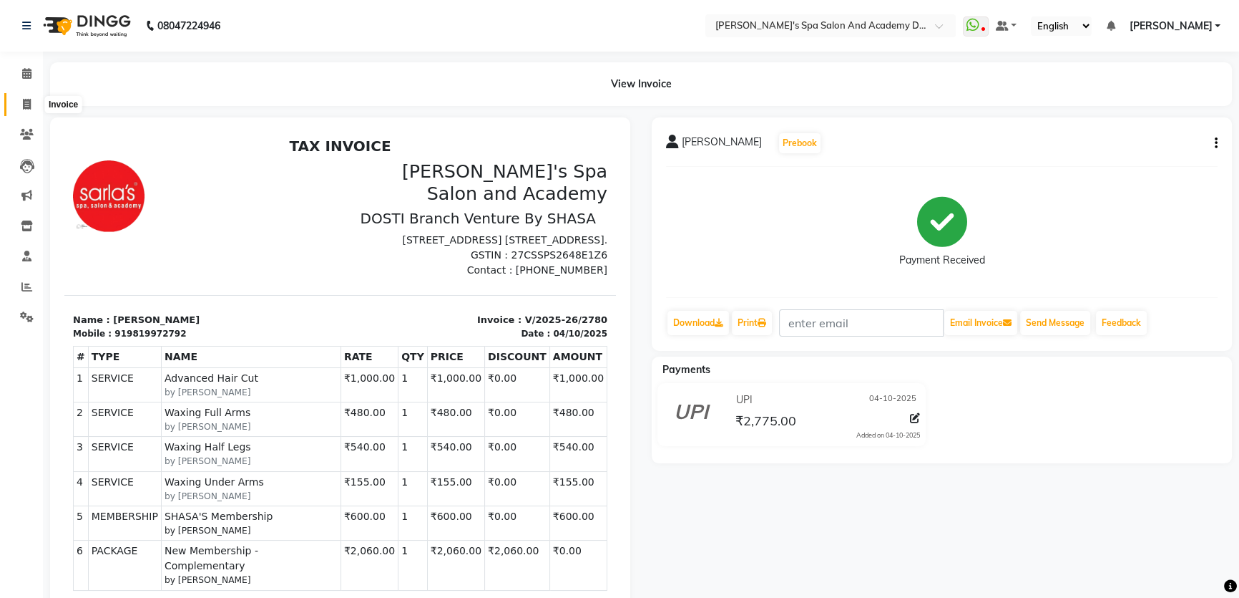
click at [29, 105] on icon at bounding box center [27, 104] width 8 height 11
select select "service"
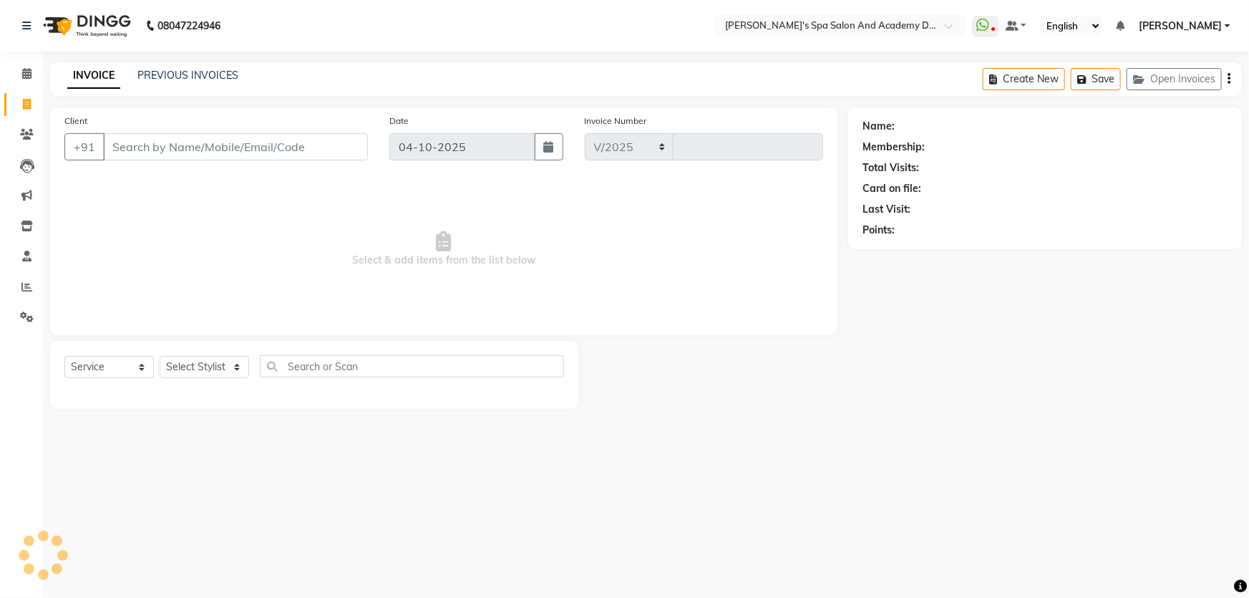
select select "6316"
type input "2781"
click at [211, 78] on link "PREVIOUS INVOICES" at bounding box center [187, 75] width 101 height 13
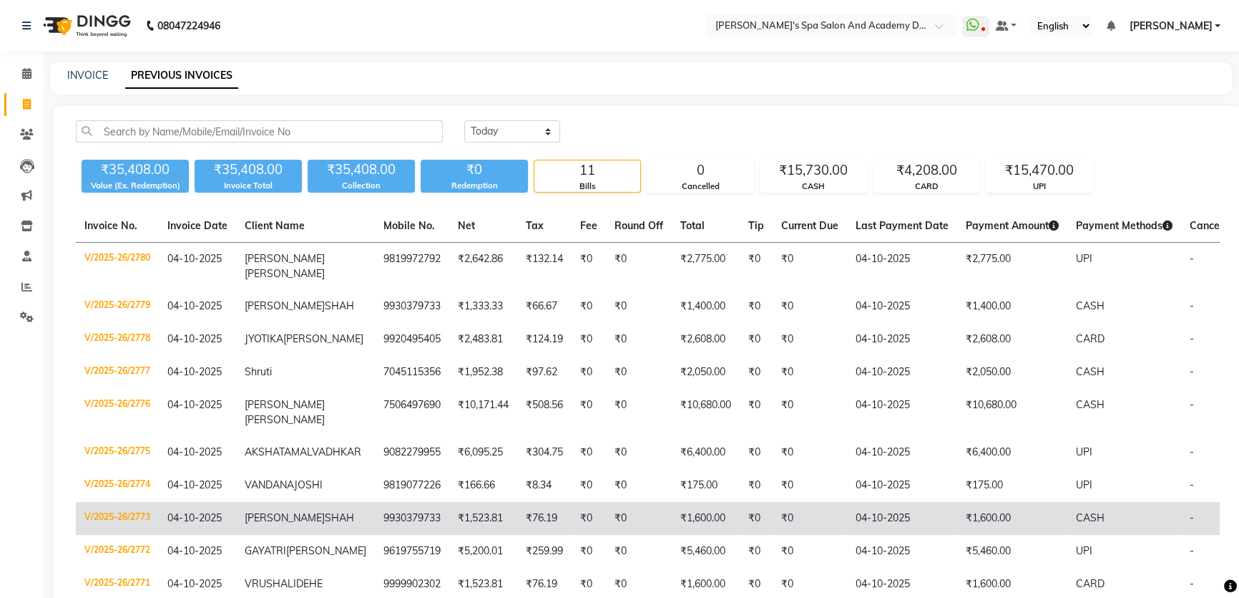
scroll to position [223, 0]
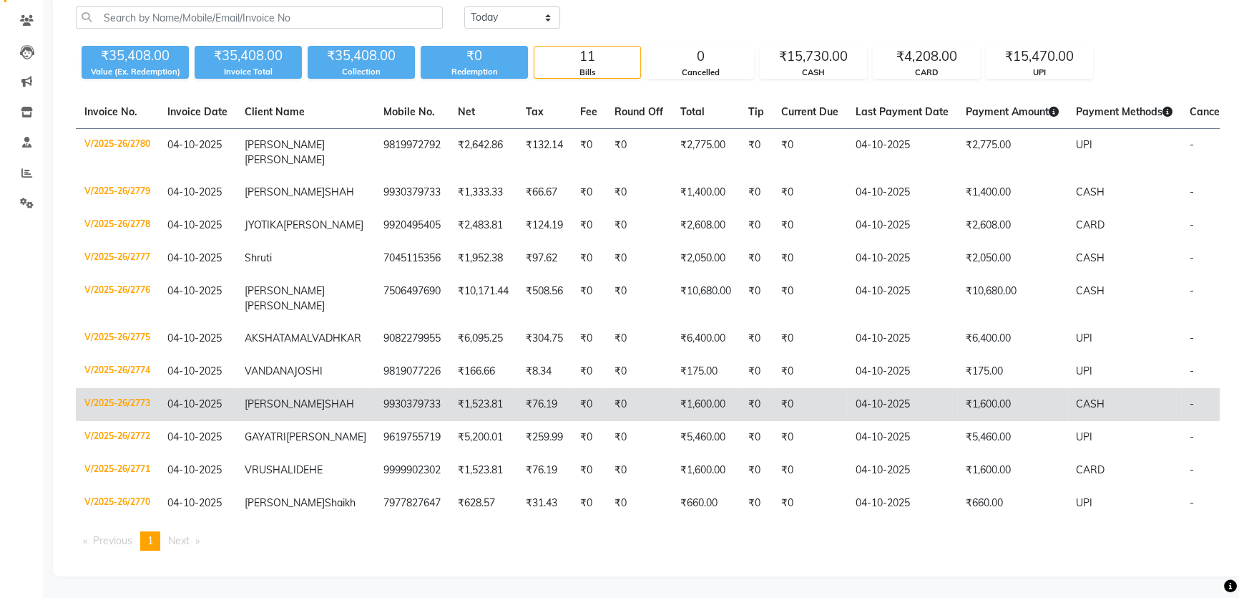
click at [278, 388] on td "MRUNAL SHAH" at bounding box center [305, 404] width 139 height 33
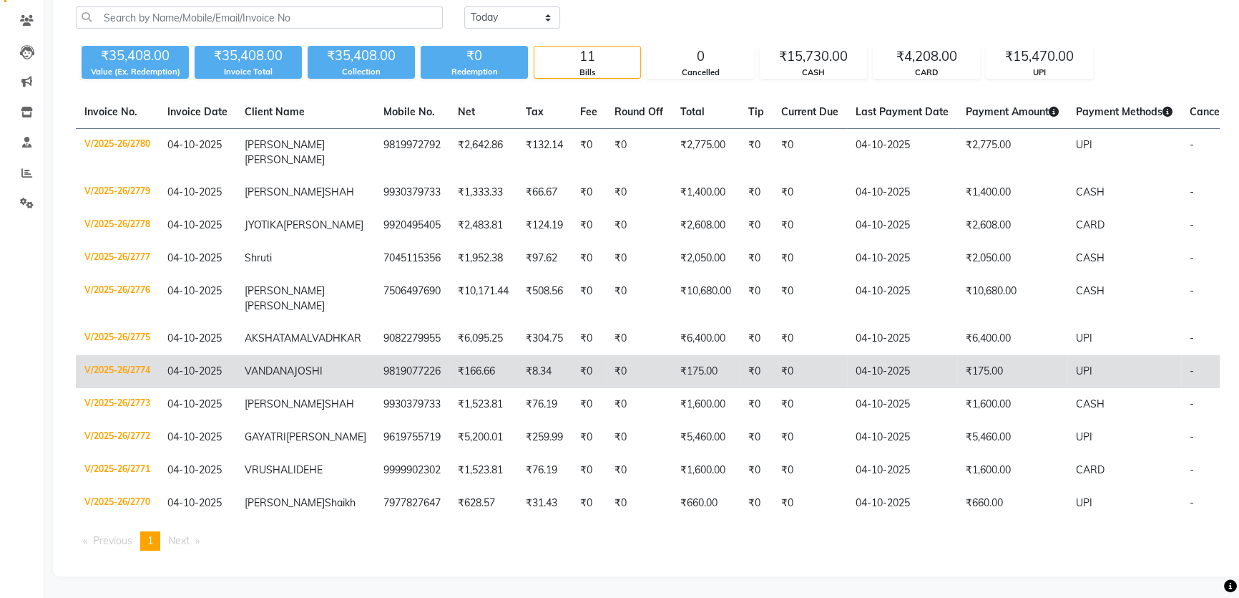
click at [231, 355] on td "04-10-2025" at bounding box center [197, 371] width 77 height 33
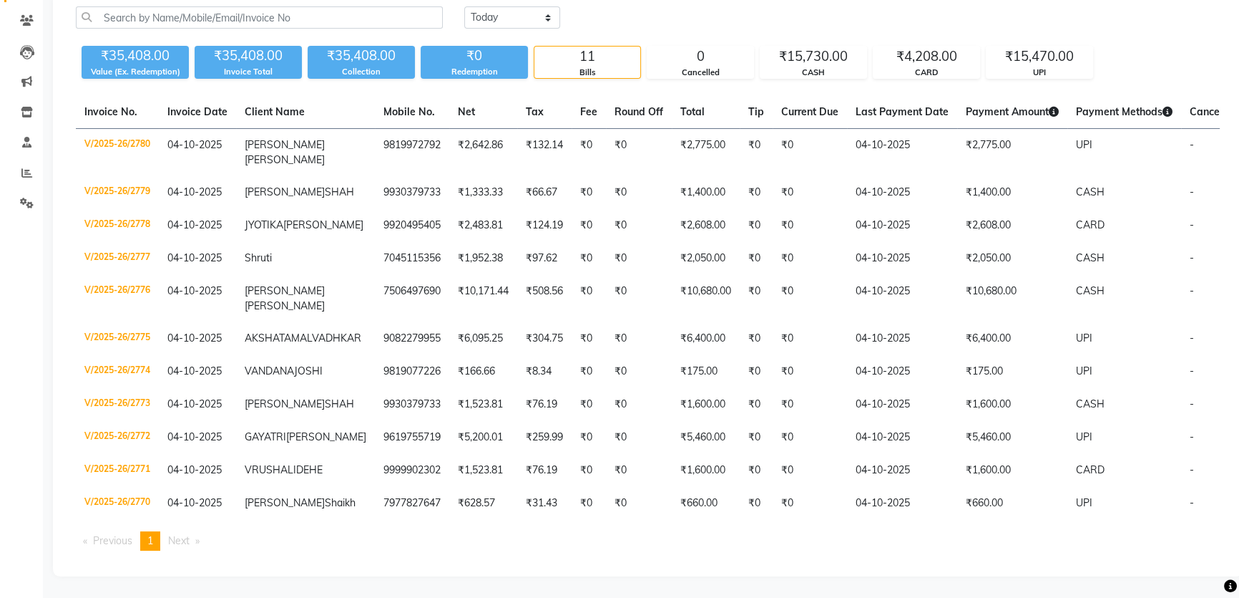
scroll to position [0, 0]
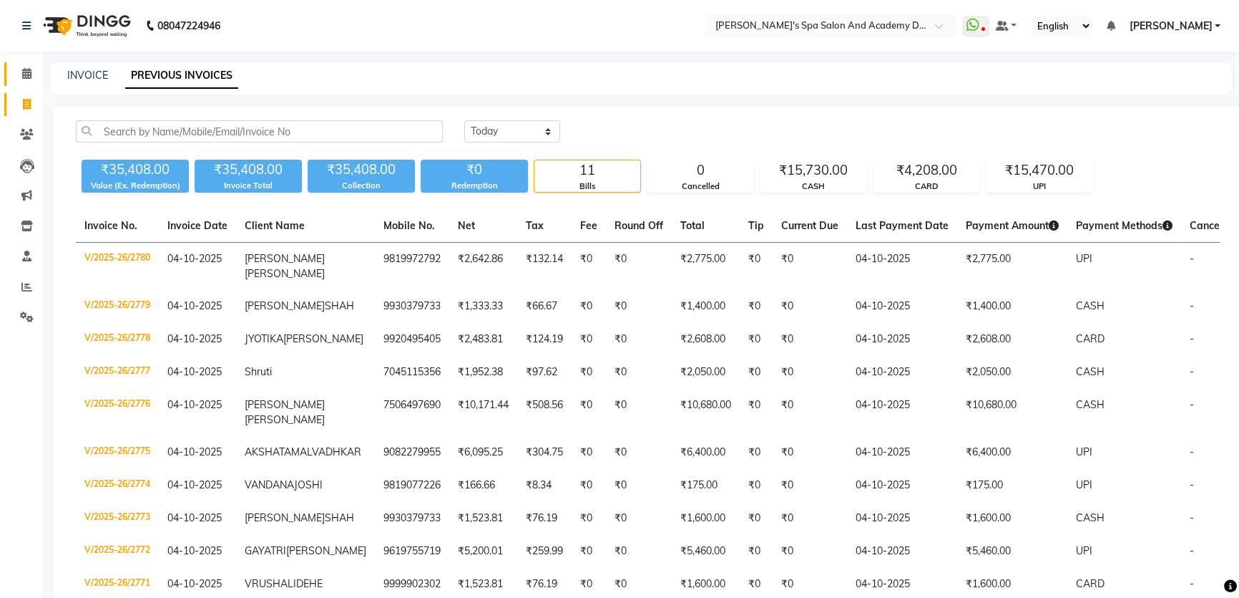
click at [29, 64] on link "Calendar" at bounding box center [21, 74] width 34 height 24
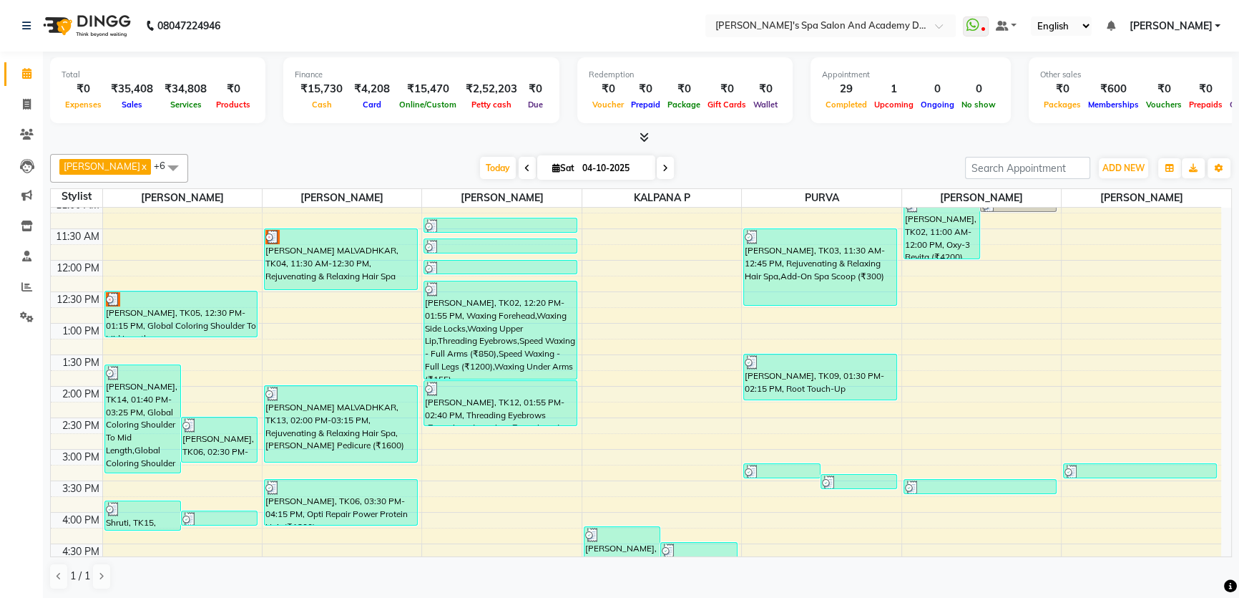
scroll to position [260, 0]
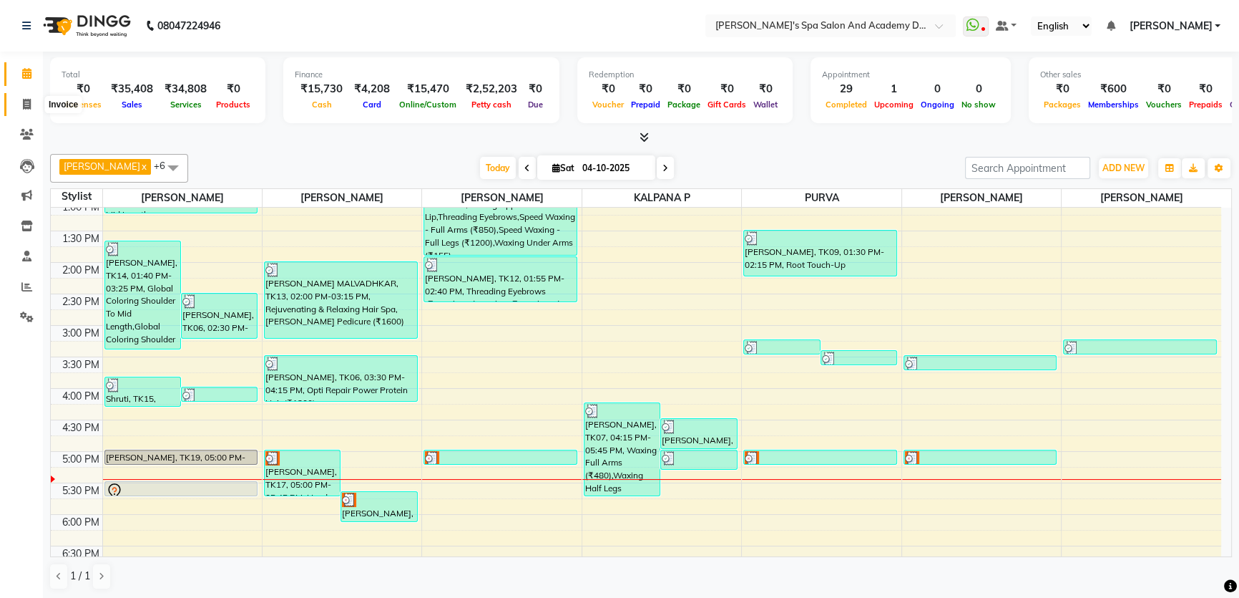
click at [23, 107] on icon at bounding box center [27, 104] width 8 height 11
select select "6316"
select select "service"
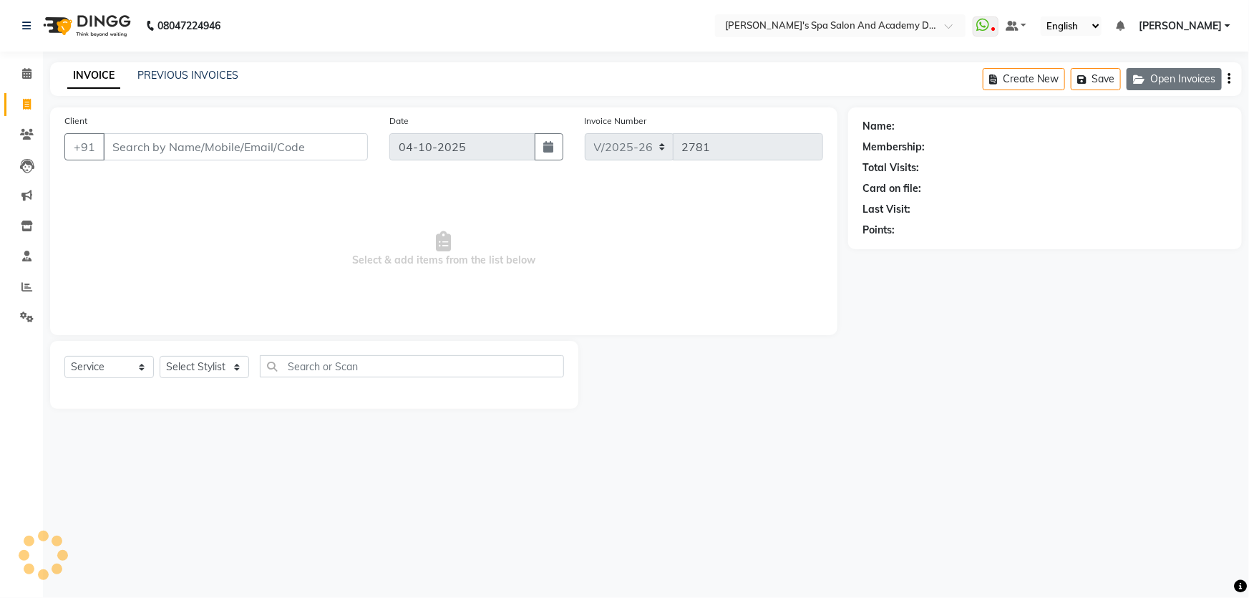
click at [1152, 77] on button "Open Invoices" at bounding box center [1173, 79] width 95 height 22
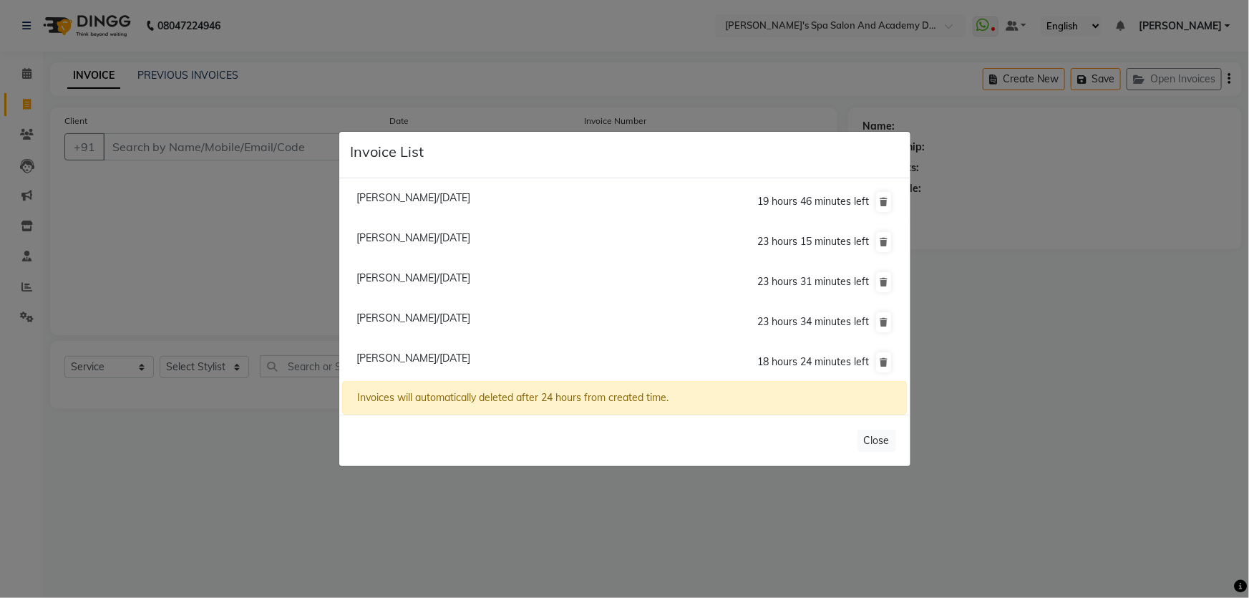
click at [383, 276] on span "Ashlesha Ballikar/04 October 2025" at bounding box center [413, 277] width 114 height 13
type input "9820070285"
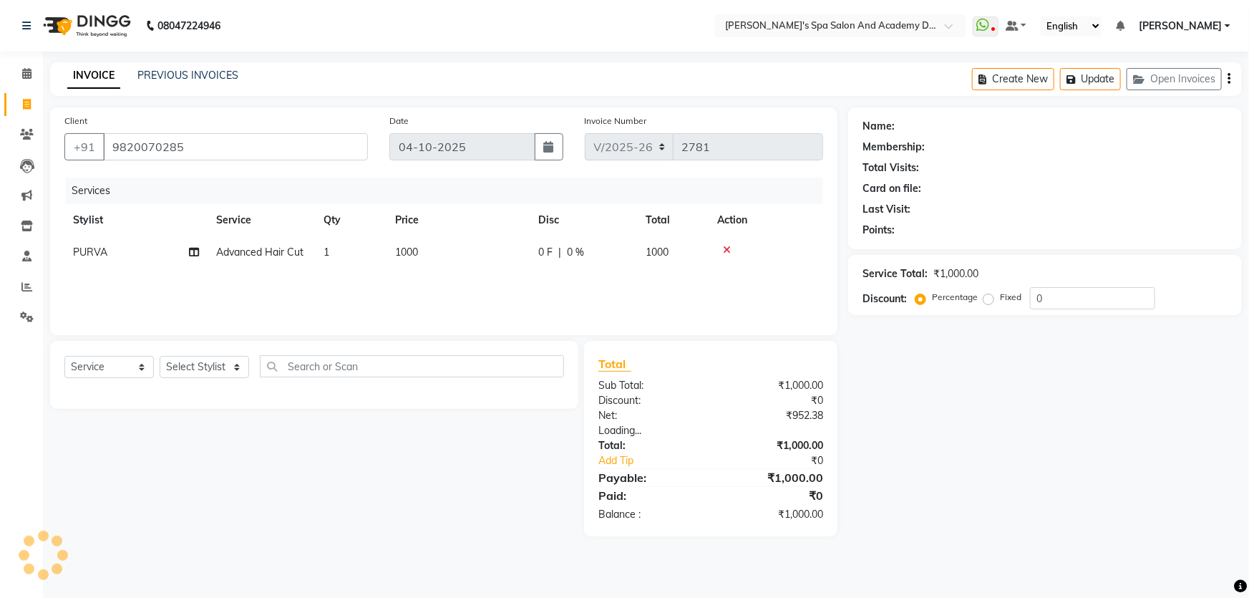
select select "1: Object"
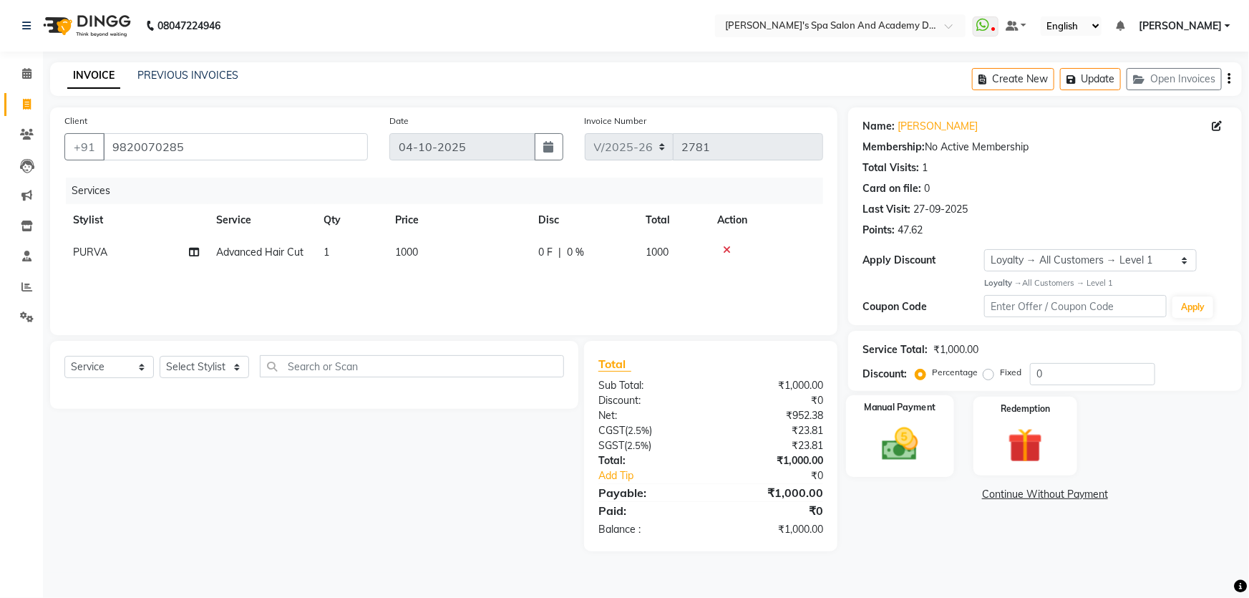
click at [906, 443] on img at bounding box center [900, 444] width 59 height 42
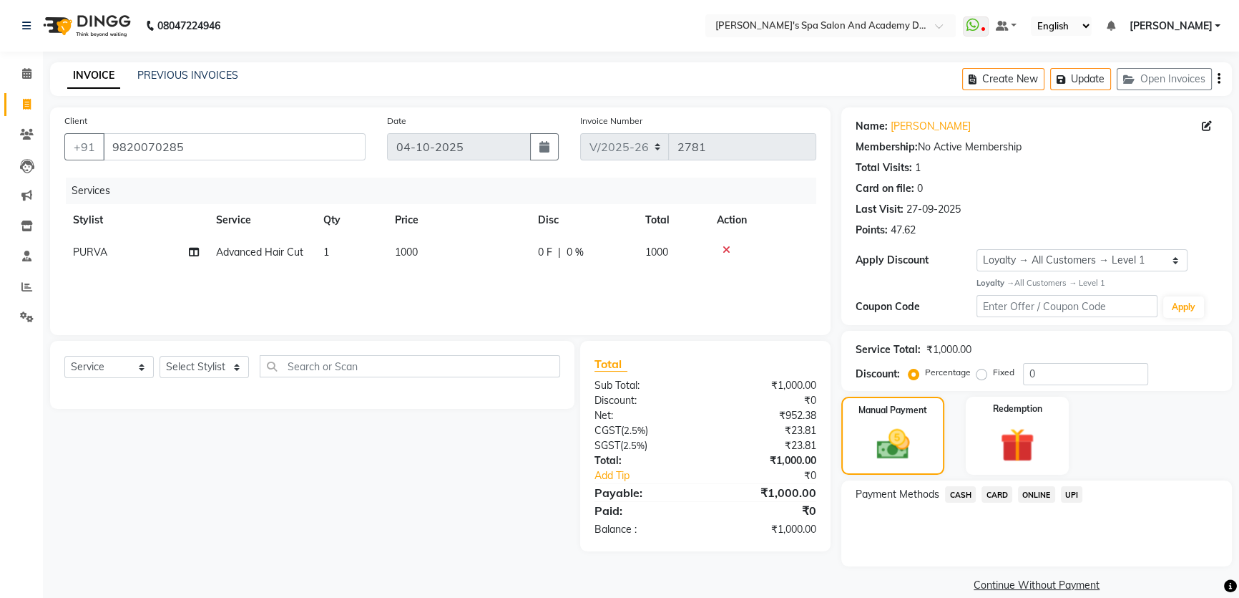
click at [989, 494] on span "CARD" at bounding box center [997, 494] width 31 height 16
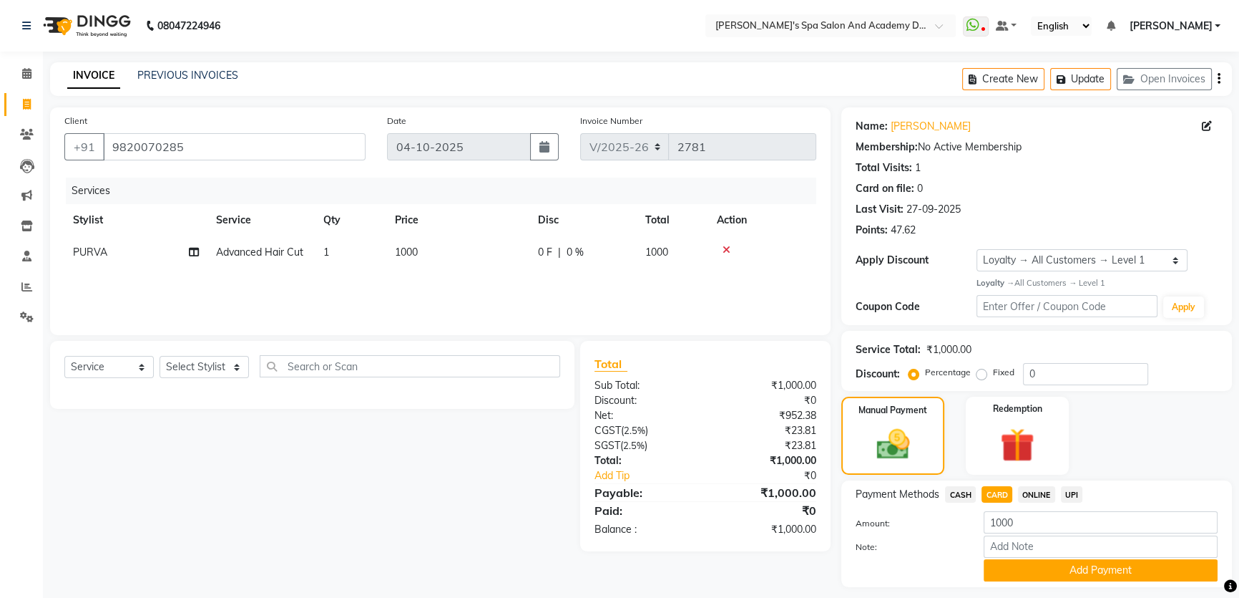
scroll to position [40, 0]
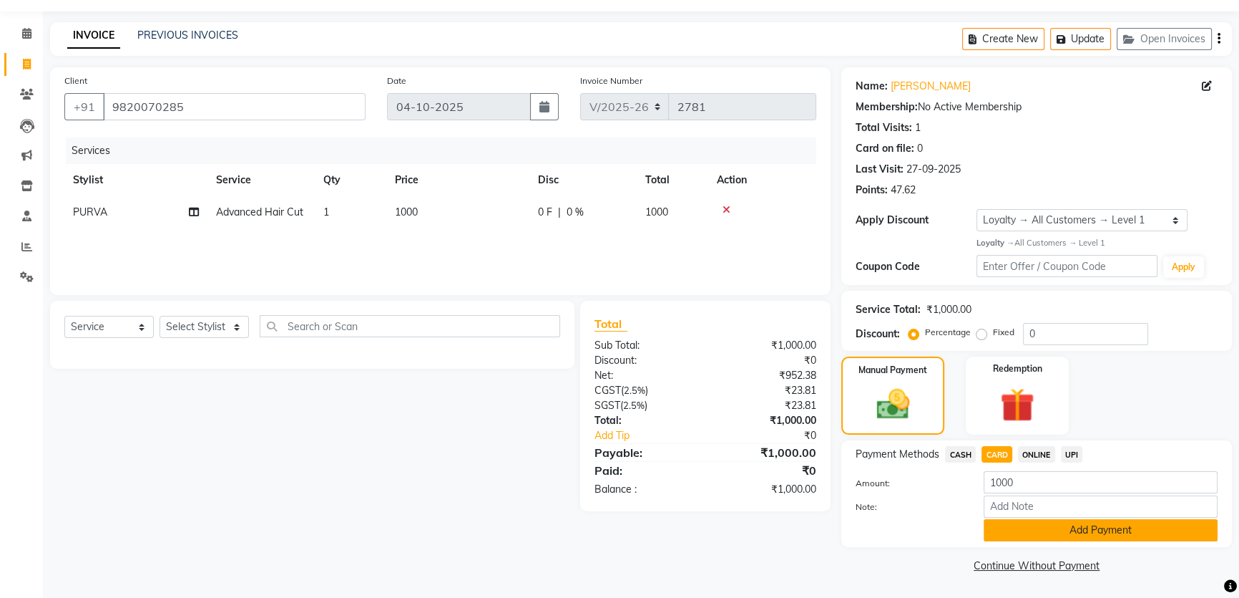
click at [1053, 526] on button "Add Payment" at bounding box center [1101, 530] width 234 height 22
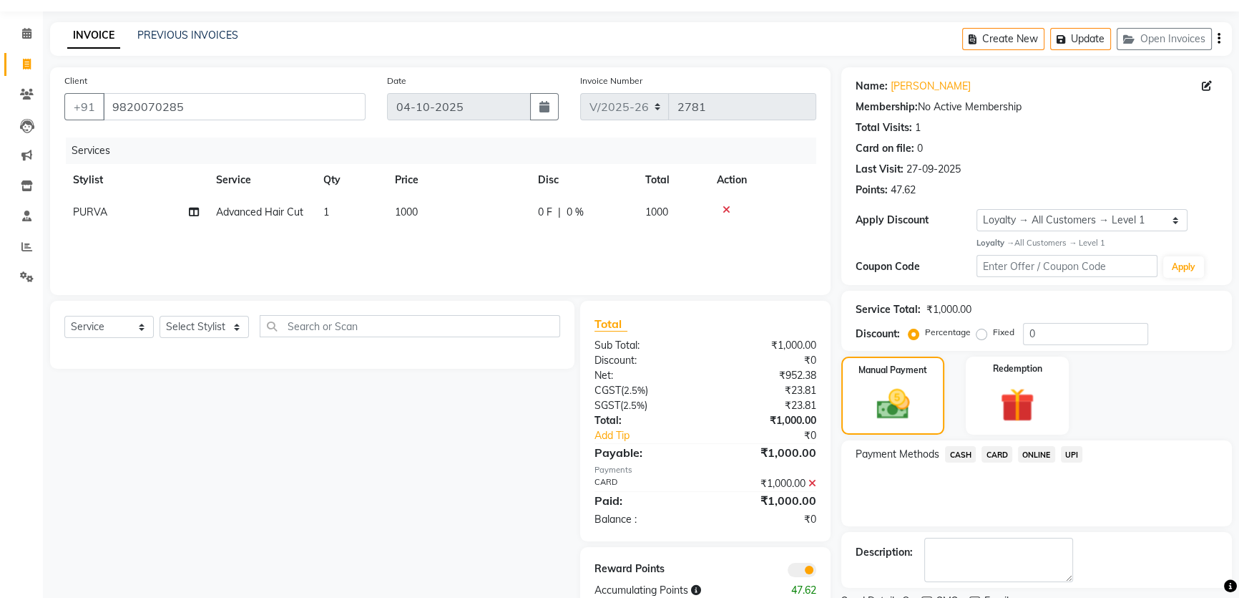
scroll to position [99, 0]
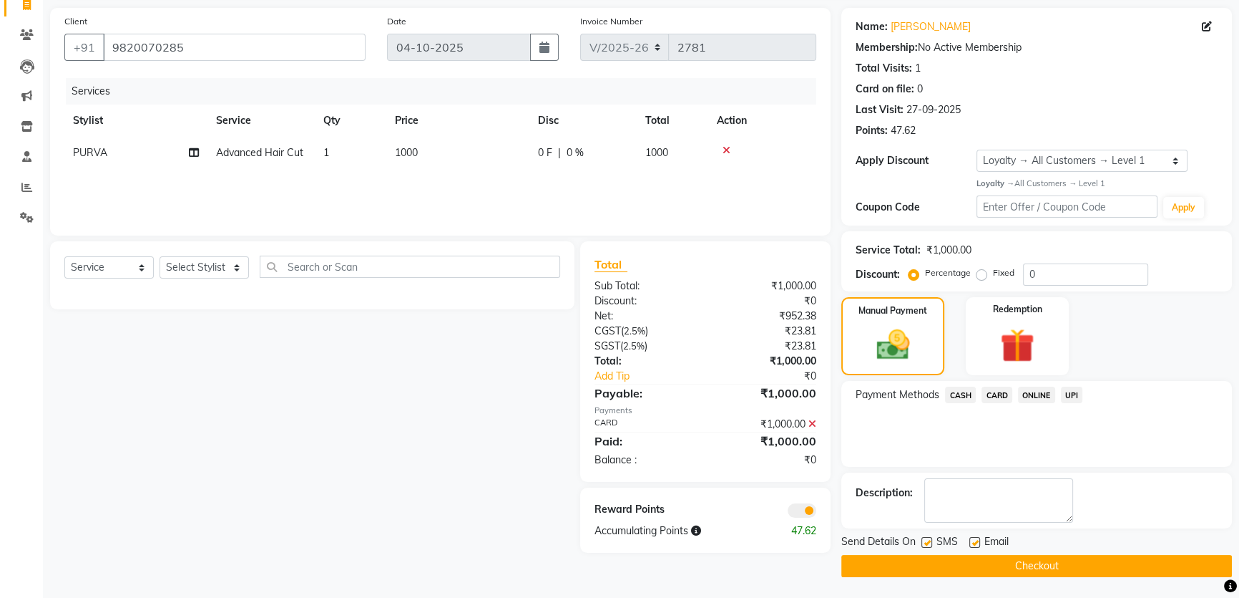
click at [1048, 570] on button "Checkout" at bounding box center [1037, 566] width 391 height 22
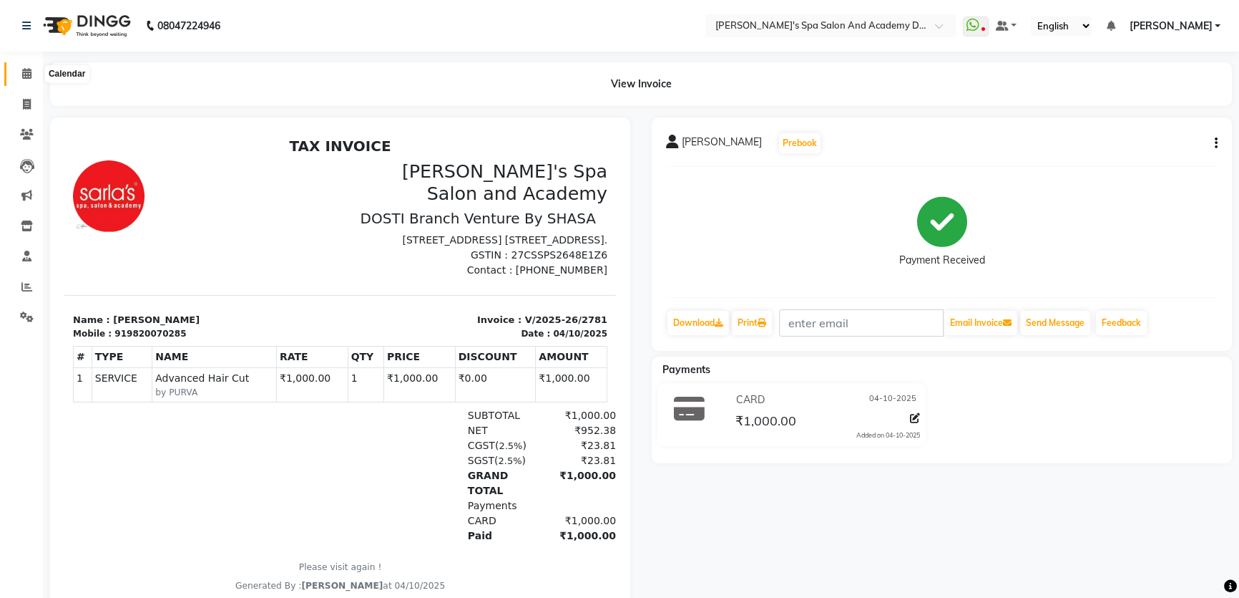
click at [29, 77] on icon at bounding box center [26, 73] width 9 height 11
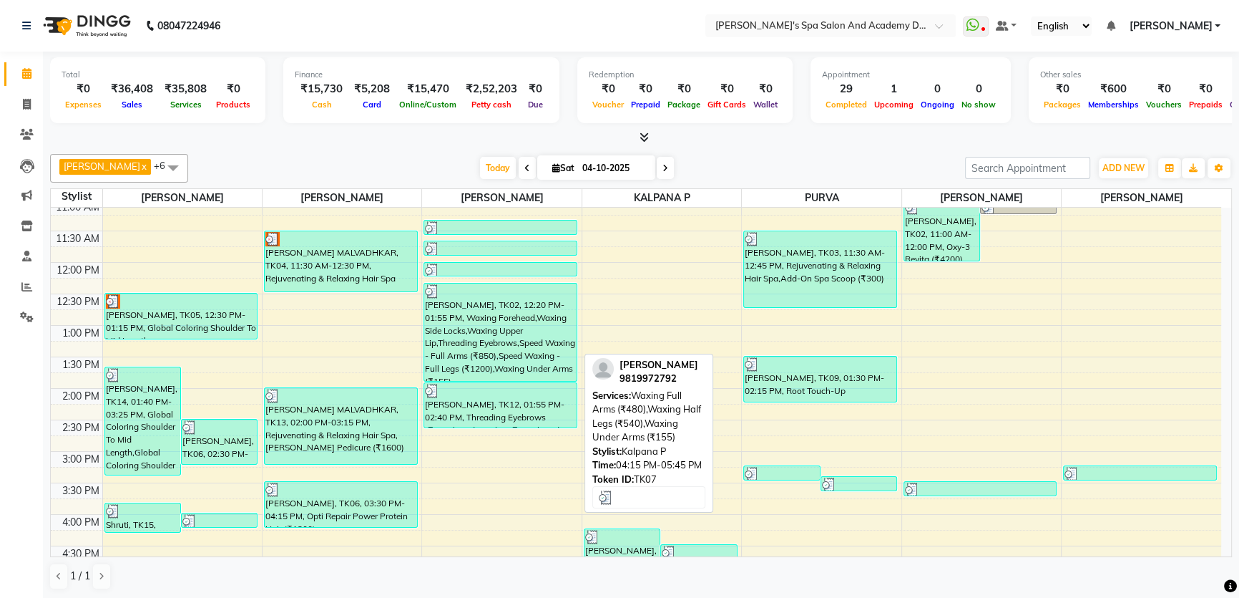
scroll to position [260, 0]
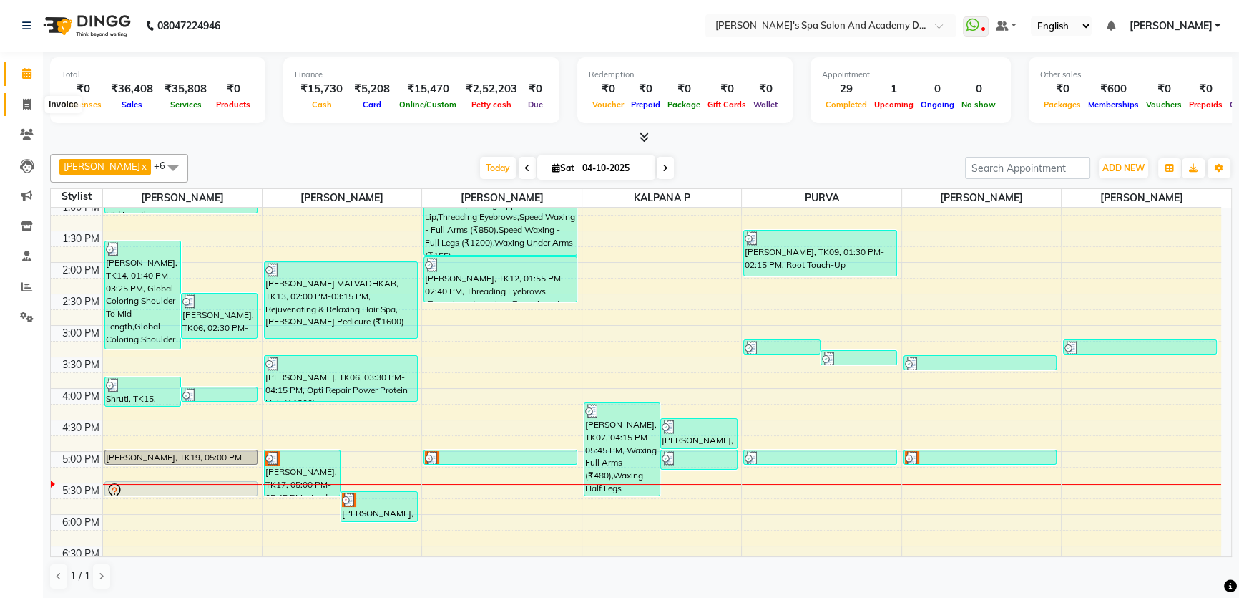
click at [23, 107] on icon at bounding box center [27, 104] width 8 height 11
select select "6316"
select select "service"
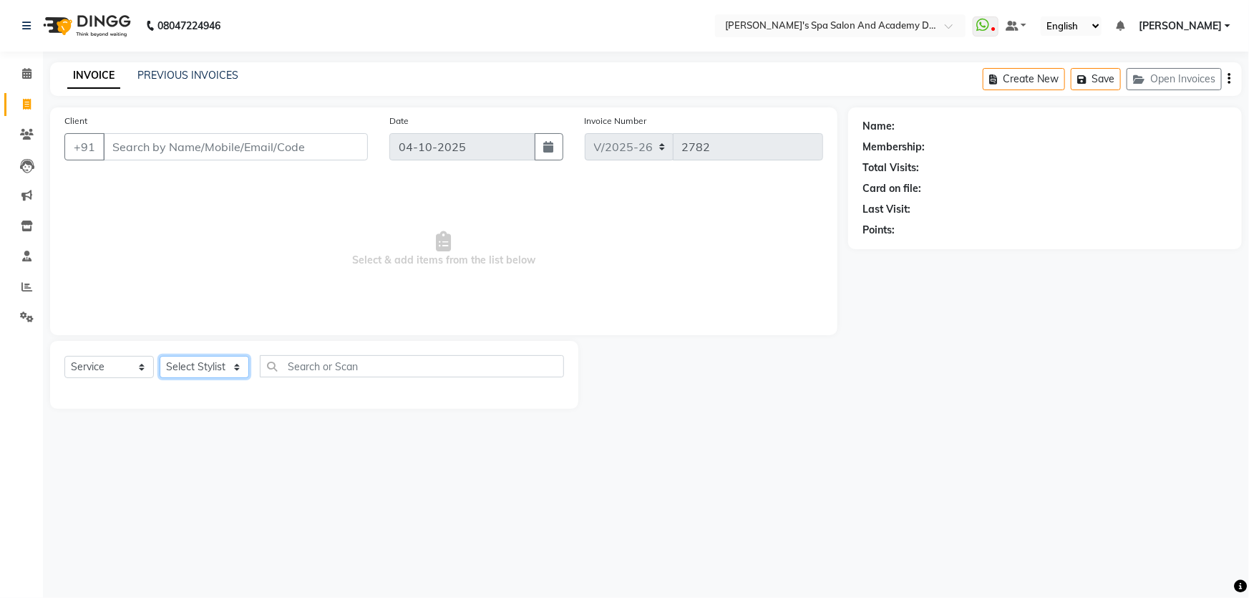
click at [235, 371] on select "Select Stylist Admin AKSHTA AMBRE ASAWARI PAWAR DIRECT 1 GAURI THAPA JIGNA SHAH…" at bounding box center [204, 367] width 89 height 22
select select "47355"
click at [160, 356] on select "Select Stylist Admin AKSHTA AMBRE ASAWARI PAWAR DIRECT 1 GAURI THAPA JIGNA SHAH…" at bounding box center [204, 367] width 89 height 22
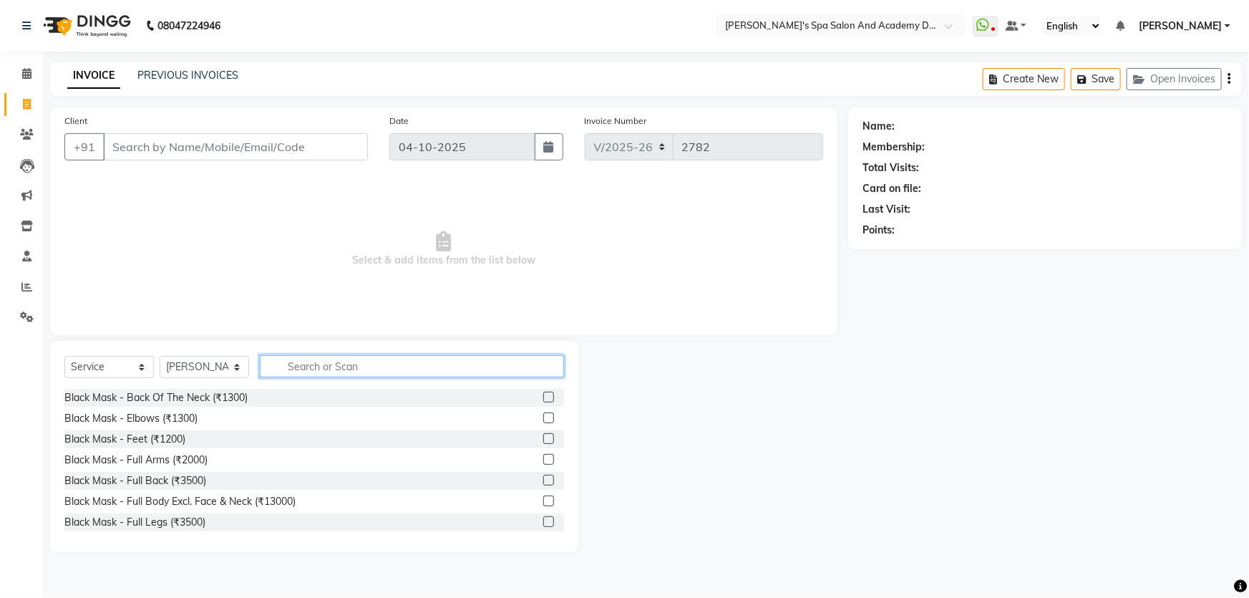
click at [295, 366] on input "text" at bounding box center [412, 366] width 304 height 22
type input "threading"
click at [543, 414] on label at bounding box center [548, 417] width 11 height 11
click at [543, 414] on input "checkbox" at bounding box center [547, 418] width 9 height 9
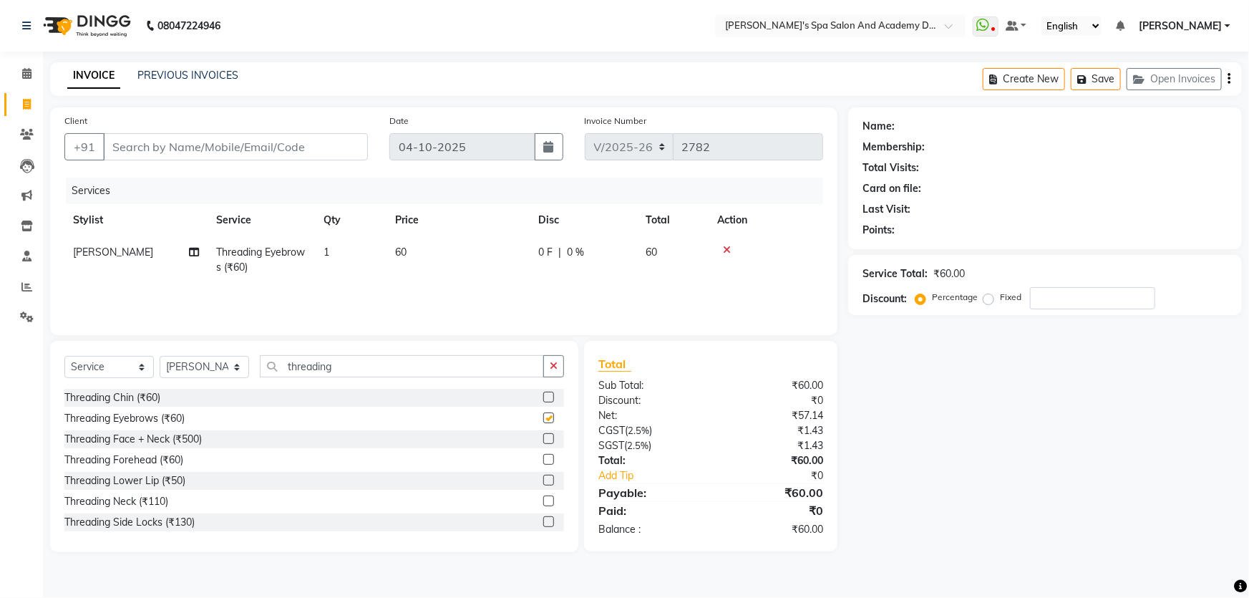
checkbox input "false"
click at [219, 142] on input "Client" at bounding box center [235, 146] width 265 height 27
type input "7"
type input "0"
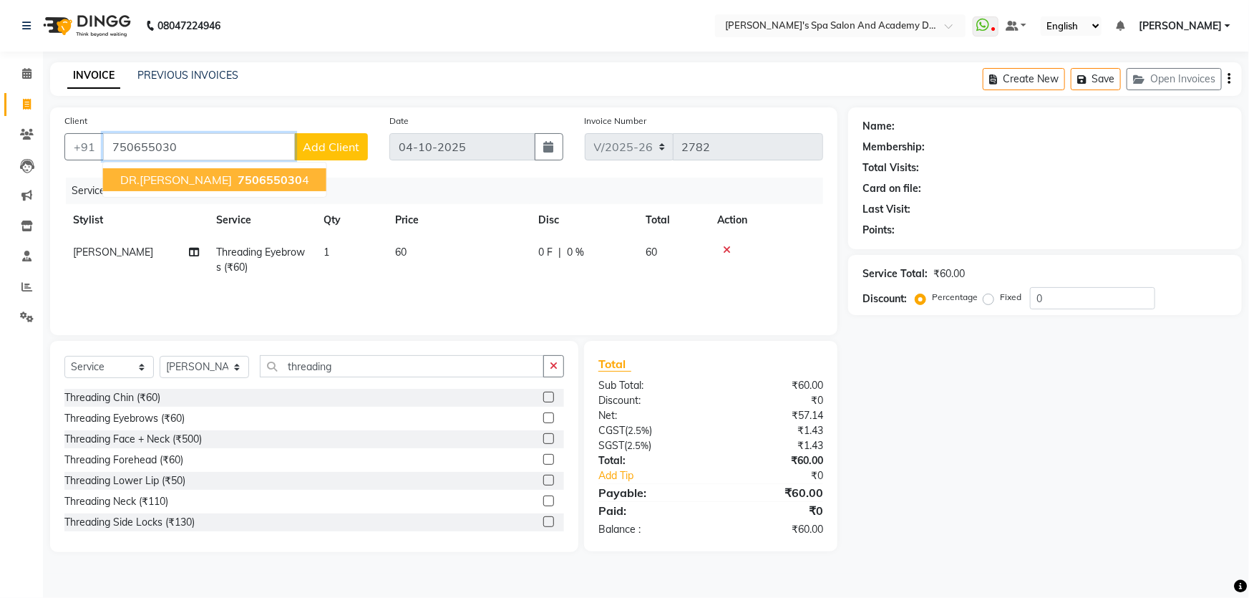
click at [186, 182] on span "DR.MANALI DESHPANDE" at bounding box center [176, 179] width 112 height 14
type input "7506550304"
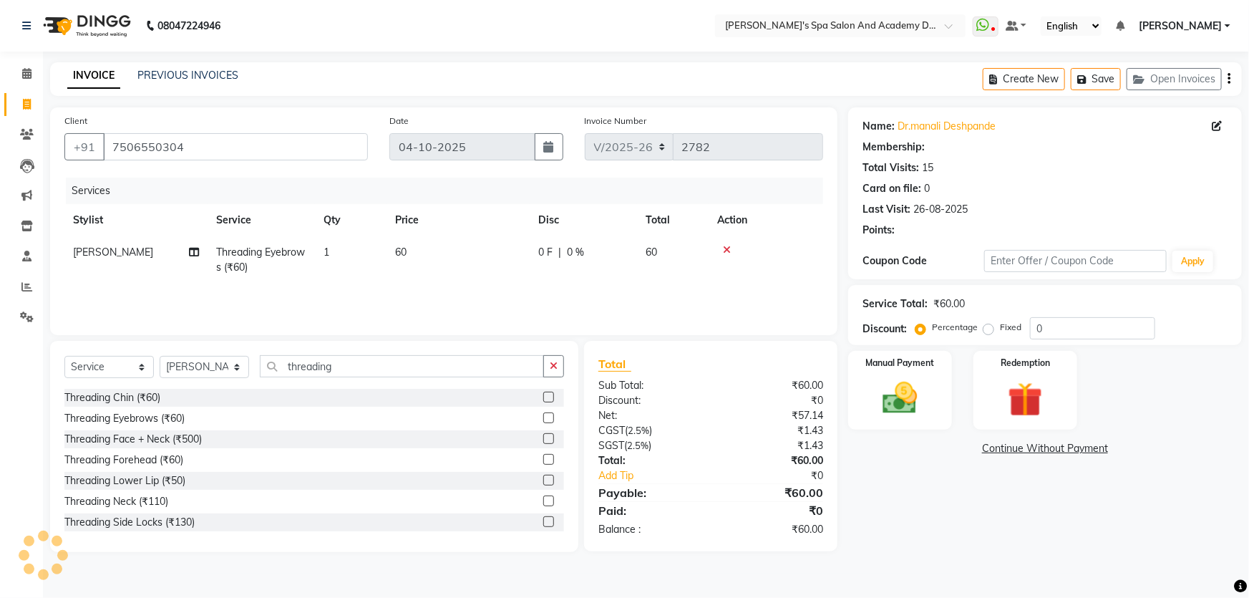
select select "1: Object"
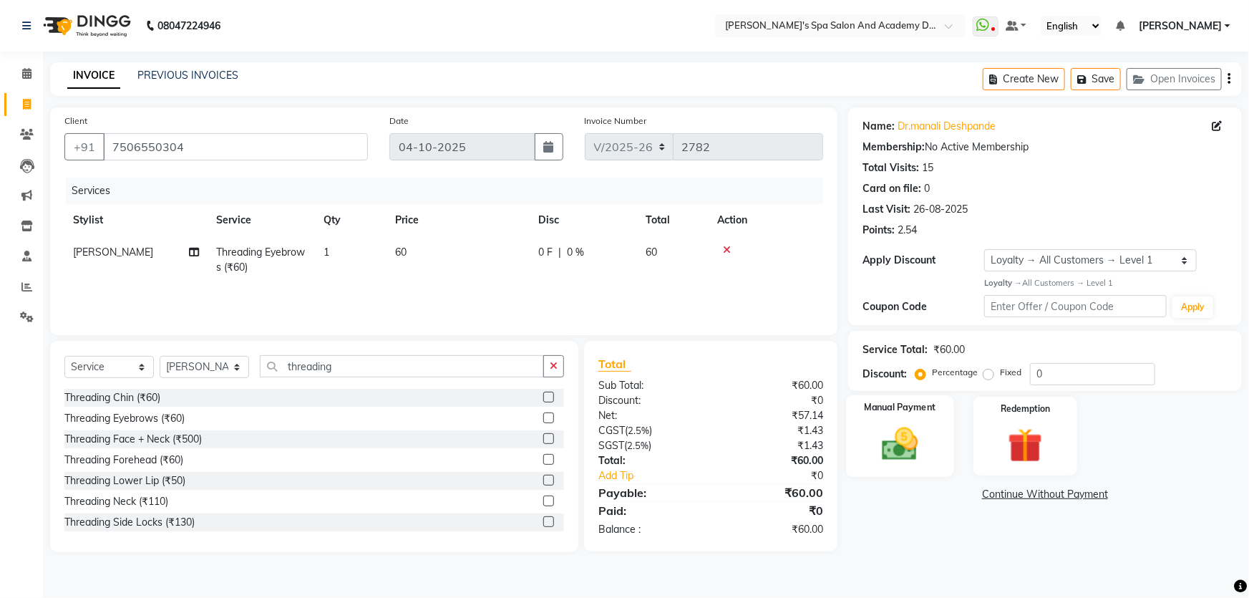
click at [917, 434] on img at bounding box center [900, 444] width 59 height 42
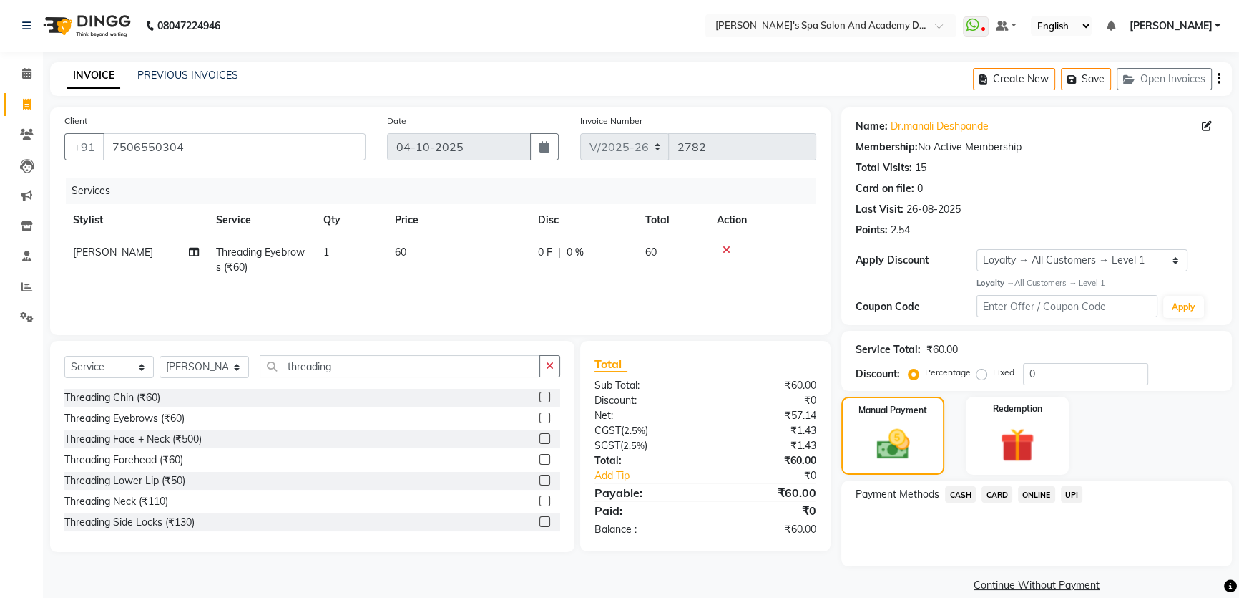
click at [1070, 494] on span "UPI" at bounding box center [1072, 494] width 22 height 16
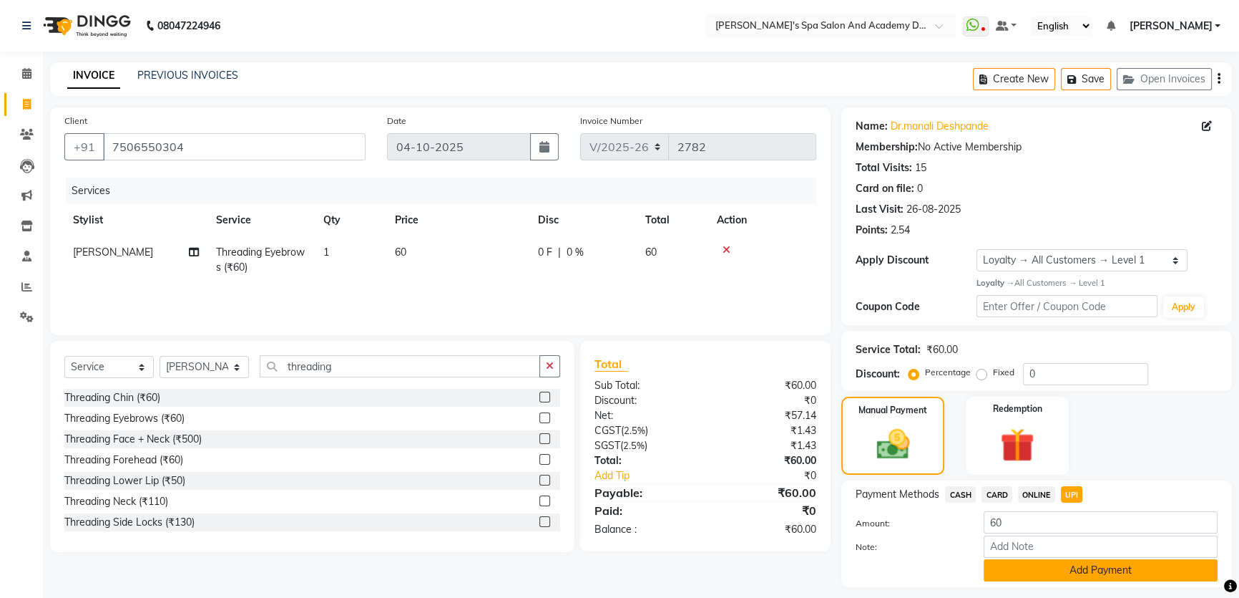
click at [1080, 571] on button "Add Payment" at bounding box center [1101, 570] width 234 height 22
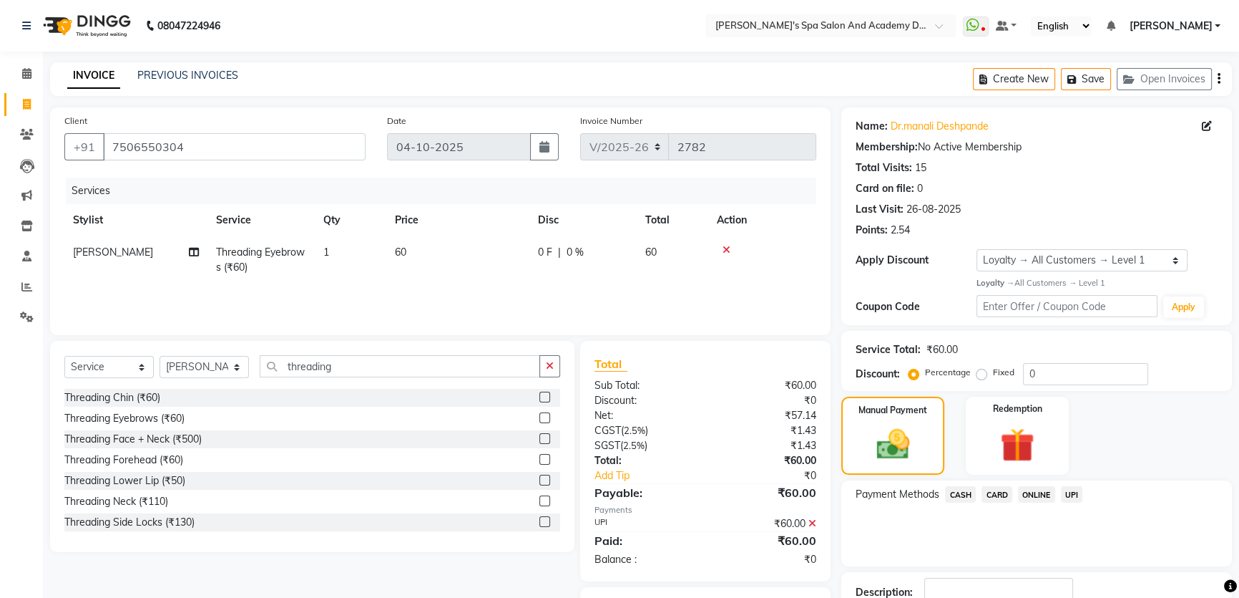
scroll to position [99, 0]
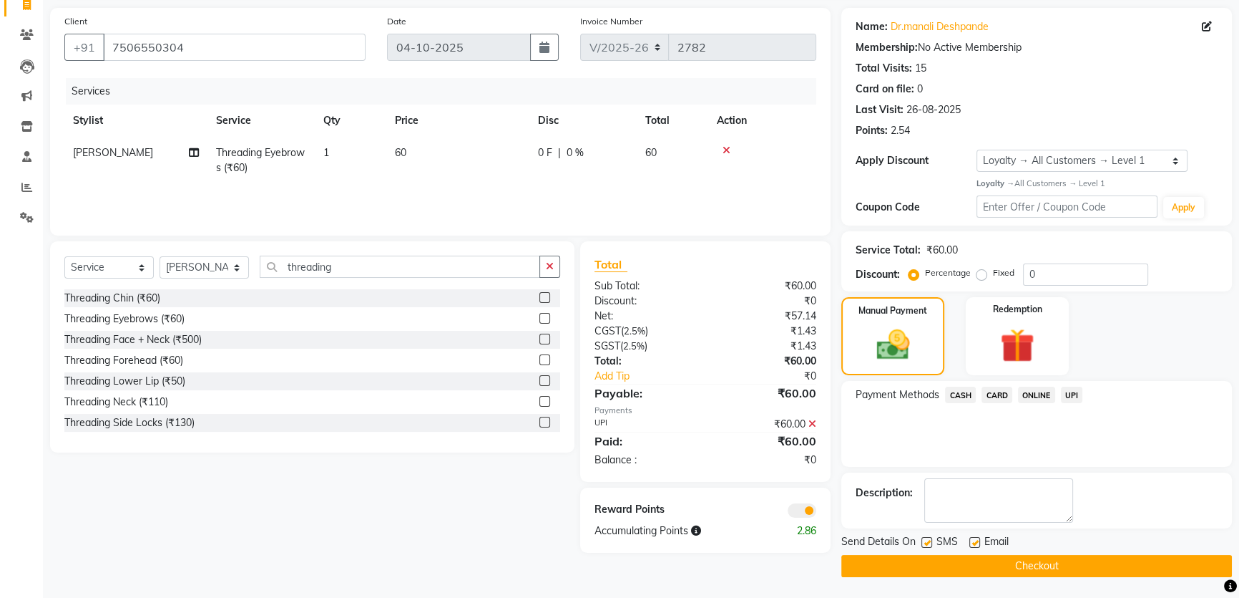
click at [1051, 563] on button "Checkout" at bounding box center [1037, 566] width 391 height 22
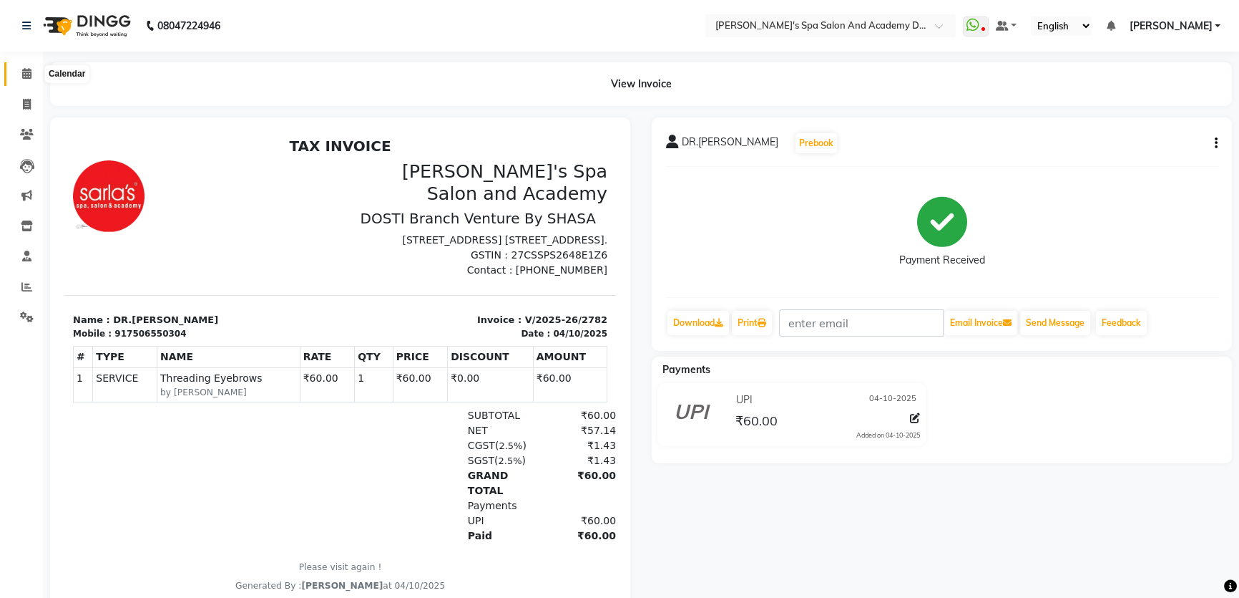
click at [21, 72] on span at bounding box center [26, 74] width 25 height 16
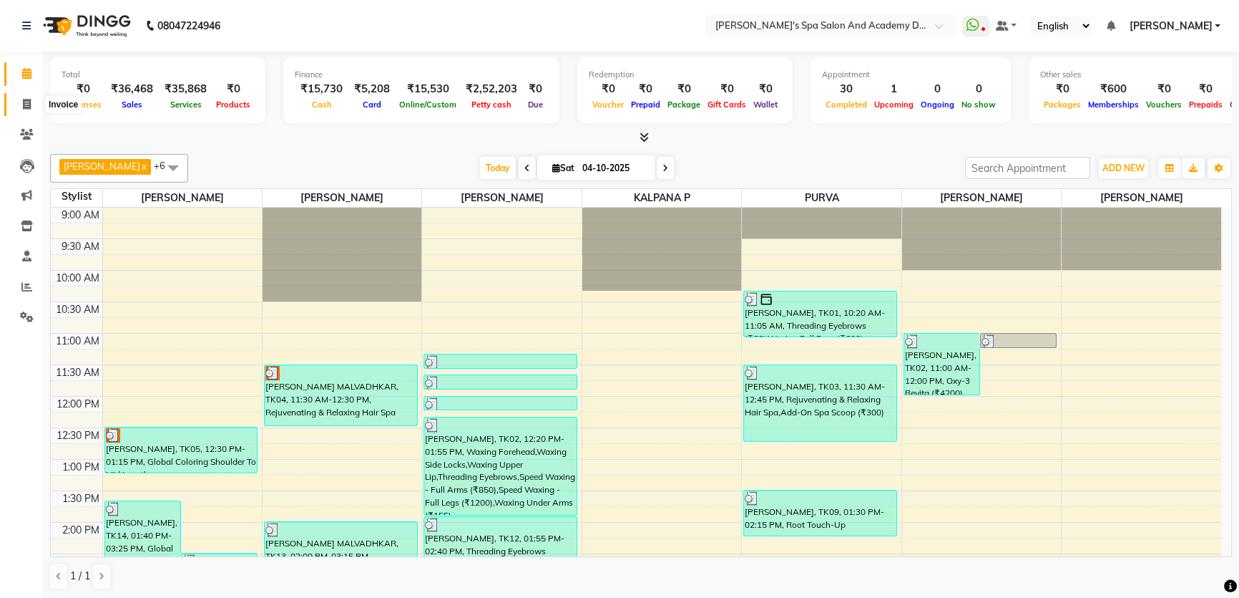
click at [30, 104] on icon at bounding box center [27, 104] width 8 height 11
select select "service"
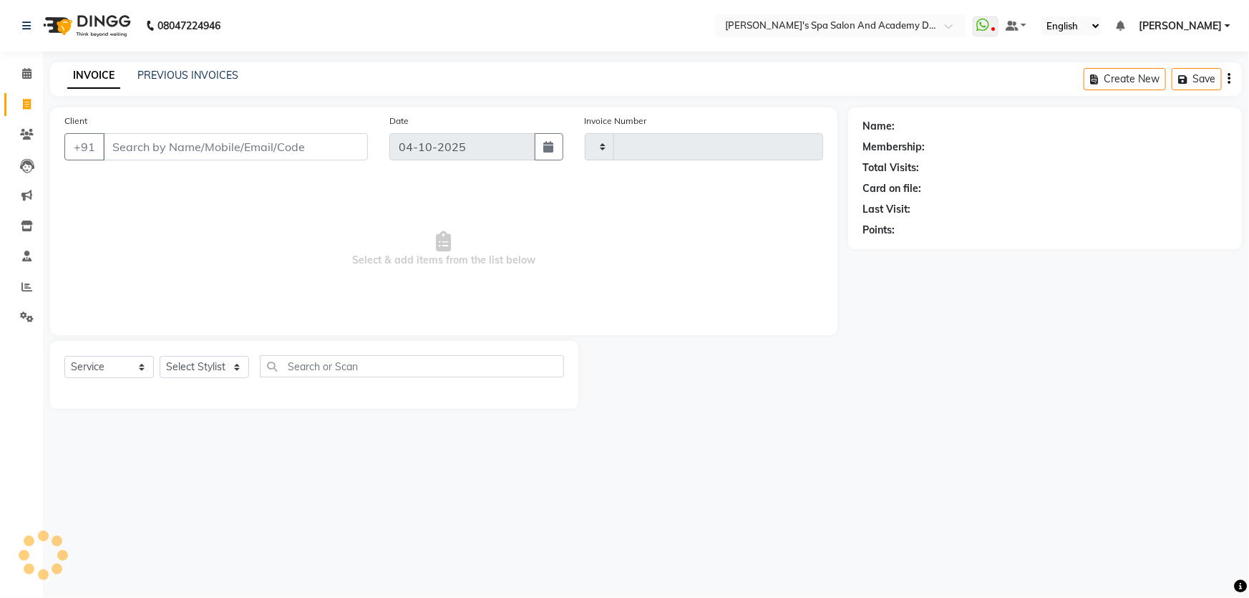
click at [175, 57] on div "08047224946 Select Location × Sarla's Spa Salon And Academy Dosti Branch Ventur…" at bounding box center [624, 299] width 1249 height 598
type input "2783"
click at [173, 77] on link "PREVIOUS INVOICES" at bounding box center [187, 75] width 101 height 13
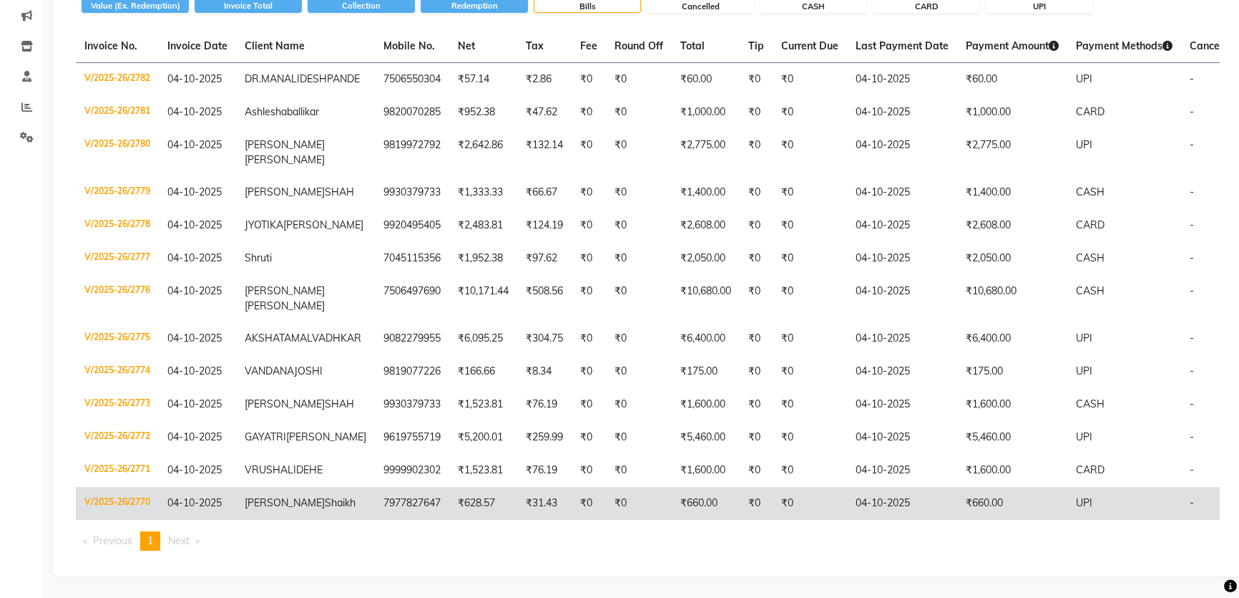
scroll to position [318, 0]
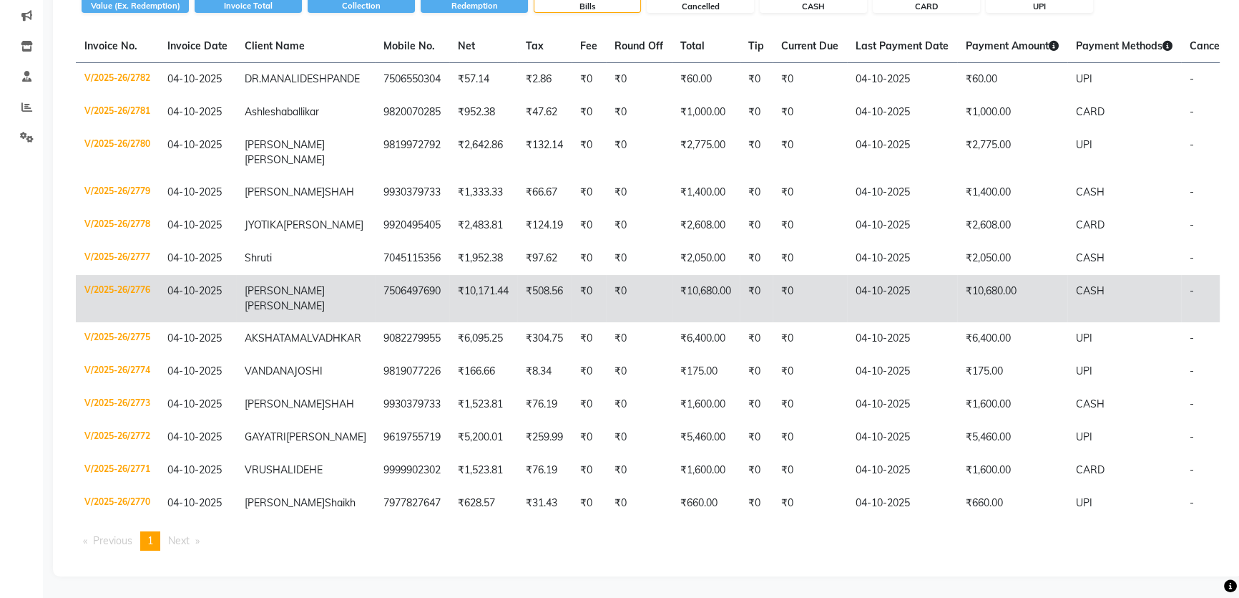
click at [265, 284] on span "[PERSON_NAME]" at bounding box center [285, 290] width 80 height 13
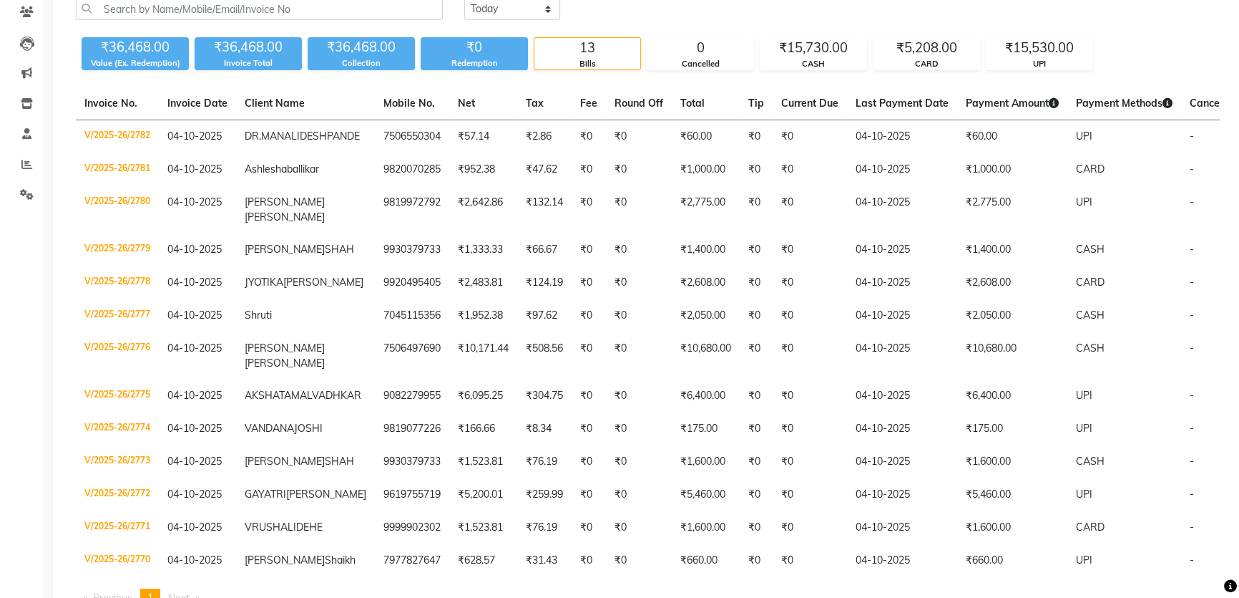
scroll to position [0, 0]
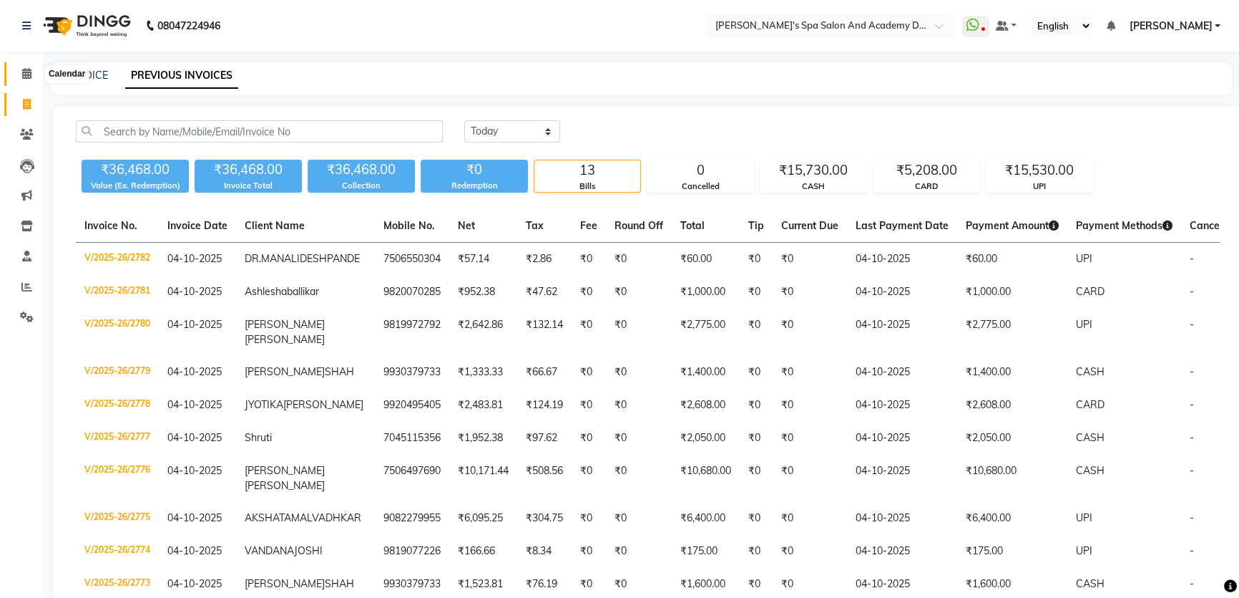
click at [20, 78] on span at bounding box center [26, 74] width 25 height 16
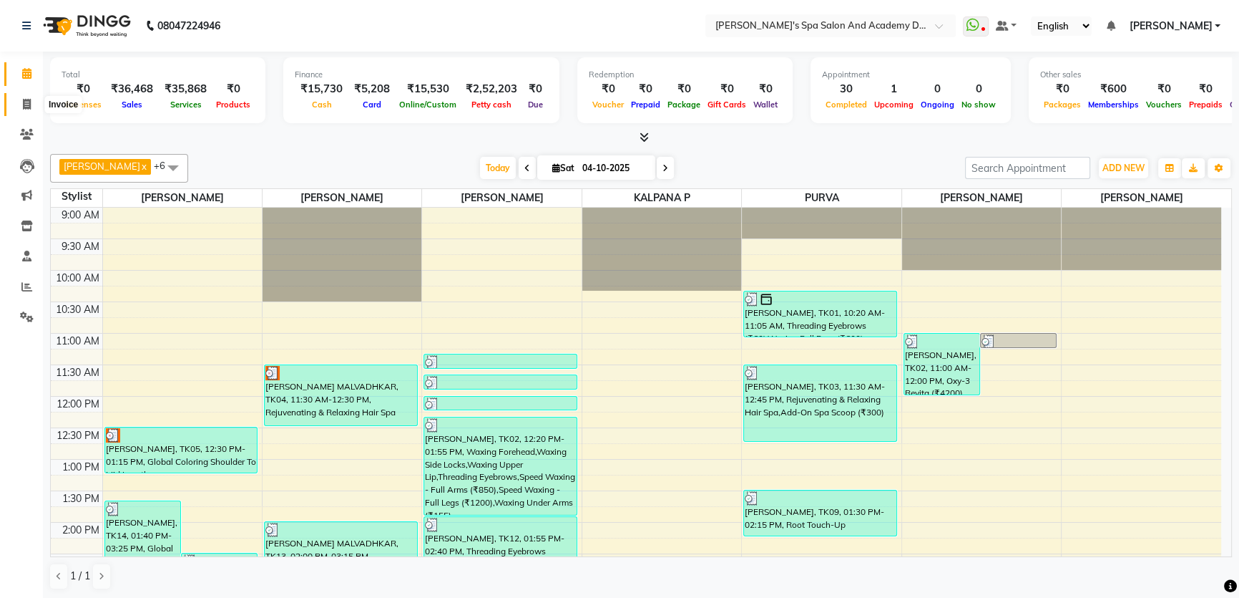
click at [29, 107] on icon at bounding box center [27, 104] width 8 height 11
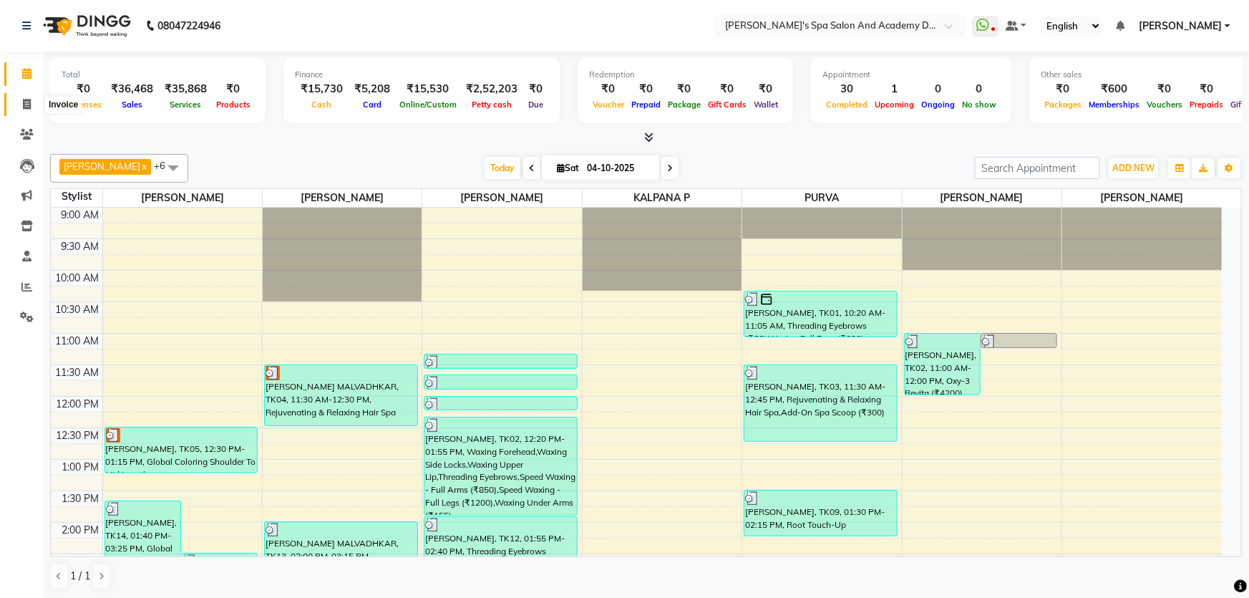
select select "6316"
select select "service"
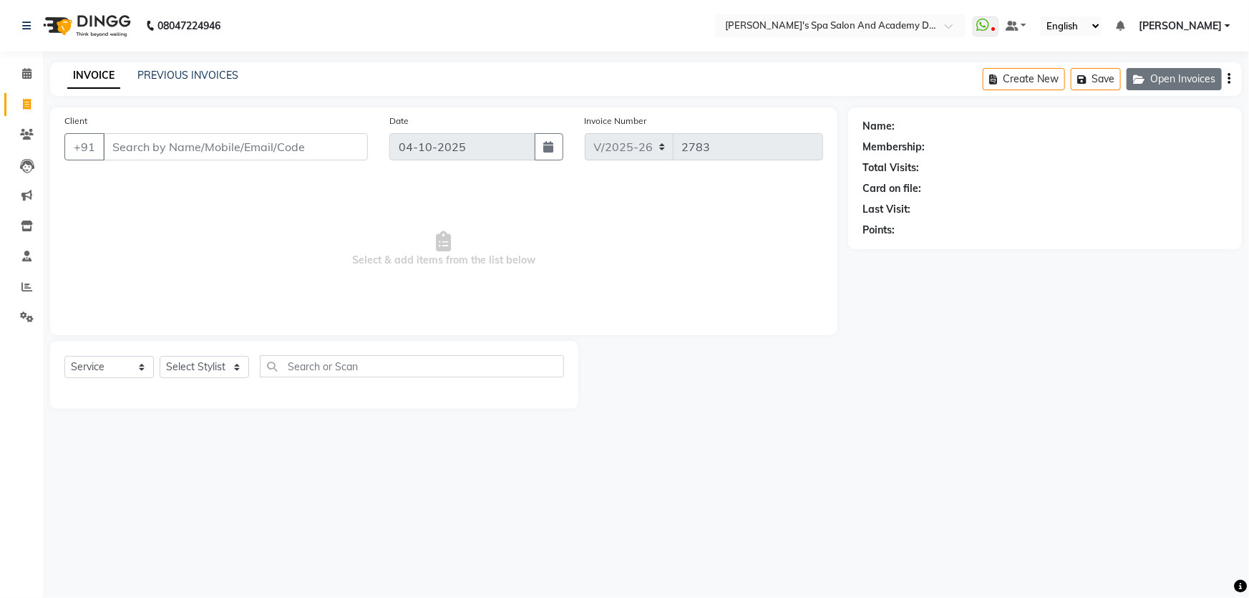
click at [1177, 76] on button "Open Invoices" at bounding box center [1173, 79] width 95 height 22
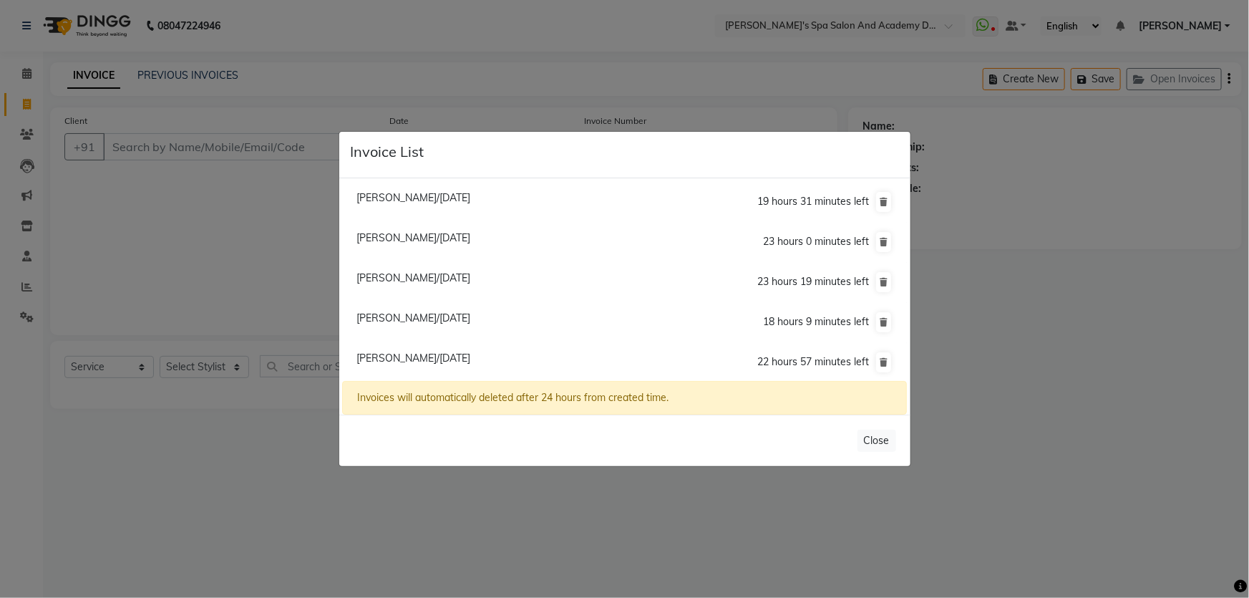
click at [401, 276] on span "Sneha Patil/04 October 2025" at bounding box center [413, 277] width 114 height 13
type input "9619989217"
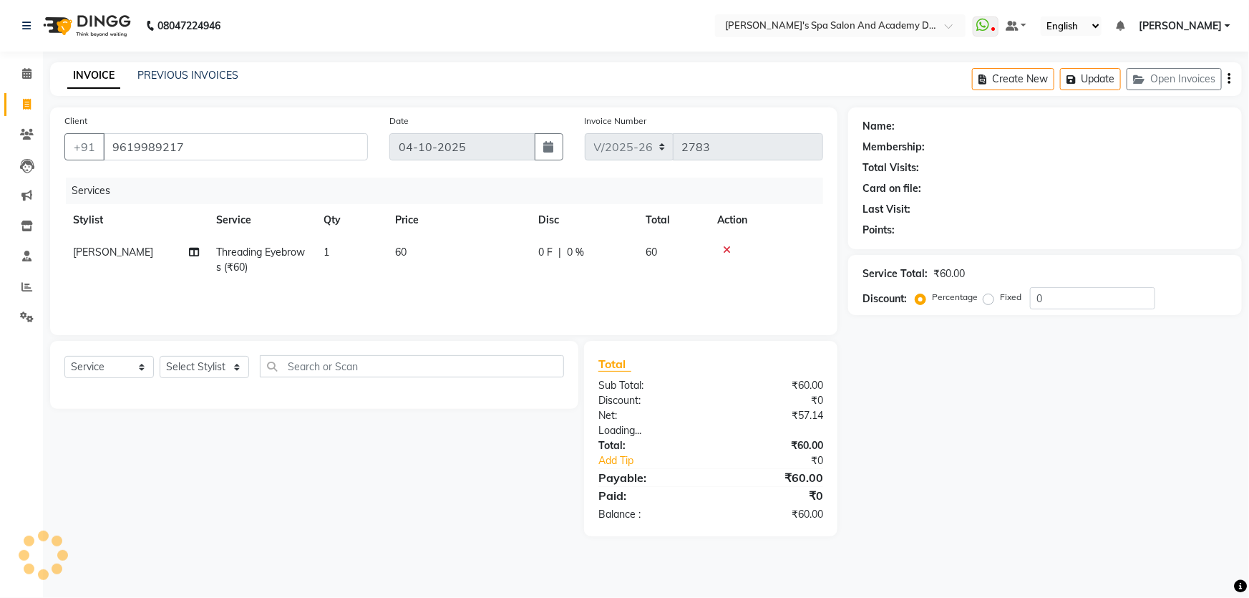
select select "1: Object"
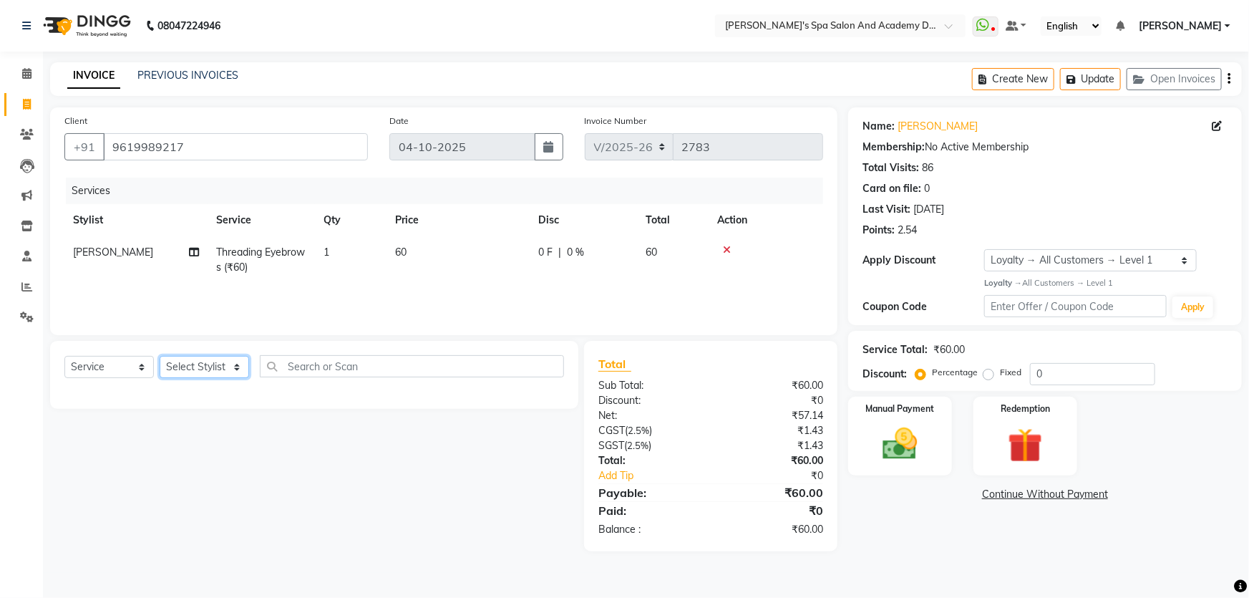
click at [245, 369] on select "Select Stylist Admin AKSHTA AMBRE ASAWARI PAWAR DIRECT 1 GAURI THAPA JIGNA SHAH…" at bounding box center [204, 367] width 89 height 22
select select "47360"
click at [160, 356] on select "Select Stylist Admin AKSHTA AMBRE ASAWARI PAWAR DIRECT 1 GAURI THAPA JIGNA SHAH…" at bounding box center [204, 367] width 89 height 22
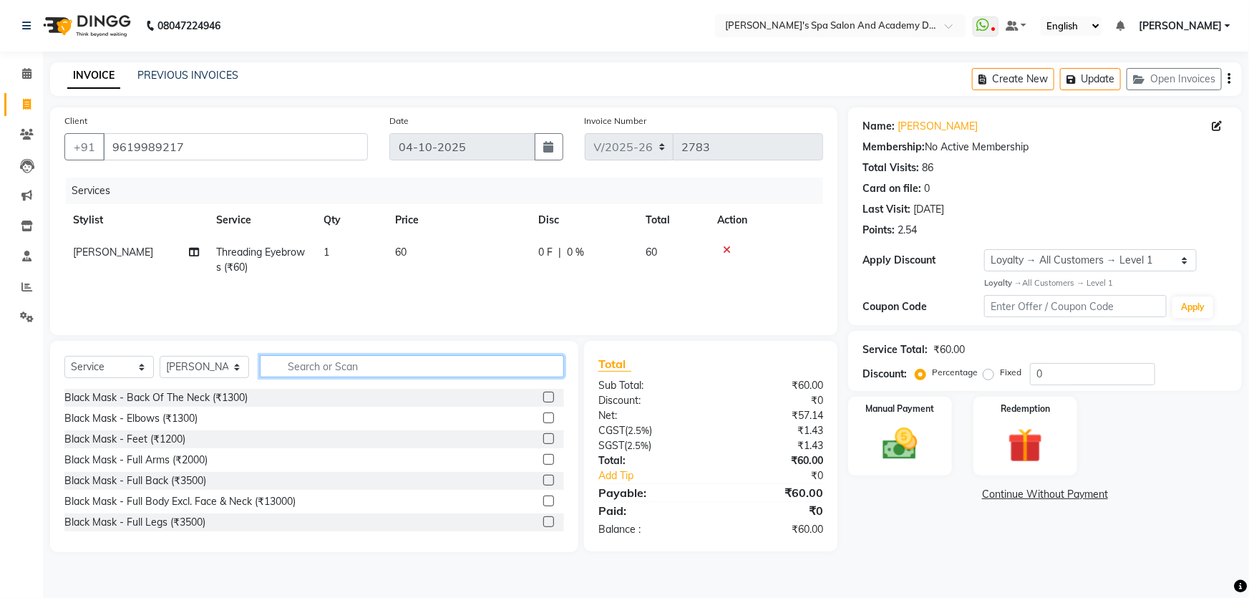
click at [324, 368] on input "text" at bounding box center [412, 366] width 304 height 22
click at [312, 371] on input "text" at bounding box center [412, 366] width 304 height 22
type input "waxing"
click at [543, 460] on label at bounding box center [548, 459] width 11 height 11
click at [543, 460] on input "checkbox" at bounding box center [547, 459] width 9 height 9
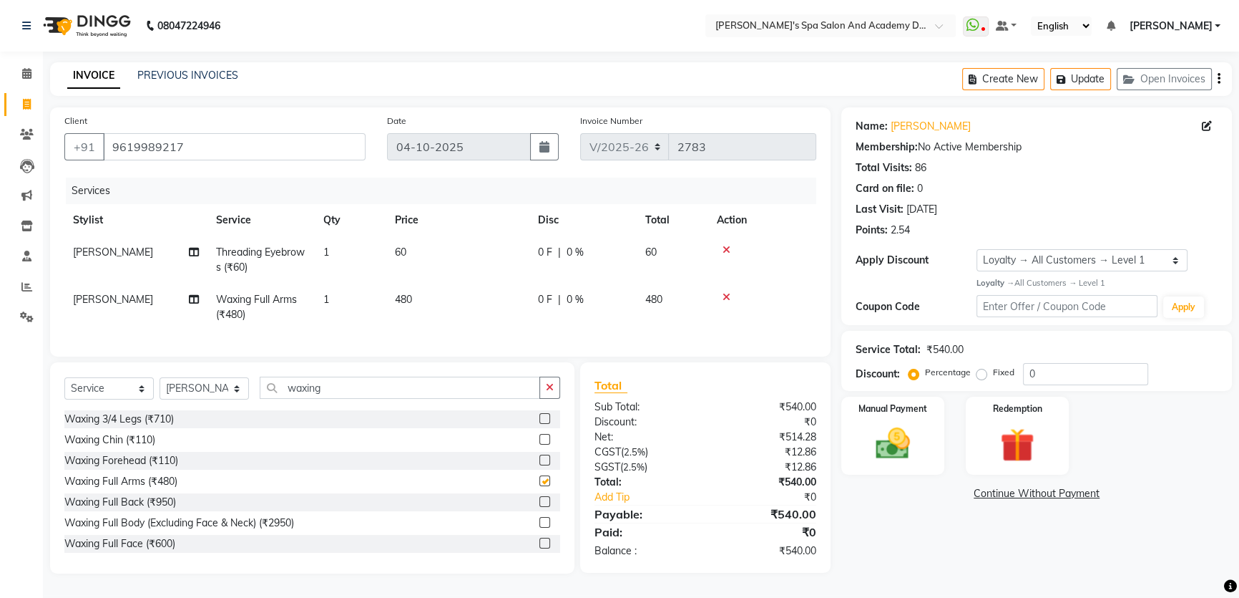
checkbox input "false"
click at [379, 394] on input "waxing" at bounding box center [400, 387] width 281 height 22
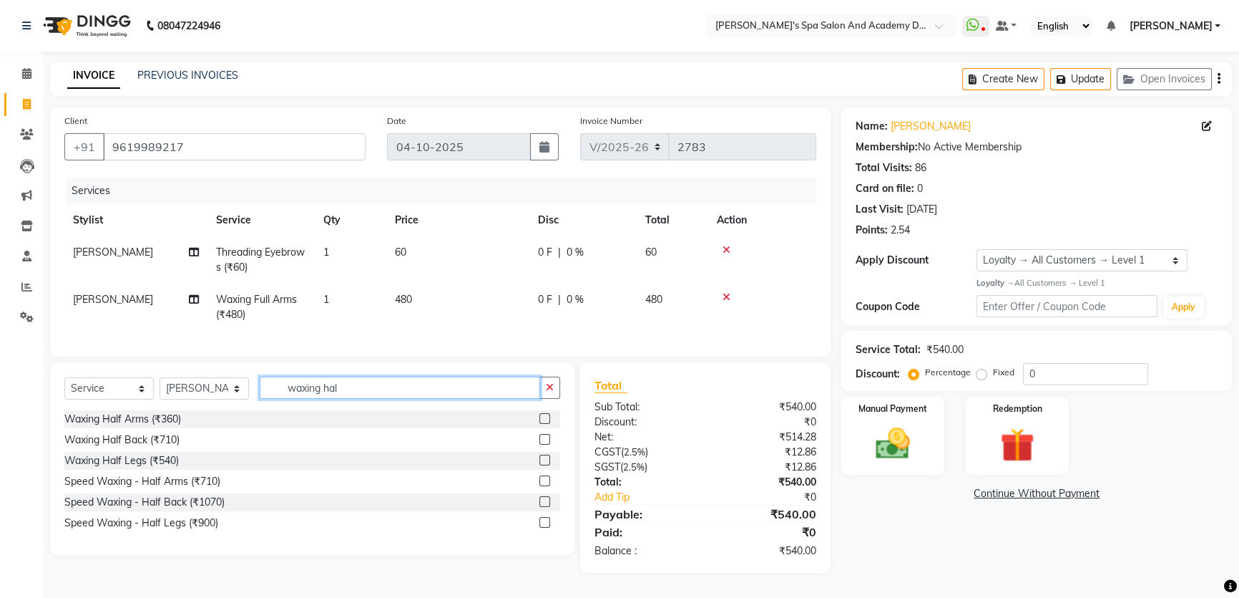
type input "waxing hal"
click at [544, 527] on label at bounding box center [545, 522] width 11 height 11
click at [544, 527] on input "checkbox" at bounding box center [544, 522] width 9 height 9
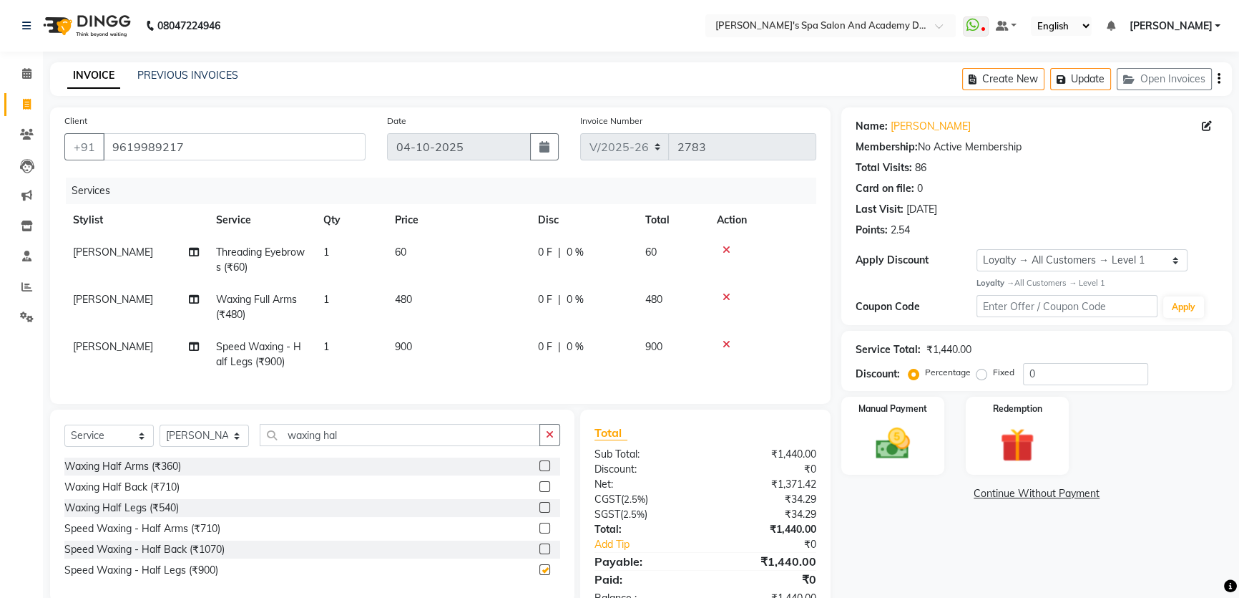
checkbox input "false"
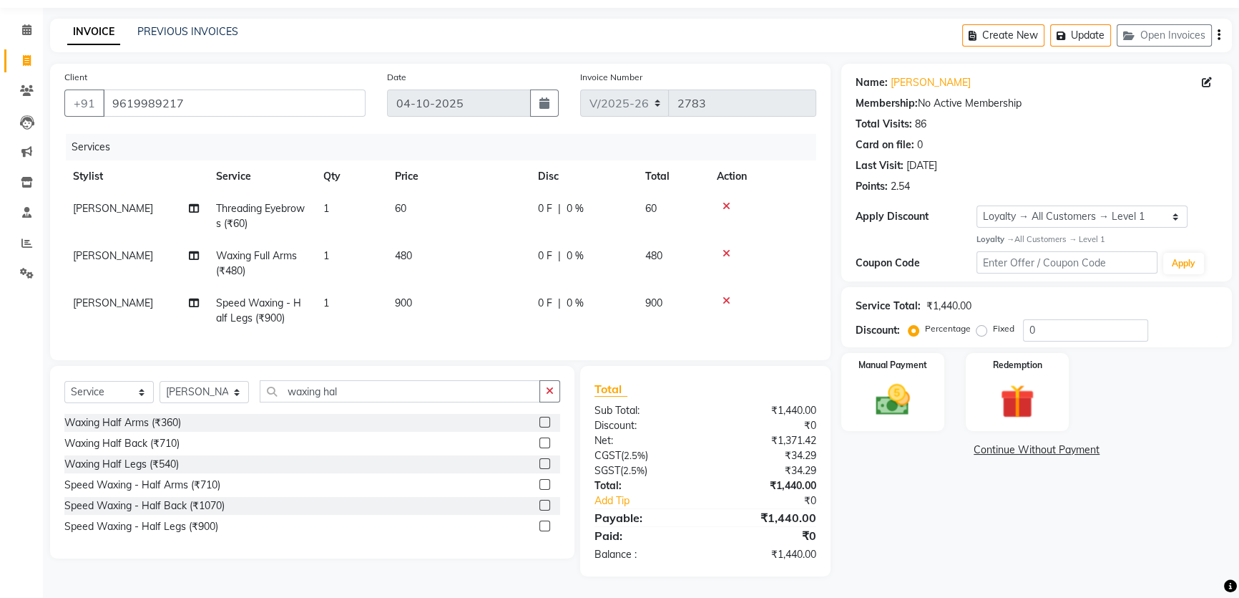
click at [724, 296] on icon at bounding box center [727, 301] width 8 height 10
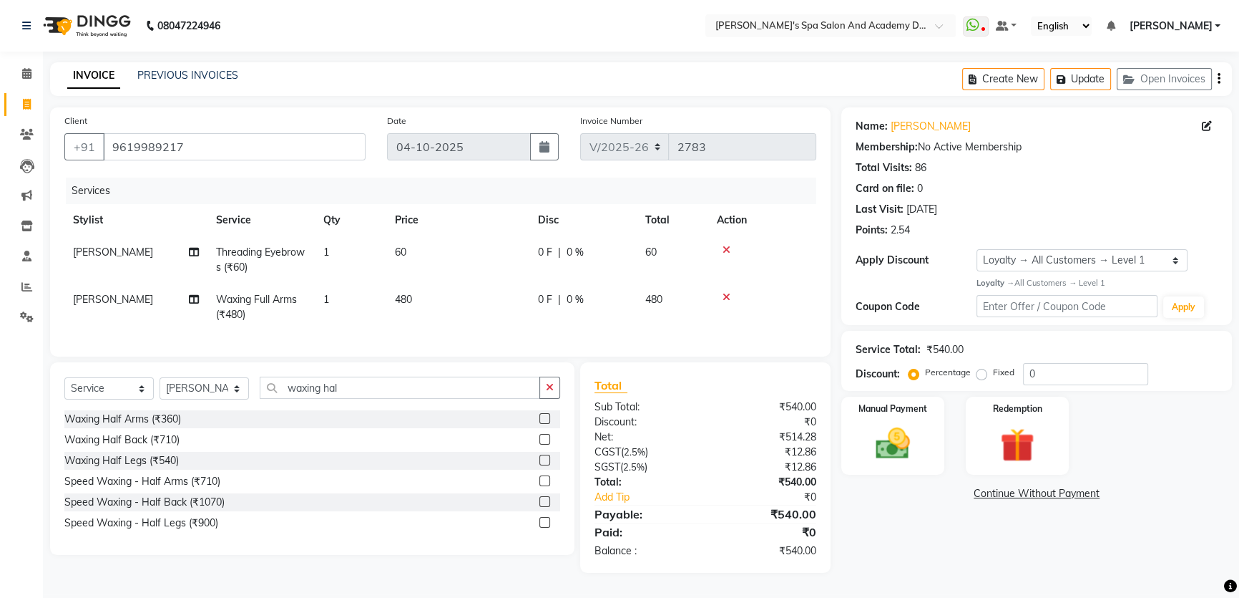
scroll to position [6, 0]
click at [364, 388] on input "waxing hal" at bounding box center [400, 387] width 281 height 22
click at [540, 459] on label at bounding box center [545, 459] width 11 height 11
click at [540, 459] on input "checkbox" at bounding box center [544, 460] width 9 height 9
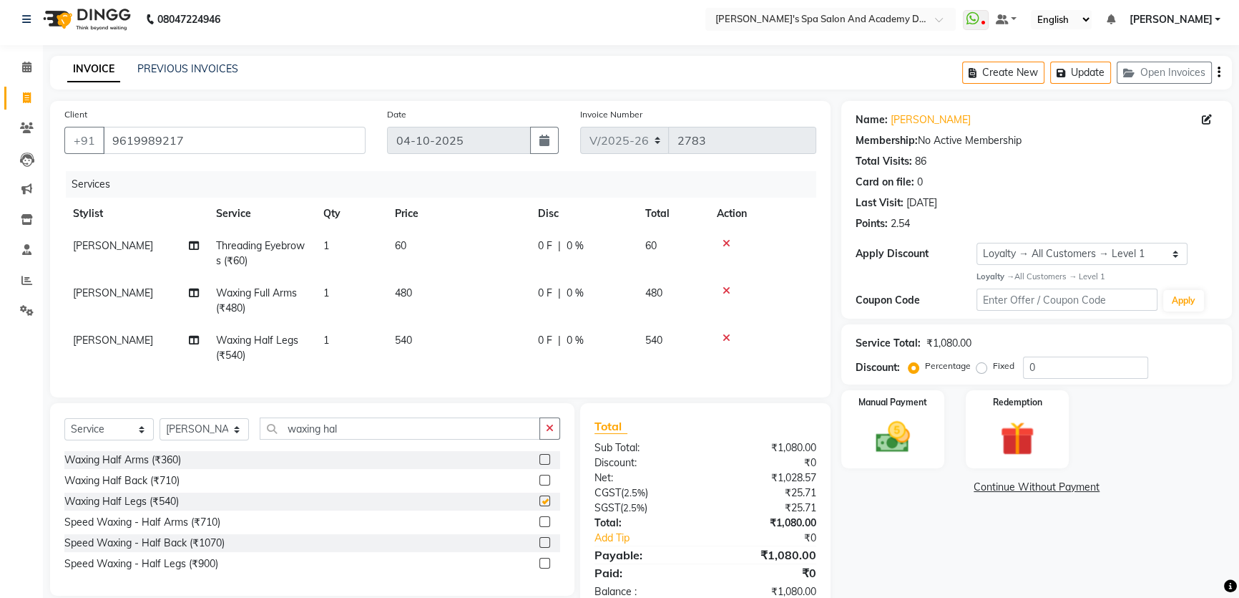
checkbox input "false"
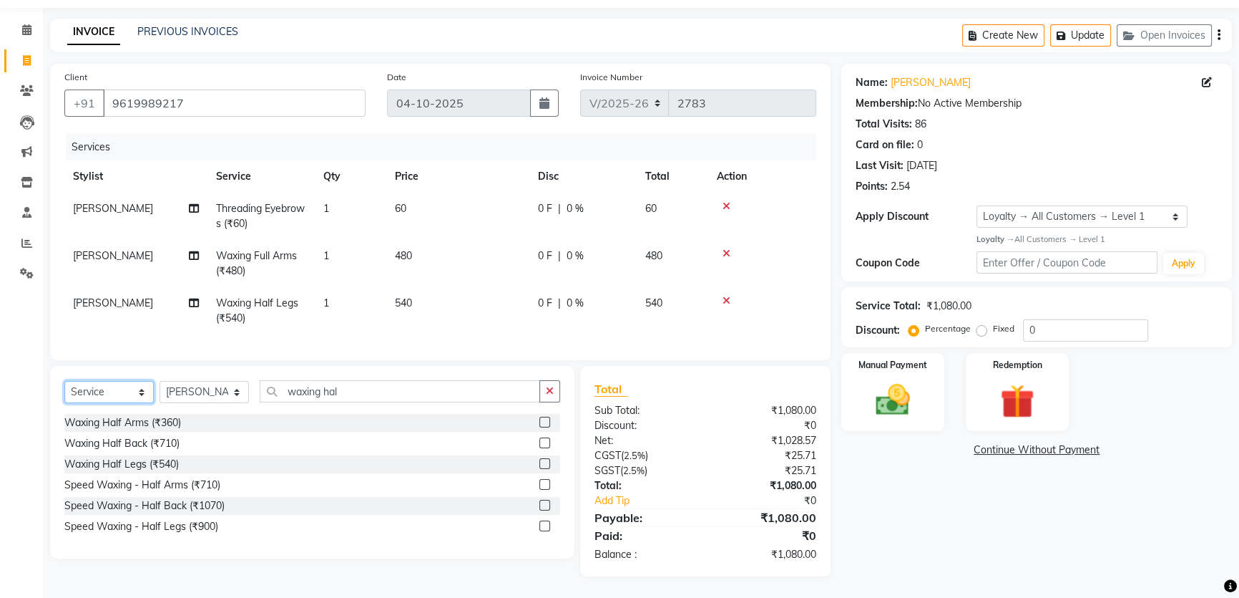
click at [145, 393] on select "Select Service Product Membership Package Voucher Prepaid Gift Card" at bounding box center [108, 392] width 89 height 22
select select "membership"
click at [64, 381] on select "Select Service Product Membership Package Voucher Prepaid Gift Card" at bounding box center [108, 392] width 89 height 22
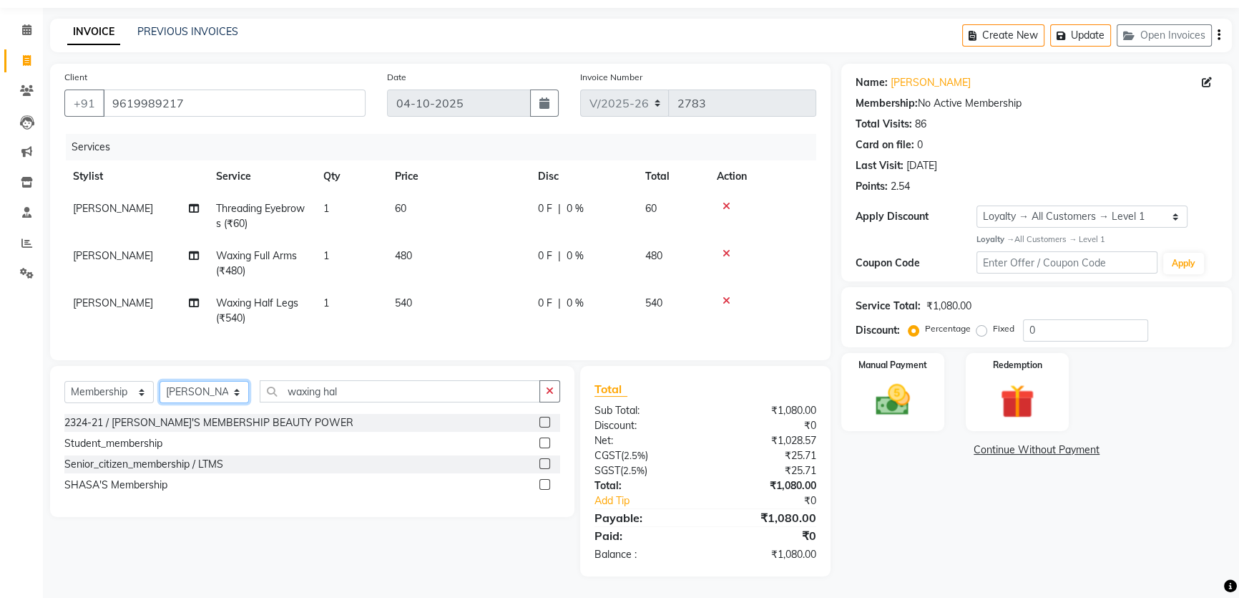
click at [233, 389] on select "Select Stylist Admin AKSHTA AMBRE ASAWARI PAWAR DIRECT 1 GAURI THAPA JIGNA SHAH…" at bounding box center [204, 392] width 89 height 22
select select "90723"
click at [160, 381] on select "Select Stylist Admin AKSHTA AMBRE ASAWARI PAWAR DIRECT 1 GAURI THAPA JIGNA SHAH…" at bounding box center [204, 392] width 89 height 22
click at [543, 486] on label at bounding box center [545, 484] width 11 height 11
click at [543, 486] on input "checkbox" at bounding box center [544, 484] width 9 height 9
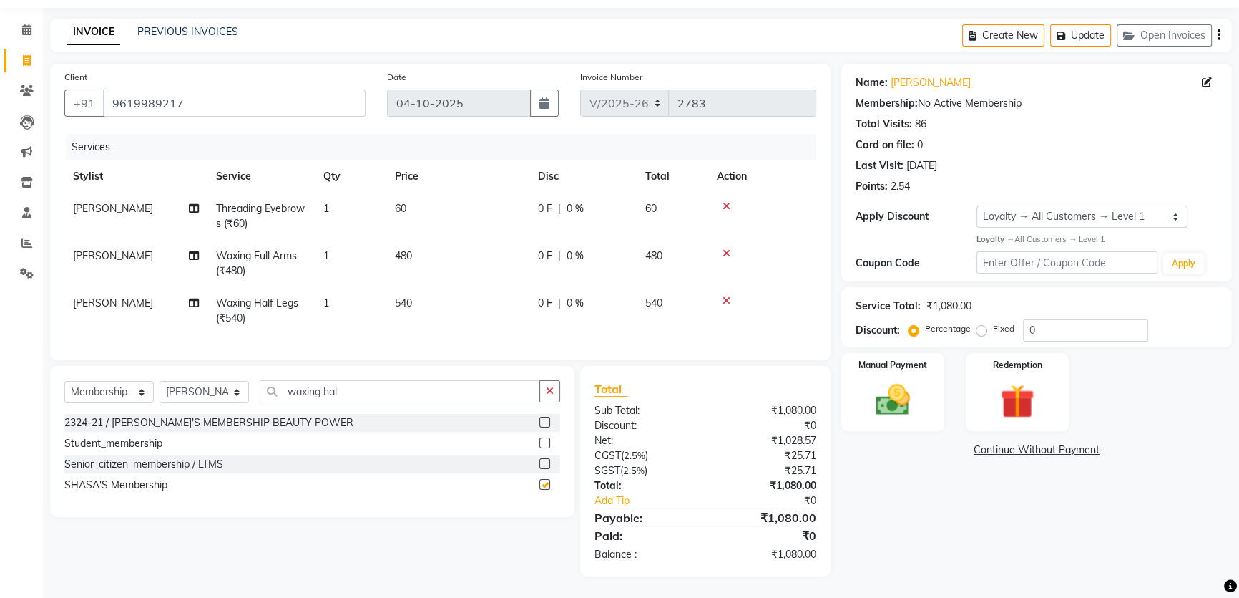
select select "select"
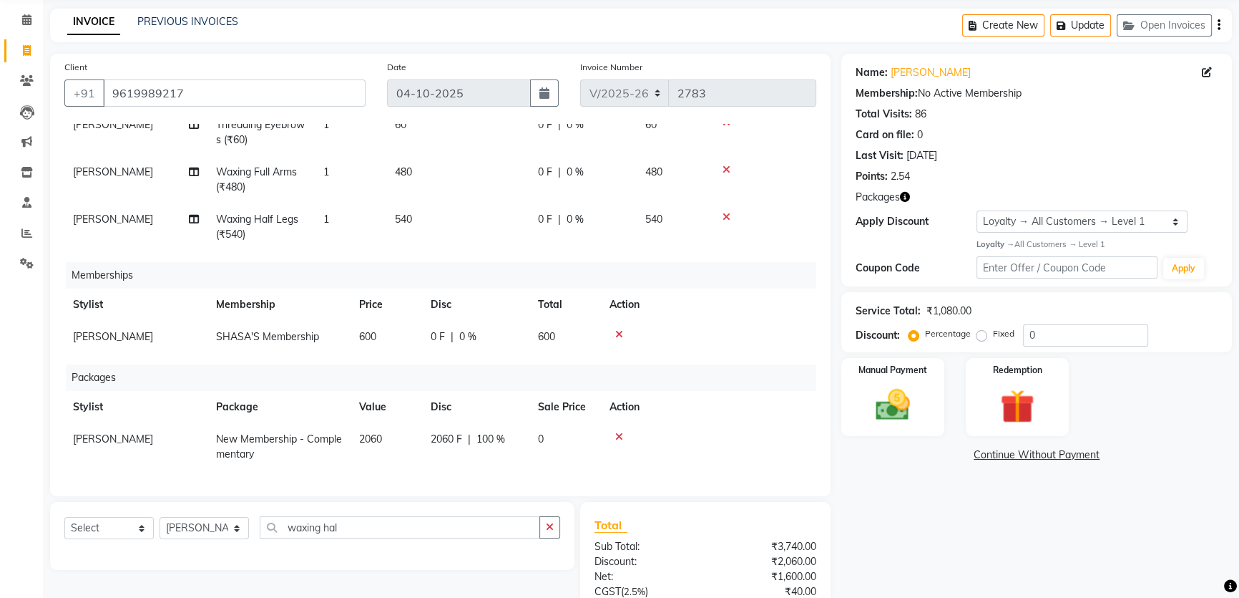
scroll to position [190, 0]
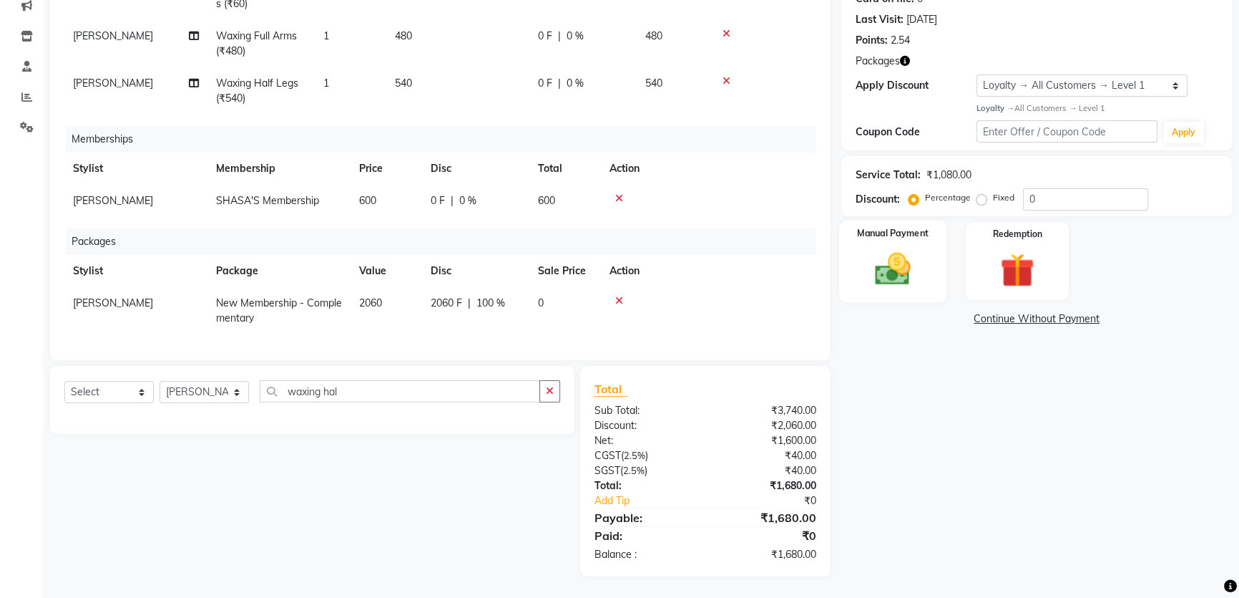
click at [900, 250] on img at bounding box center [893, 268] width 58 height 41
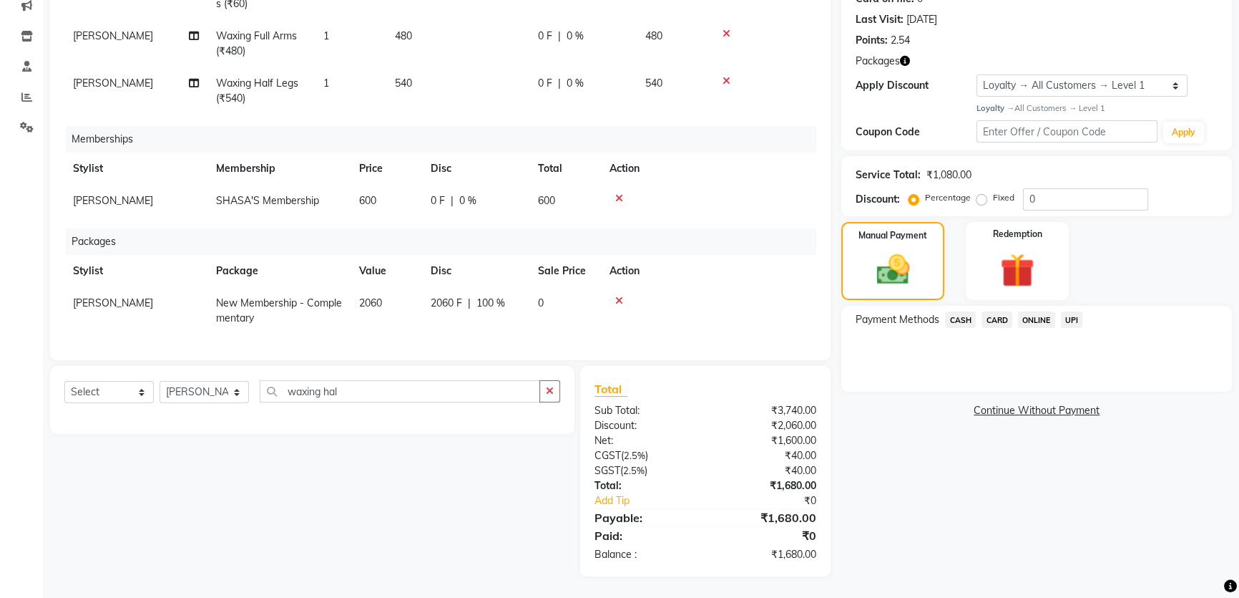
click at [1072, 321] on span "UPI" at bounding box center [1072, 319] width 22 height 16
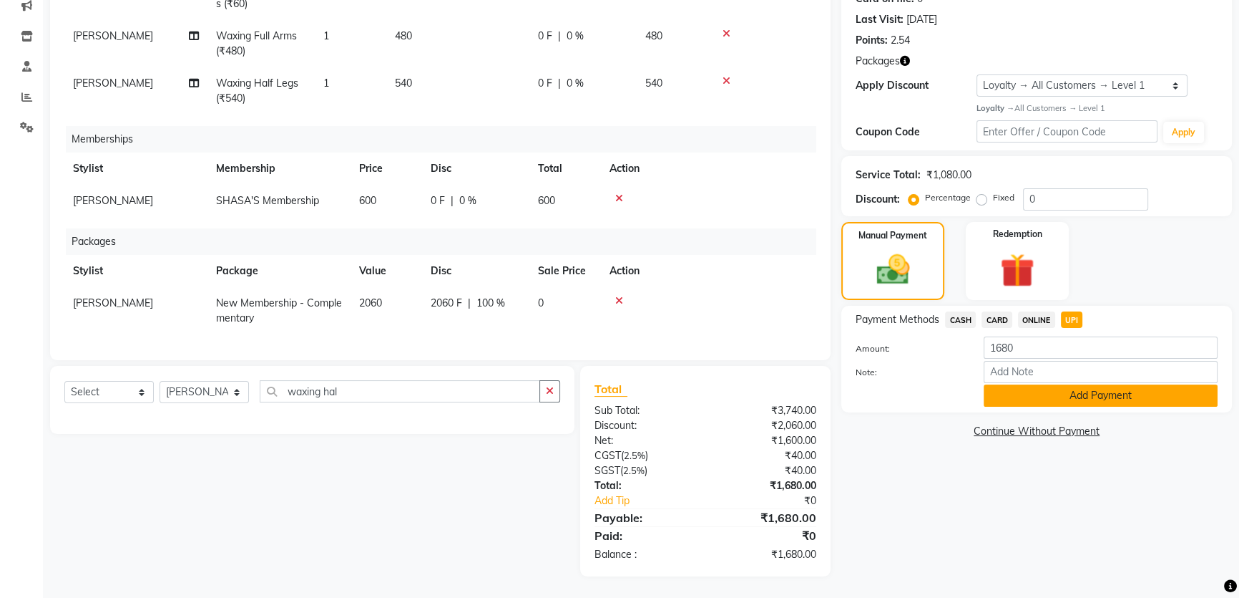
click at [1084, 394] on button "Add Payment" at bounding box center [1101, 395] width 234 height 22
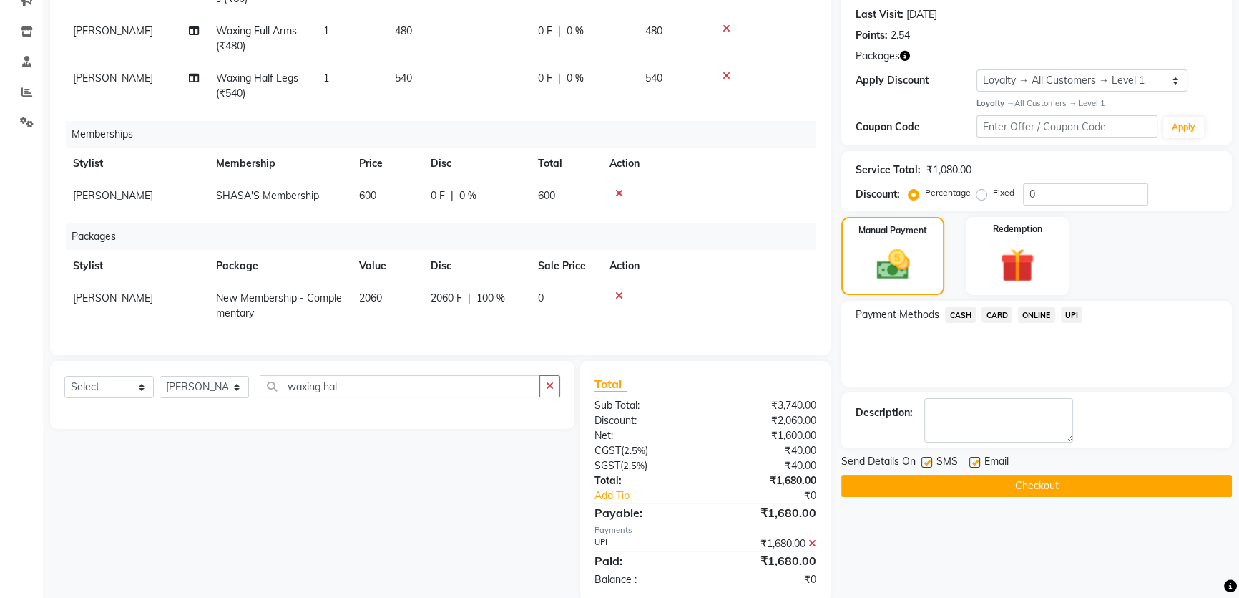
scroll to position [291, 0]
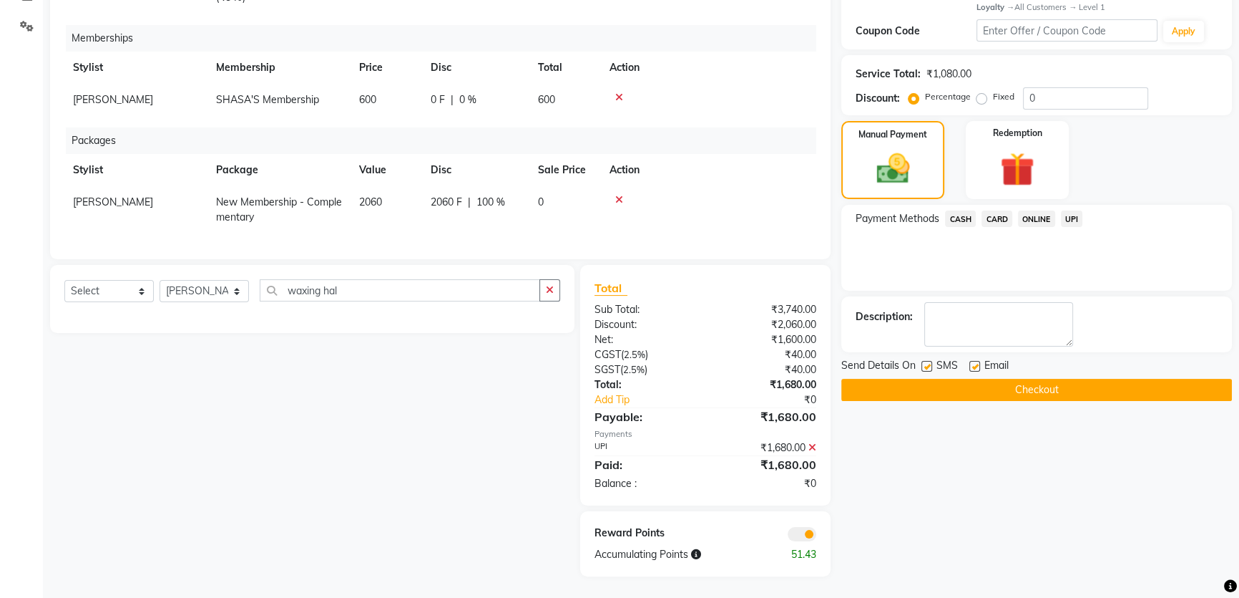
click at [1033, 389] on button "Checkout" at bounding box center [1037, 390] width 391 height 22
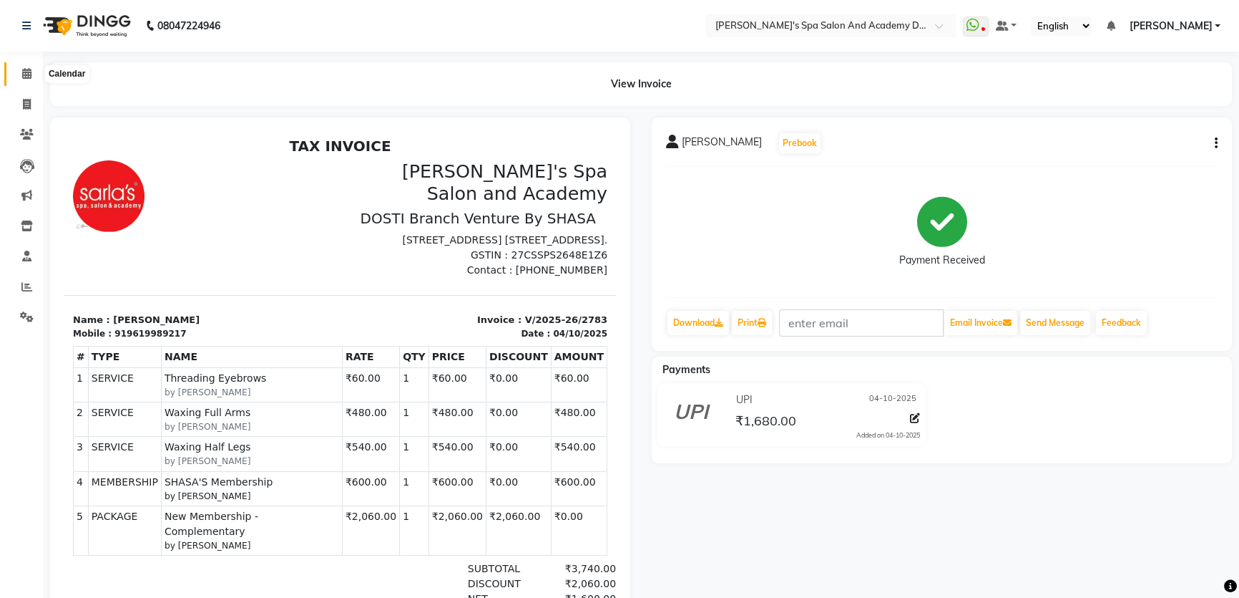
click at [29, 68] on icon at bounding box center [26, 73] width 9 height 11
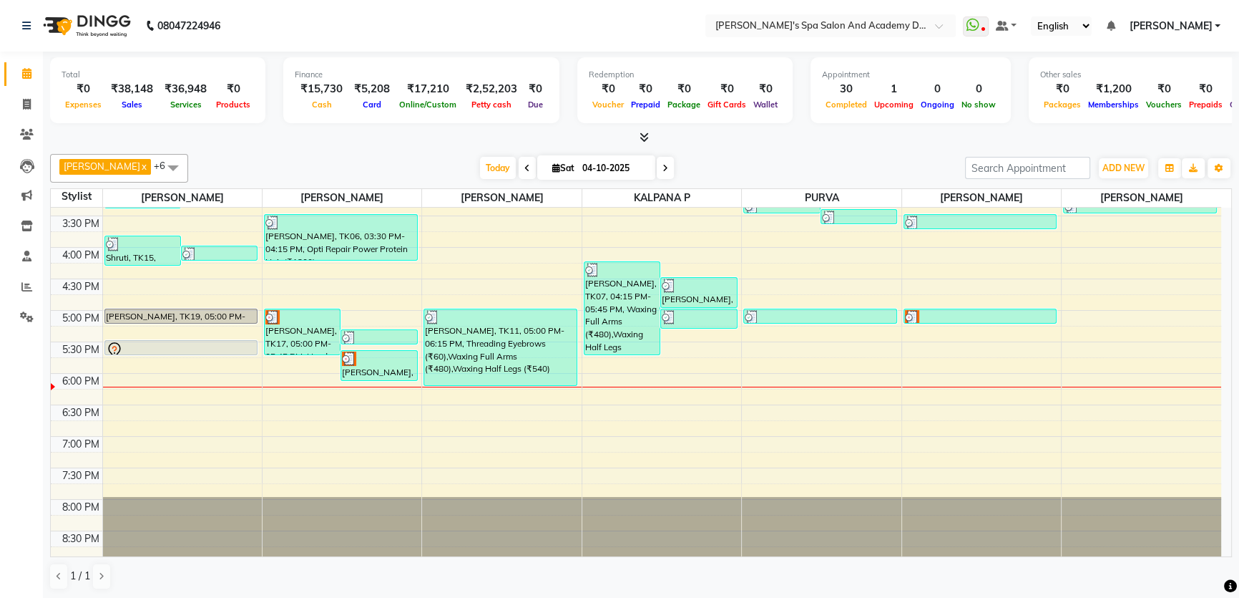
scroll to position [403, 0]
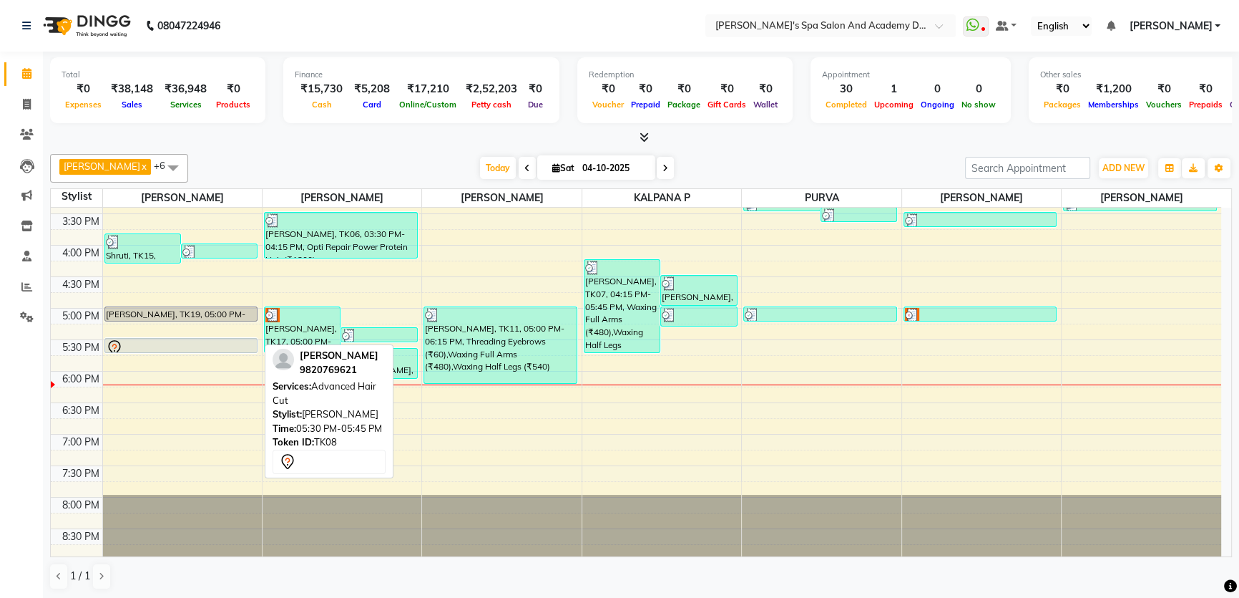
click at [130, 345] on div at bounding box center [181, 347] width 151 height 17
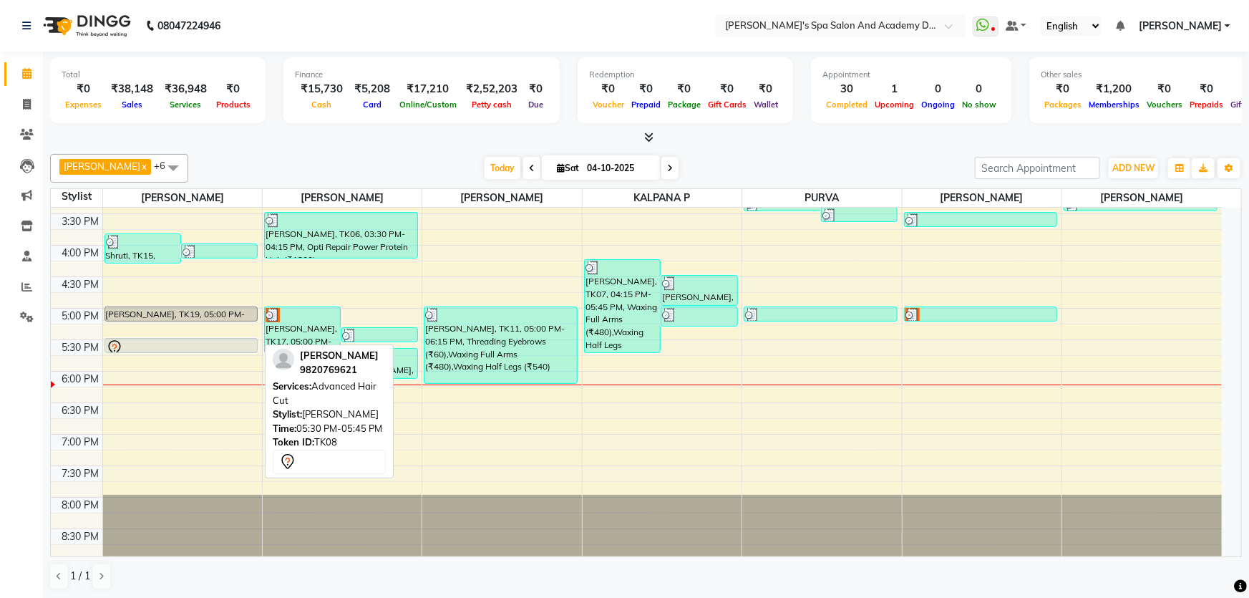
select select "7"
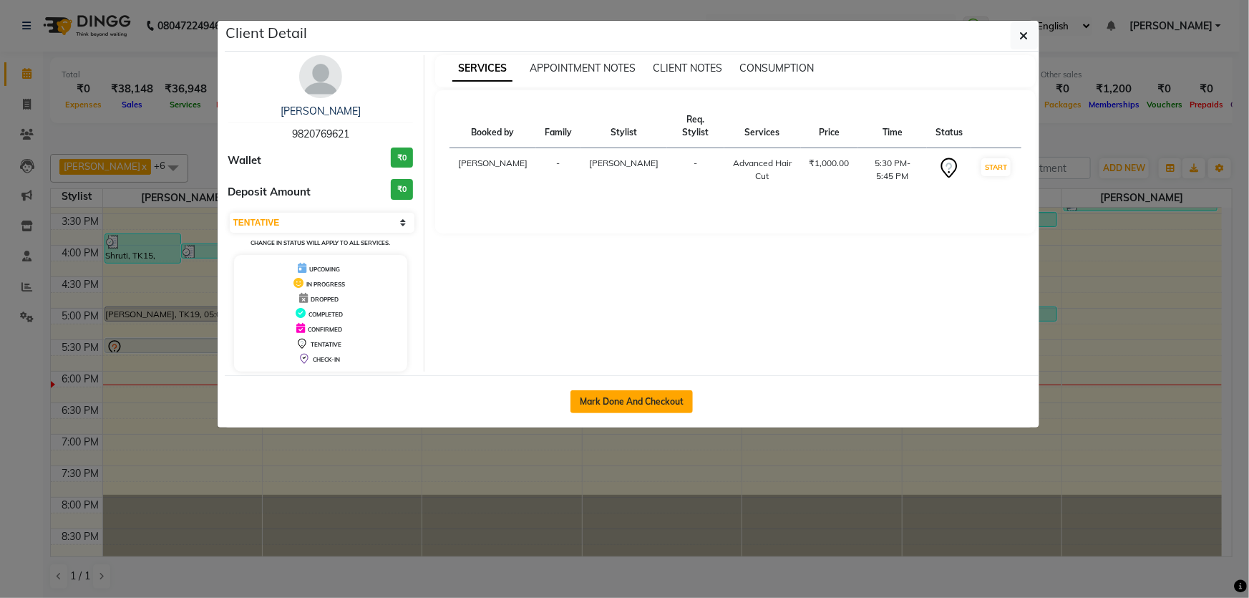
click at [658, 404] on button "Mark Done And Checkout" at bounding box center [631, 401] width 122 height 23
select select "service"
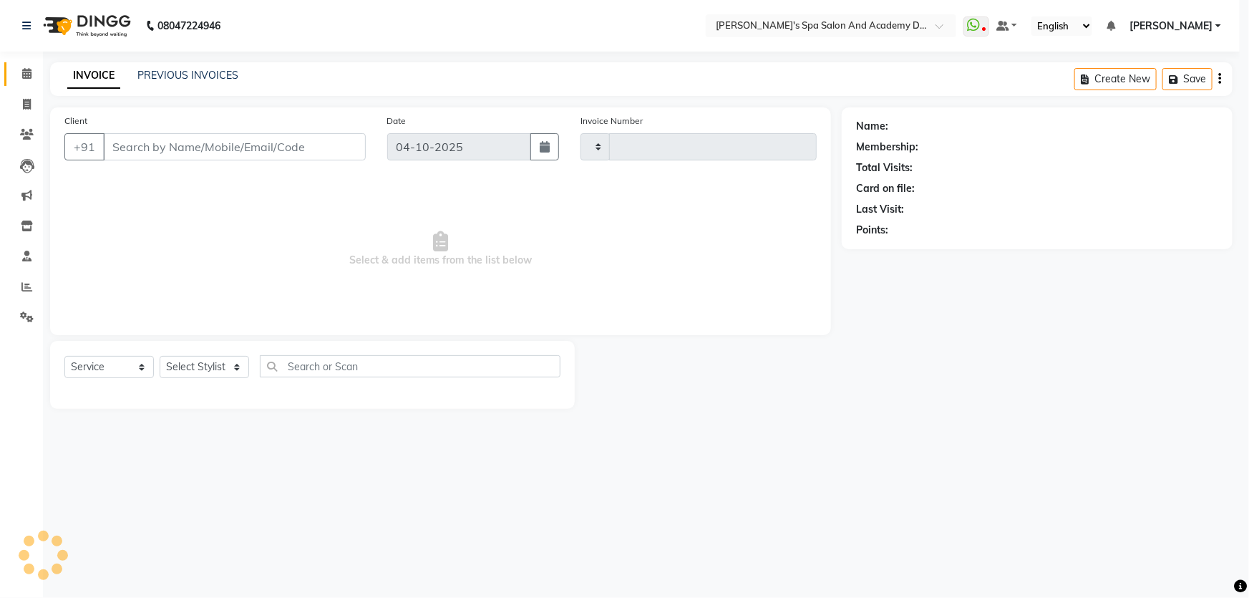
select select "3"
type input "2784"
select select "6316"
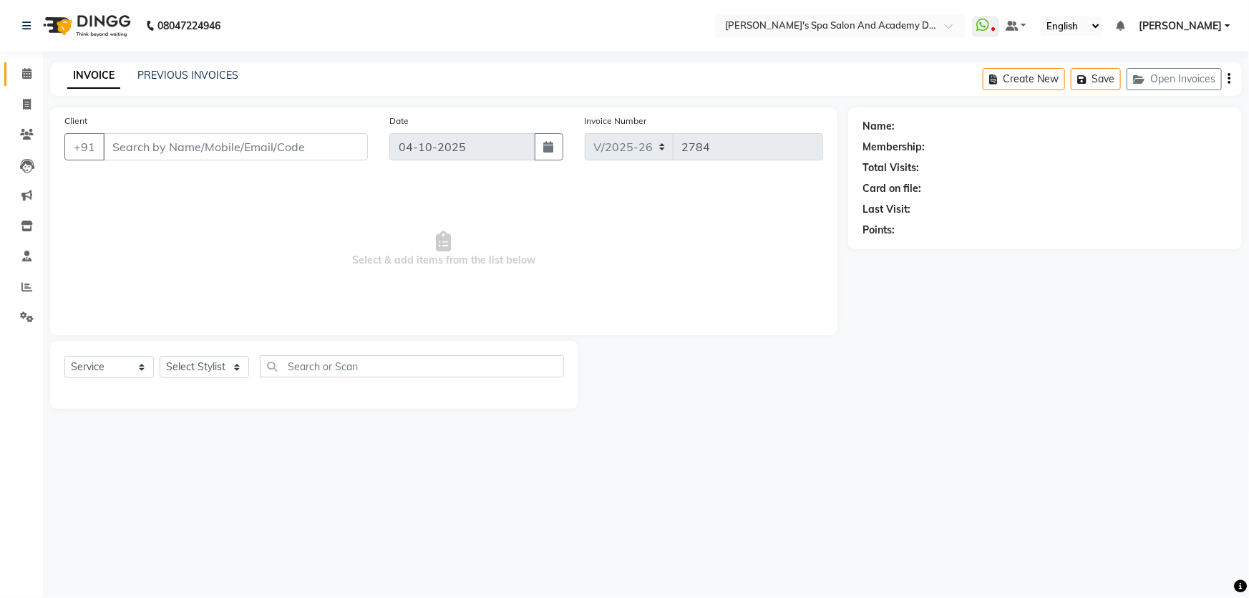
type input "9820769621"
select select "47354"
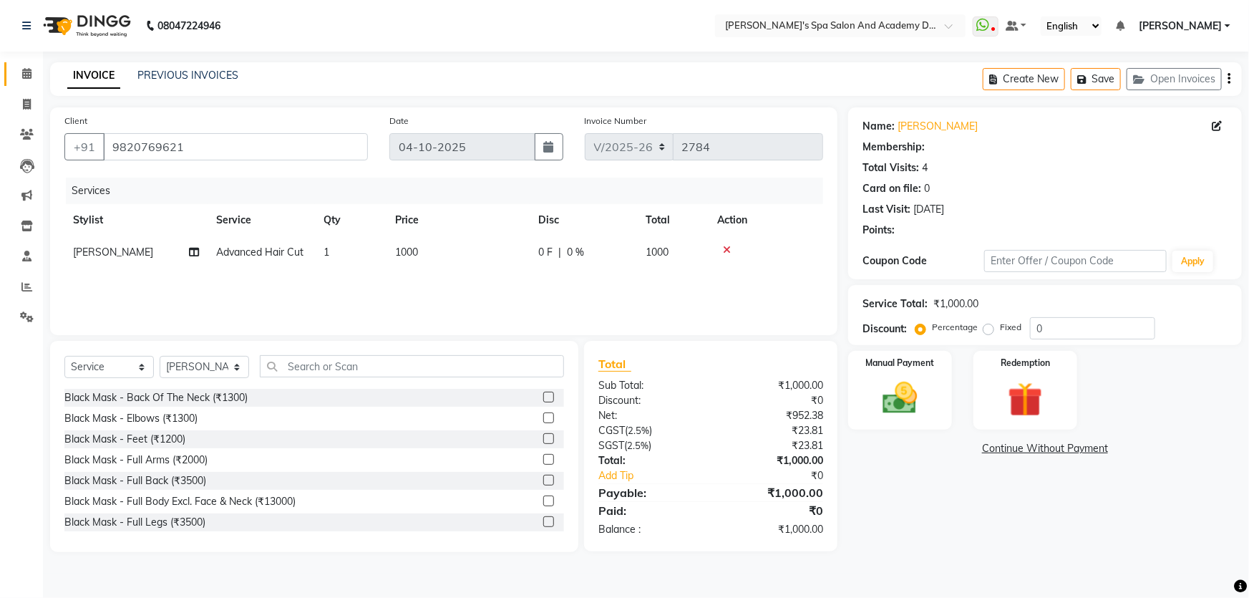
select select "1: Object"
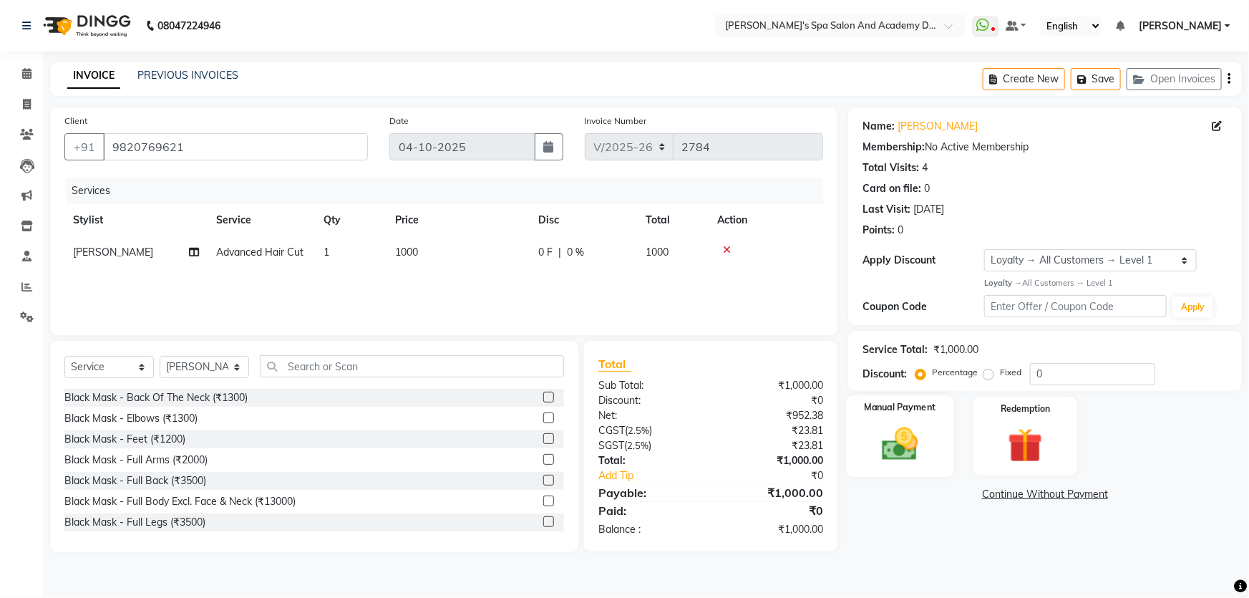
click at [882, 432] on img at bounding box center [900, 444] width 59 height 42
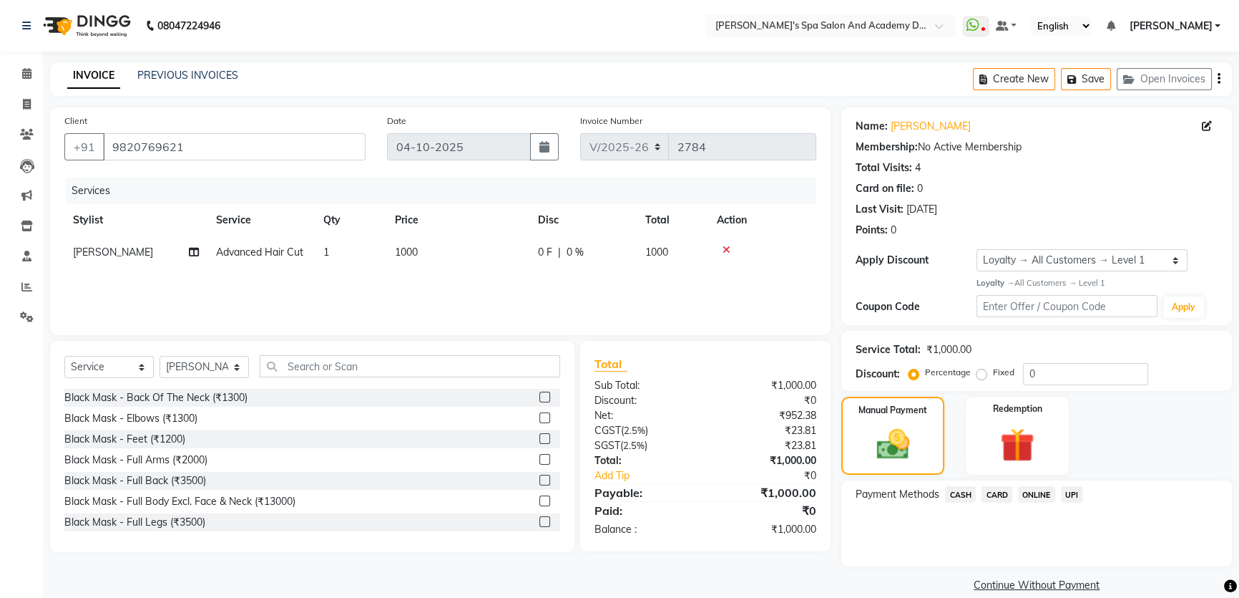
scroll to position [19, 0]
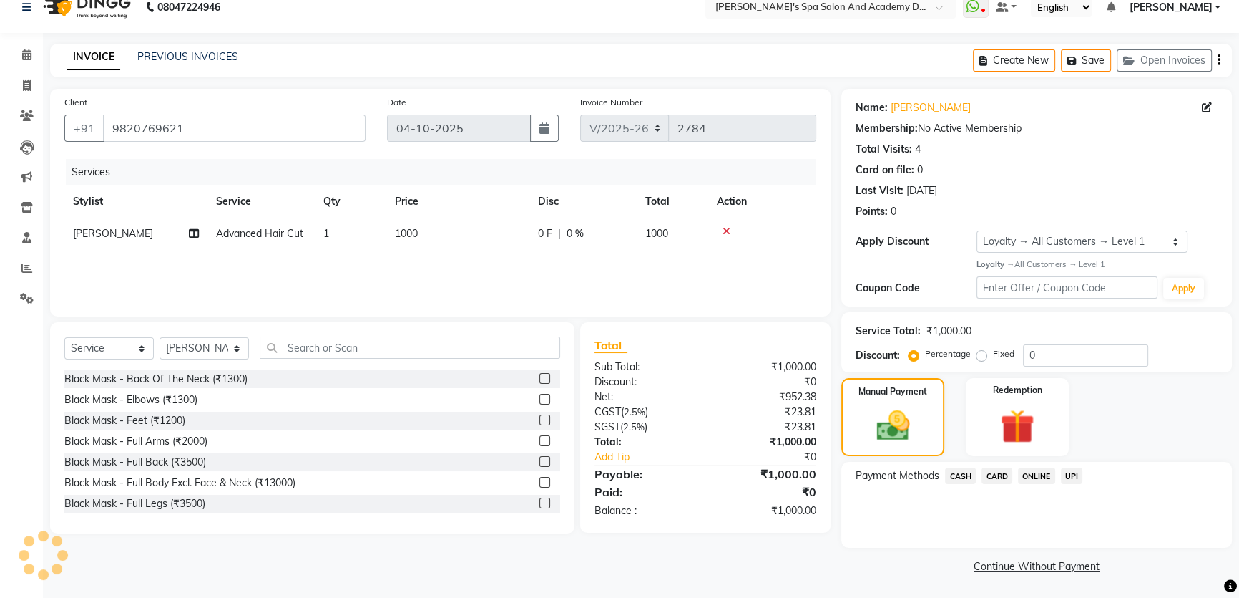
click at [965, 477] on span "CASH" at bounding box center [960, 475] width 31 height 16
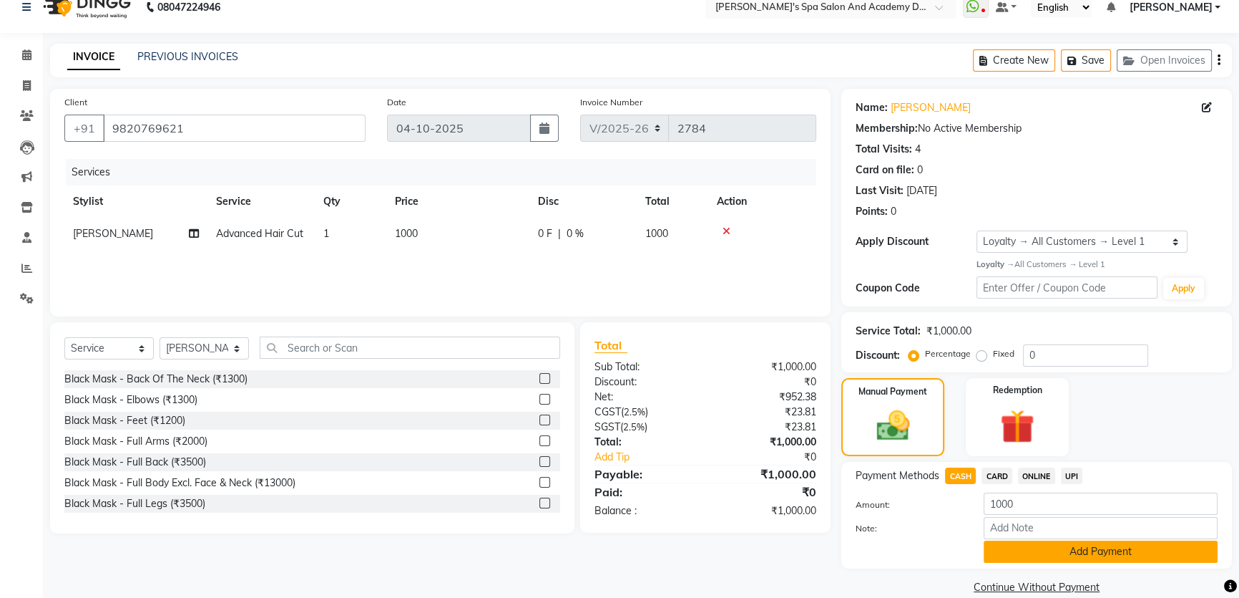
scroll to position [40, 0]
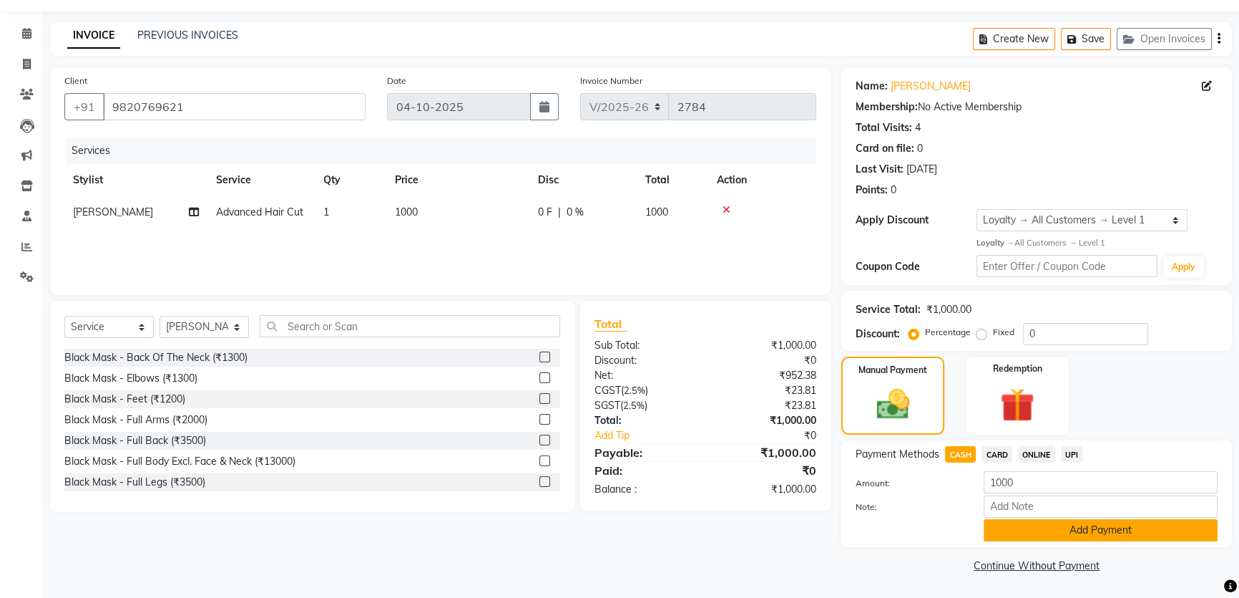
click at [1103, 526] on button "Add Payment" at bounding box center [1101, 530] width 234 height 22
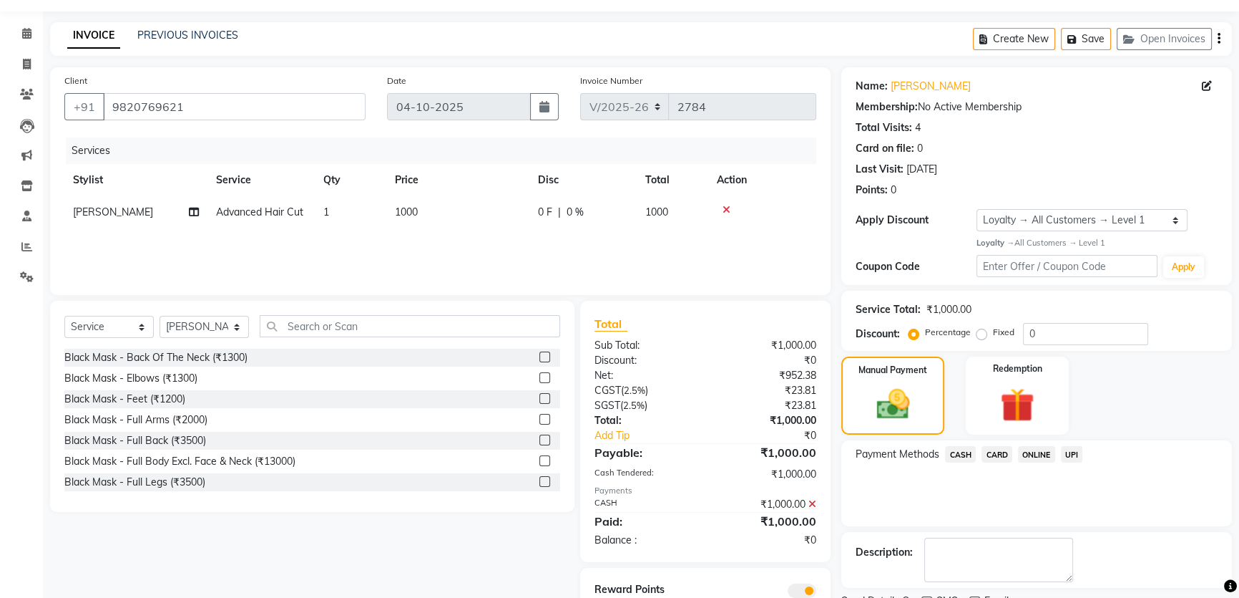
scroll to position [99, 0]
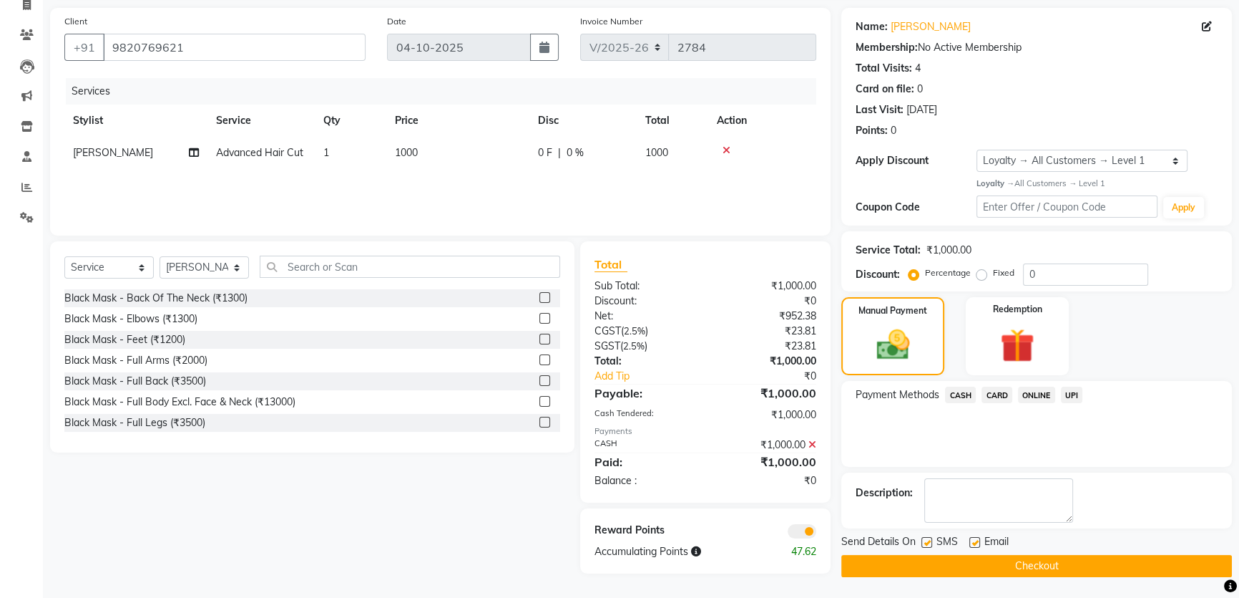
click at [1034, 565] on button "Checkout" at bounding box center [1037, 566] width 391 height 22
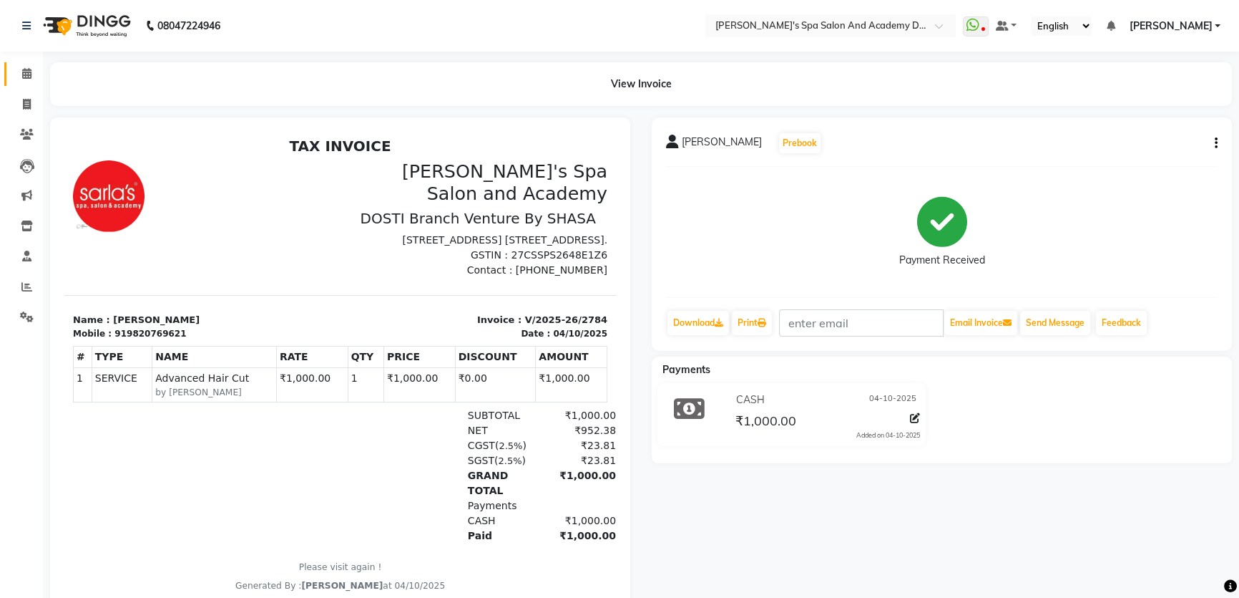
click at [28, 64] on link "Calendar" at bounding box center [21, 74] width 34 height 24
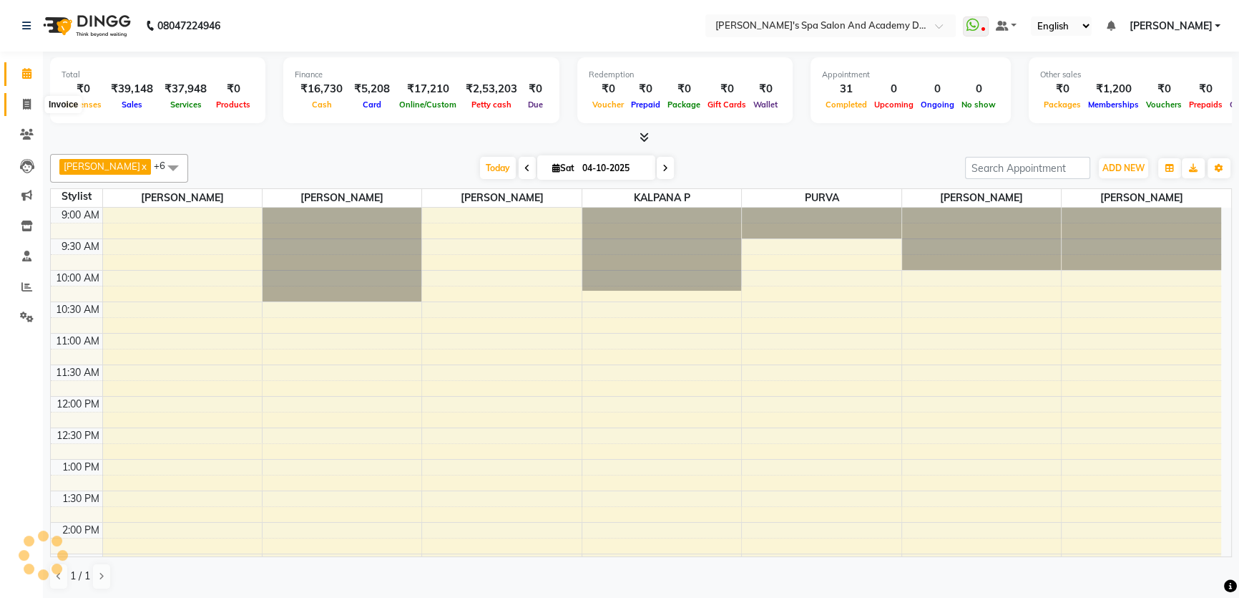
click at [30, 100] on icon at bounding box center [27, 104] width 8 height 11
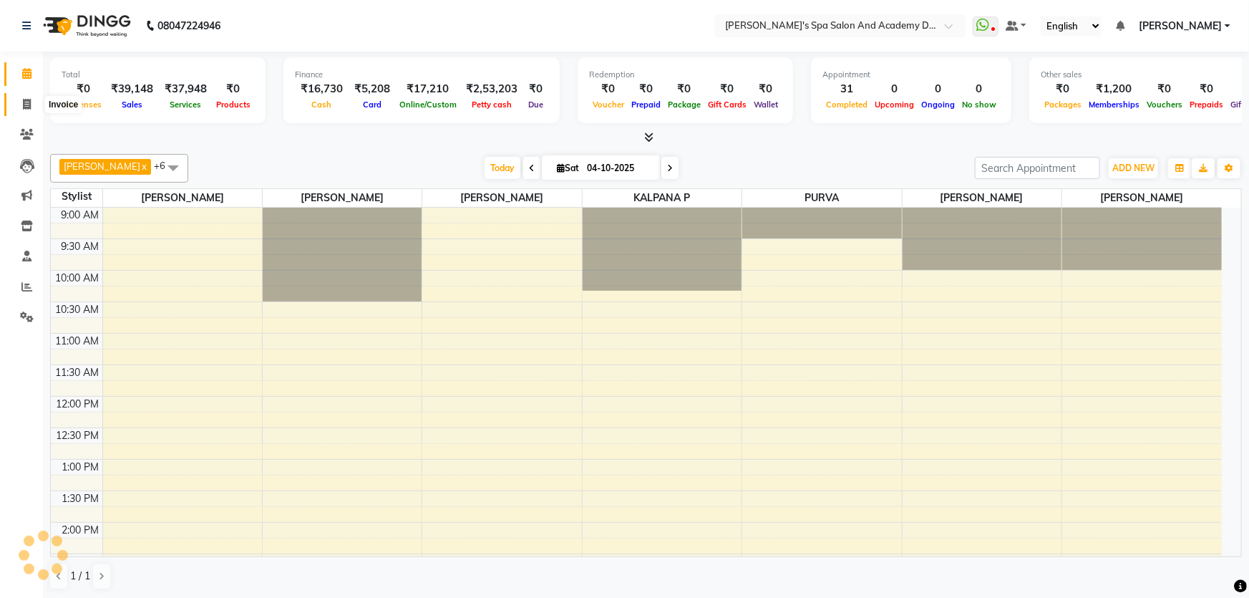
select select "service"
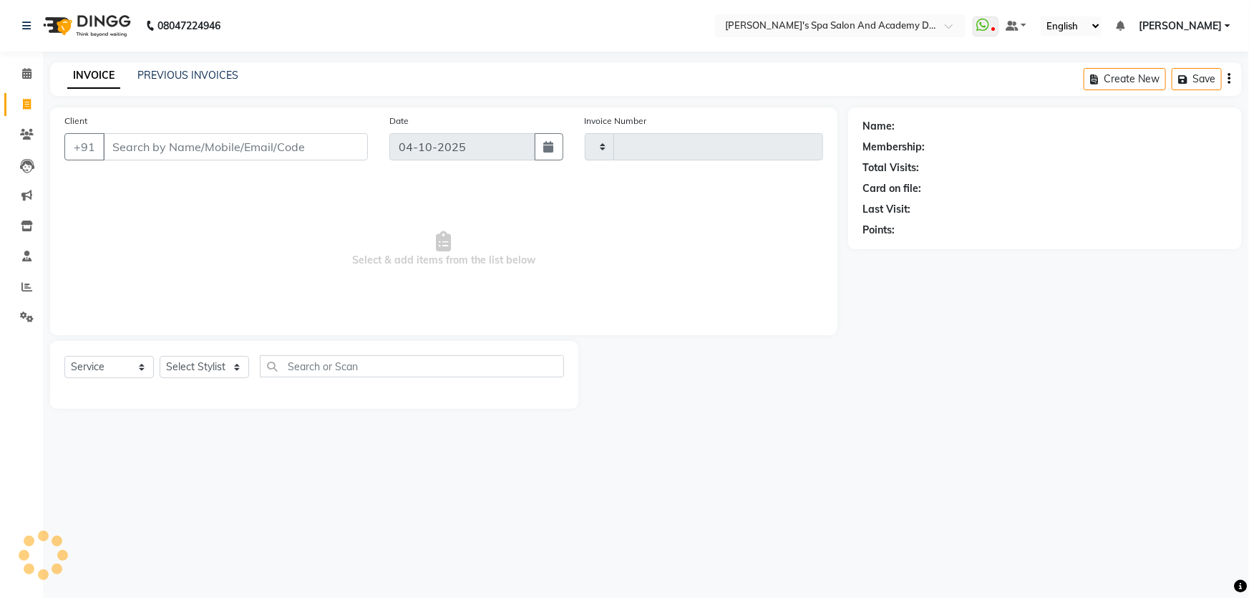
type input "2785"
select select "6316"
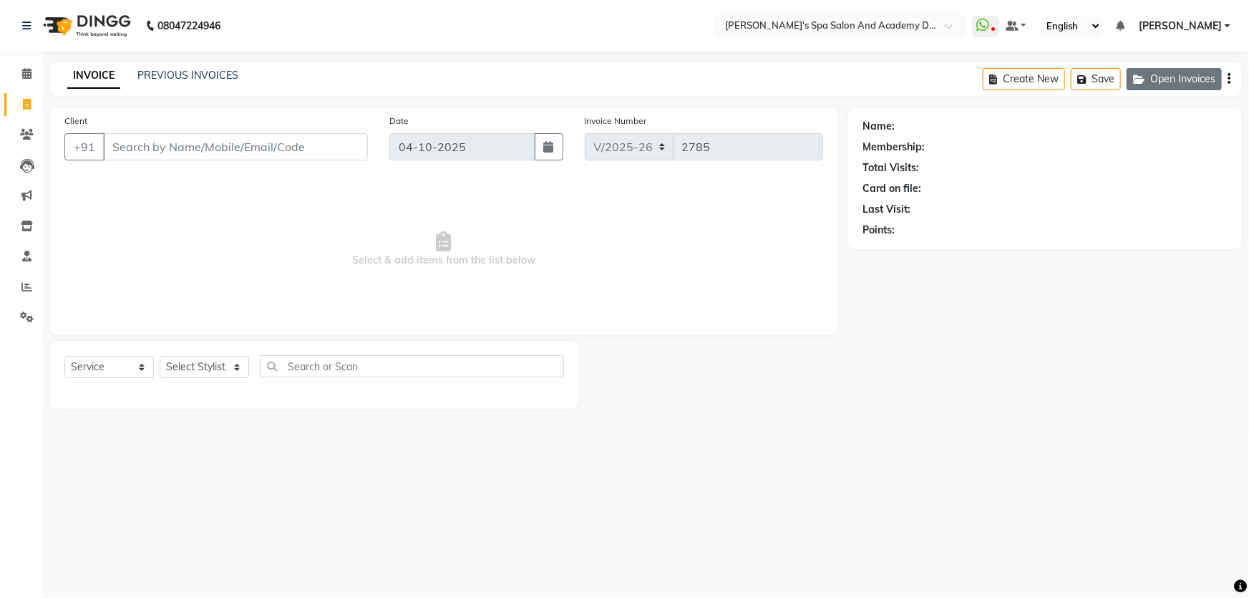
click at [1171, 74] on button "Open Invoices" at bounding box center [1173, 79] width 95 height 22
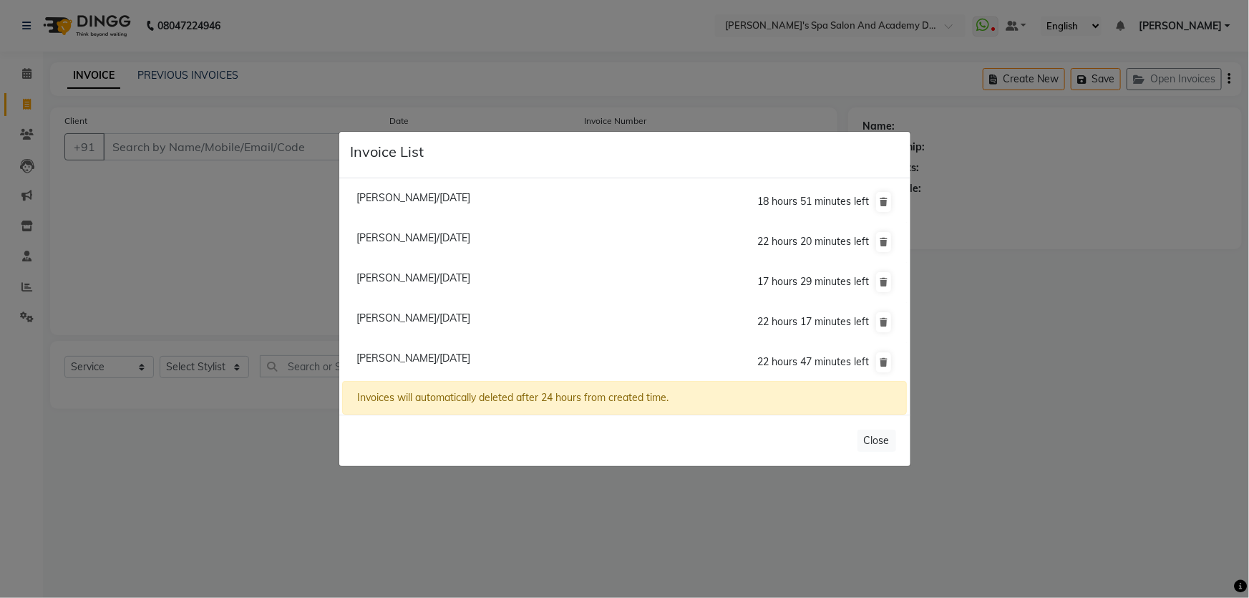
click at [271, 237] on ngb-modal-window "Invoice List Mrunal Shah/04 October 2025 18 hours 51 minutes left Meenakshi Cha…" at bounding box center [624, 299] width 1249 height 598
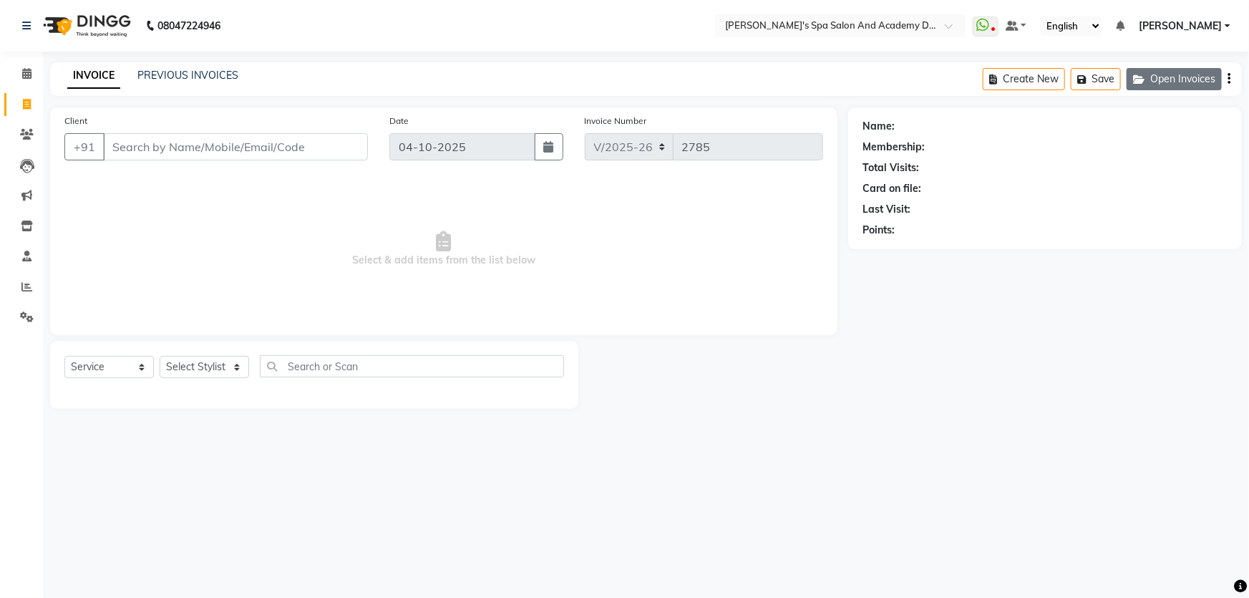
click at [1151, 78] on button "Open Invoices" at bounding box center [1173, 79] width 95 height 22
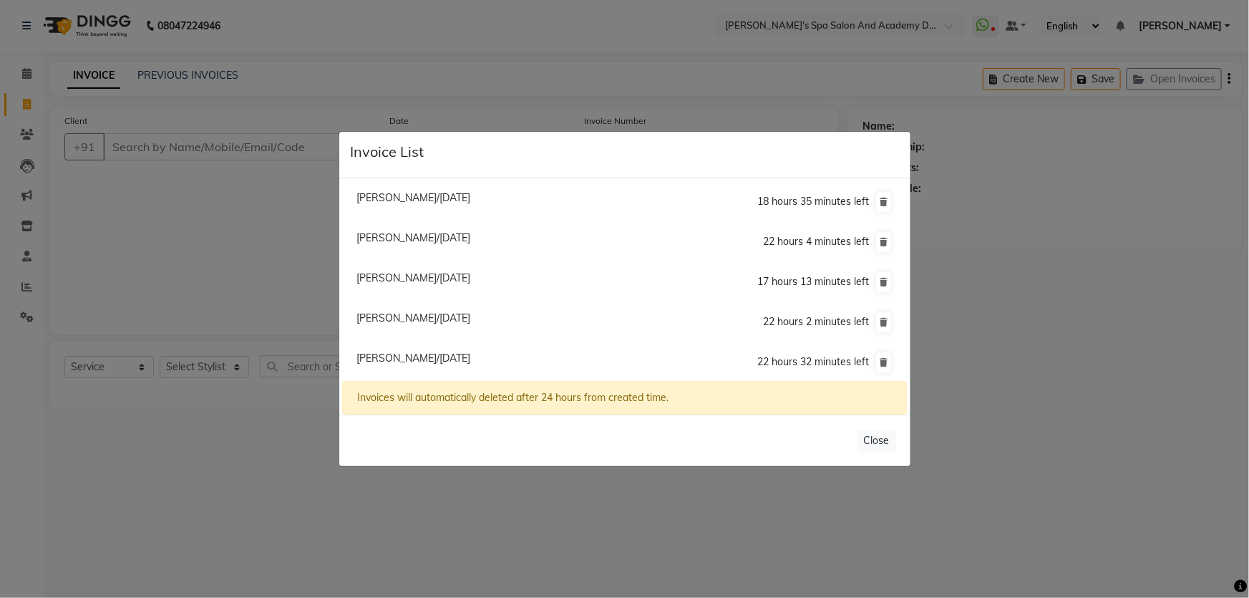
click at [403, 360] on span "Aparna Yeole/04 October 2025" at bounding box center [413, 357] width 114 height 13
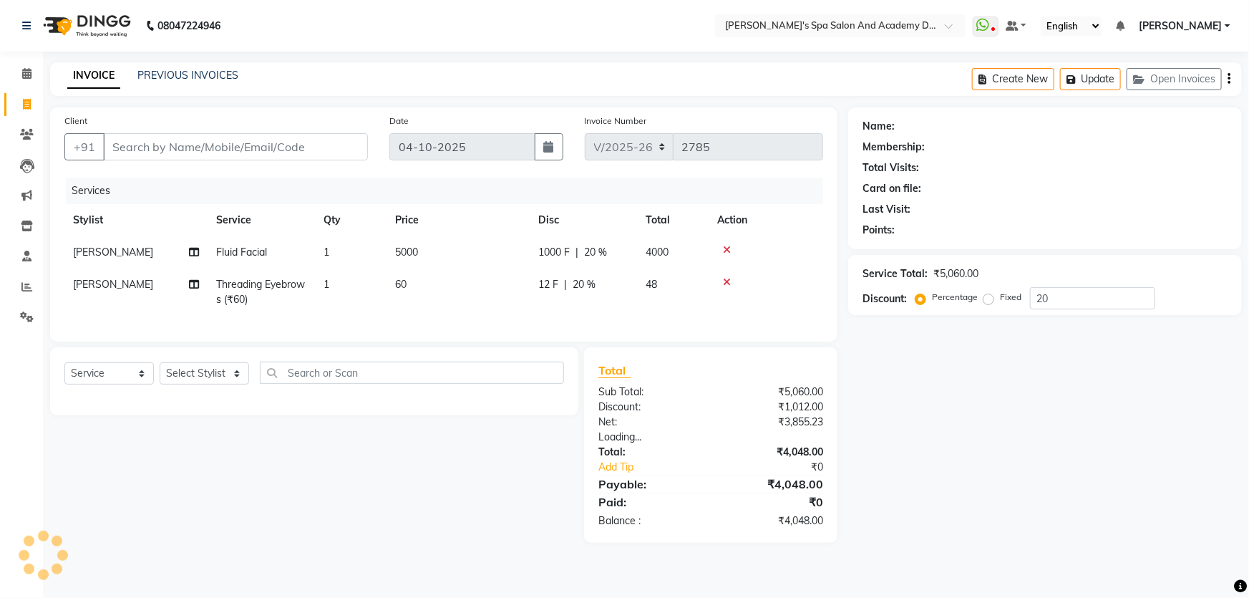
type input "9833117646"
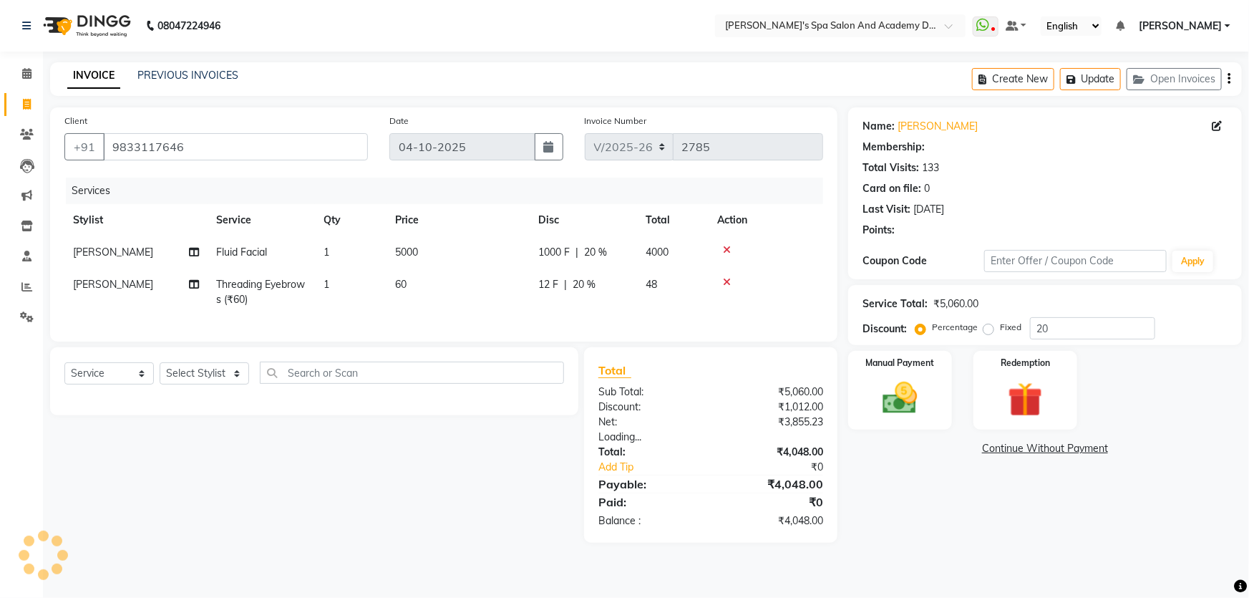
type input "0"
select select "2: Object"
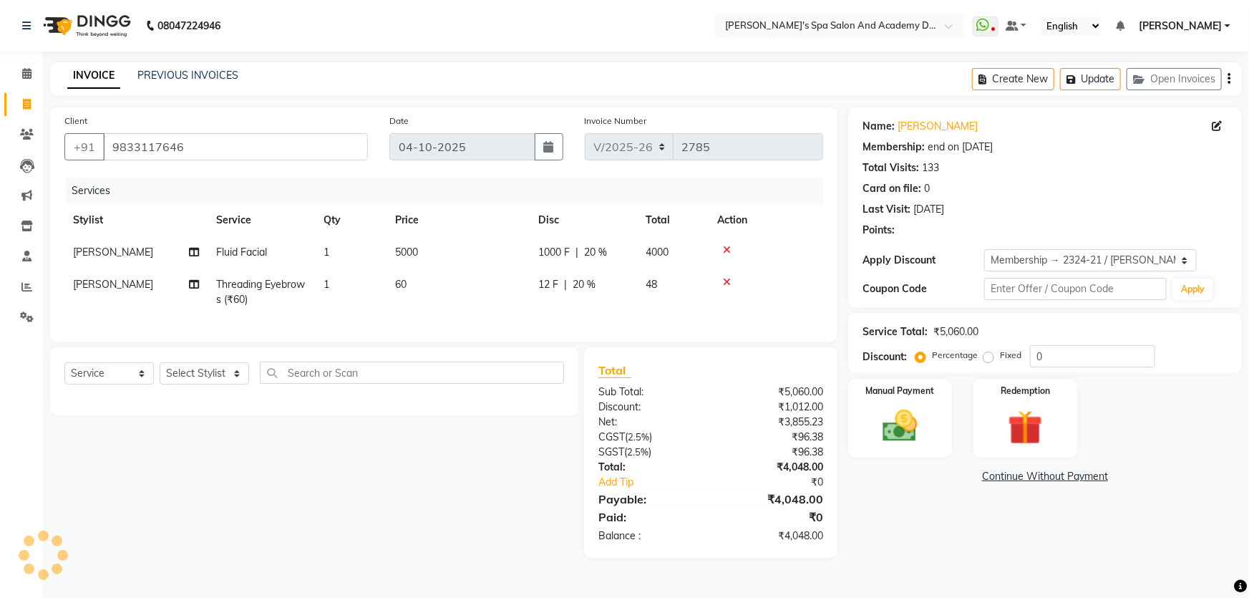
type input "20"
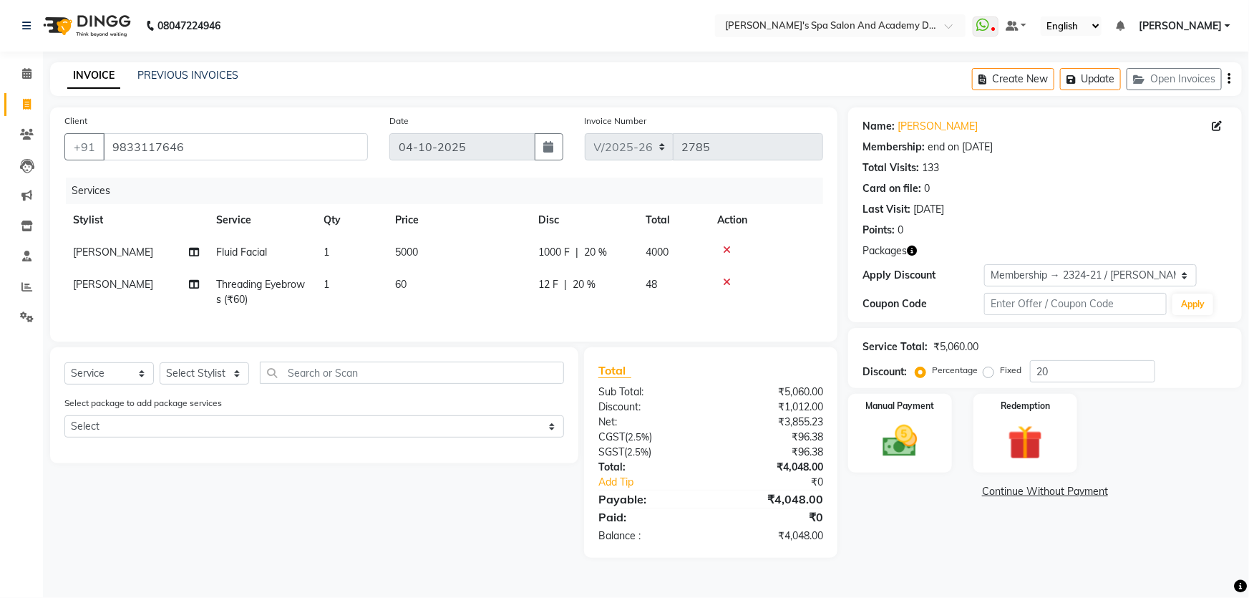
click at [721, 250] on div at bounding box center [765, 250] width 97 height 10
click at [727, 248] on icon at bounding box center [727, 250] width 8 height 10
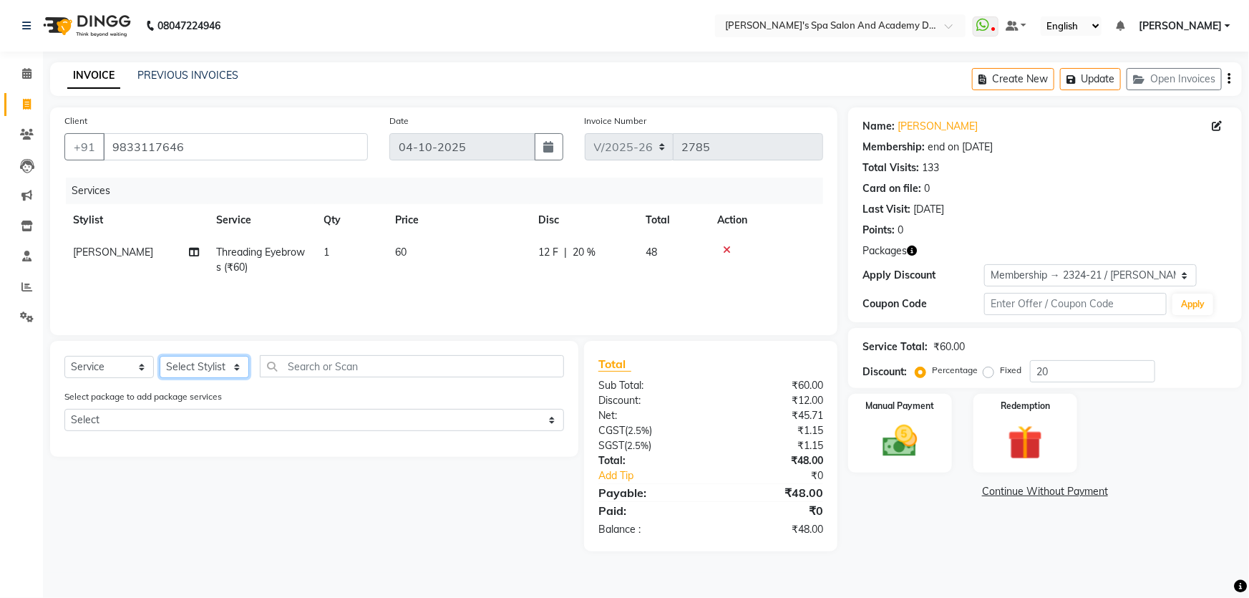
click at [245, 371] on select "Select Stylist Admin AKSHTA AMBRE ASAWARI PAWAR DIRECT 1 GAURI THAPA JIGNA SHAH…" at bounding box center [204, 367] width 89 height 22
select select "72494"
click at [160, 356] on select "Select Stylist Admin AKSHTA AMBRE ASAWARI PAWAR DIRECT 1 GAURI THAPA JIGNA SHAH…" at bounding box center [204, 367] width 89 height 22
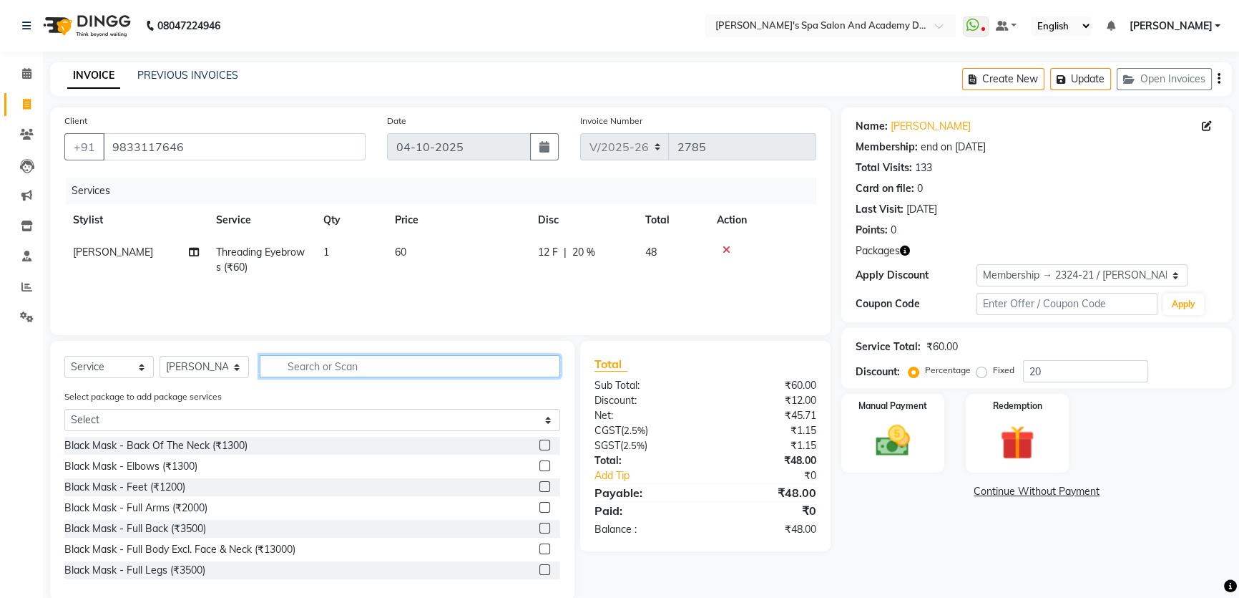
click at [323, 371] on input "text" at bounding box center [410, 366] width 301 height 22
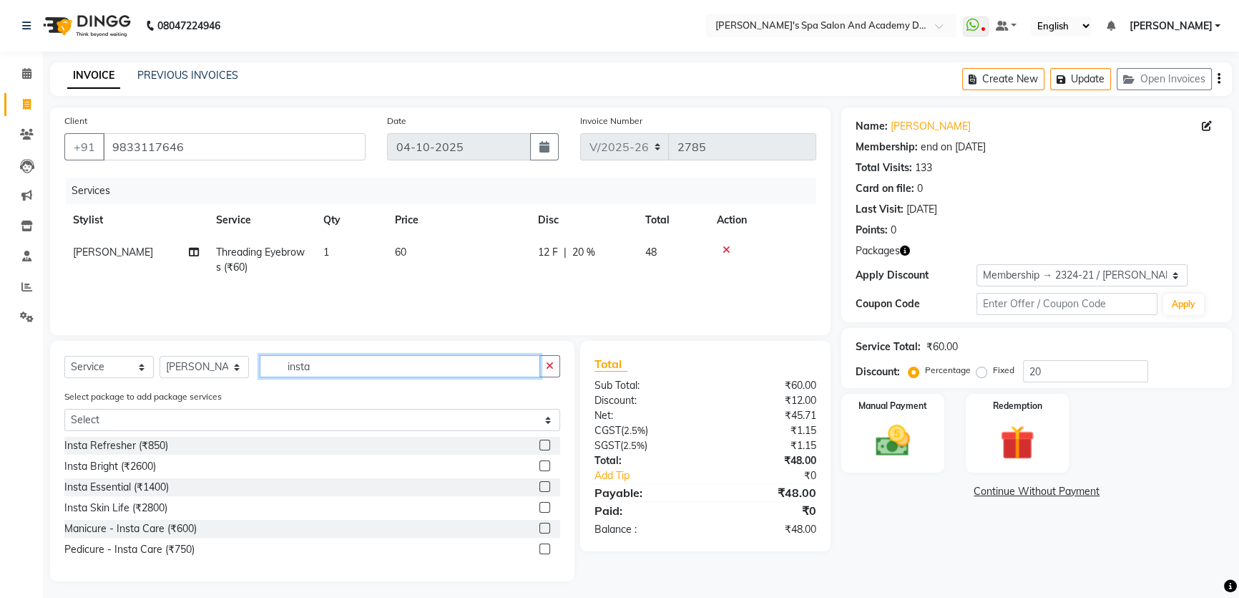
scroll to position [5, 0]
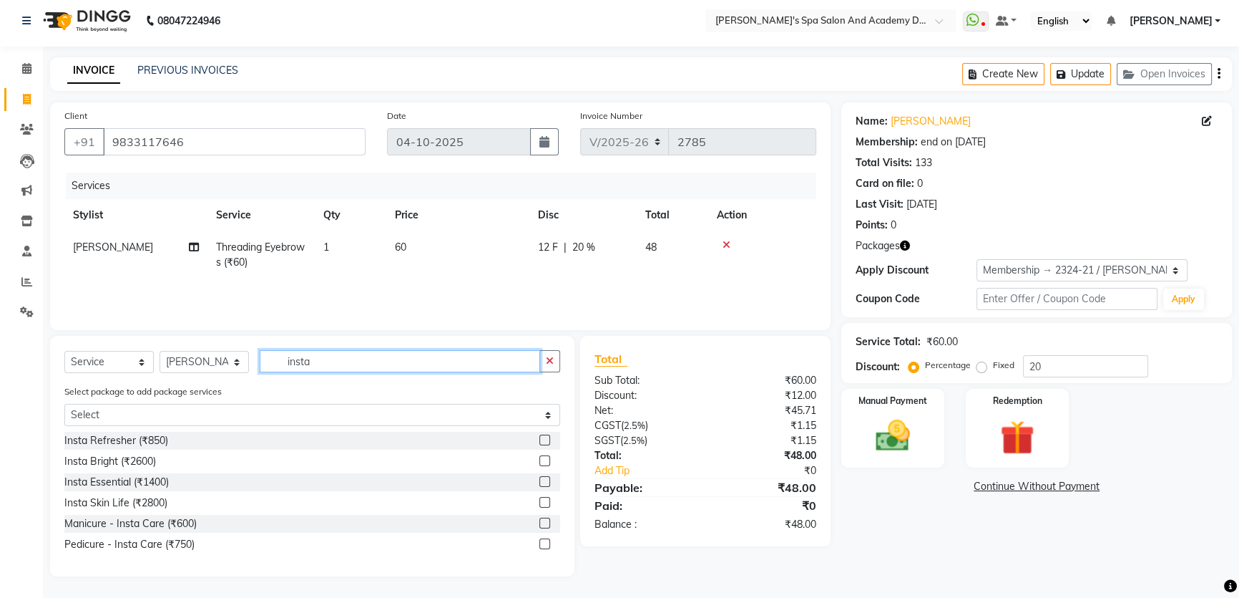
type input "insta"
click at [543, 504] on label at bounding box center [545, 502] width 11 height 11
click at [543, 504] on input "checkbox" at bounding box center [544, 502] width 9 height 9
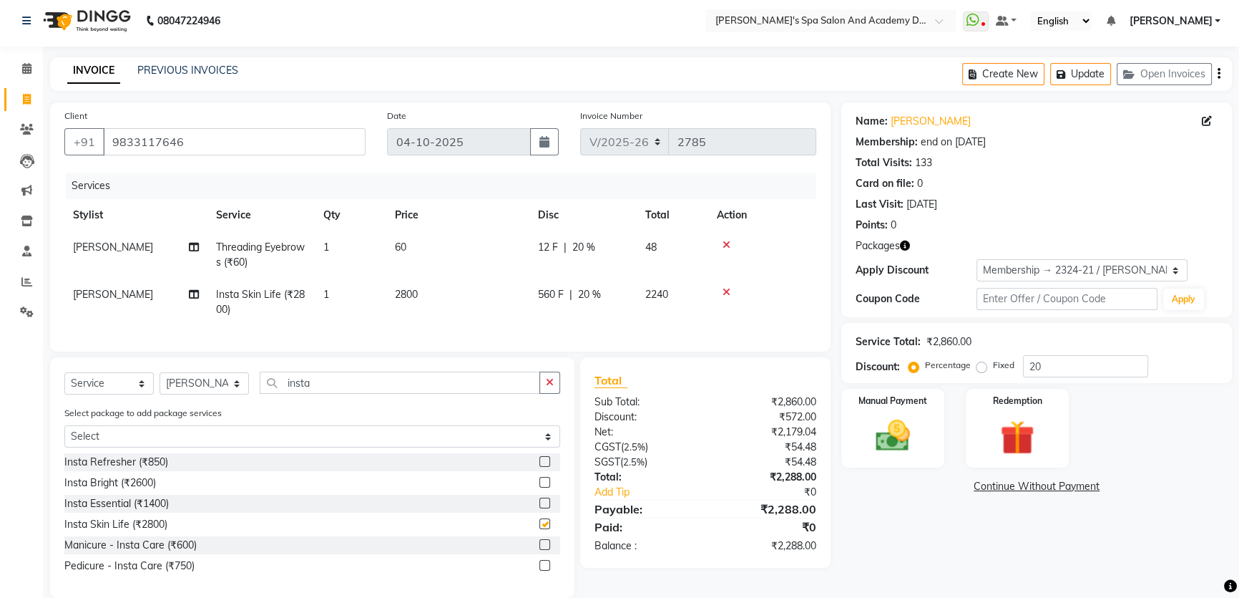
checkbox input "false"
drag, startPoint x: 320, startPoint y: 394, endPoint x: 280, endPoint y: 393, distance: 40.1
click at [280, 393] on input "insta" at bounding box center [400, 382] width 281 height 22
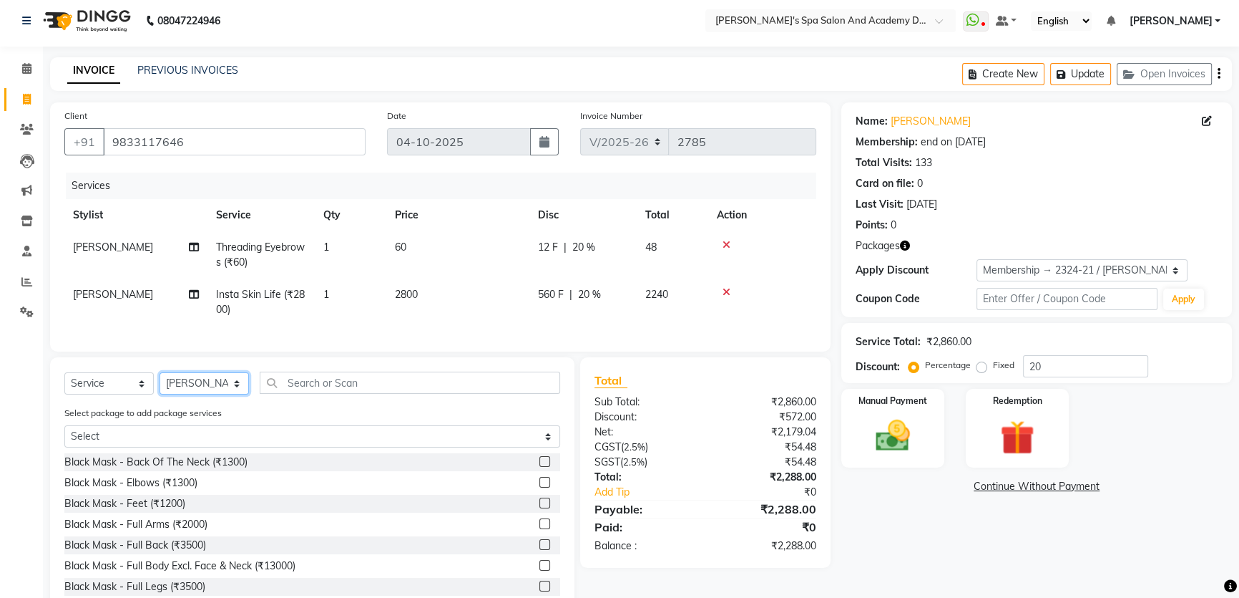
click at [233, 394] on select "Select Stylist Admin AKSHTA AMBRE ASAWARI PAWAR DIRECT 1 GAURI THAPA JIGNA SHAH…" at bounding box center [204, 383] width 89 height 22
select select "47360"
click at [160, 382] on select "Select Stylist Admin AKSHTA AMBRE ASAWARI PAWAR DIRECT 1 GAURI THAPA JIGNA SHAH…" at bounding box center [204, 383] width 89 height 22
click at [318, 393] on input "text" at bounding box center [410, 382] width 301 height 22
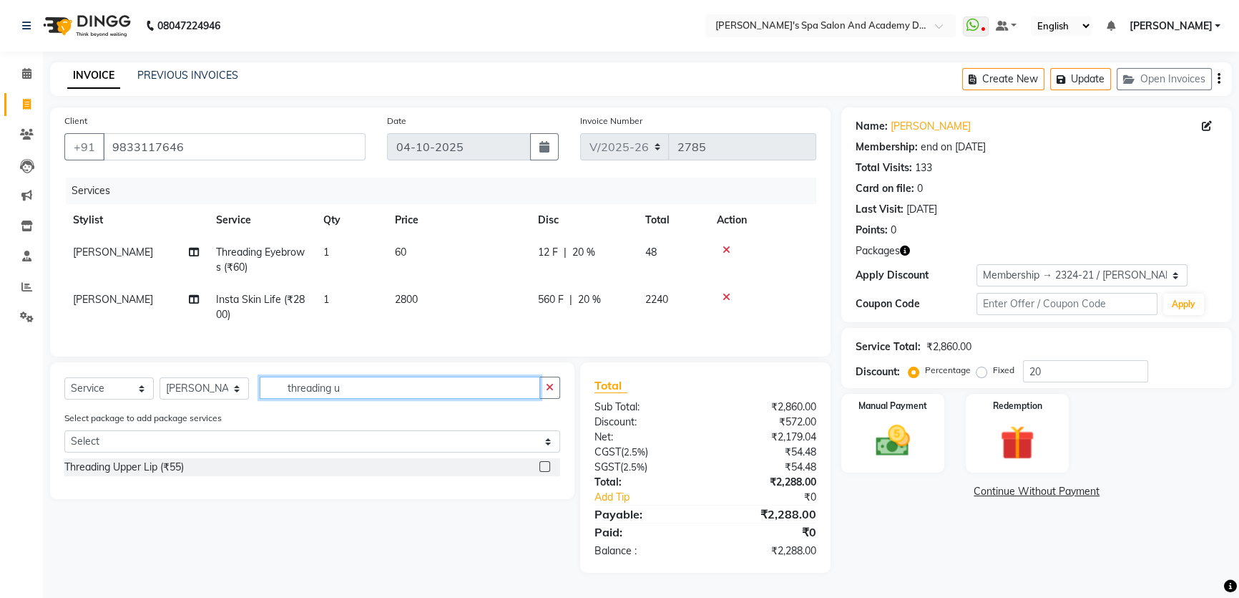
type input "threading u"
click at [546, 472] on label at bounding box center [545, 466] width 11 height 11
click at [546, 472] on input "checkbox" at bounding box center [544, 466] width 9 height 9
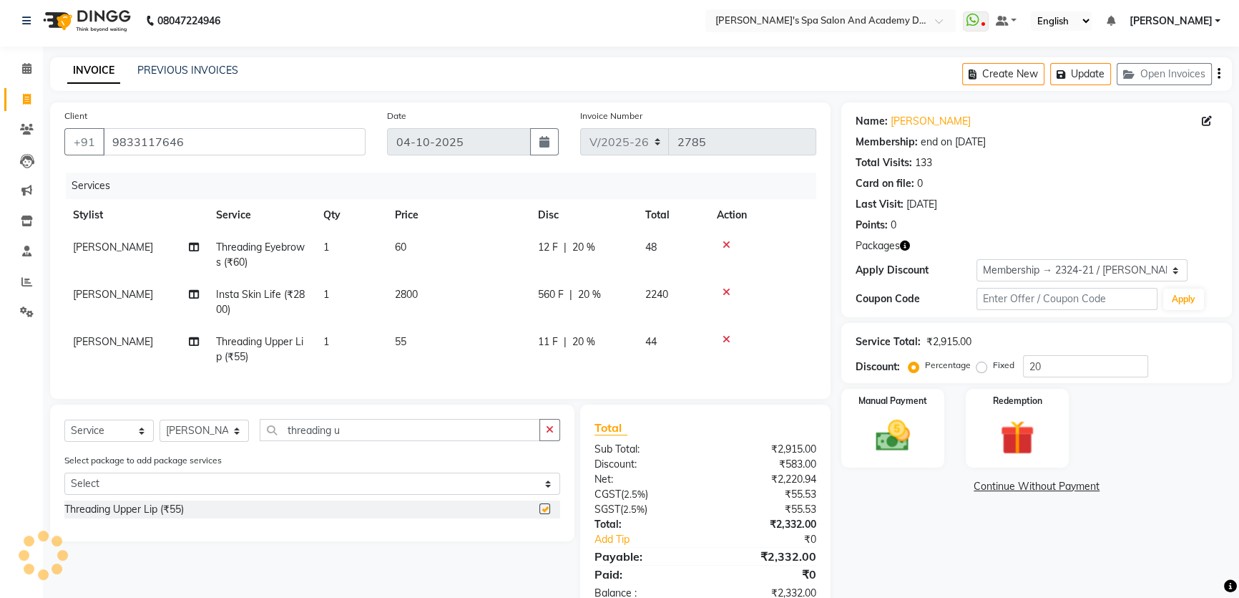
checkbox input "false"
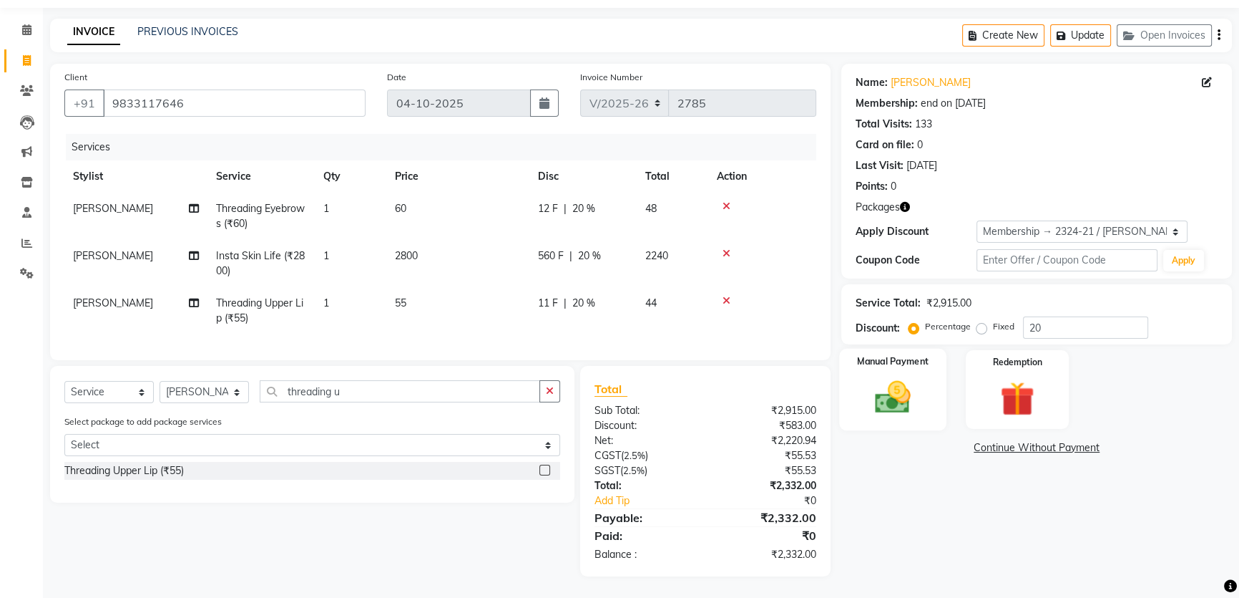
click at [876, 401] on img at bounding box center [893, 396] width 58 height 41
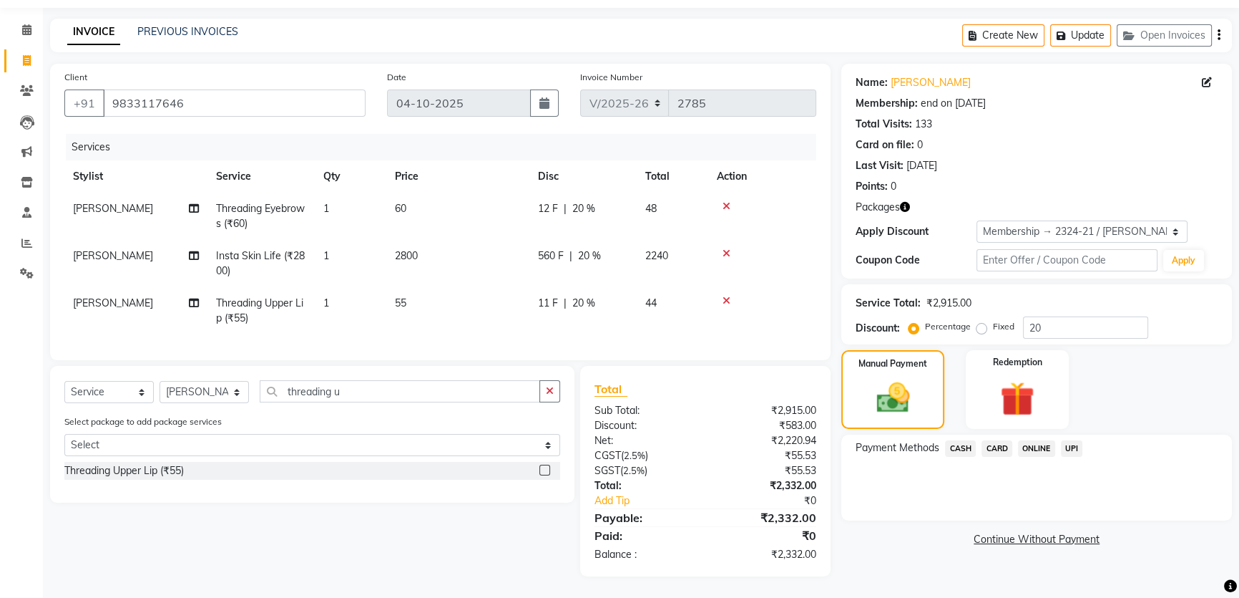
click at [997, 440] on span "CARD" at bounding box center [997, 448] width 31 height 16
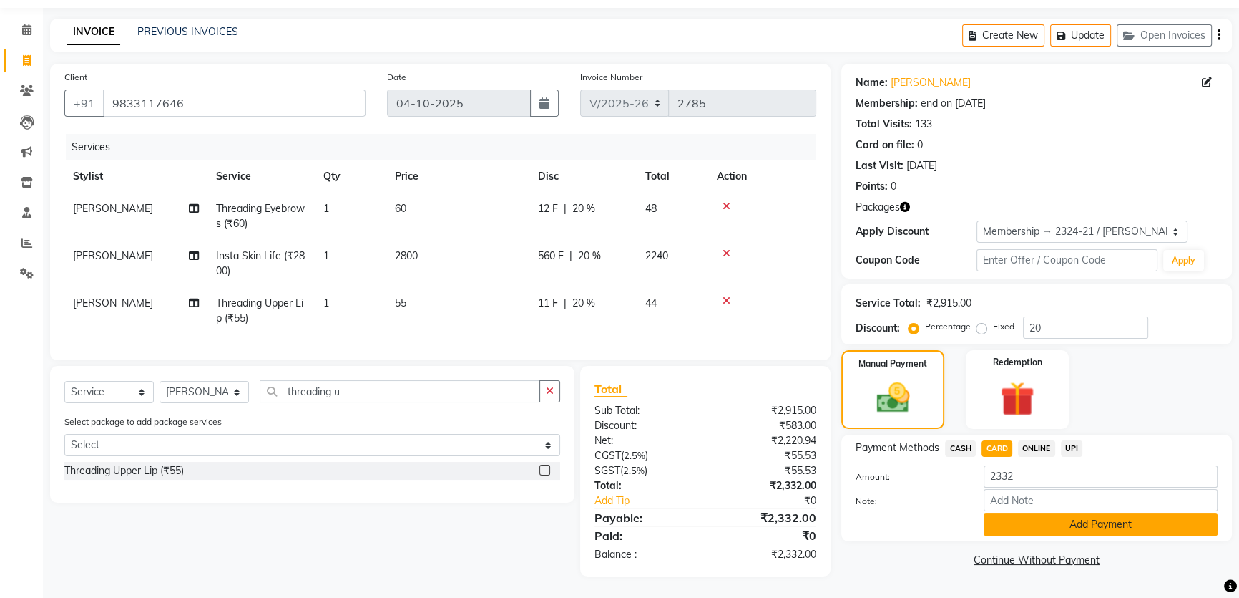
click at [1104, 513] on button "Add Payment" at bounding box center [1101, 524] width 234 height 22
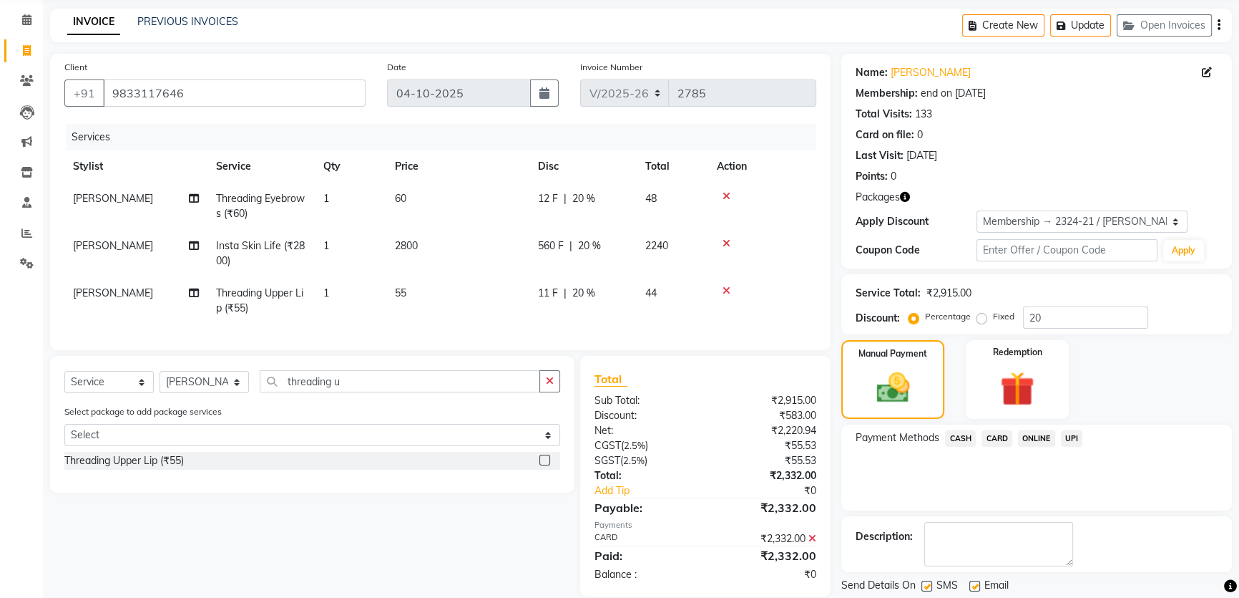
scroll to position [134, 0]
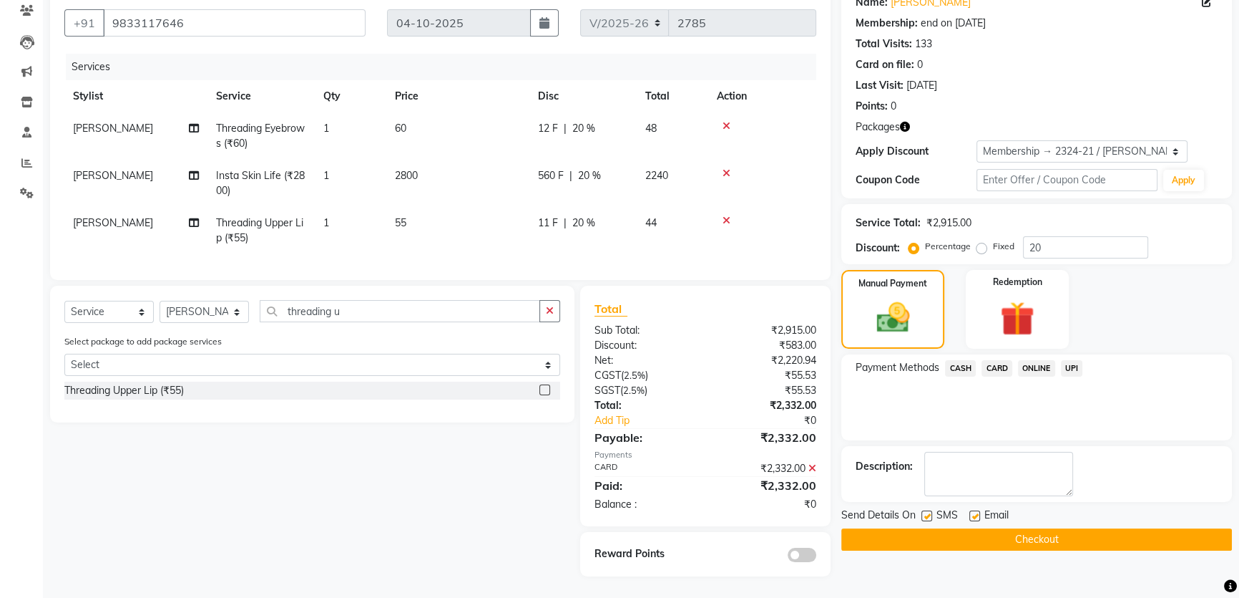
click at [989, 528] on button "Checkout" at bounding box center [1037, 539] width 391 height 22
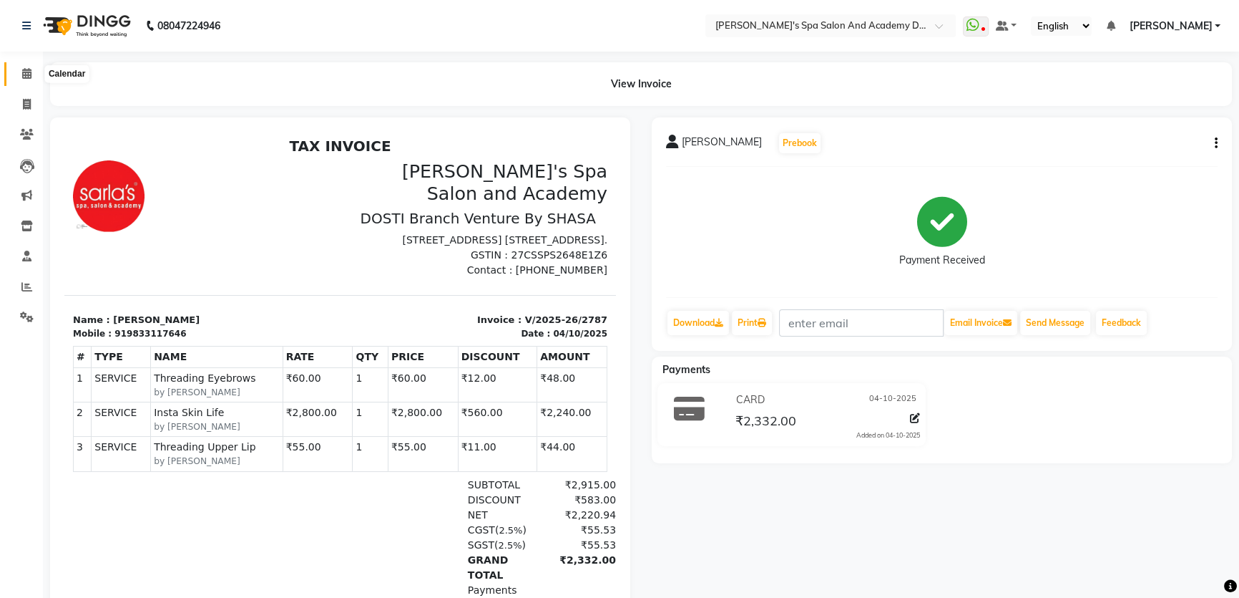
click at [26, 72] on icon at bounding box center [26, 73] width 9 height 11
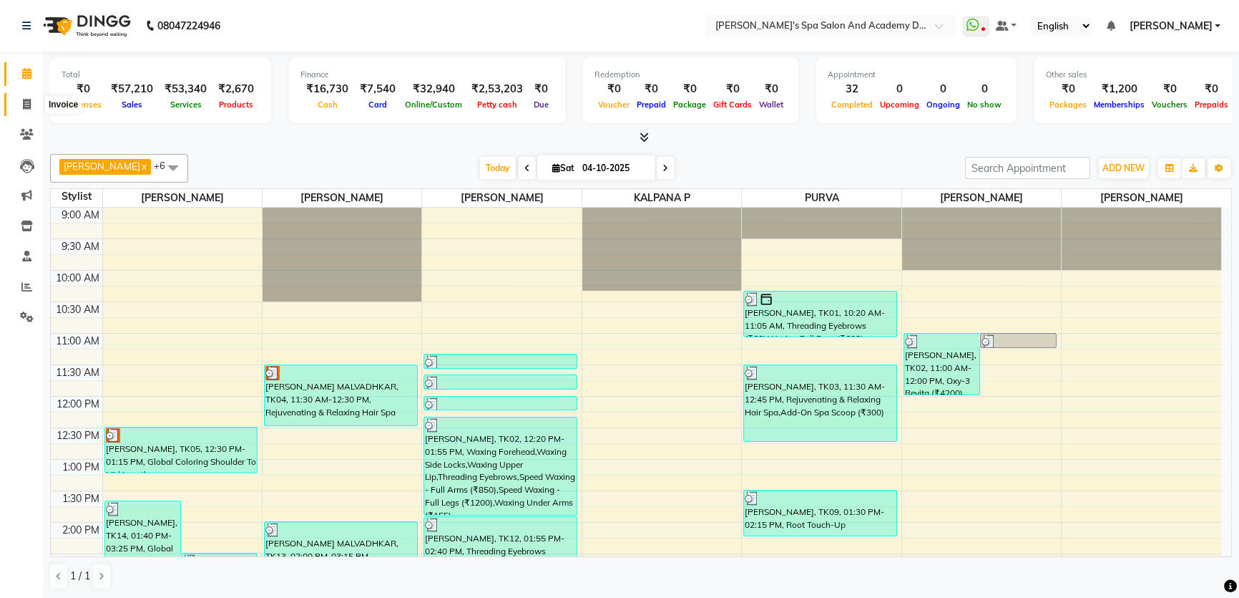
click at [23, 105] on icon at bounding box center [27, 104] width 8 height 11
select select "service"
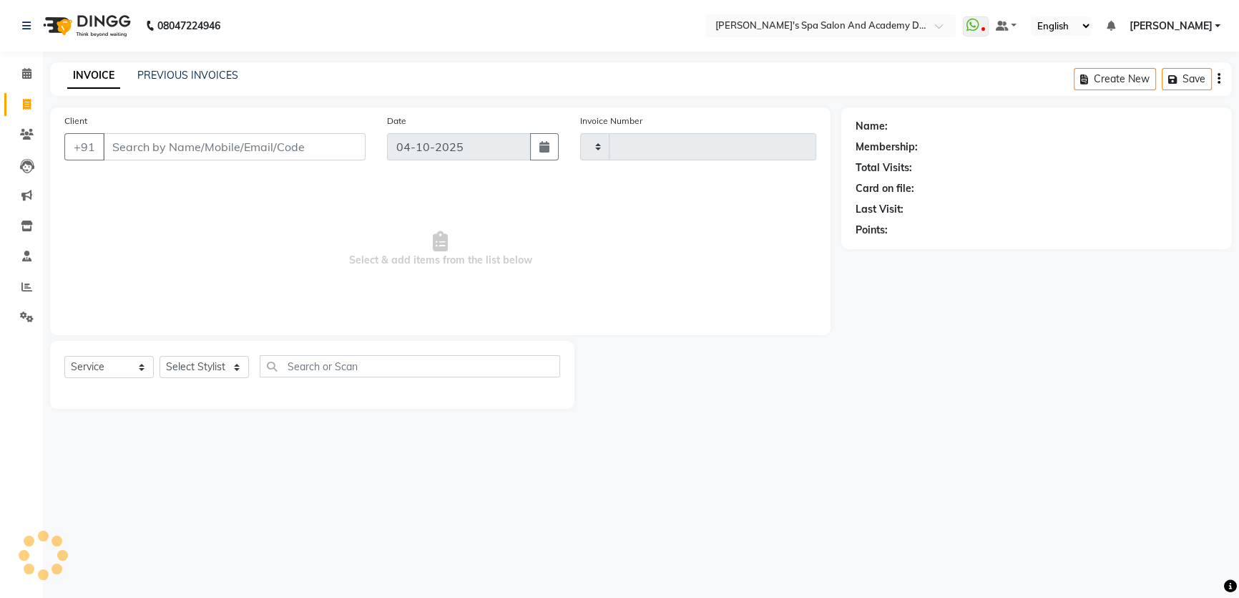
type input "2789"
select select "6316"
click at [185, 74] on link "PREVIOUS INVOICES" at bounding box center [187, 75] width 101 height 13
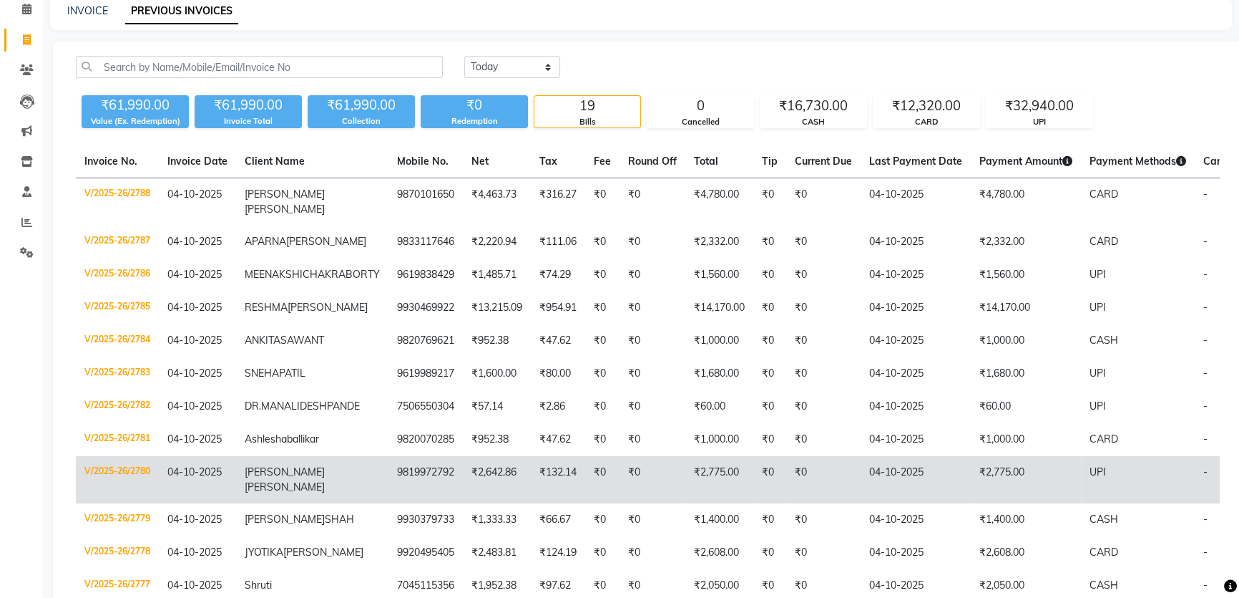
scroll to position [195, 0]
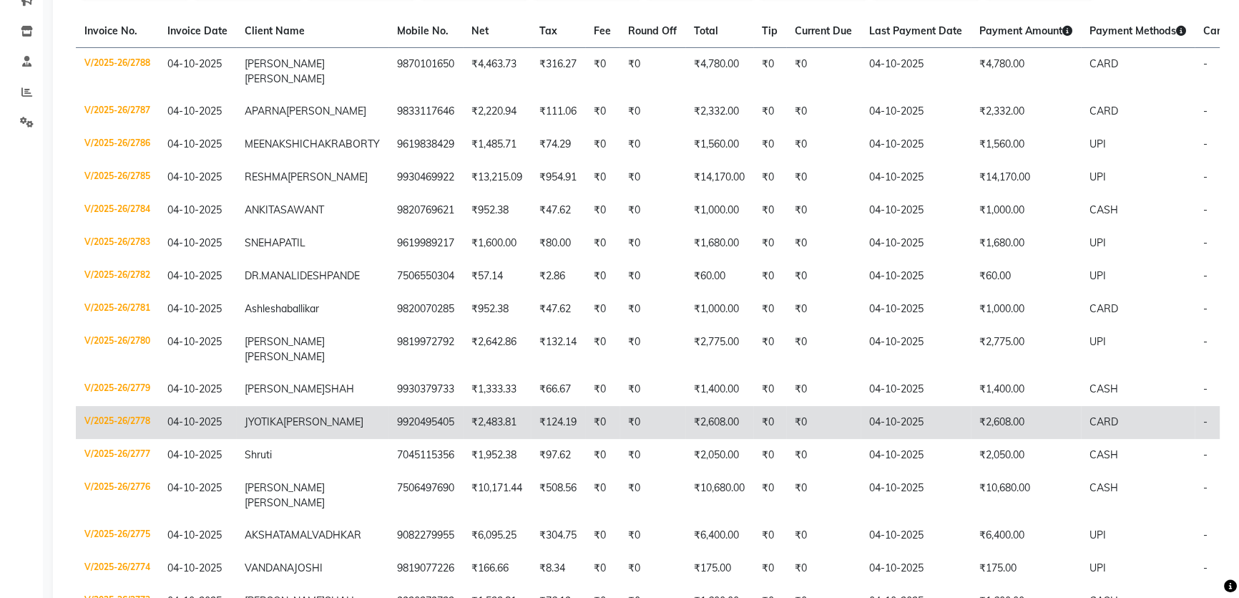
click at [293, 439] on td "JYOTIKA KUMAR" at bounding box center [312, 422] width 152 height 33
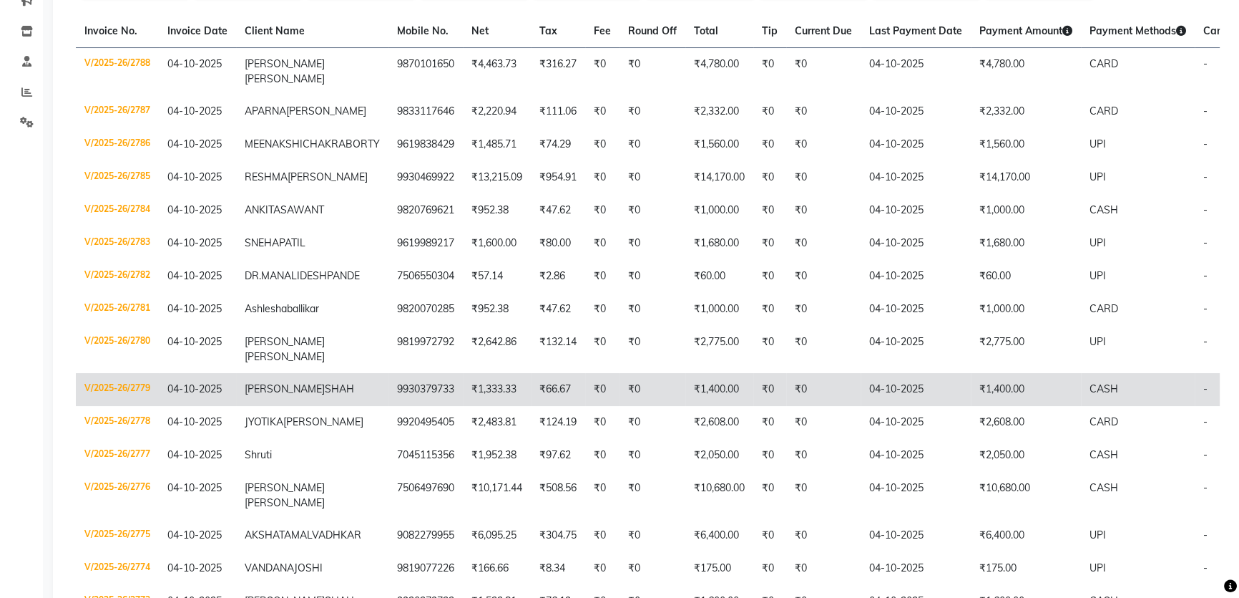
click at [265, 406] on td "MRUNAL SHAH" at bounding box center [312, 389] width 152 height 33
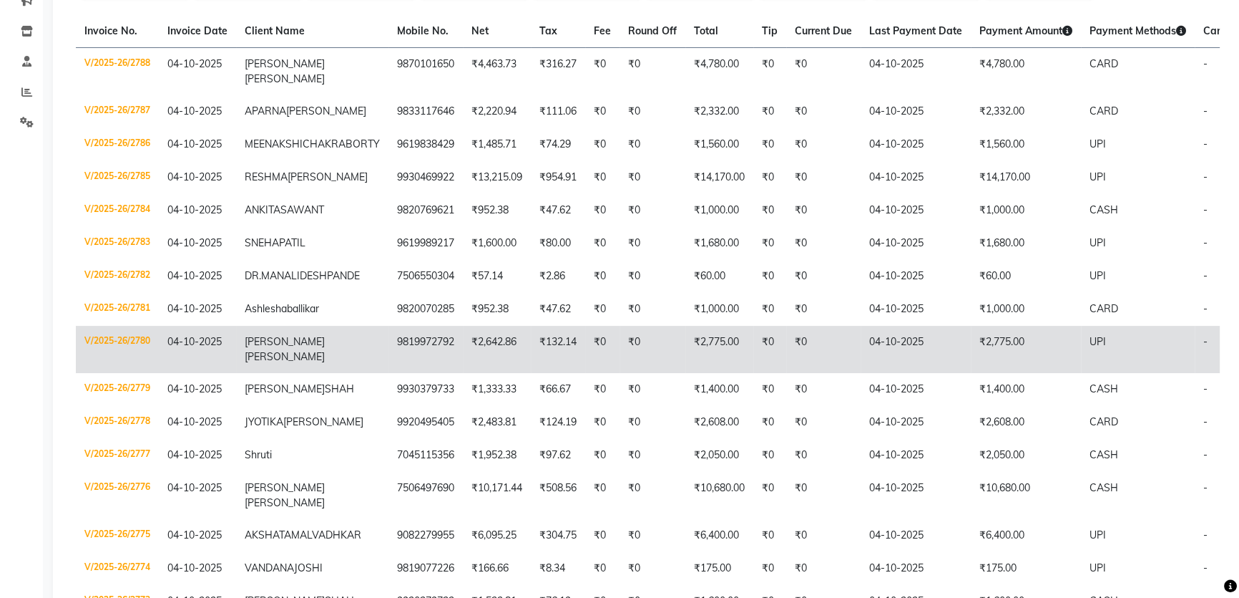
click at [271, 363] on span "[PERSON_NAME]" at bounding box center [285, 356] width 80 height 13
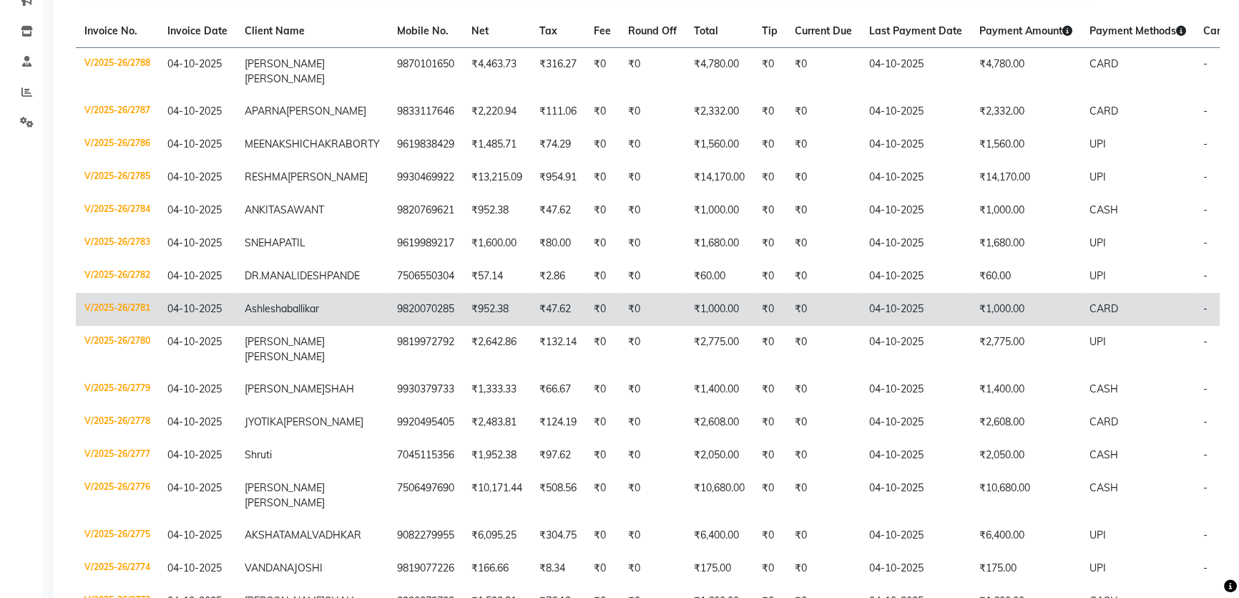
click at [463, 326] on td "₹952.38" at bounding box center [497, 309] width 68 height 33
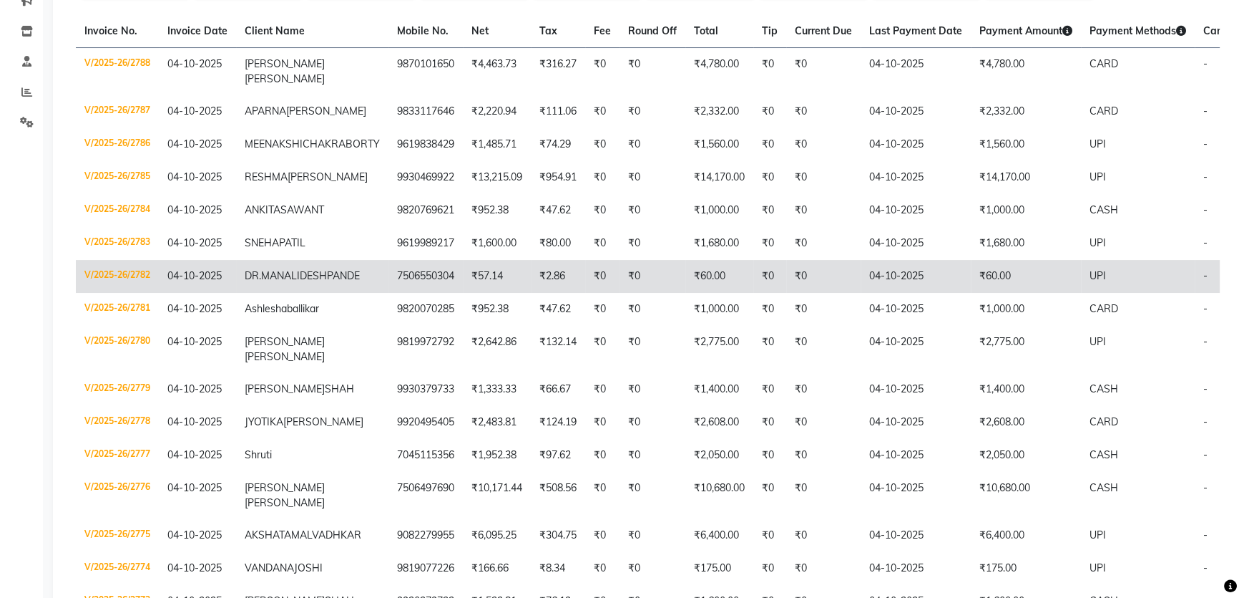
click at [300, 282] on span "DESHPANDE" at bounding box center [330, 275] width 60 height 13
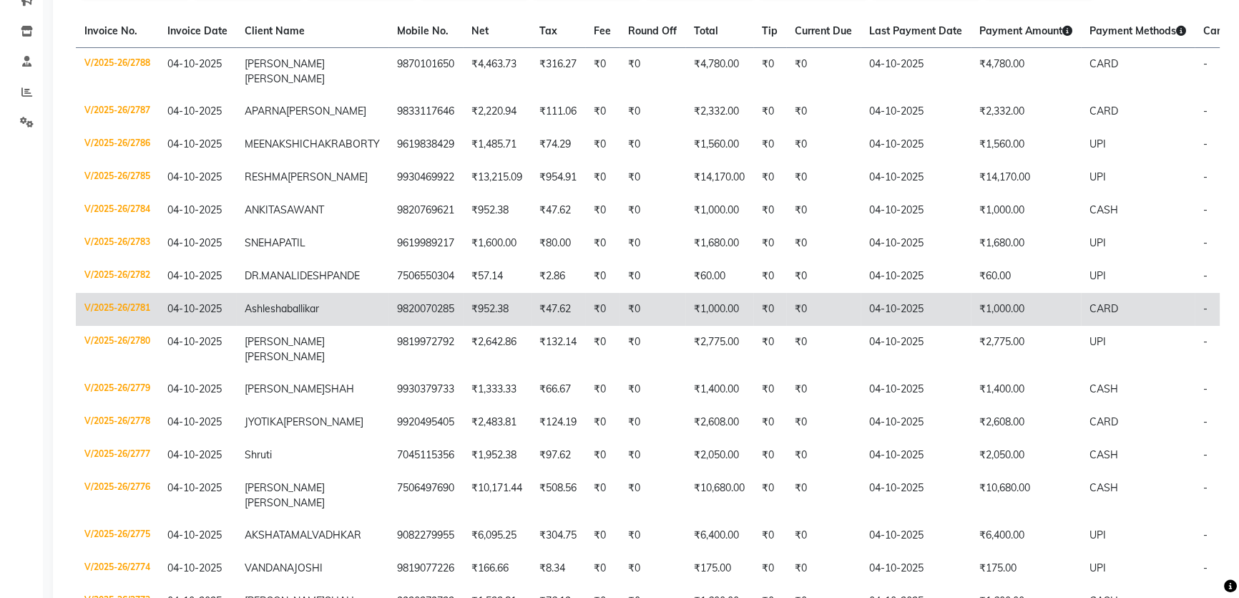
scroll to position [130, 0]
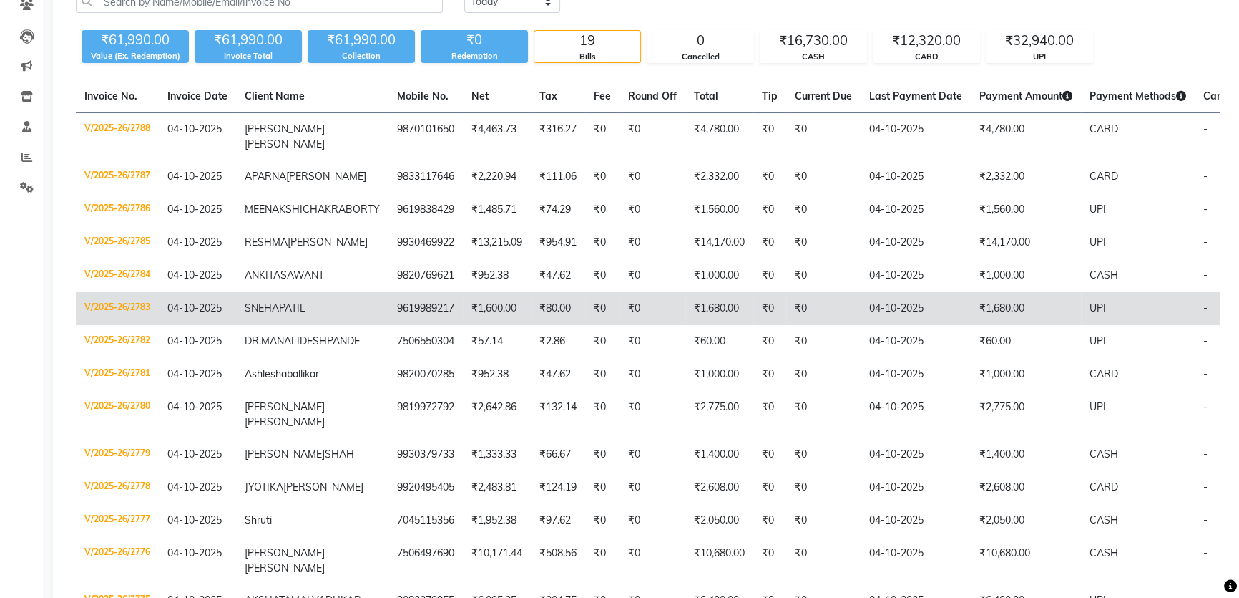
click at [280, 314] on span "PATIL" at bounding box center [292, 307] width 26 height 13
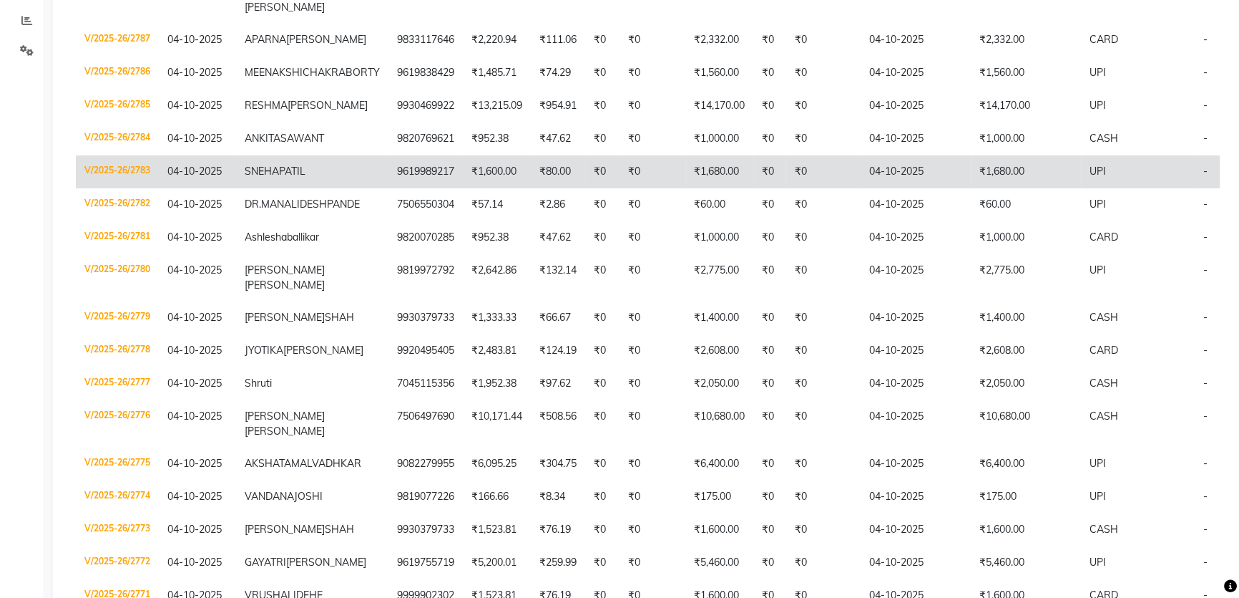
scroll to position [260, 0]
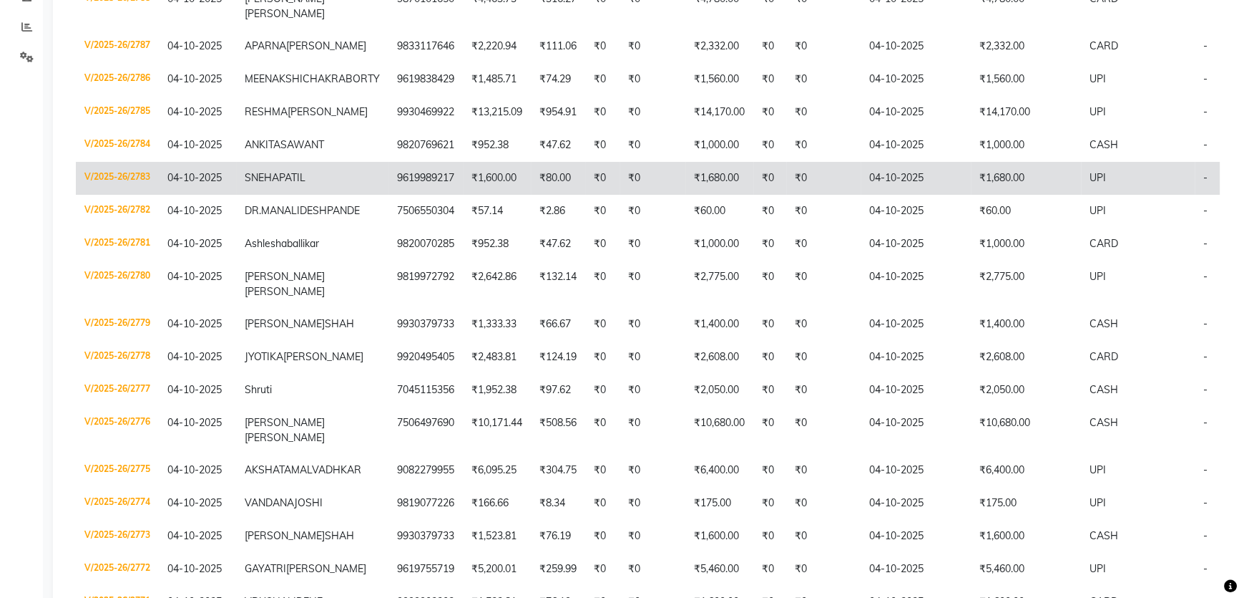
click at [268, 184] on span "SNEHA" at bounding box center [262, 177] width 34 height 13
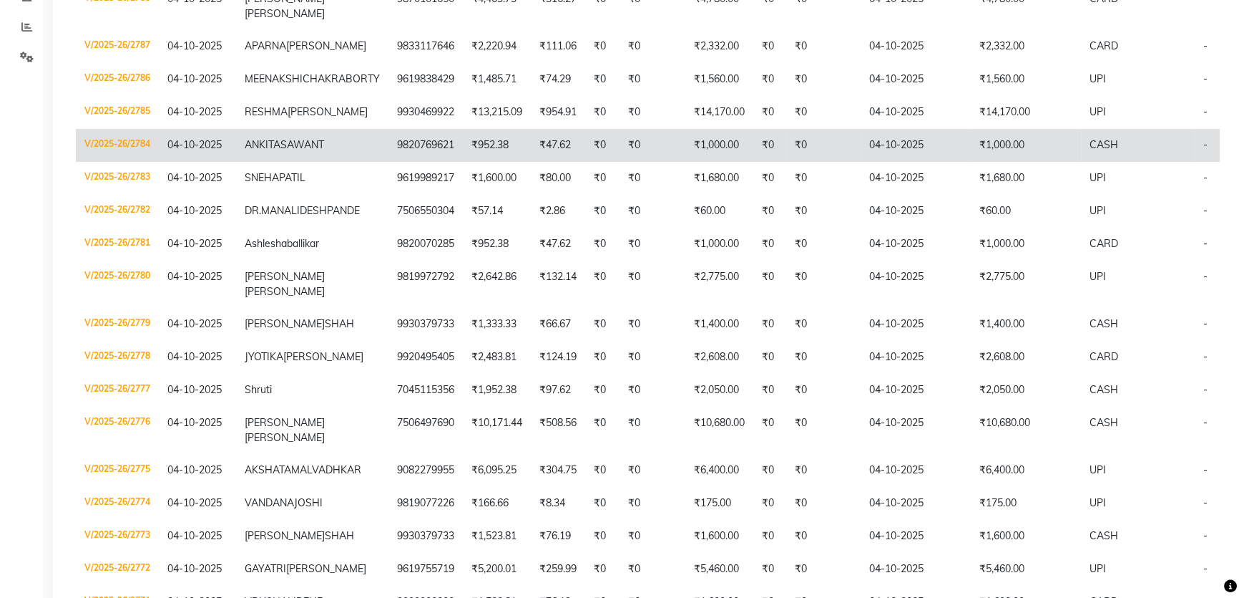
scroll to position [130, 0]
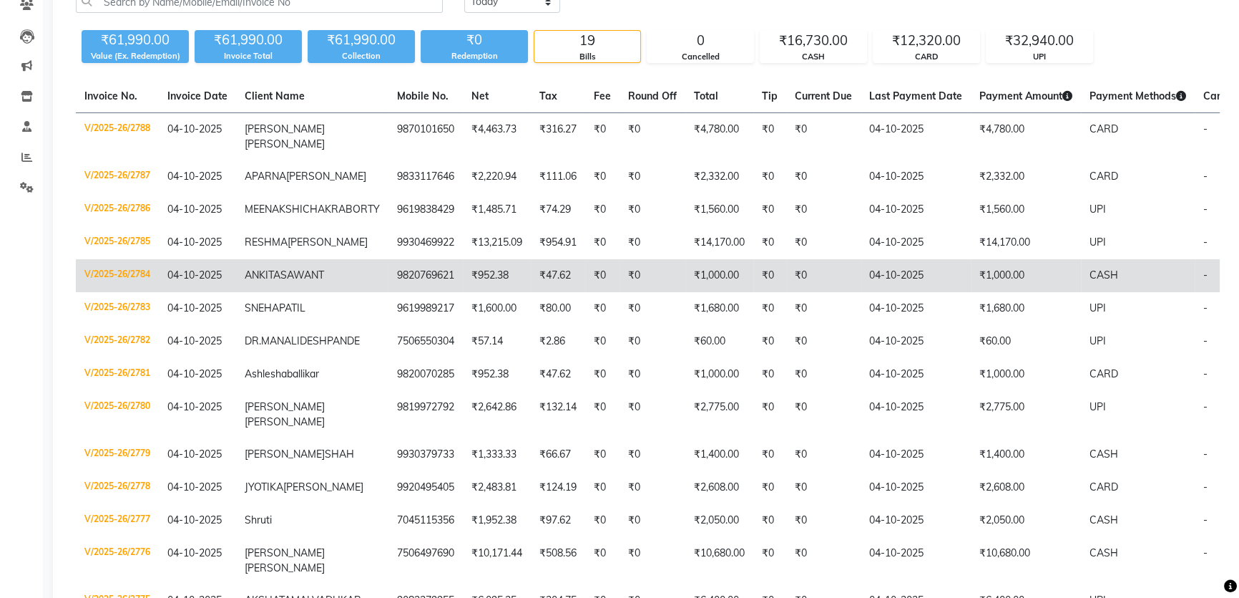
click at [279, 281] on span "ANKITA" at bounding box center [263, 274] width 36 height 13
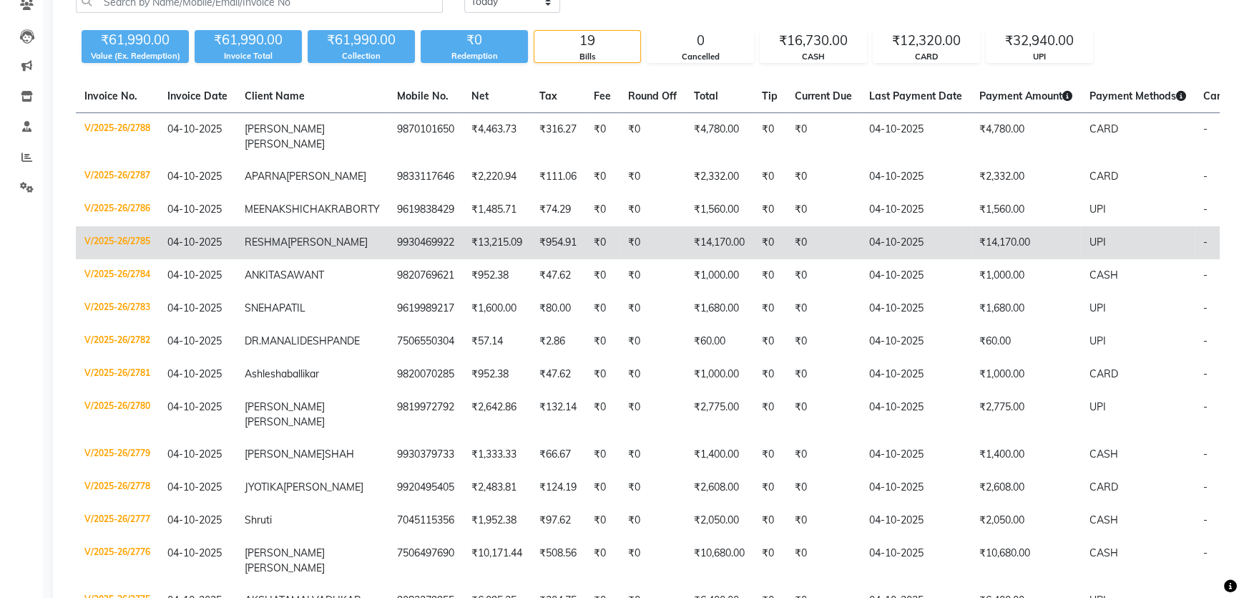
click at [260, 240] on span "RESHMA" at bounding box center [266, 241] width 43 height 13
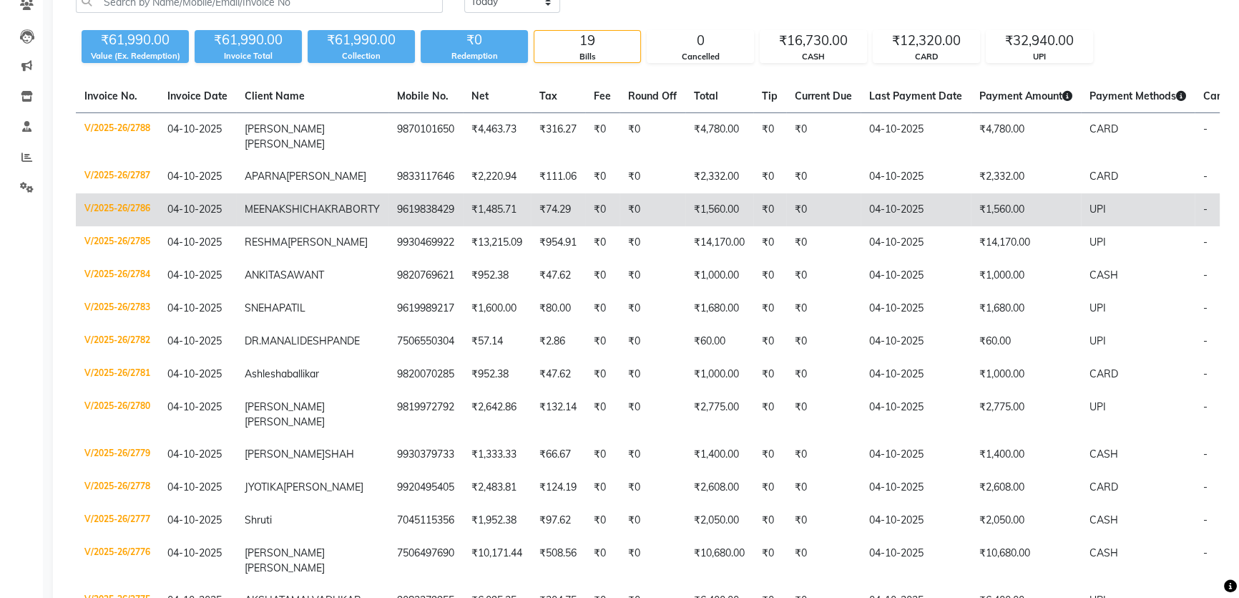
click at [303, 203] on span "CHAKRABORTY" at bounding box center [341, 209] width 77 height 13
click at [293, 203] on span "MEENAKSHI" at bounding box center [274, 209] width 58 height 13
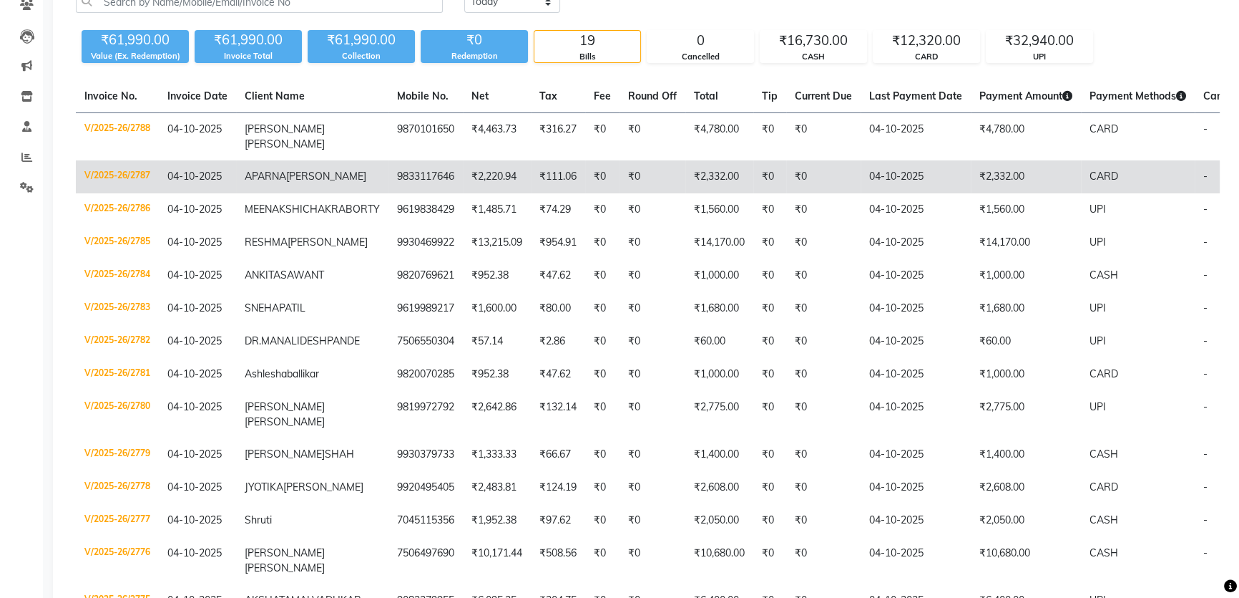
click at [276, 170] on span "APARNA" at bounding box center [266, 176] width 42 height 13
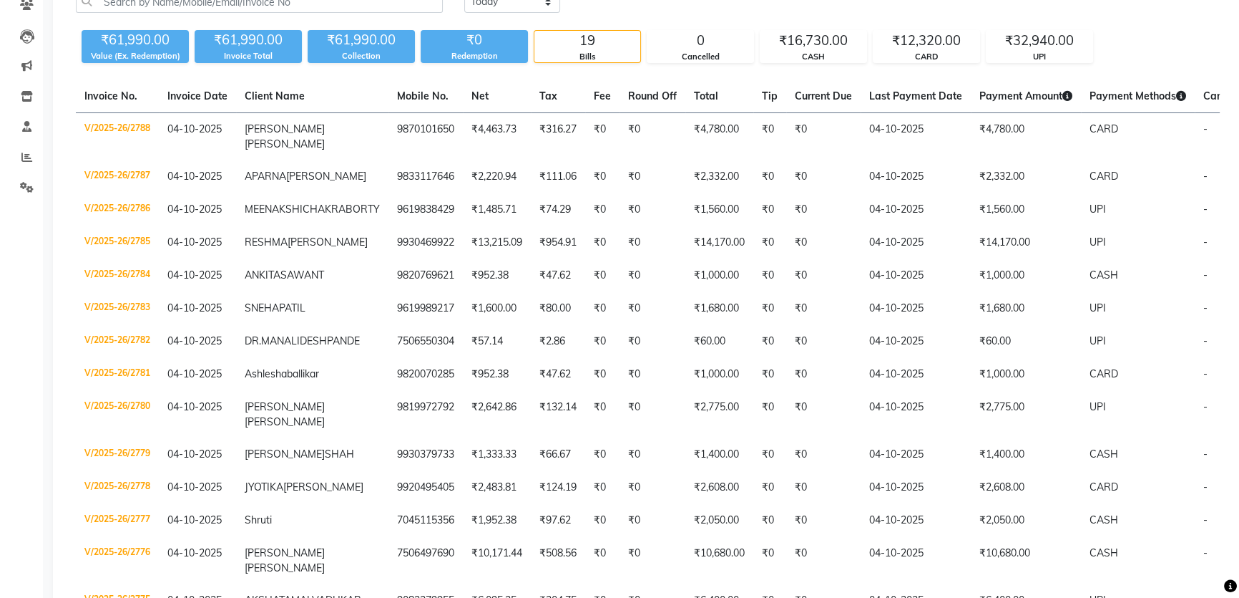
scroll to position [0, 0]
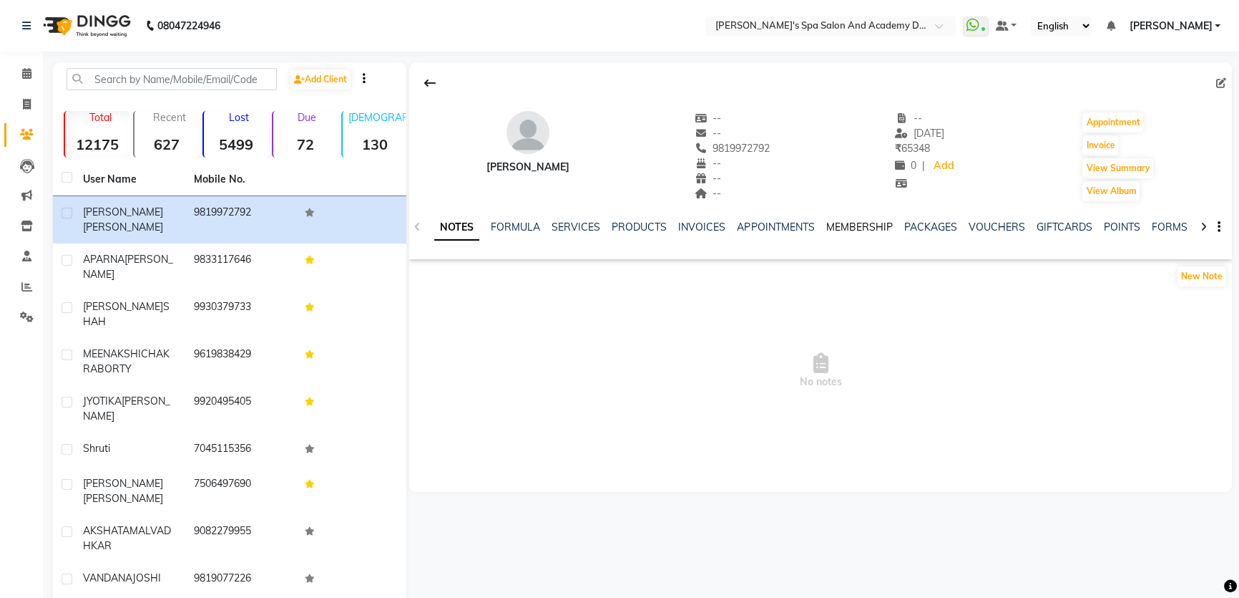
click at [839, 223] on link "MEMBERSHIP" at bounding box center [859, 226] width 67 height 13
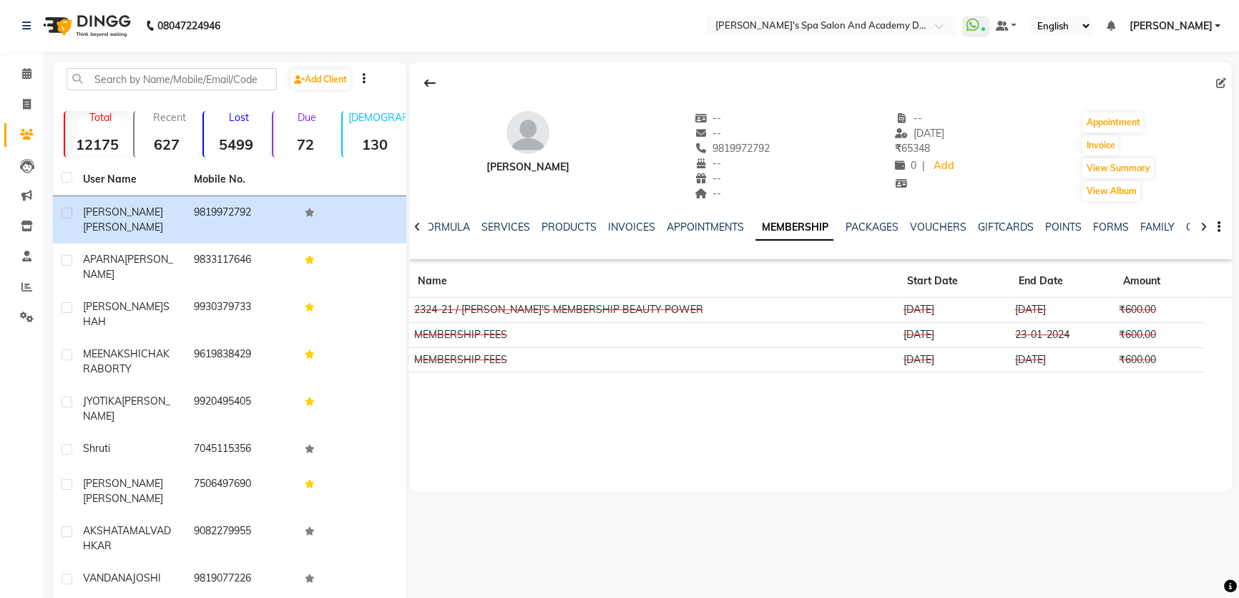
click at [505, 216] on div "NOTES FORMULA SERVICES PRODUCTS INVOICES APPOINTMENTS MEMBERSHIP PACKAGES VOUCH…" at bounding box center [820, 227] width 823 height 49
click at [500, 220] on link "SERVICES" at bounding box center [506, 226] width 49 height 13
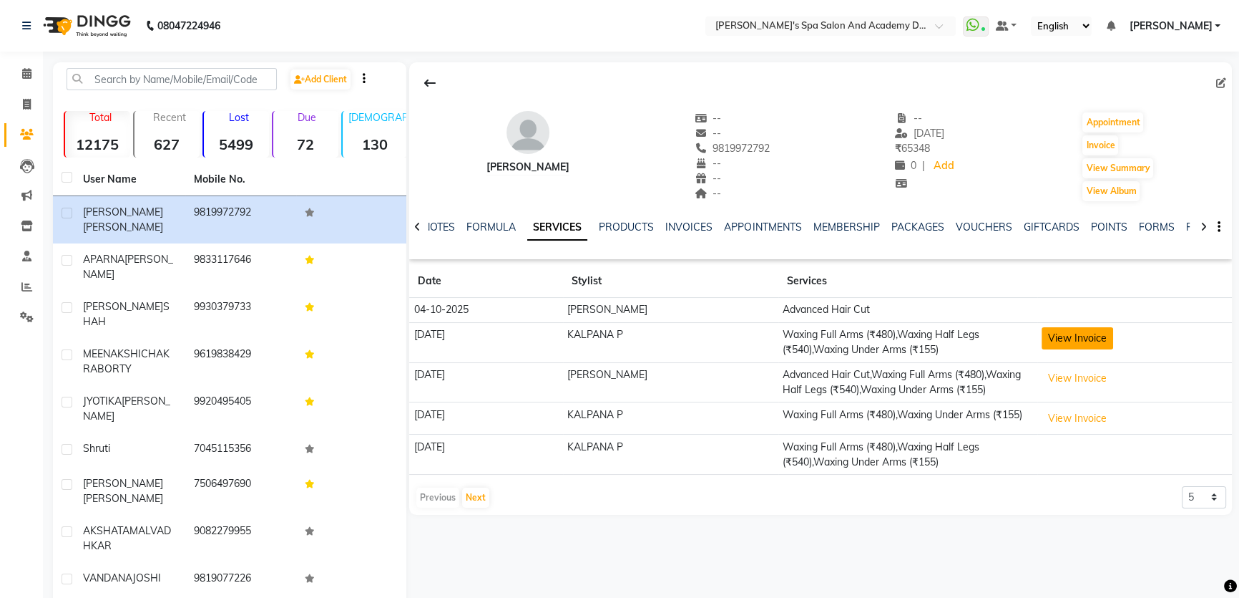
click at [1054, 341] on button "View Invoice" at bounding box center [1078, 338] width 72 height 22
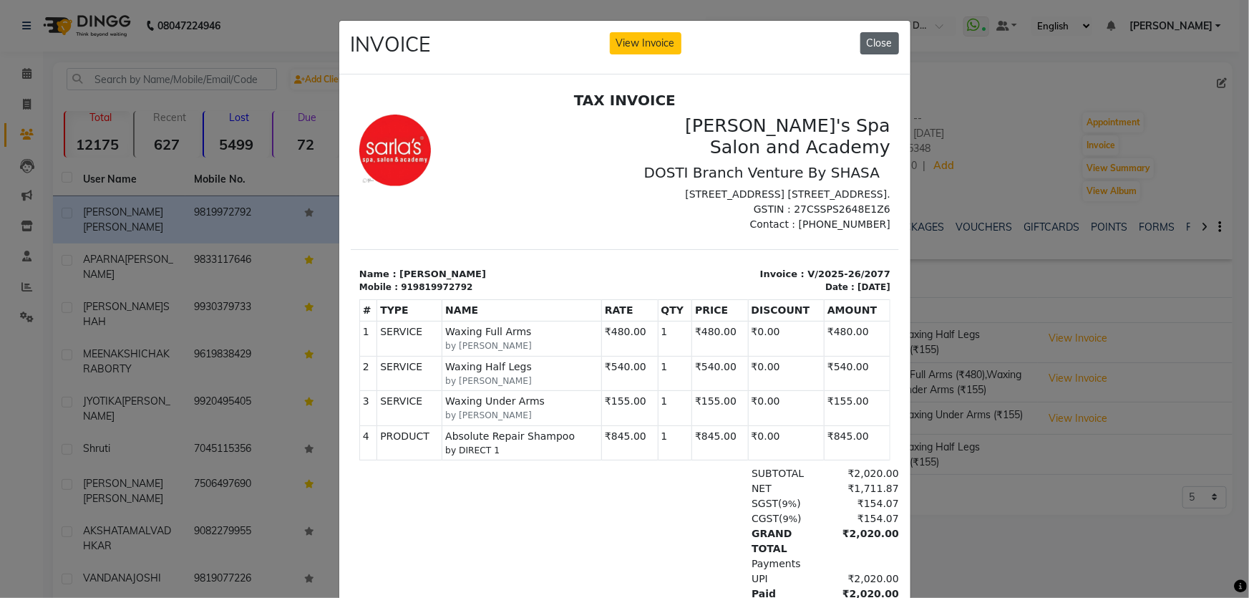
click at [867, 42] on button "Close" at bounding box center [879, 43] width 39 height 22
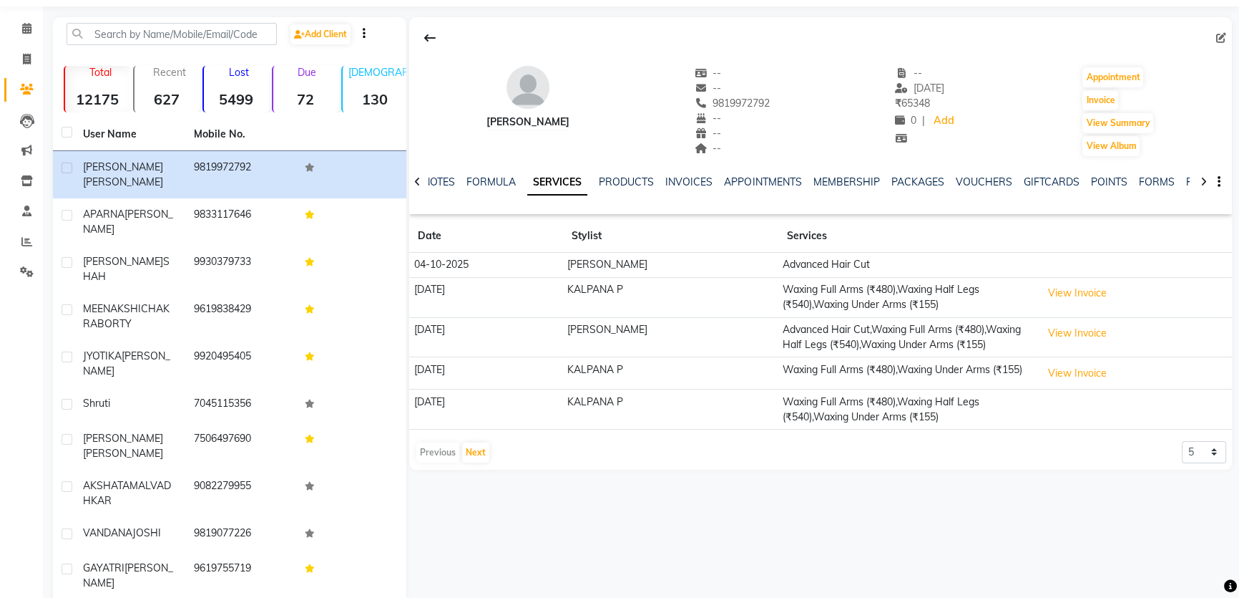
scroll to position [58, 0]
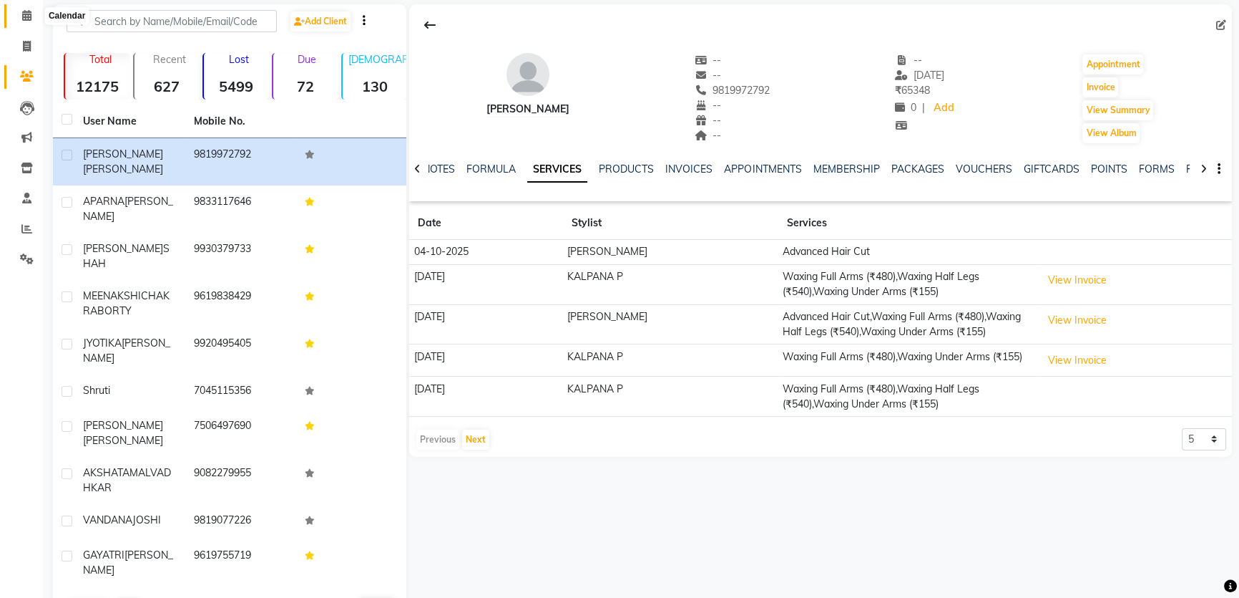
click at [25, 16] on icon at bounding box center [26, 15] width 9 height 11
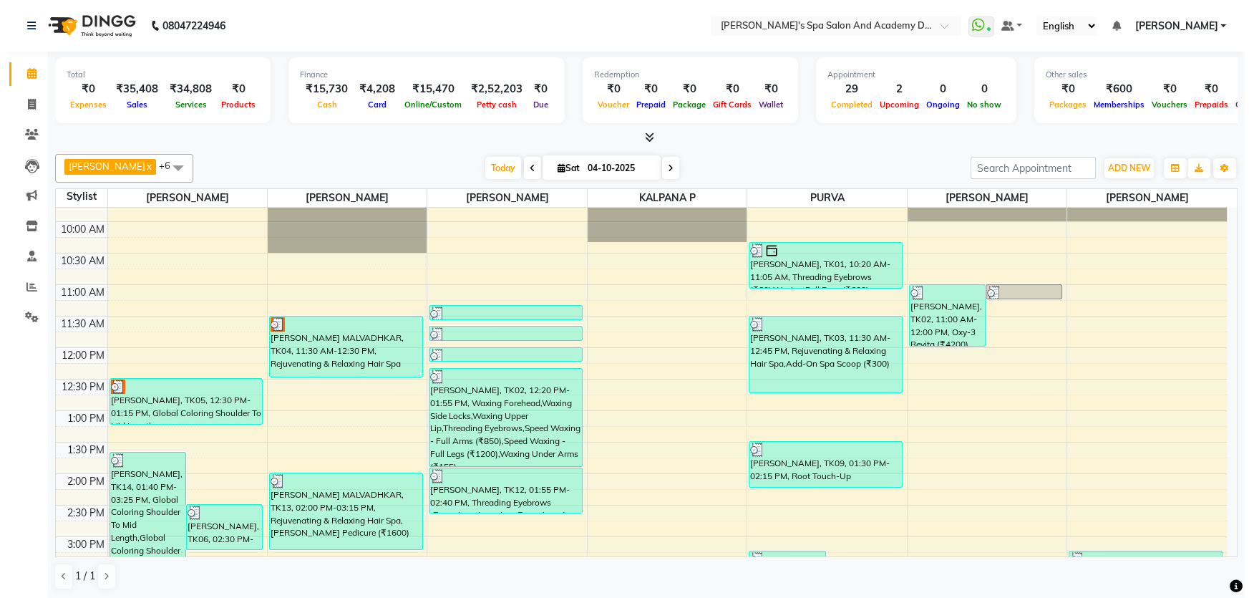
scroll to position [130, 0]
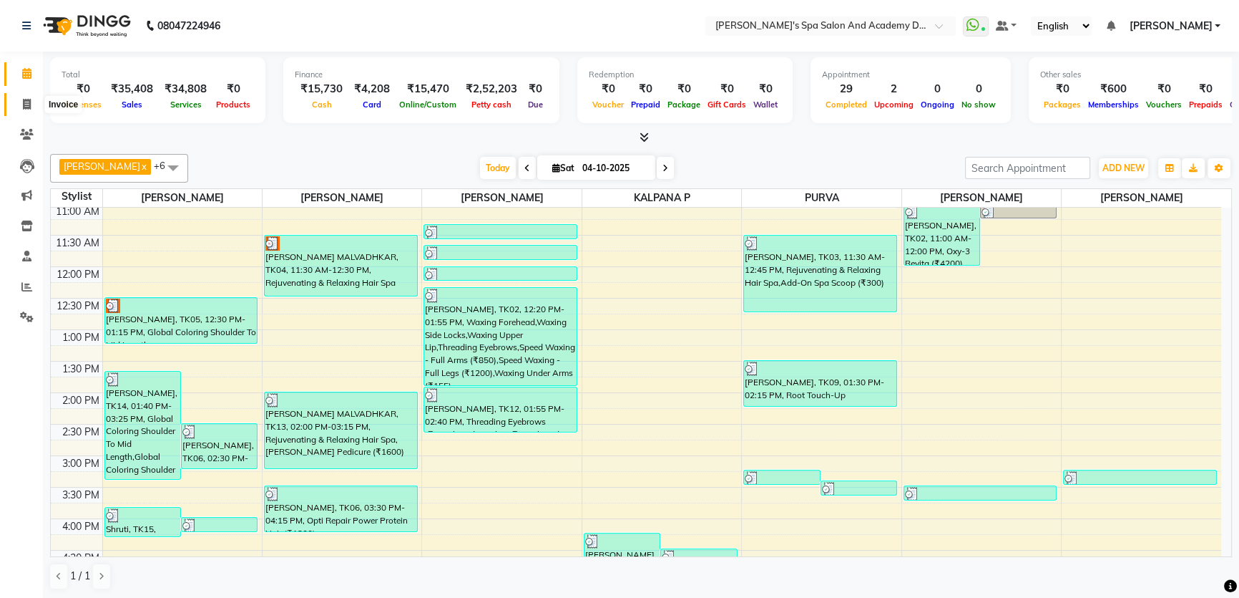
click at [33, 105] on span at bounding box center [26, 105] width 25 height 16
select select "service"
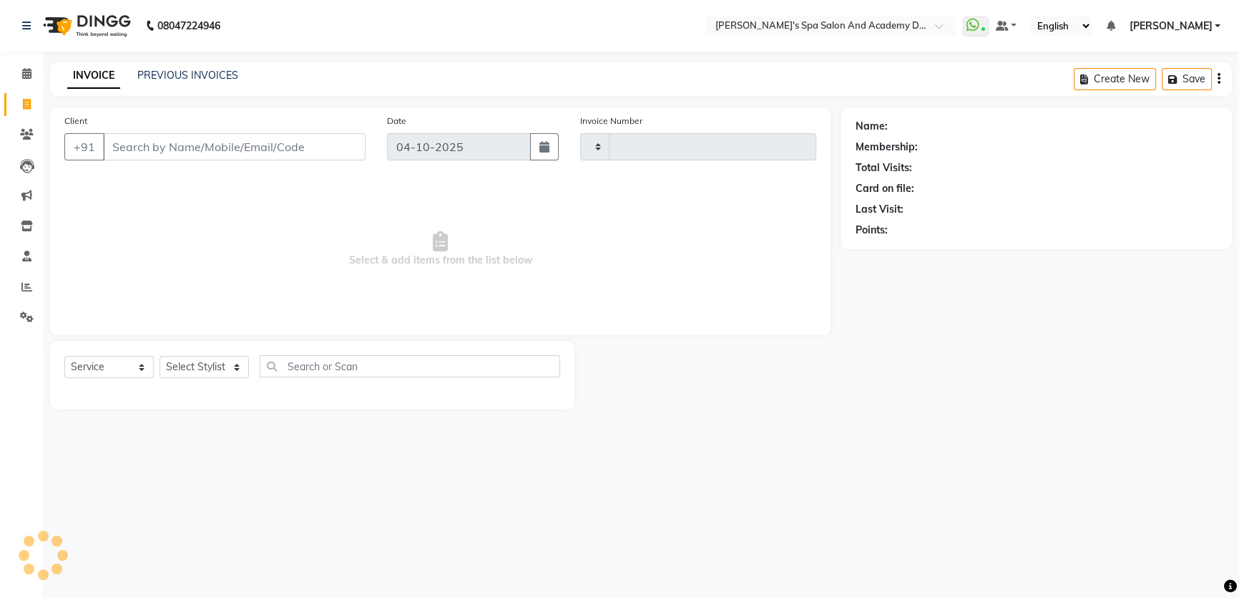
type input "2781"
select select "6316"
click at [174, 149] on input "Client" at bounding box center [235, 146] width 265 height 27
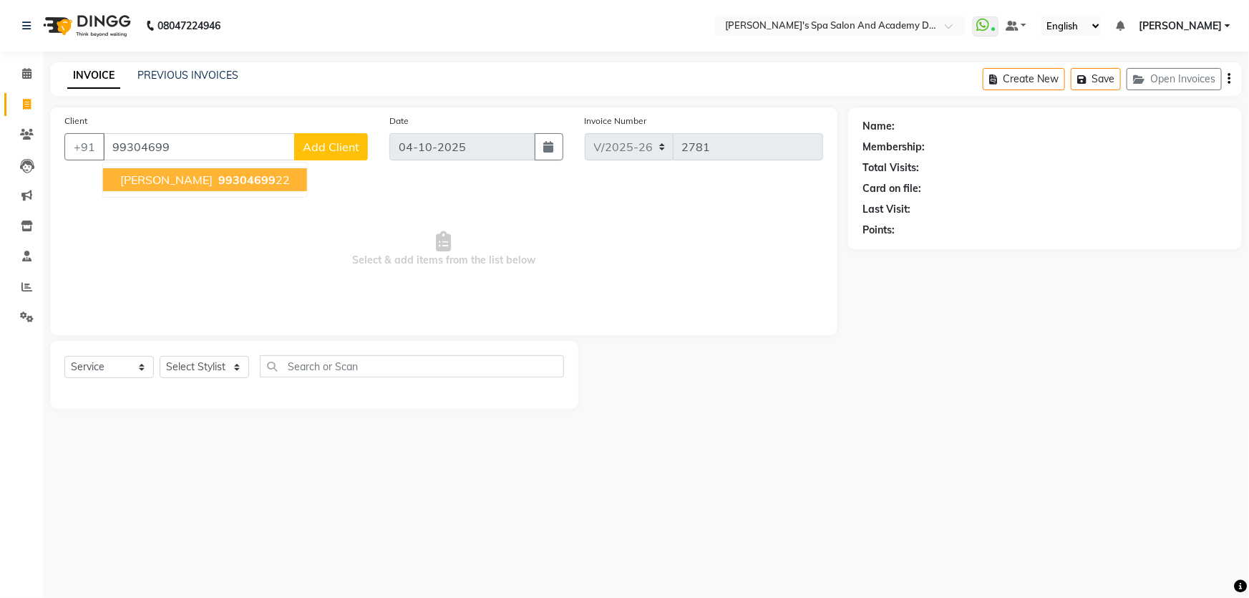
click at [209, 178] on span "RESHMA H KULKARNI" at bounding box center [166, 179] width 92 height 14
type input "9930469922"
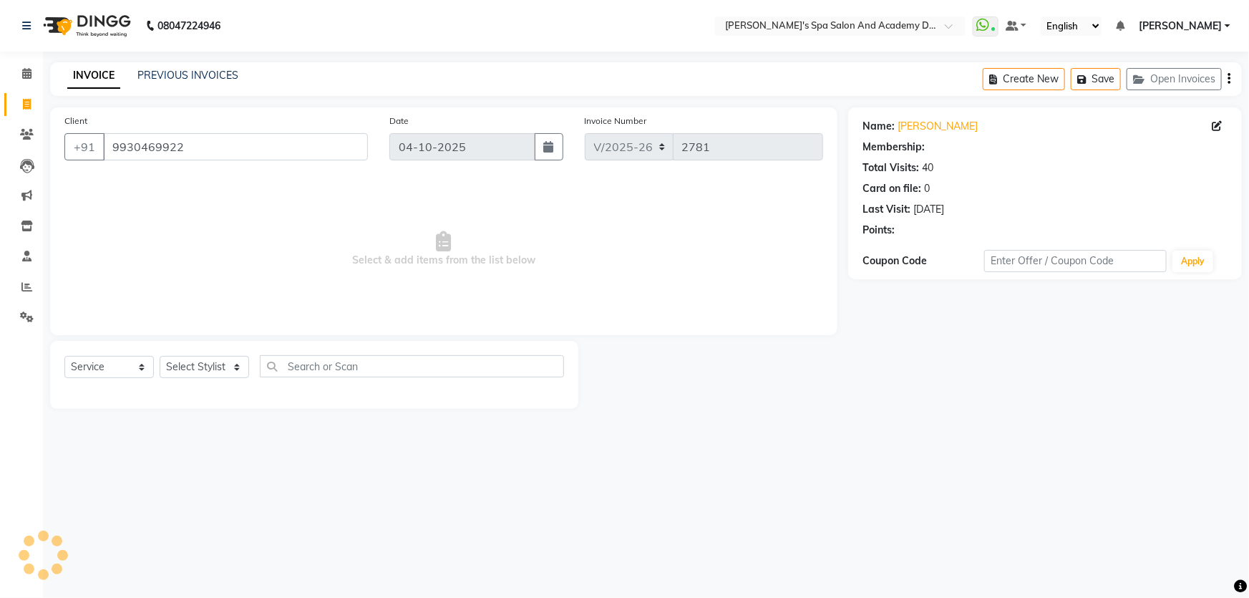
select select "1: Object"
click at [229, 368] on select "Select Stylist Admin AKSHTA AMBRE ASAWARI PAWAR DIRECT 1 GAURI THAPA JIGNA SHAH…" at bounding box center [204, 367] width 89 height 22
select select "63504"
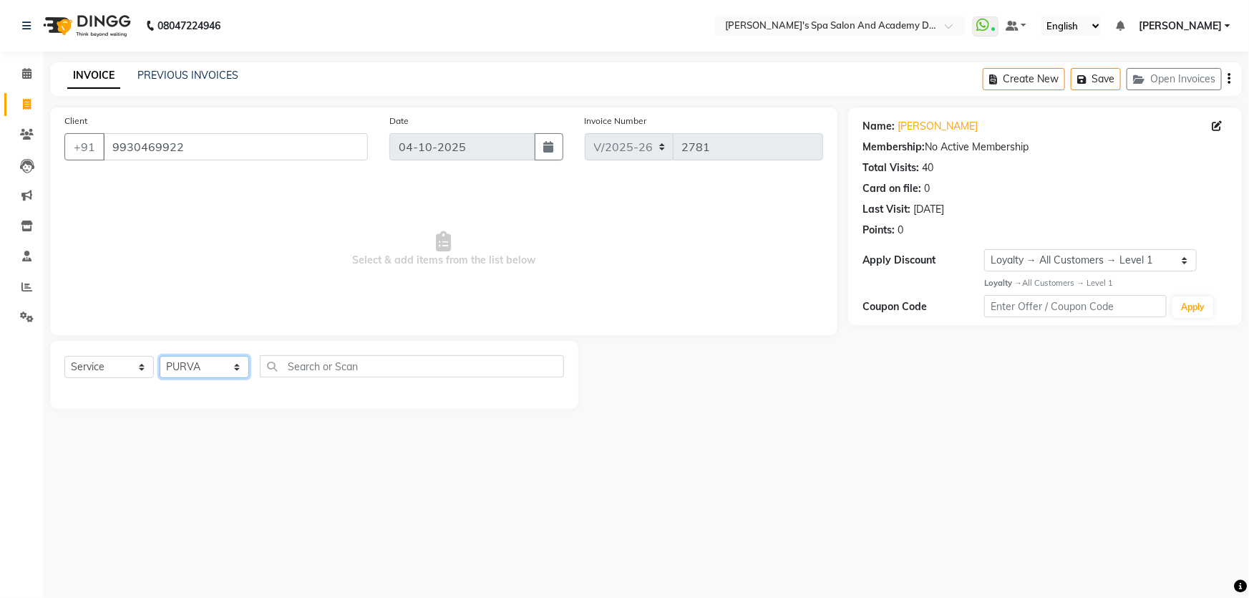
click at [160, 356] on select "Select Stylist Admin AKSHTA AMBRE ASAWARI PAWAR DIRECT 1 GAURI THAPA JIGNA SHAH…" at bounding box center [204, 367] width 89 height 22
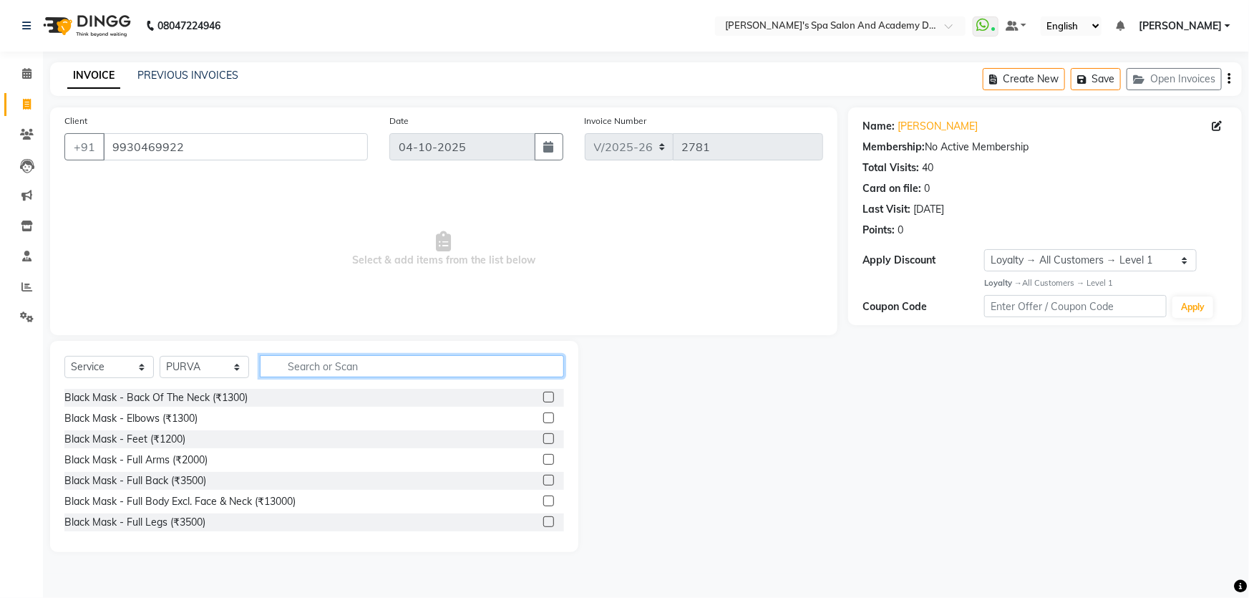
click at [290, 367] on input "text" at bounding box center [412, 366] width 304 height 22
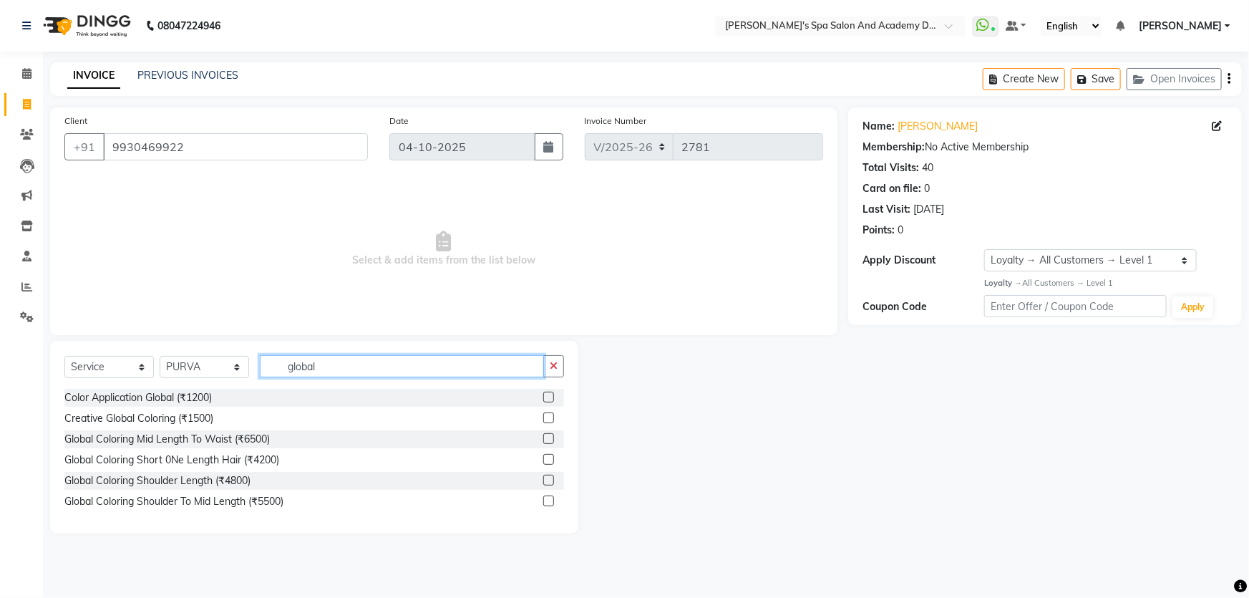
type input "global"
click at [547, 502] on label at bounding box center [548, 500] width 11 height 11
click at [547, 502] on input "checkbox" at bounding box center [547, 501] width 9 height 9
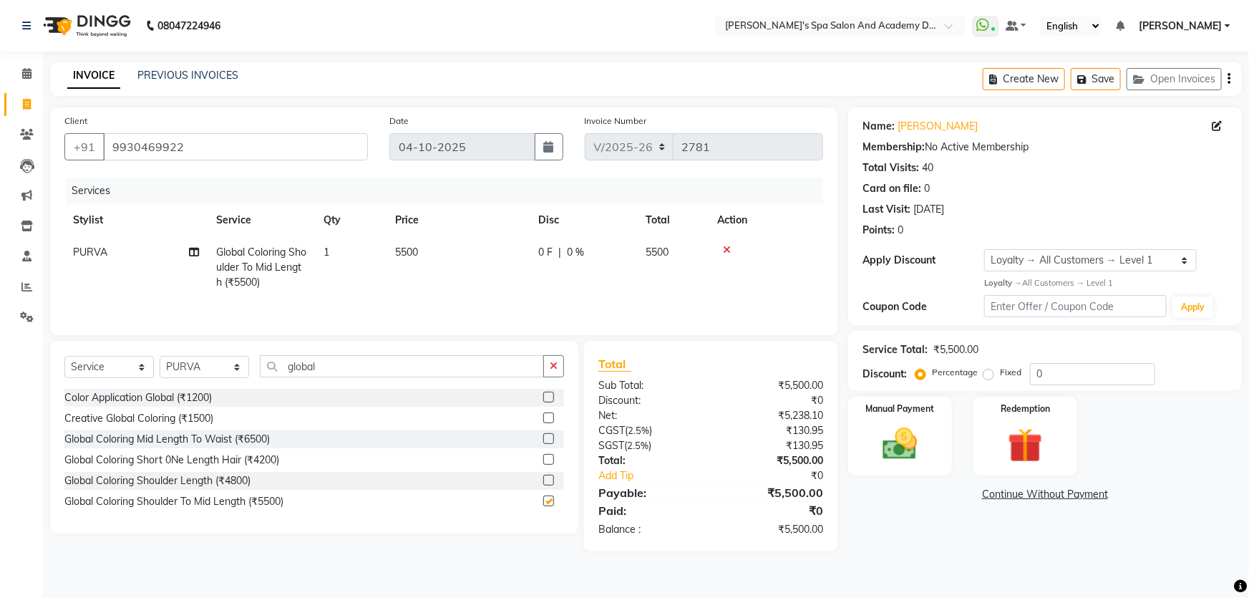
checkbox input "false"
drag, startPoint x: 394, startPoint y: 372, endPoint x: 265, endPoint y: 372, distance: 129.5
click at [265, 372] on input "global" at bounding box center [402, 366] width 284 height 22
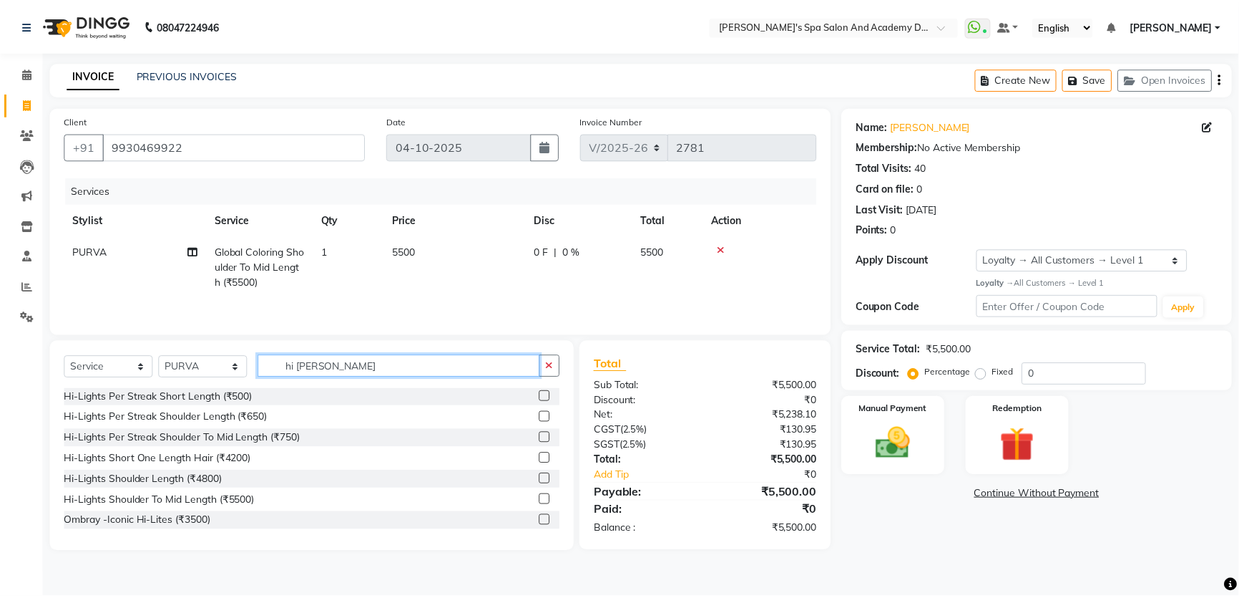
scroll to position [85, 0]
type input "hi li"
click at [543, 504] on div at bounding box center [547, 500] width 9 height 15
click at [543, 501] on label at bounding box center [548, 498] width 11 height 11
click at [543, 501] on input "checkbox" at bounding box center [547, 498] width 9 height 9
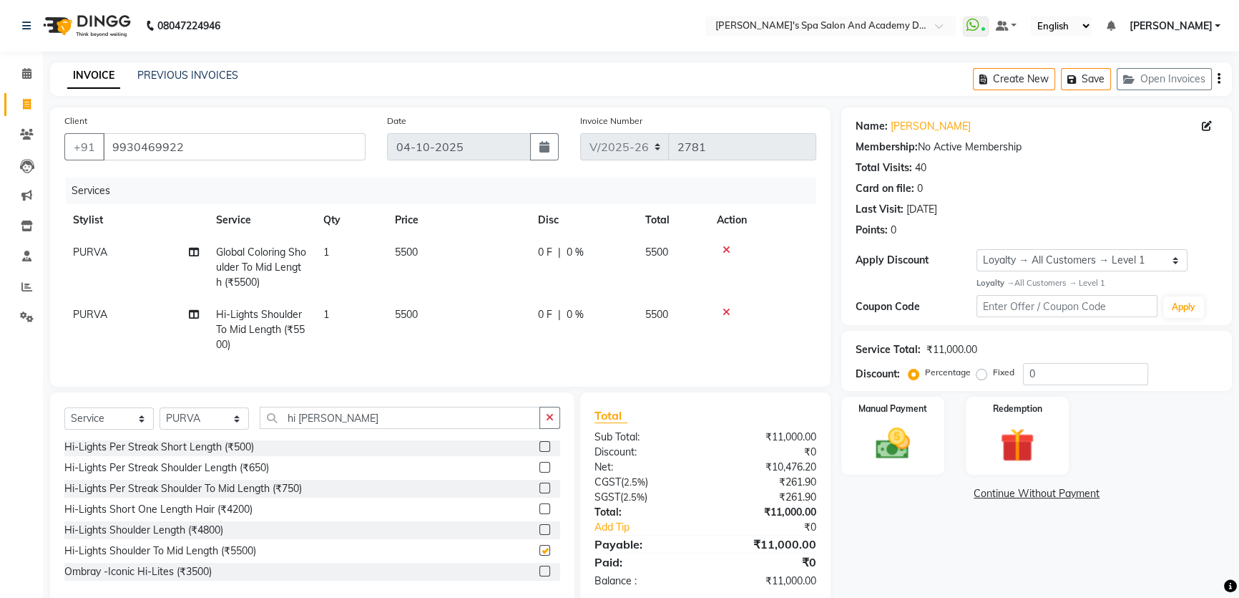
checkbox input "false"
click at [406, 308] on span "5500" at bounding box center [406, 314] width 23 height 13
select select "63504"
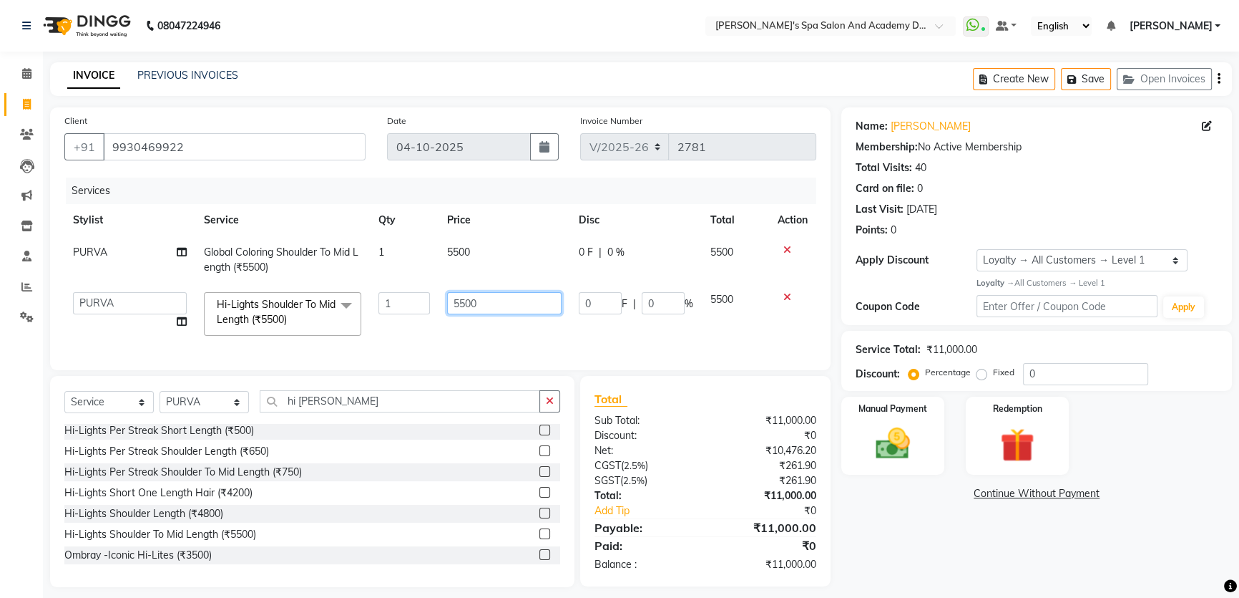
click at [463, 303] on input "5500" at bounding box center [504, 303] width 115 height 22
type input "5000"
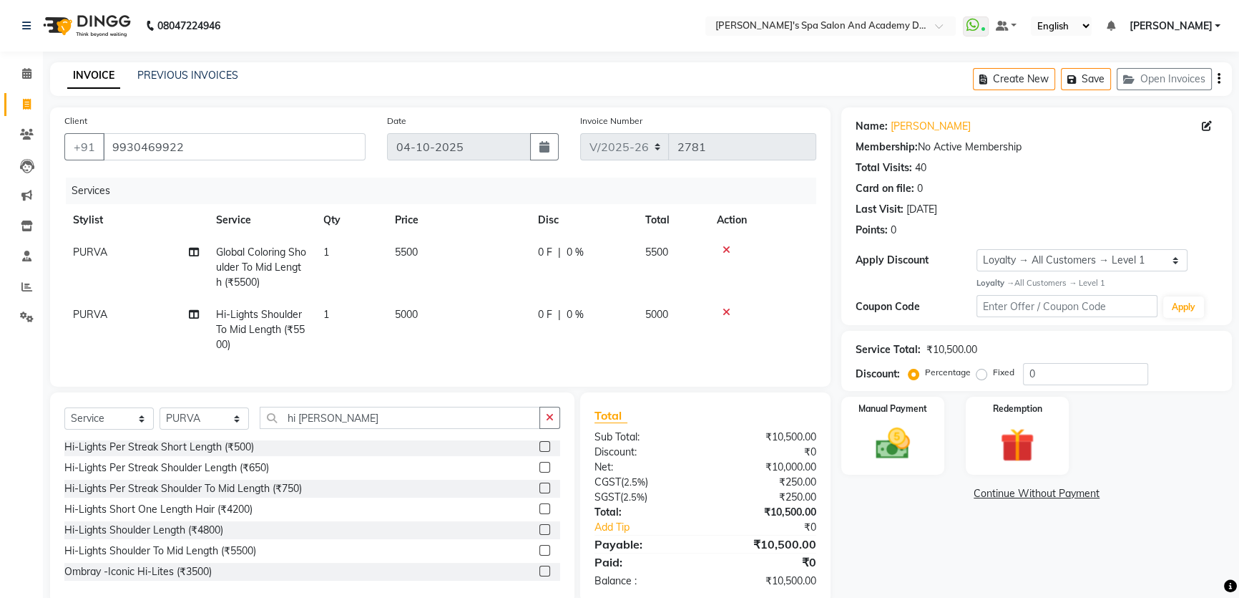
click at [916, 558] on div "Name: Reshma H Kulkarni Membership: No Active Membership Total Visits: 40 Card …" at bounding box center [1042, 355] width 401 height 496
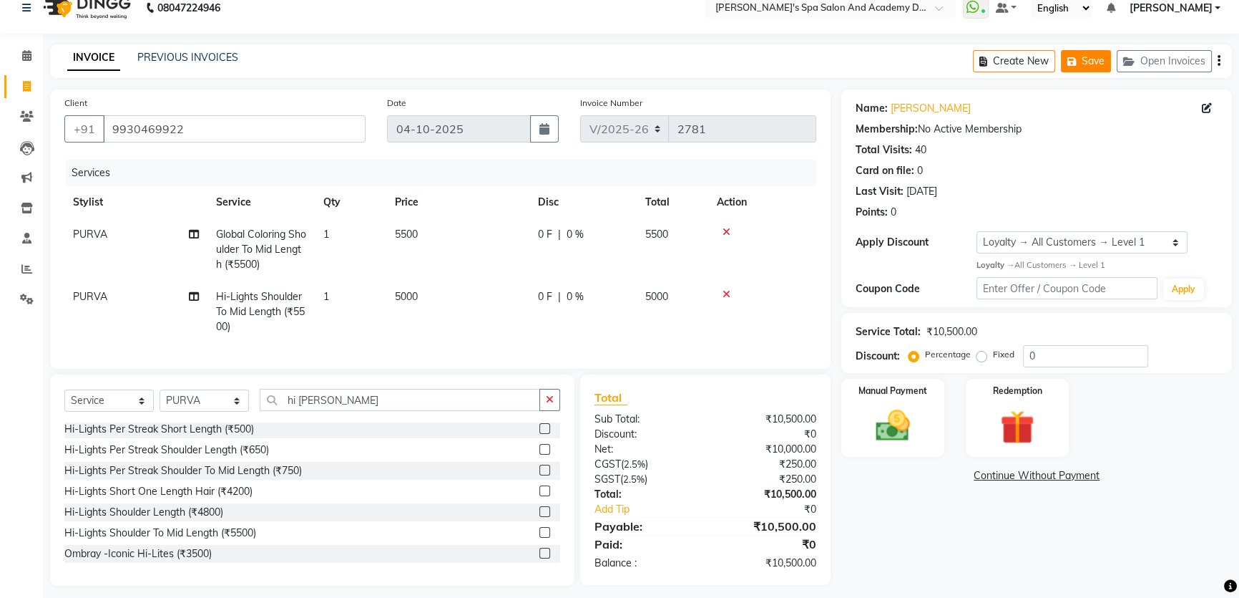
scroll to position [0, 0]
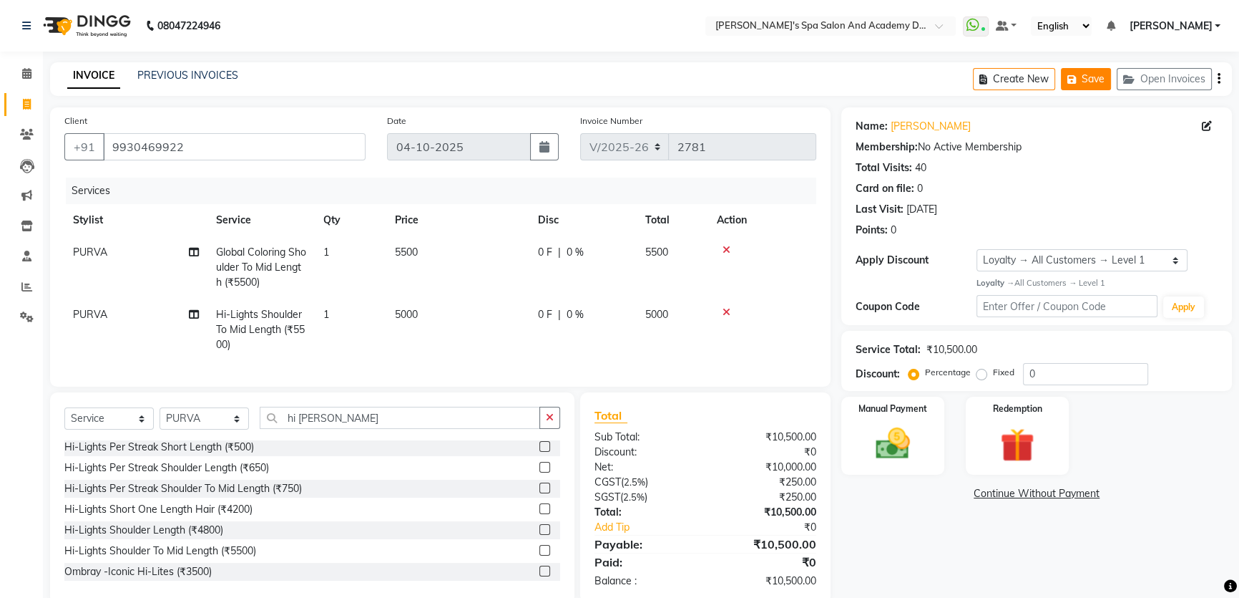
click at [1081, 74] on icon "button" at bounding box center [1075, 79] width 14 height 10
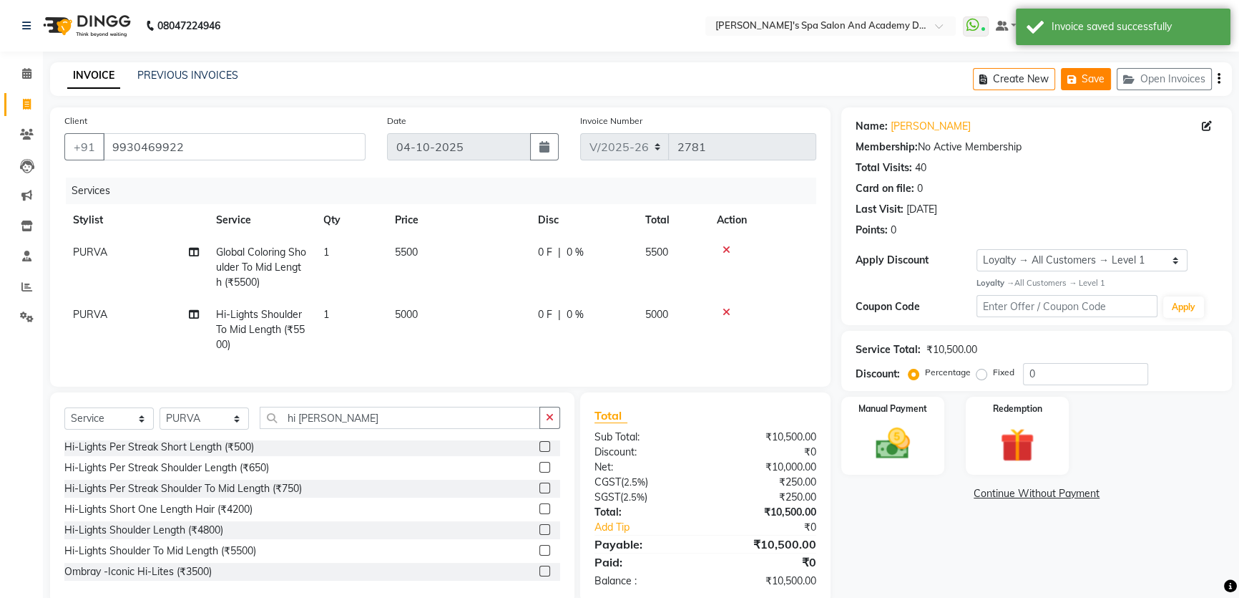
click at [1079, 74] on icon "button" at bounding box center [1075, 79] width 14 height 10
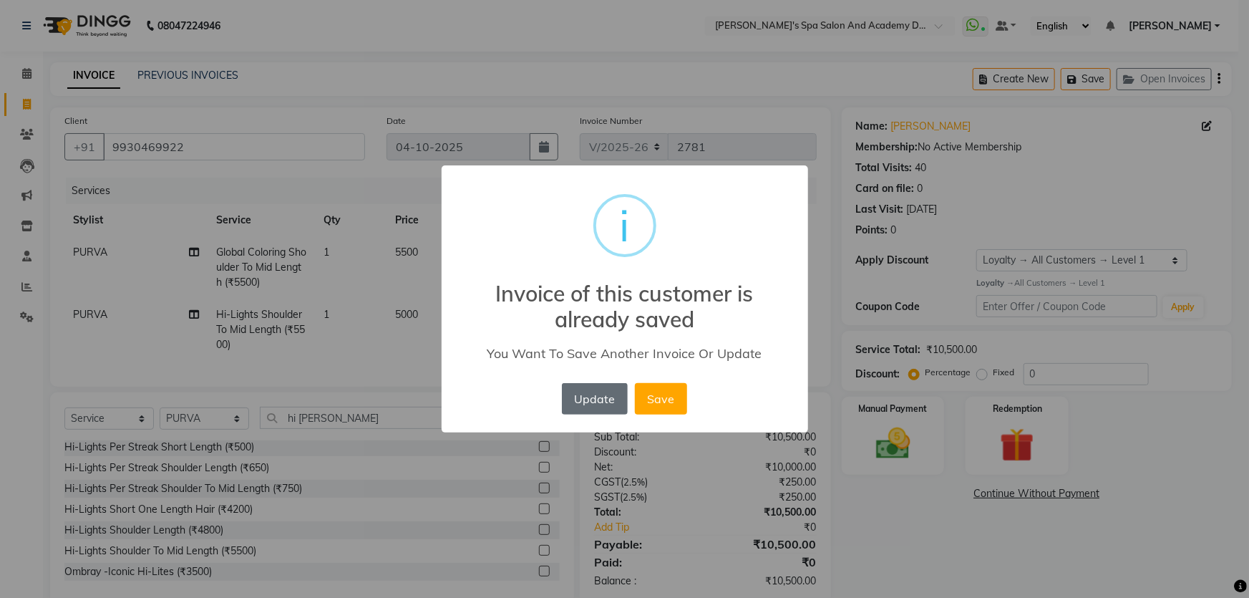
click at [593, 399] on button "Update" at bounding box center [595, 398] width 66 height 31
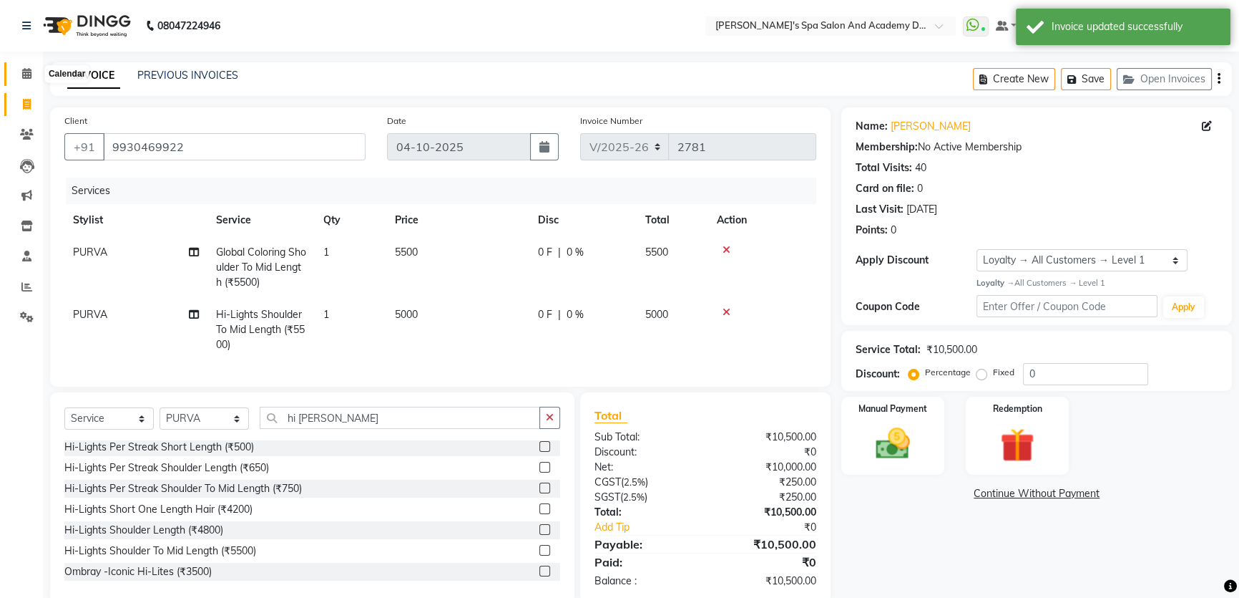
click at [34, 76] on span at bounding box center [26, 74] width 25 height 16
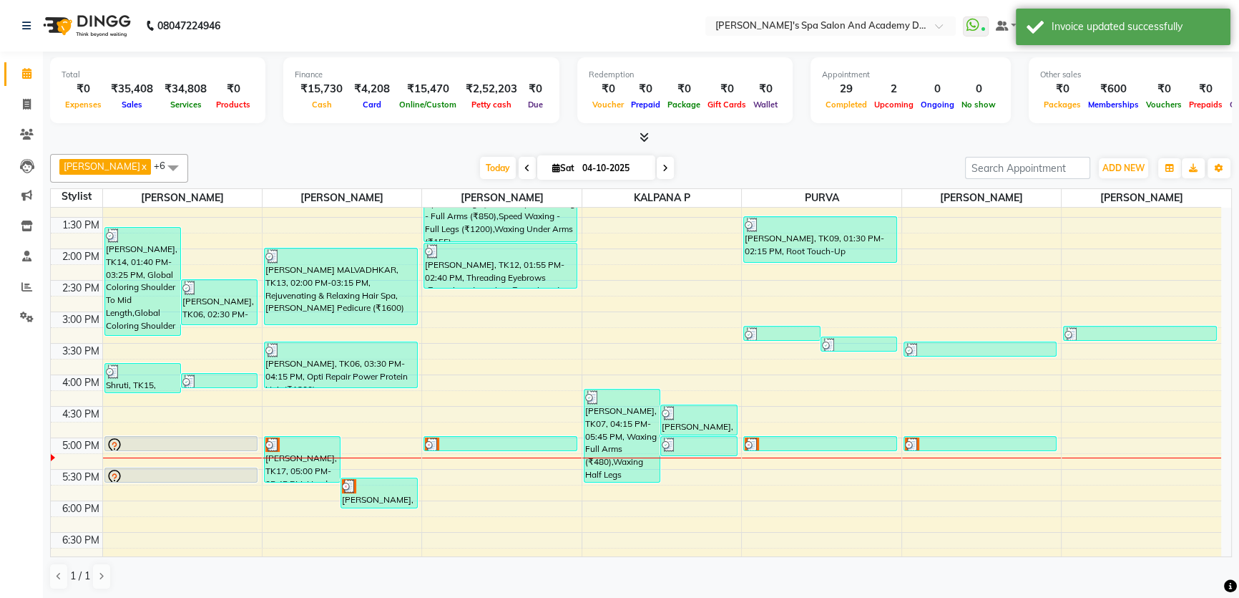
scroll to position [403, 0]
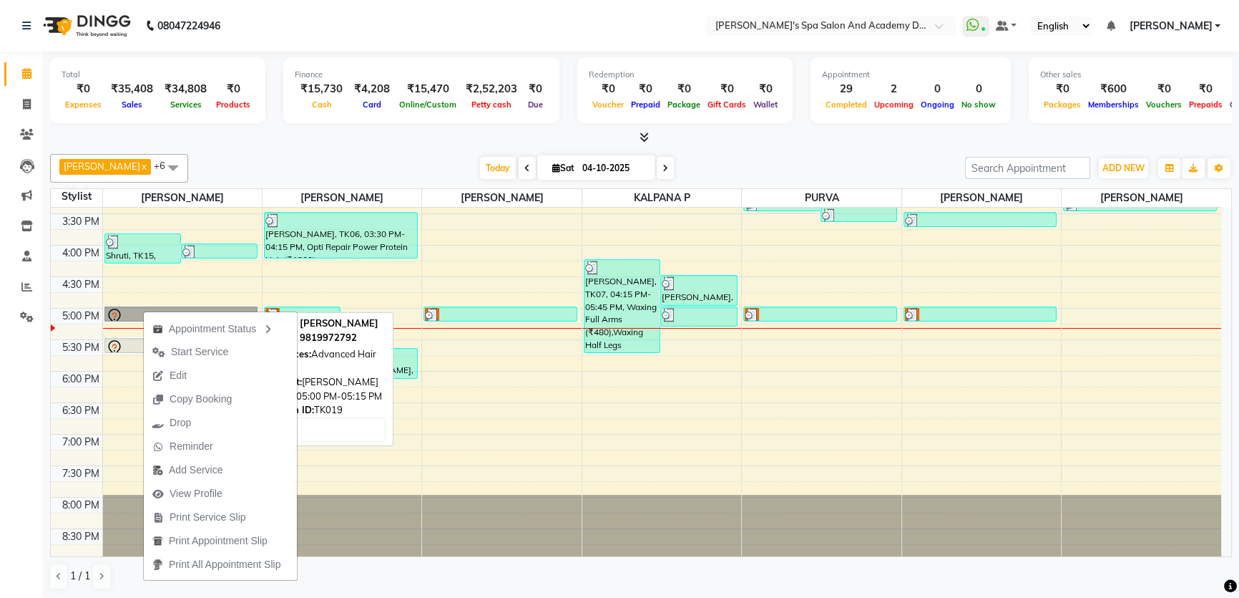
click at [128, 312] on link "[PERSON_NAME], TK19, 05:00 PM-05:15 PM, Advanced Hair Cut" at bounding box center [181, 313] width 154 height 15
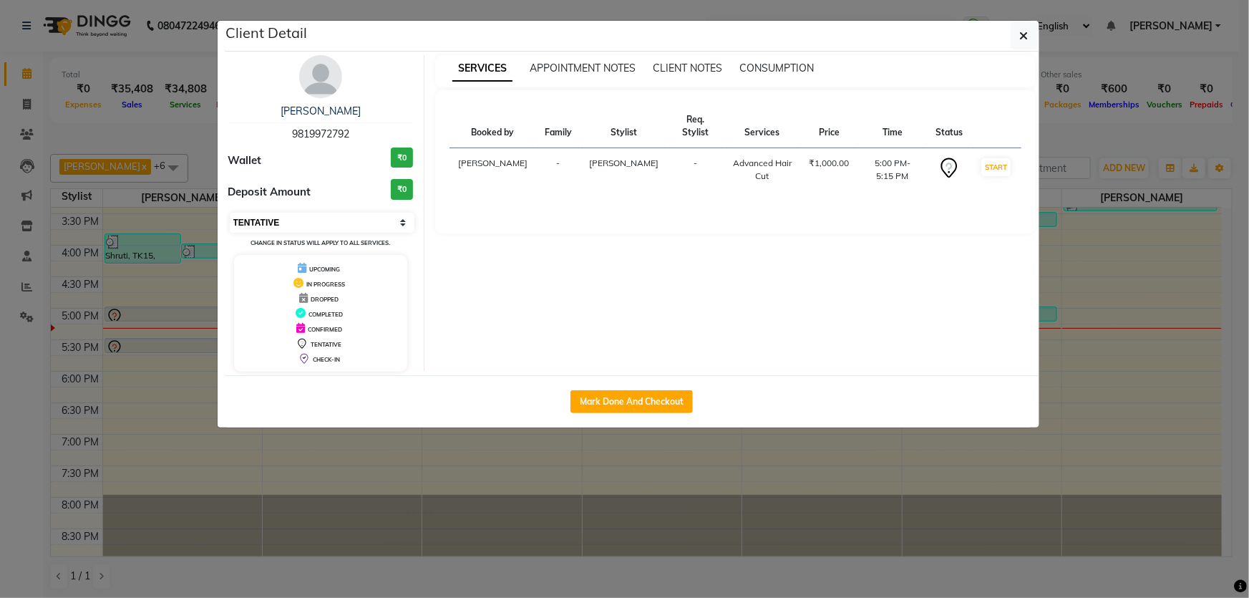
click at [403, 222] on select "Select IN SERVICE CONFIRMED TENTATIVE CHECK IN MARK DONE DROPPED UPCOMING" at bounding box center [322, 223] width 185 height 20
select select "2"
click at [230, 213] on select "Select IN SERVICE CONFIRMED TENTATIVE CHECK IN MARK DONE DROPPED UPCOMING" at bounding box center [322, 223] width 185 height 20
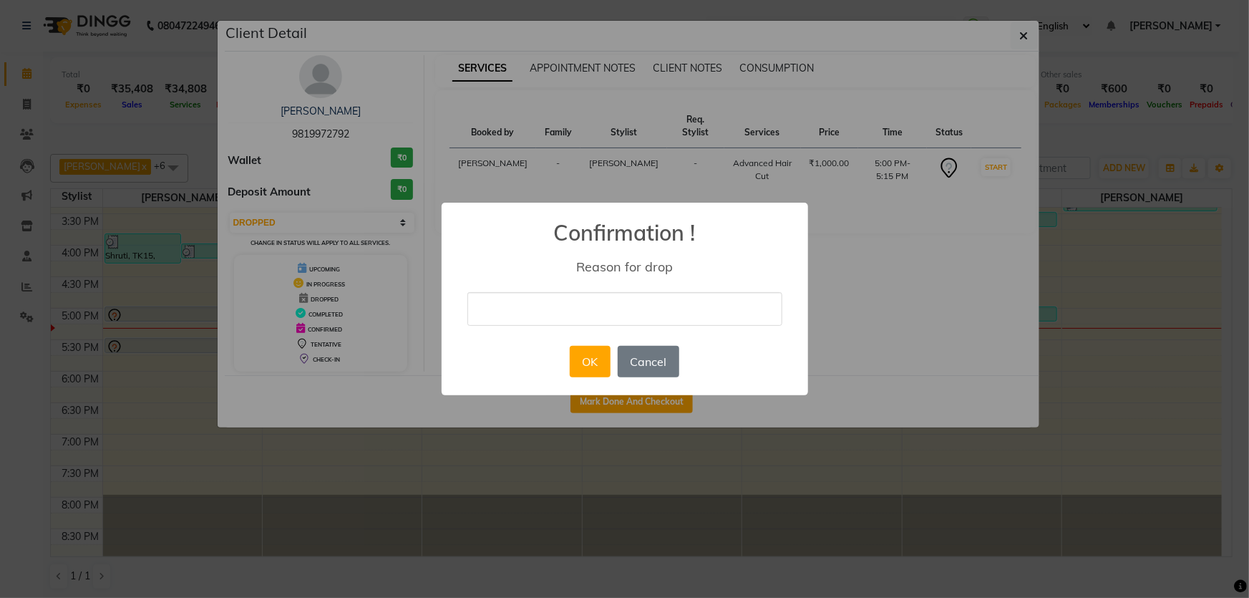
click at [625, 314] on input "text" at bounding box center [624, 309] width 315 height 34
type input "Duplicate Invoice"
click at [598, 366] on button "OK" at bounding box center [590, 361] width 41 height 31
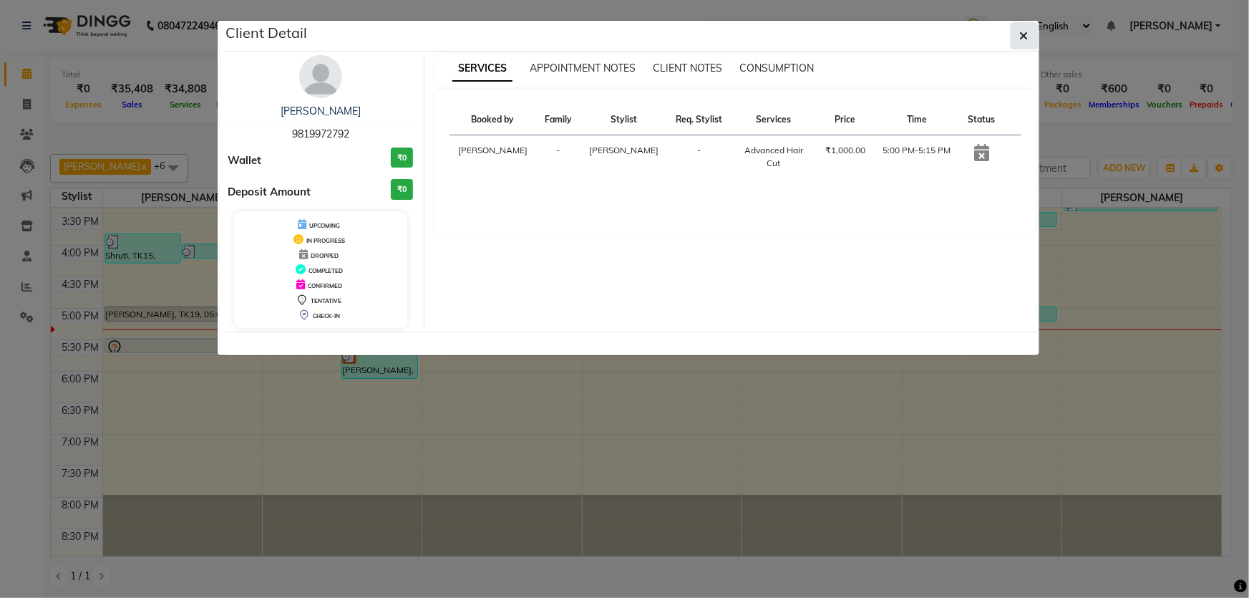
click at [1025, 36] on icon "button" at bounding box center [1024, 35] width 9 height 11
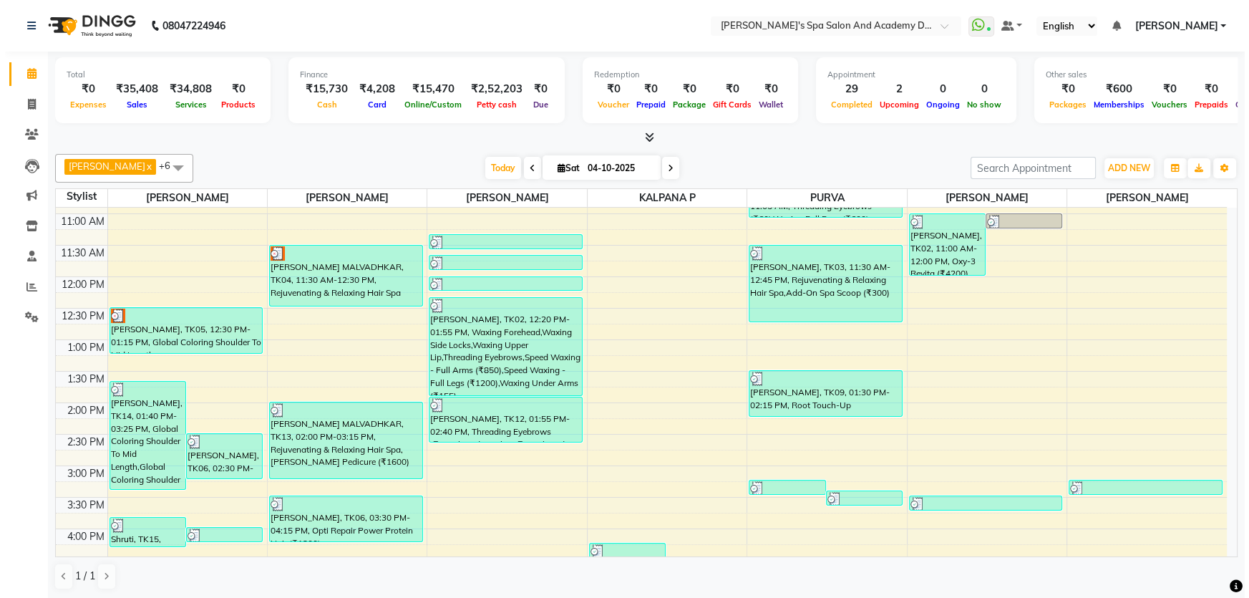
scroll to position [0, 0]
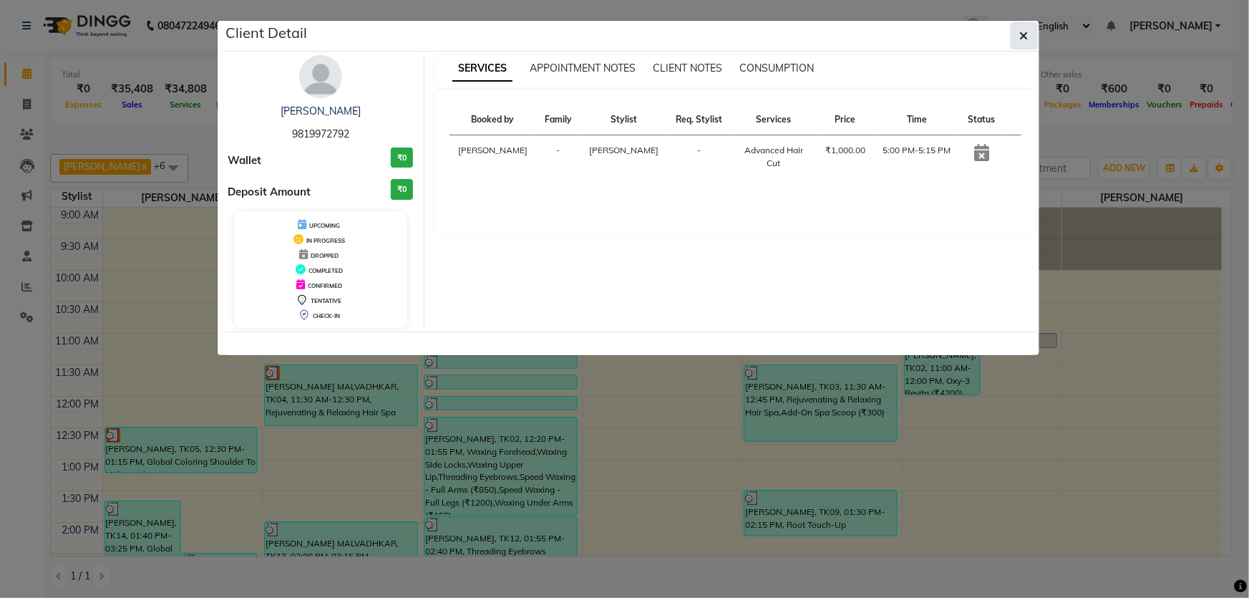
click at [1032, 31] on button "button" at bounding box center [1023, 35] width 27 height 27
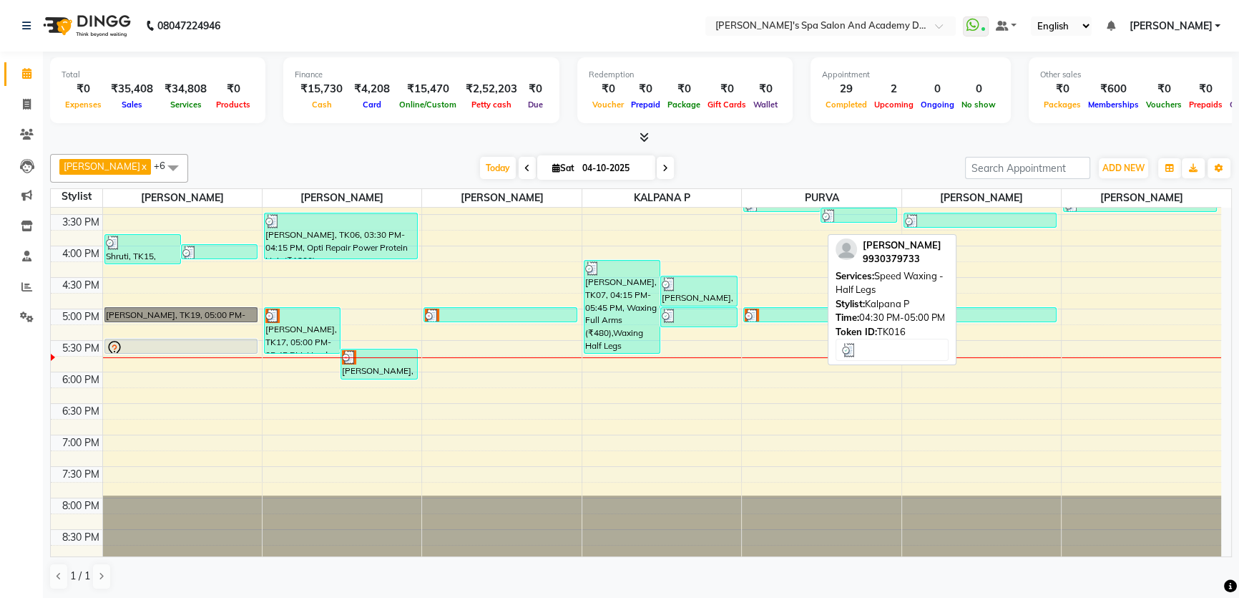
scroll to position [403, 0]
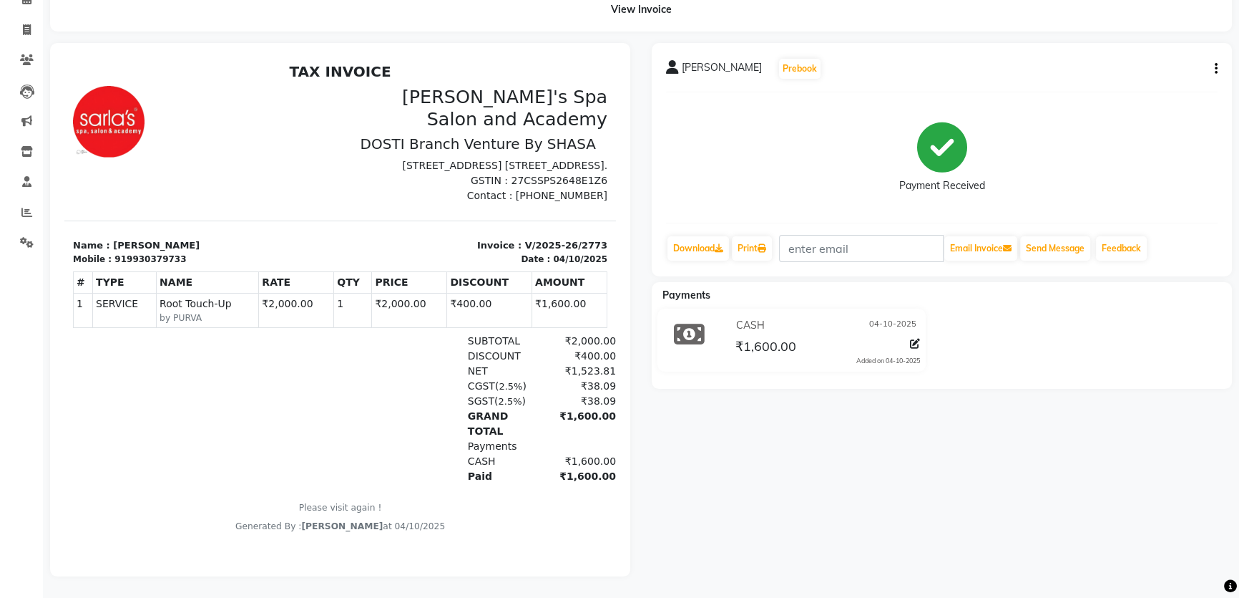
scroll to position [83, 0]
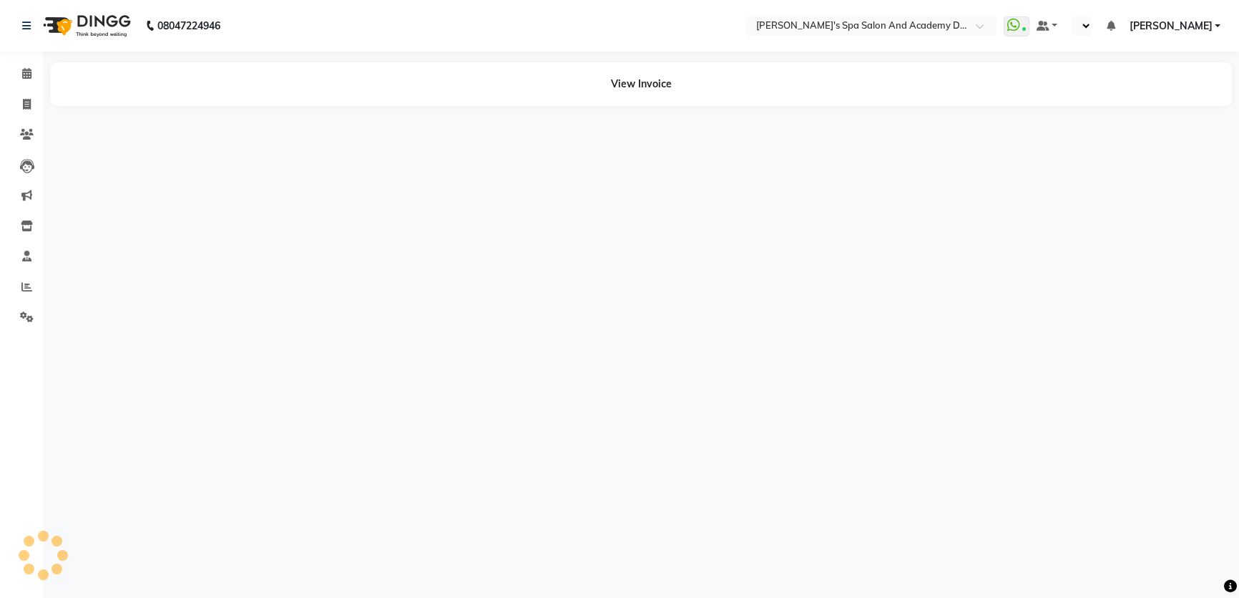
select select "en"
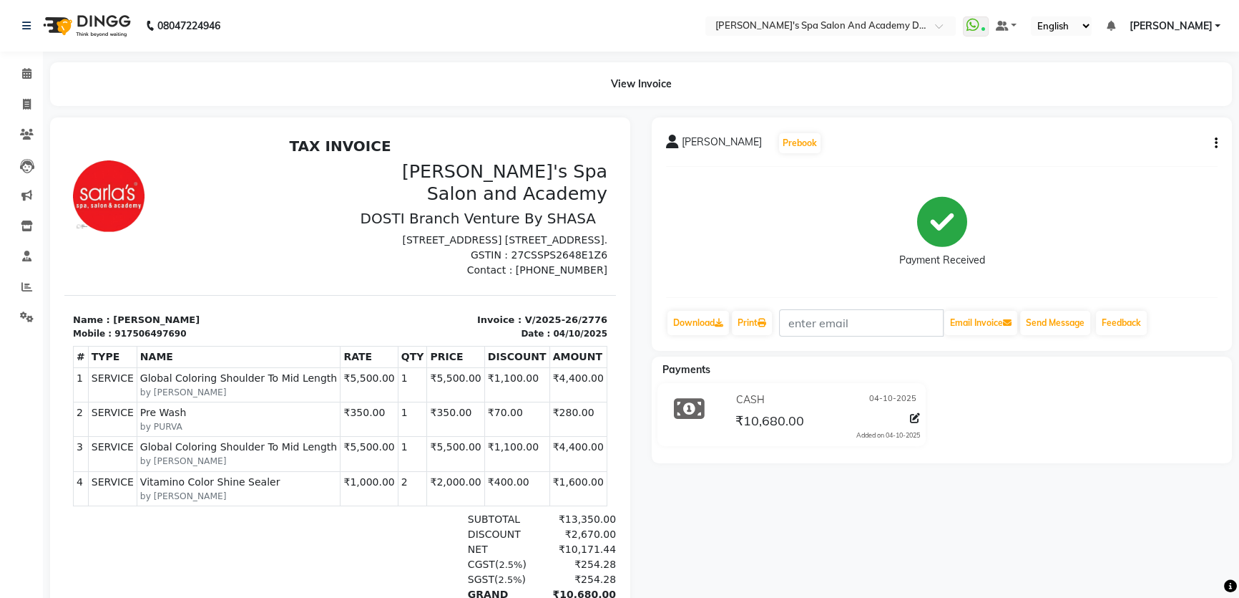
scroll to position [11, 0]
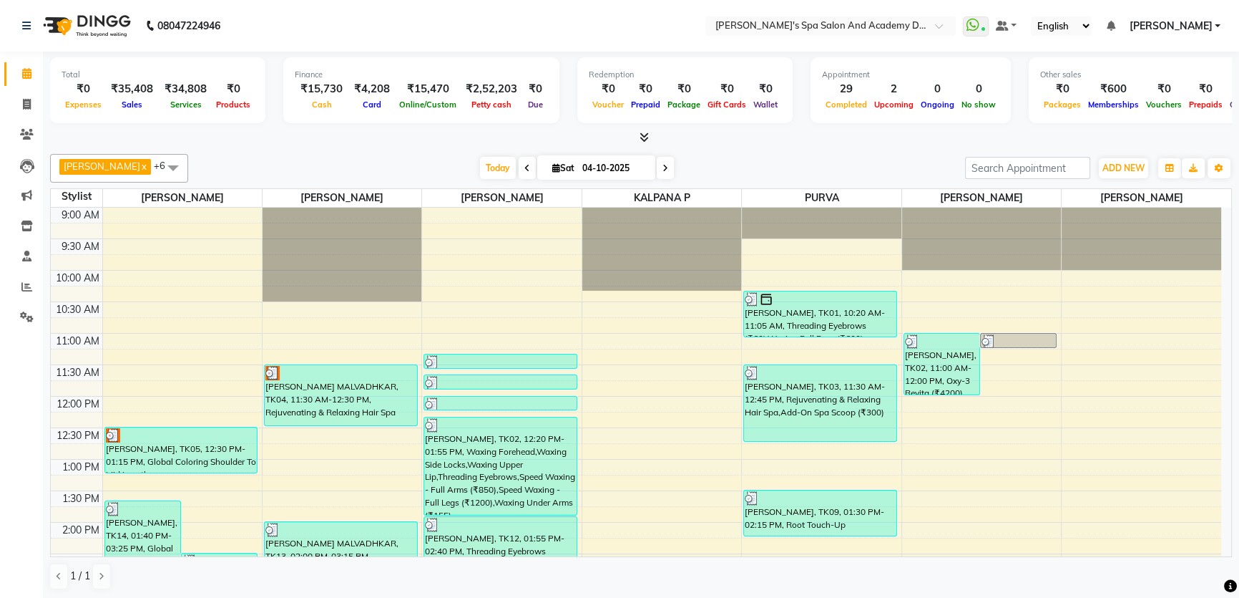
scroll to position [403, 0]
click at [29, 107] on icon at bounding box center [27, 104] width 8 height 11
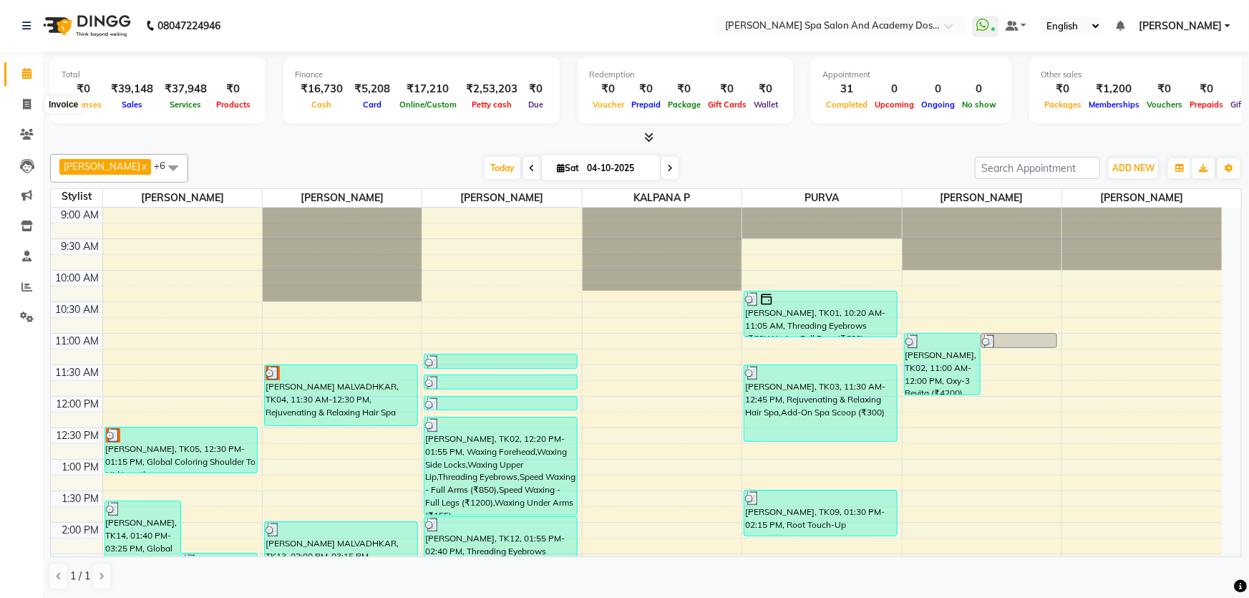
select select "6316"
select select "service"
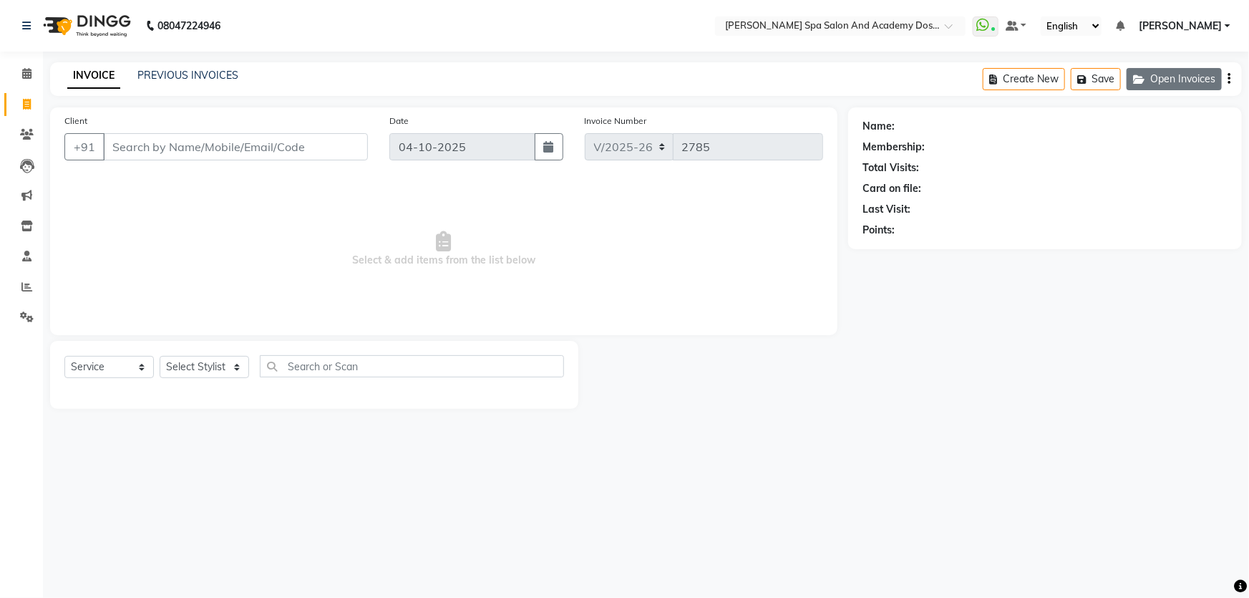
click at [1159, 80] on button "Open Invoices" at bounding box center [1173, 79] width 95 height 22
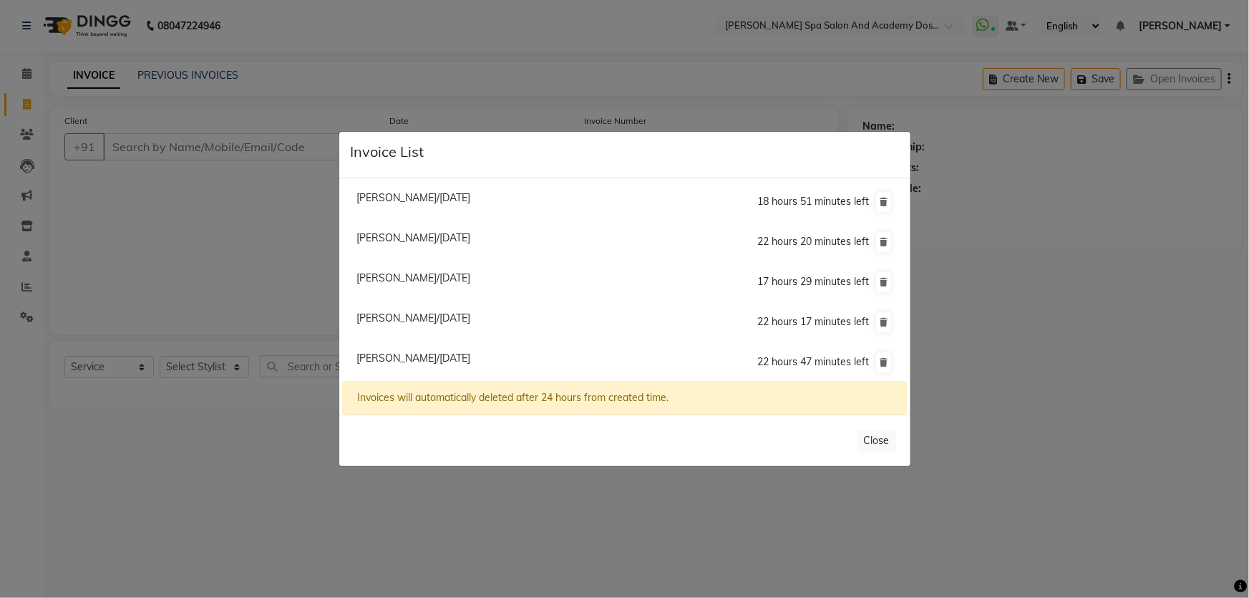
click at [477, 91] on ngb-modal-window "Invoice List [PERSON_NAME]/[DATE] 18 hours 51 minutes left [GEOGRAPHIC_DATA] Ch…" at bounding box center [624, 299] width 1249 height 598
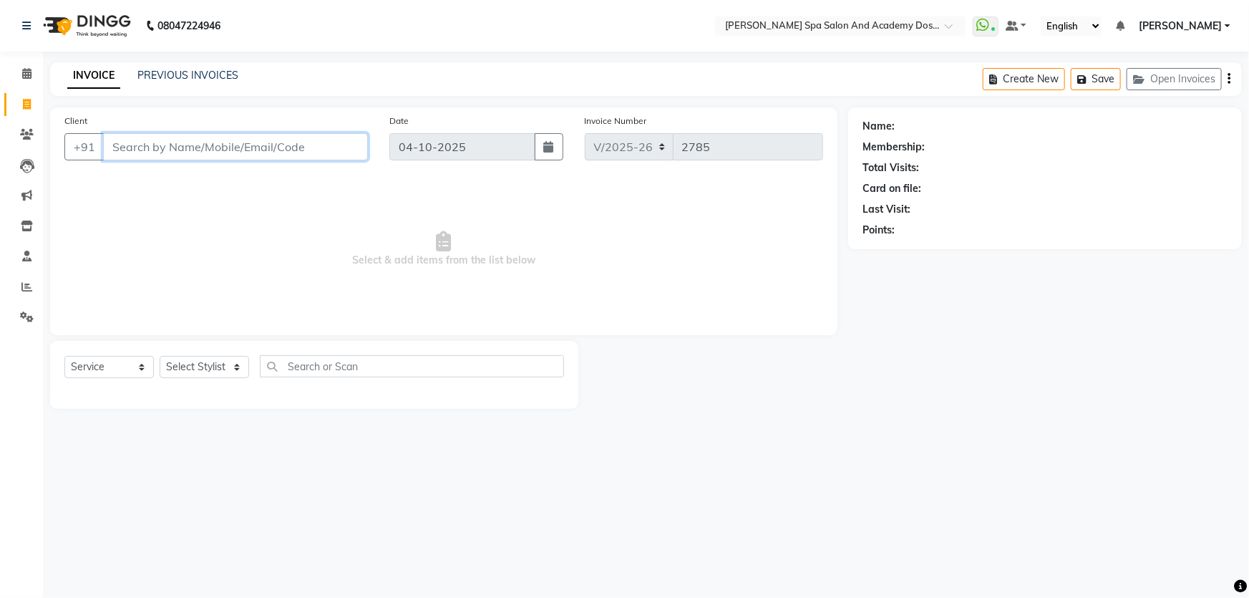
click at [182, 142] on input "Client" at bounding box center [235, 146] width 265 height 27
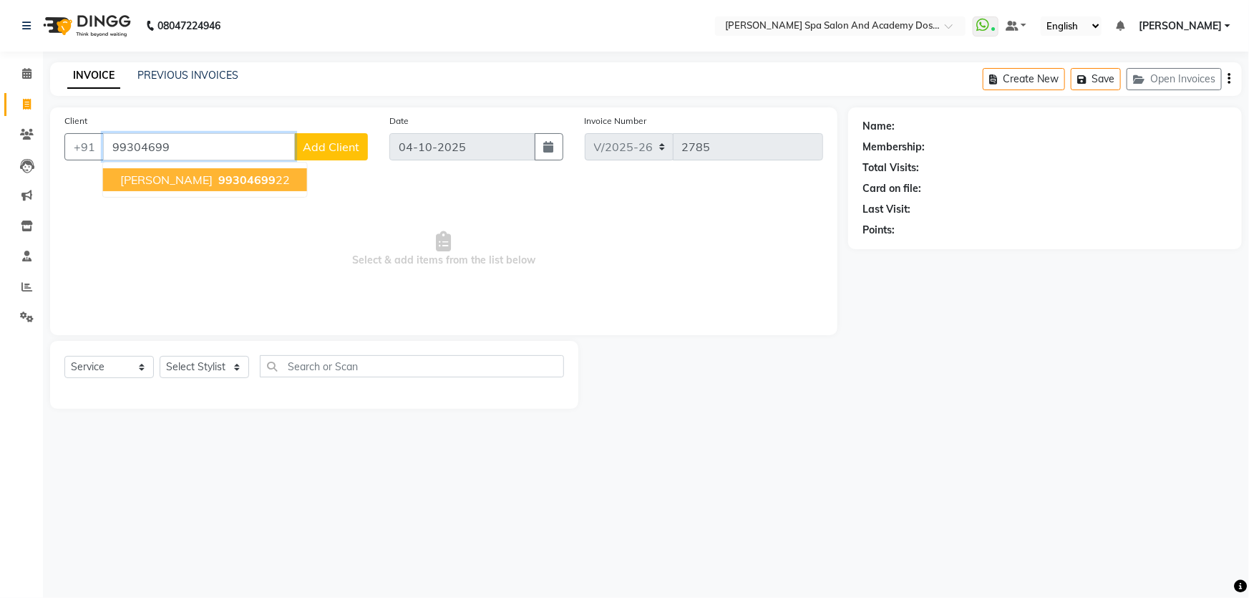
click at [253, 182] on span "99304699" at bounding box center [246, 179] width 57 height 14
type input "9930469922"
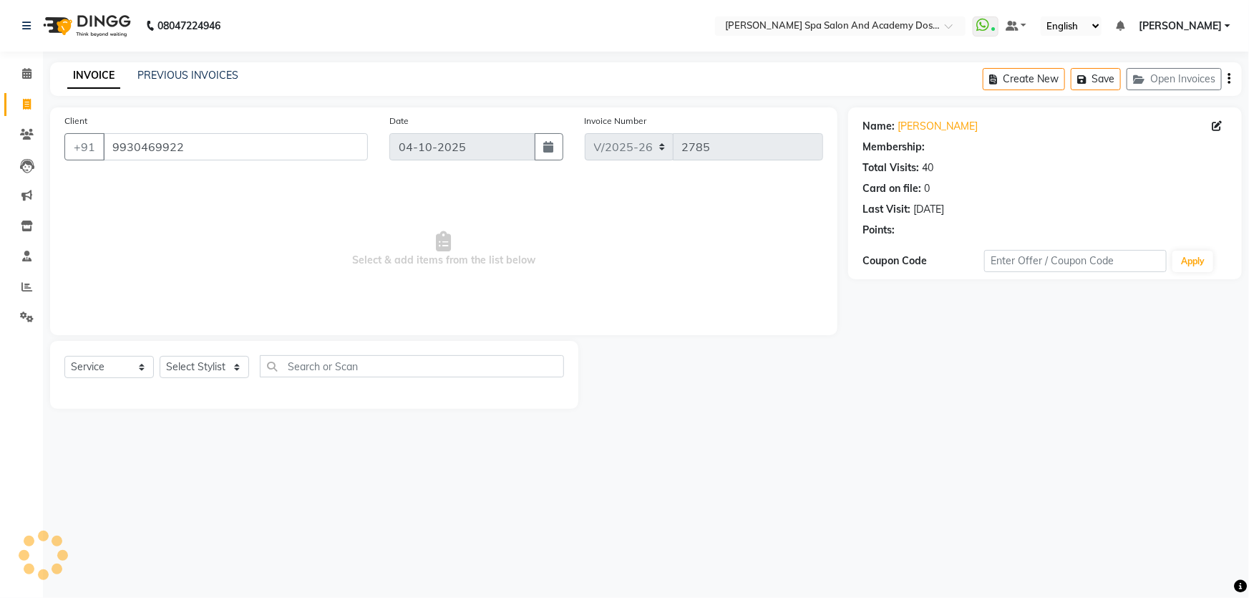
select select "1: Object"
click at [236, 369] on select "Select Stylist Admin [PERSON_NAME] [PERSON_NAME] DIRECT 1 [PERSON_NAME] [PERSON…" at bounding box center [204, 367] width 89 height 22
select select "63504"
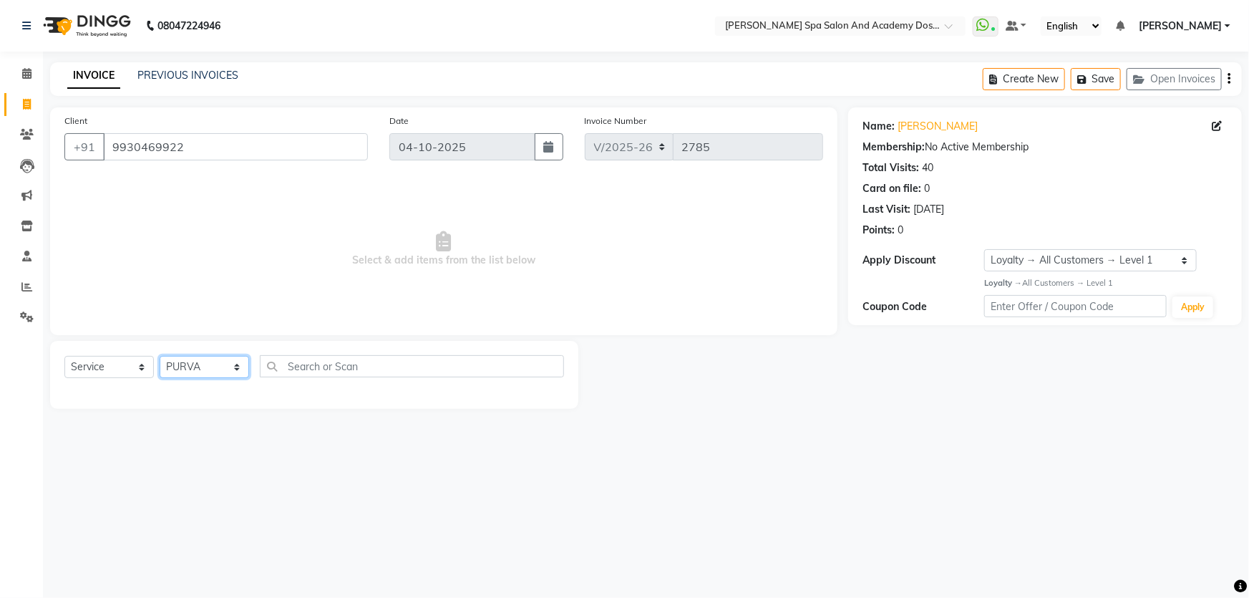
click at [160, 356] on select "Select Stylist Admin [PERSON_NAME] [PERSON_NAME] DIRECT 1 [PERSON_NAME] [PERSON…" at bounding box center [204, 367] width 89 height 22
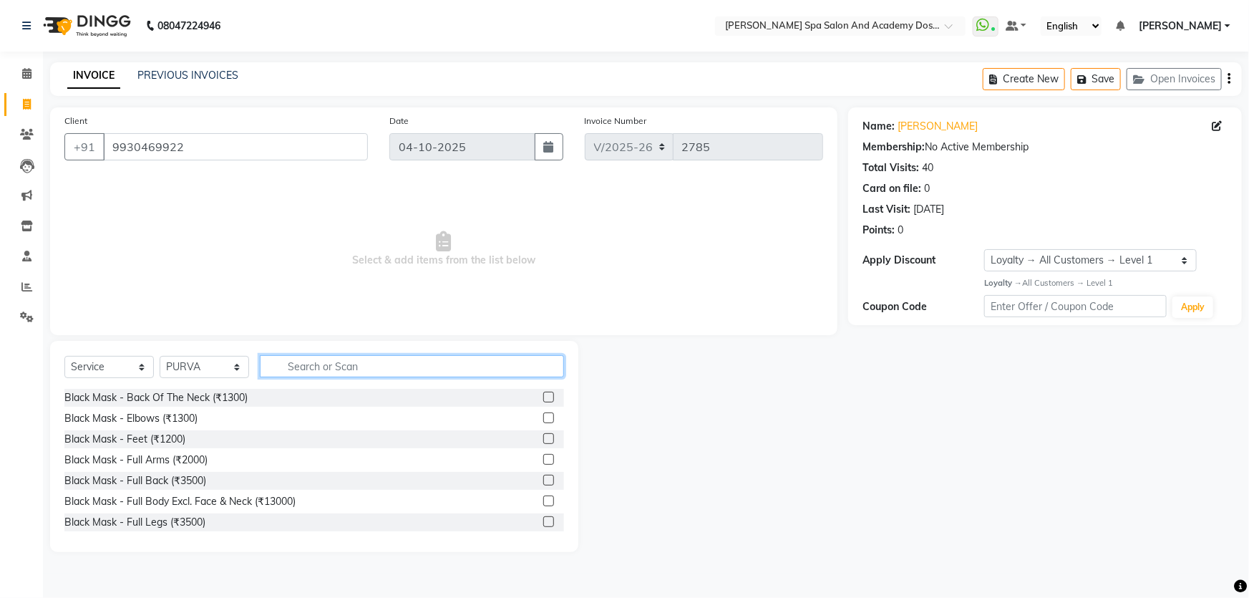
click at [274, 366] on input "text" at bounding box center [412, 366] width 304 height 22
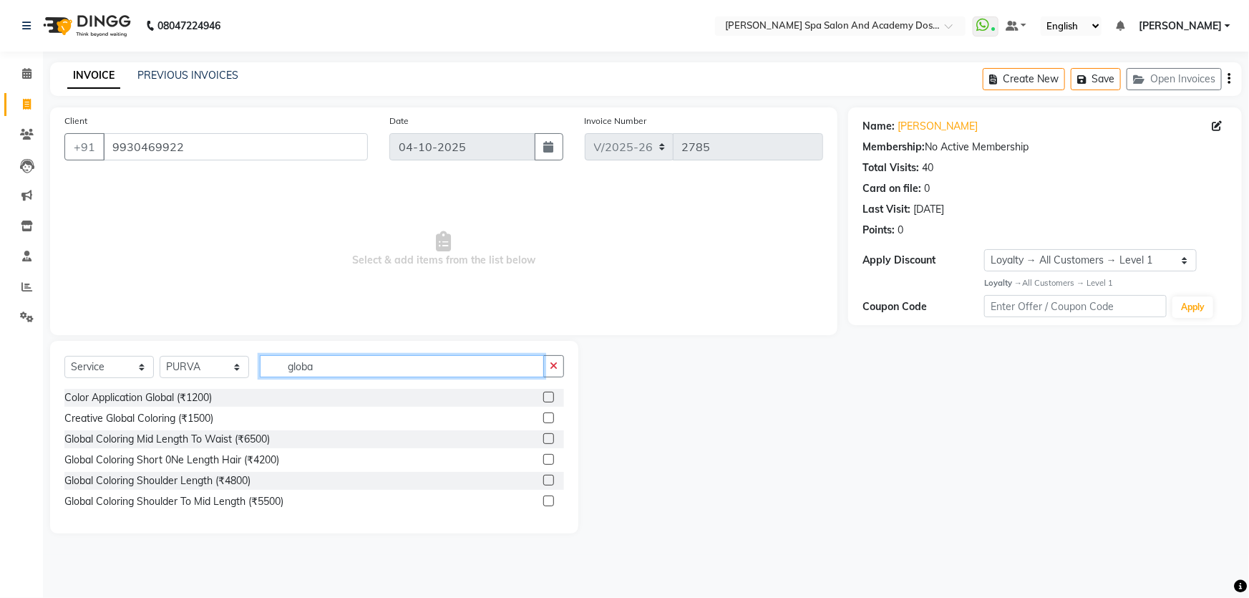
type input "globa"
click at [547, 501] on label at bounding box center [548, 500] width 11 height 11
click at [547, 501] on input "checkbox" at bounding box center [547, 501] width 9 height 9
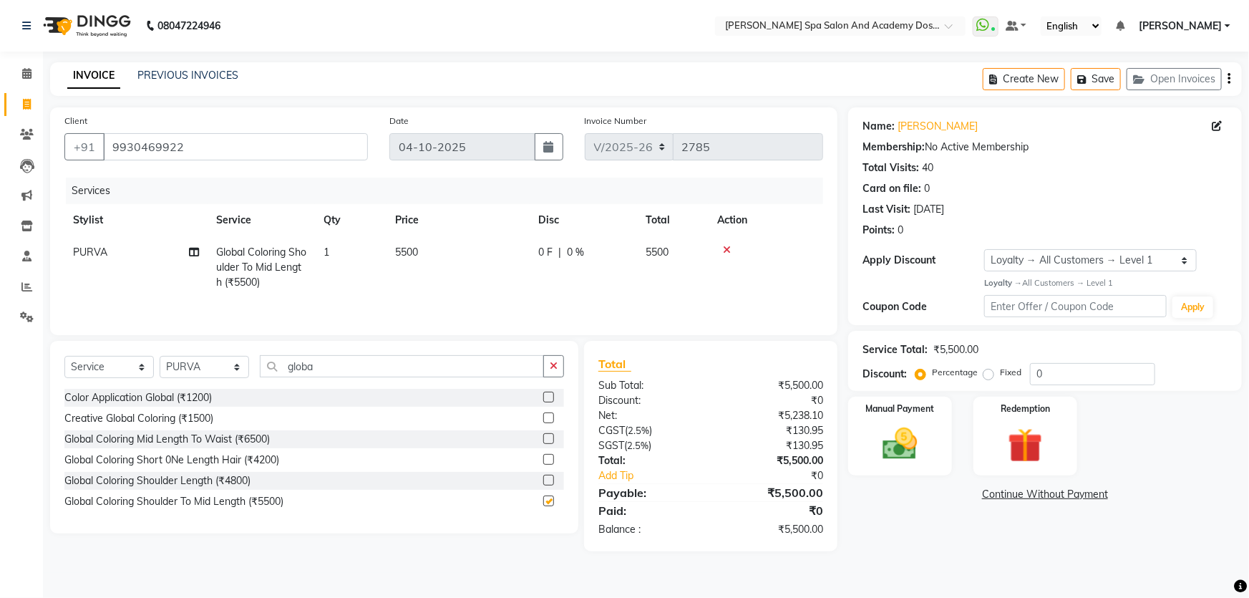
checkbox input "false"
drag, startPoint x: 335, startPoint y: 364, endPoint x: 276, endPoint y: 363, distance: 58.7
click at [276, 363] on input "globa" at bounding box center [402, 366] width 284 height 22
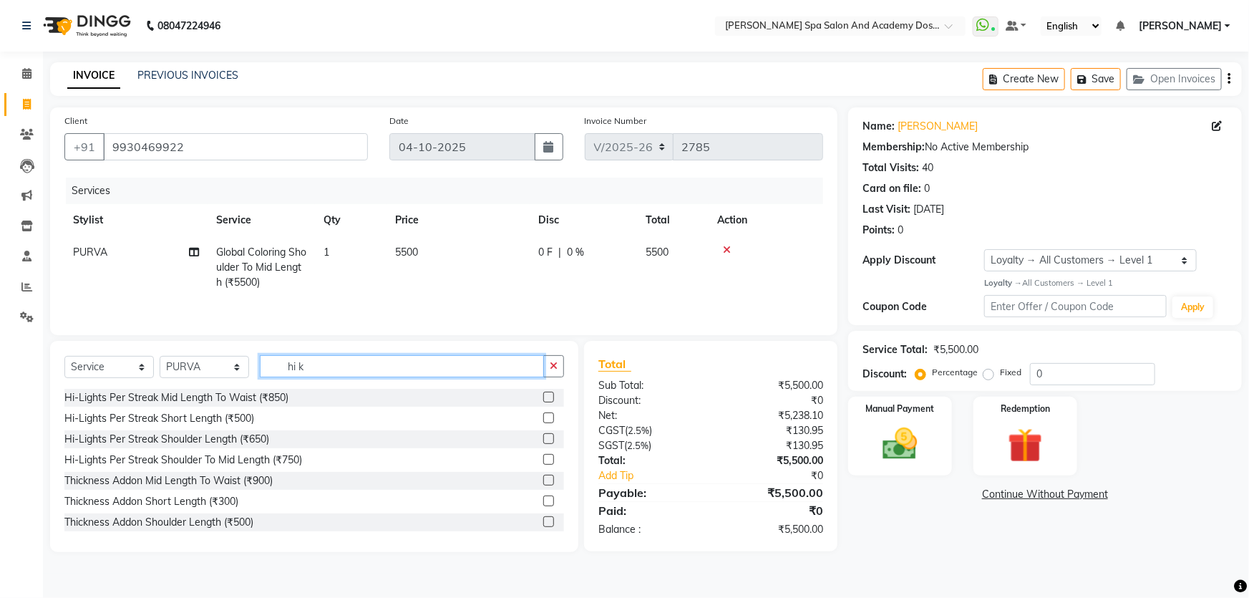
type input "hi"
drag, startPoint x: 301, startPoint y: 366, endPoint x: 271, endPoint y: 366, distance: 30.8
click at [271, 366] on input "hi" at bounding box center [402, 366] width 284 height 22
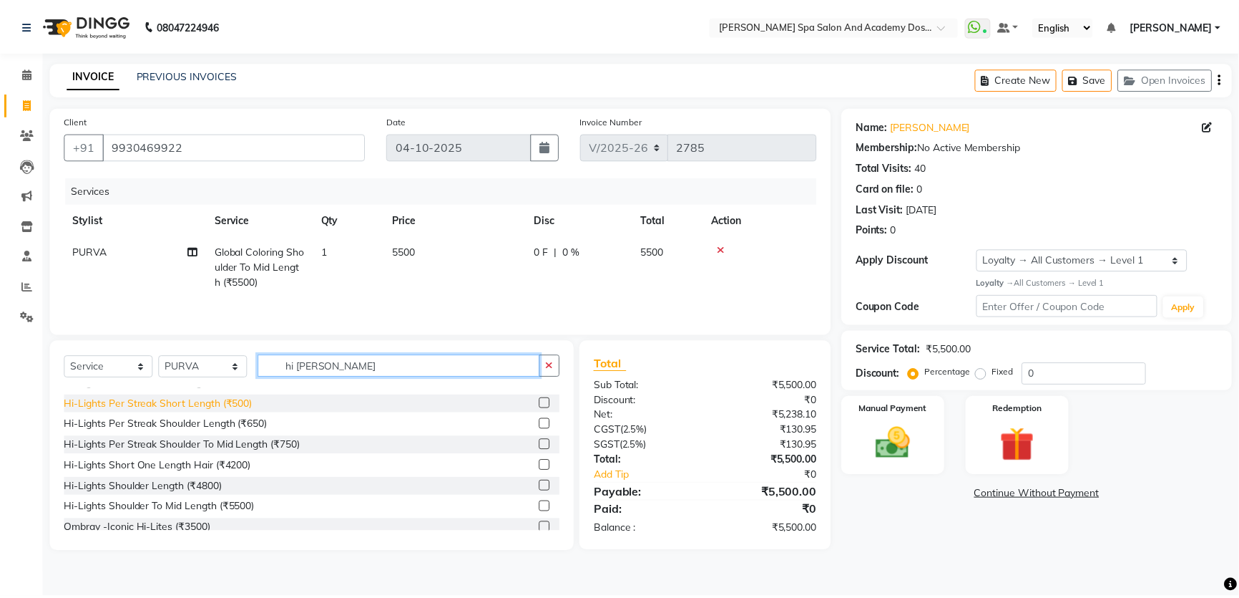
scroll to position [85, 0]
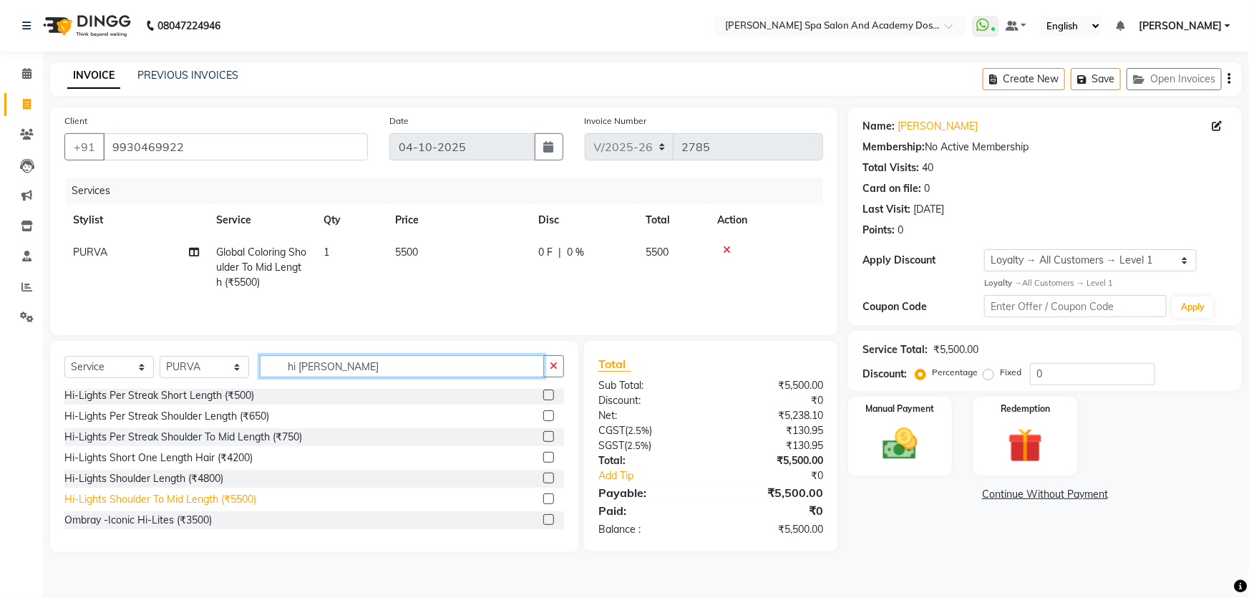
type input "hi [PERSON_NAME]"
click at [175, 500] on div "Hi-Lights Shoulder To Mid Length (₹5500)" at bounding box center [160, 499] width 192 height 15
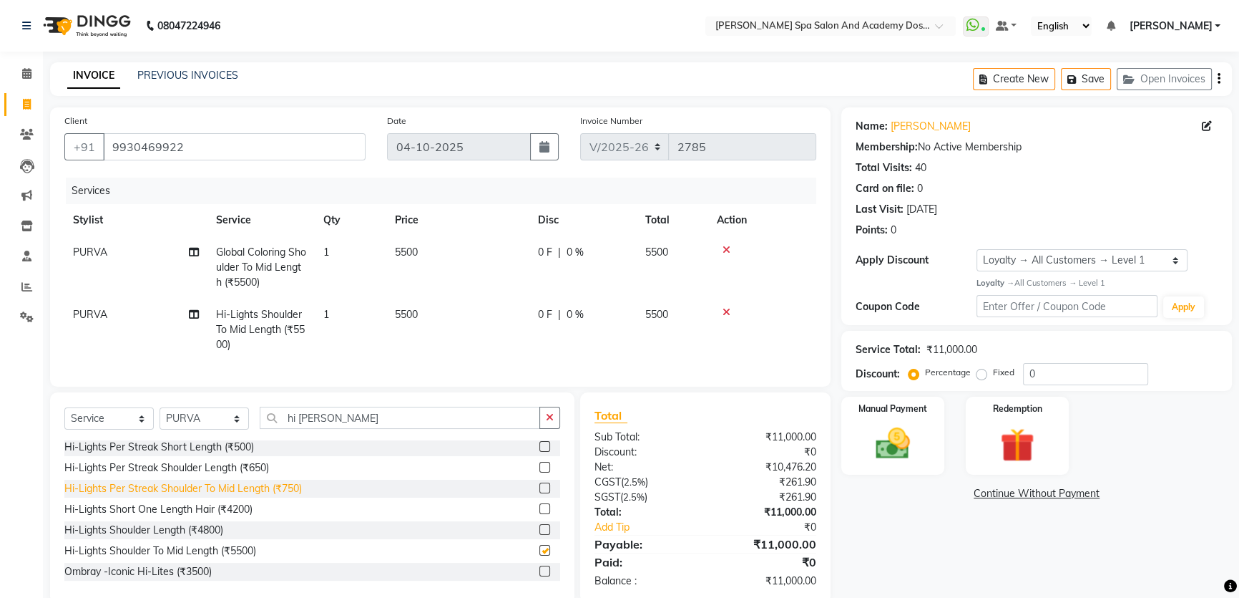
checkbox input "false"
click at [406, 315] on span "5500" at bounding box center [406, 314] width 23 height 13
select select "63504"
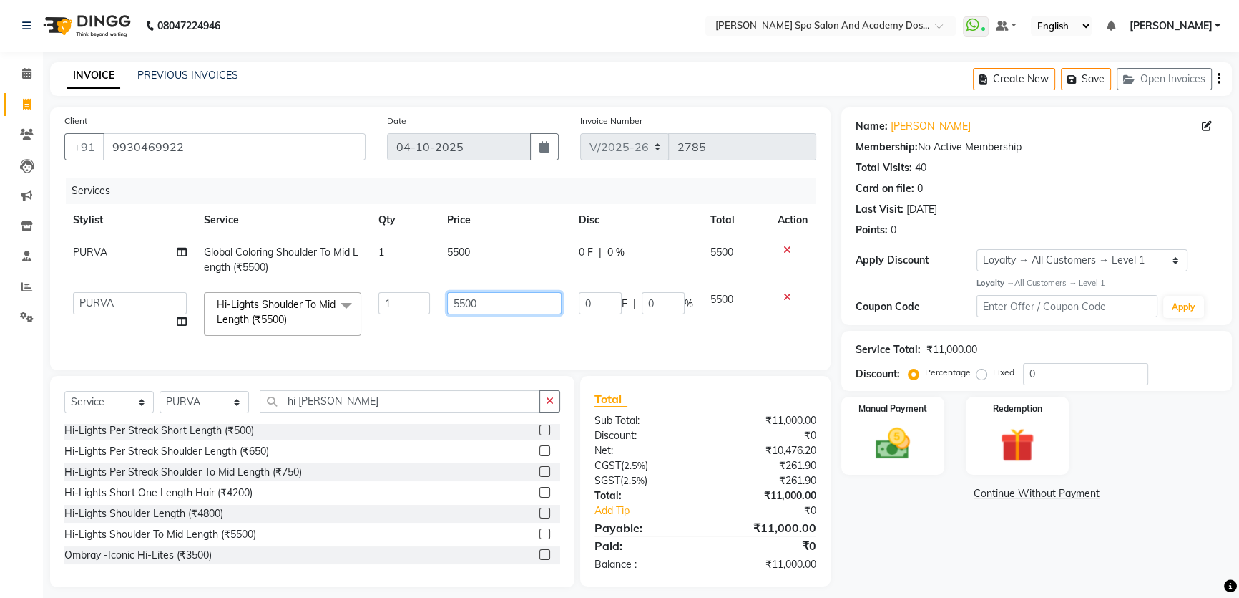
click at [465, 300] on input "5500" at bounding box center [504, 303] width 115 height 22
type input "5000"
click at [499, 338] on td "5000" at bounding box center [505, 313] width 132 height 61
select select "63504"
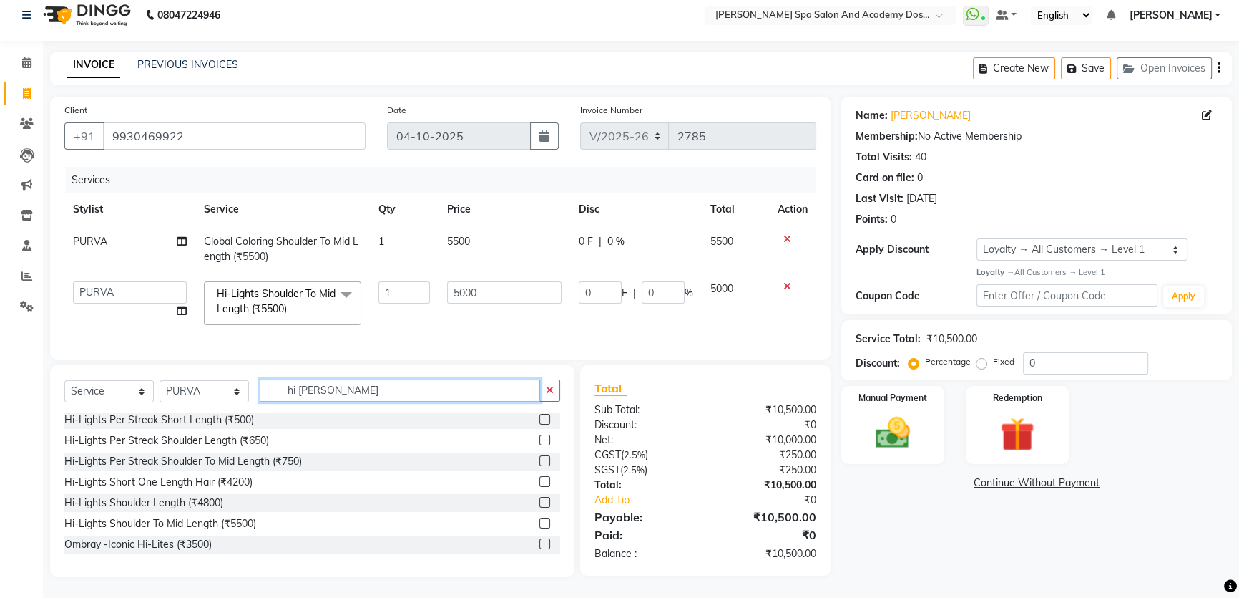
drag, startPoint x: 311, startPoint y: 389, endPoint x: 284, endPoint y: 390, distance: 27.2
click at [284, 390] on input "hi li" at bounding box center [400, 390] width 281 height 22
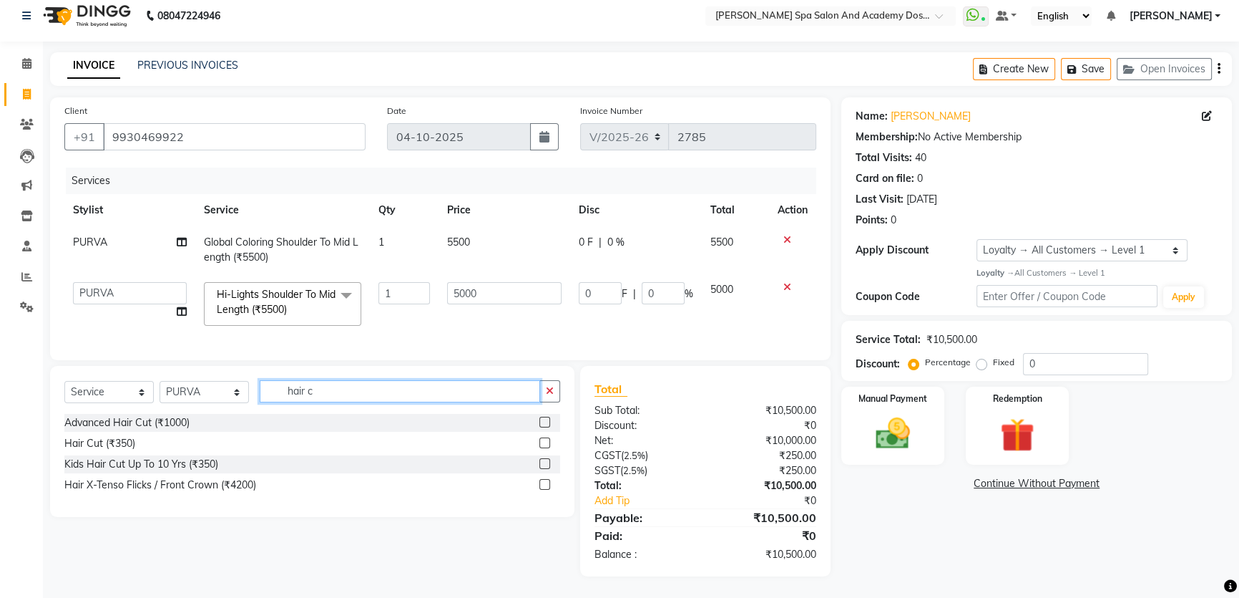
type input "hair c"
click at [542, 424] on label at bounding box center [545, 421] width 11 height 11
click at [542, 424] on input "checkbox" at bounding box center [544, 422] width 9 height 9
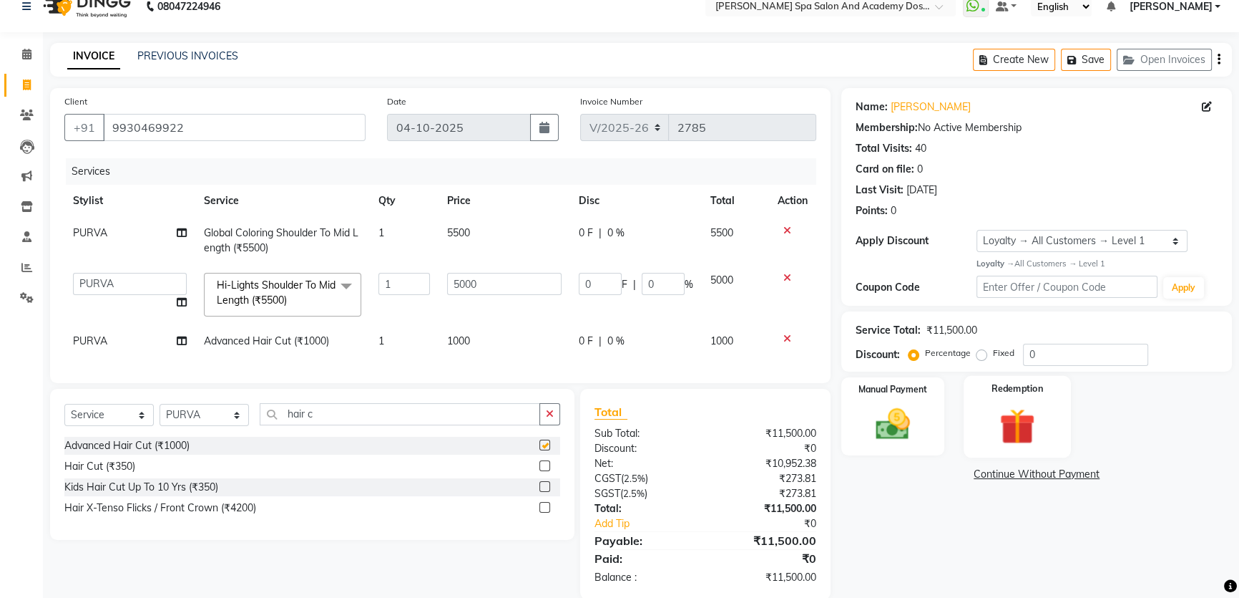
checkbox input "false"
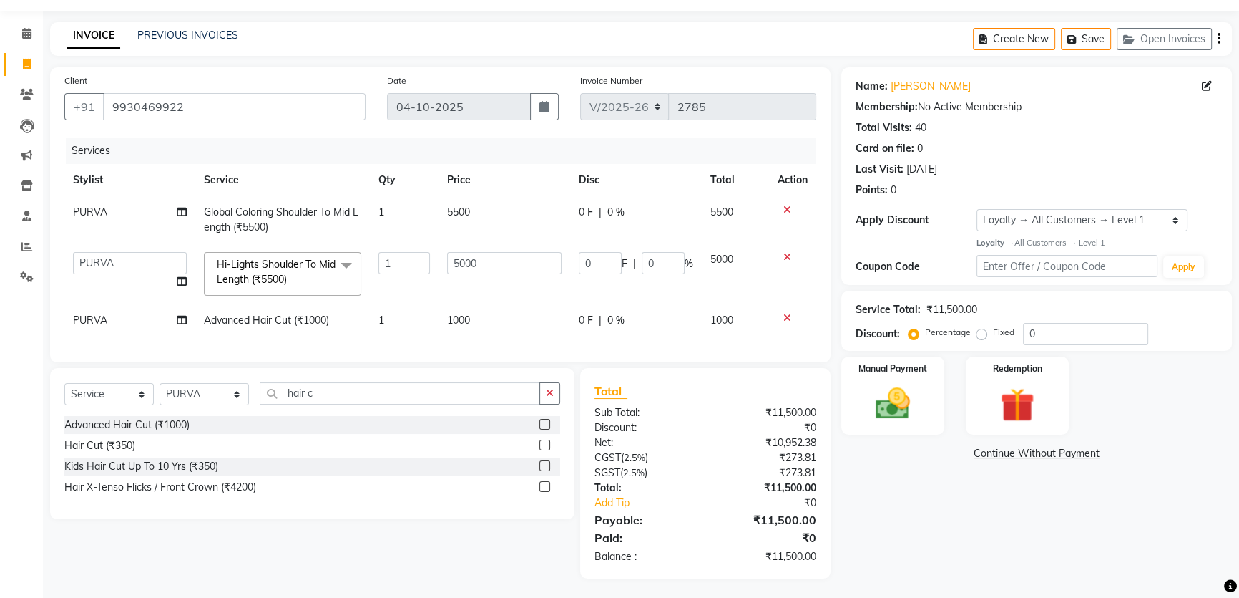
scroll to position [52, 0]
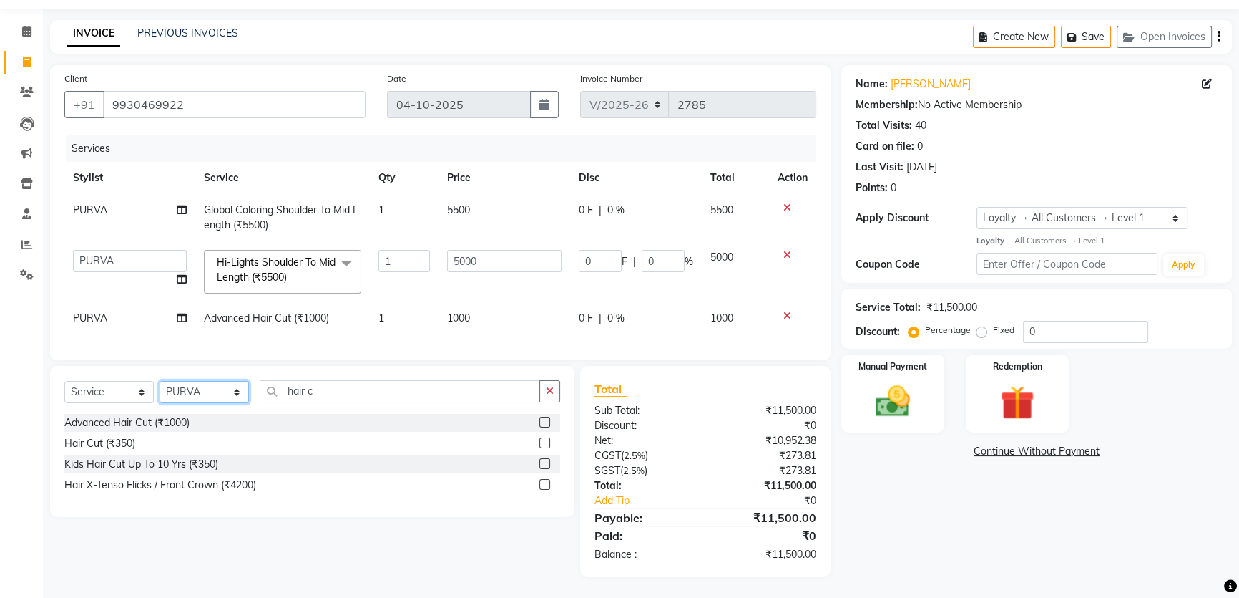
click at [234, 392] on select "Select Stylist Admin AKSHTA AMBRE ASAWARI PAWAR DIRECT 1 GAURI THAPA JIGNA SHAH…" at bounding box center [204, 392] width 89 height 22
click at [160, 381] on select "Select Stylist Admin AKSHTA AMBRE ASAWARI PAWAR DIRECT 1 GAURI THAPA JIGNA SHAH…" at bounding box center [204, 392] width 89 height 22
drag, startPoint x: 316, startPoint y: 390, endPoint x: 262, endPoint y: 386, distance: 53.8
click at [262, 386] on input "hair c" at bounding box center [400, 391] width 281 height 22
click at [147, 391] on select "Select Service Product Membership Package Voucher Prepaid Gift Card" at bounding box center [108, 392] width 89 height 22
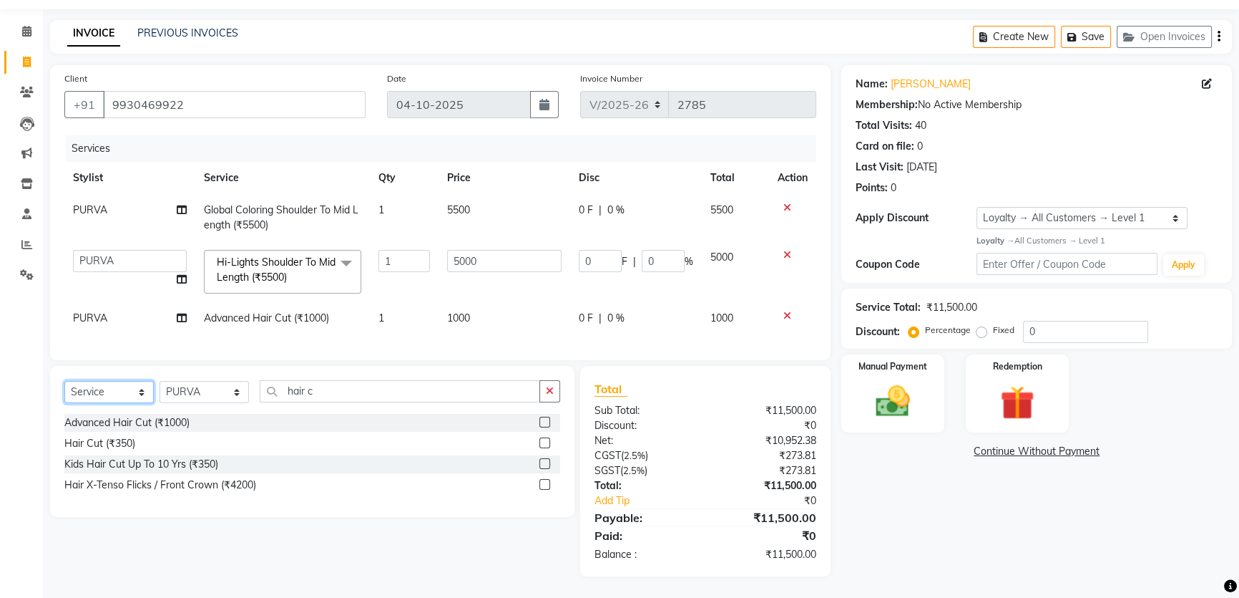
select select "product"
click at [64, 381] on select "Select Service Product Membership Package Voucher Prepaid Gift Card" at bounding box center [108, 392] width 89 height 22
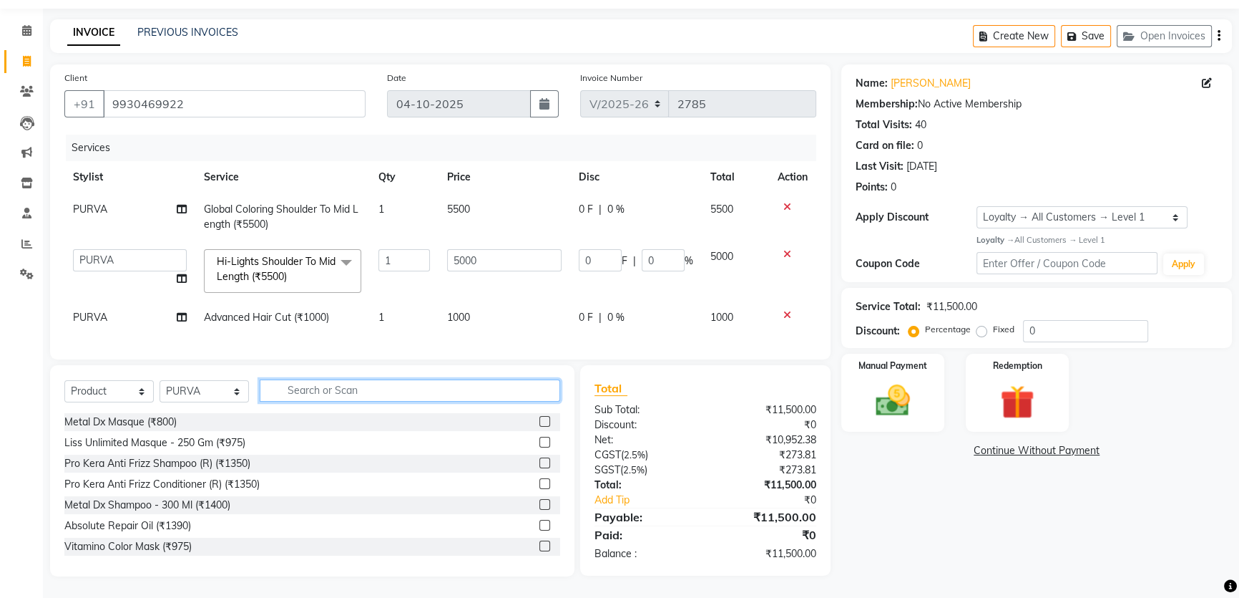
click at [308, 395] on input "text" at bounding box center [410, 390] width 301 height 22
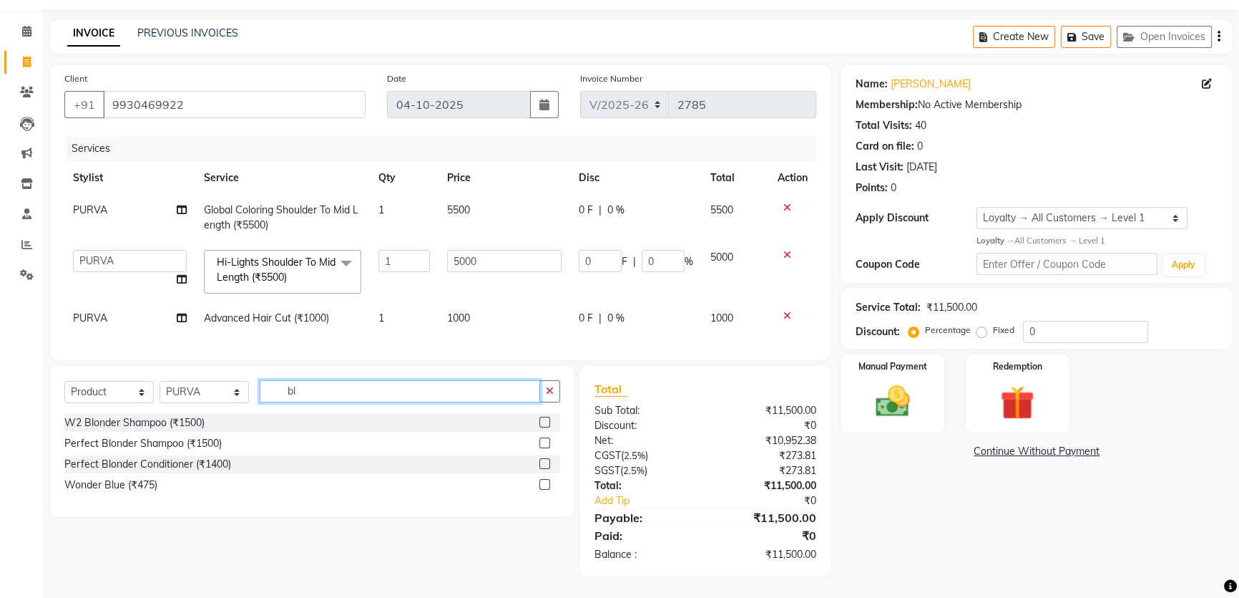
type input "b"
type input "liss"
click at [541, 419] on label at bounding box center [545, 421] width 11 height 11
click at [541, 419] on input "checkbox" at bounding box center [544, 422] width 9 height 9
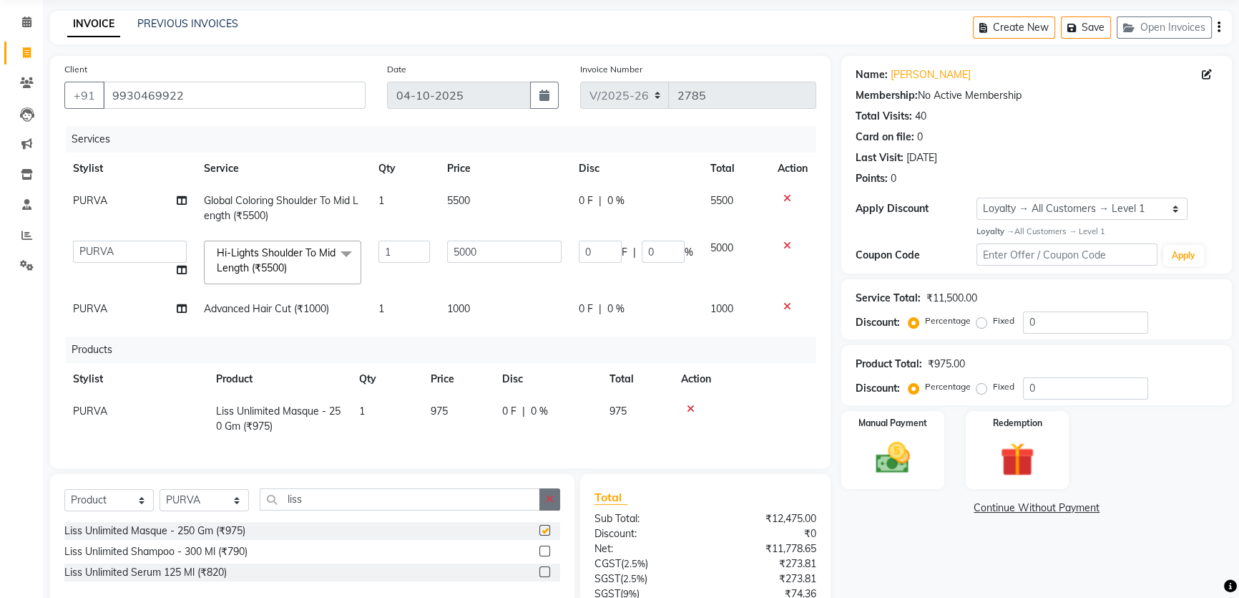
checkbox input "false"
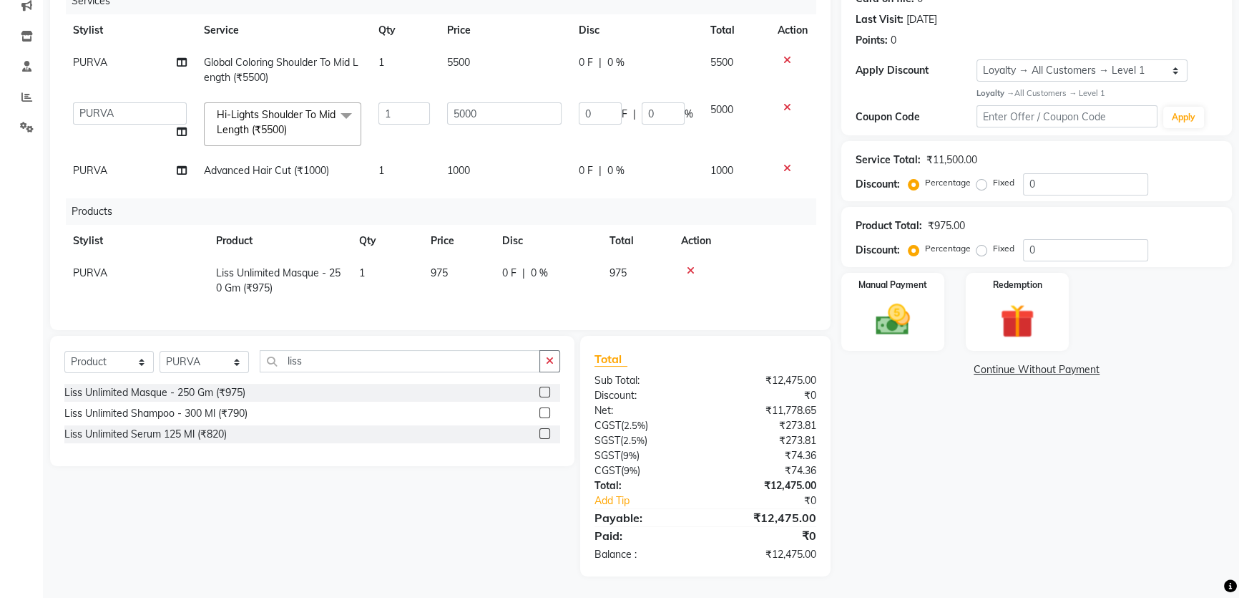
click at [544, 414] on label at bounding box center [545, 412] width 11 height 11
click at [544, 414] on input "checkbox" at bounding box center [544, 413] width 9 height 9
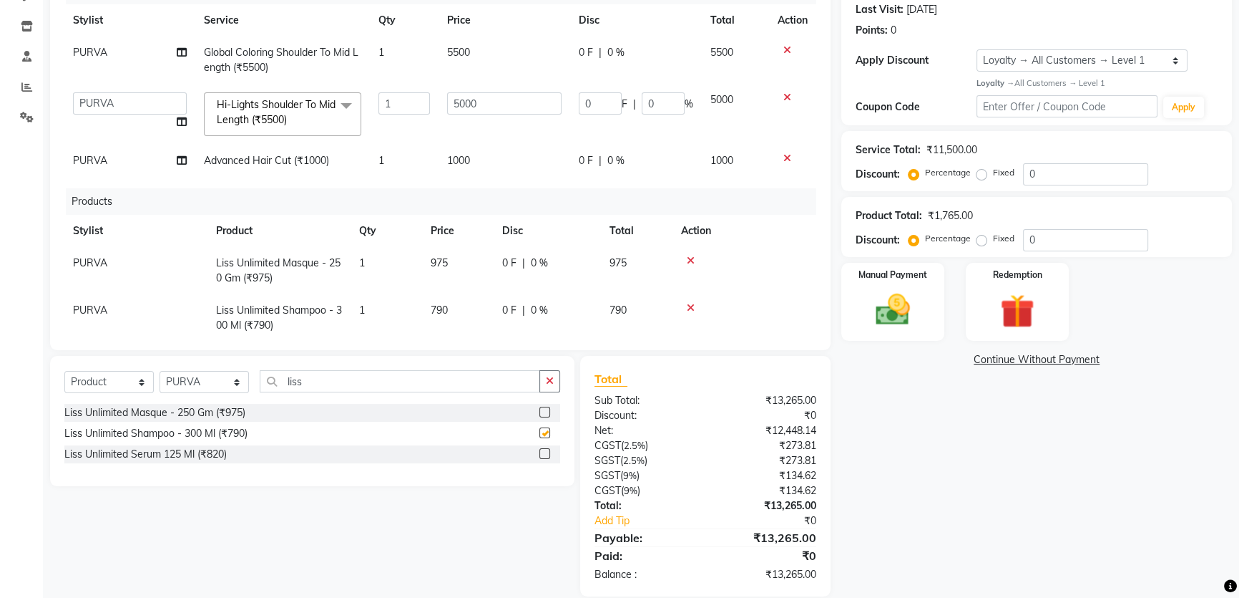
checkbox input "false"
click at [544, 457] on label at bounding box center [545, 453] width 11 height 11
click at [544, 457] on input "checkbox" at bounding box center [544, 453] width 9 height 9
click at [547, 450] on label at bounding box center [545, 453] width 11 height 11
click at [547, 450] on input "checkbox" at bounding box center [544, 453] width 9 height 9
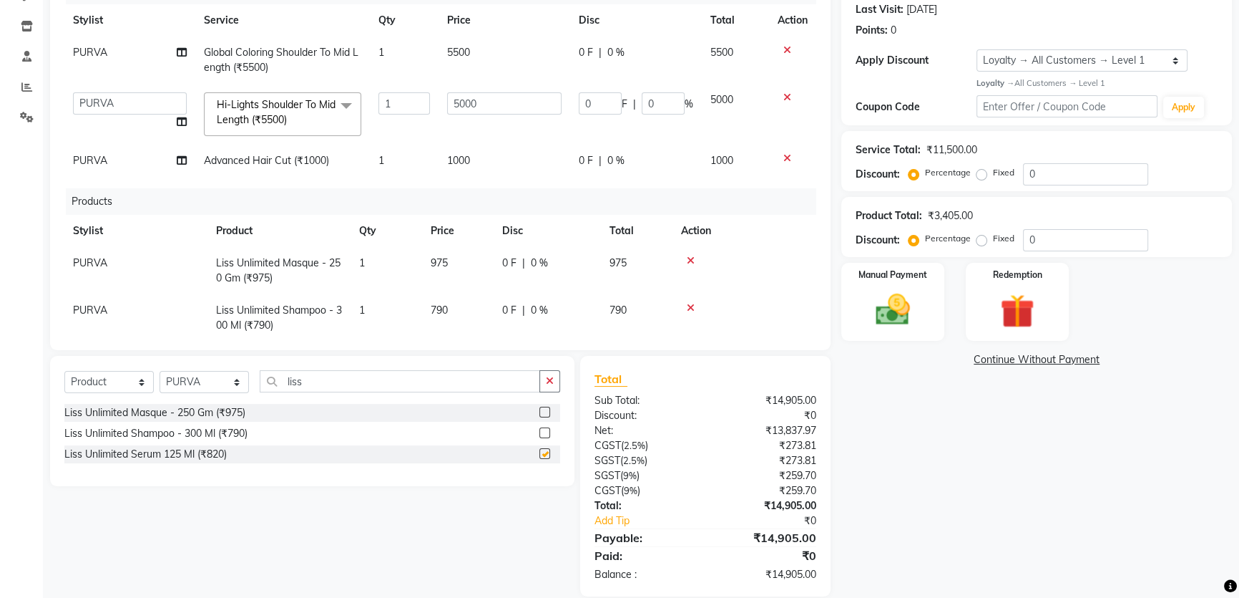
checkbox input "false"
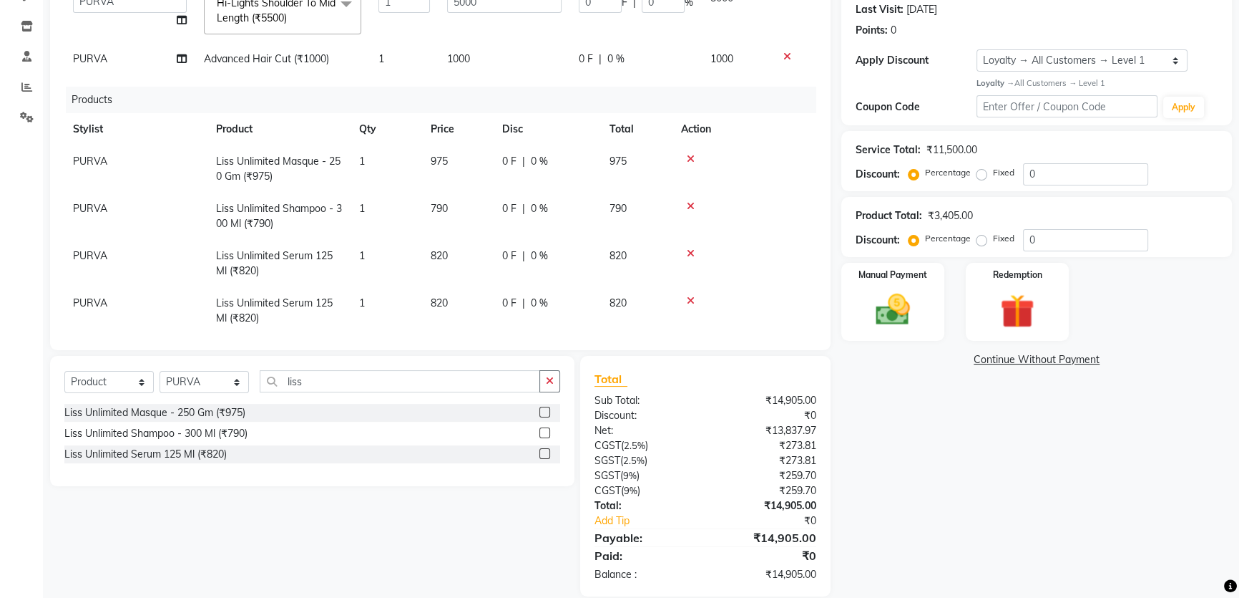
scroll to position [121, 0]
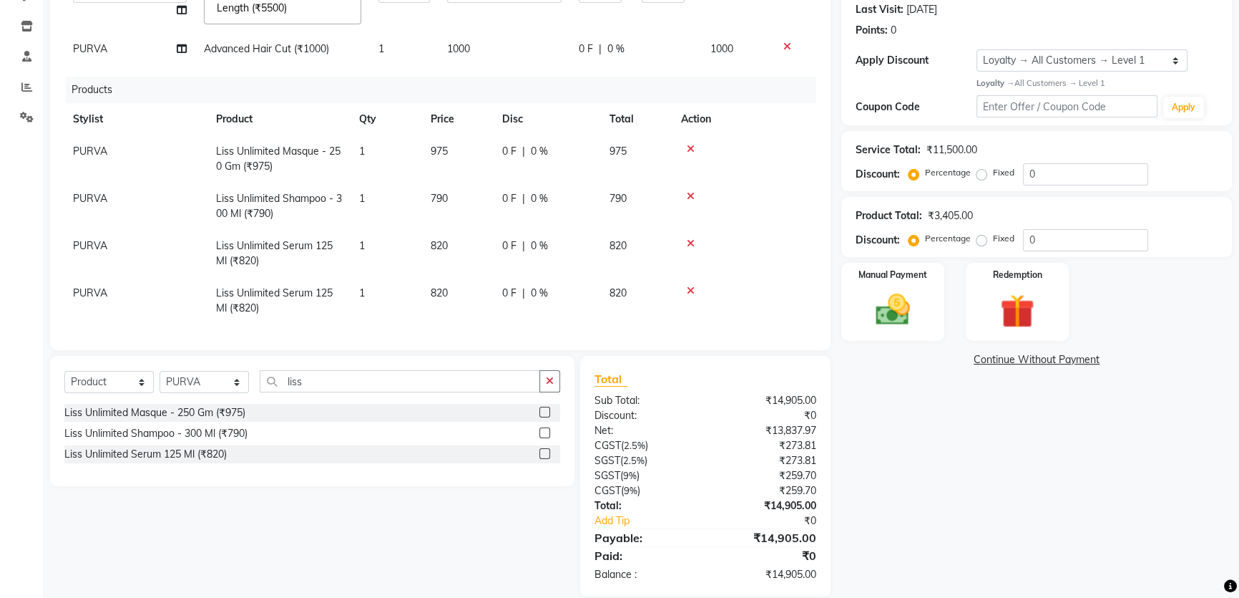
click at [688, 286] on icon at bounding box center [691, 291] width 8 height 10
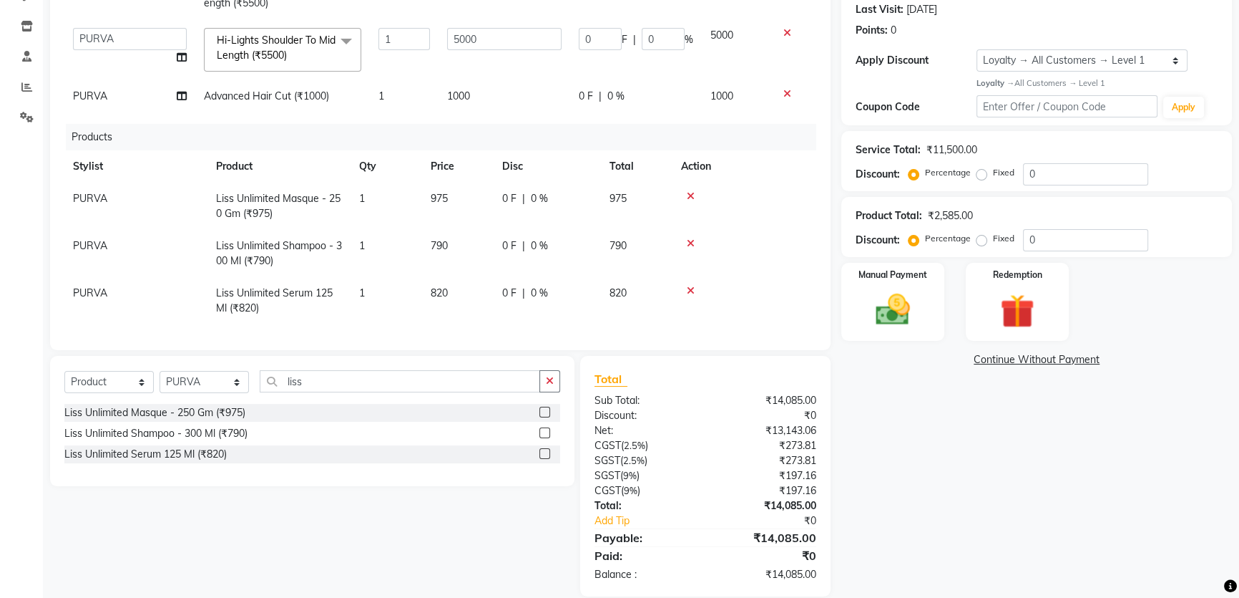
scroll to position [73, 0]
click at [446, 192] on span "975" at bounding box center [439, 198] width 17 height 13
select select "63504"
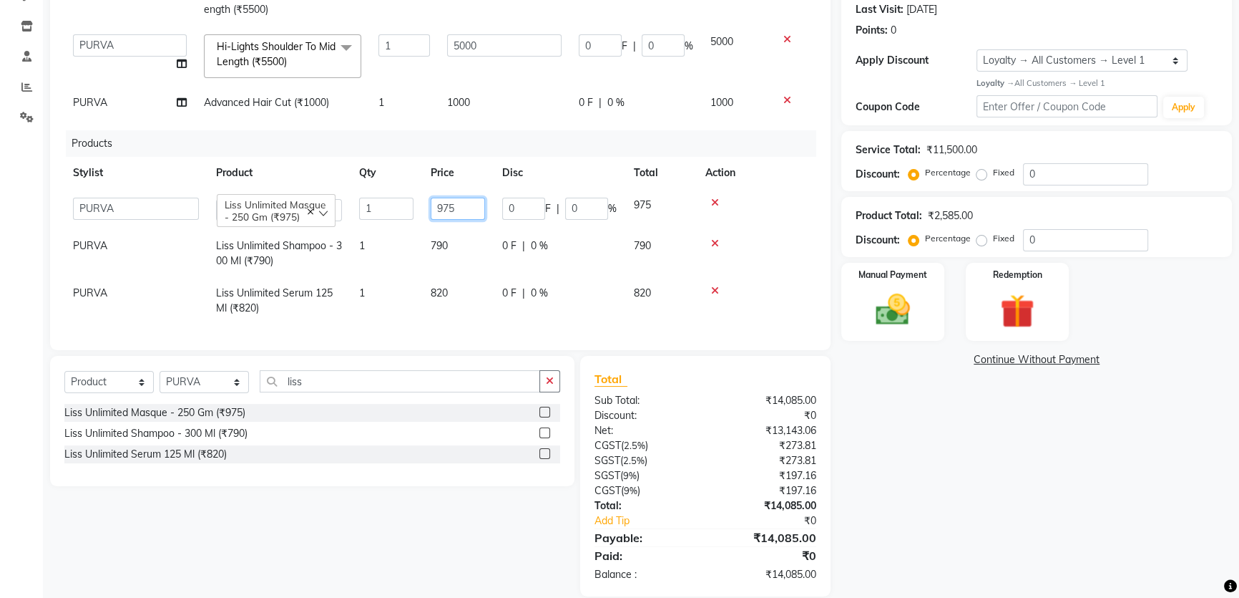
drag, startPoint x: 458, startPoint y: 195, endPoint x: 445, endPoint y: 195, distance: 12.9
click at [445, 198] on input "975" at bounding box center [458, 209] width 54 height 22
type input "990"
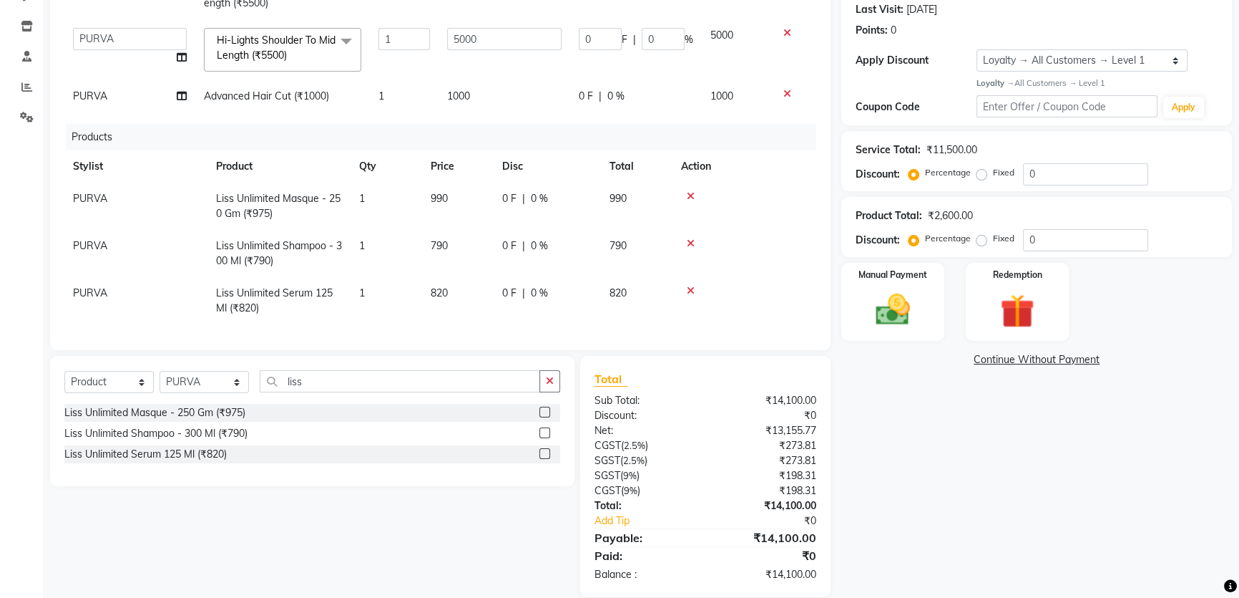
click at [441, 286] on span "820" at bounding box center [439, 292] width 17 height 13
select select "63504"
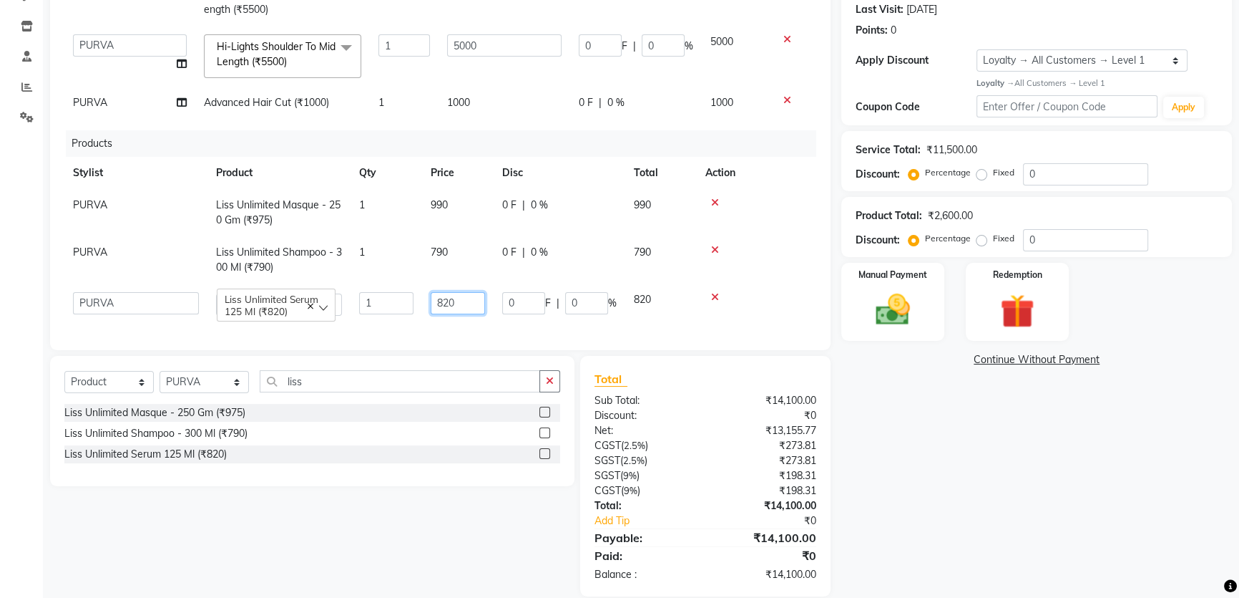
click at [451, 292] on input "820" at bounding box center [458, 303] width 54 height 22
type input "890"
click at [522, 313] on td "0 F | 0 %" at bounding box center [560, 303] width 132 height 41
select select "63504"
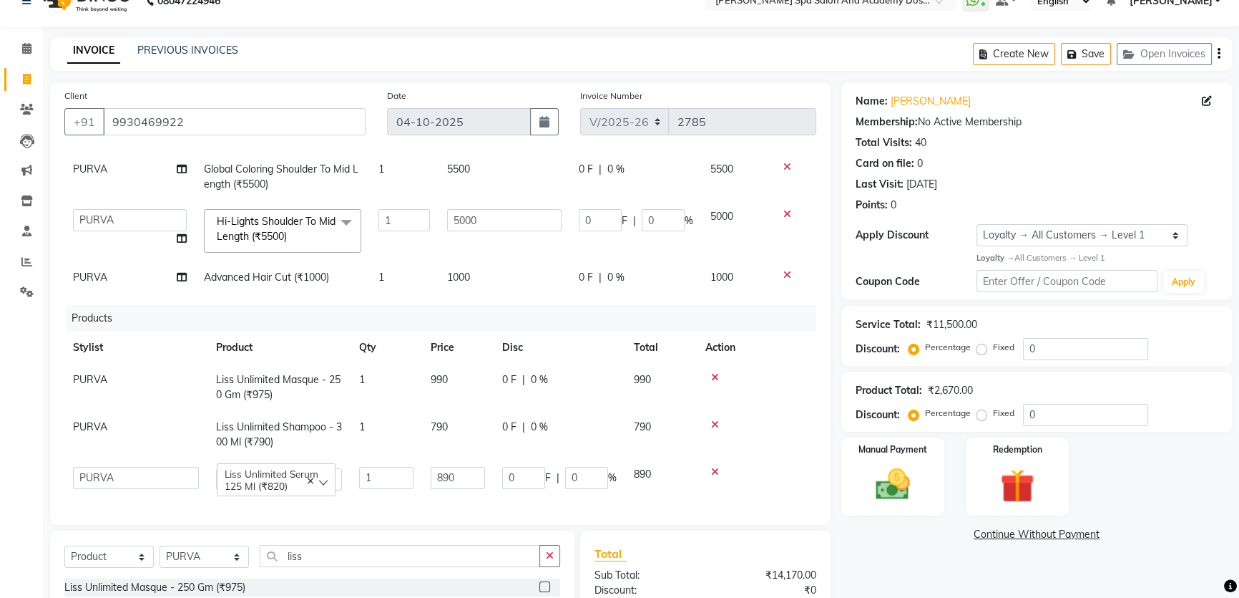
scroll to position [220, 0]
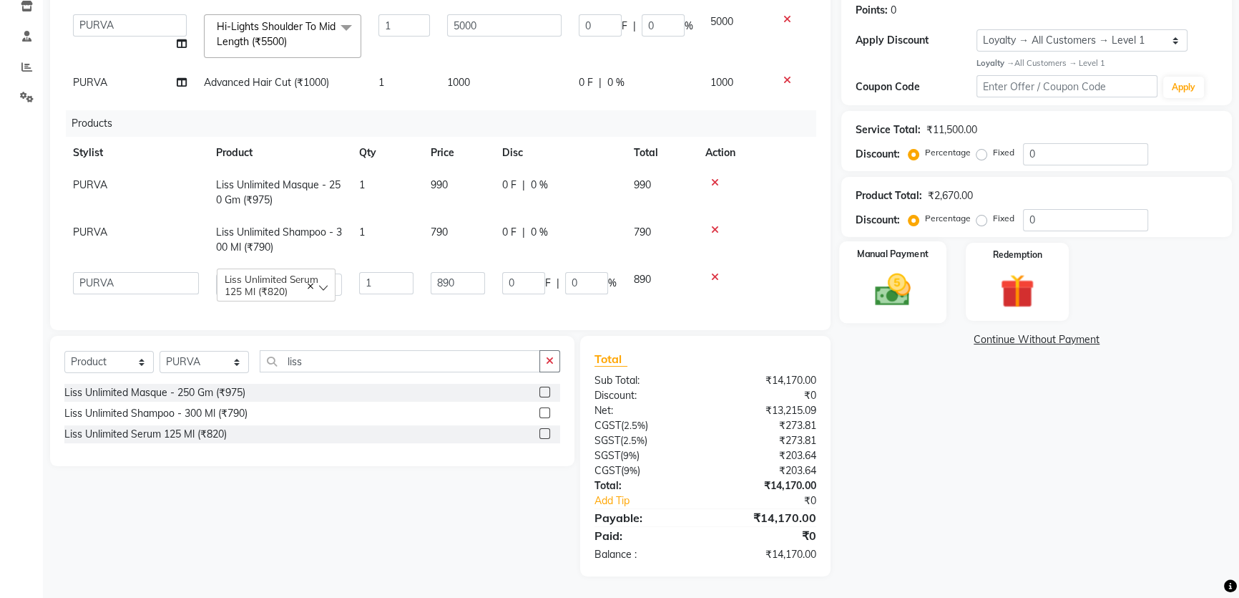
click at [908, 267] on div "Manual Payment" at bounding box center [892, 282] width 107 height 82
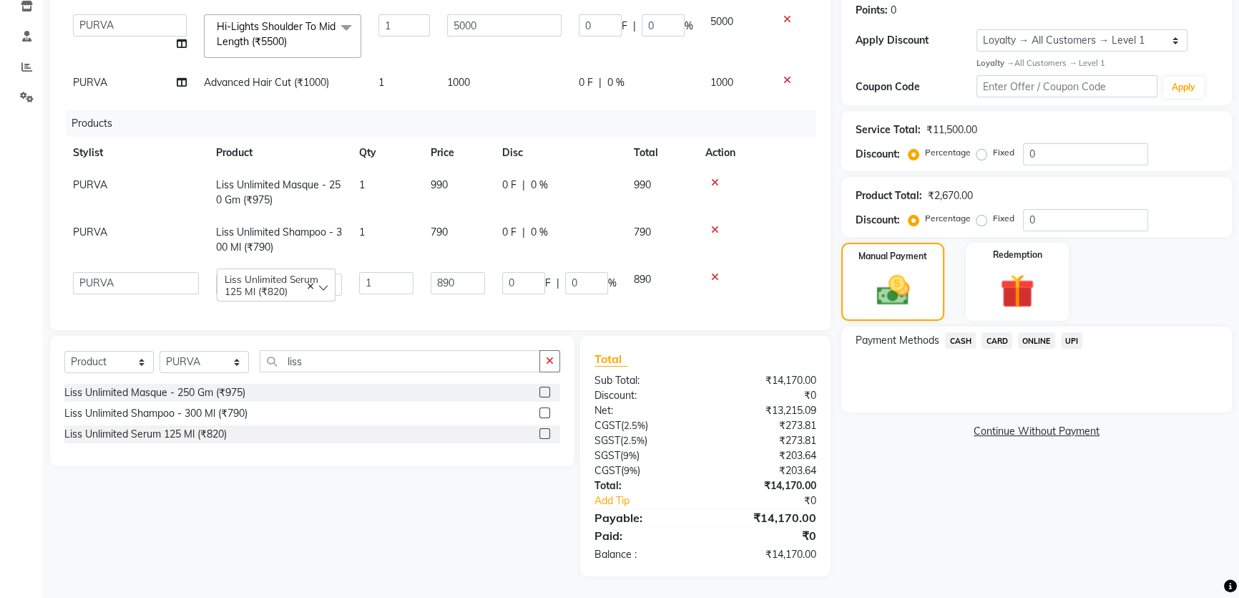
click at [1073, 344] on span "UPI" at bounding box center [1072, 340] width 22 height 16
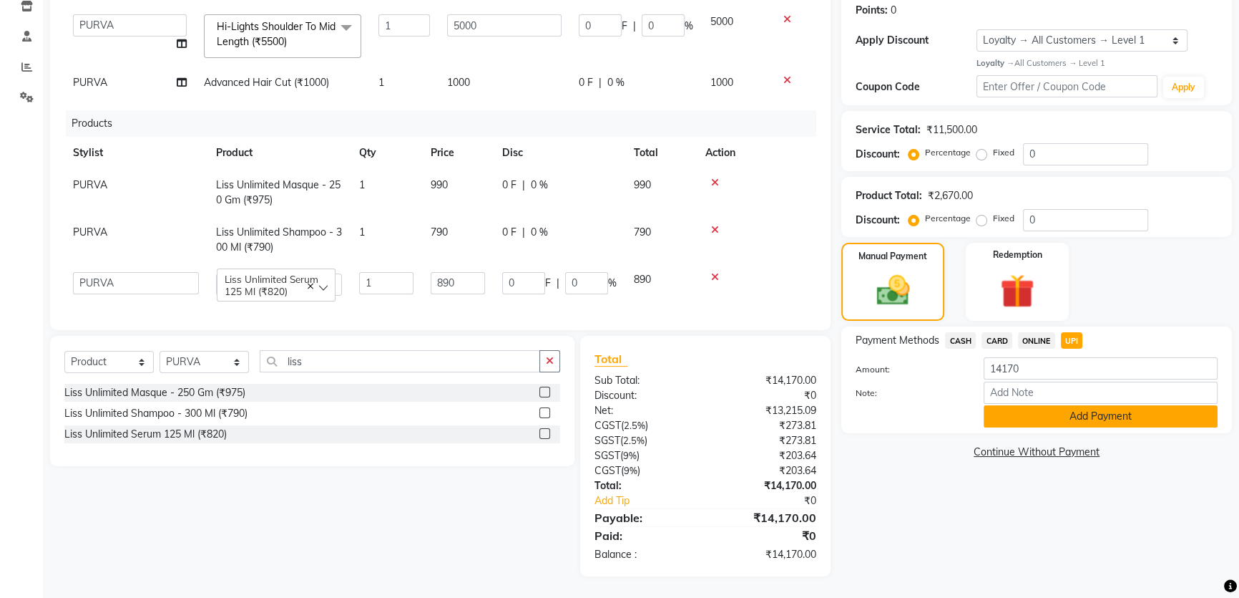
click at [1061, 410] on button "Add Payment" at bounding box center [1101, 416] width 234 height 22
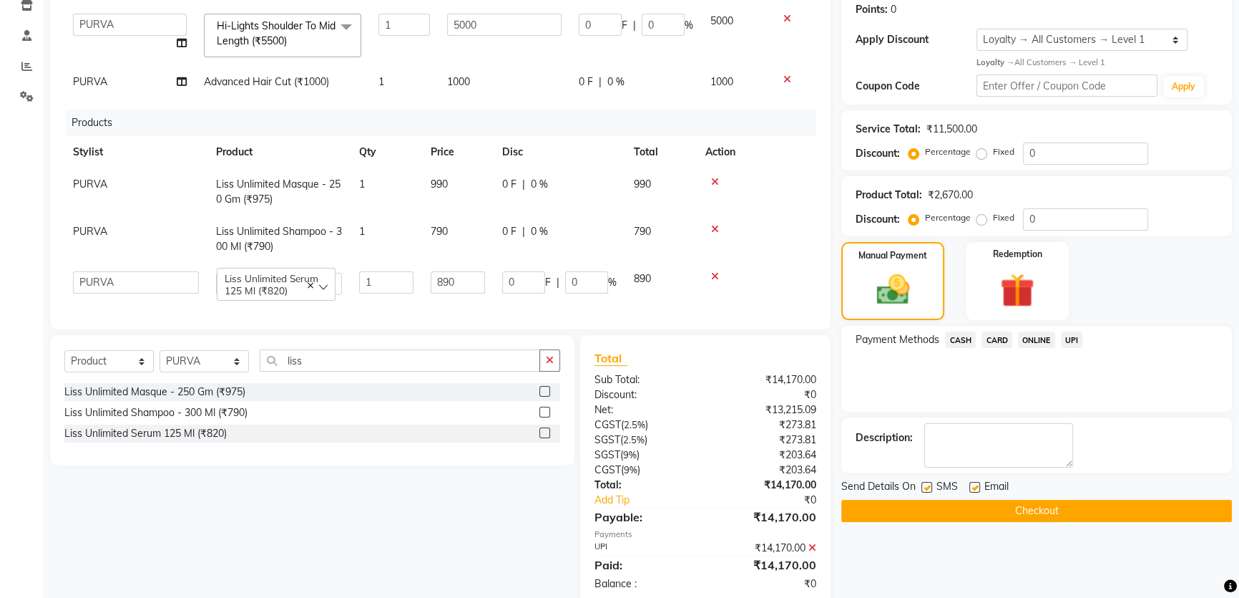
click at [990, 506] on button "Checkout" at bounding box center [1037, 511] width 391 height 22
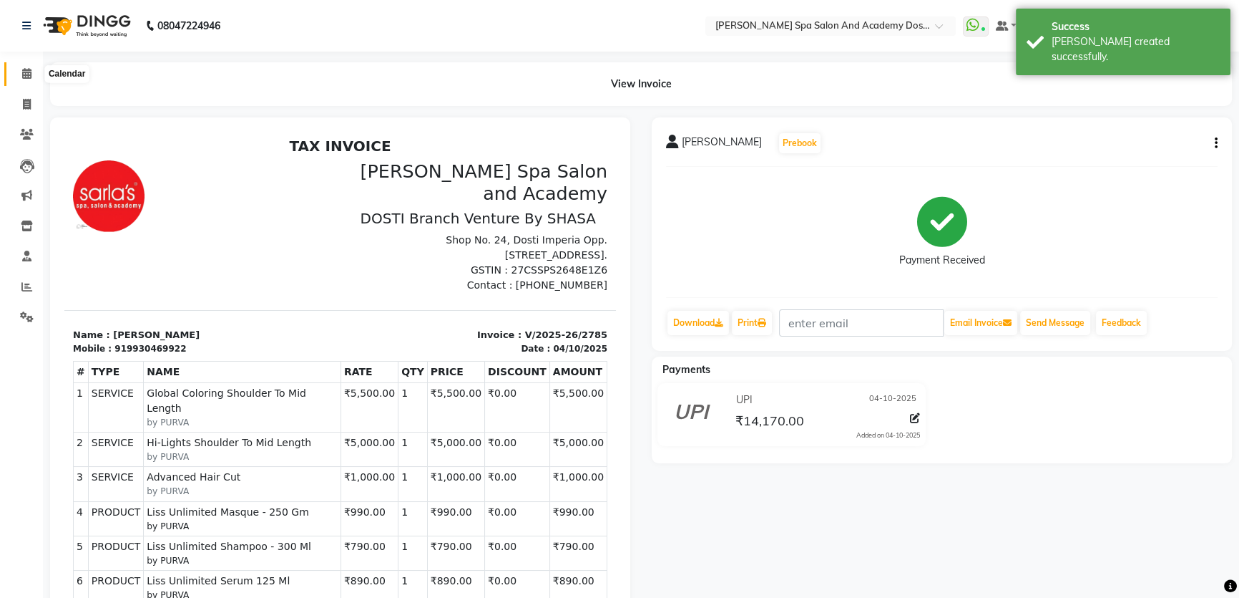
click at [26, 74] on icon at bounding box center [26, 73] width 9 height 11
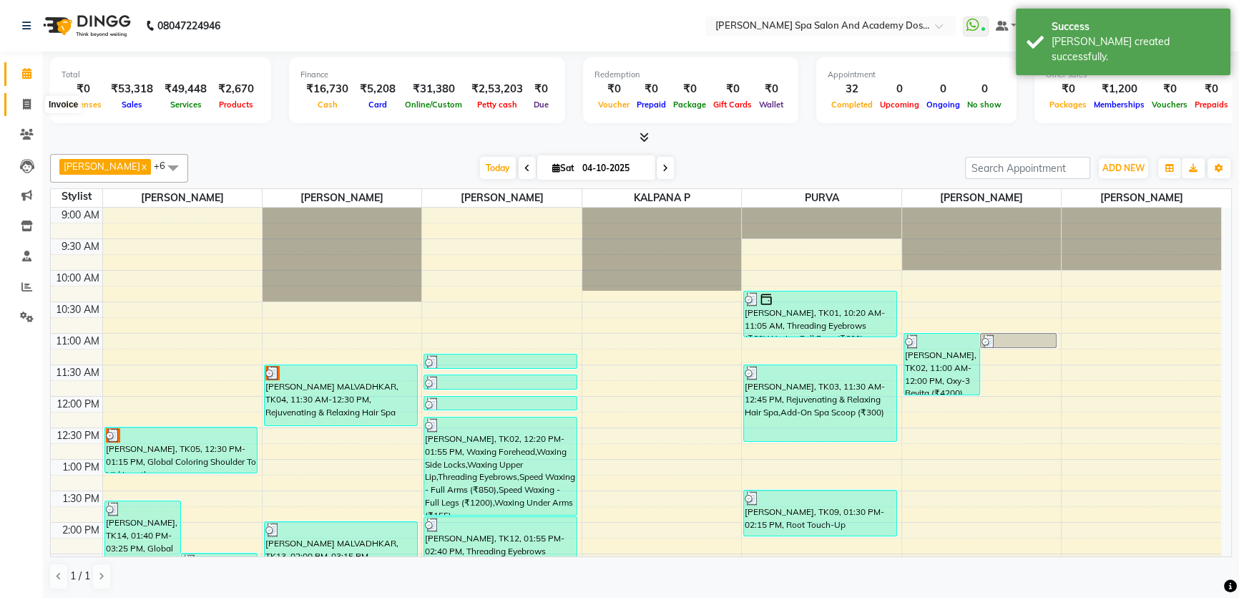
click at [19, 107] on span at bounding box center [26, 105] width 25 height 16
select select "6316"
select select "service"
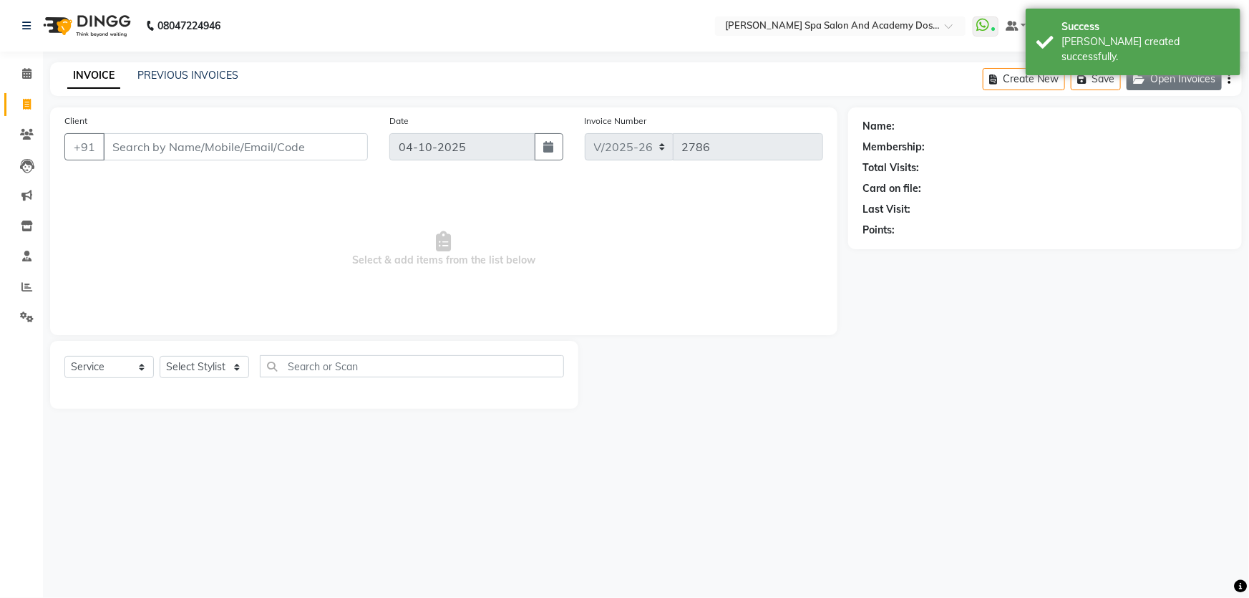
click at [1176, 79] on button "Open Invoices" at bounding box center [1173, 79] width 95 height 22
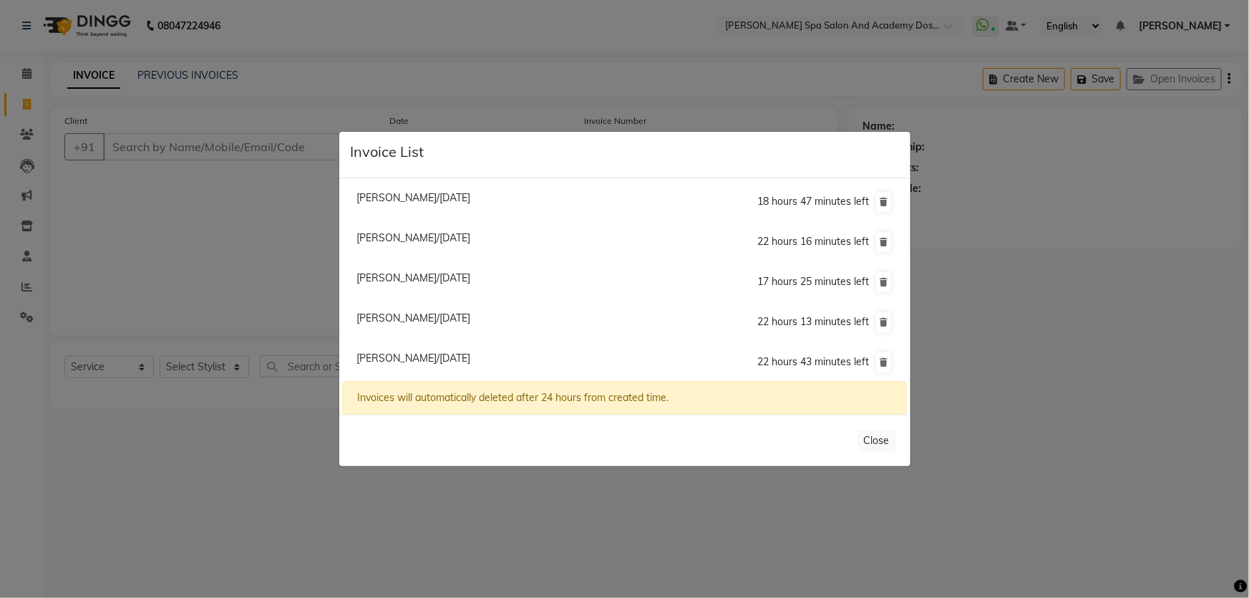
click at [418, 235] on span "[PERSON_NAME]/[DATE]" at bounding box center [413, 237] width 114 height 13
type input "9619838429"
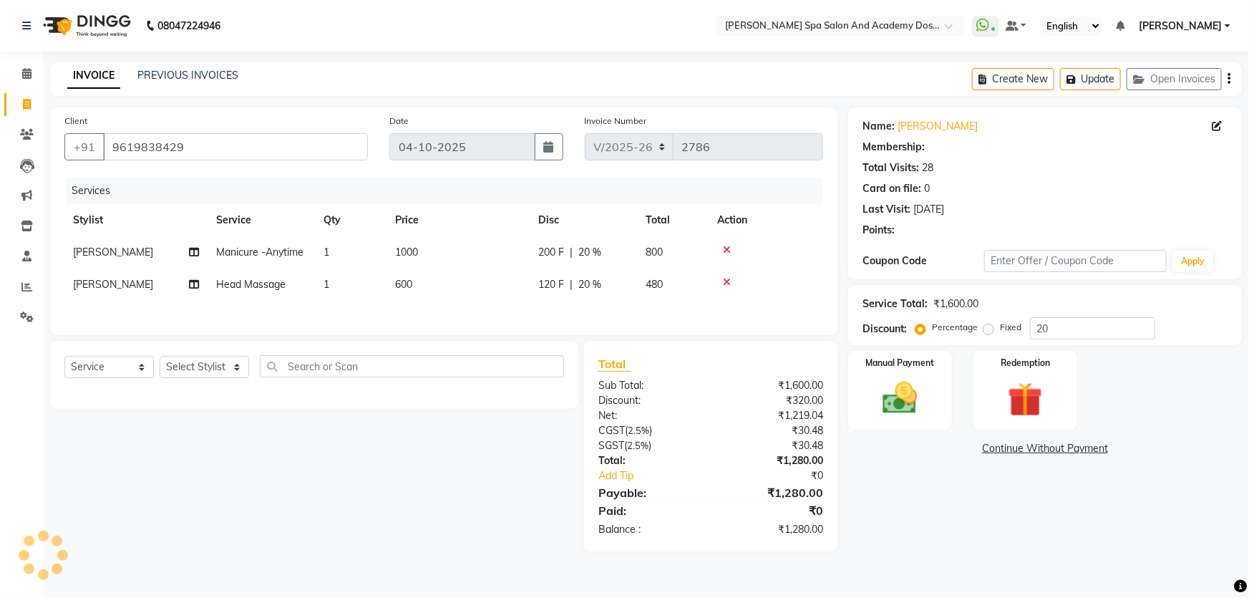
type input "0"
select select "2: Object"
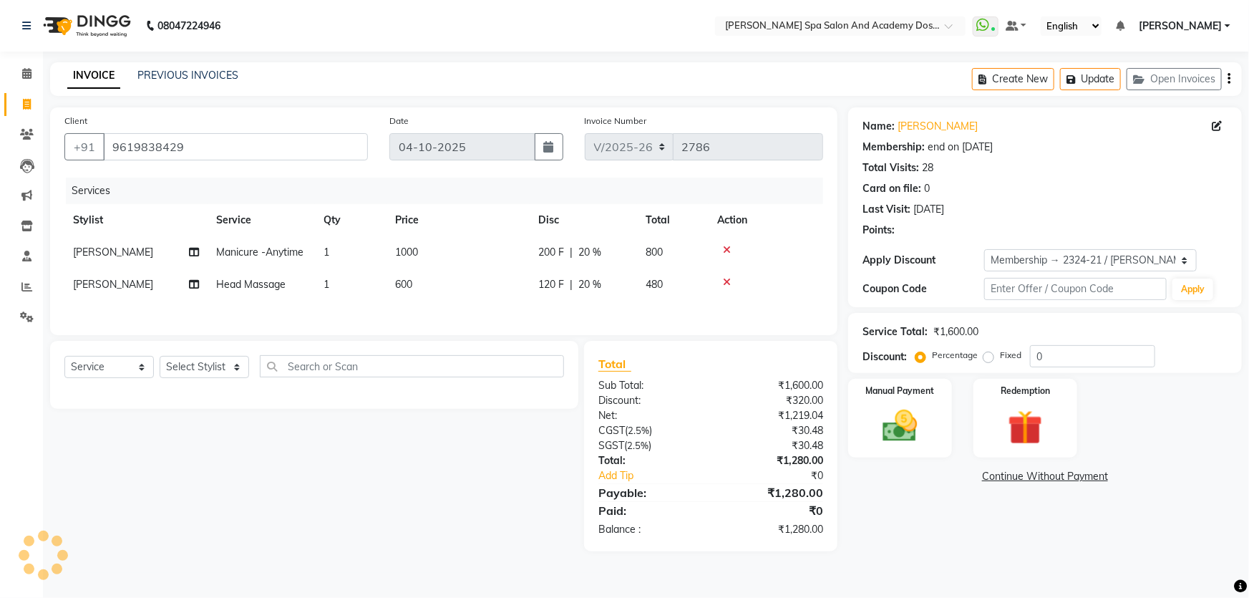
type input "20"
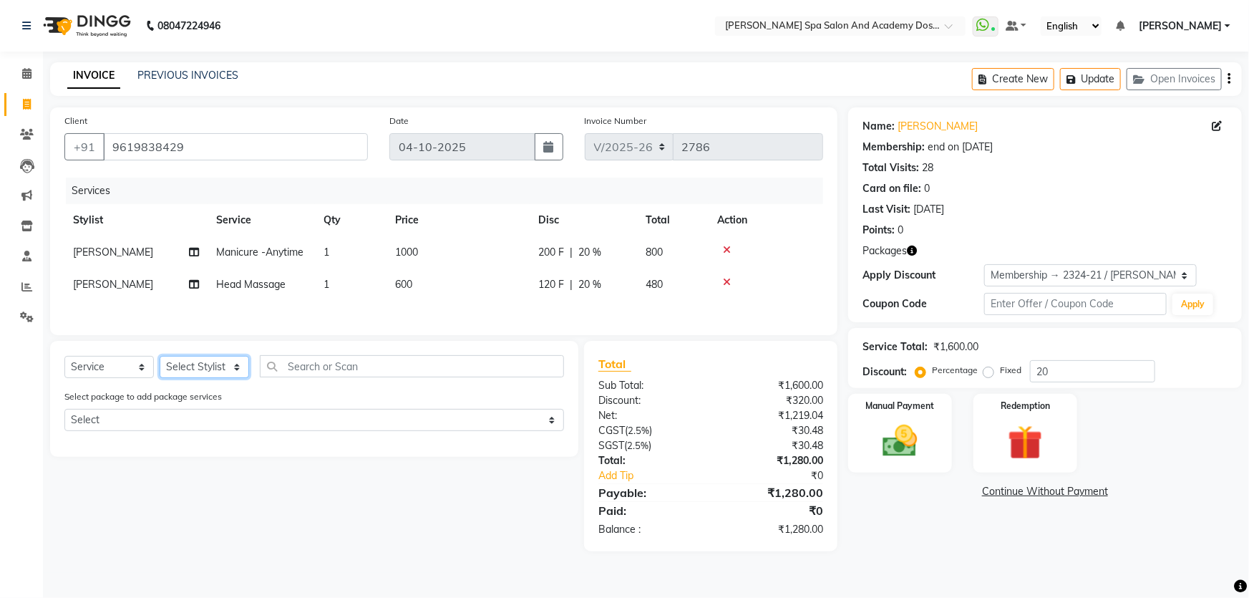
click at [236, 366] on select "Select Stylist Admin AKSHTA AMBRE ASAWARI PAWAR DIRECT 1 GAURI THAPA JIGNA SHAH…" at bounding box center [204, 367] width 89 height 22
click at [331, 449] on div "Select Service Product Membership Package Voucher Prepaid Gift Card Select Styl…" at bounding box center [314, 399] width 528 height 116
click at [240, 375] on select "Select Stylist Admin AKSHTA AMBRE ASAWARI PAWAR DIRECT 1 GAURI THAPA JIGNA SHAH…" at bounding box center [204, 367] width 89 height 22
select select "47355"
click at [160, 357] on select "Select Stylist Admin AKSHTA AMBRE ASAWARI PAWAR DIRECT 1 GAURI THAPA JIGNA SHAH…" at bounding box center [204, 367] width 89 height 22
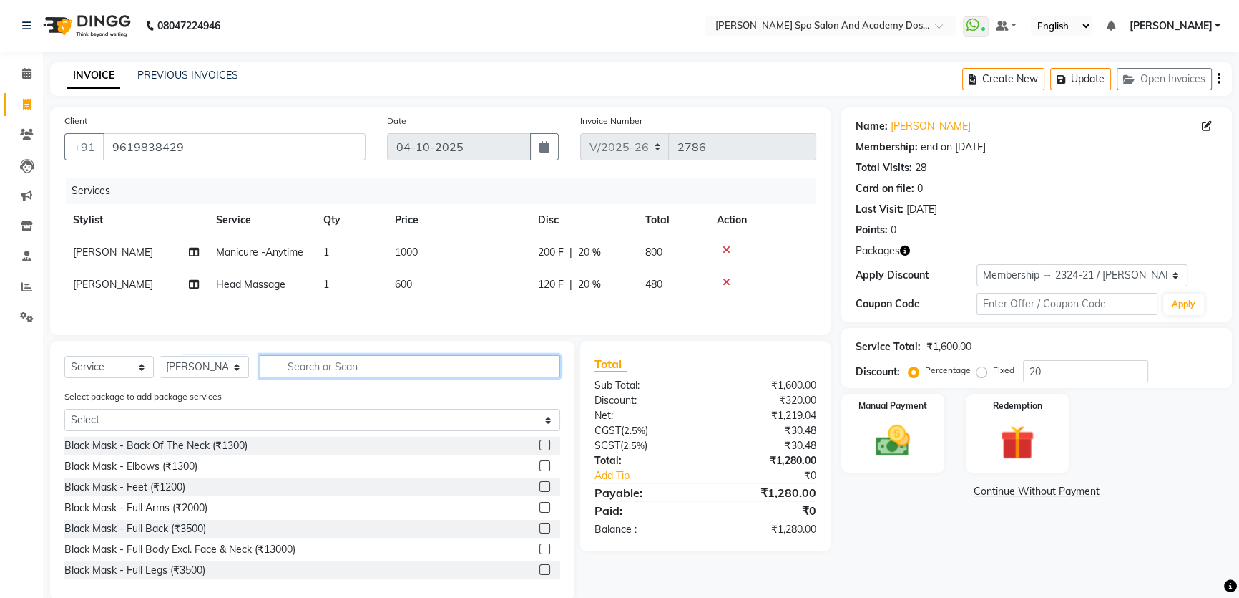
click at [266, 362] on input "text" at bounding box center [410, 366] width 301 height 22
type input "pedicure"
click at [540, 512] on label at bounding box center [545, 507] width 11 height 11
click at [540, 512] on input "checkbox" at bounding box center [544, 507] width 9 height 9
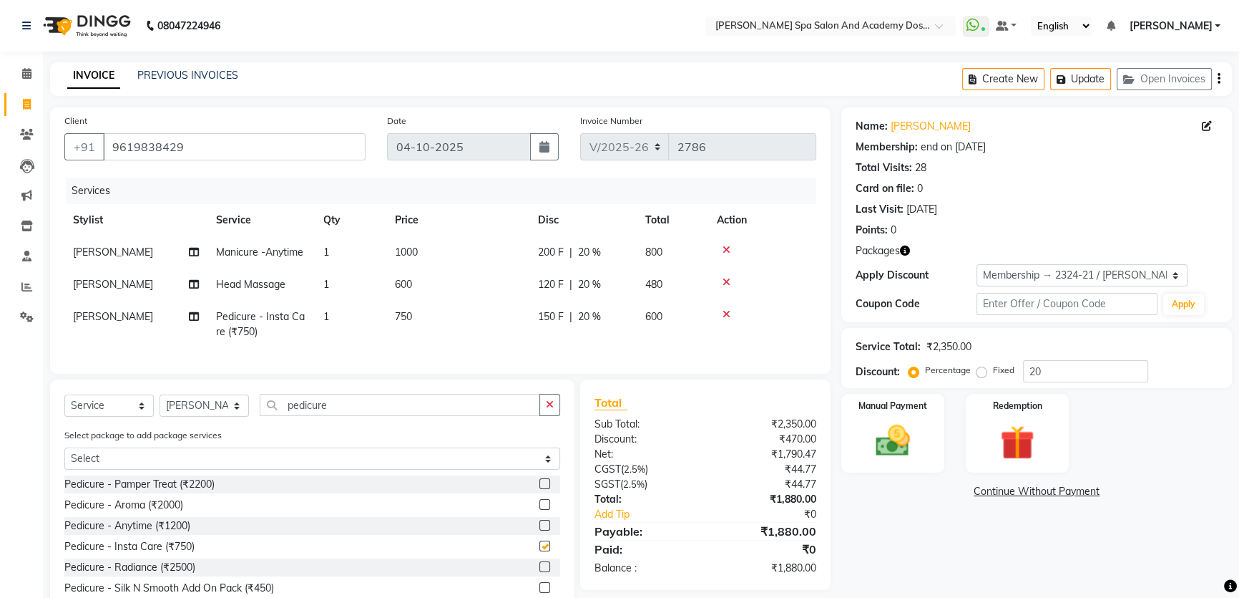
checkbox input "false"
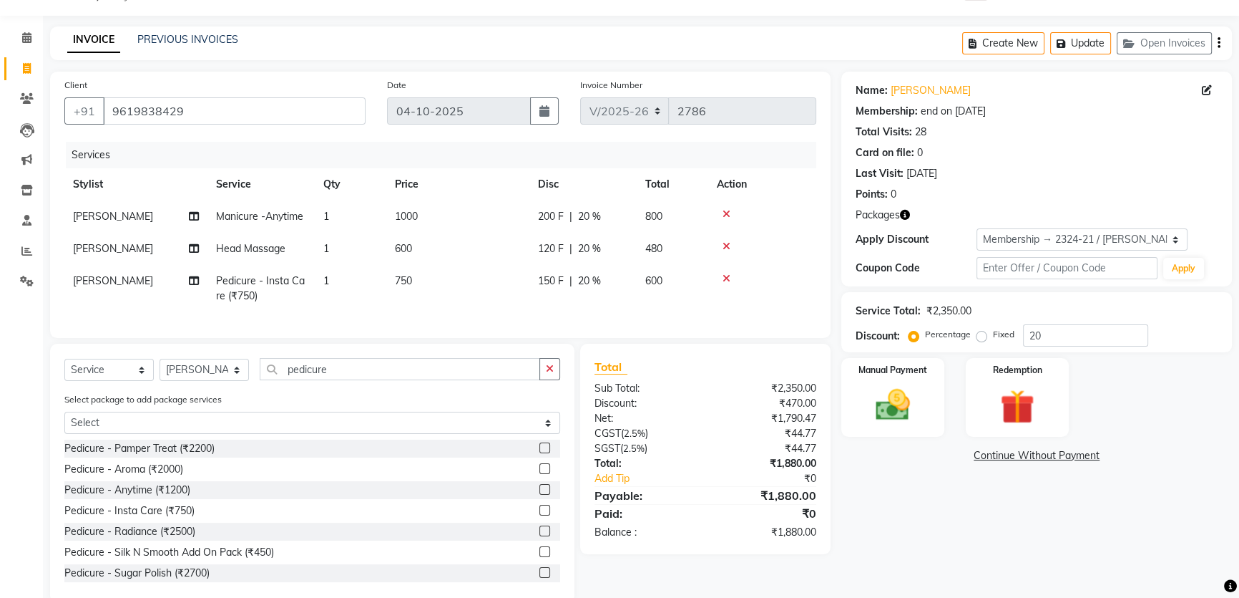
scroll to position [72, 0]
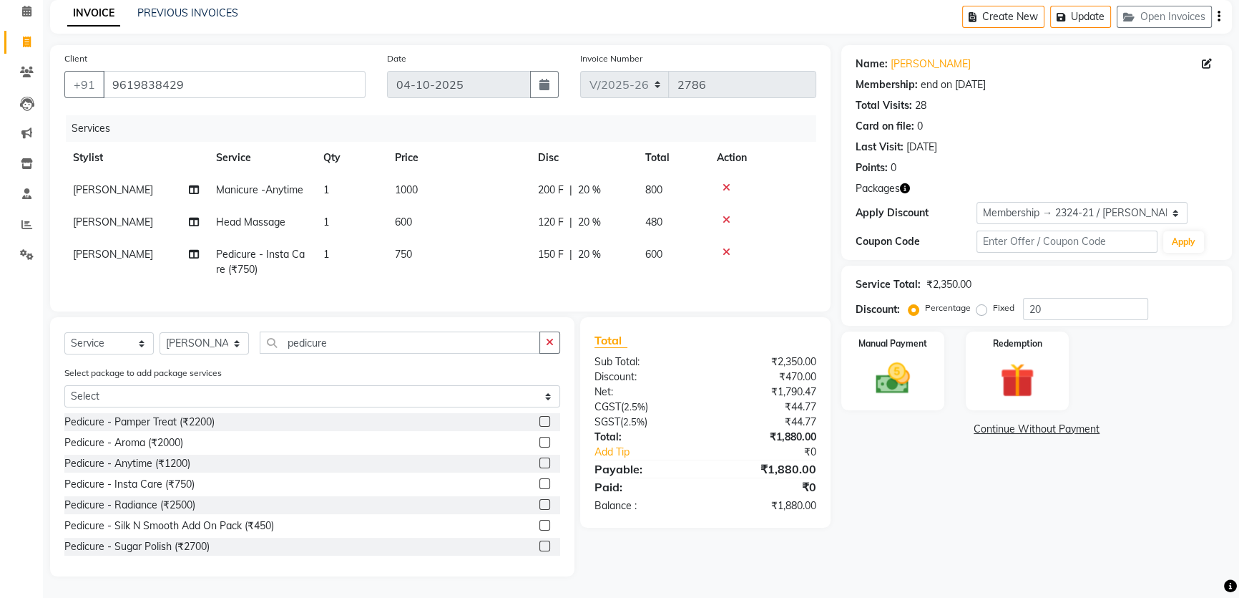
click at [726, 182] on icon at bounding box center [727, 187] width 8 height 10
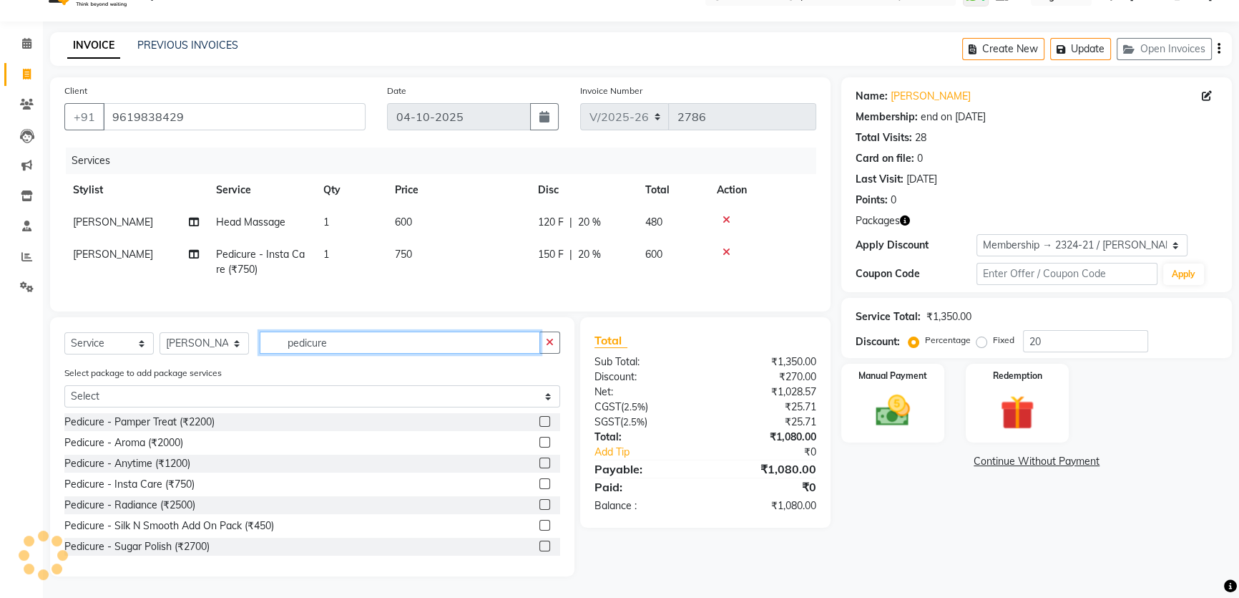
drag, startPoint x: 349, startPoint y: 348, endPoint x: 275, endPoint y: 349, distance: 73.7
click at [275, 349] on input "pedicure" at bounding box center [400, 342] width 281 height 22
type input "manicure"
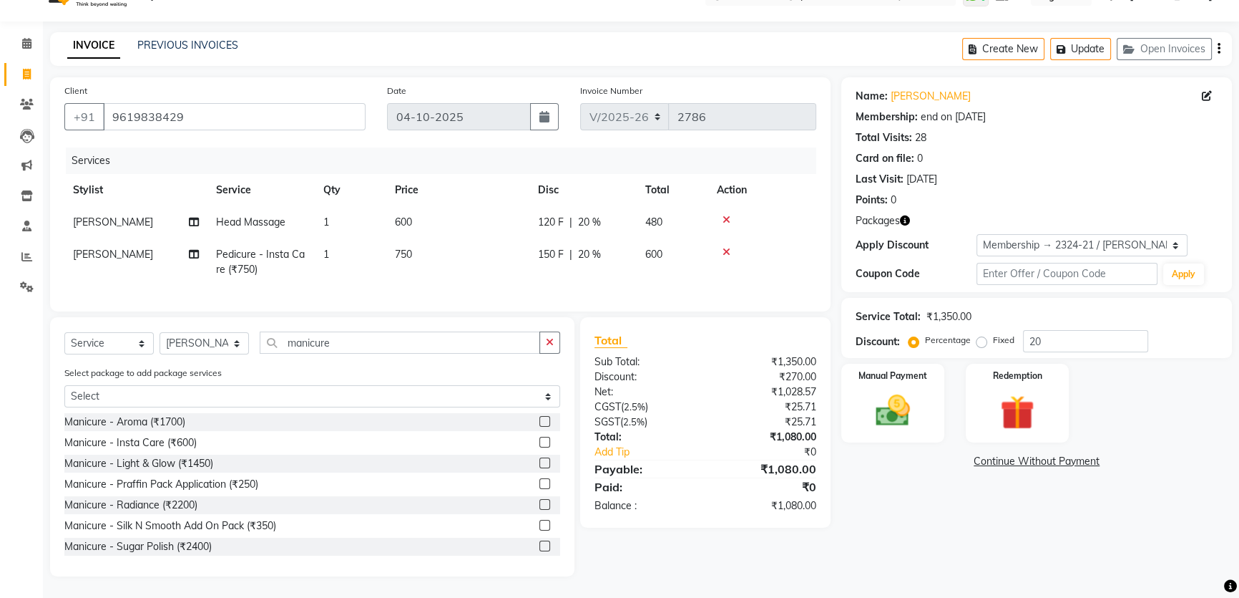
click at [540, 443] on label at bounding box center [545, 442] width 11 height 11
click at [540, 443] on input "checkbox" at bounding box center [544, 442] width 9 height 9
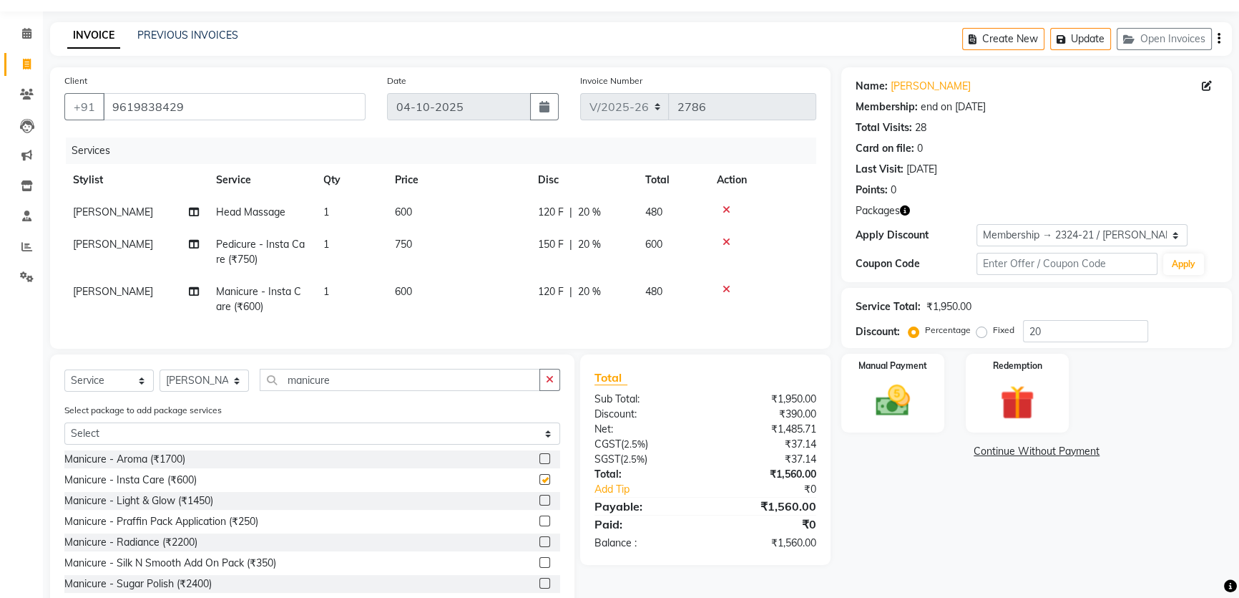
checkbox input "false"
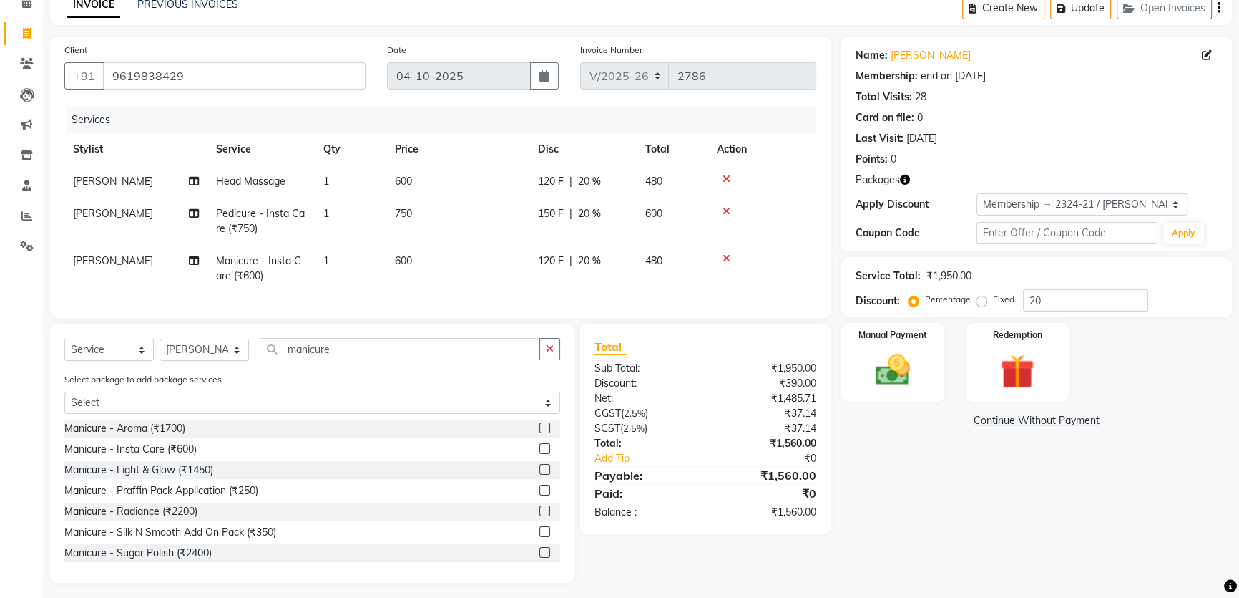
scroll to position [87, 0]
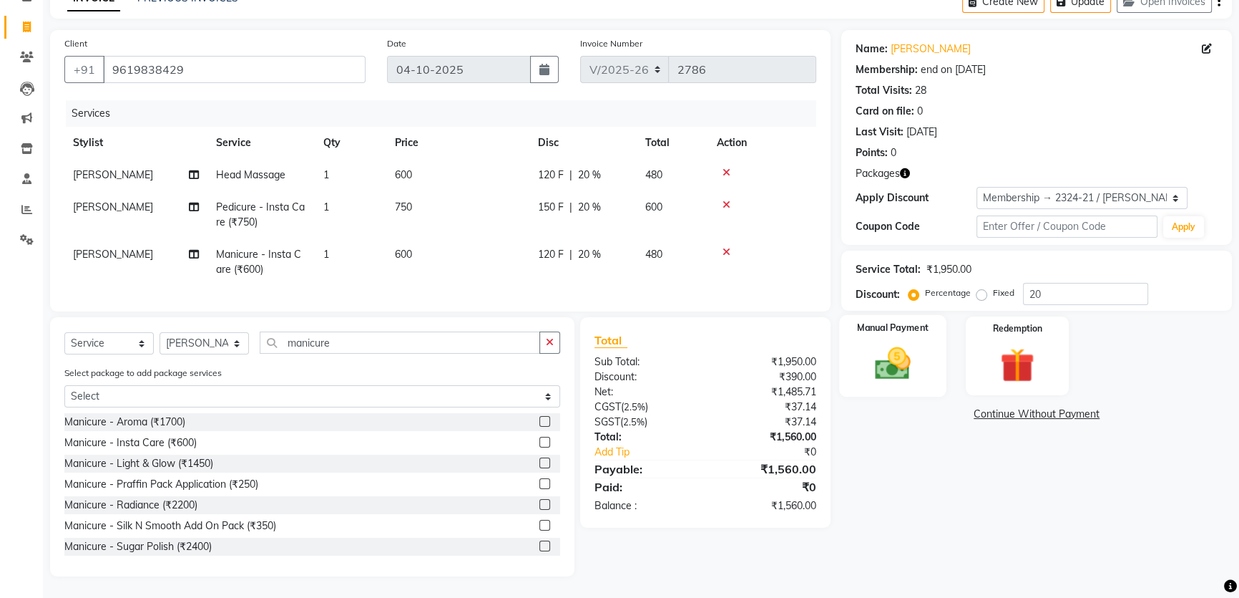
click at [892, 350] on img at bounding box center [893, 363] width 58 height 41
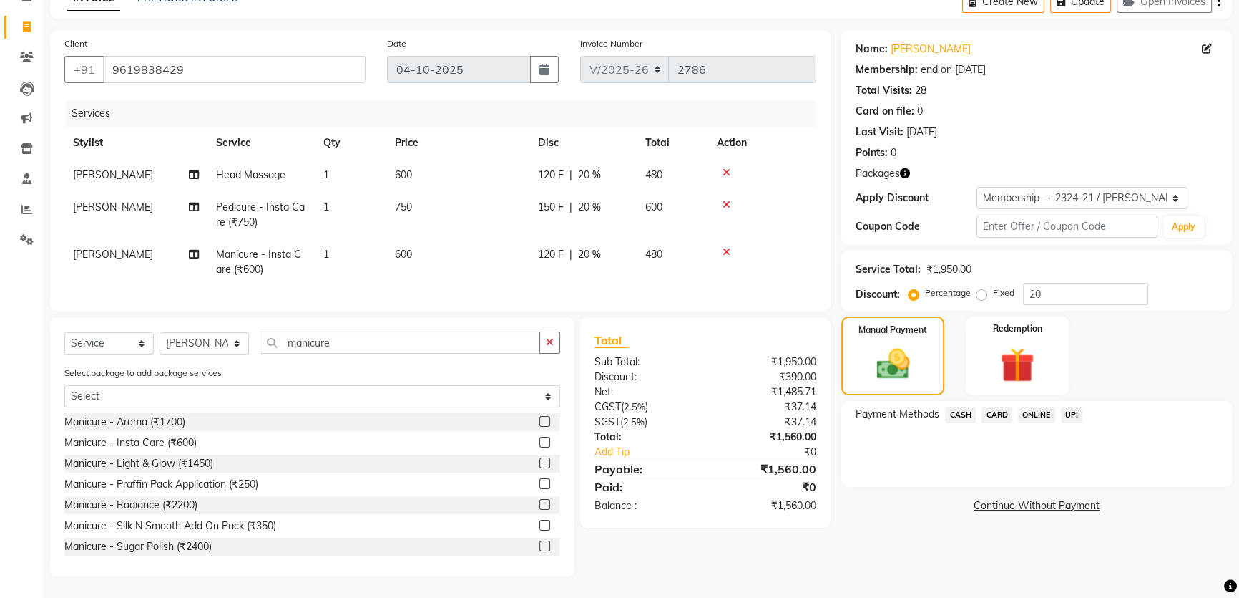
click at [1072, 407] on span "UPI" at bounding box center [1072, 414] width 22 height 16
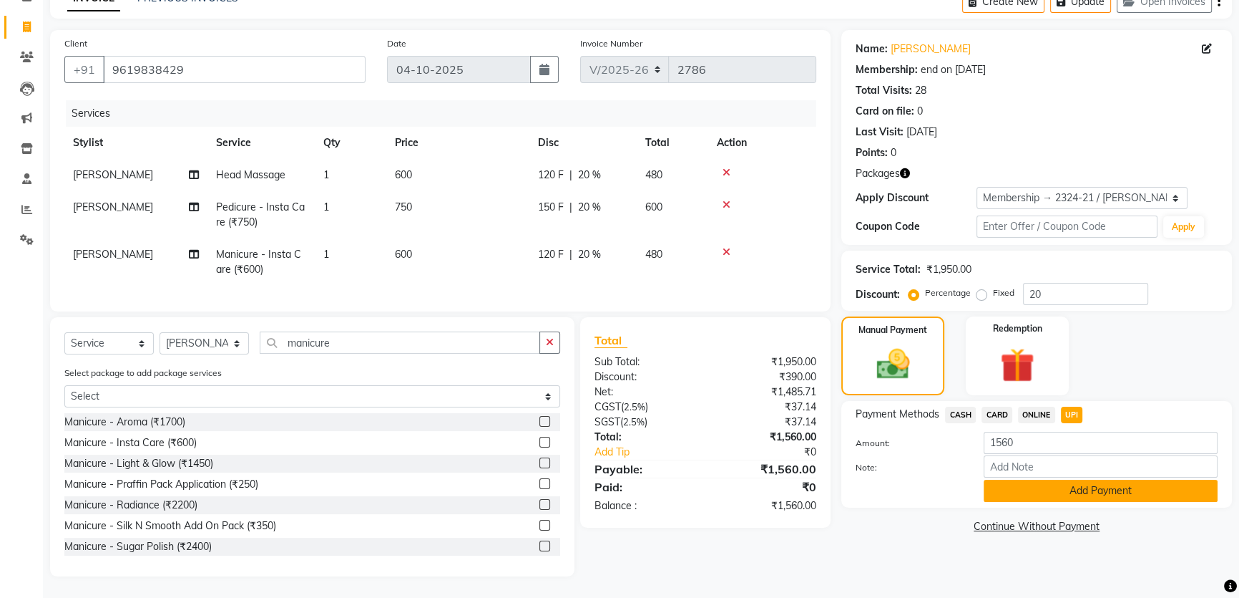
click at [1081, 479] on button "Add Payment" at bounding box center [1101, 490] width 234 height 22
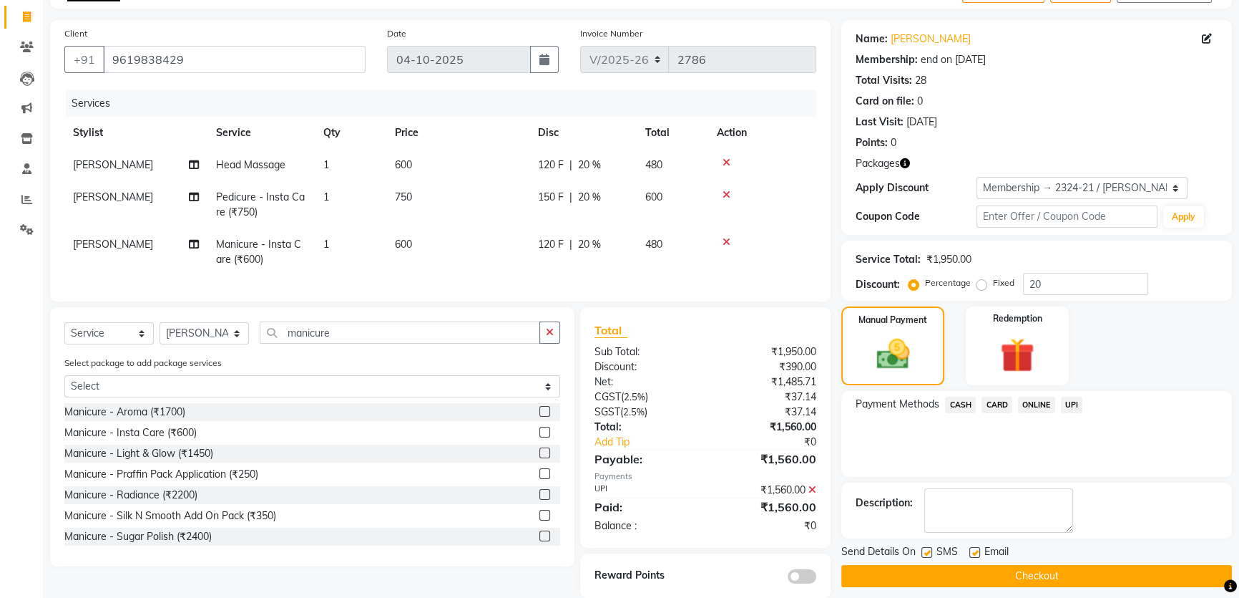
scroll to position [119, 0]
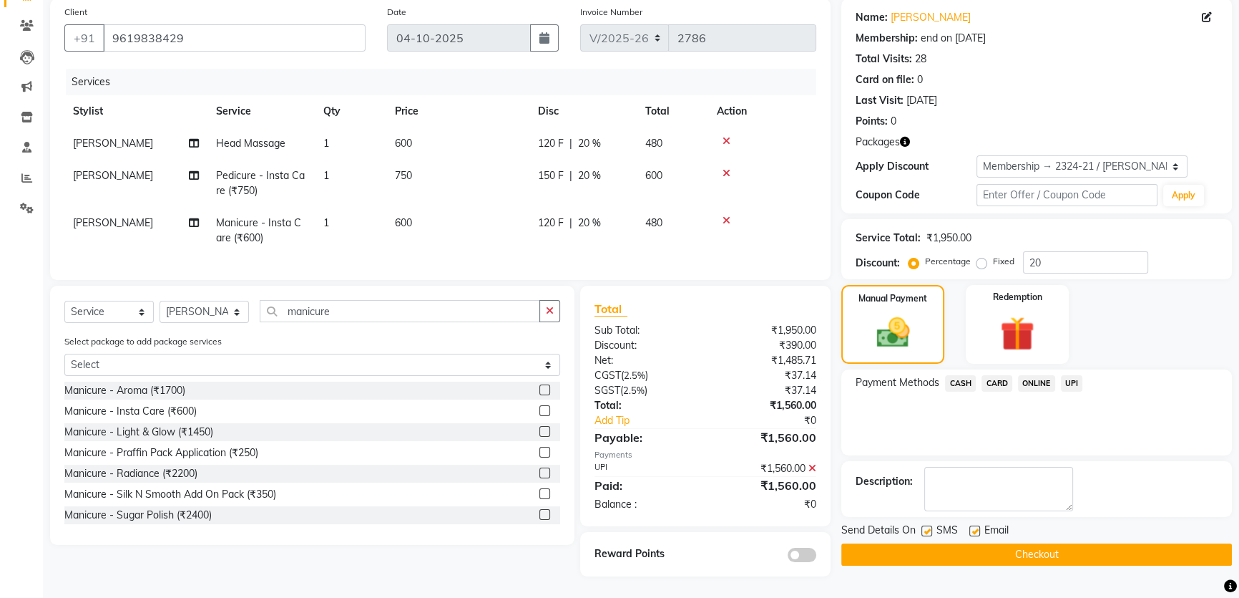
click at [976, 543] on button "Checkout" at bounding box center [1037, 554] width 391 height 22
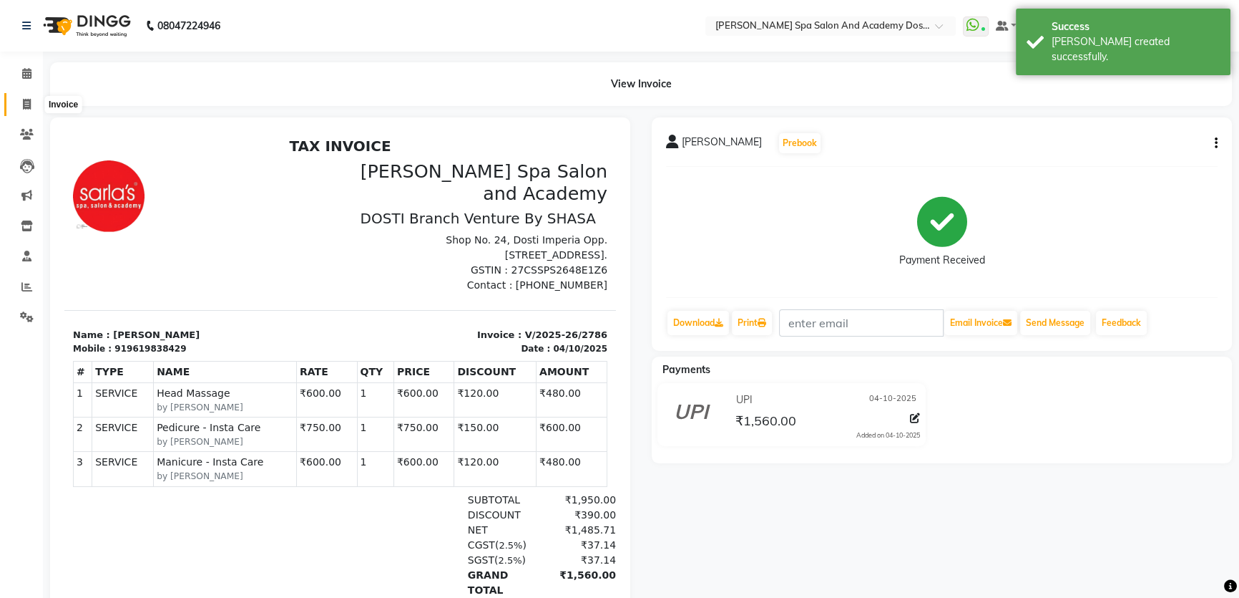
click at [24, 104] on icon at bounding box center [27, 104] width 8 height 11
select select "6316"
select select "service"
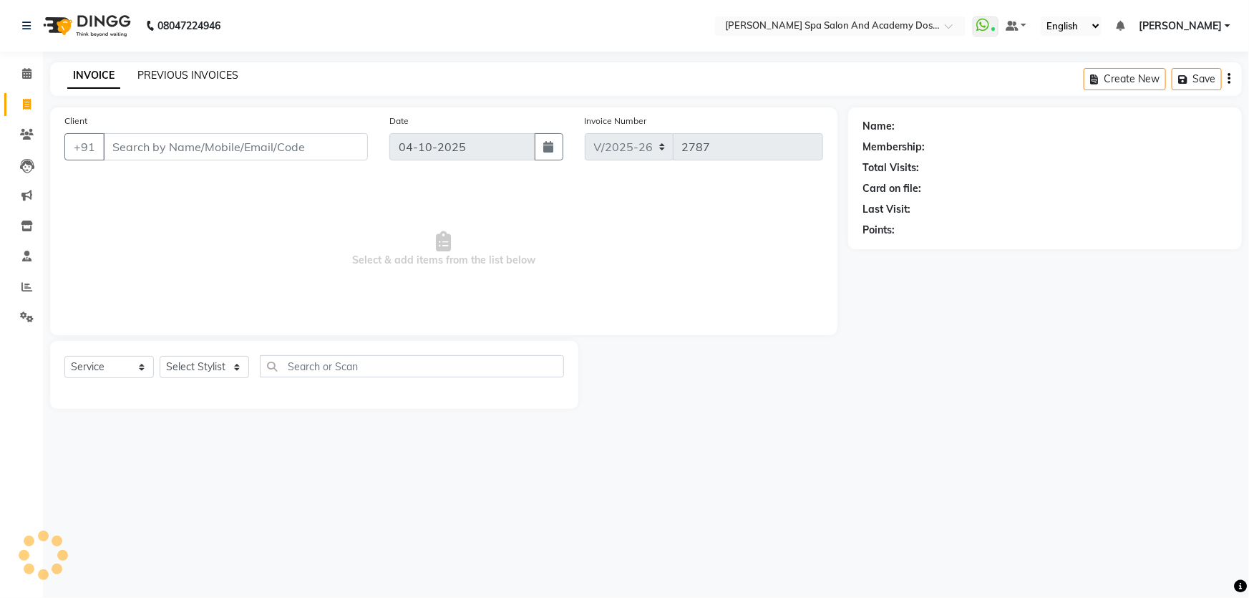
click at [157, 75] on link "PREVIOUS INVOICES" at bounding box center [187, 75] width 101 height 13
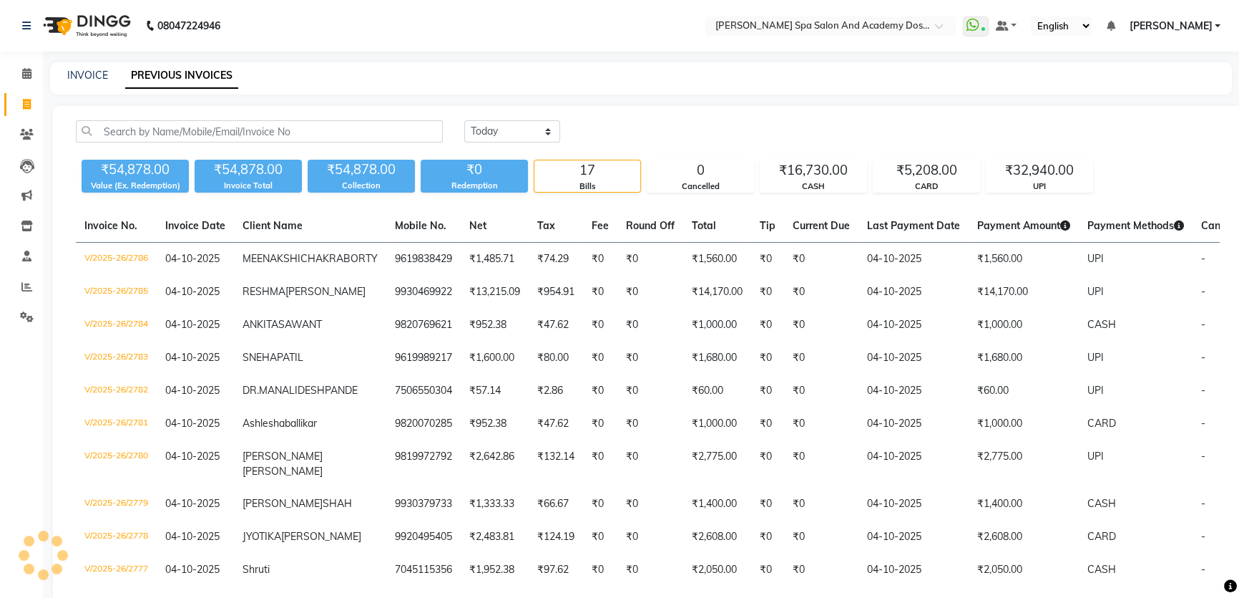
click at [178, 74] on link "PREVIOUS INVOICES" at bounding box center [181, 76] width 113 height 26
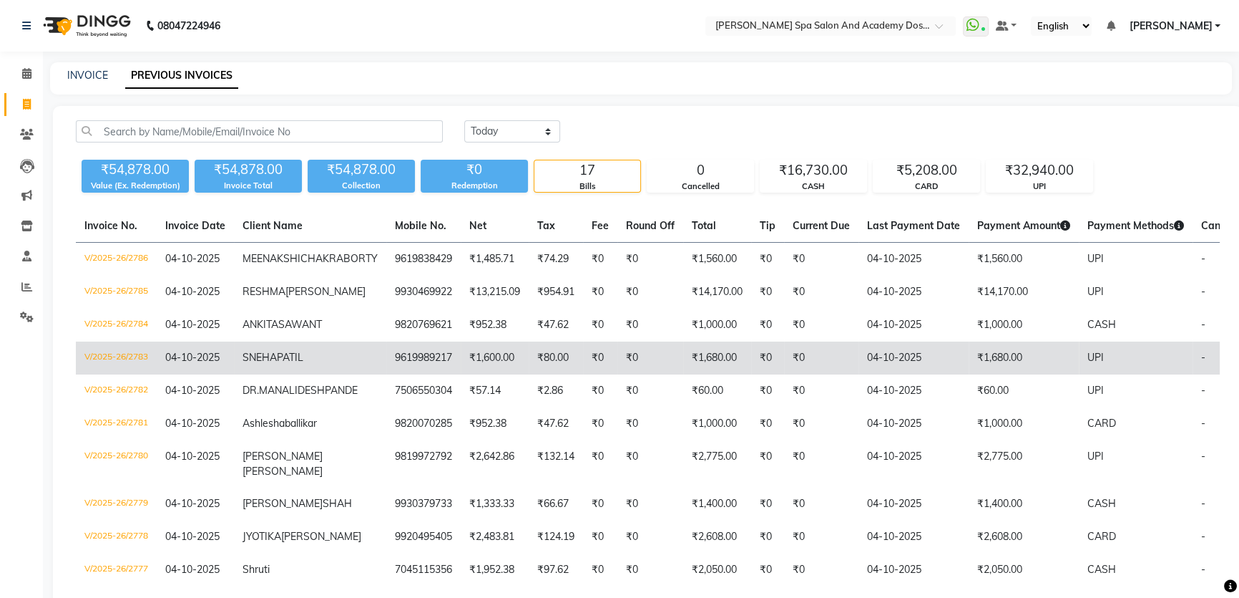
click at [267, 364] on span "SNEHA" at bounding box center [260, 357] width 34 height 13
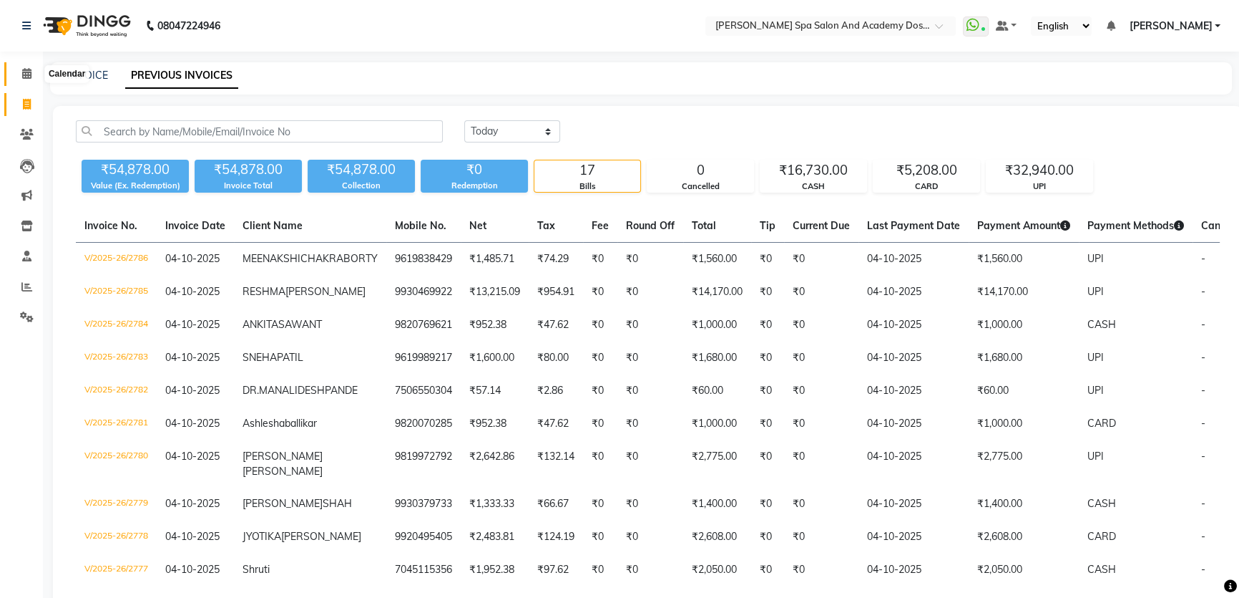
click at [29, 77] on icon at bounding box center [26, 73] width 9 height 11
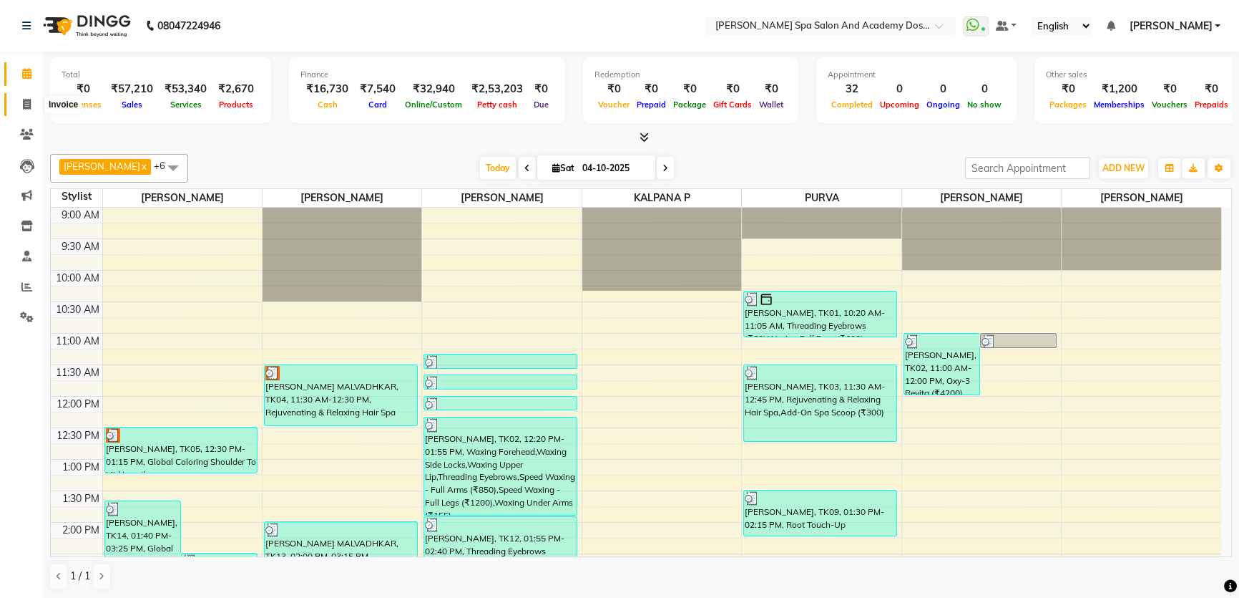
click at [27, 104] on icon at bounding box center [27, 104] width 8 height 11
select select "service"
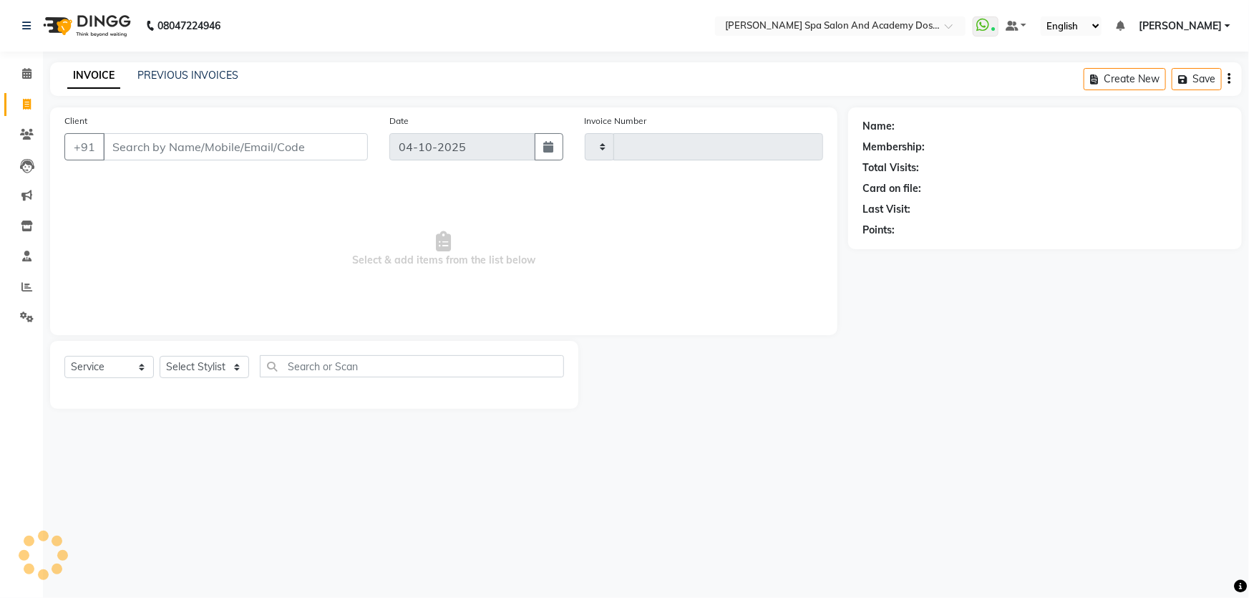
type input "2788"
select select "6316"
click at [169, 148] on input "Client" at bounding box center [235, 146] width 265 height 27
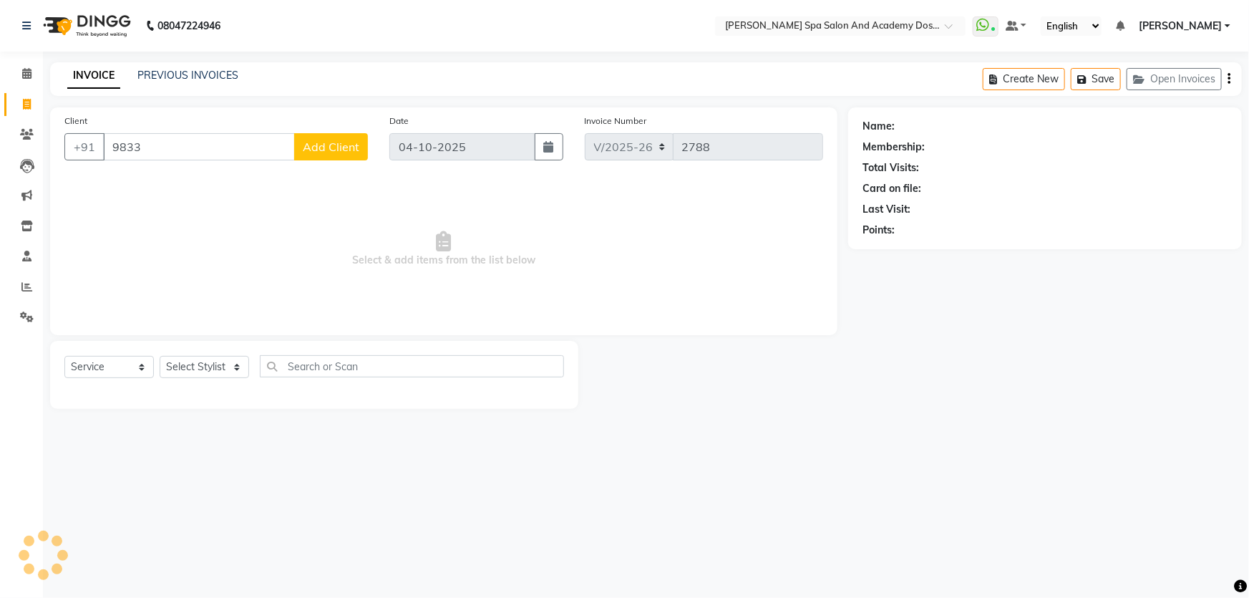
type input "9833"
select select "1: Object"
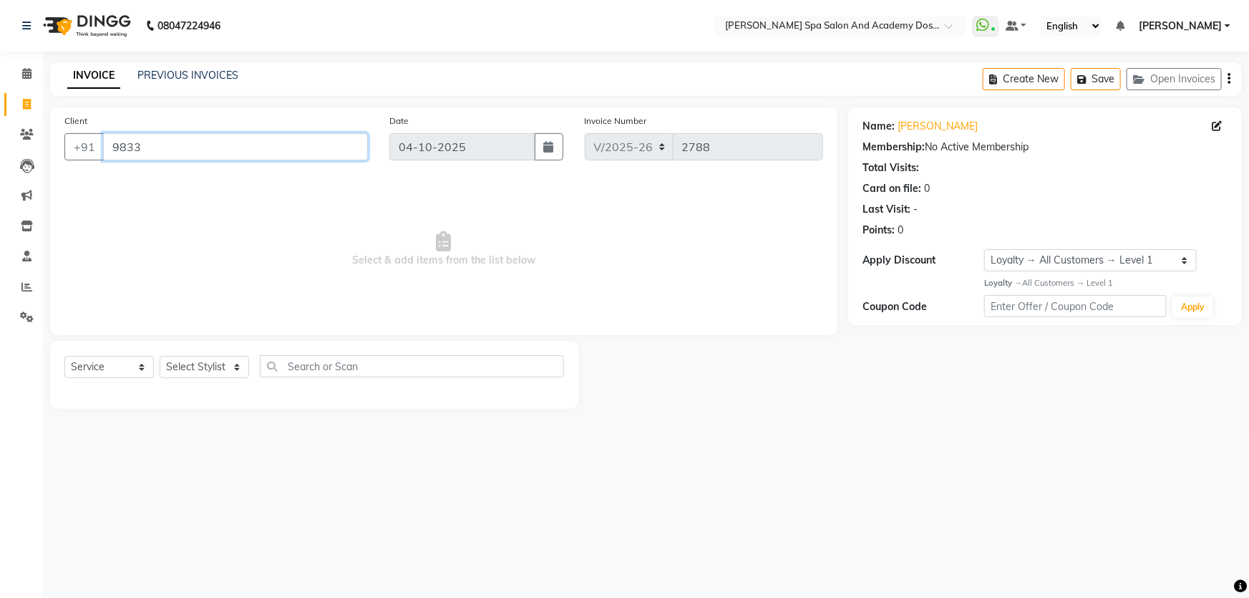
click at [167, 148] on input "9833" at bounding box center [235, 146] width 265 height 27
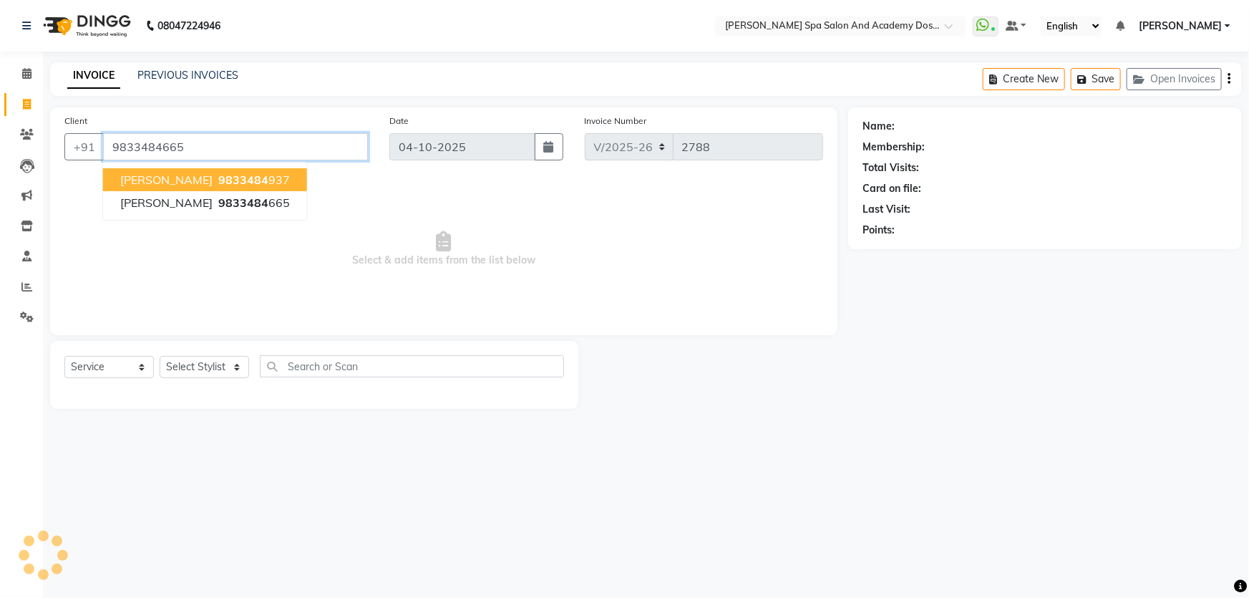
type input "9833484665"
select select "2: Object"
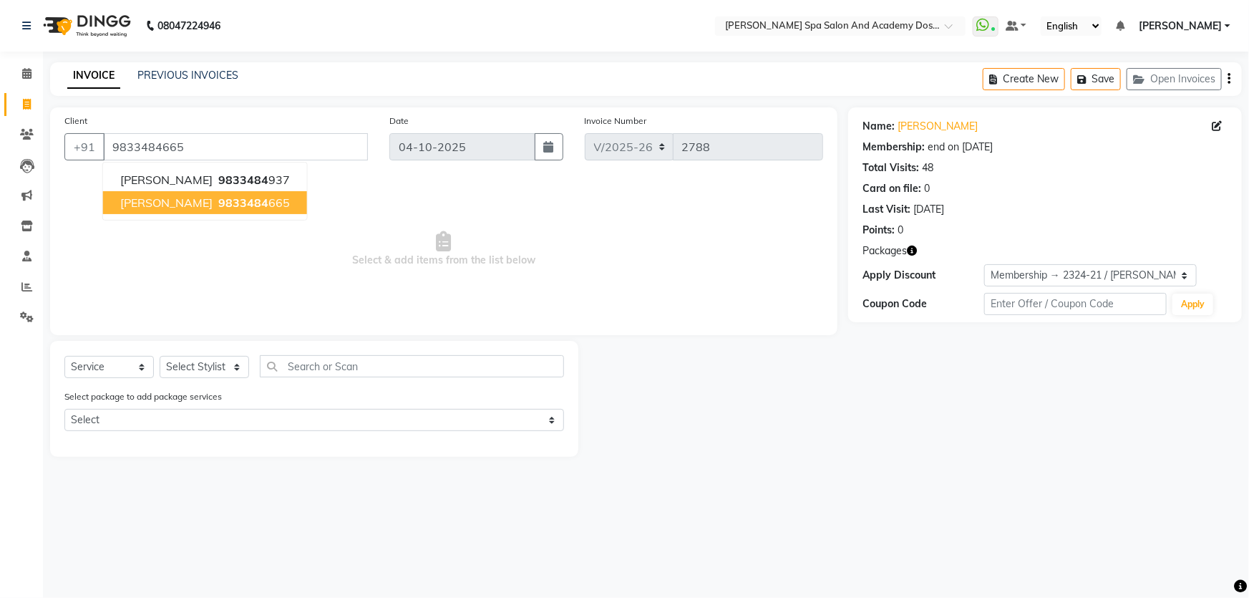
click at [198, 199] on span "MANISHA WADKAR" at bounding box center [166, 202] width 92 height 14
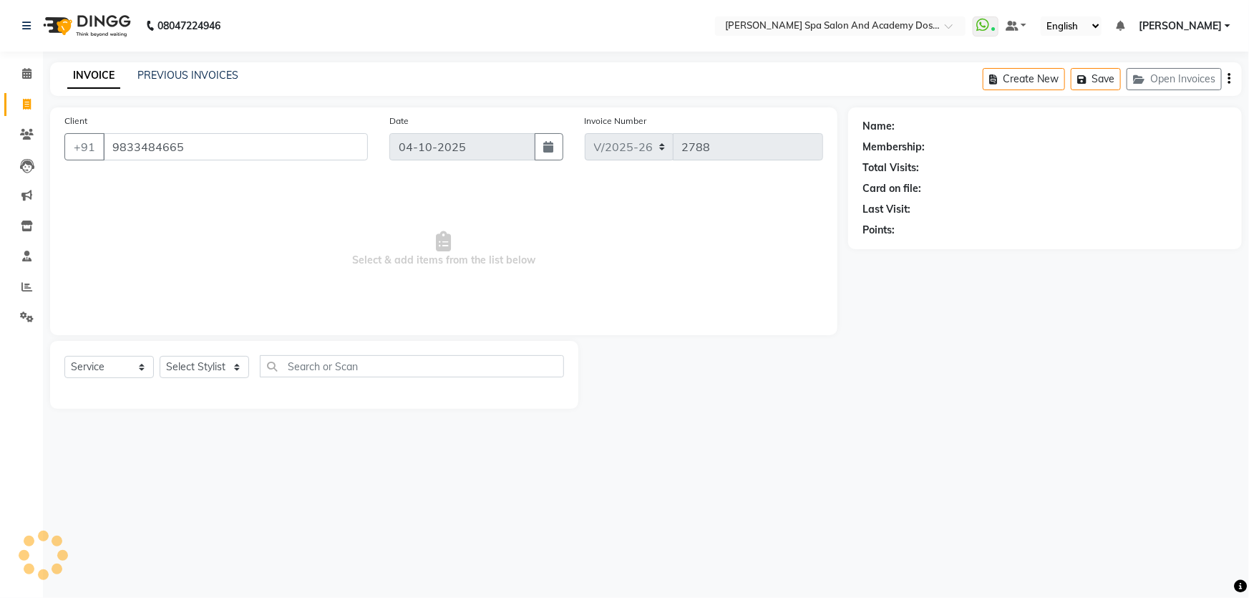
select select "2: Object"
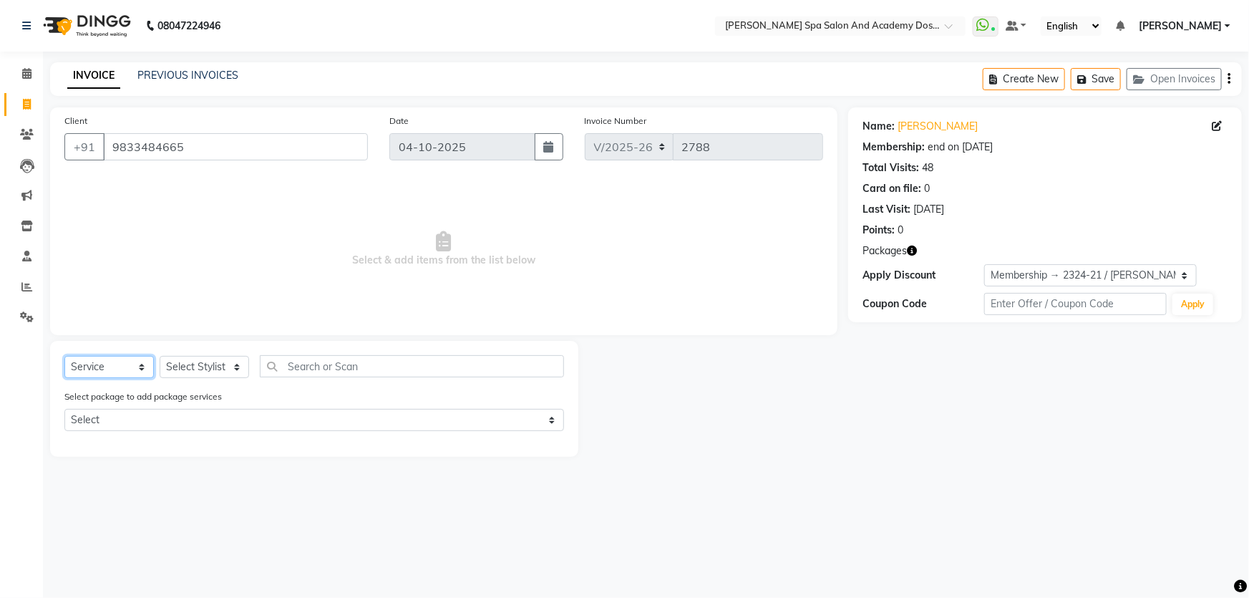
click at [142, 369] on select "Select Service Product Membership Package Voucher Prepaid Gift Card" at bounding box center [108, 367] width 89 height 22
click at [232, 371] on select "Select Stylist Admin AKSHTA AMBRE ASAWARI PAWAR DIRECT 1 GAURI THAPA JIGNA SHAH…" at bounding box center [204, 367] width 89 height 22
select select "47360"
click at [160, 356] on select "Select Stylist Admin AKSHTA AMBRE ASAWARI PAWAR DIRECT 1 GAURI THAPA JIGNA SHAH…" at bounding box center [204, 367] width 89 height 22
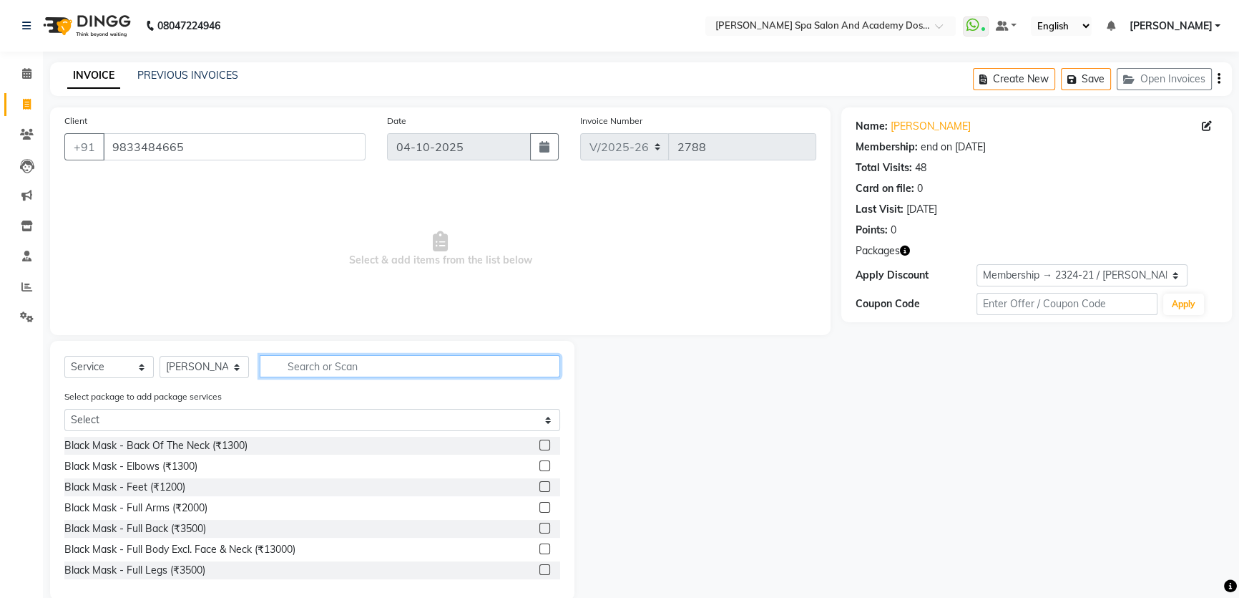
click at [322, 372] on input "text" at bounding box center [410, 366] width 301 height 22
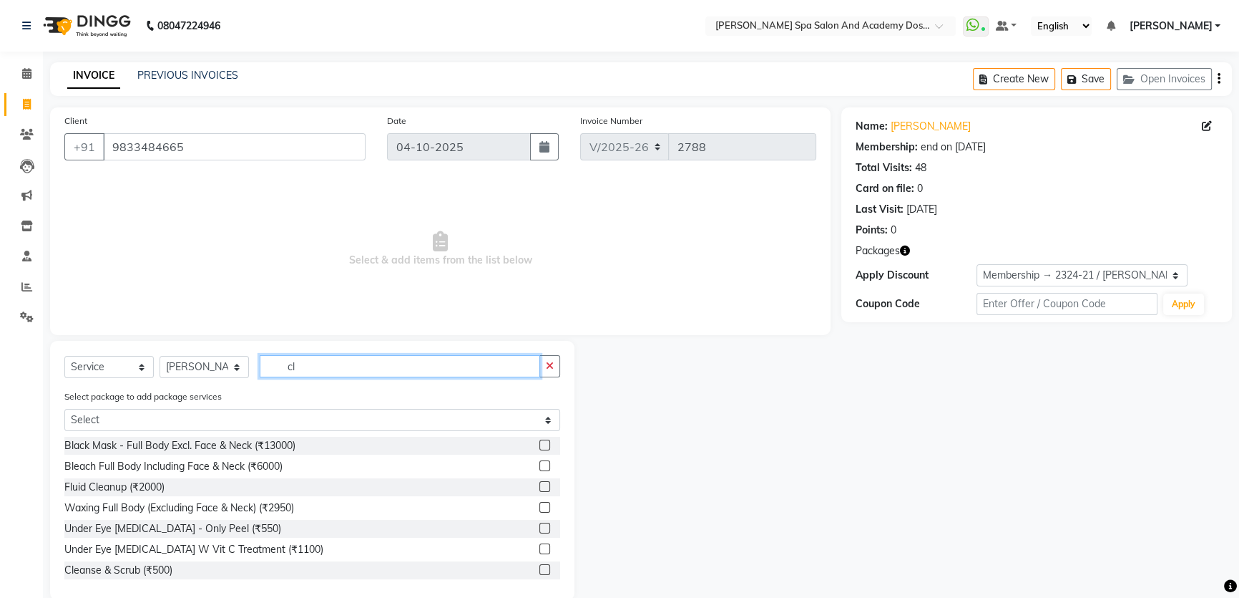
type input "c"
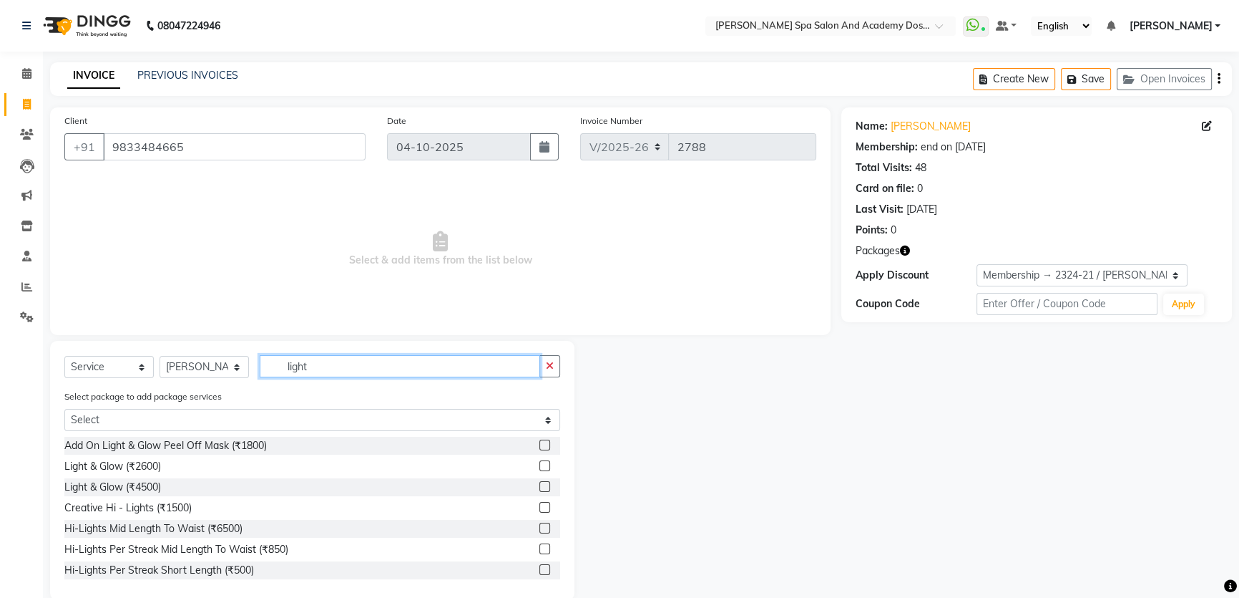
type input "light"
click at [540, 466] on label at bounding box center [545, 465] width 11 height 11
click at [540, 466] on input "checkbox" at bounding box center [544, 466] width 9 height 9
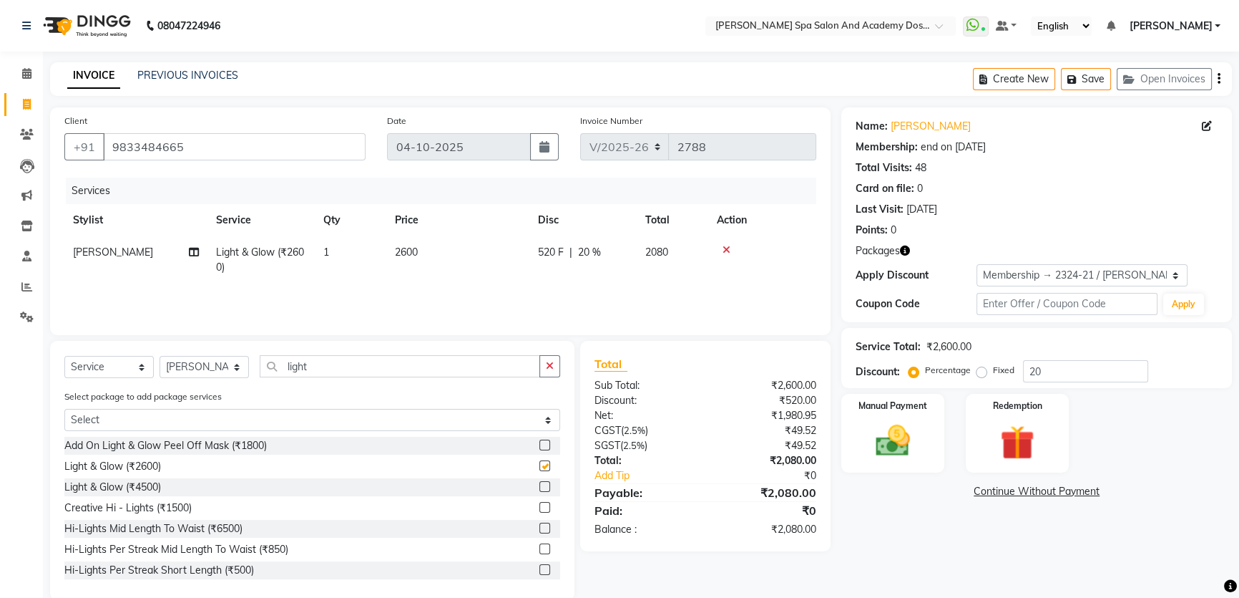
checkbox input "false"
drag, startPoint x: 356, startPoint y: 370, endPoint x: 265, endPoint y: 361, distance: 92.0
click at [265, 361] on input "light" at bounding box center [400, 366] width 281 height 22
click at [326, 369] on input "text" at bounding box center [410, 366] width 301 height 22
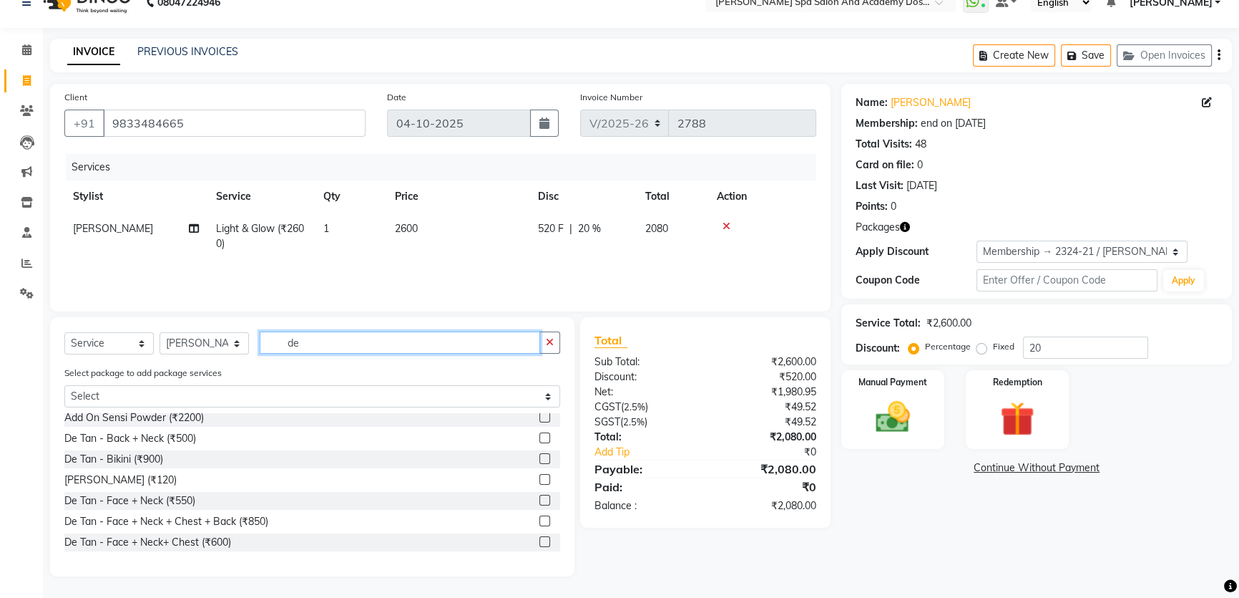
scroll to position [130, 0]
type input "de"
click at [540, 494] on label at bounding box center [545, 499] width 11 height 11
click at [540, 495] on input "checkbox" at bounding box center [544, 499] width 9 height 9
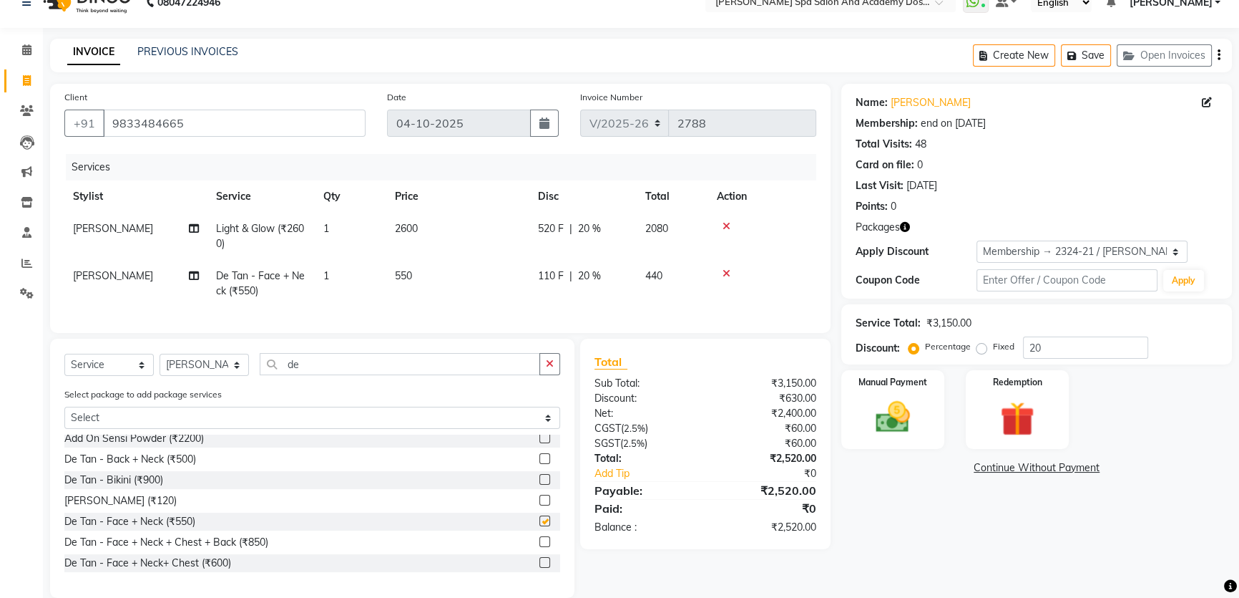
checkbox input "false"
drag, startPoint x: 318, startPoint y: 373, endPoint x: 280, endPoint y: 373, distance: 38.6
click at [280, 373] on input "de" at bounding box center [400, 364] width 281 height 22
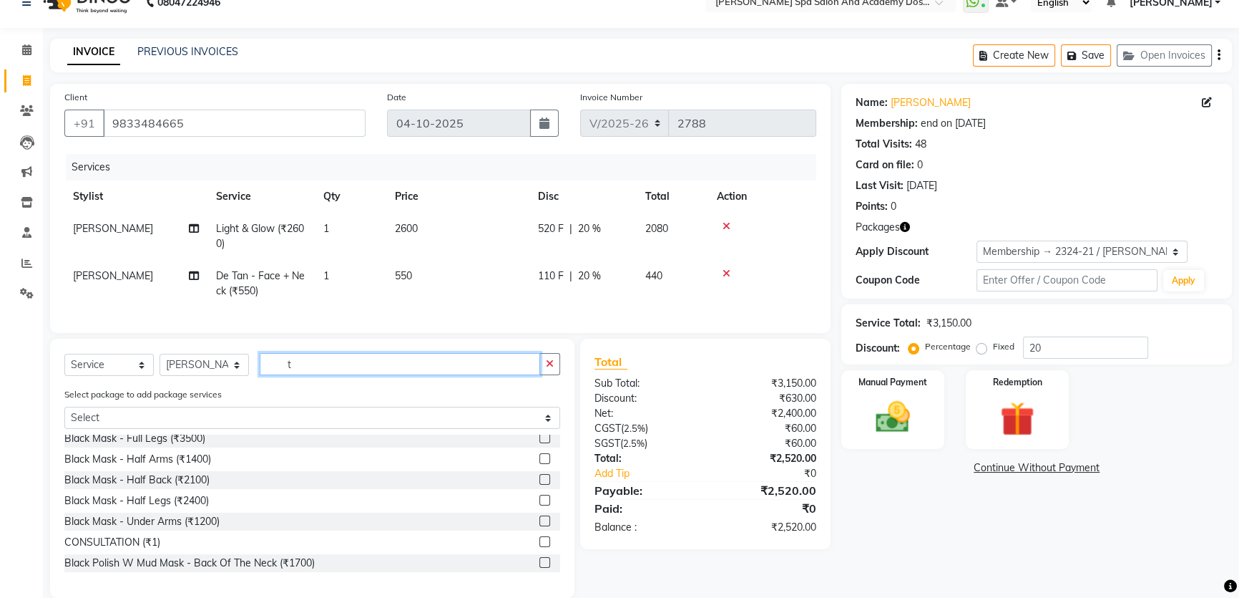
scroll to position [0, 0]
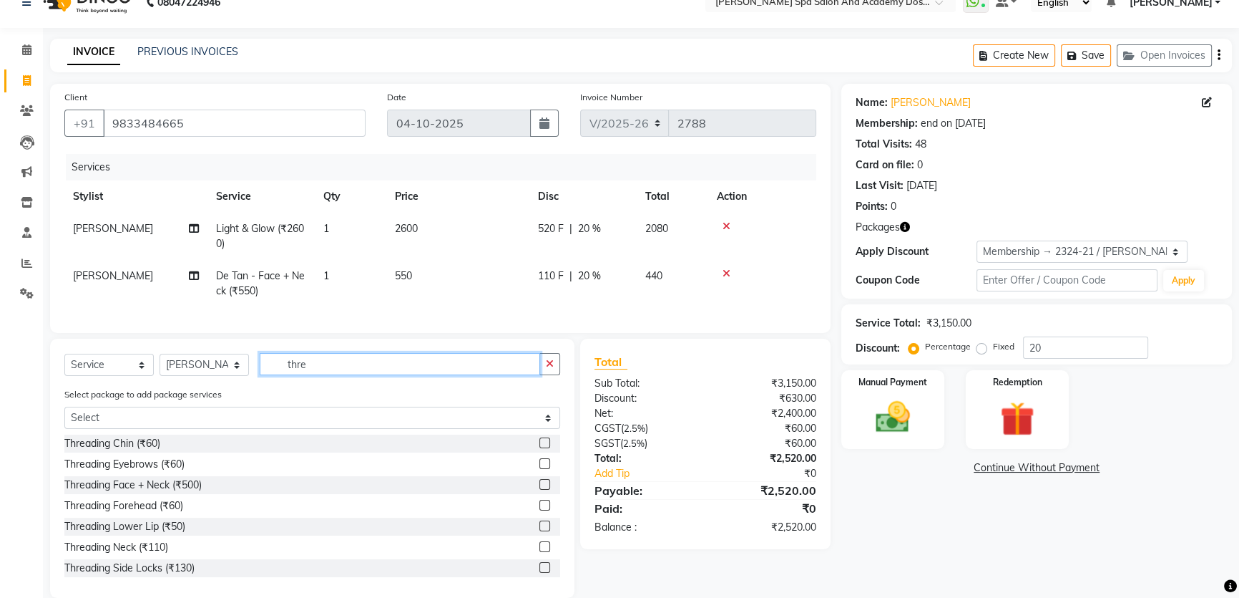
type input "thre"
click at [540, 469] on label at bounding box center [545, 463] width 11 height 11
click at [540, 469] on input "checkbox" at bounding box center [544, 463] width 9 height 9
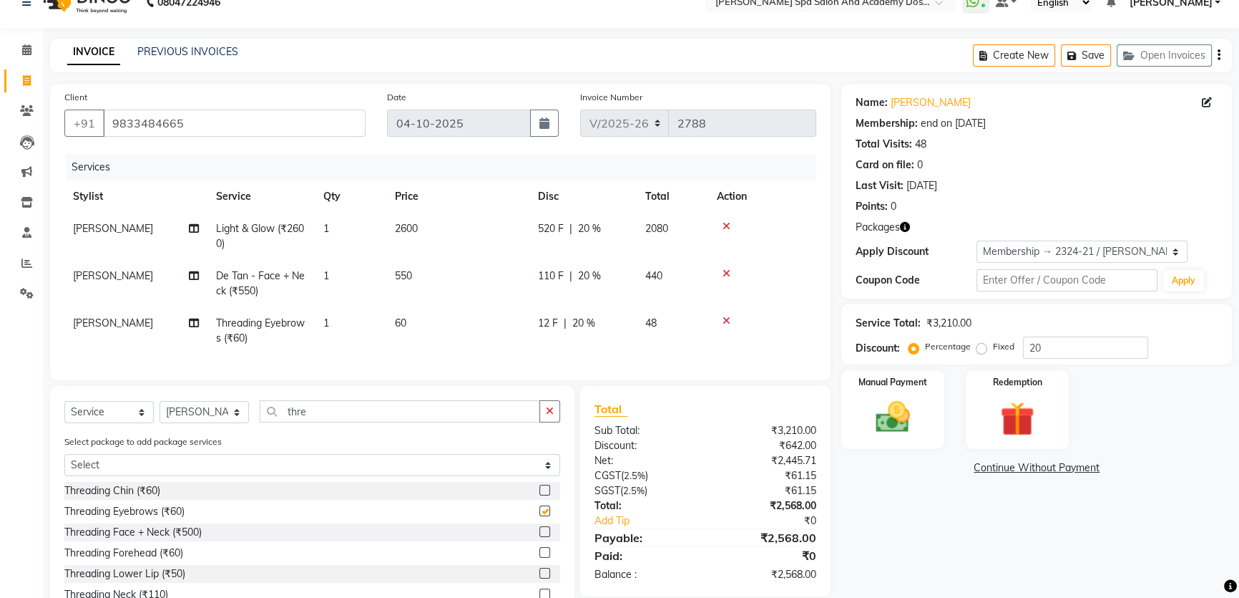
checkbox input "false"
drag, startPoint x: 285, startPoint y: 427, endPoint x: 265, endPoint y: 427, distance: 20.1
click at [265, 422] on input "thre" at bounding box center [400, 411] width 281 height 22
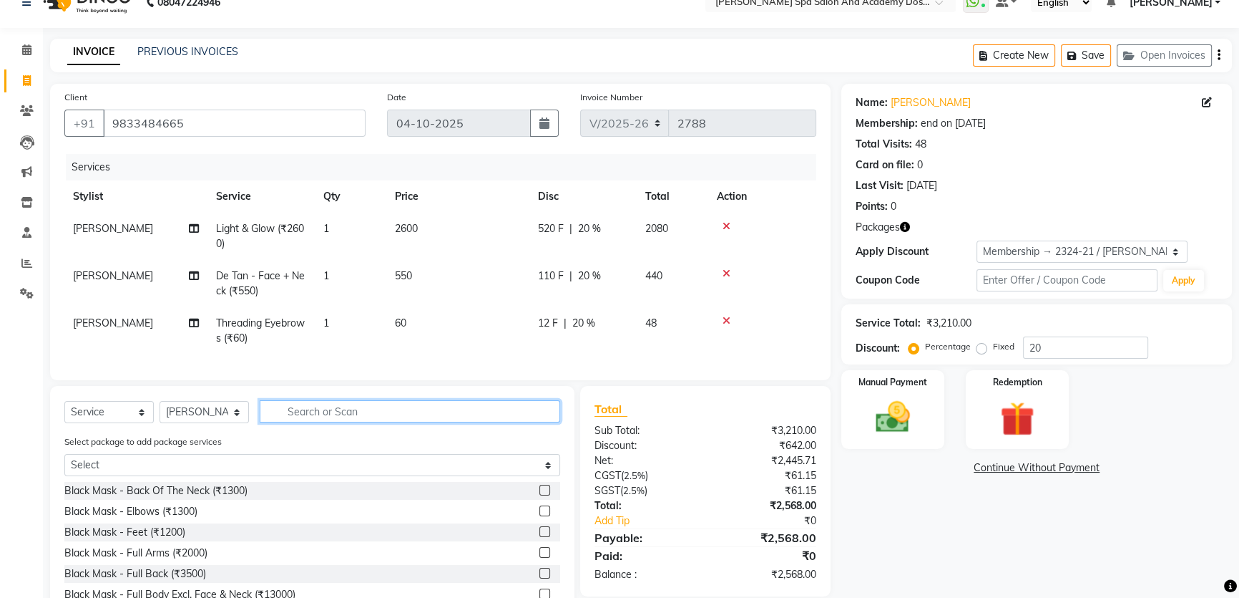
click at [268, 422] on input "text" at bounding box center [410, 411] width 301 height 22
type input "root tou"
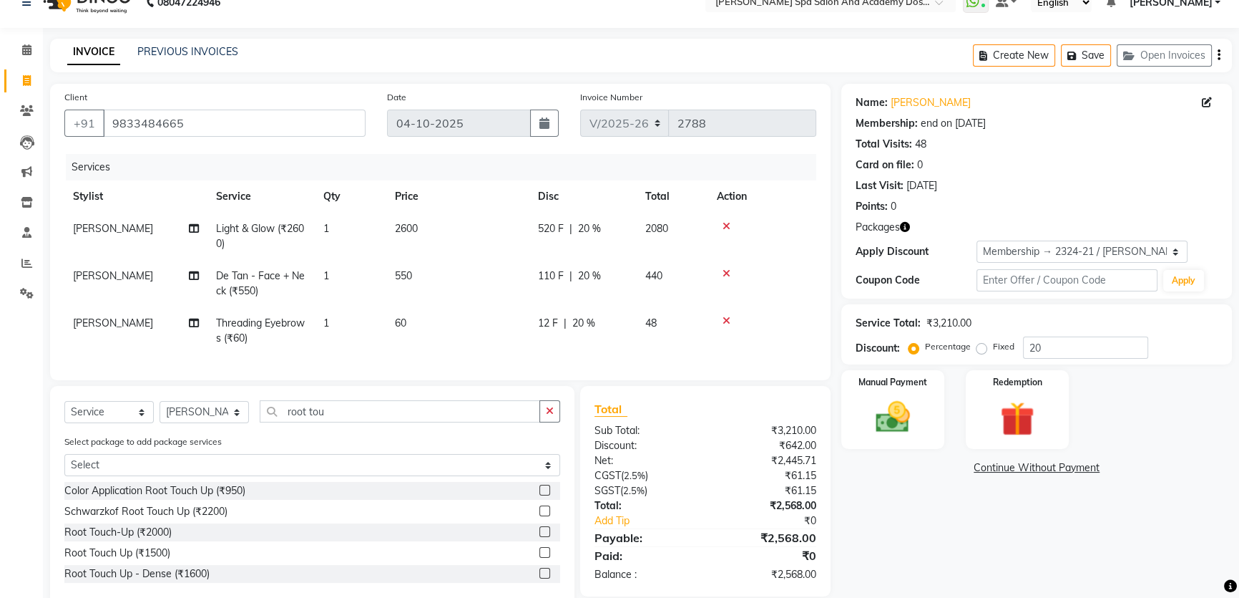
click at [540, 537] on label at bounding box center [545, 531] width 11 height 11
click at [540, 537] on input "checkbox" at bounding box center [544, 531] width 9 height 9
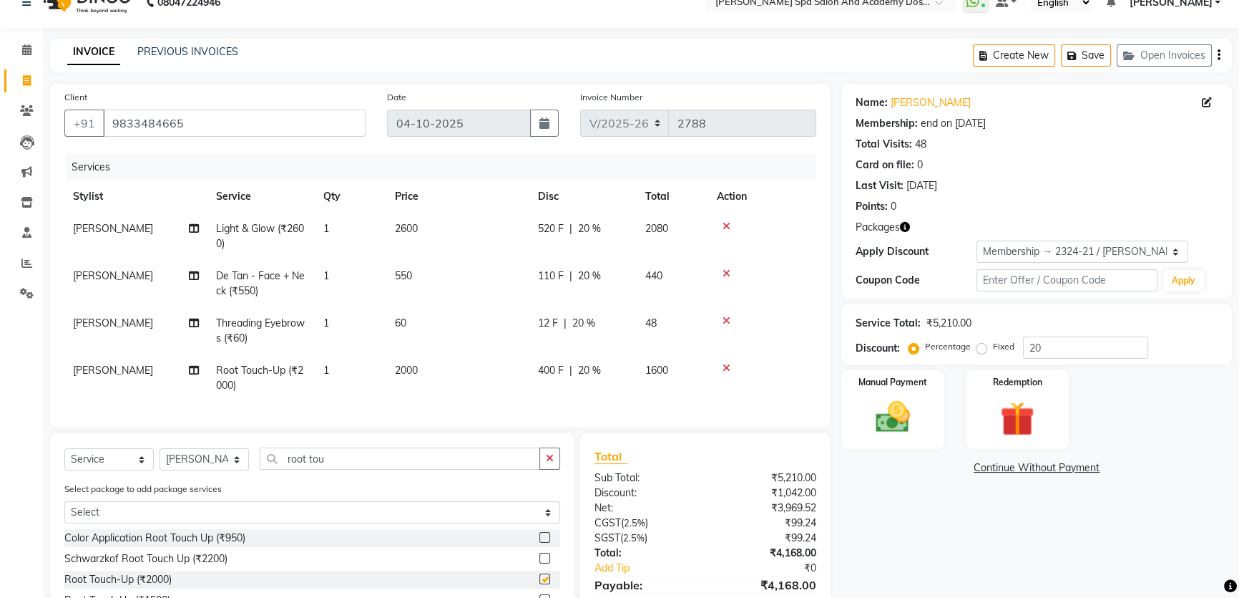
checkbox input "false"
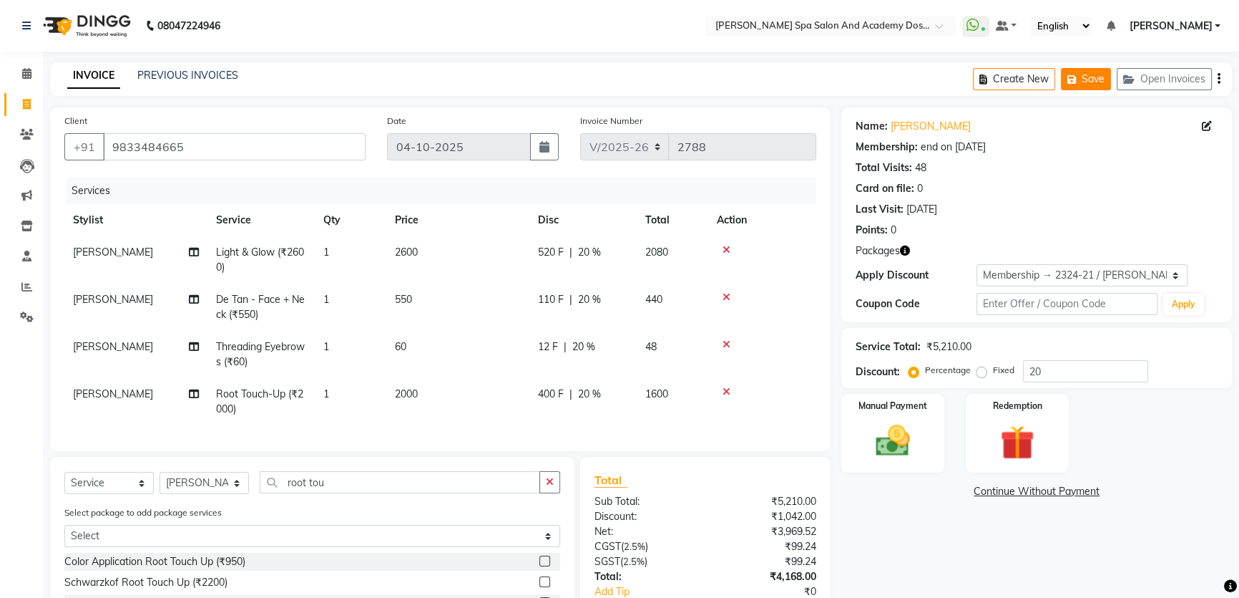
click at [1088, 74] on button "Save" at bounding box center [1086, 79] width 50 height 22
click at [1085, 72] on button "Save" at bounding box center [1086, 79] width 50 height 22
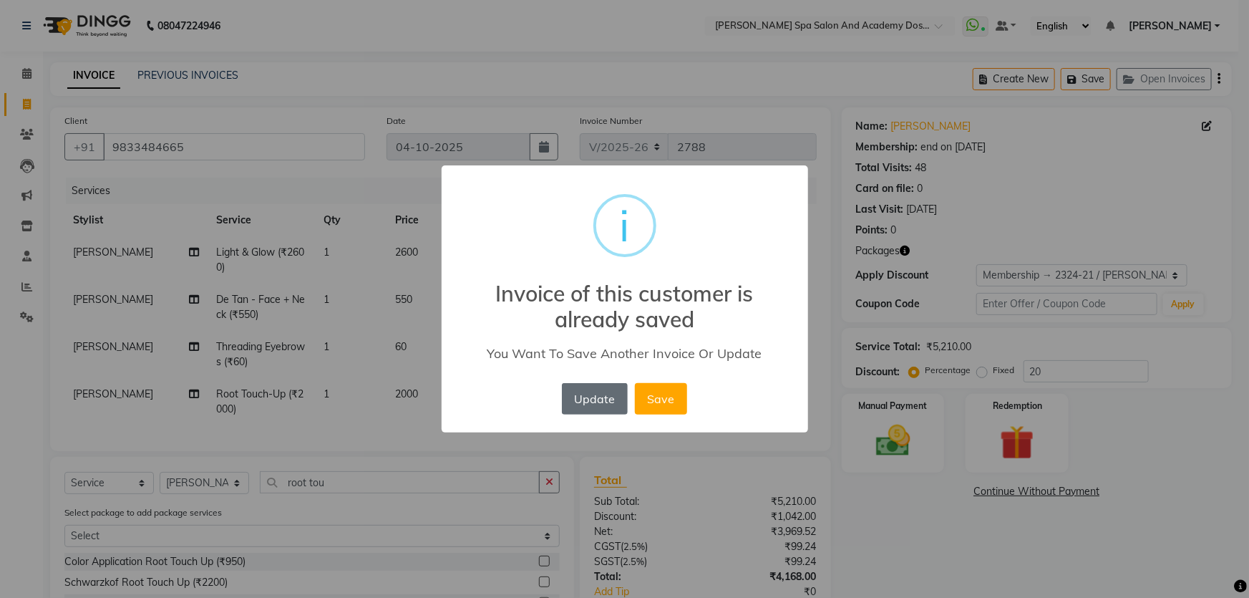
click at [583, 404] on button "Update" at bounding box center [595, 398] width 66 height 31
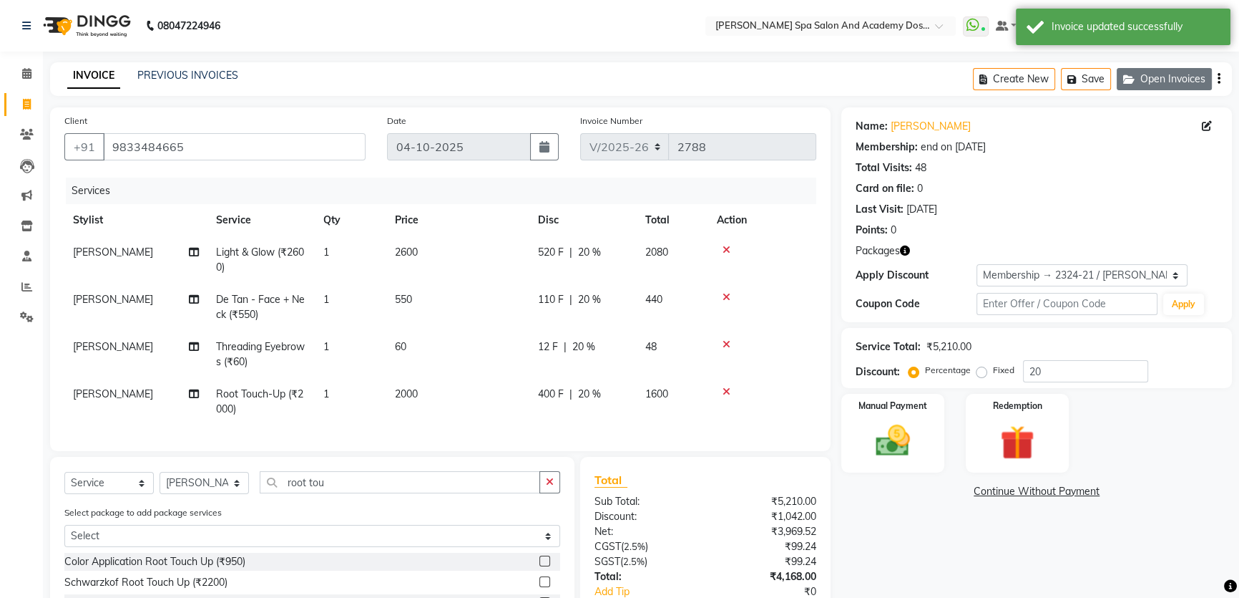
click at [1162, 70] on button "Open Invoices" at bounding box center [1164, 79] width 95 height 22
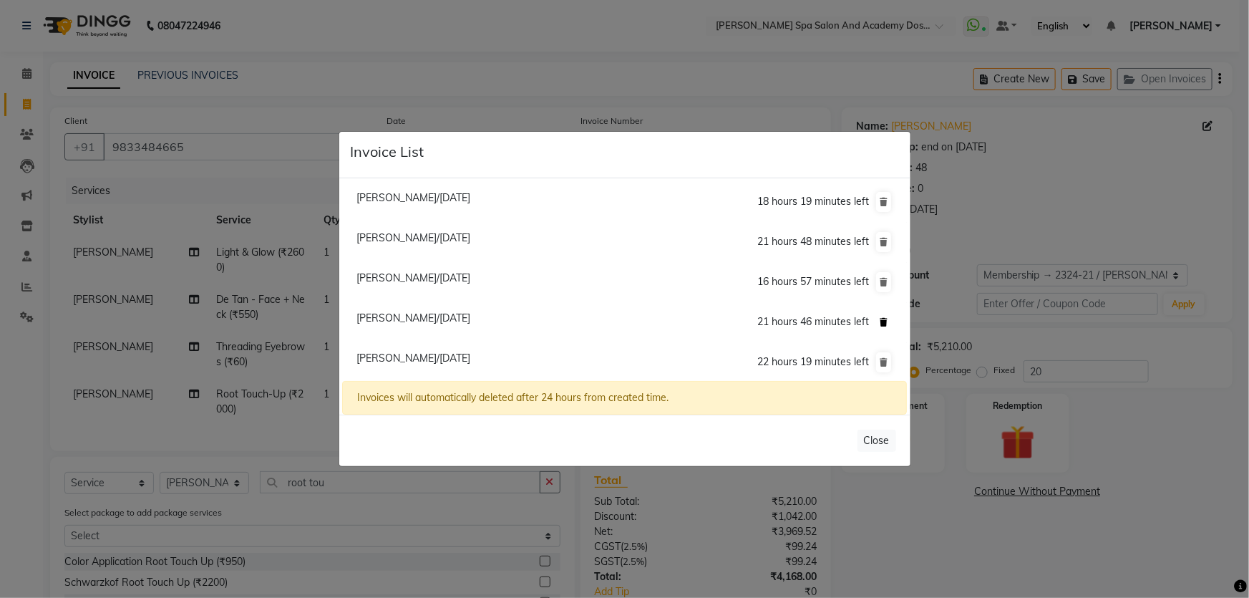
click at [880, 320] on icon at bounding box center [884, 322] width 8 height 9
click at [880, 321] on icon at bounding box center [884, 322] width 8 height 9
click at [155, 99] on ngb-modal-window "Invoice List Mrunal Shah/04 October 2025 18 hours 19 minutes left Meenakshi Cha…" at bounding box center [624, 299] width 1249 height 598
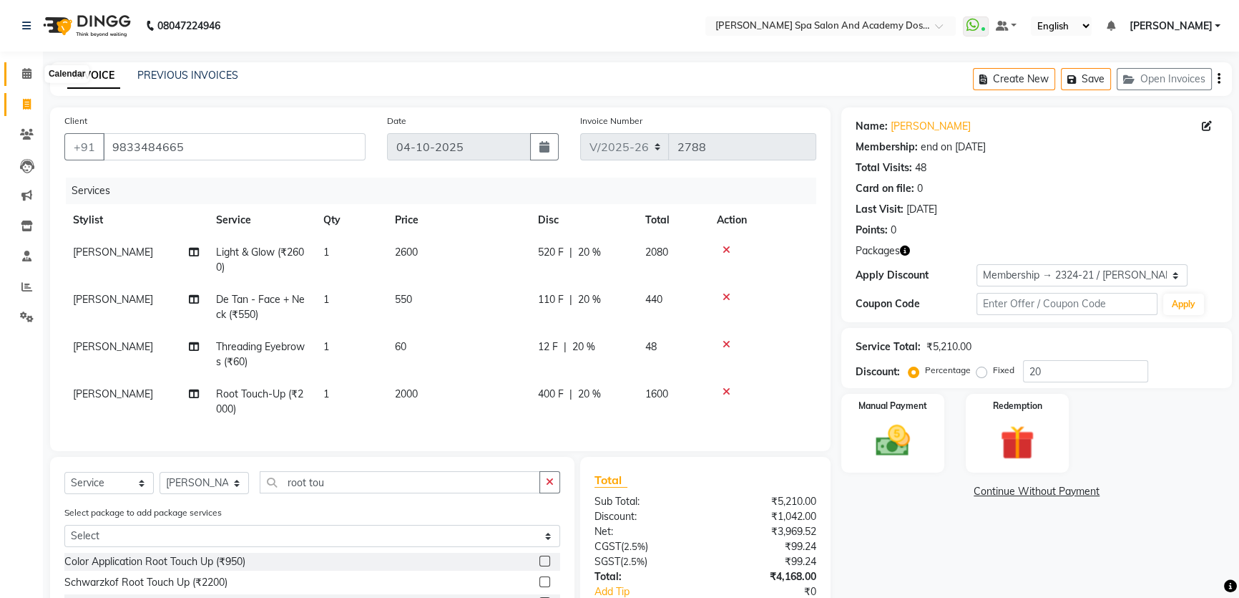
click at [22, 71] on icon at bounding box center [26, 73] width 9 height 11
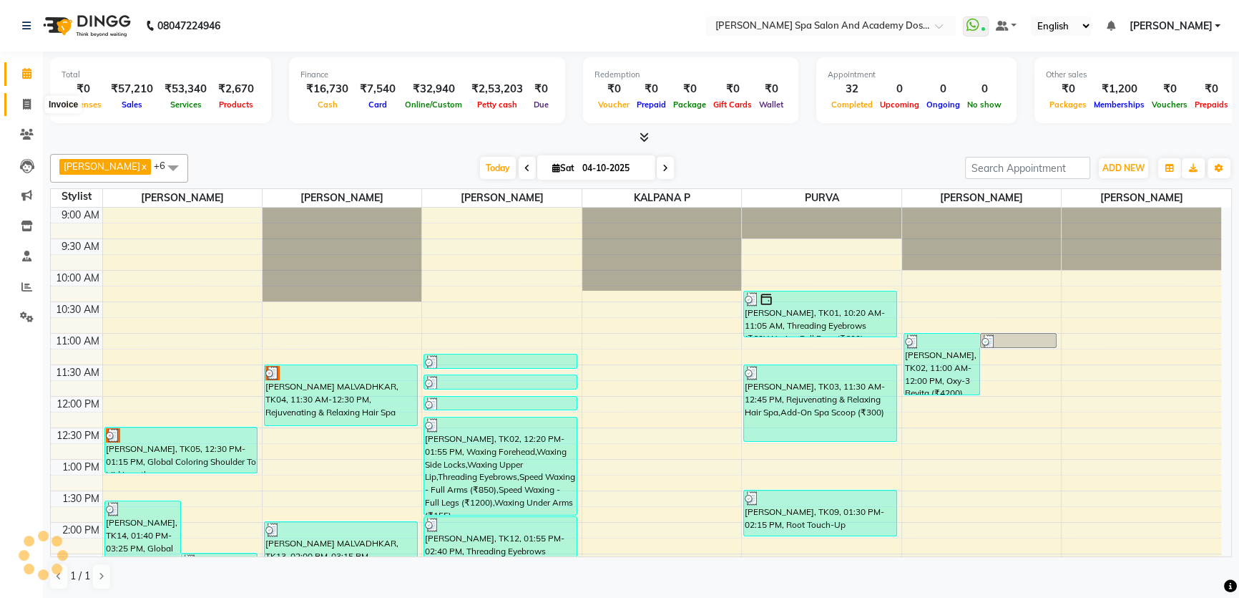
click at [21, 102] on span at bounding box center [26, 105] width 25 height 16
select select "service"
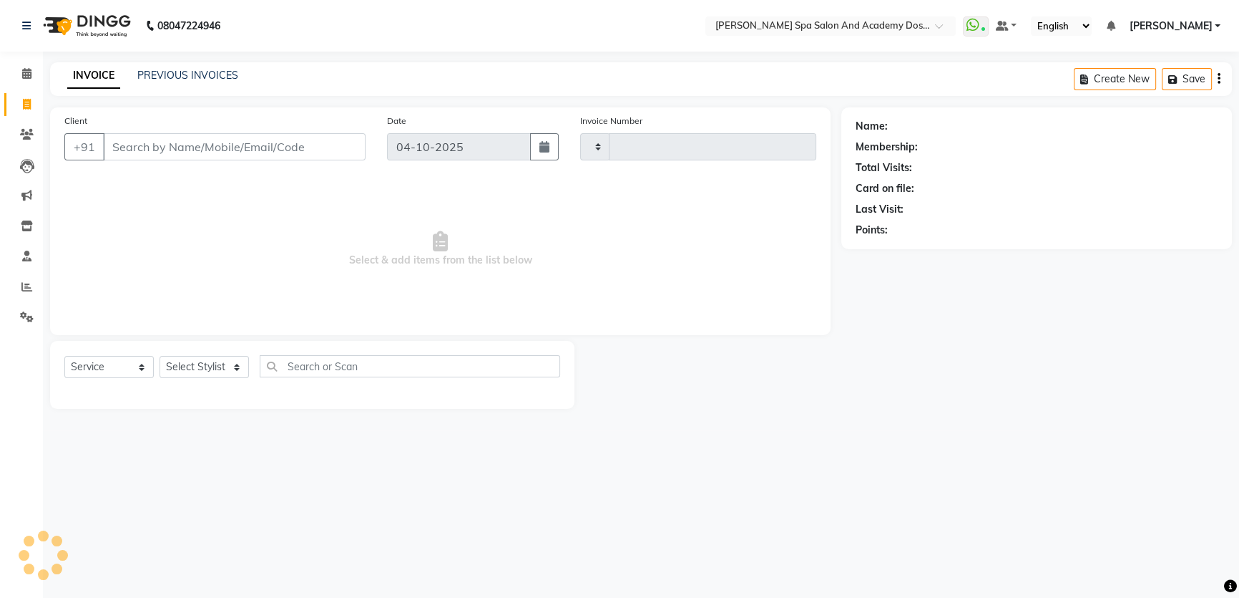
type input "2788"
select select "6316"
click at [34, 71] on span at bounding box center [26, 74] width 25 height 16
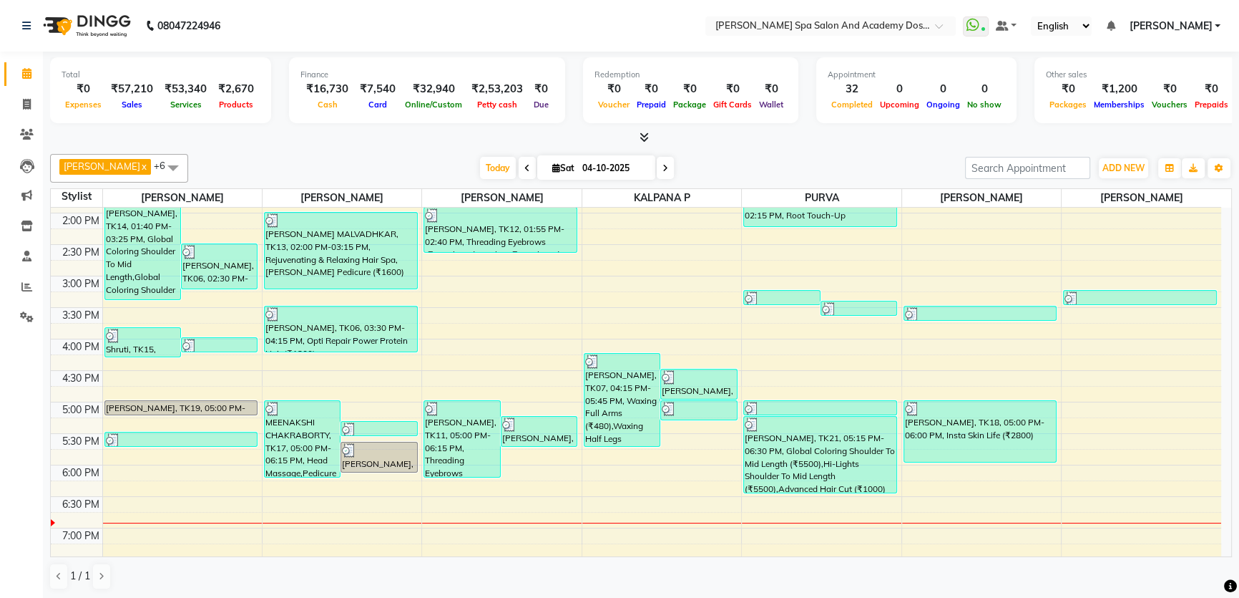
scroll to position [403, 0]
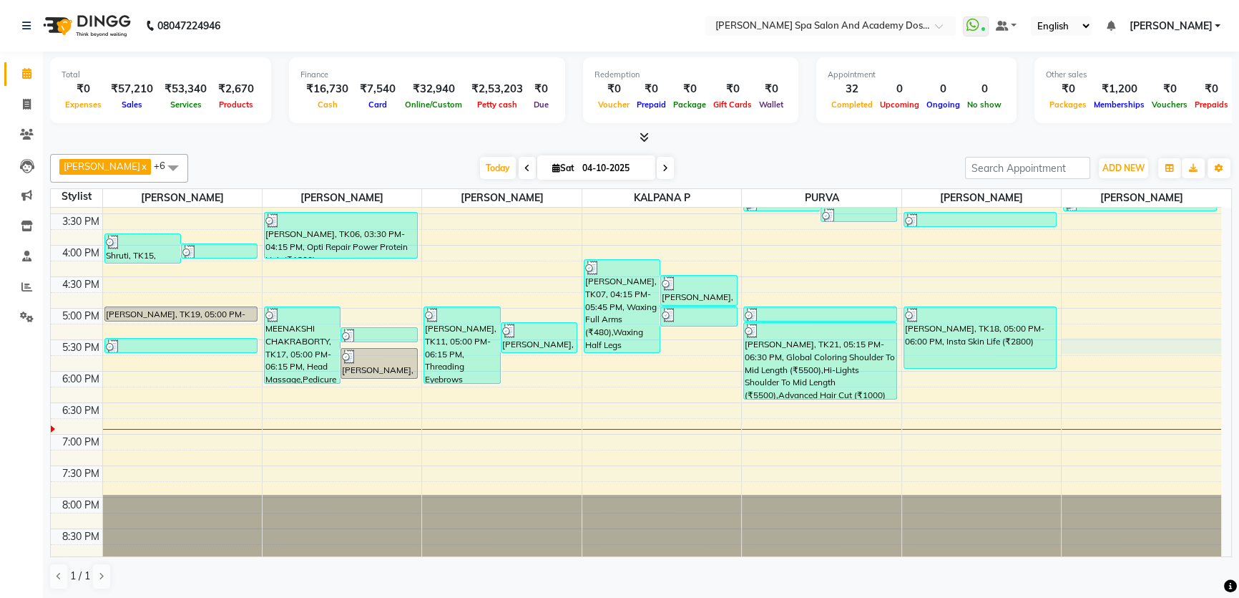
click at [1119, 339] on div "9:00 AM 9:30 AM 10:00 AM 10:30 AM 11:00 AM 11:30 AM 12:00 PM 12:30 PM 1:00 PM 1…" at bounding box center [636, 182] width 1171 height 755
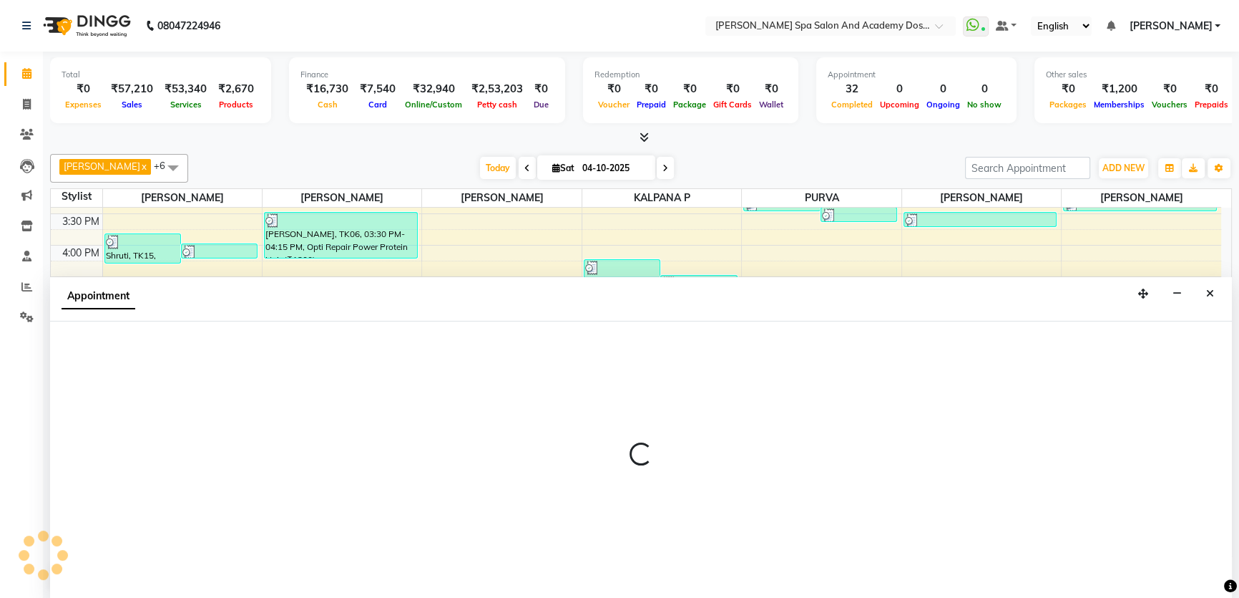
scroll to position [0, 0]
select select "84108"
select select "tentative"
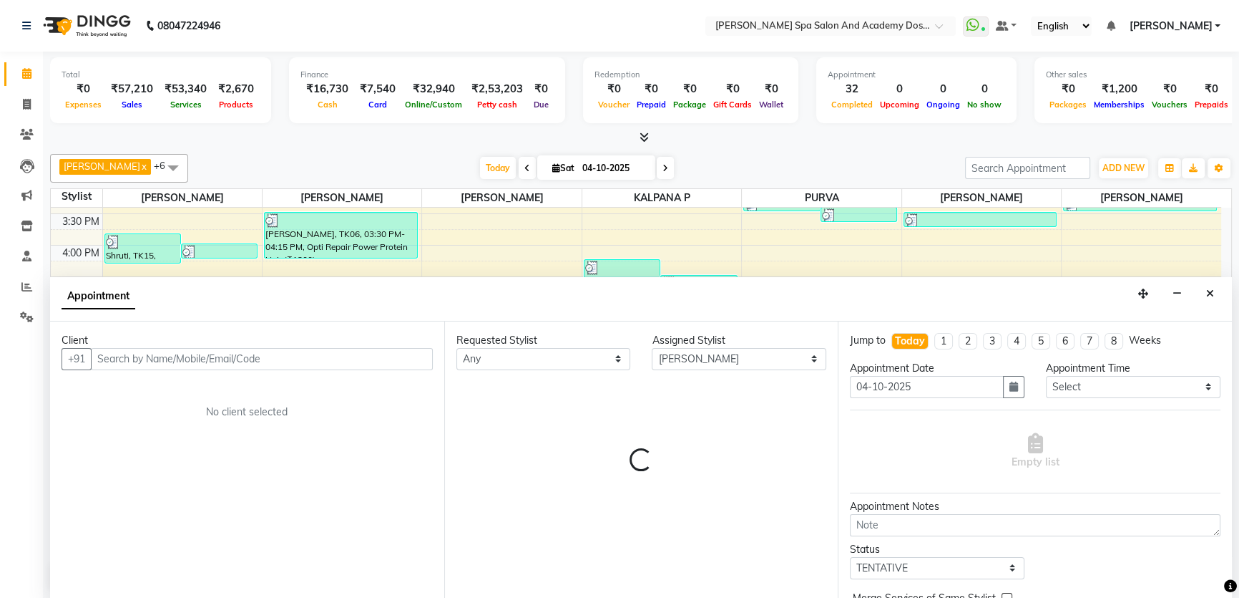
click at [145, 357] on input "text" at bounding box center [262, 359] width 342 height 22
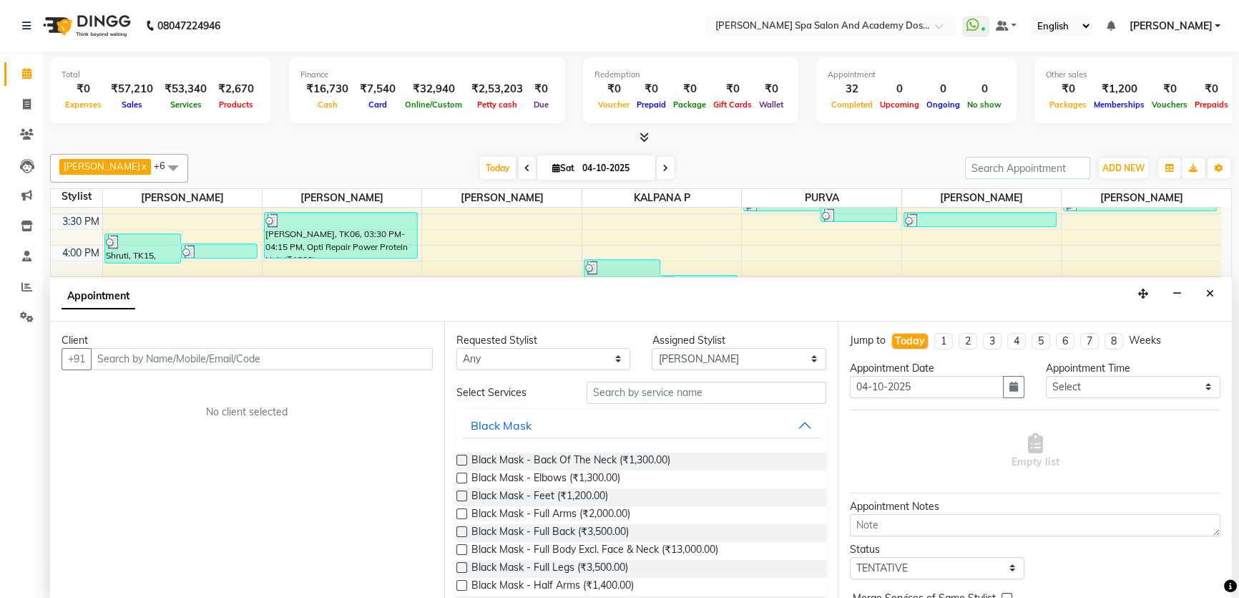
drag, startPoint x: 232, startPoint y: 361, endPoint x: 242, endPoint y: 360, distance: 10.1
click at [239, 360] on input "text" at bounding box center [262, 359] width 342 height 22
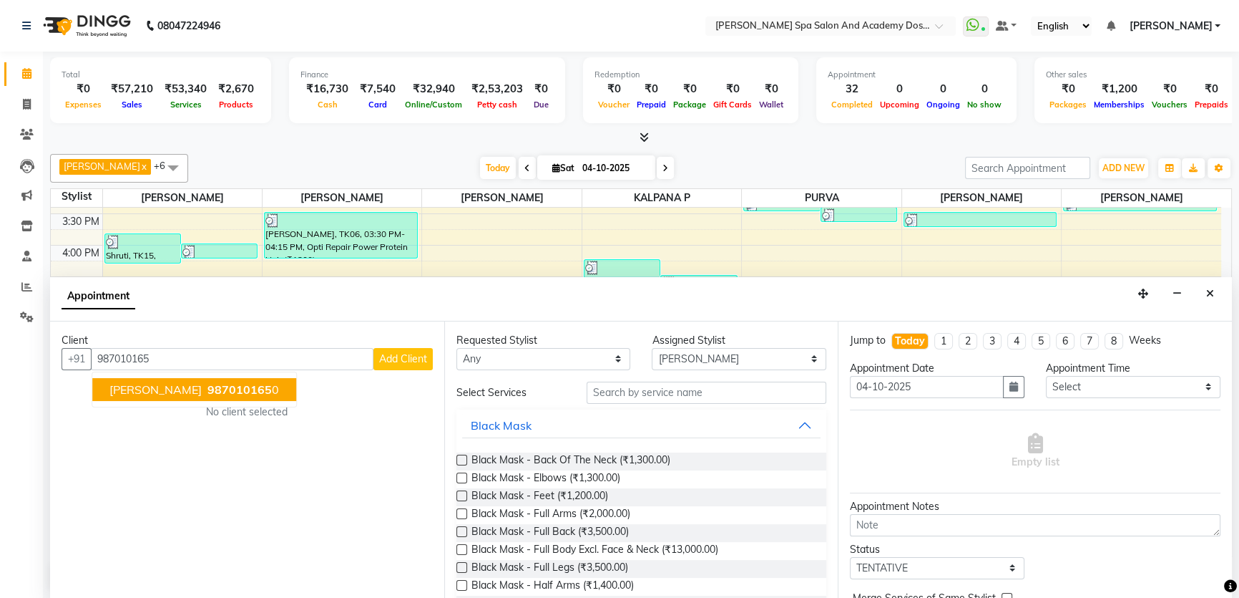
click at [170, 391] on span "MRINAL GARGE" at bounding box center [155, 389] width 92 height 14
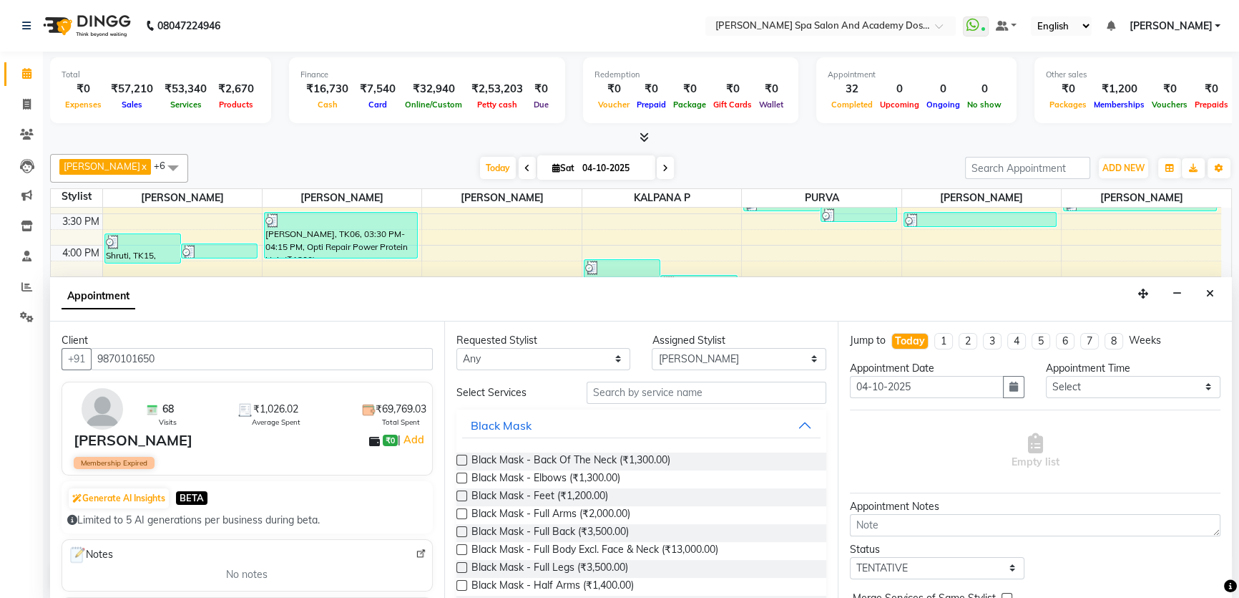
type input "9870101650"
click at [620, 394] on input "text" at bounding box center [707, 392] width 240 height 22
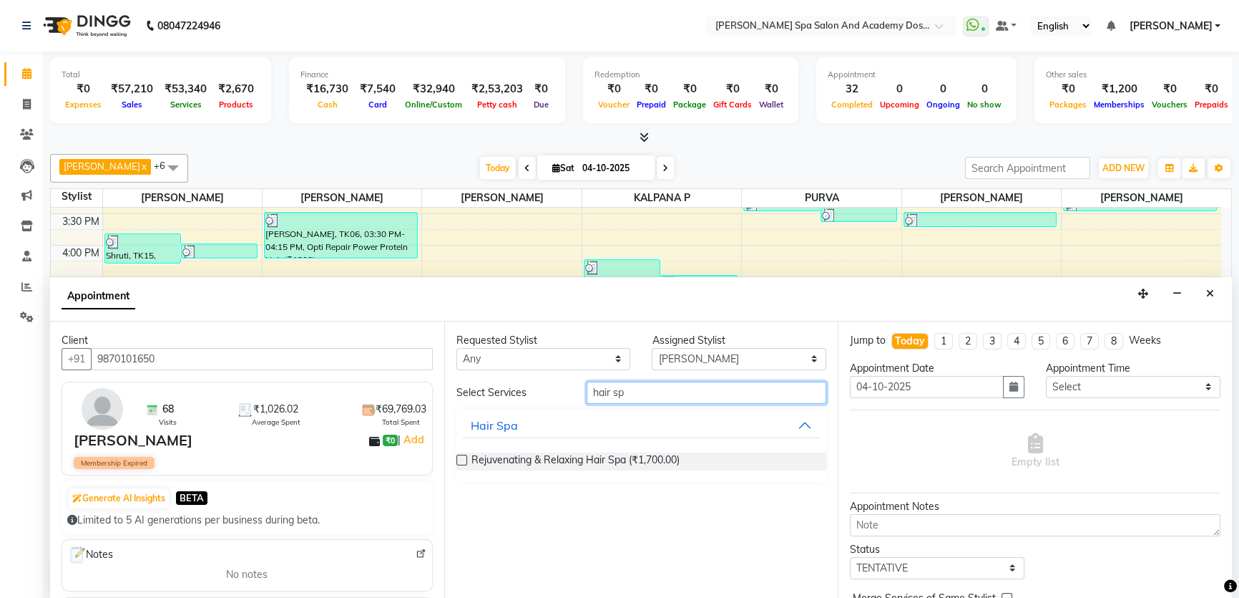
type input "hair sp"
click at [457, 457] on label at bounding box center [462, 459] width 11 height 11
click at [457, 457] on input "checkbox" at bounding box center [461, 461] width 9 height 9
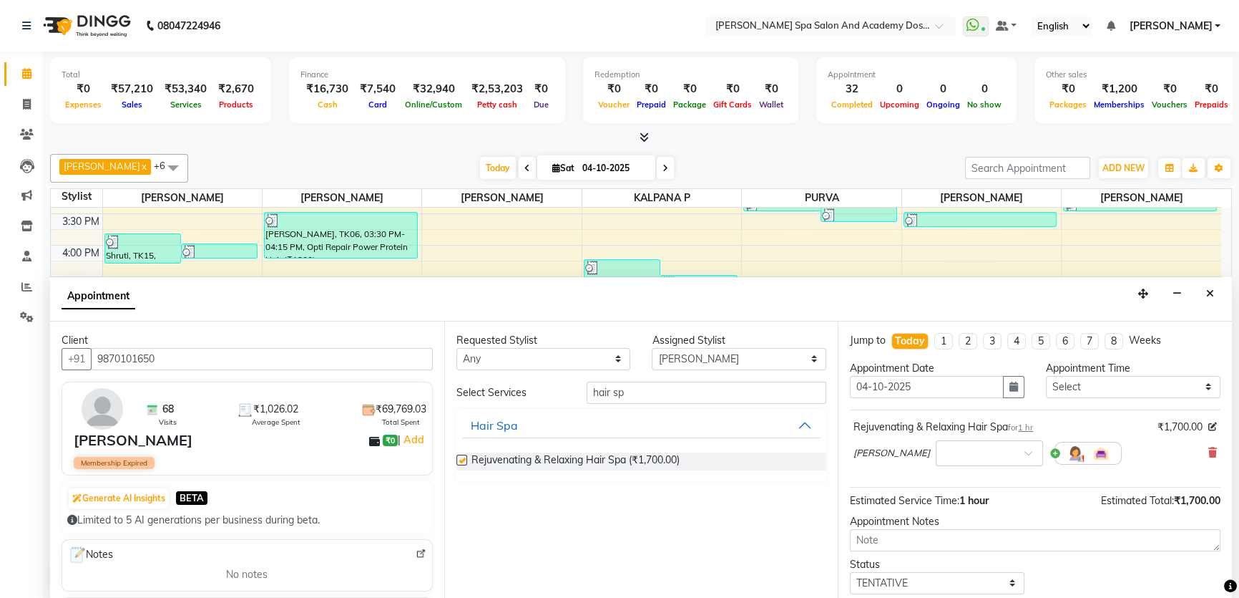
checkbox input "false"
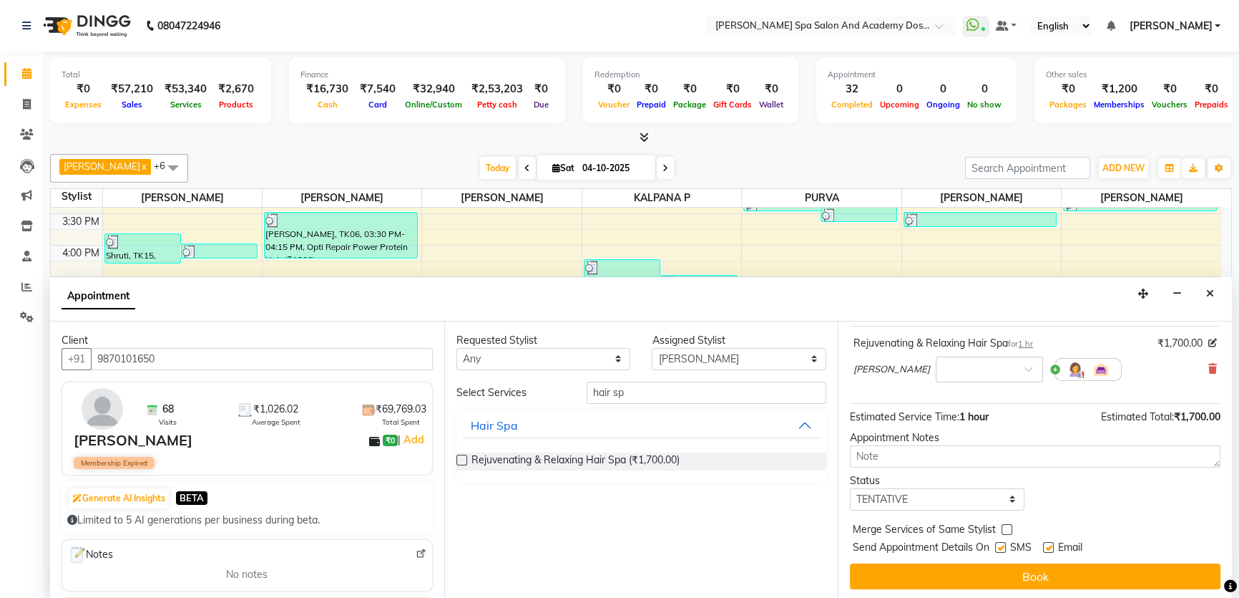
scroll to position [84, 0]
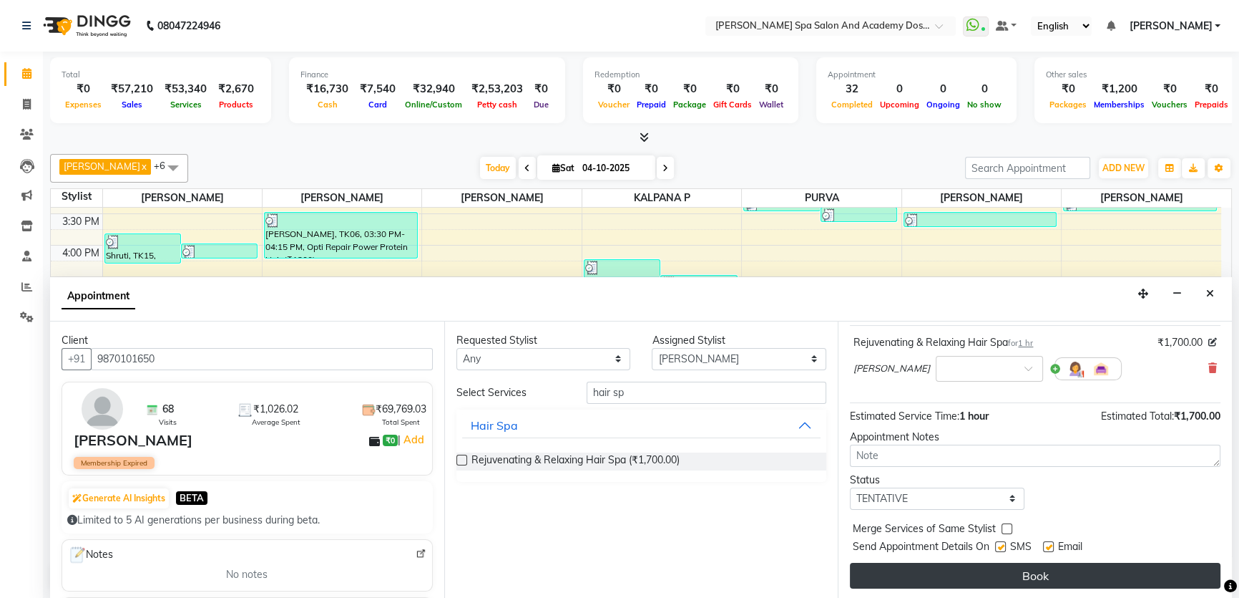
click at [1009, 575] on button "Book" at bounding box center [1035, 575] width 371 height 26
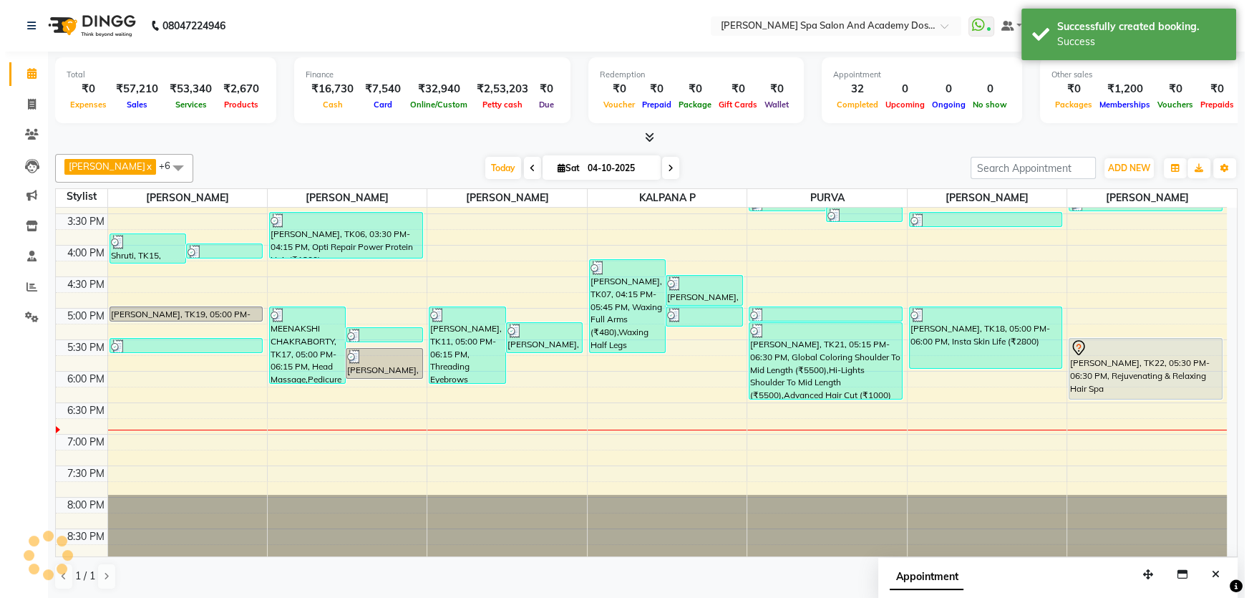
scroll to position [0, 0]
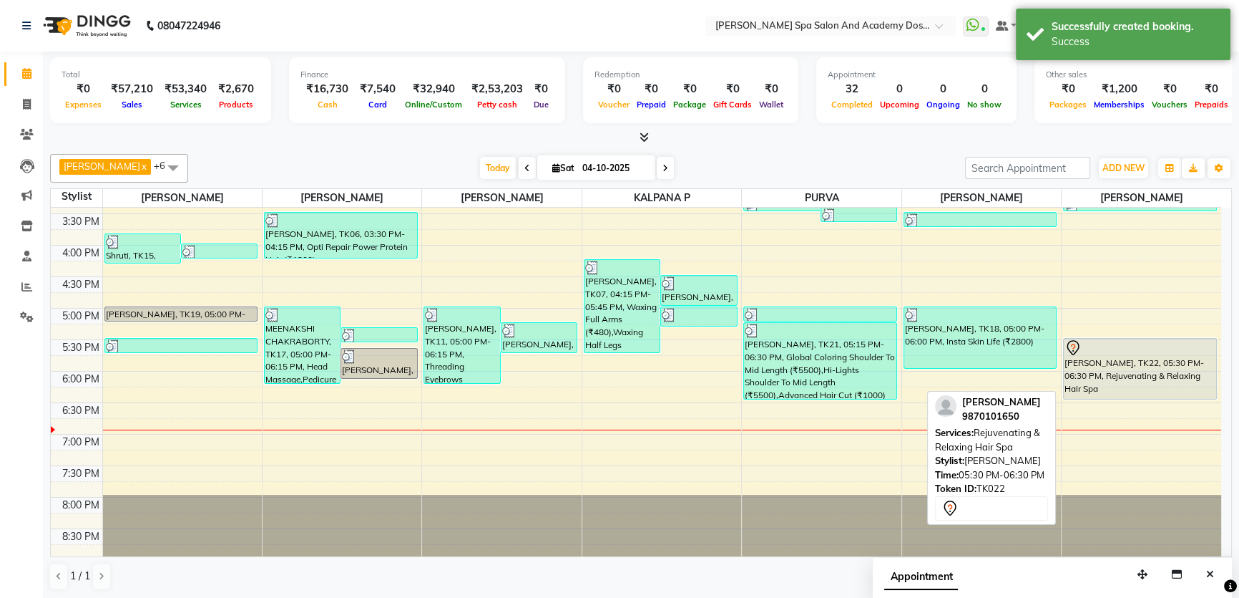
click at [1098, 377] on div "MRINAL GARGE, TK22, 05:30 PM-06:30 PM, Rejuvenating & Relaxing Hair Spa" at bounding box center [1140, 368] width 152 height 60
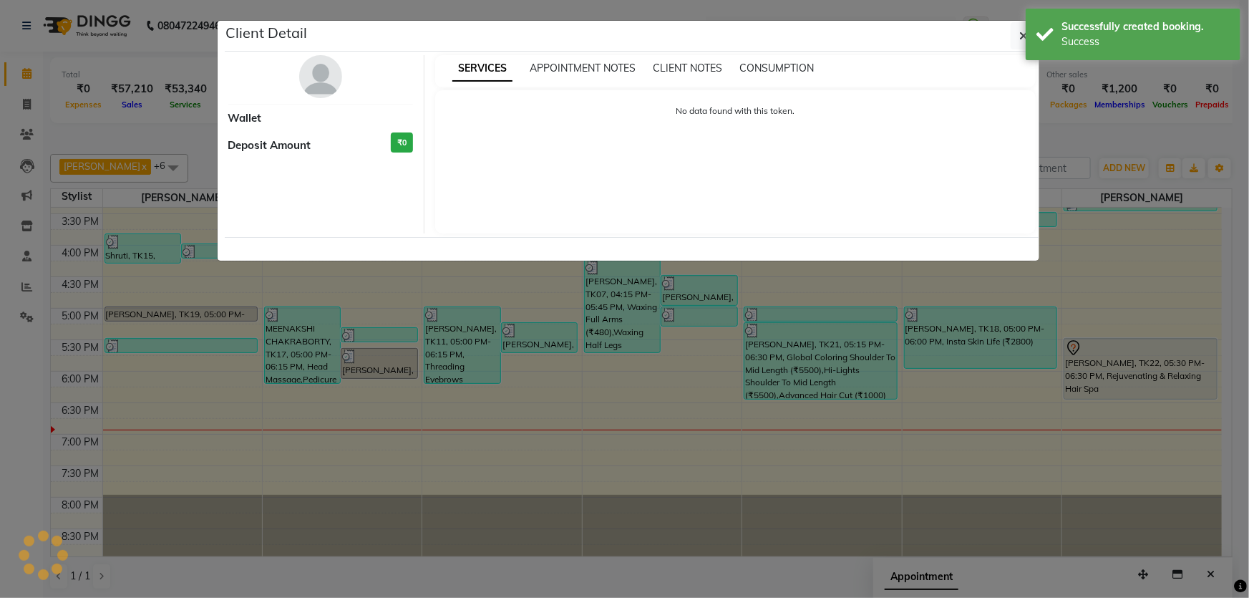
select select "7"
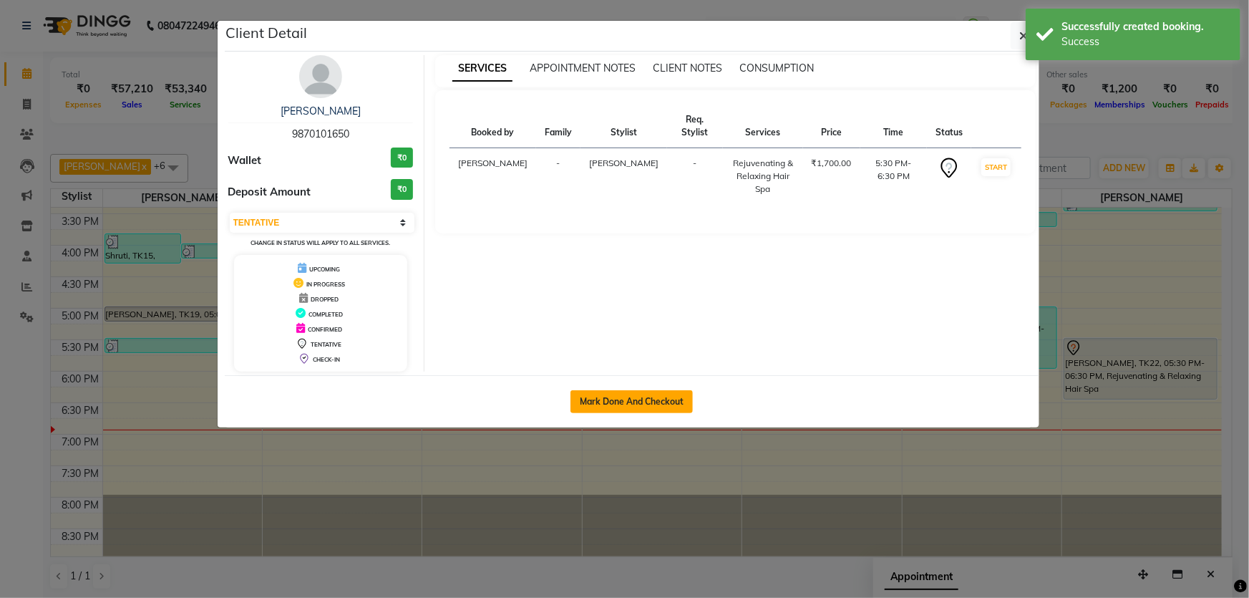
click at [645, 408] on button "Mark Done And Checkout" at bounding box center [631, 401] width 122 height 23
select select "6316"
select select "service"
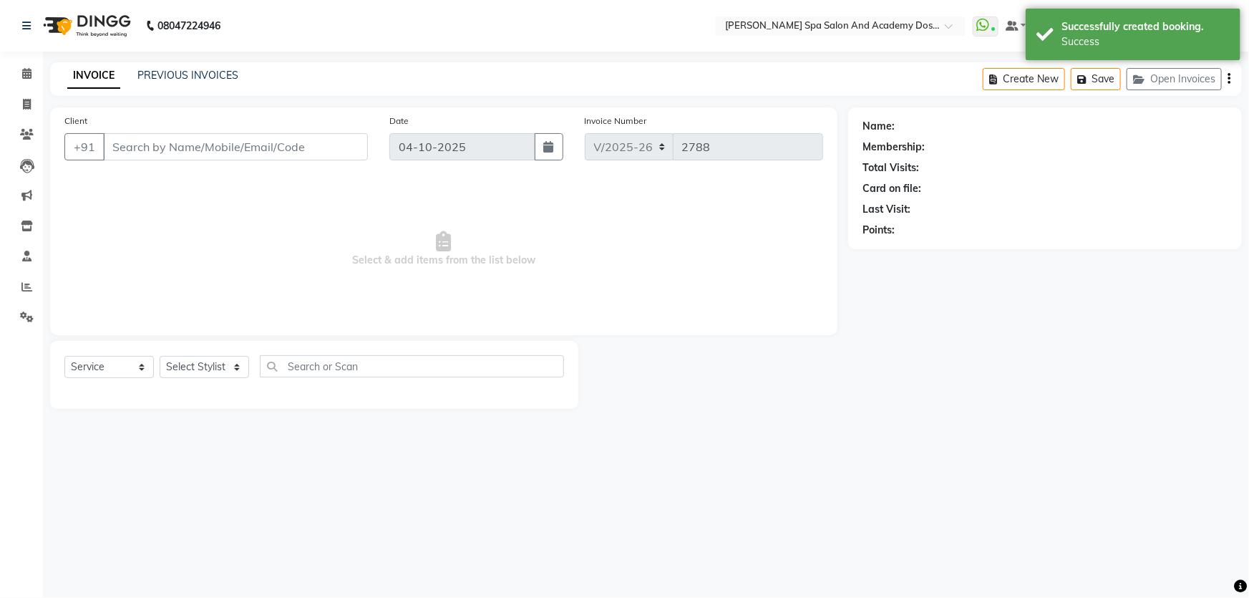
type input "9870101650"
select select "84108"
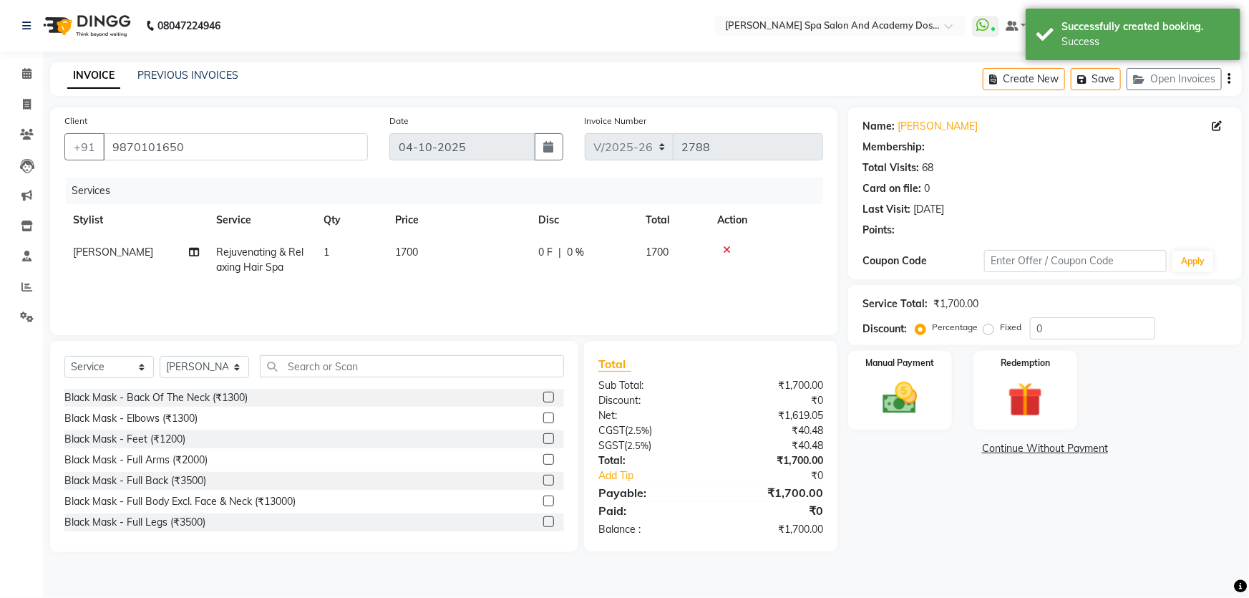
select select "1: Object"
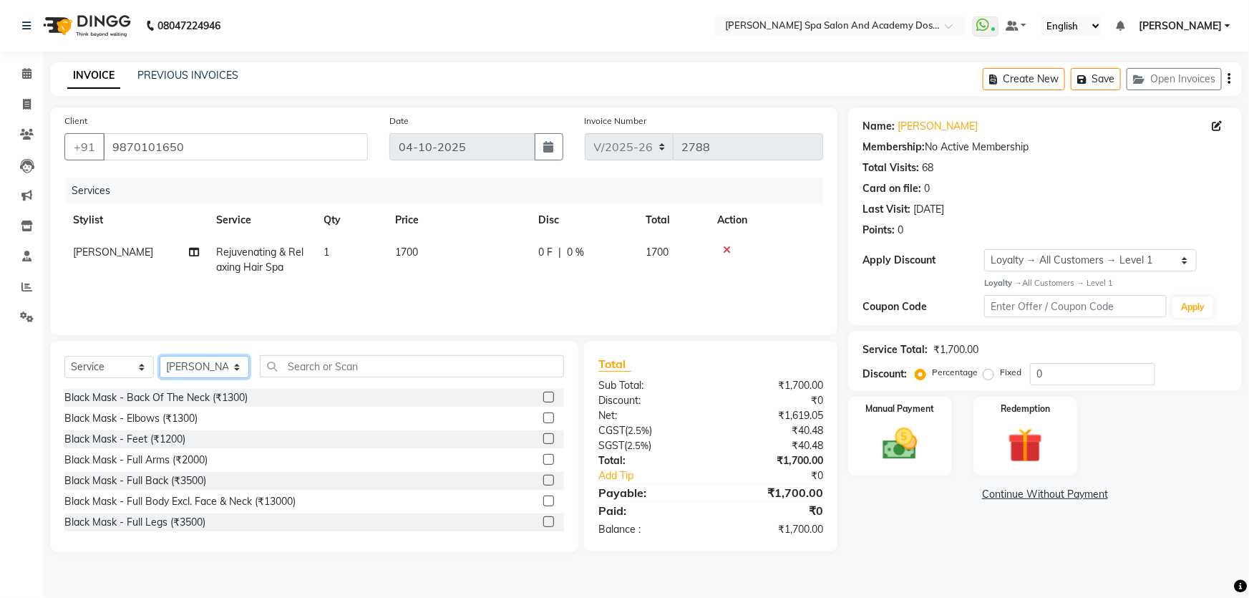
click at [234, 366] on select "Select Stylist Admin AKSHTA AMBRE ASAWARI PAWAR DIRECT 1 GAURI THAPA JIGNA SHAH…" at bounding box center [204, 367] width 89 height 22
click at [293, 368] on input "text" at bounding box center [412, 366] width 304 height 22
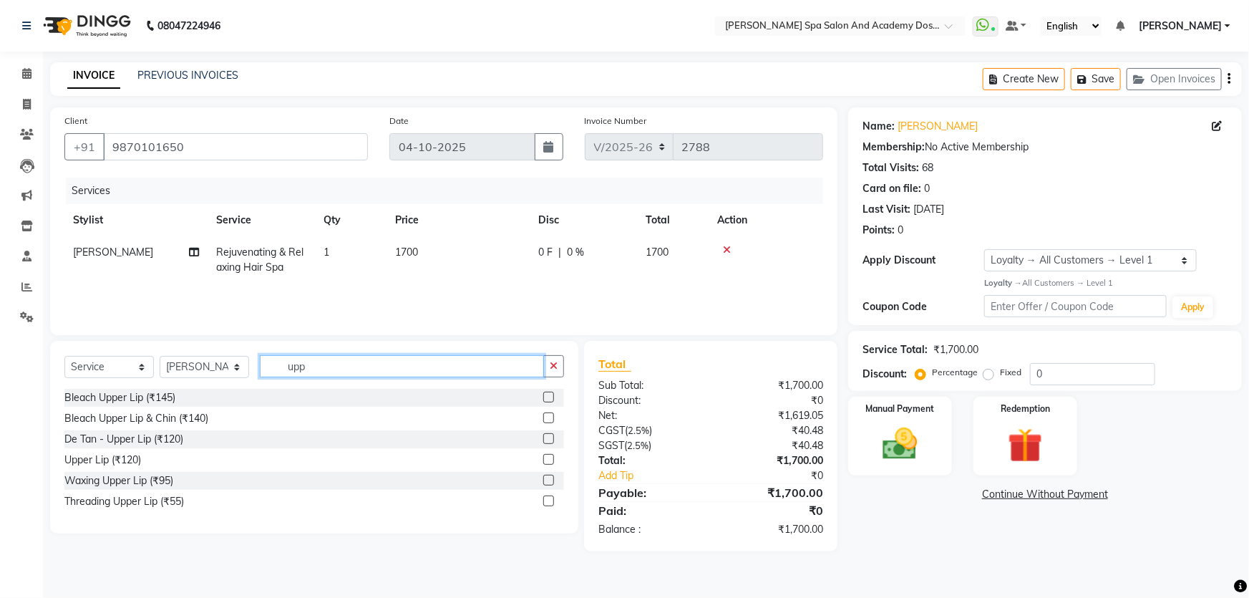
type input "upp"
click at [544, 459] on label at bounding box center [548, 459] width 11 height 11
click at [544, 459] on input "checkbox" at bounding box center [547, 459] width 9 height 9
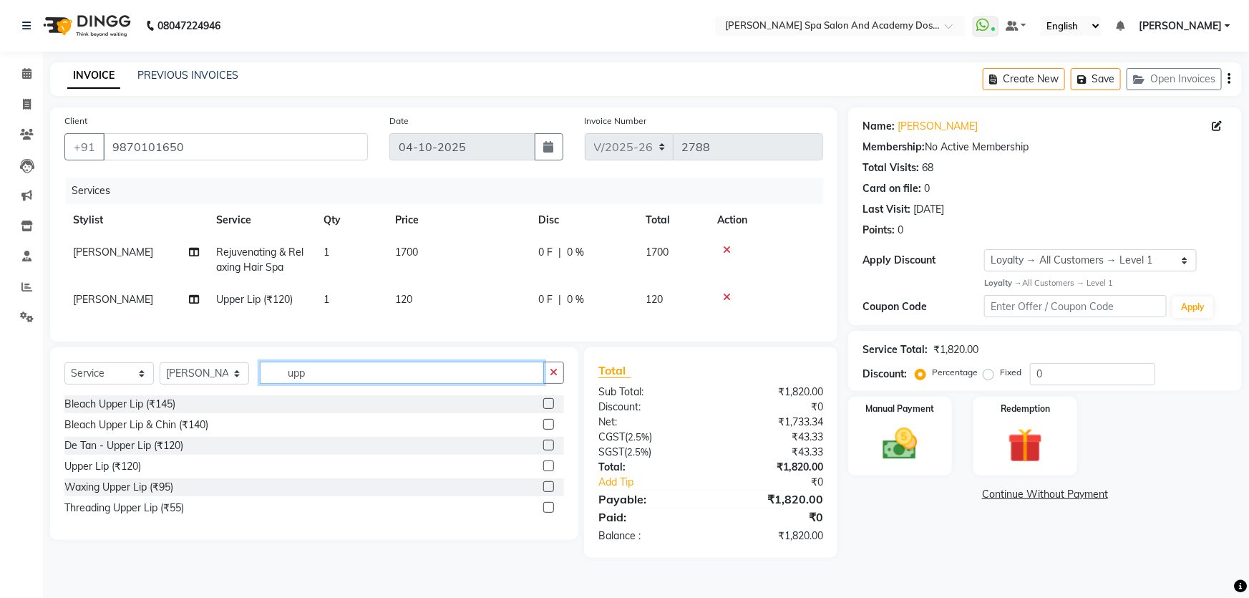
click at [321, 381] on input "upp" at bounding box center [402, 372] width 284 height 22
click at [550, 471] on label at bounding box center [548, 465] width 11 height 11
click at [550, 471] on input "checkbox" at bounding box center [547, 466] width 9 height 9
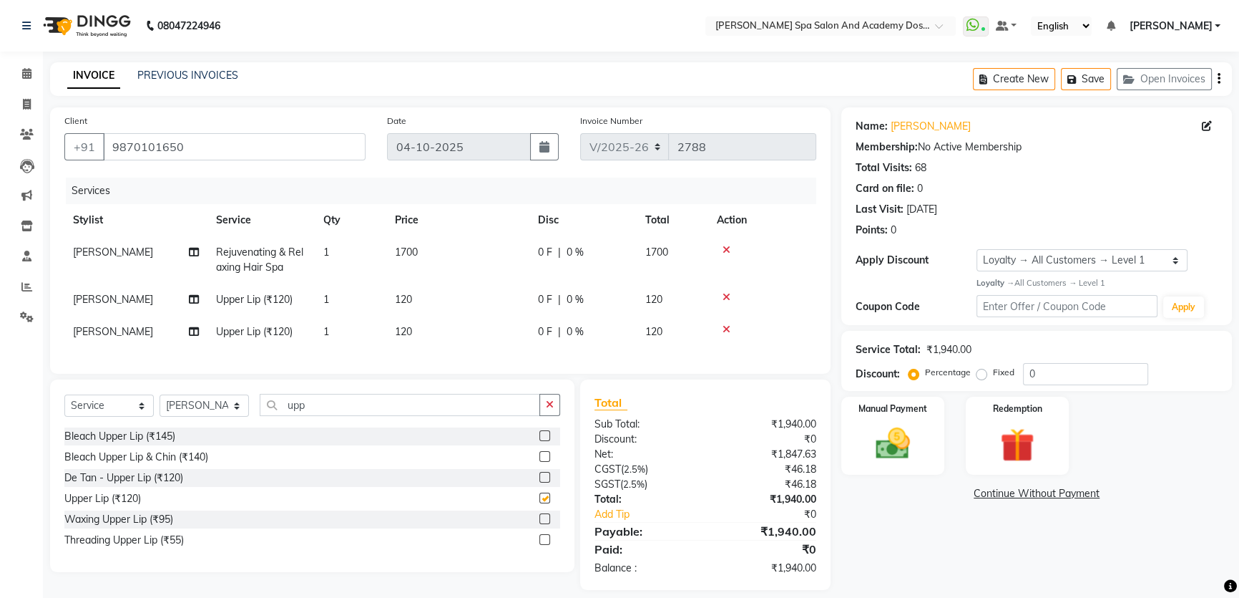
checkbox input "false"
drag, startPoint x: 330, startPoint y: 417, endPoint x: 270, endPoint y: 417, distance: 60.1
click at [270, 416] on input "upp" at bounding box center [400, 405] width 281 height 22
click at [724, 331] on icon at bounding box center [727, 329] width 8 height 10
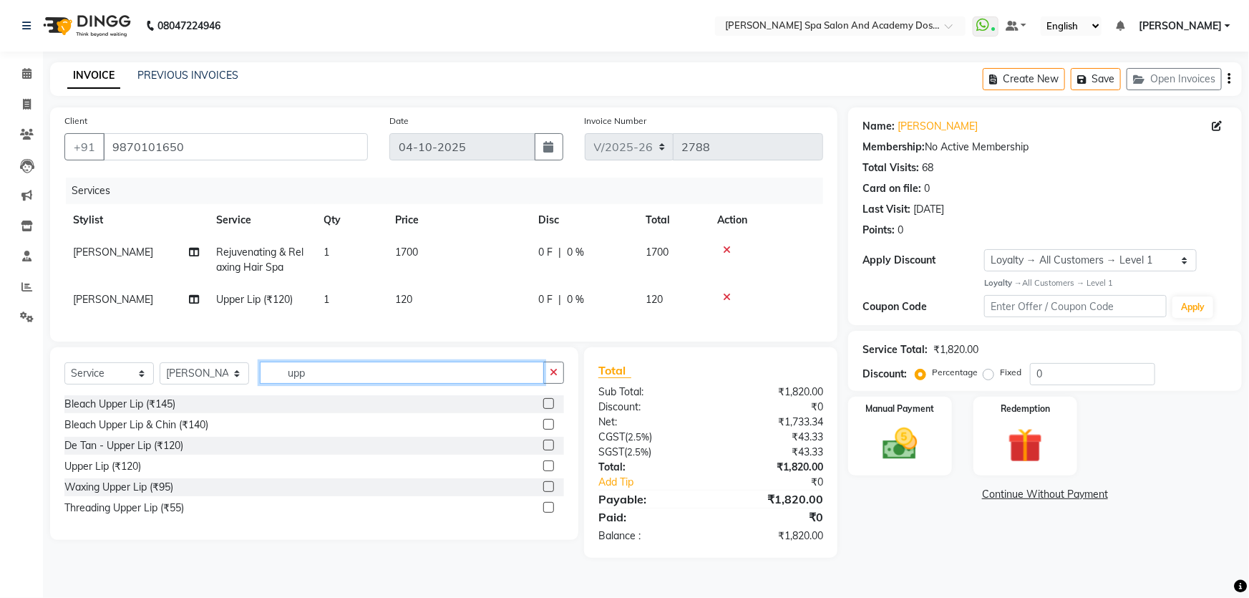
drag, startPoint x: 341, startPoint y: 381, endPoint x: 272, endPoint y: 379, distance: 69.4
click at [272, 379] on input "upp" at bounding box center [402, 372] width 284 height 22
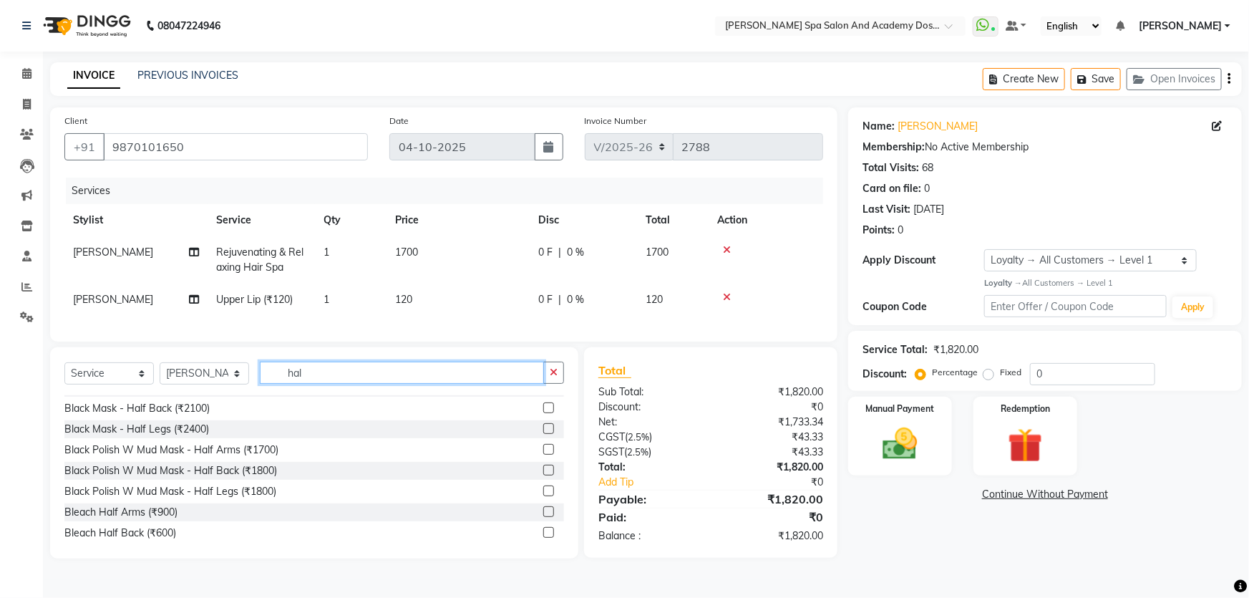
scroll to position [64, 0]
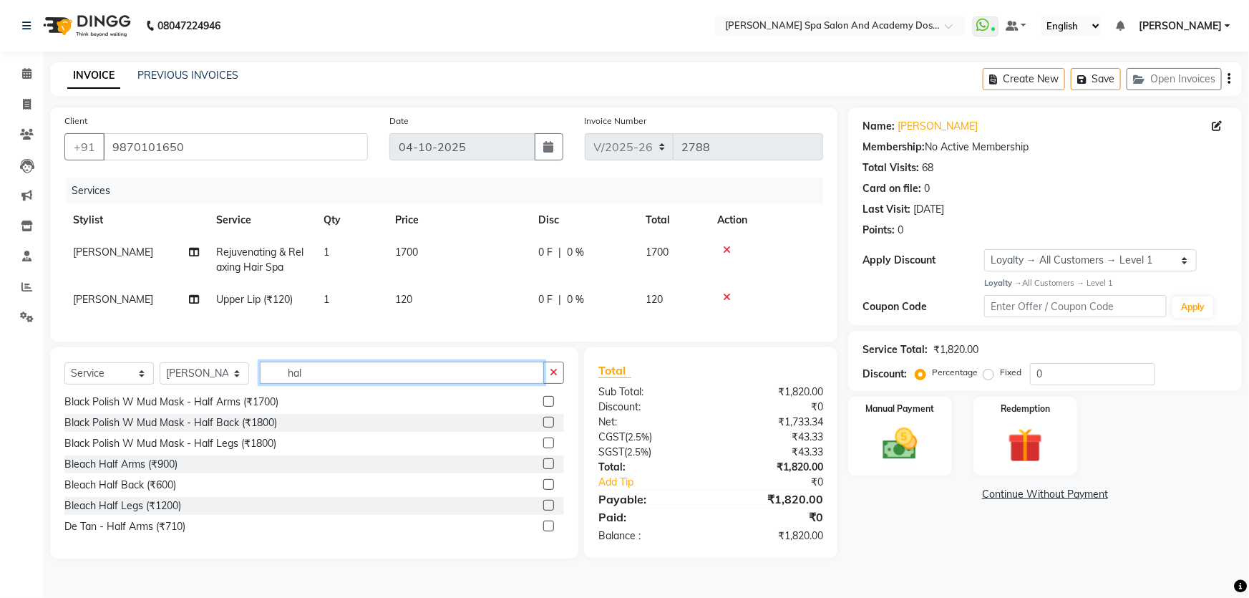
click at [276, 384] on input "hal" at bounding box center [402, 372] width 284 height 22
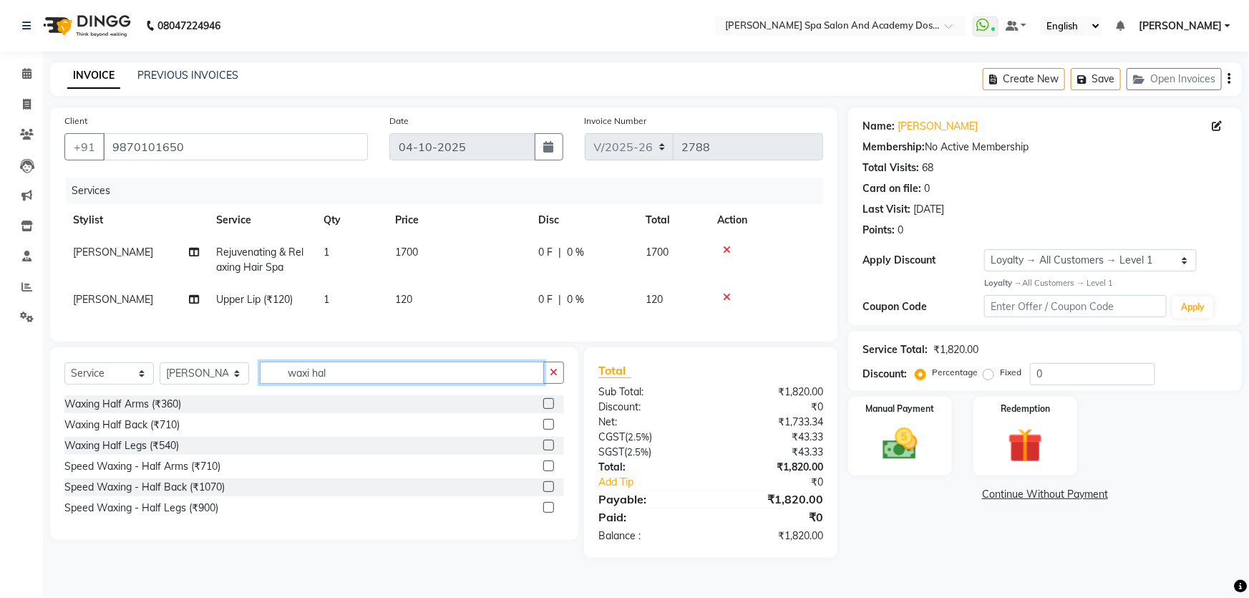
type input "waxi hal"
click at [551, 409] on label at bounding box center [548, 403] width 11 height 11
click at [551, 409] on input "checkbox" at bounding box center [547, 403] width 9 height 9
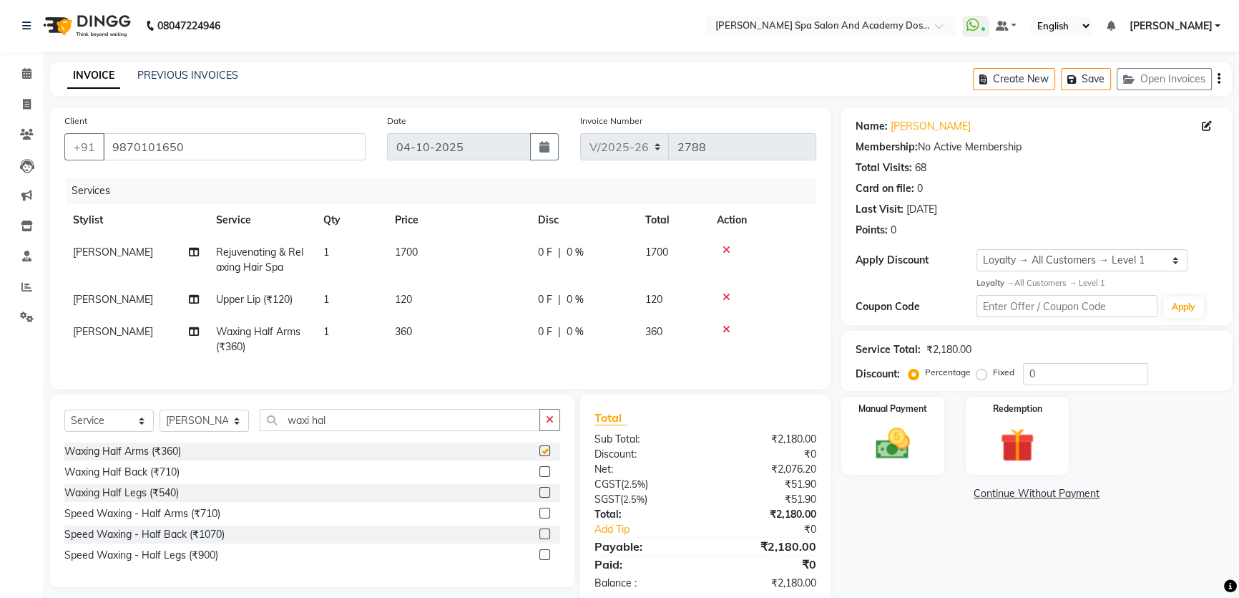
checkbox input "false"
drag, startPoint x: 350, startPoint y: 432, endPoint x: 284, endPoint y: 433, distance: 65.9
click at [284, 431] on input "waxi hal" at bounding box center [400, 420] width 281 height 22
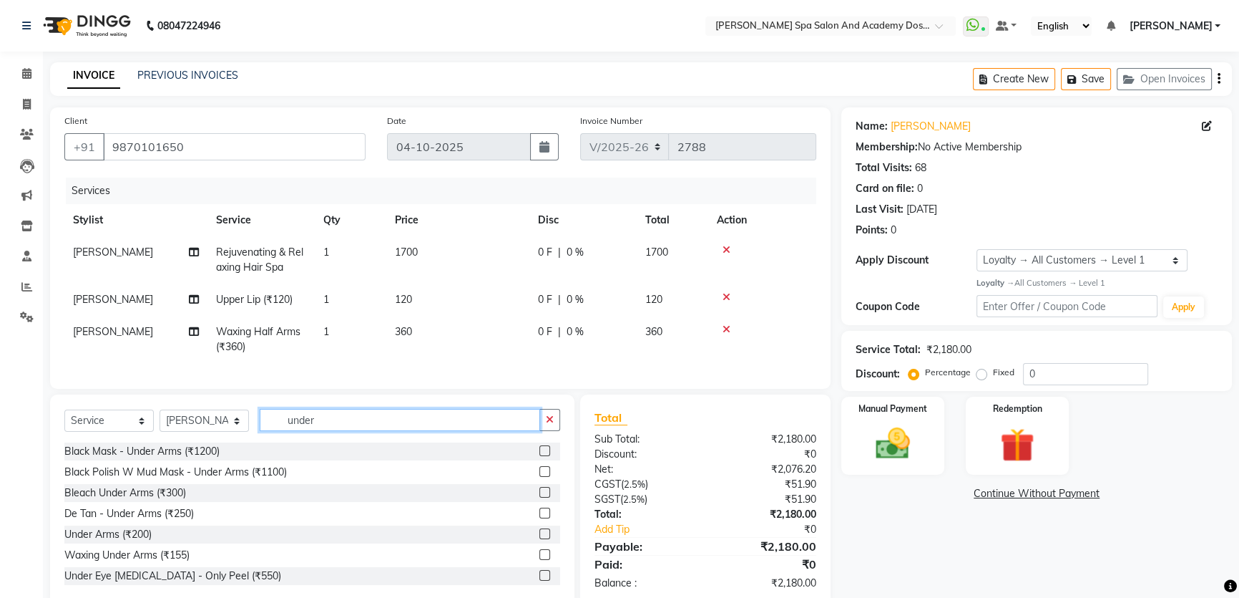
type input "under"
click at [540, 560] on label at bounding box center [545, 554] width 11 height 11
click at [540, 560] on input "checkbox" at bounding box center [544, 554] width 9 height 9
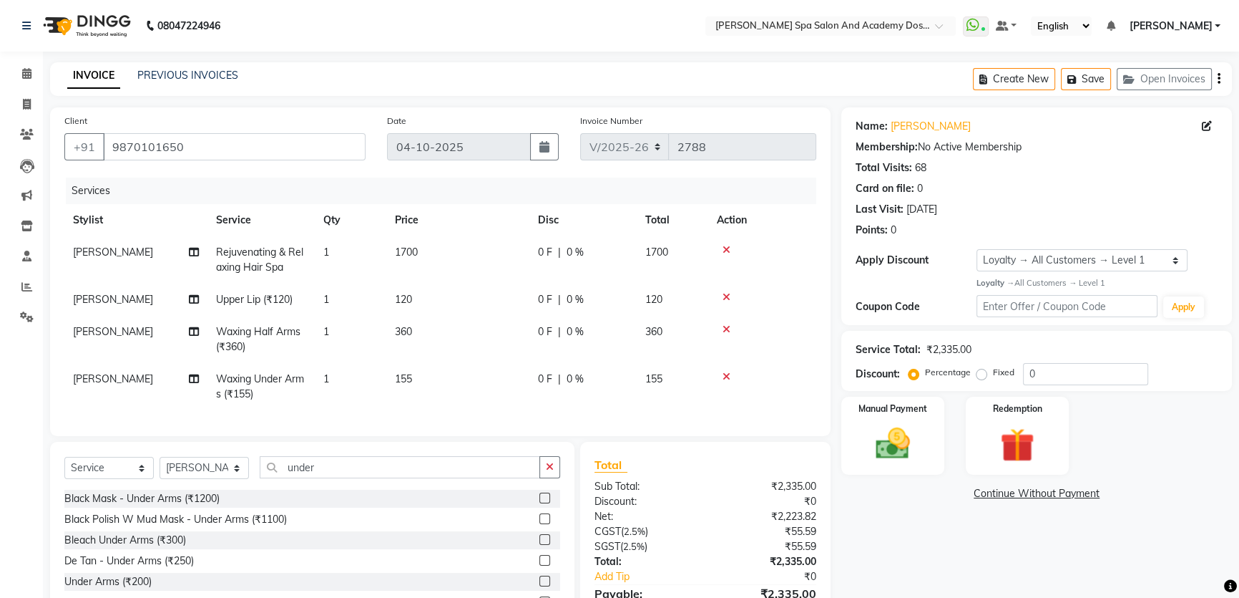
checkbox input "false"
click at [240, 478] on select "Select Stylist Admin AKSHTA AMBRE ASAWARI PAWAR DIRECT 1 GAURI THAPA JIGNA SHAH…" at bounding box center [204, 468] width 89 height 22
select select "47354"
click at [160, 467] on select "Select Stylist Admin AKSHTA AMBRE ASAWARI PAWAR DIRECT 1 GAURI THAPA JIGNA SHAH…" at bounding box center [204, 468] width 89 height 22
drag, startPoint x: 324, startPoint y: 479, endPoint x: 284, endPoint y: 479, distance: 40.1
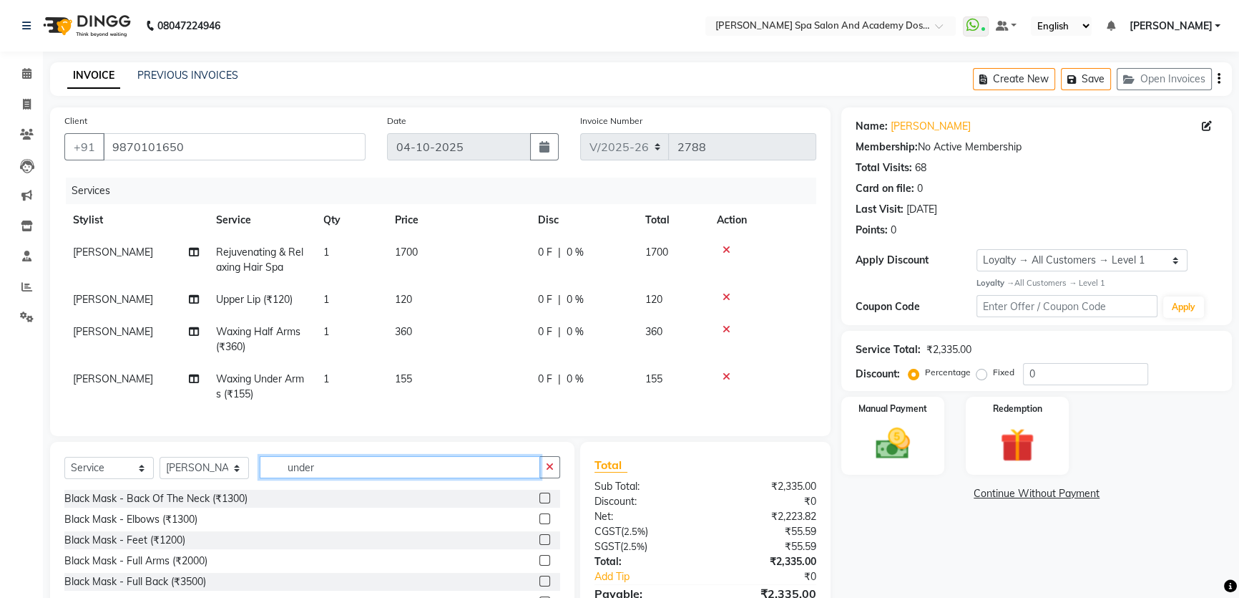
click at [284, 478] on input "under" at bounding box center [400, 467] width 281 height 22
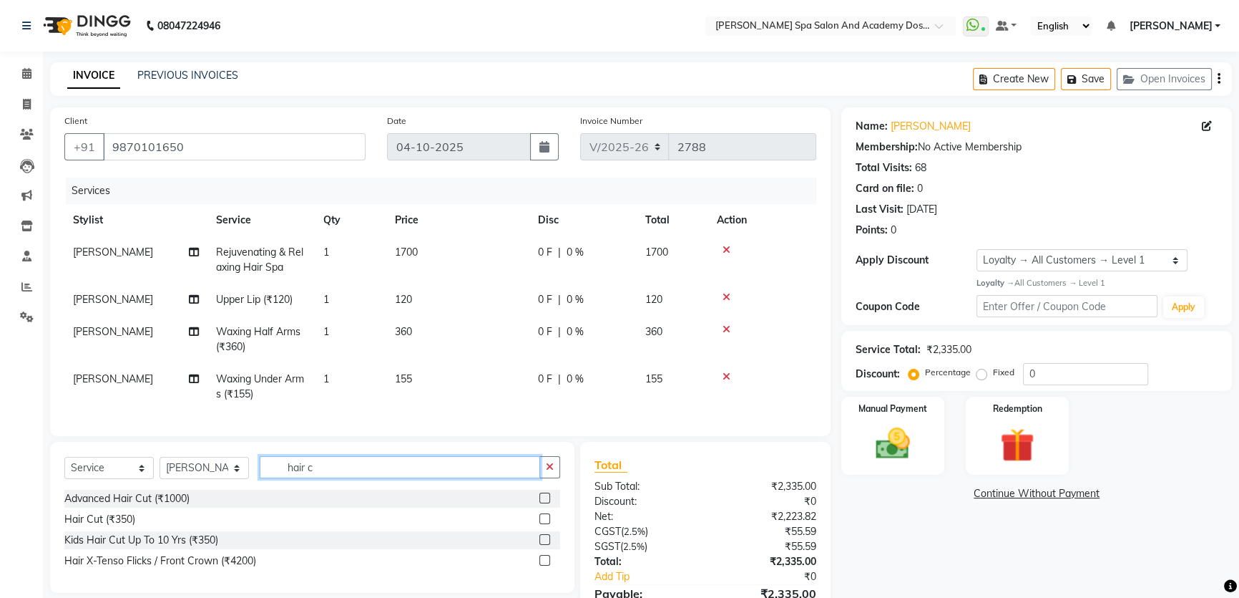
type input "hair c"
click at [547, 503] on label at bounding box center [545, 497] width 11 height 11
click at [547, 503] on input "checkbox" at bounding box center [544, 498] width 9 height 9
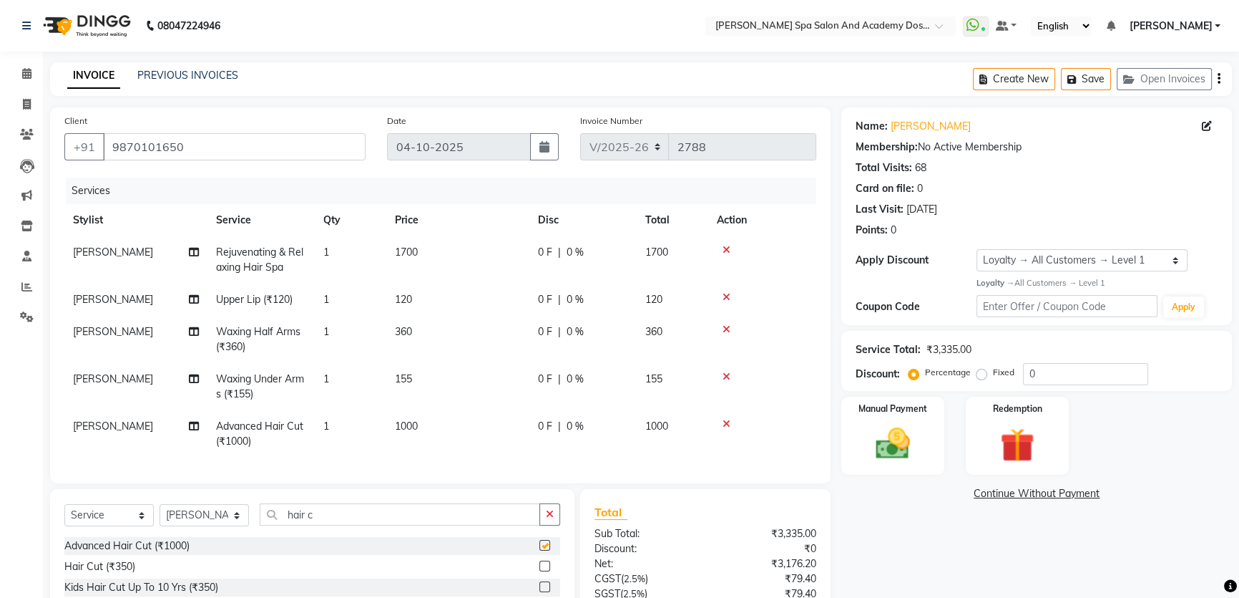
checkbox input "false"
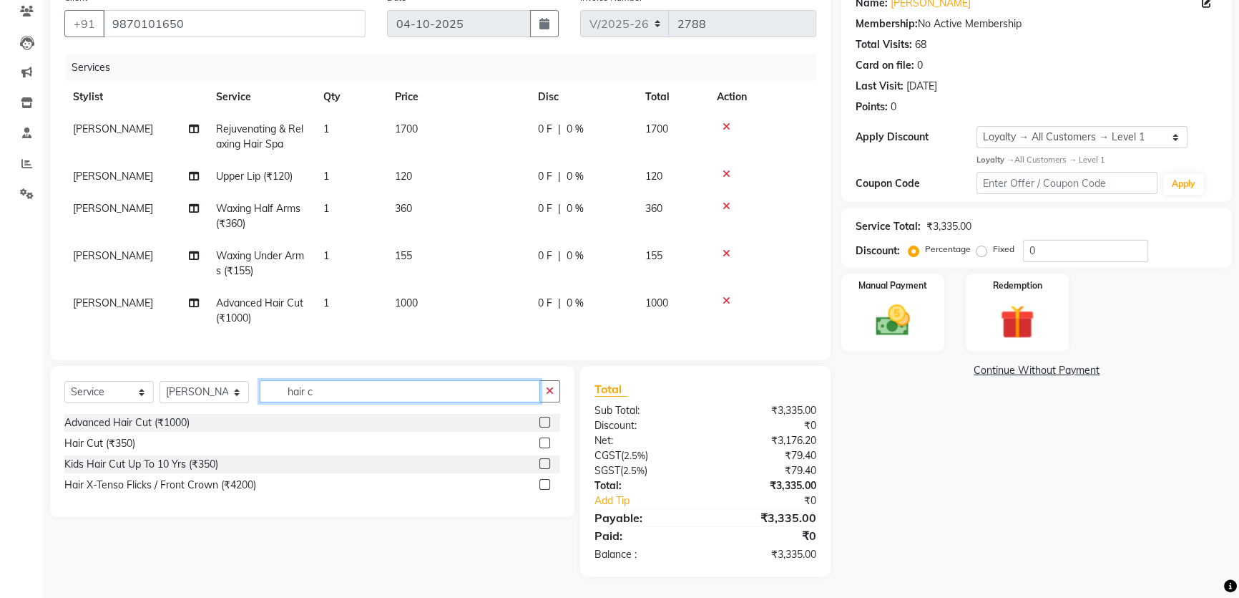
drag, startPoint x: 317, startPoint y: 399, endPoint x: 279, endPoint y: 399, distance: 37.9
click at [279, 399] on input "hair c" at bounding box center [400, 391] width 281 height 22
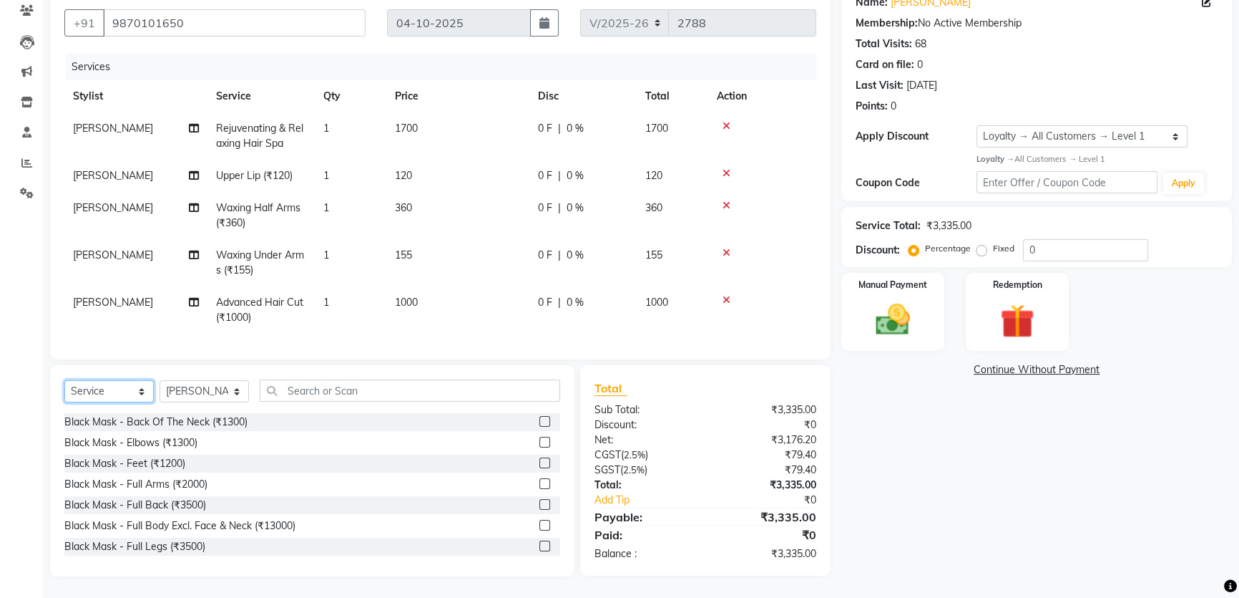
click at [139, 391] on select "Select Service Product Membership Package Voucher Prepaid Gift Card" at bounding box center [108, 391] width 89 height 22
select select "product"
click at [64, 381] on select "Select Service Product Membership Package Voucher Prepaid Gift Card" at bounding box center [108, 391] width 89 height 22
click at [330, 394] on input "text" at bounding box center [410, 390] width 301 height 22
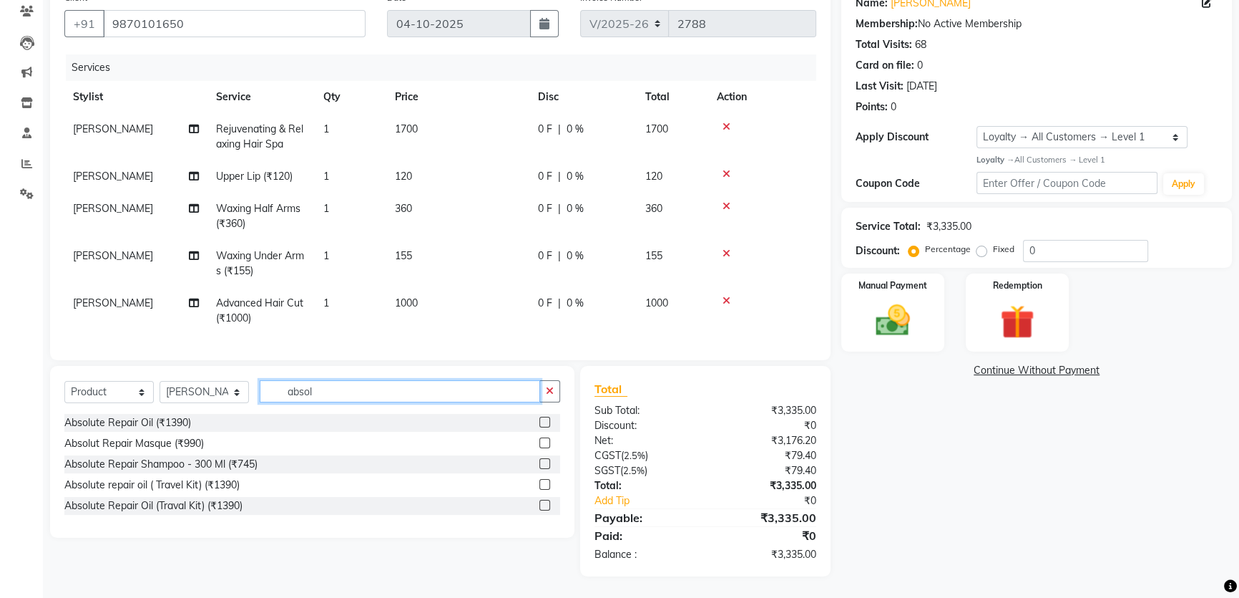
scroll to position [3, 0]
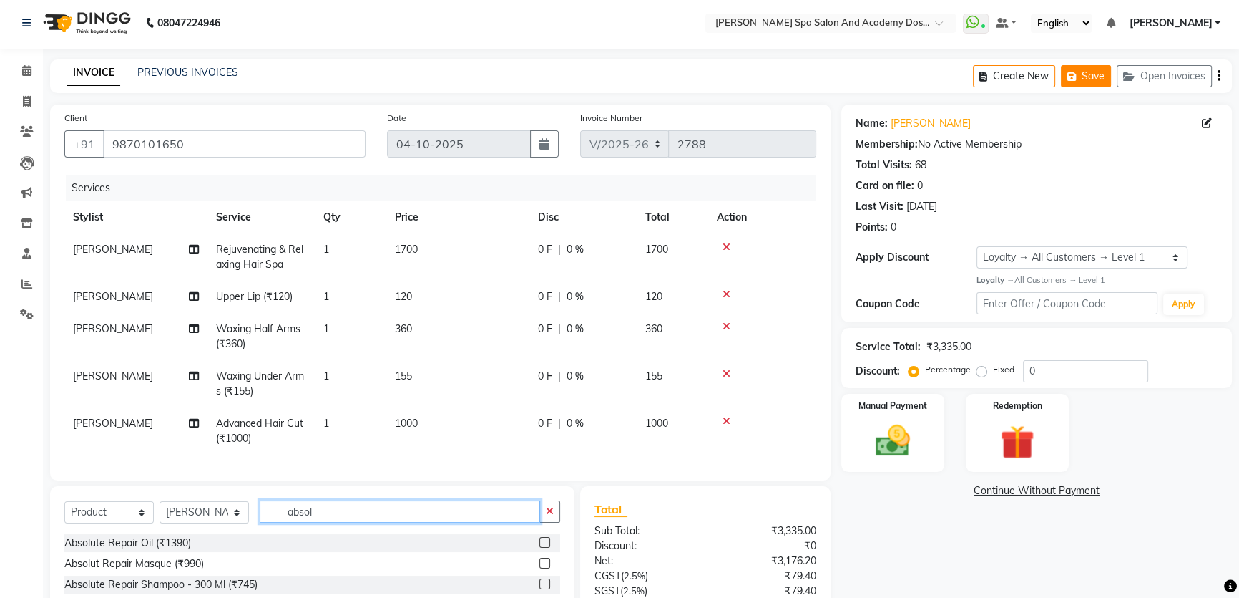
type input "absol"
click at [1080, 72] on icon "button" at bounding box center [1075, 77] width 14 height 10
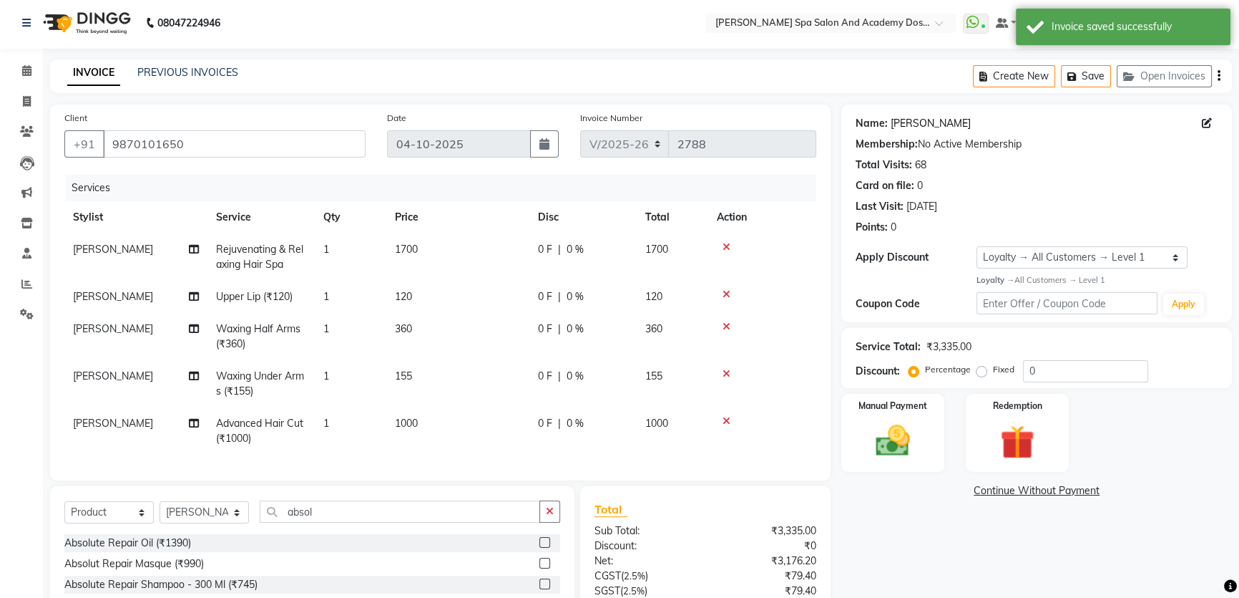
click at [908, 126] on link "Mrinal Garge" at bounding box center [931, 123] width 80 height 15
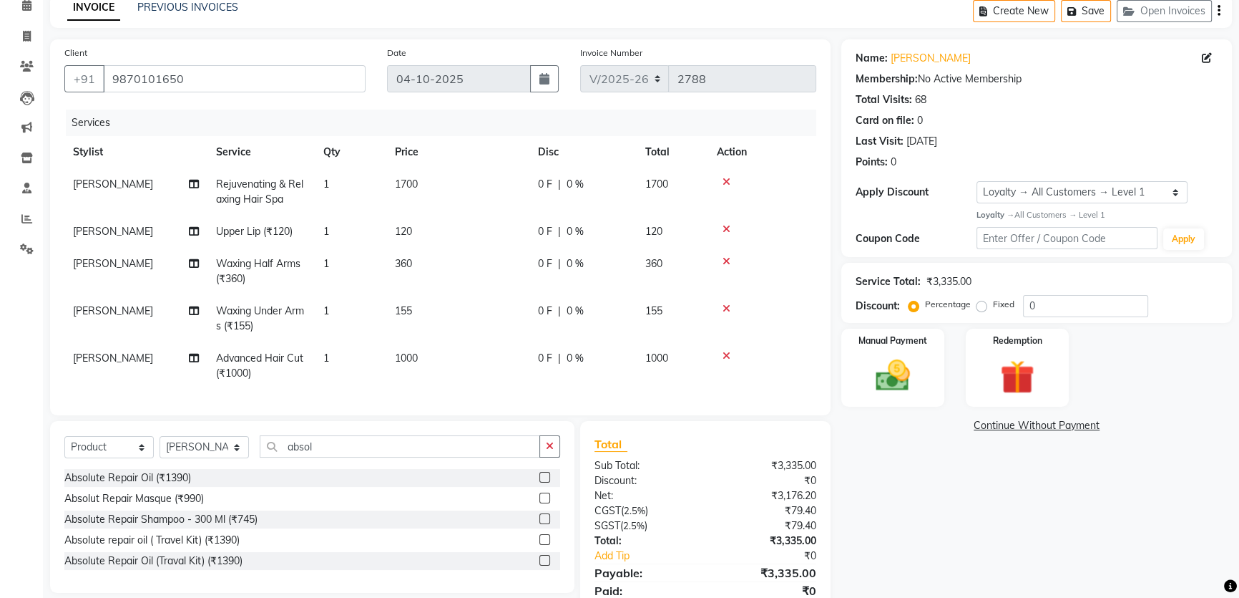
scroll to position [133, 0]
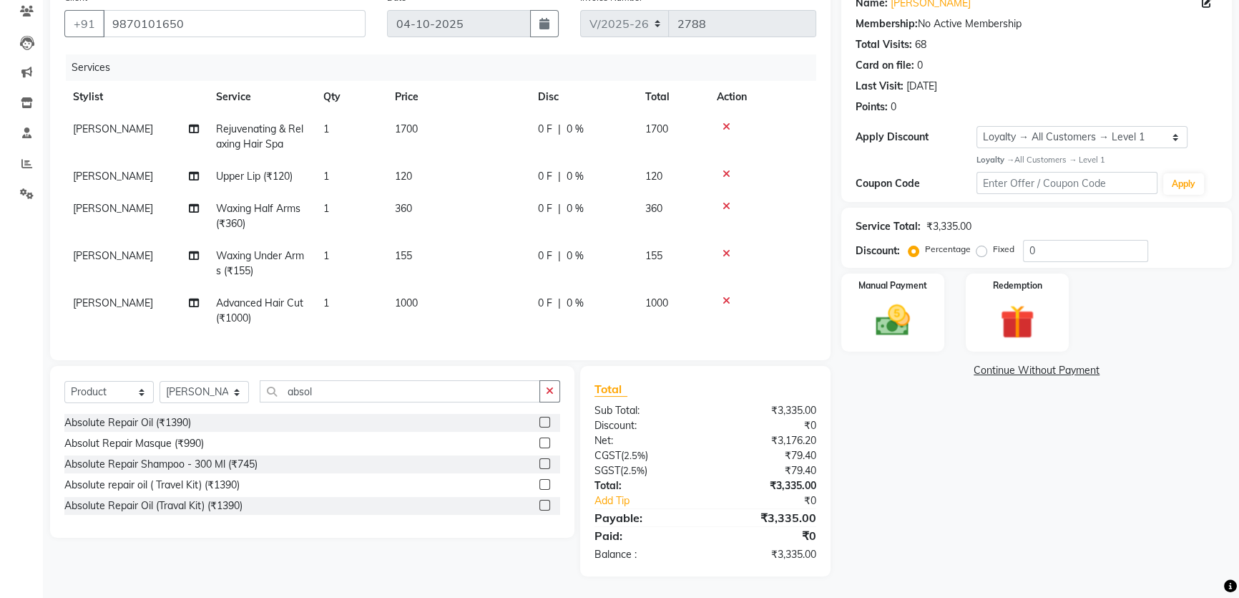
click at [546, 466] on label at bounding box center [545, 463] width 11 height 11
click at [546, 466] on input "checkbox" at bounding box center [544, 463] width 9 height 9
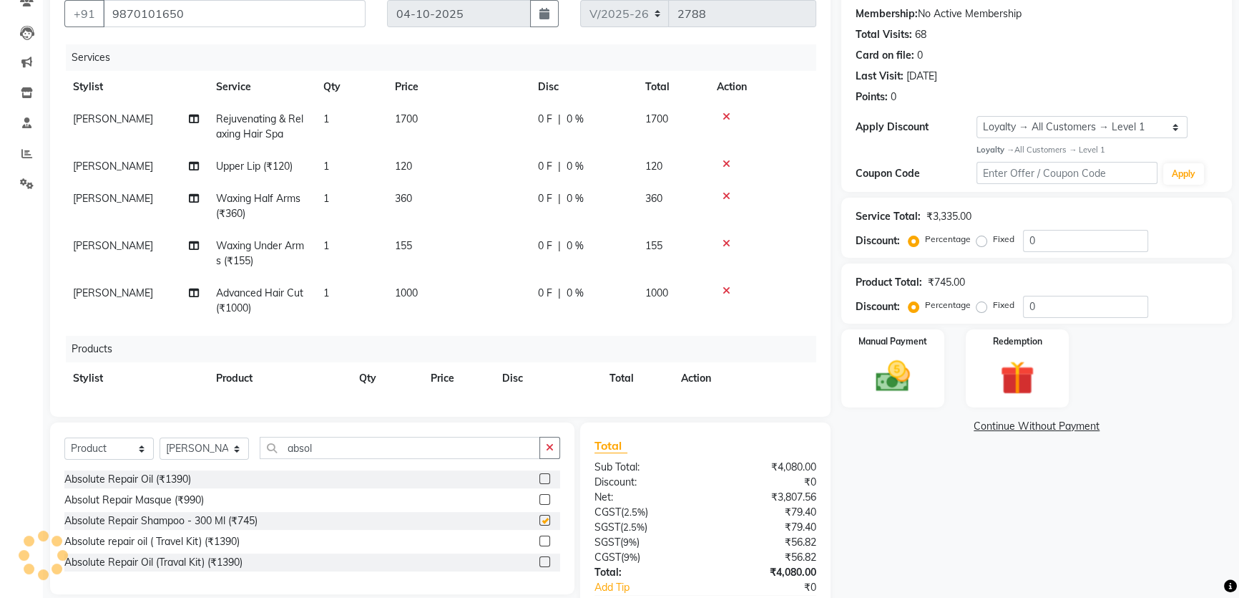
checkbox input "false"
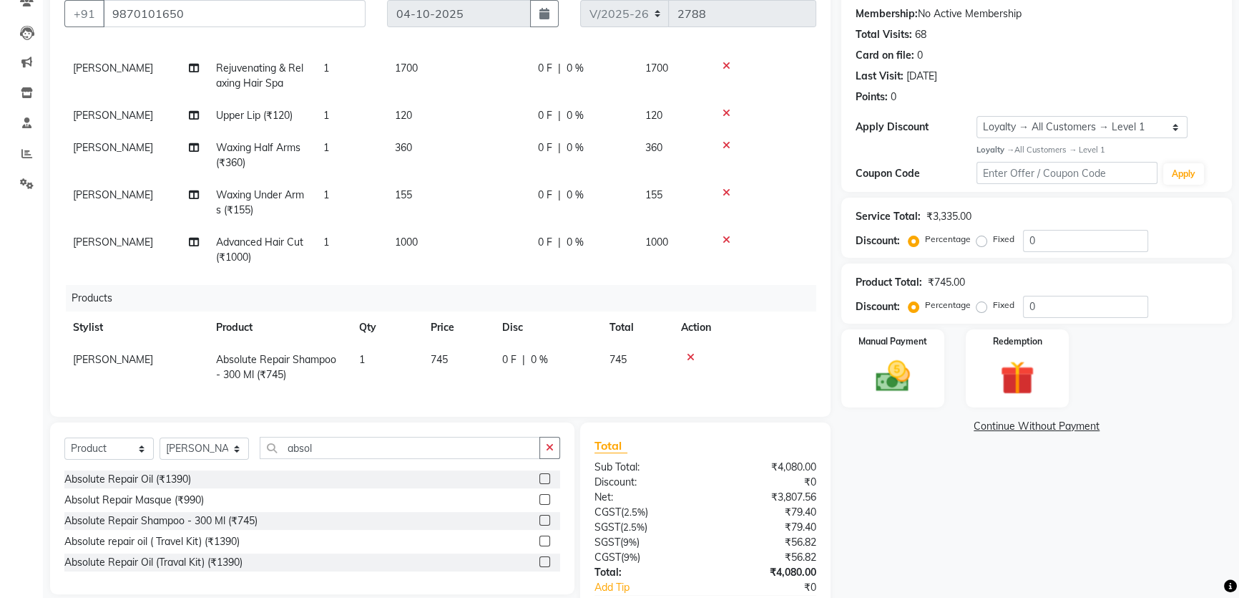
click at [437, 353] on span "745" at bounding box center [439, 359] width 17 height 13
select select "47354"
click at [441, 354] on input "745" at bounding box center [458, 363] width 54 height 22
type input "845"
click at [863, 444] on div "Name: Mrinal Garge Membership: No Active Membership Total Visits: 68 Card on fi…" at bounding box center [1042, 318] width 401 height 688
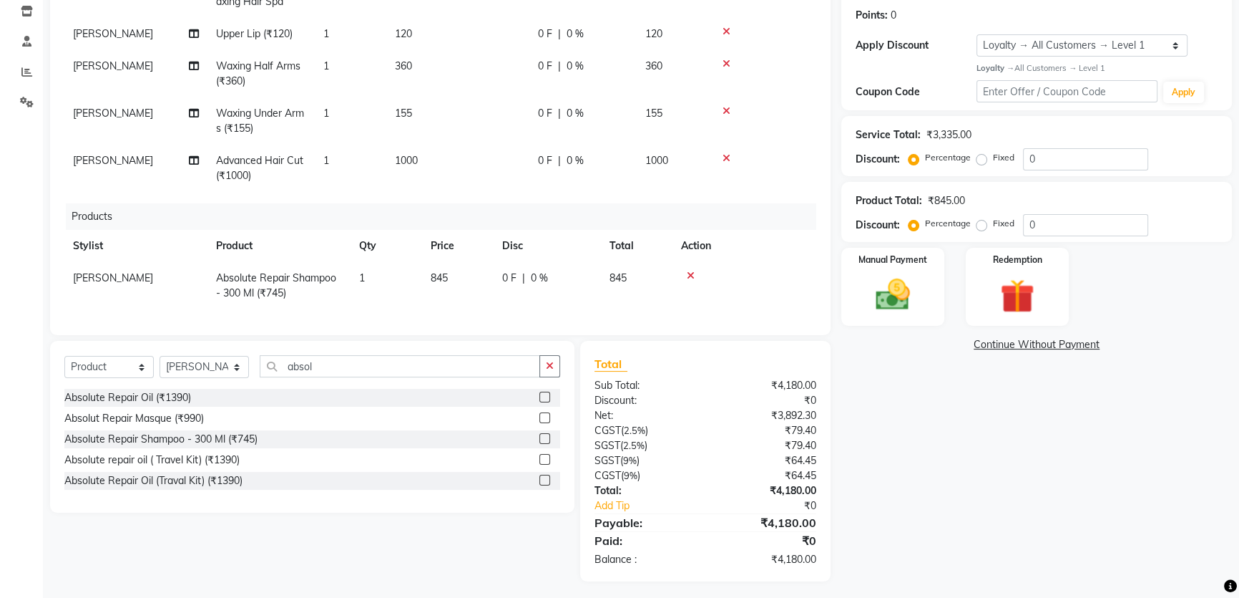
scroll to position [220, 0]
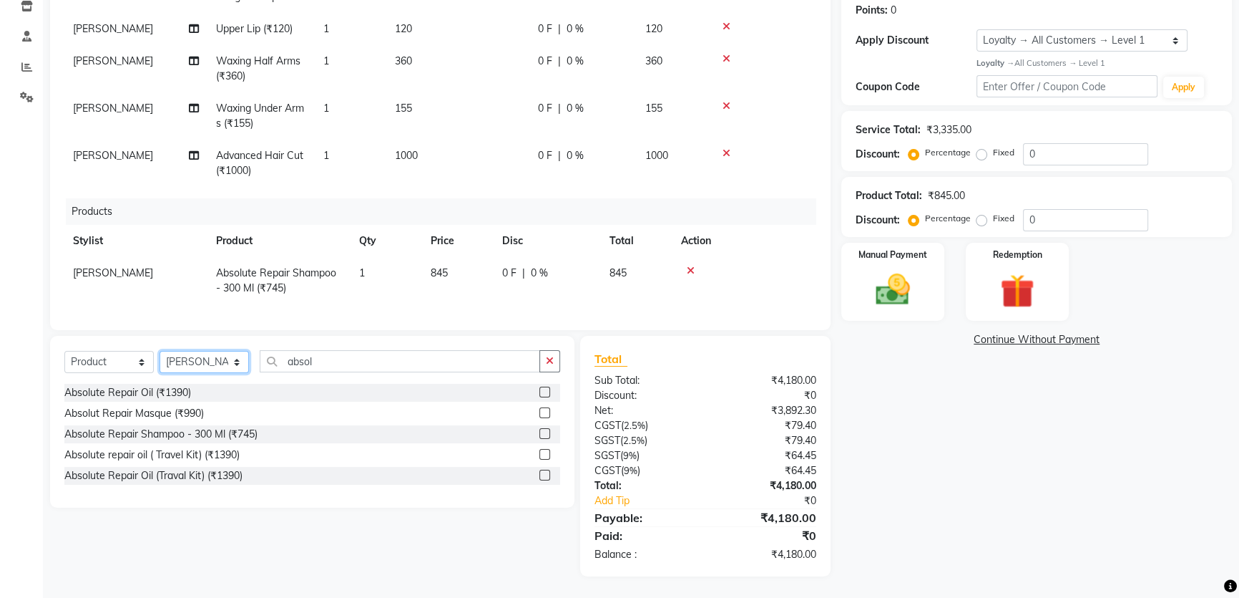
click at [245, 359] on select "Select Stylist Admin AKSHTA AMBRE ASAWARI PAWAR DIRECT 1 GAURI THAPA JIGNA SHAH…" at bounding box center [204, 362] width 89 height 22
select select "90723"
click at [160, 351] on select "Select Stylist Admin AKSHTA AMBRE ASAWARI PAWAR DIRECT 1 GAURI THAPA JIGNA SHAH…" at bounding box center [204, 362] width 89 height 22
click at [143, 359] on select "Select Service Product Membership Package Voucher Prepaid Gift Card" at bounding box center [108, 362] width 89 height 22
click at [64, 351] on select "Select Service Product Membership Package Voucher Prepaid Gift Card" at bounding box center [108, 362] width 89 height 22
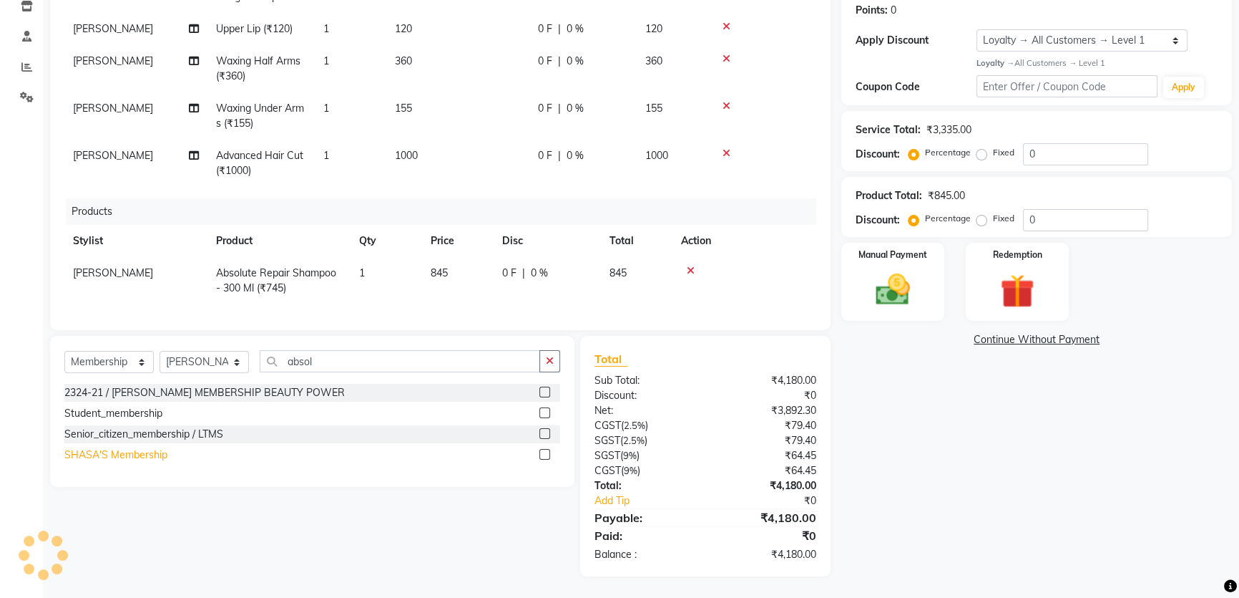
click at [112, 457] on div "SHASA'S Membership" at bounding box center [115, 454] width 103 height 15
select select "select"
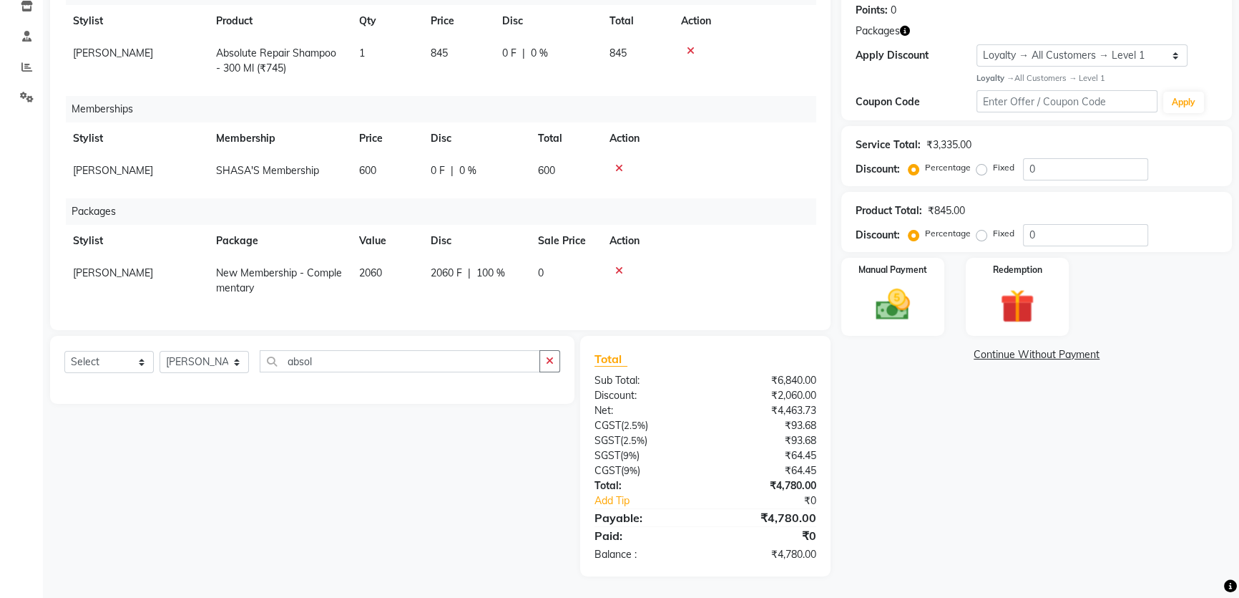
scroll to position [280, 0]
click at [891, 296] on img at bounding box center [893, 304] width 58 height 41
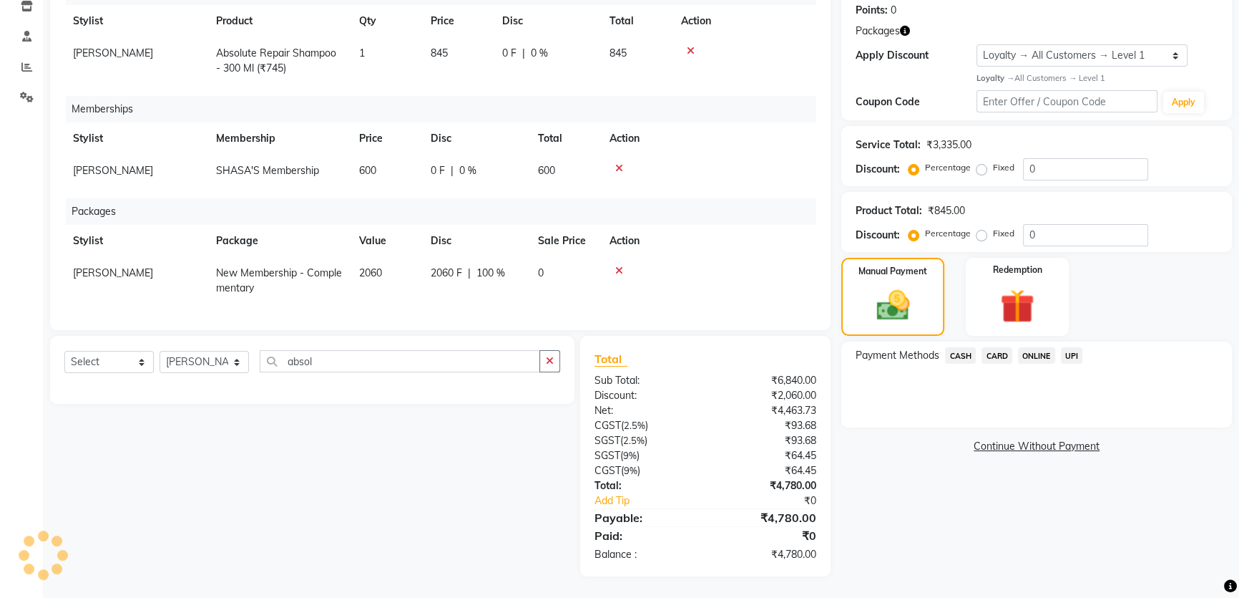
click at [998, 351] on span "CARD" at bounding box center [997, 355] width 31 height 16
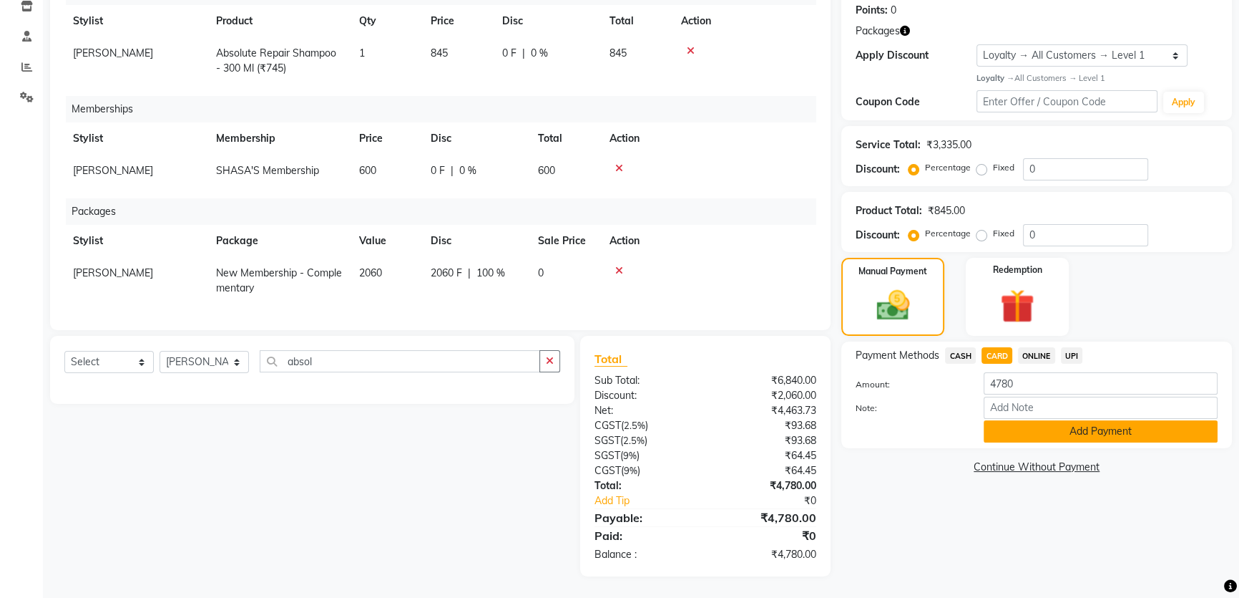
click at [1057, 435] on button "Add Payment" at bounding box center [1101, 431] width 234 height 22
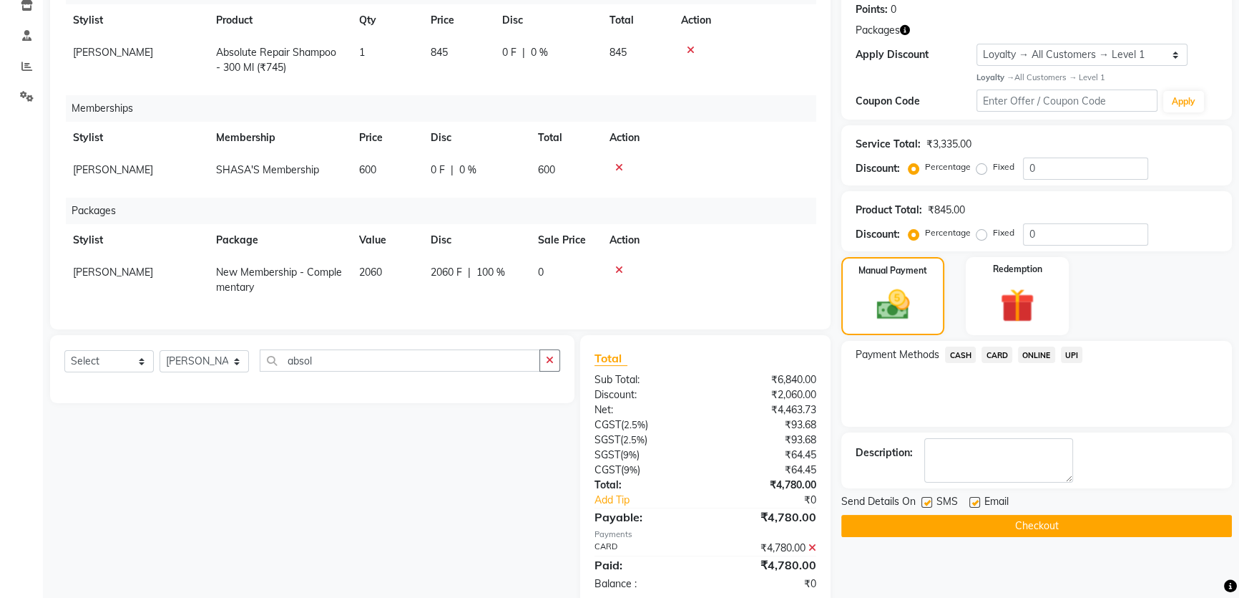
scroll to position [322, 0]
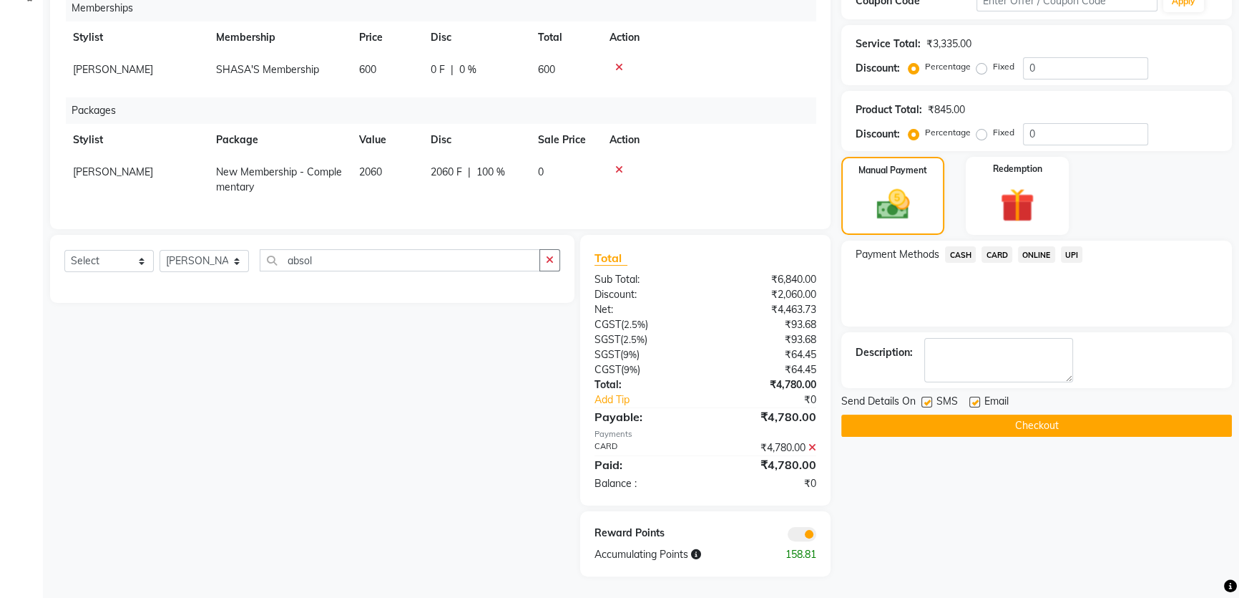
click at [1036, 426] on button "Checkout" at bounding box center [1037, 425] width 391 height 22
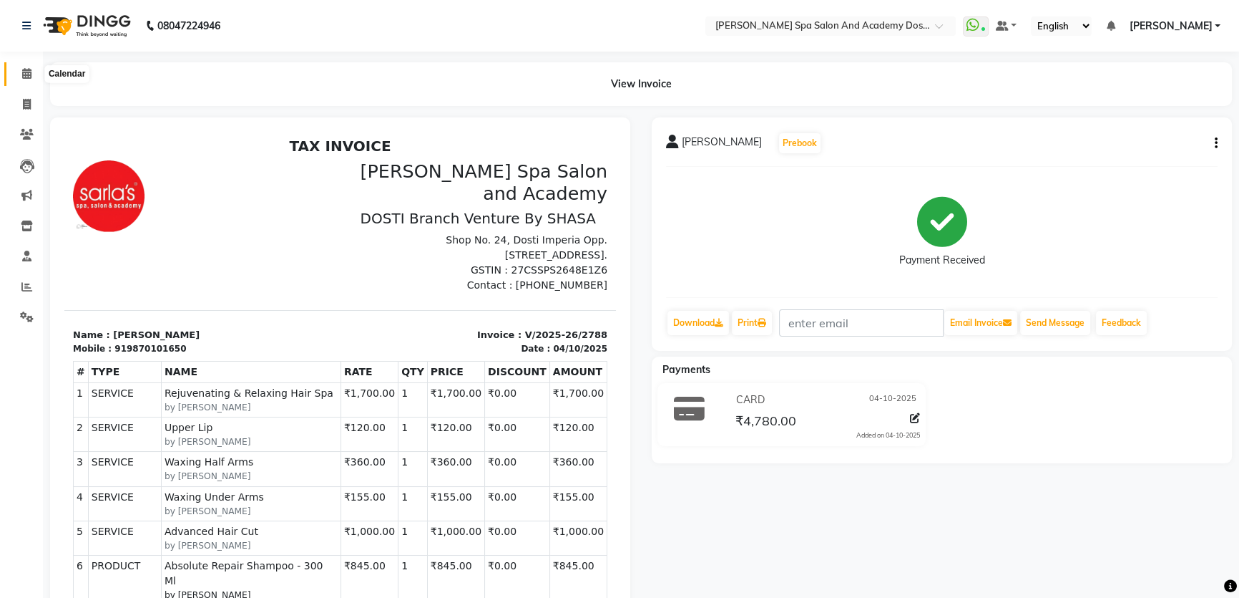
click at [20, 72] on span at bounding box center [26, 74] width 25 height 16
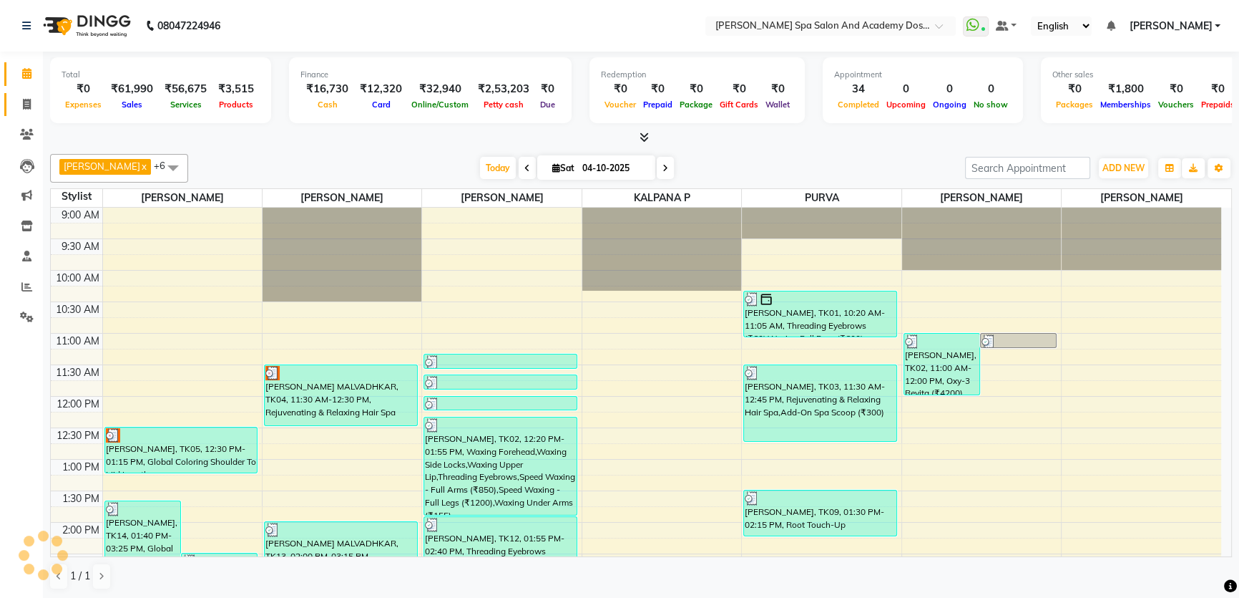
click at [26, 104] on icon at bounding box center [27, 104] width 8 height 11
select select "service"
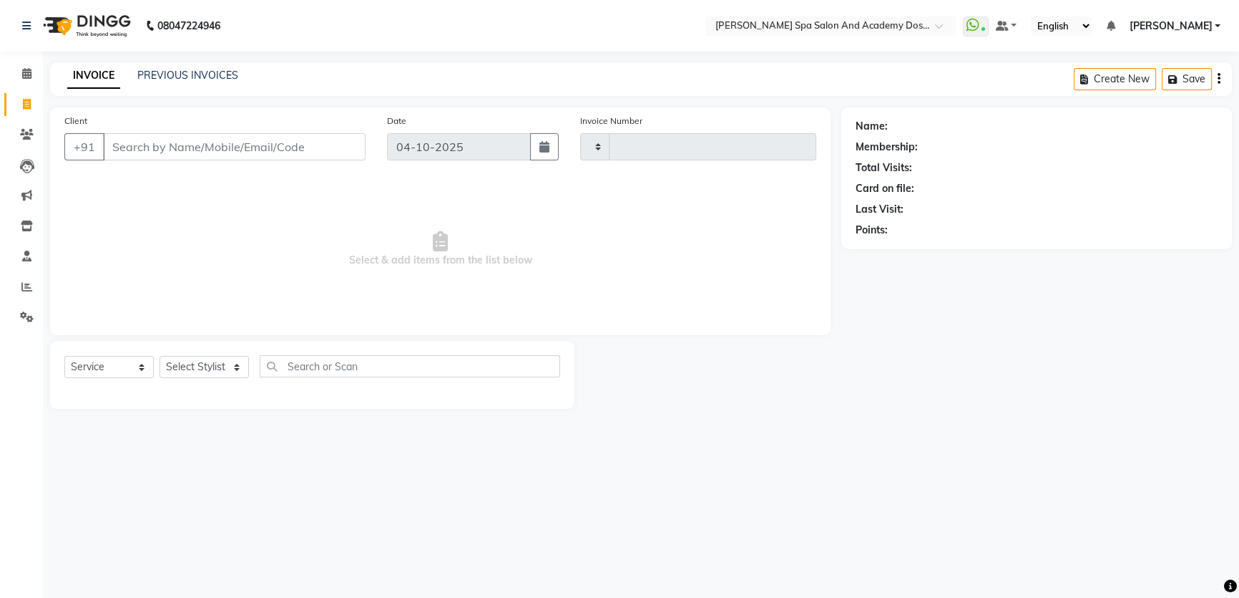
type input "2789"
select select "6316"
click at [191, 72] on link "PREVIOUS INVOICES" at bounding box center [187, 75] width 101 height 13
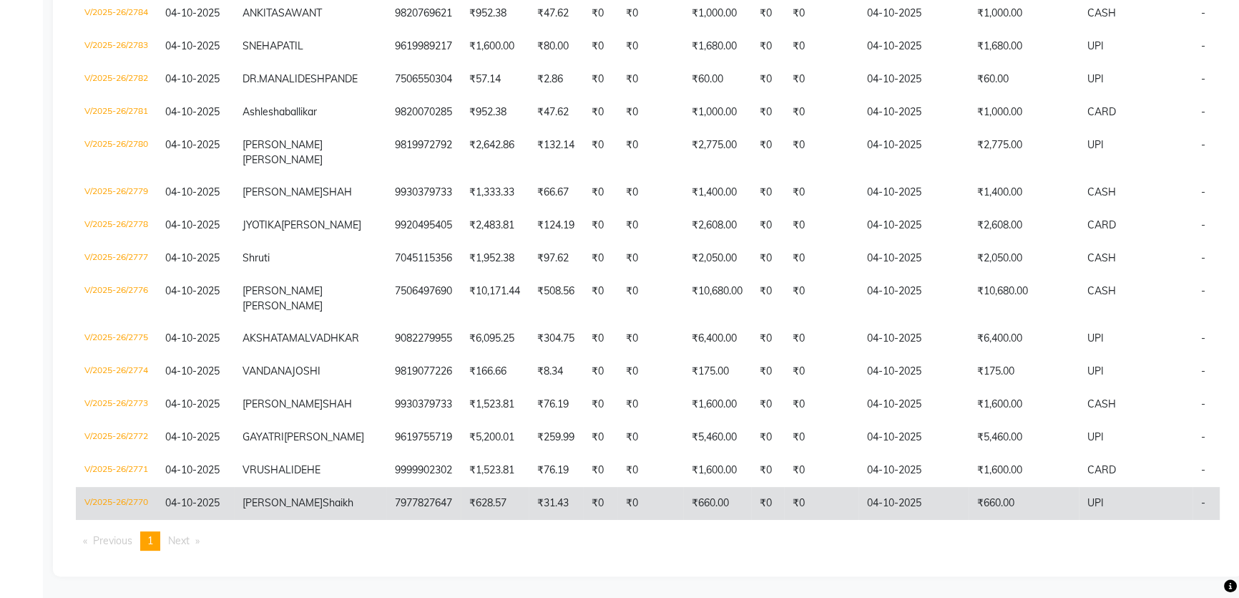
scroll to position [516, 0]
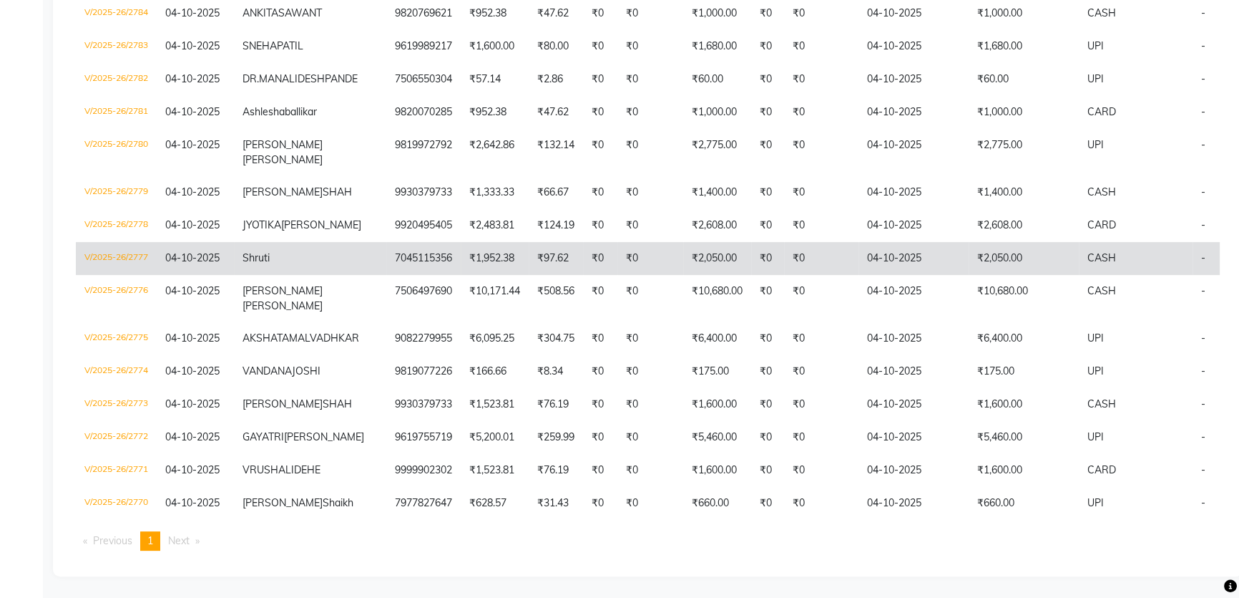
click at [291, 242] on td "Shruti" at bounding box center [310, 258] width 152 height 33
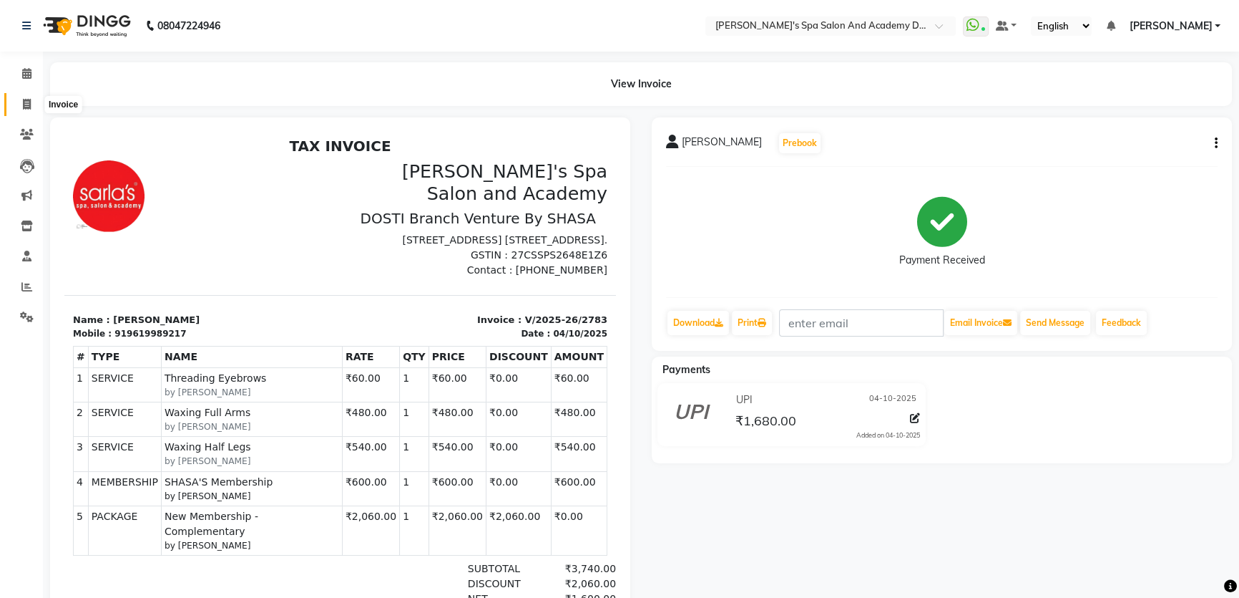
click at [24, 103] on icon at bounding box center [27, 104] width 8 height 11
select select "6316"
select select "service"
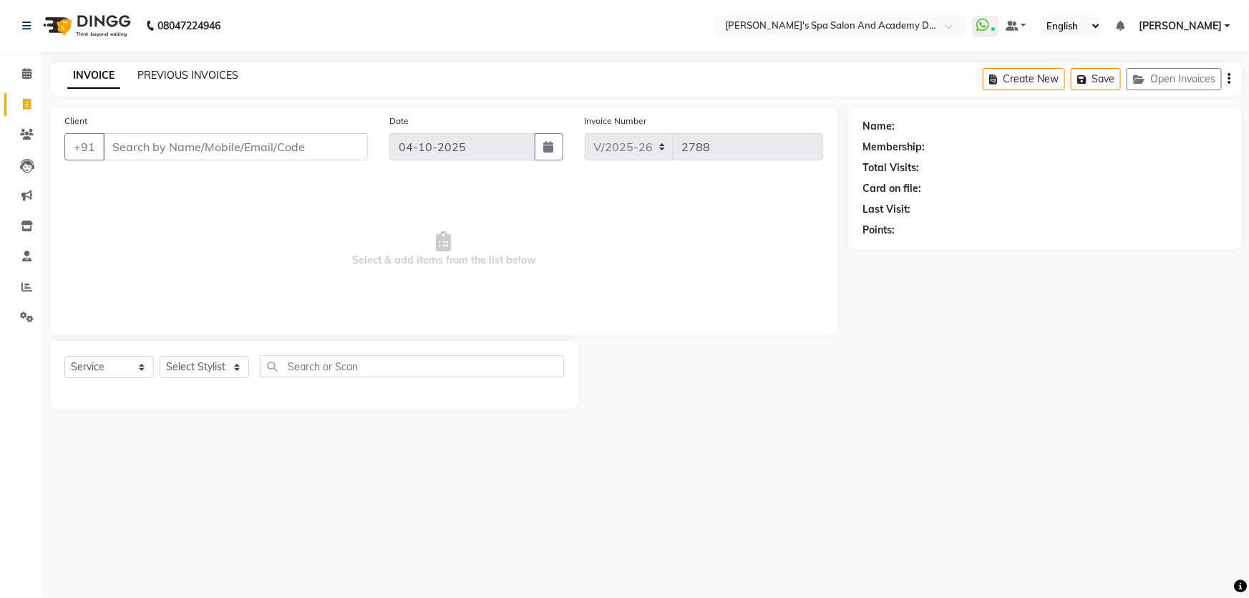
click at [207, 77] on link "PREVIOUS INVOICES" at bounding box center [187, 75] width 101 height 13
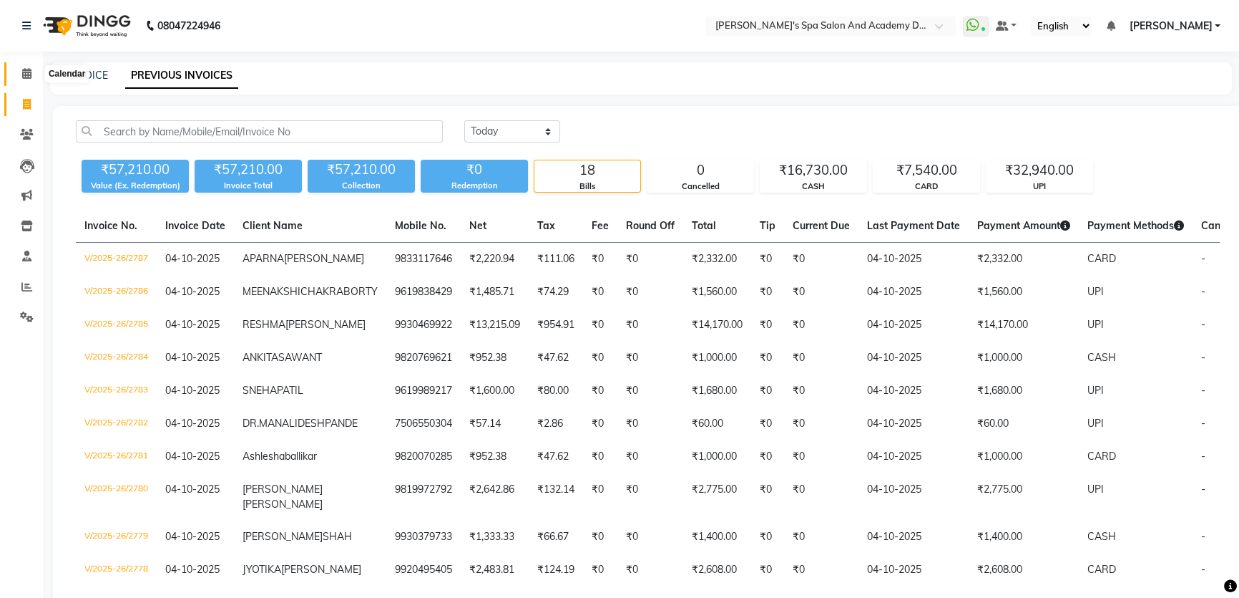
click at [28, 66] on span at bounding box center [26, 74] width 25 height 16
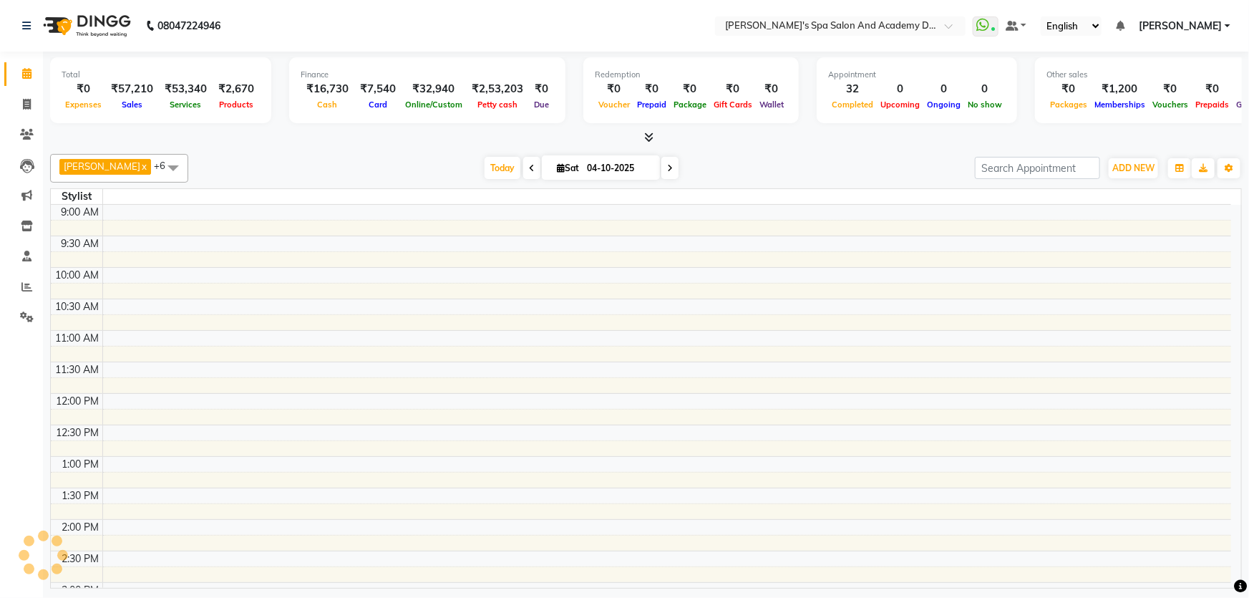
scroll to position [376, 0]
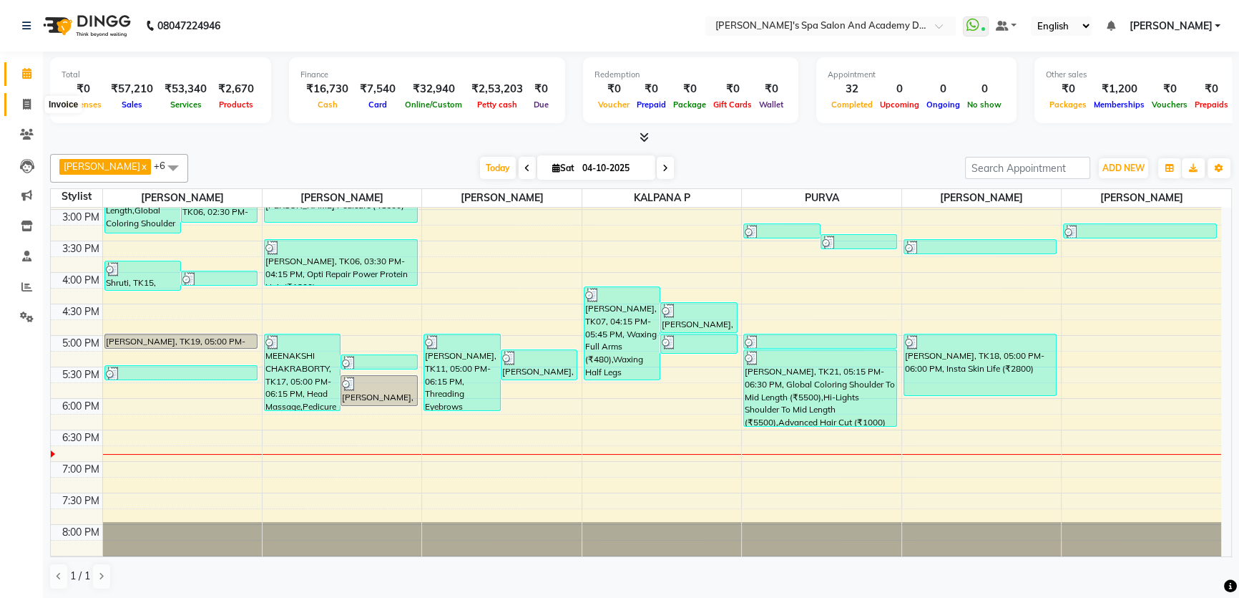
click at [27, 111] on span at bounding box center [26, 105] width 25 height 16
select select "service"
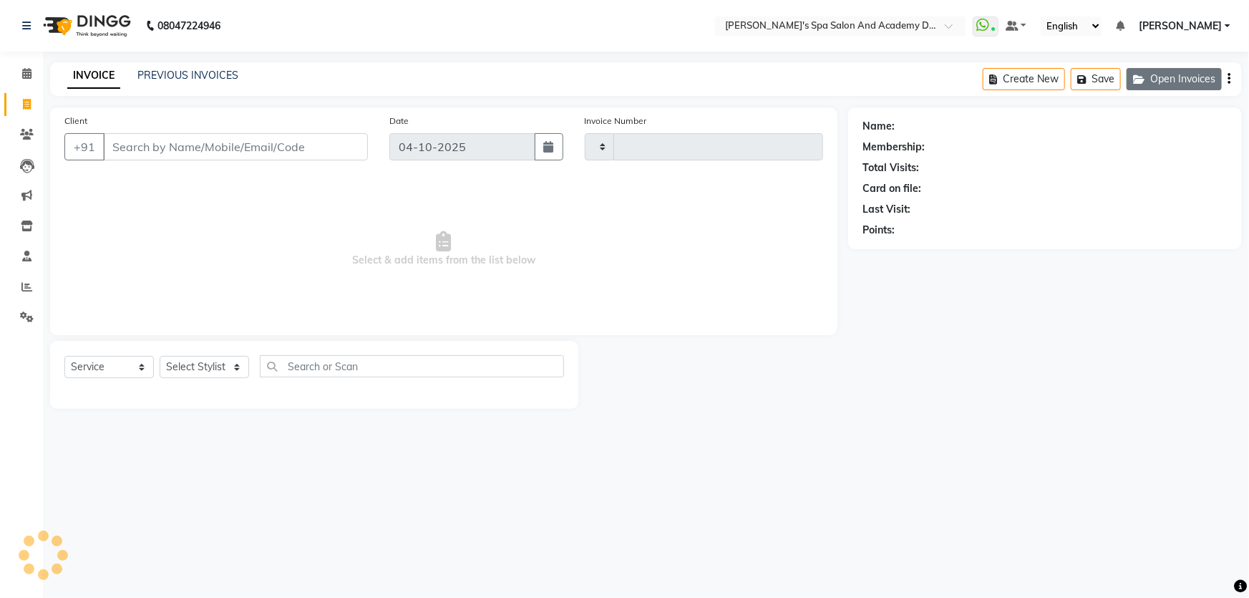
type input "2788"
click at [1192, 85] on button "Open Invoices" at bounding box center [1173, 79] width 95 height 22
select select "6316"
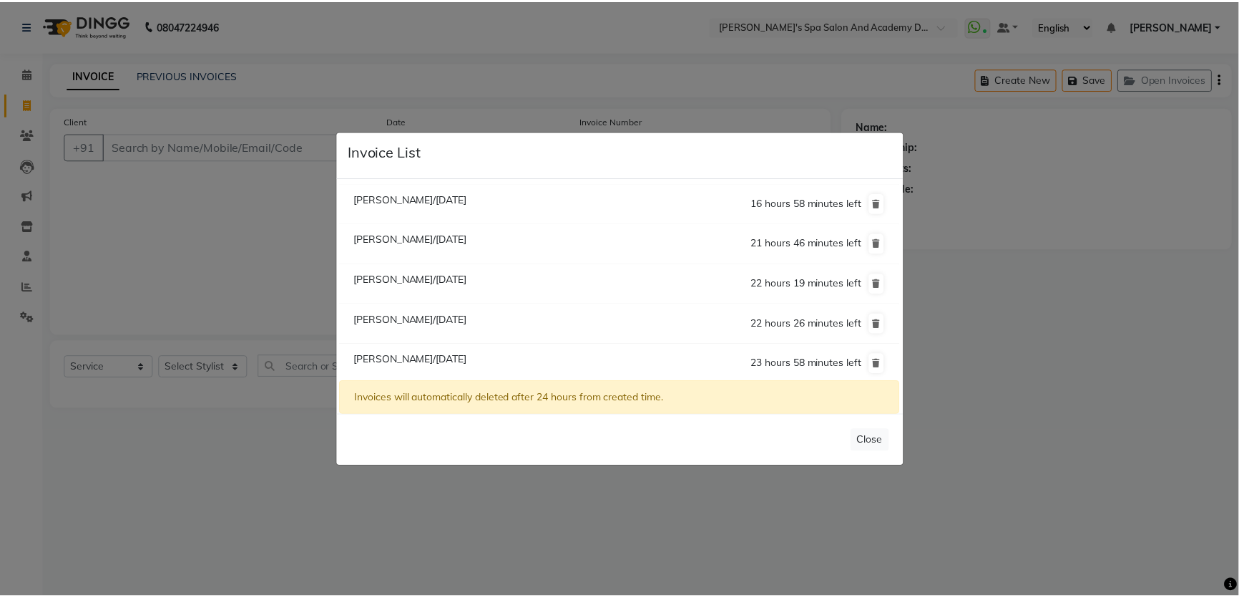
scroll to position [79, 0]
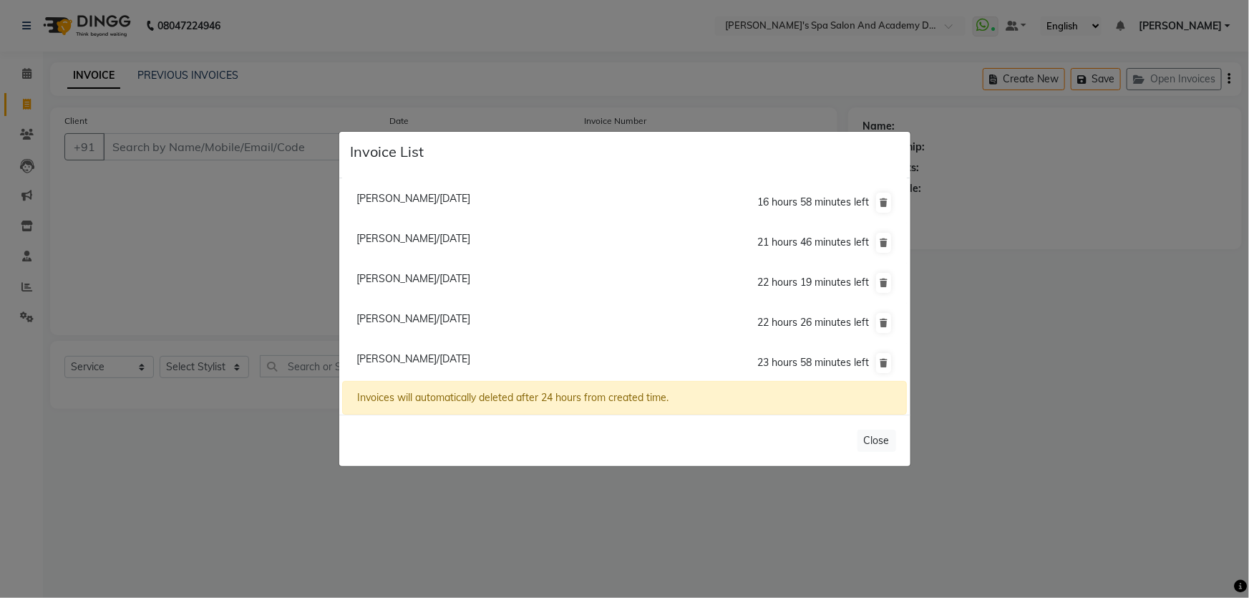
click at [195, 273] on ngb-modal-window "Invoice List [PERSON_NAME]/[DATE] 18 hours 20 minutes left [GEOGRAPHIC_DATA] Ch…" at bounding box center [624, 299] width 1249 height 598
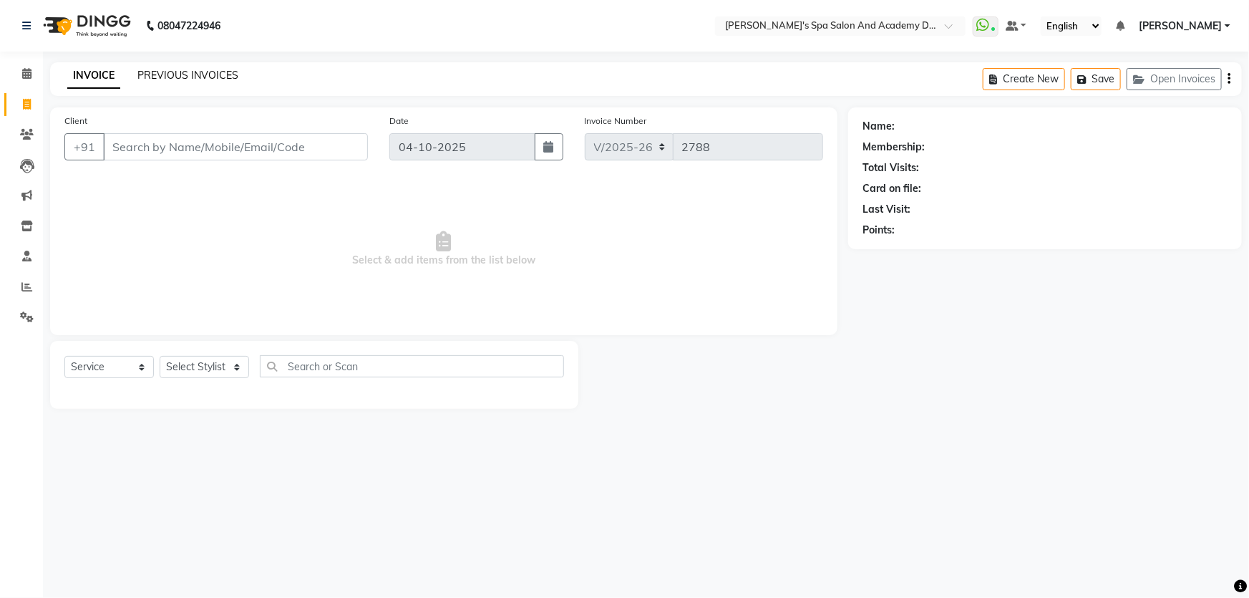
click at [177, 74] on link "PREVIOUS INVOICES" at bounding box center [187, 75] width 101 height 13
